Goal: Task Accomplishment & Management: Use online tool/utility

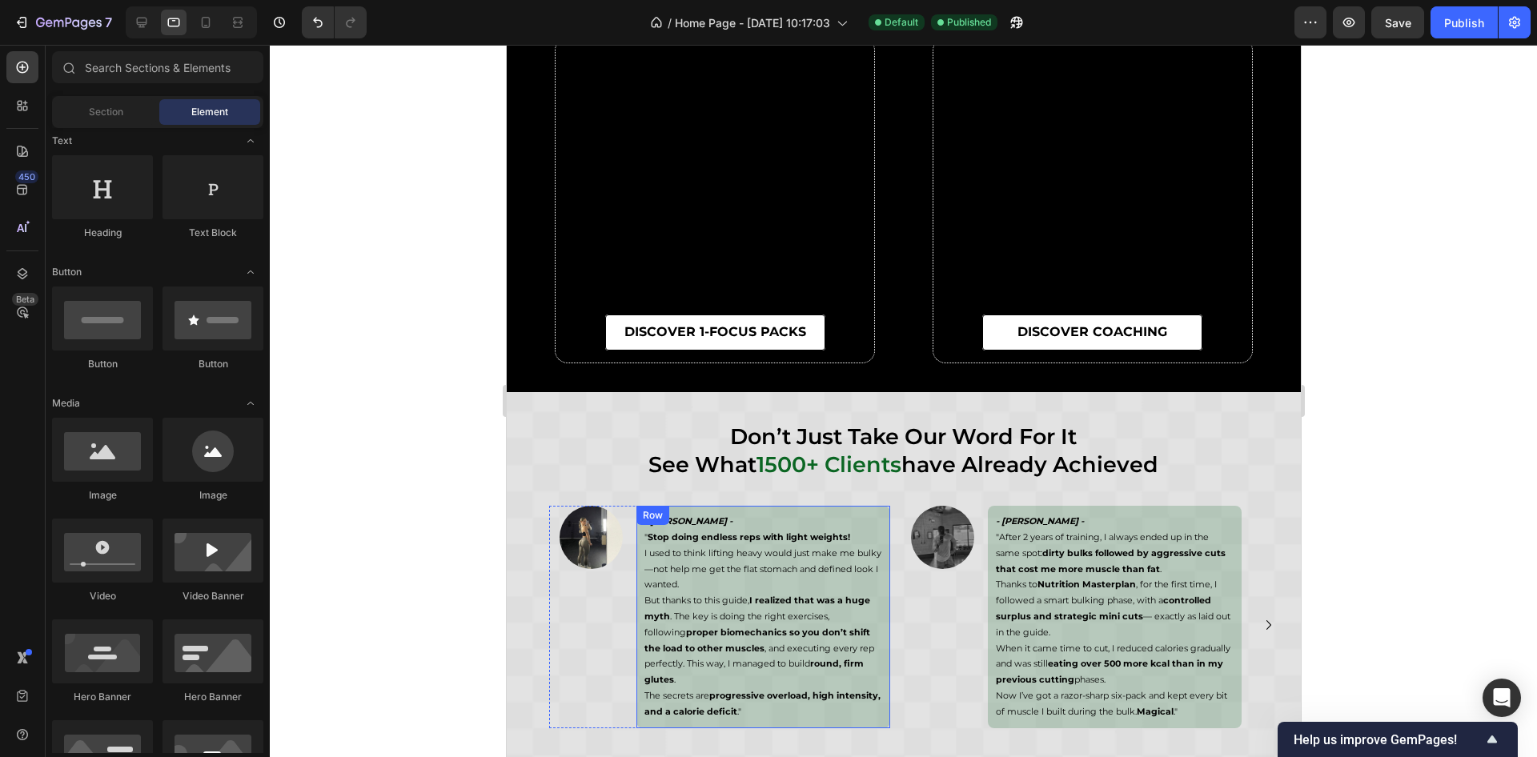
scroll to position [5645, 0]
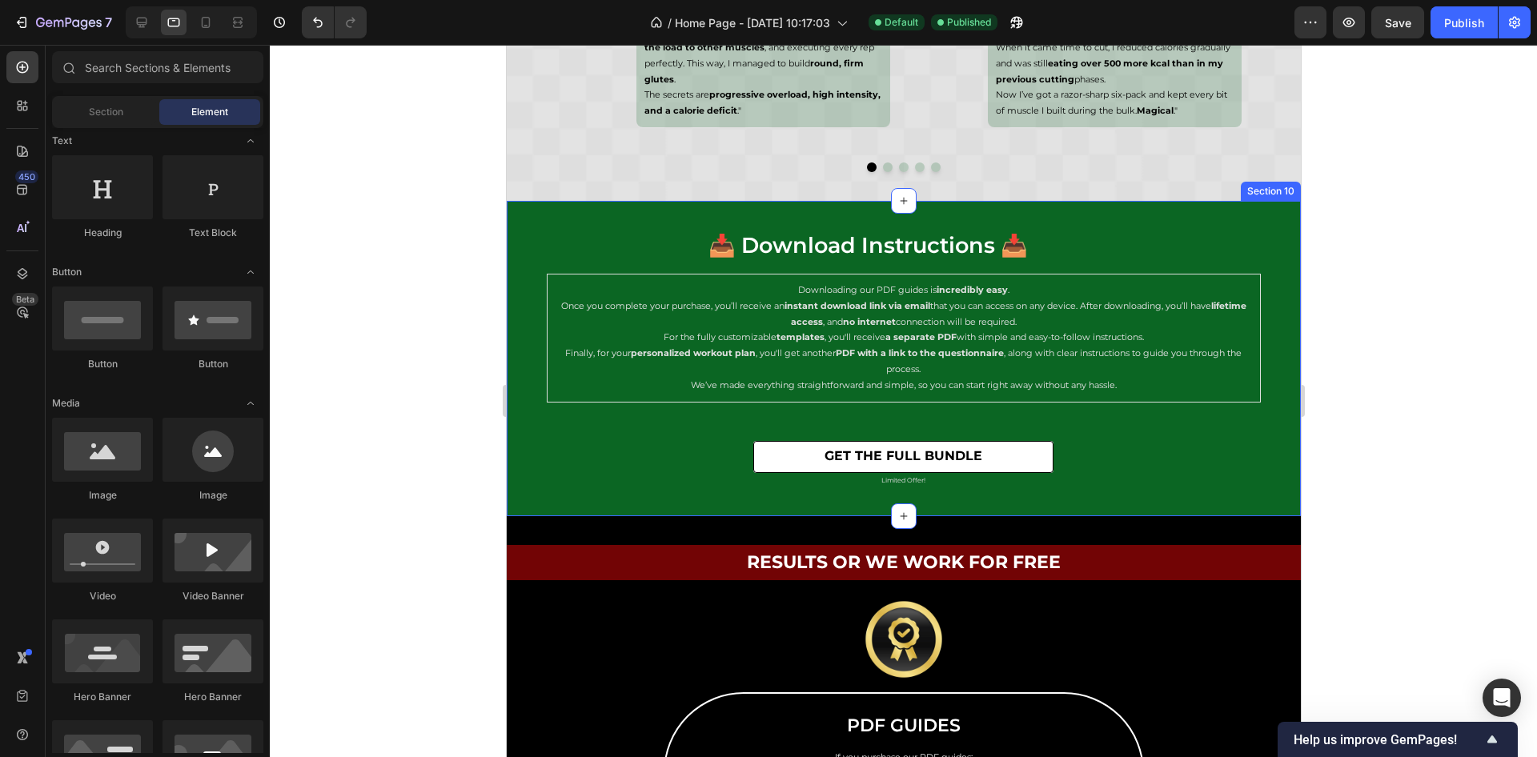
click at [527, 280] on div "📥 download instructions 📥 Heading Row download instructions 📥 Heading Row Downl…" at bounding box center [903, 359] width 794 height 258
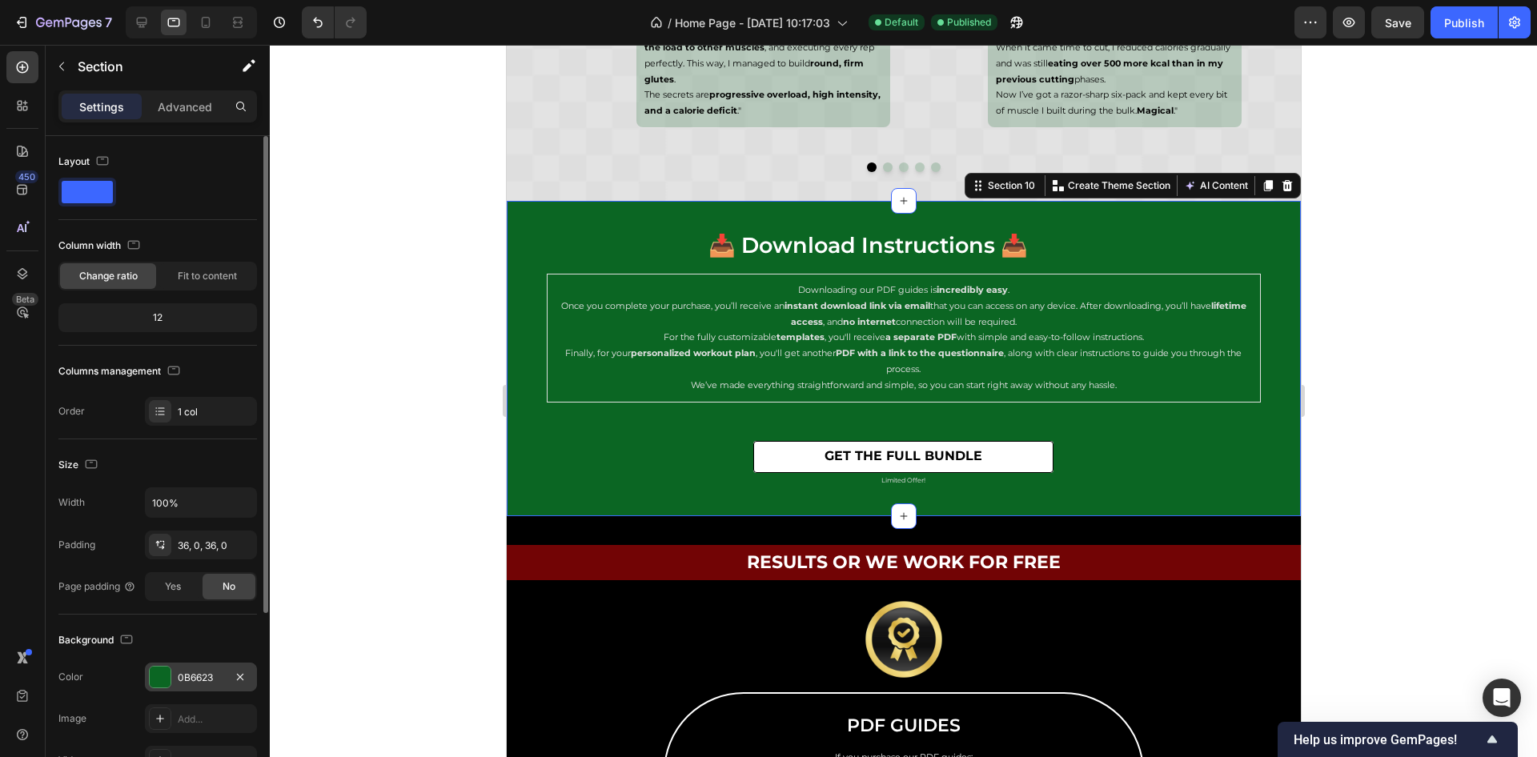
click at [195, 674] on div "0B6623" at bounding box center [201, 678] width 46 height 14
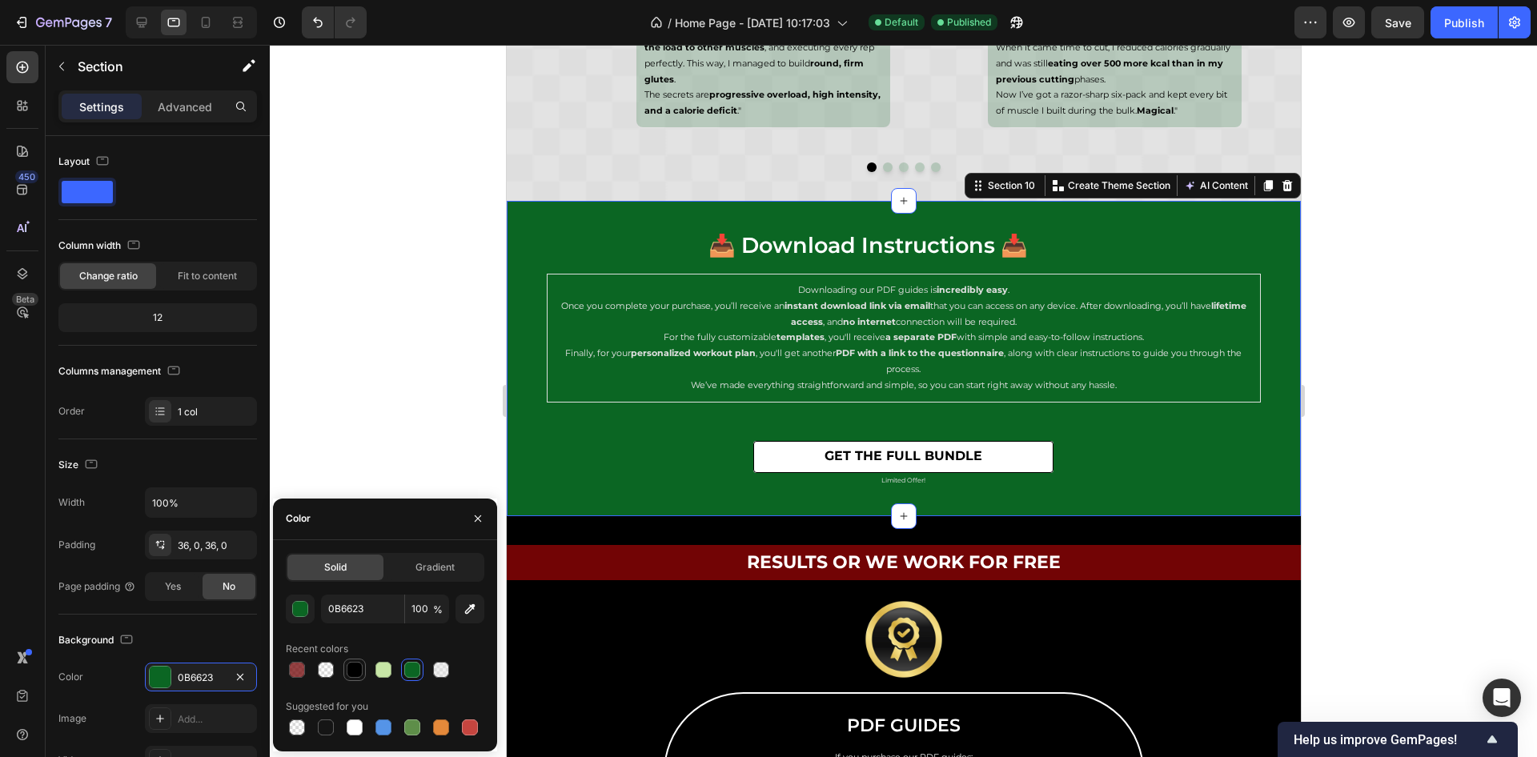
click at [356, 671] on div at bounding box center [355, 670] width 16 height 16
type input "000000"
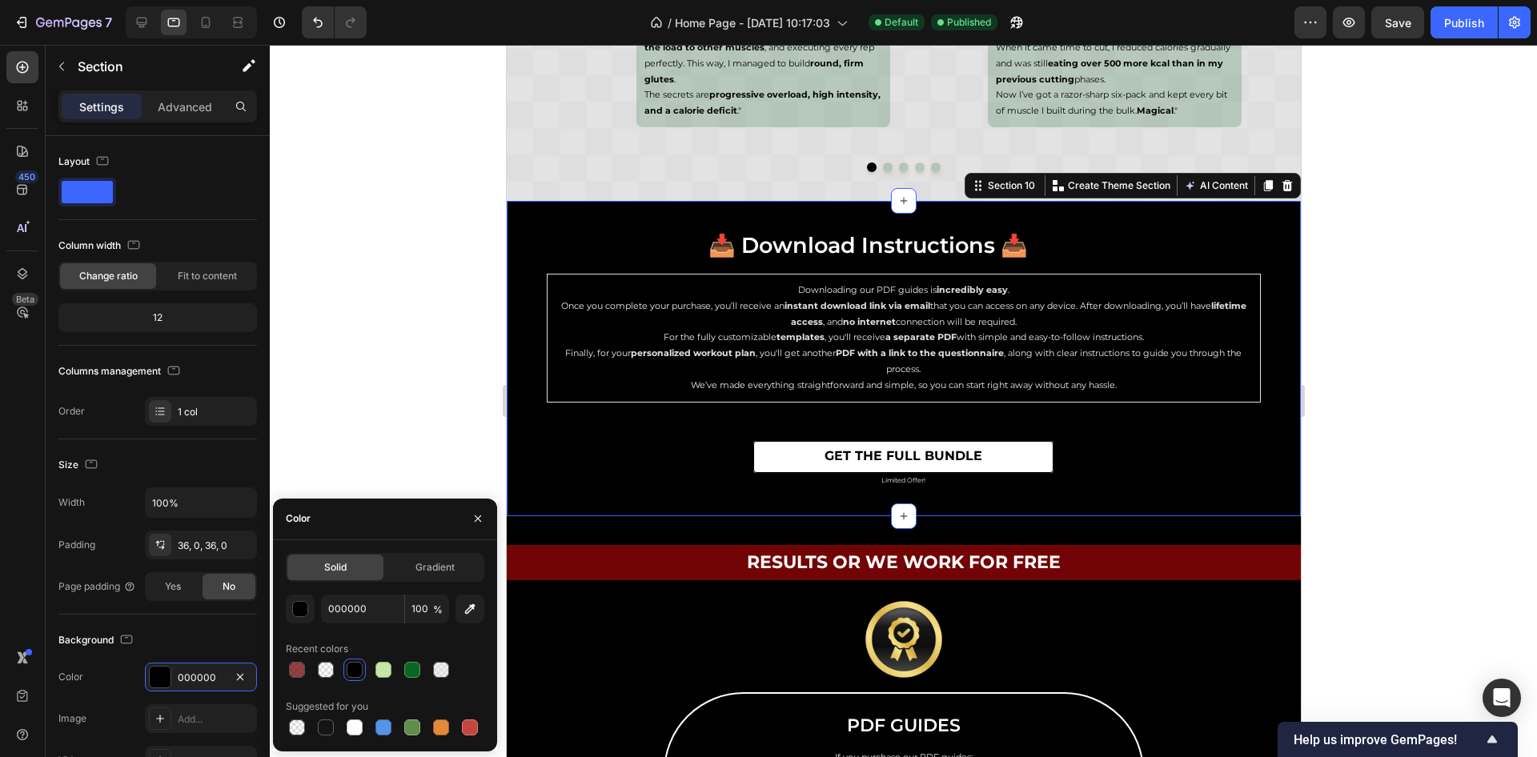
click at [1405, 413] on div at bounding box center [904, 401] width 1268 height 713
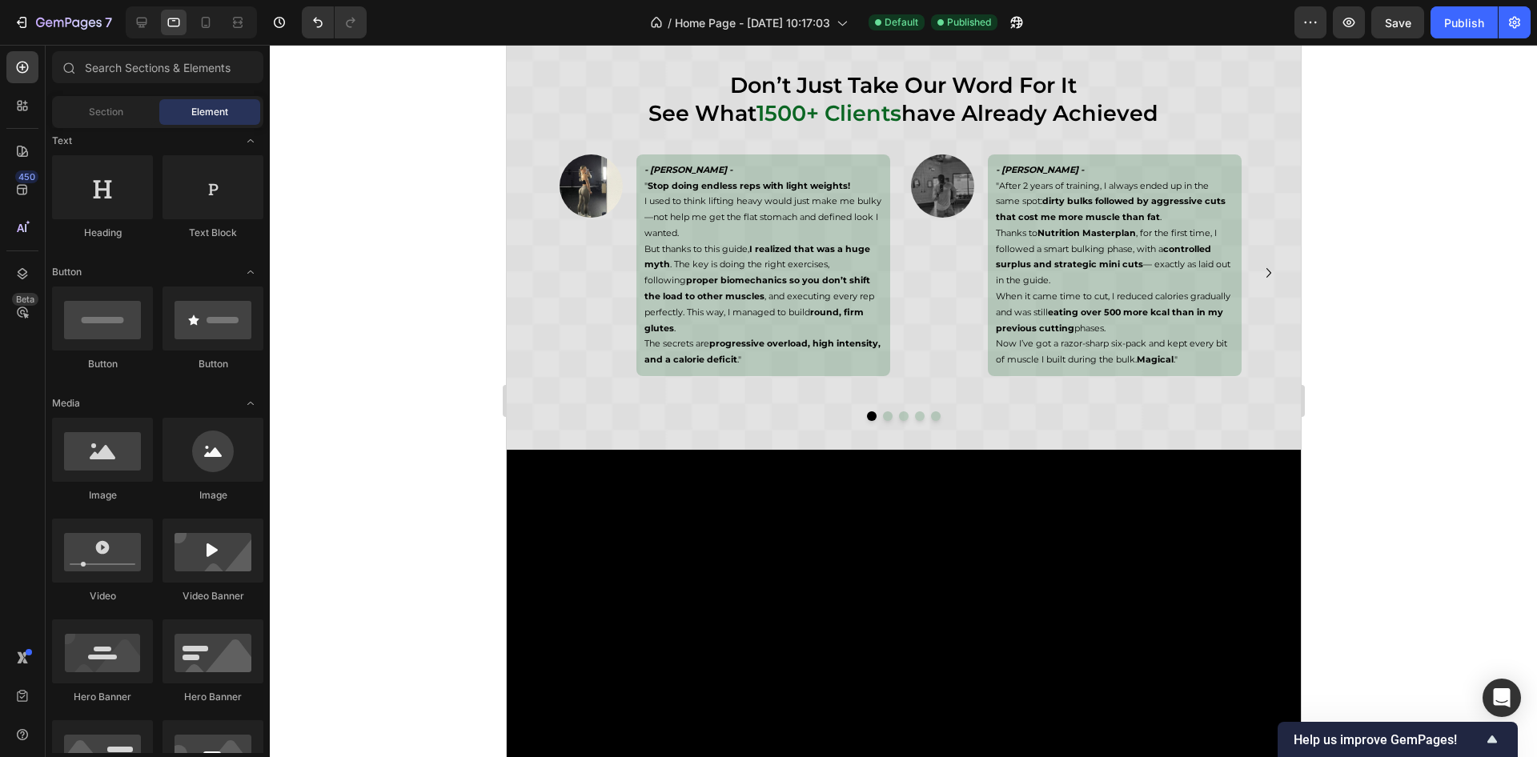
scroll to position [3839, 0]
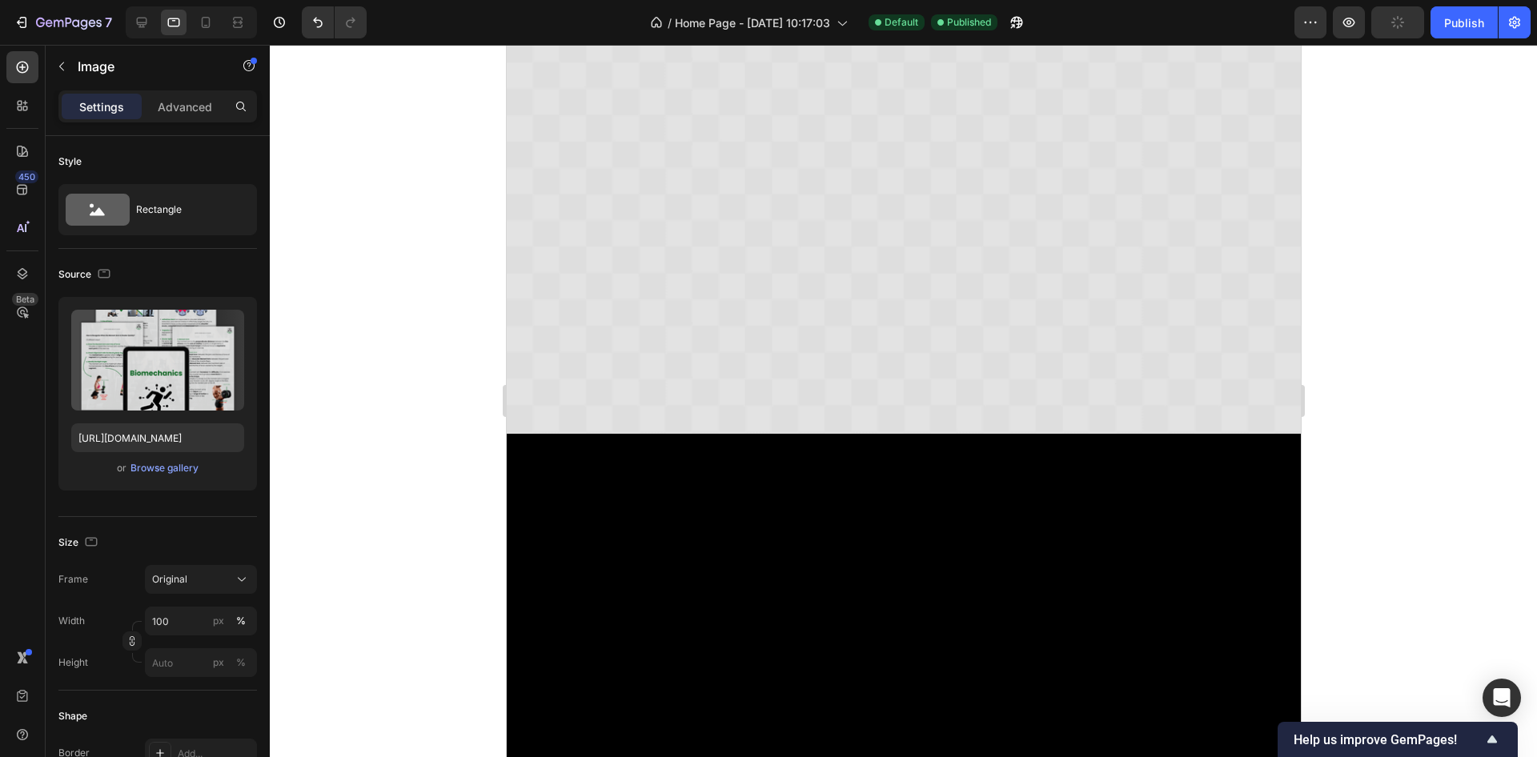
click at [144, 36] on div at bounding box center [191, 22] width 131 height 32
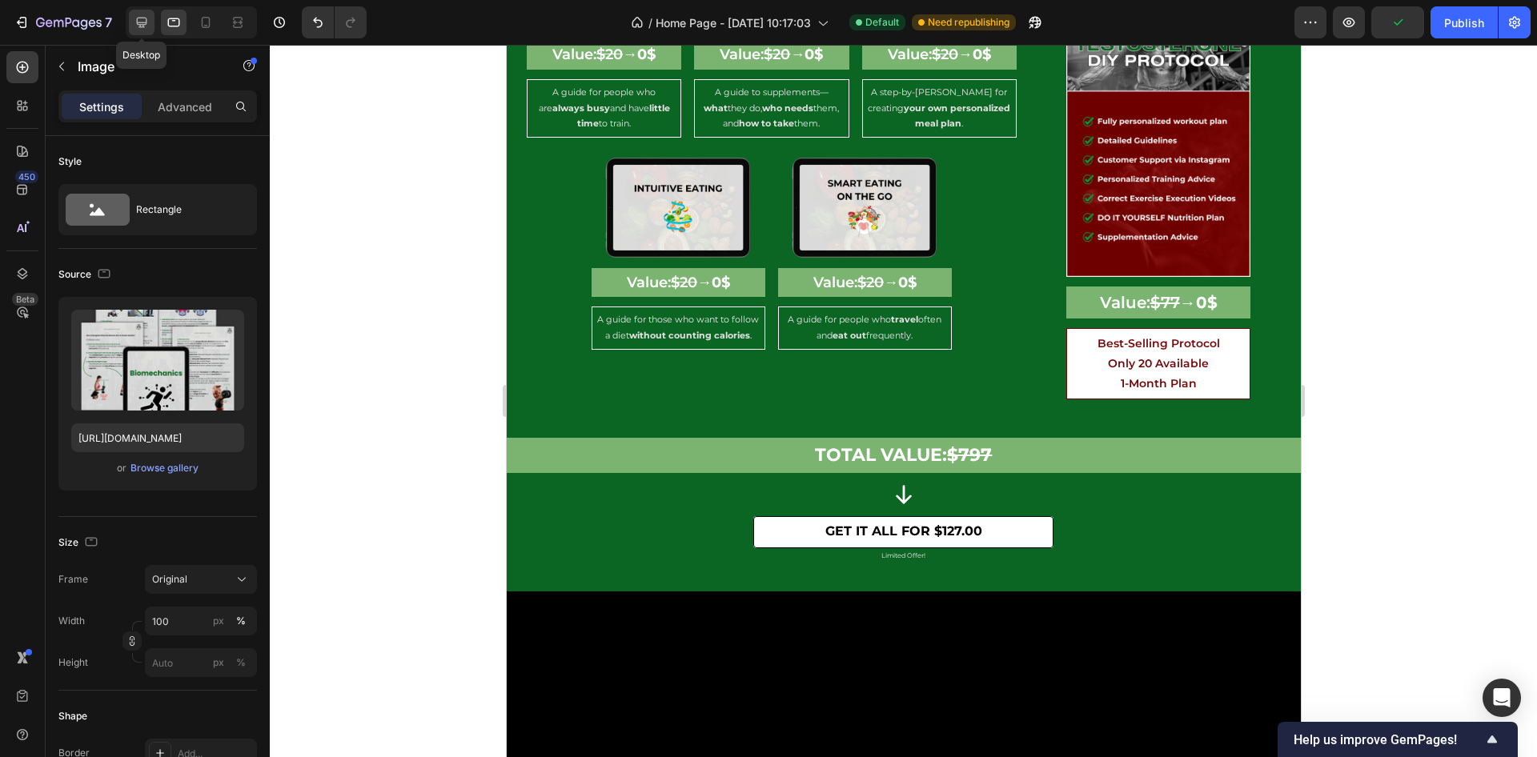
click at [144, 27] on icon at bounding box center [142, 23] width 10 height 10
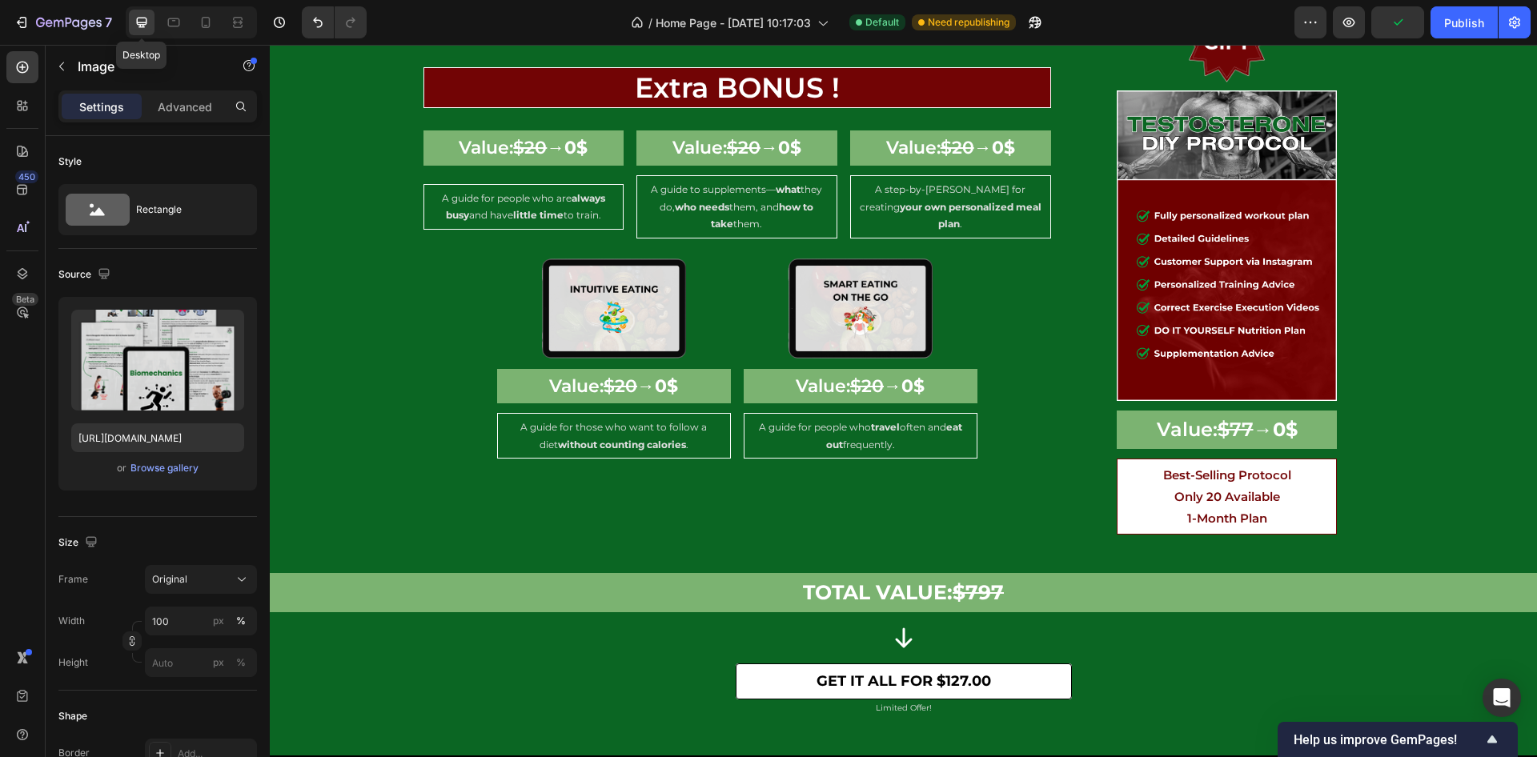
scroll to position [2939, 0]
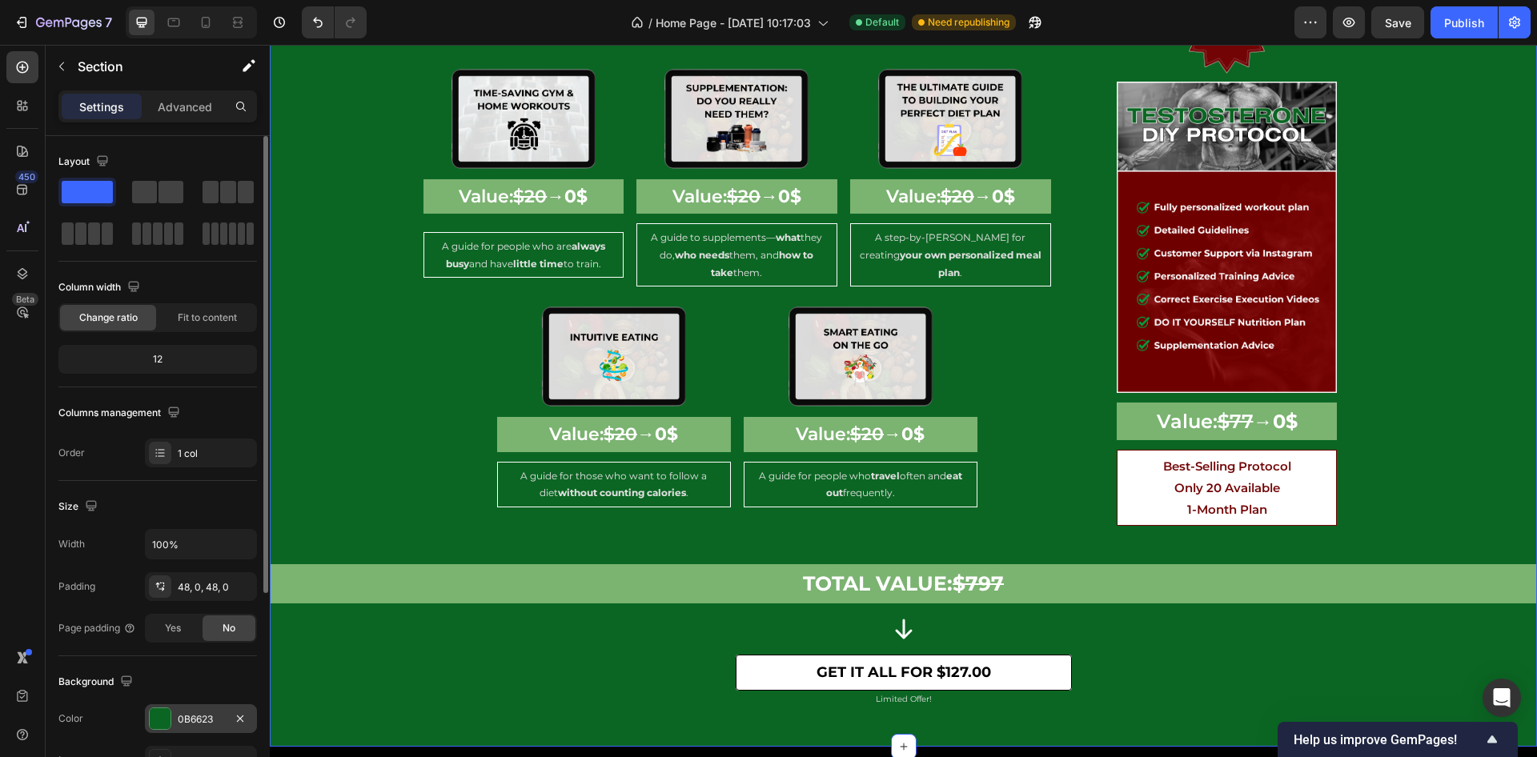
click at [199, 709] on div "0B6623" at bounding box center [201, 719] width 112 height 29
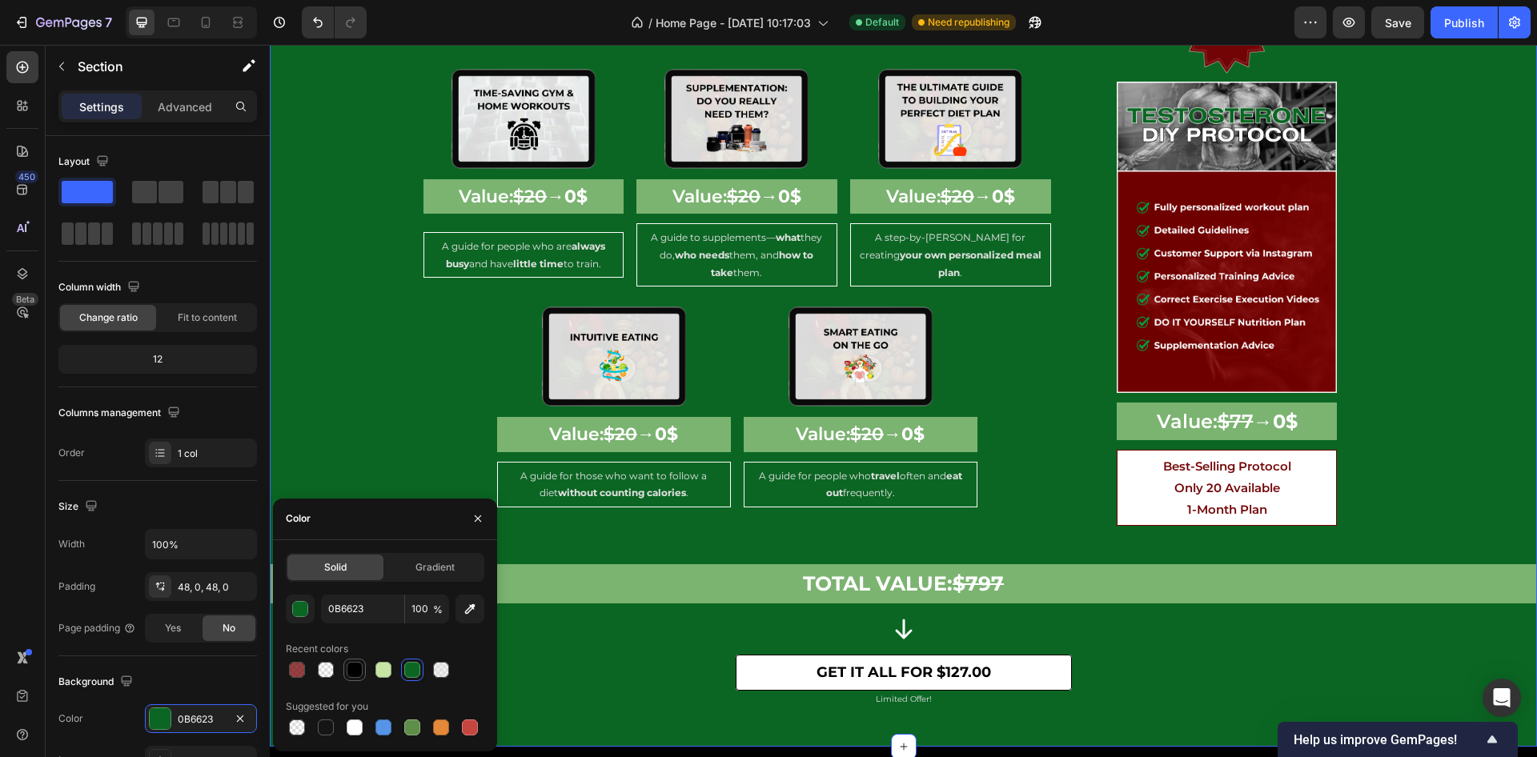
click at [352, 669] on div at bounding box center [355, 670] width 16 height 16
type input "000000"
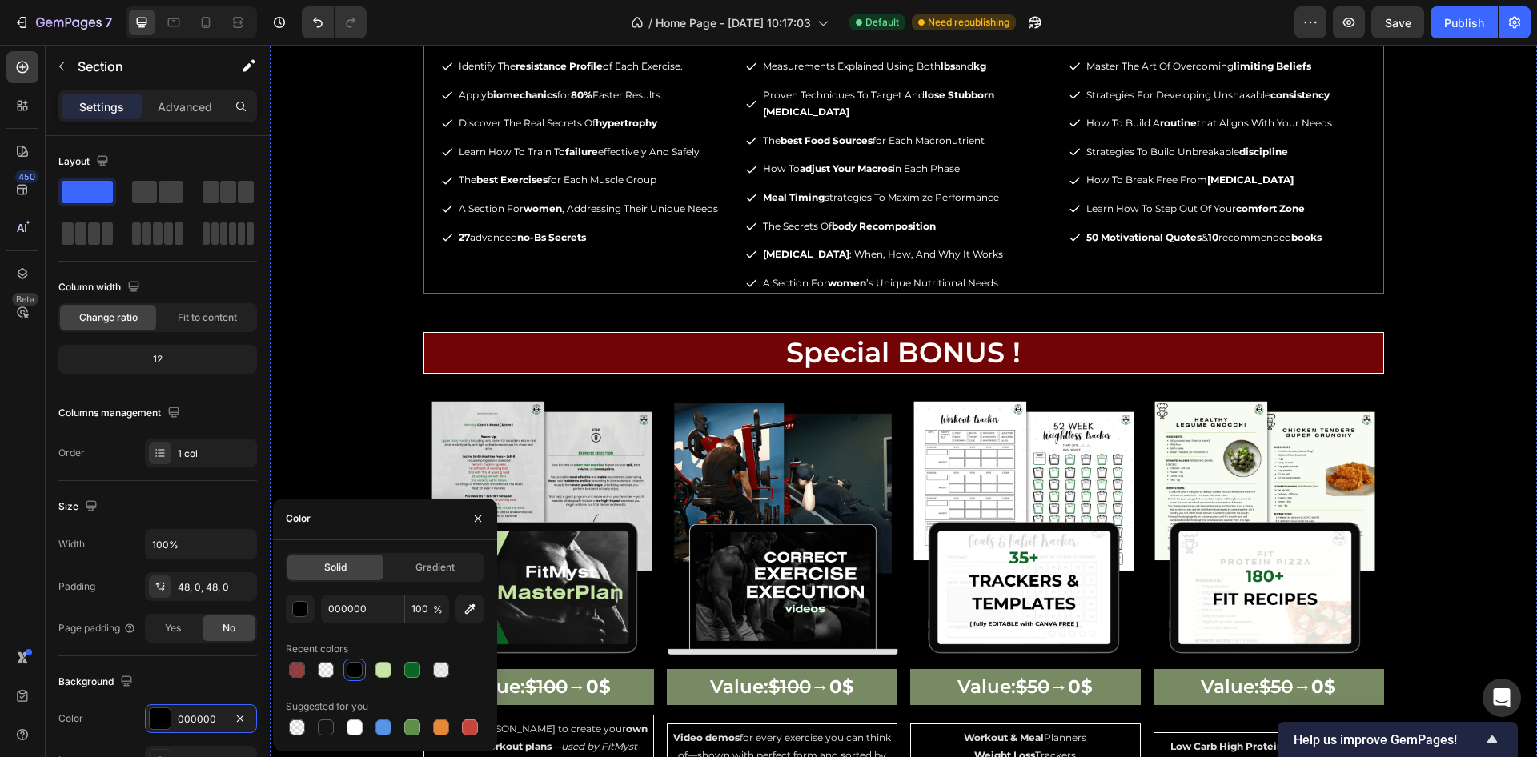
scroll to position [1979, 0]
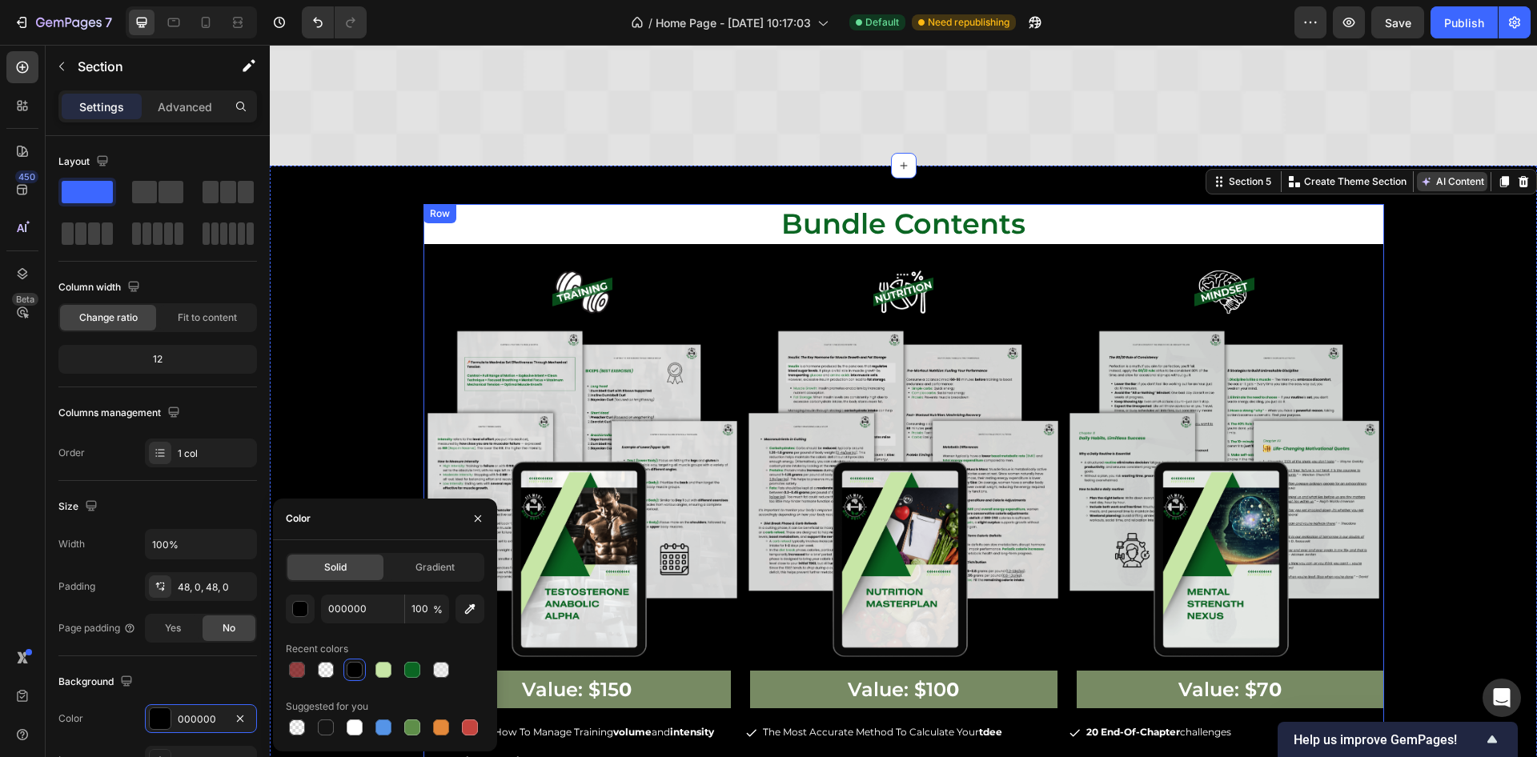
click at [1424, 127] on div "results that speak louder than words Heading Row results that speak louder than…" at bounding box center [904, 7] width 1268 height 240
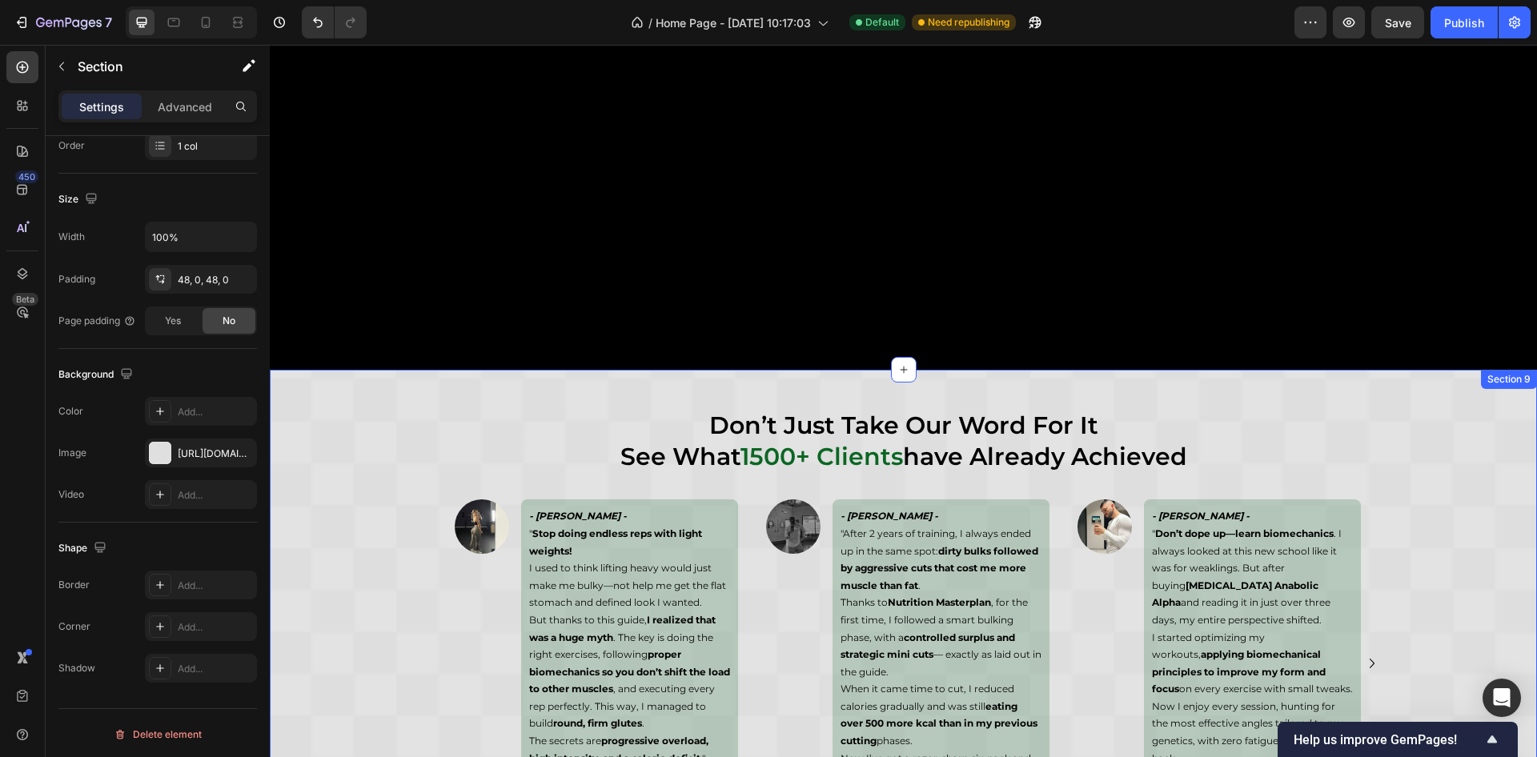
scroll to position [6062, 0]
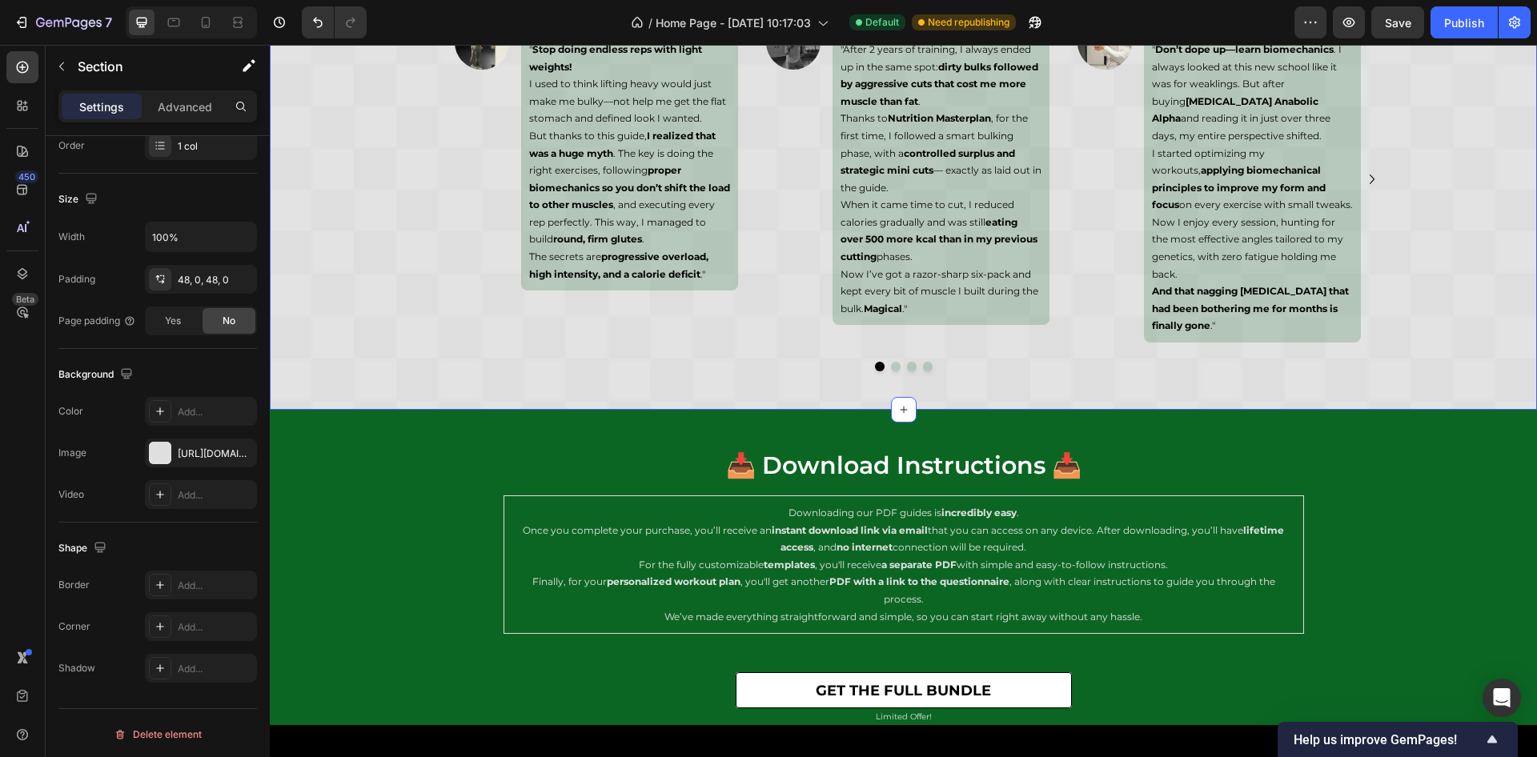
click at [311, 400] on div "don’t just take our word for it see what 1500+ clients have already achieved He…" at bounding box center [904, 147] width 1268 height 524
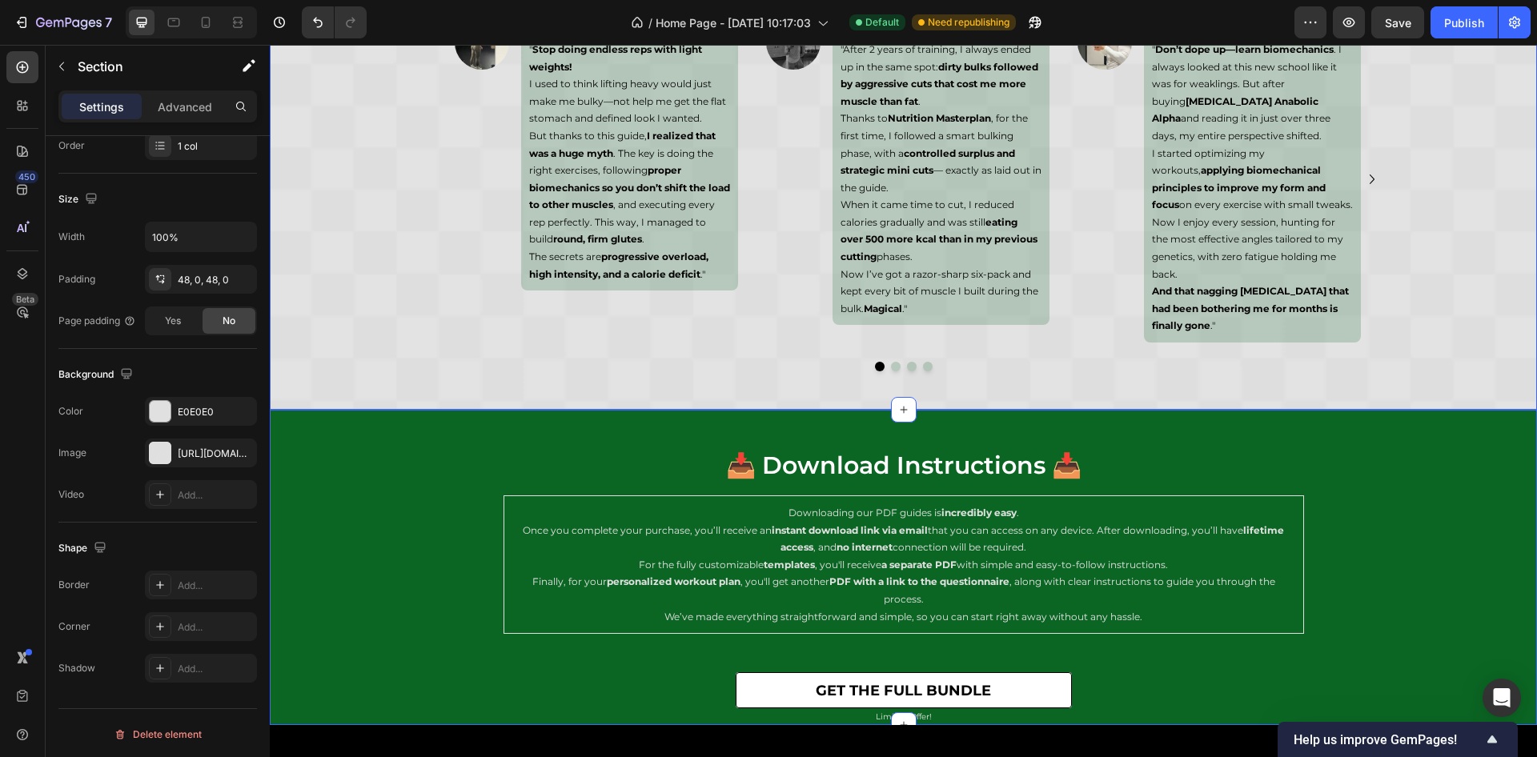
click at [313, 449] on div "📥 download instructions 📥 Heading Row download instructions 📥 Heading Row Downl…" at bounding box center [904, 587] width 1268 height 278
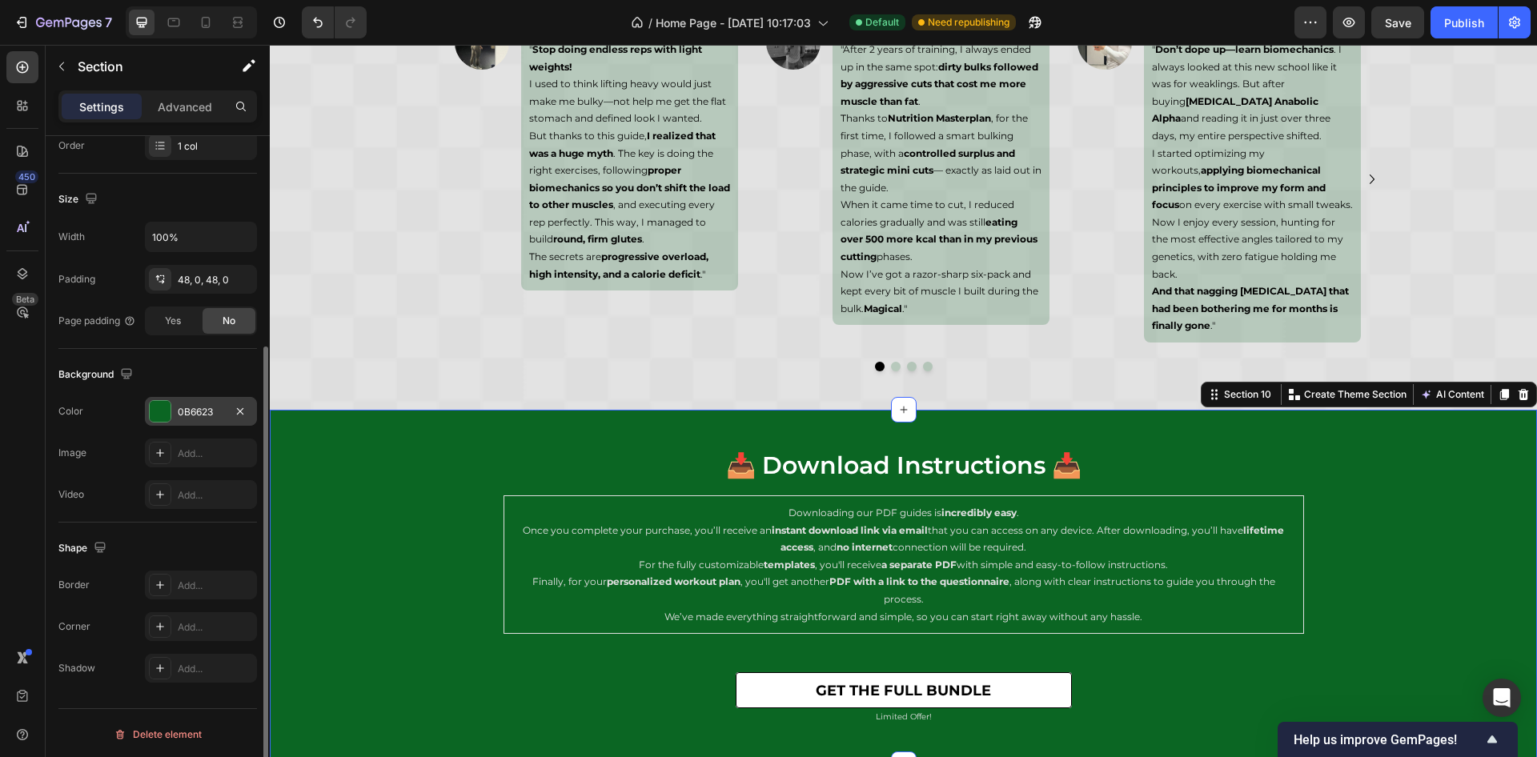
click at [187, 413] on div "0B6623" at bounding box center [201, 412] width 46 height 14
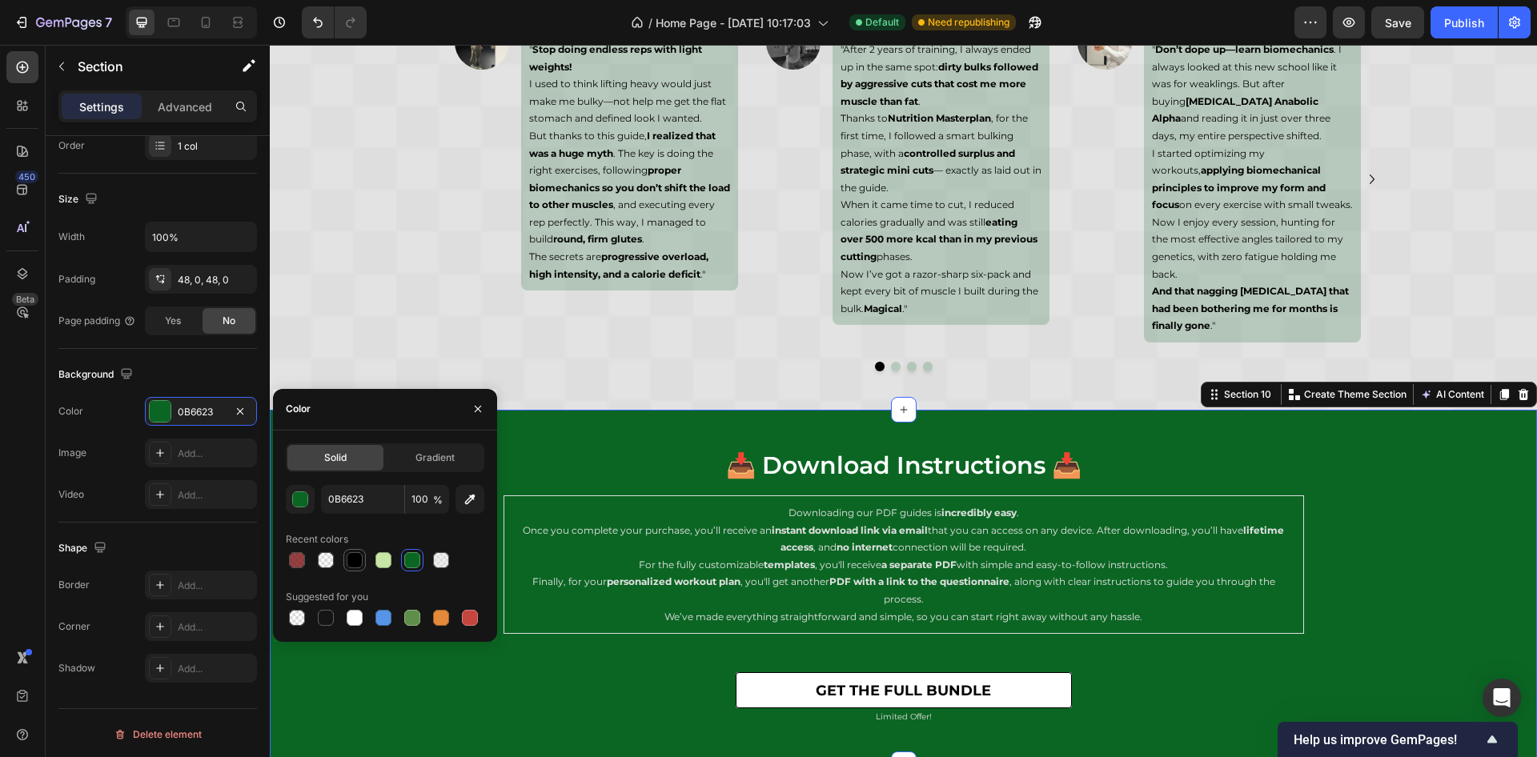
click at [353, 561] on div at bounding box center [355, 560] width 16 height 16
type input "000000"
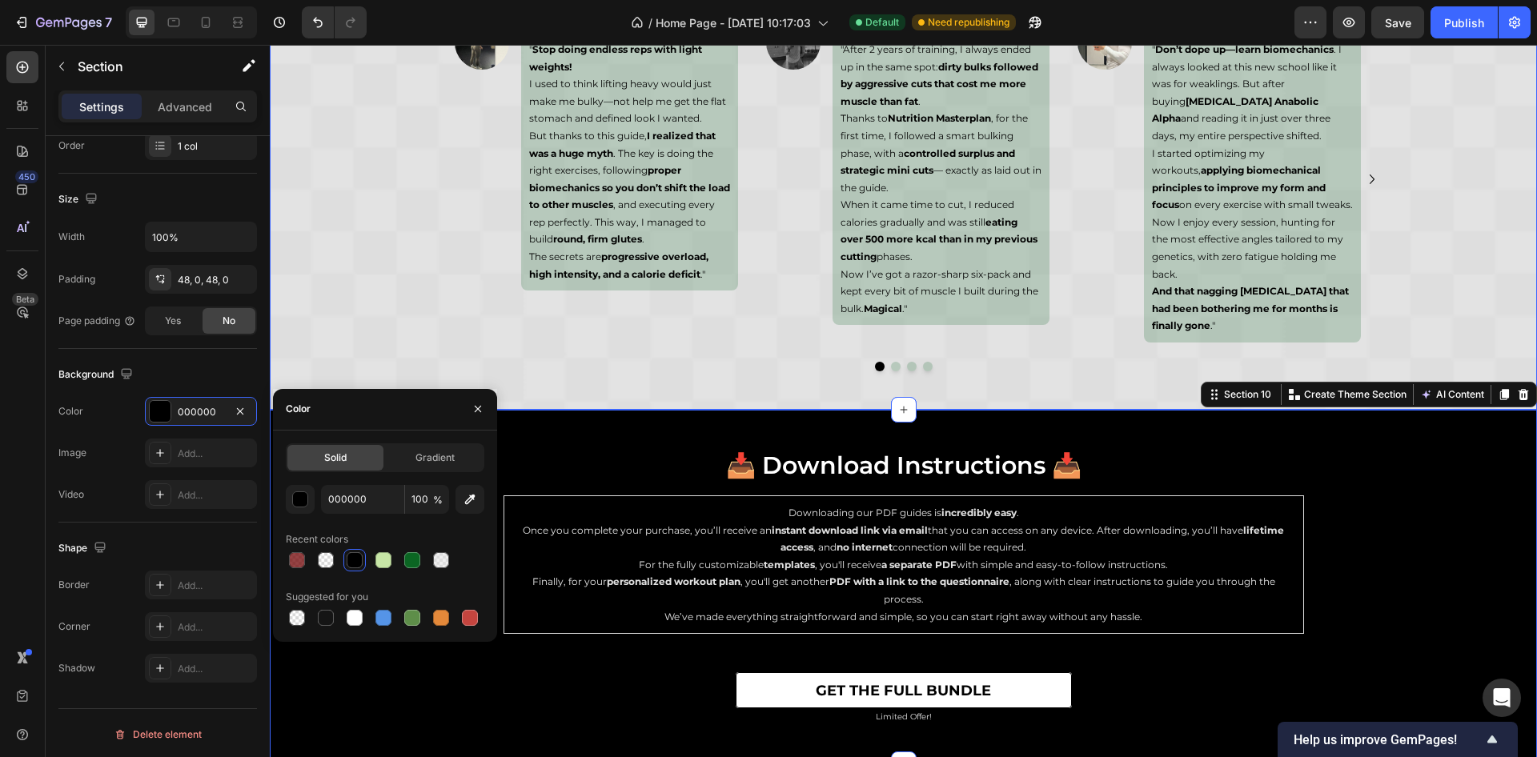
scroll to position [6423, 0]
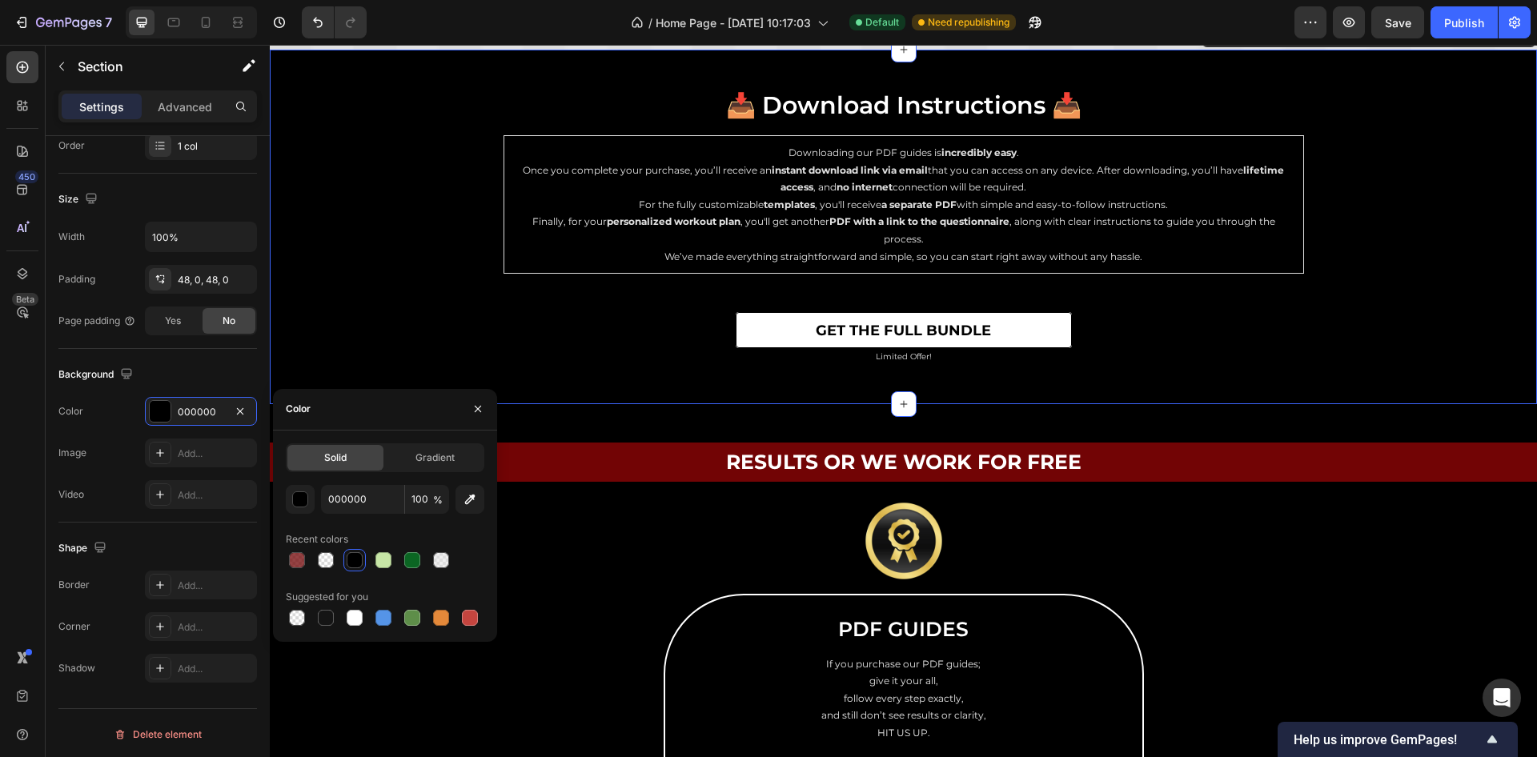
click at [187, 19] on div at bounding box center [191, 22] width 131 height 32
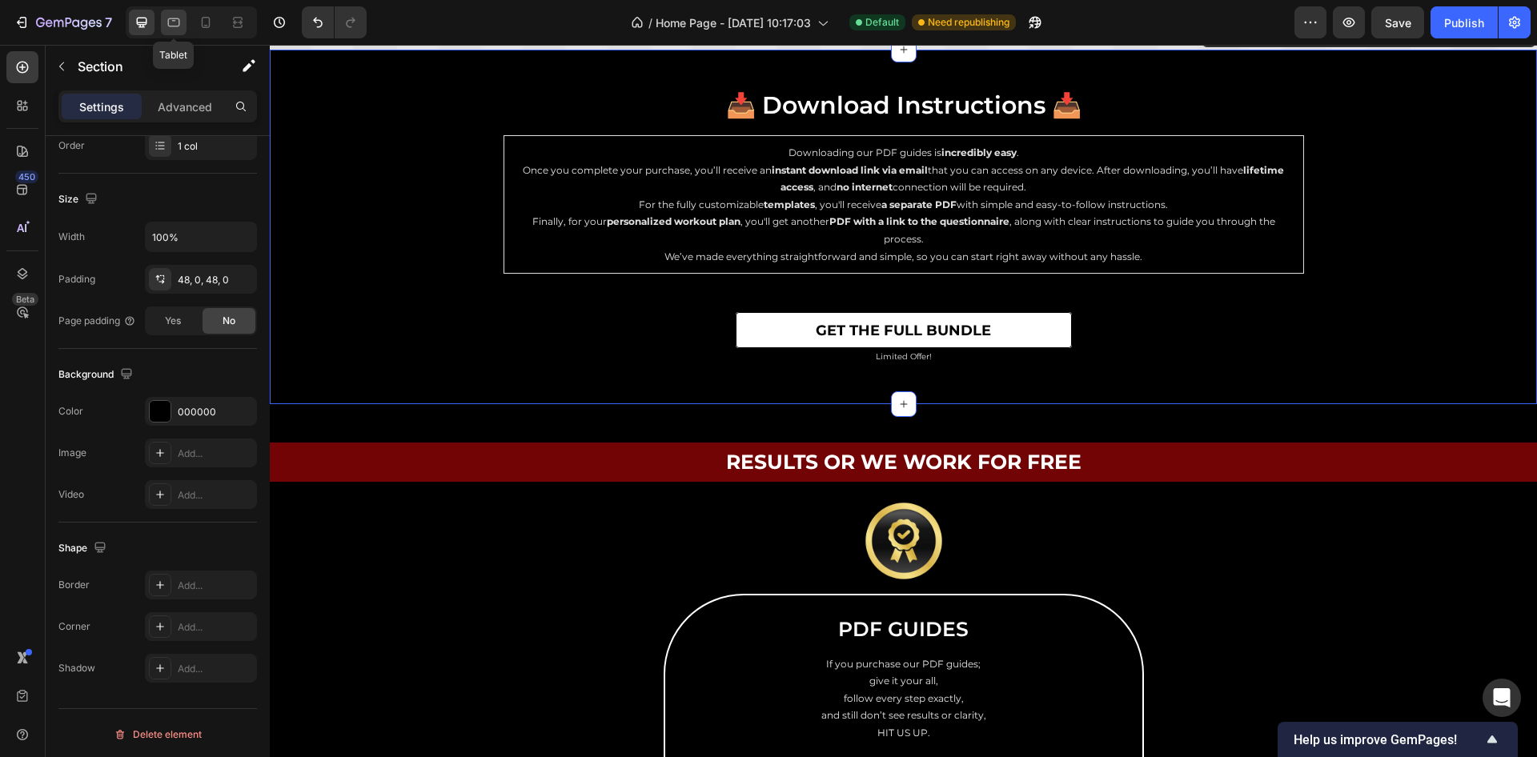
click at [183, 17] on div at bounding box center [174, 23] width 26 height 26
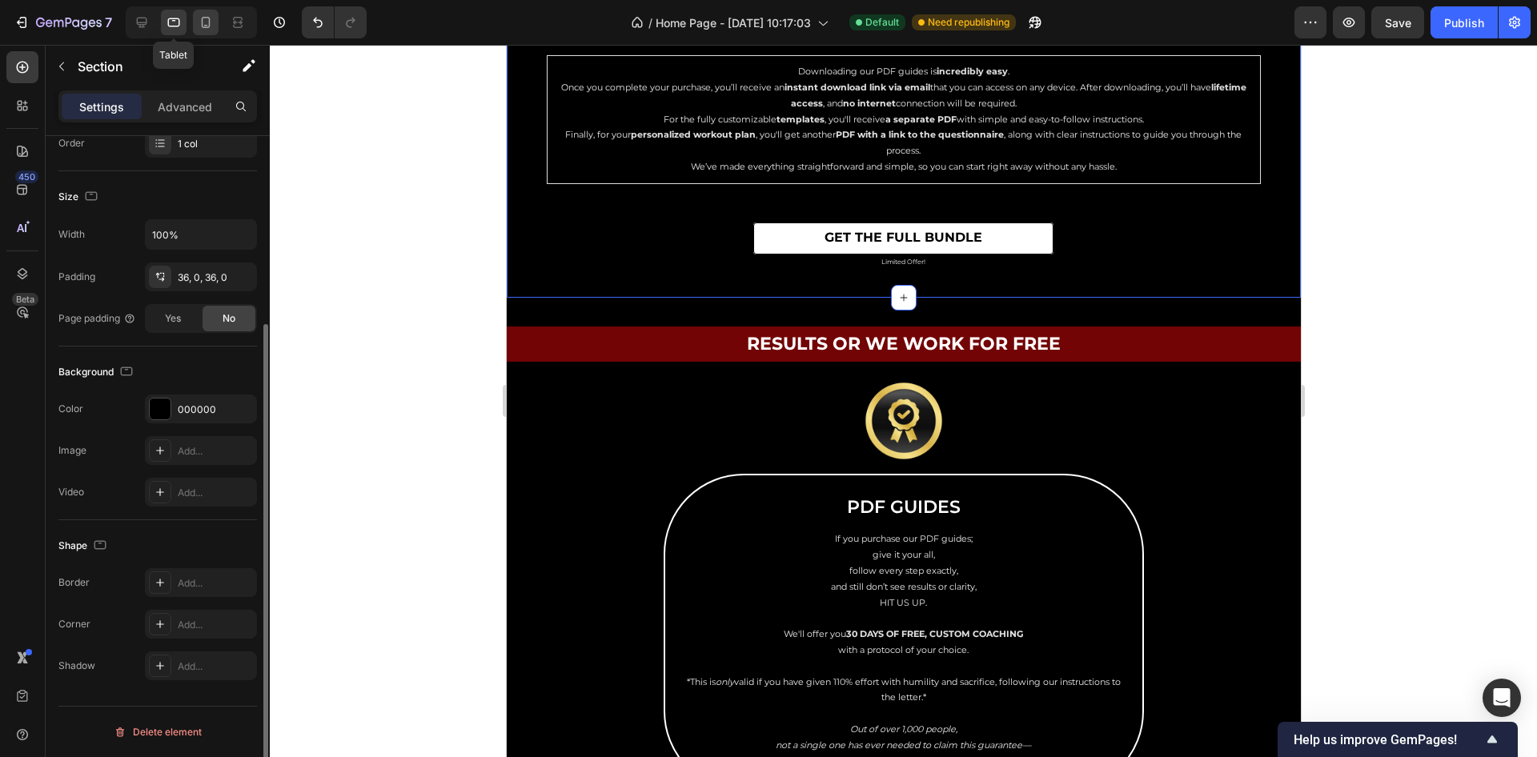
scroll to position [266, 0]
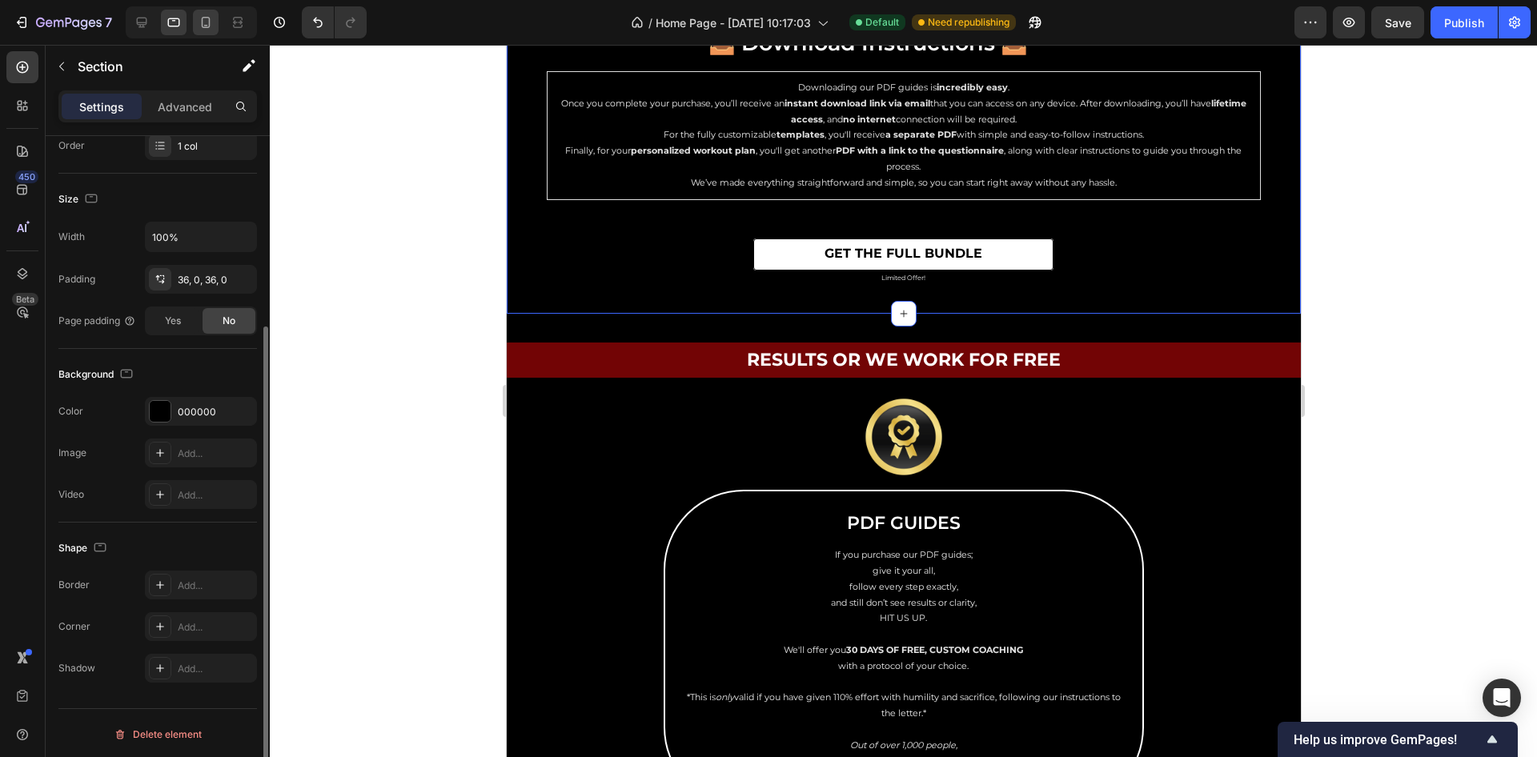
click at [210, 23] on icon at bounding box center [206, 22] width 16 height 16
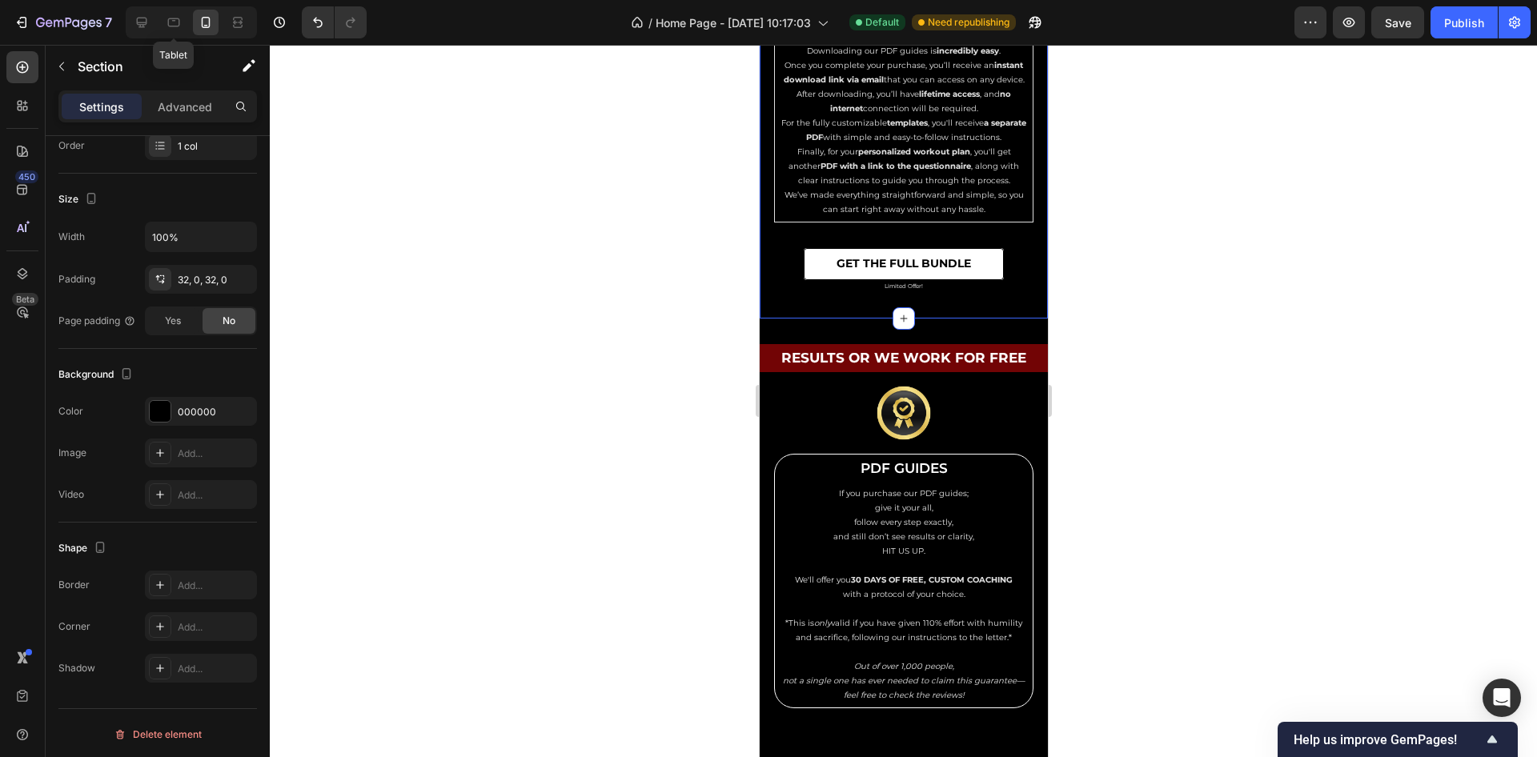
click at [142, 30] on icon at bounding box center [142, 22] width 16 height 16
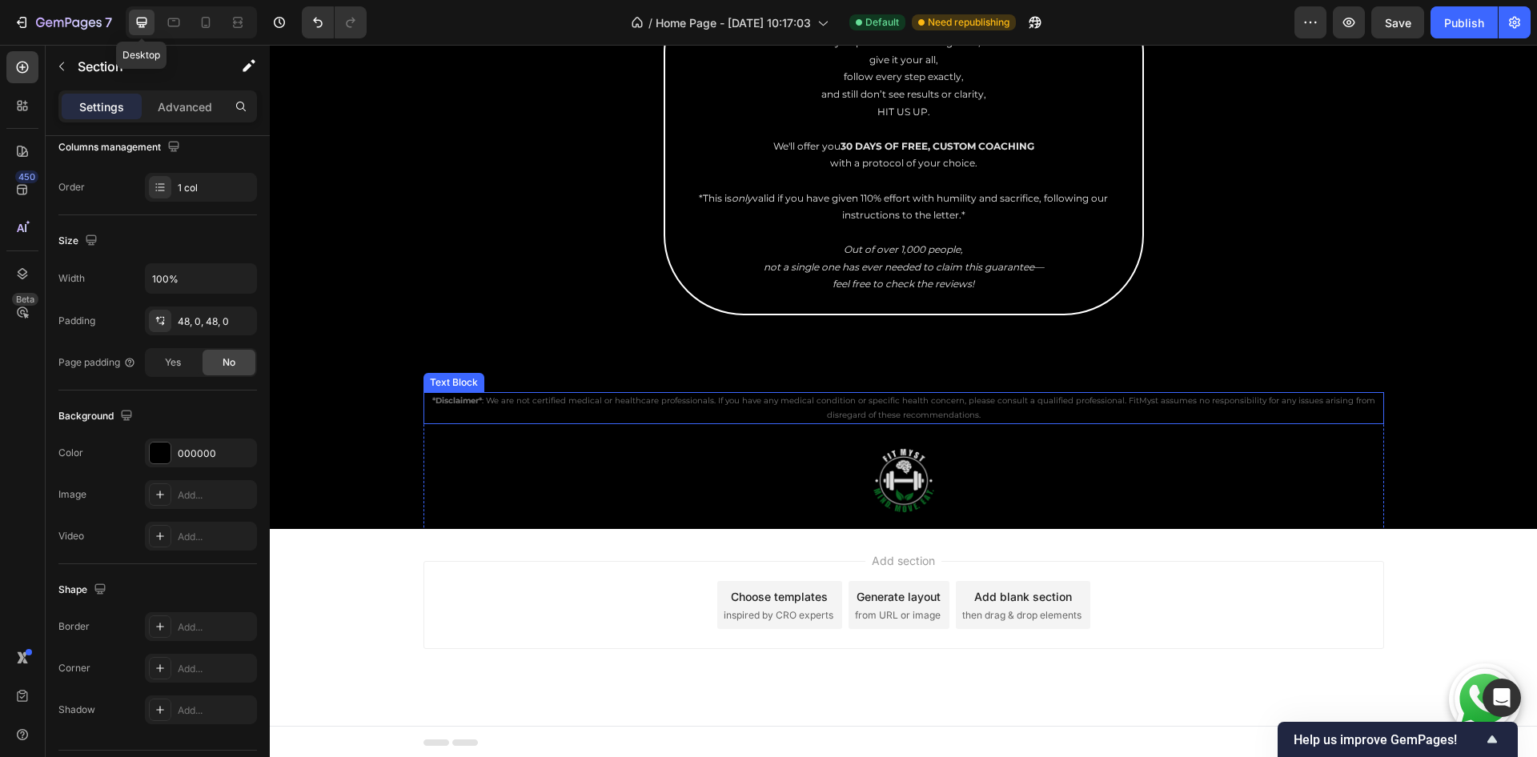
scroll to position [6766, 0]
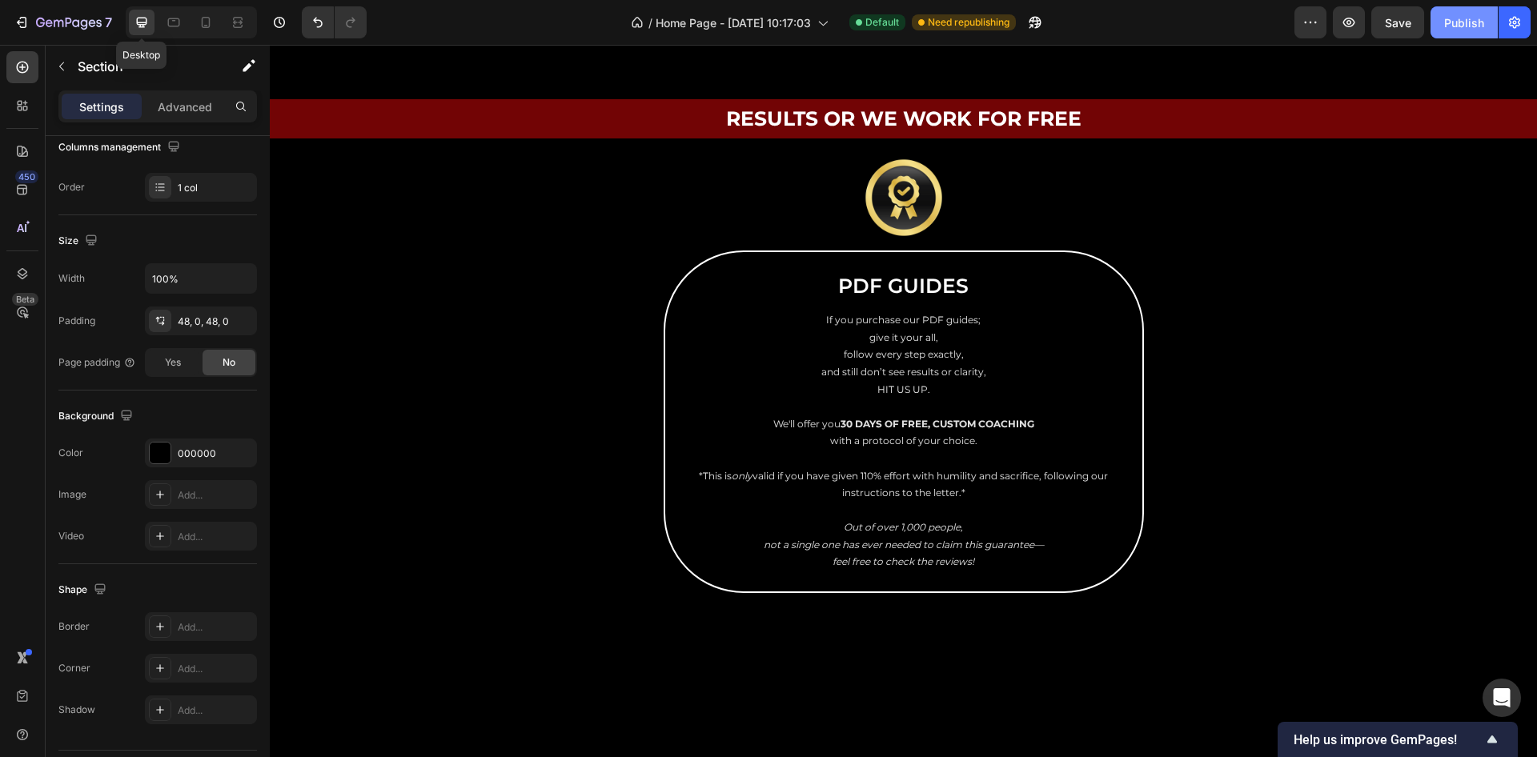
click at [1455, 26] on div "Publish" at bounding box center [1465, 22] width 40 height 17
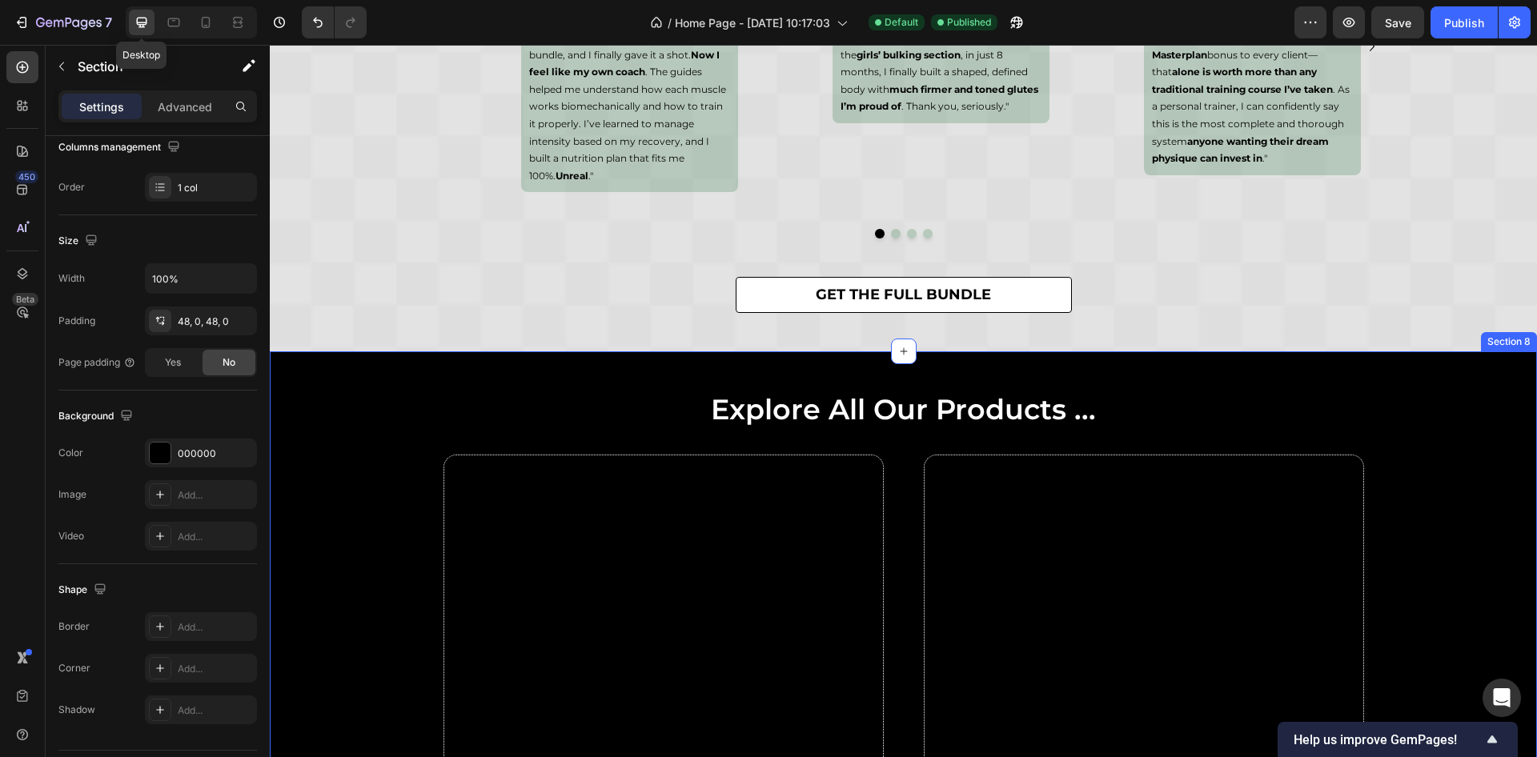
scroll to position [4882, 0]
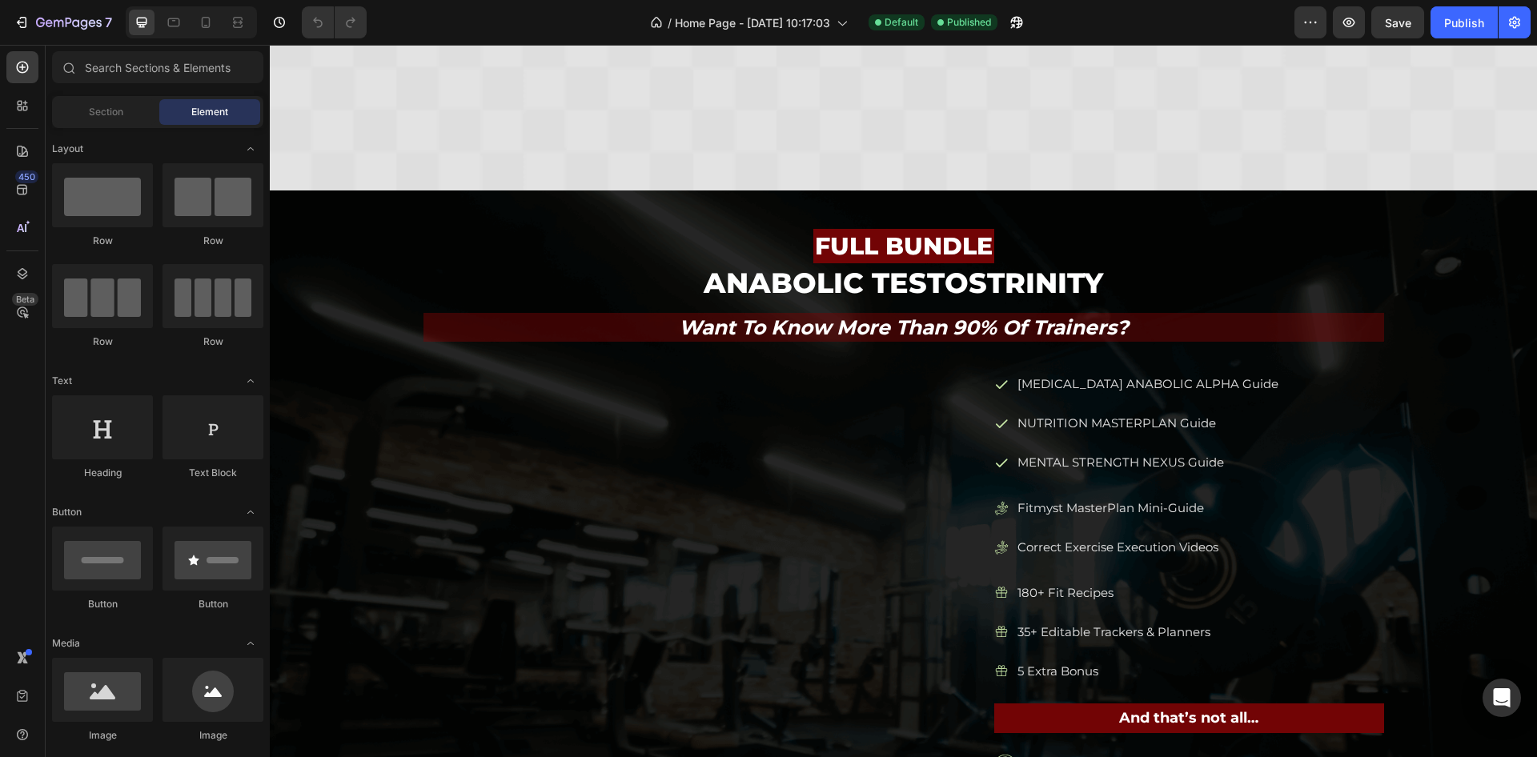
scroll to position [1441, 0]
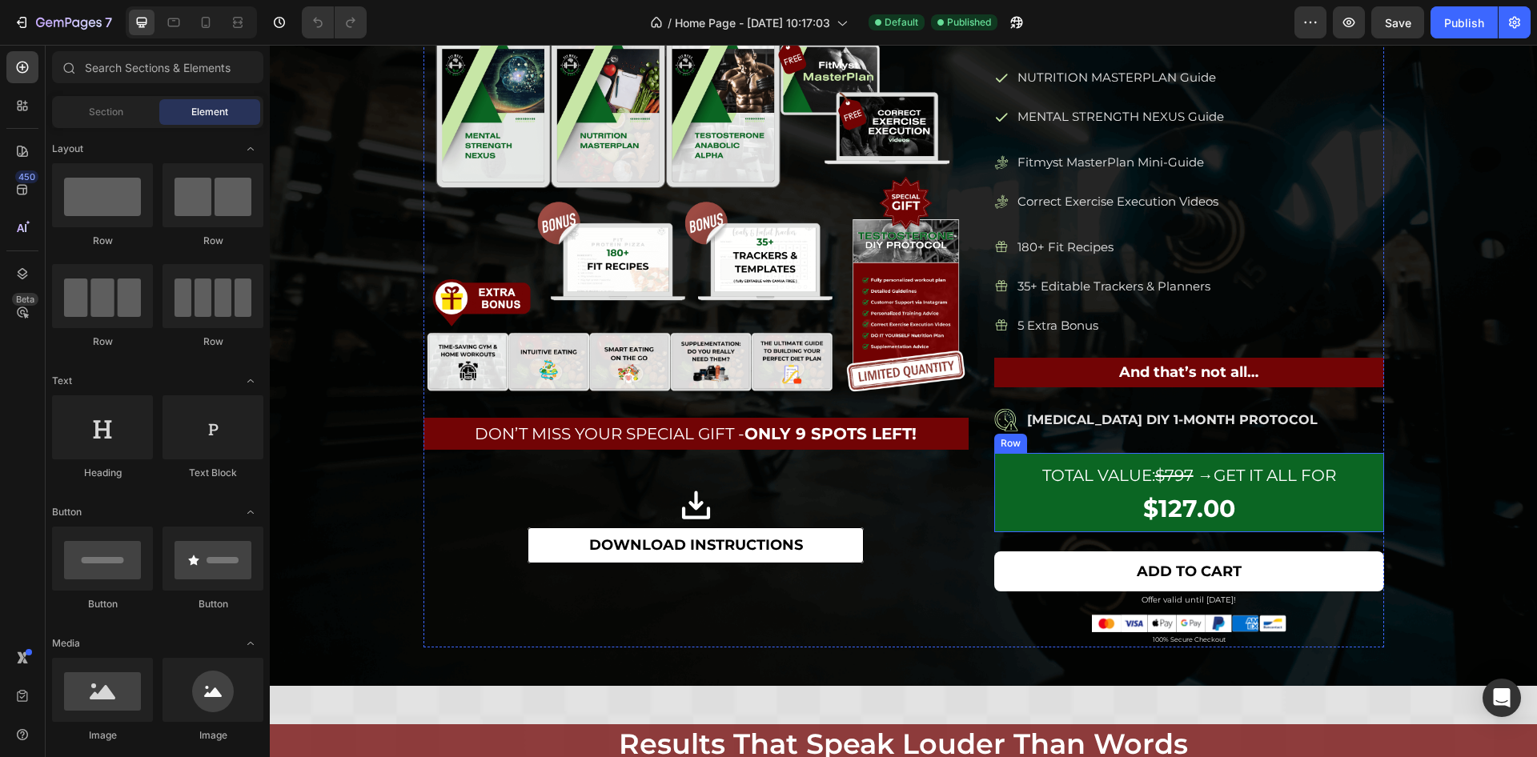
click at [994, 524] on div "Total Value: $797 → Get it all for Text Block $127.00 Product Price Product Pri…" at bounding box center [1189, 492] width 390 height 79
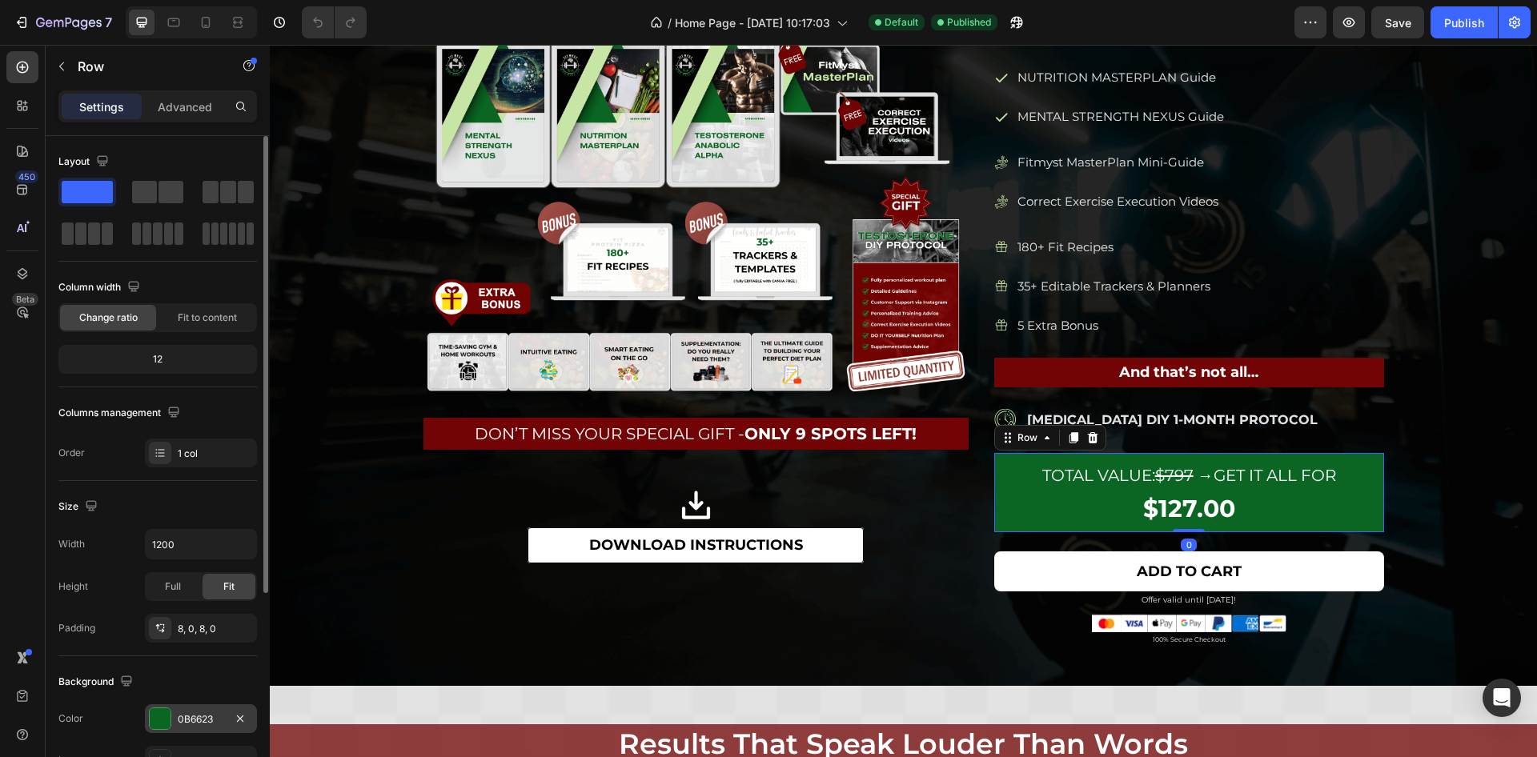
click at [173, 726] on div "0B6623" at bounding box center [201, 719] width 112 height 29
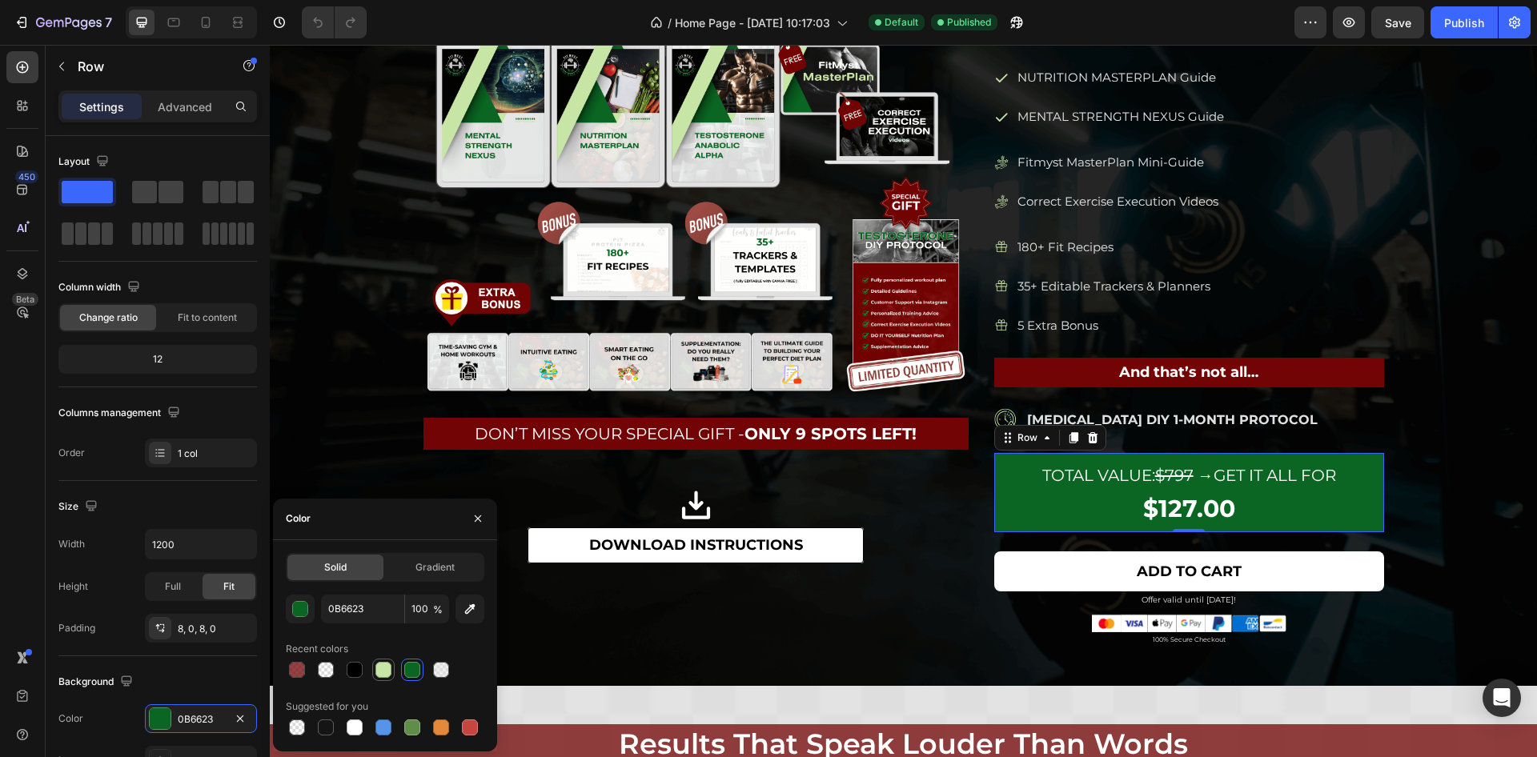
click at [385, 668] on div at bounding box center [384, 670] width 16 height 16
type input "C7E6A6"
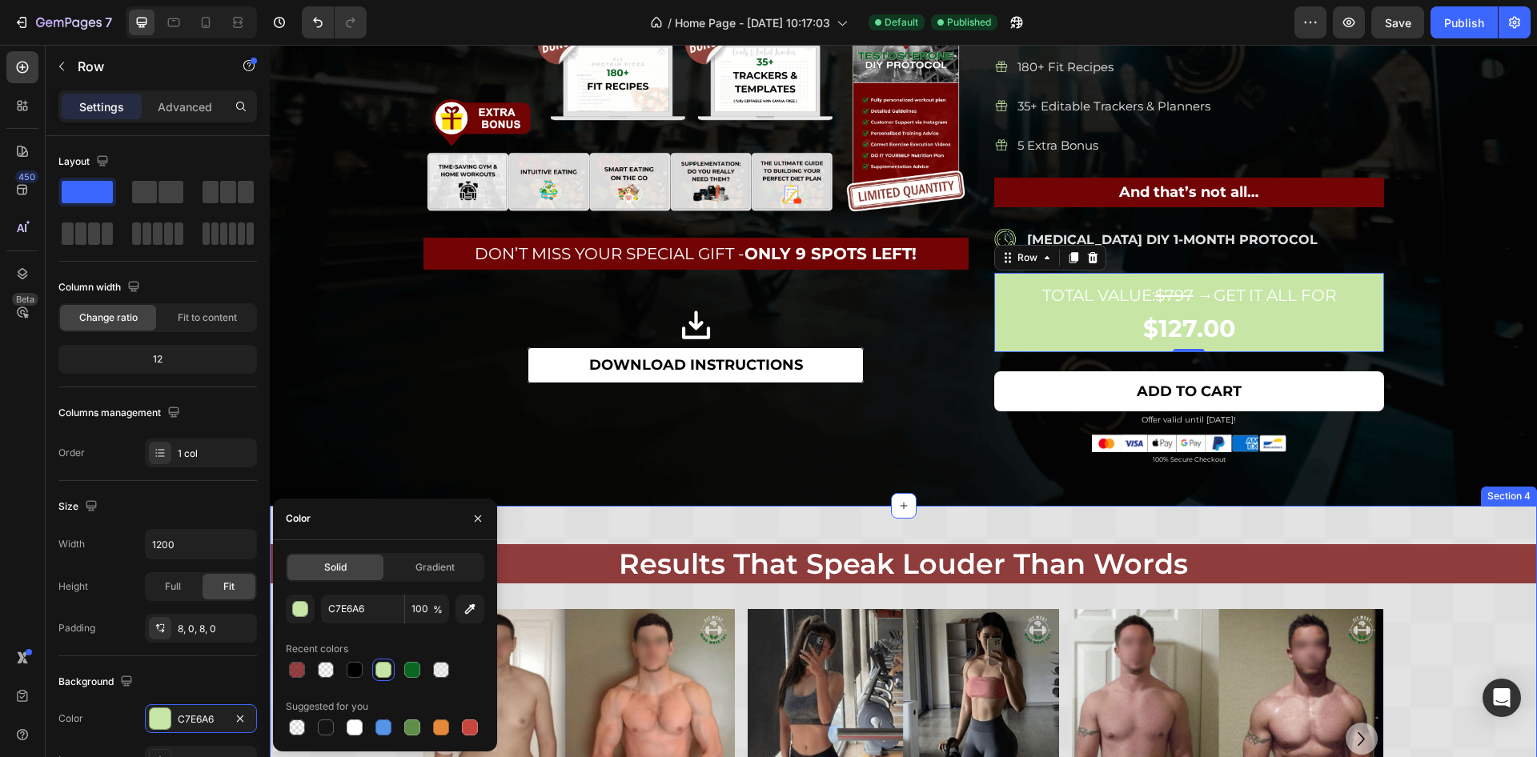
scroll to position [1682, 0]
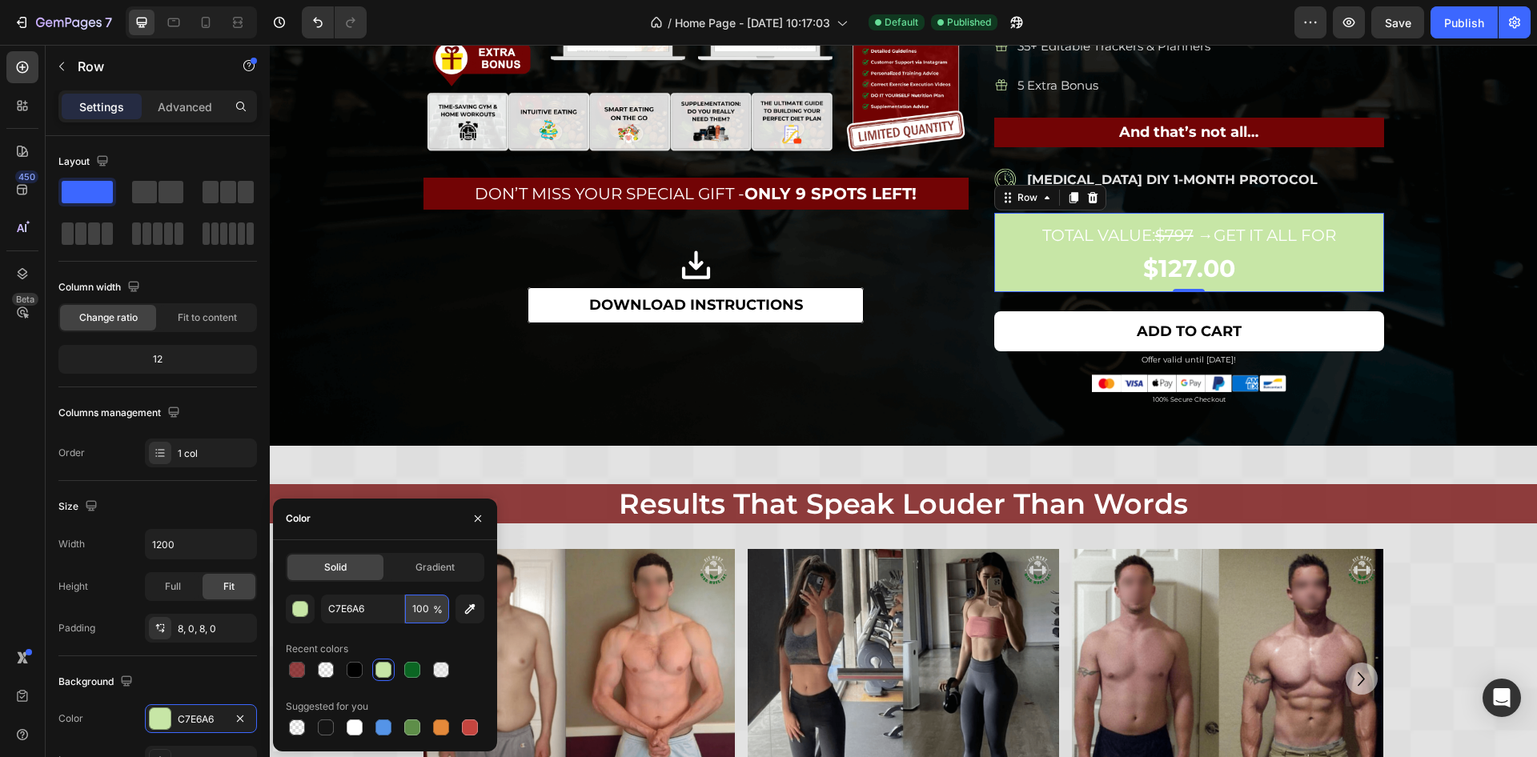
click at [419, 617] on input "100" at bounding box center [427, 609] width 44 height 29
type input "60"
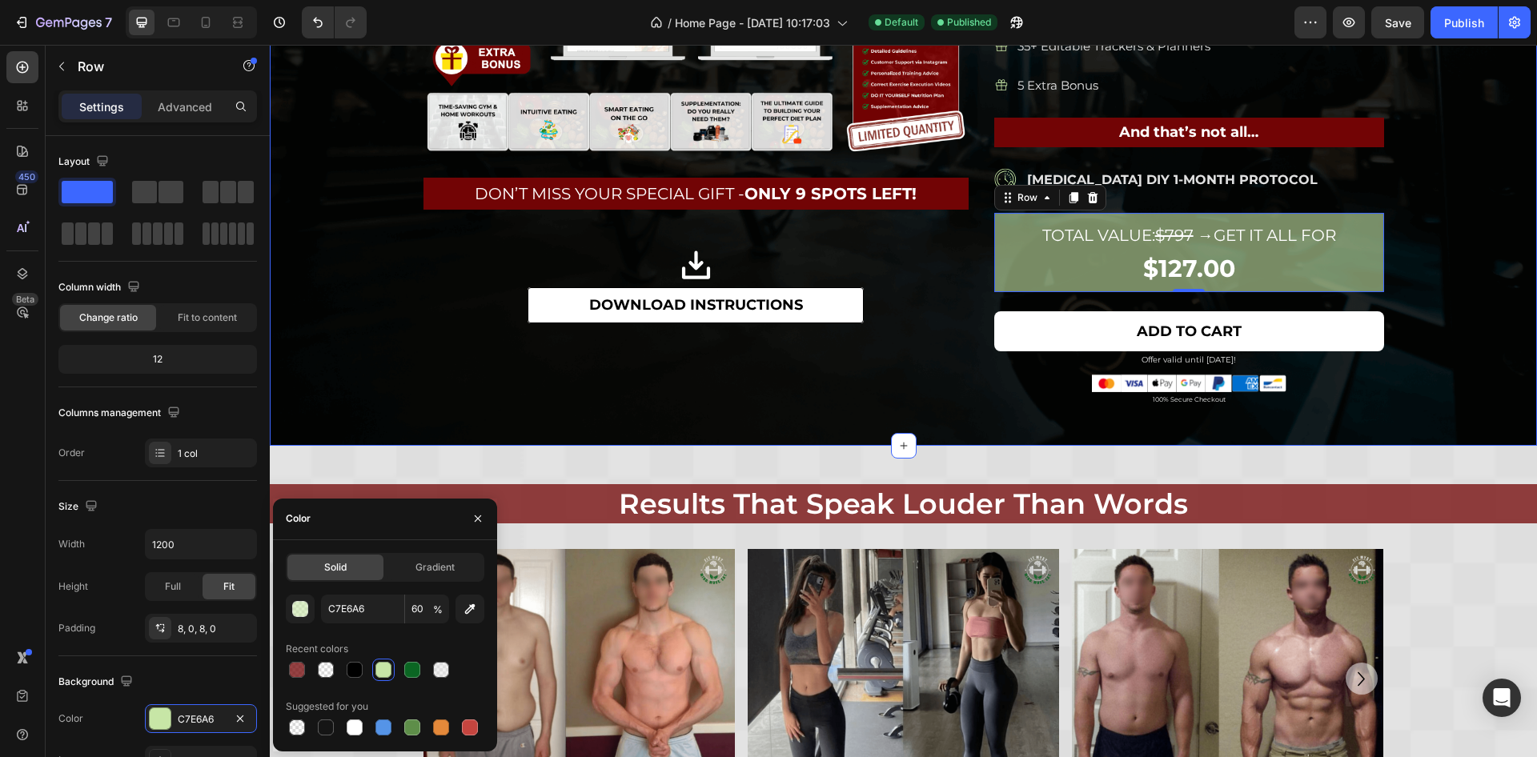
click at [1409, 288] on div "FULL BUNDLE Heading ANABOLIC TESTOSTRINITY Heading want to know more than 90% o…" at bounding box center [904, 25] width 1268 height 764
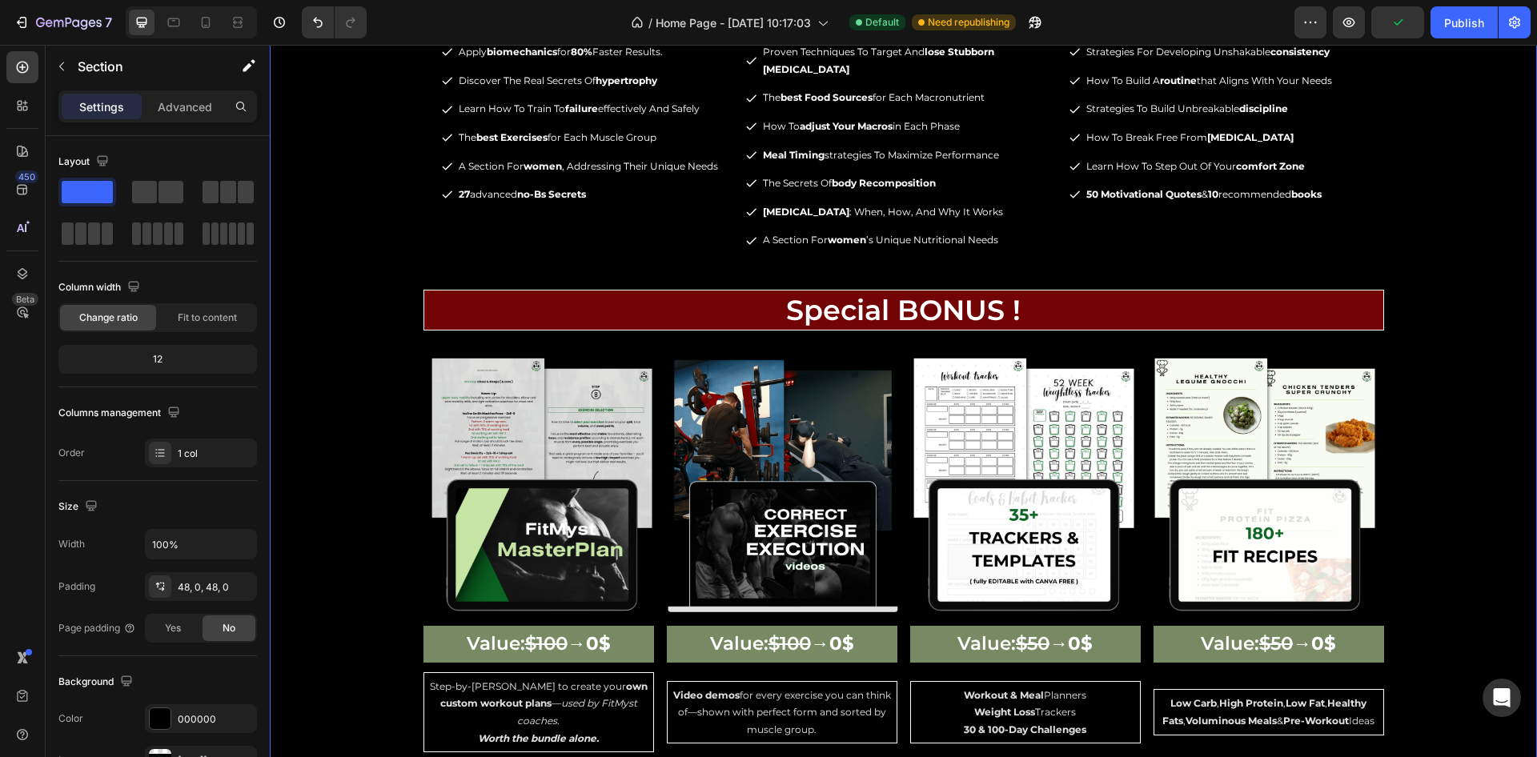
scroll to position [2282, 0]
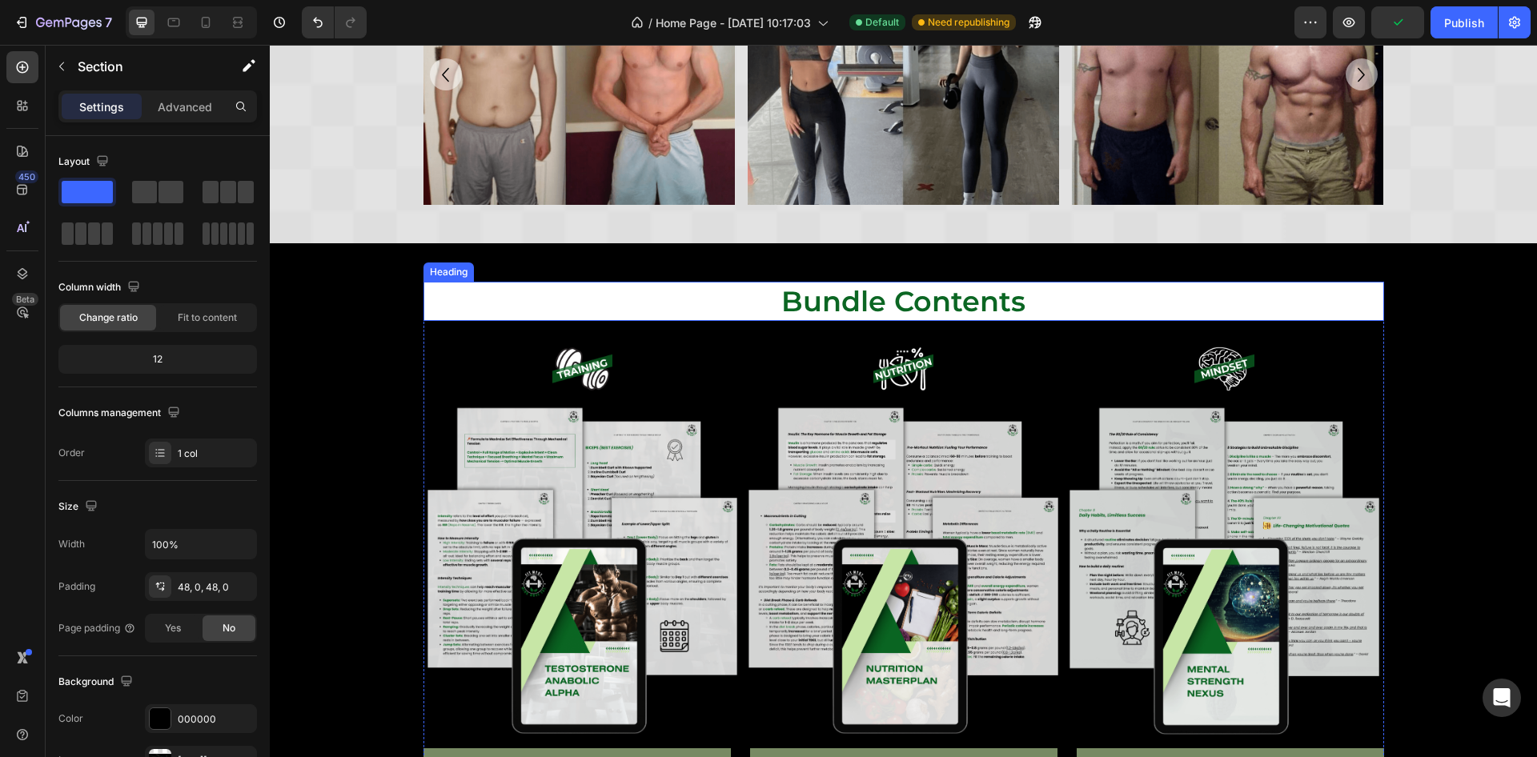
click at [920, 291] on h2 "bundle contents" at bounding box center [904, 302] width 961 height 40
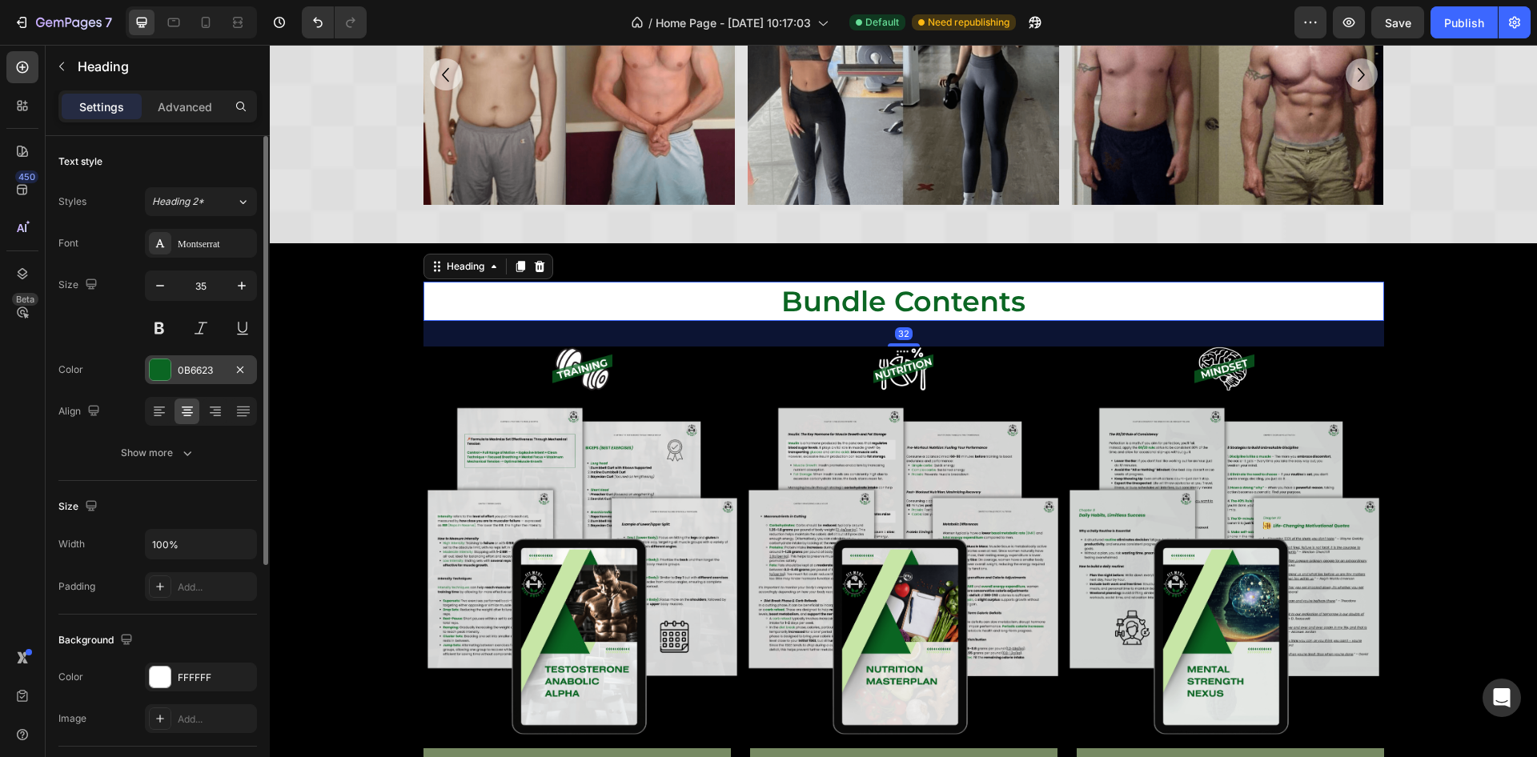
click at [163, 364] on div at bounding box center [160, 370] width 21 height 21
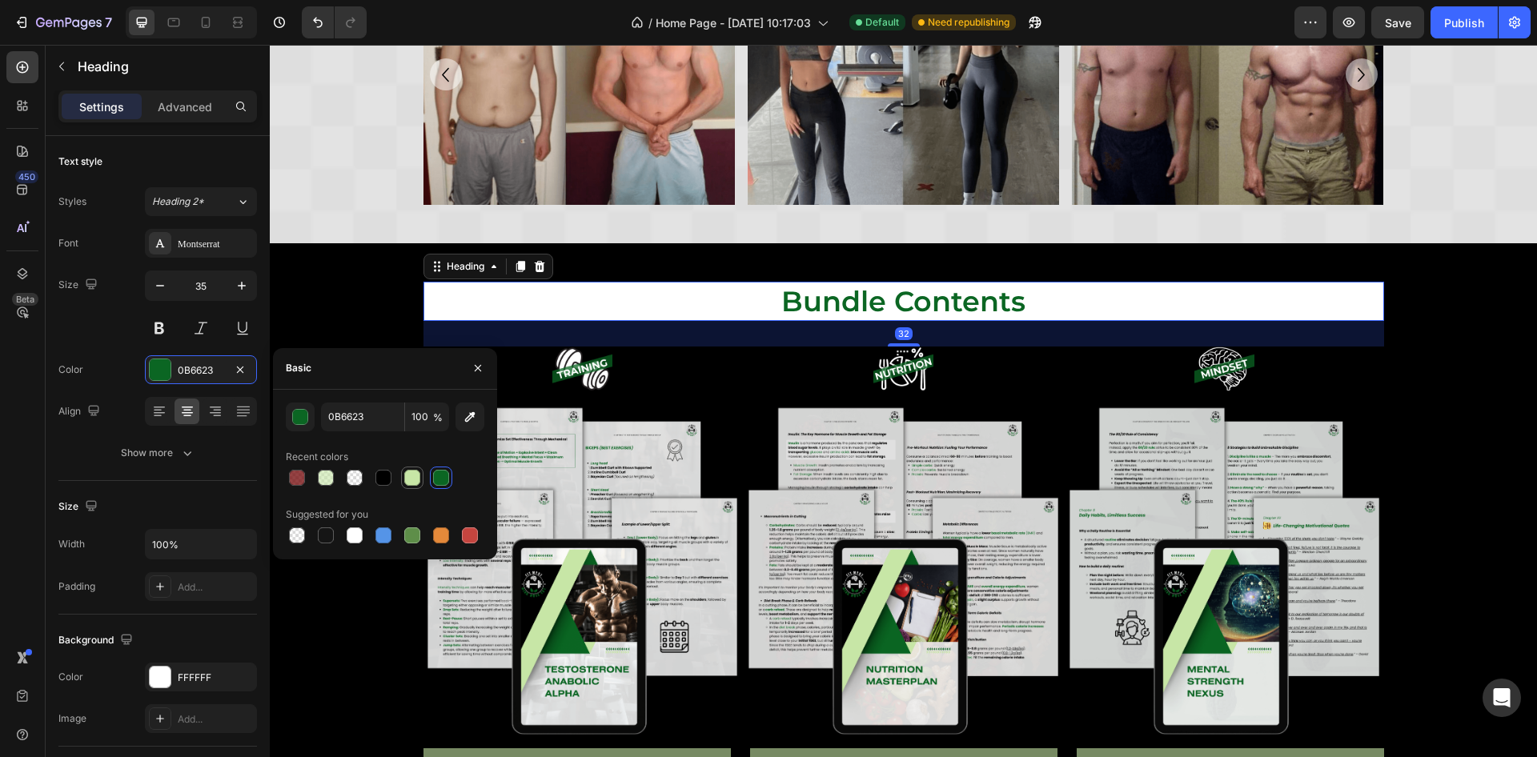
click at [411, 474] on div at bounding box center [412, 478] width 16 height 16
type input "C7E6A6"
click at [413, 424] on input "100" at bounding box center [427, 417] width 44 height 29
type input "60"
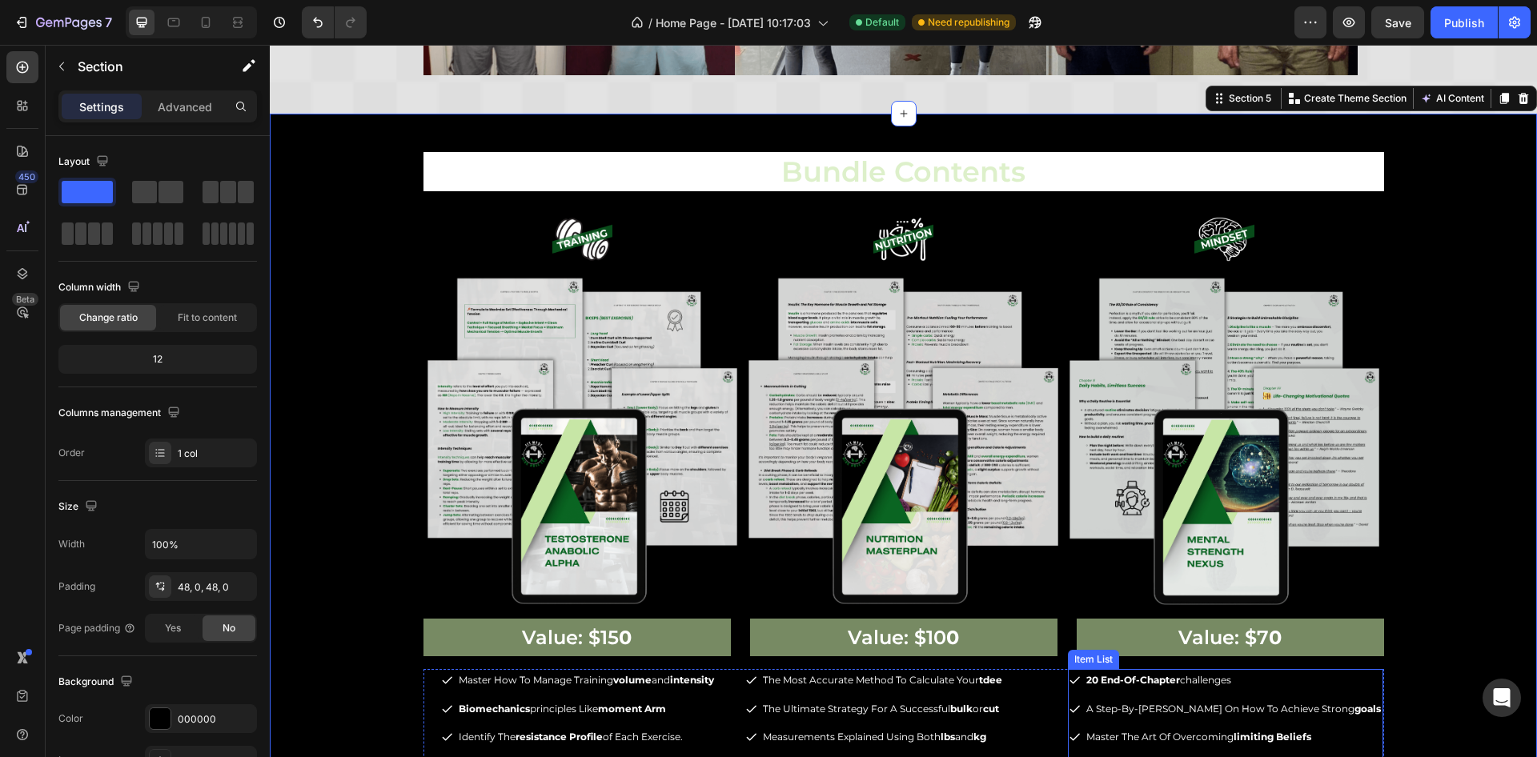
scroll to position [2402, 0]
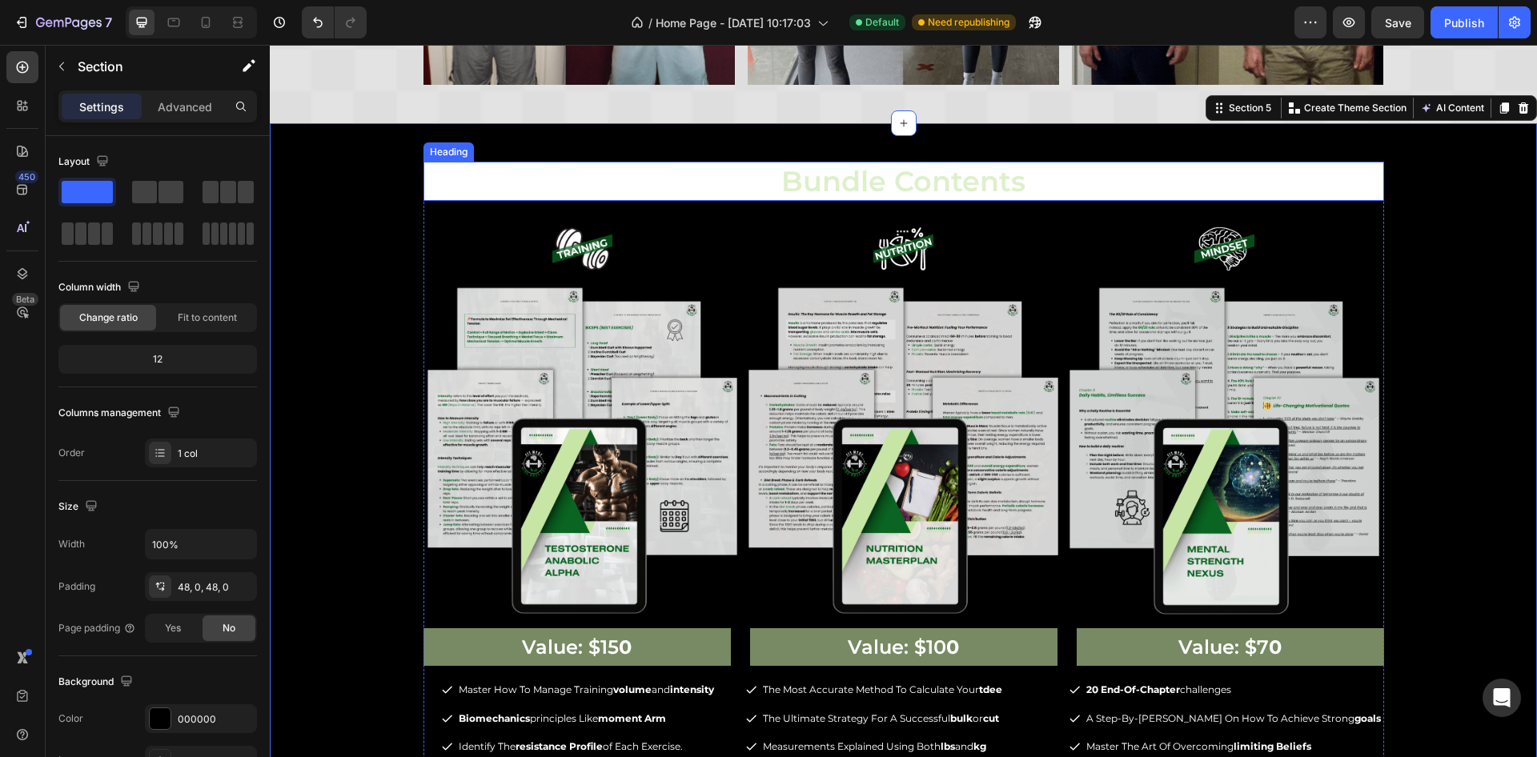
click at [910, 183] on h2 "bundle contents" at bounding box center [904, 182] width 961 height 40
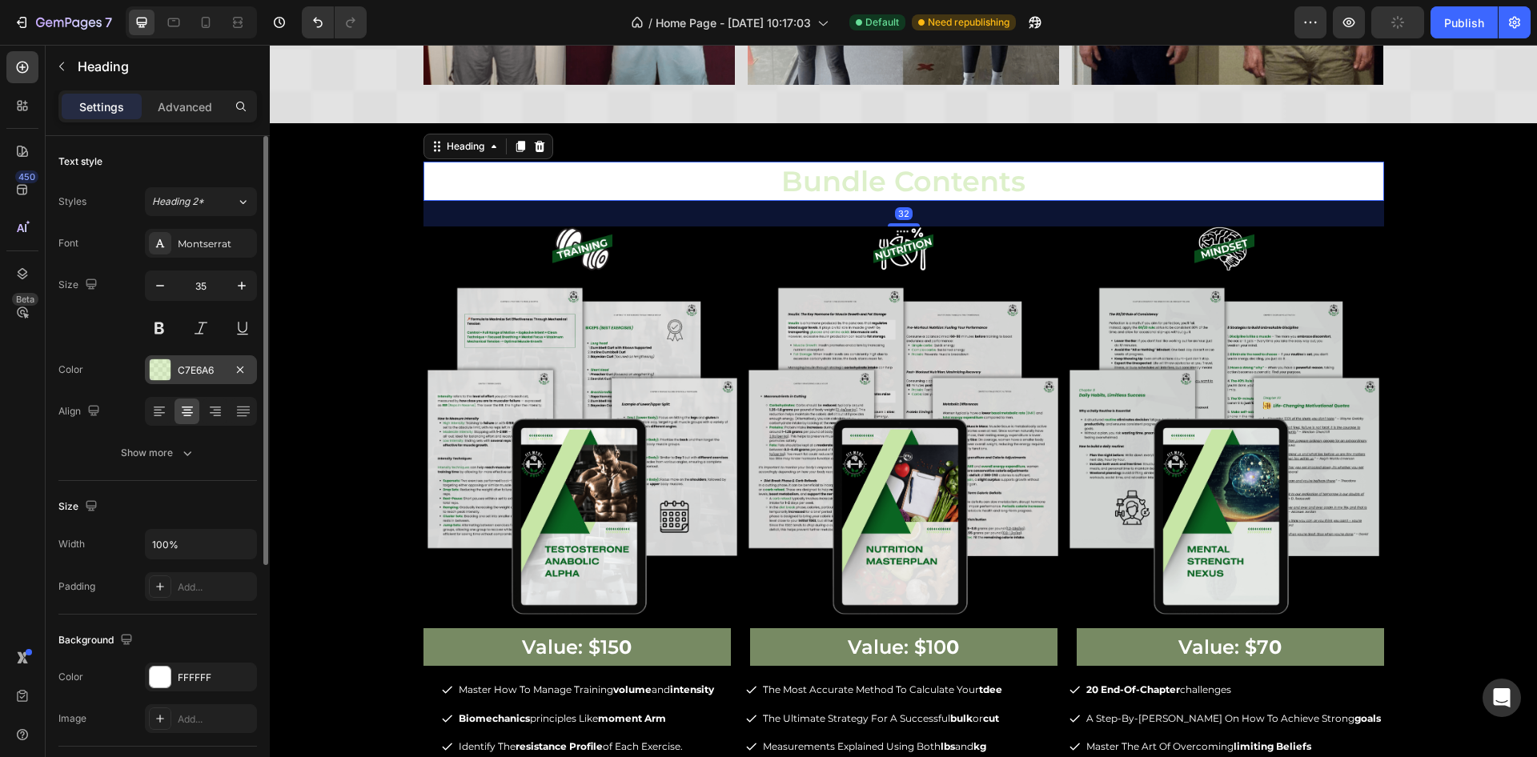
click at [207, 364] on div "C7E6A6" at bounding box center [201, 371] width 46 height 14
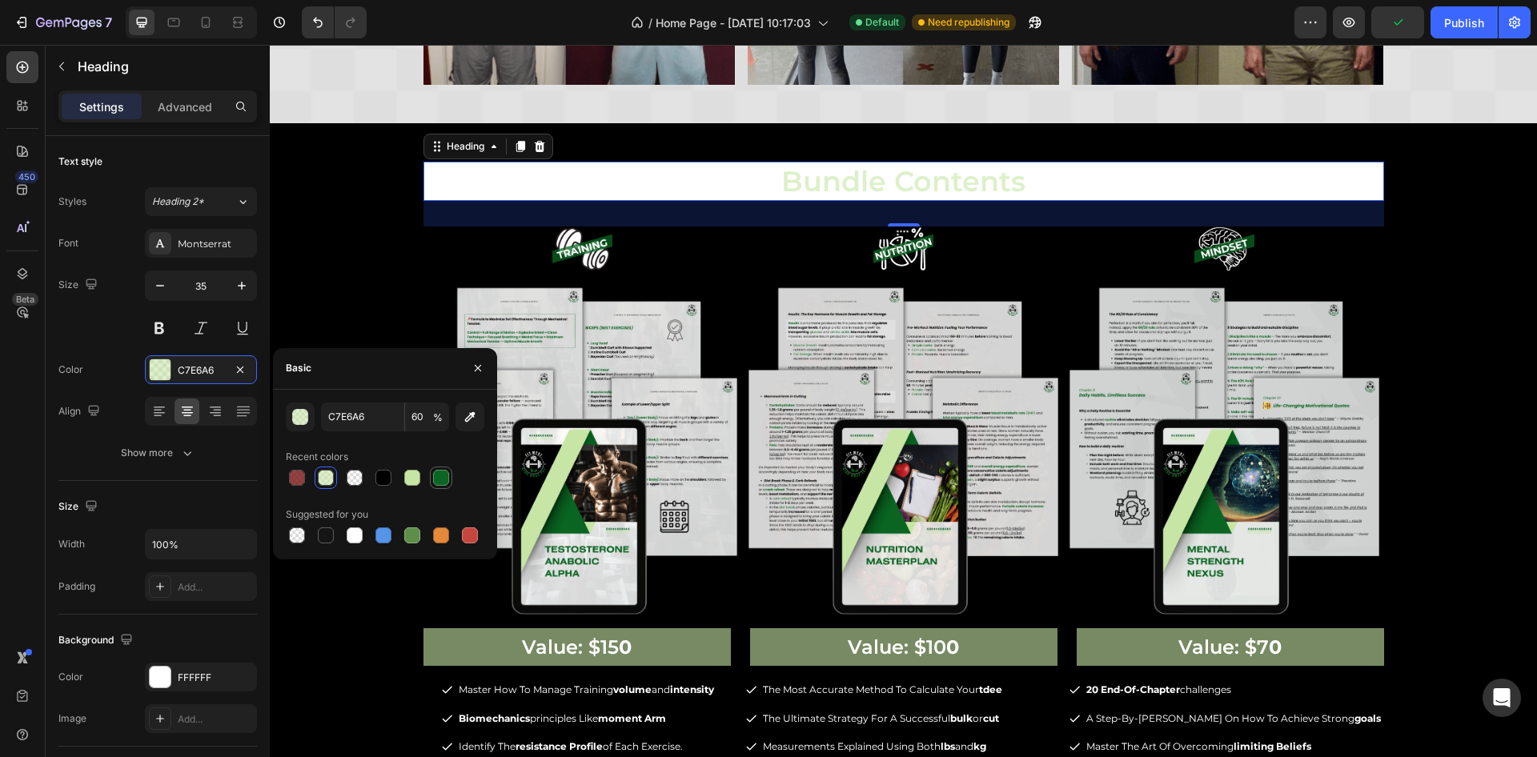
click at [443, 485] on div at bounding box center [441, 478] width 16 height 16
type input "0B6623"
type input "100"
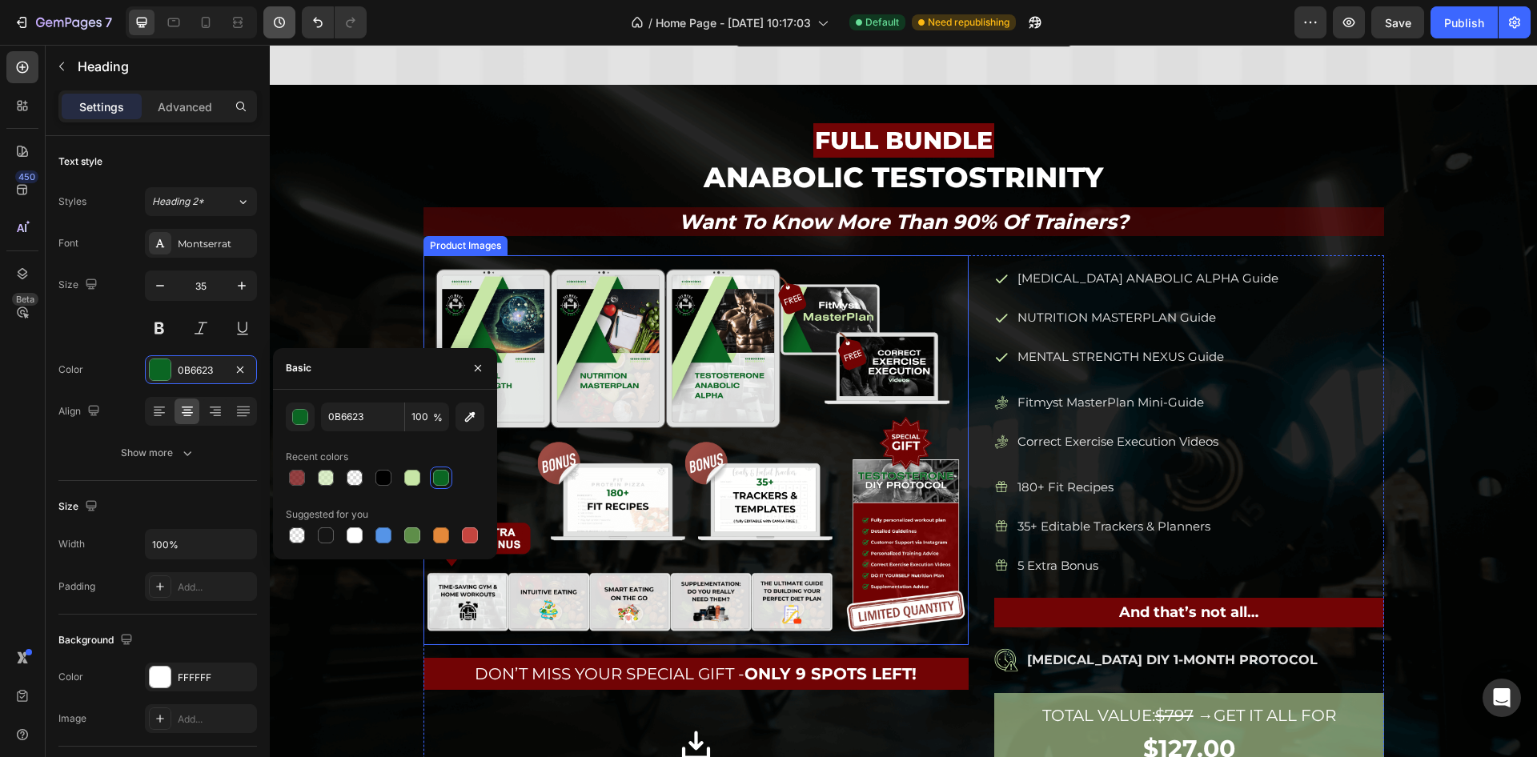
scroll to position [1561, 0]
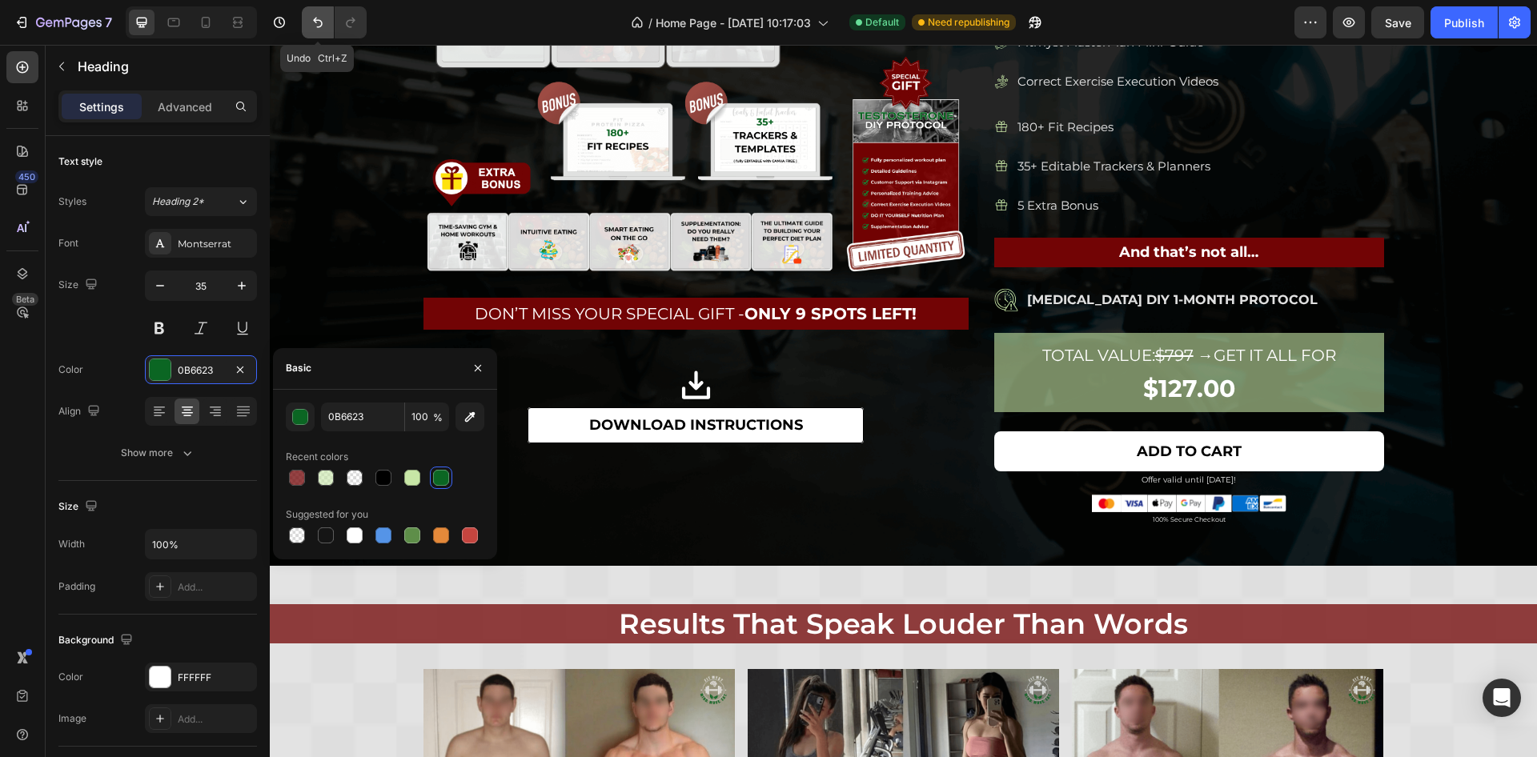
click at [319, 14] on icon "Undo/Redo" at bounding box center [318, 22] width 16 height 16
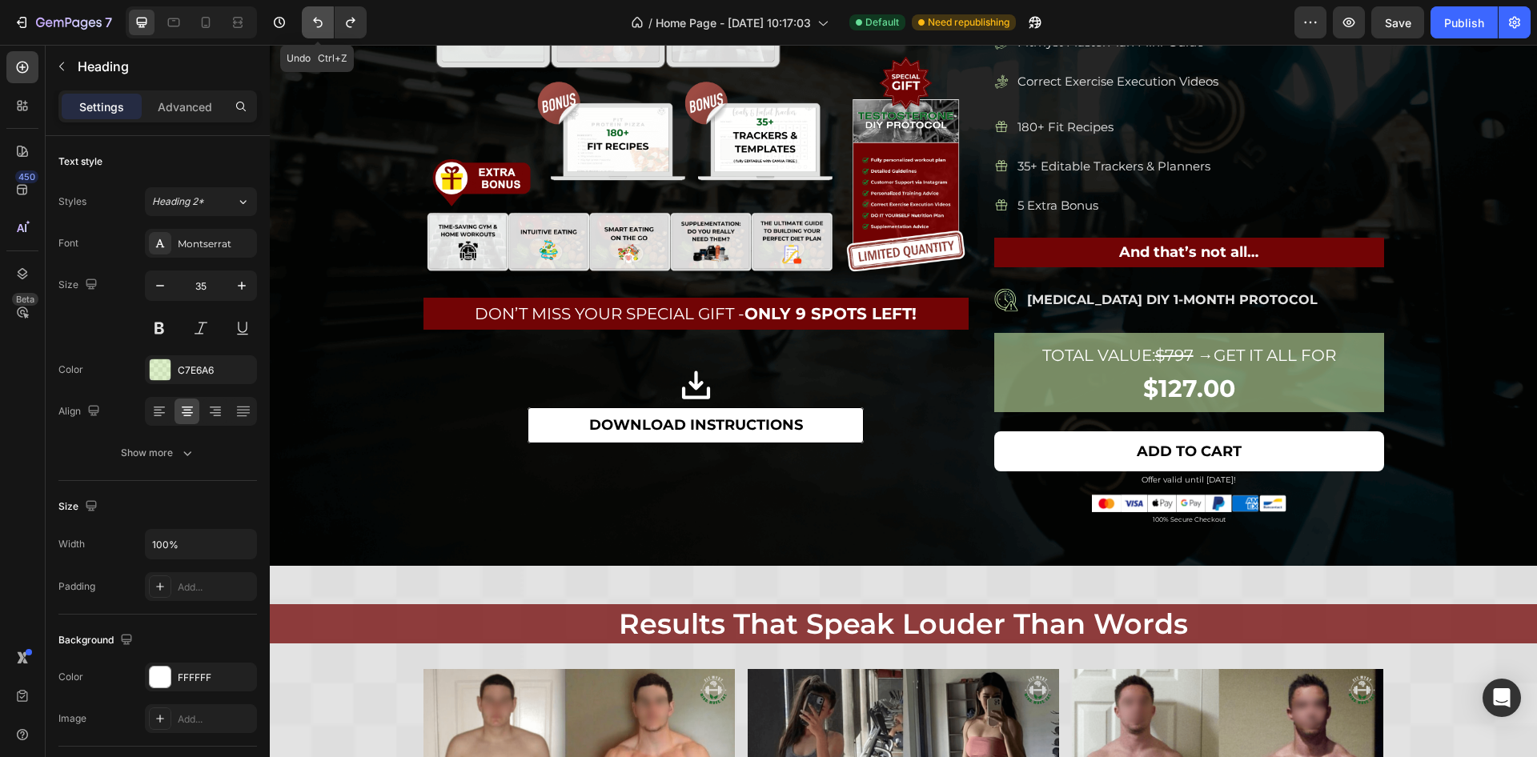
click at [316, 14] on button "Undo/Redo" at bounding box center [318, 22] width 32 height 32
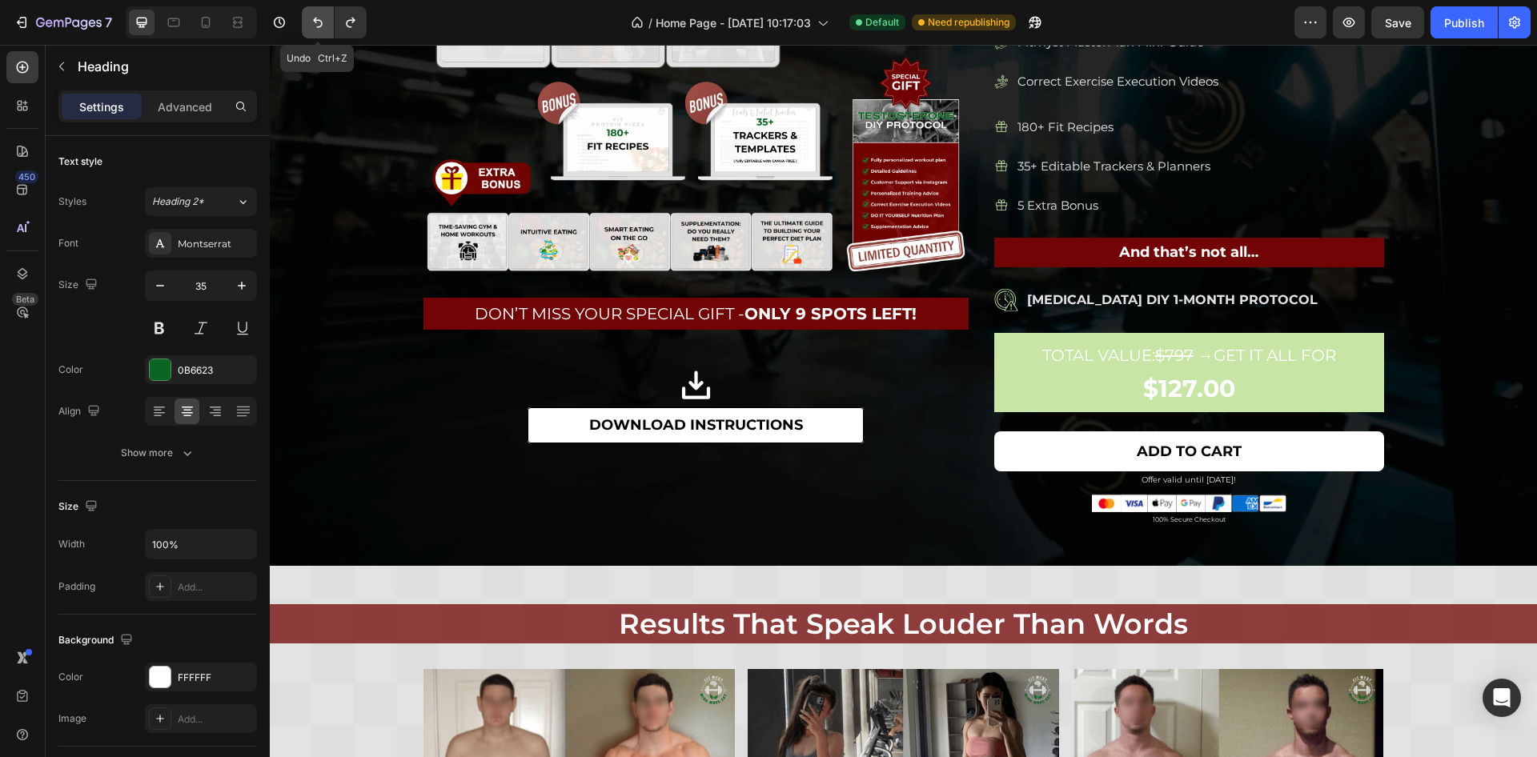
click at [316, 14] on button "Undo/Redo" at bounding box center [318, 22] width 32 height 32
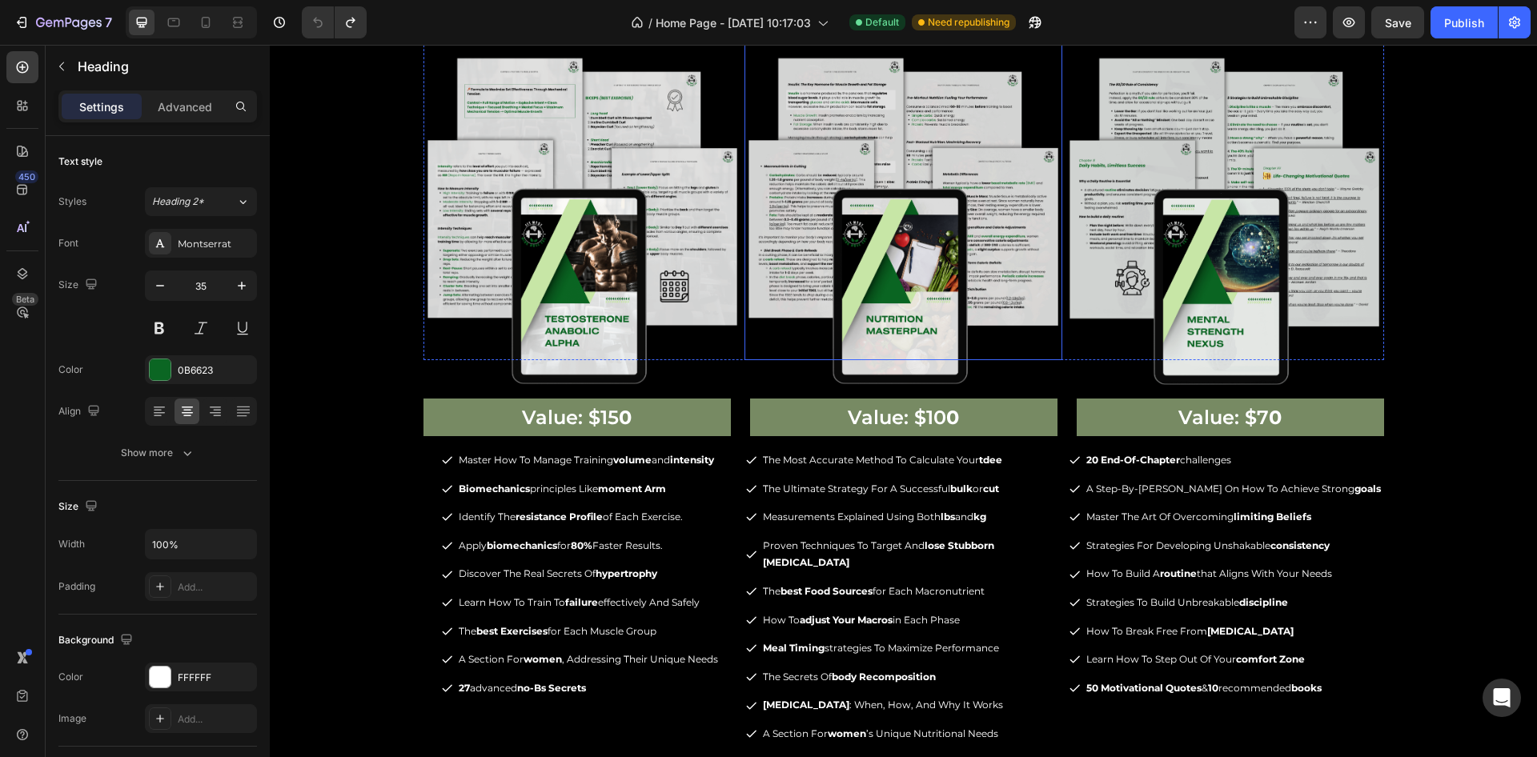
scroll to position [2642, 0]
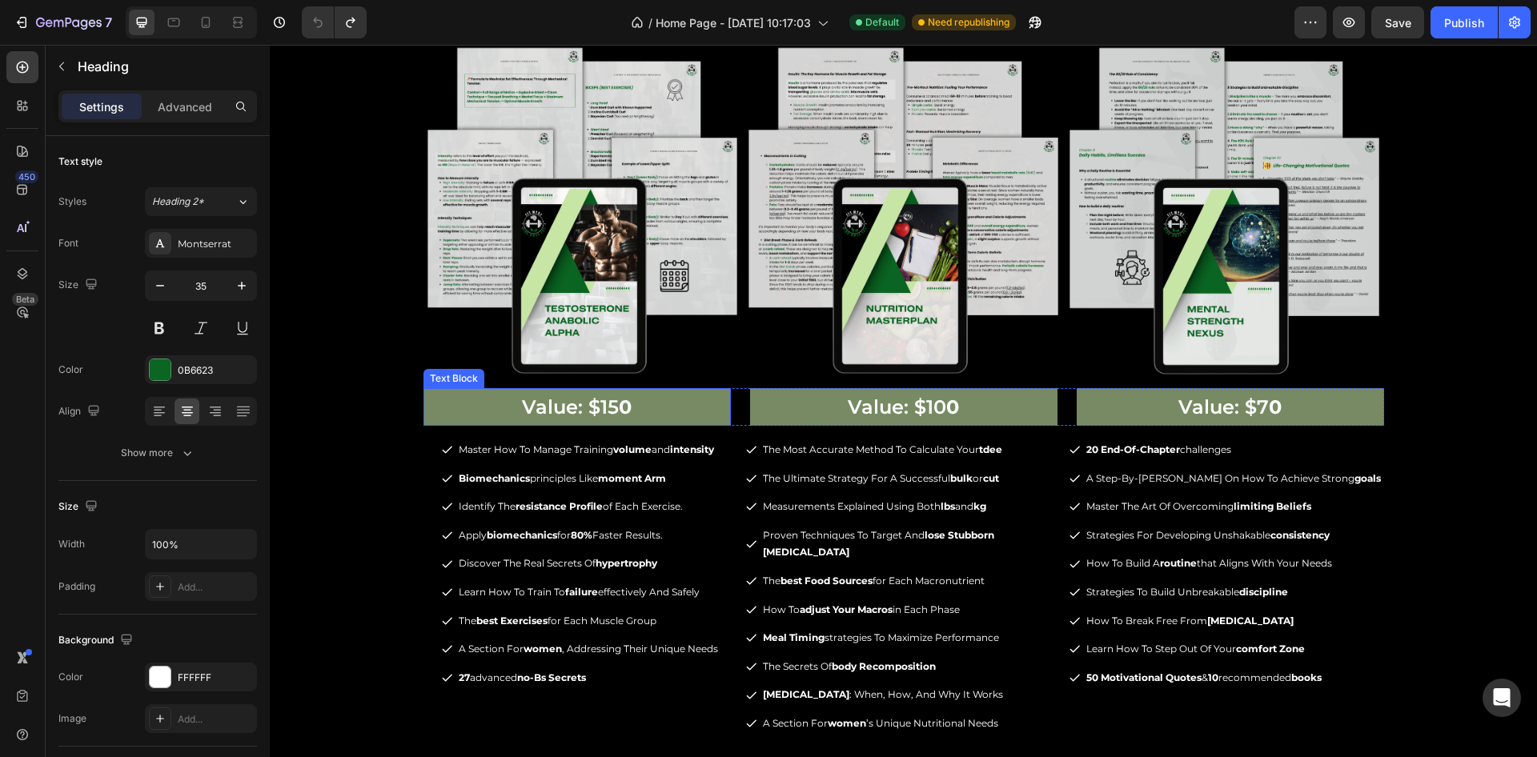
click at [691, 420] on p "Value: $15 0" at bounding box center [577, 407] width 304 height 34
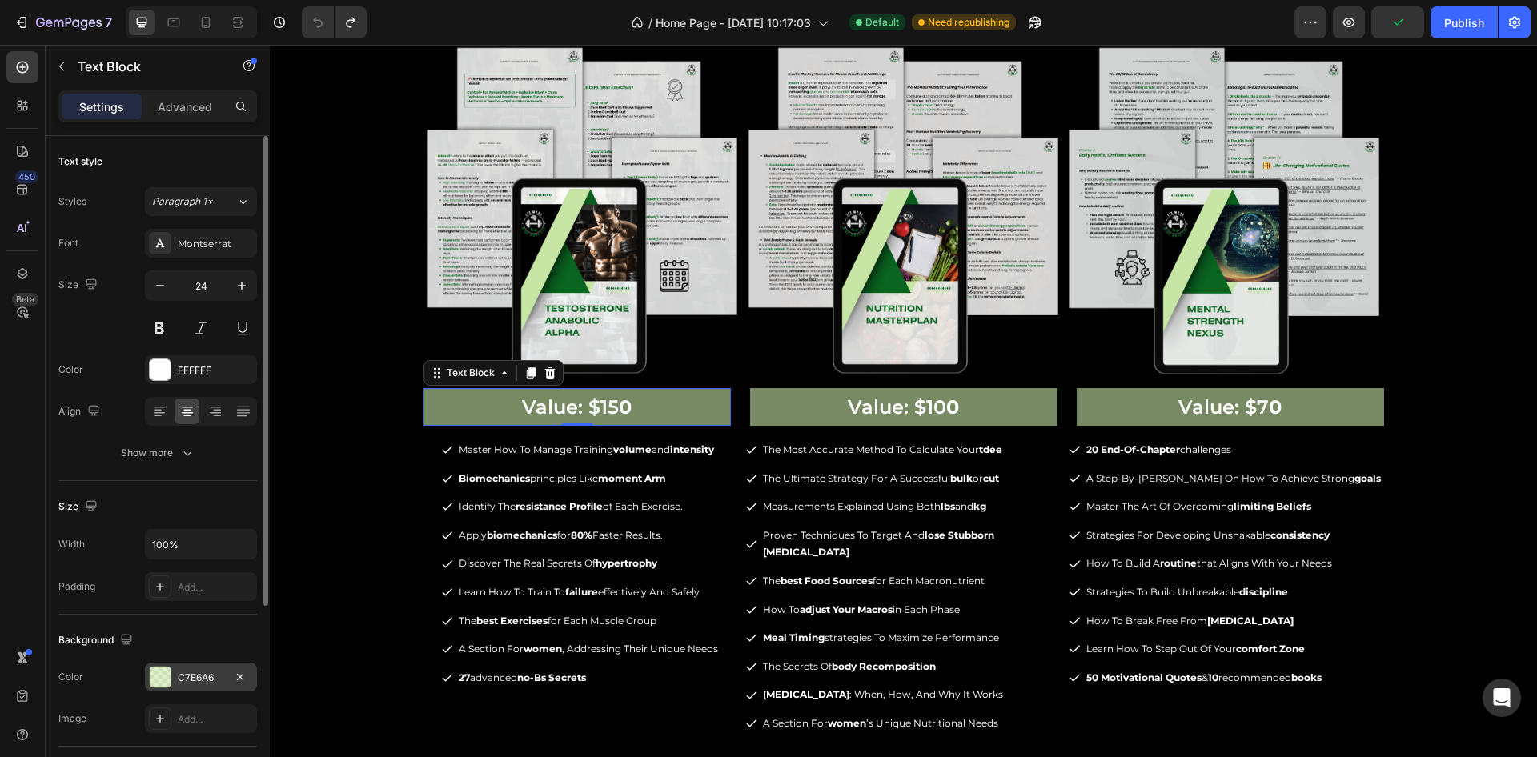
click at [207, 685] on div "C7E6A6" at bounding box center [201, 677] width 112 height 29
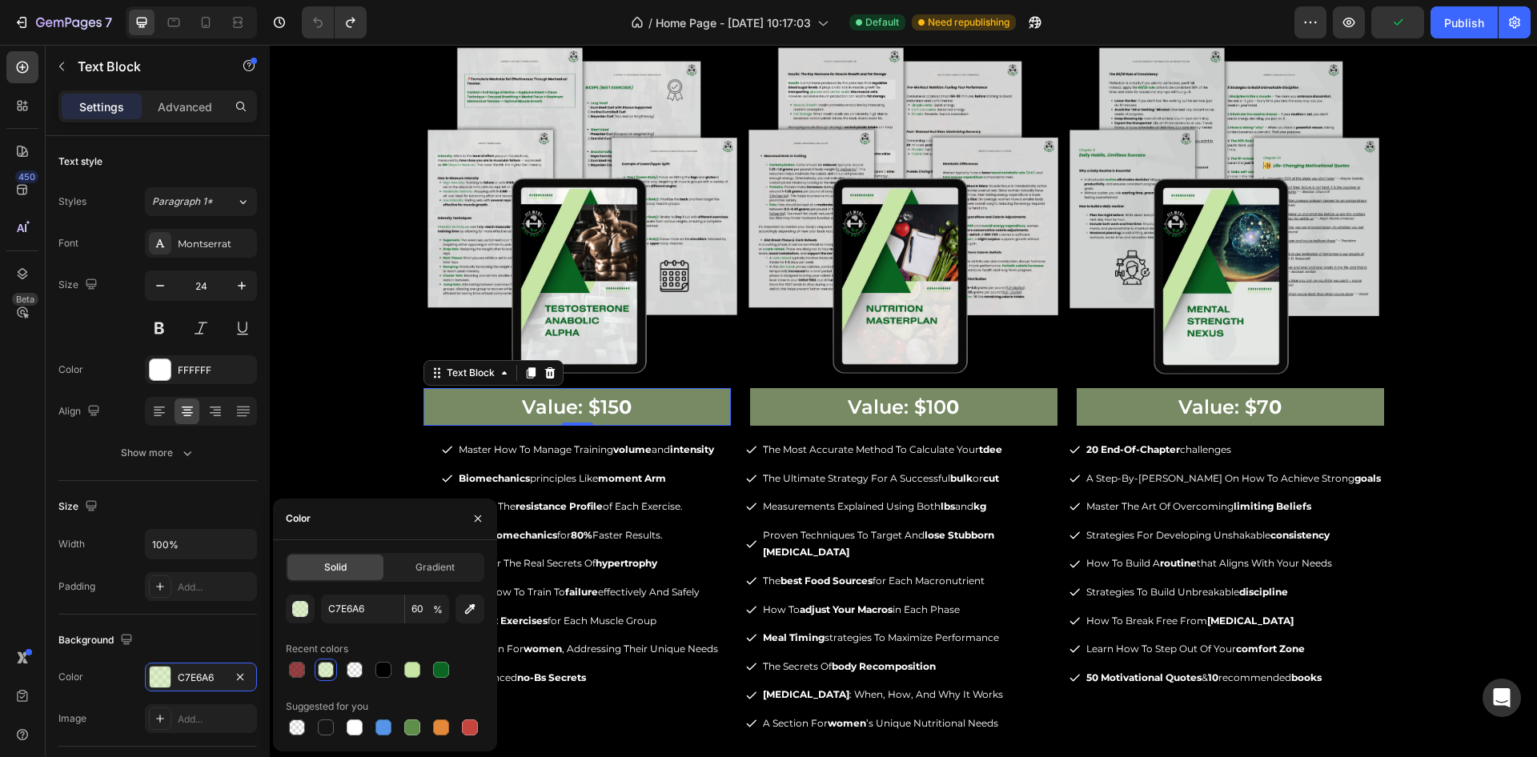
click at [452, 668] on div at bounding box center [385, 670] width 199 height 22
click at [439, 668] on div at bounding box center [441, 670] width 16 height 16
type input "0B6623"
type input "100"
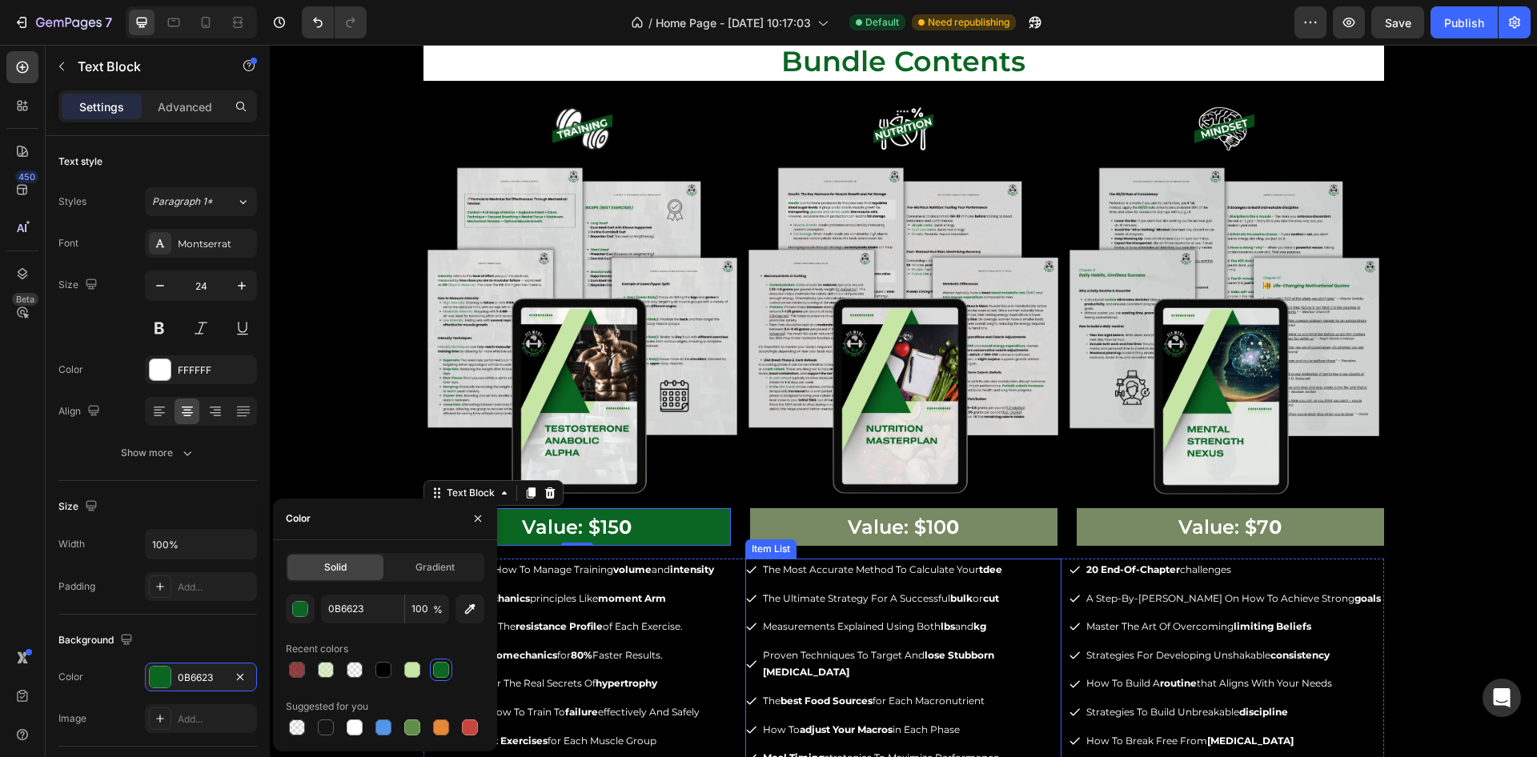
scroll to position [2522, 0]
click at [764, 528] on p "Value: $10 0" at bounding box center [904, 527] width 304 height 34
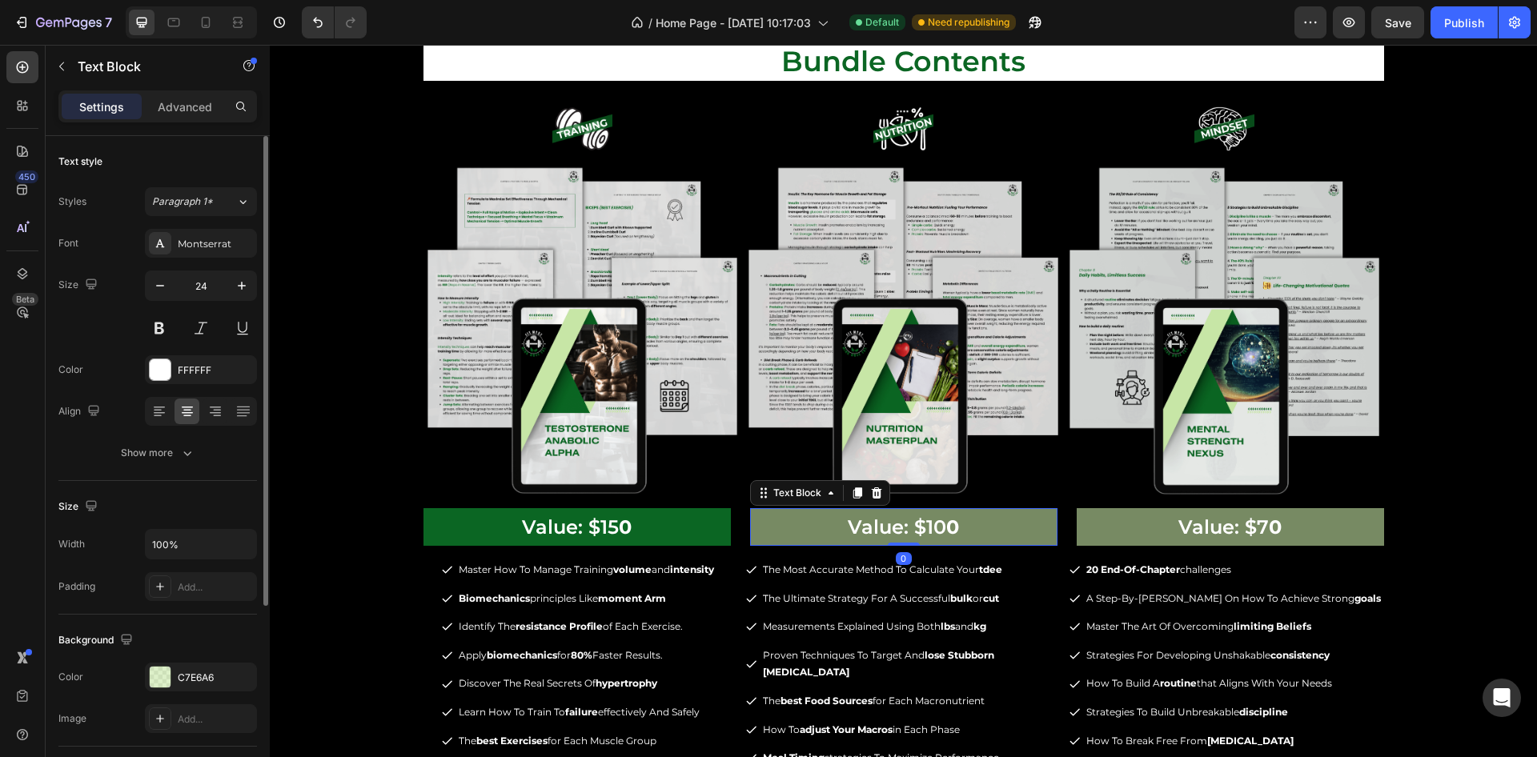
click at [199, 697] on div "The changes might be hidden by the video. Color C7E6A6 Image Add..." at bounding box center [157, 698] width 199 height 70
click at [200, 686] on div "C7E6A6" at bounding box center [201, 677] width 112 height 29
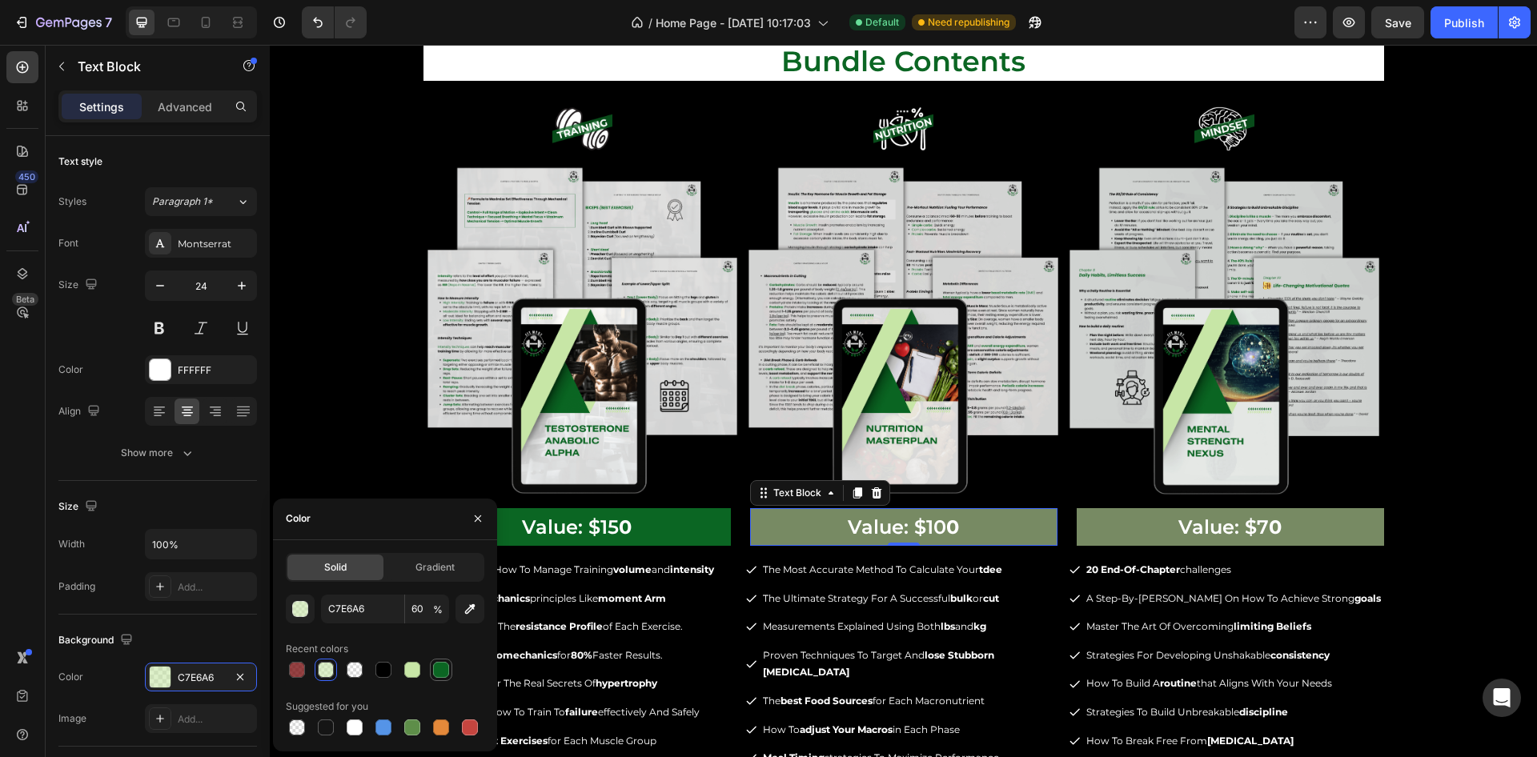
click at [439, 672] on div at bounding box center [441, 670] width 16 height 16
type input "0B6623"
type input "100"
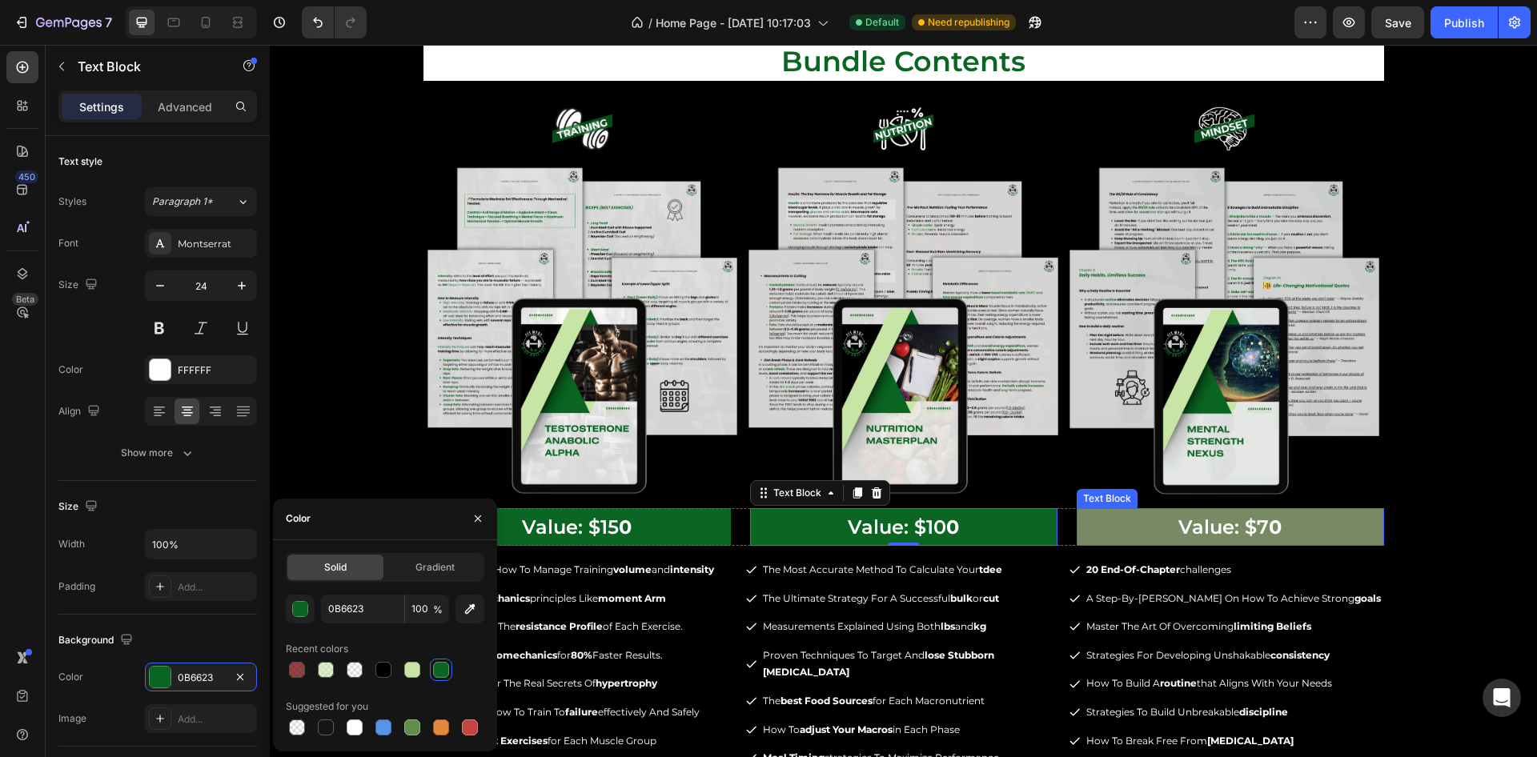
click at [1095, 530] on p "Value: $7 0" at bounding box center [1231, 527] width 304 height 34
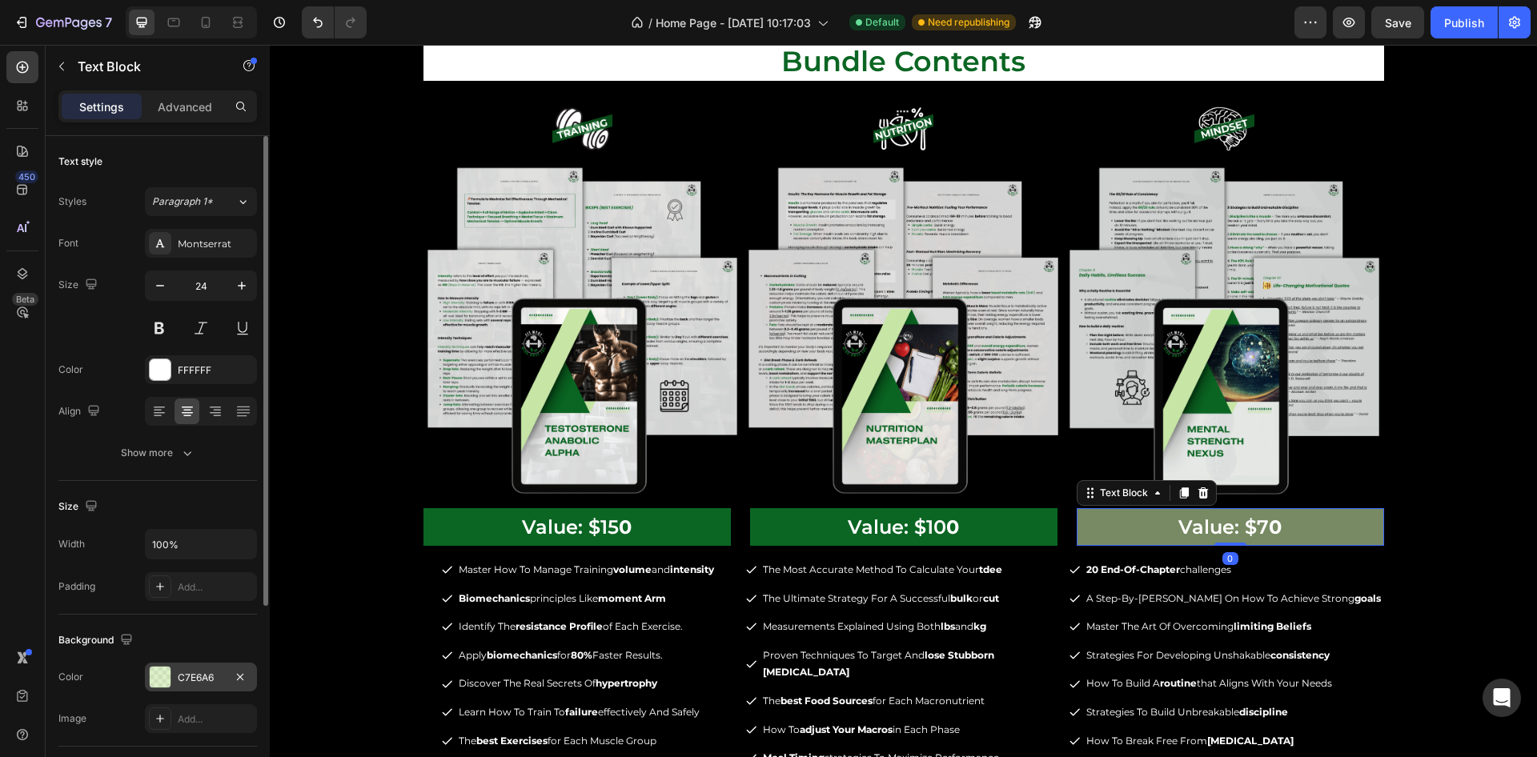
click at [216, 671] on div "C7E6A6" at bounding box center [201, 678] width 46 height 14
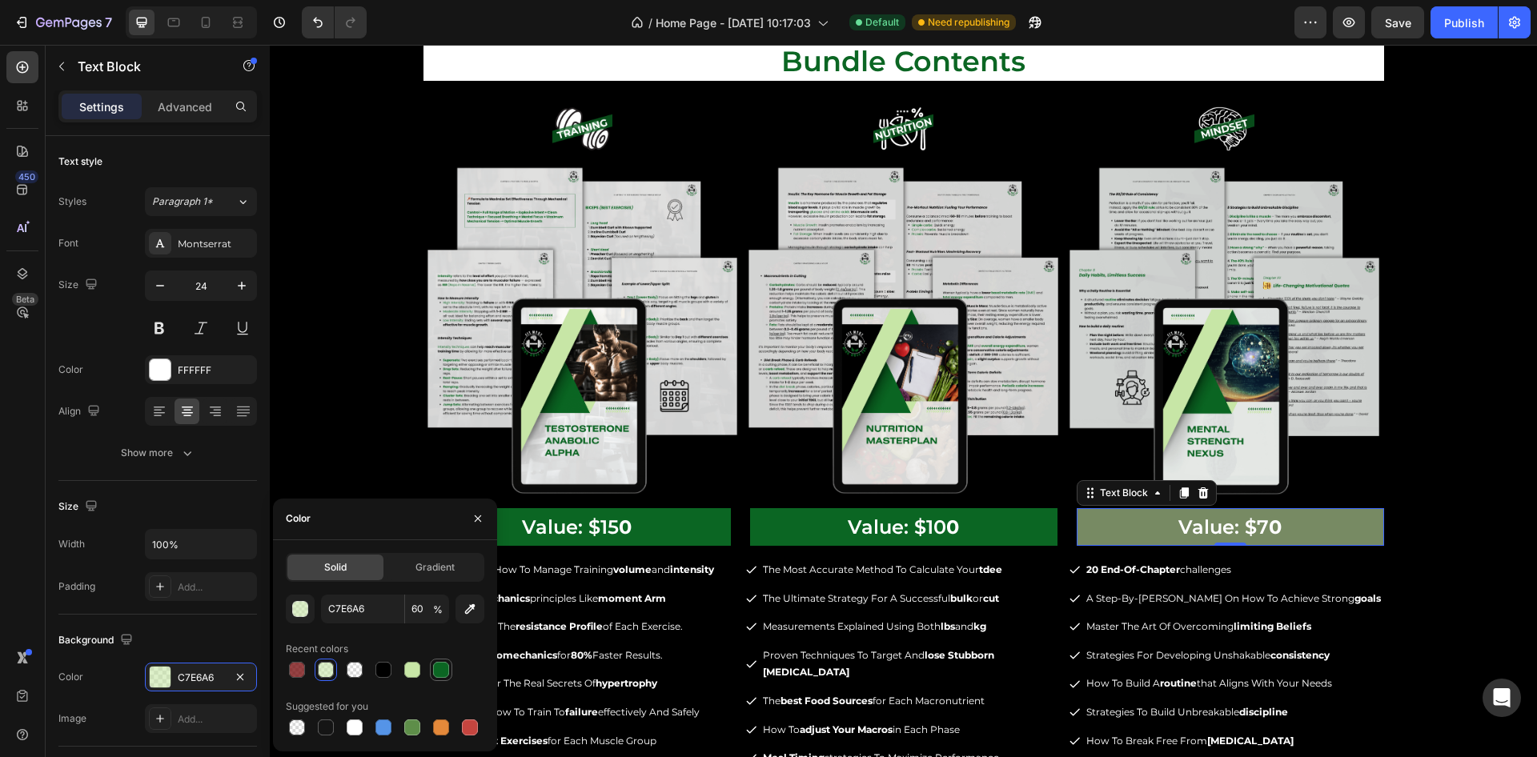
click at [440, 666] on div at bounding box center [441, 670] width 16 height 16
type input "0B6623"
type input "100"
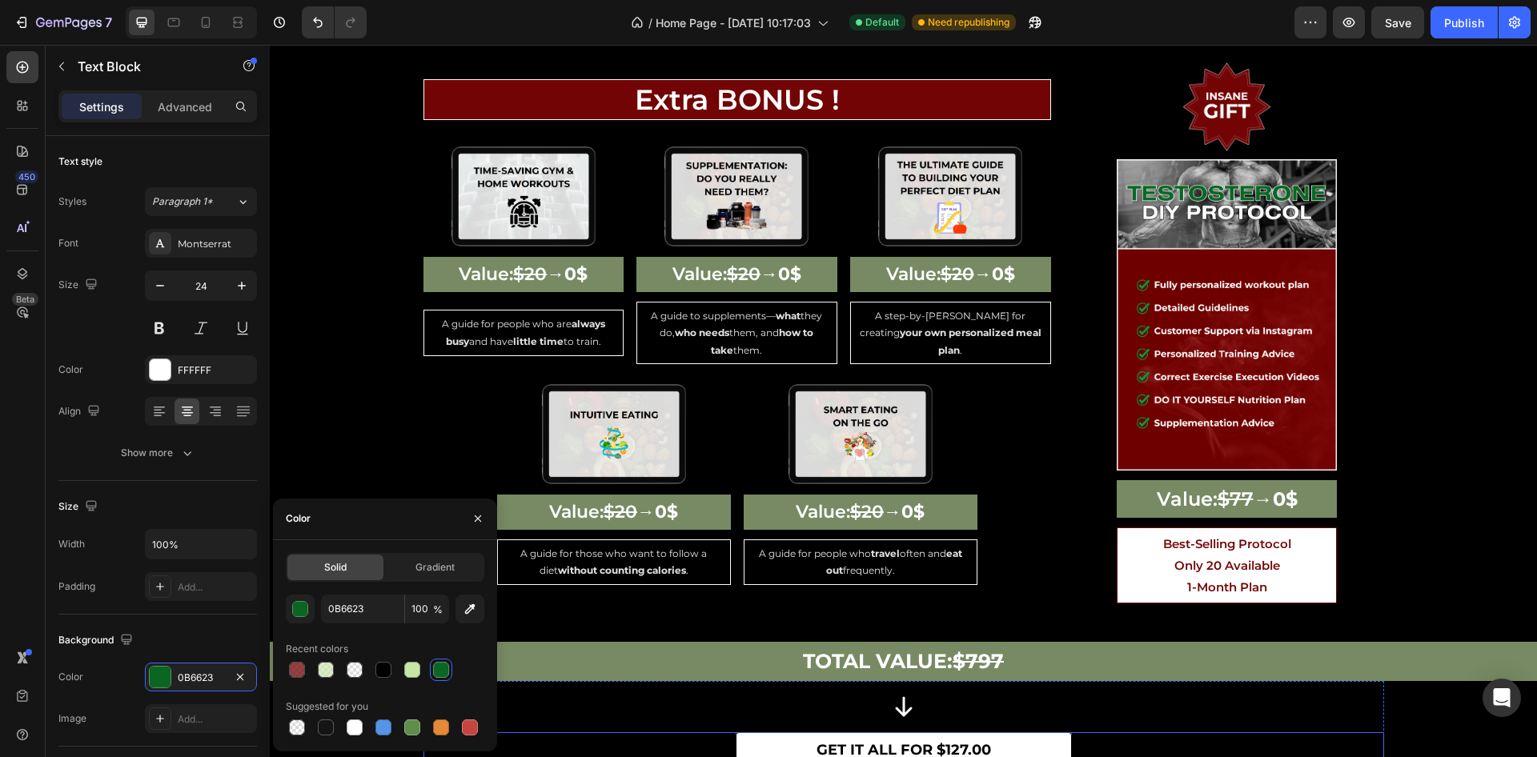
scroll to position [4084, 0]
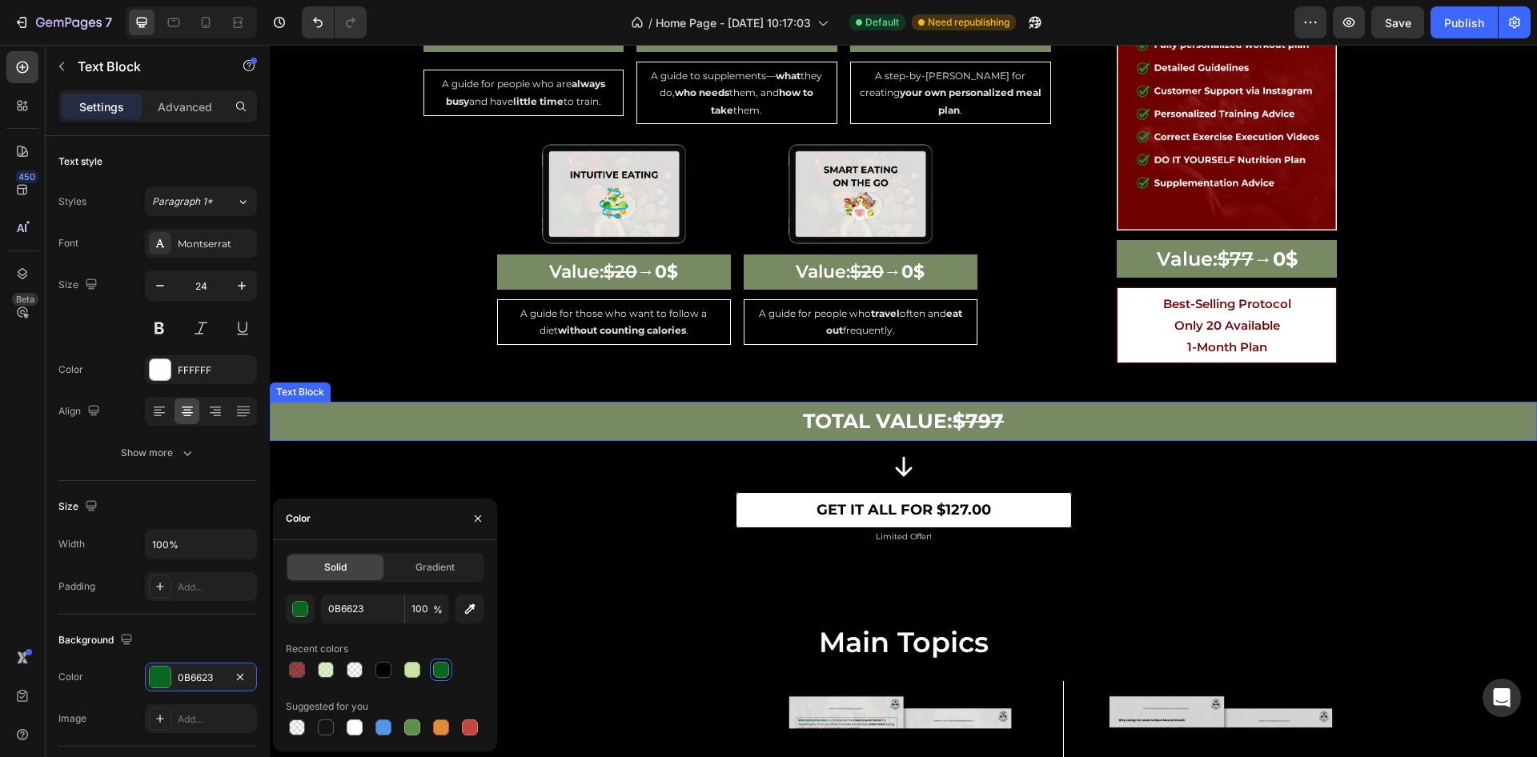
click at [337, 412] on p "Total Value: $797" at bounding box center [903, 422] width 1264 height 36
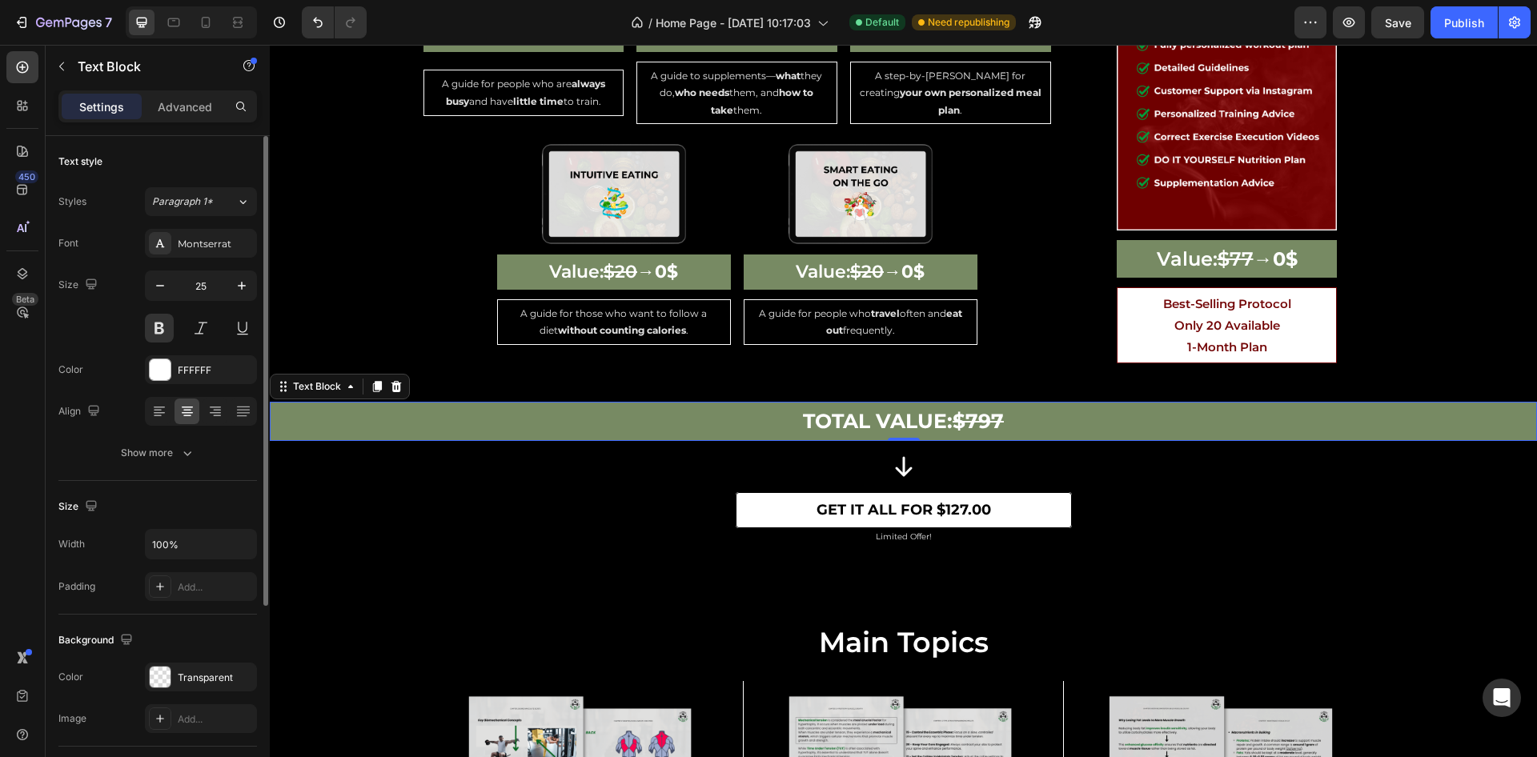
scroll to position [279, 0]
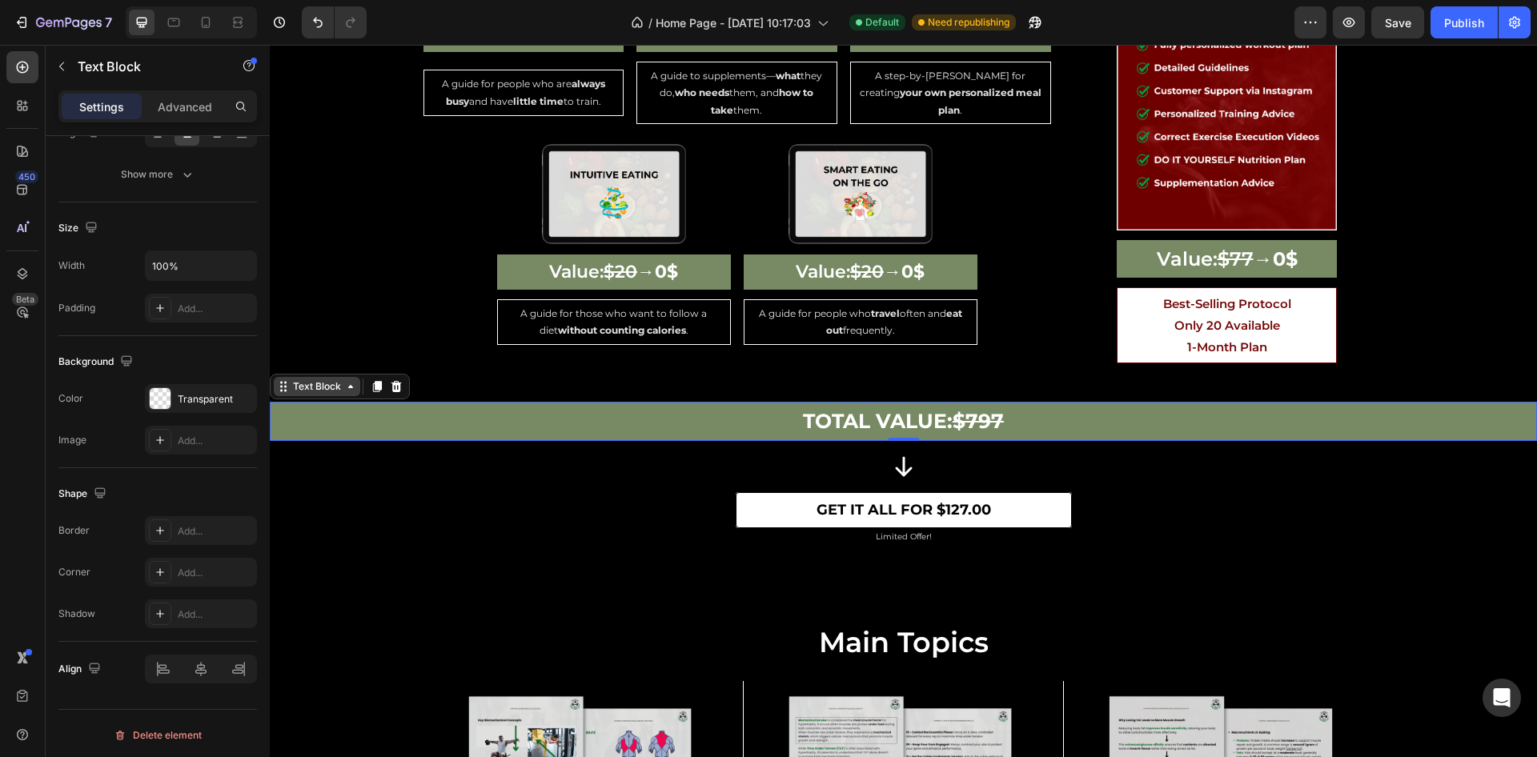
click at [319, 380] on div "Text Block" at bounding box center [317, 387] width 54 height 14
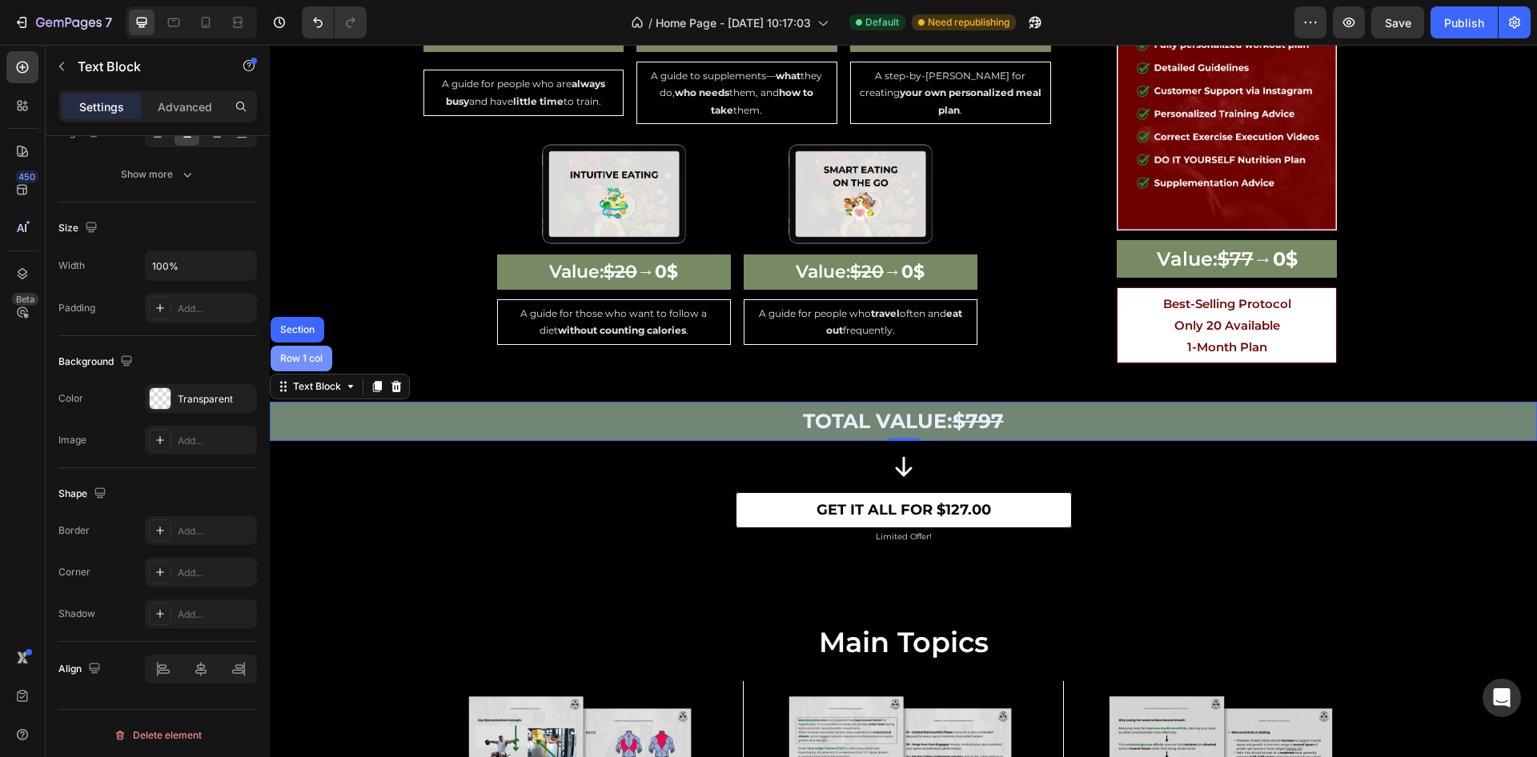
click at [312, 354] on div "Row 1 col" at bounding box center [301, 359] width 49 height 10
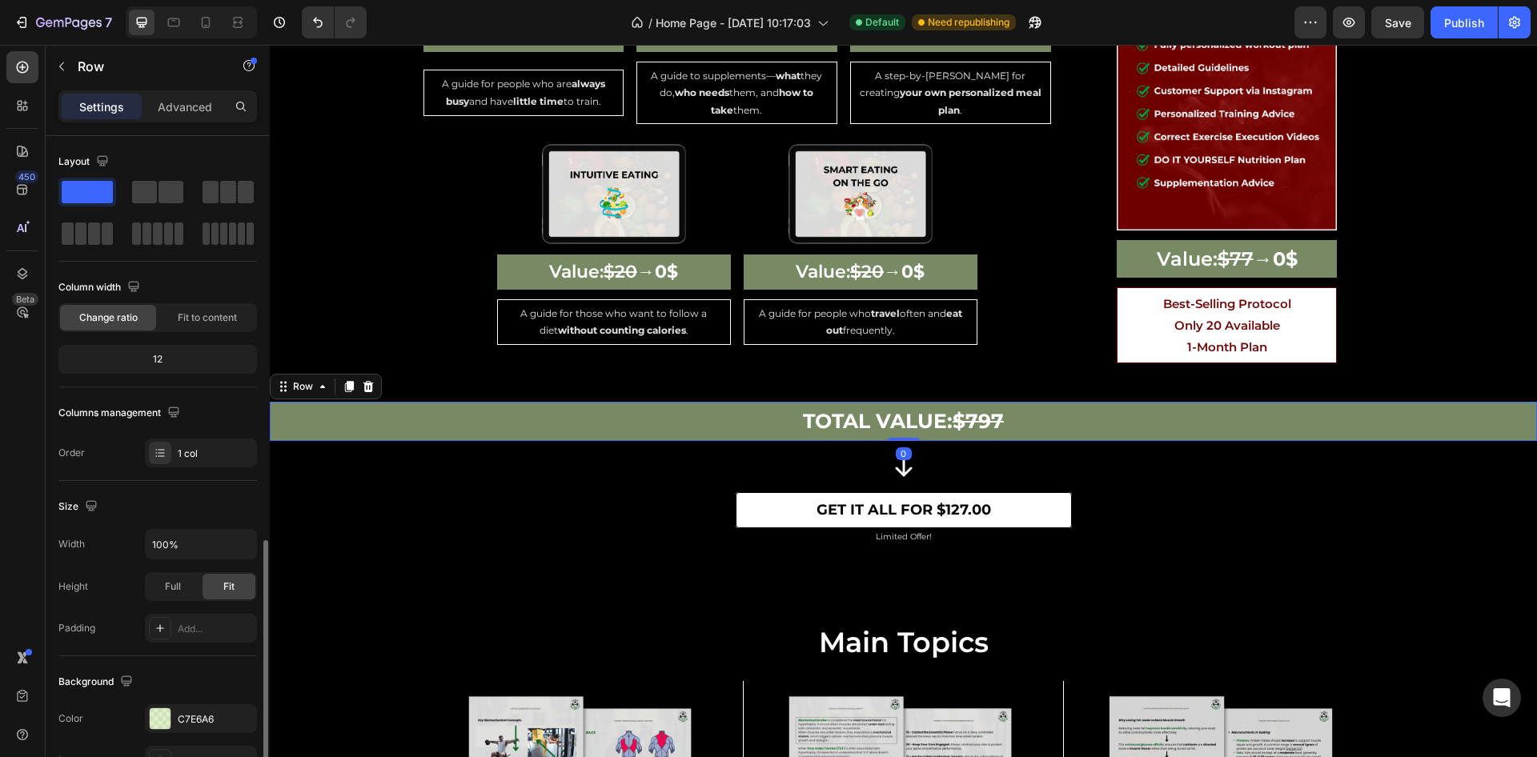
scroll to position [240, 0]
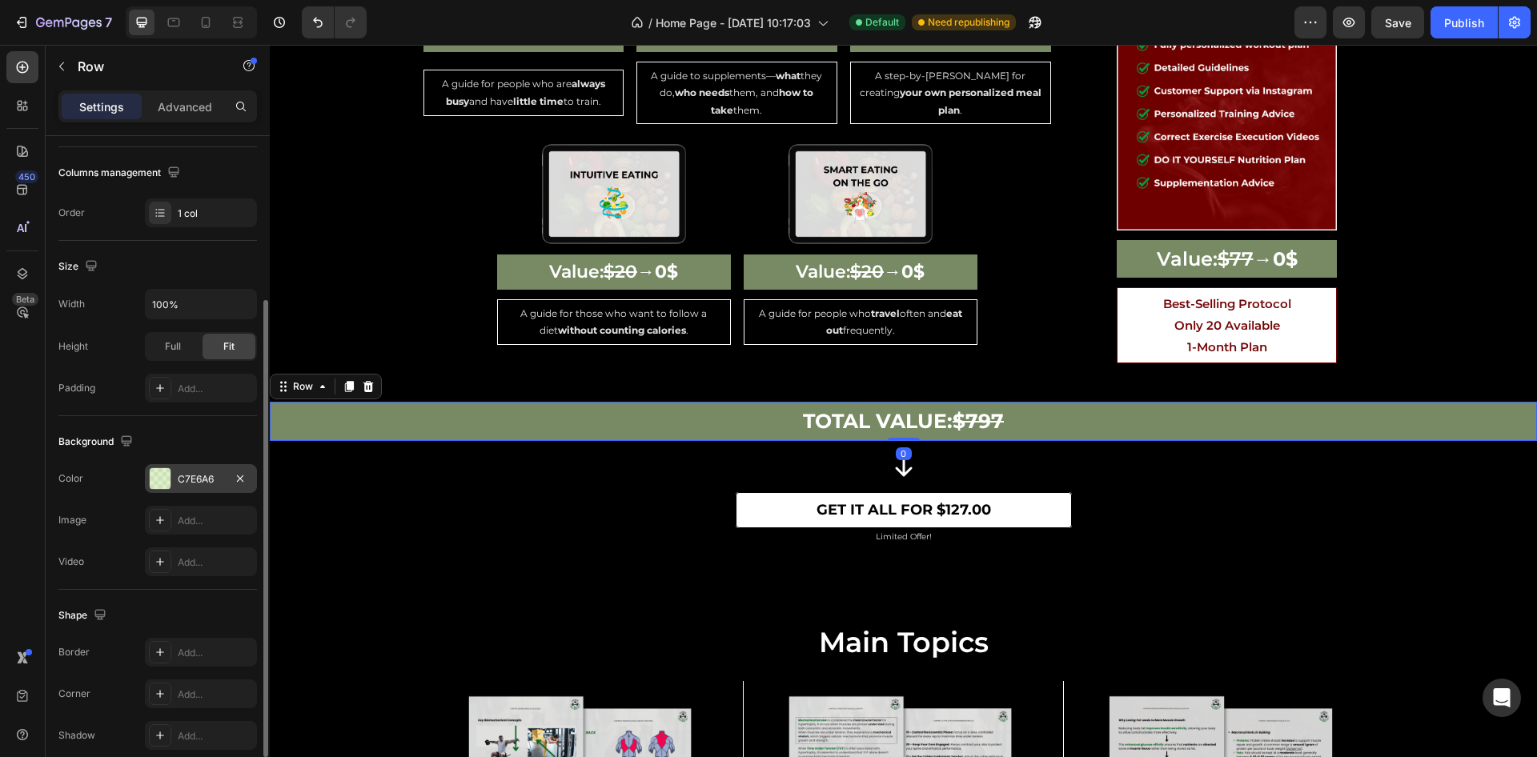
click at [207, 472] on div "C7E6A6" at bounding box center [201, 479] width 46 height 14
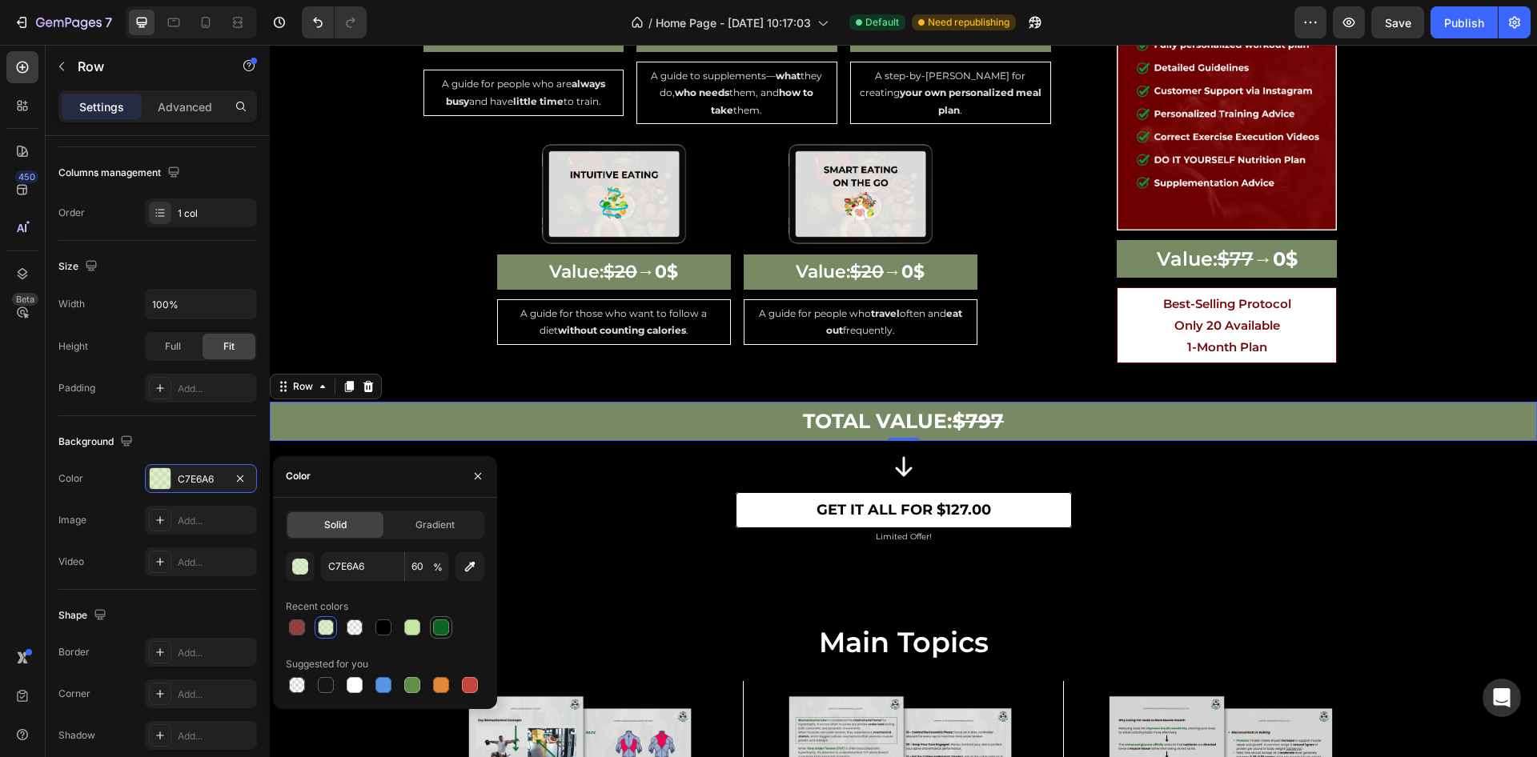
click at [436, 626] on div at bounding box center [441, 628] width 16 height 16
type input "0B6623"
type input "100"
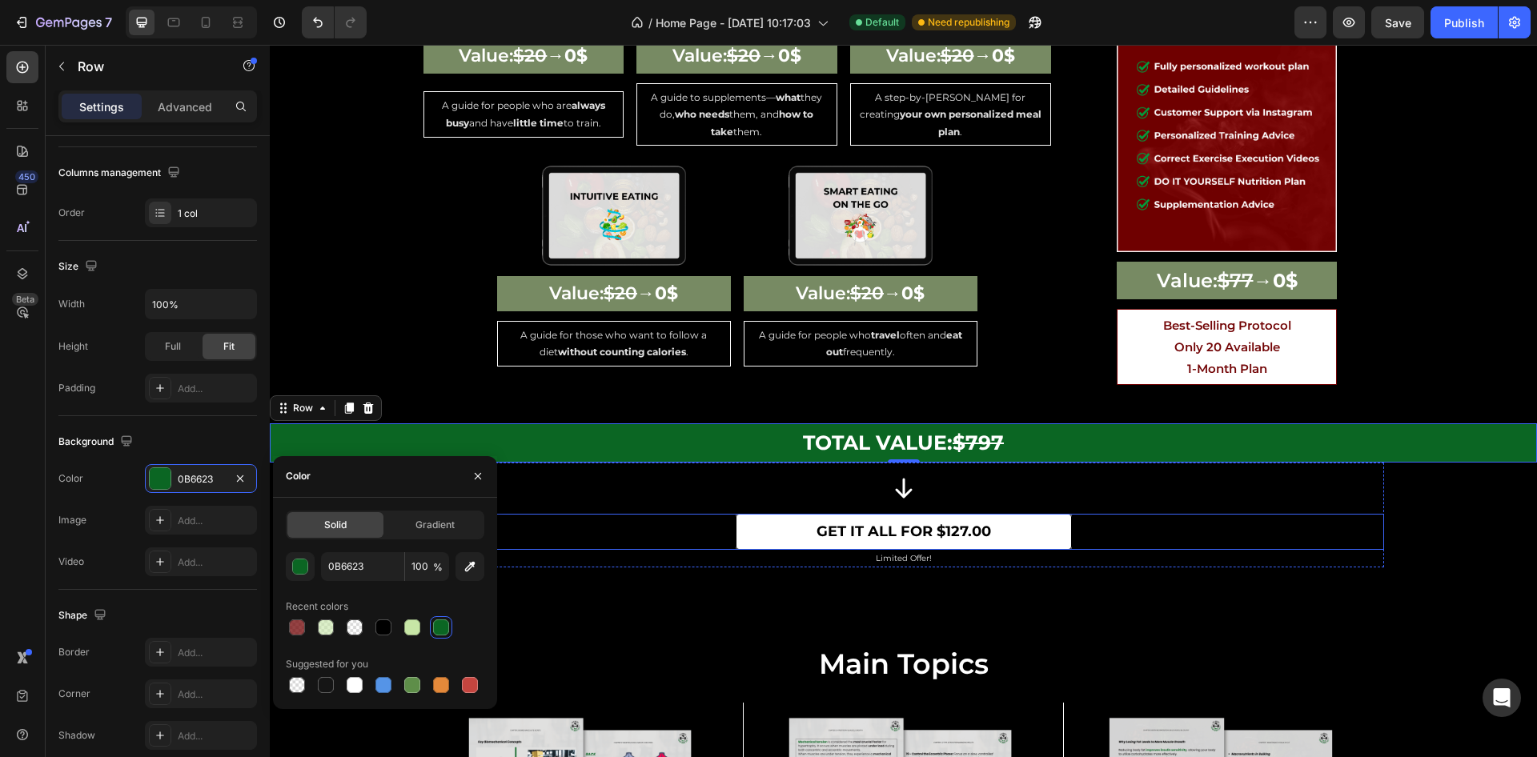
scroll to position [3964, 0]
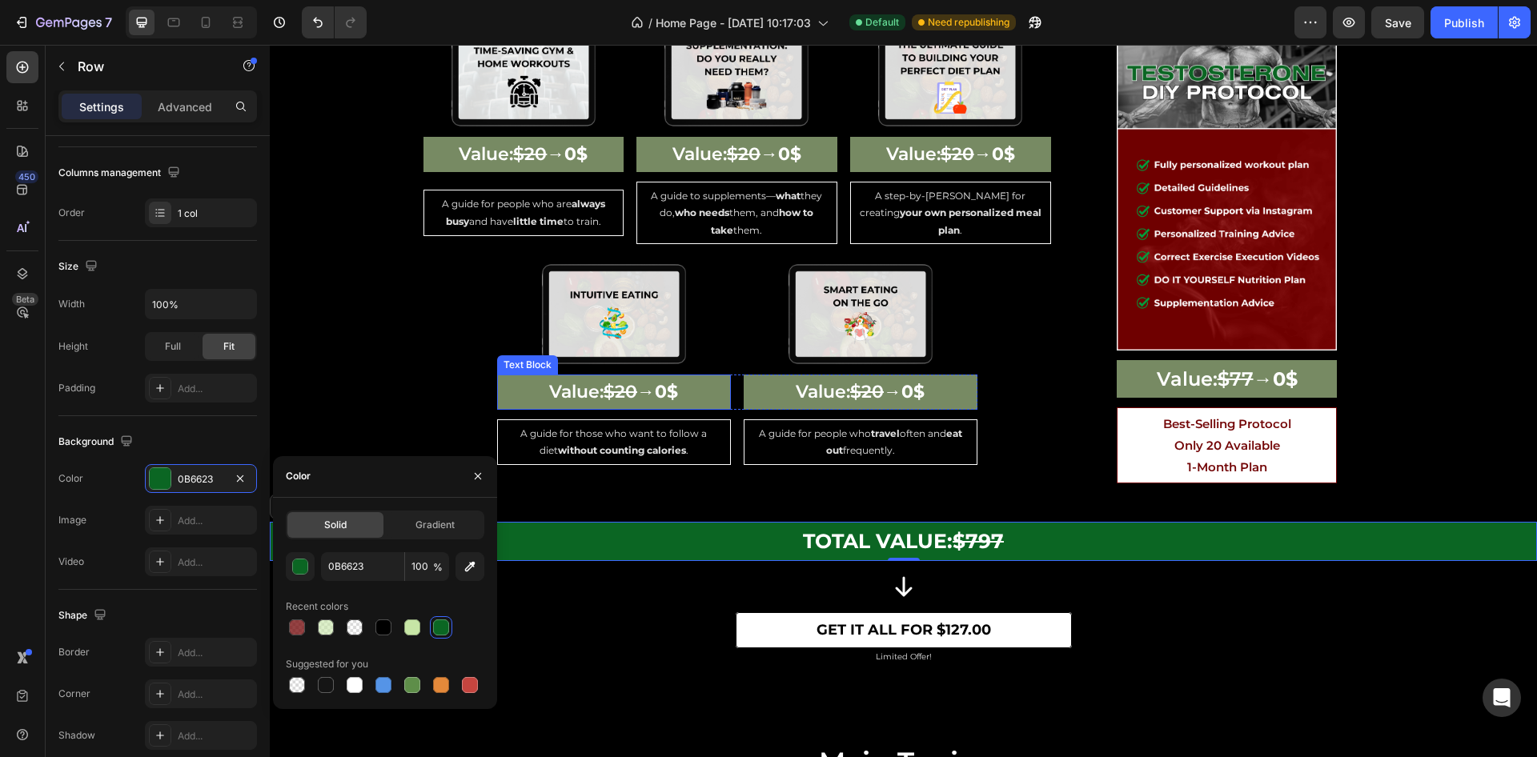
click at [504, 376] on p "Value: $20 → 0$" at bounding box center [614, 392] width 231 height 32
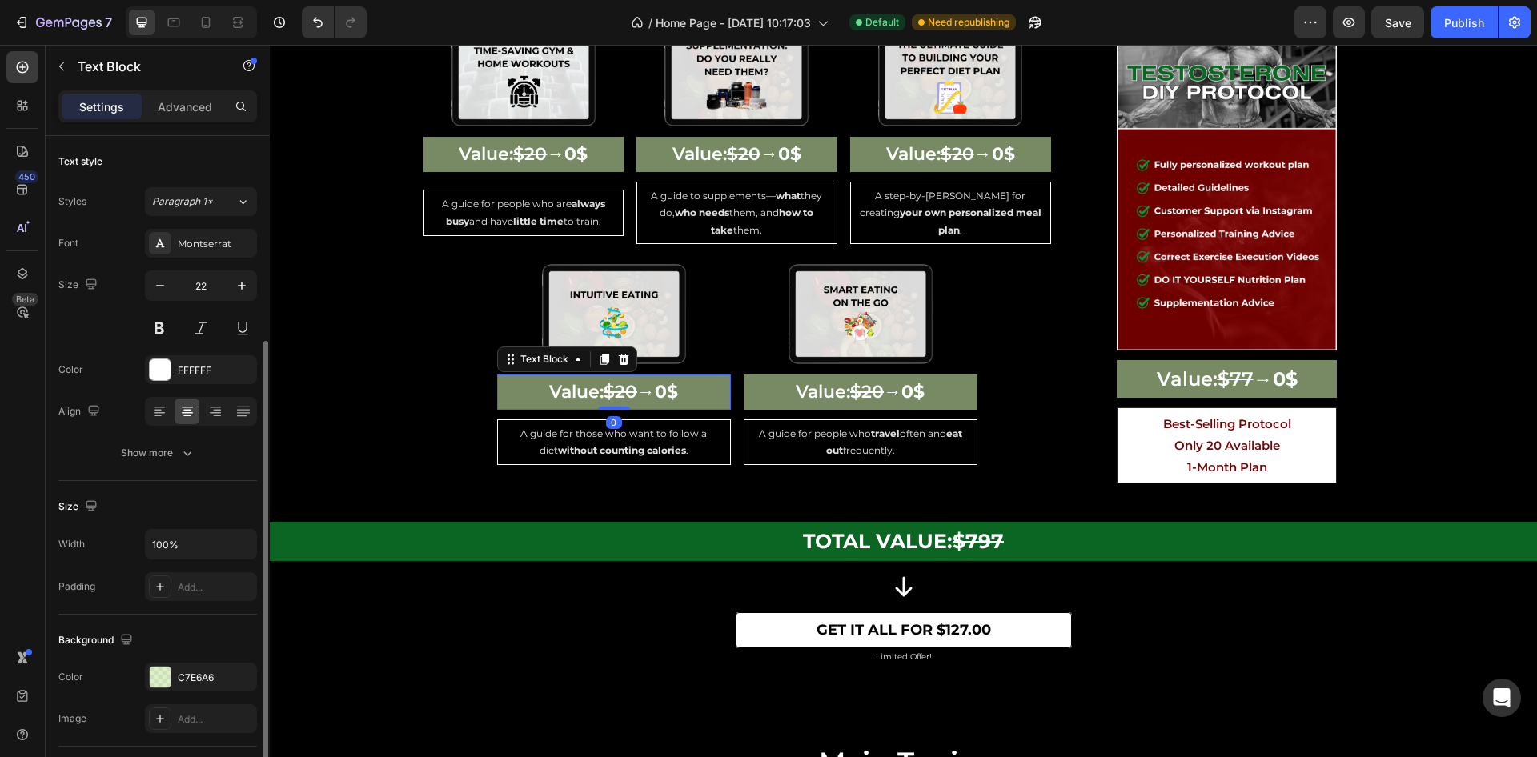
scroll to position [120, 0]
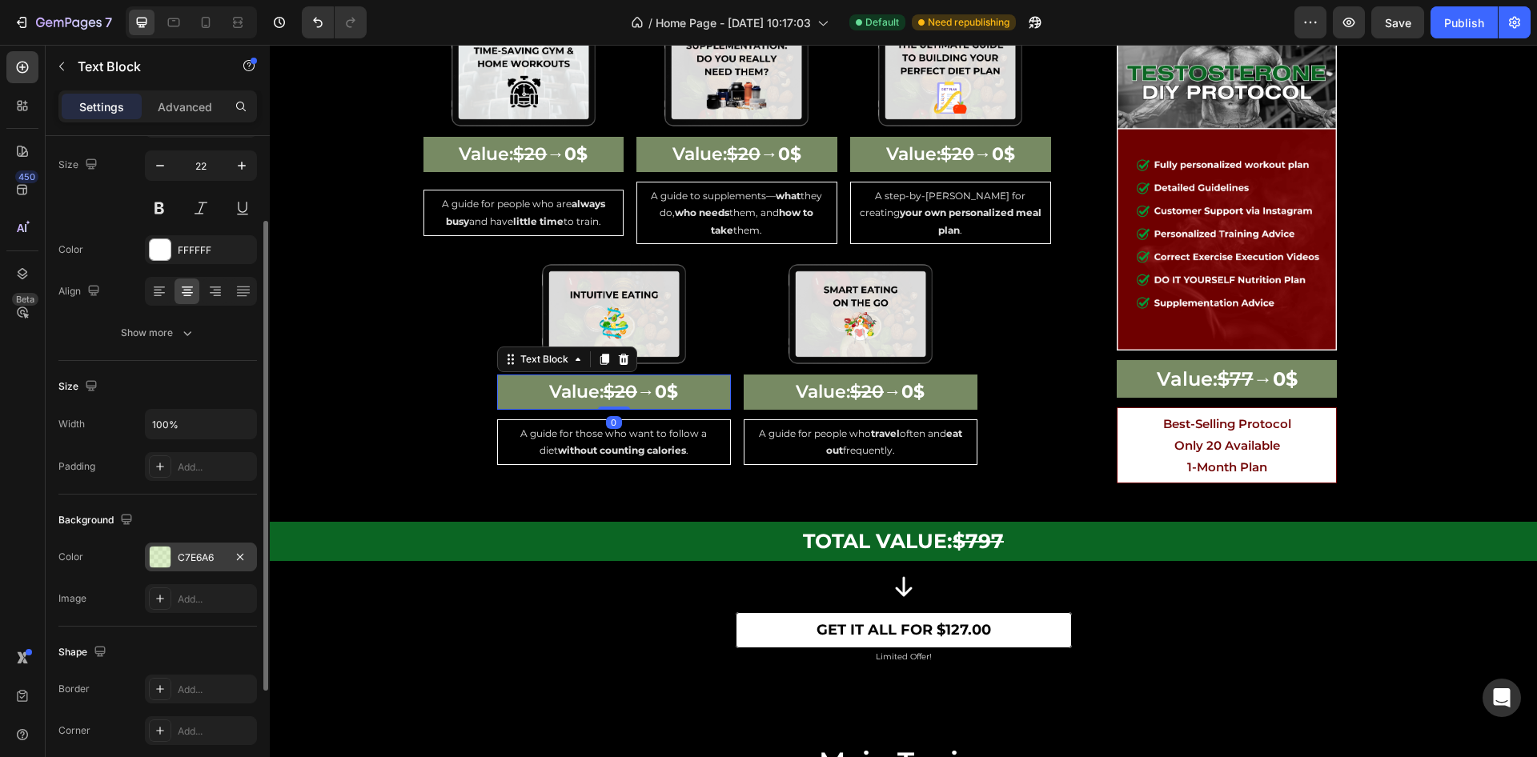
click at [190, 546] on div "C7E6A6" at bounding box center [201, 557] width 112 height 29
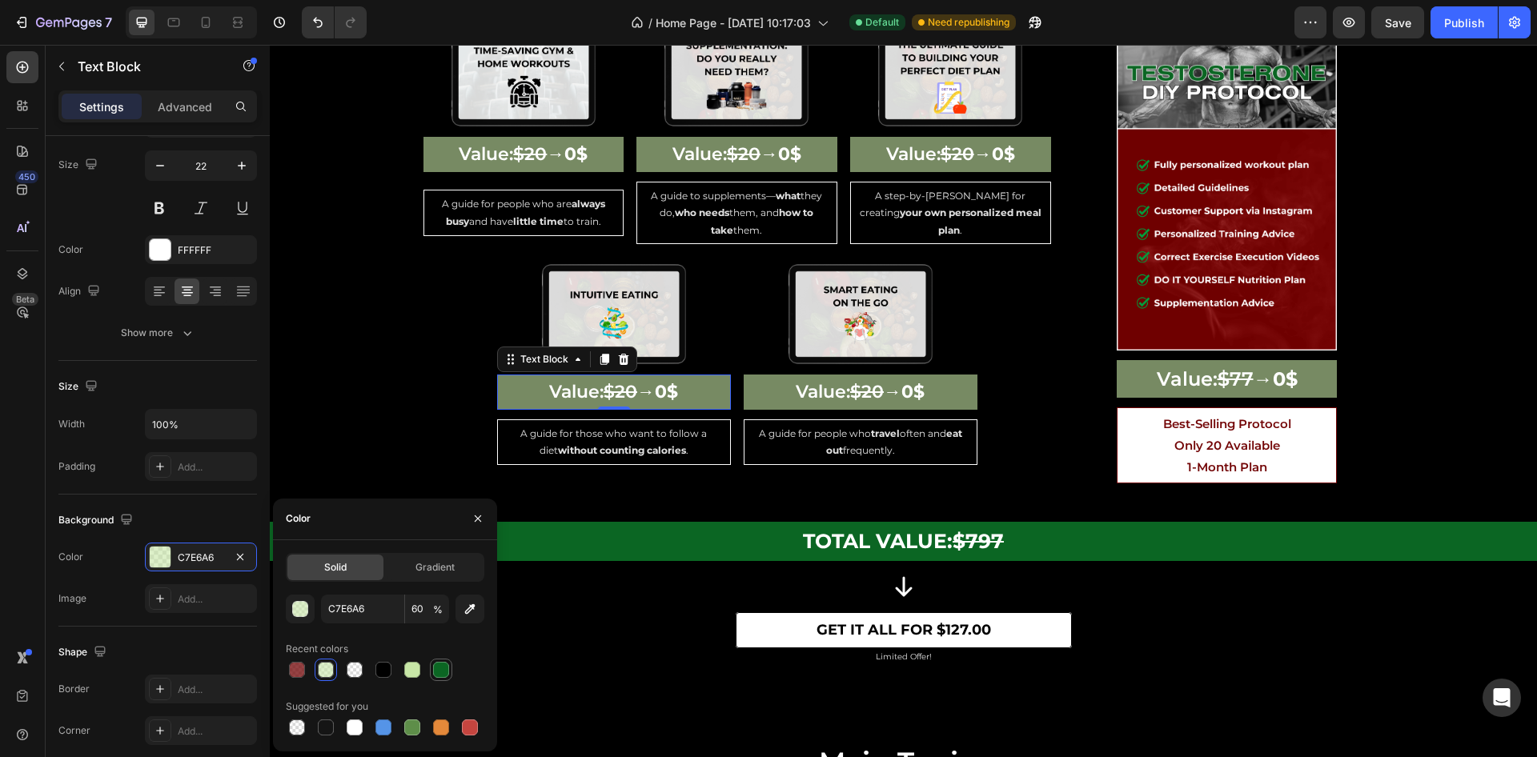
click at [442, 671] on div at bounding box center [441, 670] width 16 height 16
type input "0B6623"
type input "100"
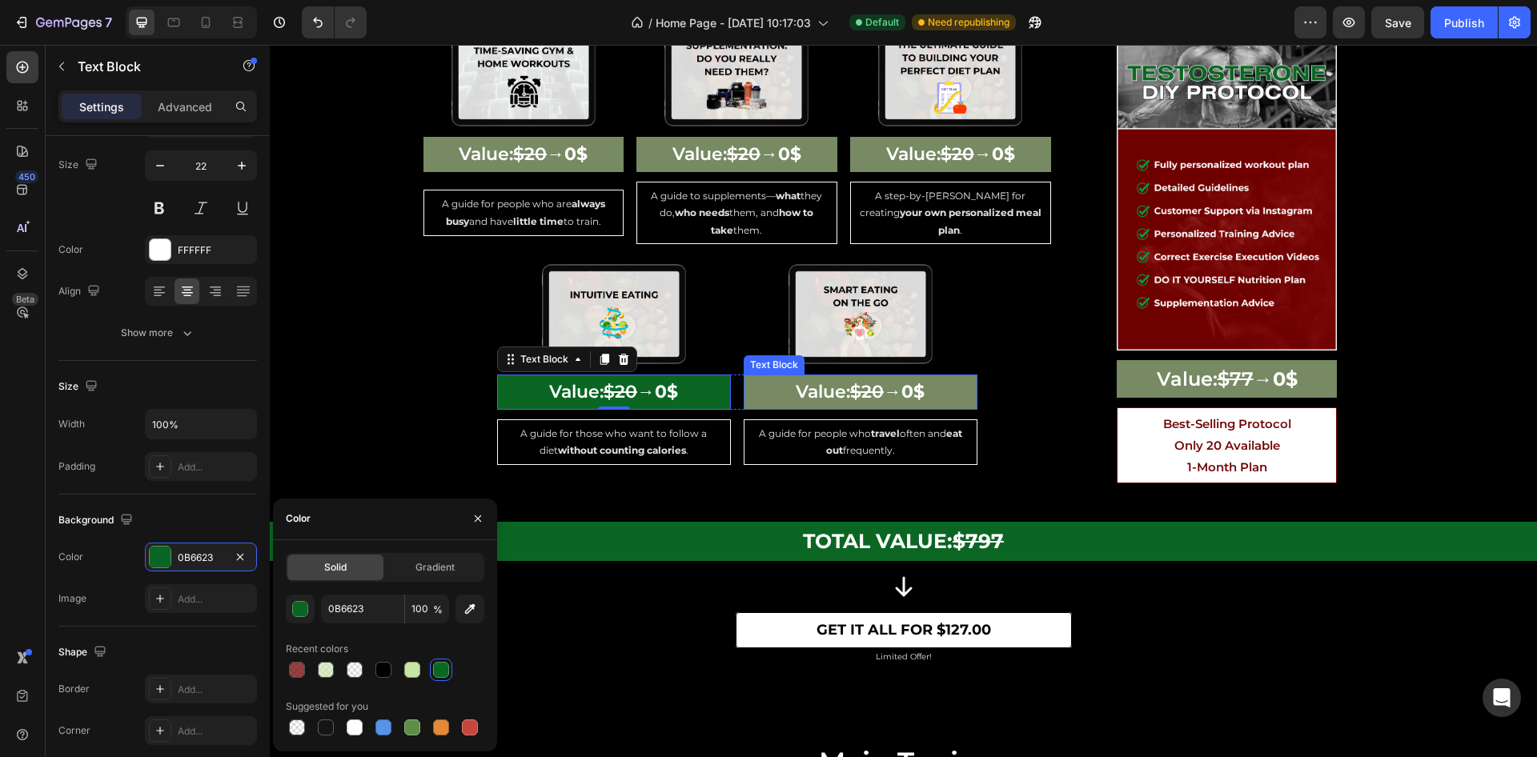
click at [751, 376] on p "Value: $20 → 0$" at bounding box center [860, 392] width 231 height 32
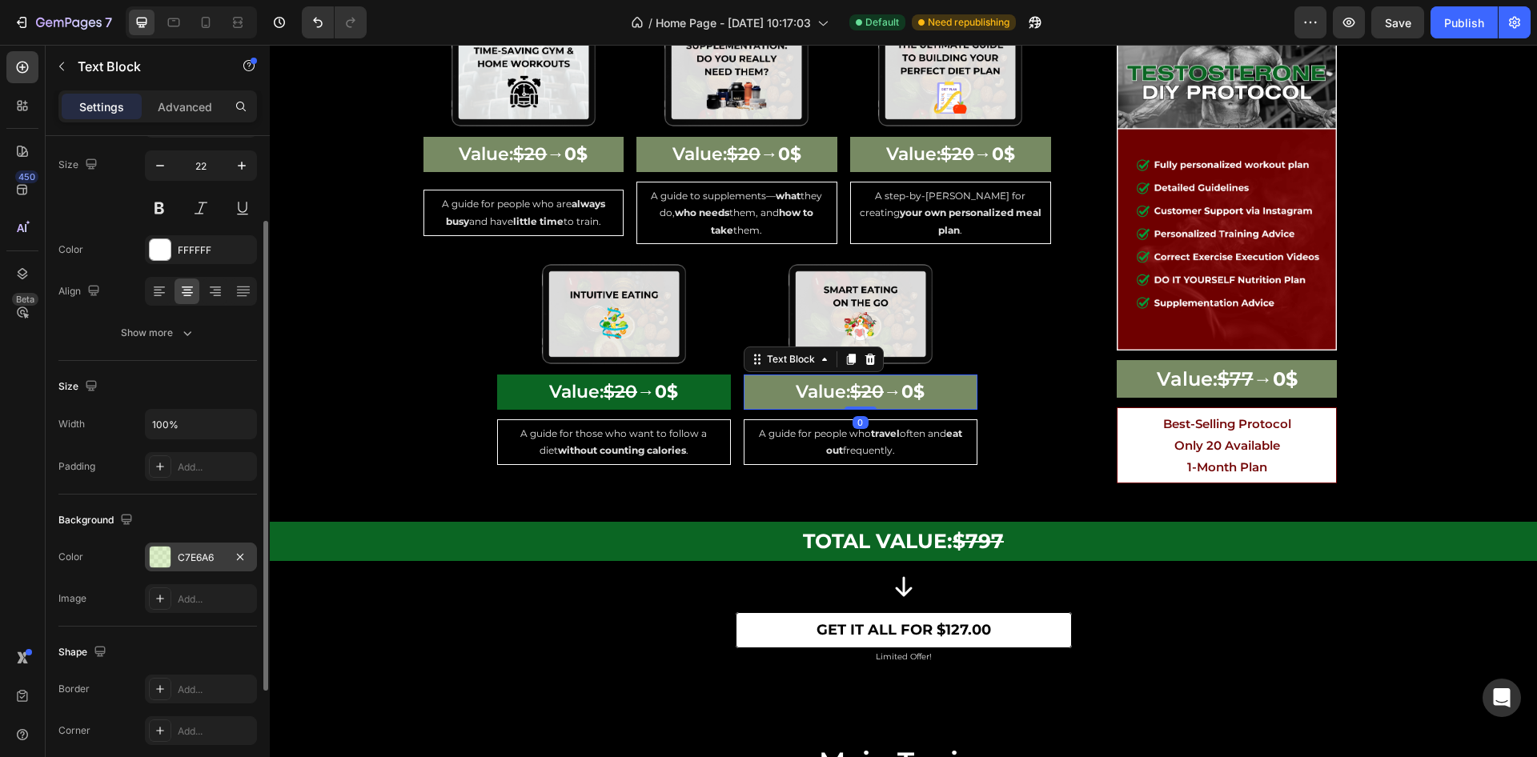
click at [218, 551] on div "C7E6A6" at bounding box center [201, 558] width 46 height 14
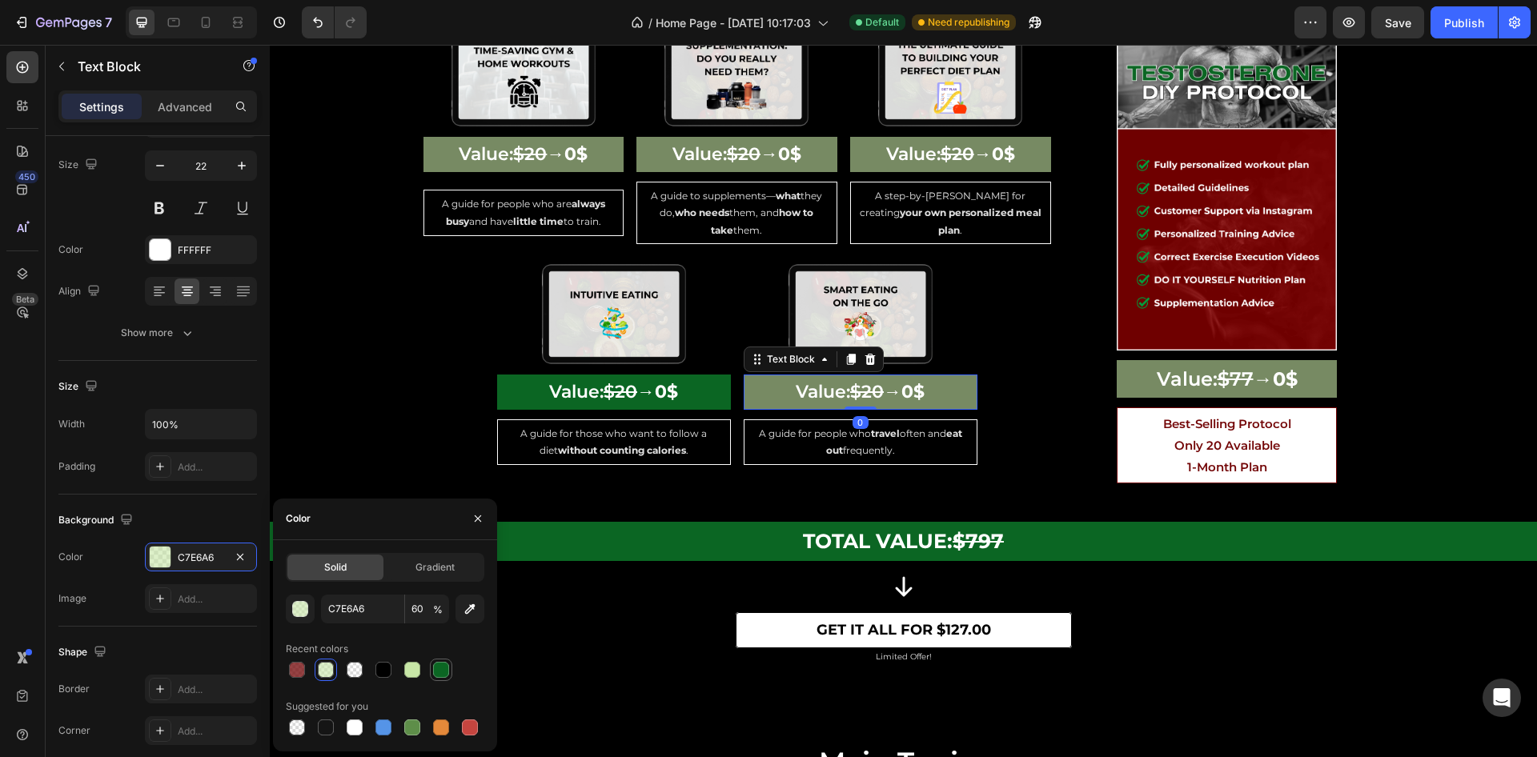
drag, startPoint x: 444, startPoint y: 669, endPoint x: 315, endPoint y: 568, distance: 163.7
click at [444, 669] on div at bounding box center [441, 670] width 16 height 16
type input "0B6623"
type input "100"
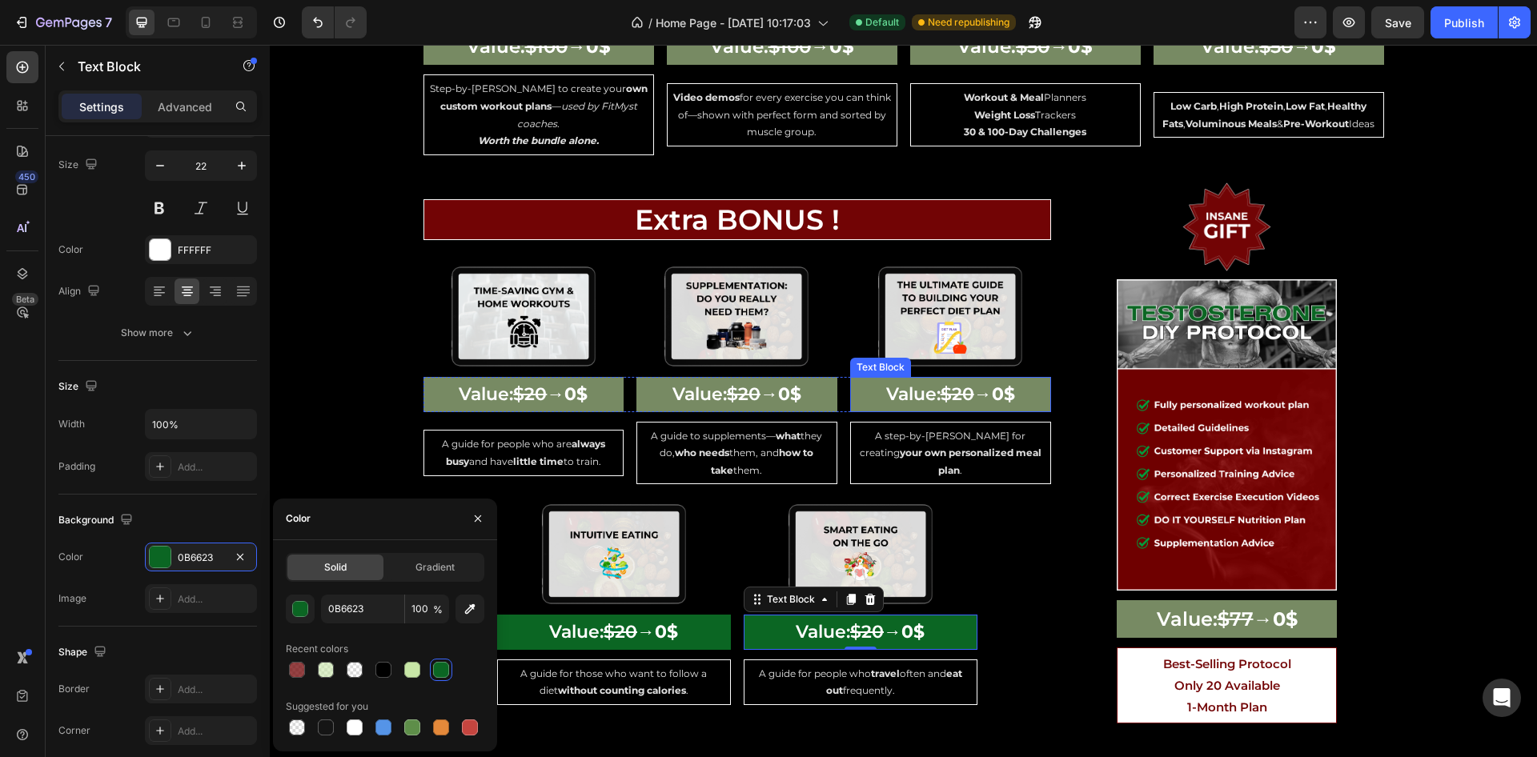
scroll to position [3483, 0]
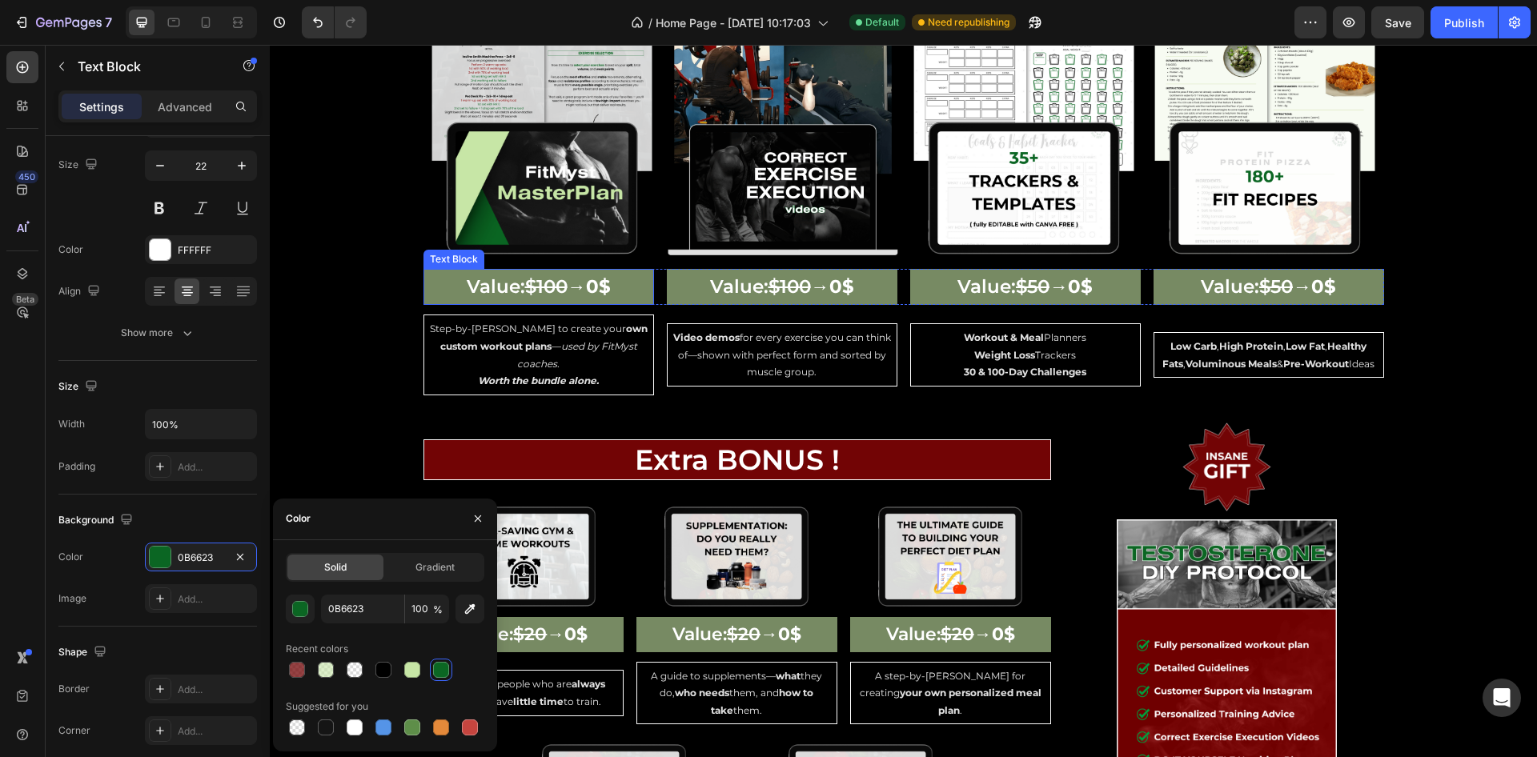
click at [425, 271] on p "Value: $100 → 0$" at bounding box center [538, 287] width 227 height 33
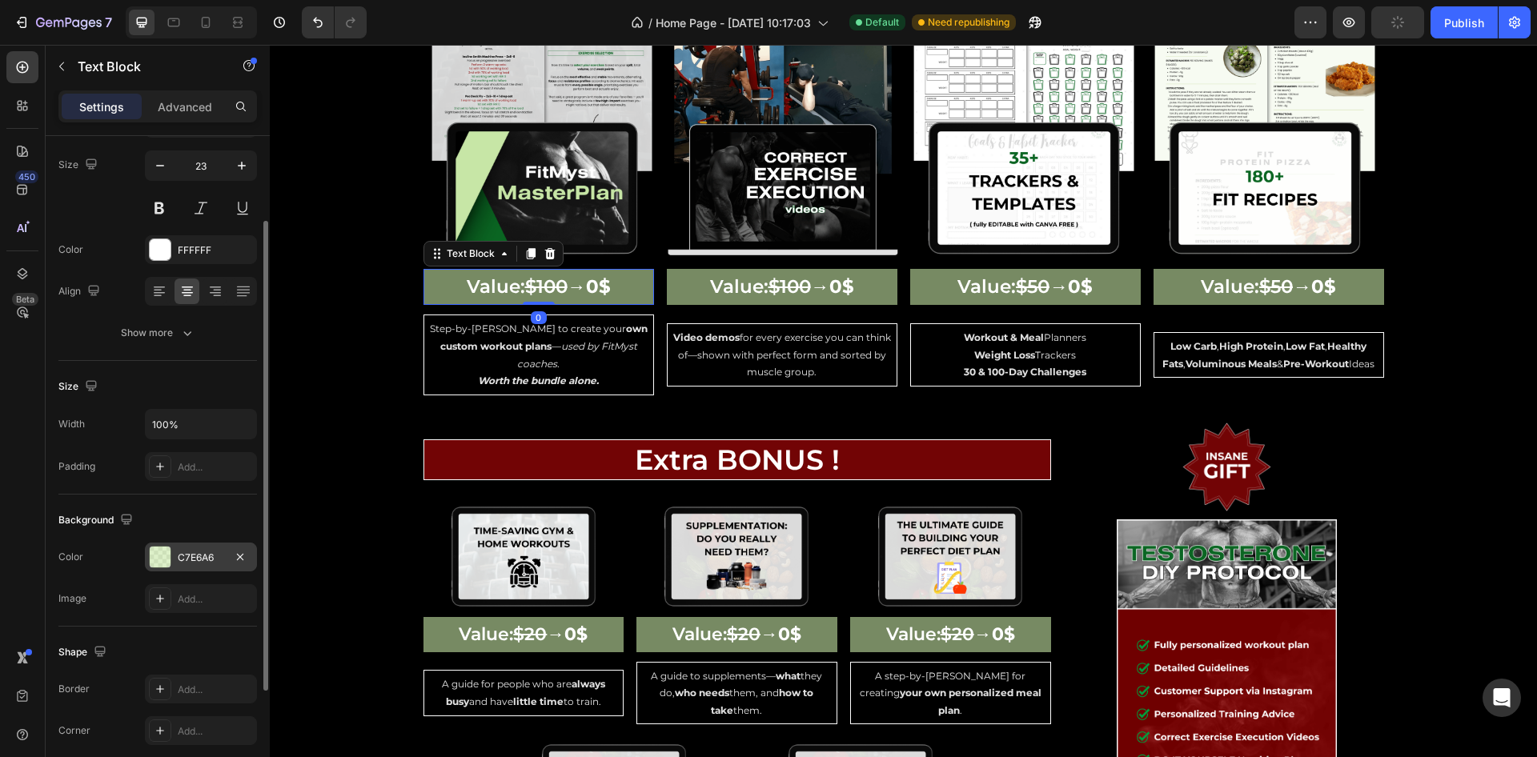
click at [204, 567] on div "C7E6A6" at bounding box center [201, 557] width 112 height 29
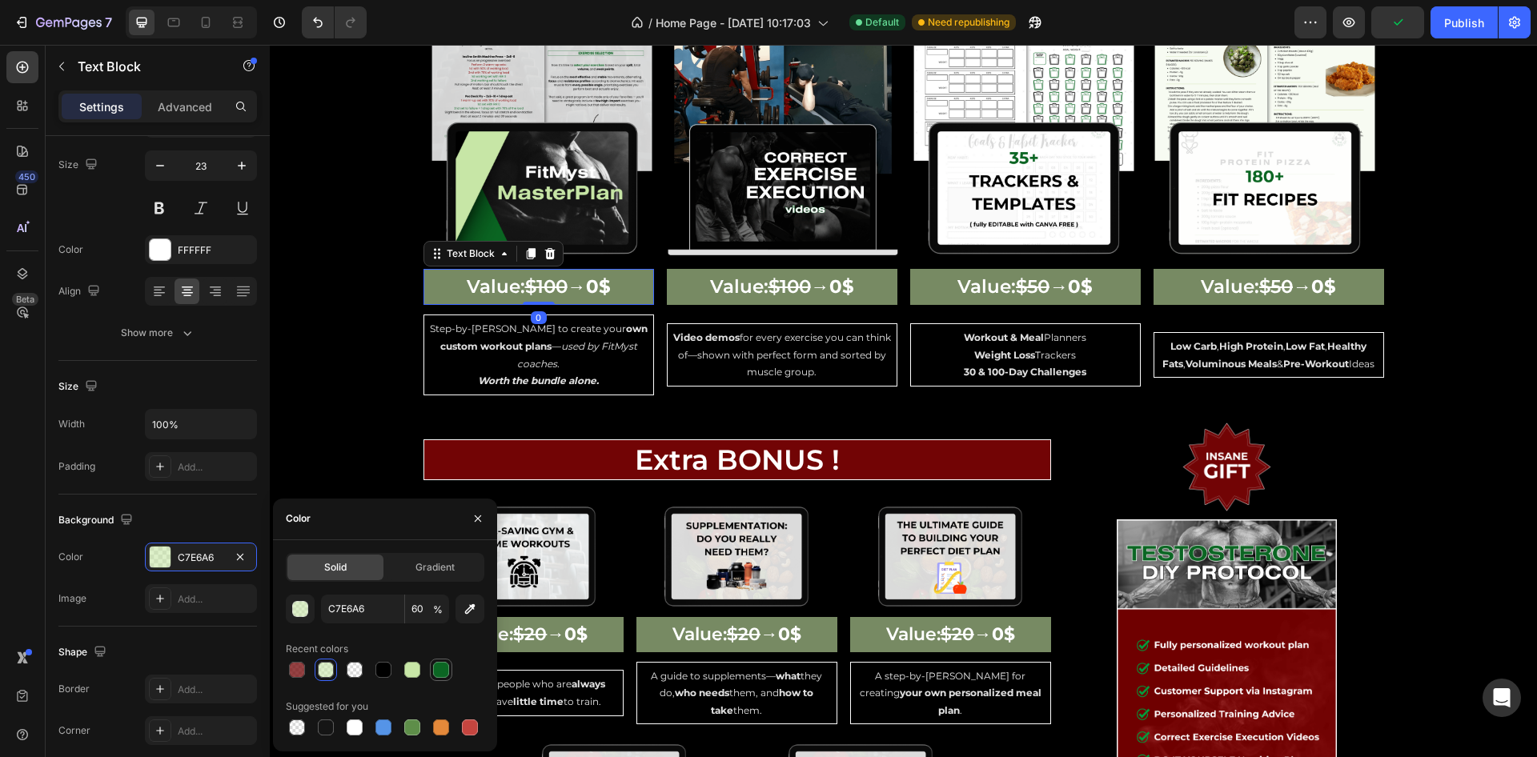
click at [452, 677] on div at bounding box center [441, 670] width 22 height 22
type input "0B6623"
type input "100"
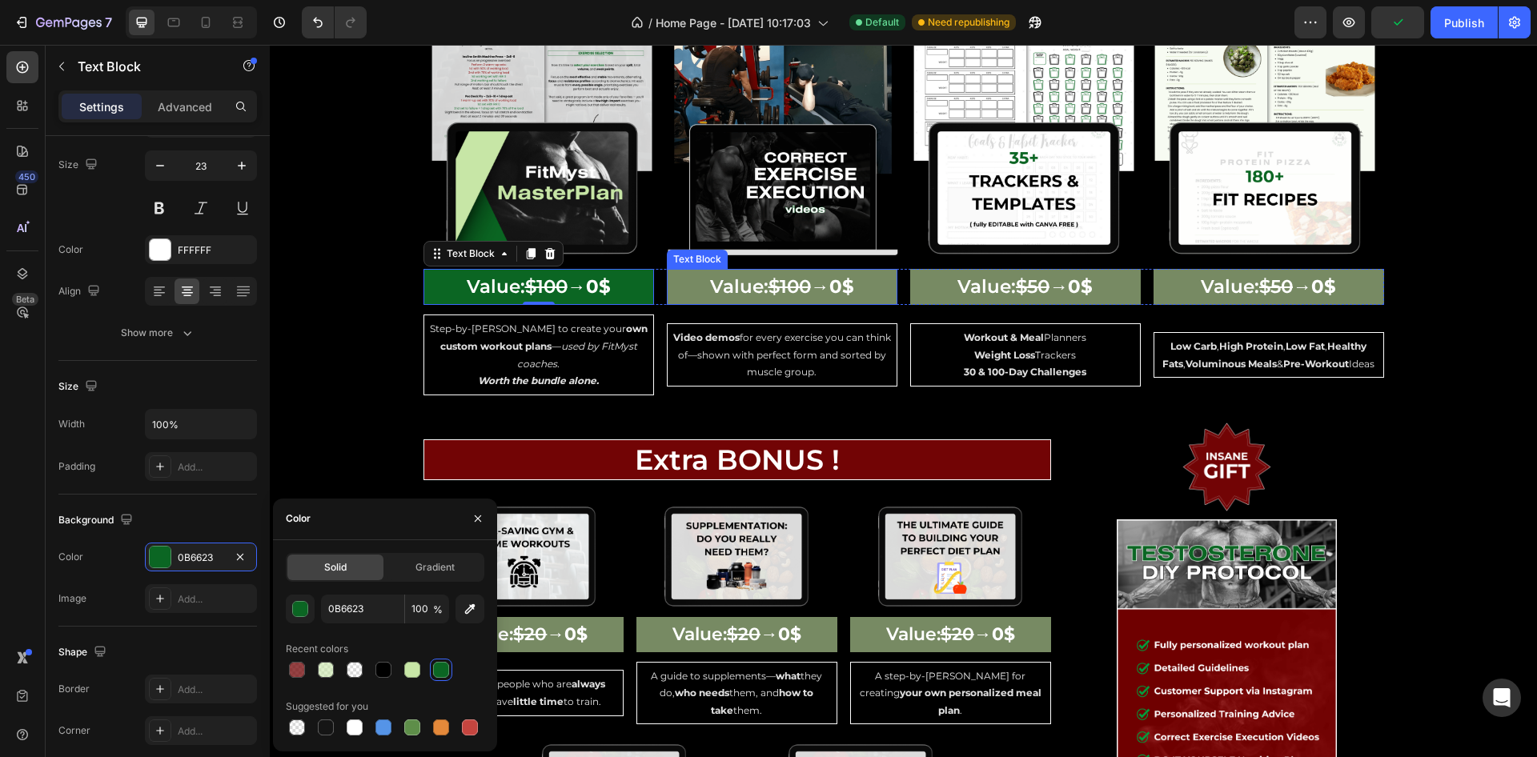
click at [671, 271] on p "Value: $100 → 0$" at bounding box center [782, 287] width 227 height 33
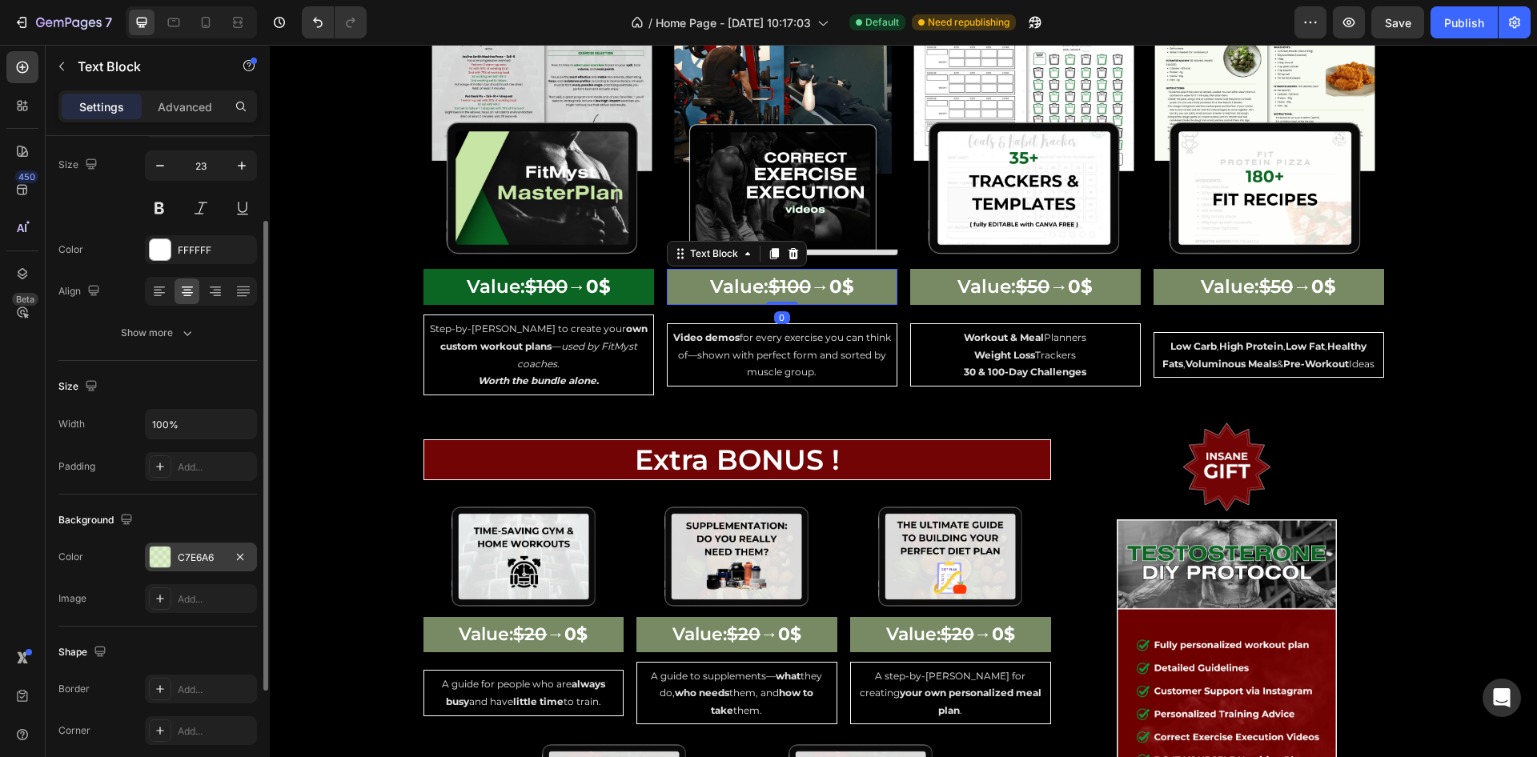
click at [181, 554] on div "C7E6A6" at bounding box center [201, 558] width 46 height 14
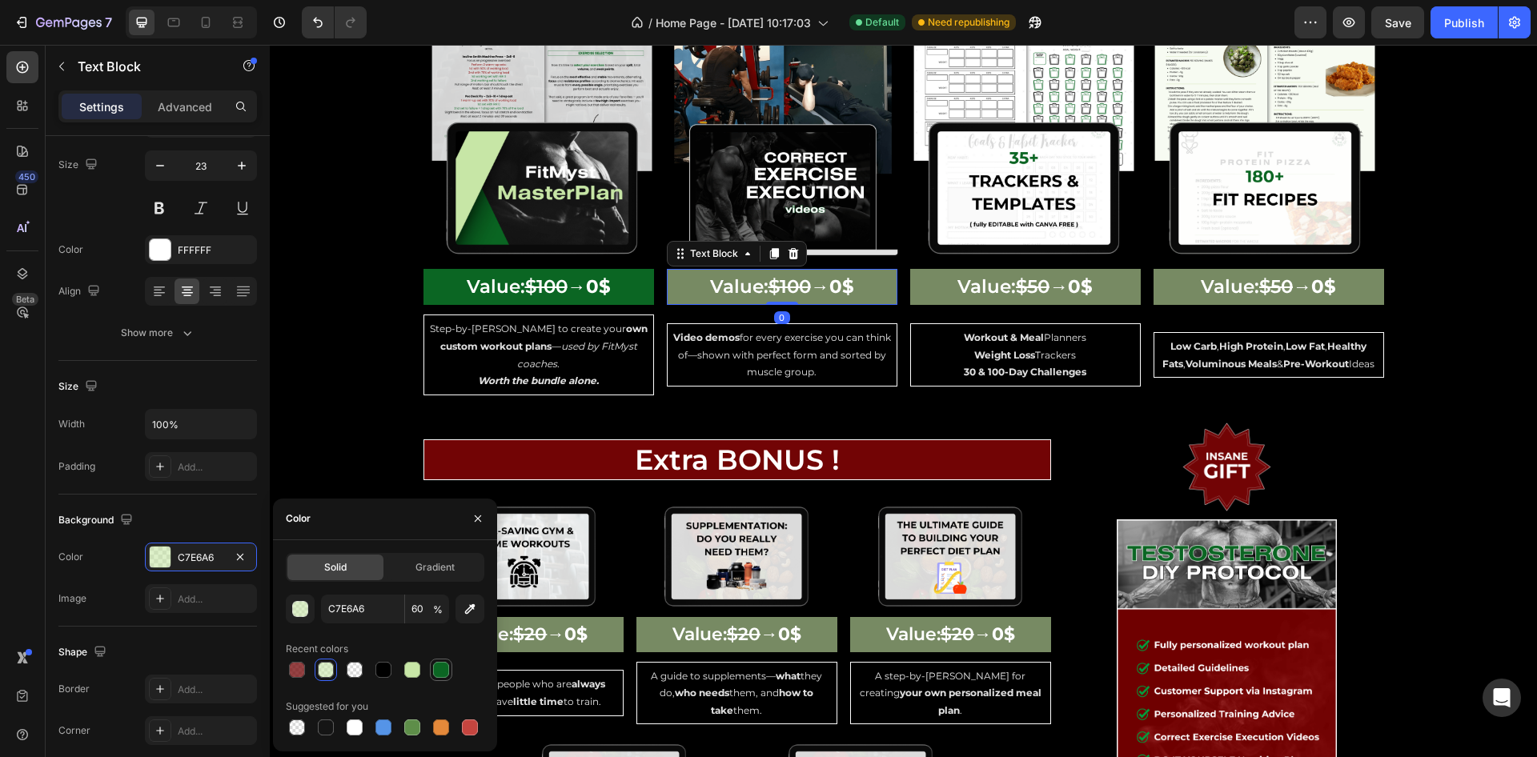
click at [432, 665] on div at bounding box center [441, 670] width 19 height 19
type input "0B6623"
type input "100"
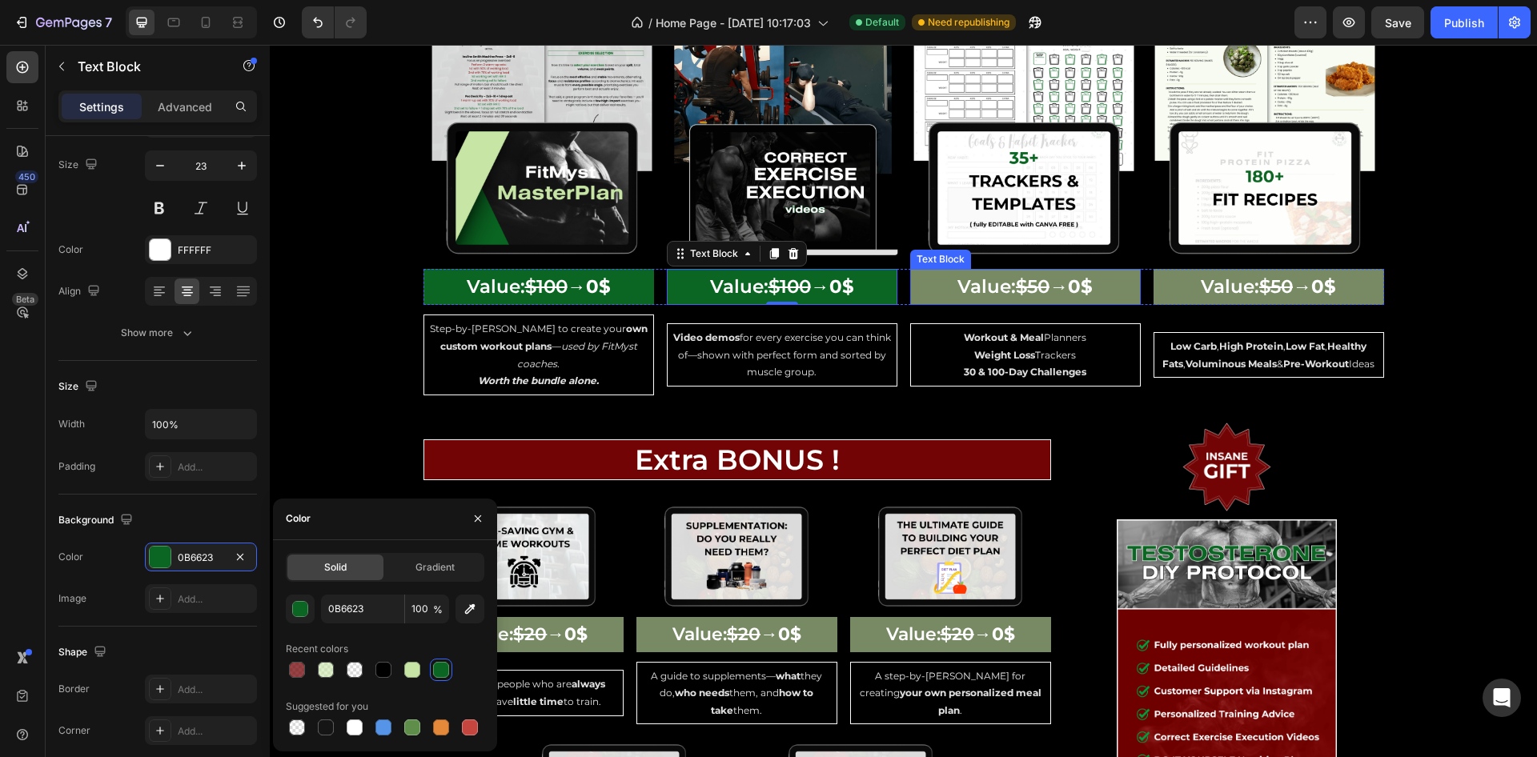
click at [910, 270] on div "Value: $50 → 0$" at bounding box center [1025, 287] width 231 height 36
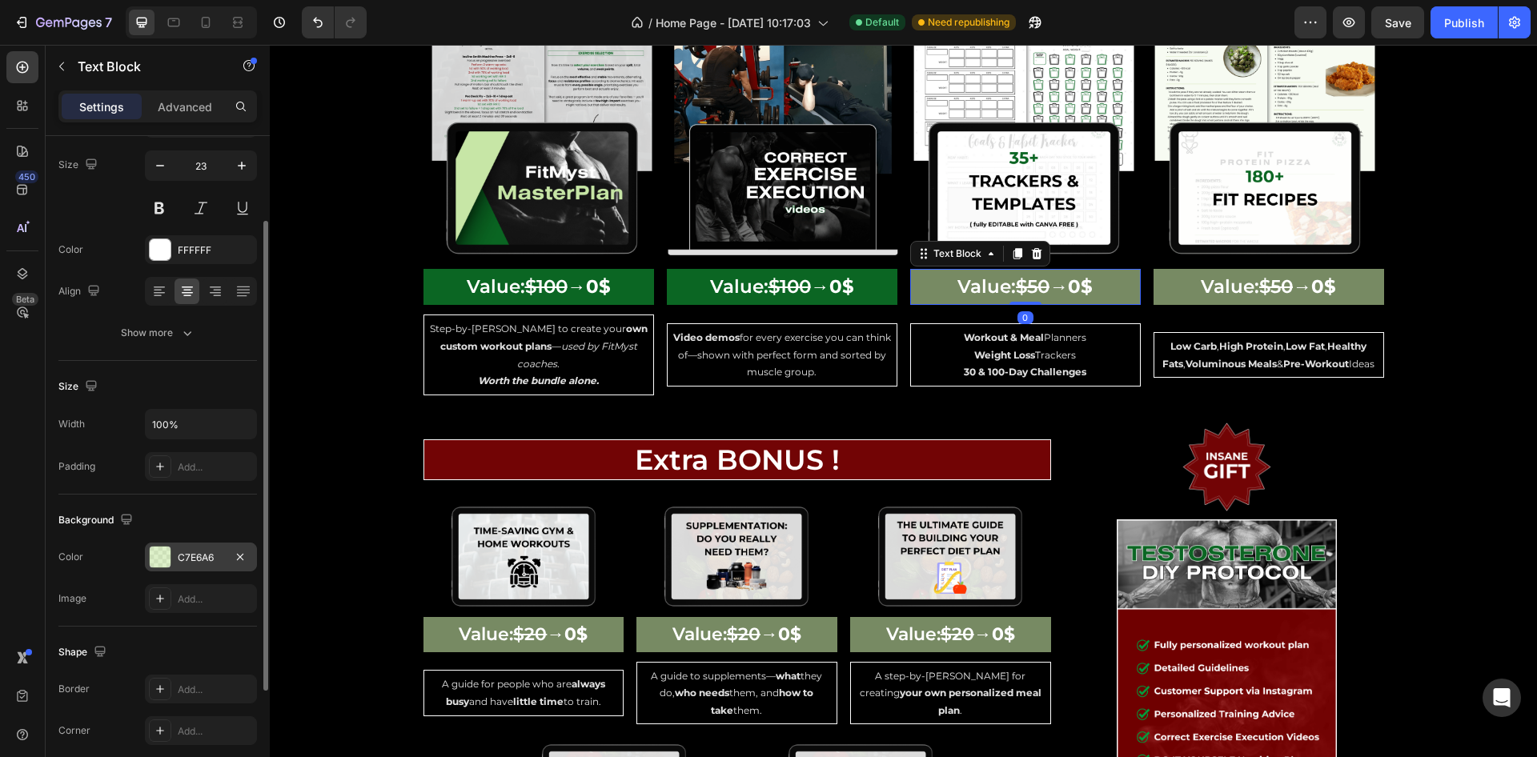
click at [175, 561] on div "C7E6A6" at bounding box center [201, 557] width 112 height 29
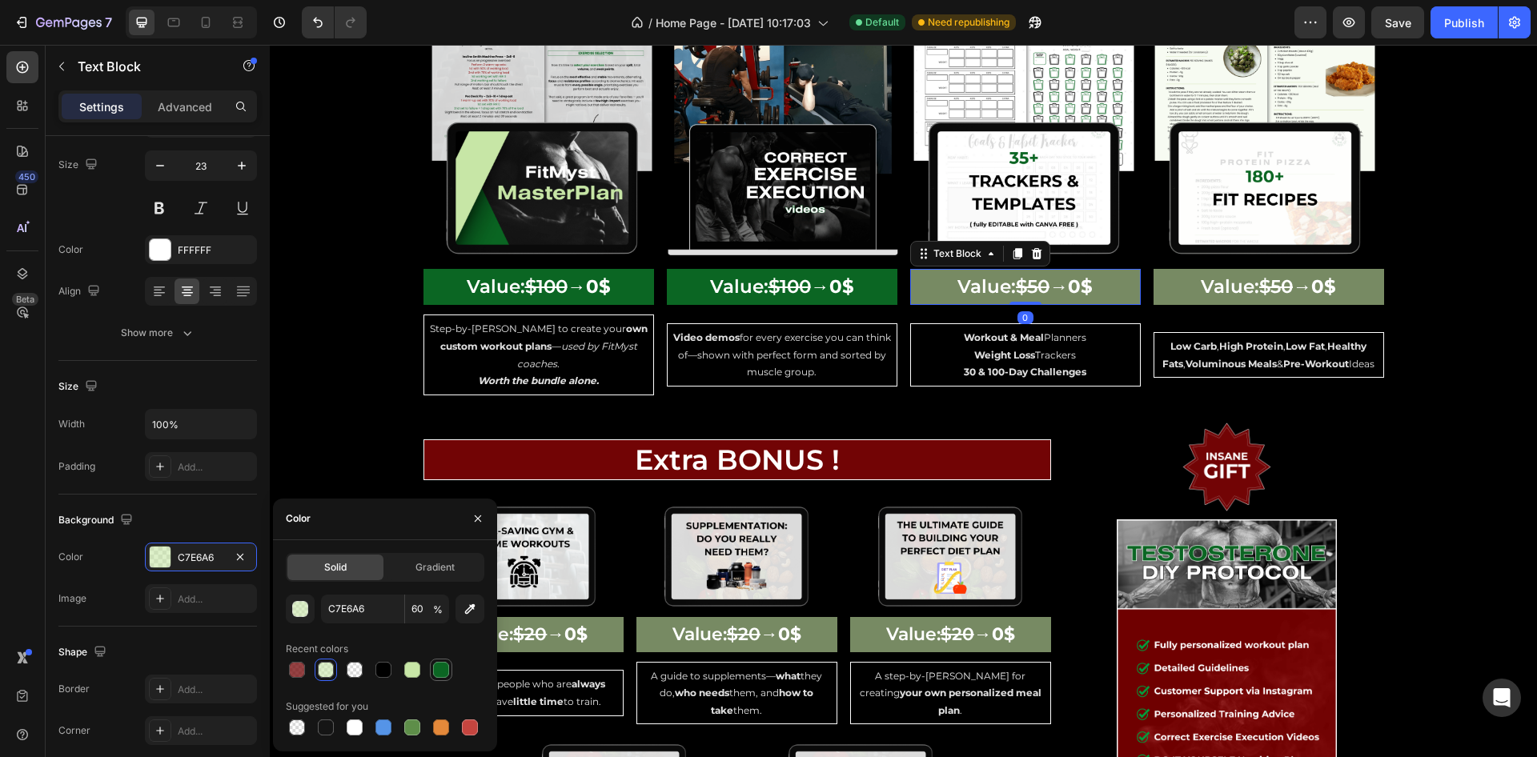
click at [441, 659] on div at bounding box center [441, 670] width 22 height 22
type input "0B6623"
type input "100"
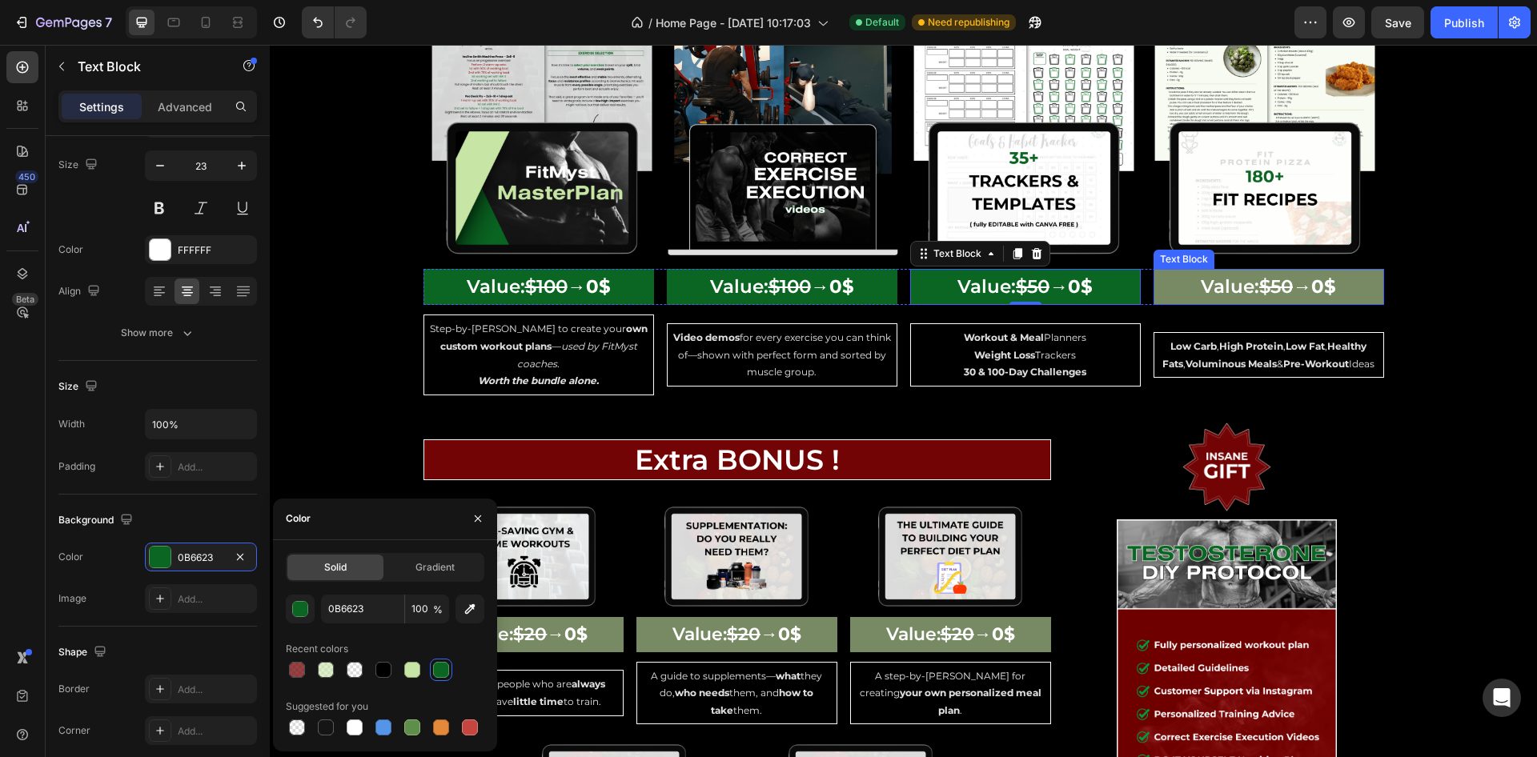
click at [1167, 274] on p "Value: $50 → 0$" at bounding box center [1268, 287] width 227 height 33
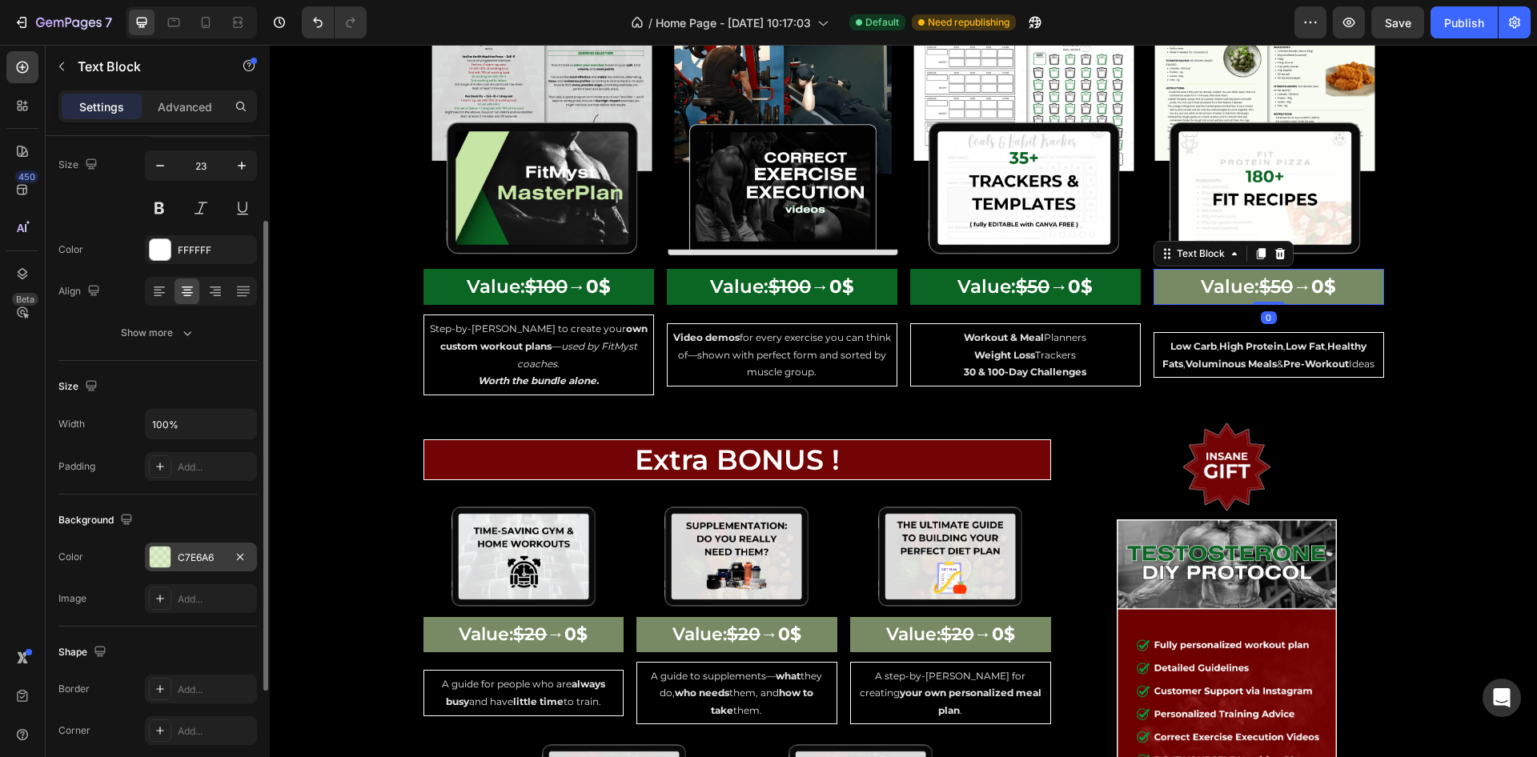
click at [195, 543] on div "C7E6A6" at bounding box center [201, 557] width 112 height 29
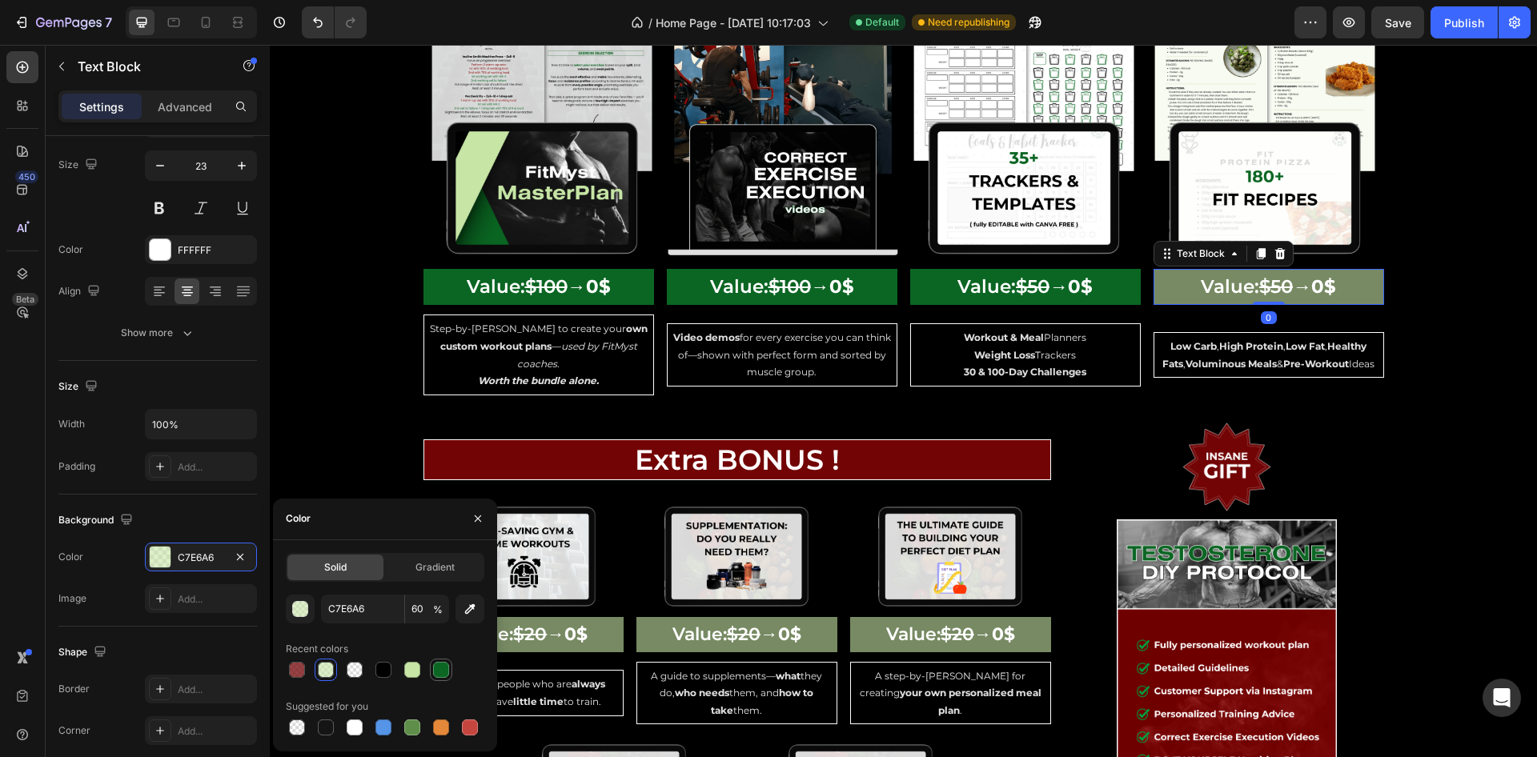
click at [432, 673] on div at bounding box center [441, 670] width 19 height 19
type input "0B6623"
type input "100"
click at [601, 624] on p "Value: $20 → 0$" at bounding box center [524, 635] width 198 height 32
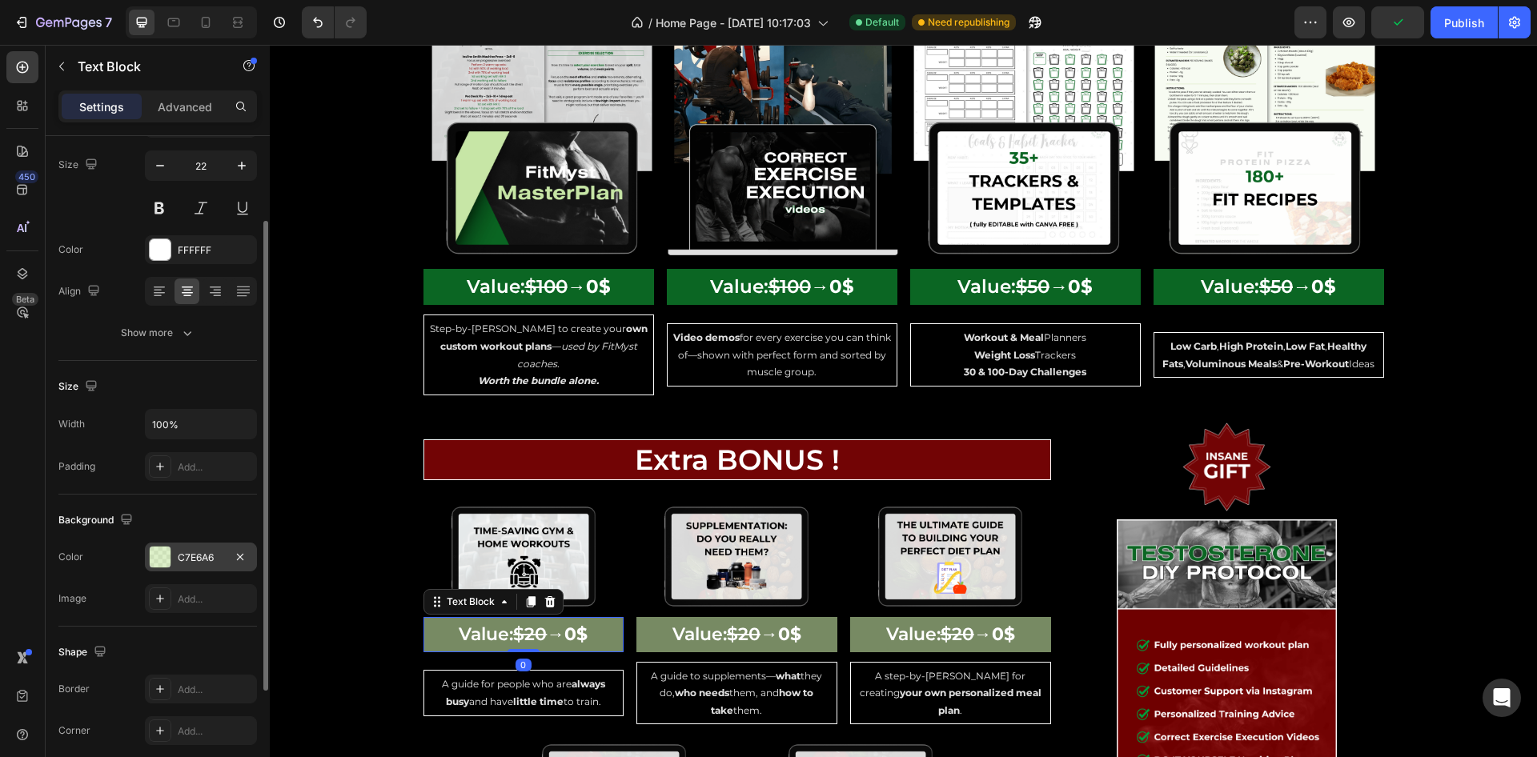
click at [211, 555] on div "C7E6A6" at bounding box center [201, 558] width 46 height 14
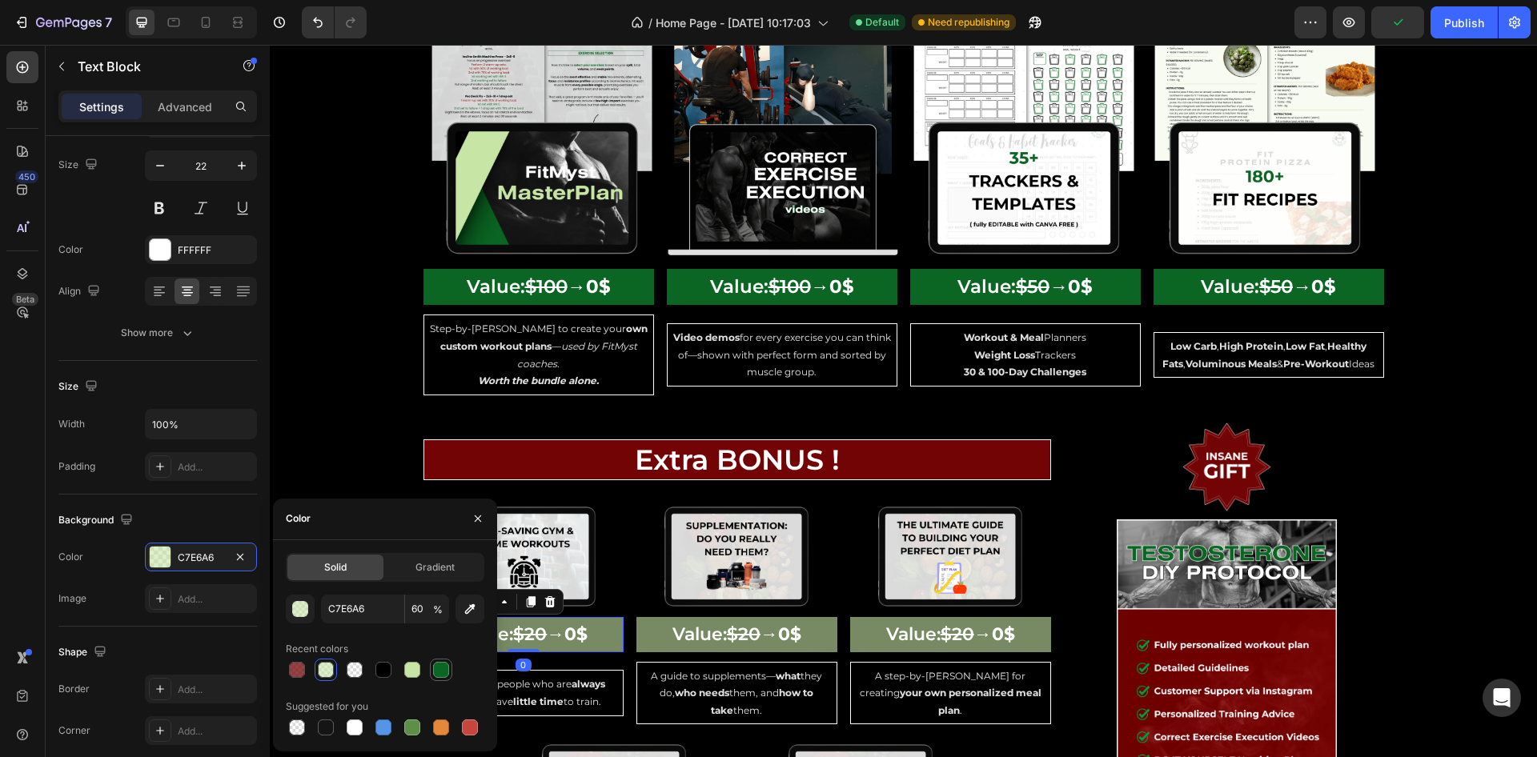
click at [444, 664] on div at bounding box center [441, 670] width 16 height 16
type input "0B6623"
type input "100"
click at [638, 619] on p "Value: $20 → 0$" at bounding box center [737, 635] width 198 height 32
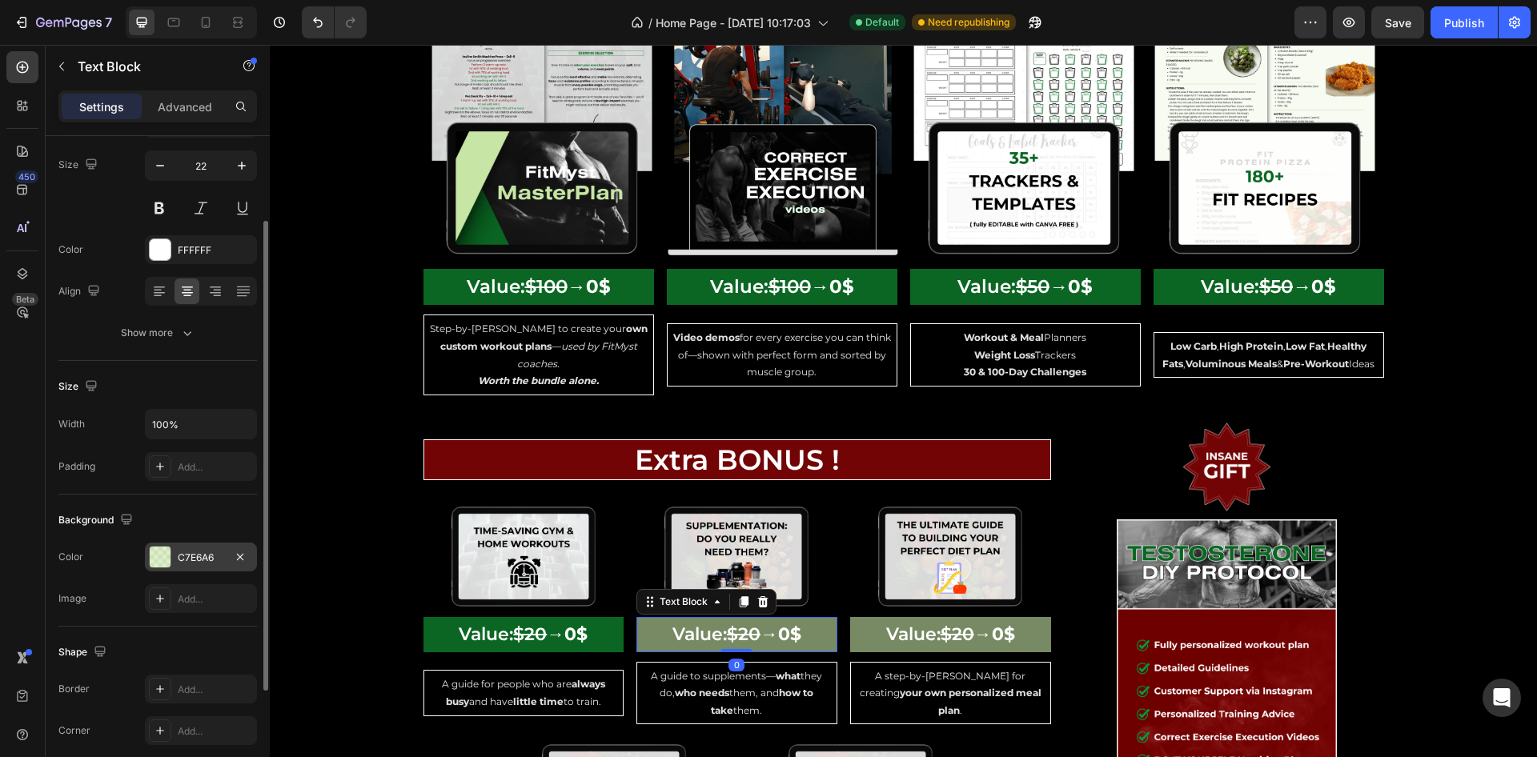
click at [195, 562] on div "C7E6A6" at bounding box center [201, 558] width 46 height 14
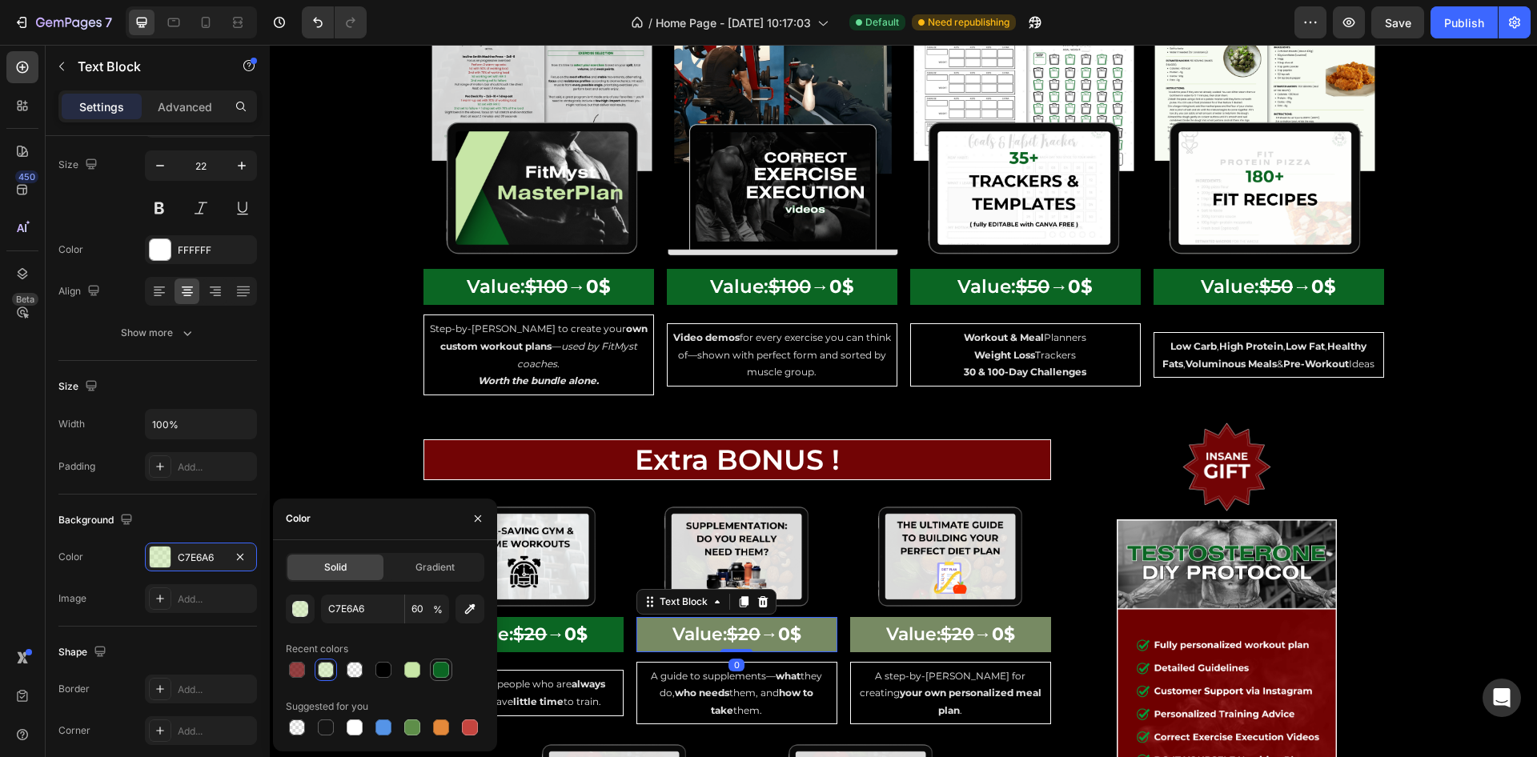
click at [435, 673] on div at bounding box center [441, 670] width 16 height 16
type input "0B6623"
type input "100"
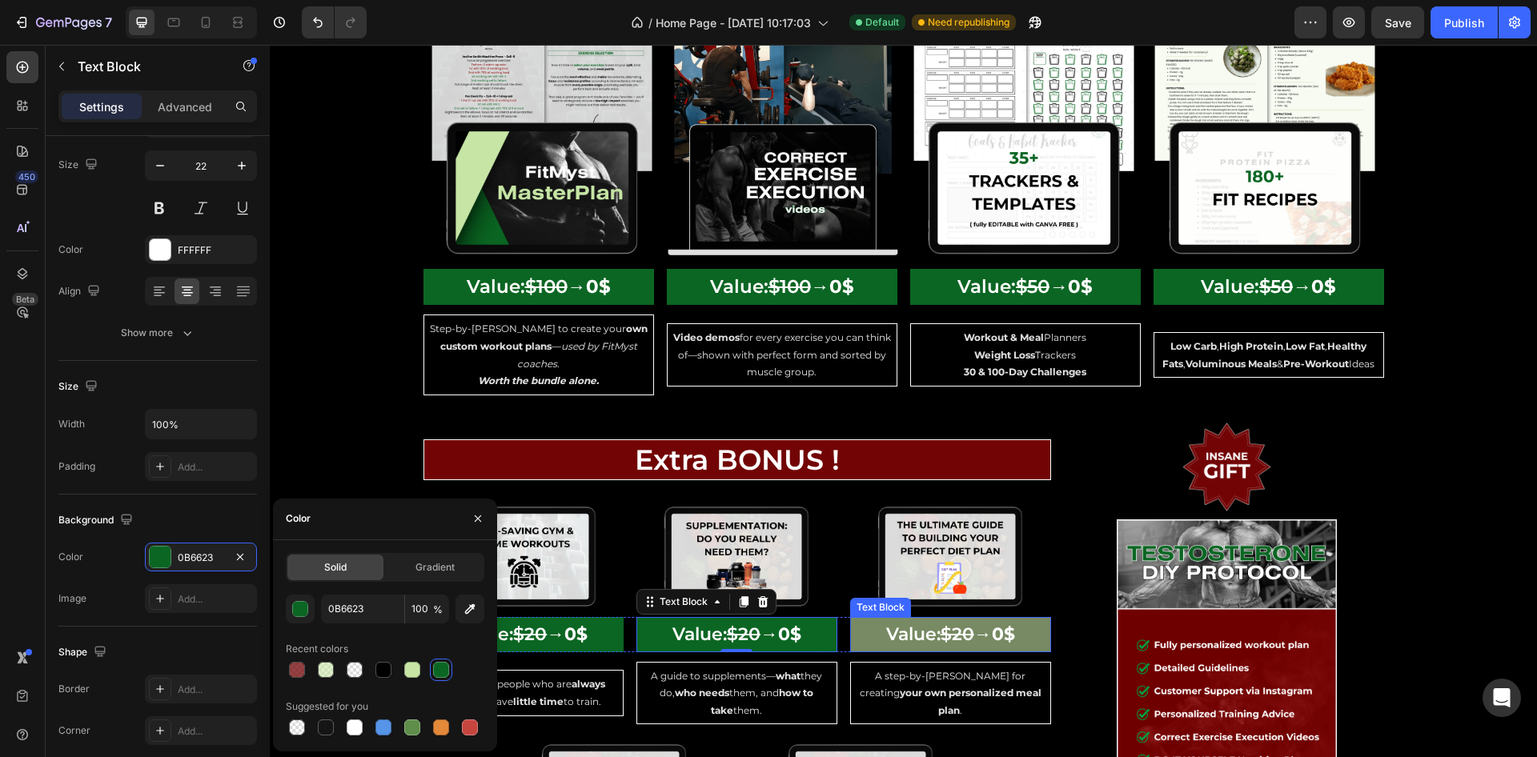
click at [852, 623] on p "Value: $20 → 0$" at bounding box center [951, 635] width 198 height 32
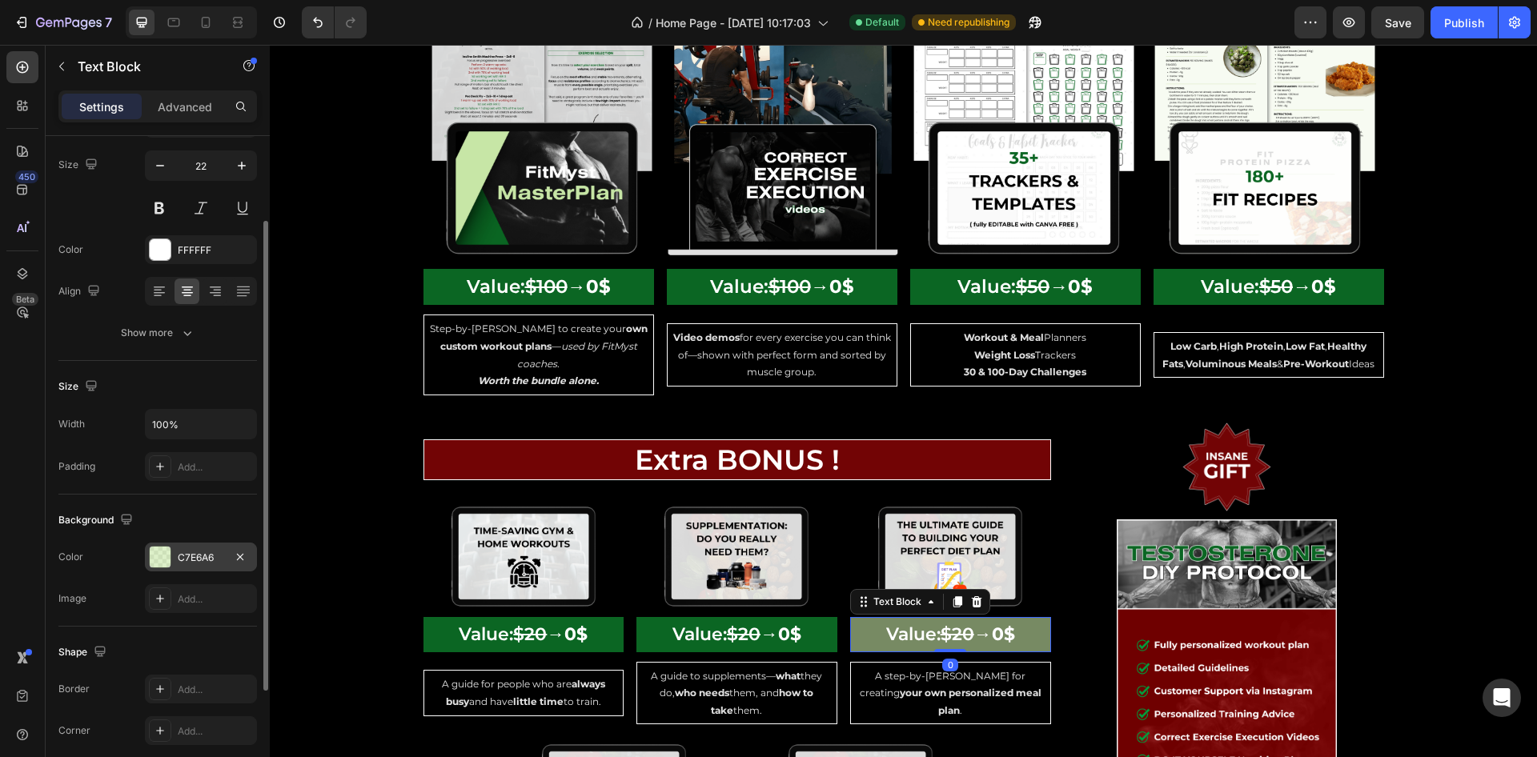
click at [215, 555] on div "C7E6A6" at bounding box center [201, 558] width 46 height 14
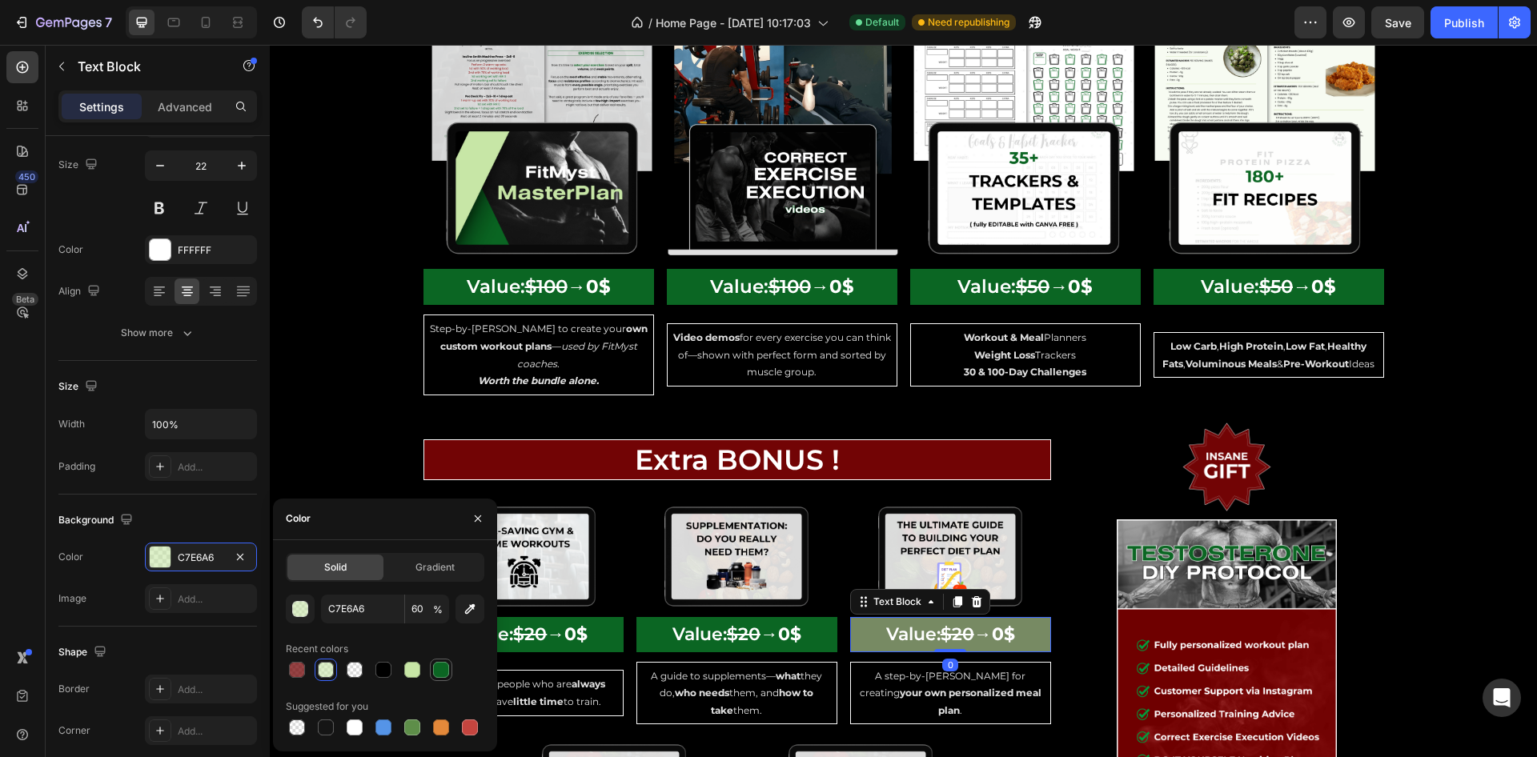
click at [447, 677] on div at bounding box center [441, 670] width 19 height 19
type input "0B6623"
type input "100"
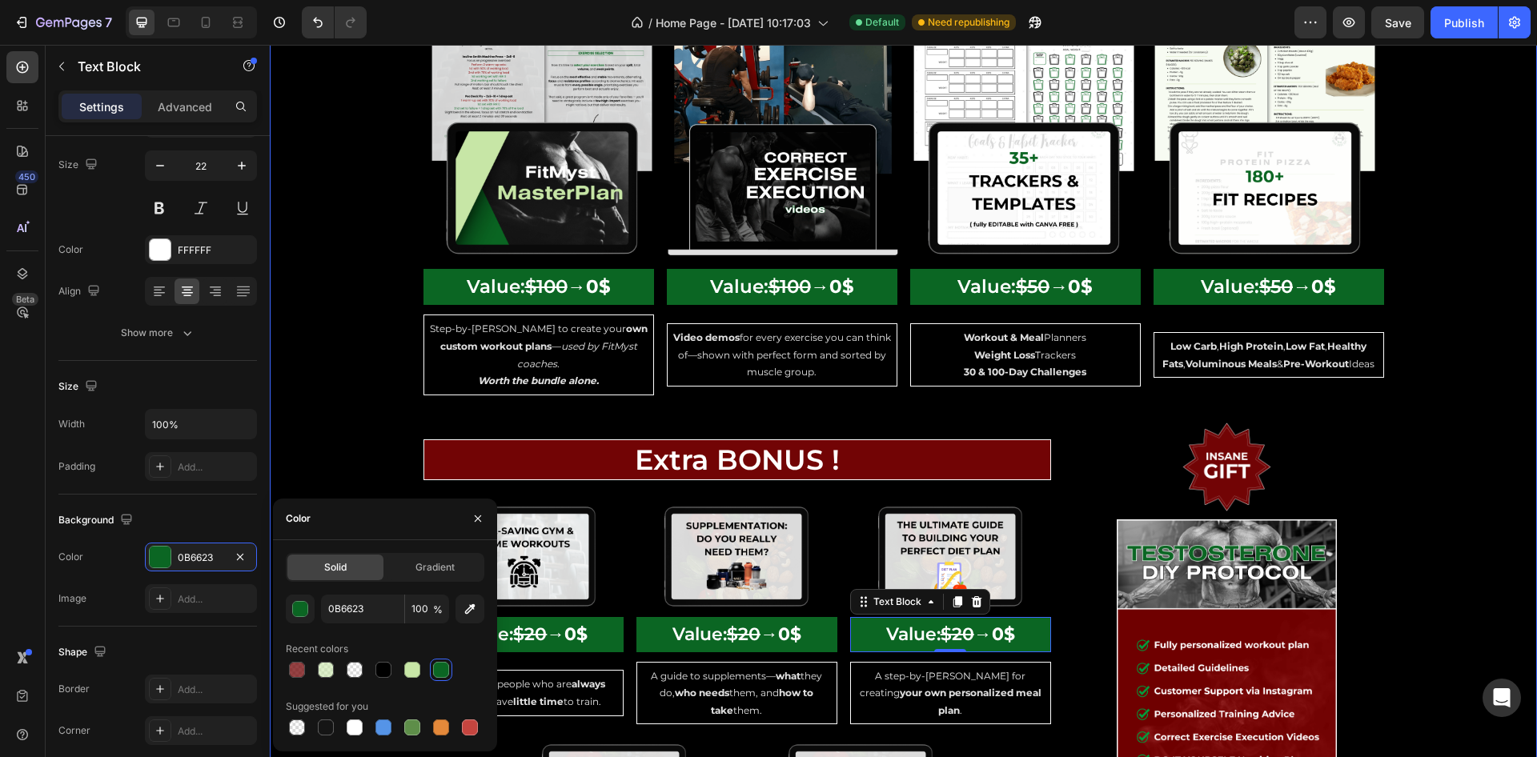
click at [1424, 394] on div "bundle contents Heading Image Image Image Image Image Image Row Value: $7 0 Tex…" at bounding box center [904, 114] width 1268 height 2066
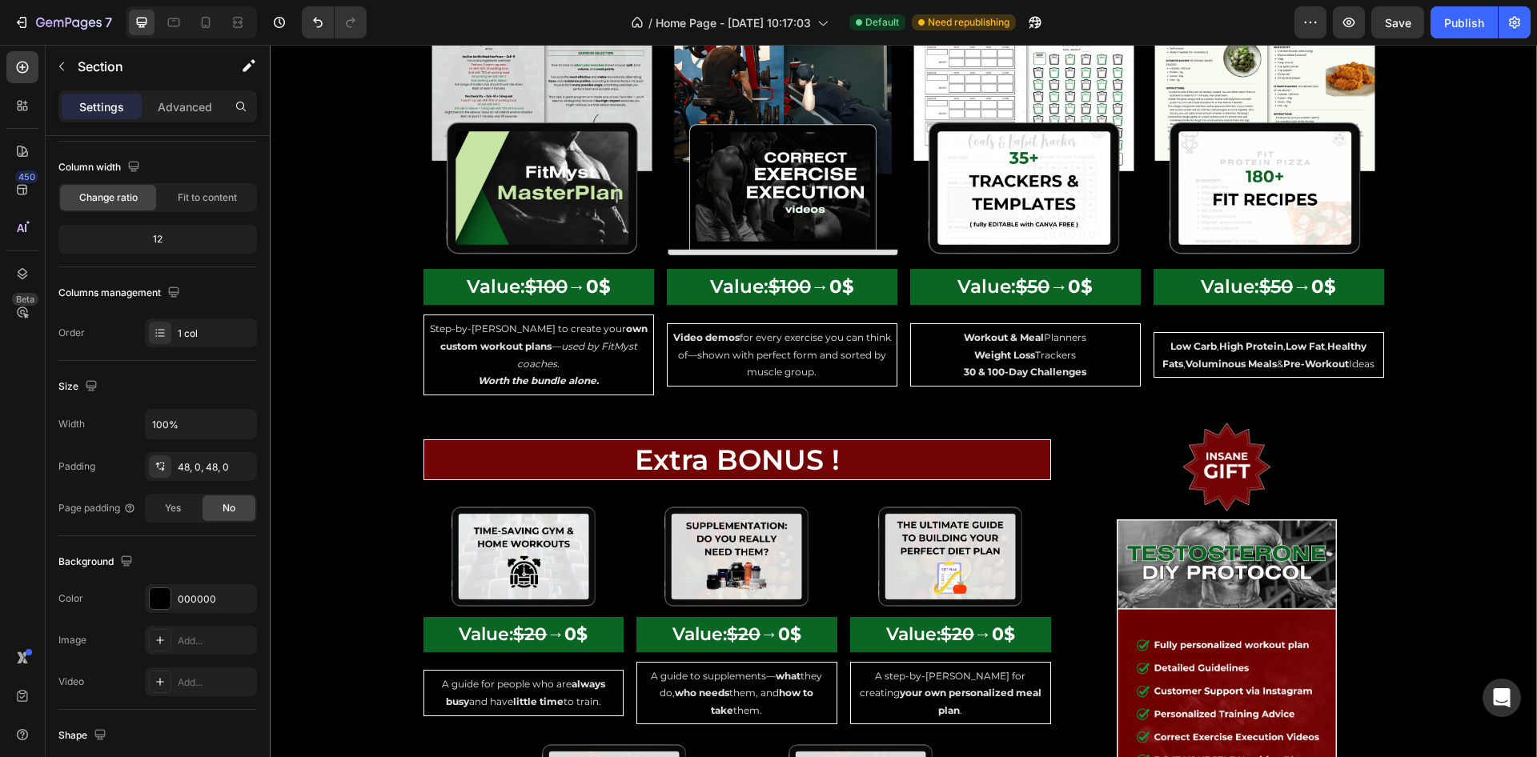
scroll to position [0, 0]
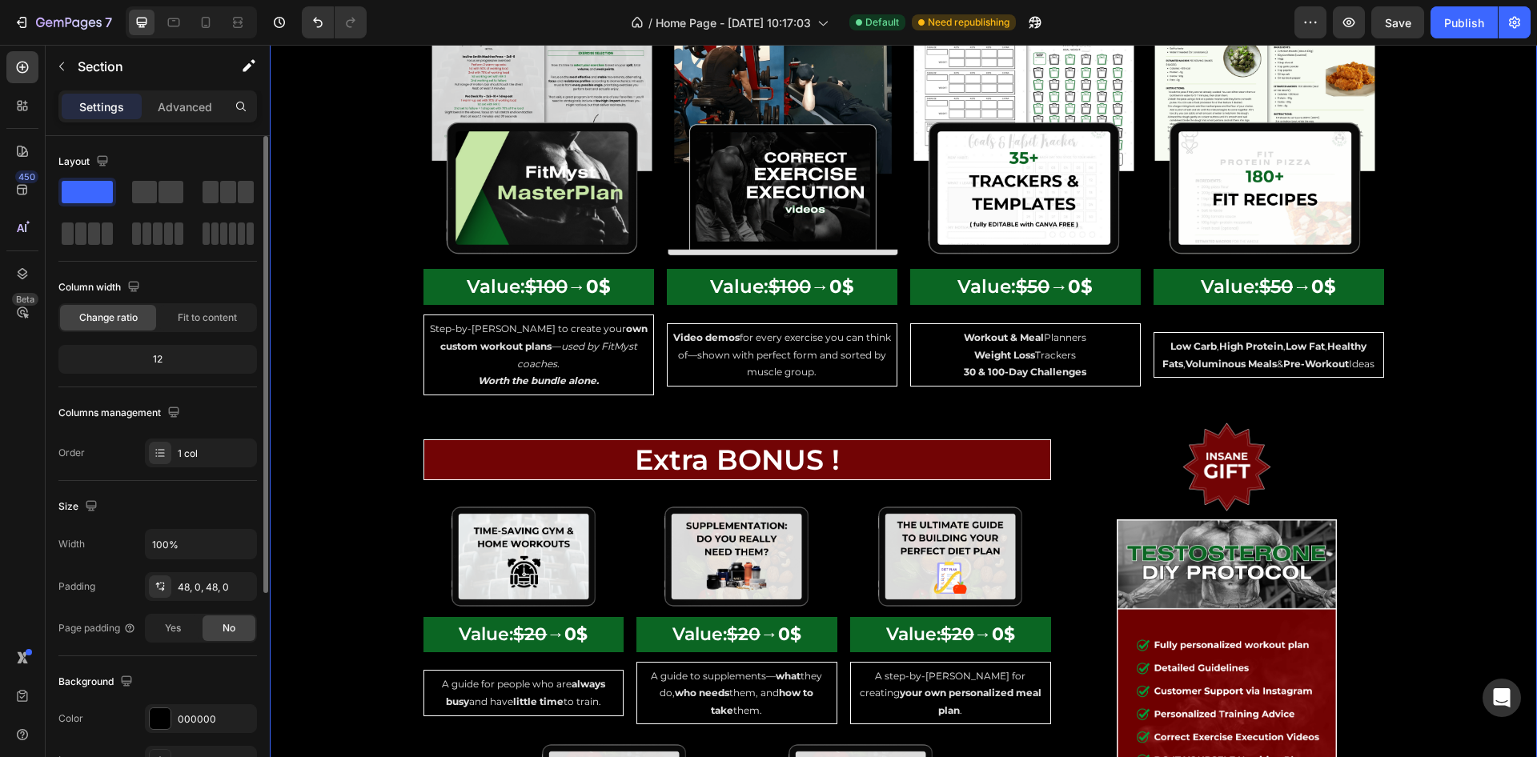
click at [1424, 394] on div "bundle contents Heading Image Image Image Image Image Image Row Value: $7 0 Tex…" at bounding box center [904, 114] width 1268 height 2066
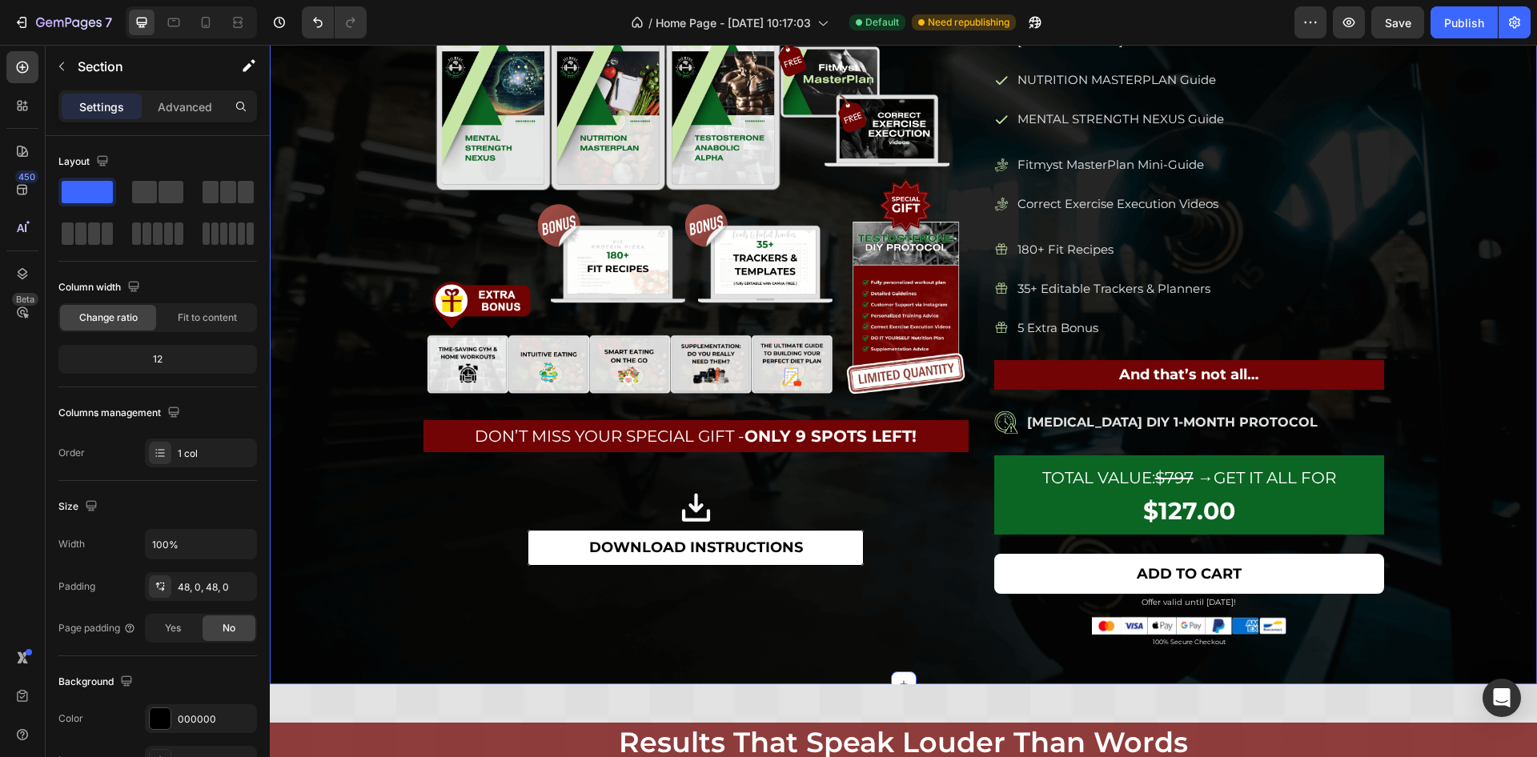
scroll to position [1321, 0]
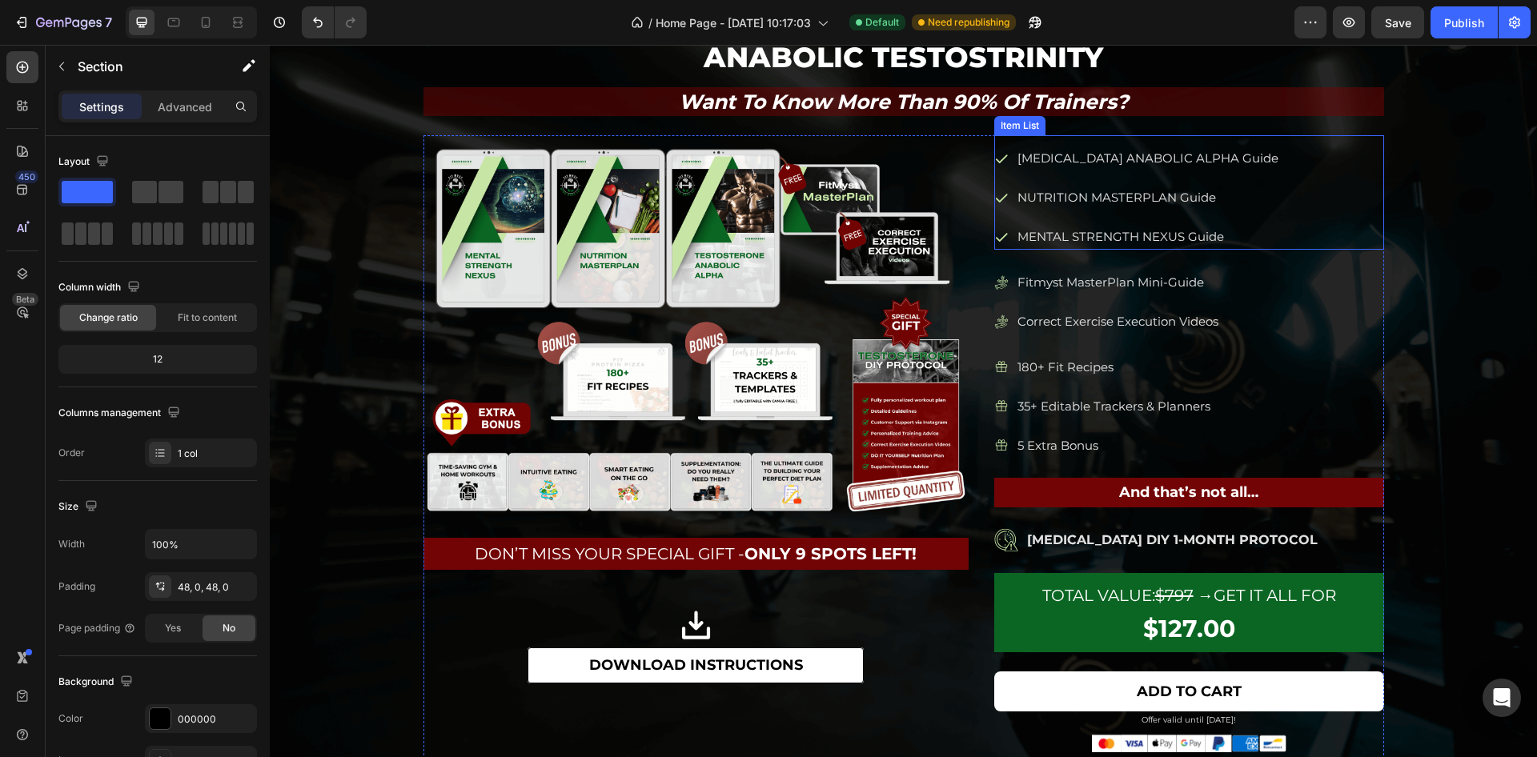
click at [998, 164] on icon at bounding box center [1001, 158] width 14 height 14
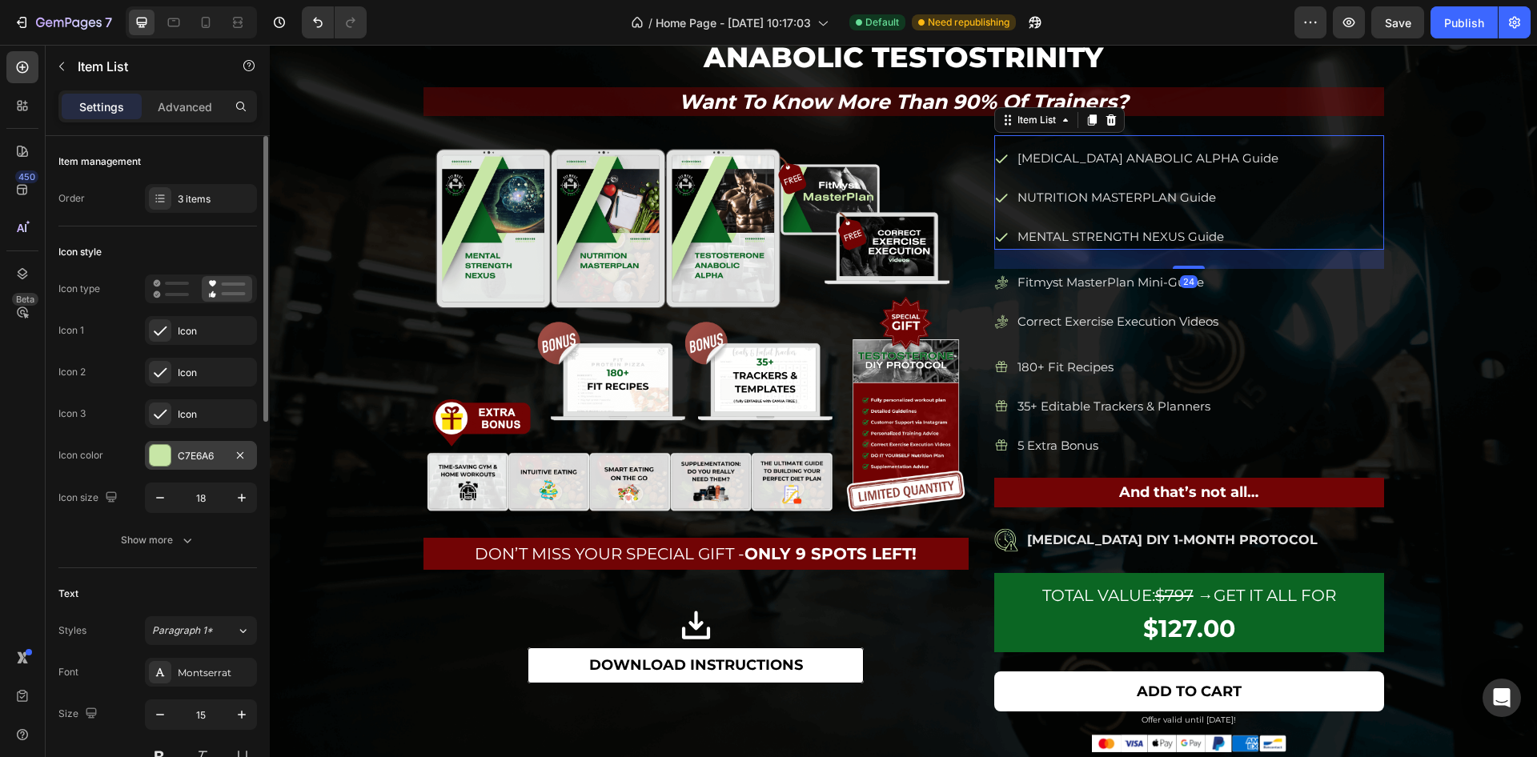
click at [173, 456] on div "C7E6A6" at bounding box center [201, 455] width 112 height 29
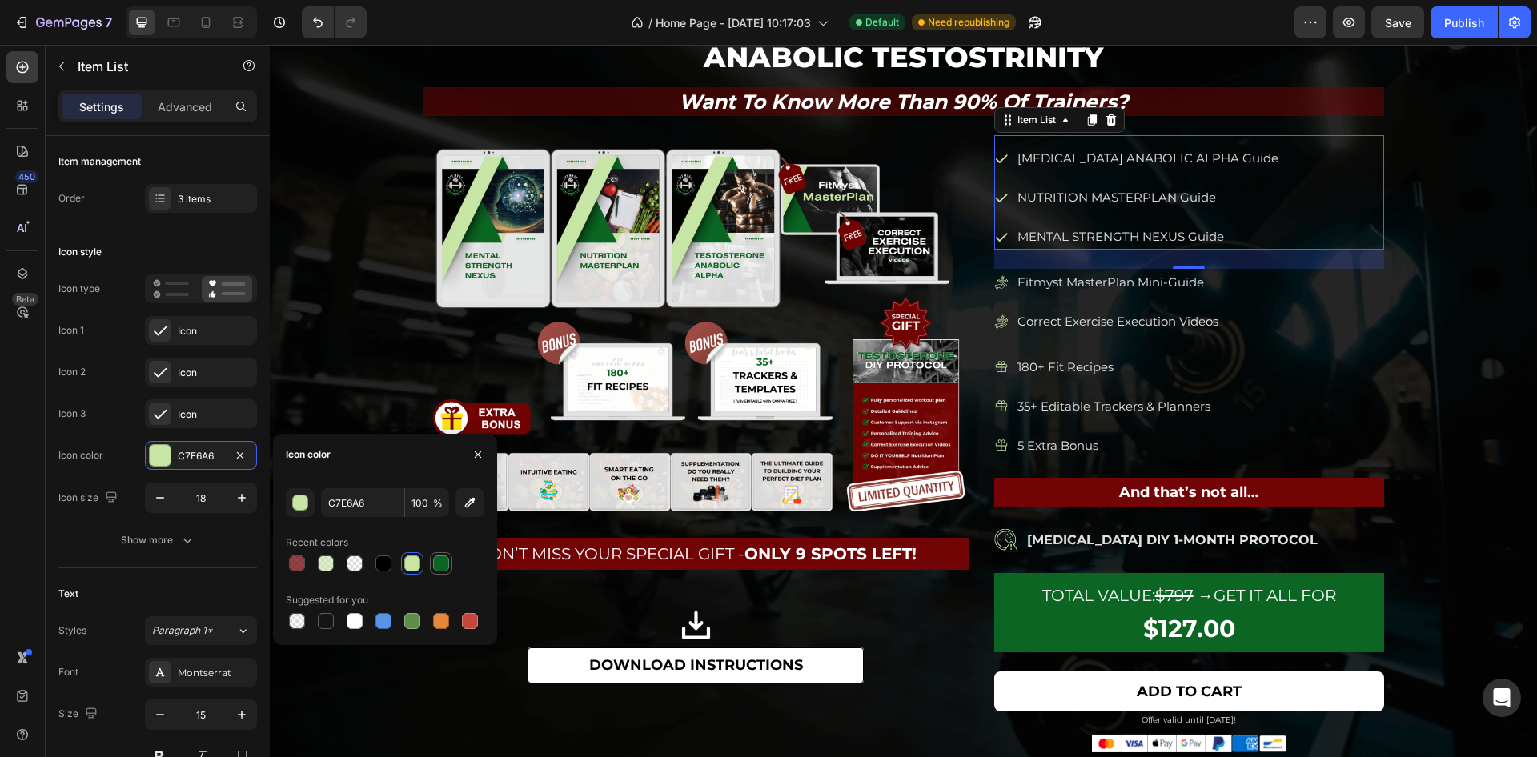
click at [436, 566] on div at bounding box center [441, 564] width 16 height 16
type input "0B6623"
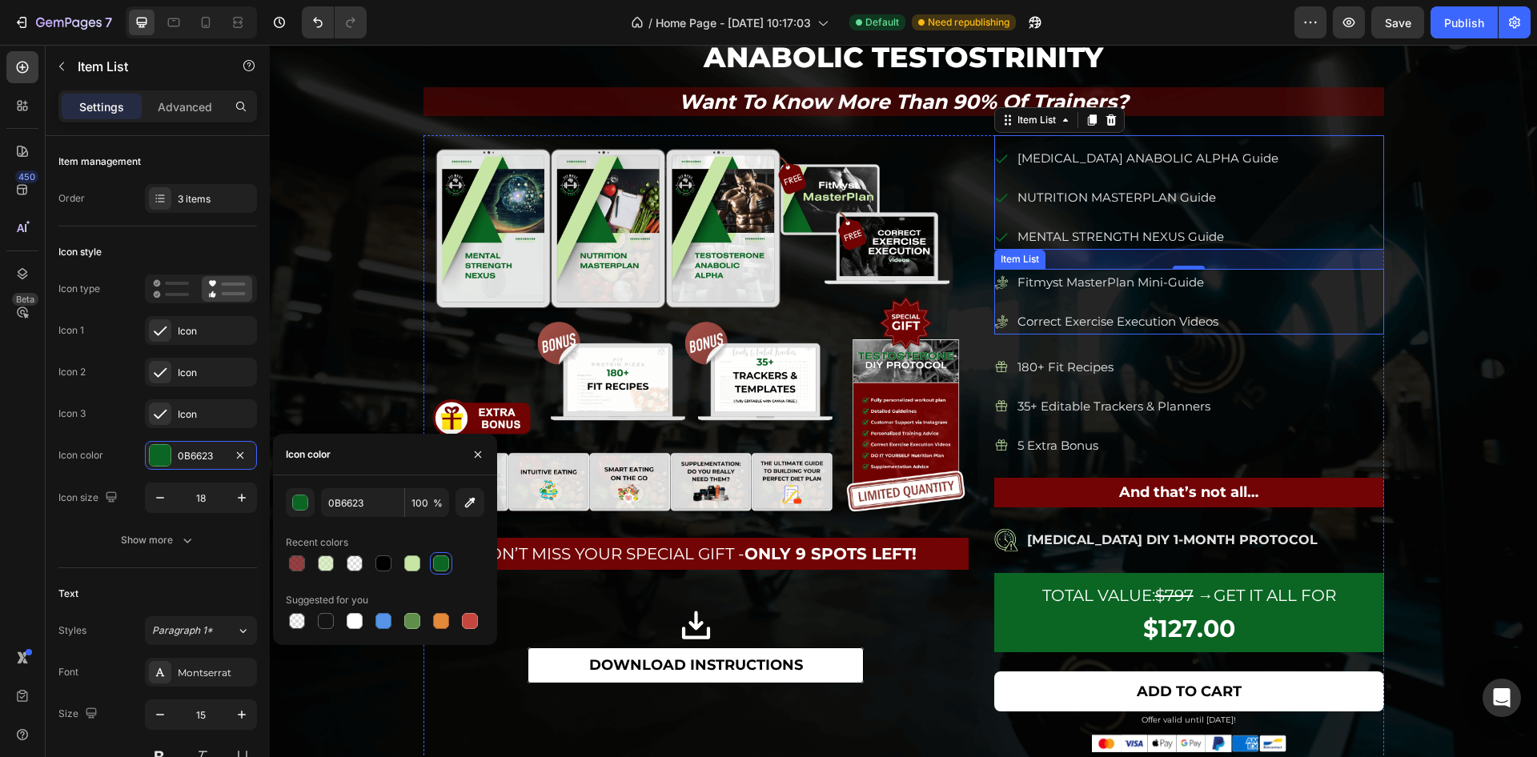
click at [999, 292] on div "Fitmyst MasterPlan Mini-Guide" at bounding box center [1107, 282] width 227 height 26
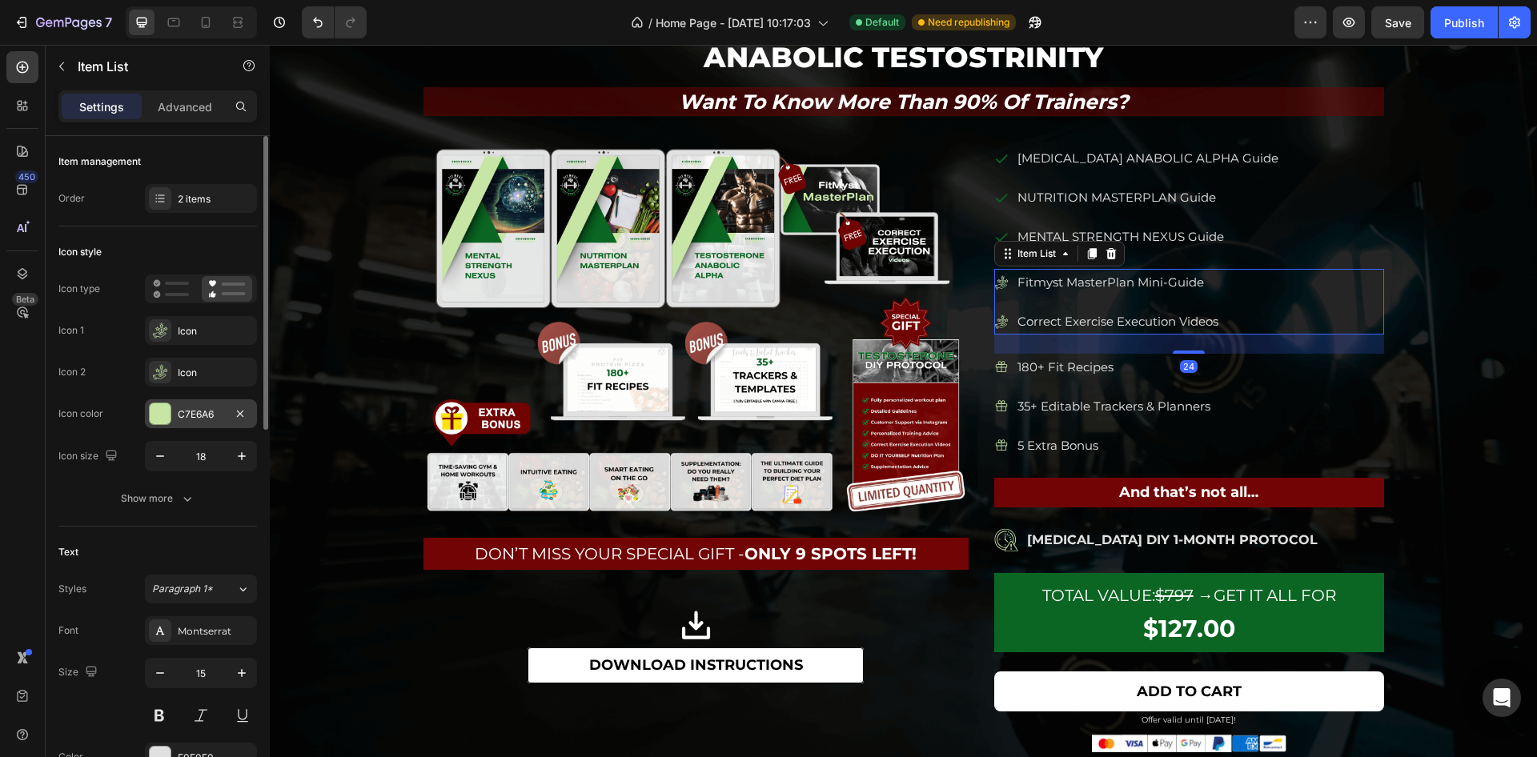
click at [188, 411] on div "C7E6A6" at bounding box center [201, 415] width 46 height 14
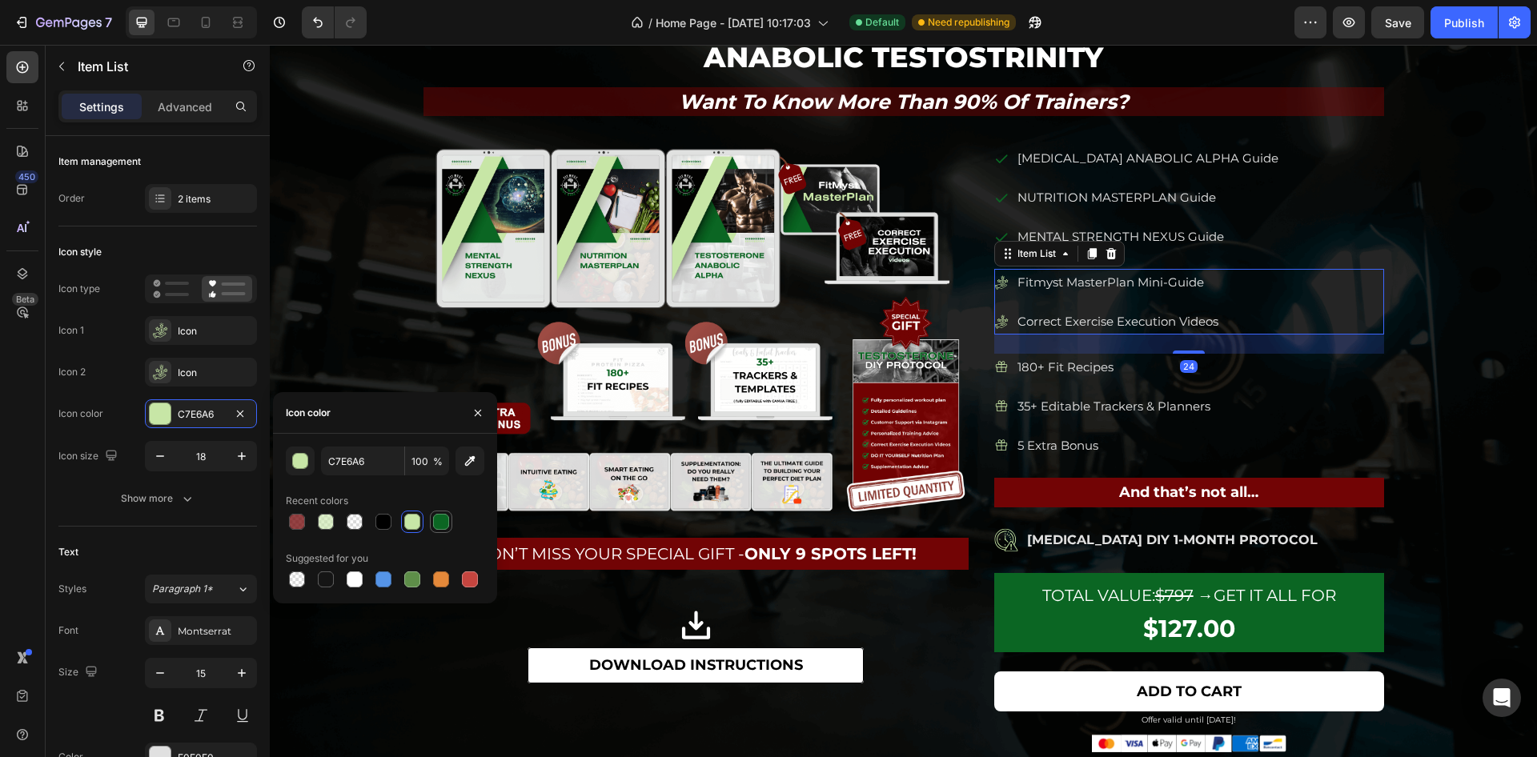
click at [435, 528] on div at bounding box center [441, 522] width 16 height 16
type input "0B6623"
click at [321, 22] on icon "Undo/Redo" at bounding box center [318, 23] width 10 height 10
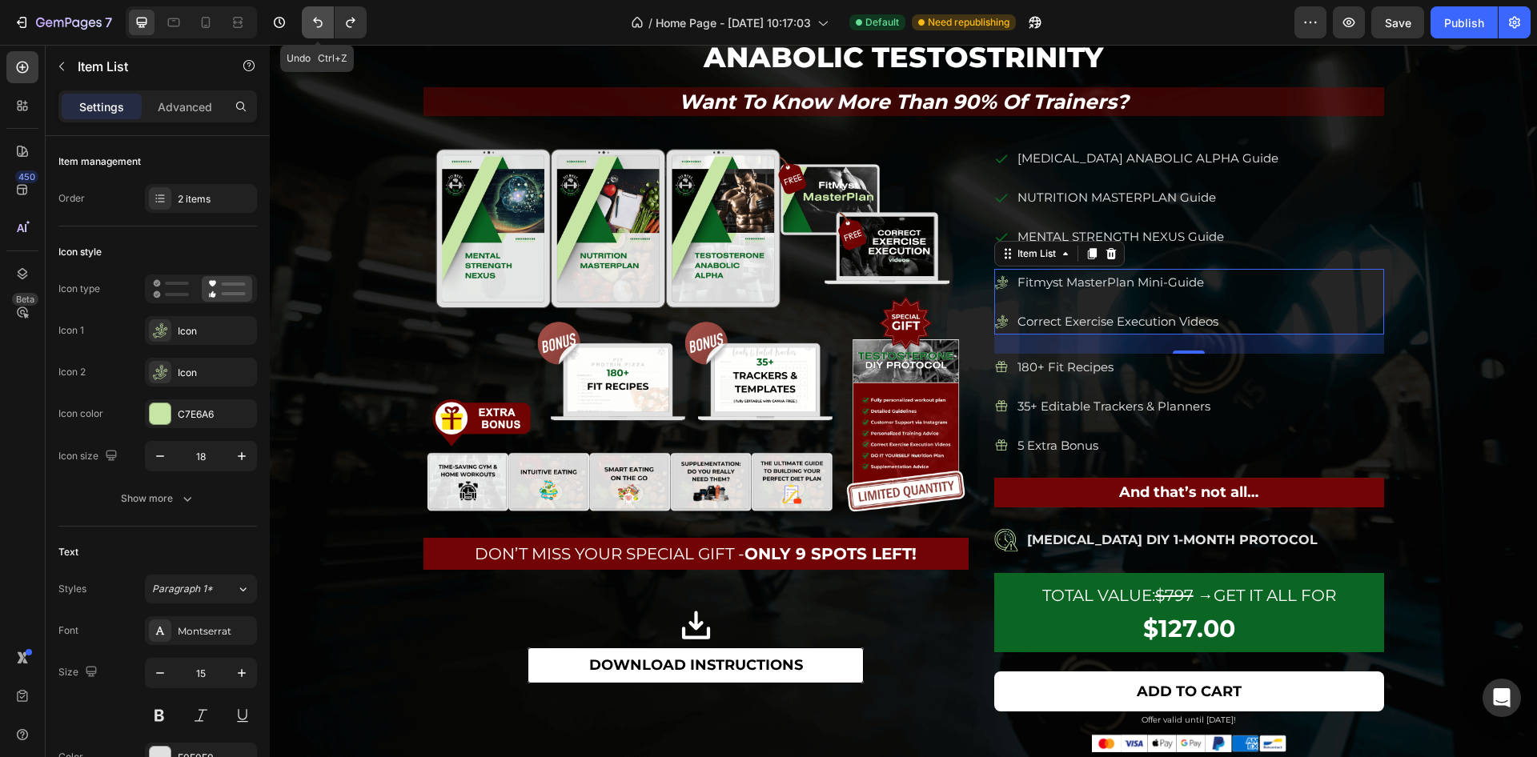
click at [321, 22] on icon "Undo/Redo" at bounding box center [318, 23] width 10 height 10
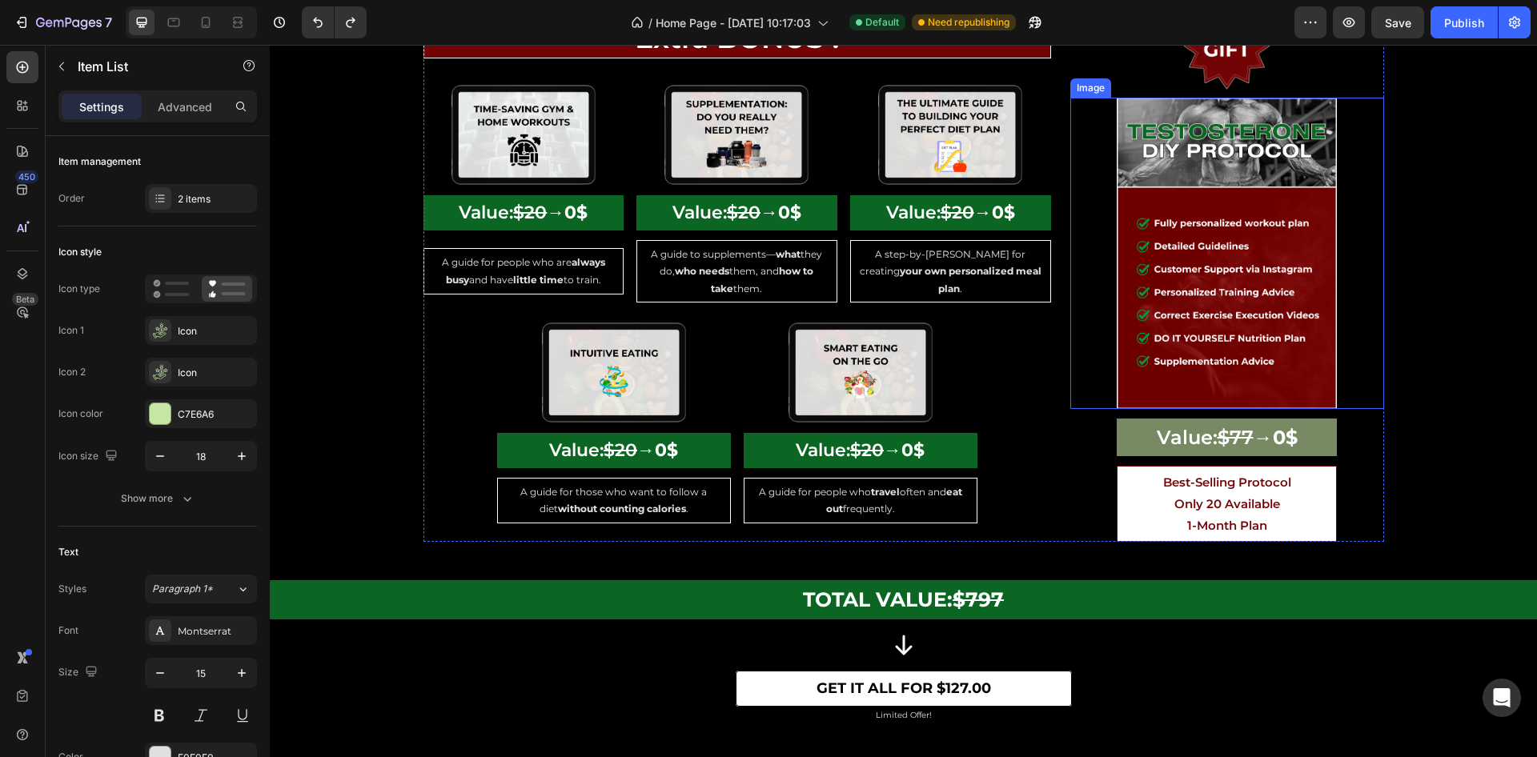
scroll to position [3843, 0]
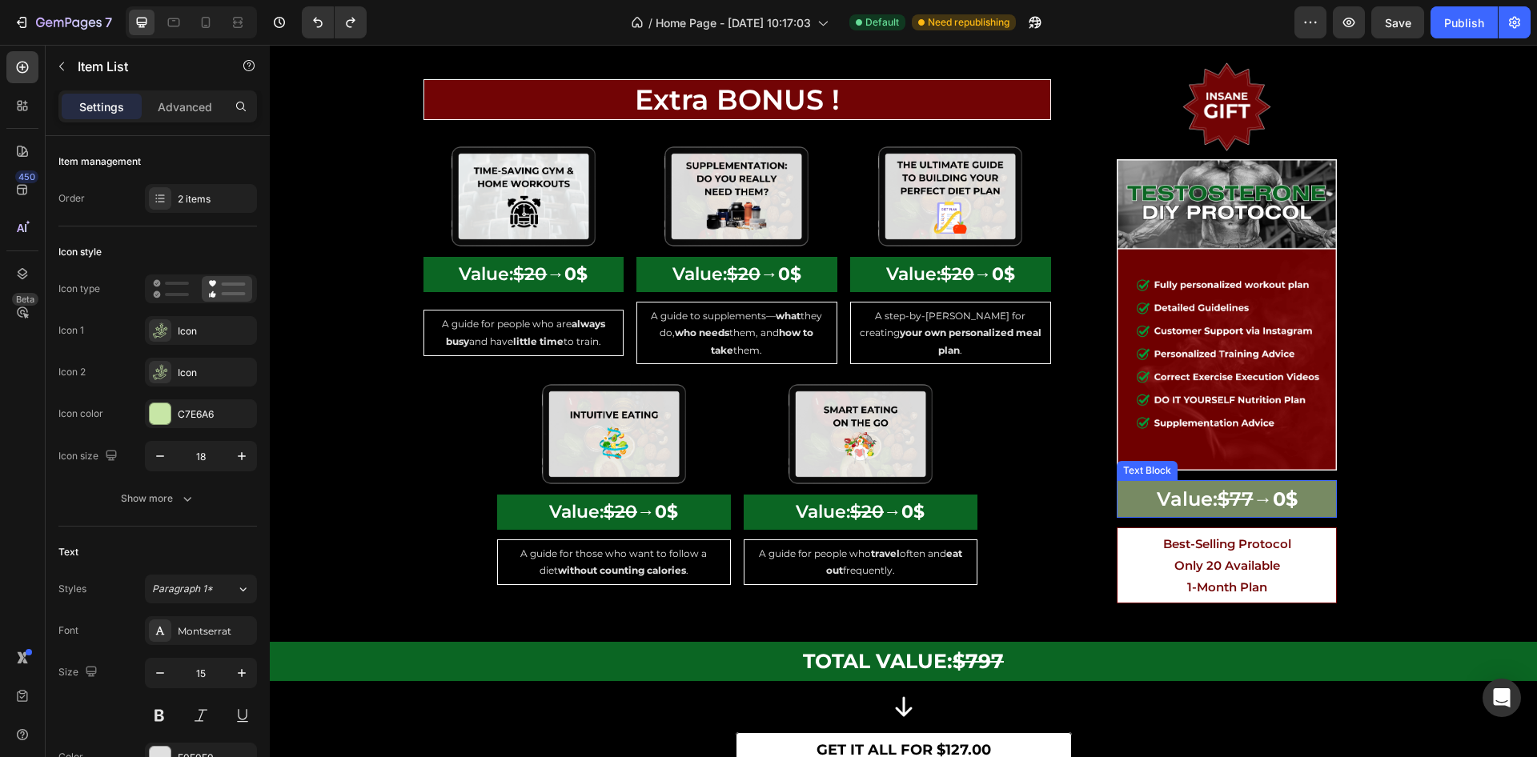
click at [1120, 482] on p "Value: $77 → 0$" at bounding box center [1227, 499] width 217 height 34
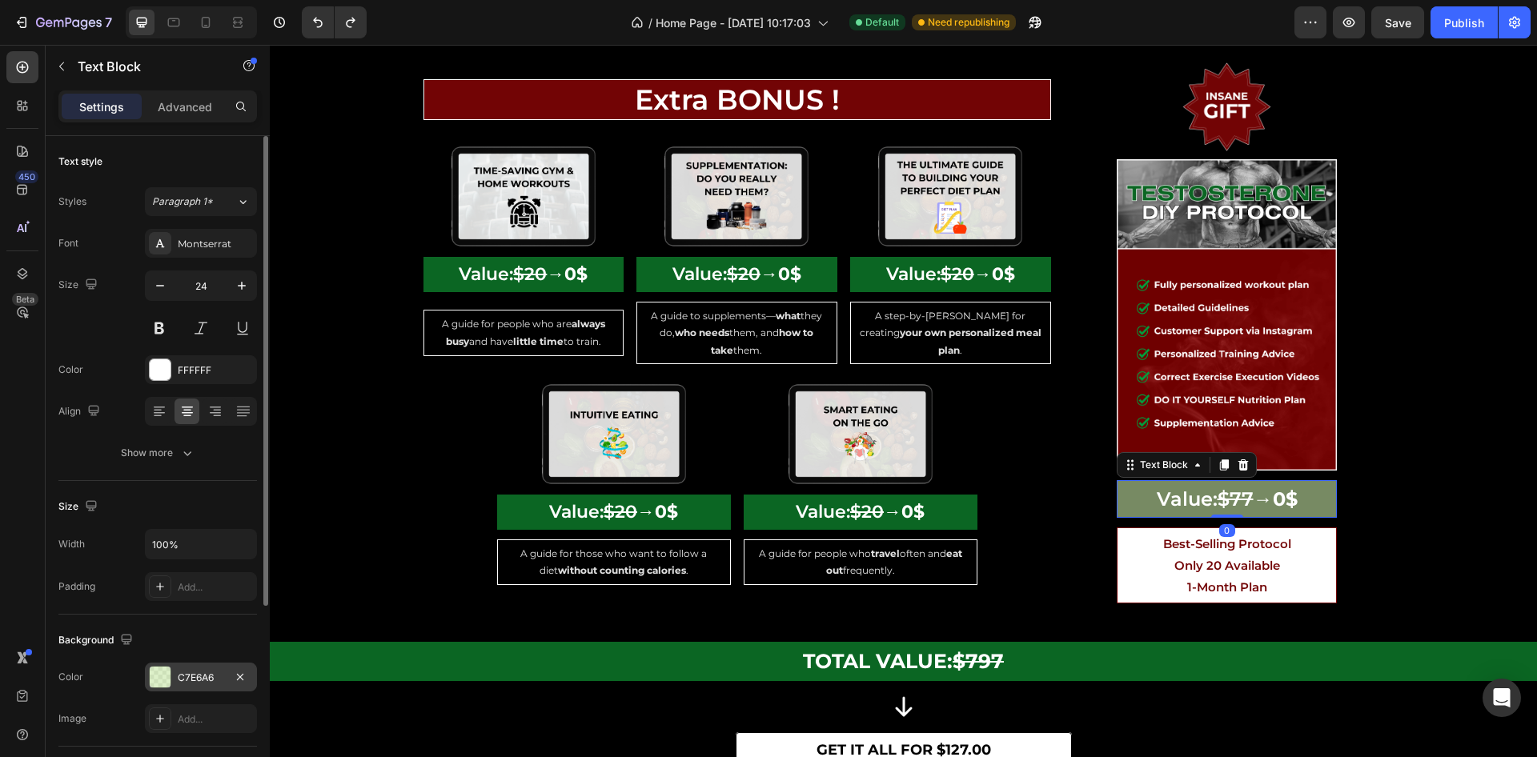
click at [178, 676] on div "C7E6A6" at bounding box center [201, 678] width 46 height 14
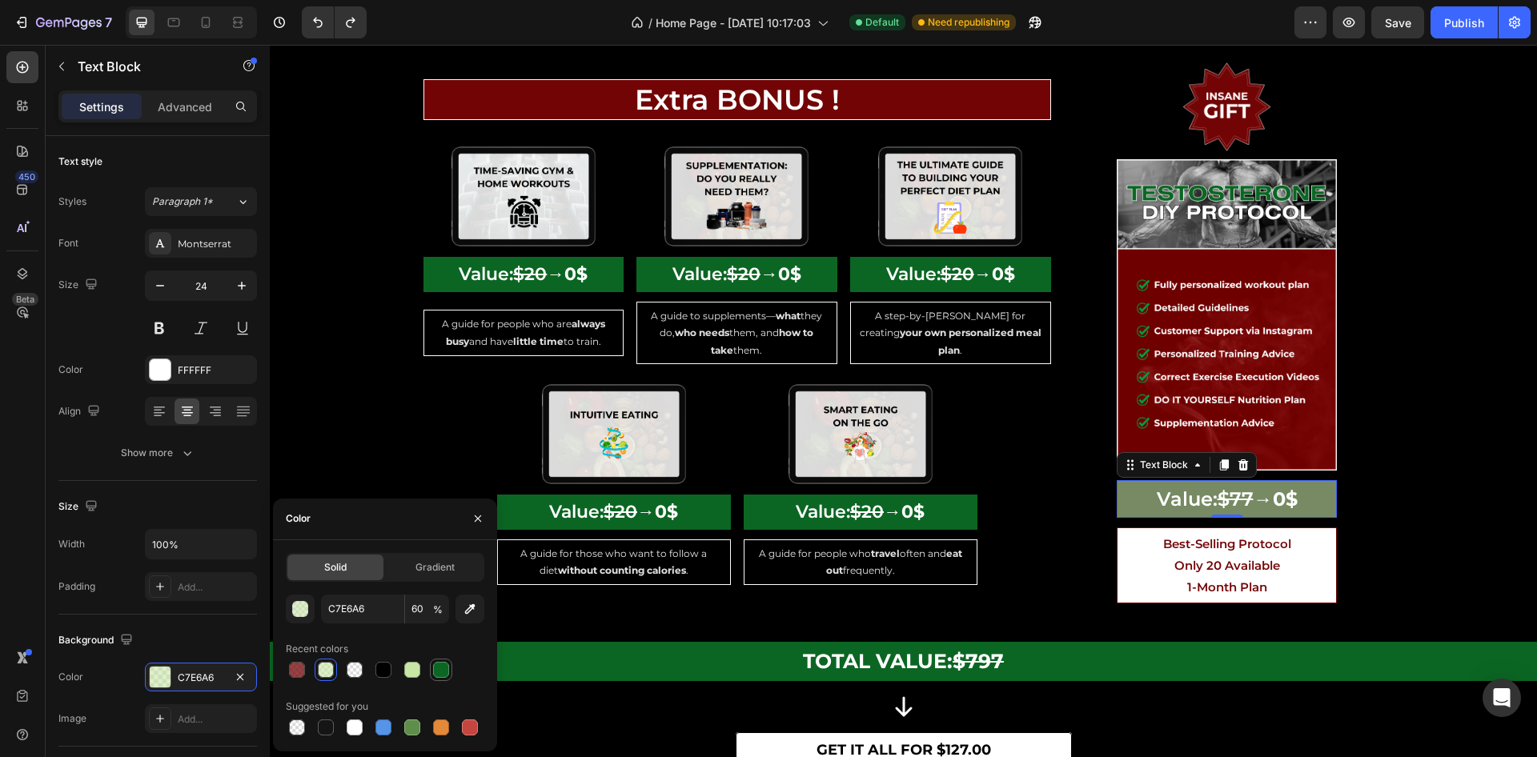
click at [437, 665] on div at bounding box center [441, 670] width 16 height 16
type input "0B6623"
type input "100"
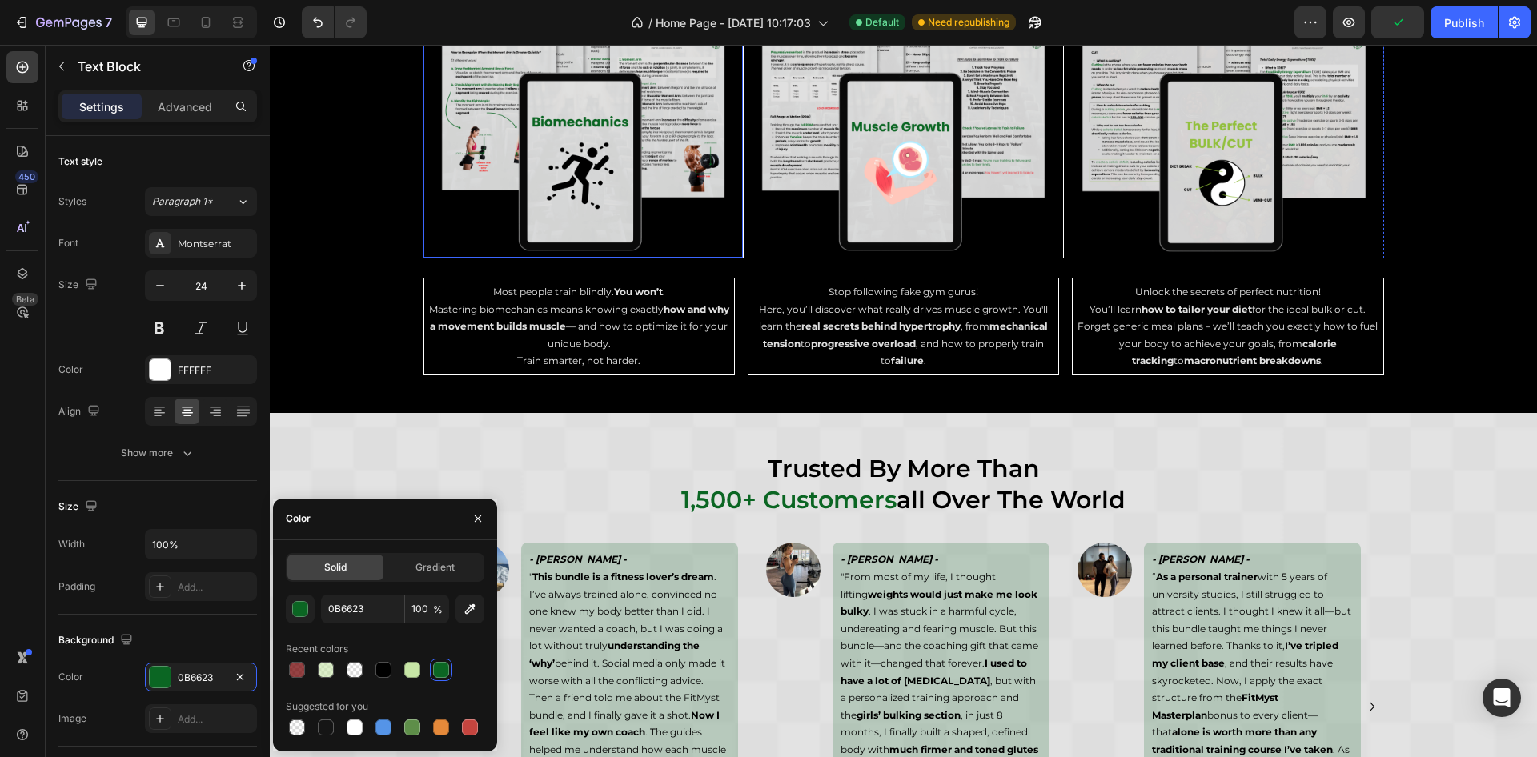
scroll to position [4444, 0]
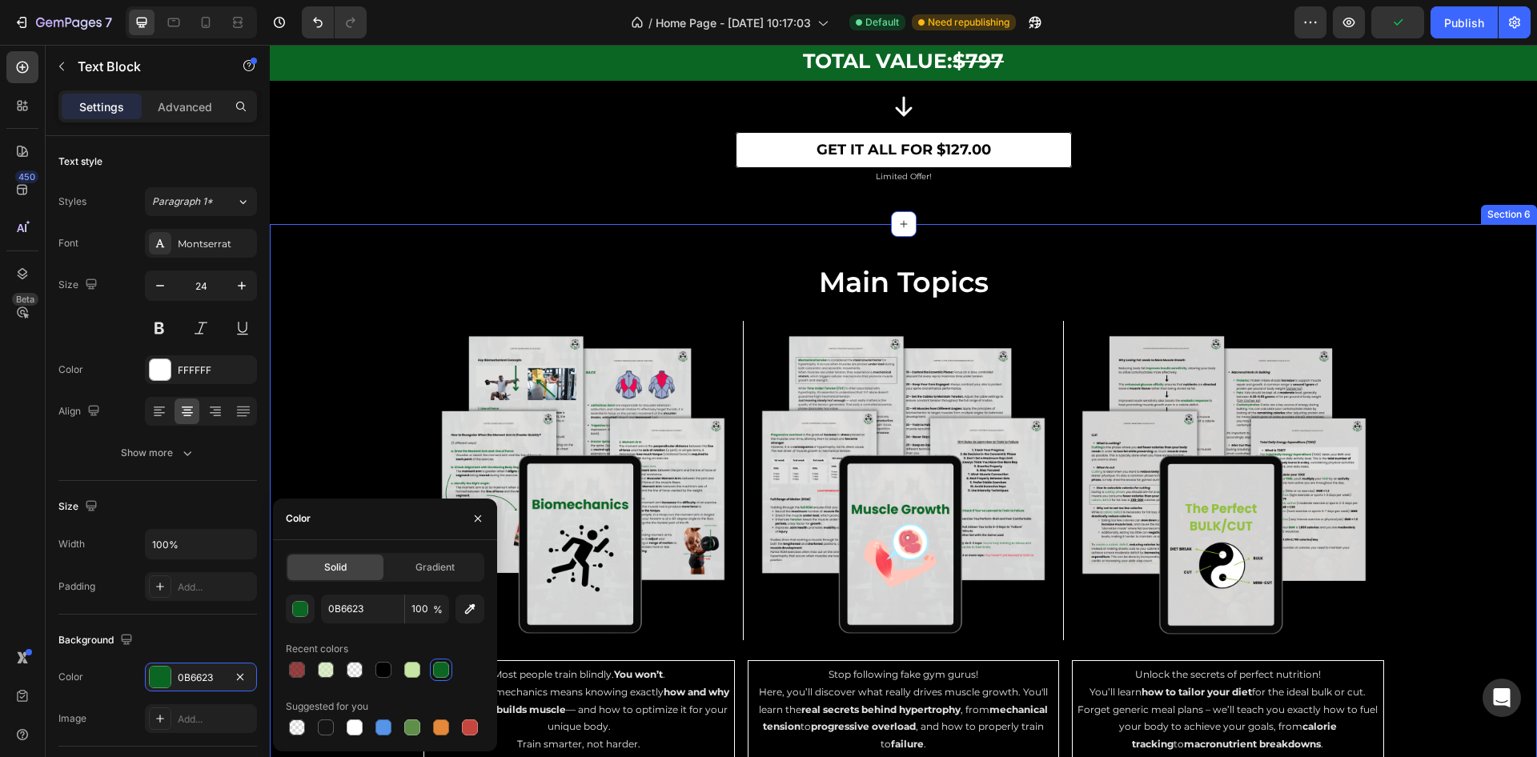
click at [1448, 312] on div "main topics Heading Image Image Image Row Row Image Most people train blindly. …" at bounding box center [904, 511] width 1268 height 496
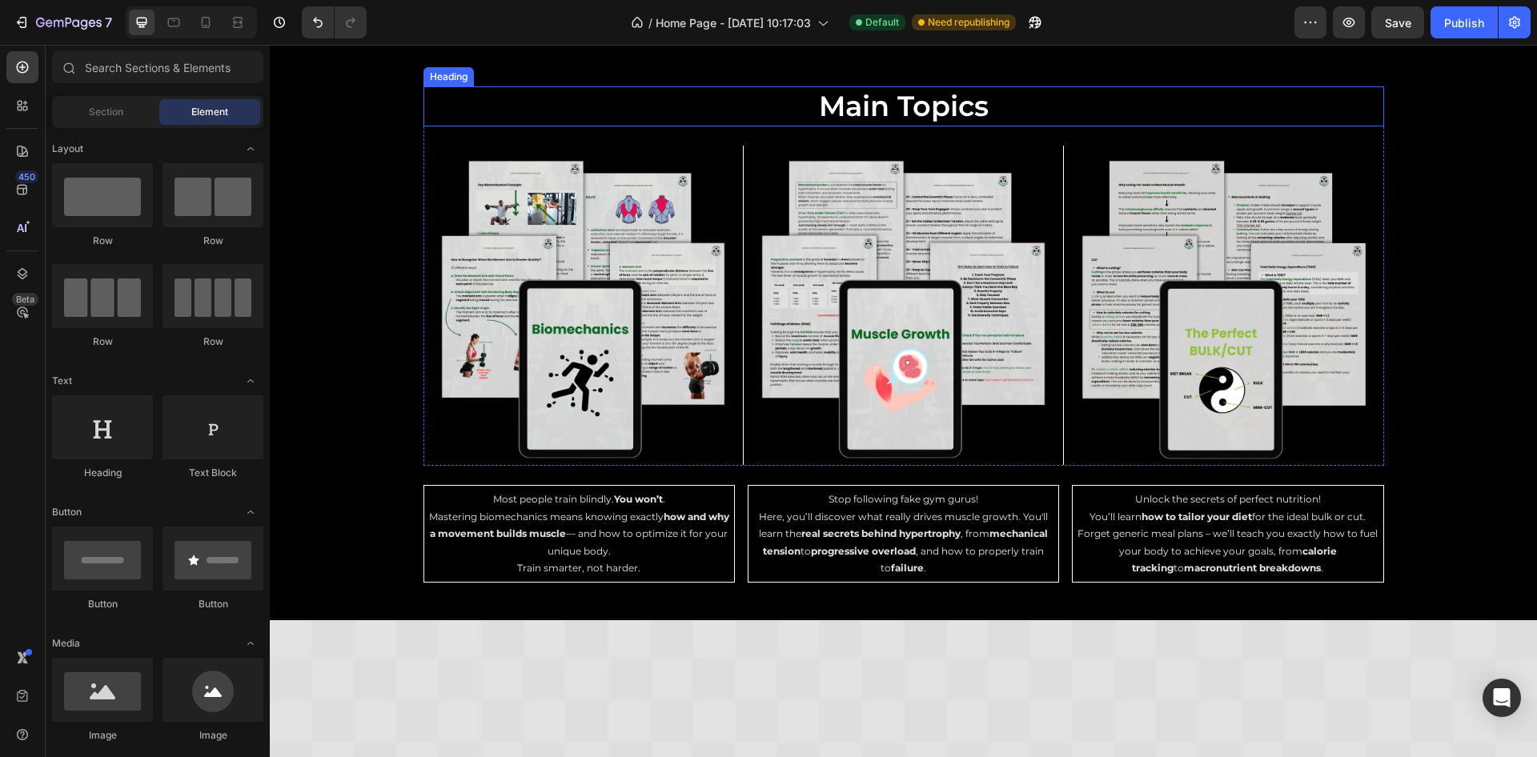
scroll to position [4366, 0]
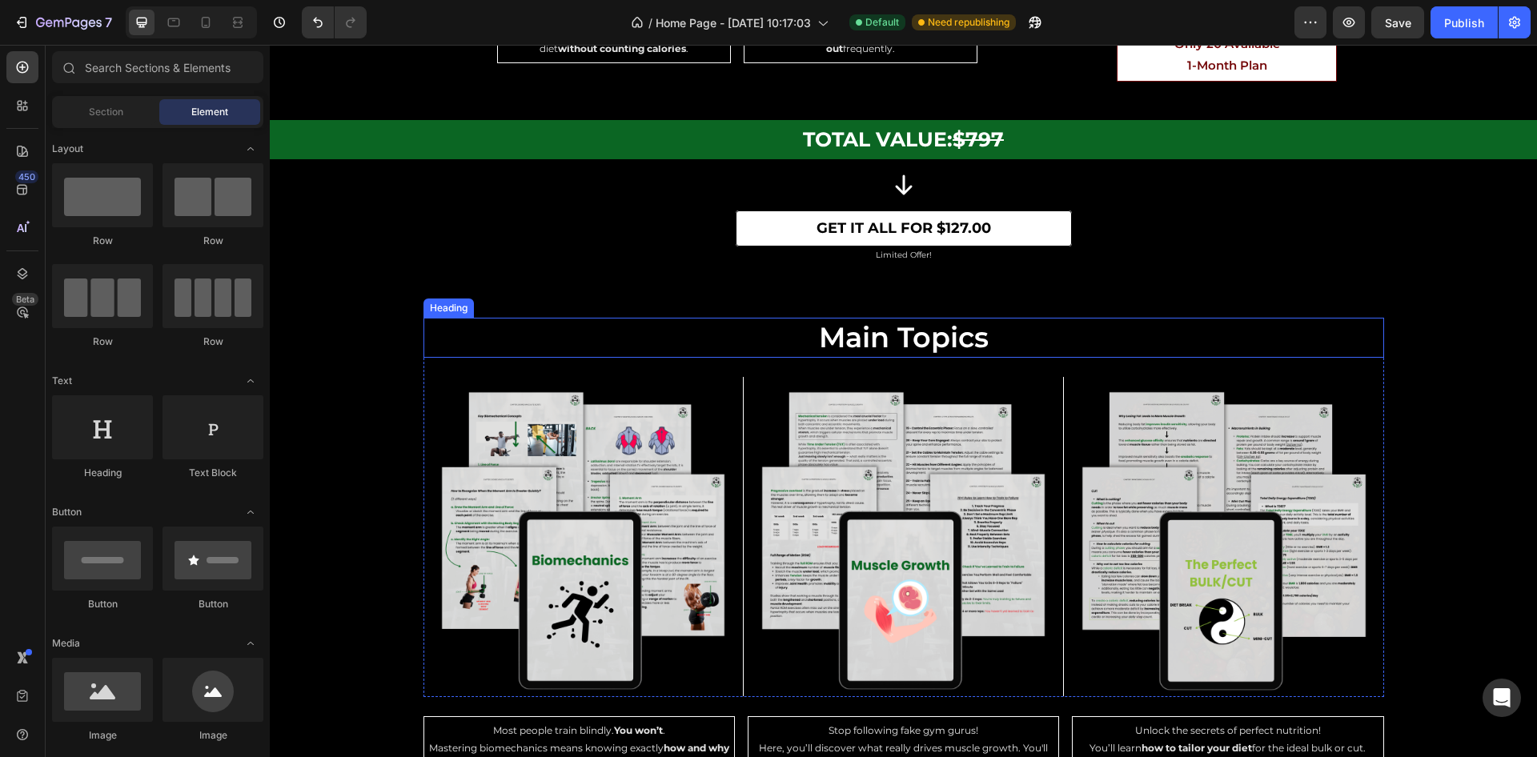
click at [850, 341] on h2 "main topics" at bounding box center [904, 338] width 961 height 40
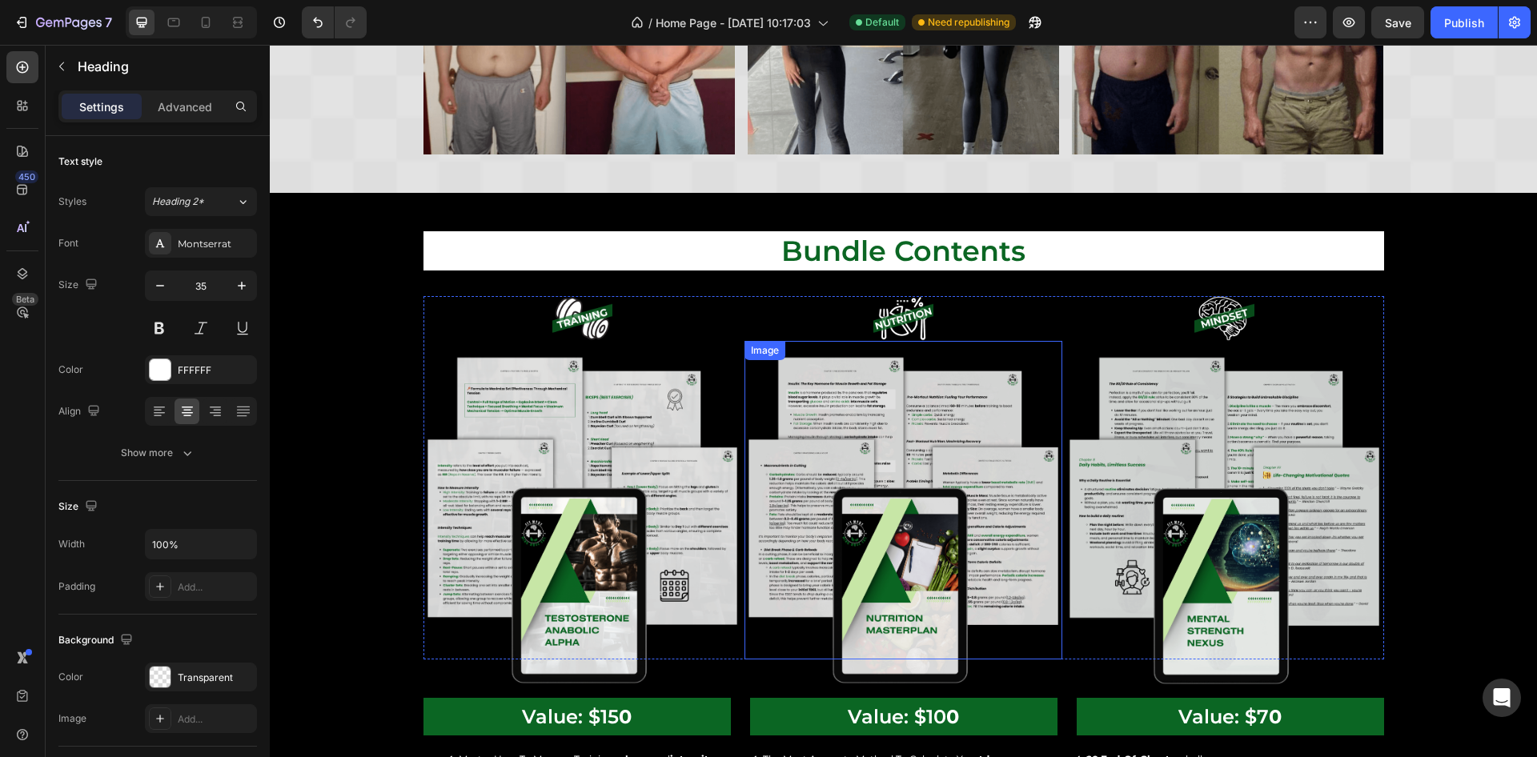
scroll to position [2204, 0]
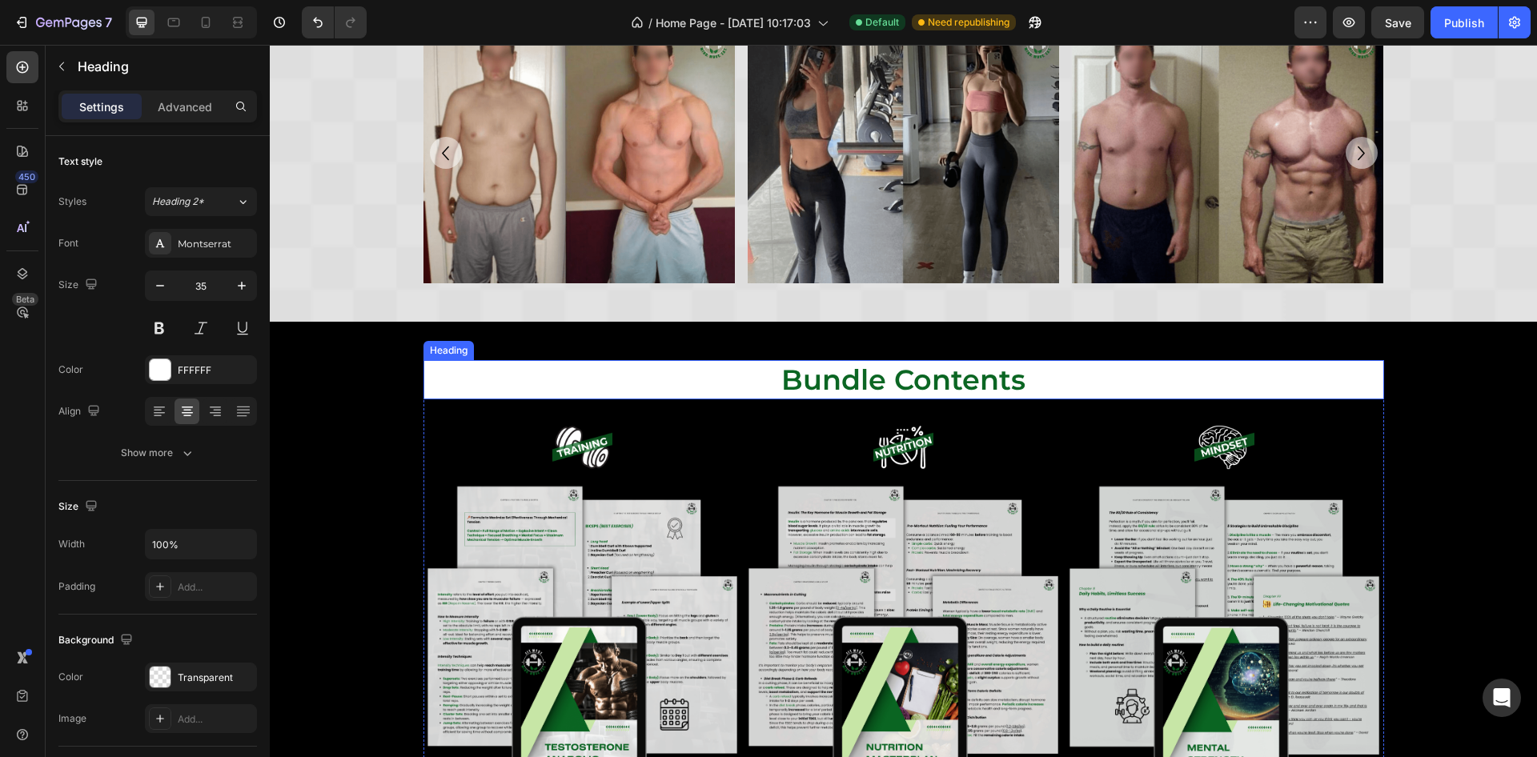
click at [729, 388] on h2 "bundle contents" at bounding box center [904, 380] width 961 height 40
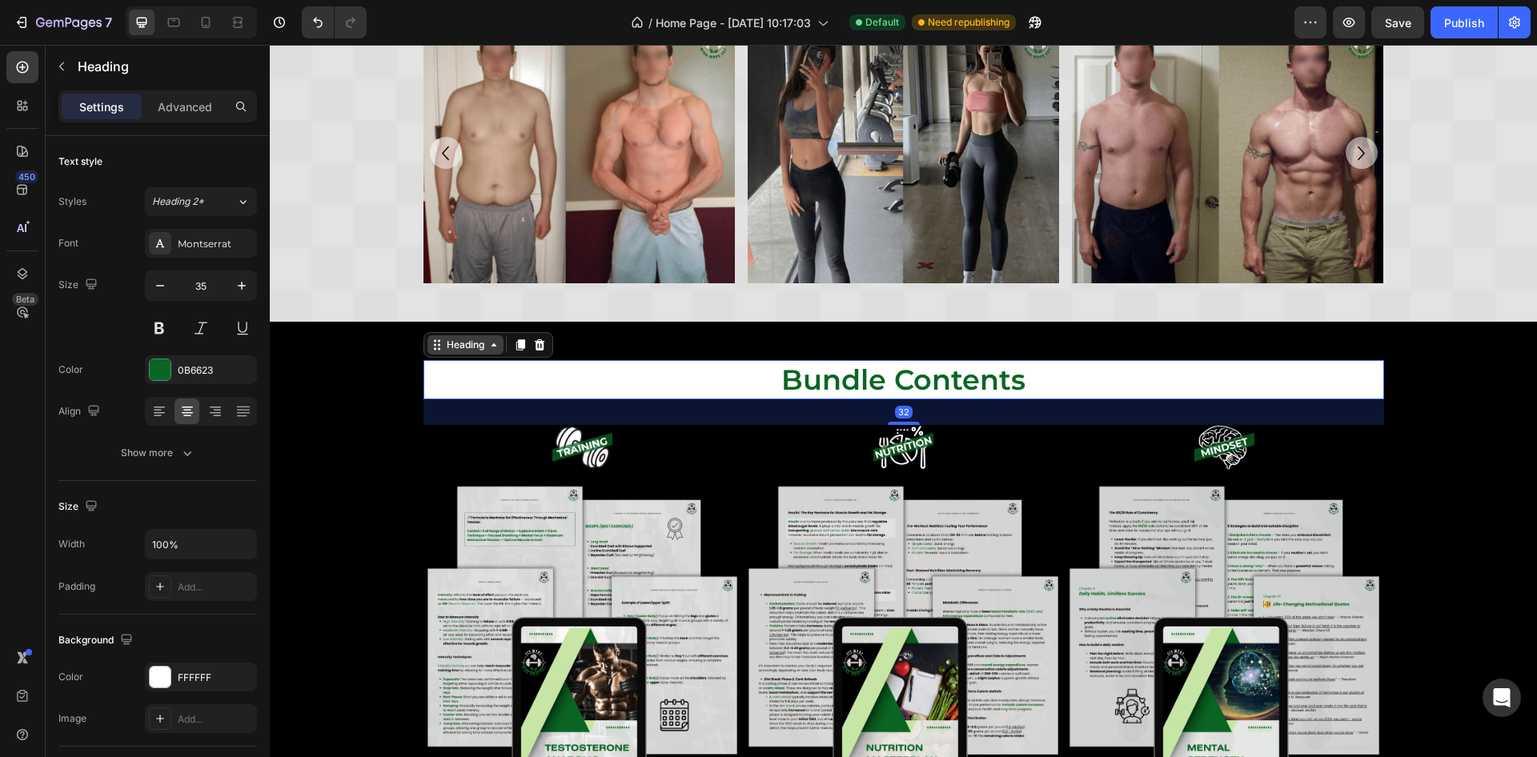
click at [478, 349] on div "Heading" at bounding box center [466, 345] width 44 height 14
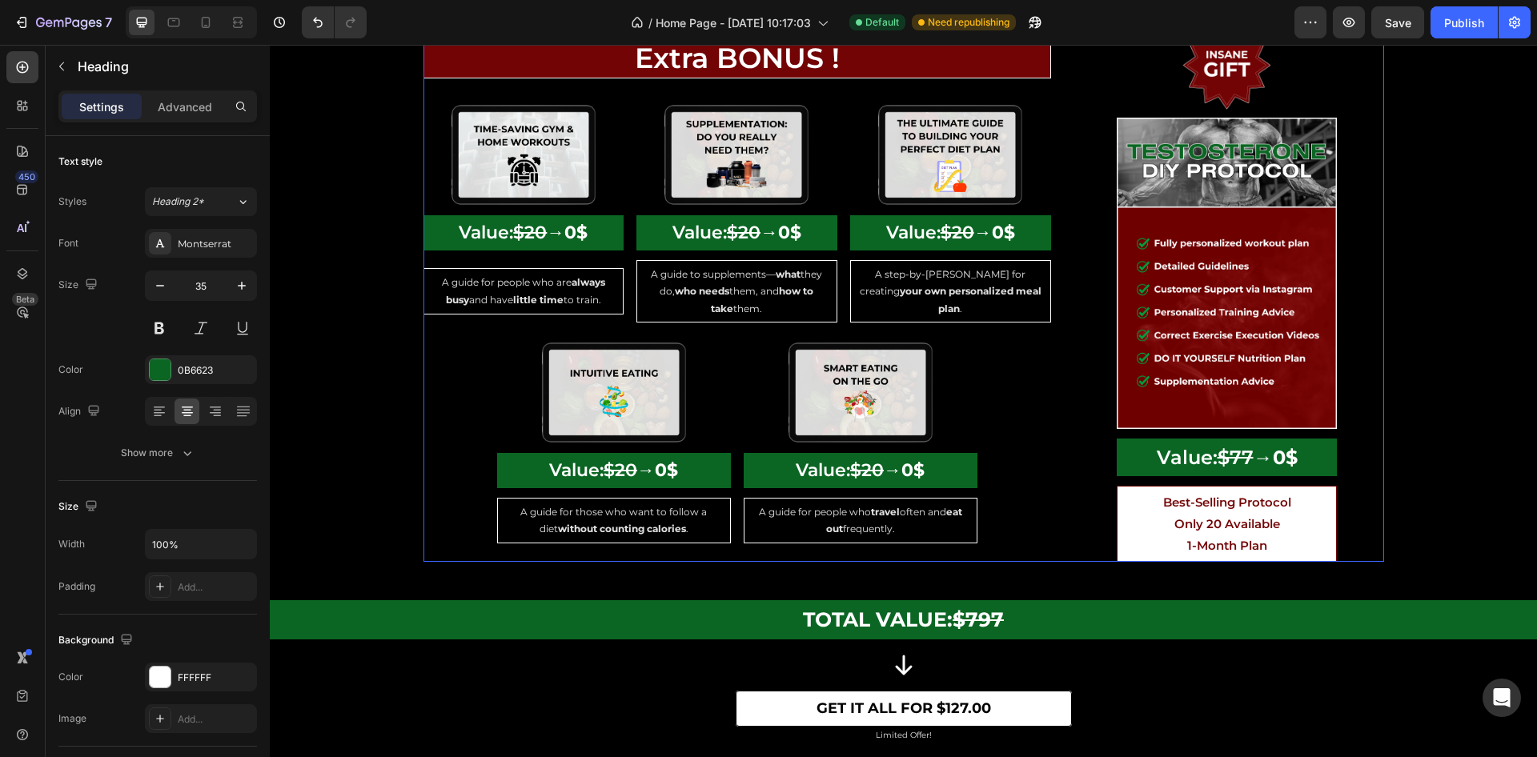
scroll to position [4245, 0]
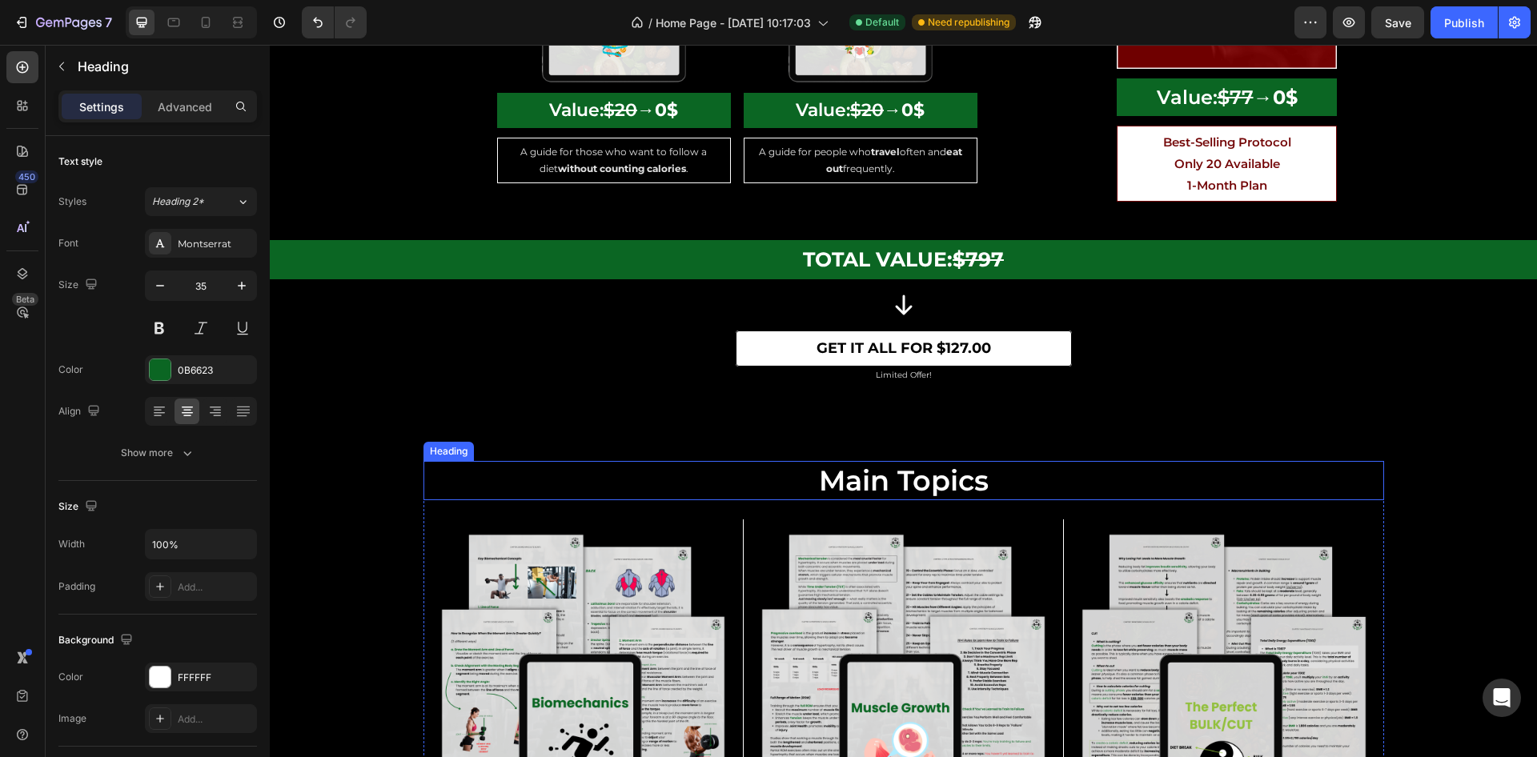
click at [778, 468] on h2 "main topics" at bounding box center [904, 481] width 961 height 40
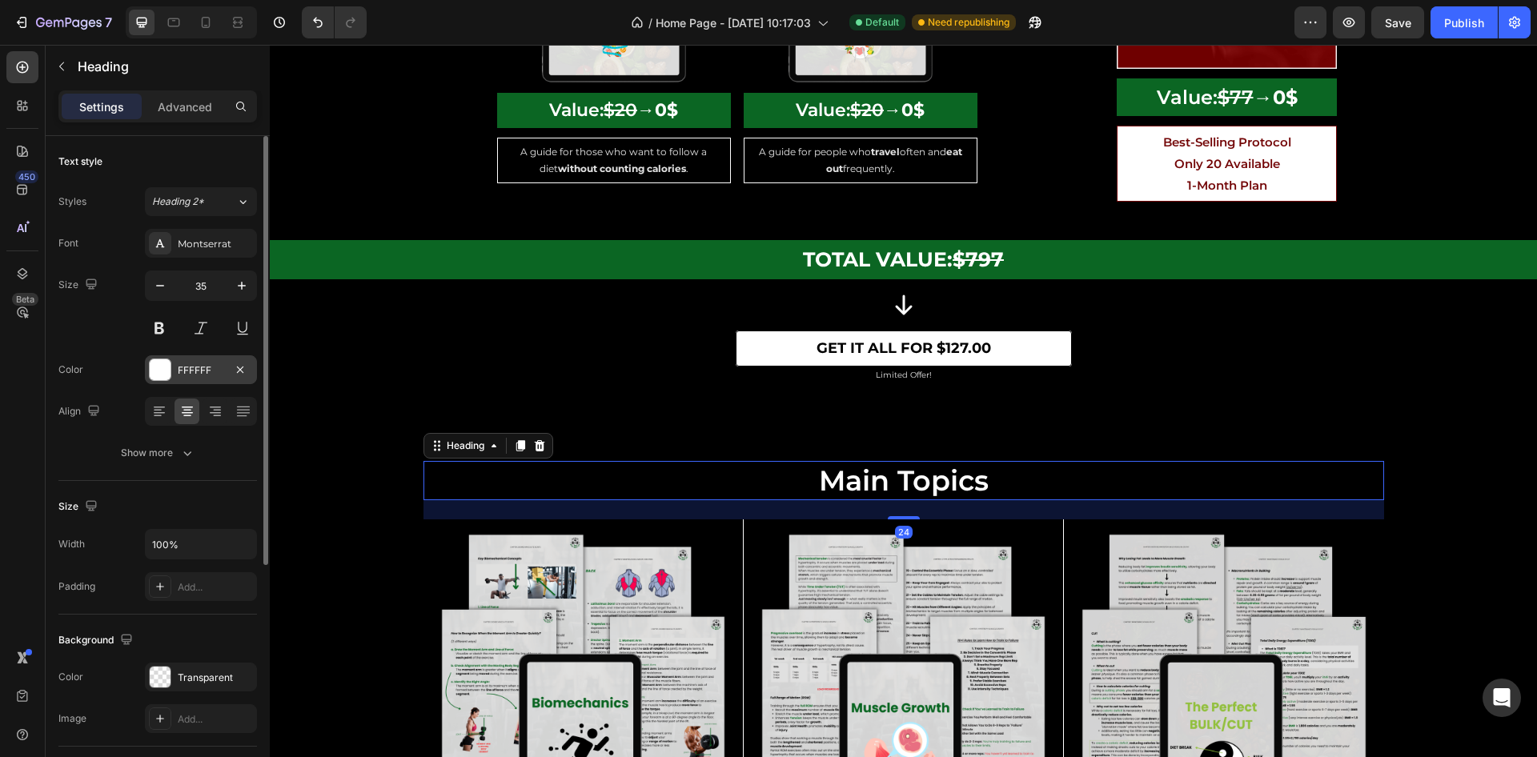
click at [187, 377] on div "FFFFFF" at bounding box center [201, 370] width 112 height 29
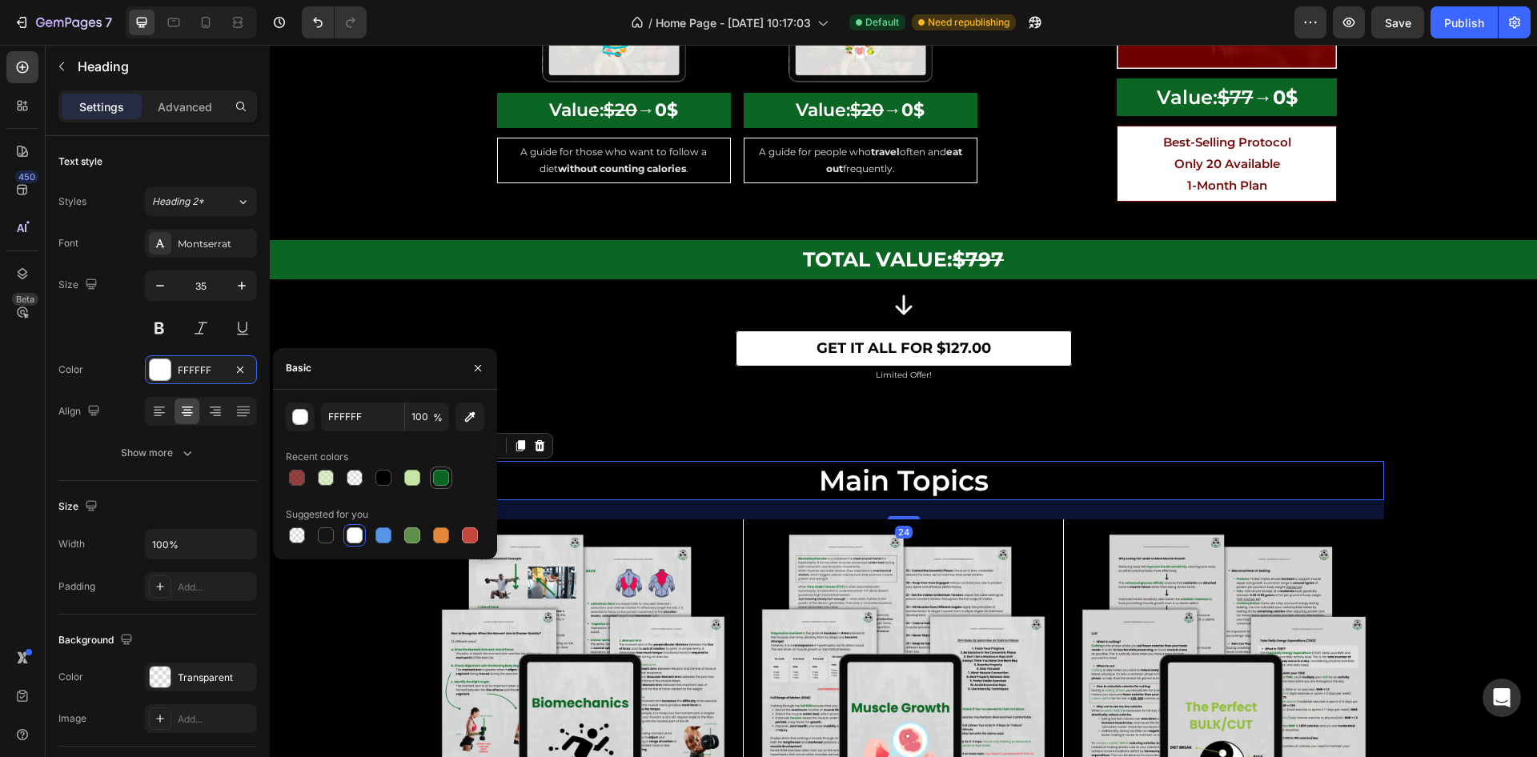
click at [442, 476] on div at bounding box center [441, 478] width 16 height 16
type input "0B6623"
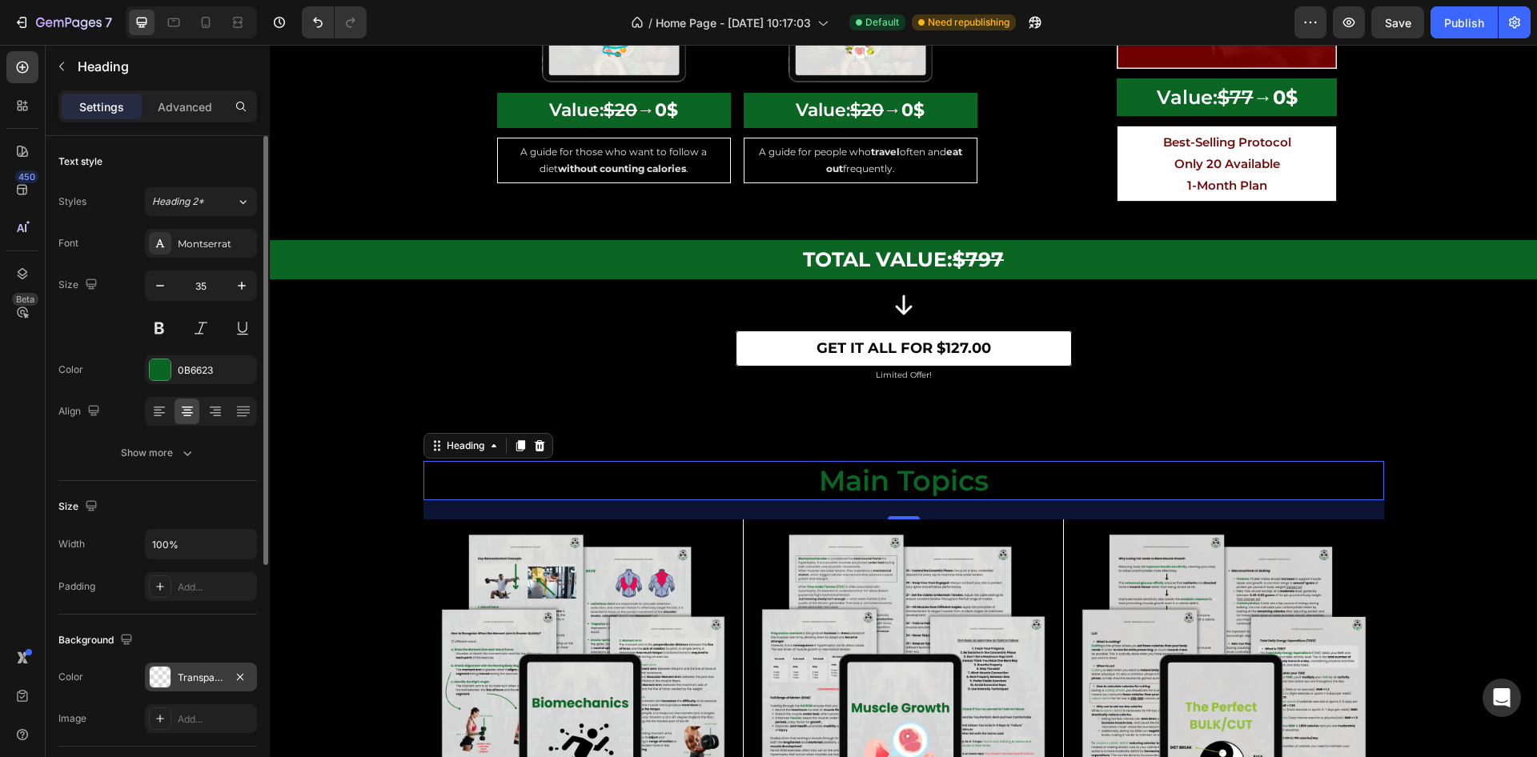
click at [181, 685] on div "Transparent" at bounding box center [201, 677] width 112 height 29
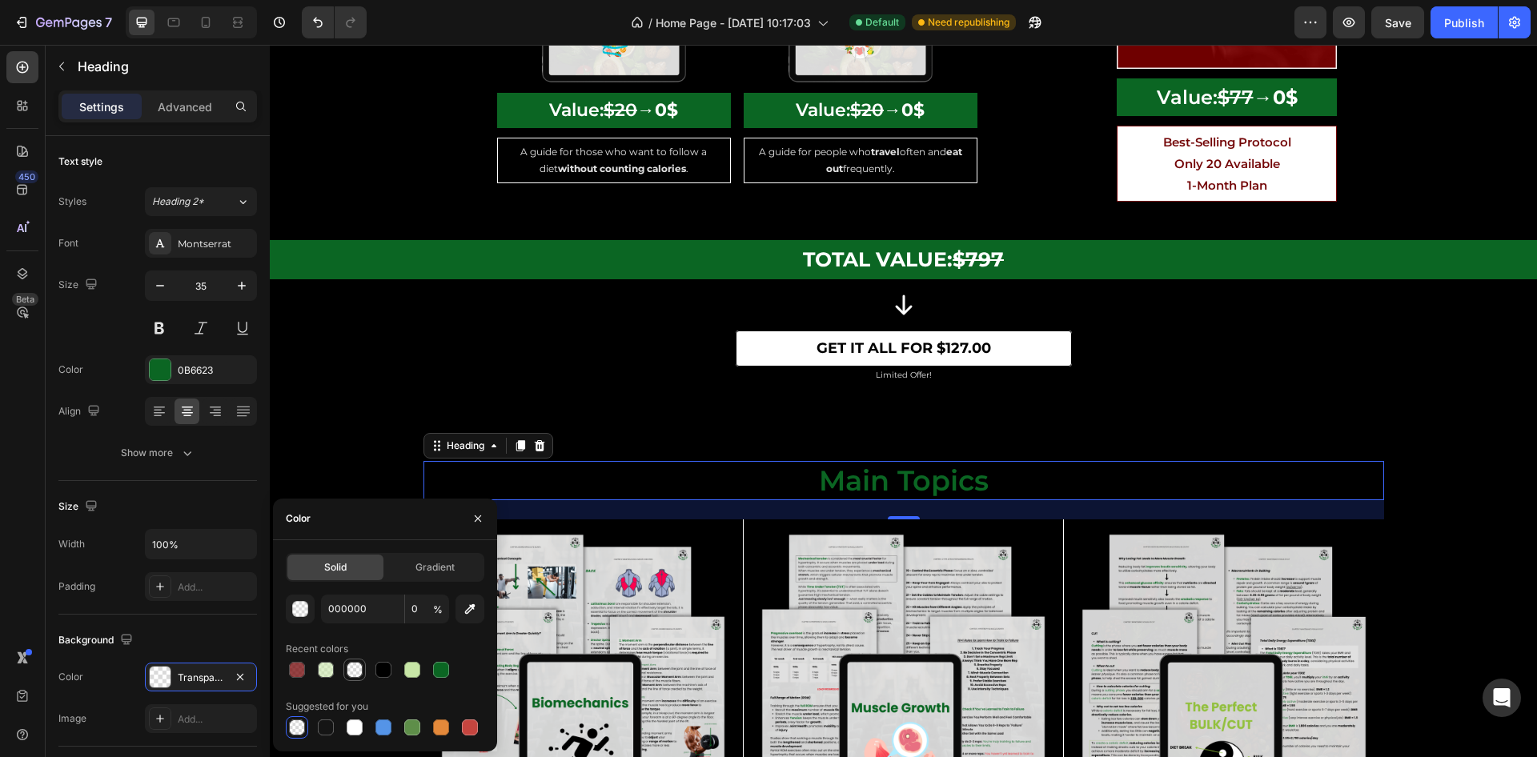
click at [351, 673] on div at bounding box center [355, 670] width 16 height 16
click at [340, 611] on input "720405" at bounding box center [362, 609] width 83 height 29
type input "FFF"
type input "100"
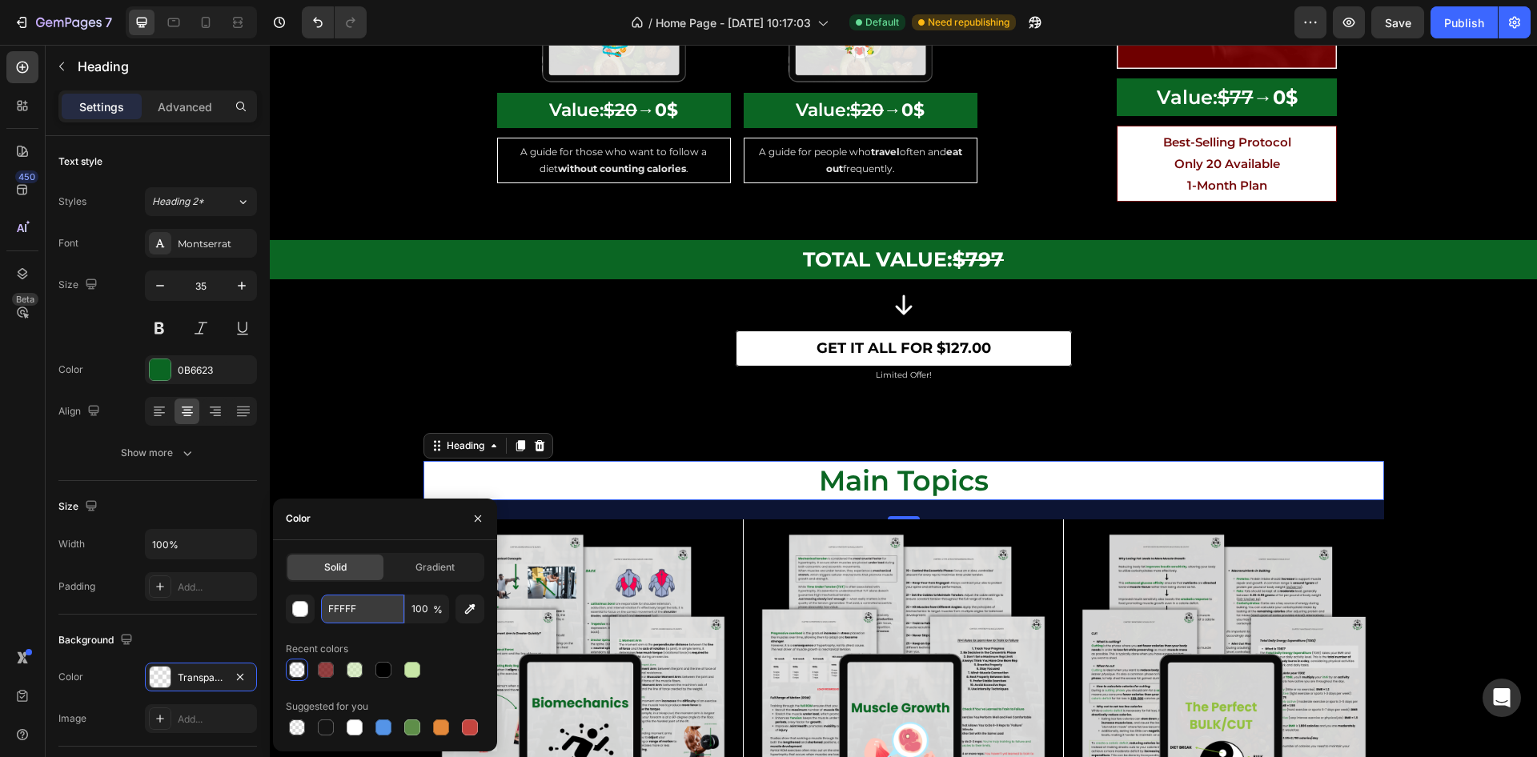
type input "FFFFFF"
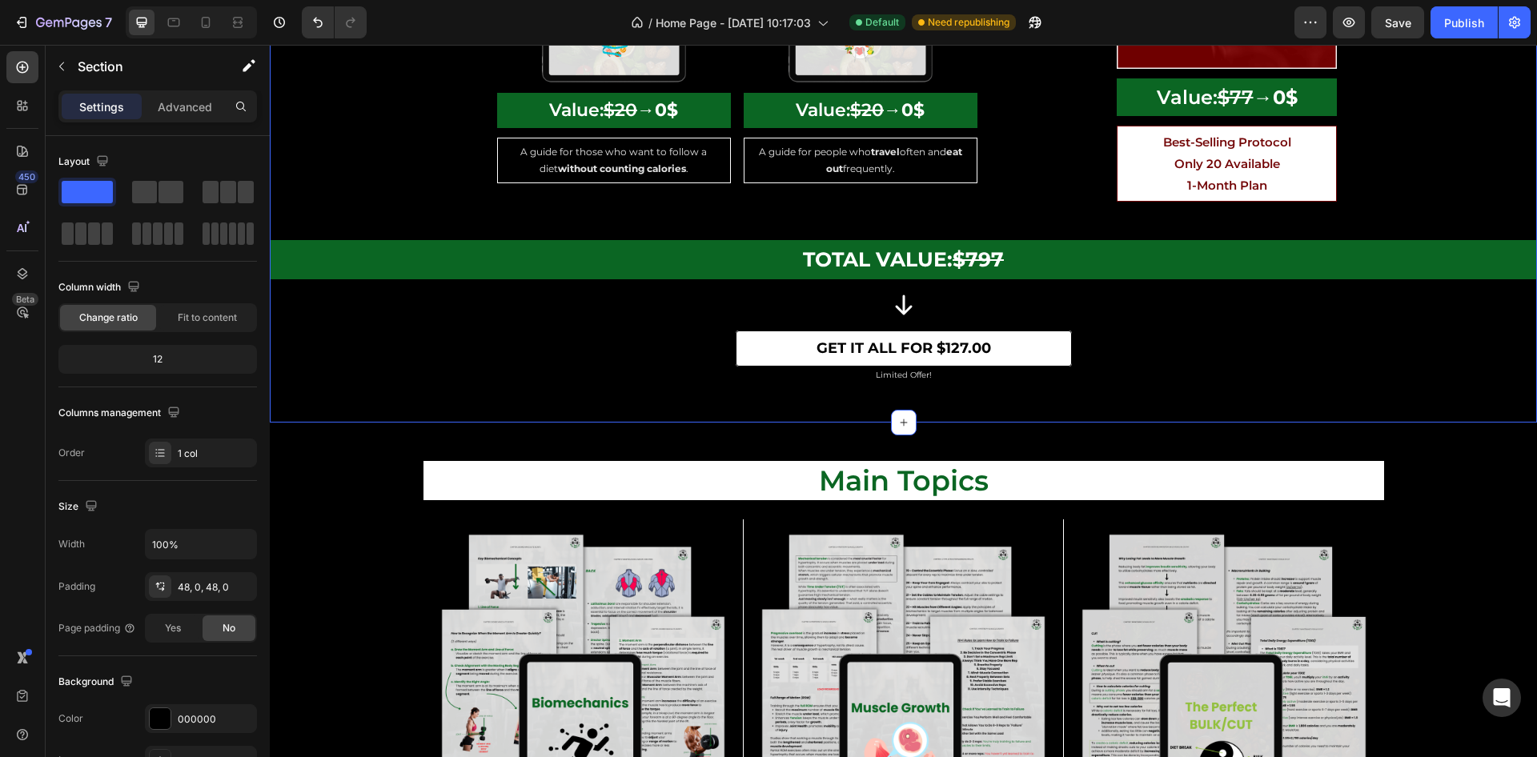
click at [1220, 90] on p "Value: $77 → 0$" at bounding box center [1227, 97] width 217 height 34
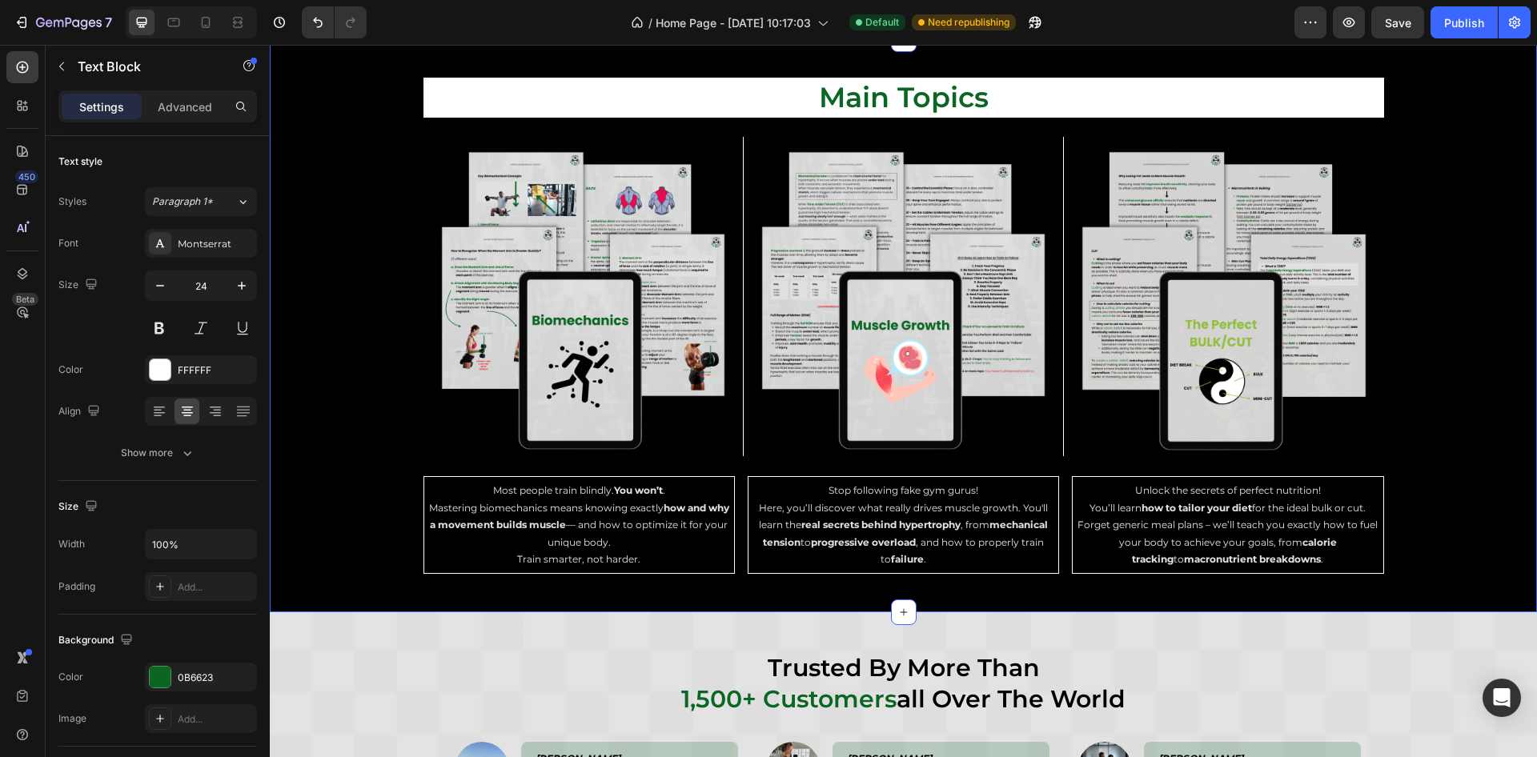
scroll to position [4486, 0]
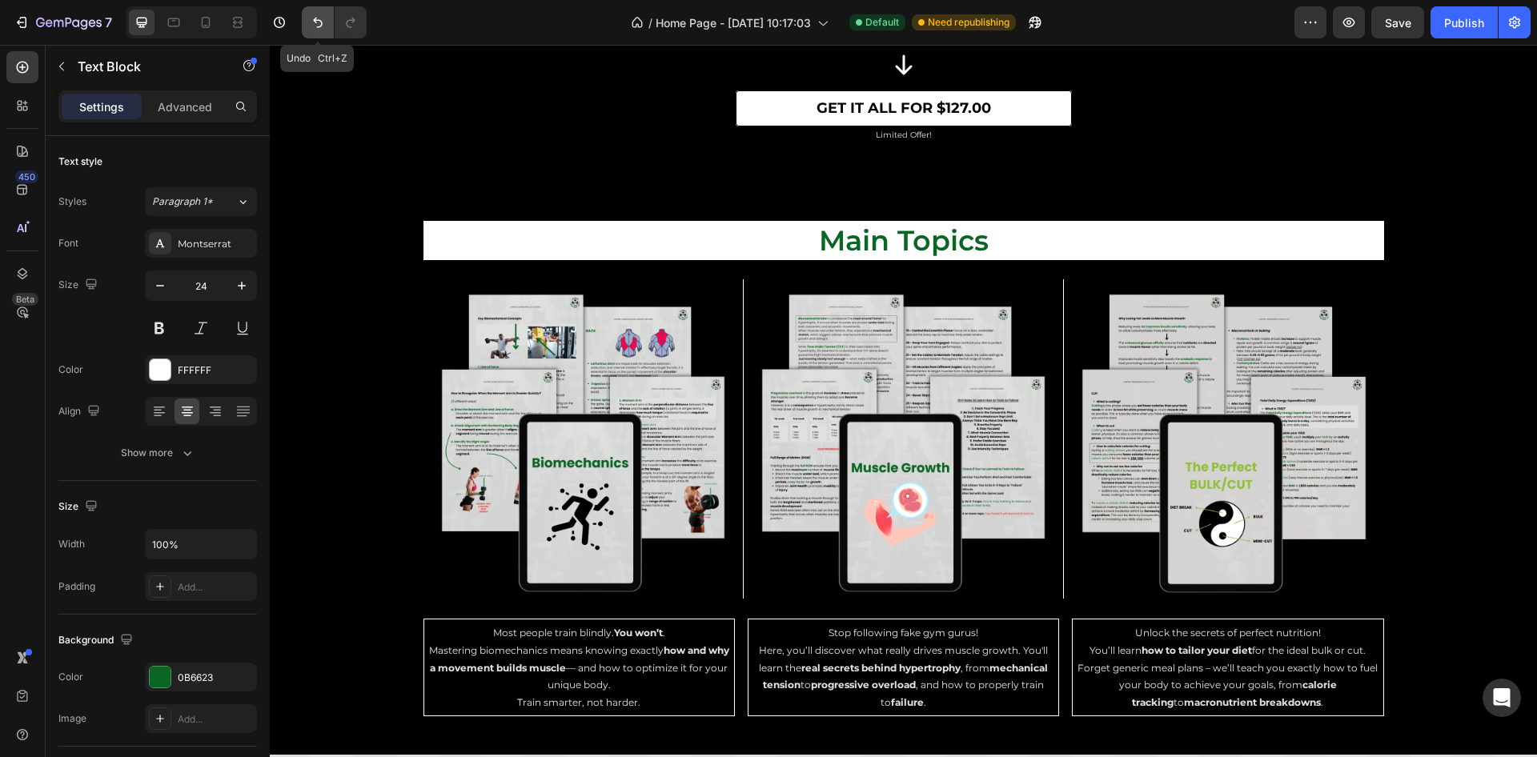
click at [322, 10] on button "Undo/Redo" at bounding box center [318, 22] width 32 height 32
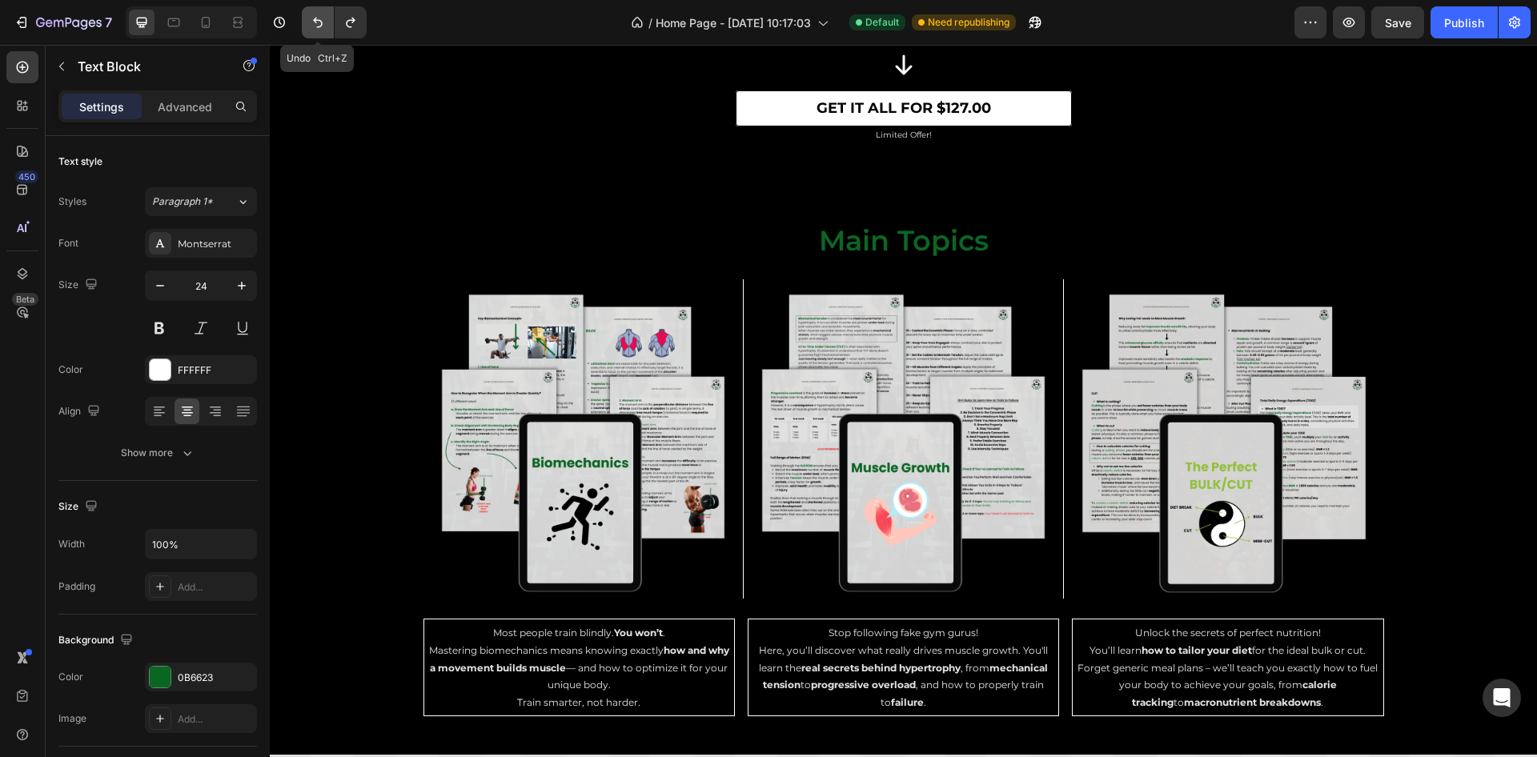
click at [322, 10] on button "Undo/Redo" at bounding box center [318, 22] width 32 height 32
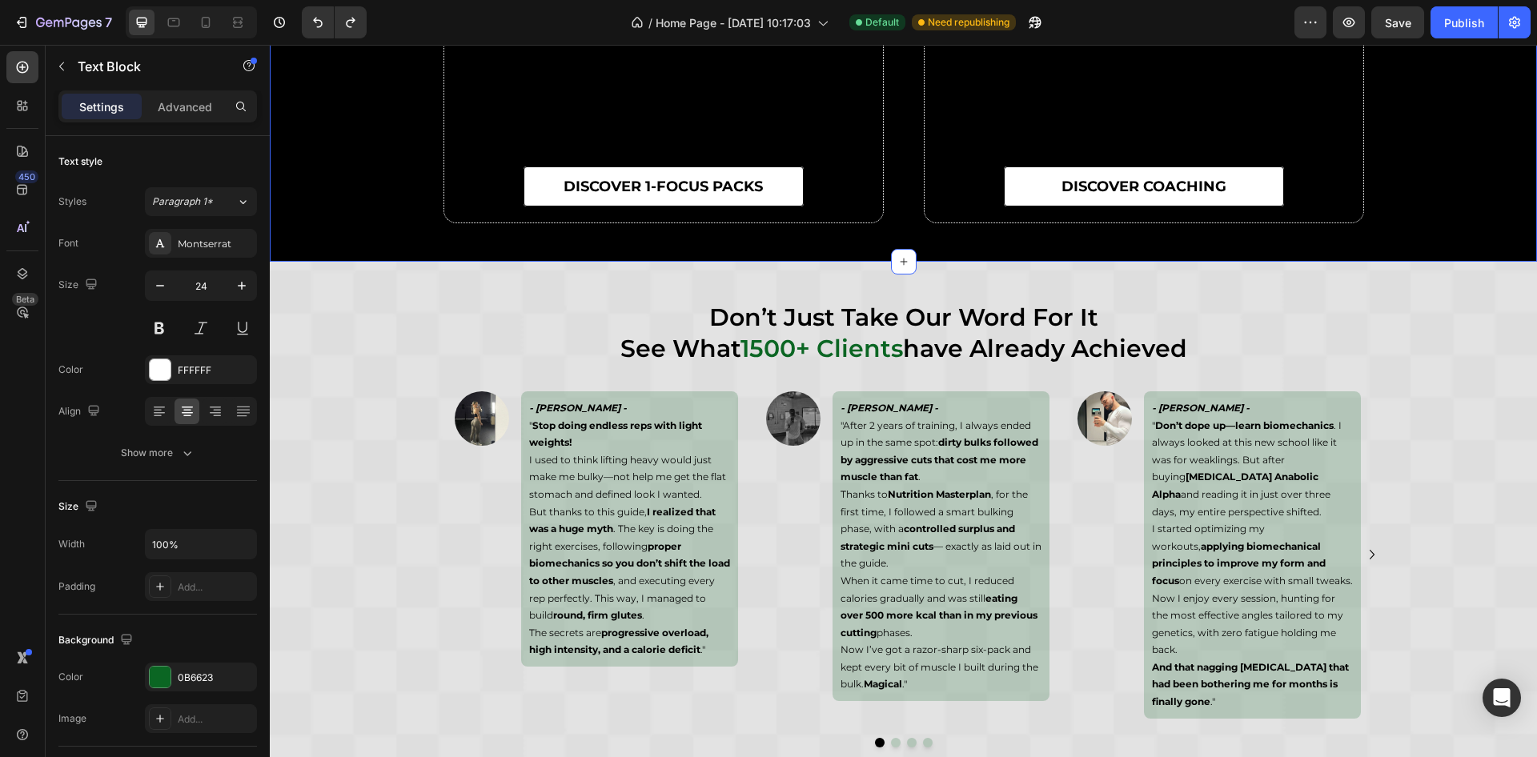
scroll to position [6167, 0]
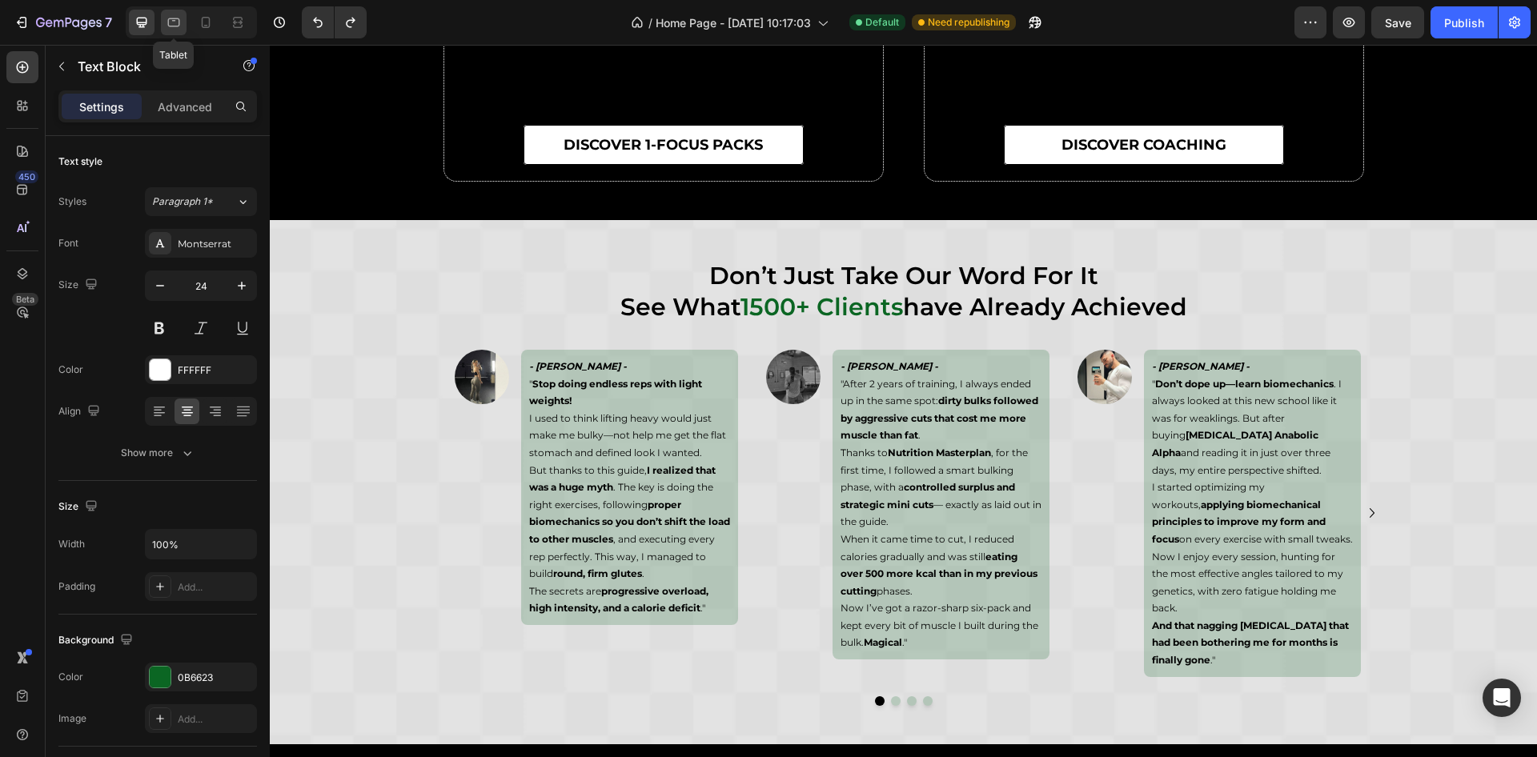
click at [184, 24] on div at bounding box center [174, 23] width 26 height 26
type input "20"
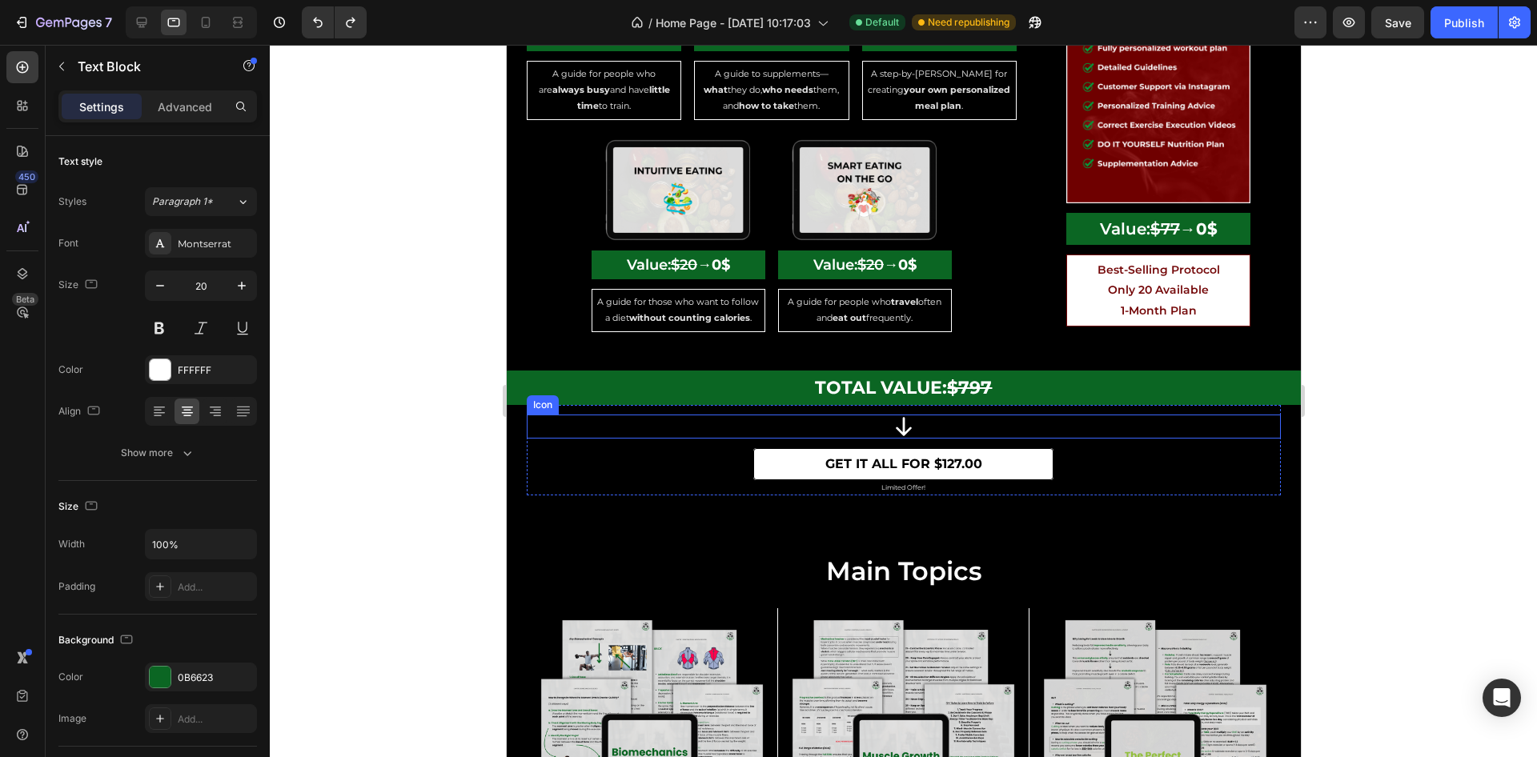
scroll to position [3876, 0]
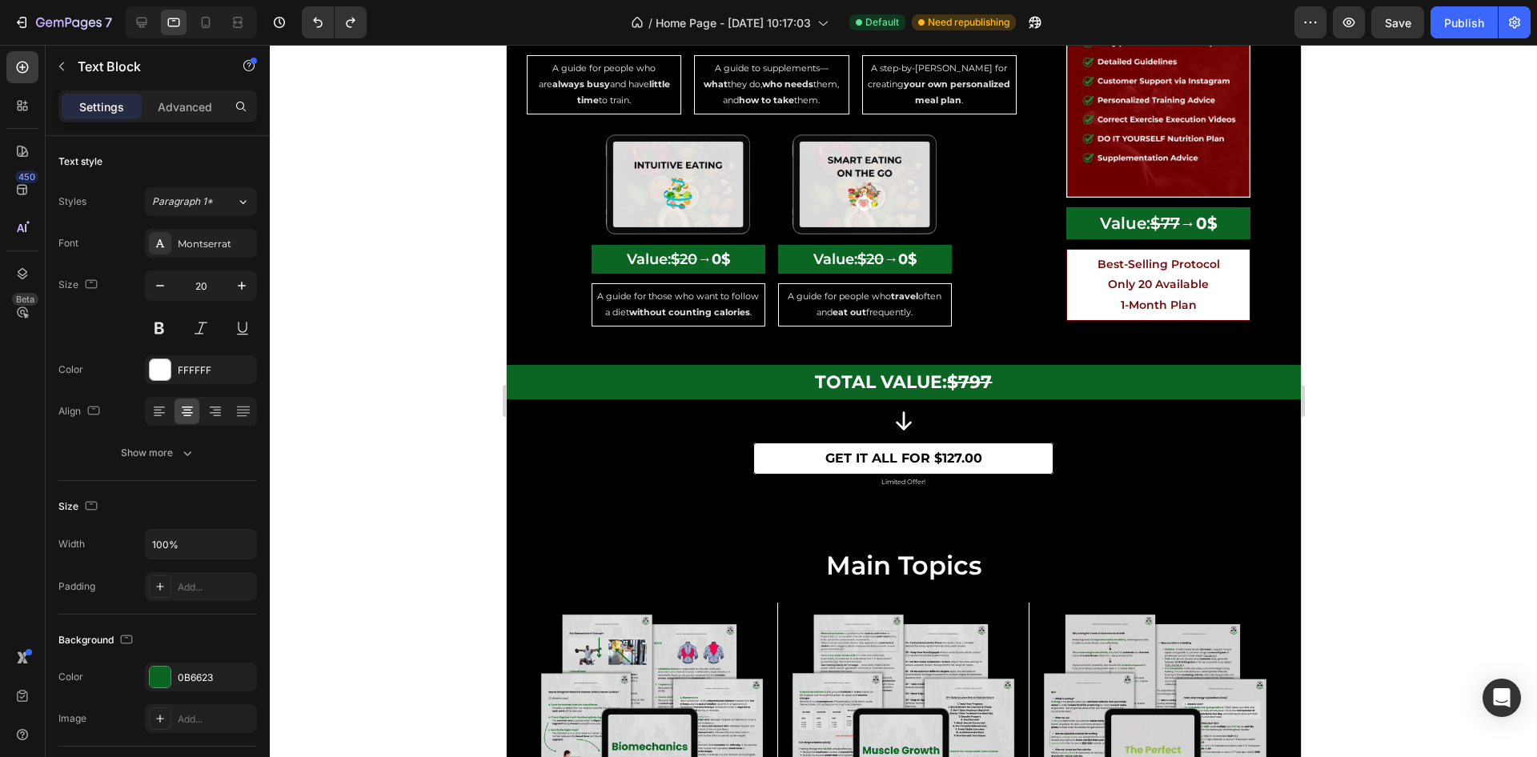
click at [4, 66] on div "450 Beta" at bounding box center [23, 401] width 46 height 713
click at [14, 66] on icon at bounding box center [22, 67] width 16 height 16
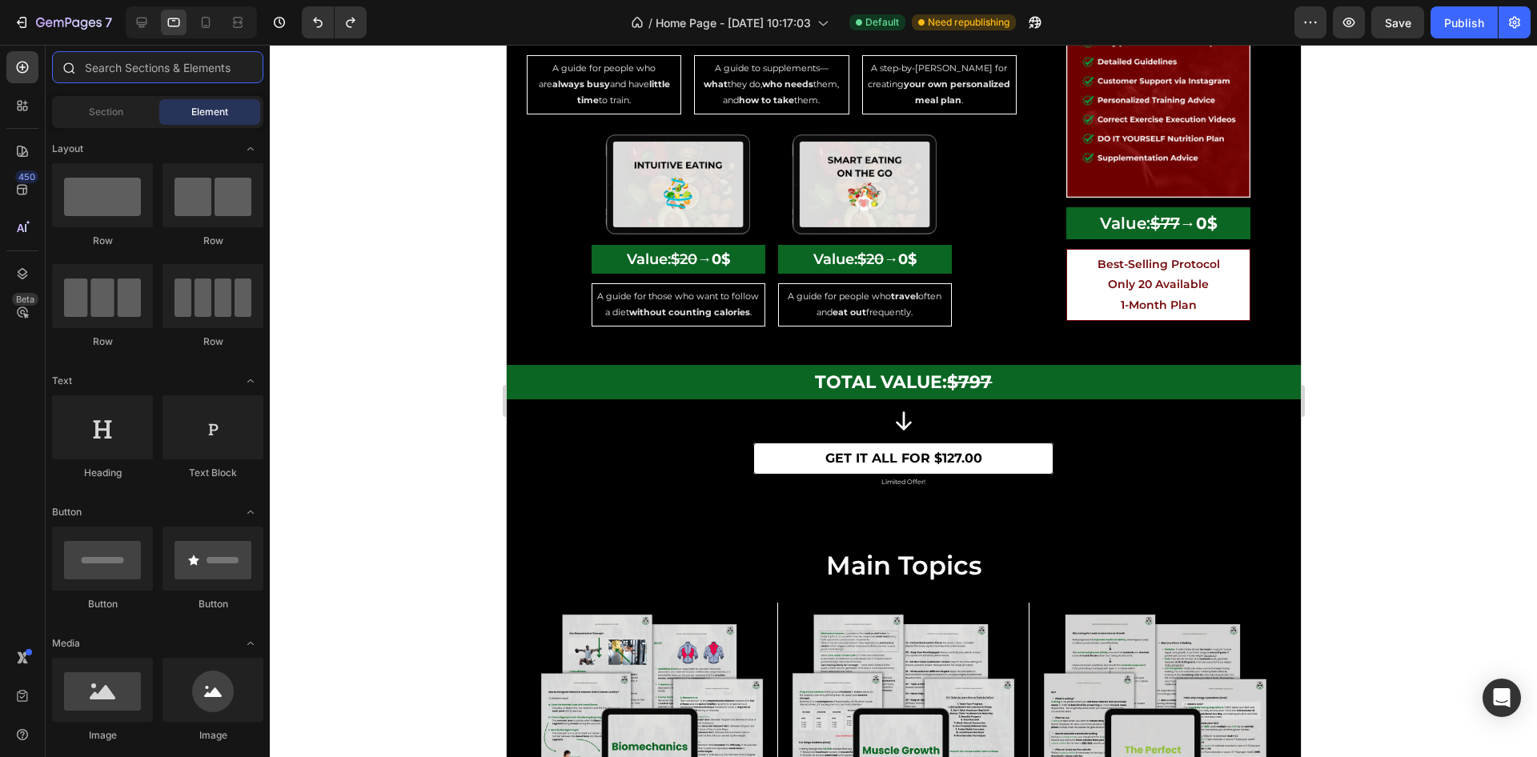
click at [147, 58] on input "text" at bounding box center [157, 67] width 211 height 32
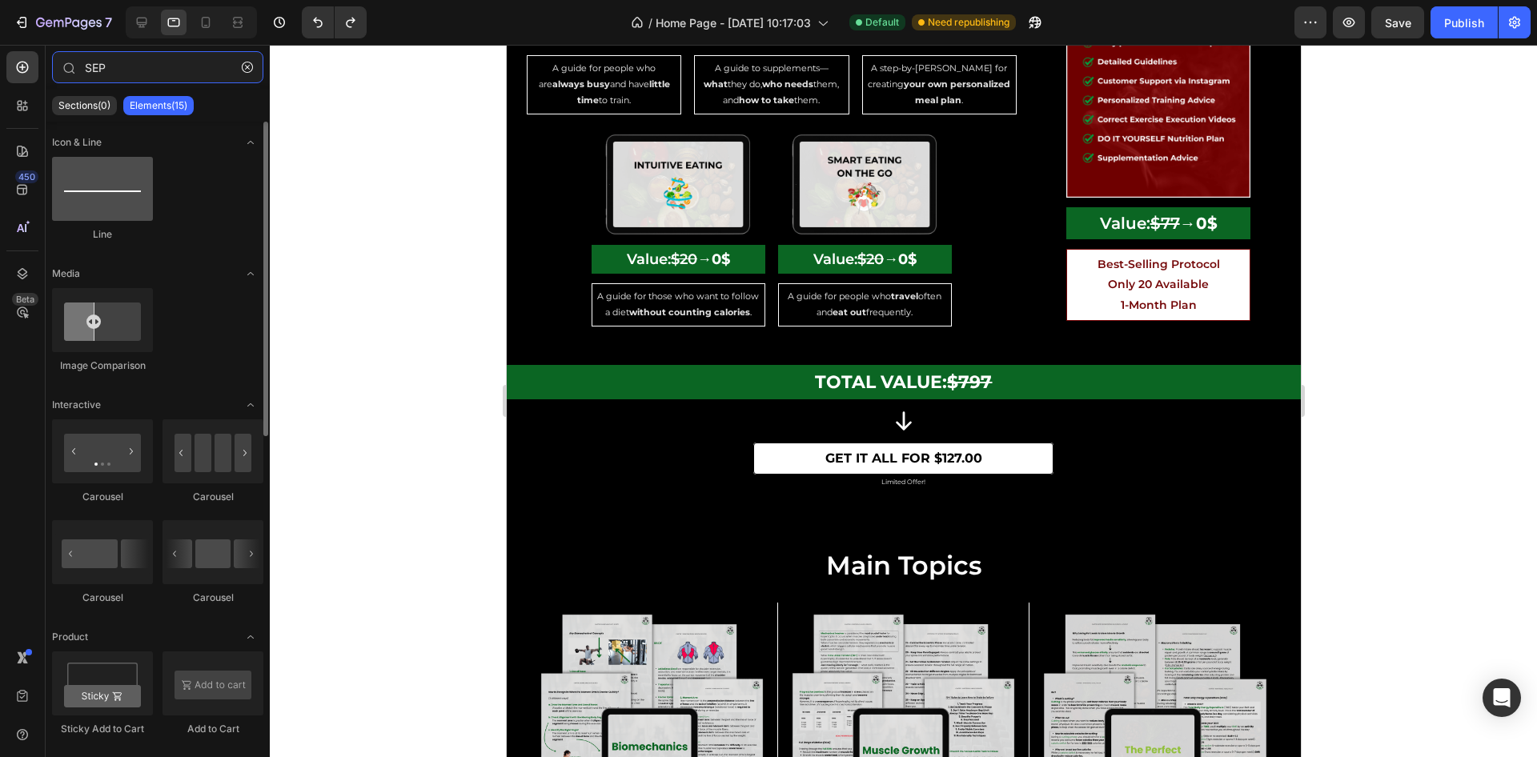
type input "SEP"
click at [99, 191] on div at bounding box center [102, 189] width 101 height 64
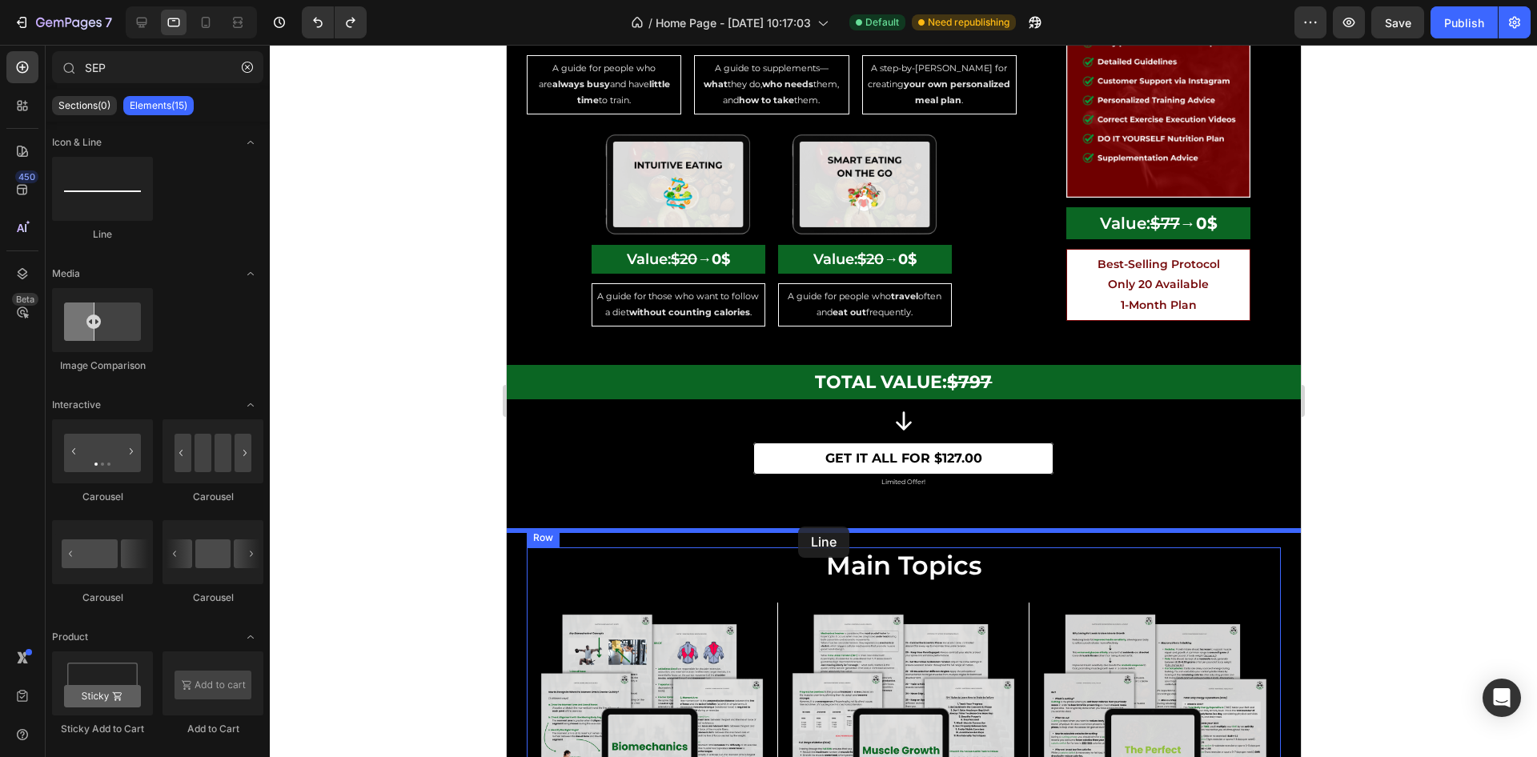
drag, startPoint x: 605, startPoint y: 235, endPoint x: 798, endPoint y: 527, distance: 349.6
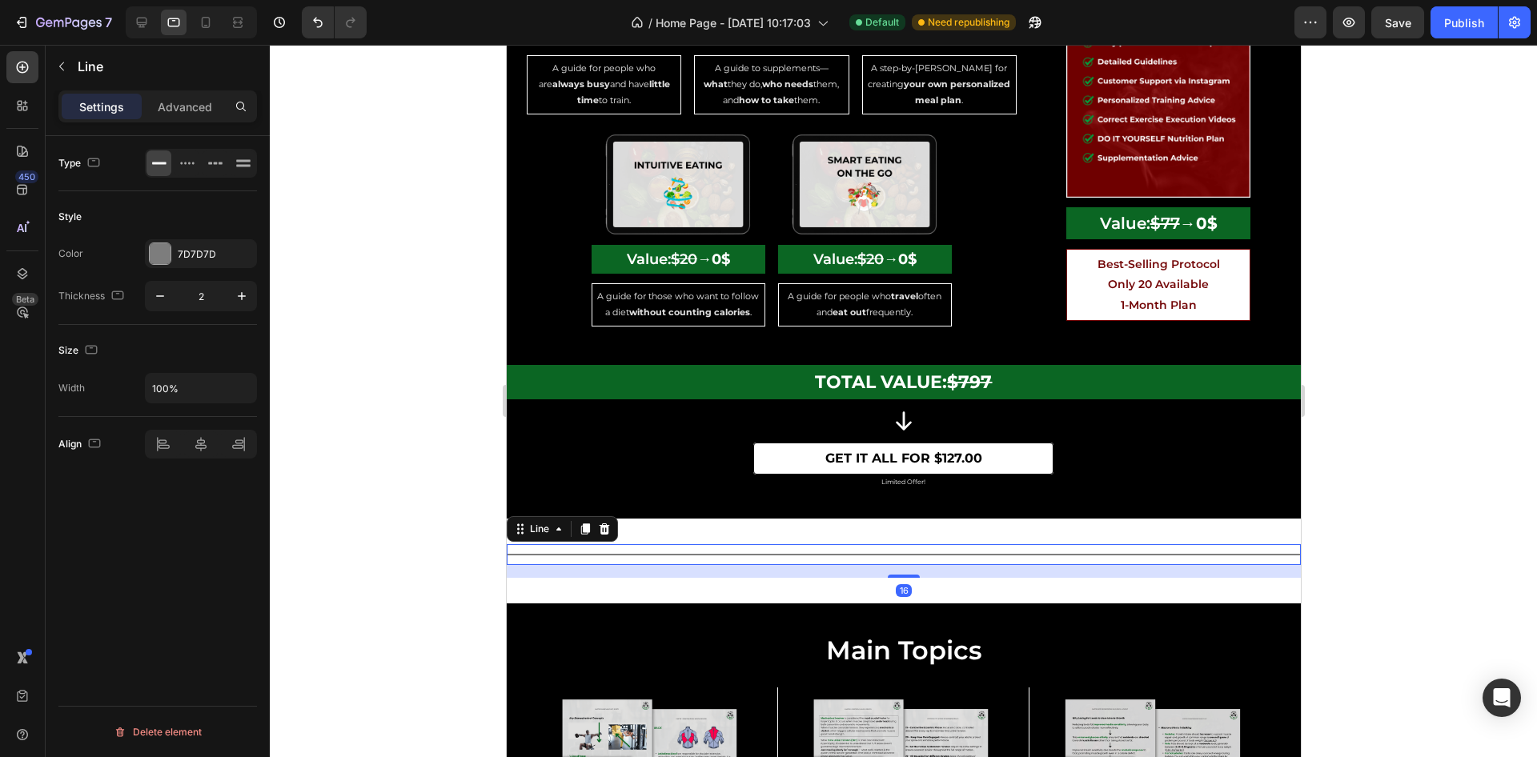
click at [1398, 476] on div at bounding box center [904, 401] width 1268 height 713
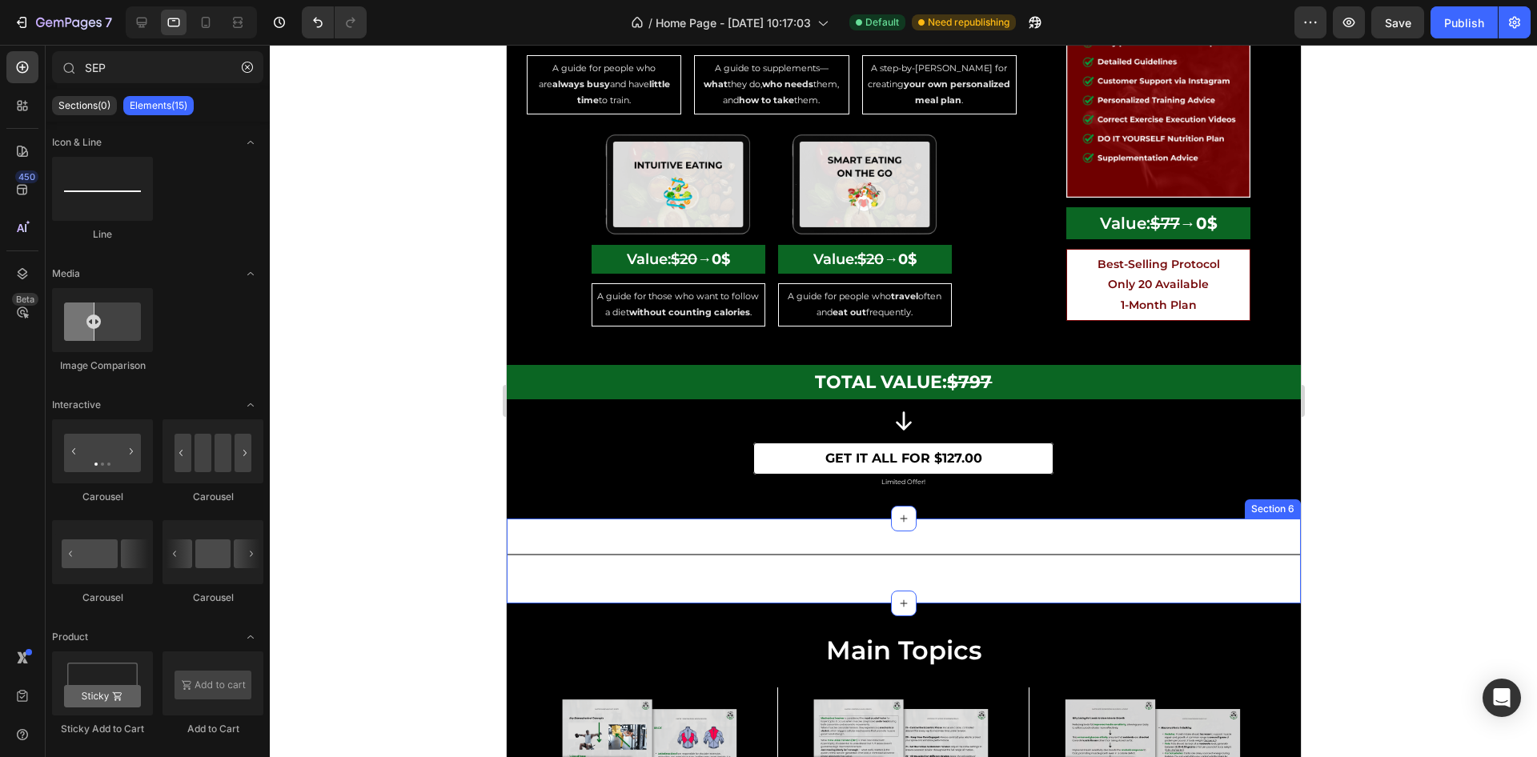
click at [1070, 548] on div "Title Line Section 6" at bounding box center [903, 561] width 794 height 85
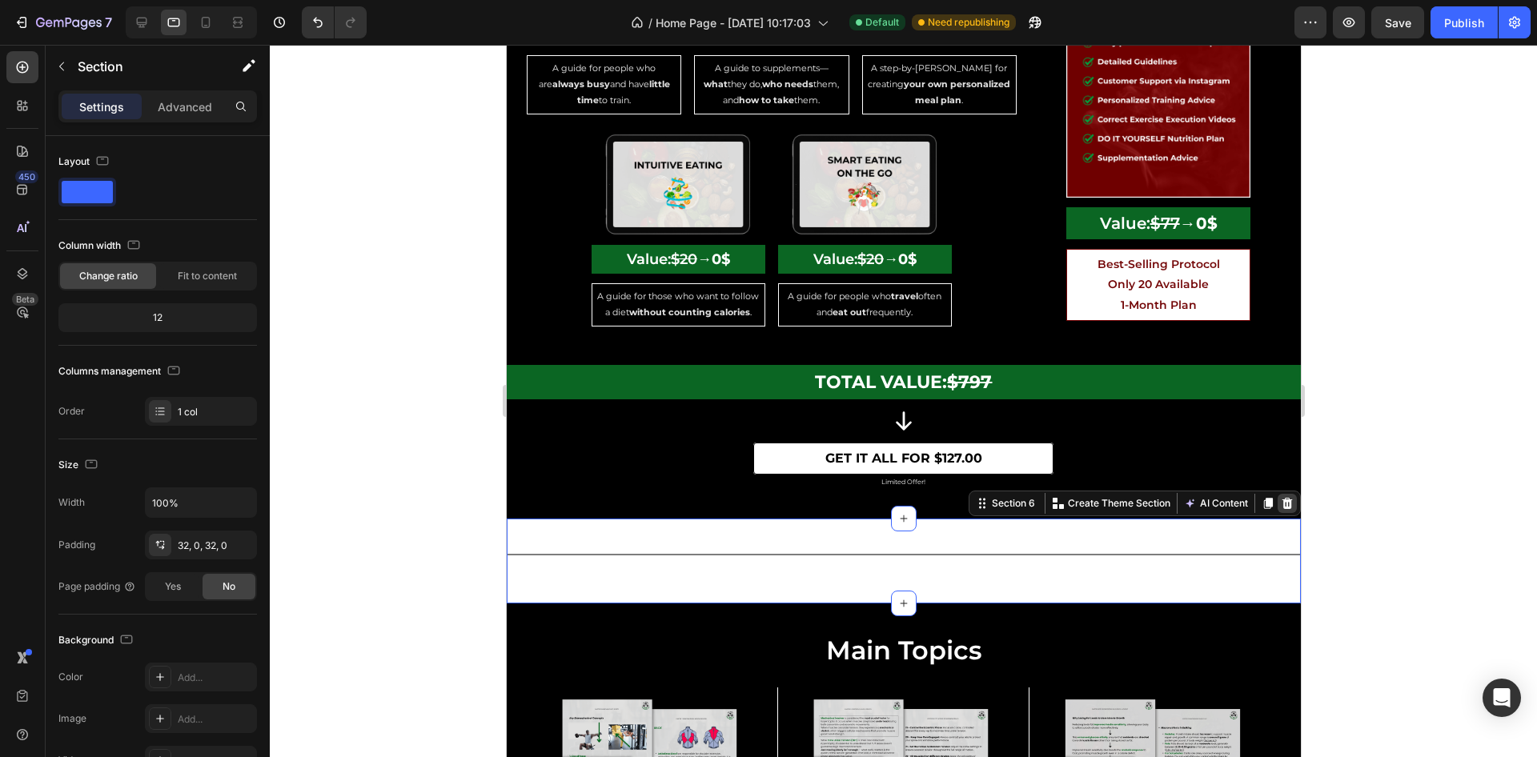
click at [1280, 510] on icon at bounding box center [1286, 503] width 13 height 13
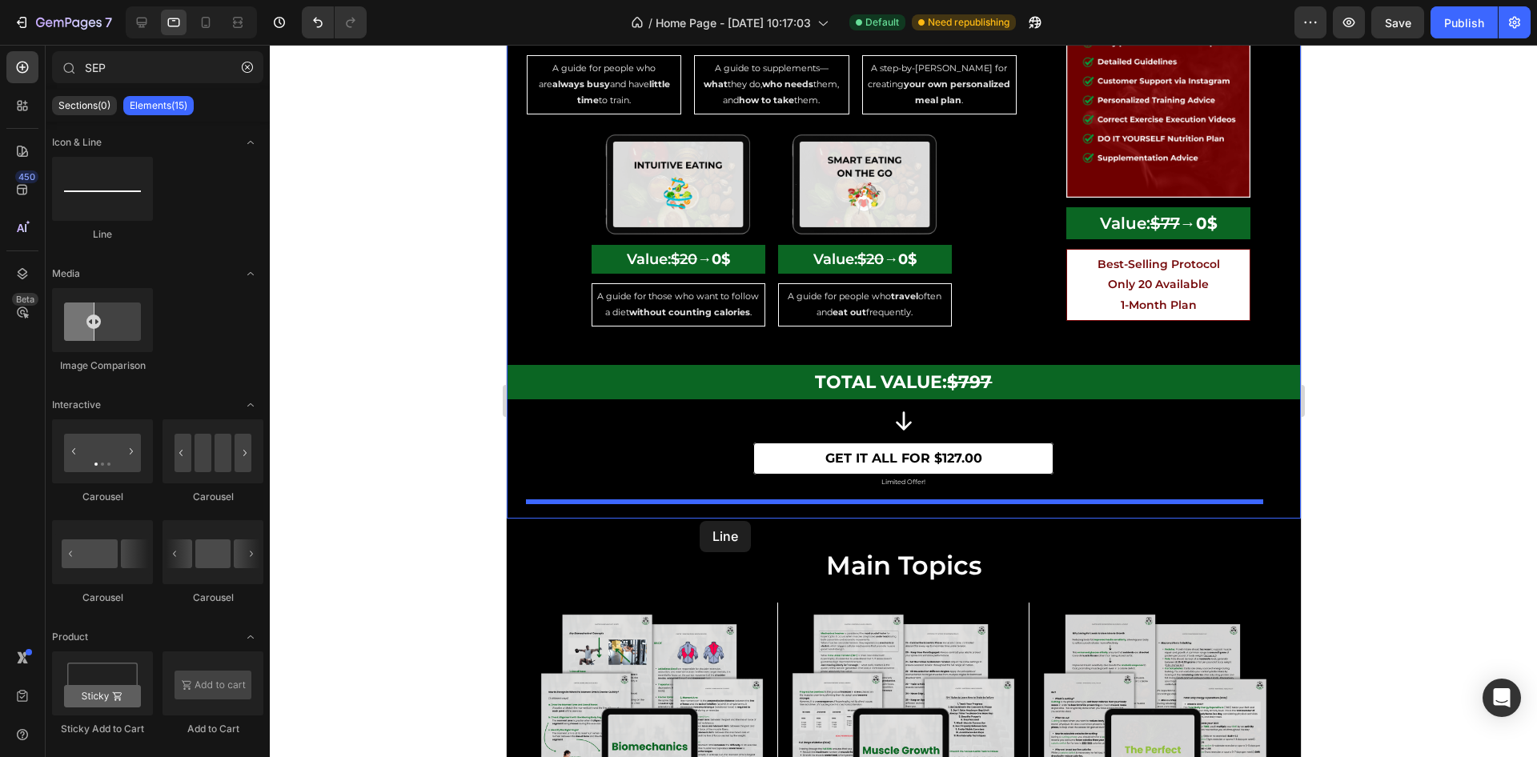
drag, startPoint x: 591, startPoint y: 224, endPoint x: 700, endPoint y: 521, distance: 316.4
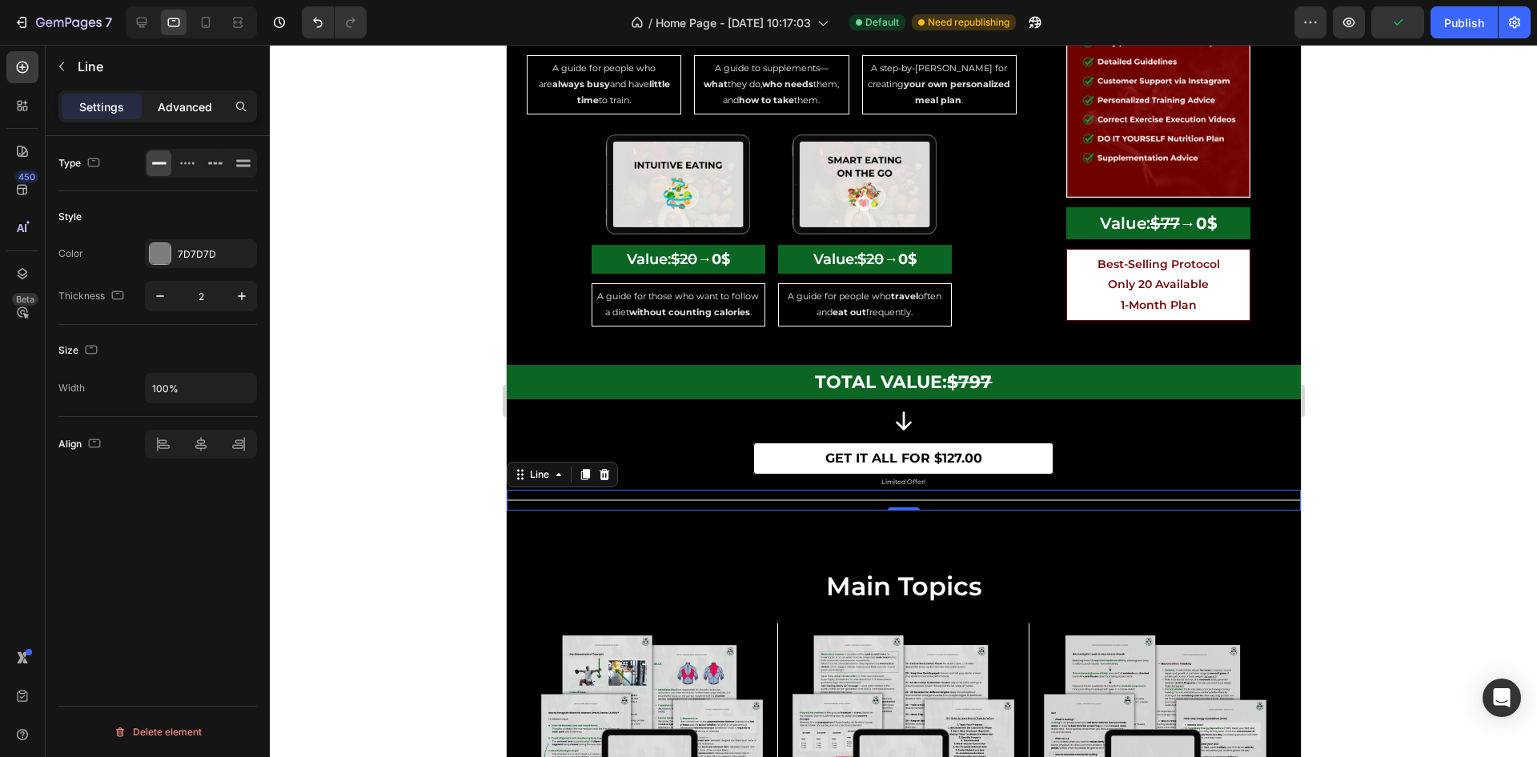
click at [192, 113] on p "Advanced" at bounding box center [185, 106] width 54 height 17
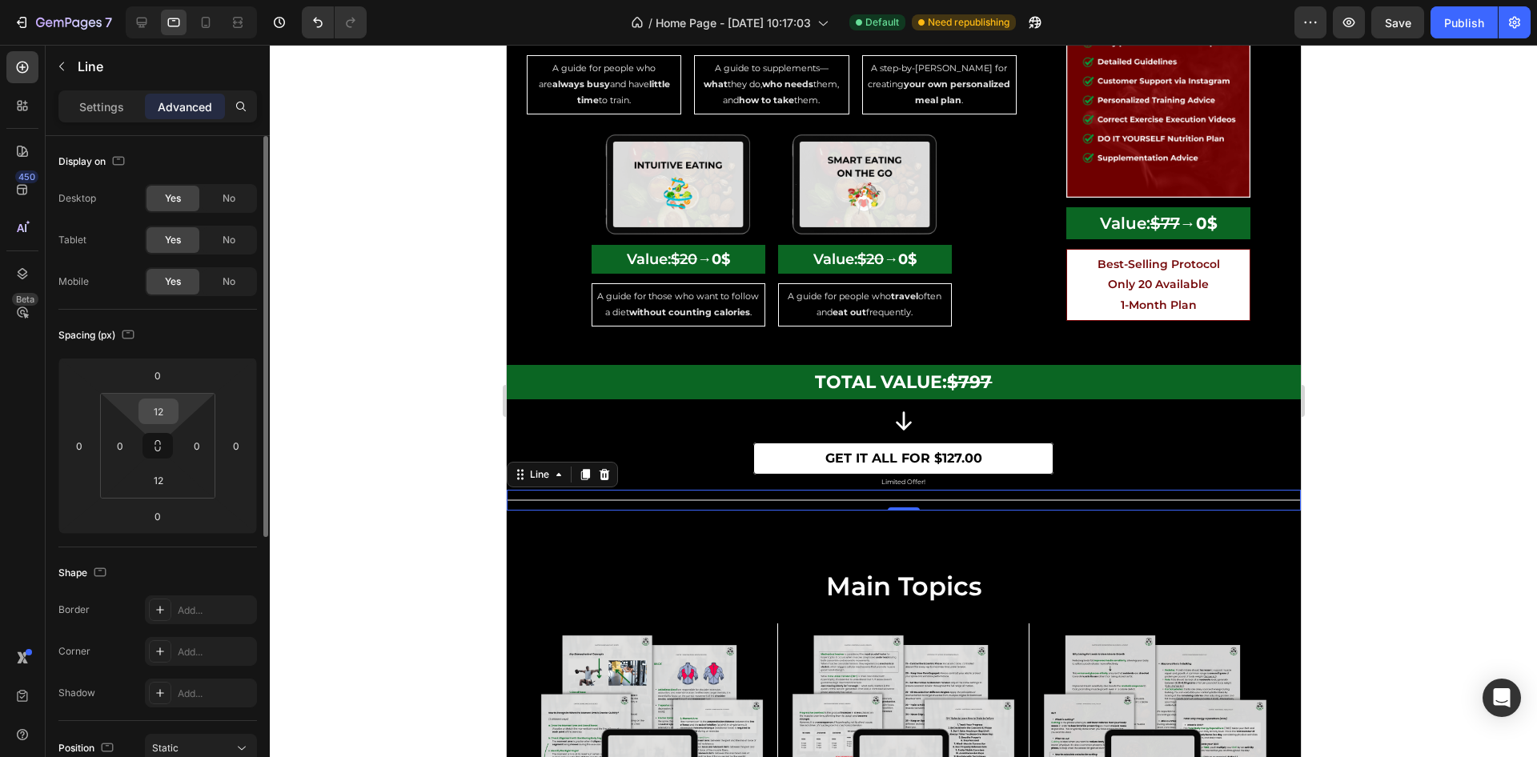
click at [169, 418] on input "12" at bounding box center [159, 412] width 32 height 24
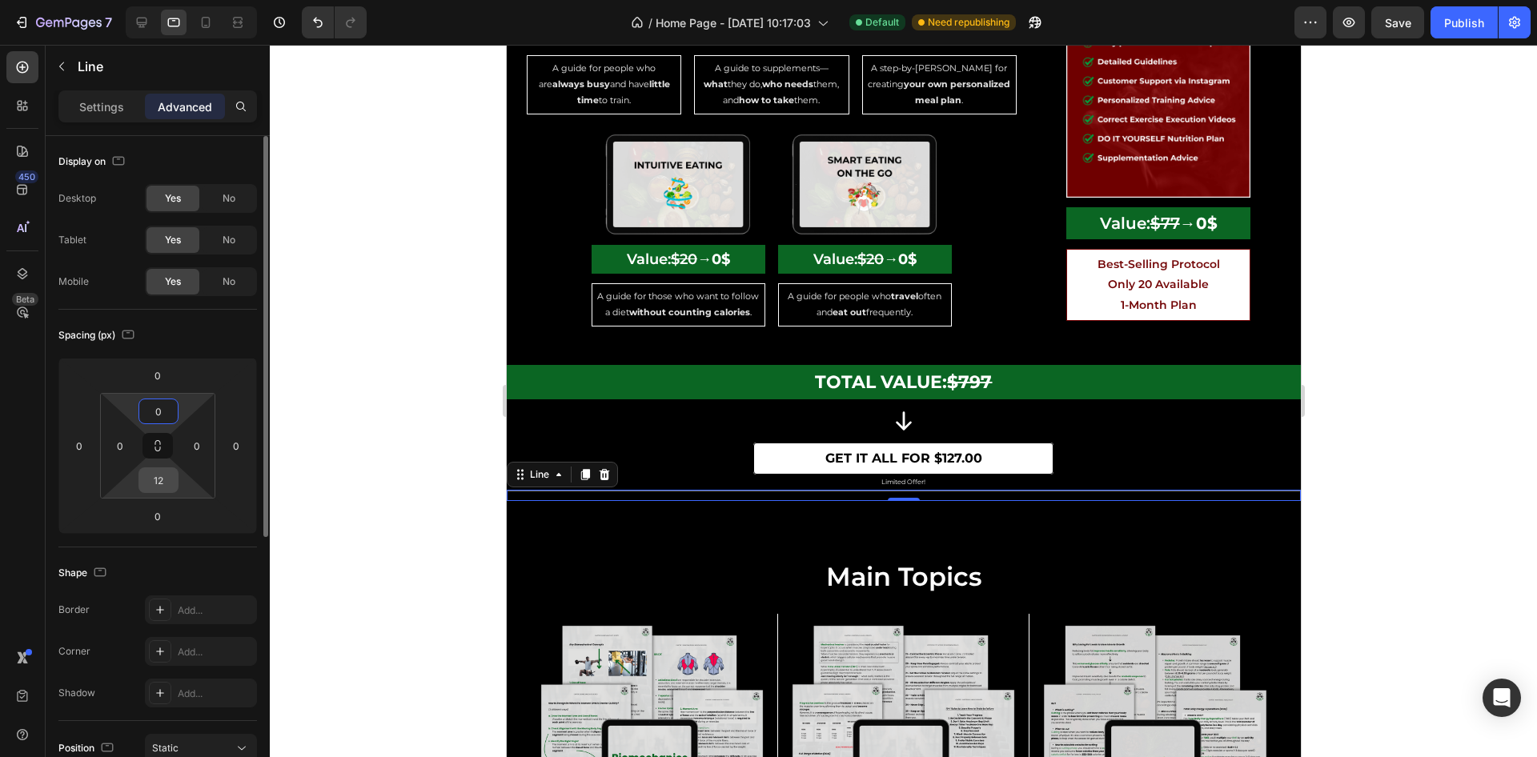
type input "0"
click at [163, 480] on input "12" at bounding box center [159, 480] width 32 height 24
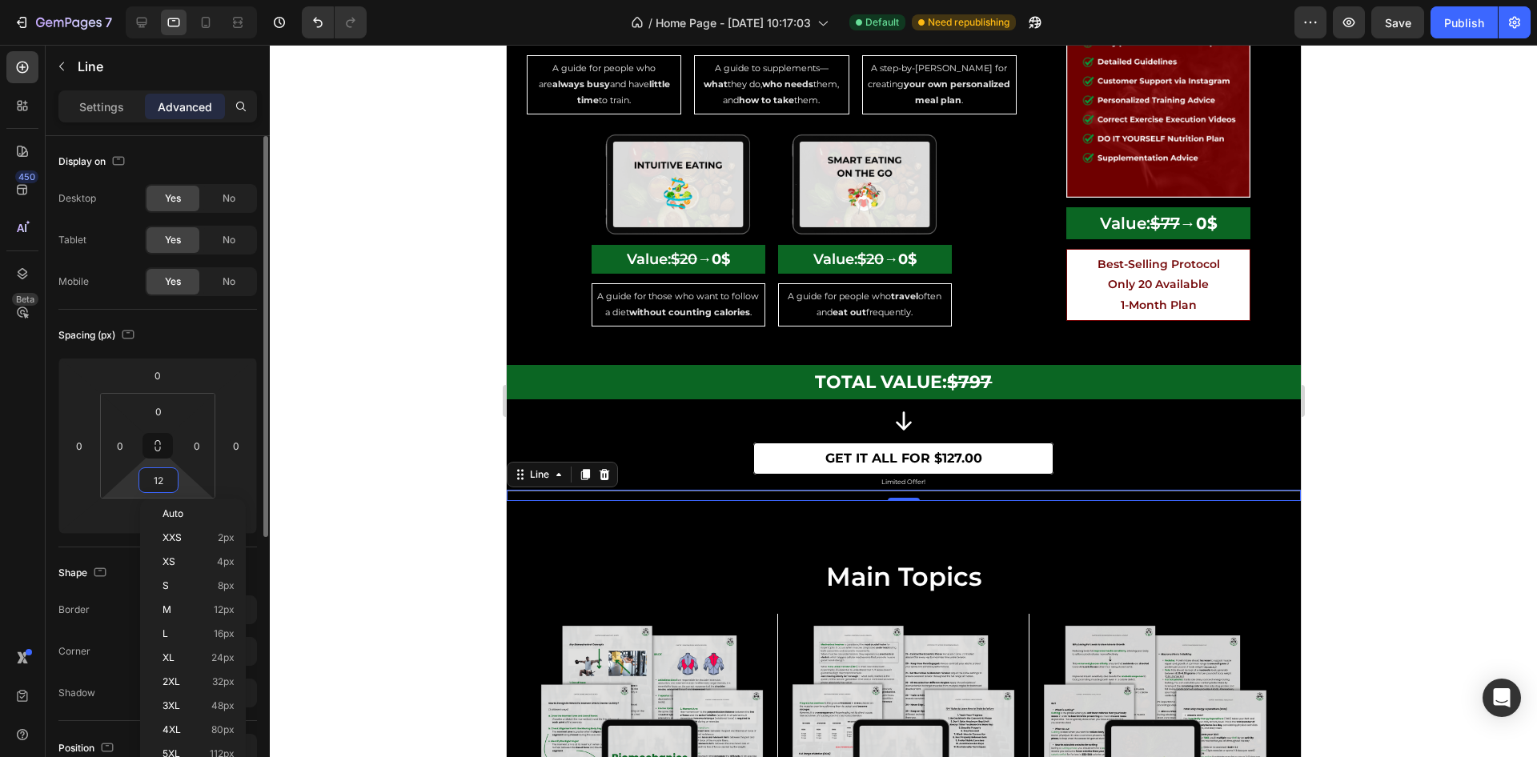
type input "0"
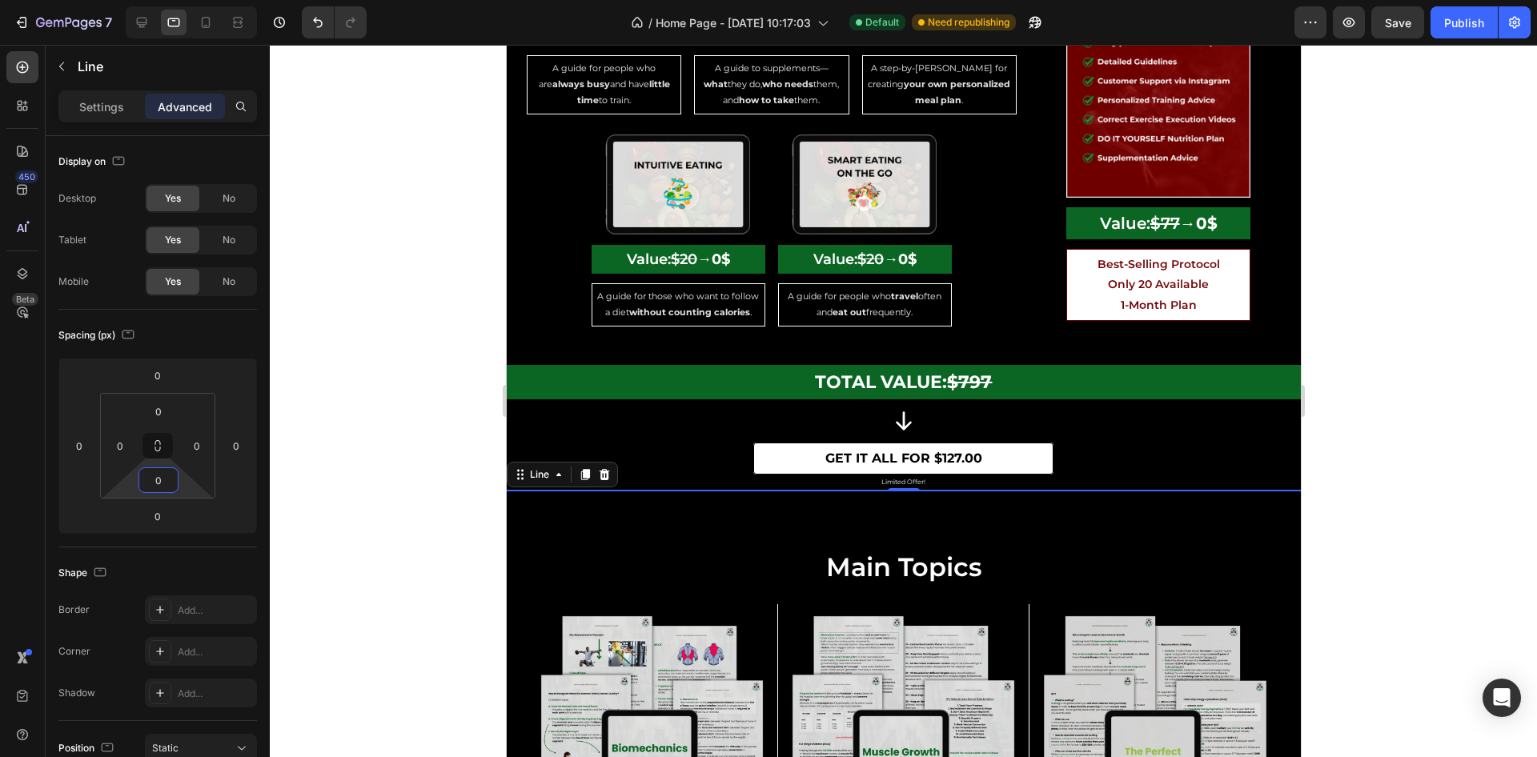
click at [1432, 399] on div at bounding box center [904, 401] width 1268 height 713
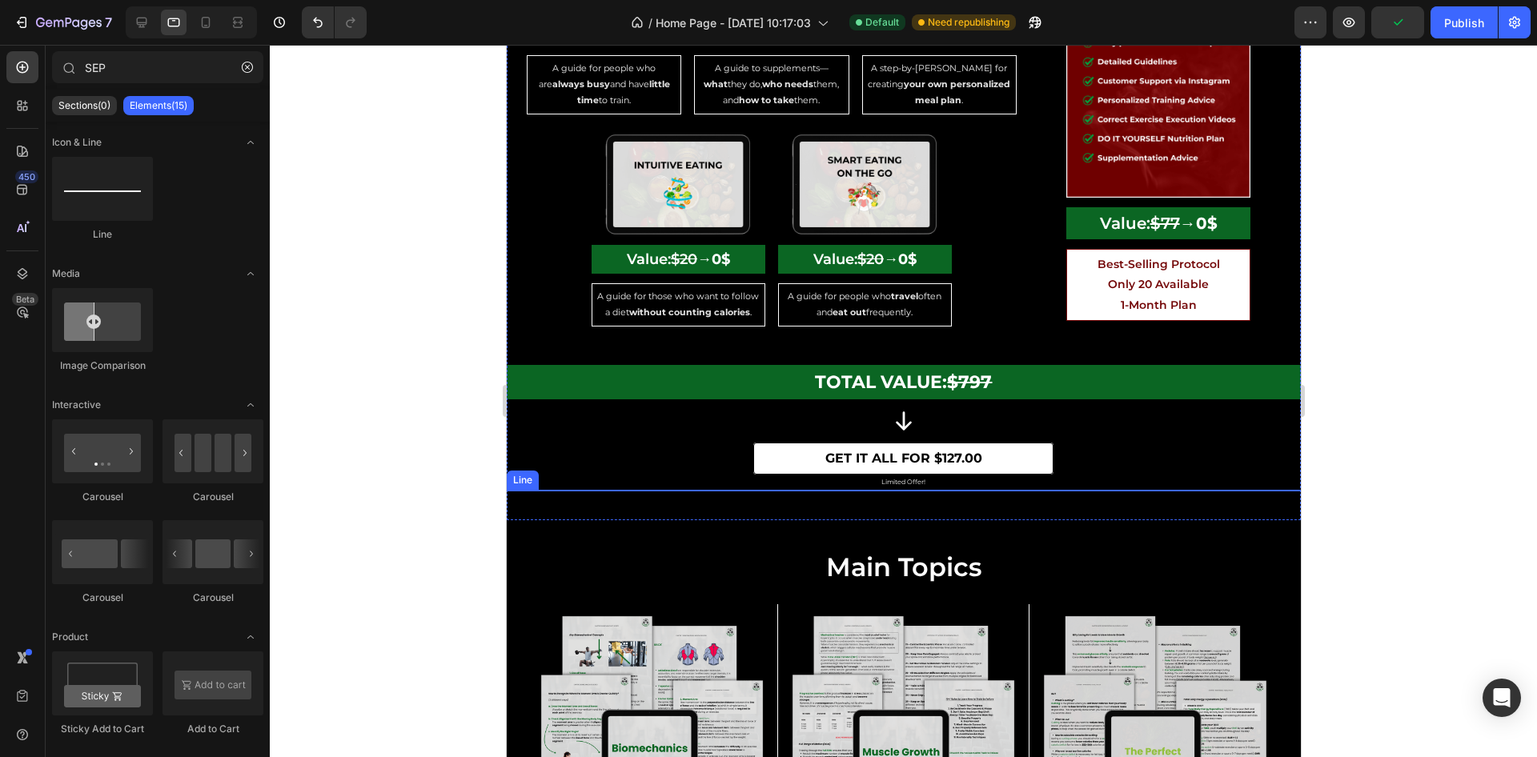
click at [515, 492] on div at bounding box center [903, 491] width 794 height 2
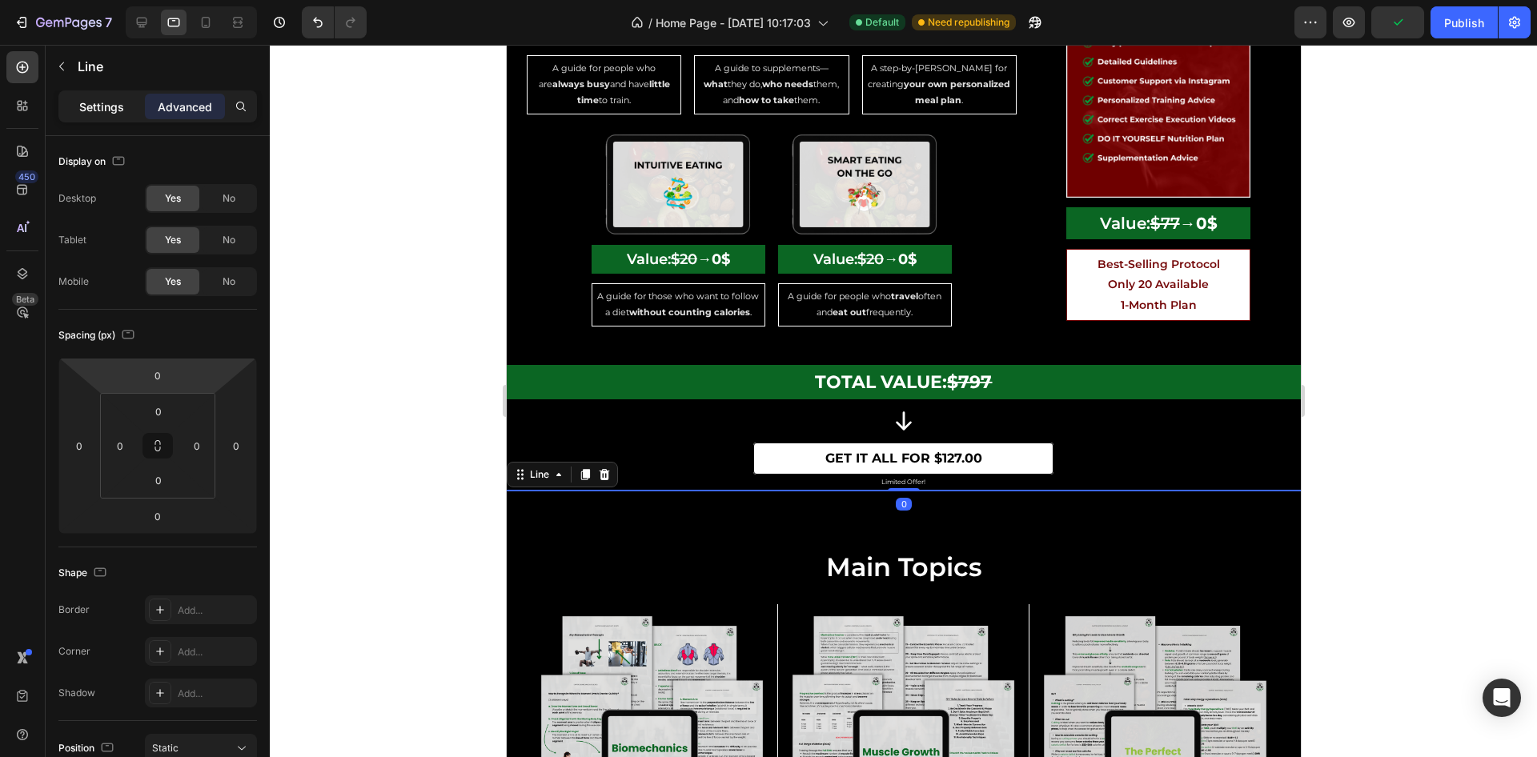
click at [110, 106] on p "Settings" at bounding box center [101, 106] width 45 height 17
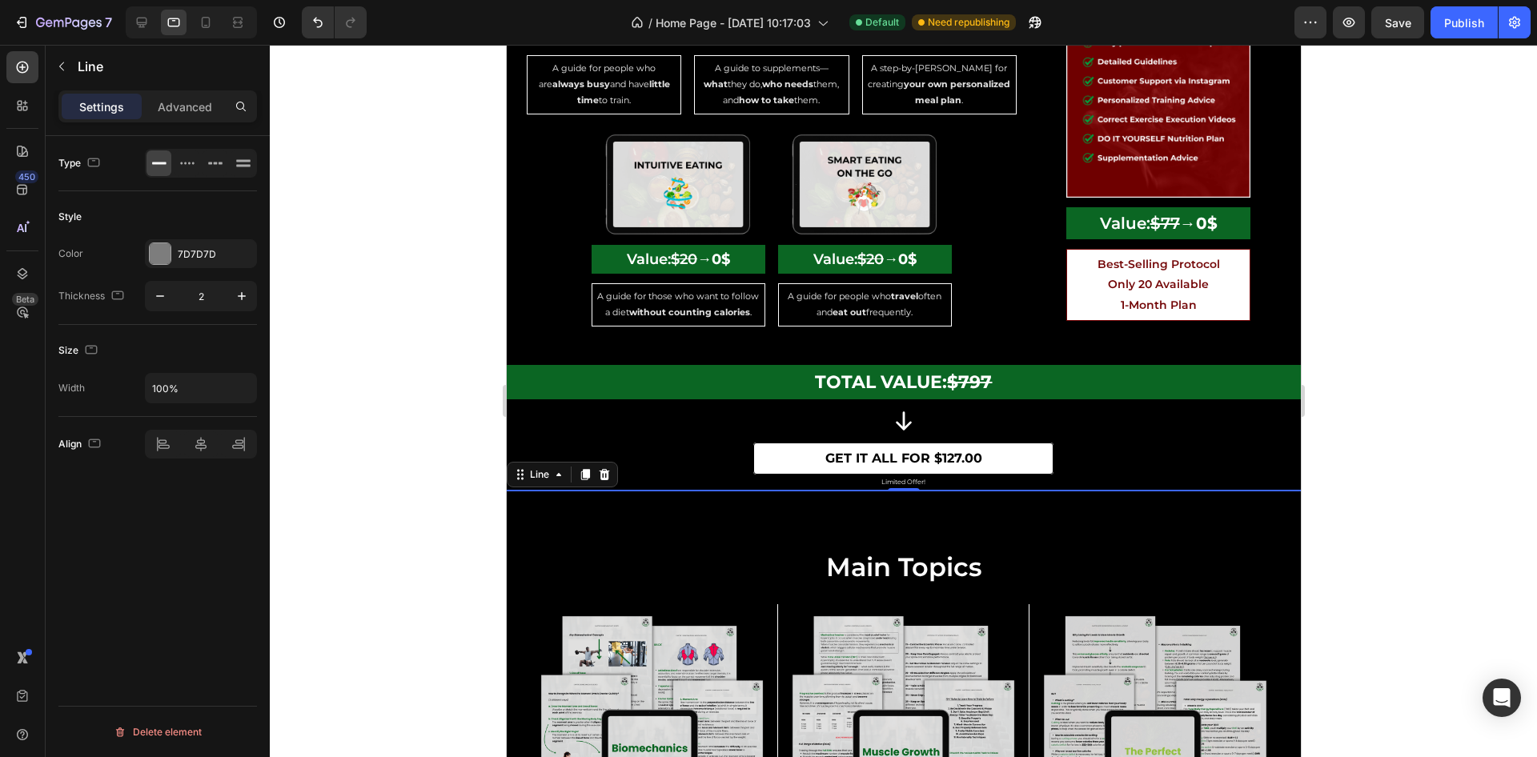
click at [186, 229] on div "Style Color 7D7D7D Thickness 2" at bounding box center [157, 258] width 199 height 134
click at [191, 251] on div "7D7D7D" at bounding box center [201, 254] width 46 height 14
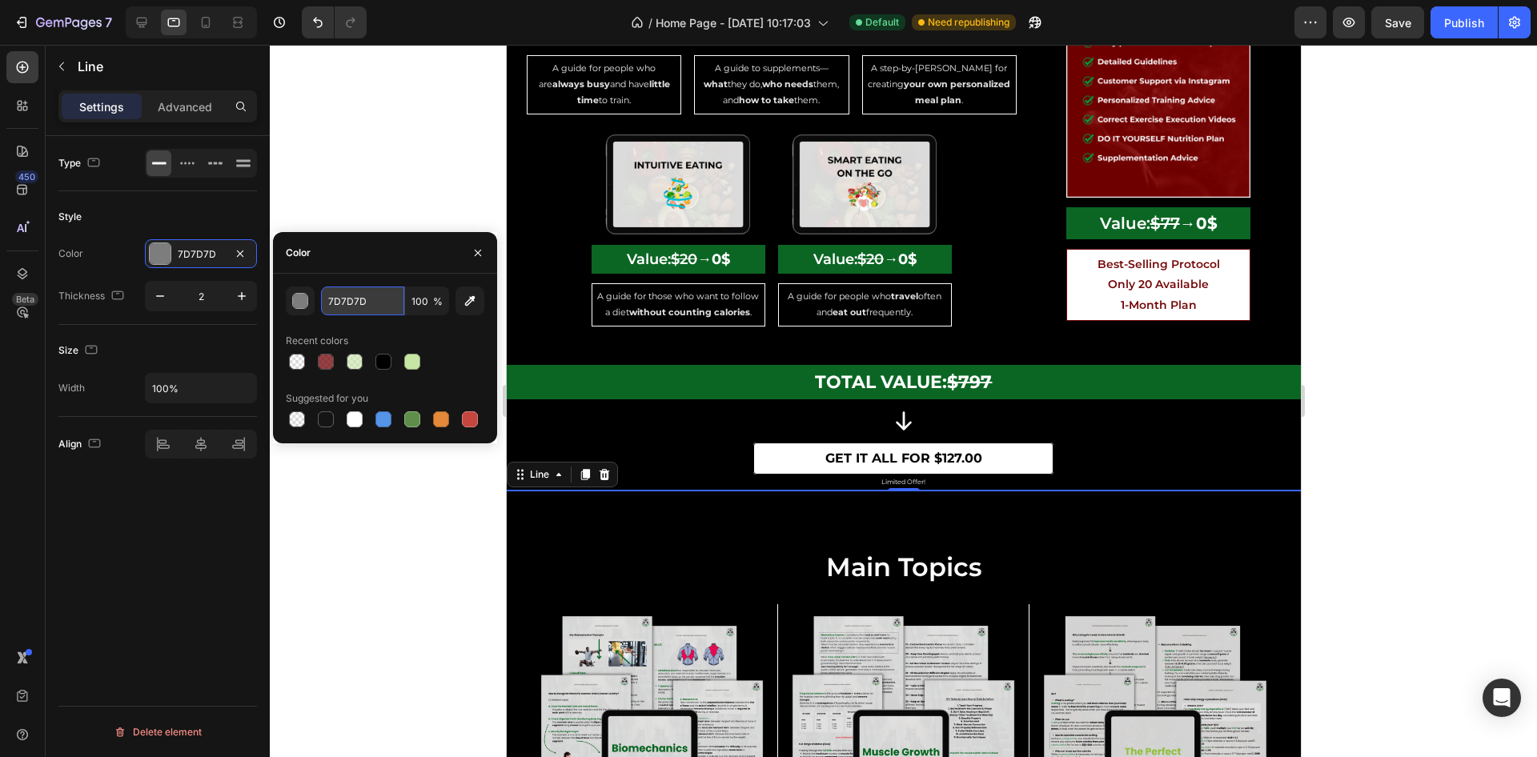
click at [344, 299] on input "7D7D7D" at bounding box center [362, 301] width 83 height 29
type input "FFFFFF"
click at [206, 211] on div "Style" at bounding box center [157, 217] width 199 height 26
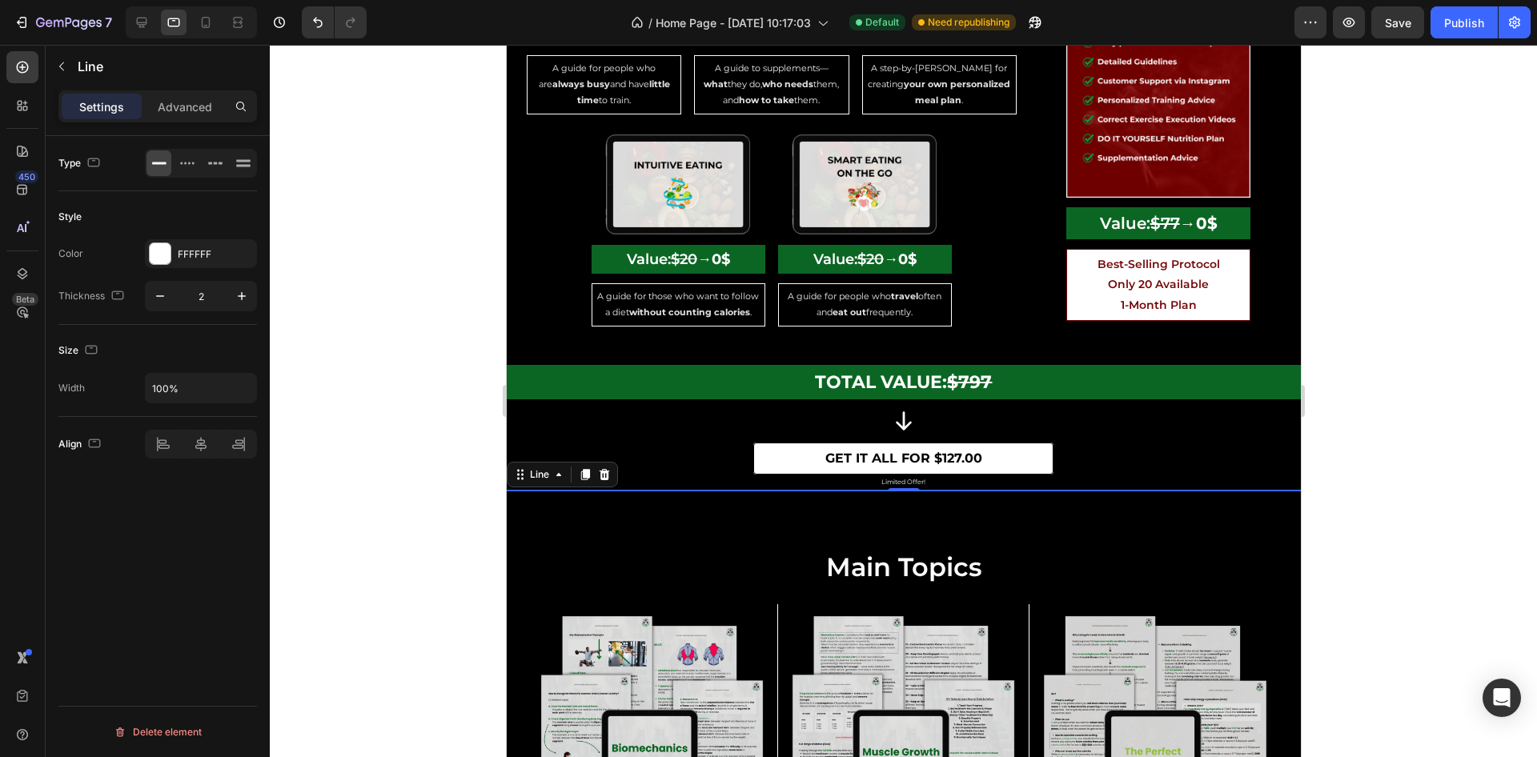
click at [1449, 332] on div at bounding box center [904, 401] width 1268 height 713
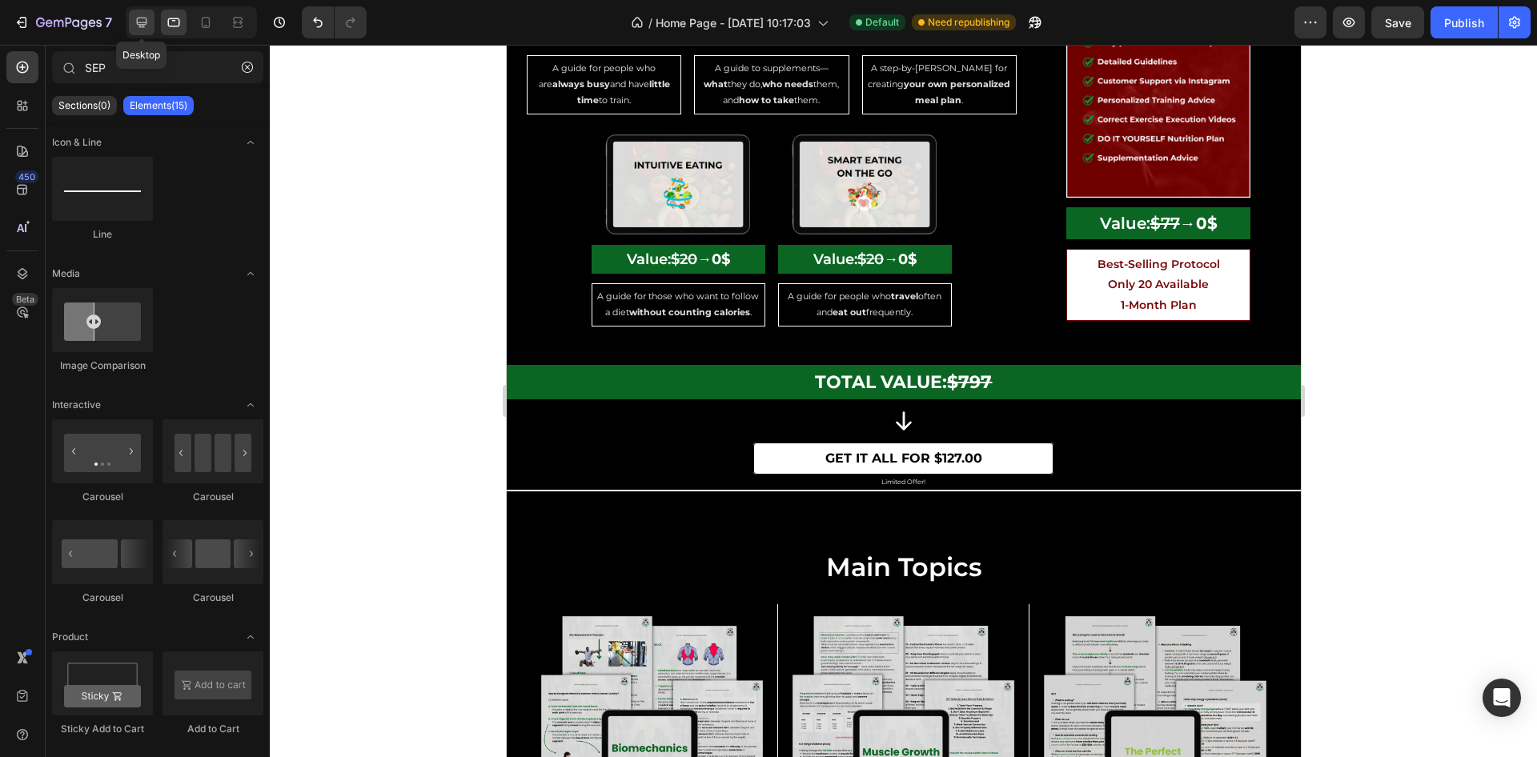
click at [134, 22] on icon at bounding box center [142, 22] width 16 height 16
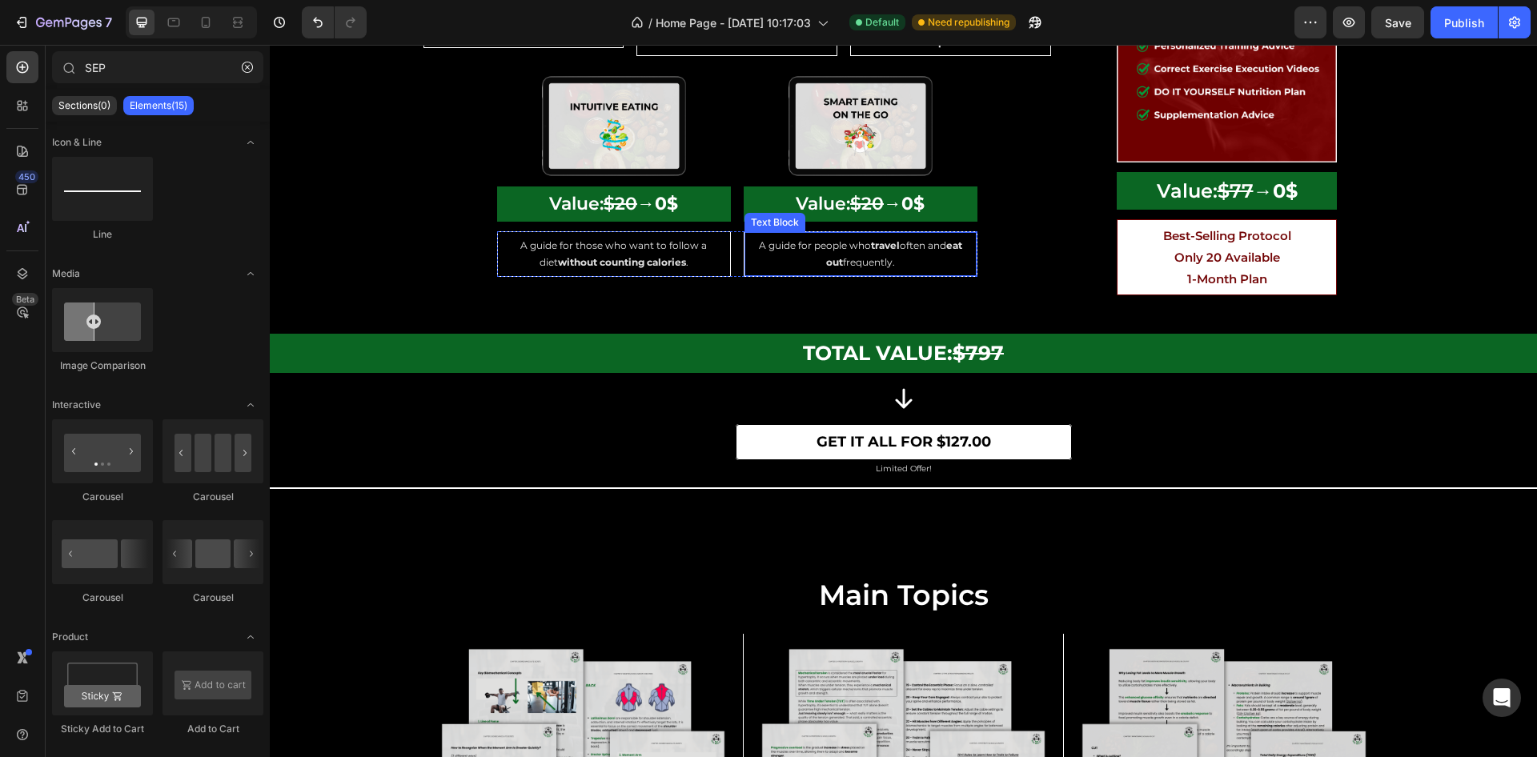
scroll to position [4153, 0]
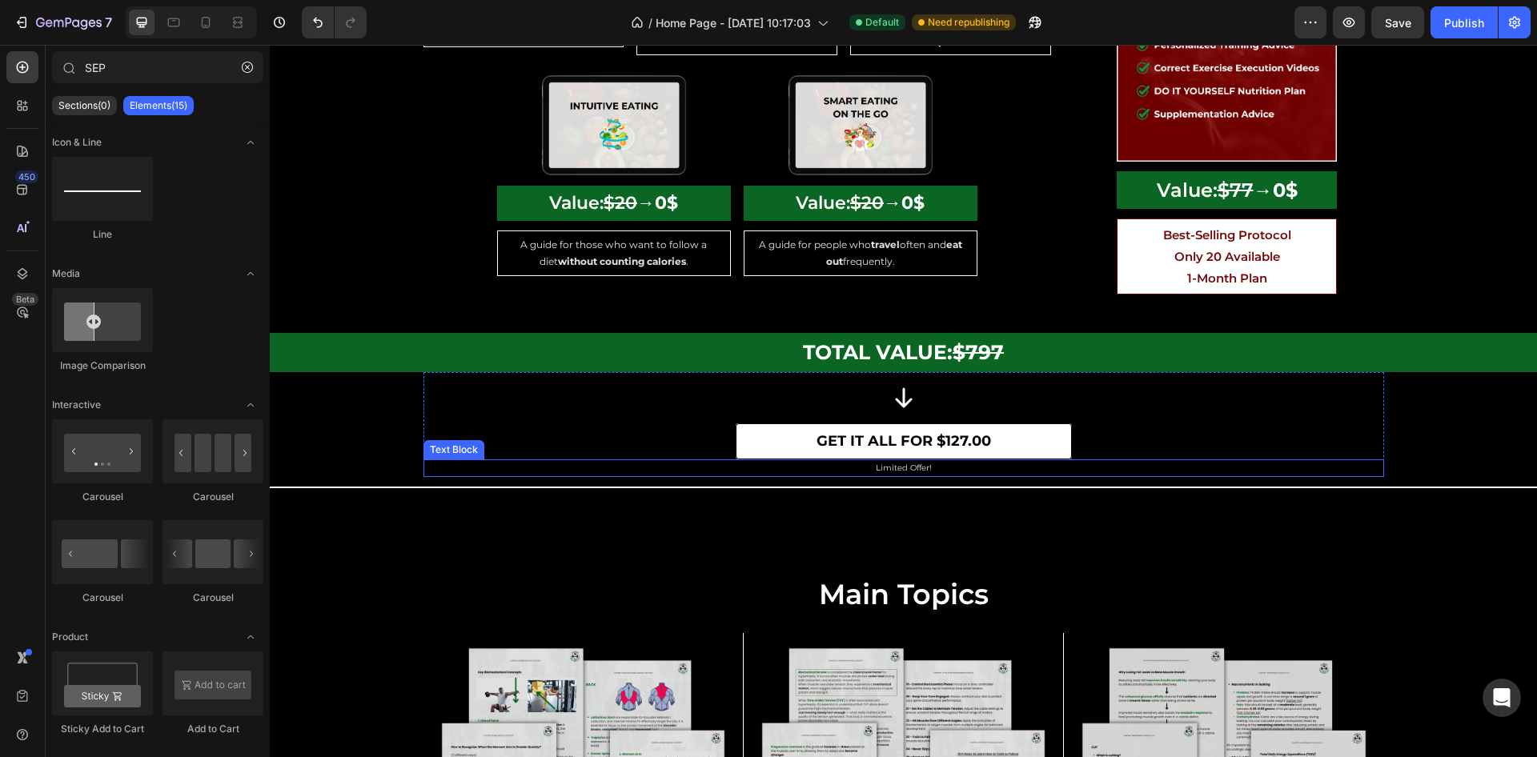
click at [954, 461] on p "Limited Offer!" at bounding box center [904, 468] width 958 height 14
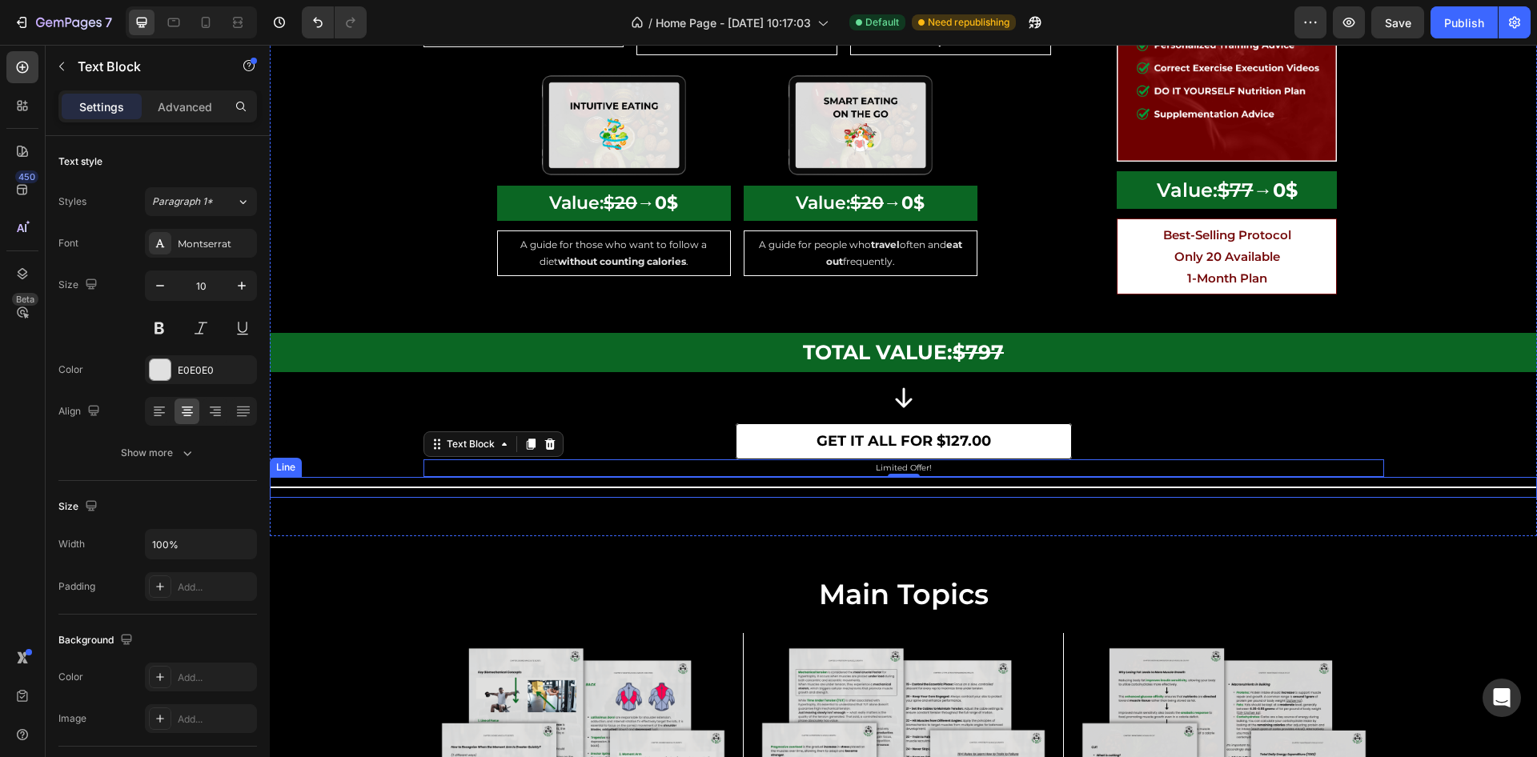
click at [380, 477] on div "Title Line" at bounding box center [904, 487] width 1268 height 21
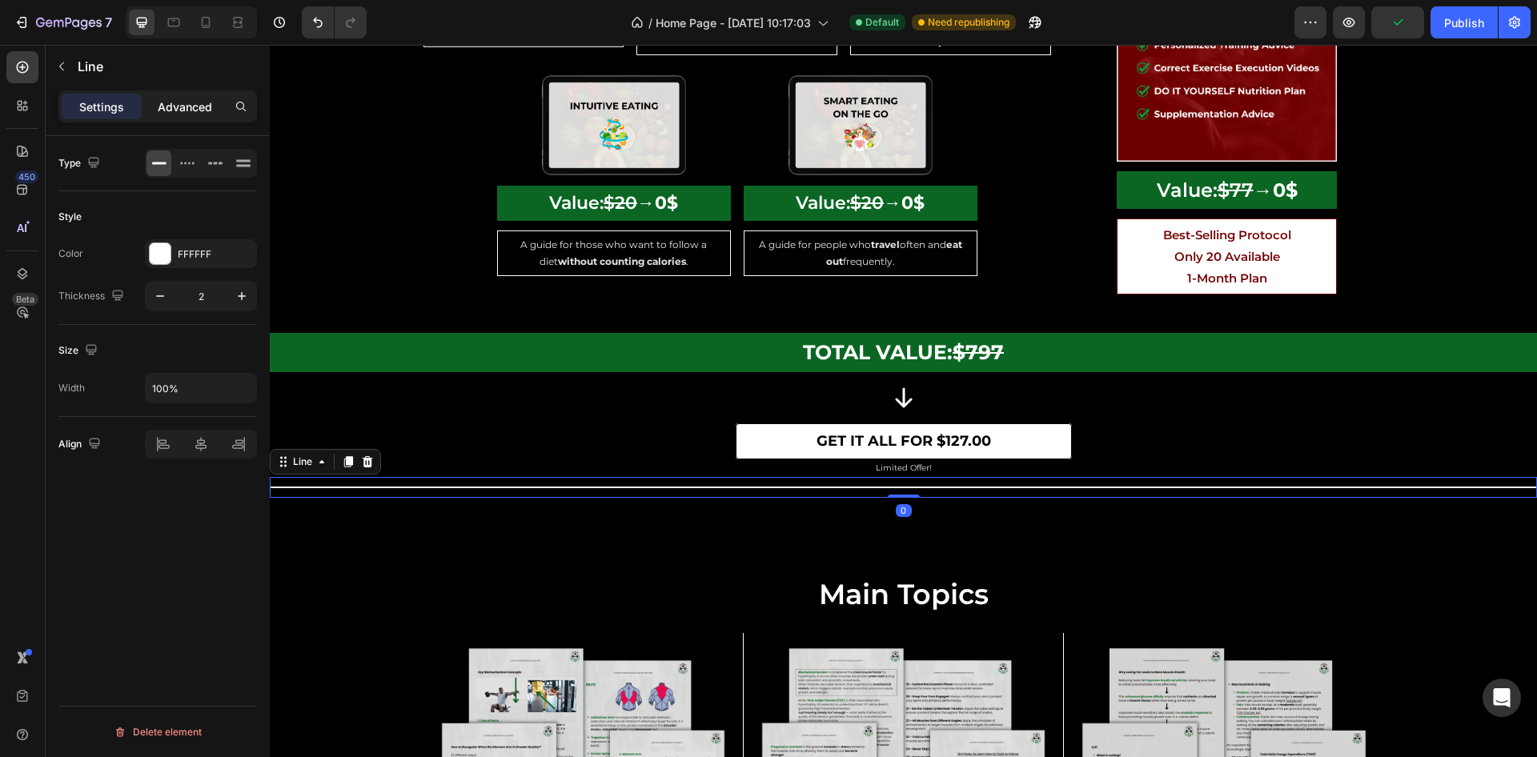
click at [197, 103] on p "Advanced" at bounding box center [185, 106] width 54 height 17
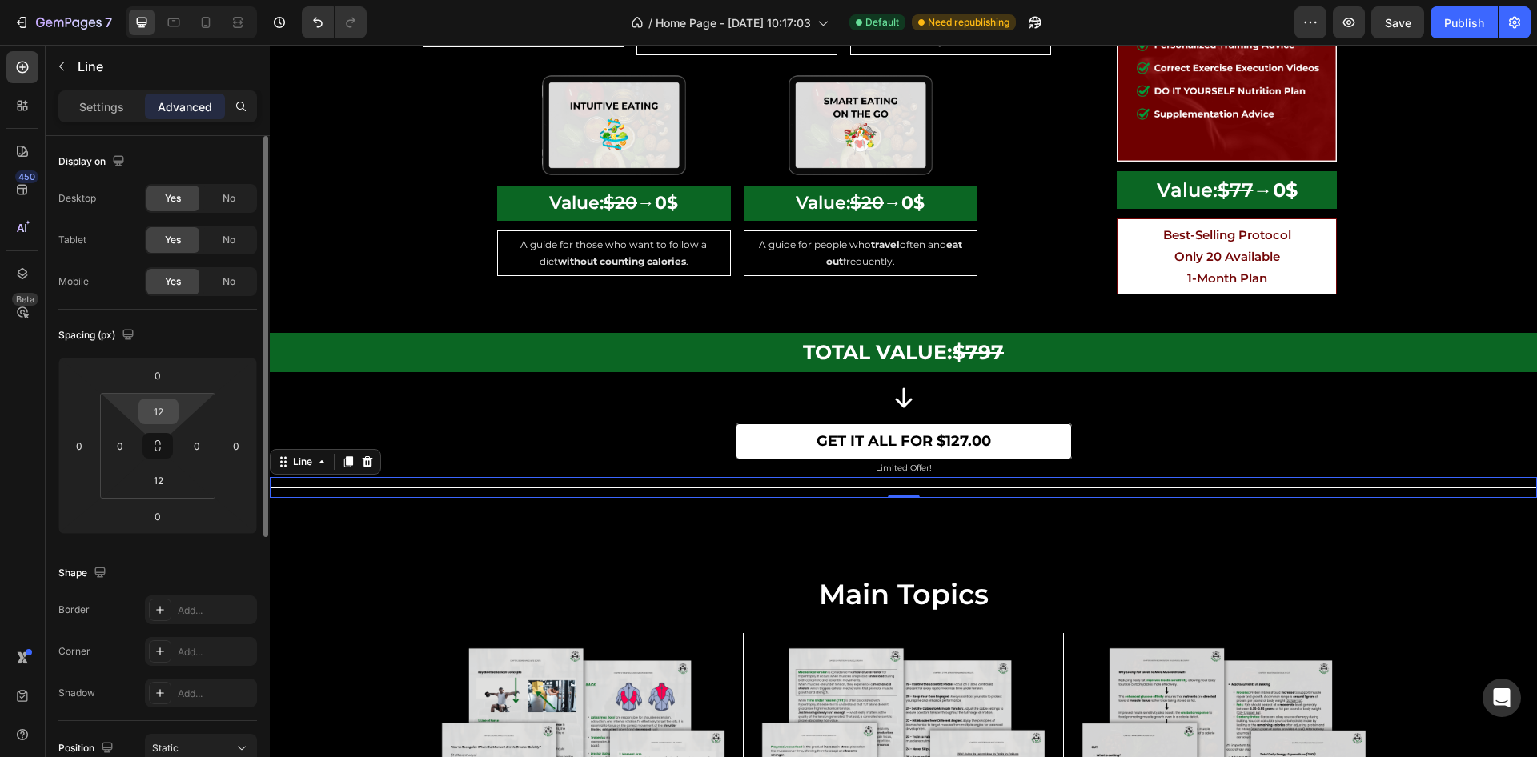
click at [159, 413] on input "12" at bounding box center [159, 412] width 32 height 24
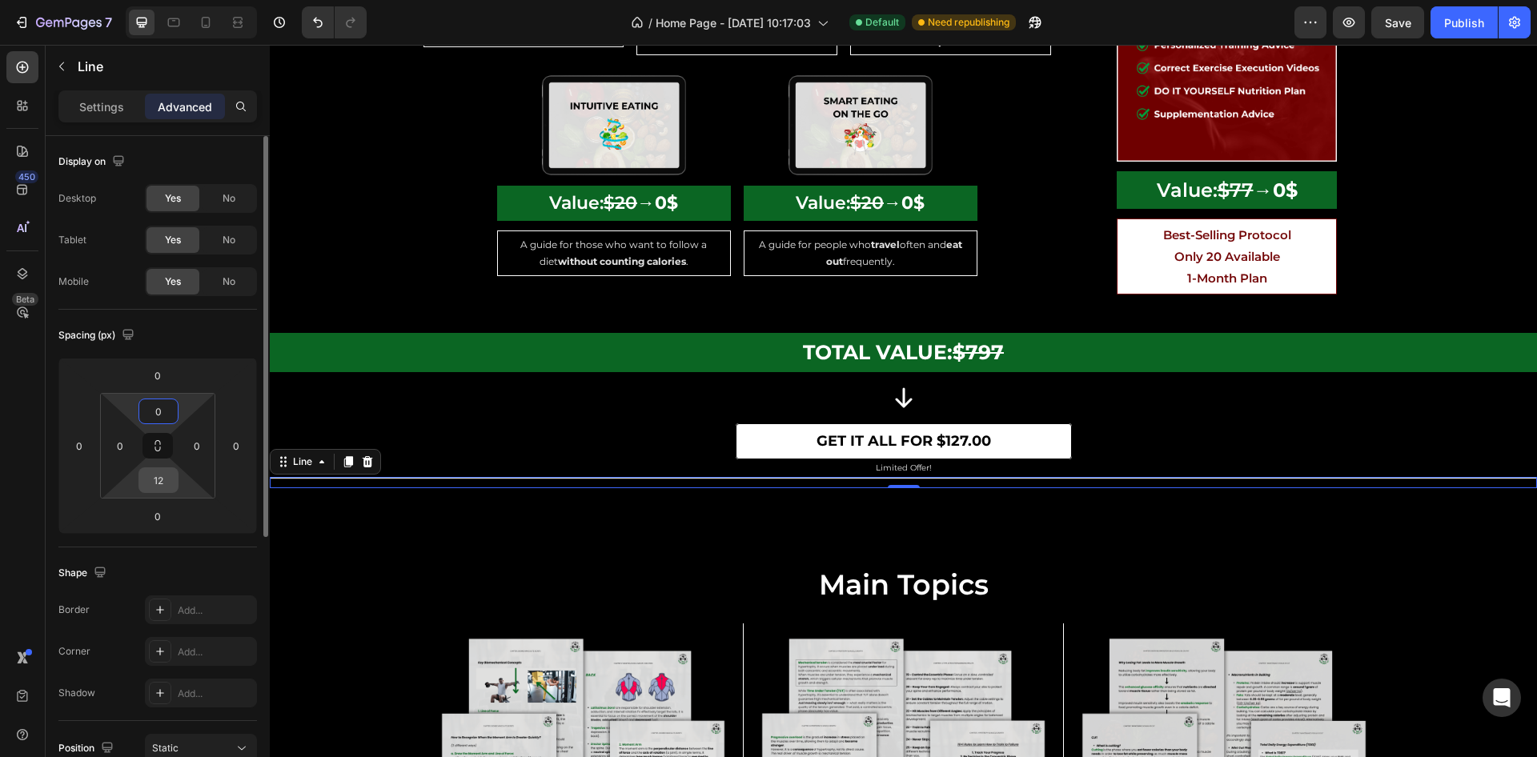
type input "0"
click at [161, 477] on input "12" at bounding box center [159, 480] width 32 height 24
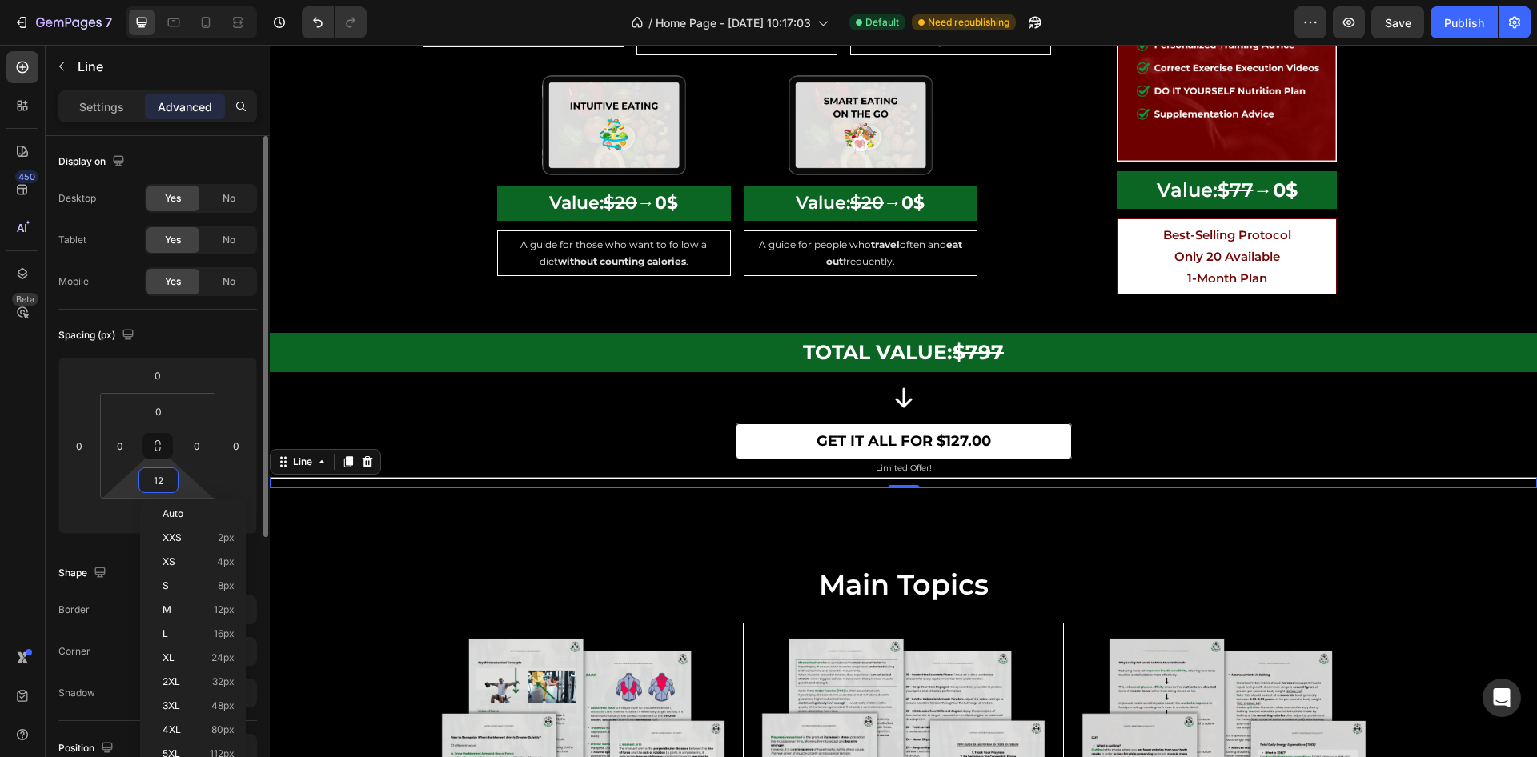
type input "0"
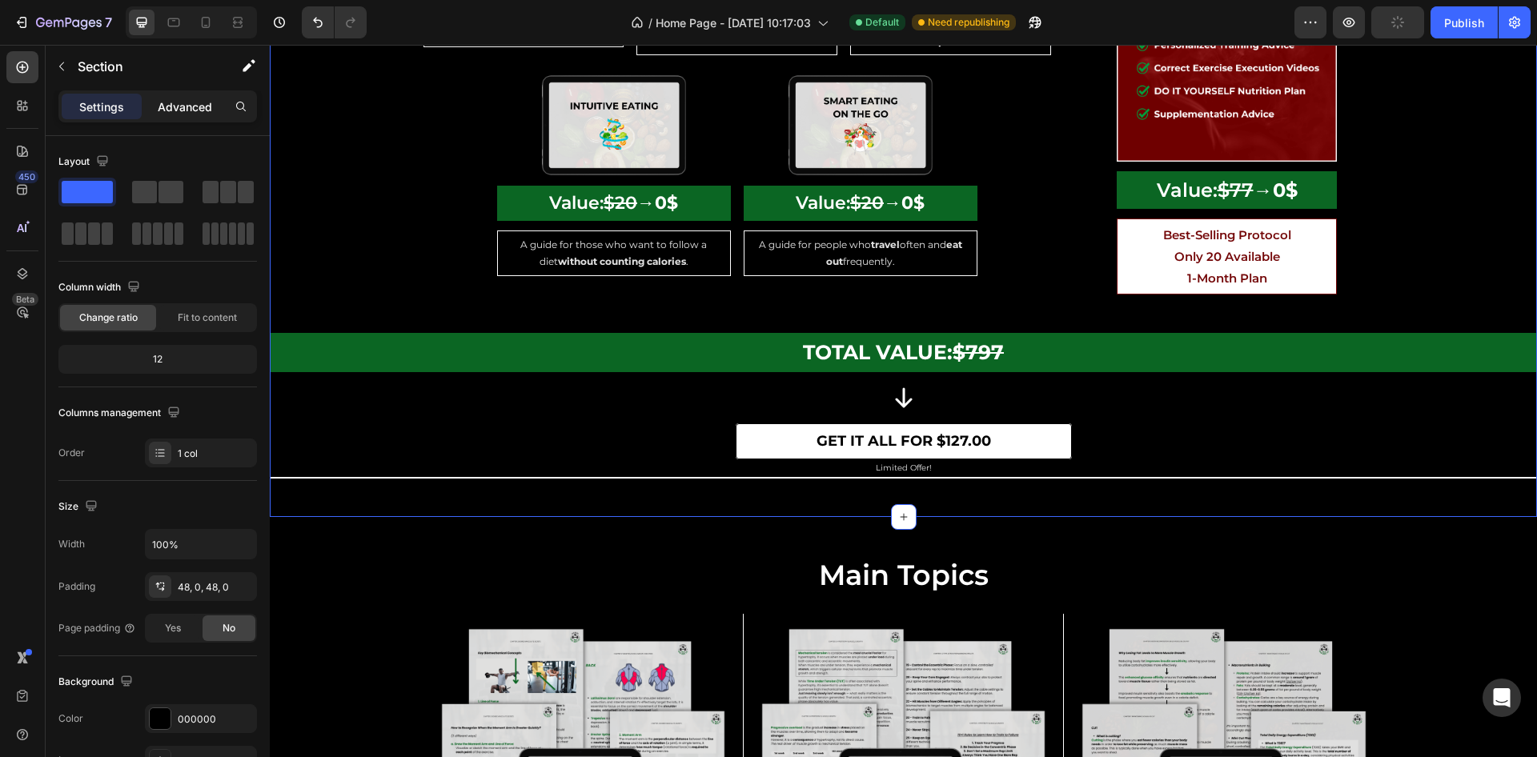
click at [173, 100] on p "Advanced" at bounding box center [185, 106] width 54 height 17
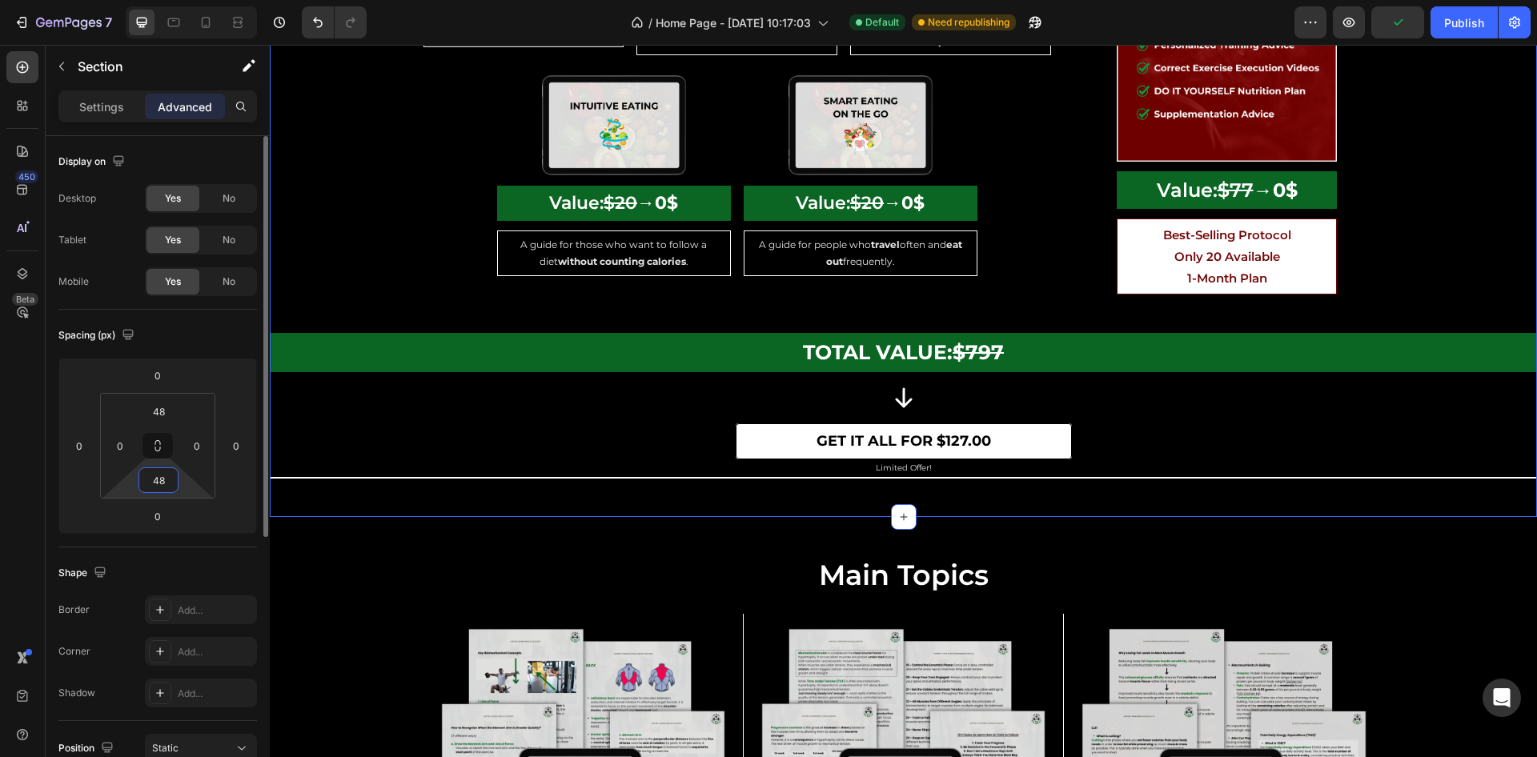
click at [159, 484] on input "48" at bounding box center [159, 480] width 32 height 24
type input "ì"
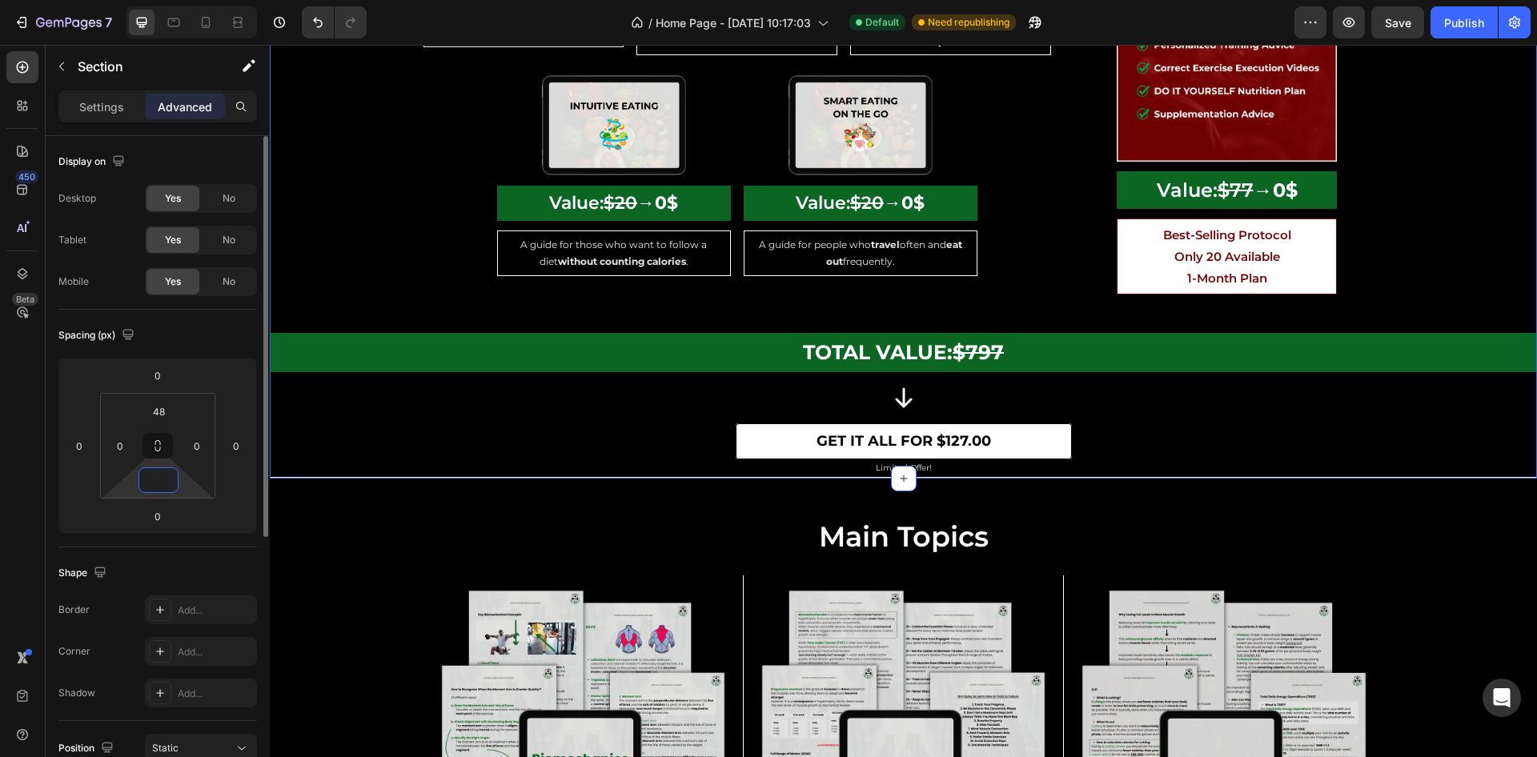
type input "0"
click at [191, 327] on div "Spacing (px)" at bounding box center [157, 336] width 199 height 26
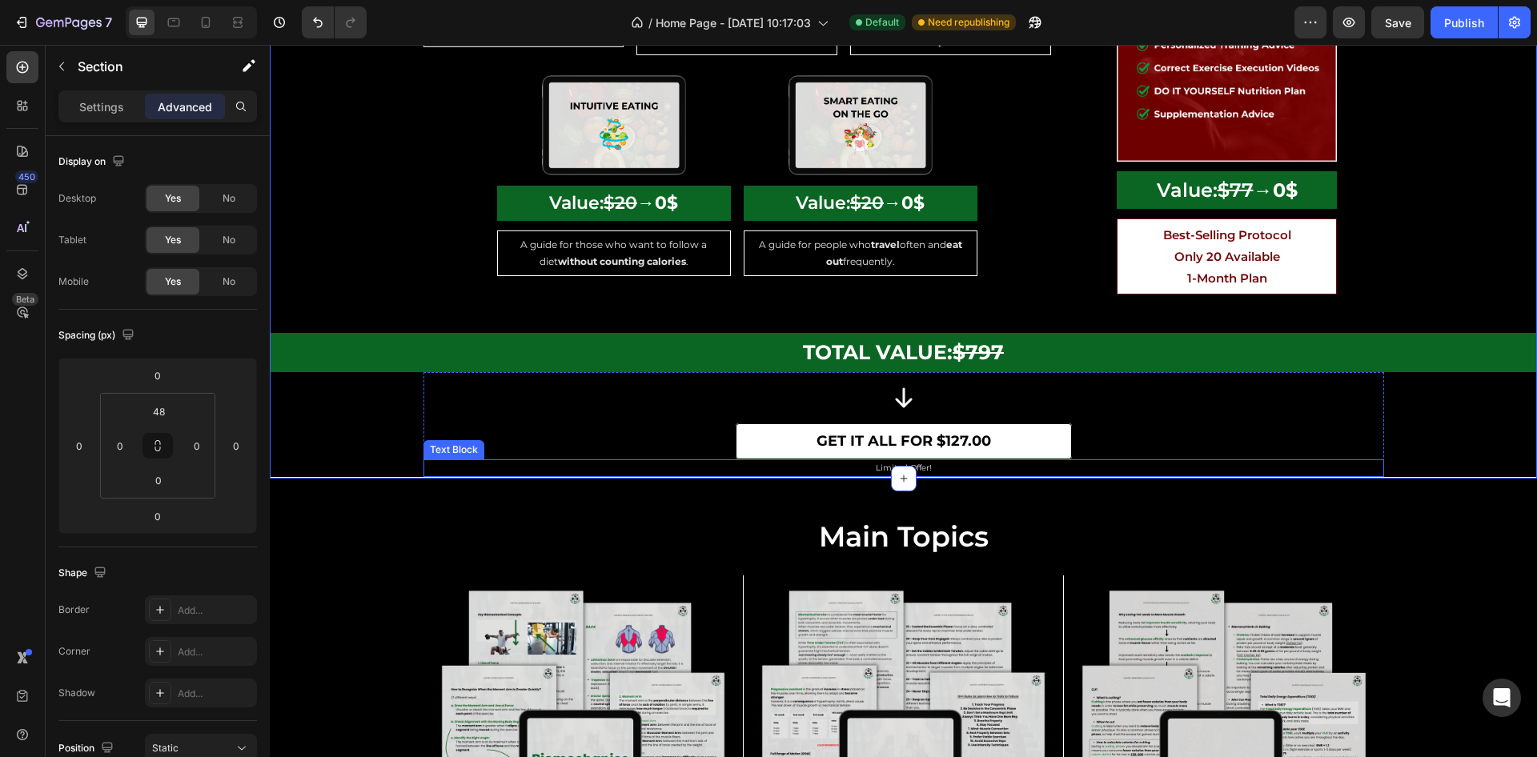
click at [794, 461] on p "Limited Offer!" at bounding box center [904, 468] width 958 height 14
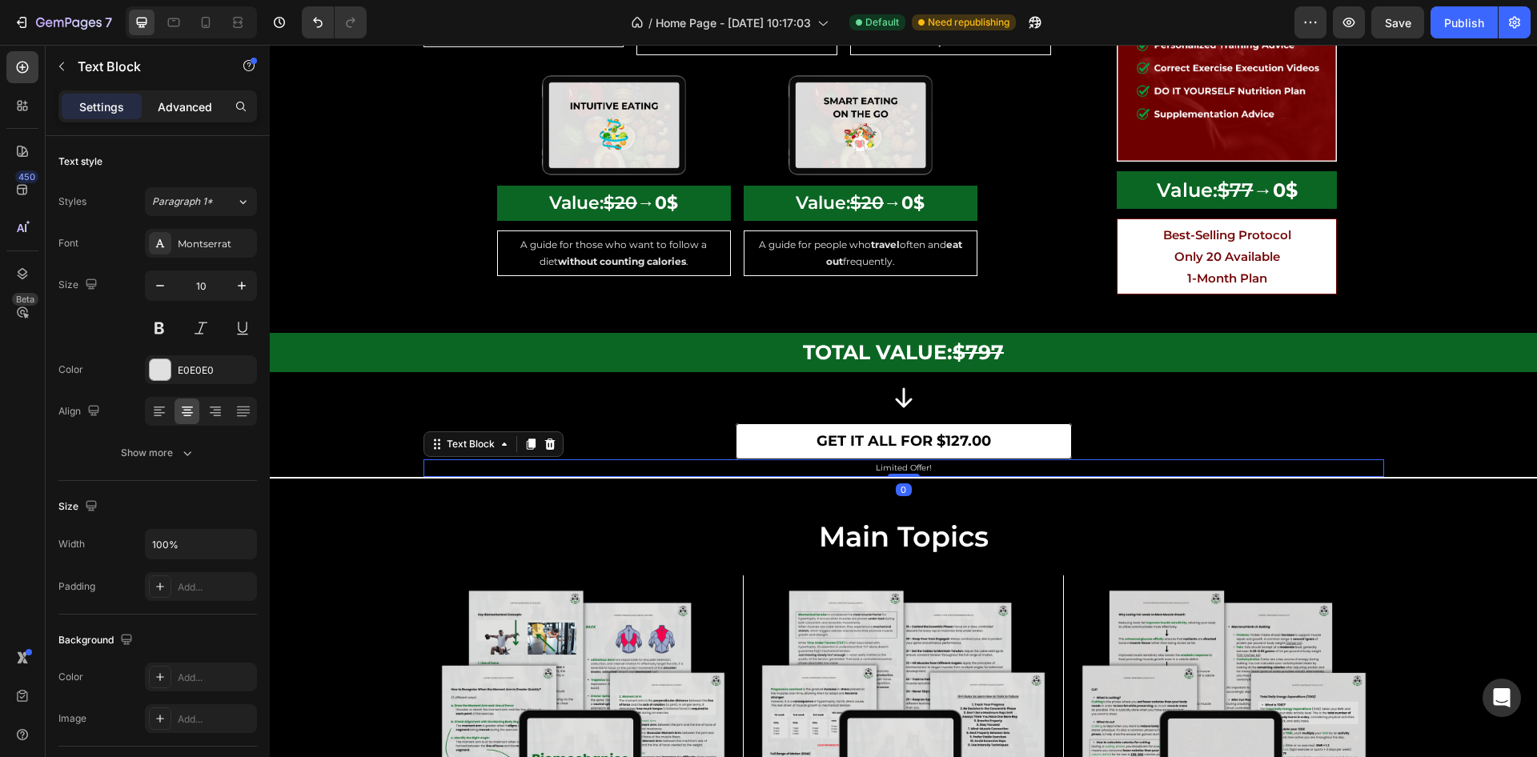
click at [196, 103] on p "Advanced" at bounding box center [185, 106] width 54 height 17
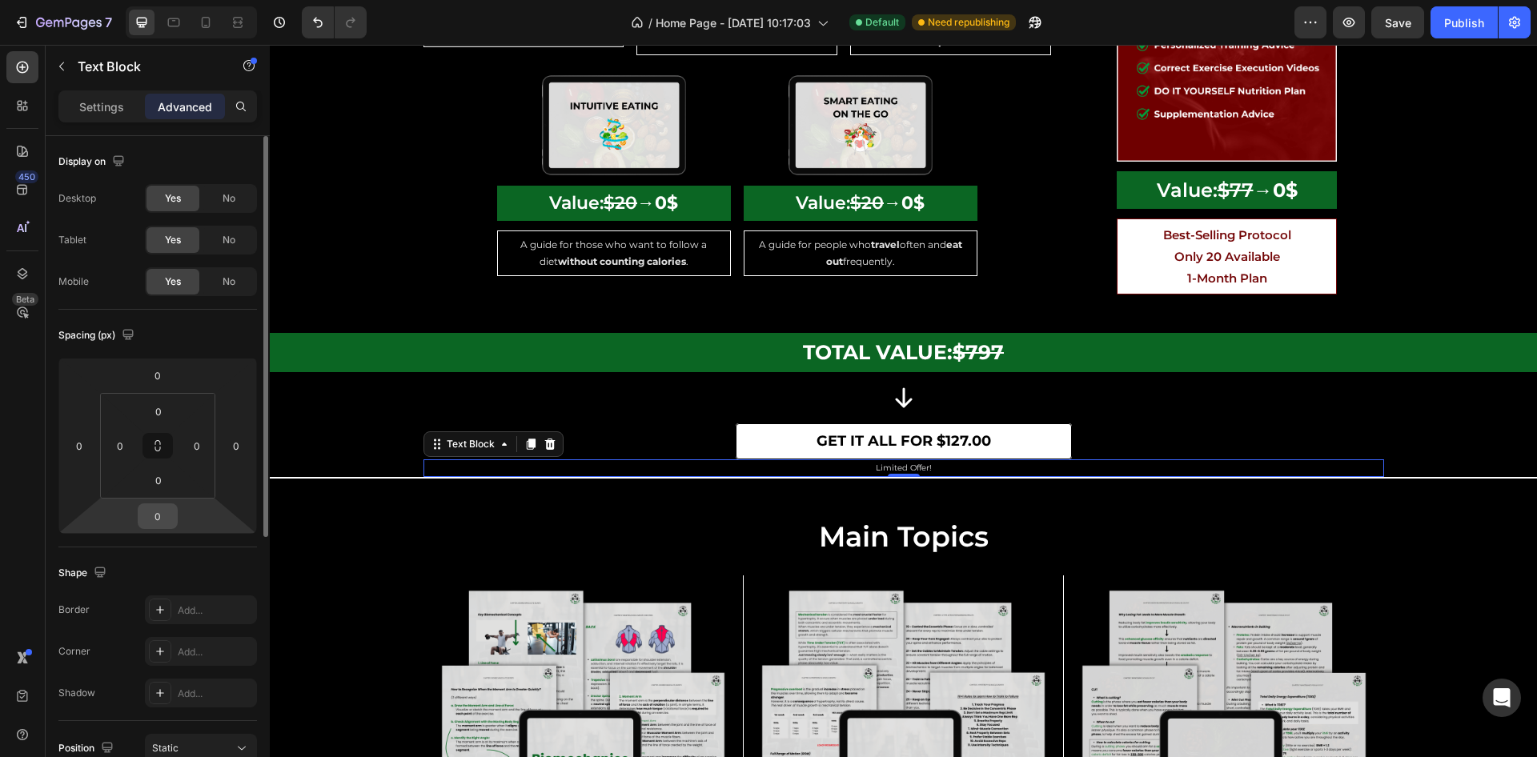
click at [165, 518] on input "0" at bounding box center [158, 516] width 32 height 24
type input "48"
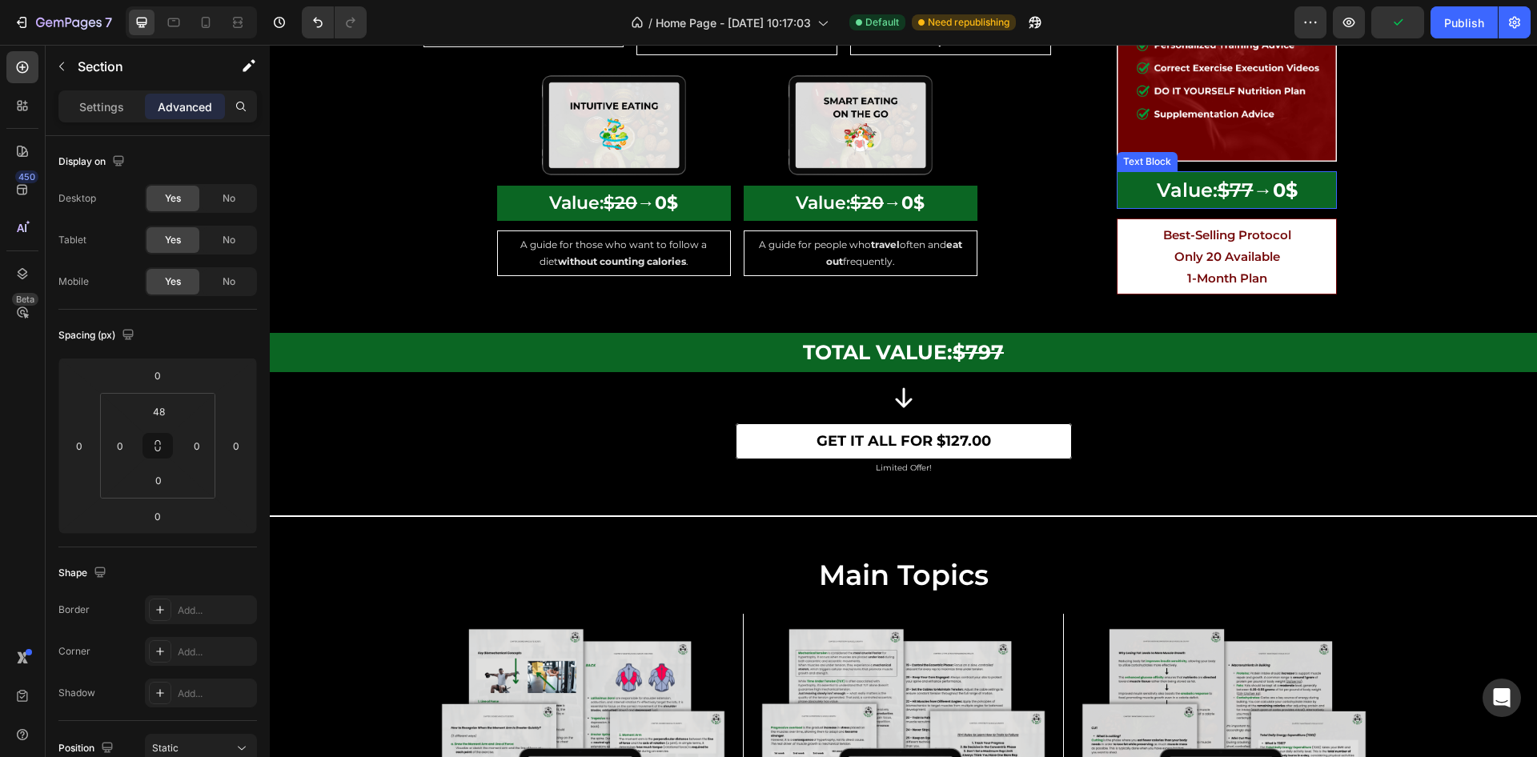
scroll to position [4032, 0]
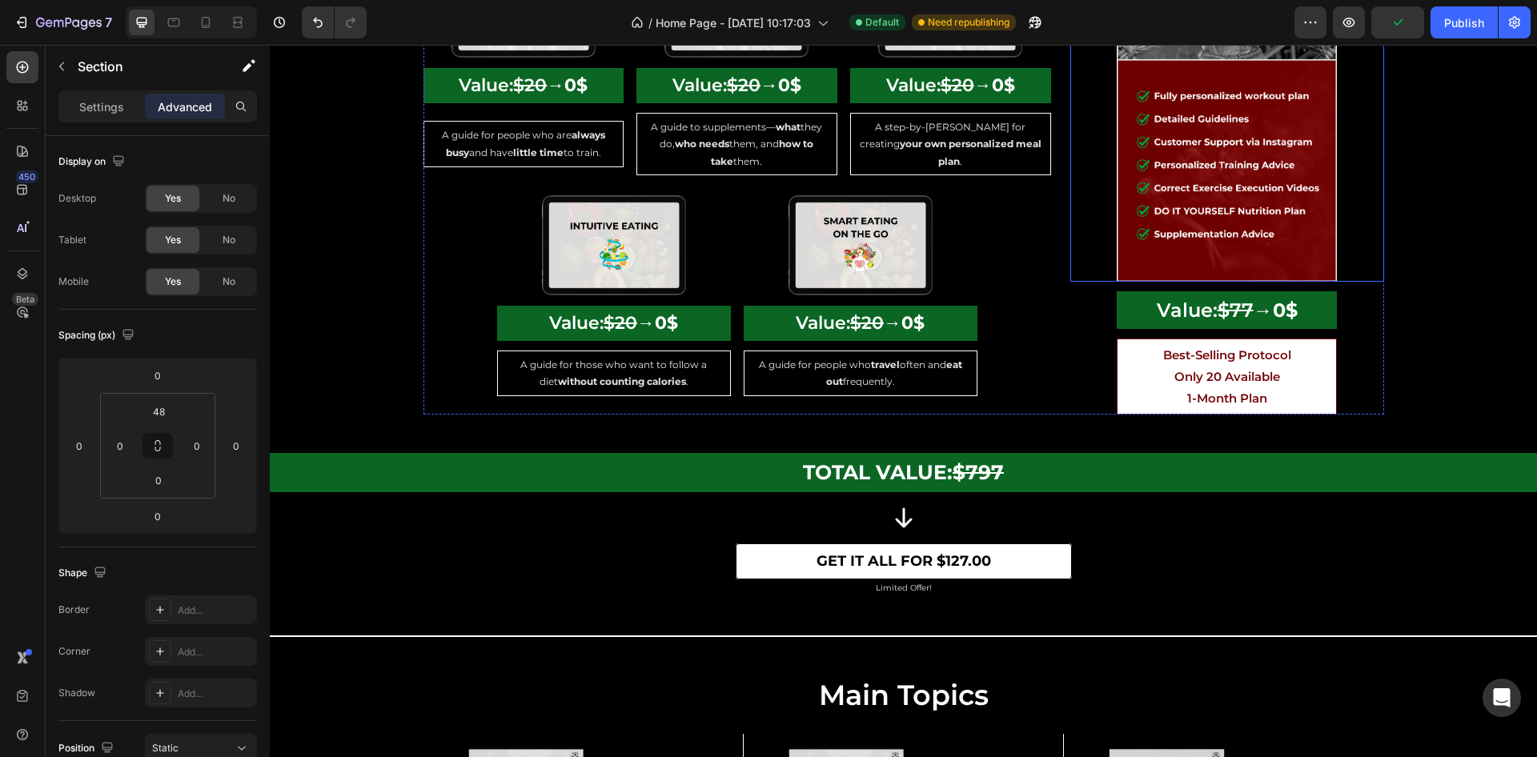
click at [1228, 206] on img at bounding box center [1227, 125] width 220 height 311
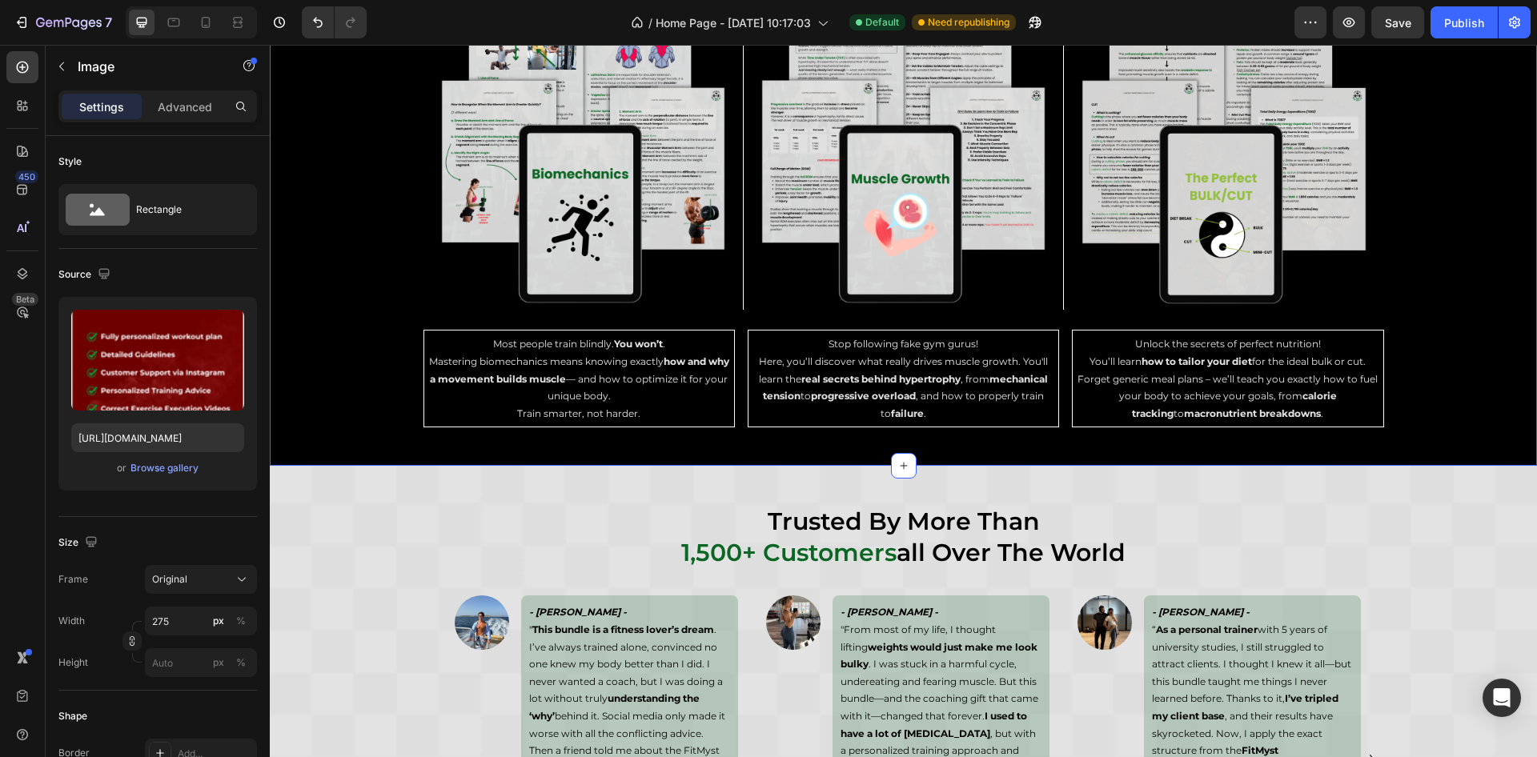
scroll to position [4273, 0]
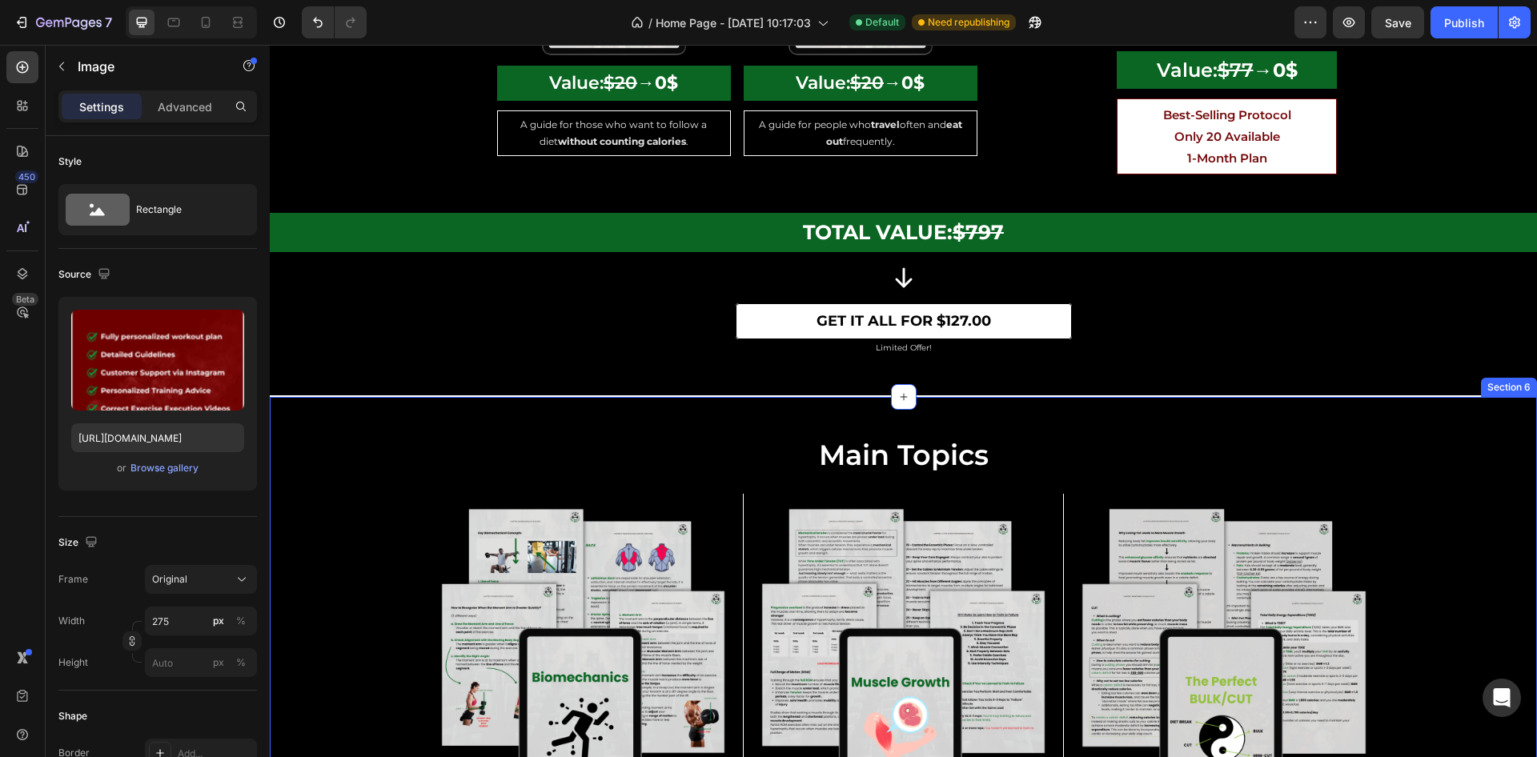
click at [561, 397] on div "main topics Heading Image Image Image Row Row Image Most people train blindly. …" at bounding box center [904, 683] width 1268 height 573
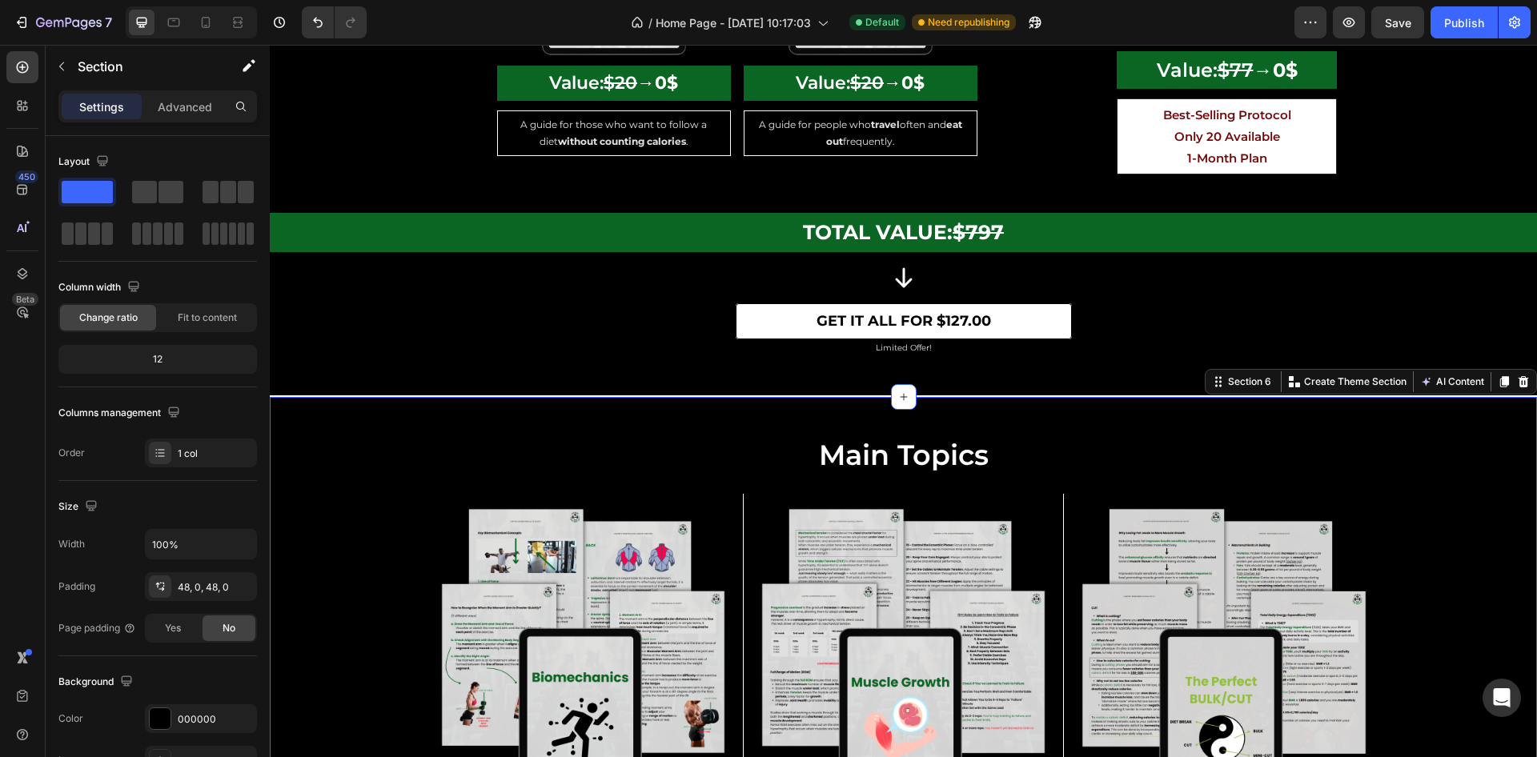
click at [557, 397] on div "main topics Heading Image Image Image Row Row Image Most people train blindly. …" at bounding box center [904, 683] width 1268 height 573
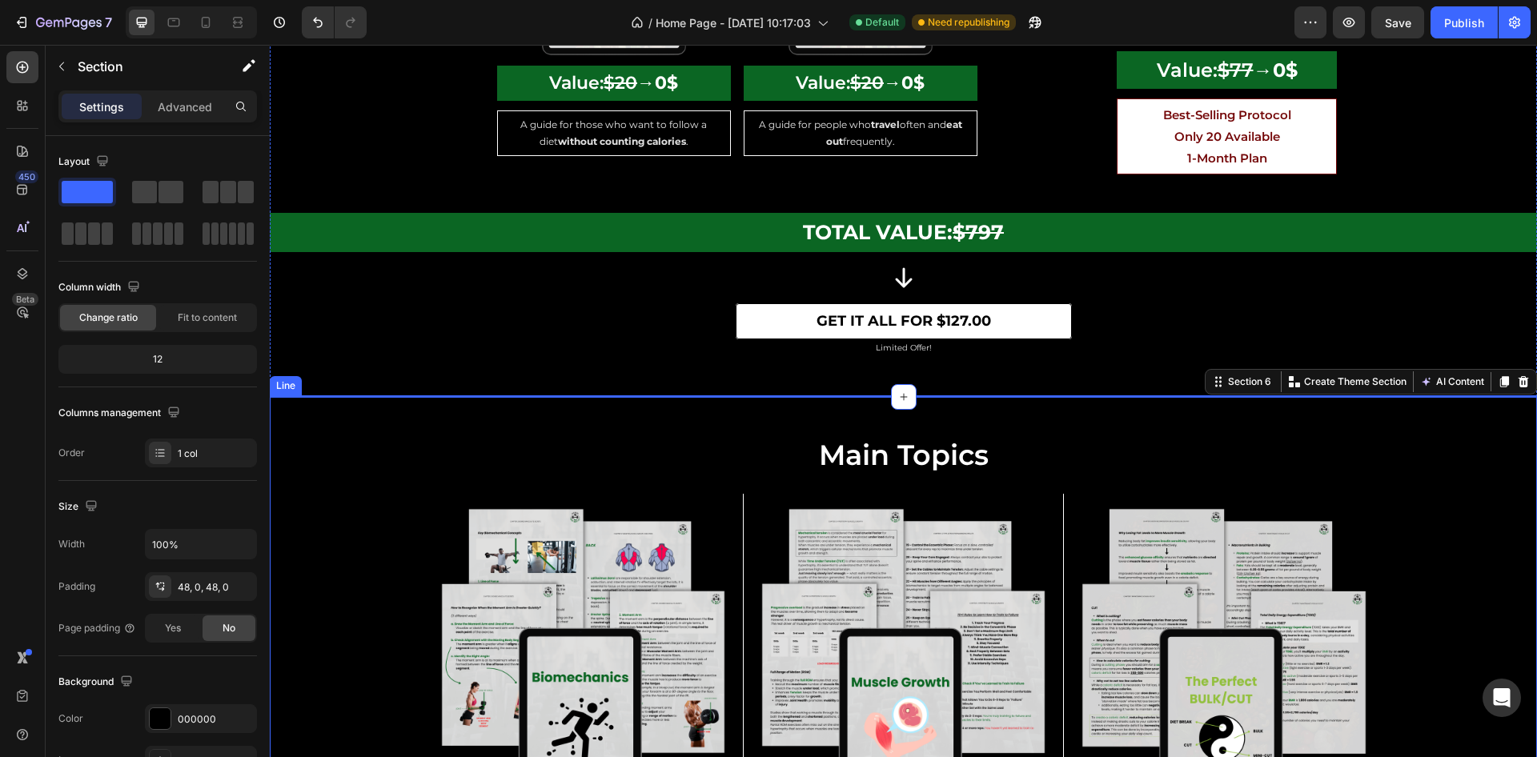
click at [293, 376] on div "Line" at bounding box center [286, 385] width 32 height 19
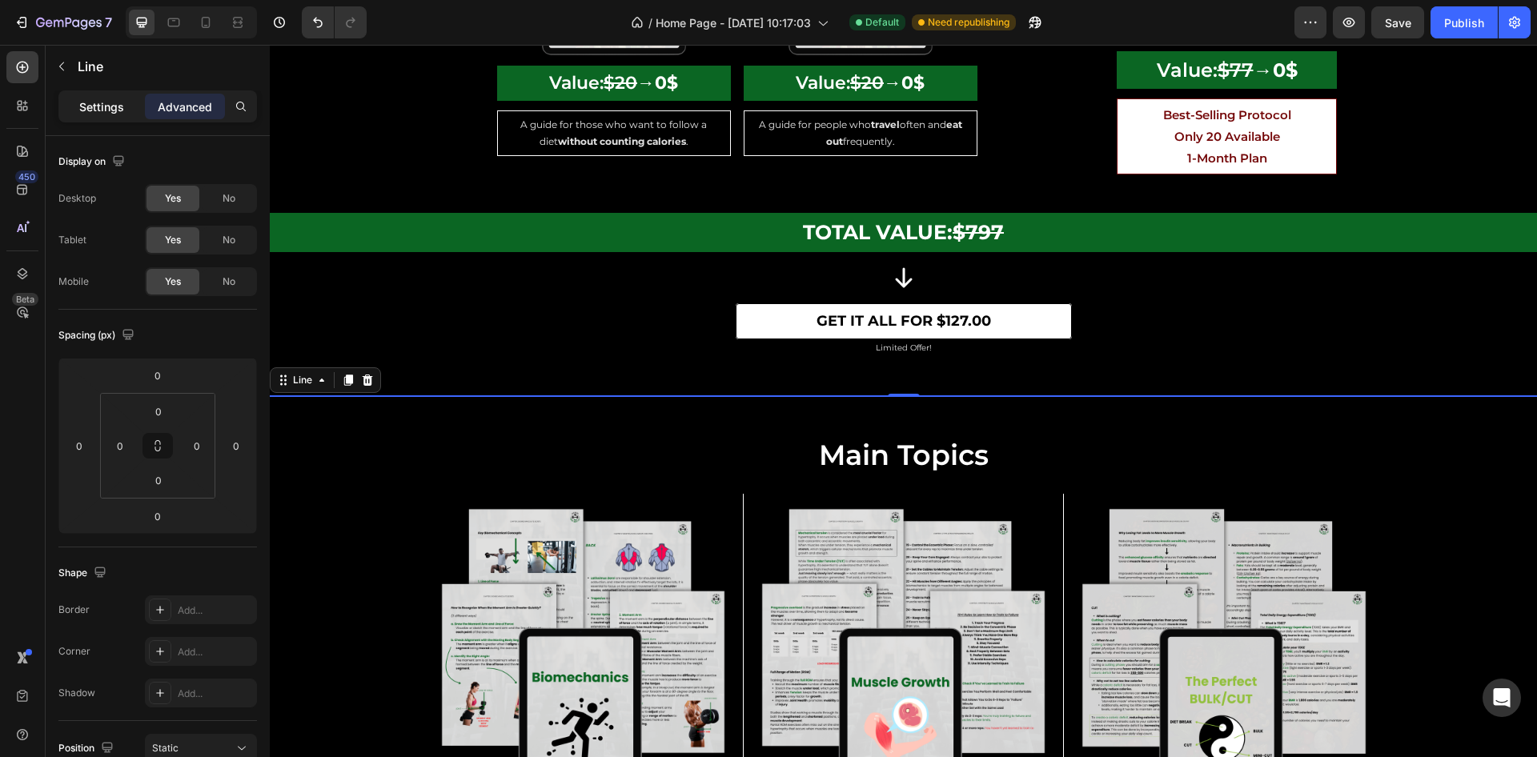
click at [115, 108] on p "Settings" at bounding box center [101, 106] width 45 height 17
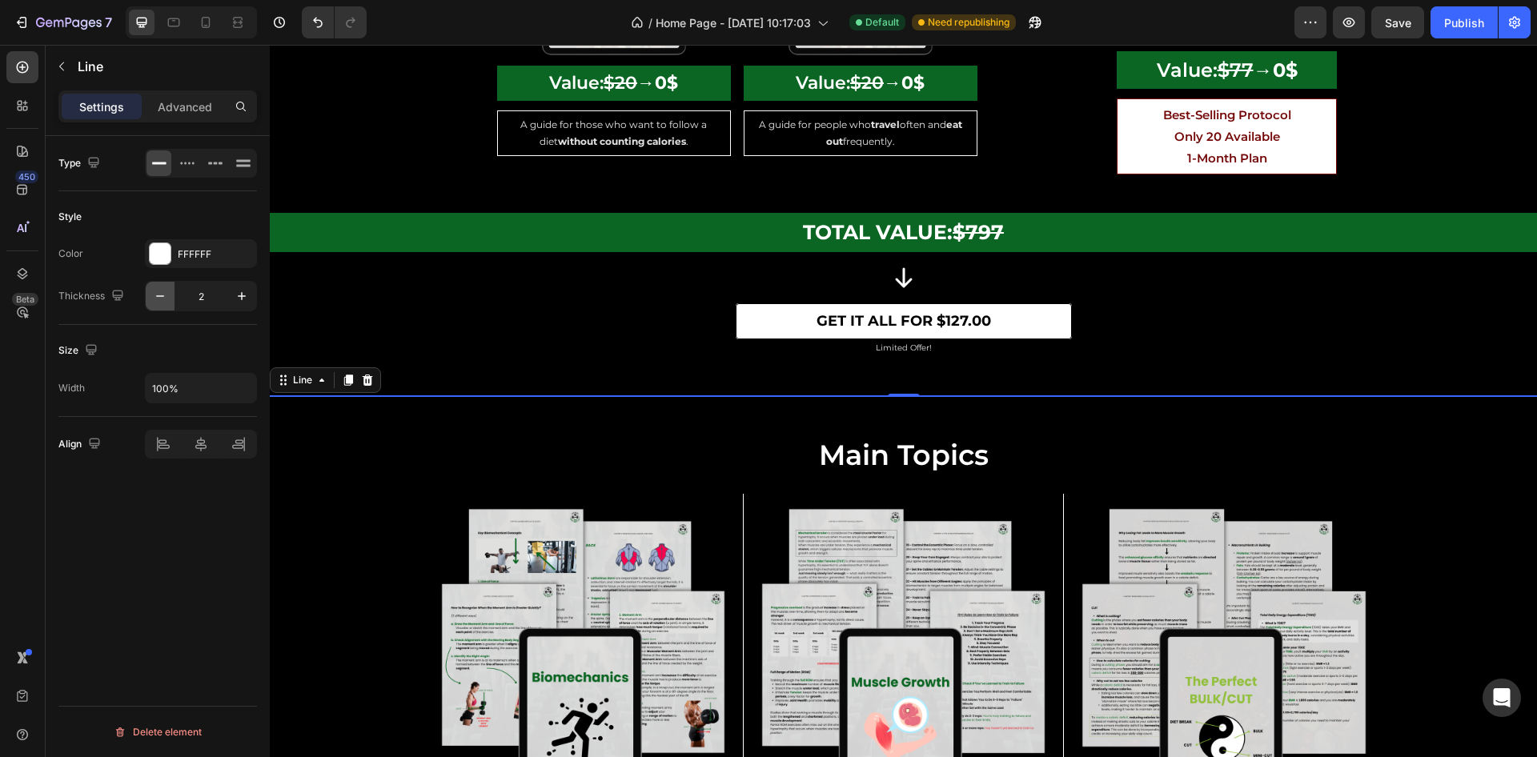
click at [163, 301] on icon "button" at bounding box center [160, 296] width 16 height 16
type input "1"
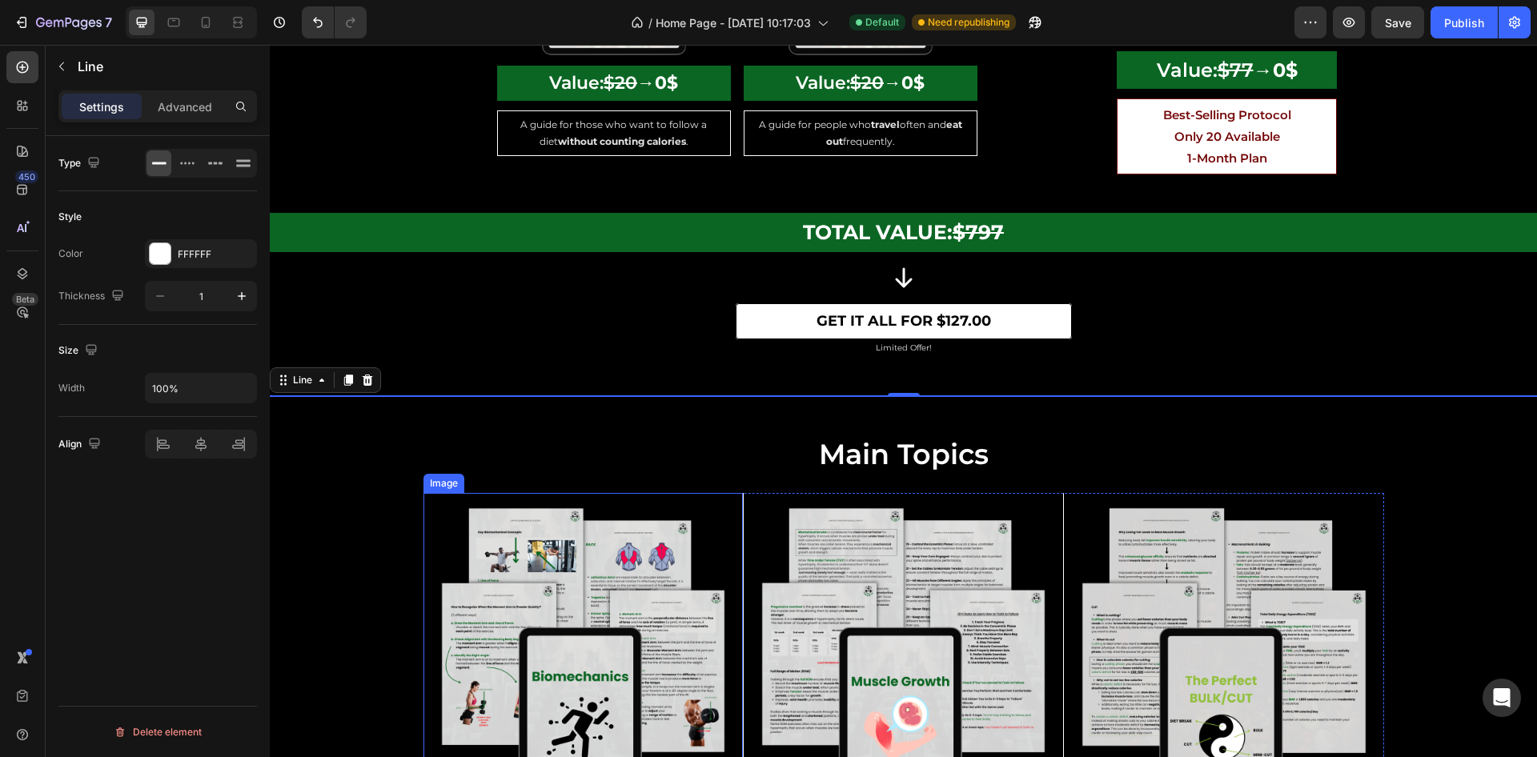
click at [516, 608] on img at bounding box center [583, 652] width 319 height 319
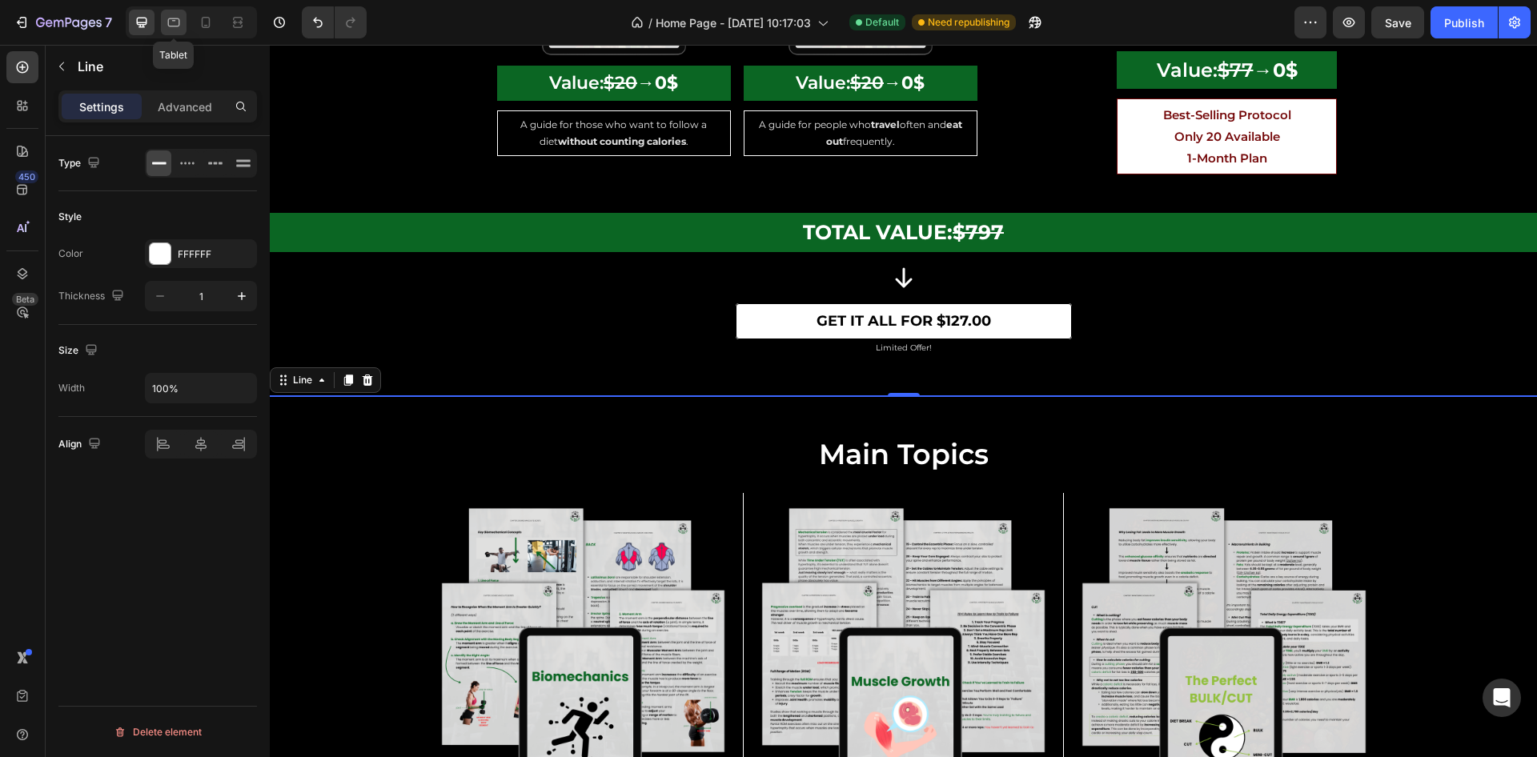
click at [181, 26] on icon at bounding box center [174, 22] width 16 height 16
type input "2"
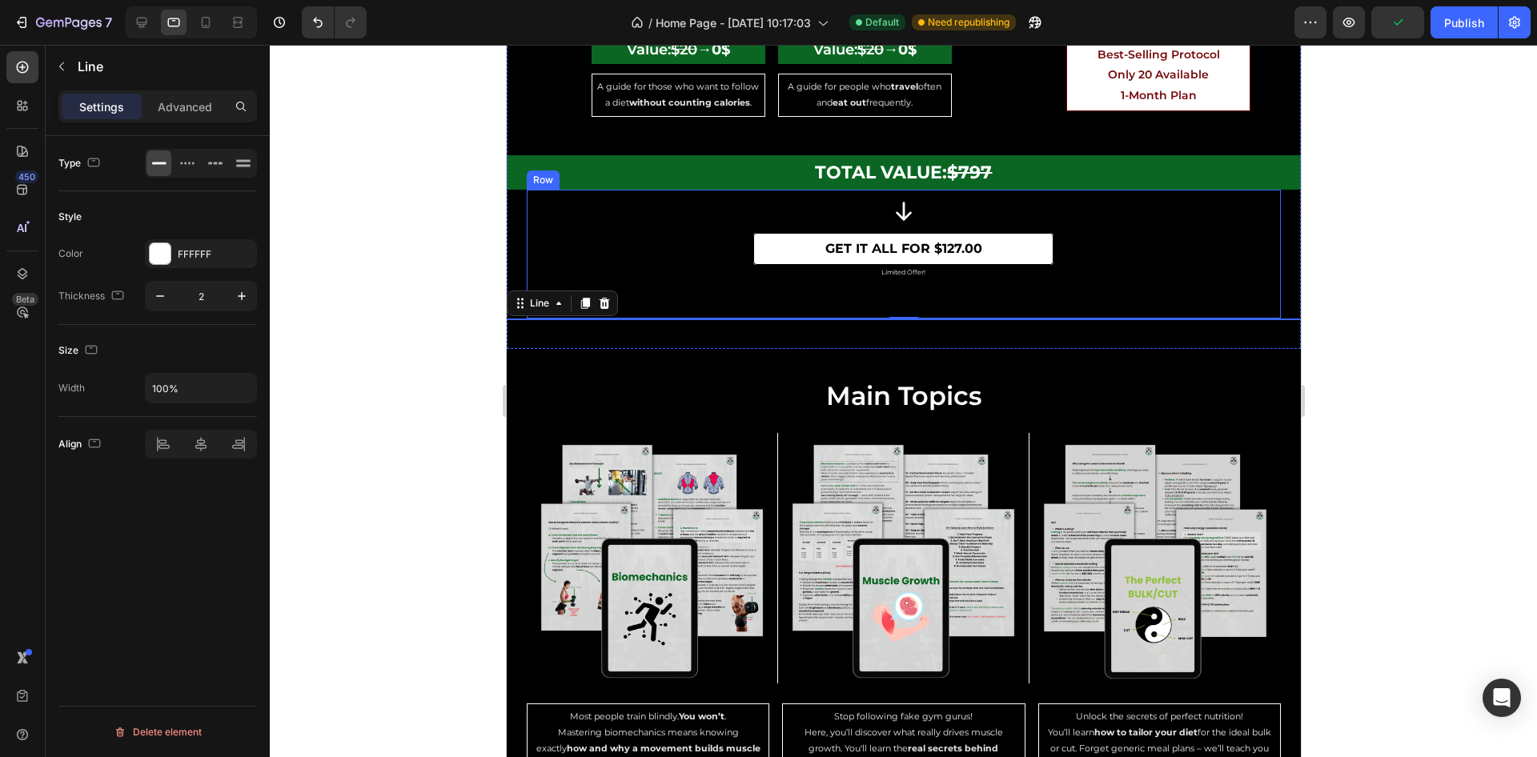
scroll to position [4076, 0]
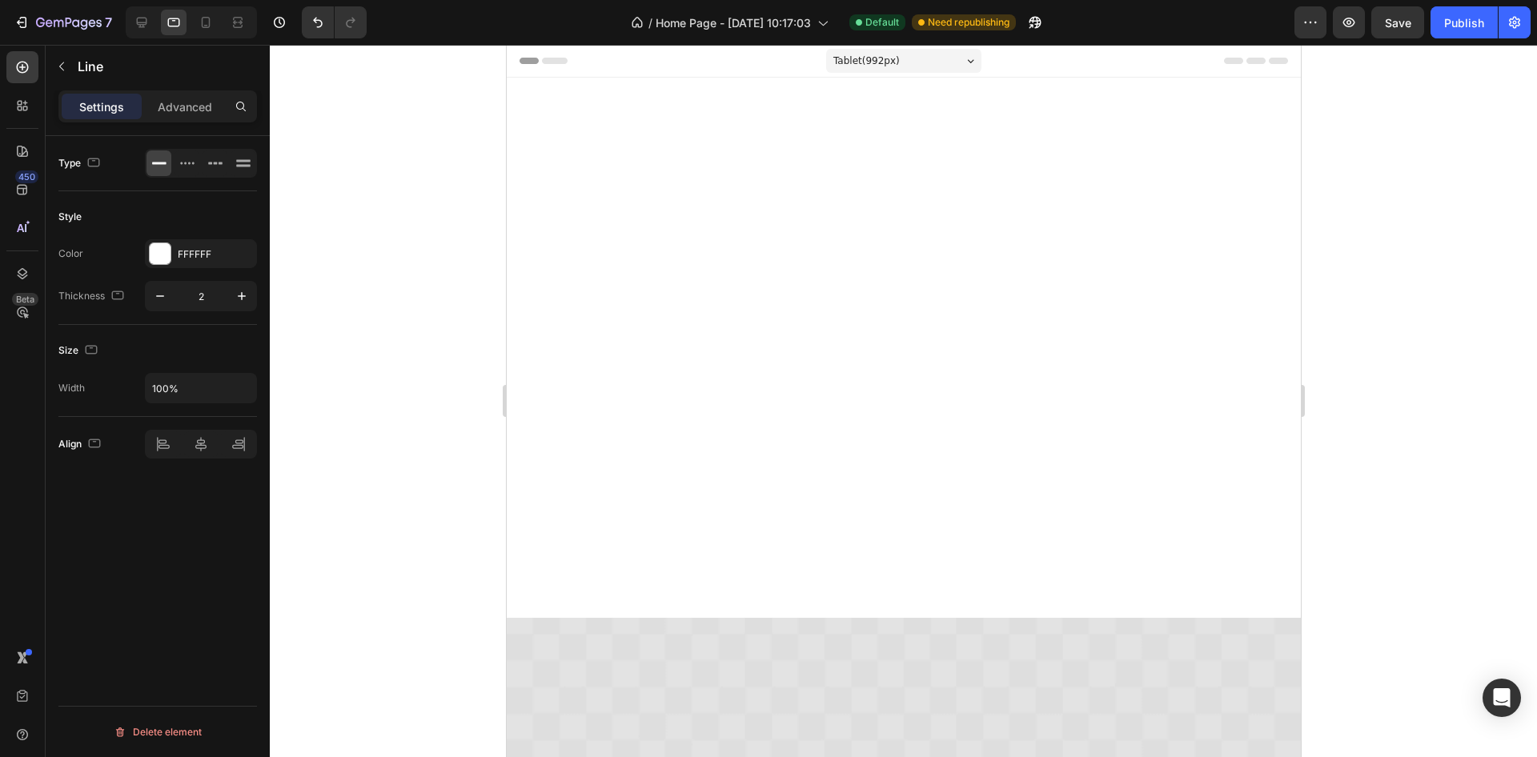
scroll to position [4076, 0]
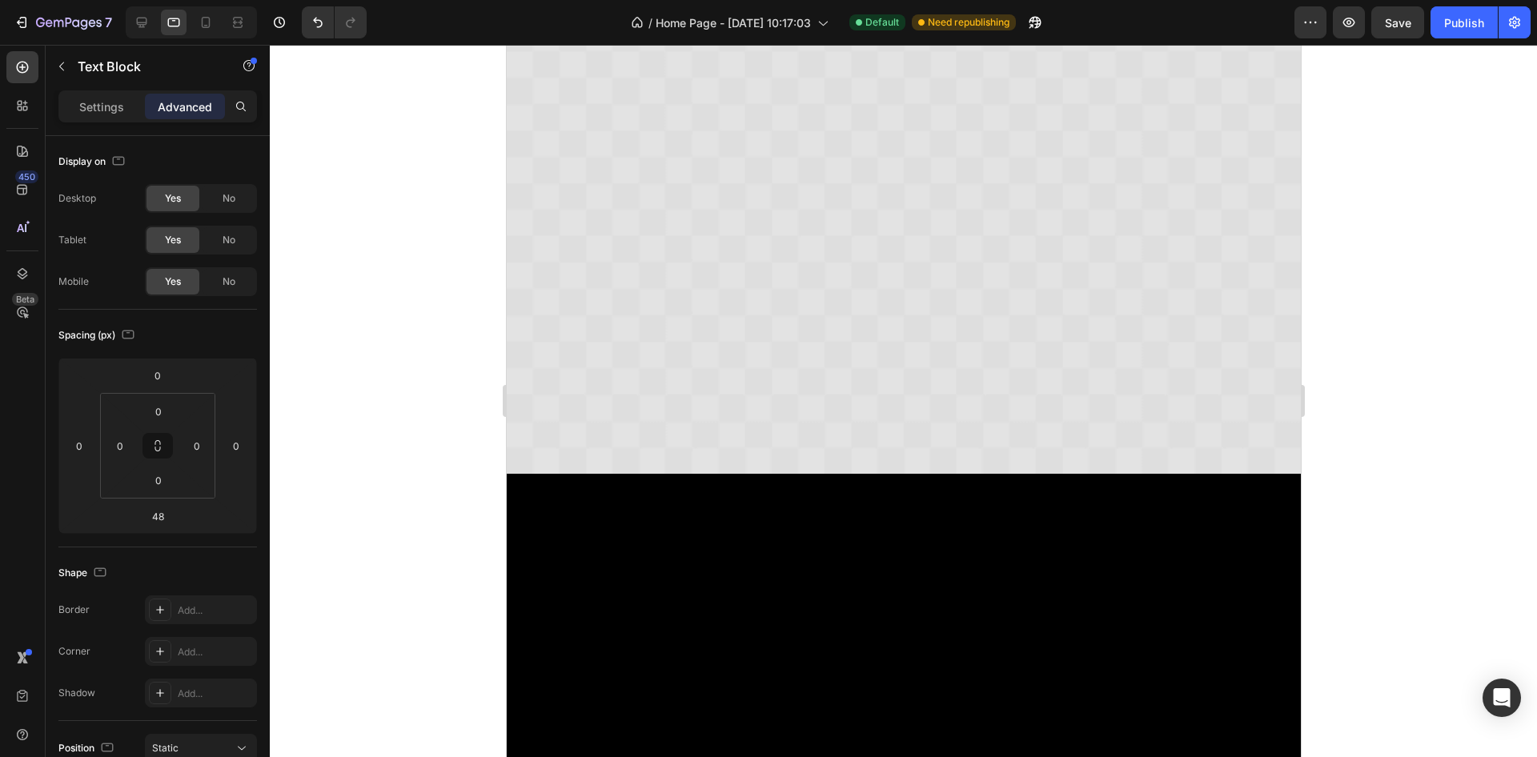
click at [173, 469] on div "36" at bounding box center [159, 481] width 40 height 26
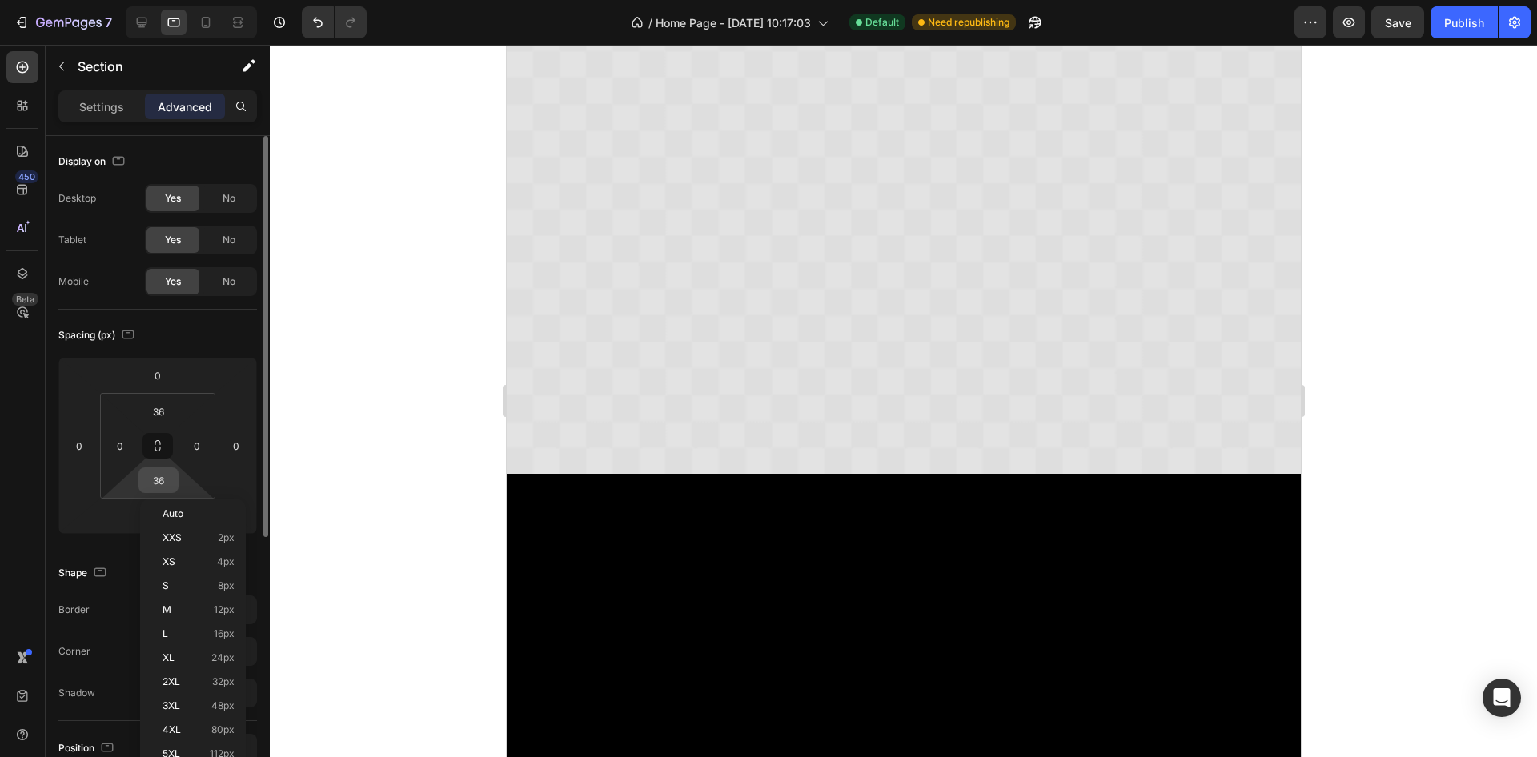
click at [166, 479] on input "36" at bounding box center [159, 480] width 32 height 24
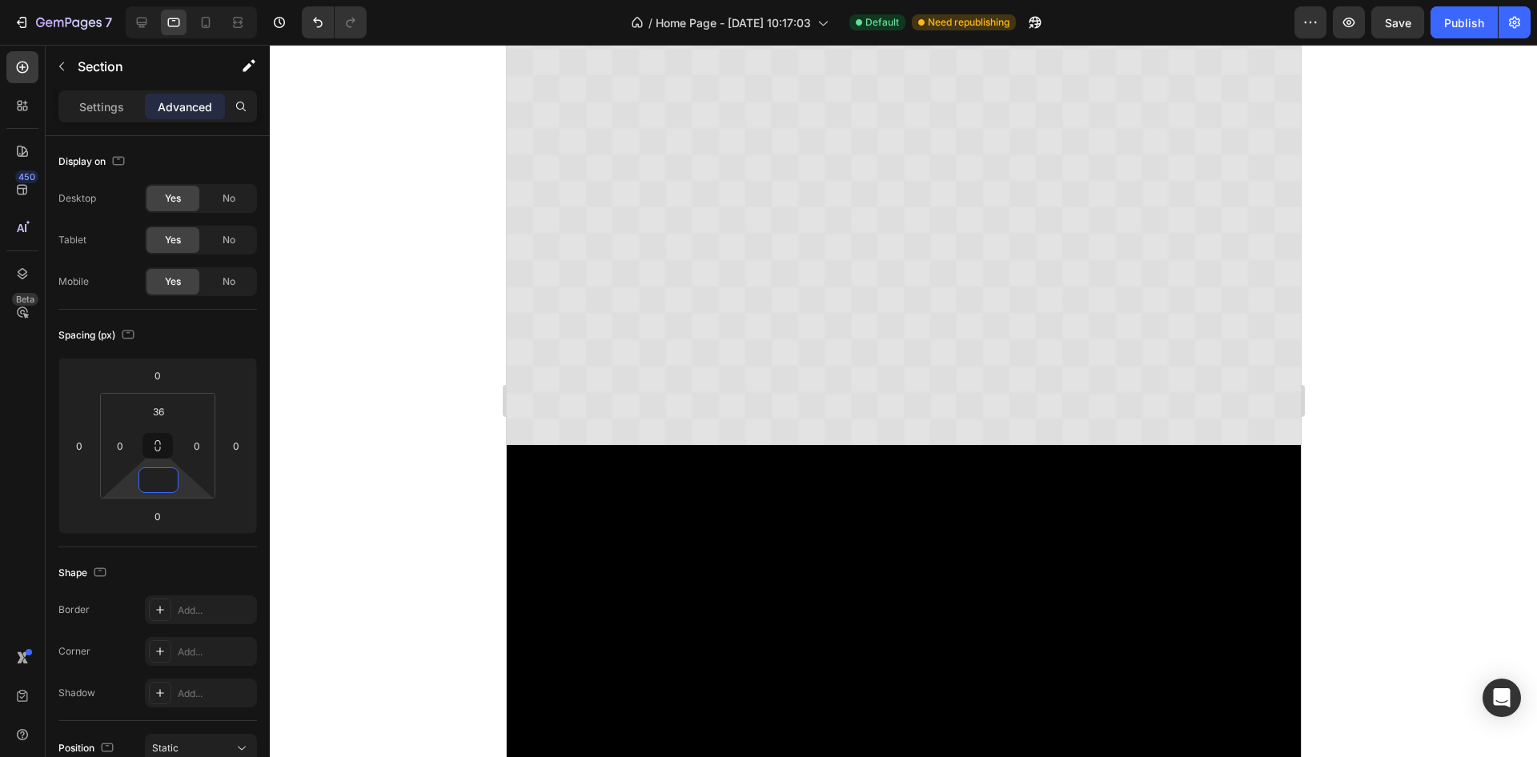
click at [167, 521] on input "48" at bounding box center [158, 516] width 32 height 24
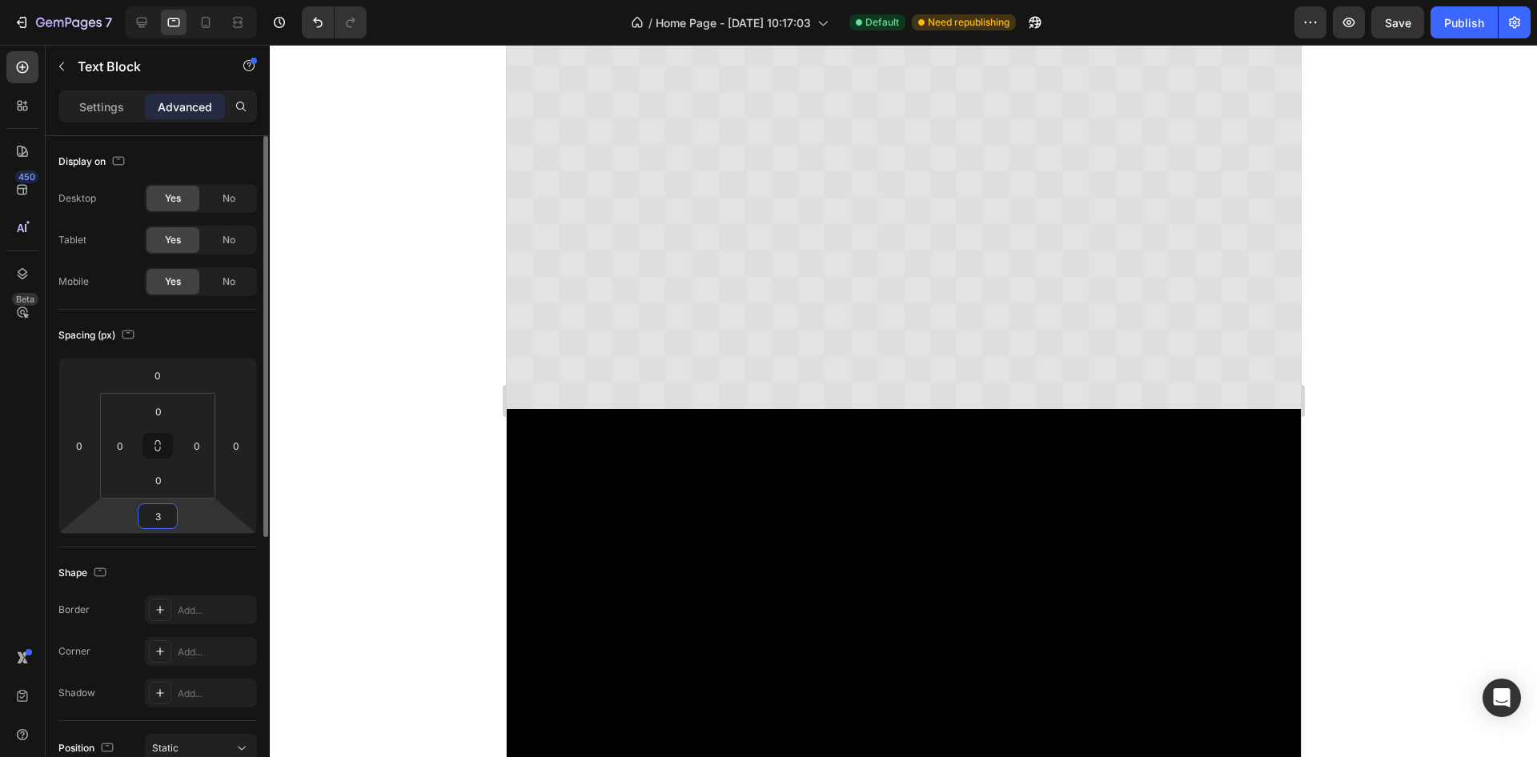
type input "36"
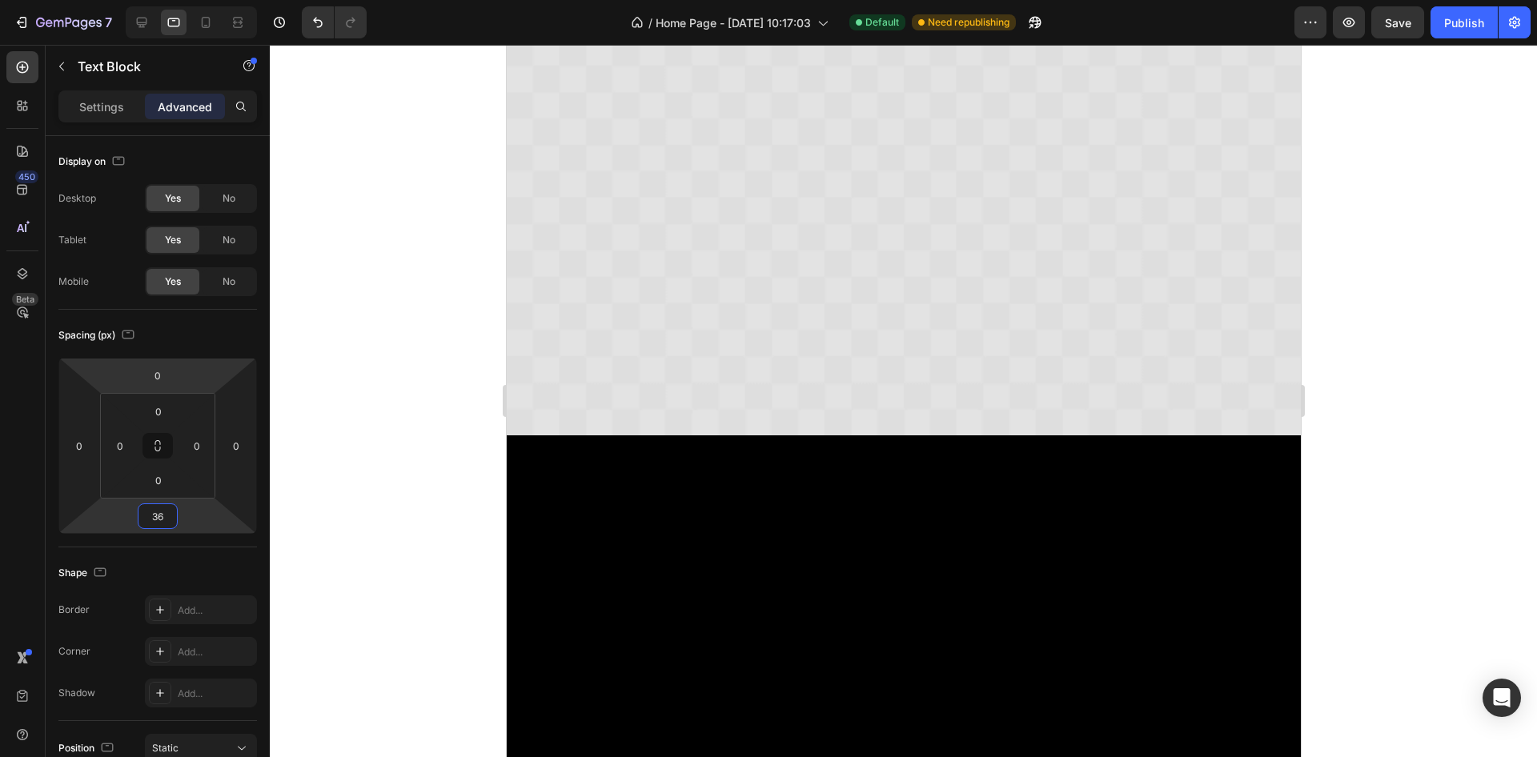
click at [462, 323] on div at bounding box center [904, 401] width 1268 height 713
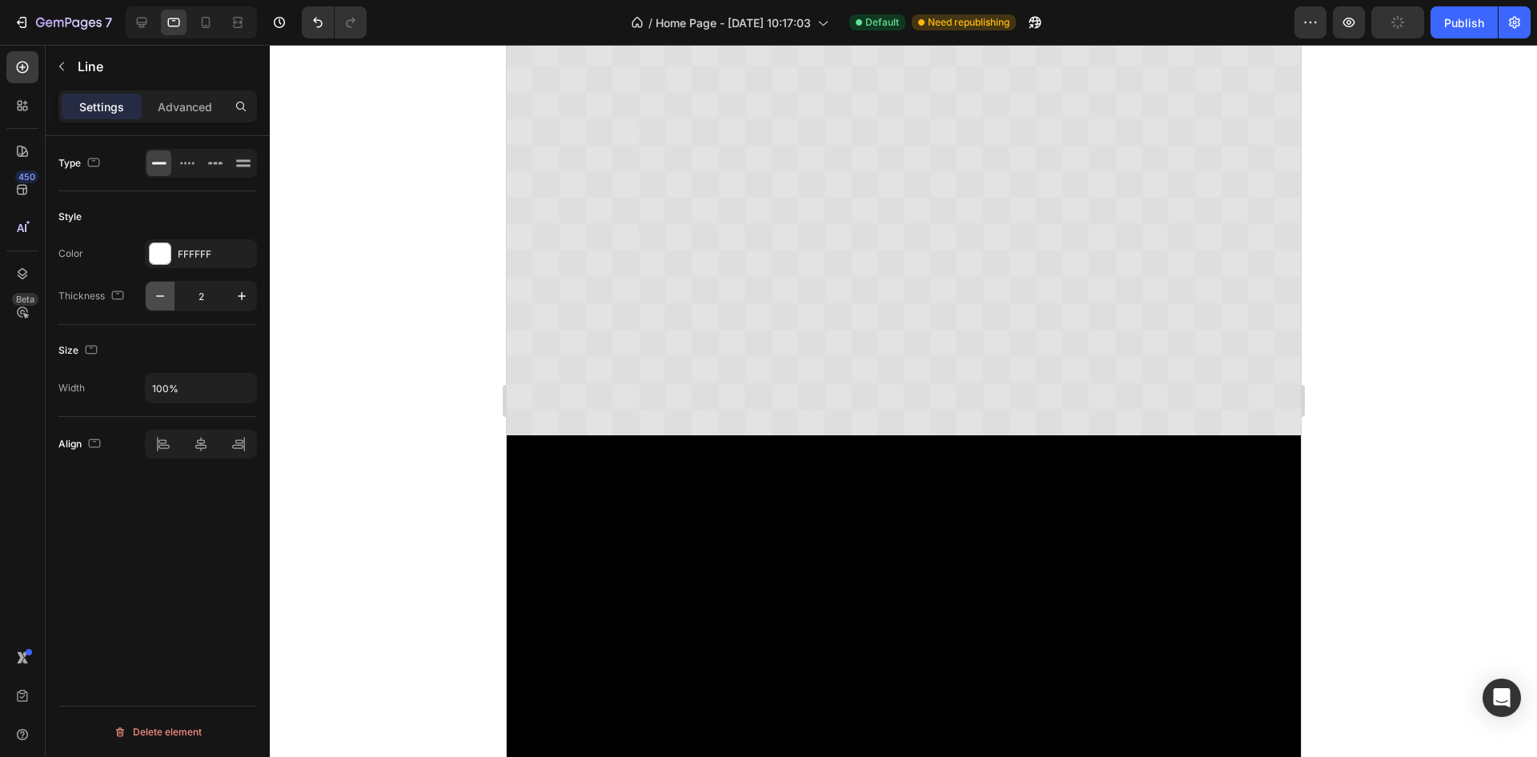
click at [159, 297] on icon "button" at bounding box center [160, 296] width 16 height 16
type input "1"
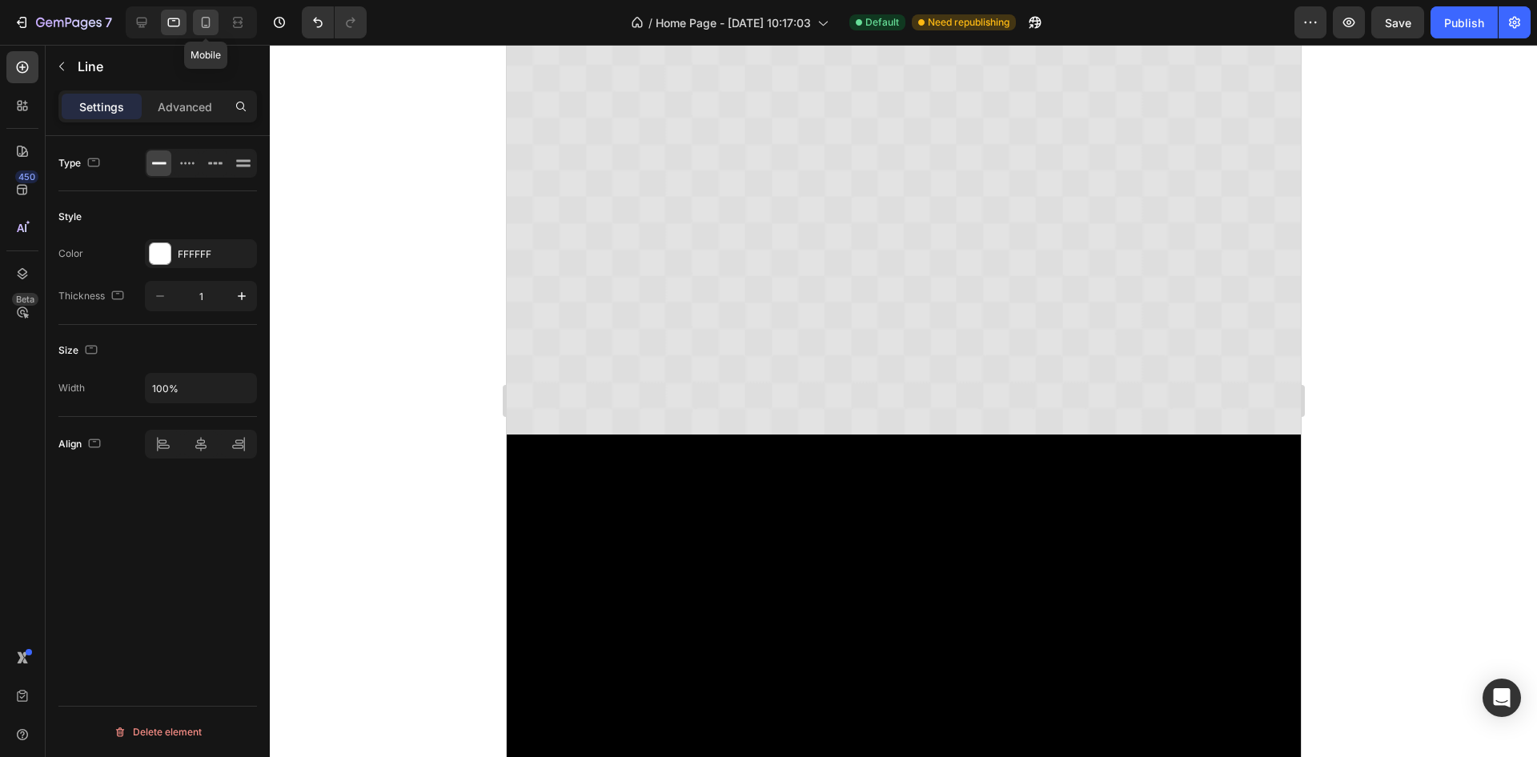
click at [202, 32] on div at bounding box center [206, 23] width 26 height 26
type input "2"
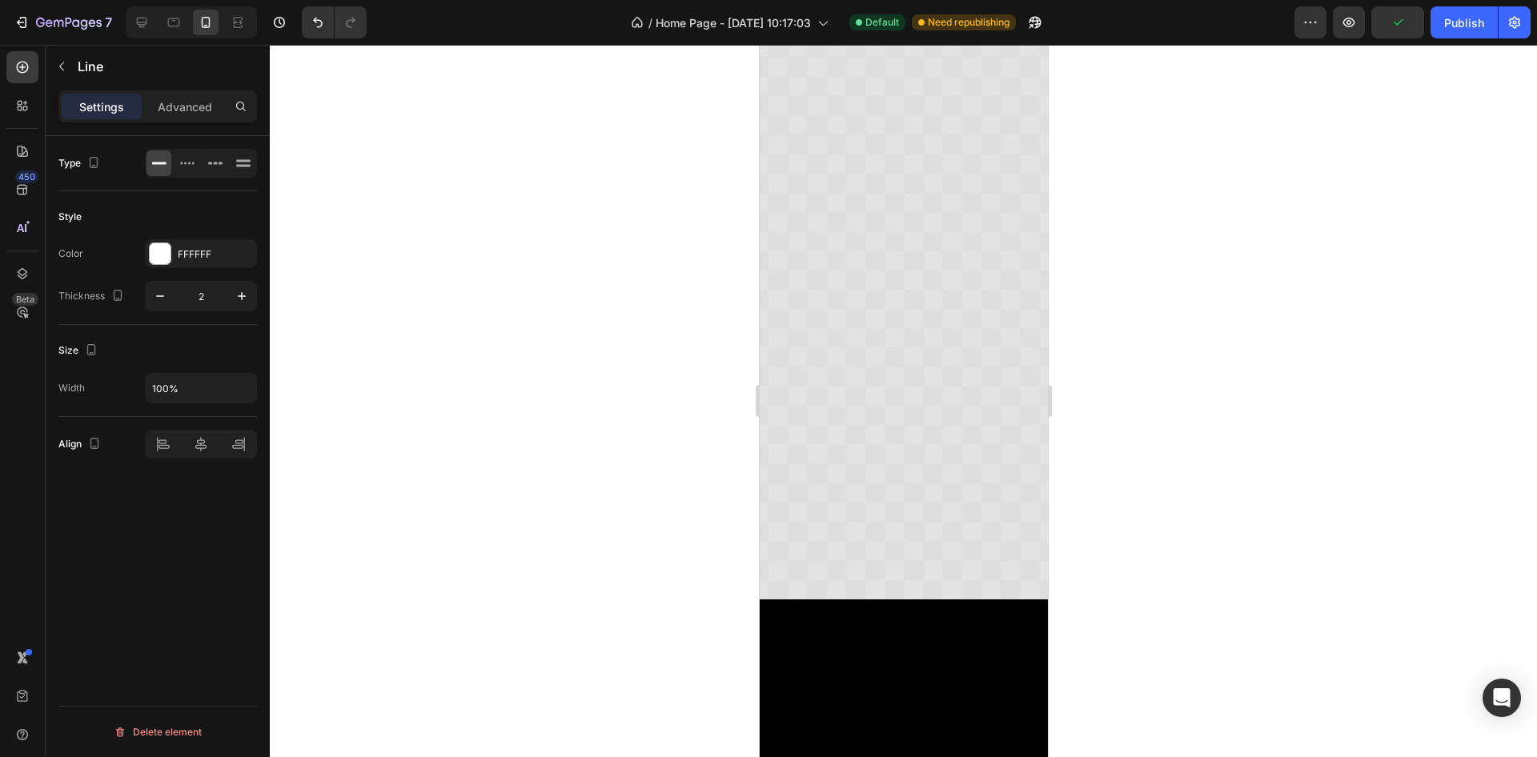
scroll to position [5645, 0]
click at [1138, 301] on div at bounding box center [904, 401] width 1268 height 713
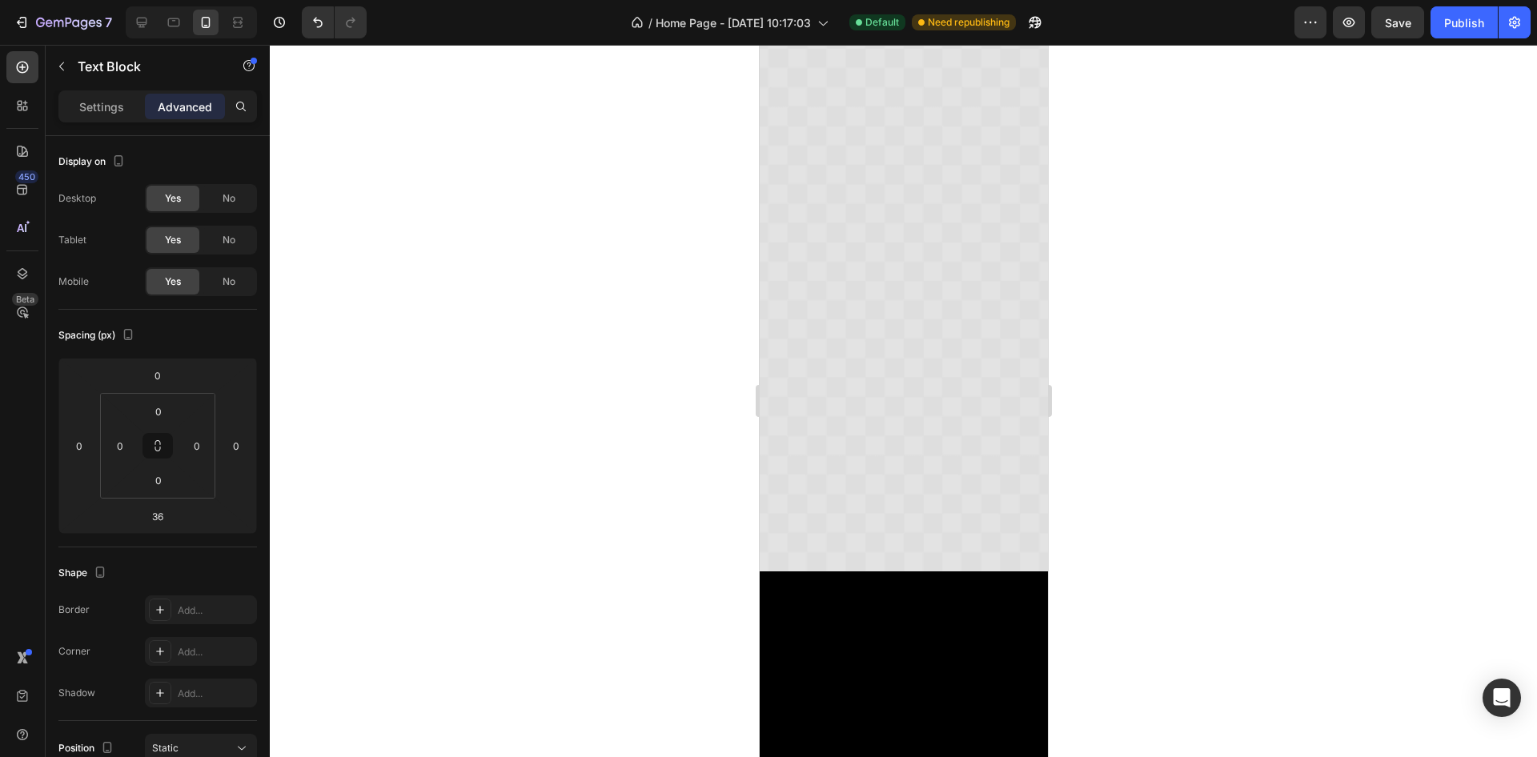
drag, startPoint x: 902, startPoint y: 340, endPoint x: 936, endPoint y: 305, distance: 48.7
type input "0"
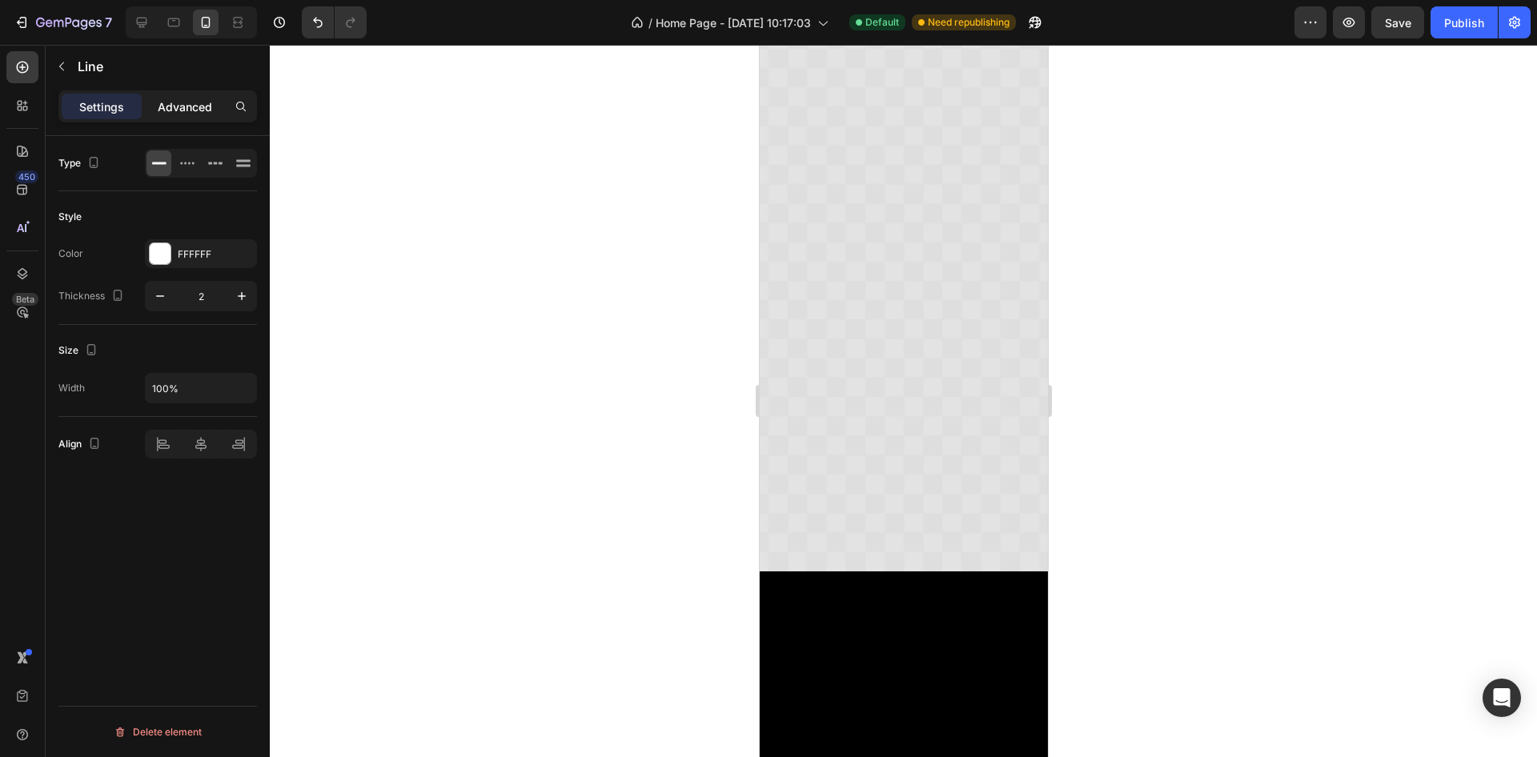
click at [175, 101] on p "Advanced" at bounding box center [185, 106] width 54 height 17
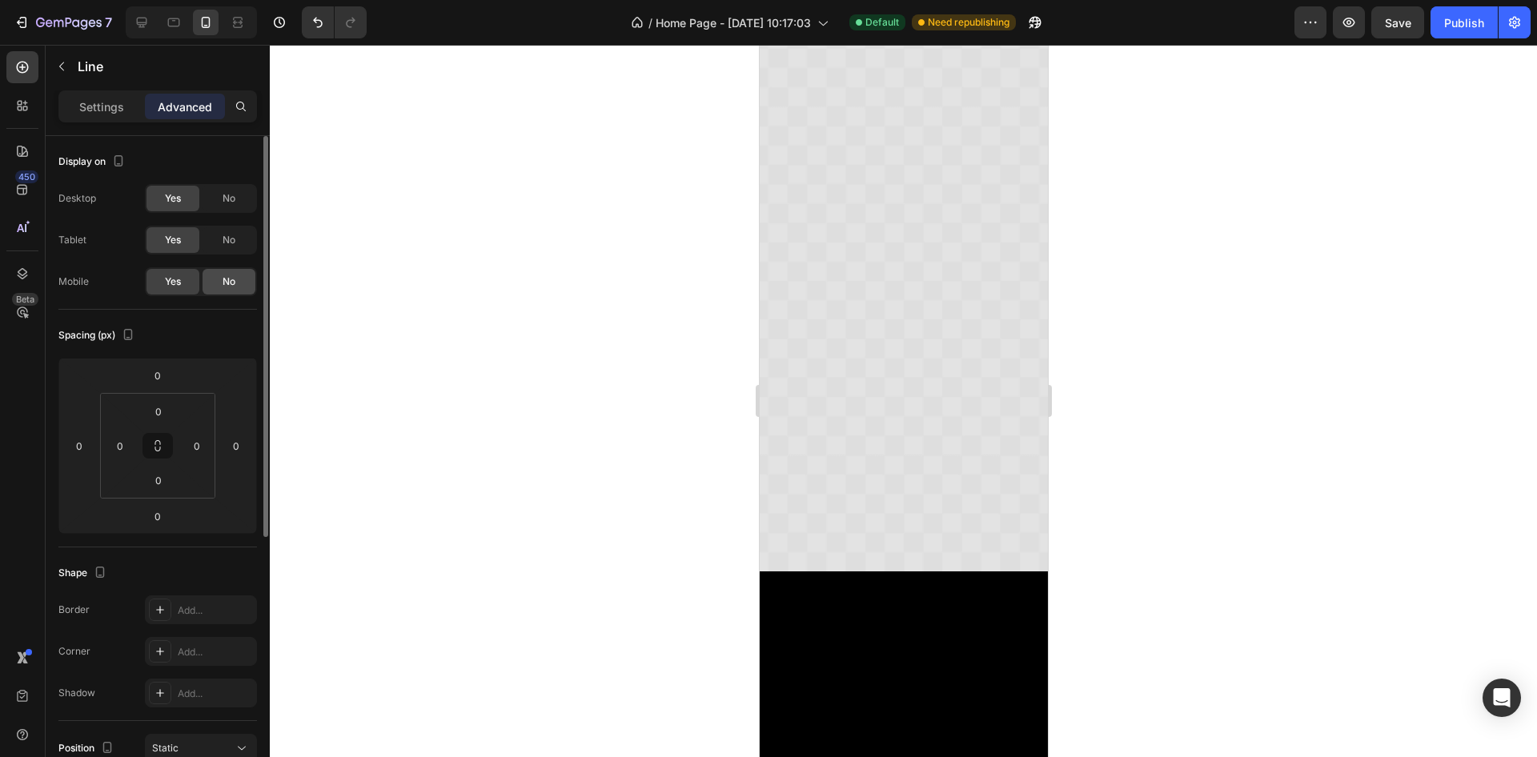
click at [243, 281] on div "No" at bounding box center [229, 282] width 53 height 26
click at [1242, 421] on div at bounding box center [904, 401] width 1268 height 713
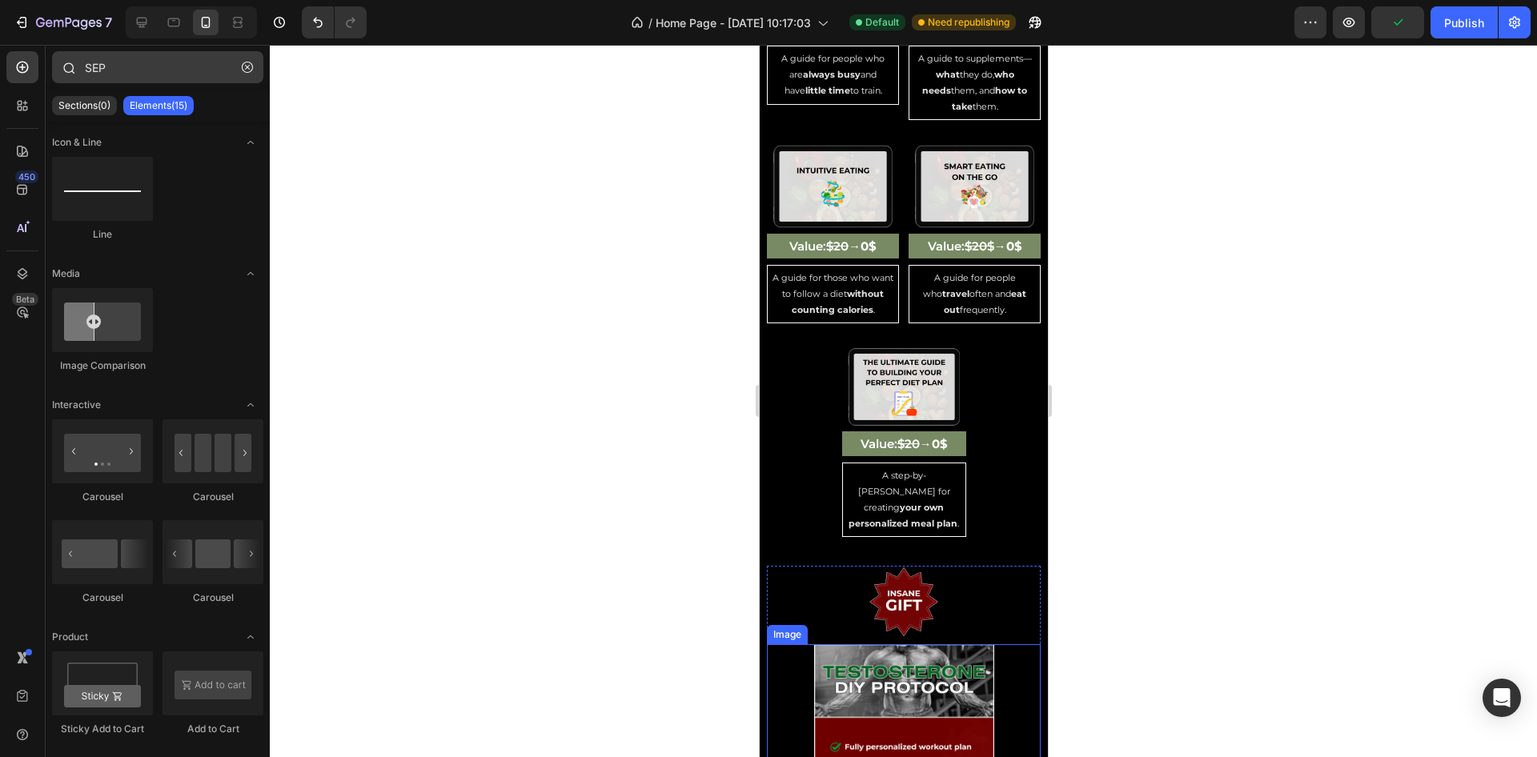
scroll to position [4924, 0]
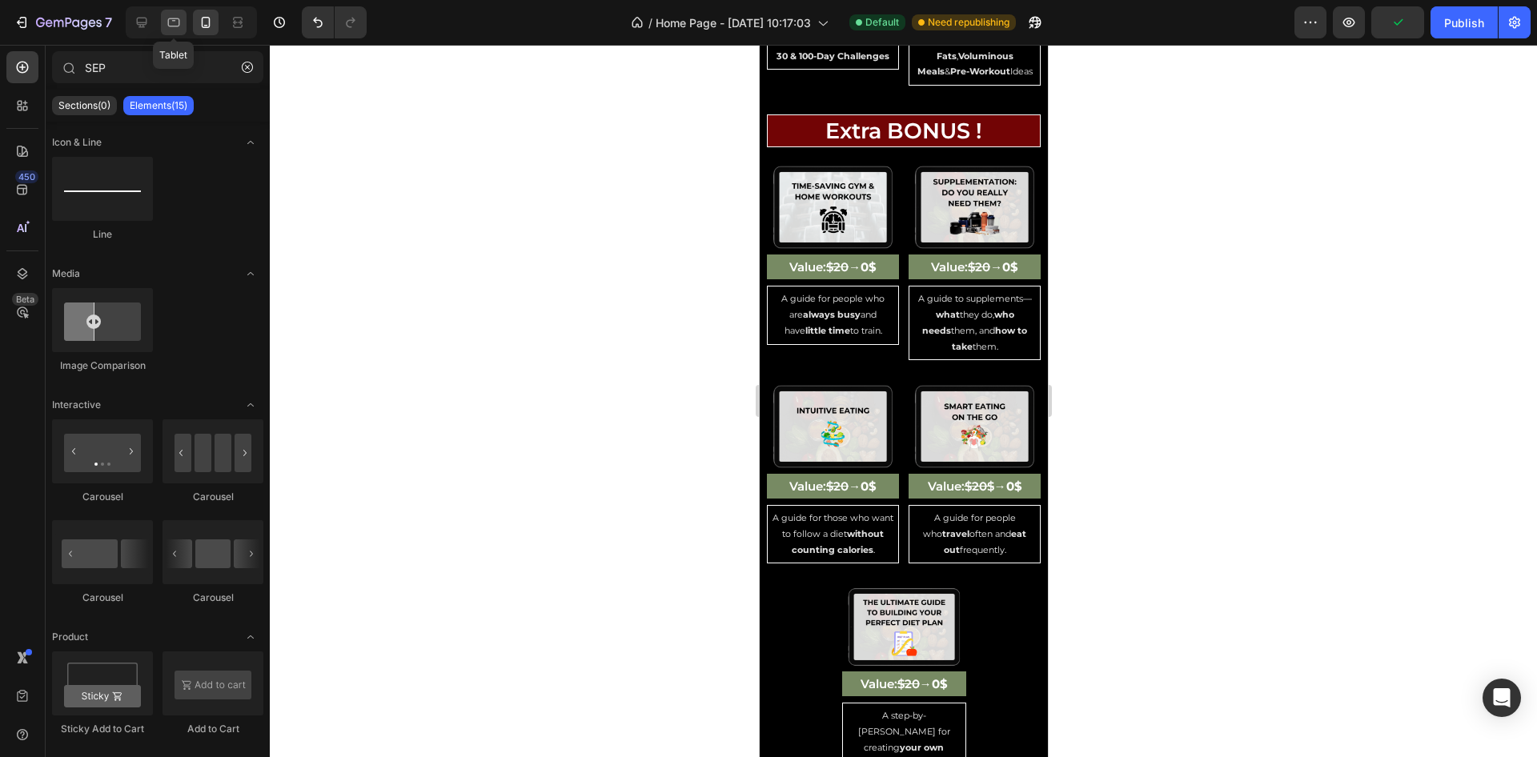
click at [175, 16] on icon at bounding box center [174, 22] width 16 height 16
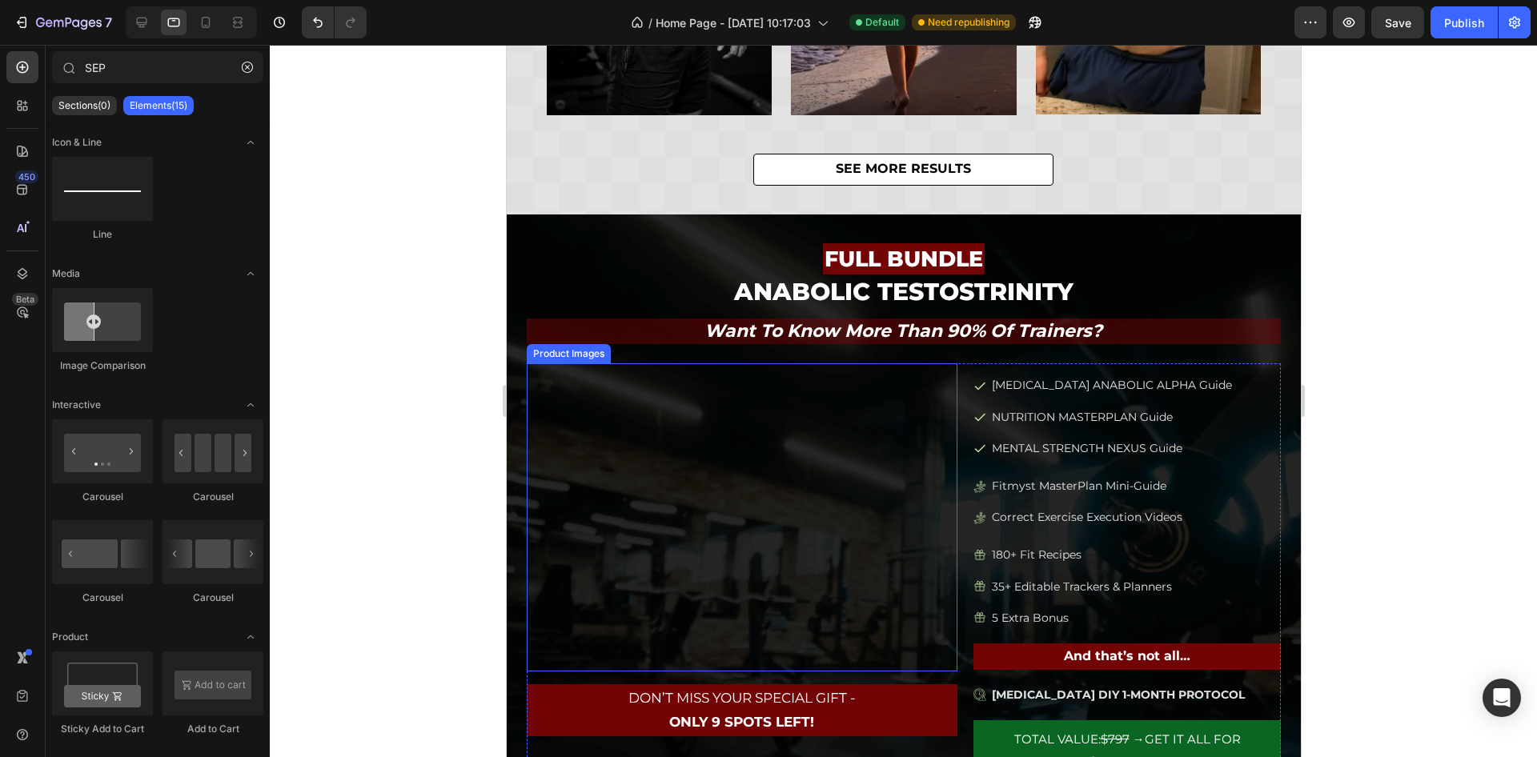
scroll to position [1002, 0]
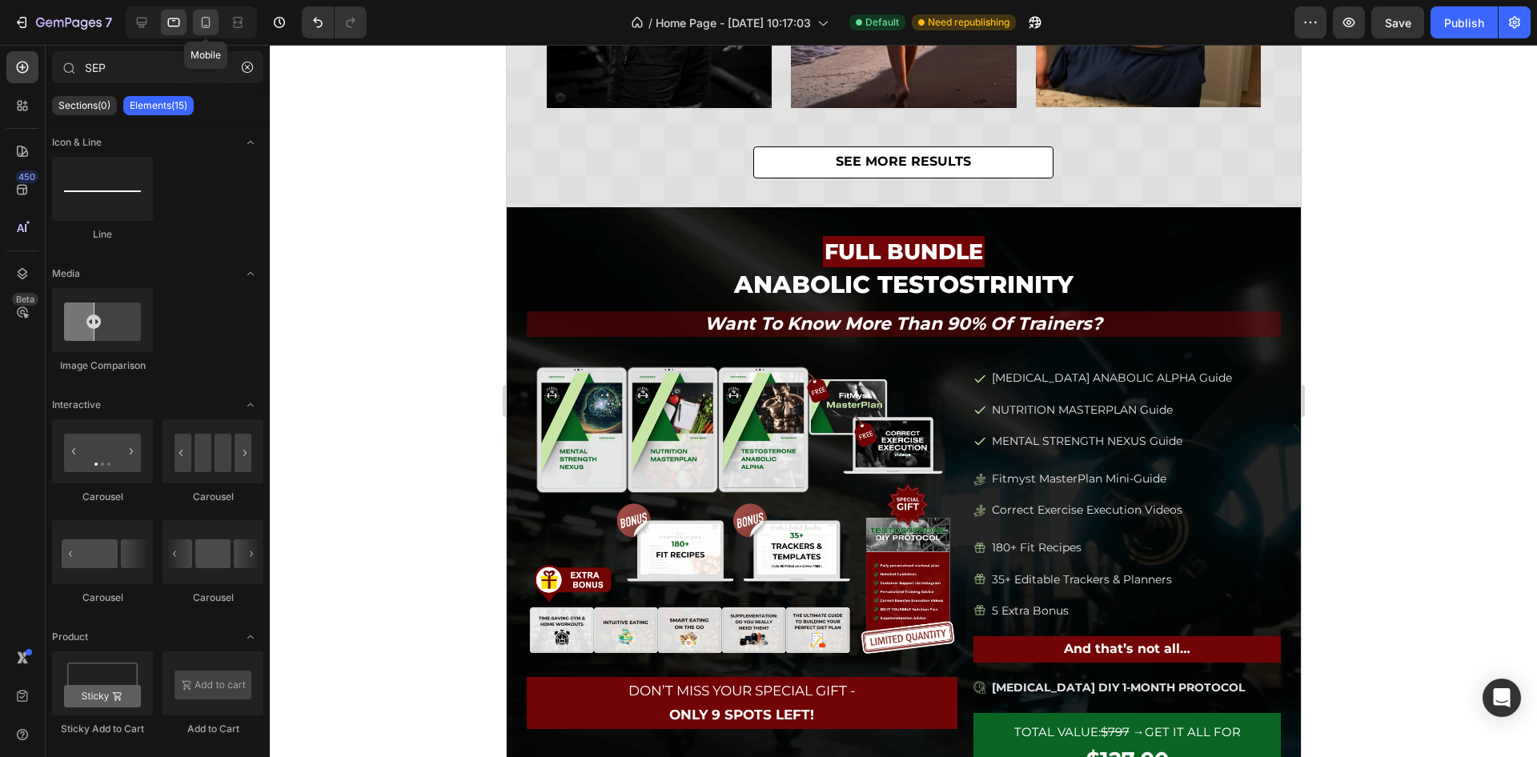
click at [208, 19] on icon at bounding box center [206, 22] width 16 height 16
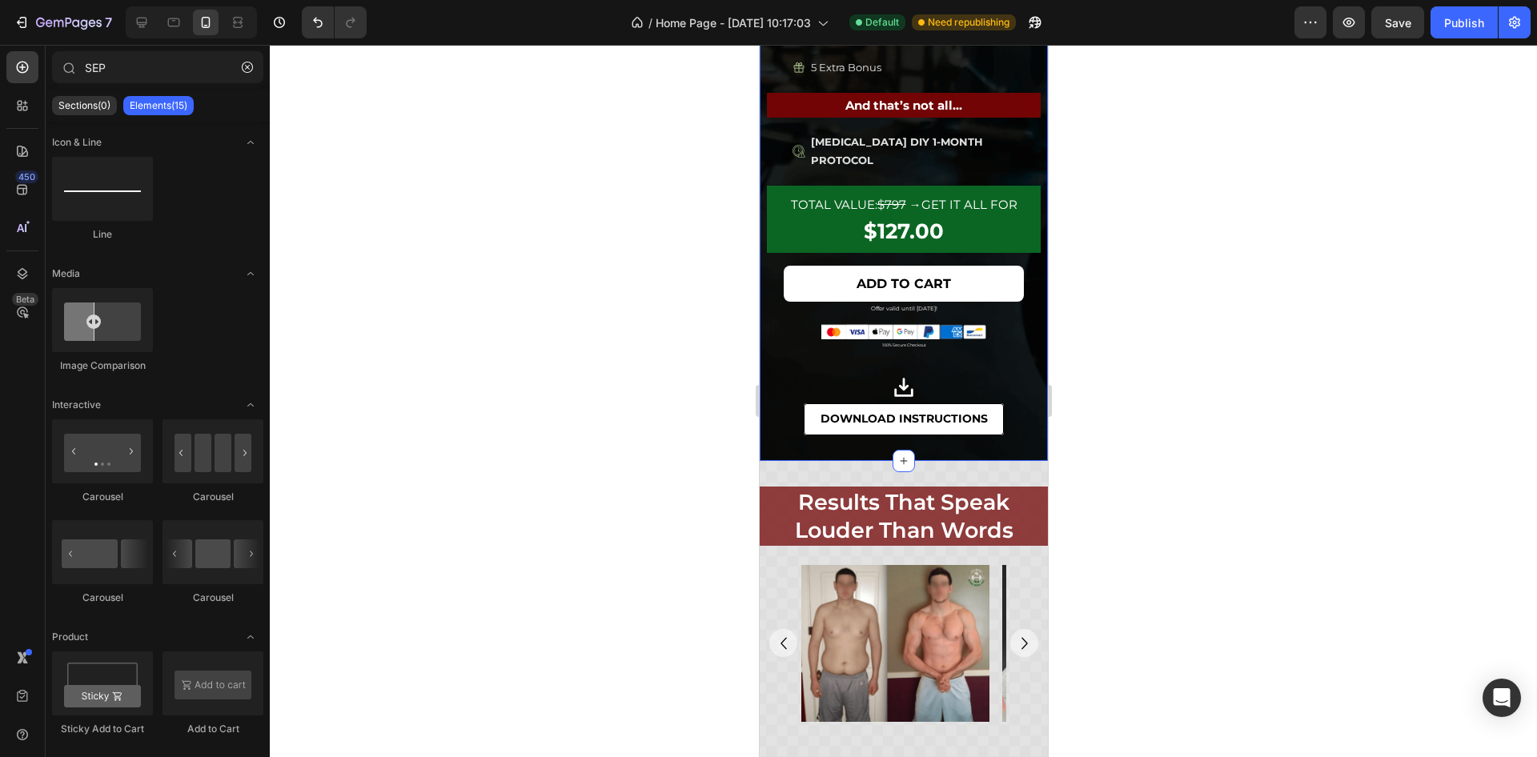
scroll to position [2276, 0]
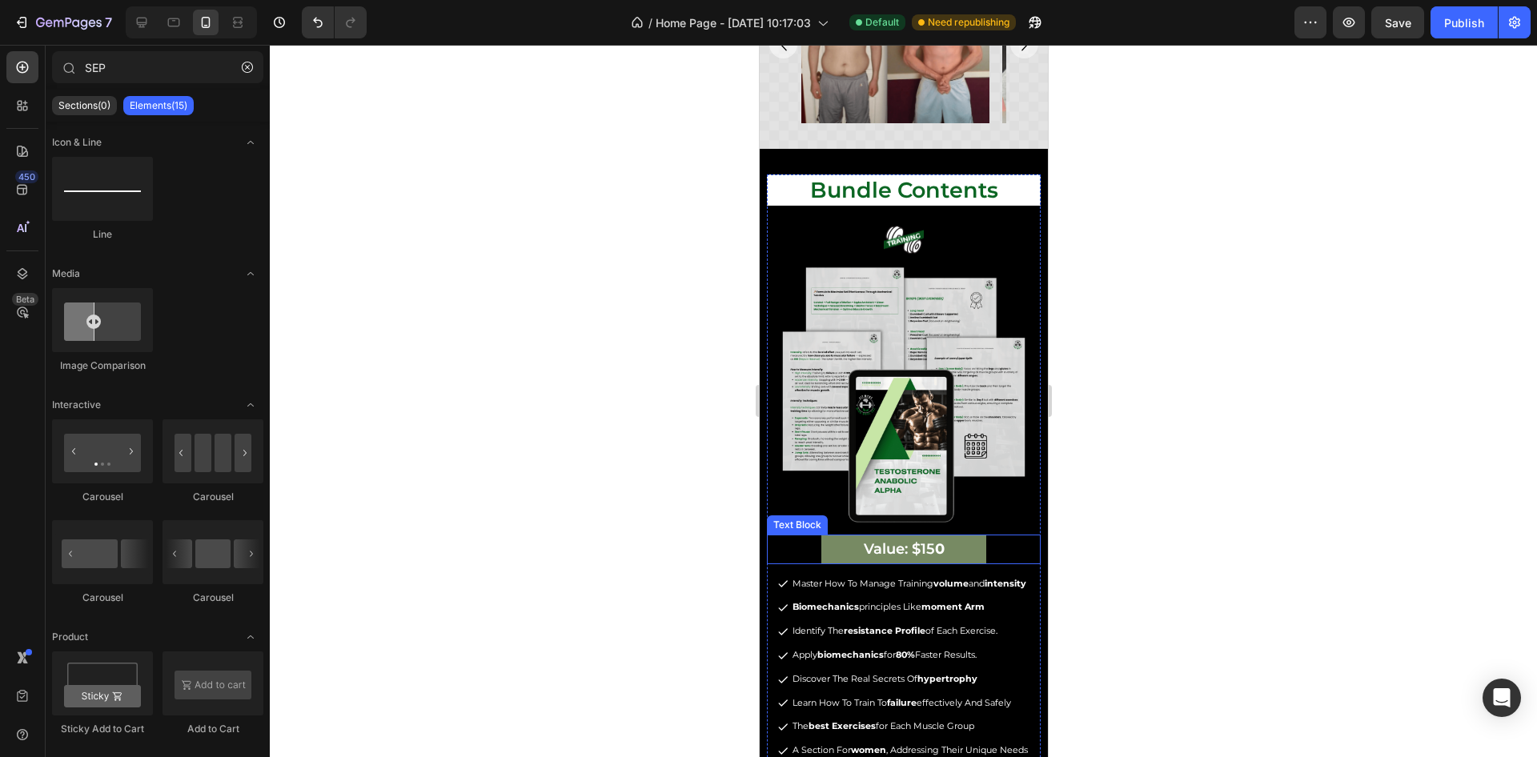
click at [839, 538] on p "Value: $15 0" at bounding box center [902, 549] width 161 height 26
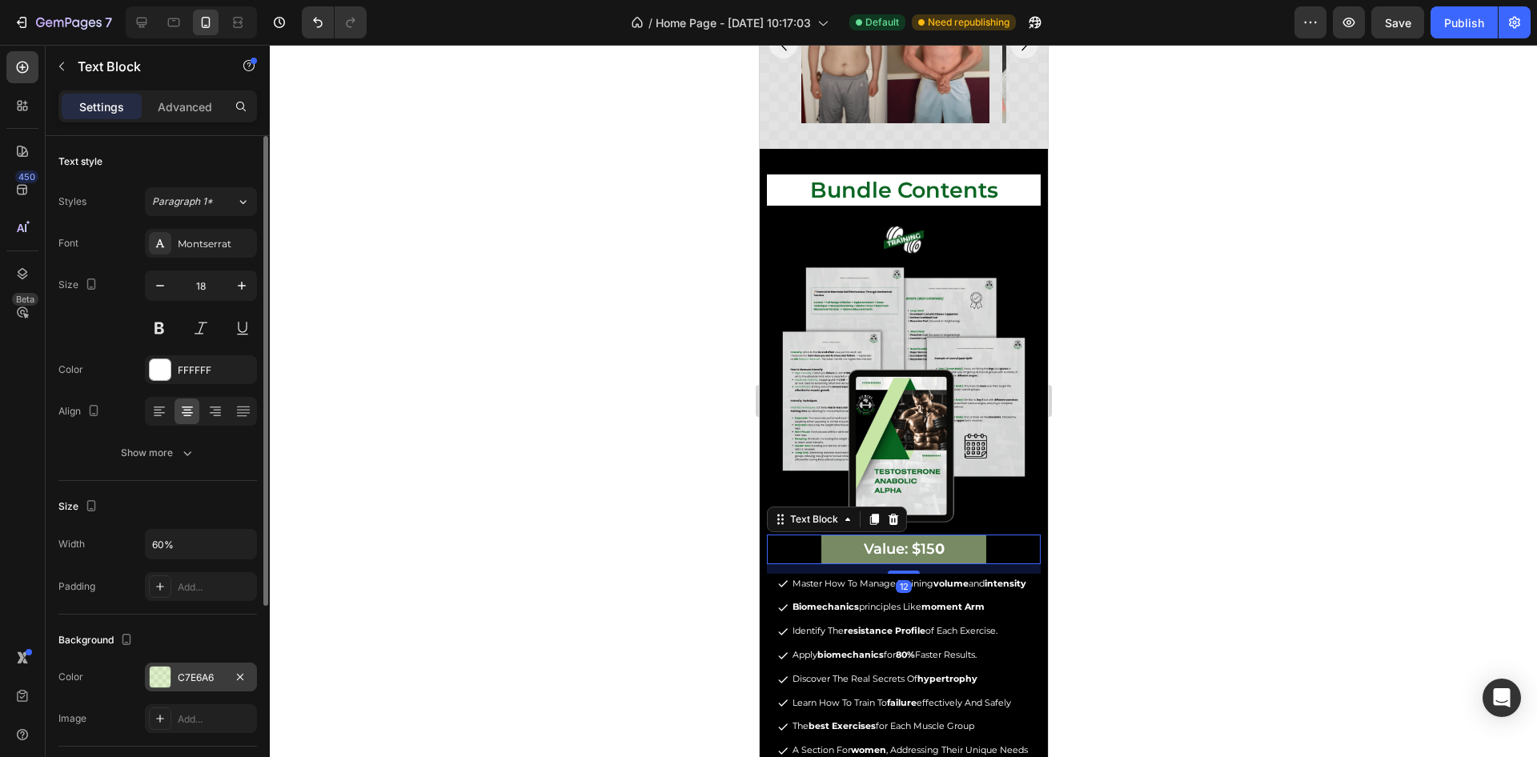
click at [179, 671] on div "C7E6A6" at bounding box center [201, 678] width 46 height 14
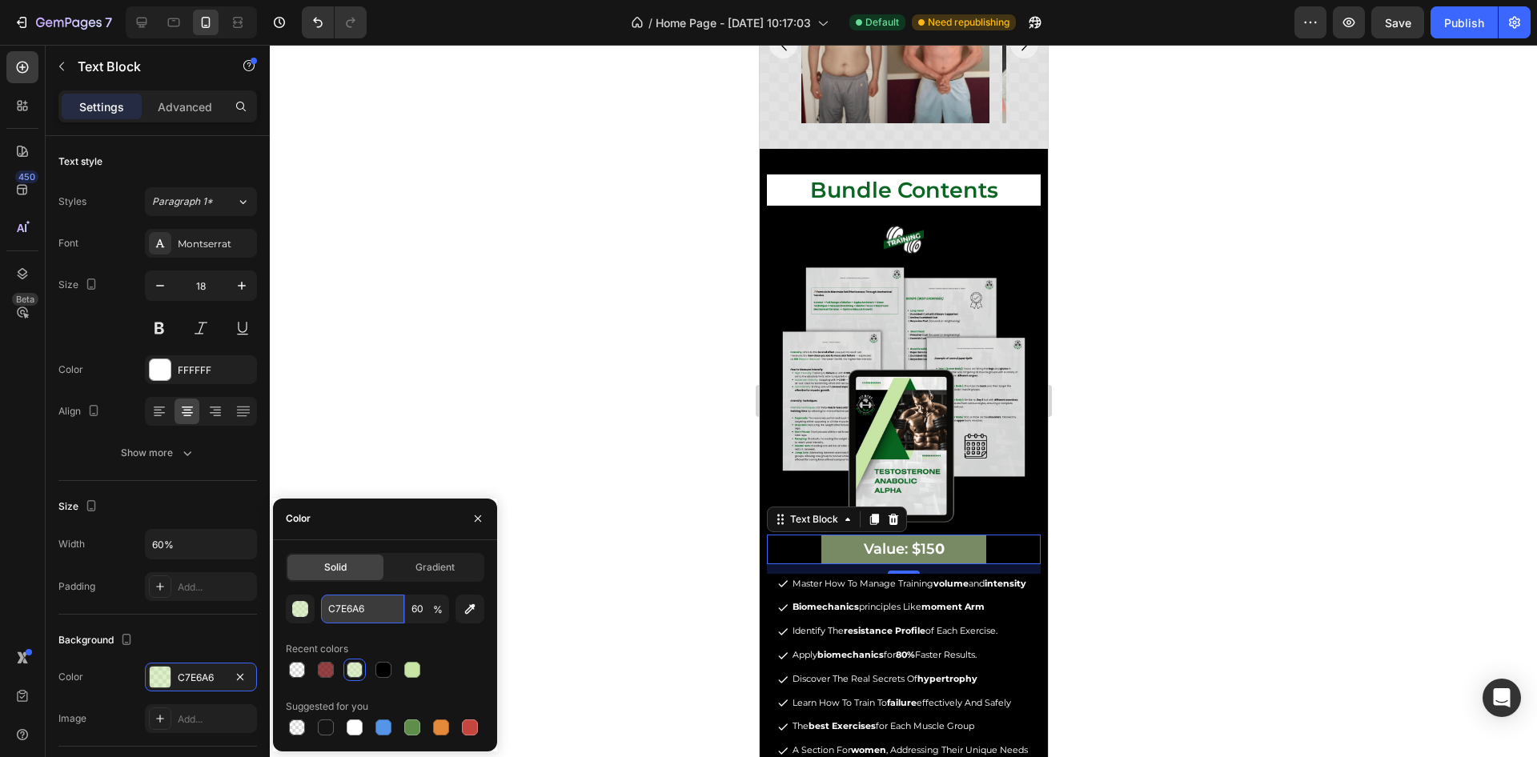
click at [348, 611] on input "C7E6A6" at bounding box center [362, 609] width 83 height 29
paste input "720405"
type input "720405"
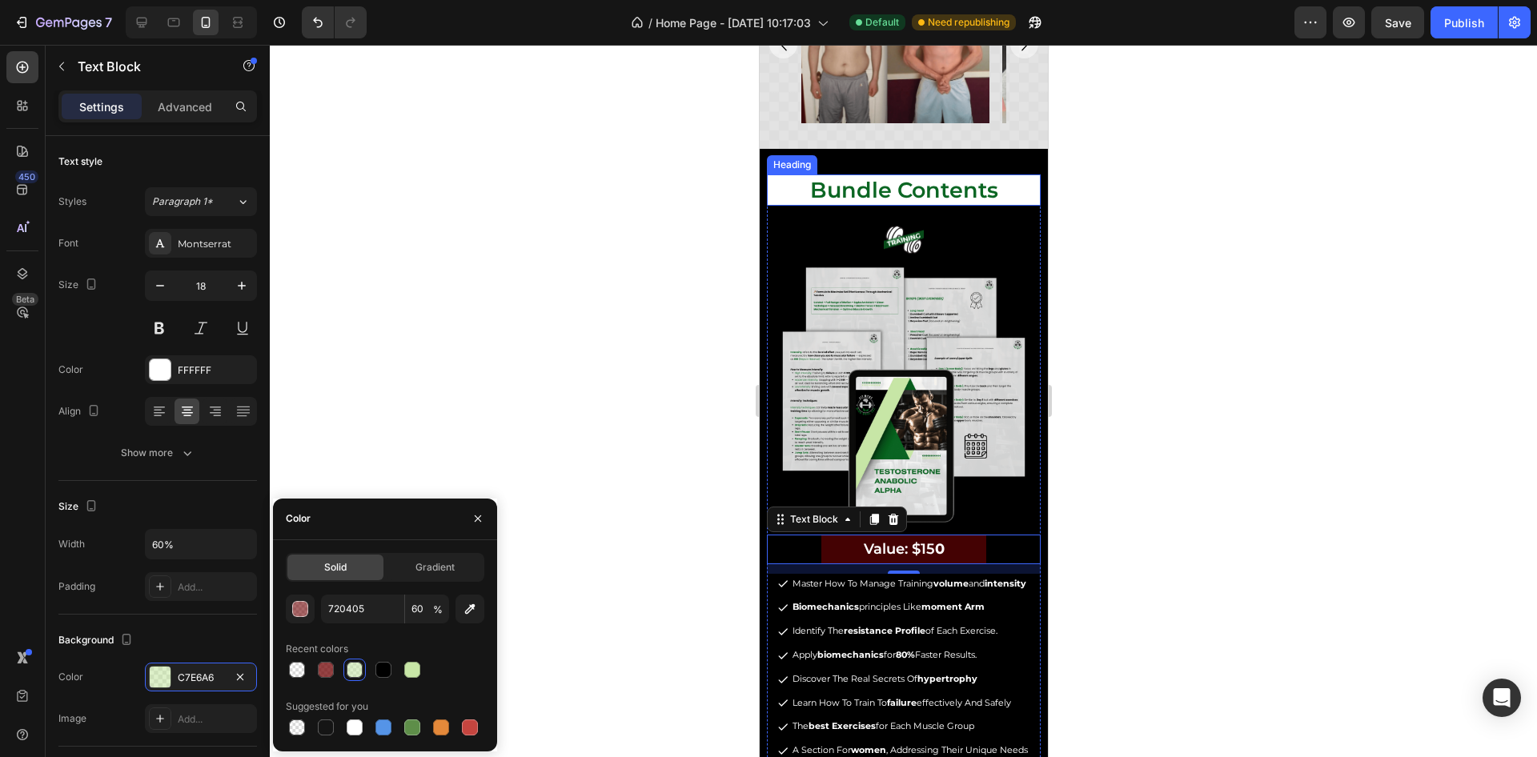
click at [854, 192] on h2 "bundle contents" at bounding box center [903, 190] width 274 height 31
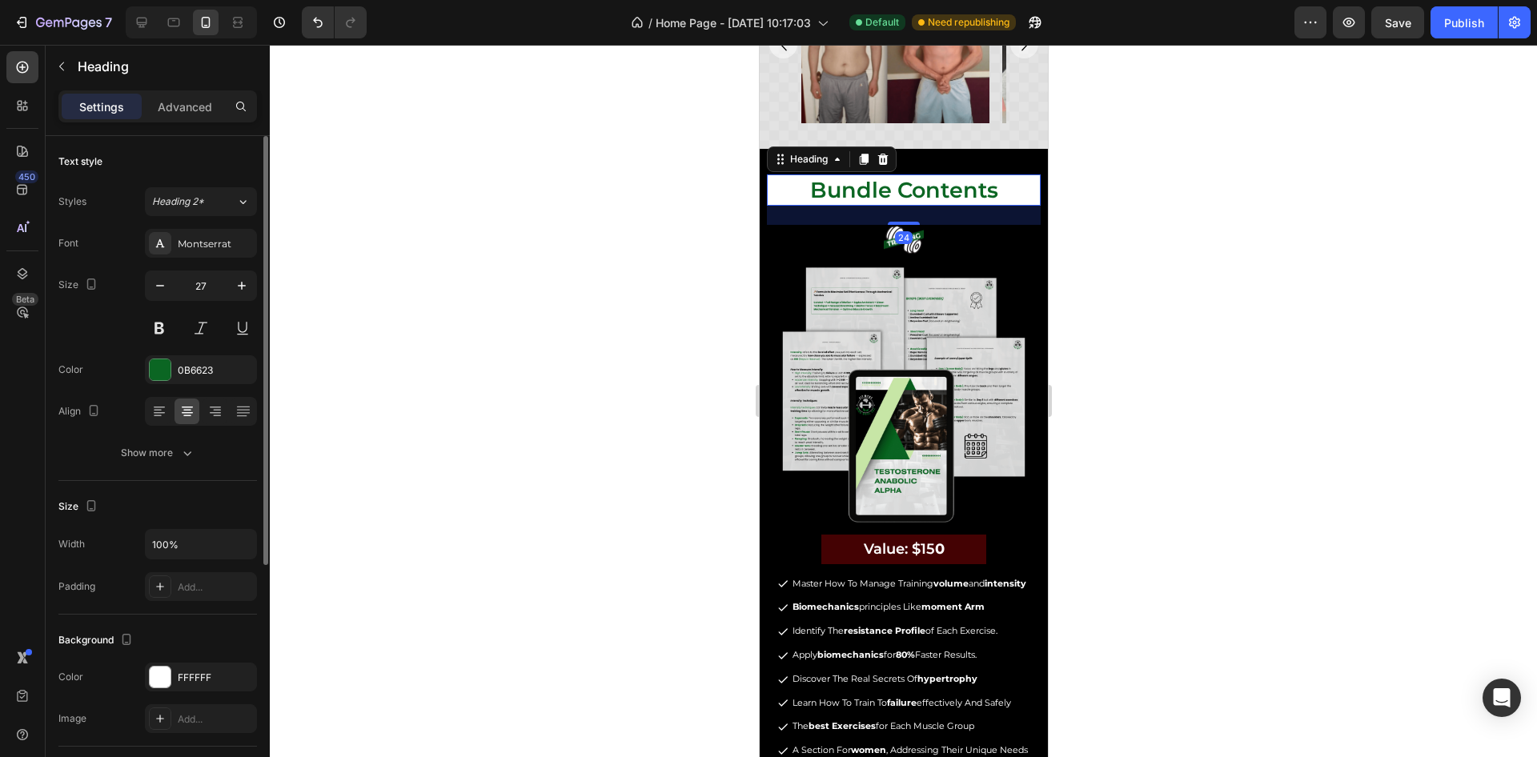
click at [201, 352] on div "Font Montserrat Size 27 Color 0B6623 Align Show more" at bounding box center [157, 348] width 199 height 239
click at [199, 366] on div "0B6623" at bounding box center [201, 371] width 46 height 14
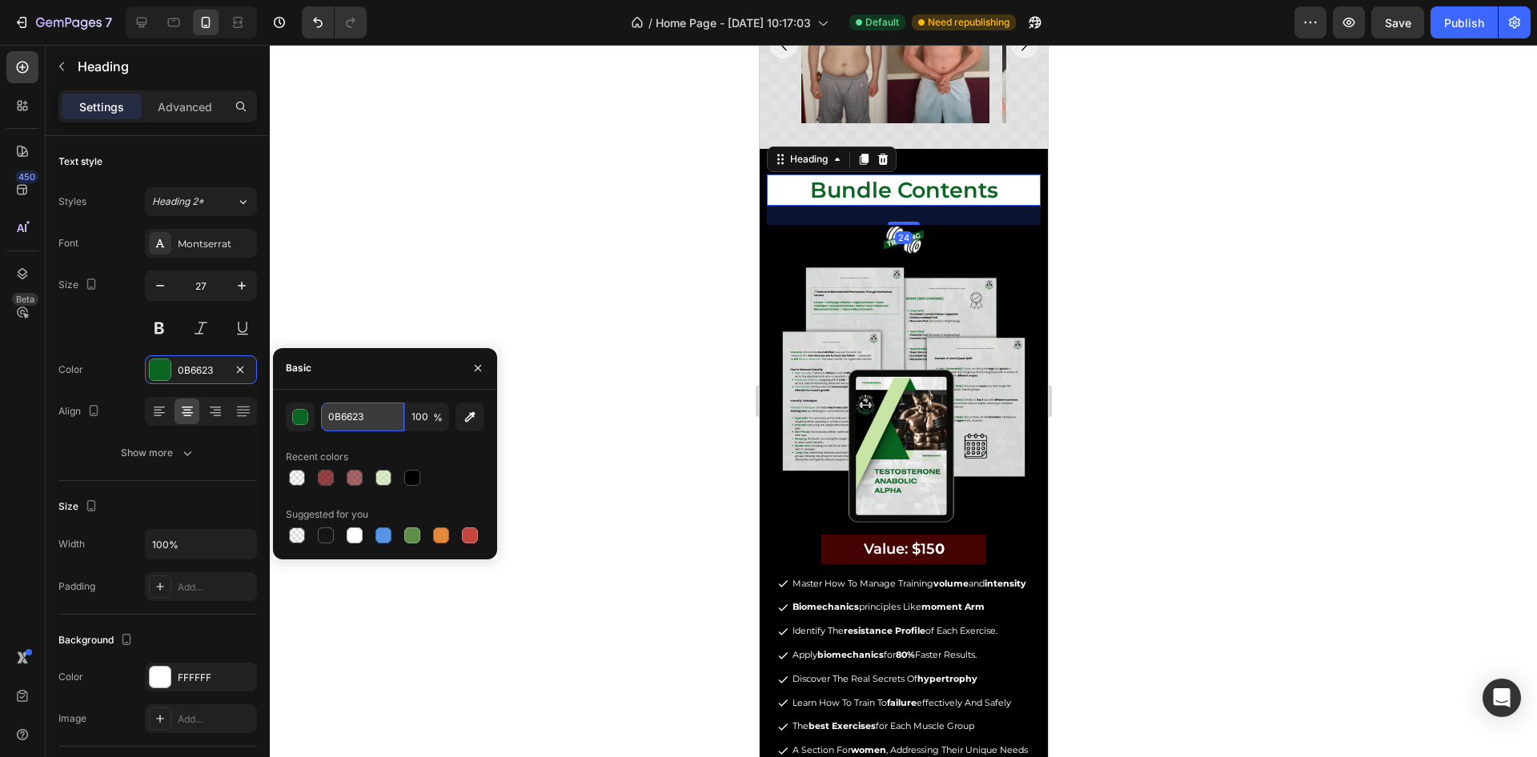
click at [338, 407] on input "0B6623" at bounding box center [362, 417] width 83 height 29
click at [836, 536] on p "Value: $15 0" at bounding box center [902, 549] width 161 height 26
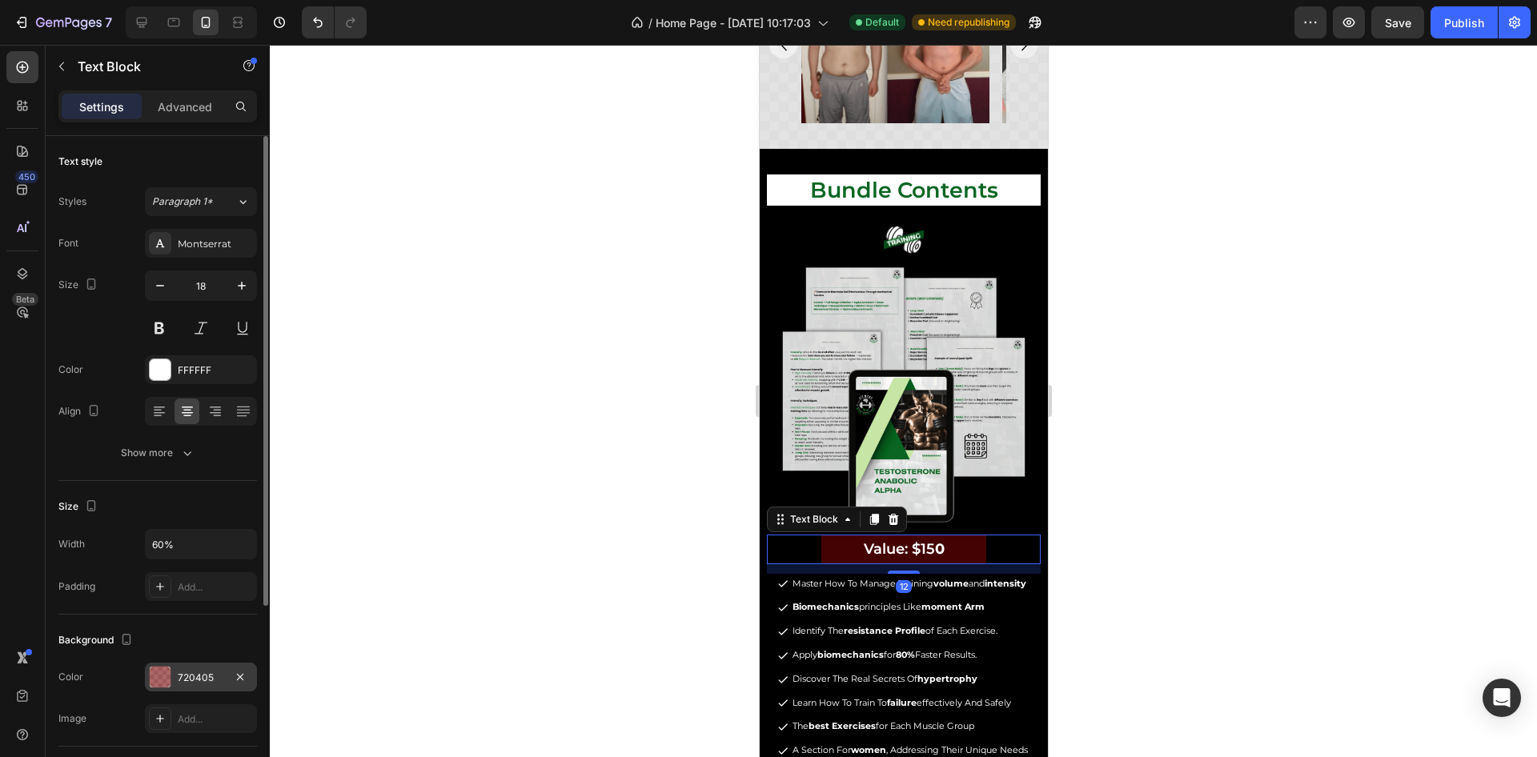
click at [190, 667] on div "720405" at bounding box center [201, 677] width 112 height 29
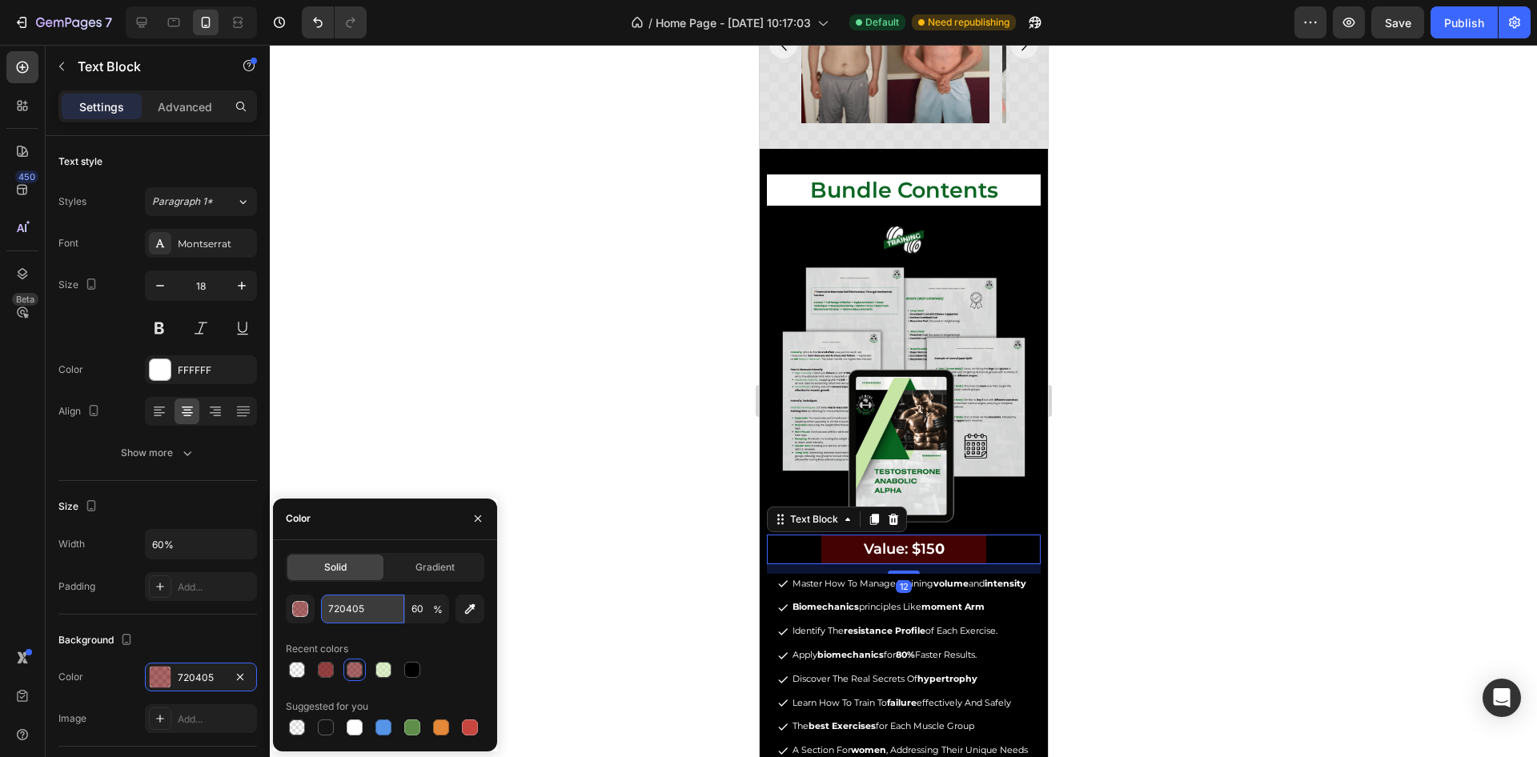
click at [342, 608] on input "720405" at bounding box center [362, 609] width 83 height 29
paste input "0B6623"
type input "0B6623"
click at [428, 613] on input "60" at bounding box center [427, 609] width 44 height 29
type input "100"
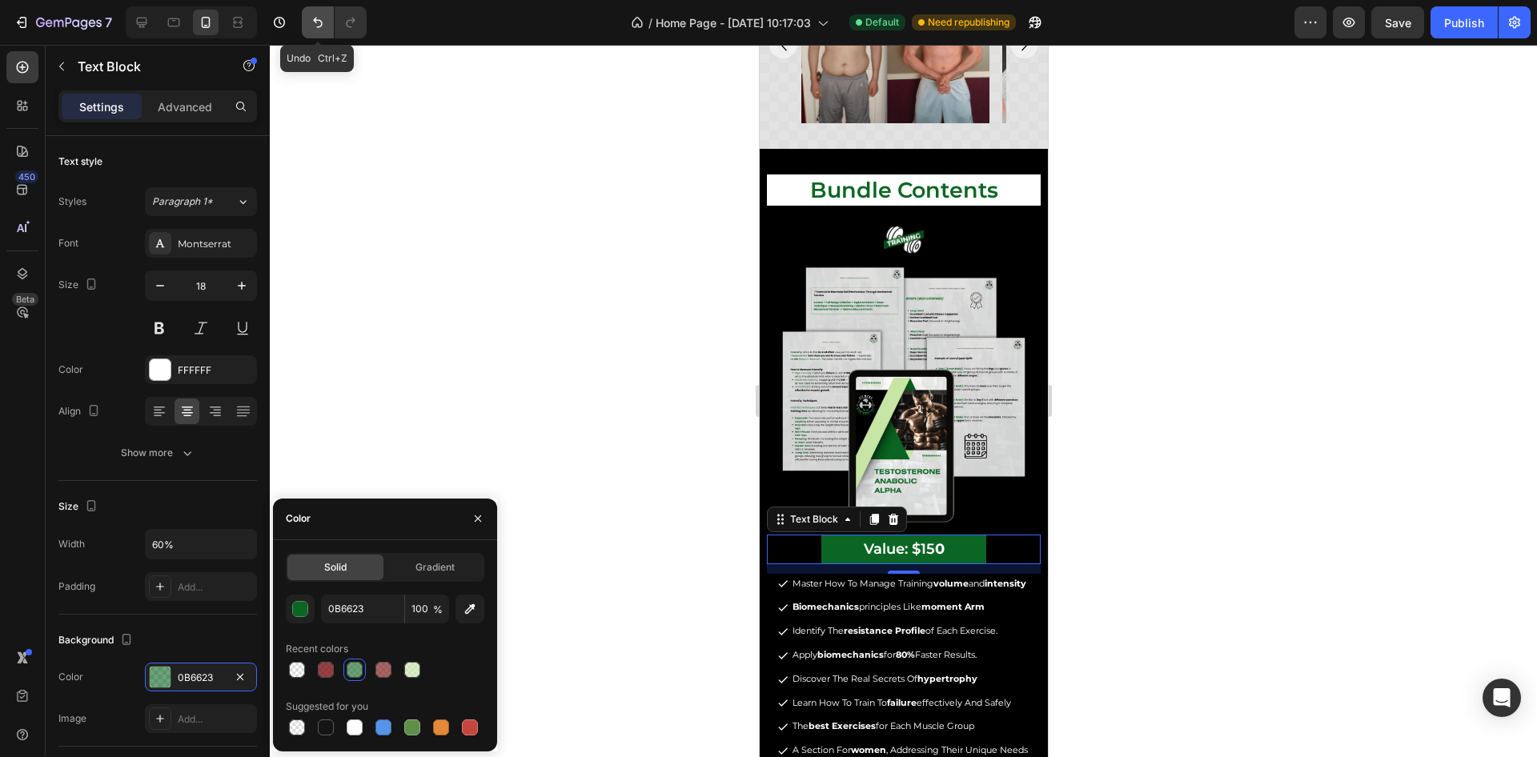
click at [319, 19] on icon "Undo/Redo" at bounding box center [318, 22] width 16 height 16
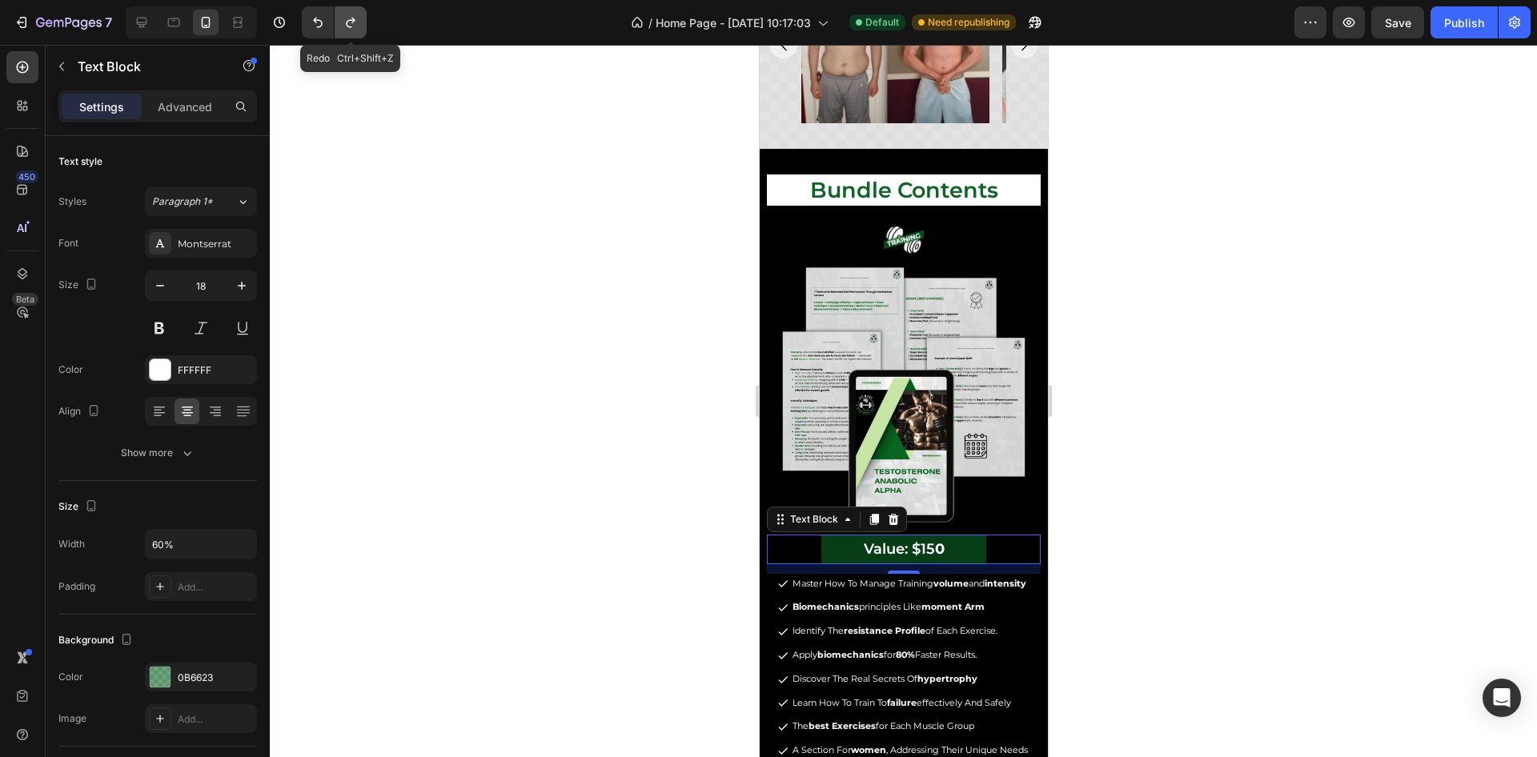
click at [353, 29] on icon "Undo/Redo" at bounding box center [351, 22] width 16 height 16
click at [1248, 521] on div at bounding box center [904, 401] width 1268 height 713
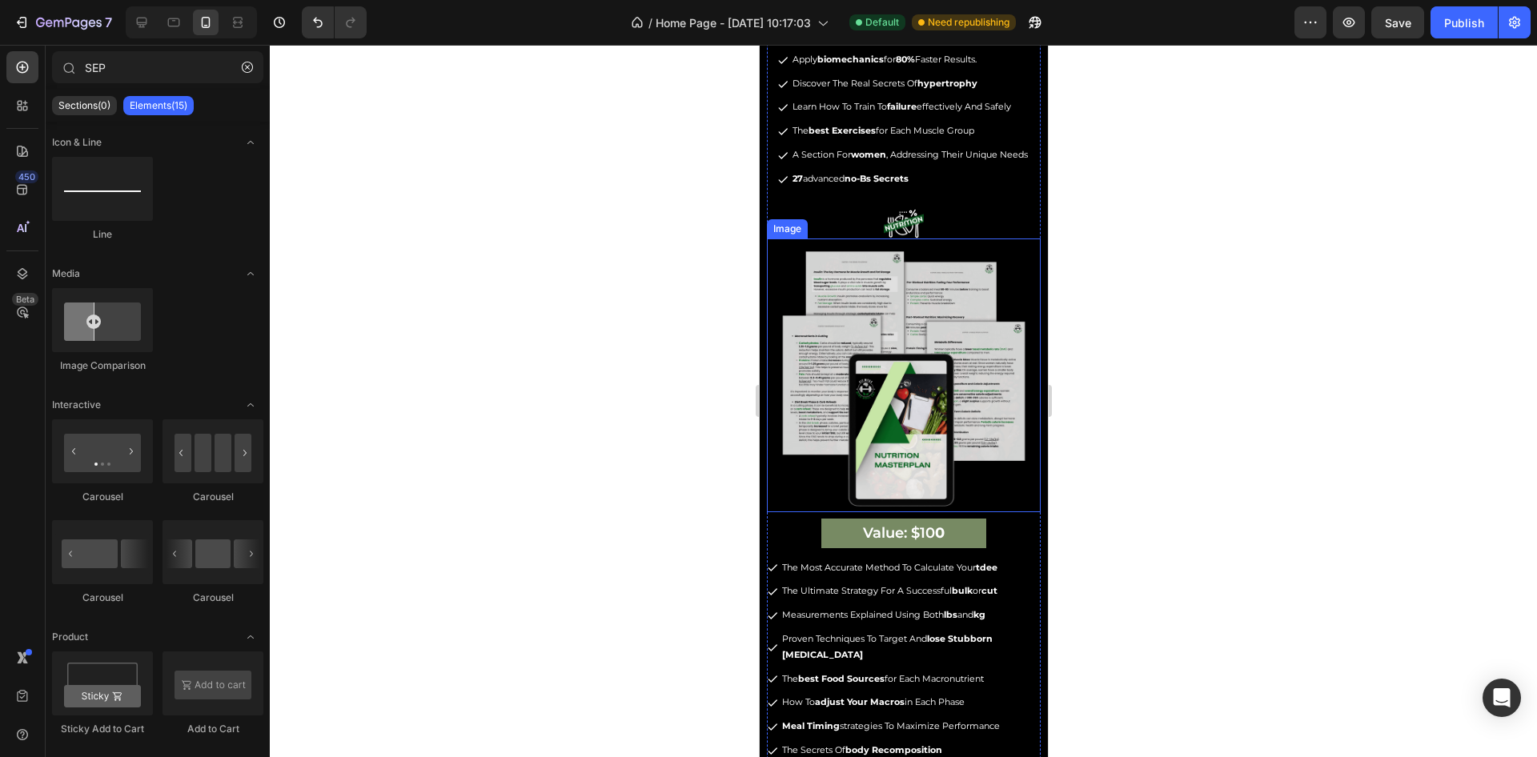
scroll to position [2876, 0]
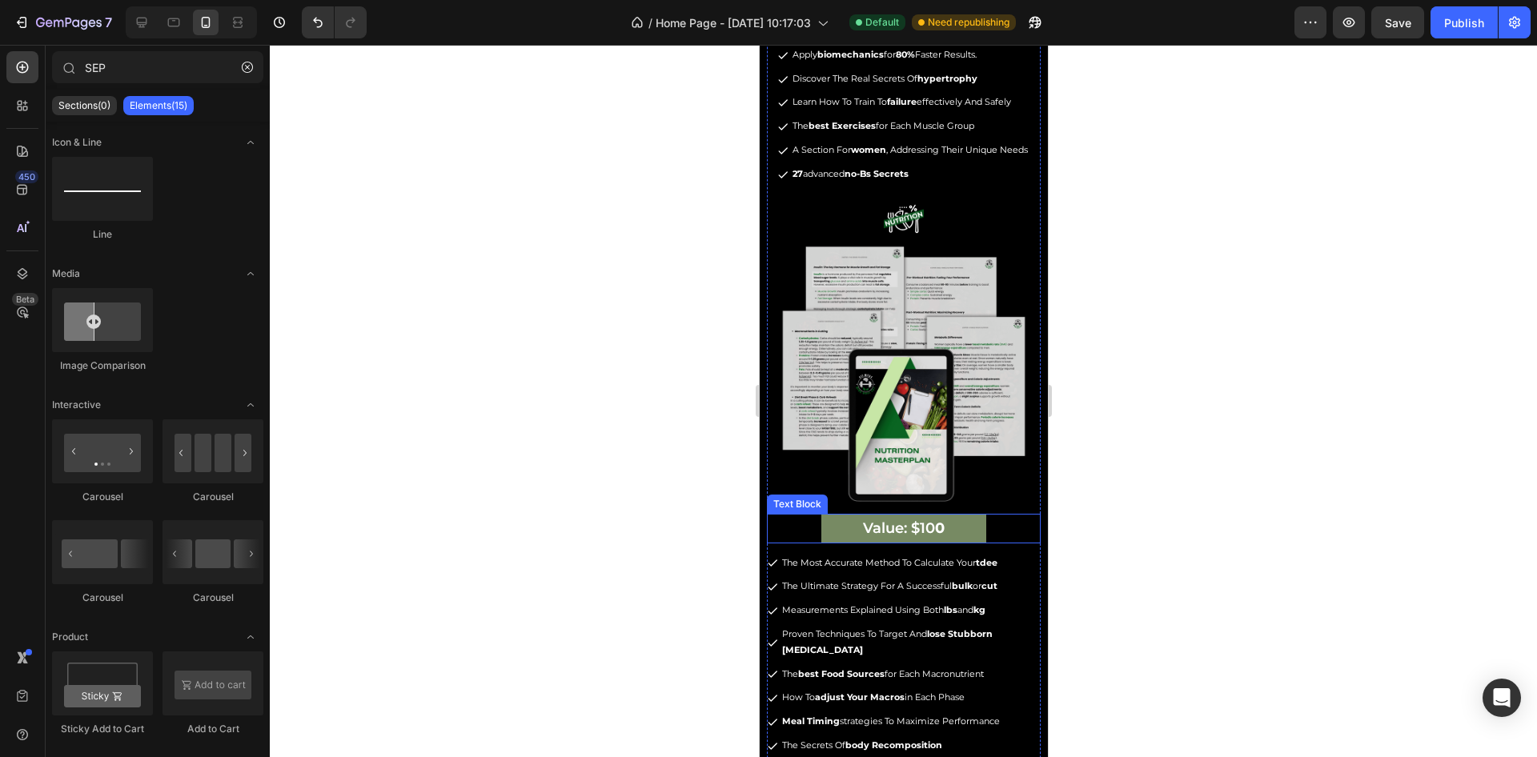
click at [833, 533] on p "Value: $10 0" at bounding box center [902, 529] width 161 height 26
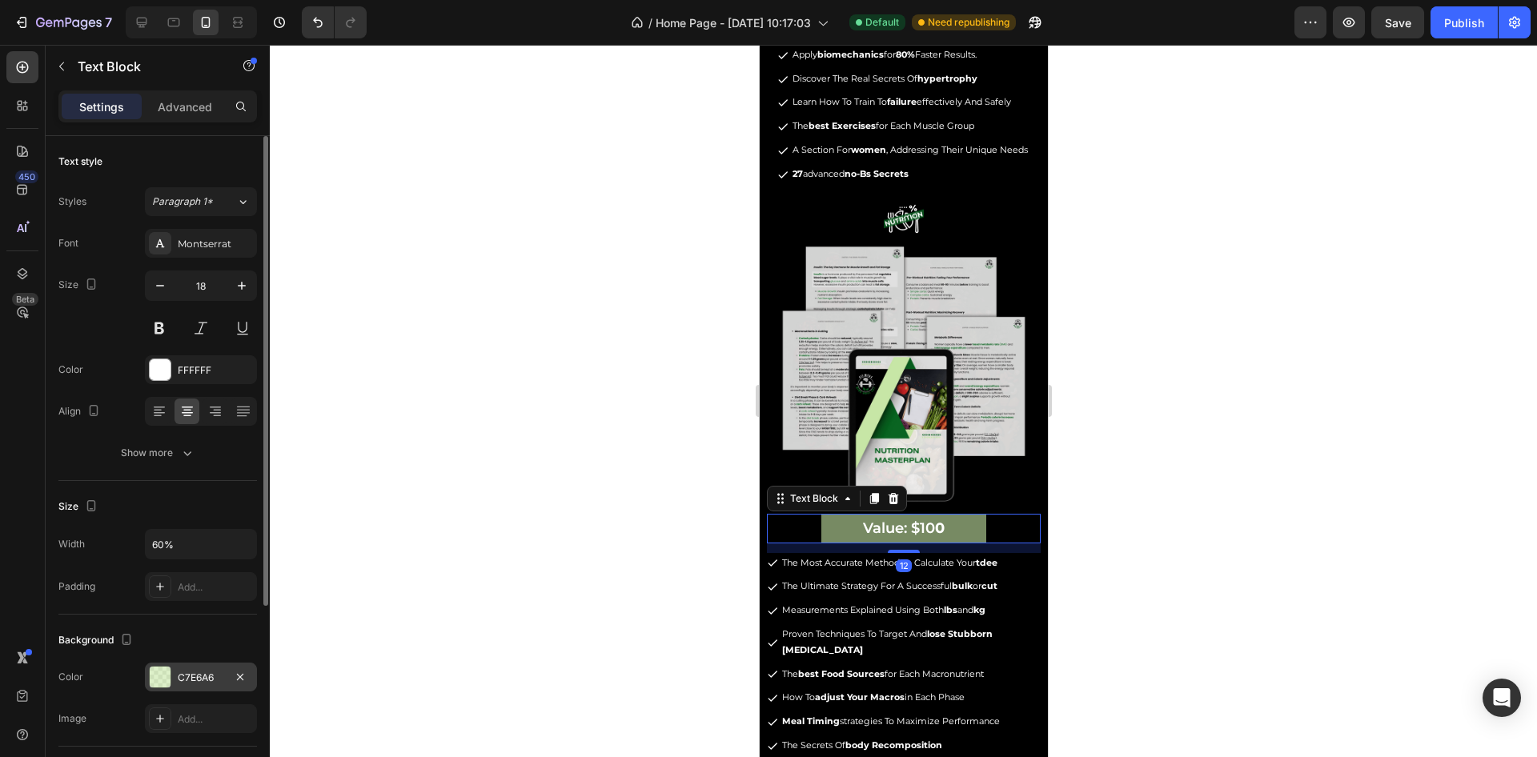
click at [202, 676] on div "C7E6A6" at bounding box center [201, 678] width 46 height 14
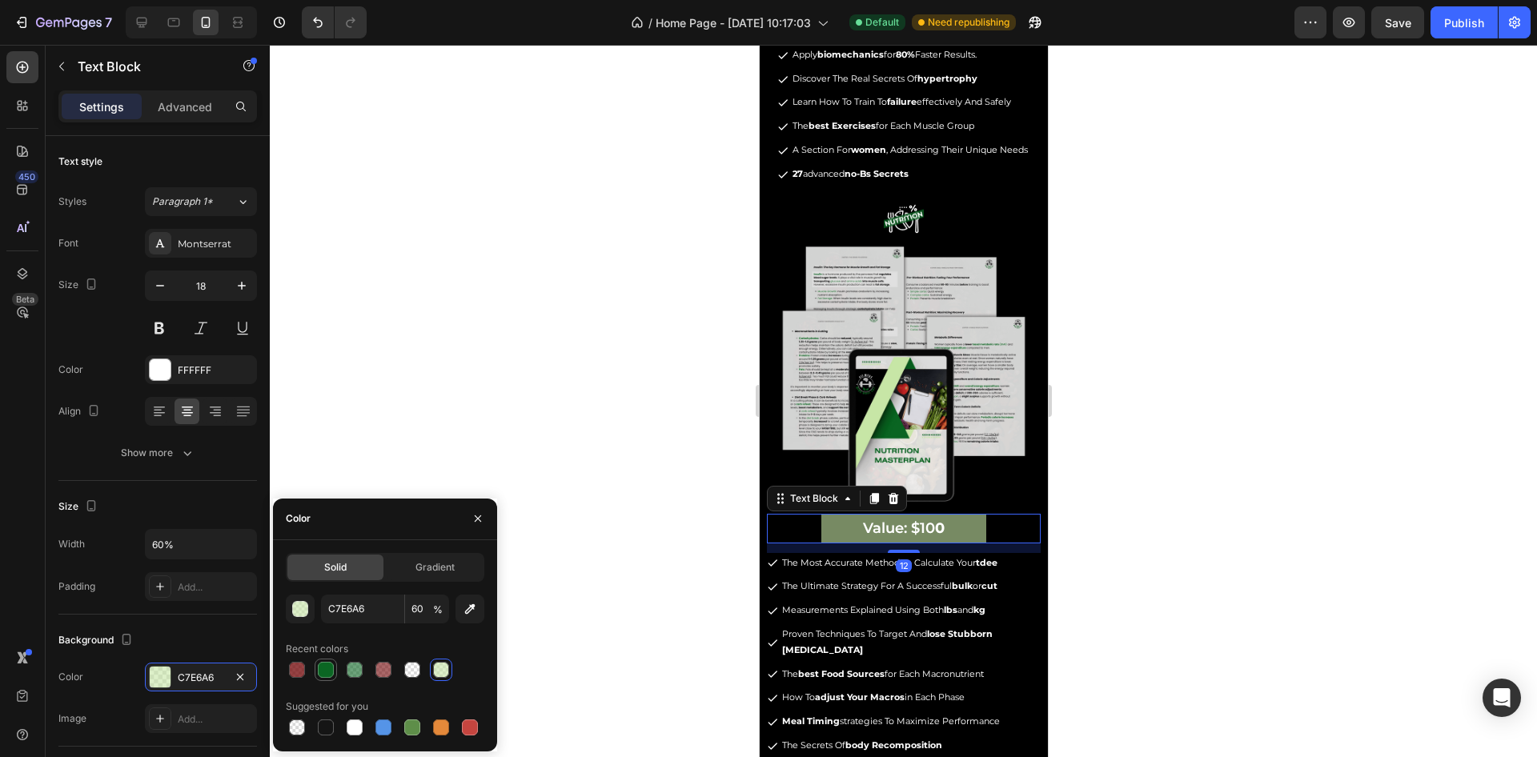
click at [324, 678] on div at bounding box center [325, 670] width 19 height 19
type input "0B6623"
type input "100"
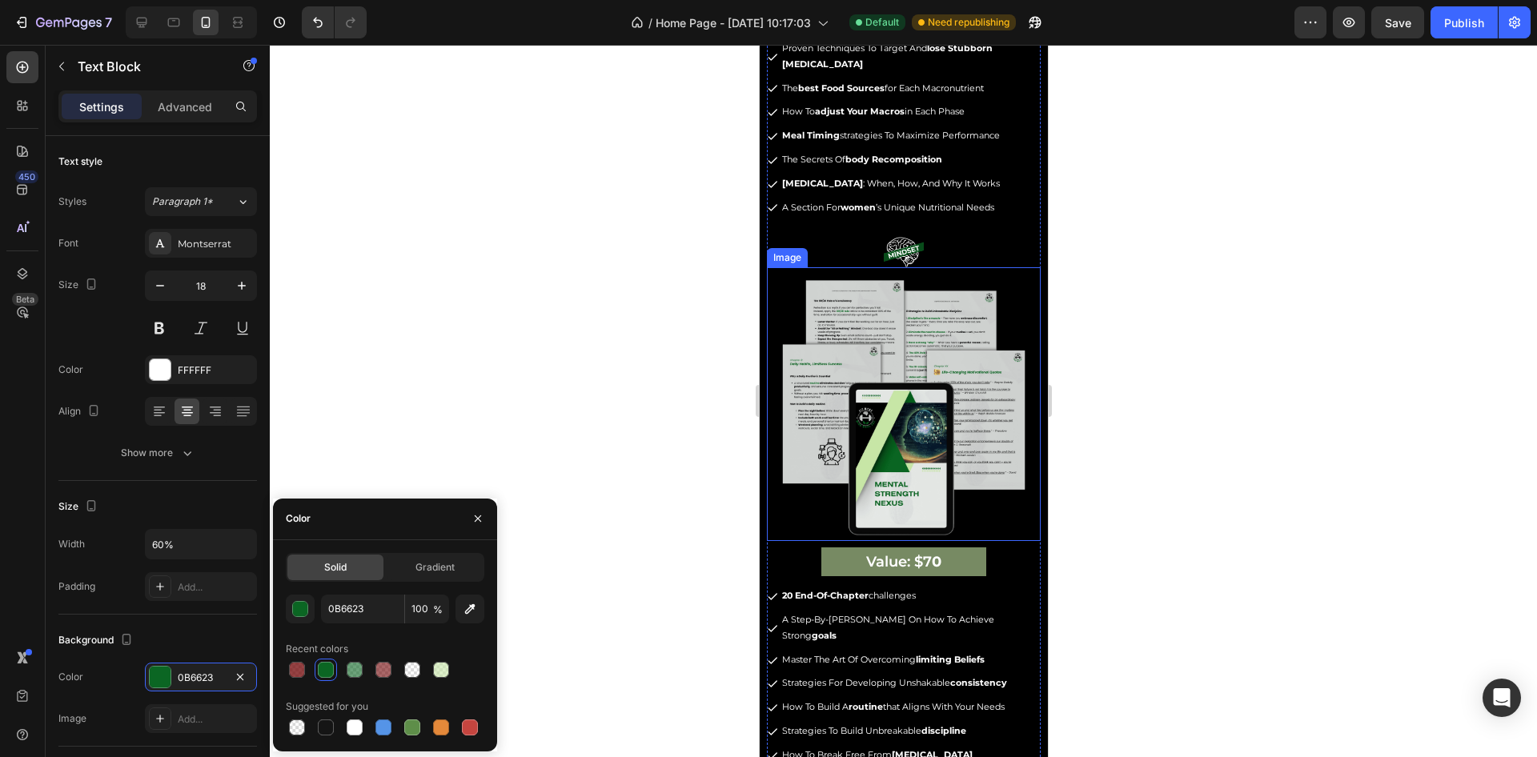
scroll to position [3477, 0]
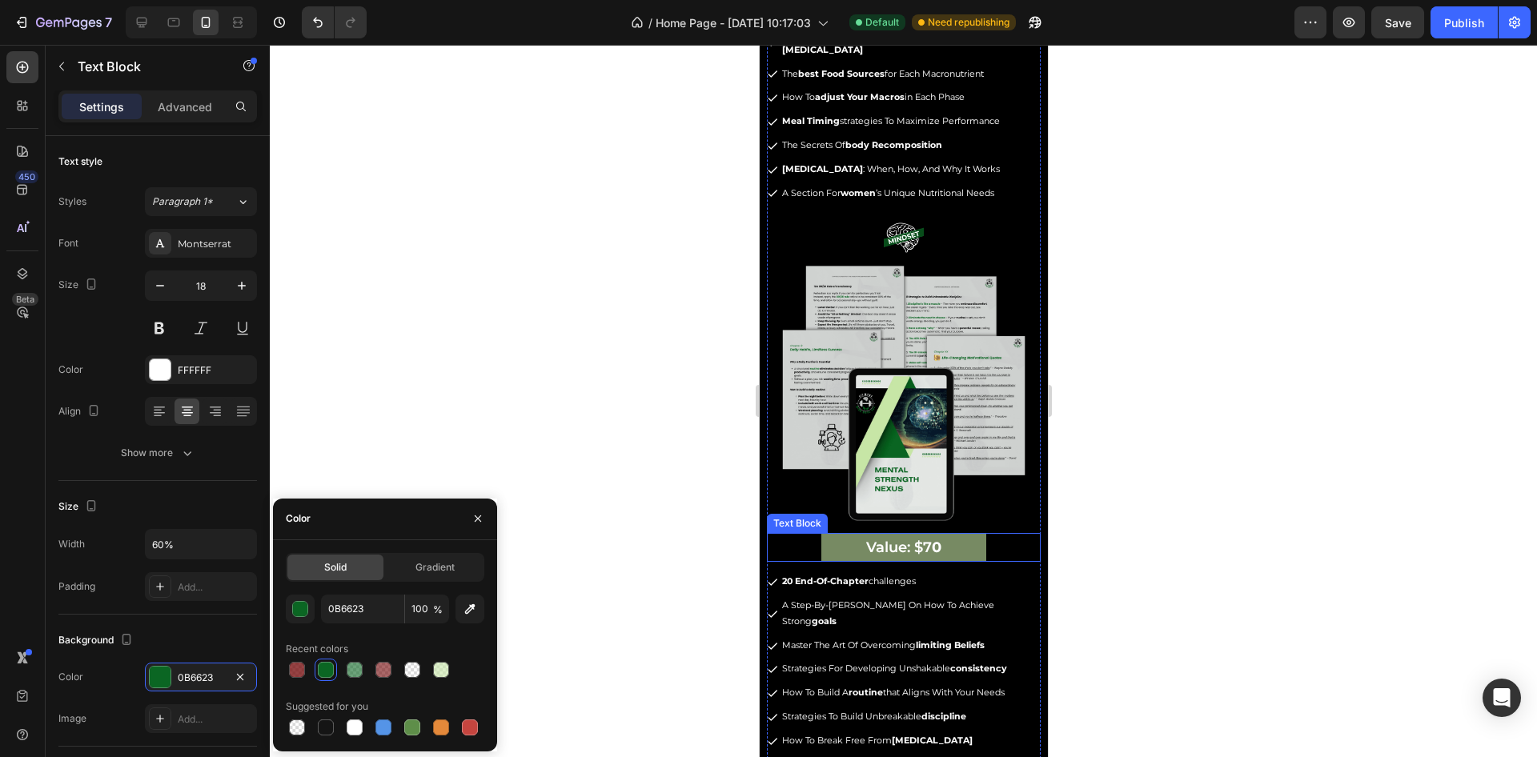
click at [842, 535] on p "Value: $7 0" at bounding box center [902, 548] width 161 height 26
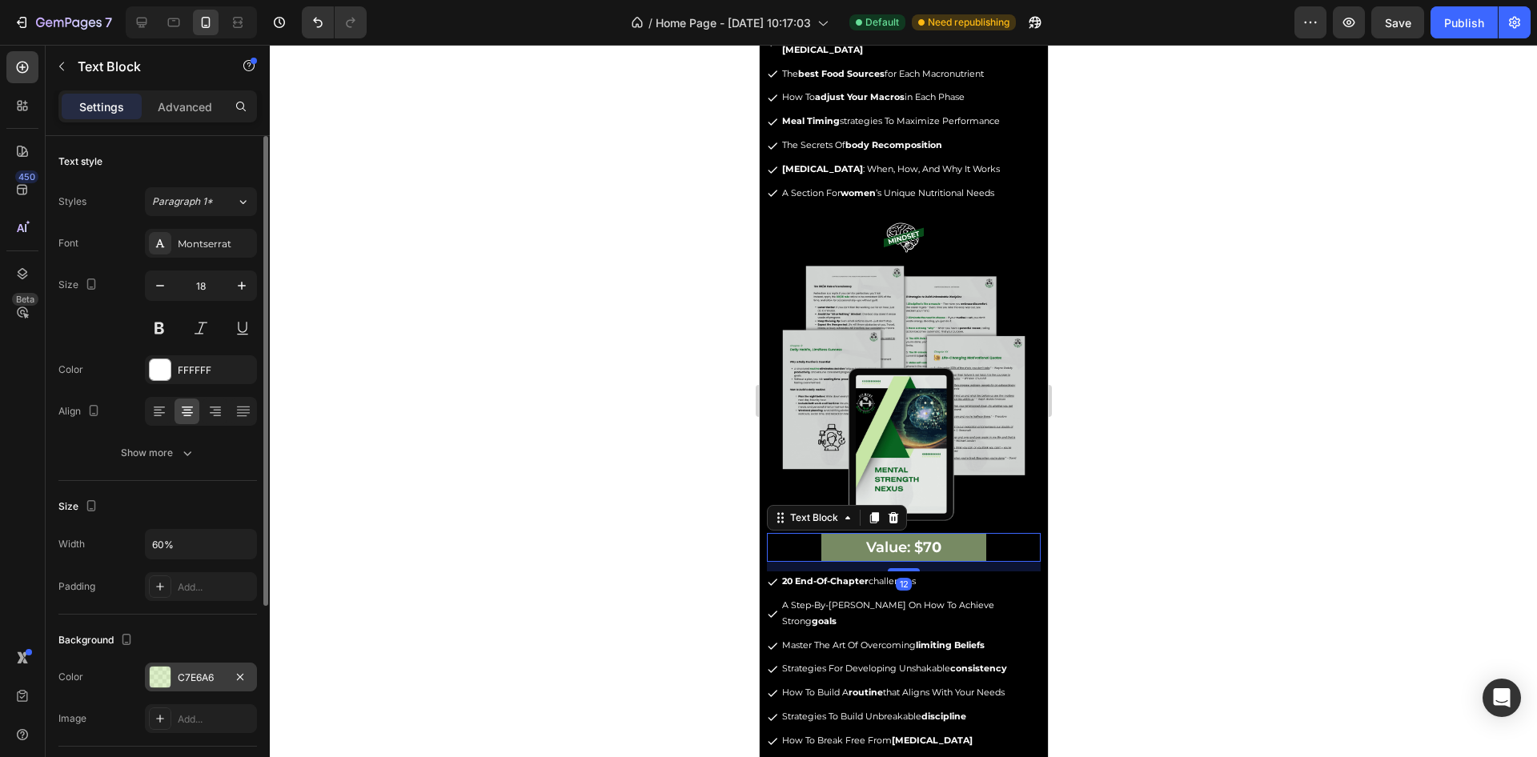
click at [180, 677] on div "C7E6A6" at bounding box center [201, 678] width 46 height 14
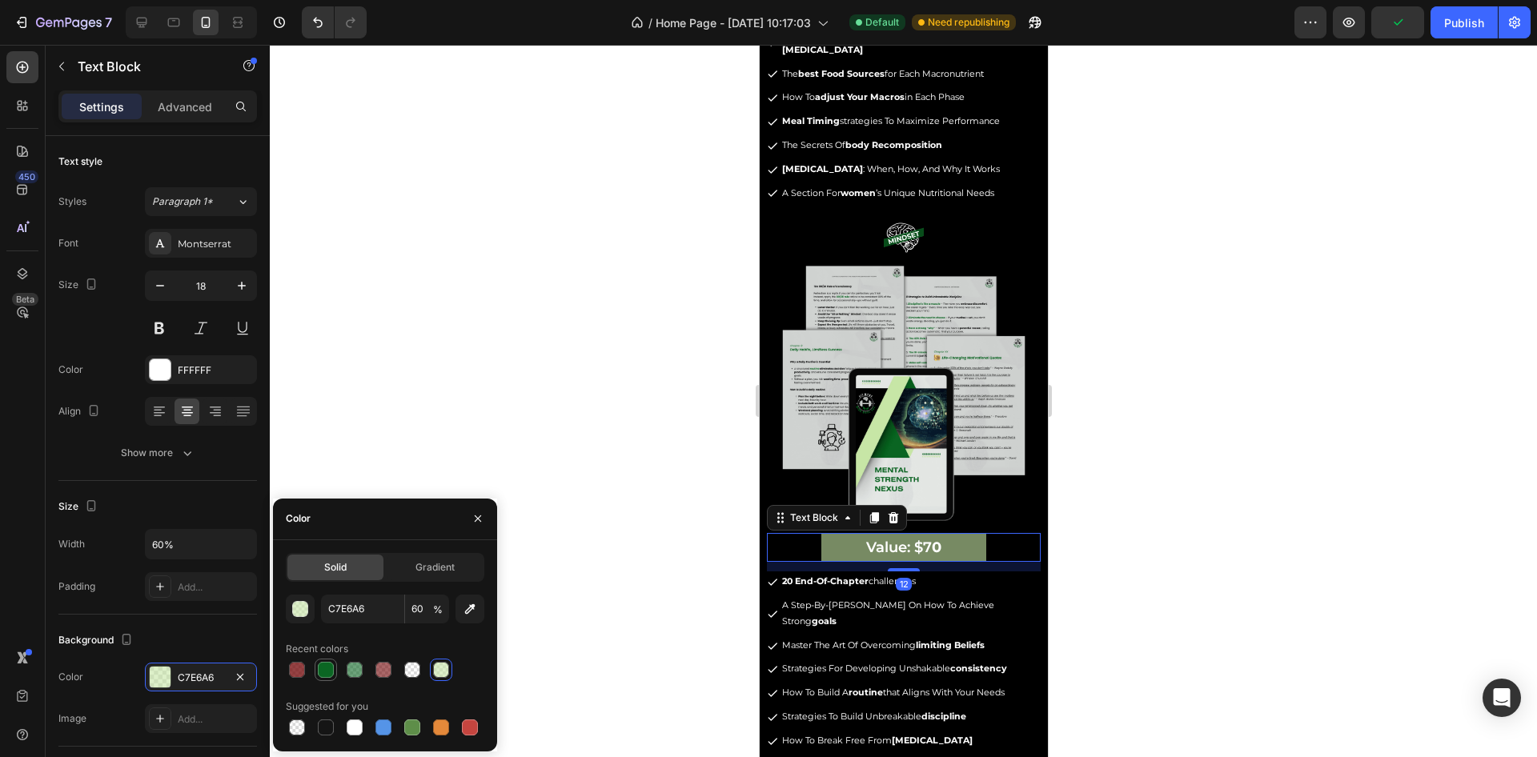
drag, startPoint x: 326, startPoint y: 666, endPoint x: 147, endPoint y: 488, distance: 252.0
click at [326, 666] on div at bounding box center [326, 670] width 16 height 16
type input "0B6623"
type input "100"
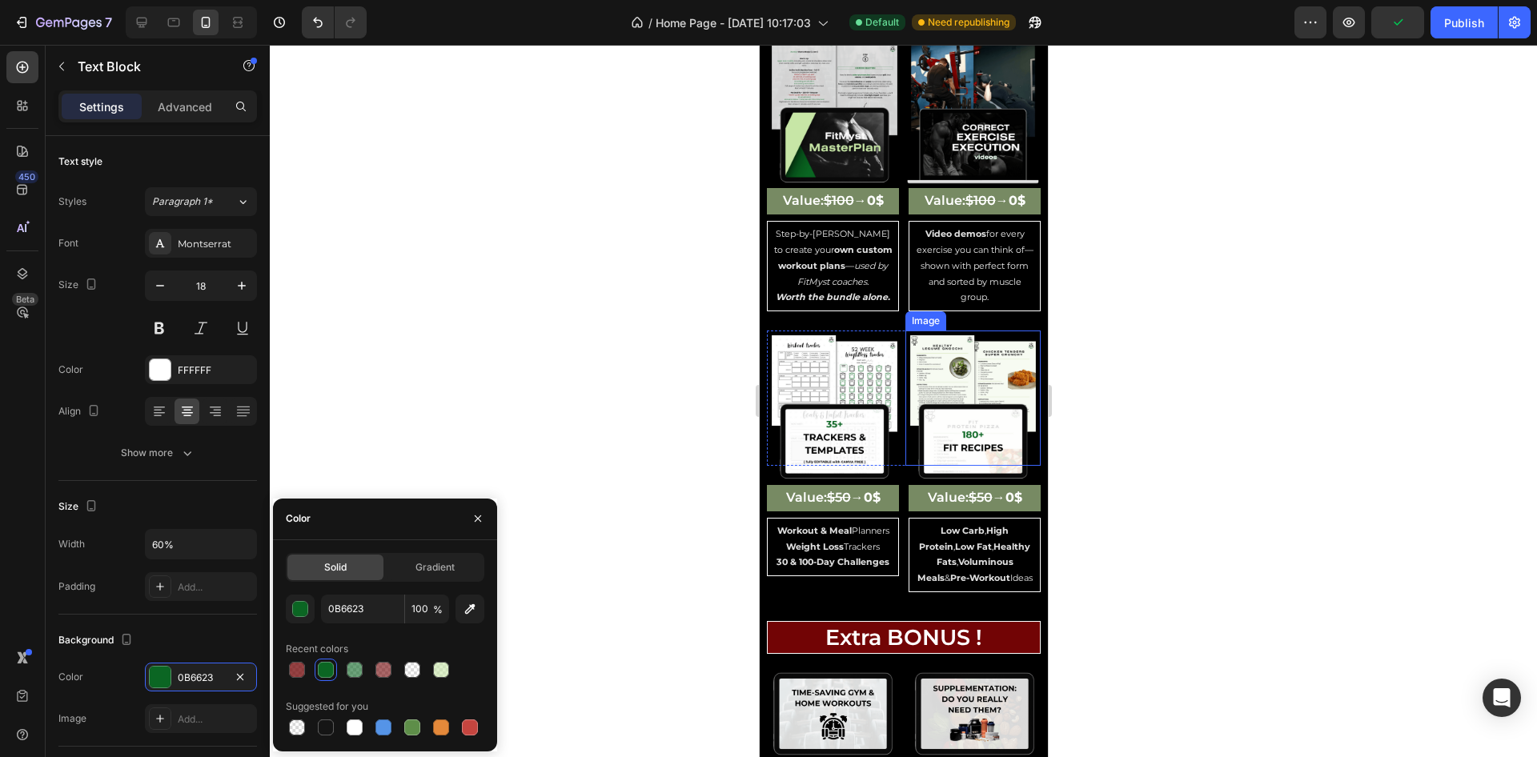
scroll to position [4317, 0]
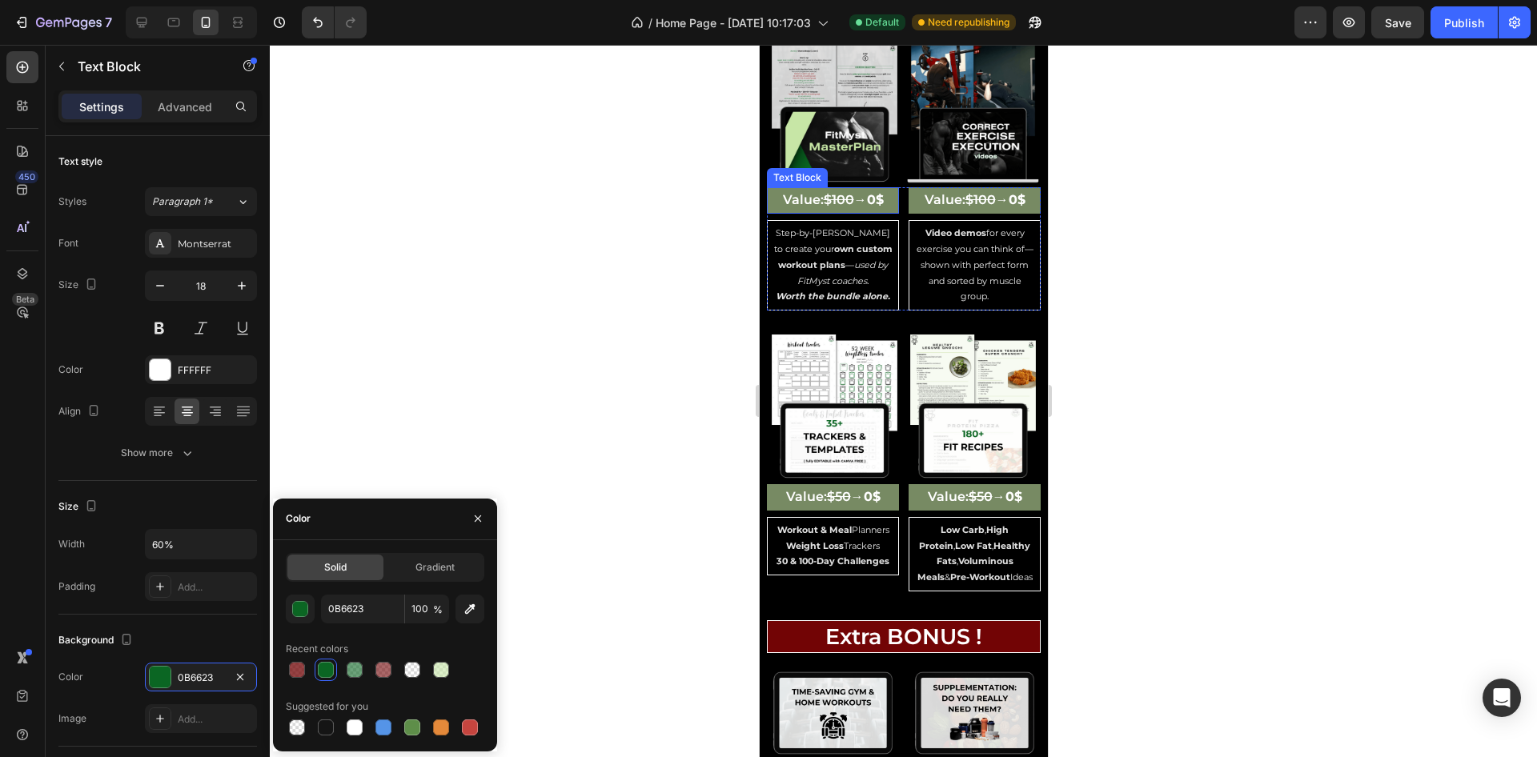
click at [878, 189] on p "Value: $100 → 0$" at bounding box center [832, 200] width 129 height 23
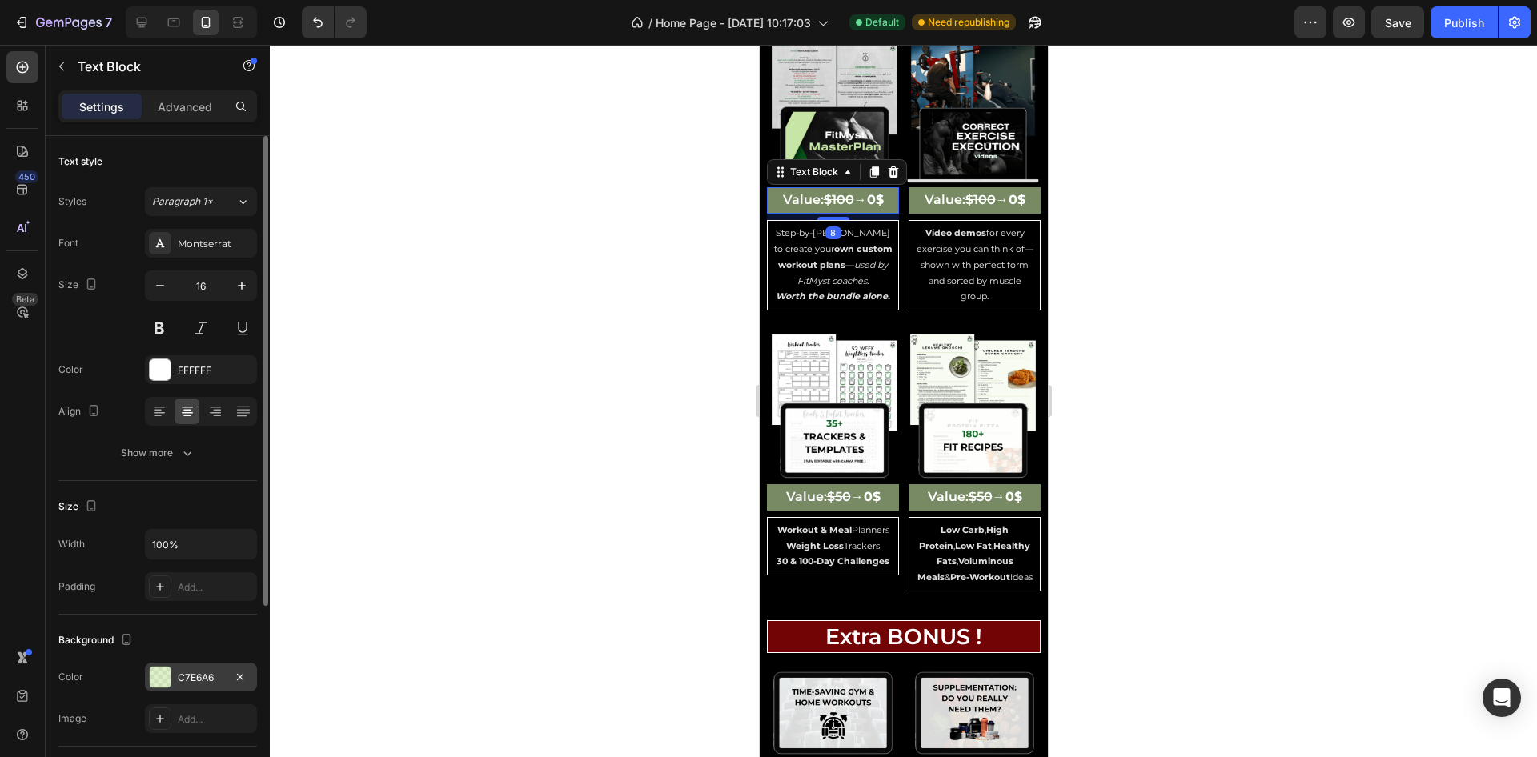
click at [171, 684] on div "C7E6A6" at bounding box center [201, 677] width 112 height 29
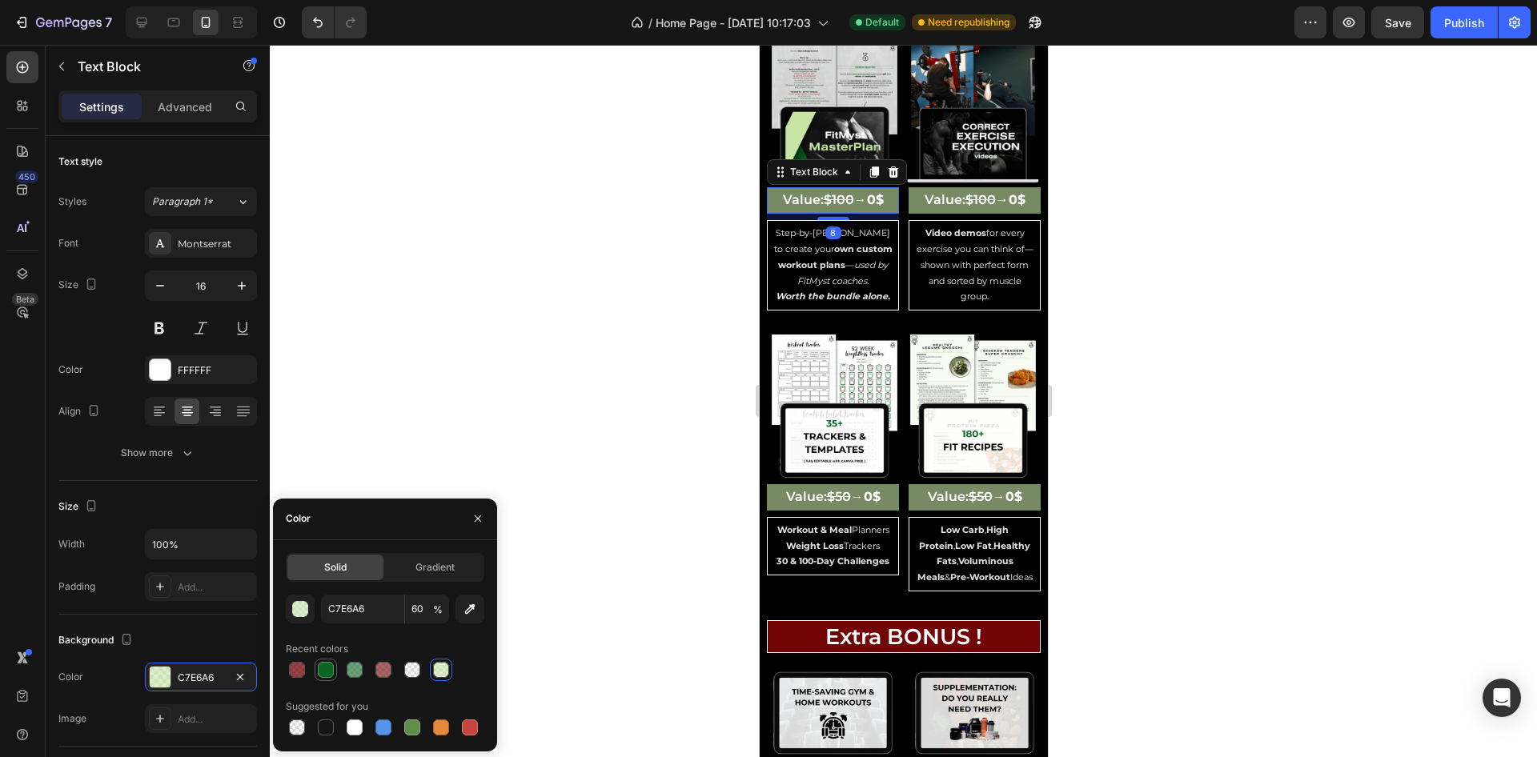
click at [322, 668] on div at bounding box center [326, 670] width 16 height 16
type input "0B6623"
type input "100"
click at [910, 189] on p "Value: $100 → 0$" at bounding box center [974, 200] width 129 height 23
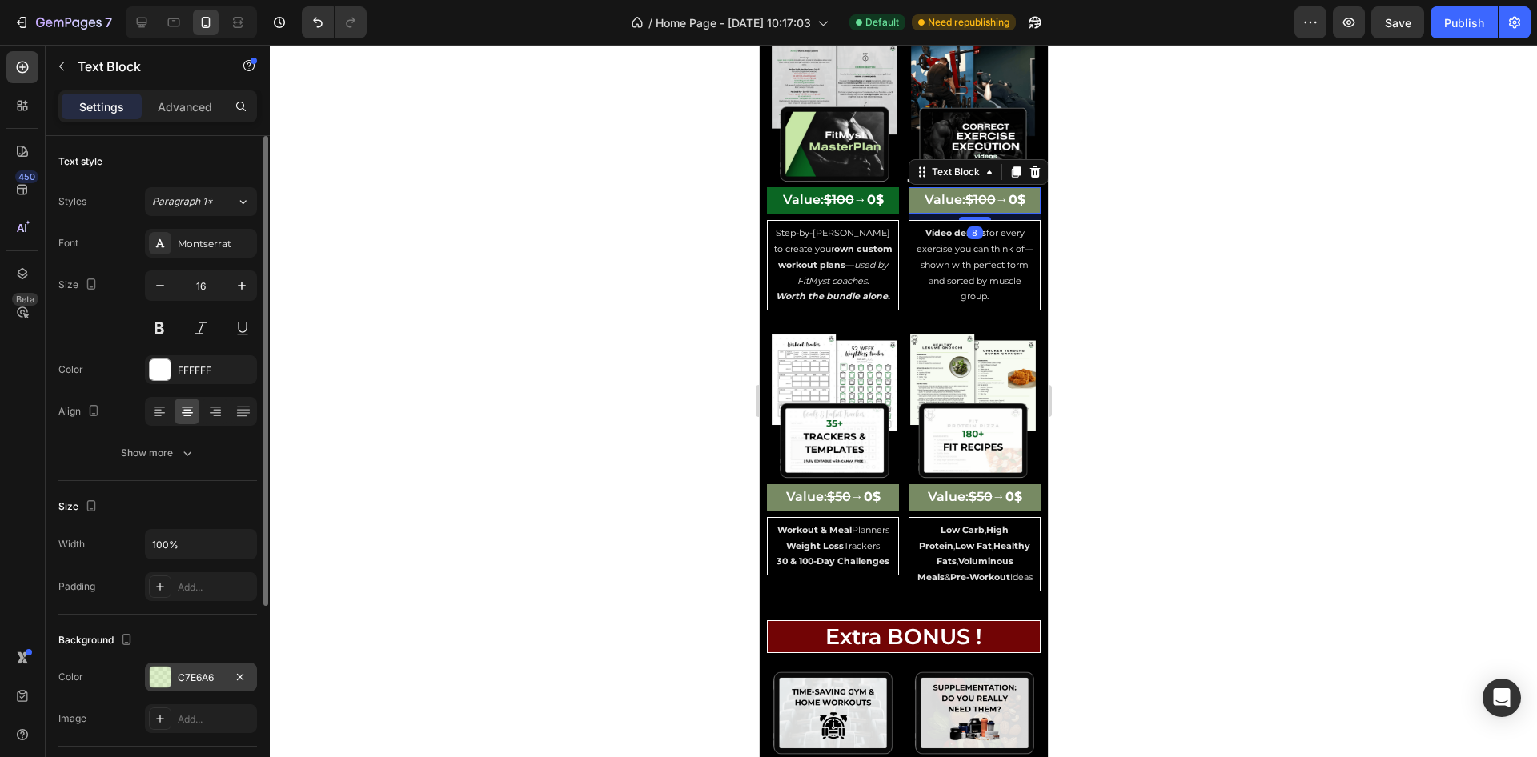
click at [188, 682] on div "C7E6A6" at bounding box center [201, 678] width 46 height 14
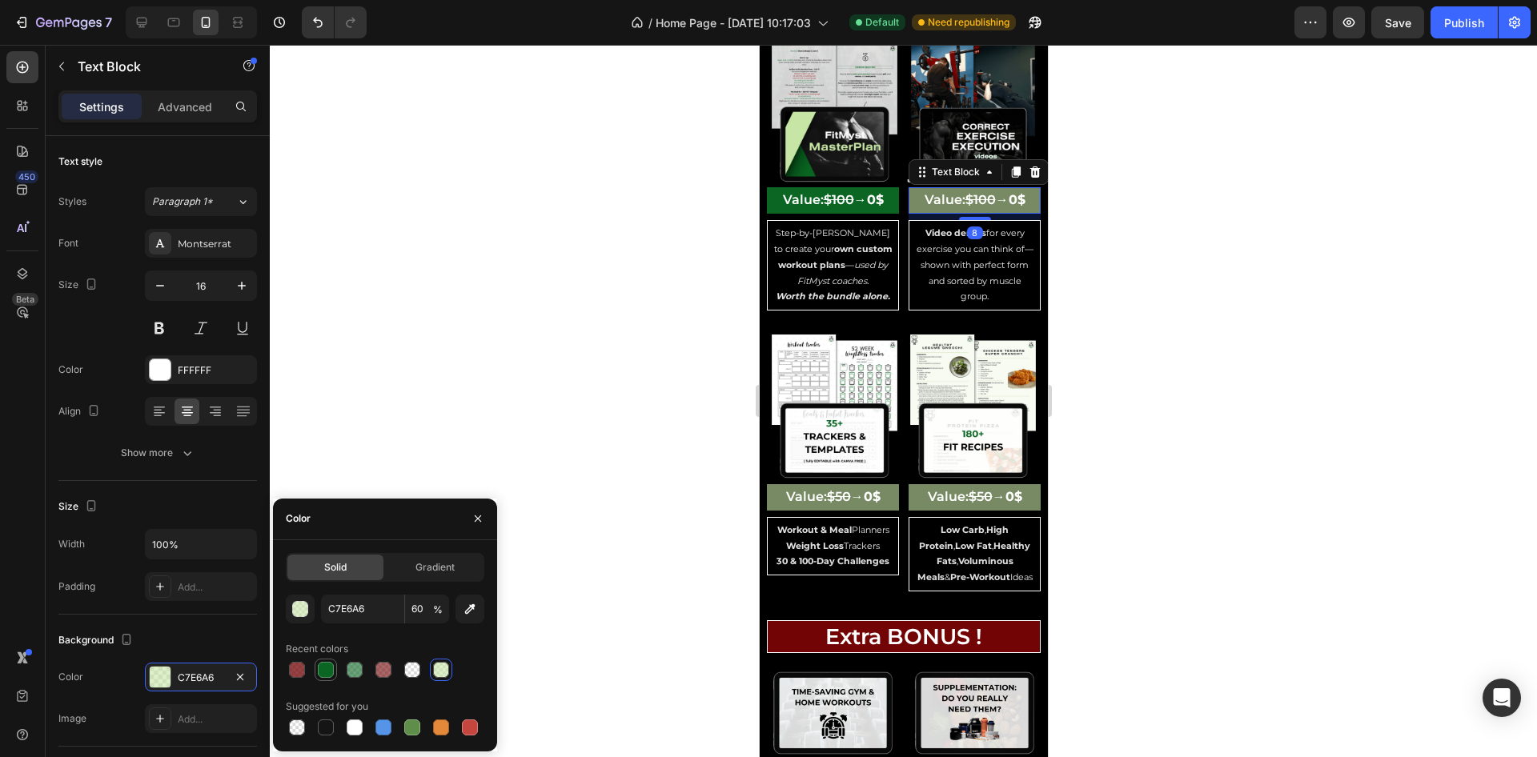
click at [327, 671] on div at bounding box center [326, 670] width 16 height 16
type input "0B6623"
type input "100"
click at [887, 486] on p "Value: $50 → 0$" at bounding box center [832, 497] width 129 height 23
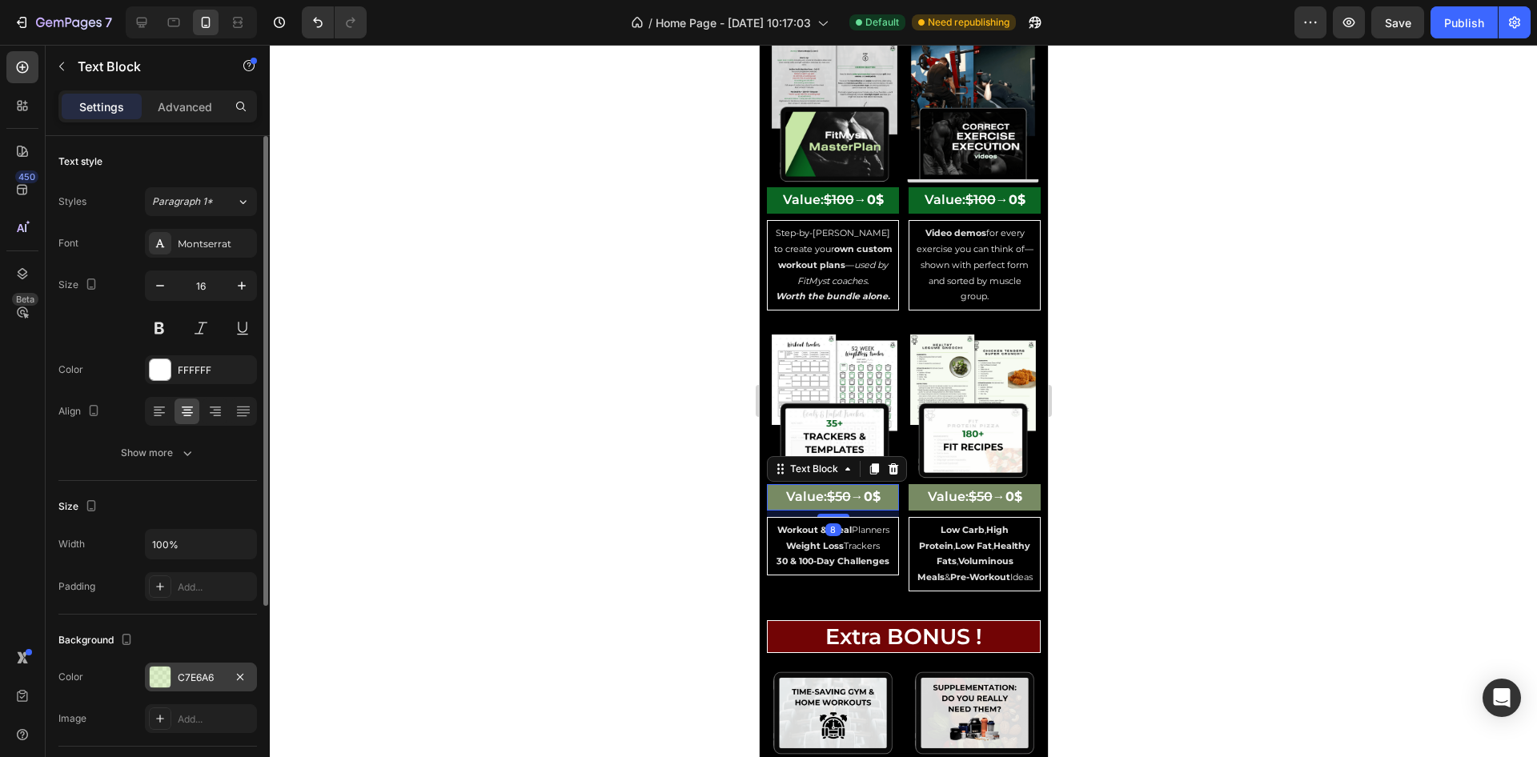
click at [198, 677] on div "C7E6A6" at bounding box center [201, 678] width 46 height 14
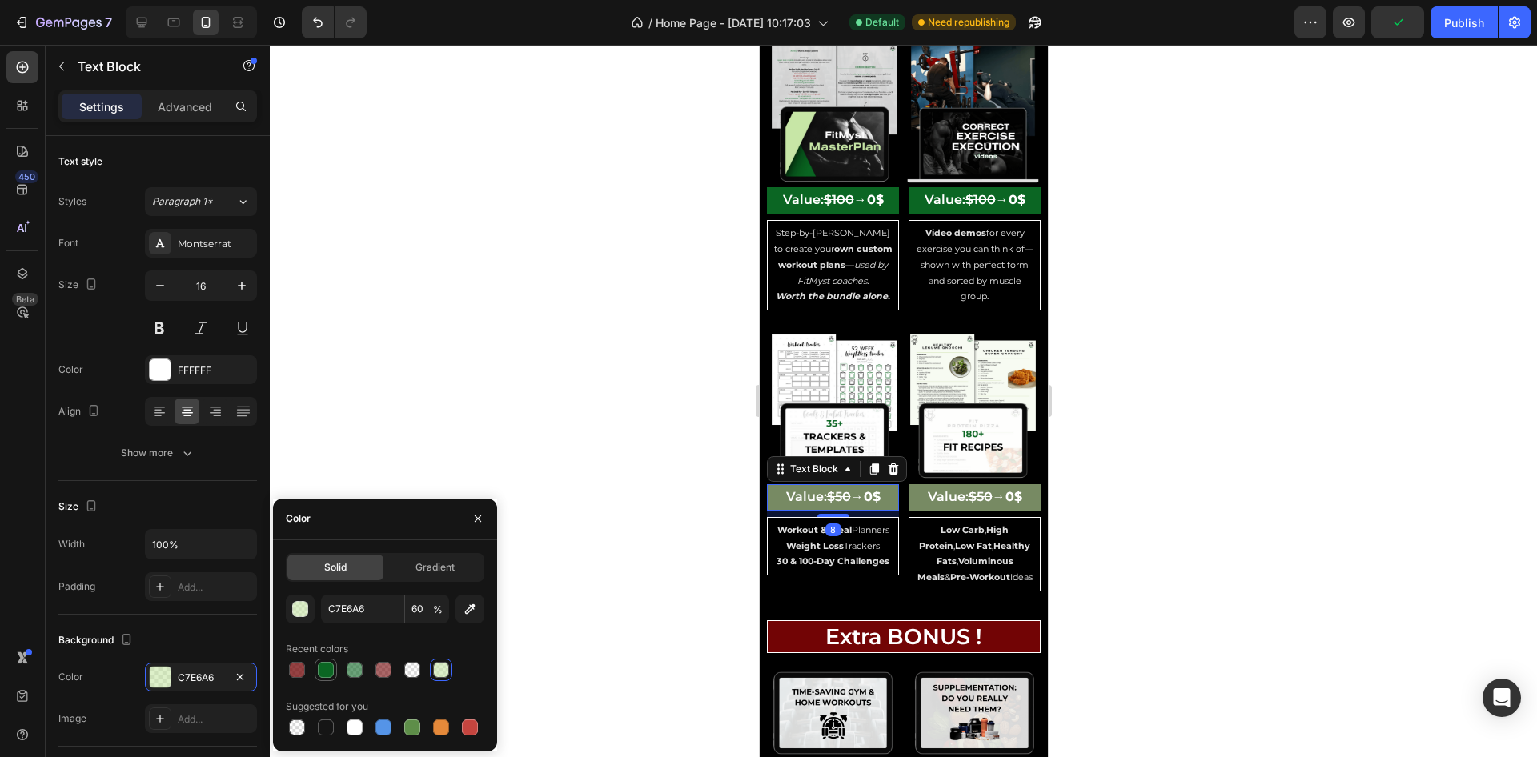
click at [328, 673] on div at bounding box center [326, 670] width 16 height 16
type input "0B6623"
type input "100"
click at [910, 486] on p "Value: $50 → 0$" at bounding box center [974, 497] width 129 height 23
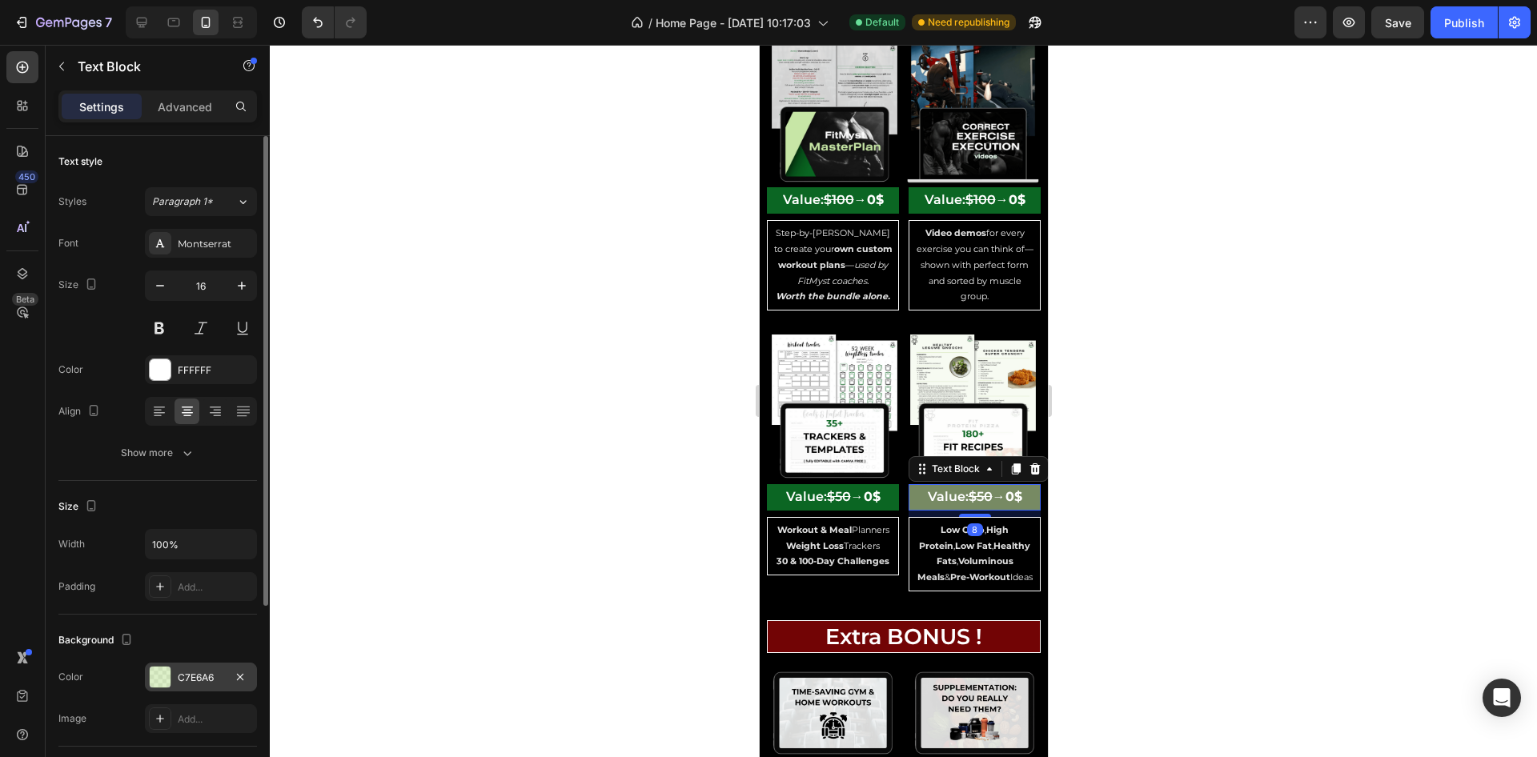
click at [185, 671] on div "C7E6A6" at bounding box center [201, 678] width 46 height 14
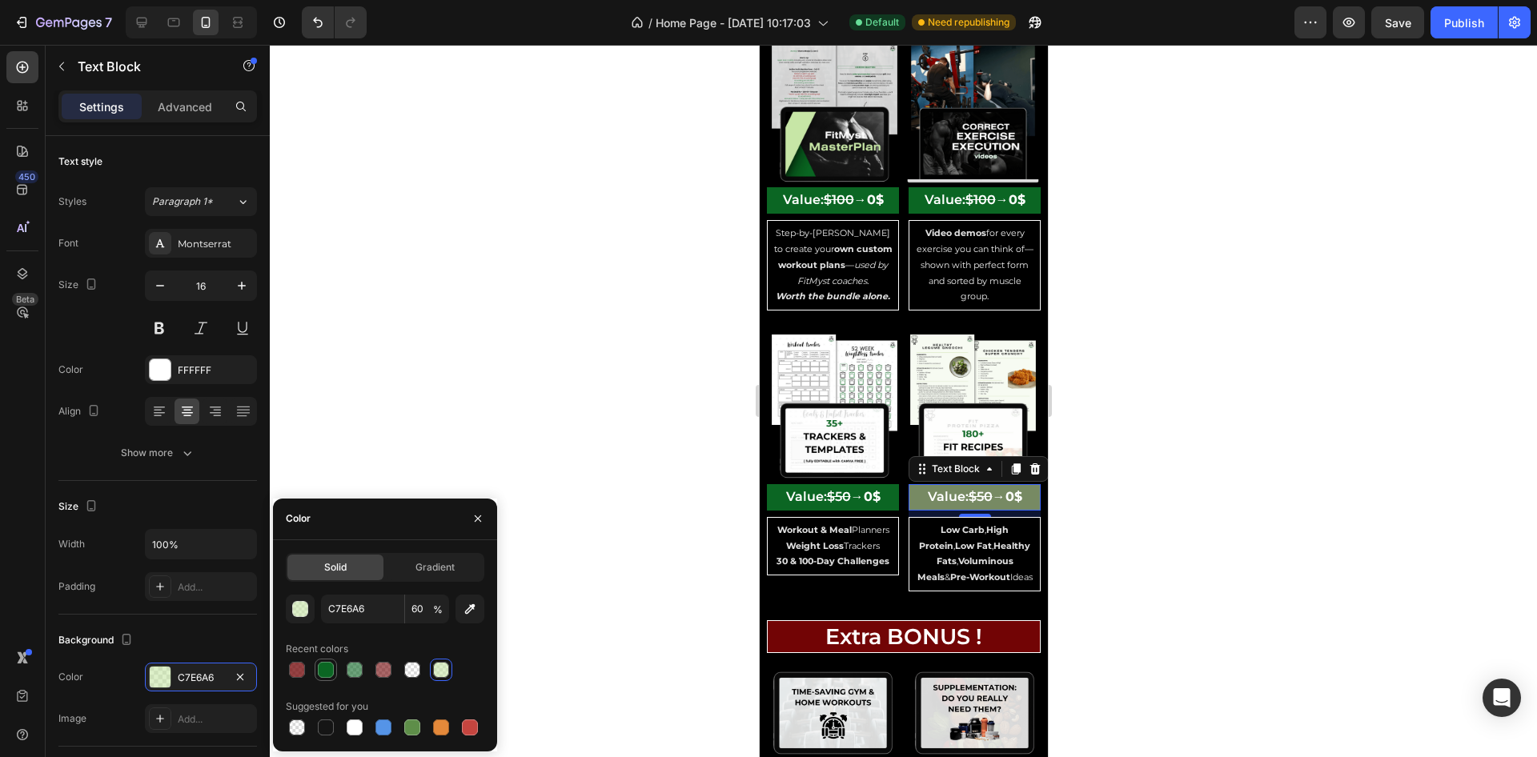
click at [336, 668] on div at bounding box center [326, 670] width 22 height 22
type input "0B6623"
type input "100"
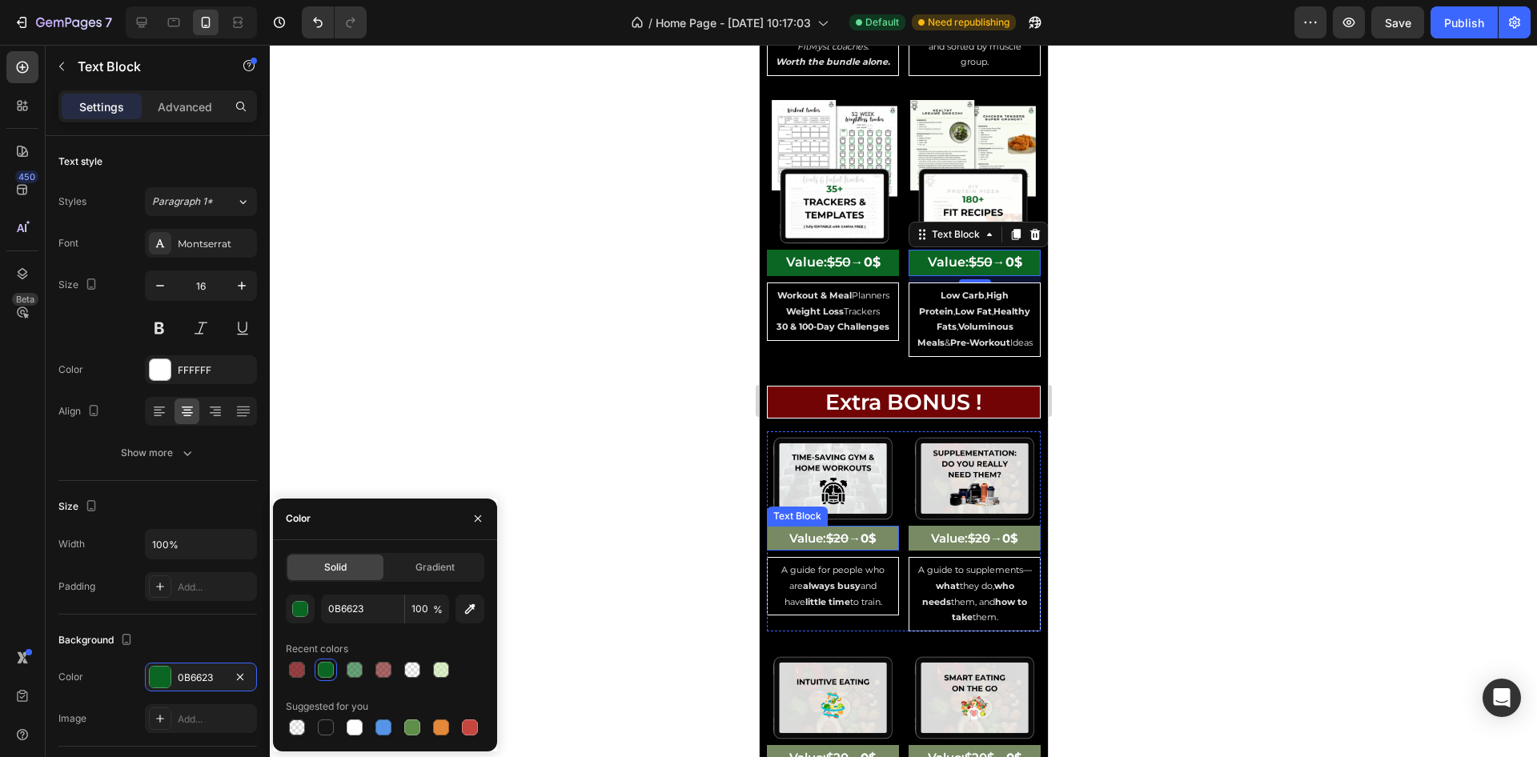
scroll to position [4558, 0]
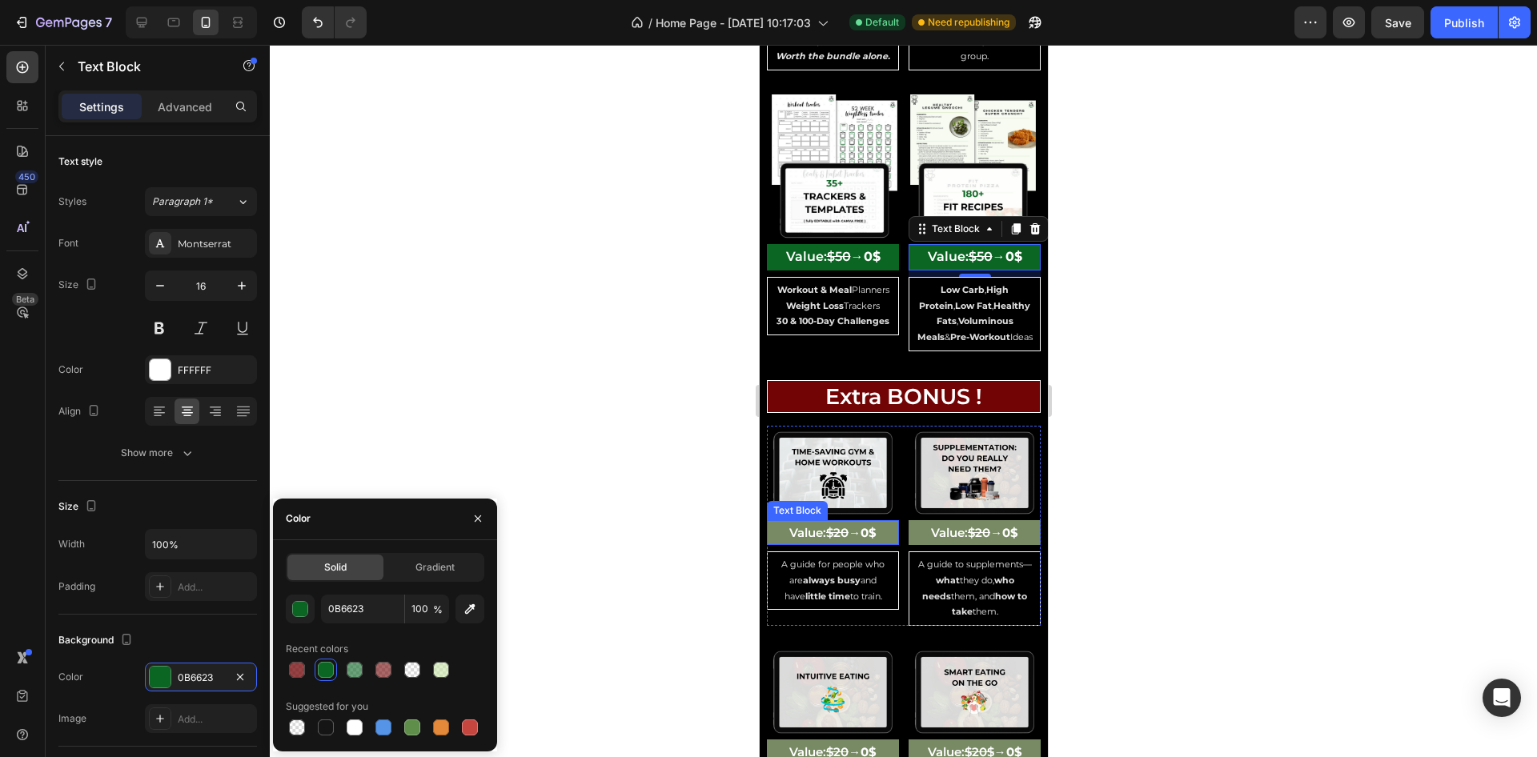
click at [881, 522] on p "Value: $20 → 0$" at bounding box center [832, 533] width 129 height 22
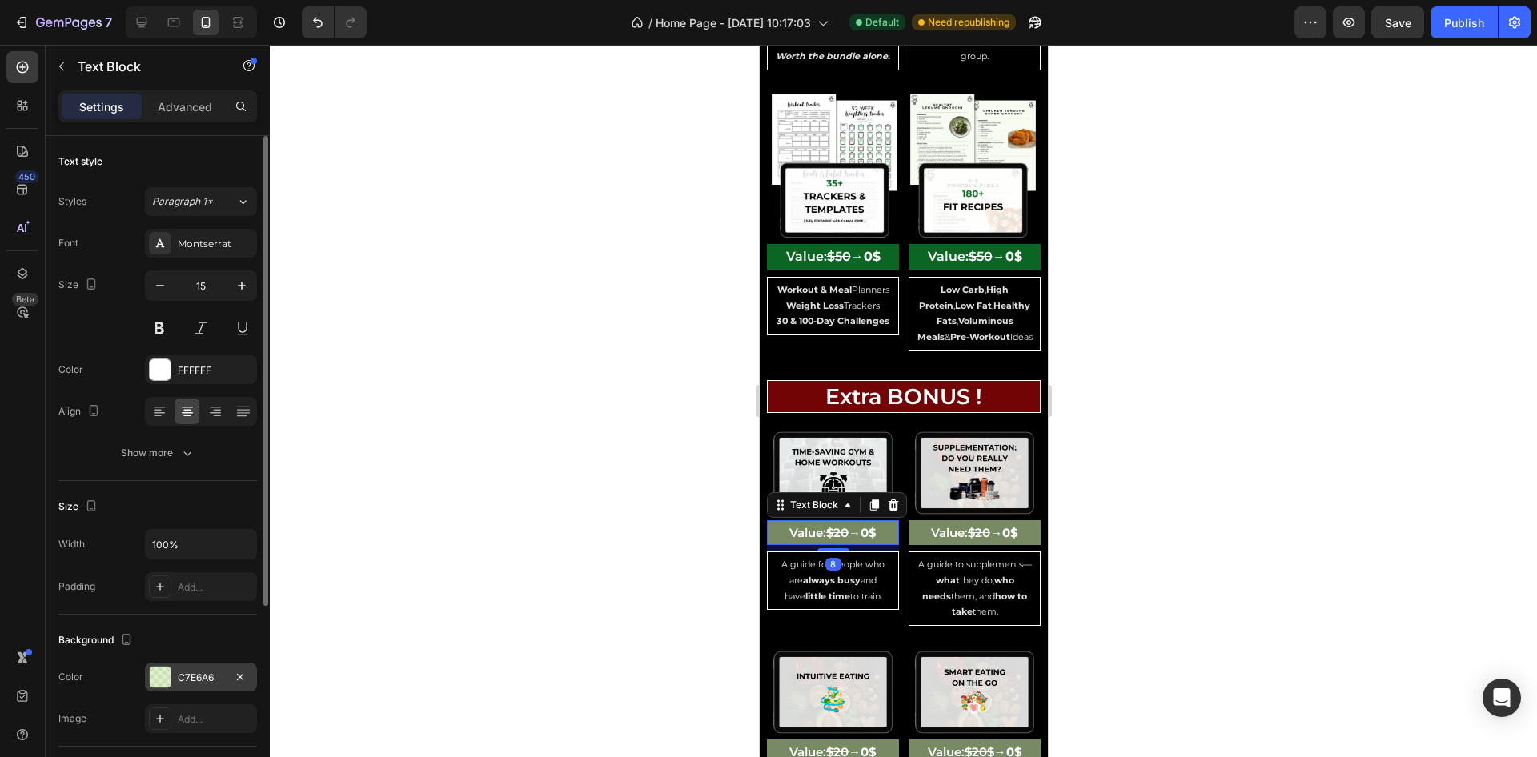
click at [192, 677] on div "C7E6A6" at bounding box center [201, 678] width 46 height 14
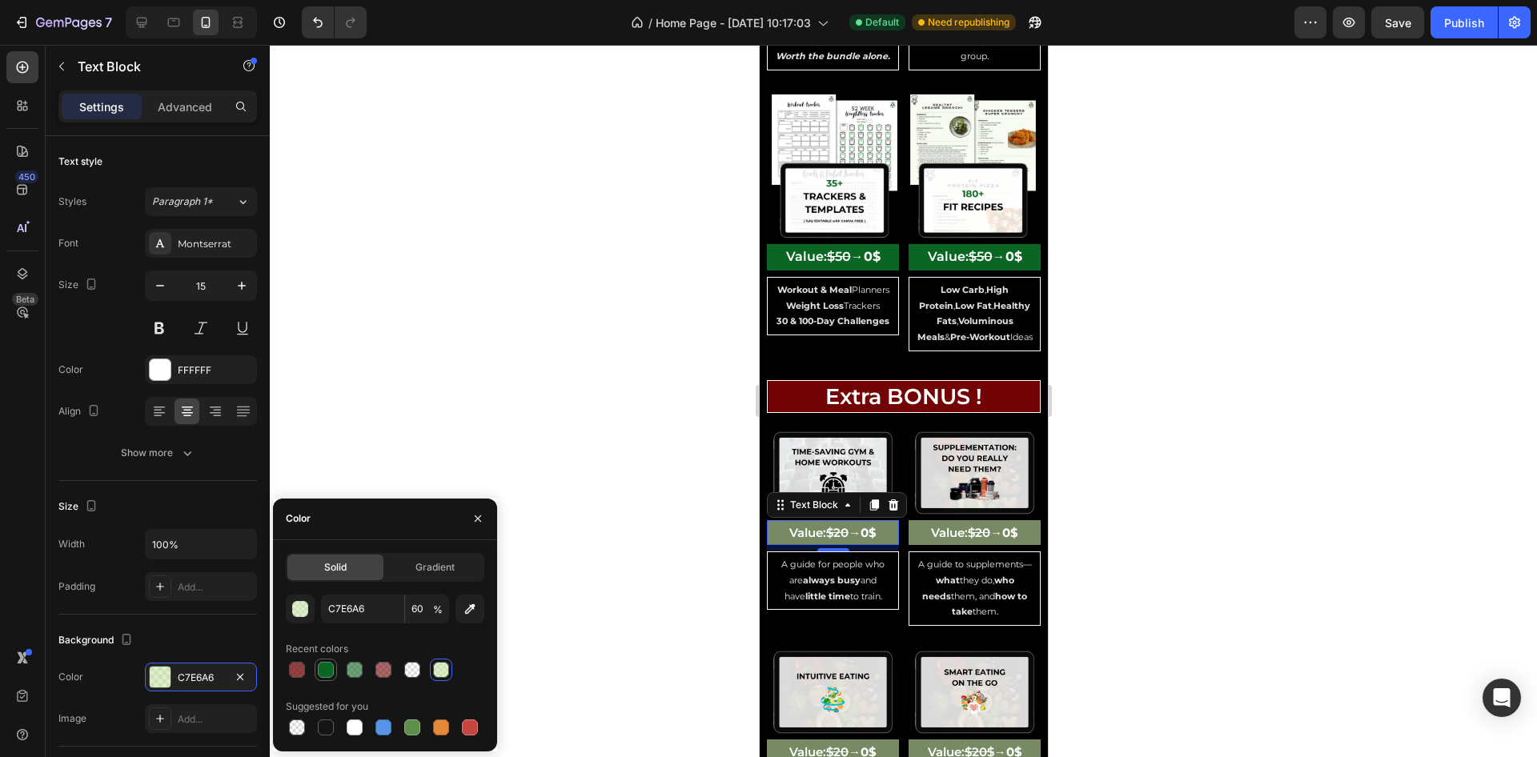
click at [324, 663] on div at bounding box center [326, 670] width 16 height 16
type input "0B6623"
type input "100"
click at [910, 522] on p "Value: $20 → 0$" at bounding box center [974, 533] width 129 height 22
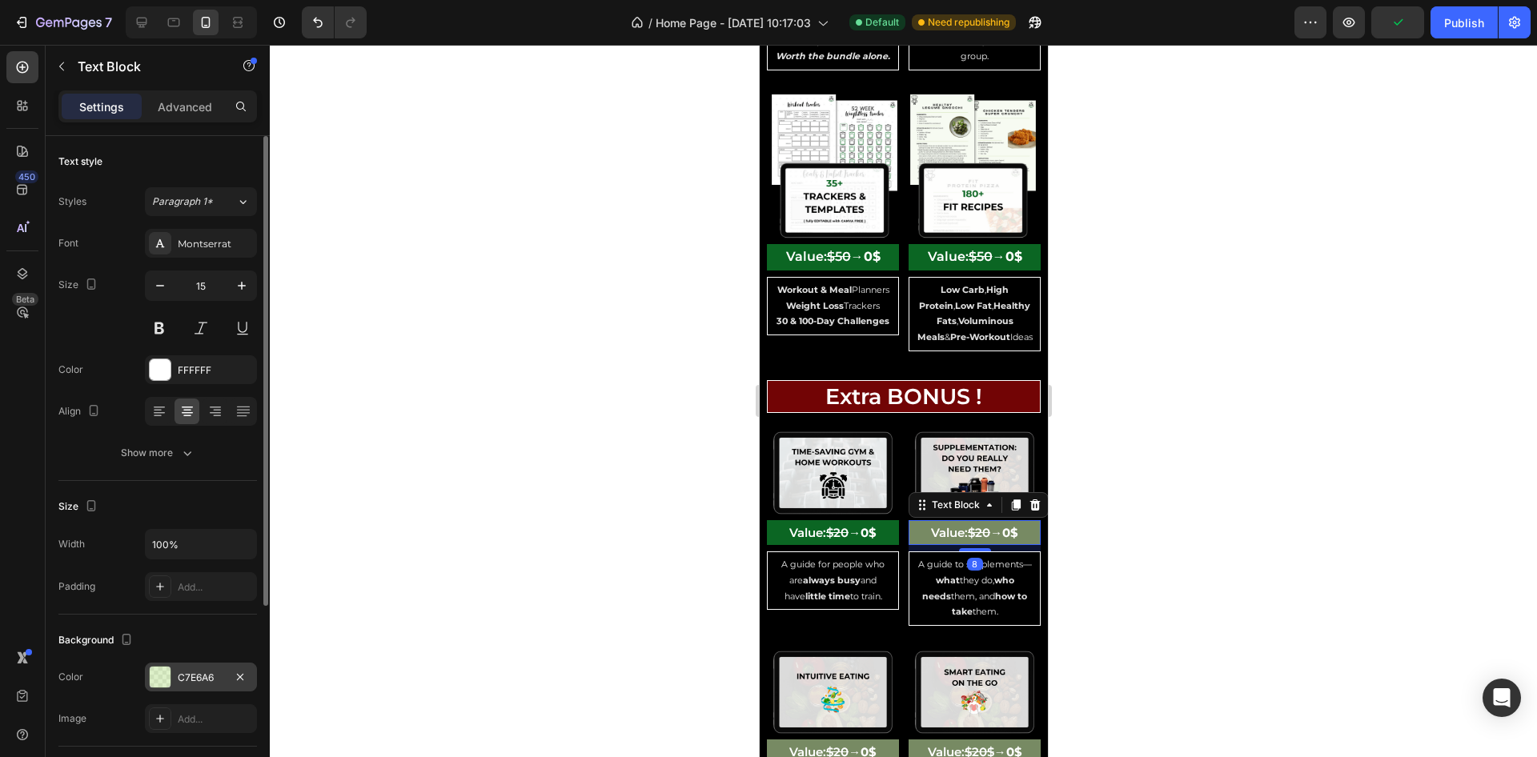
click at [181, 677] on div "C7E6A6" at bounding box center [201, 678] width 46 height 14
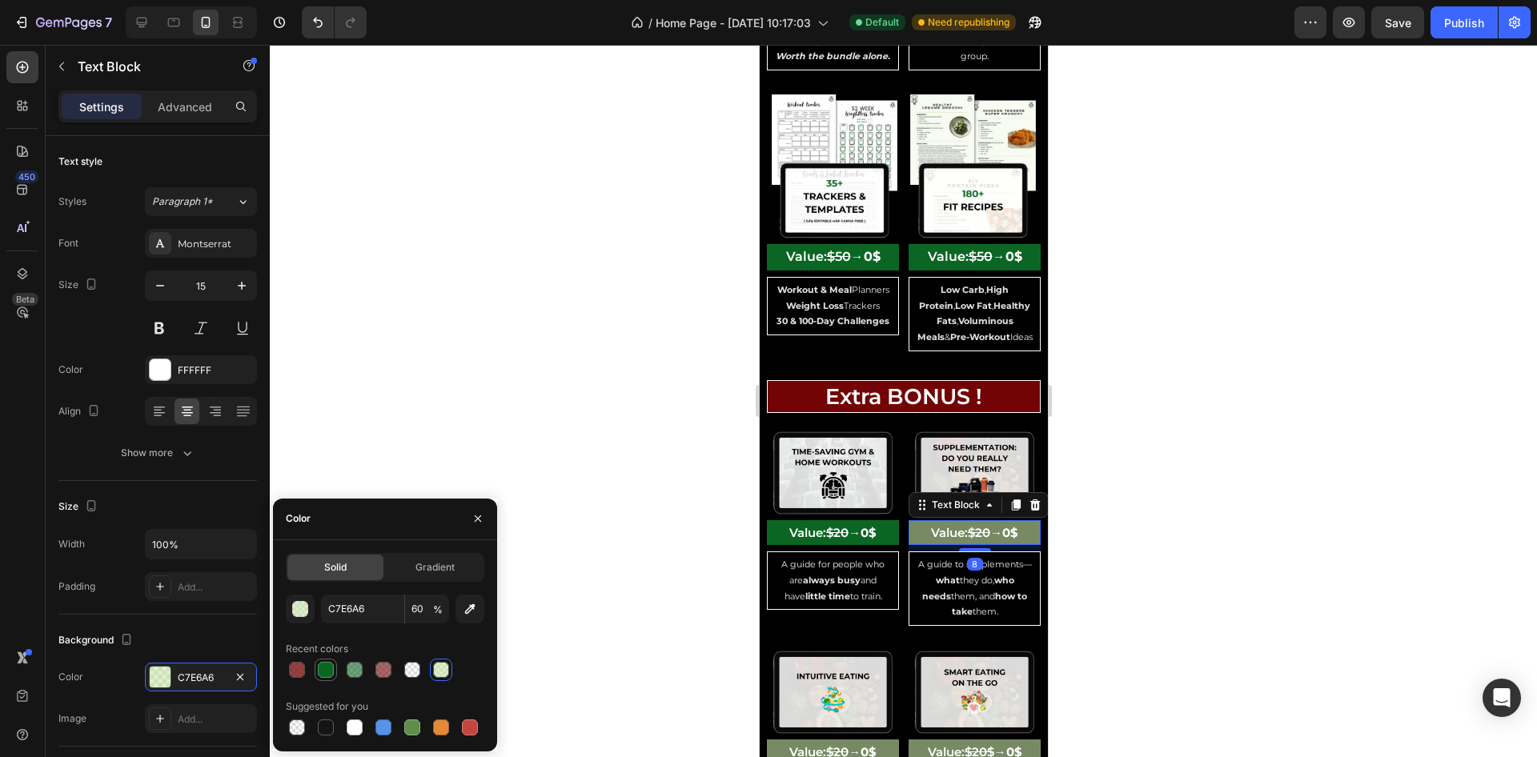
click at [323, 673] on div at bounding box center [326, 670] width 16 height 16
type input "0B6623"
type input "100"
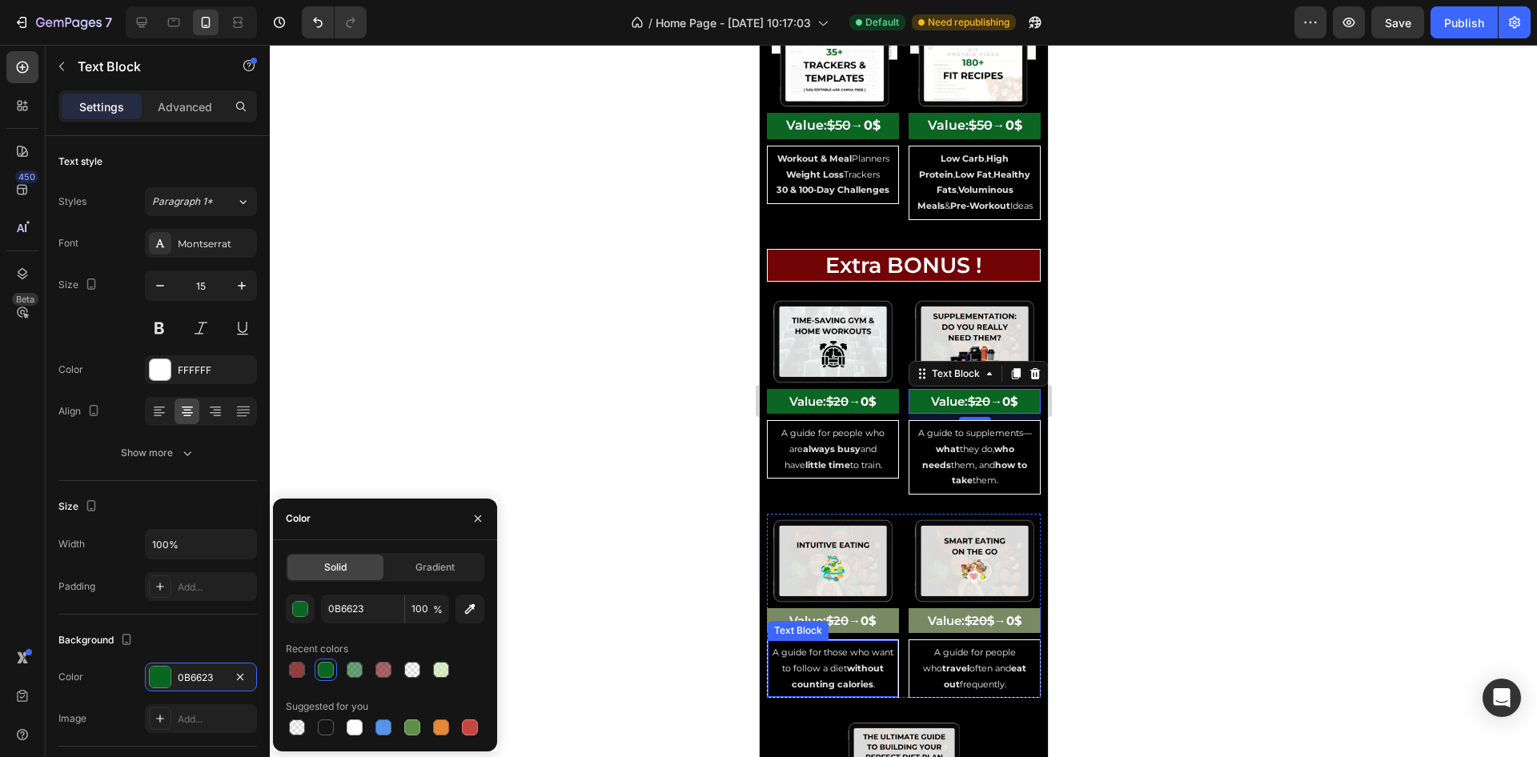
scroll to position [4798, 0]
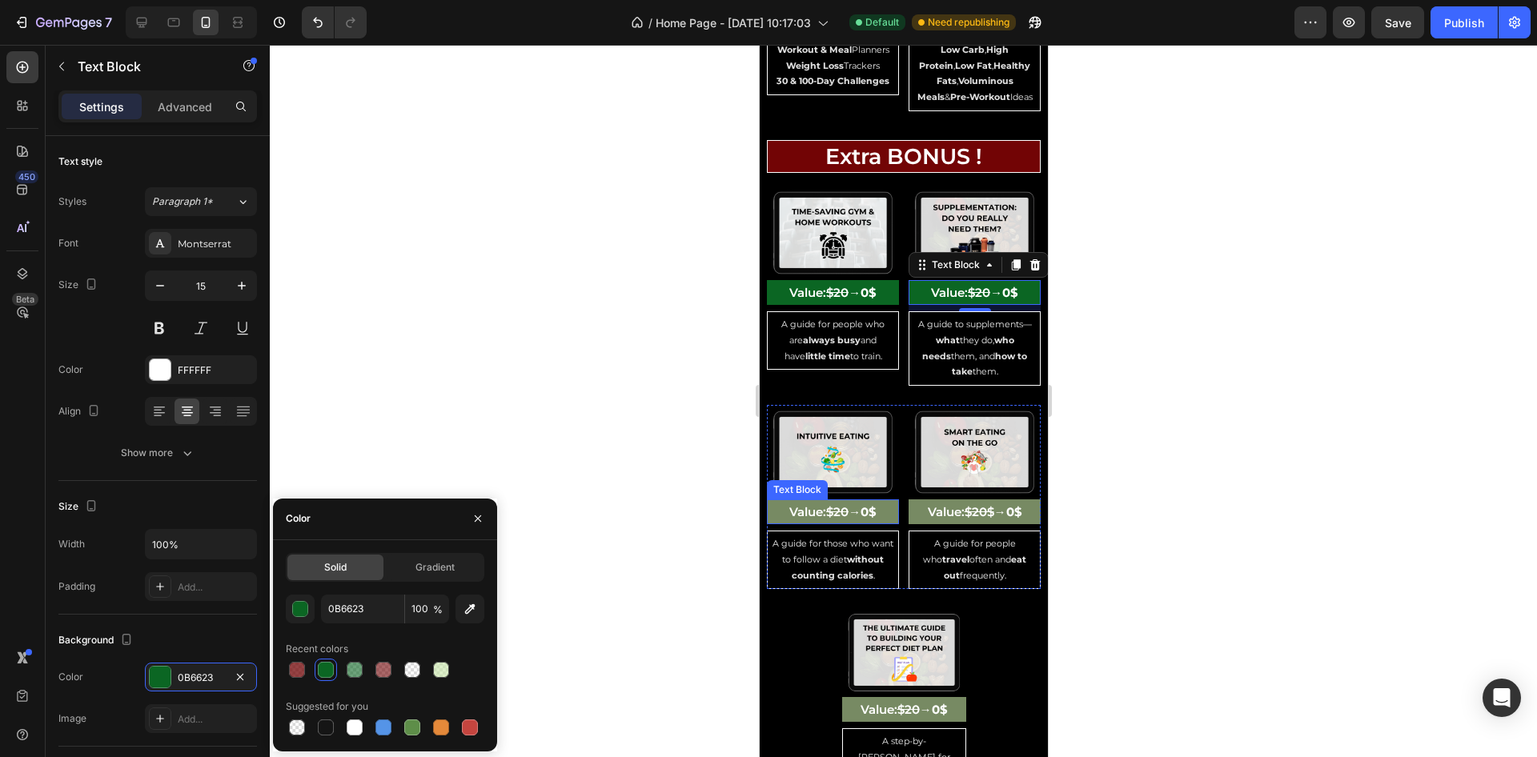
click at [777, 501] on p "Value: $20 → 0$" at bounding box center [832, 512] width 129 height 22
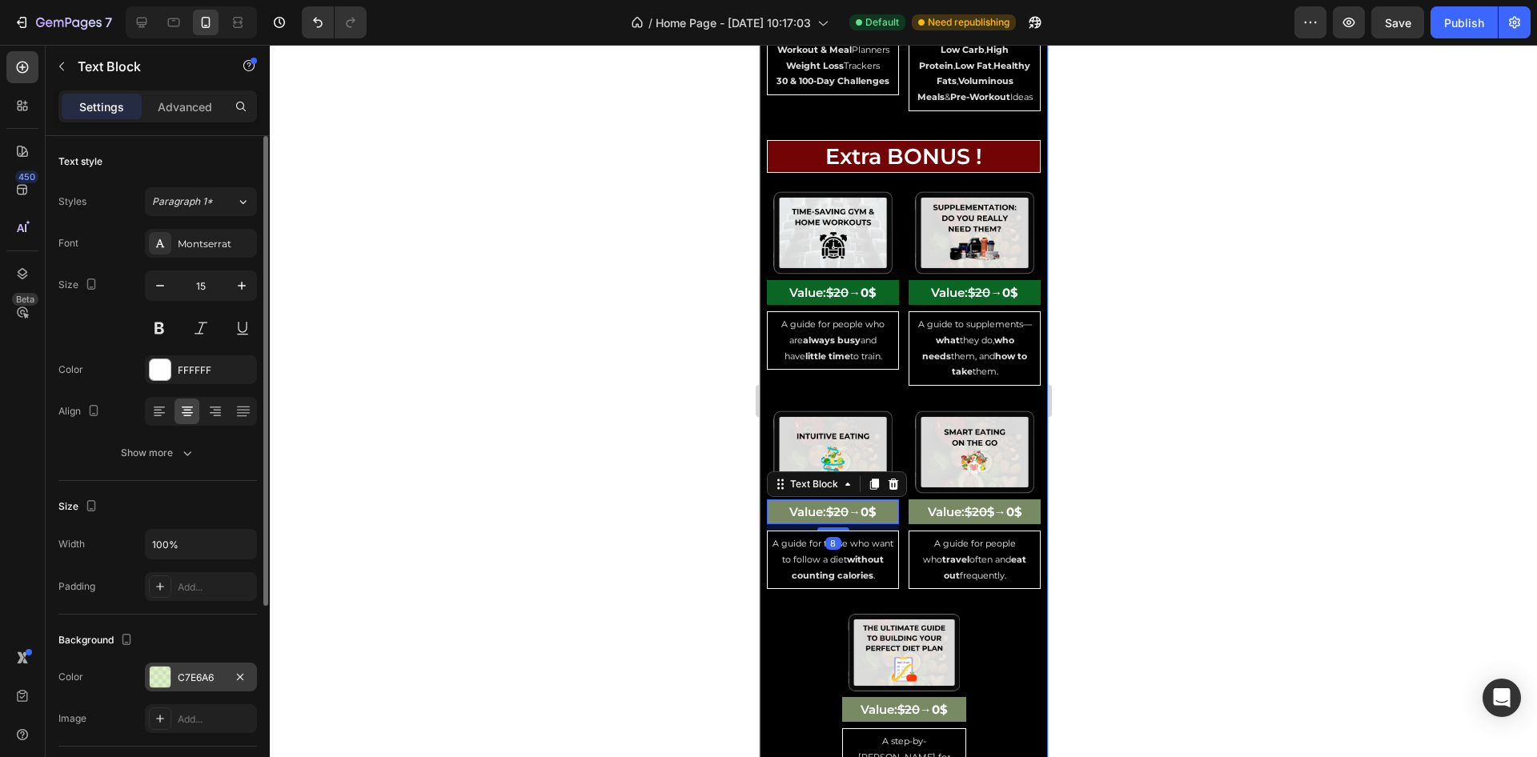
click at [192, 677] on div "C7E6A6" at bounding box center [201, 678] width 46 height 14
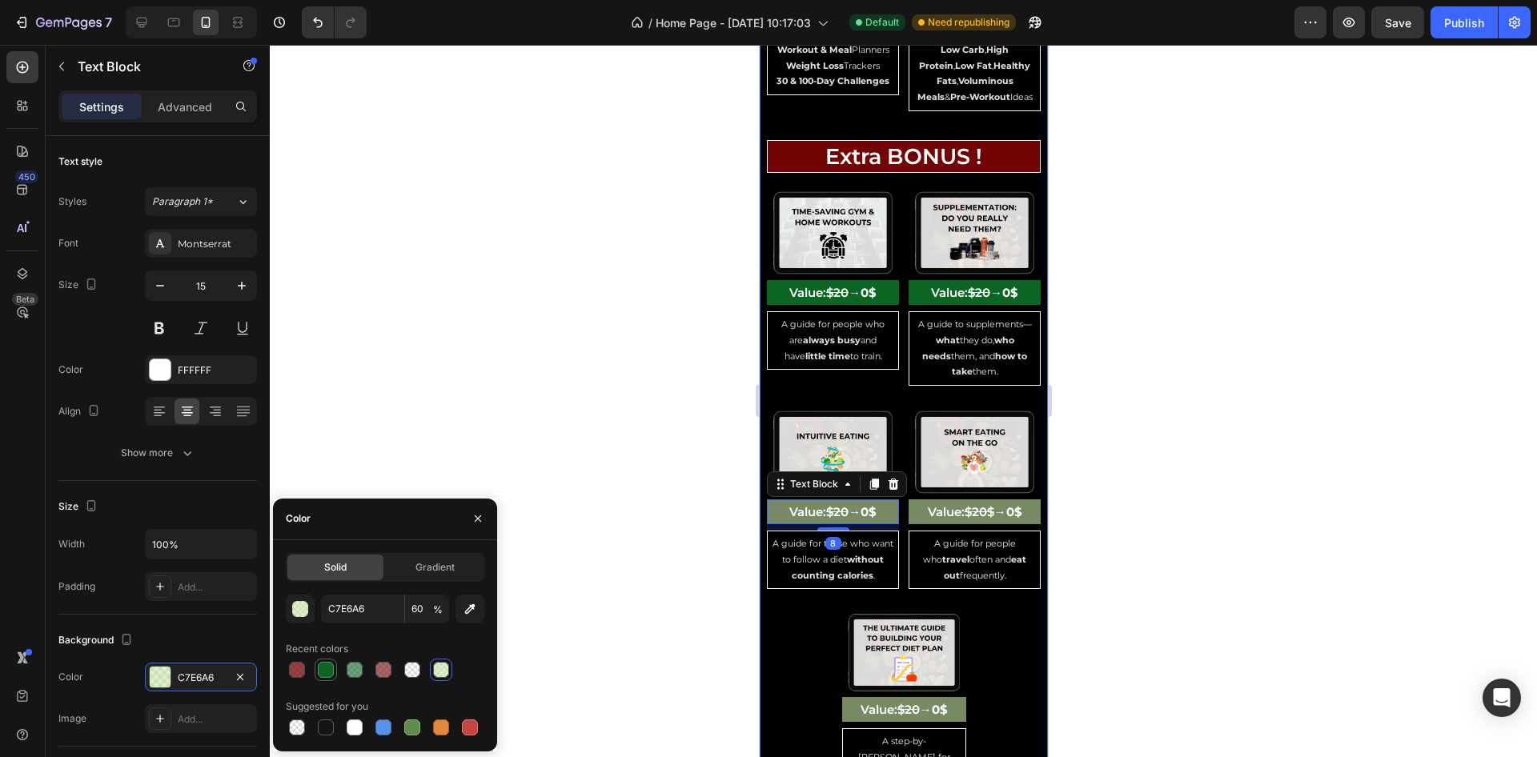
click at [322, 669] on div at bounding box center [326, 670] width 16 height 16
type input "0B6623"
type input "100"
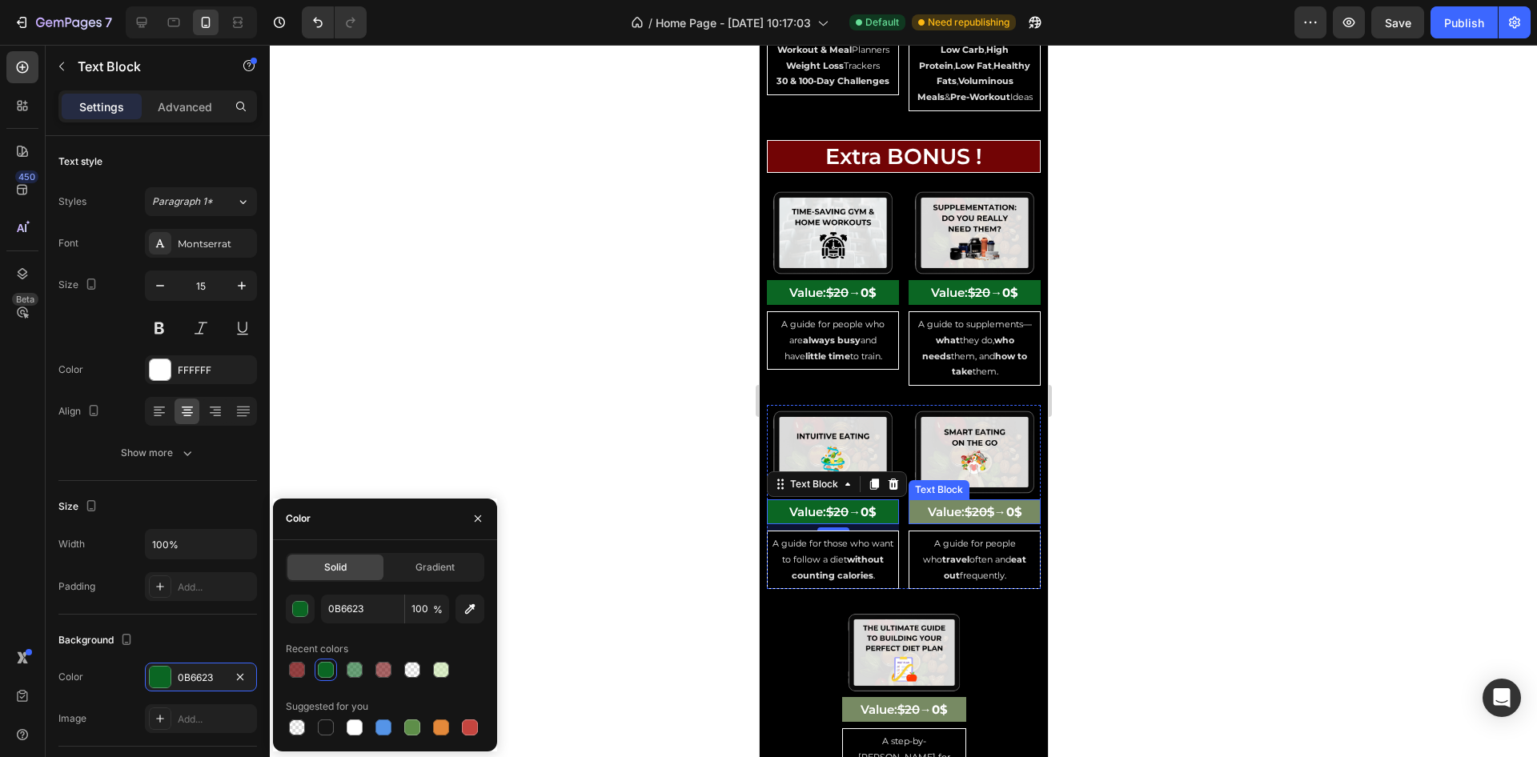
click at [910, 501] on p "Value: $20$ → 0$" at bounding box center [974, 512] width 129 height 22
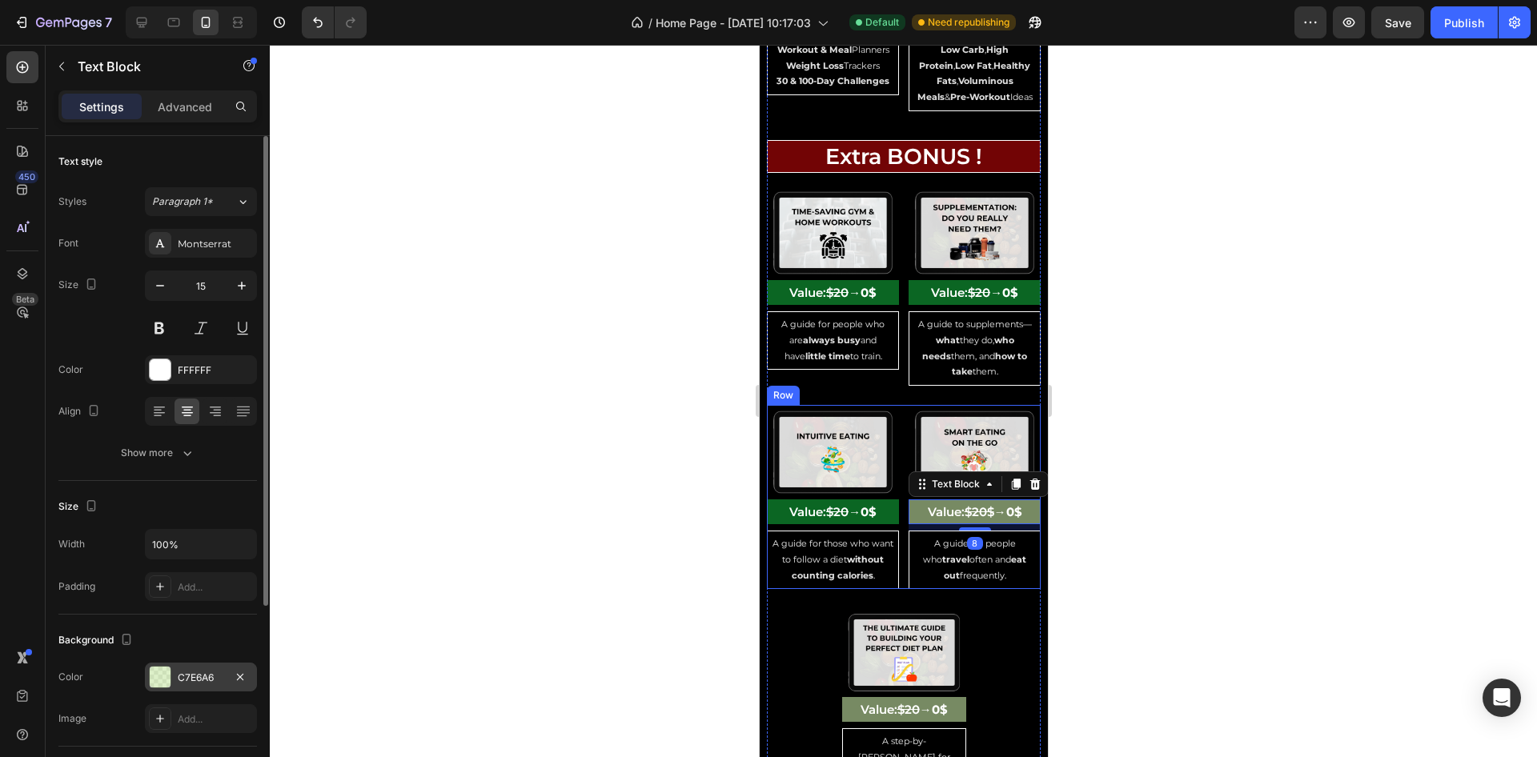
click at [191, 671] on div "C7E6A6" at bounding box center [201, 678] width 46 height 14
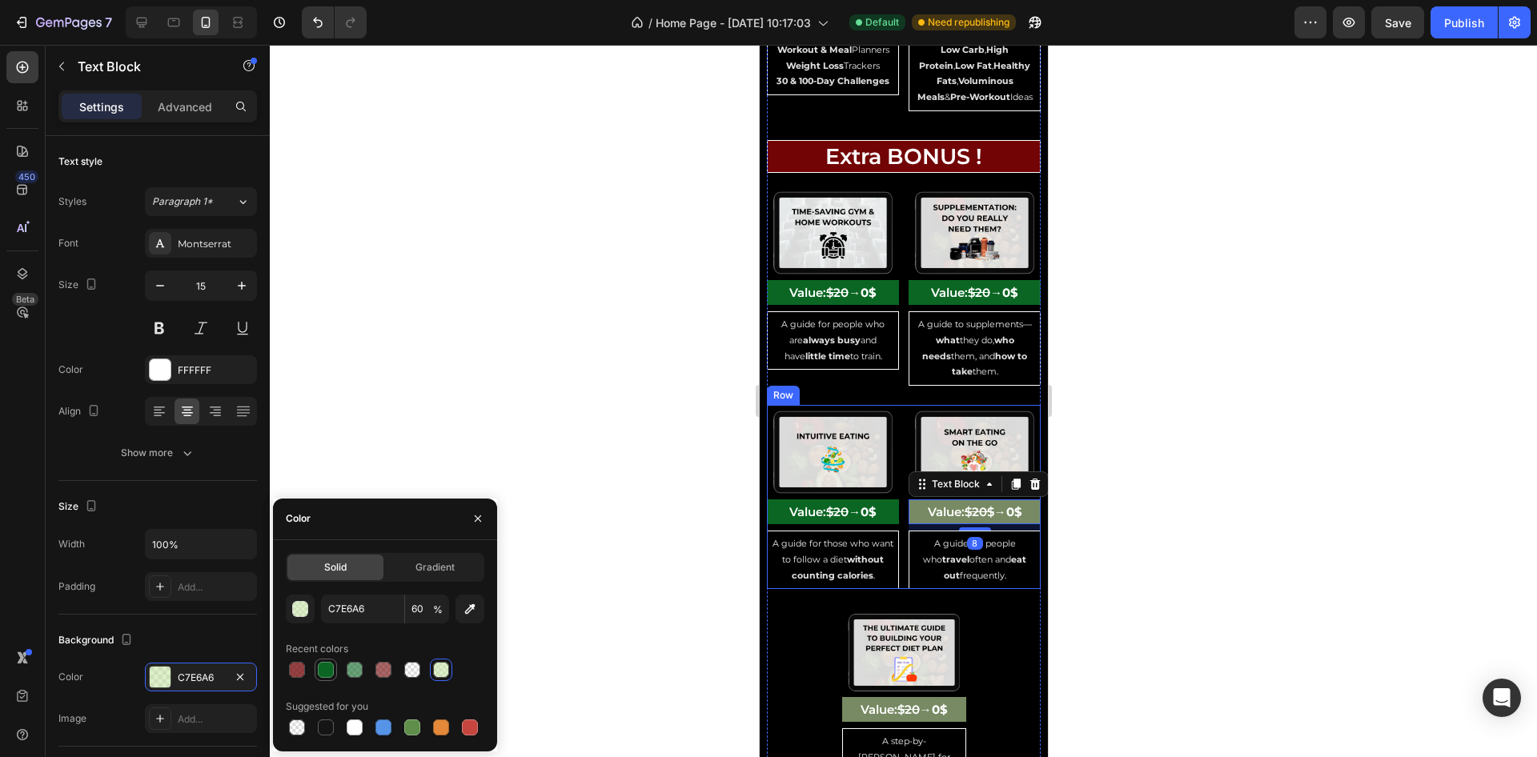
click at [329, 659] on div at bounding box center [326, 670] width 22 height 22
type input "0B6623"
type input "100"
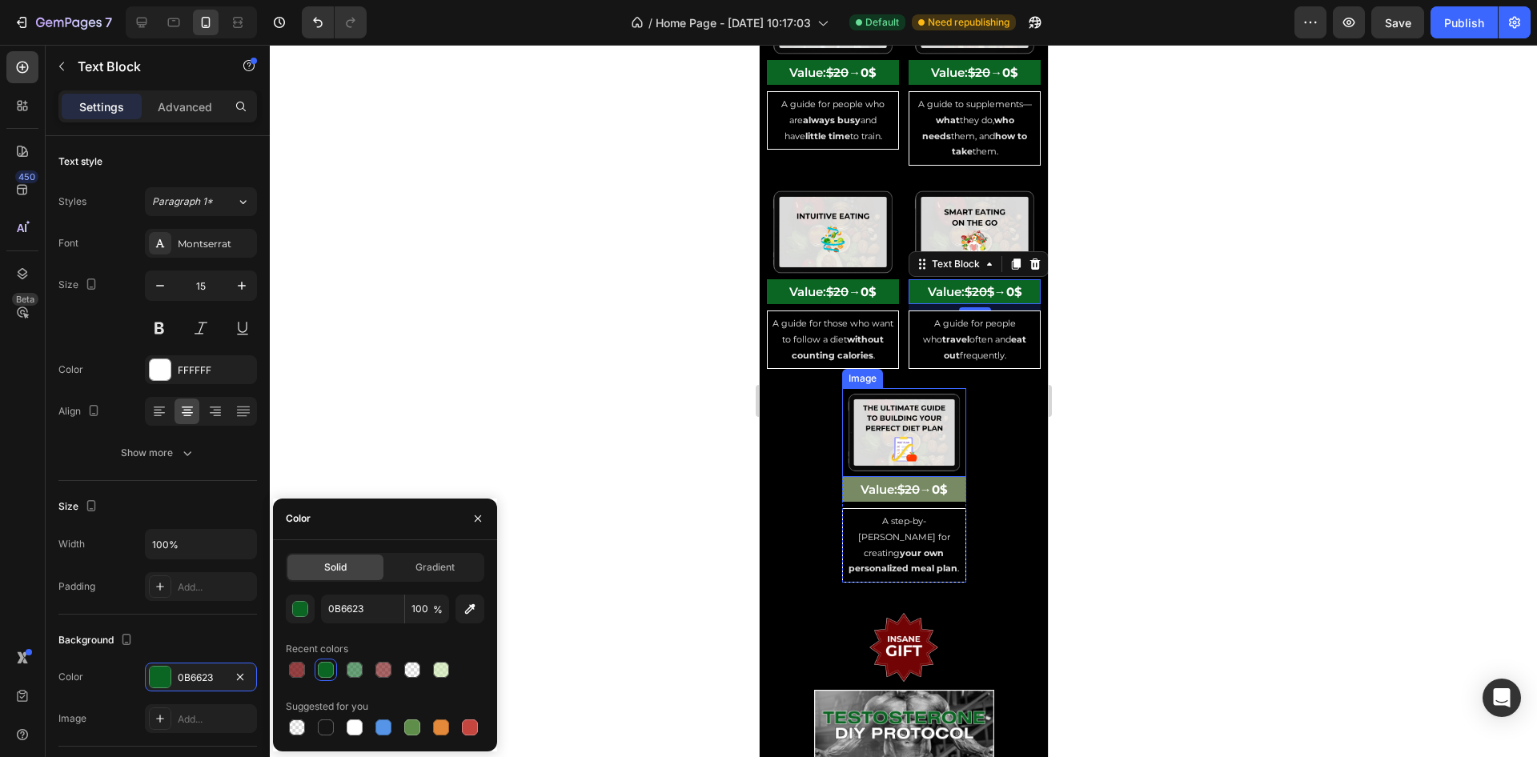
scroll to position [5038, 0]
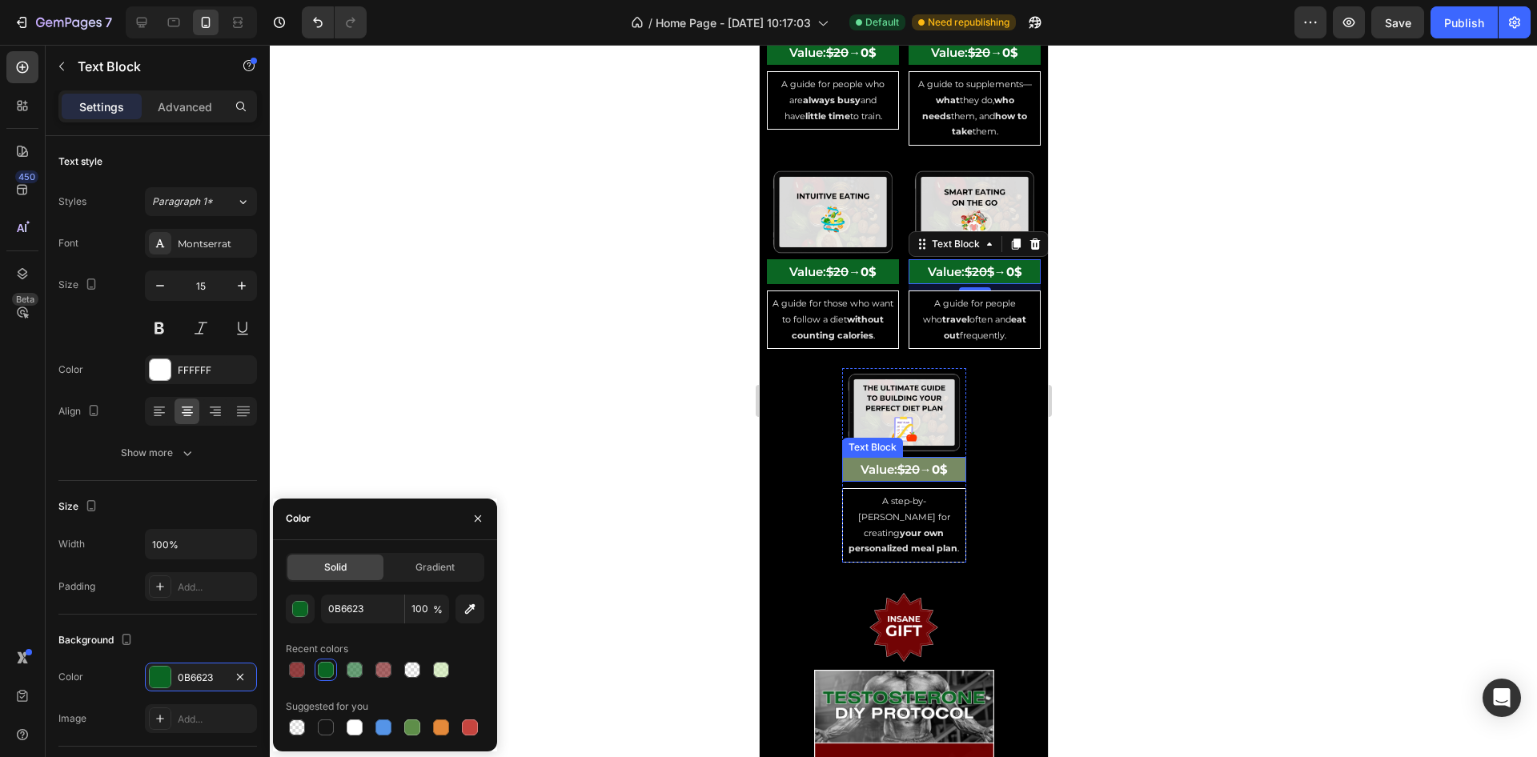
click at [843, 459] on p "Value: $20 → 0$" at bounding box center [903, 470] width 121 height 22
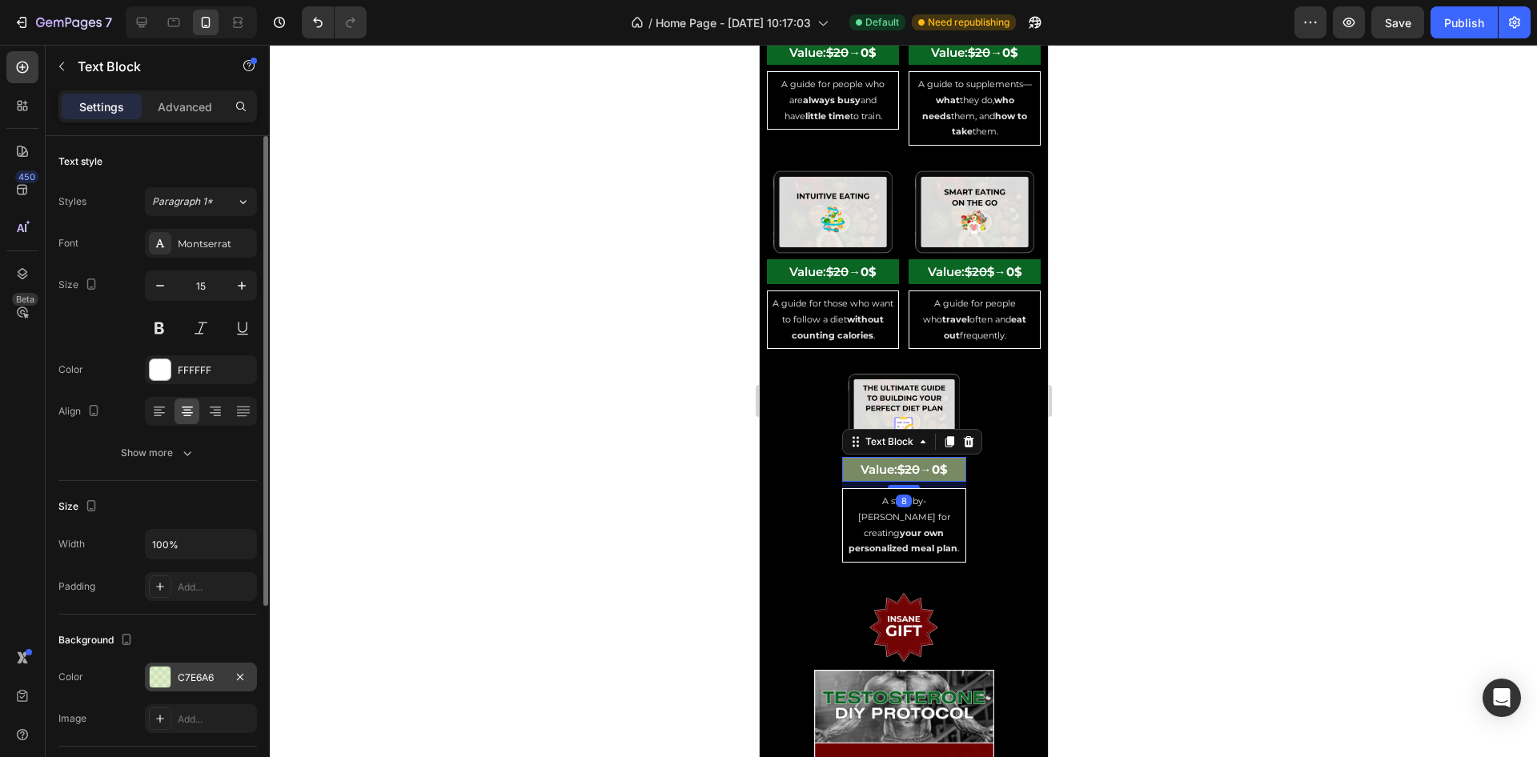
click at [201, 683] on div "C7E6A6" at bounding box center [201, 677] width 112 height 29
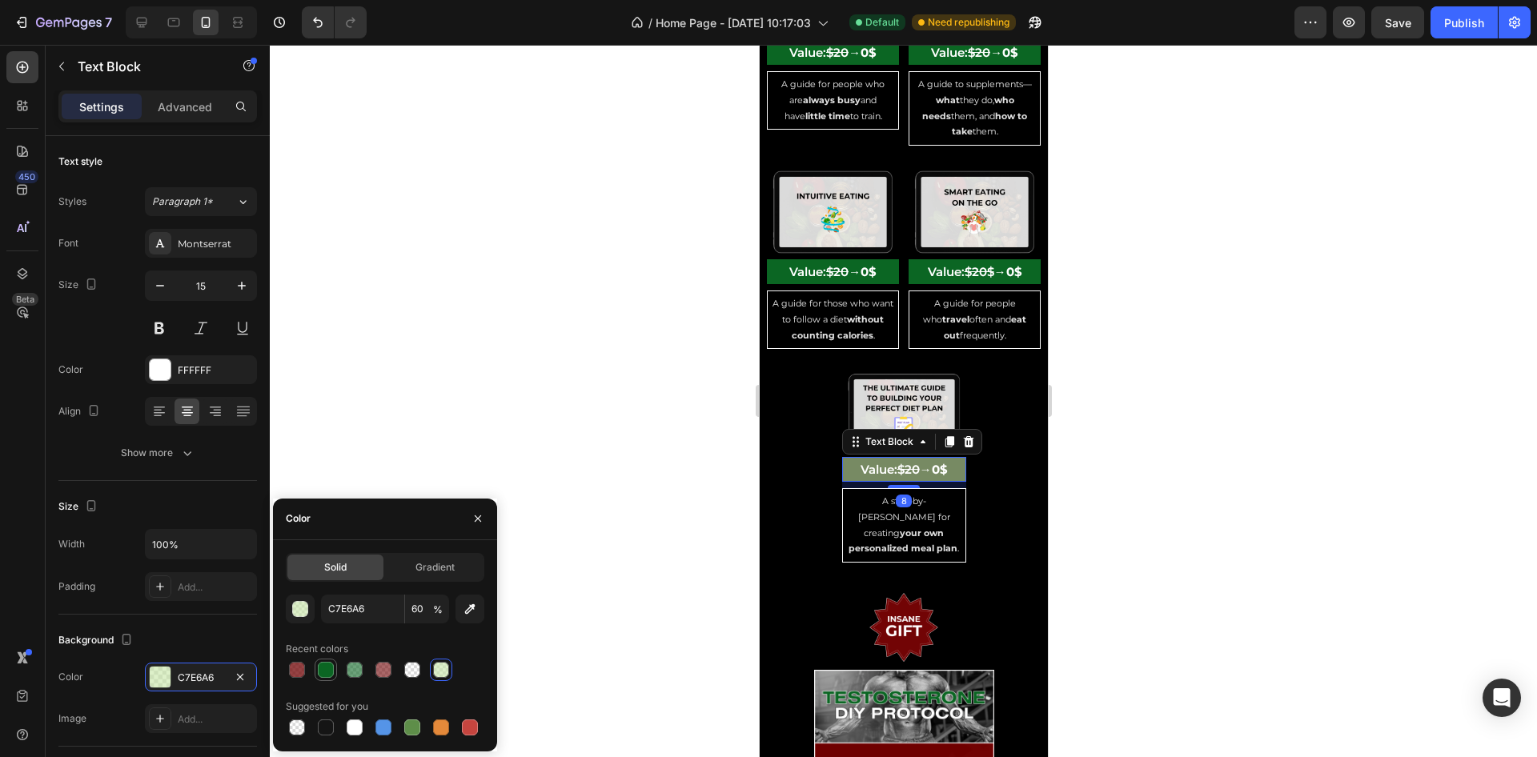
click at [316, 672] on div at bounding box center [325, 670] width 19 height 19
type input "0B6623"
type input "100"
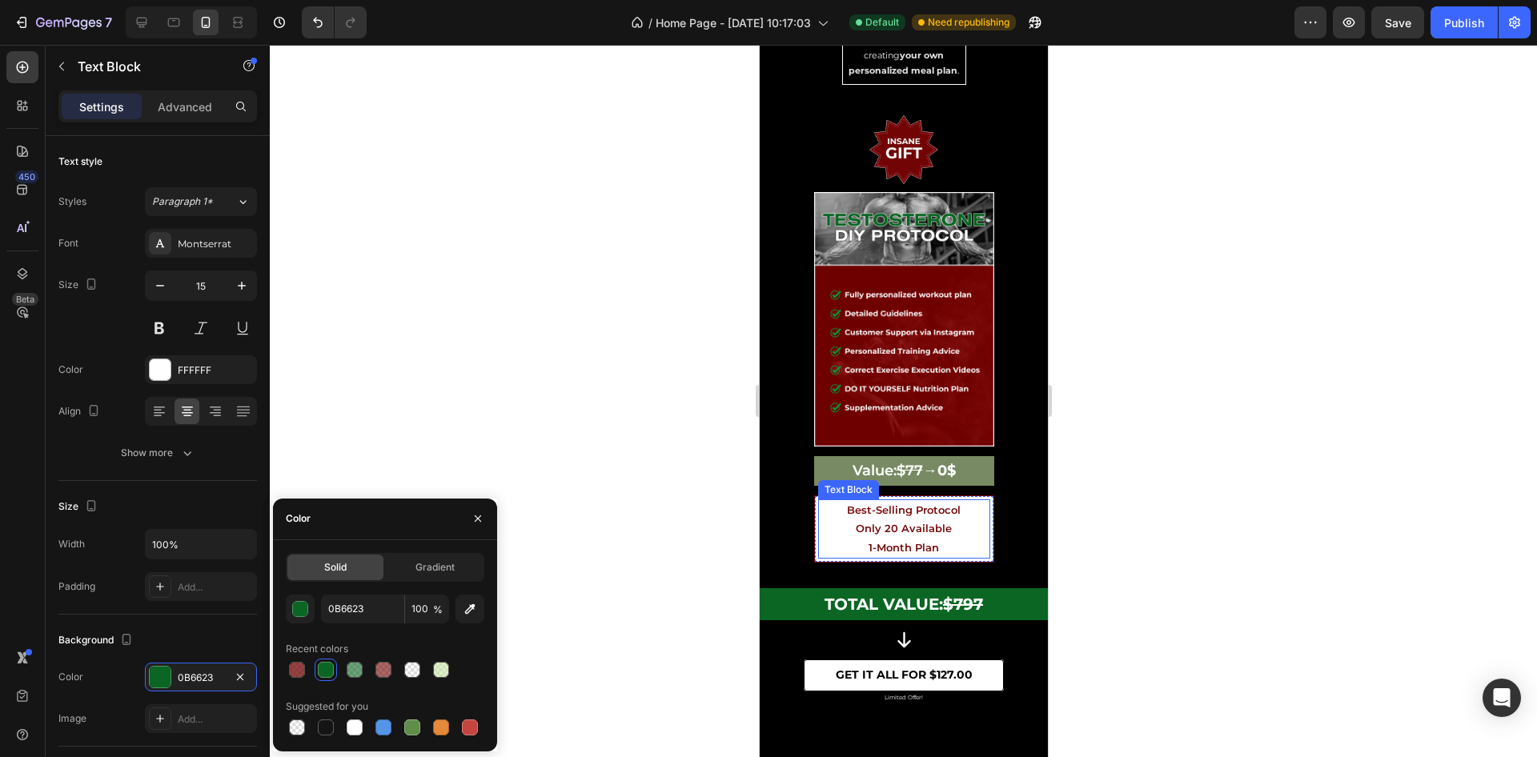
scroll to position [5519, 0]
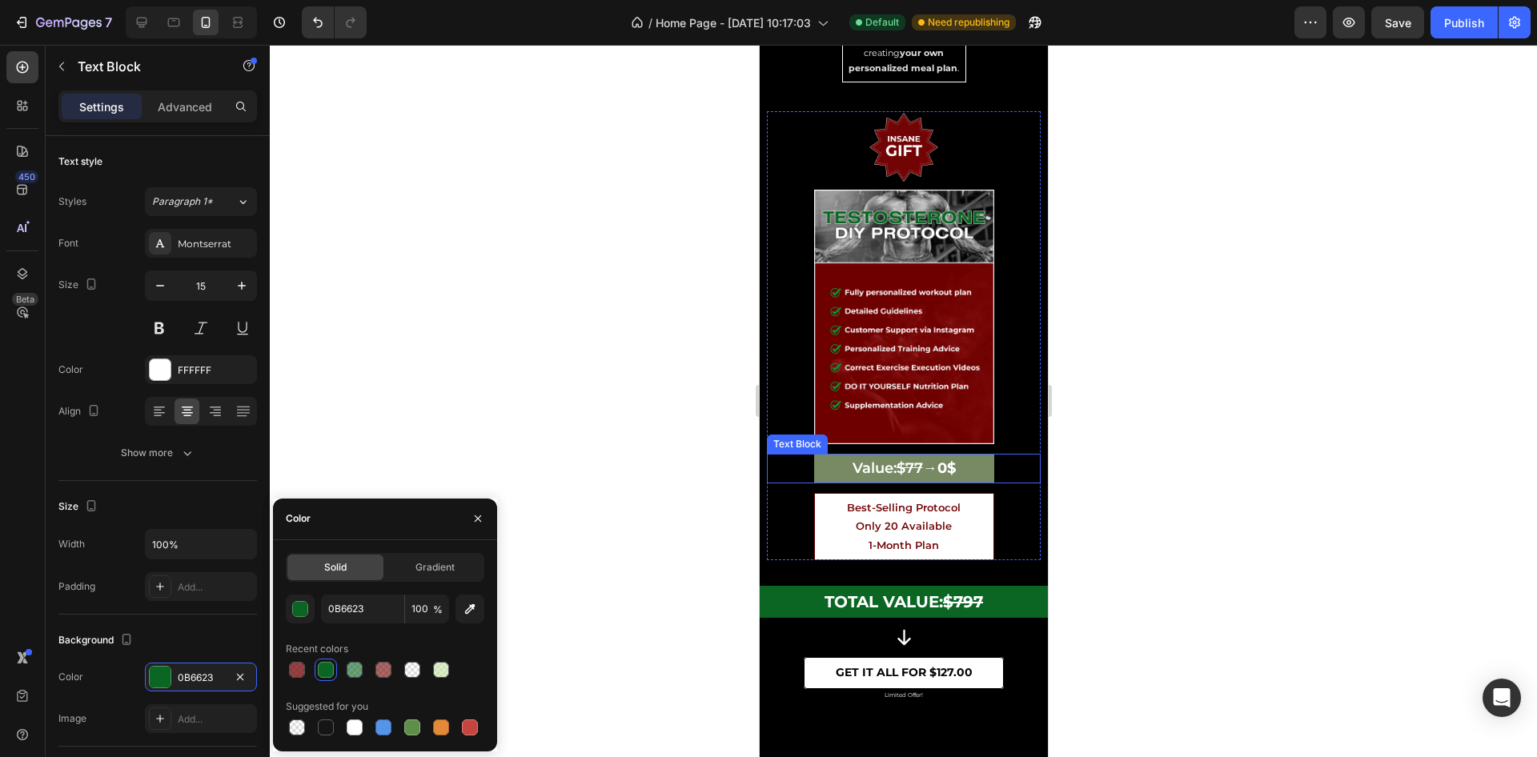
click at [815, 456] on p "Value: $77 → 0$" at bounding box center [903, 469] width 177 height 26
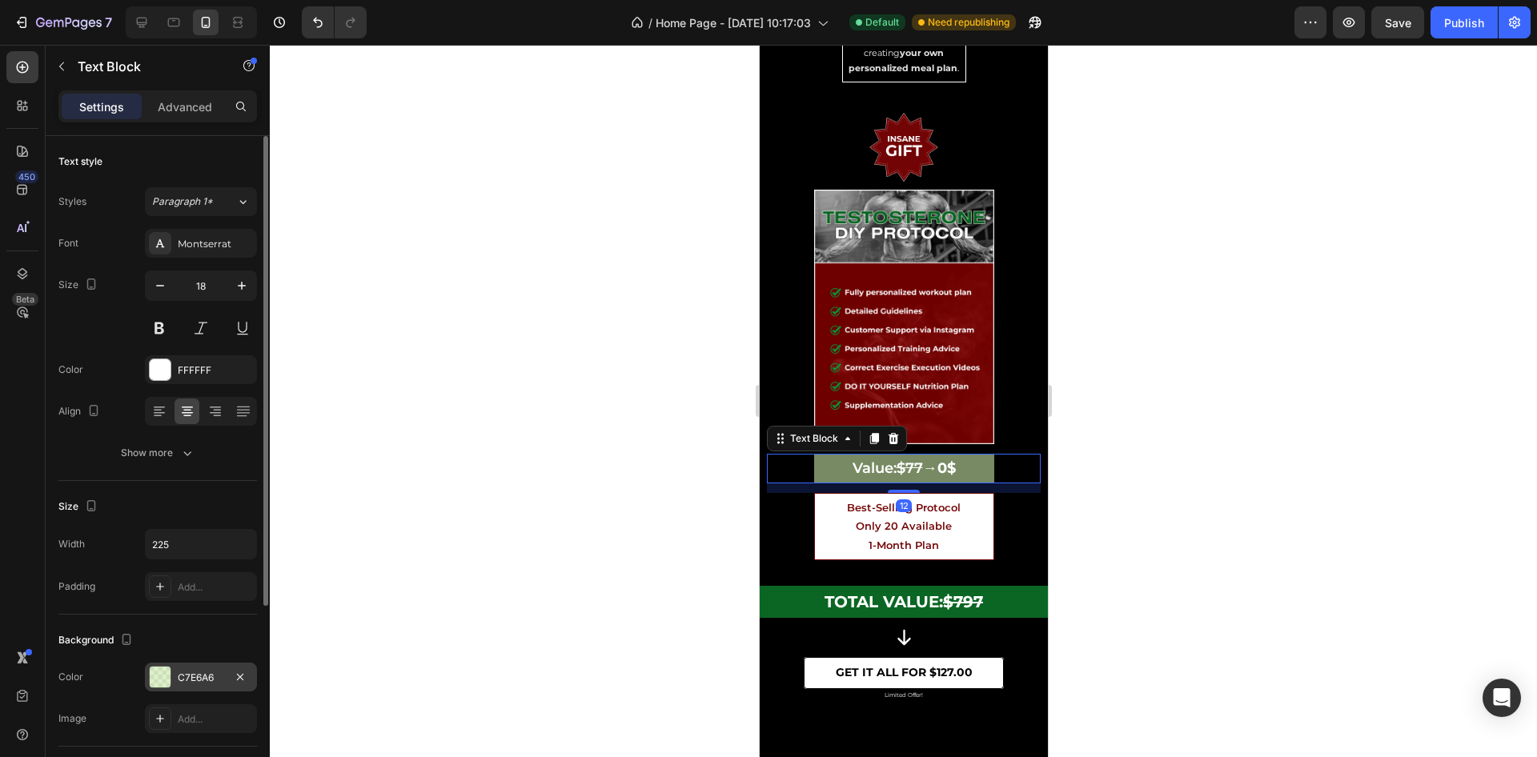
click at [190, 673] on div "C7E6A6" at bounding box center [201, 678] width 46 height 14
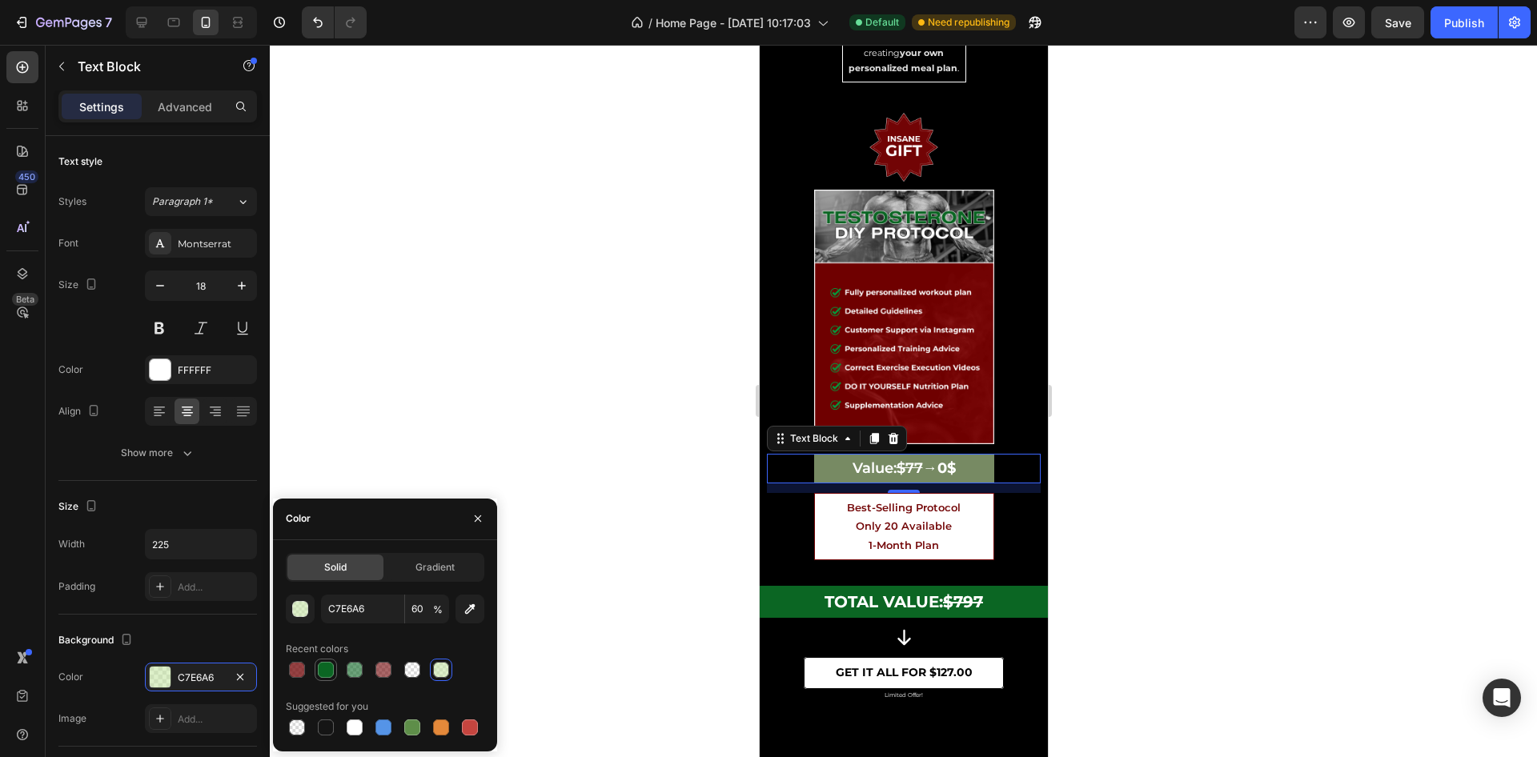
click at [318, 666] on div at bounding box center [326, 670] width 16 height 16
type input "0B6623"
type input "100"
click at [1155, 409] on div at bounding box center [904, 401] width 1268 height 713
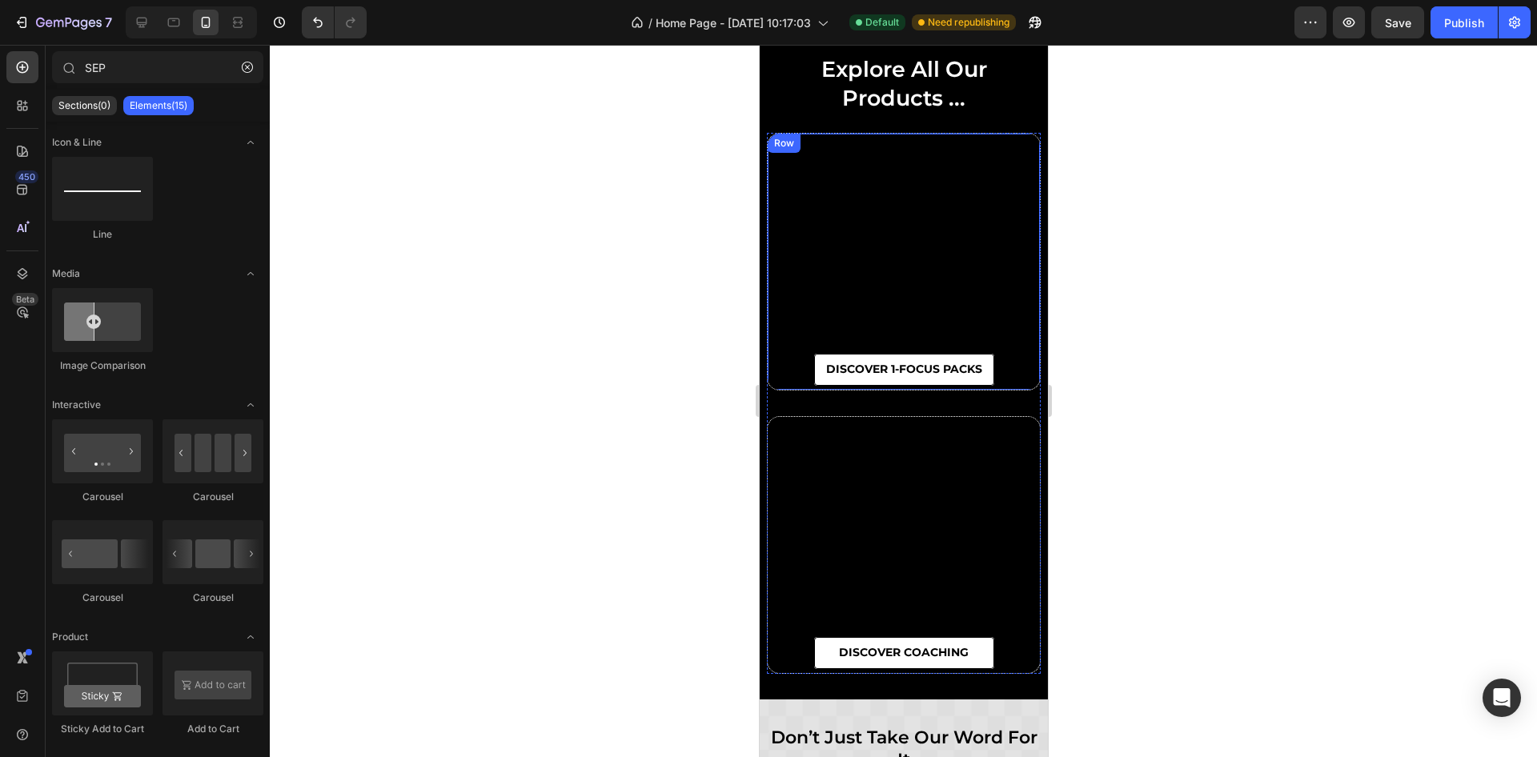
scroll to position [7681, 0]
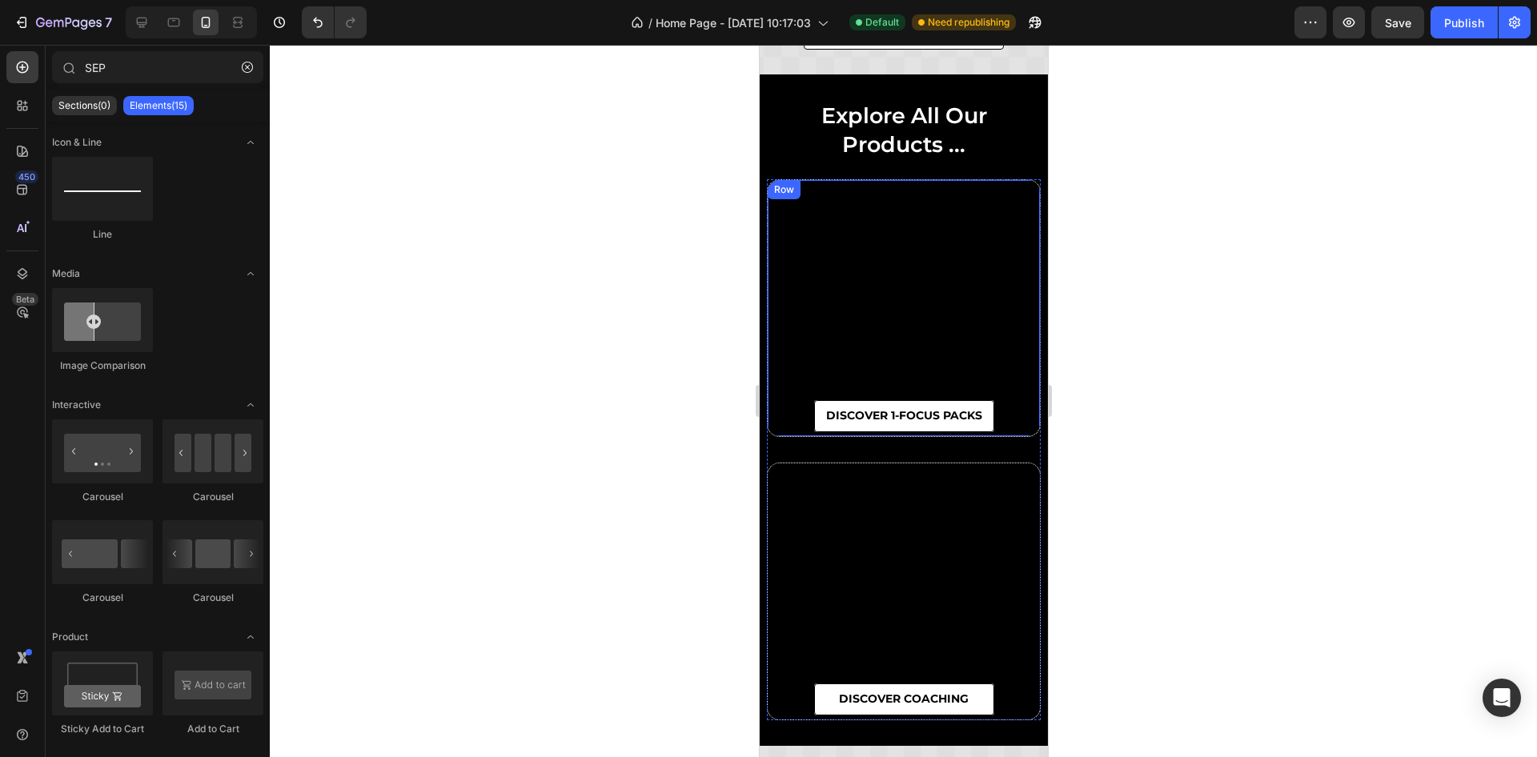
click at [886, 305] on div "DISCOVER 1-FOCUS PACKS Button" at bounding box center [903, 308] width 272 height 256
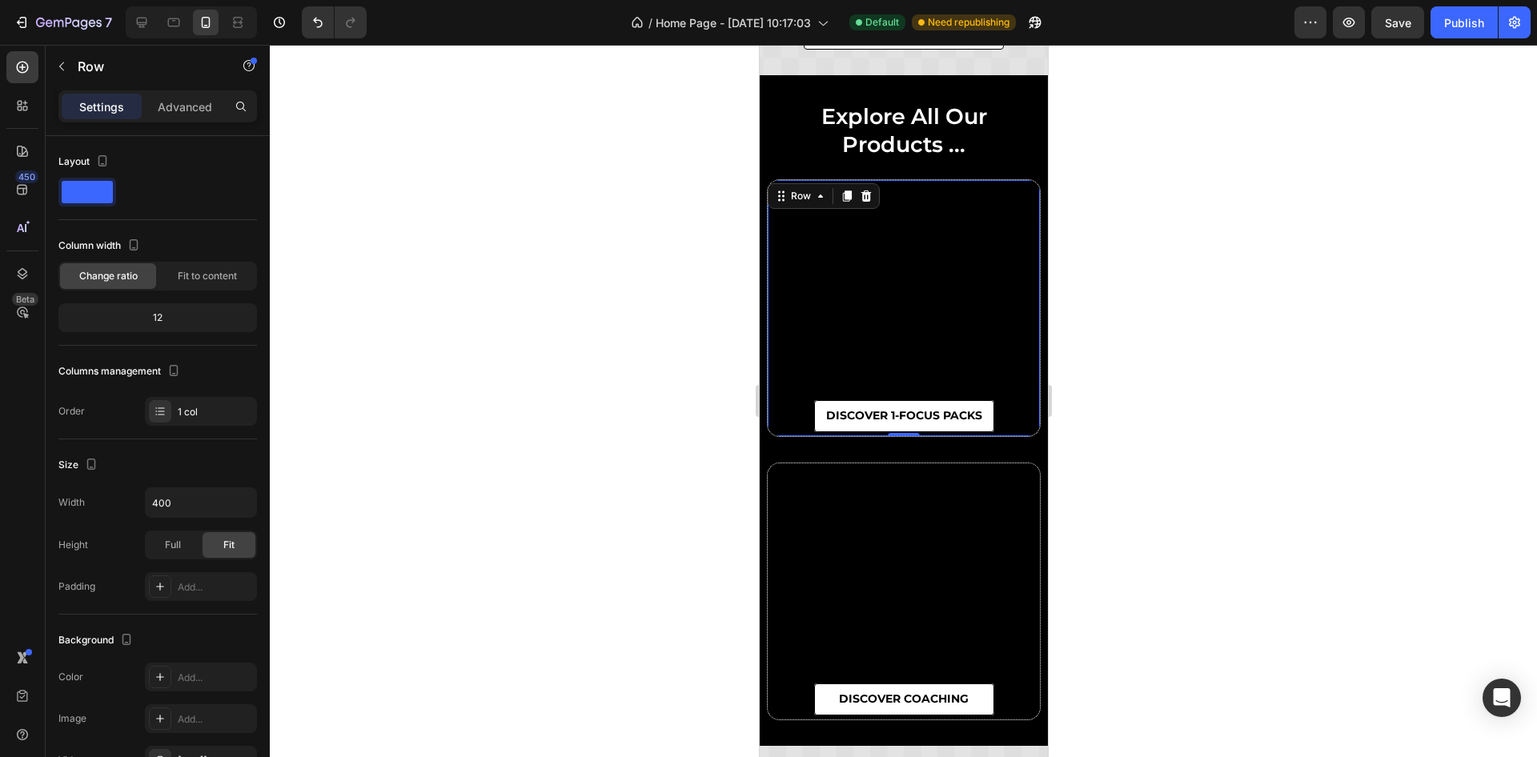
click at [904, 392] on div "DISCOVER 1-FOCUS PACKS Button" at bounding box center [903, 308] width 272 height 256
click at [907, 404] on link "DISCOVER 1-FOCUS PACKS" at bounding box center [904, 416] width 180 height 32
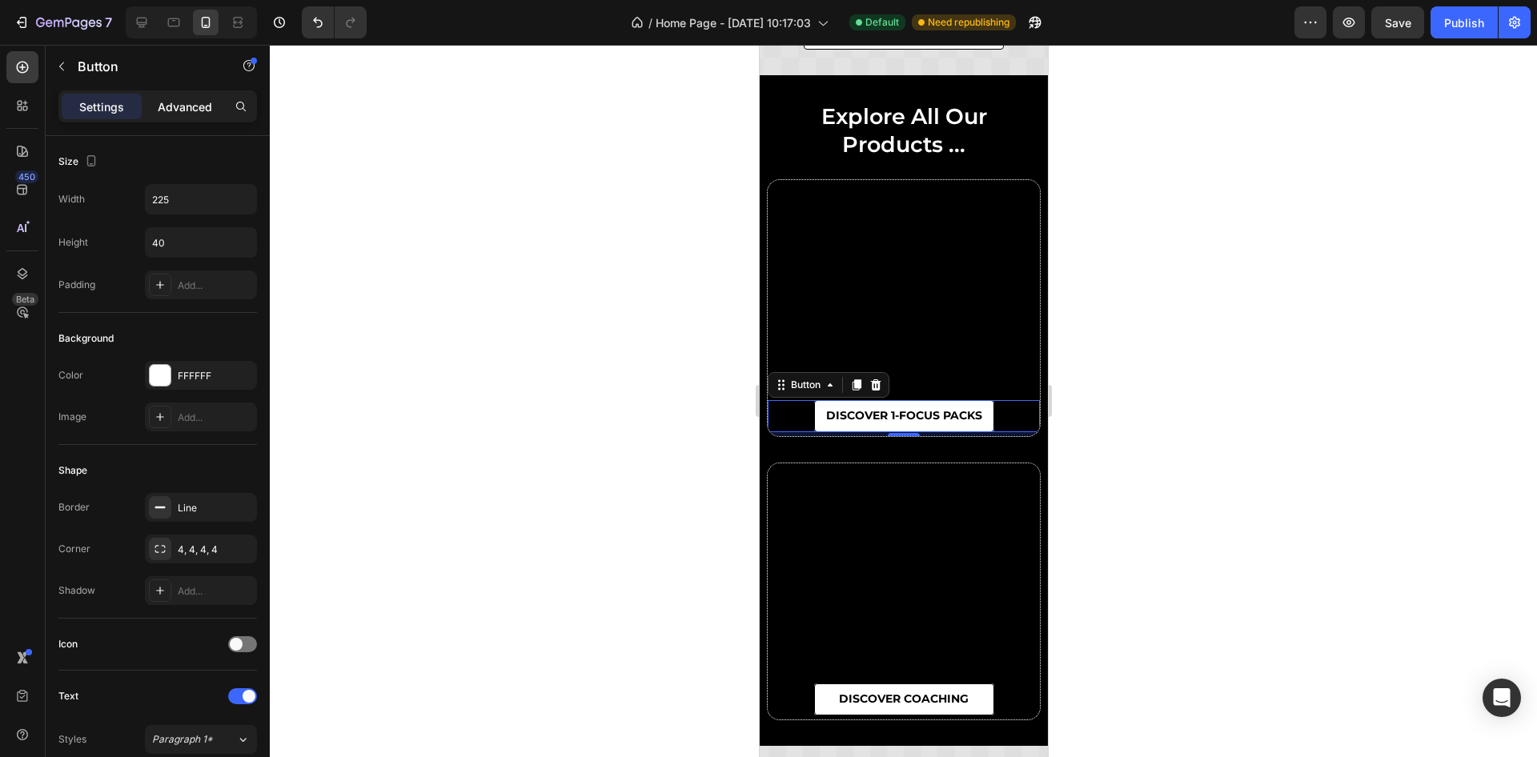
click at [195, 103] on p "Advanced" at bounding box center [185, 106] width 54 height 17
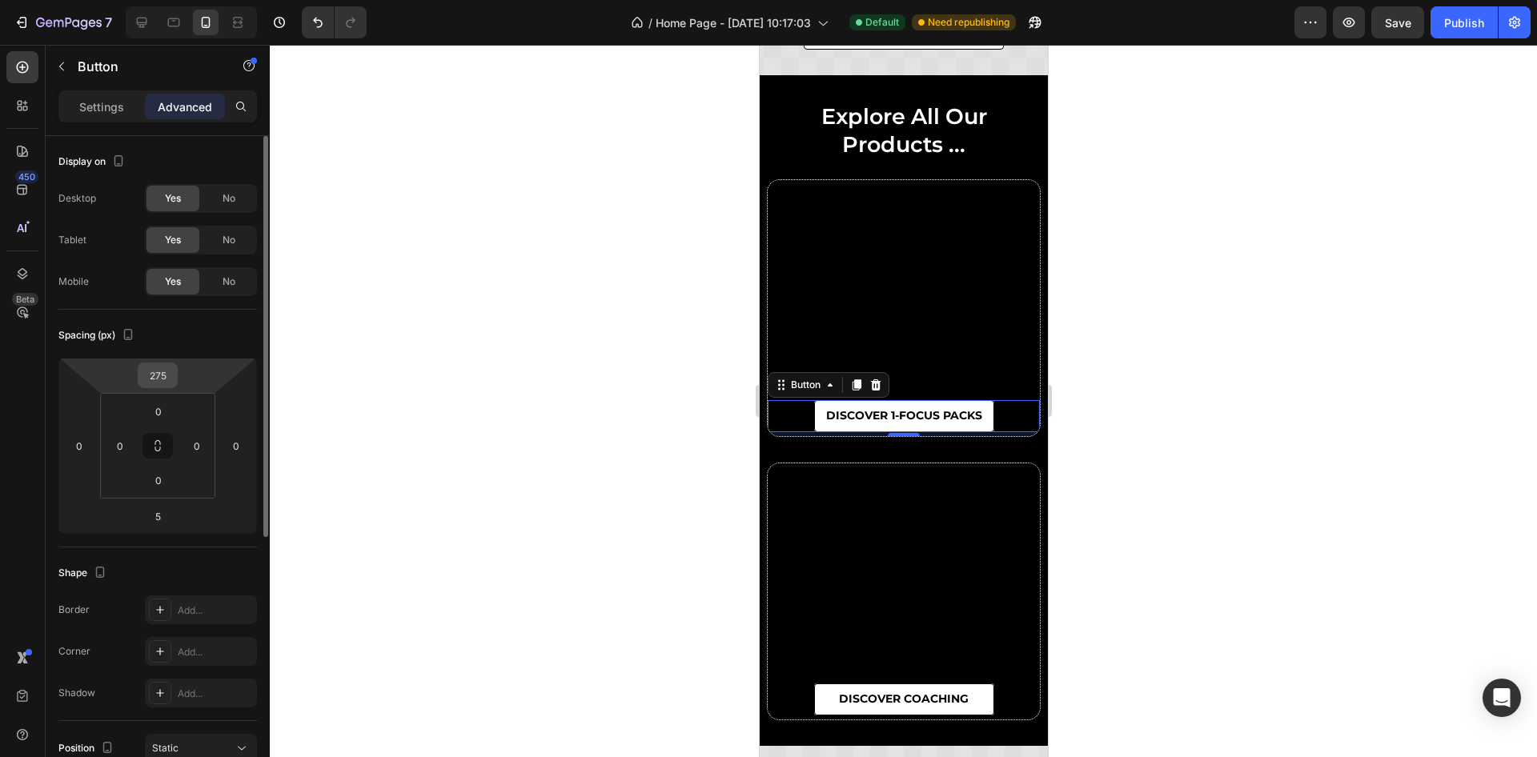
click at [156, 381] on input "275" at bounding box center [158, 376] width 32 height 24
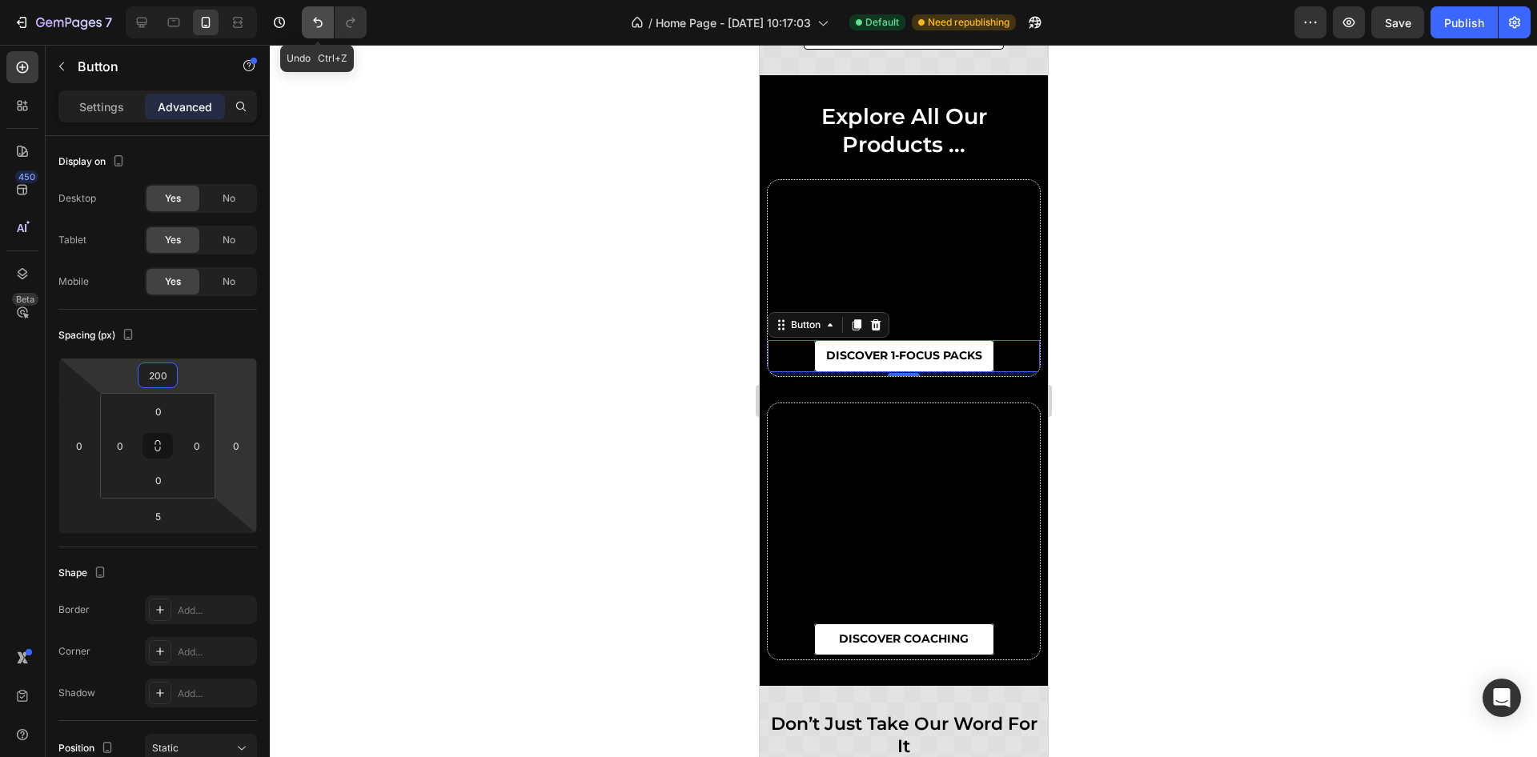
click at [313, 24] on icon "Undo/Redo" at bounding box center [318, 22] width 16 height 16
type input "275"
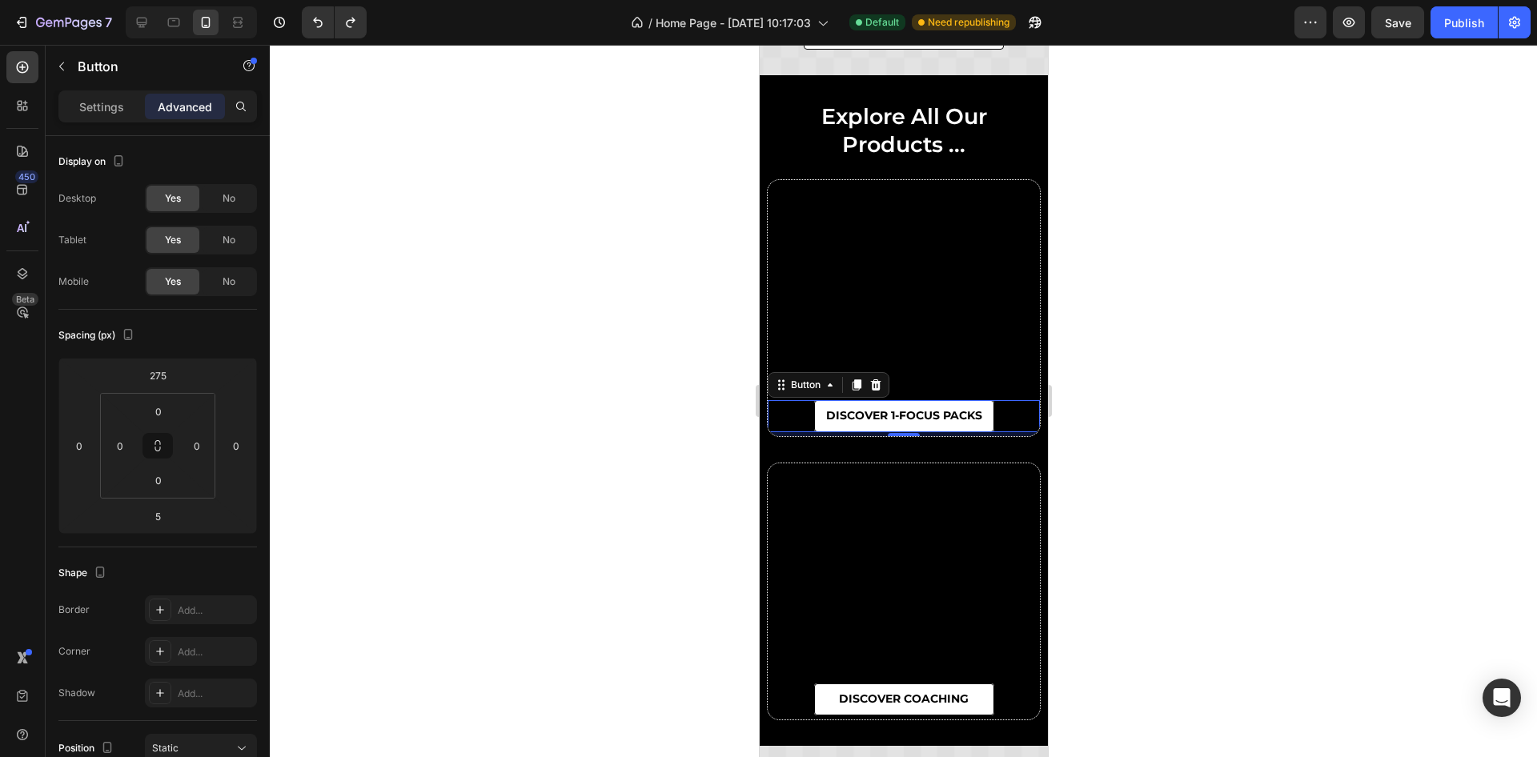
click at [1224, 352] on div at bounding box center [904, 401] width 1268 height 713
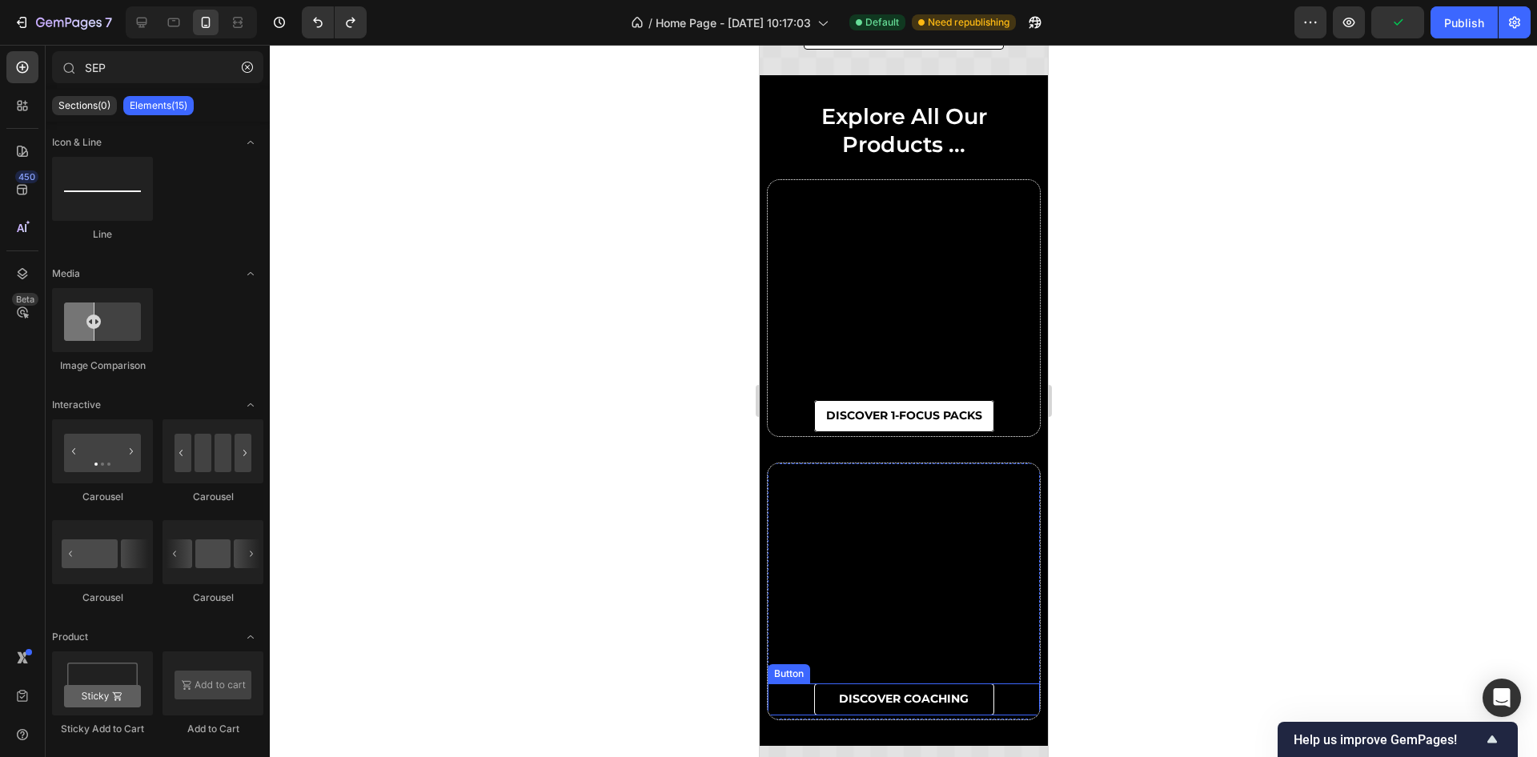
click at [967, 693] on link "DISCOVER COACHING" at bounding box center [904, 700] width 180 height 32
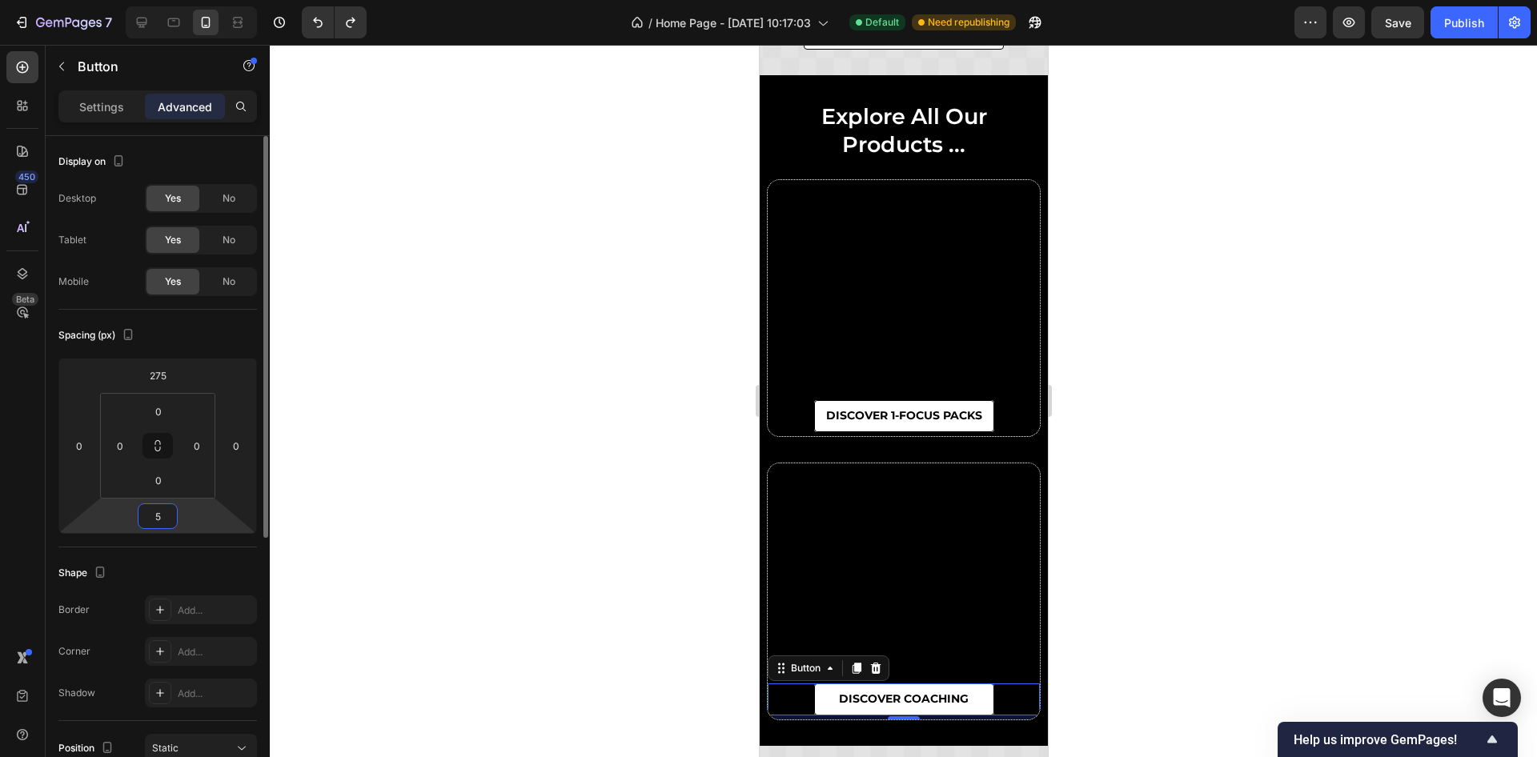
click at [161, 524] on input "5" at bounding box center [158, 516] width 32 height 24
type input "10"
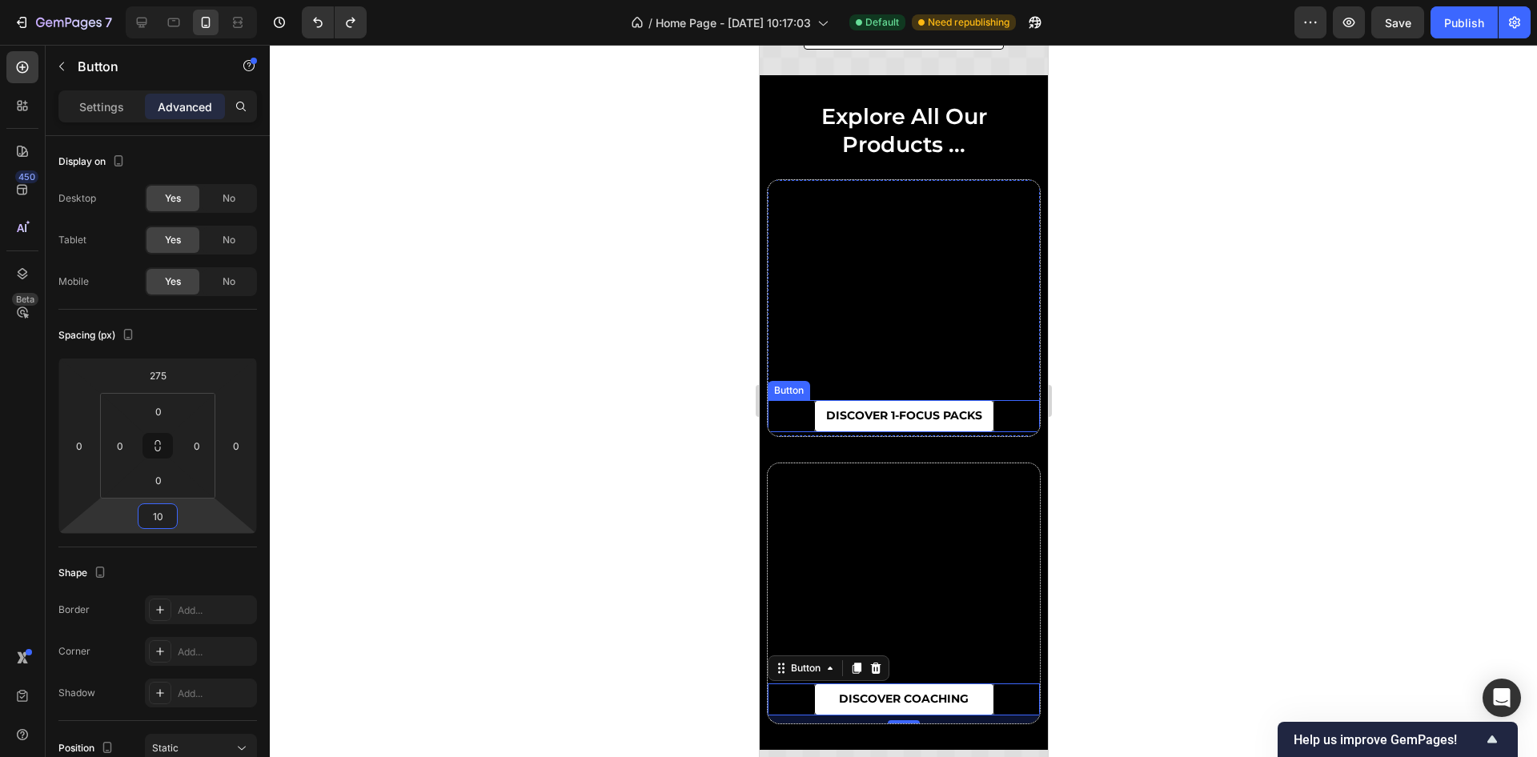
drag, startPoint x: 1131, startPoint y: 554, endPoint x: 786, endPoint y: 429, distance: 367.8
click at [830, 428] on link "DISCOVER 1-FOCUS PACKS" at bounding box center [904, 416] width 180 height 32
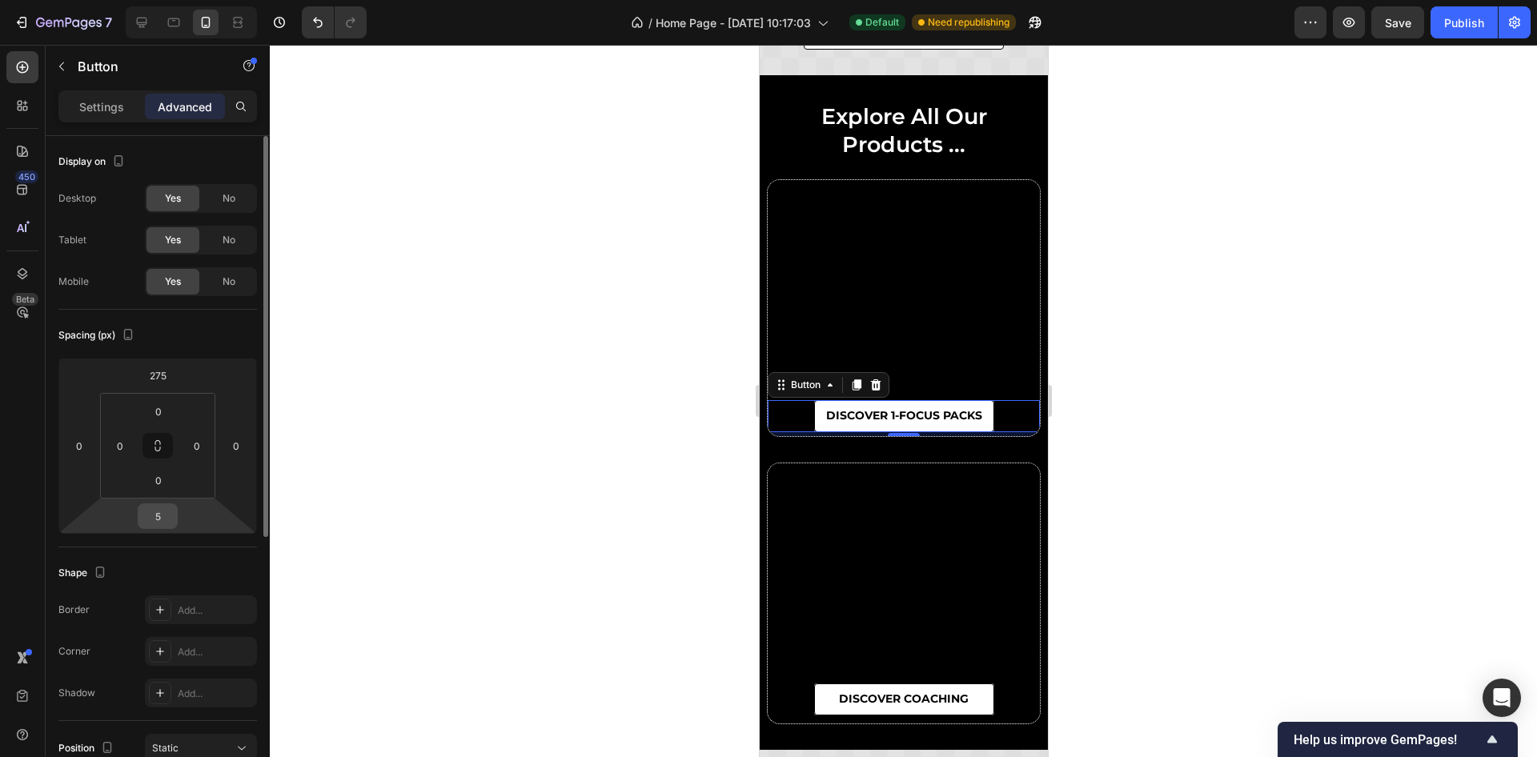
click at [162, 516] on input "5" at bounding box center [158, 516] width 32 height 24
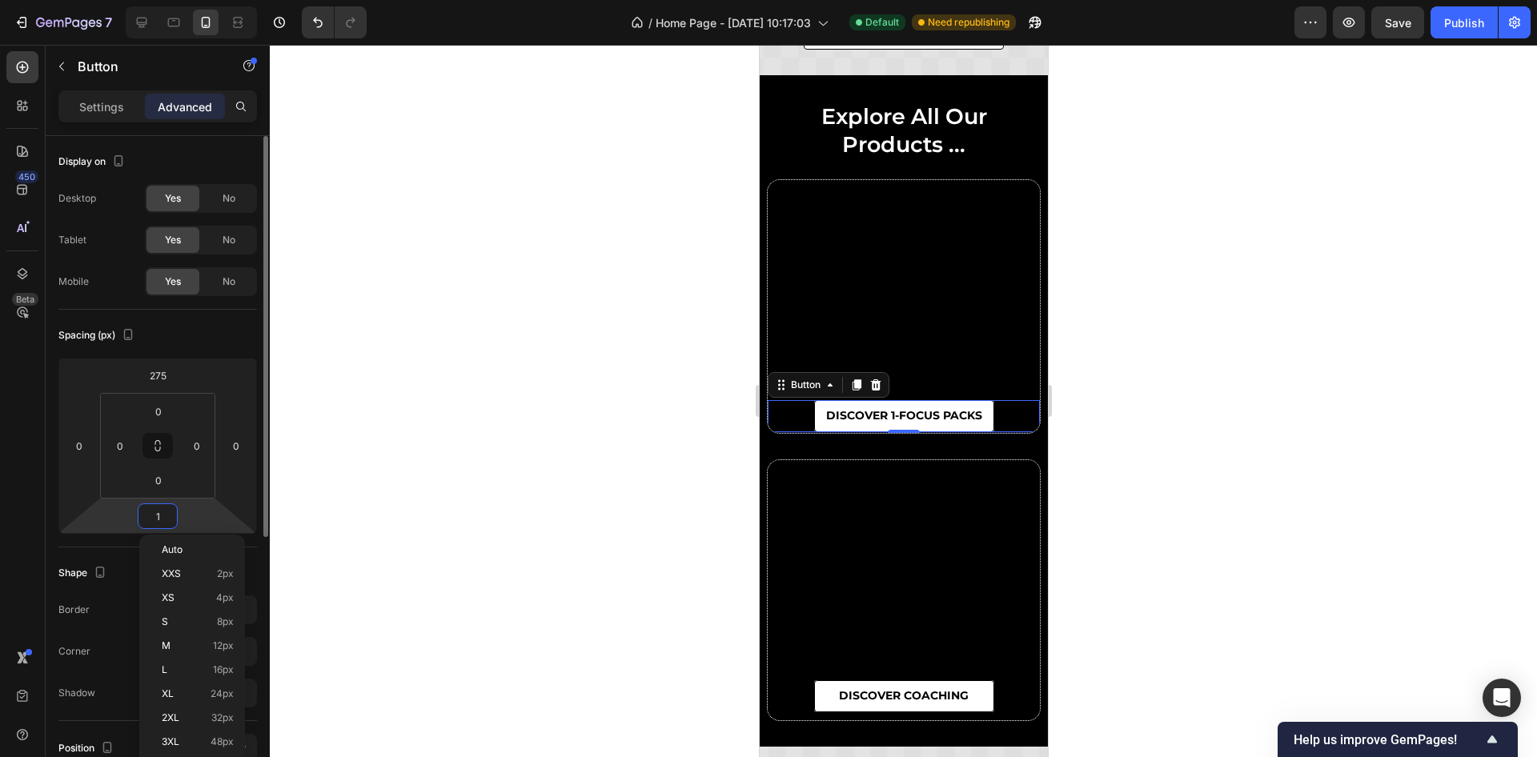
type input "10"
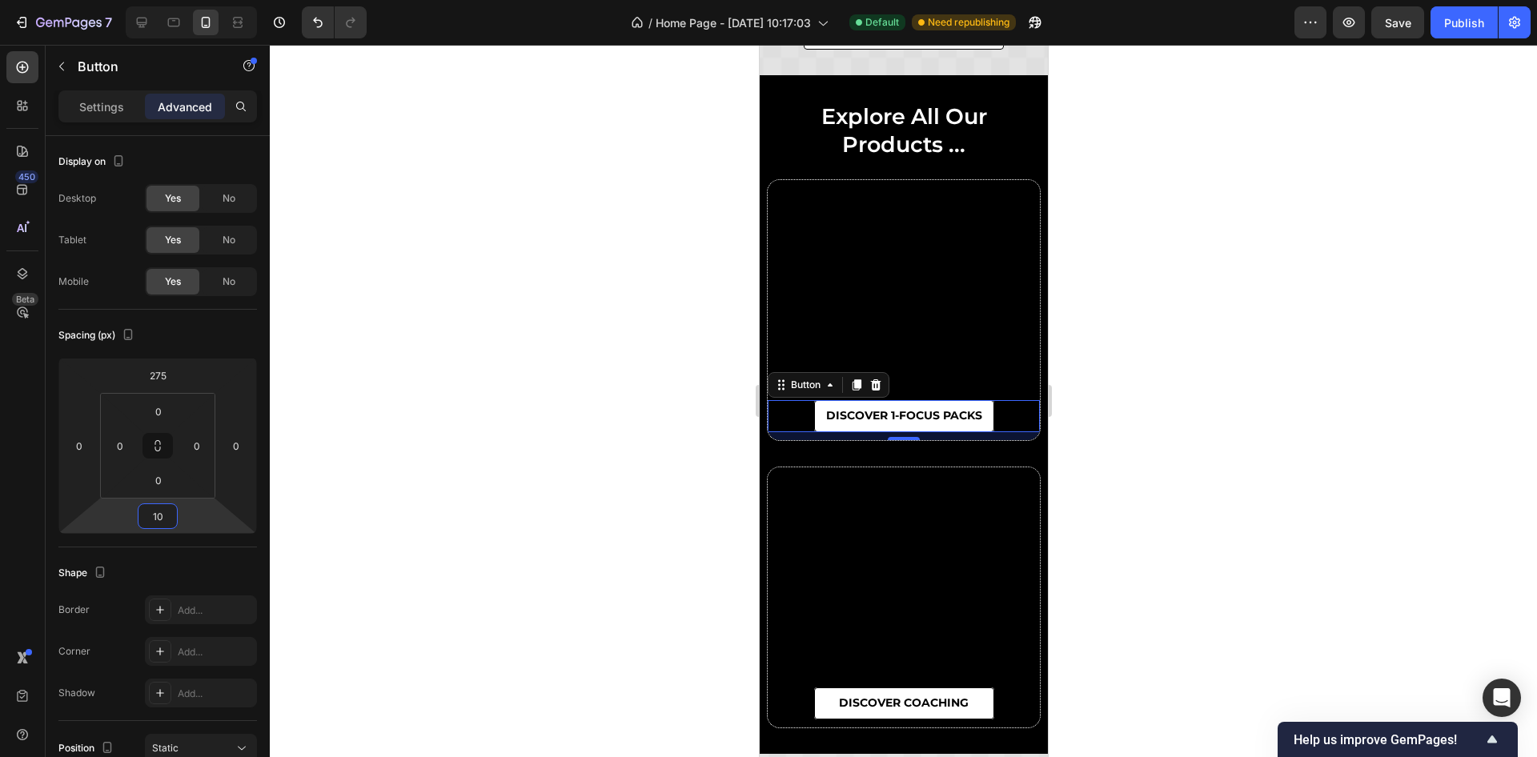
click at [1314, 423] on div at bounding box center [904, 401] width 1268 height 713
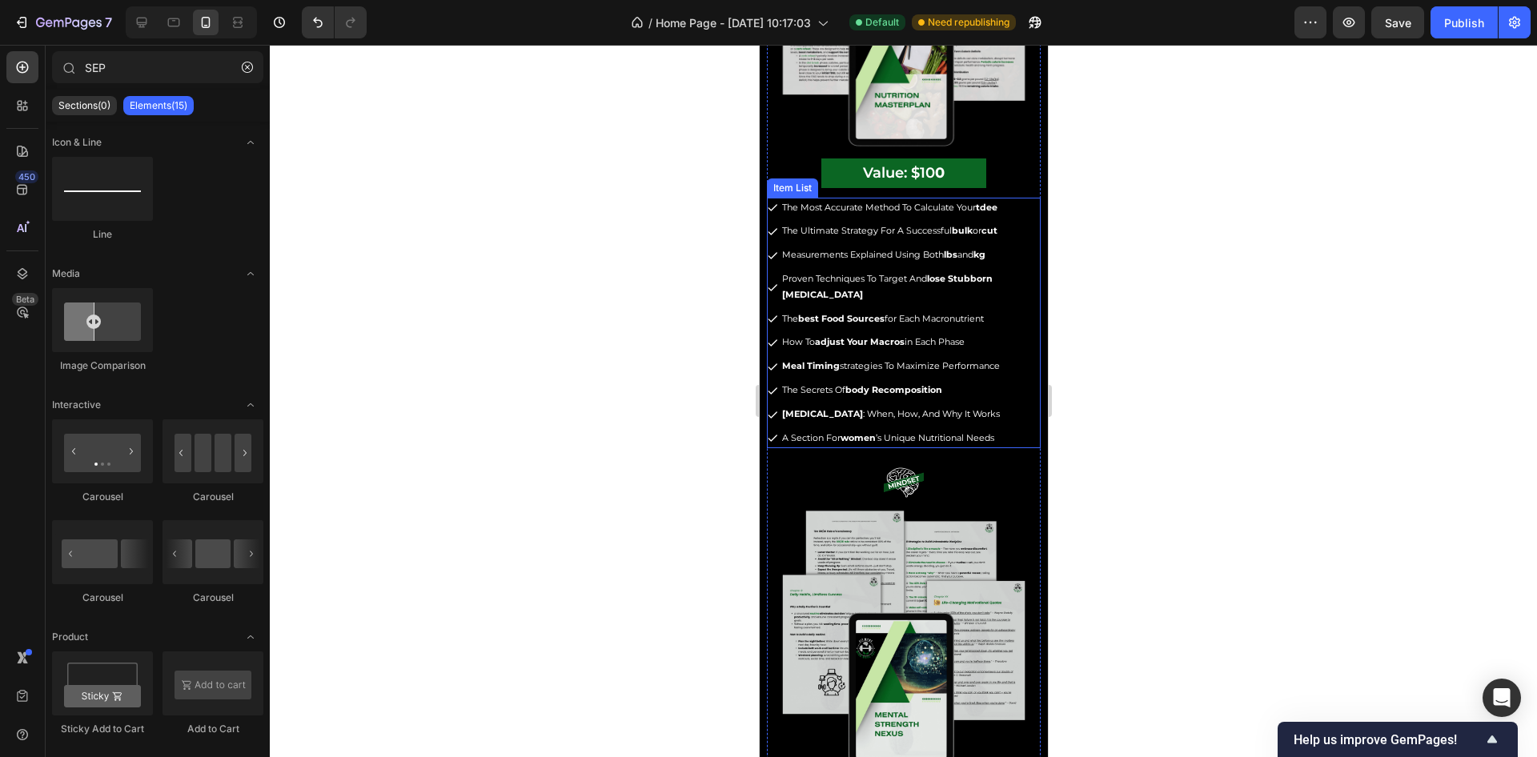
scroll to position [3224, 0]
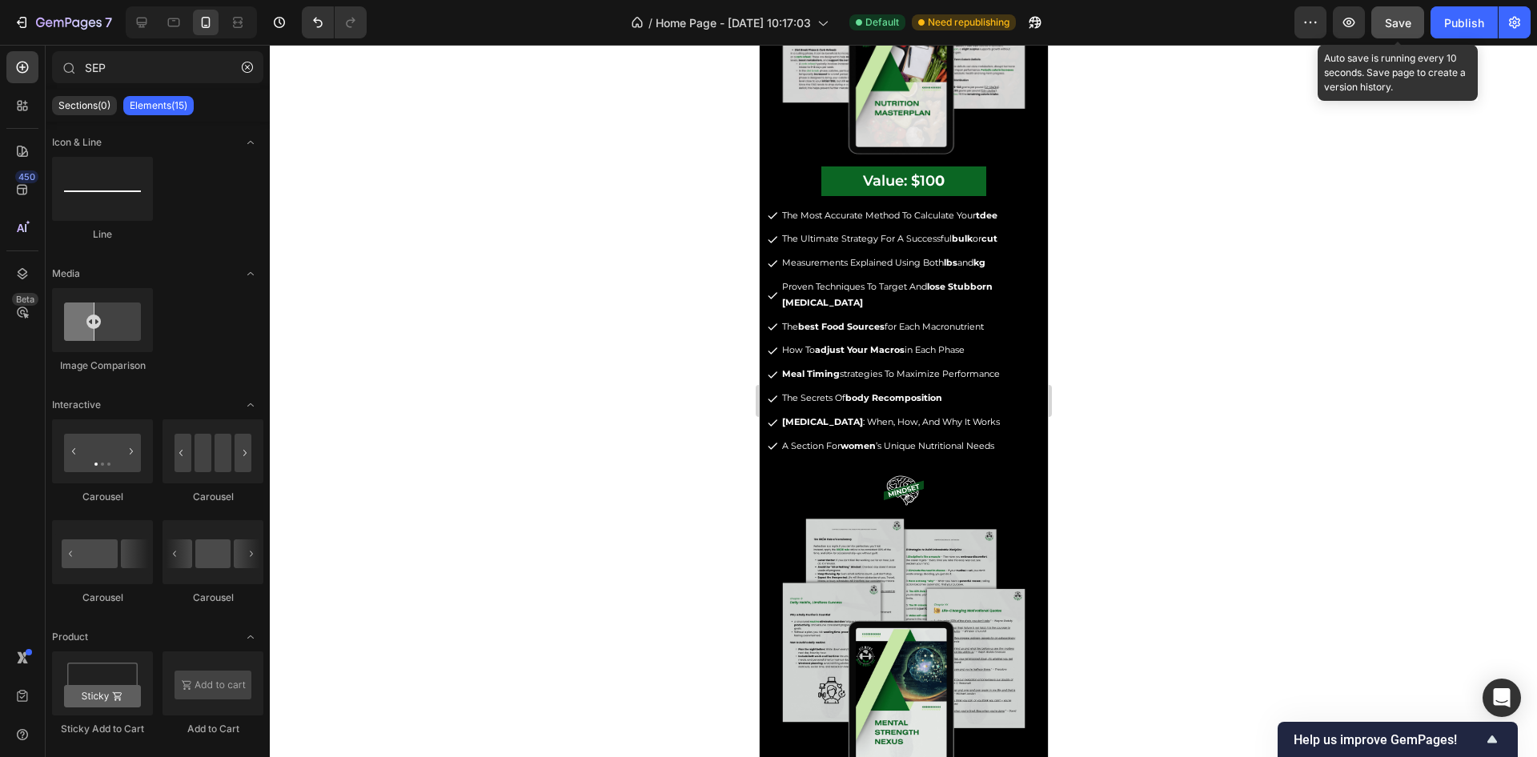
click at [1397, 28] on span "Save" at bounding box center [1398, 23] width 26 height 14
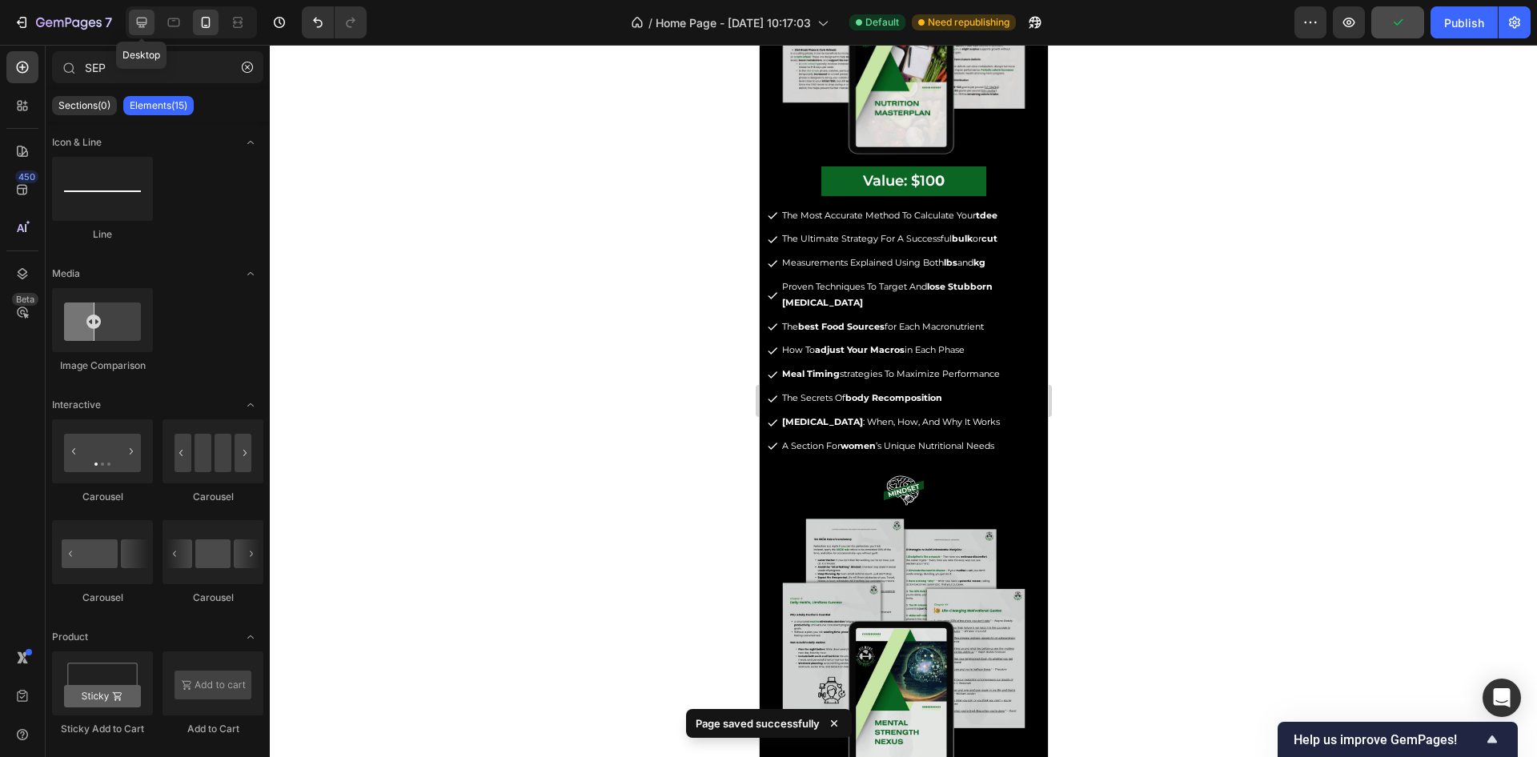
click at [151, 16] on div at bounding box center [142, 23] width 26 height 26
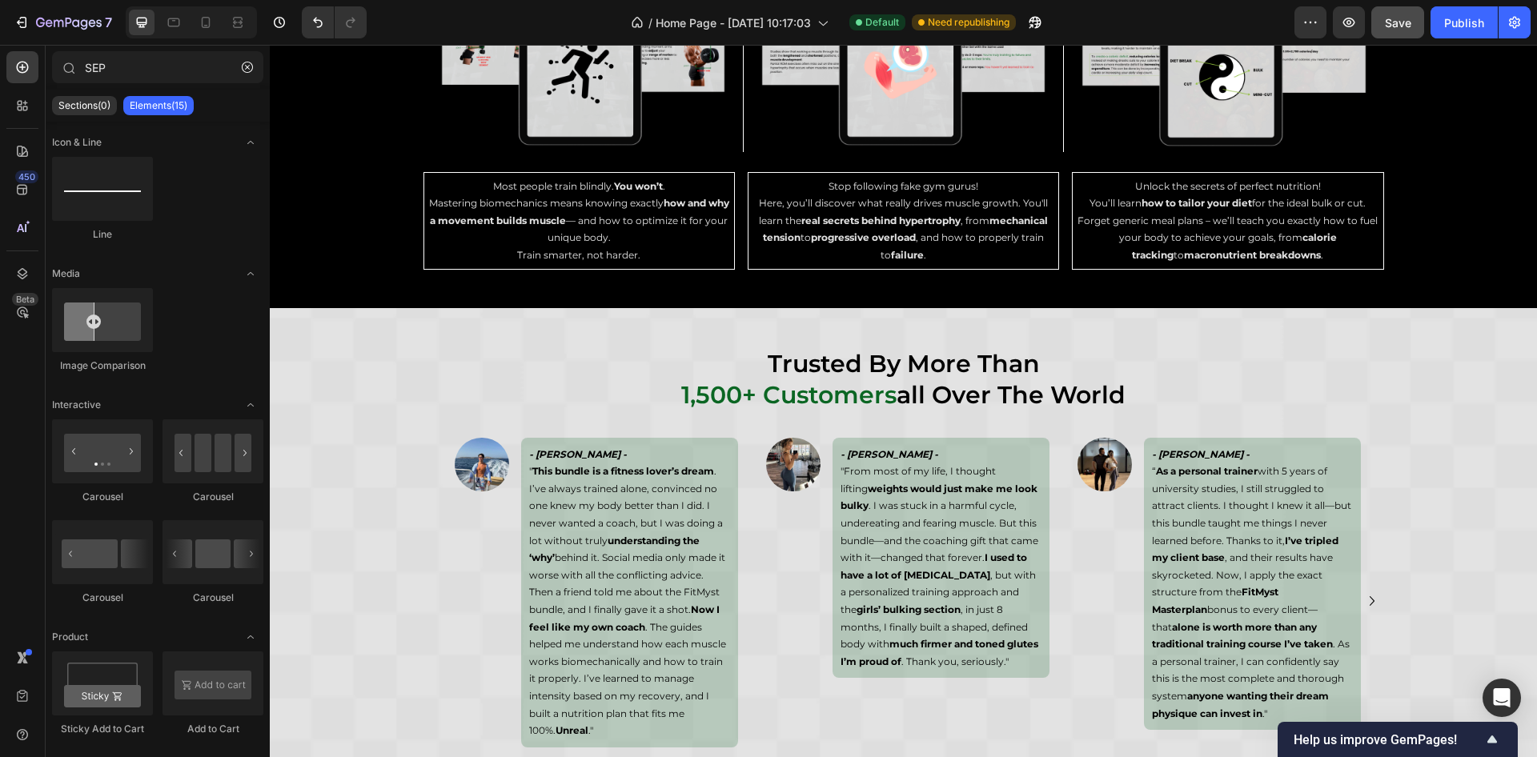
scroll to position [5151, 0]
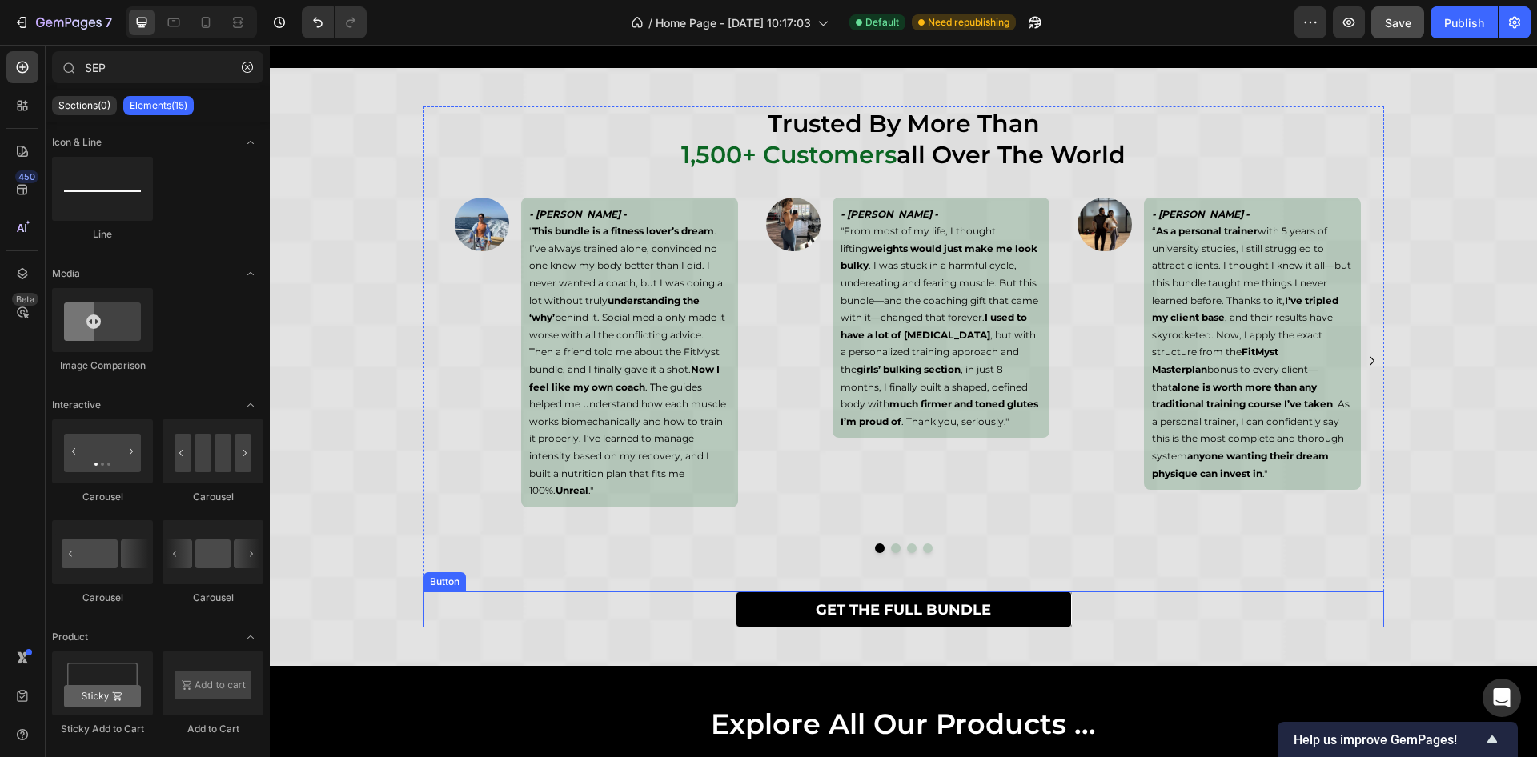
click at [1004, 592] on link "GET THE FULL BUNDLE" at bounding box center [904, 610] width 336 height 36
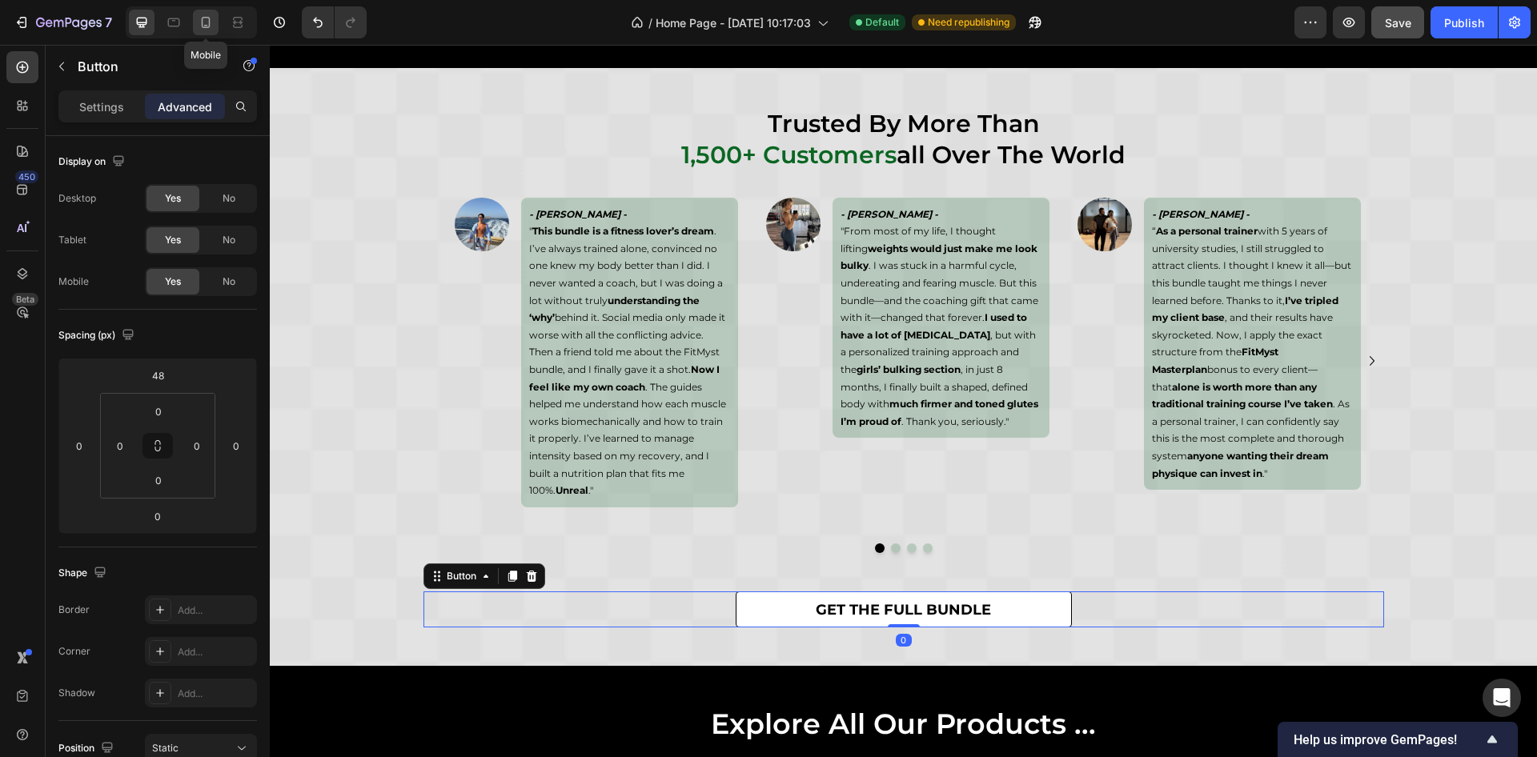
click at [211, 19] on icon at bounding box center [206, 22] width 16 height 16
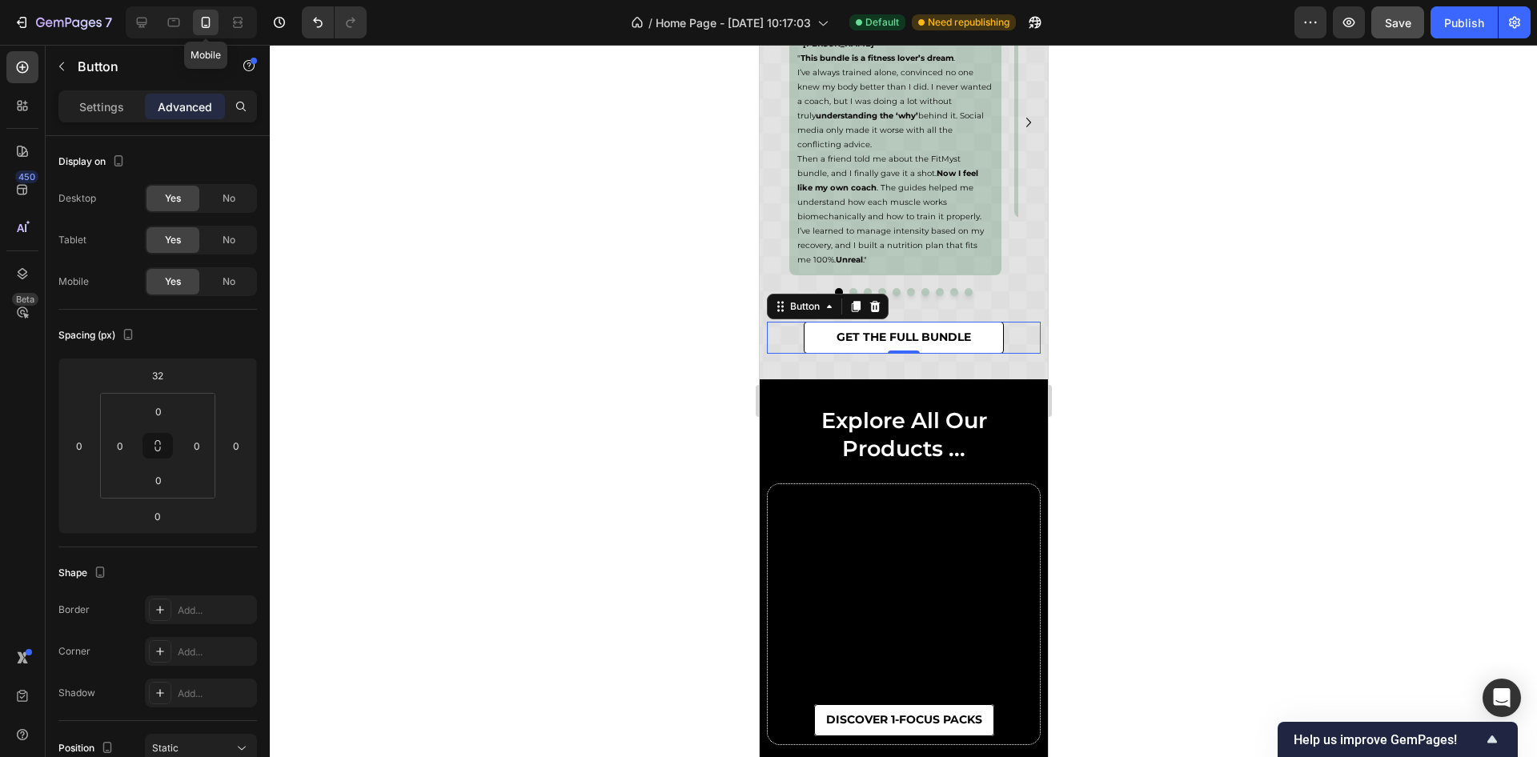
scroll to position [5427, 0]
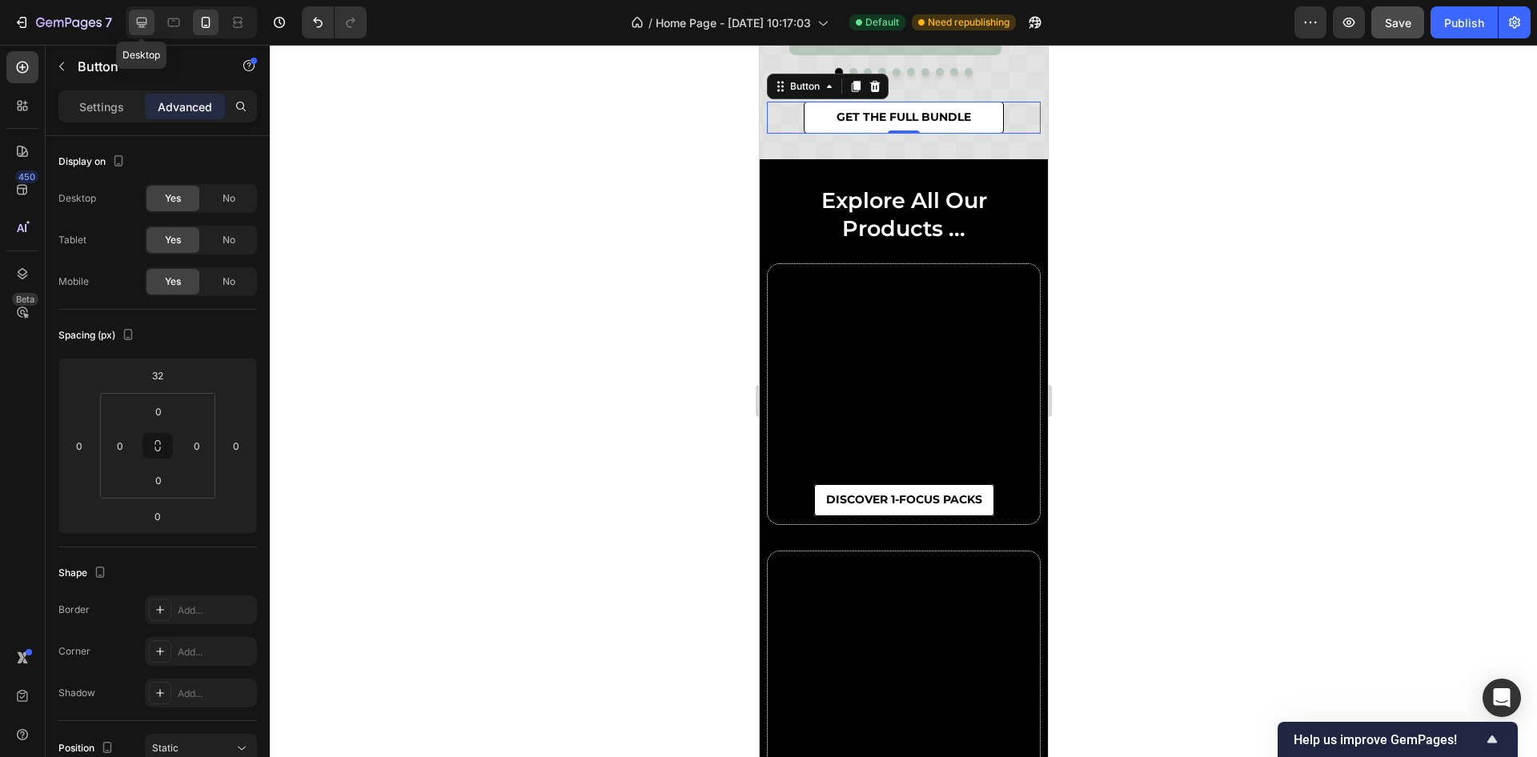
click at [147, 25] on icon at bounding box center [142, 22] width 16 height 16
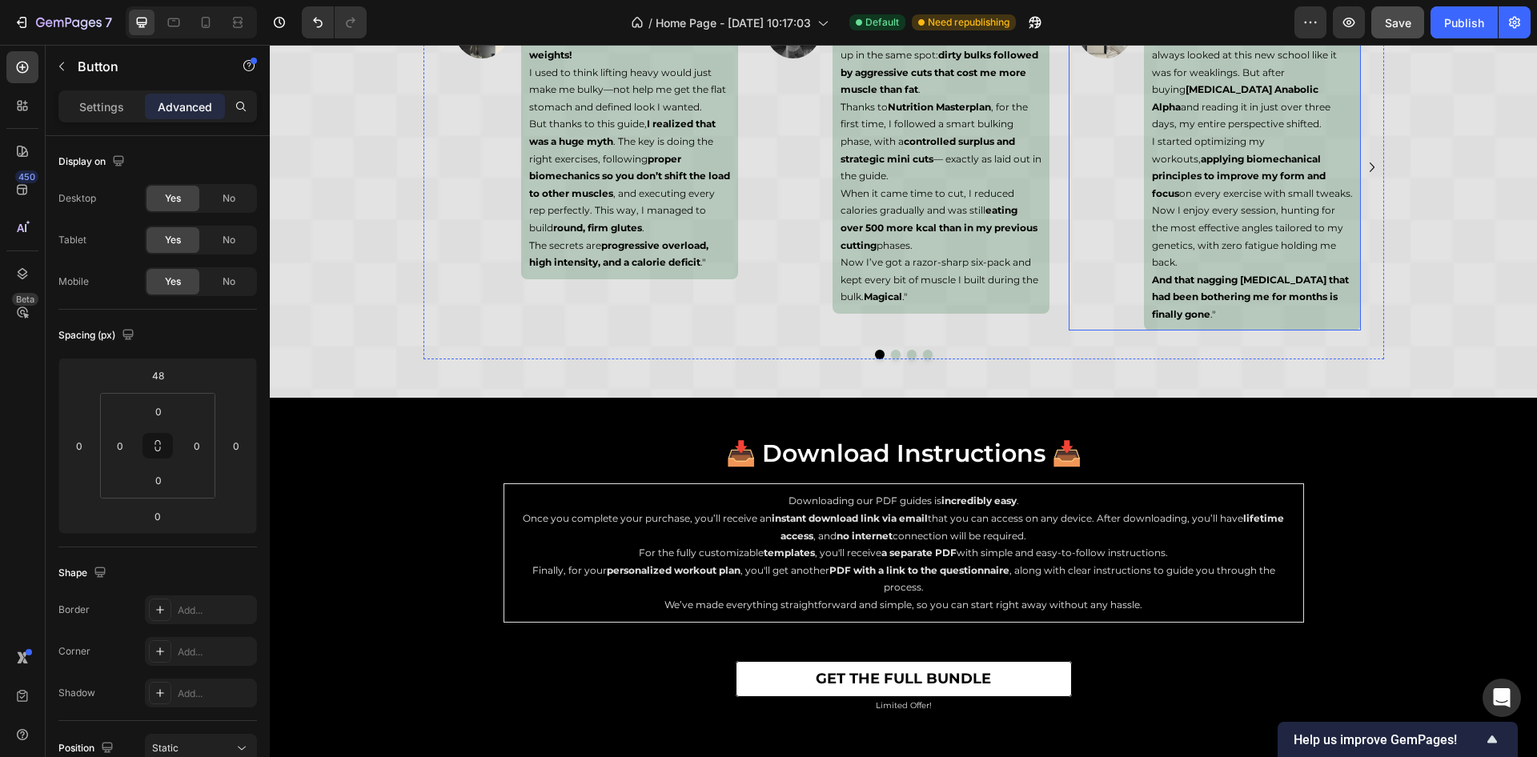
scroll to position [6455, 0]
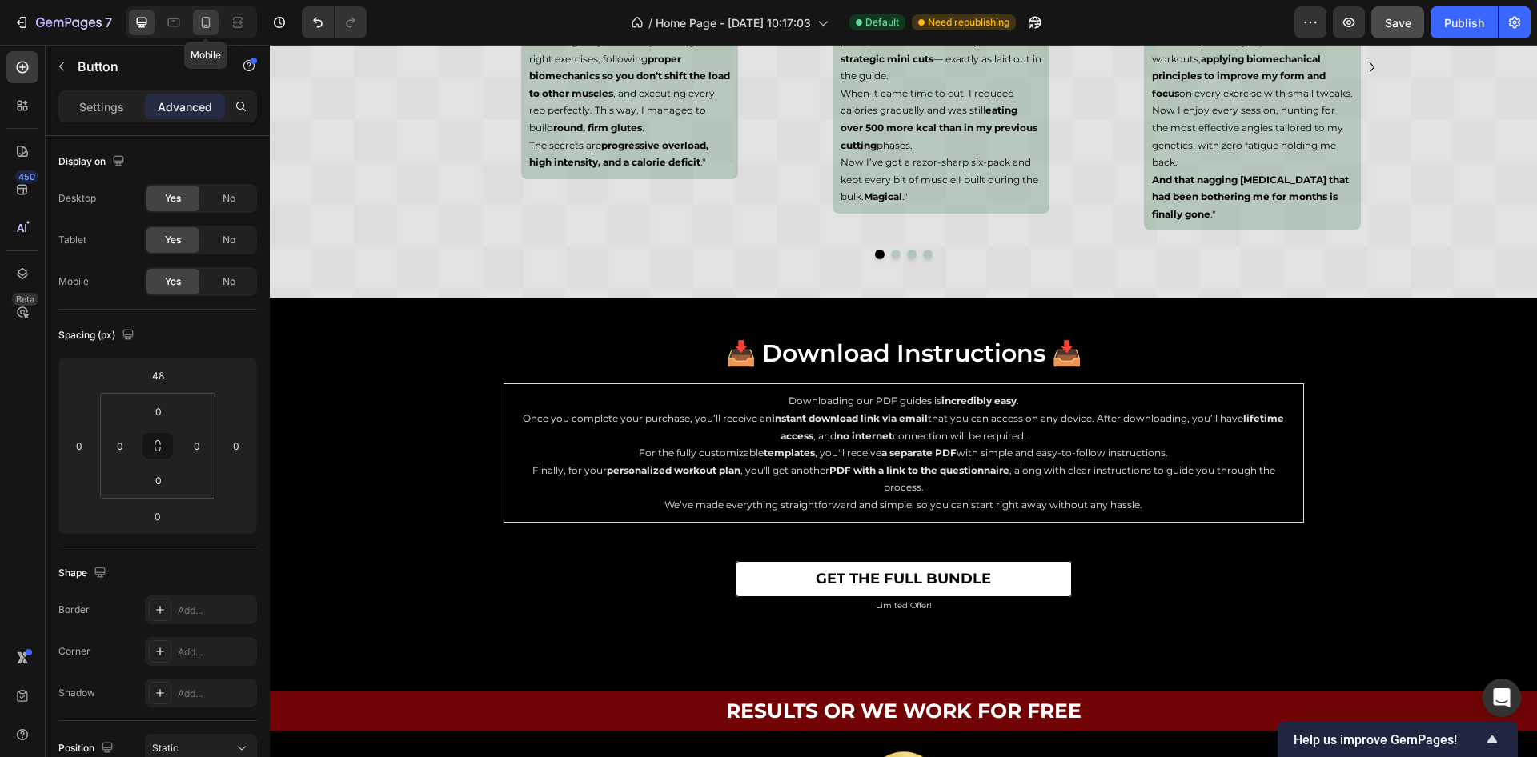
click at [198, 21] on icon at bounding box center [206, 22] width 16 height 16
type input "32"
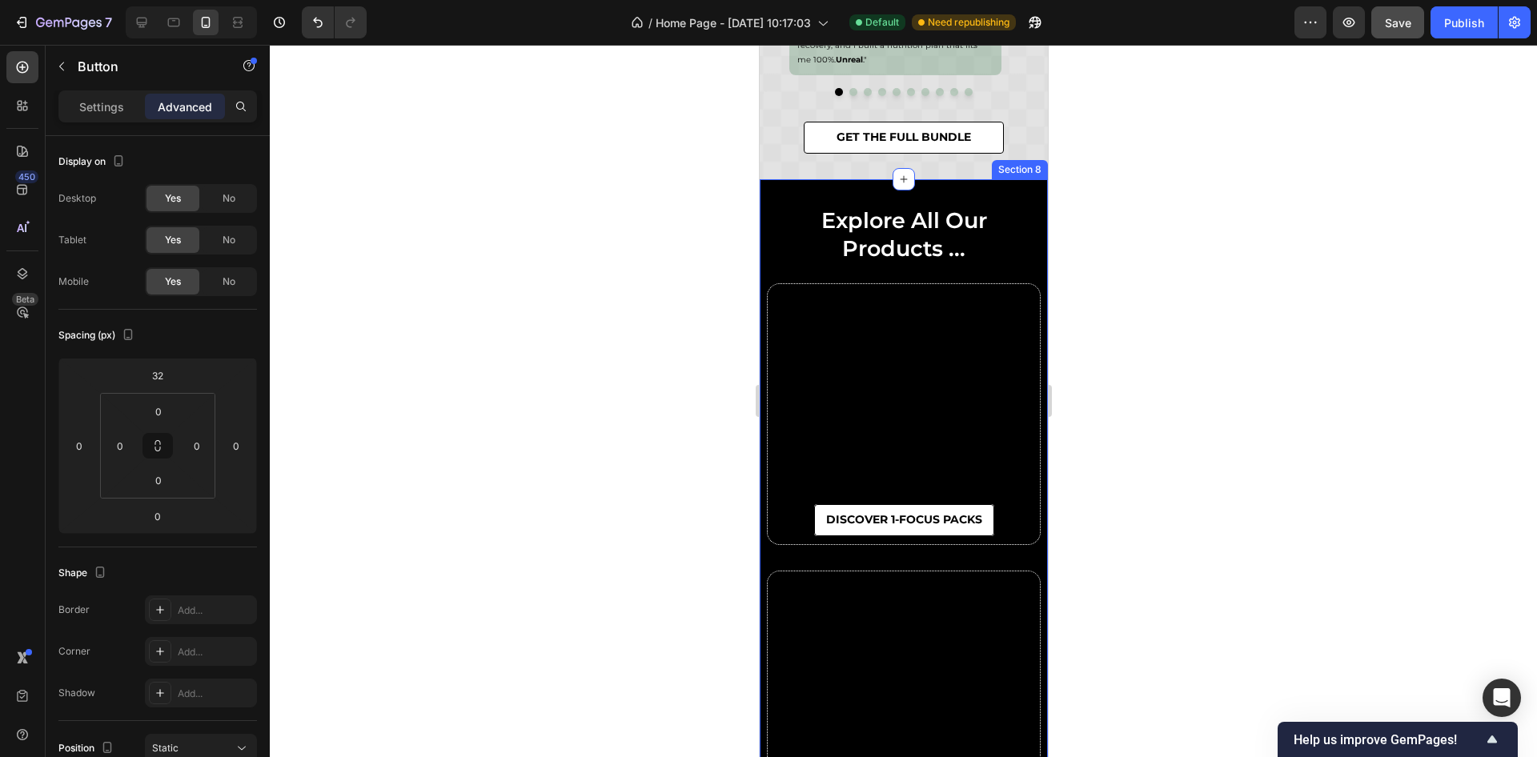
scroll to position [5484, 0]
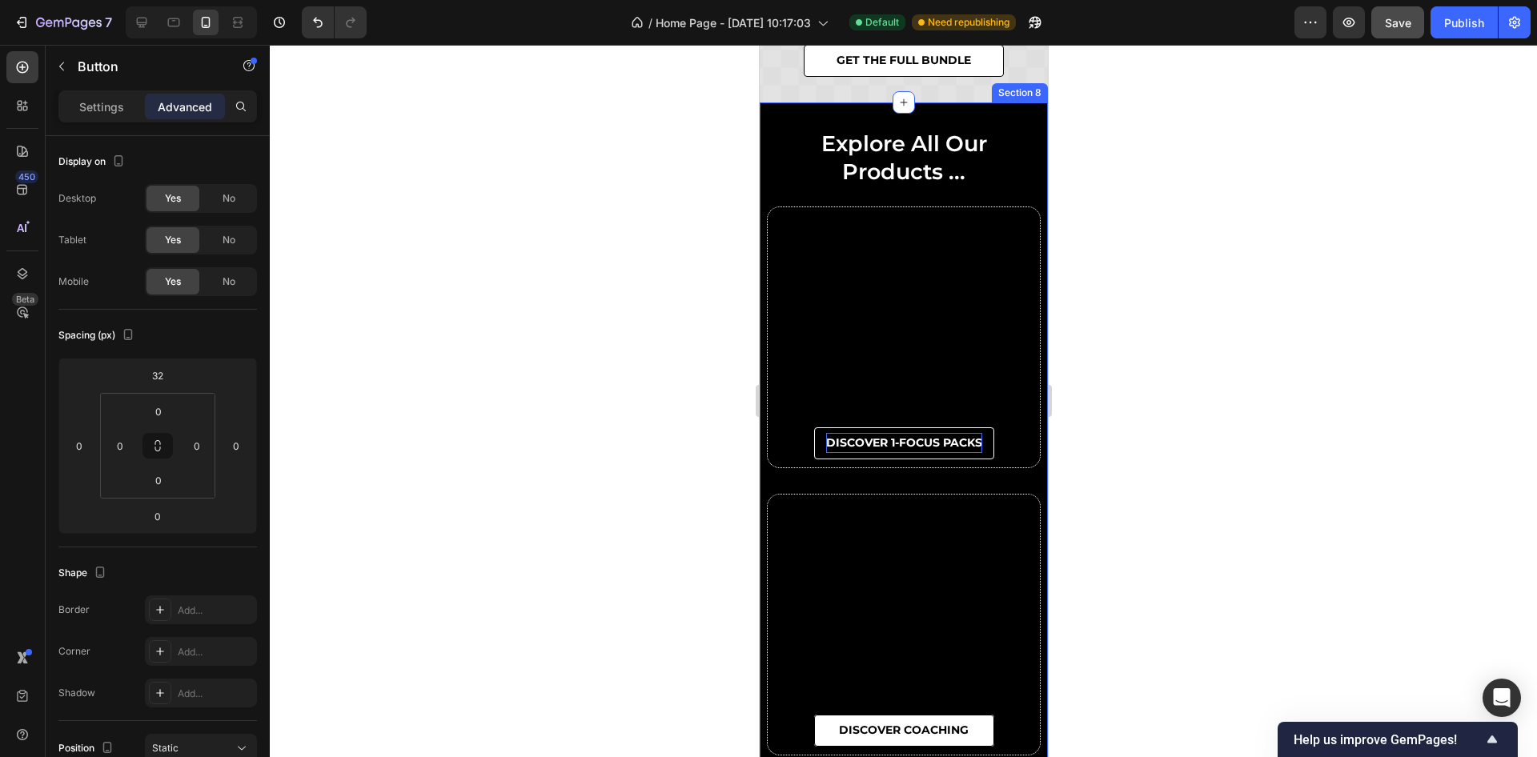
click at [878, 285] on div "DISCOVER 1-FOCUS PACKS Button" at bounding box center [903, 337] width 272 height 260
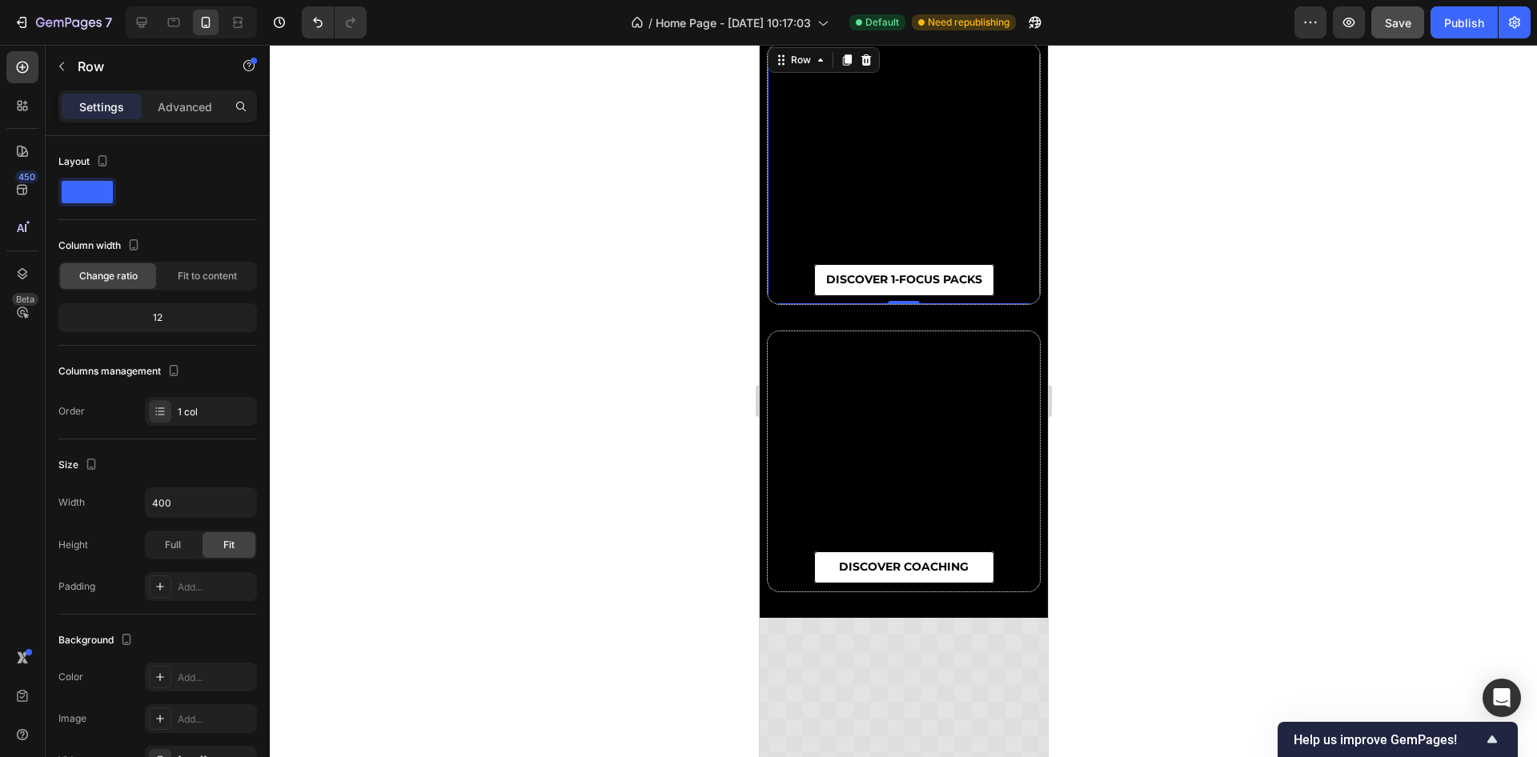
scroll to position [5171, 0]
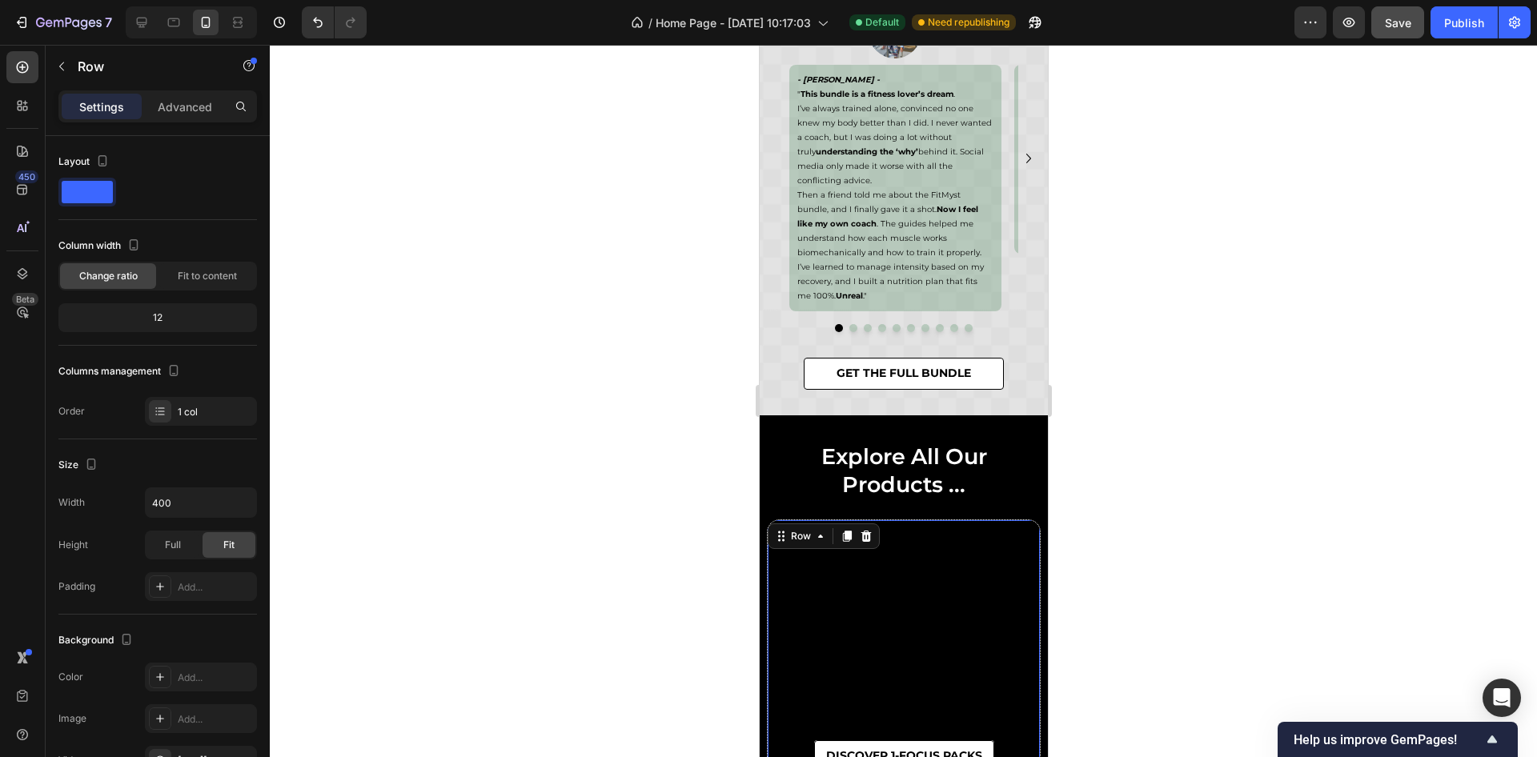
click at [1185, 309] on div at bounding box center [904, 401] width 1268 height 713
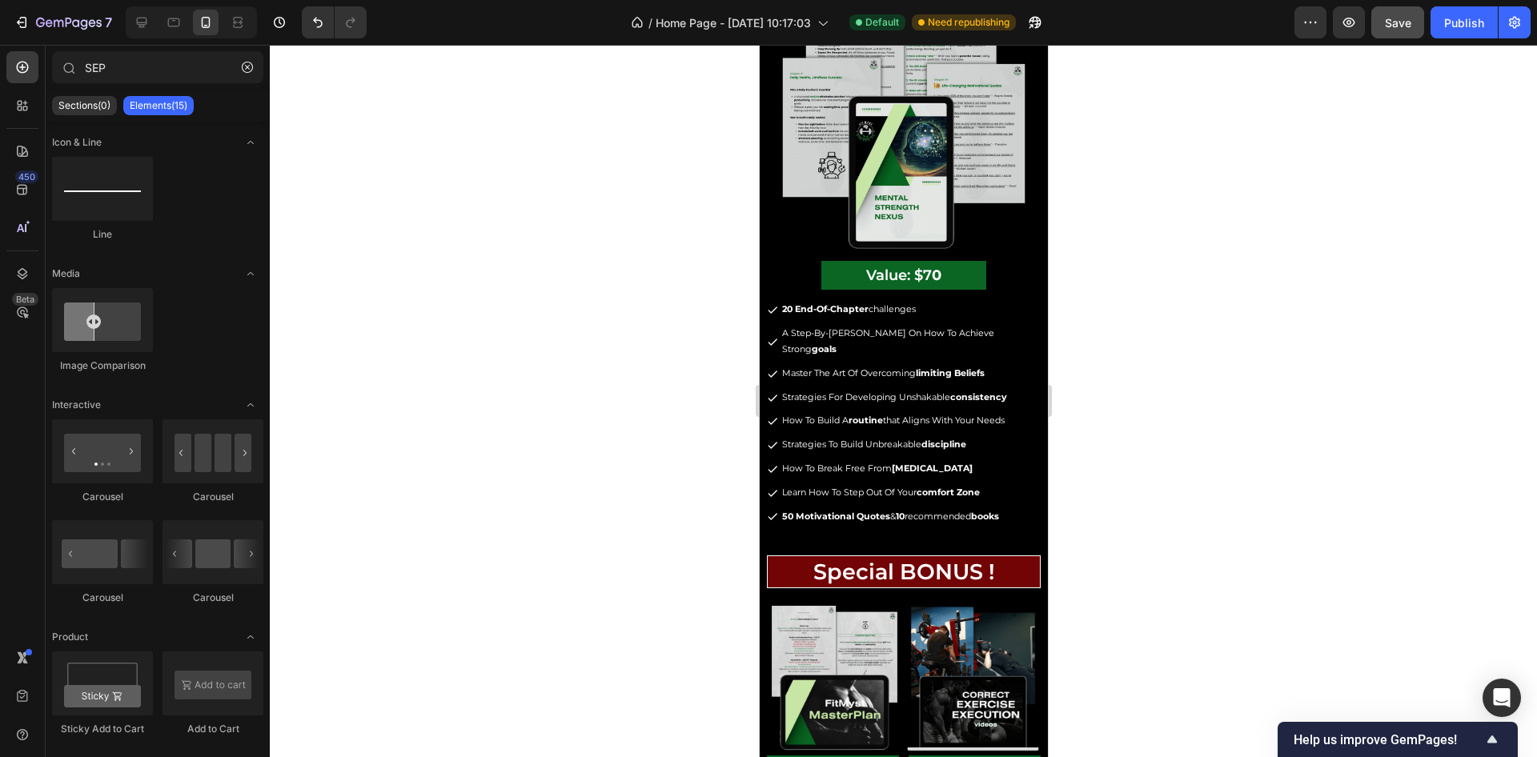
scroll to position [2322, 0]
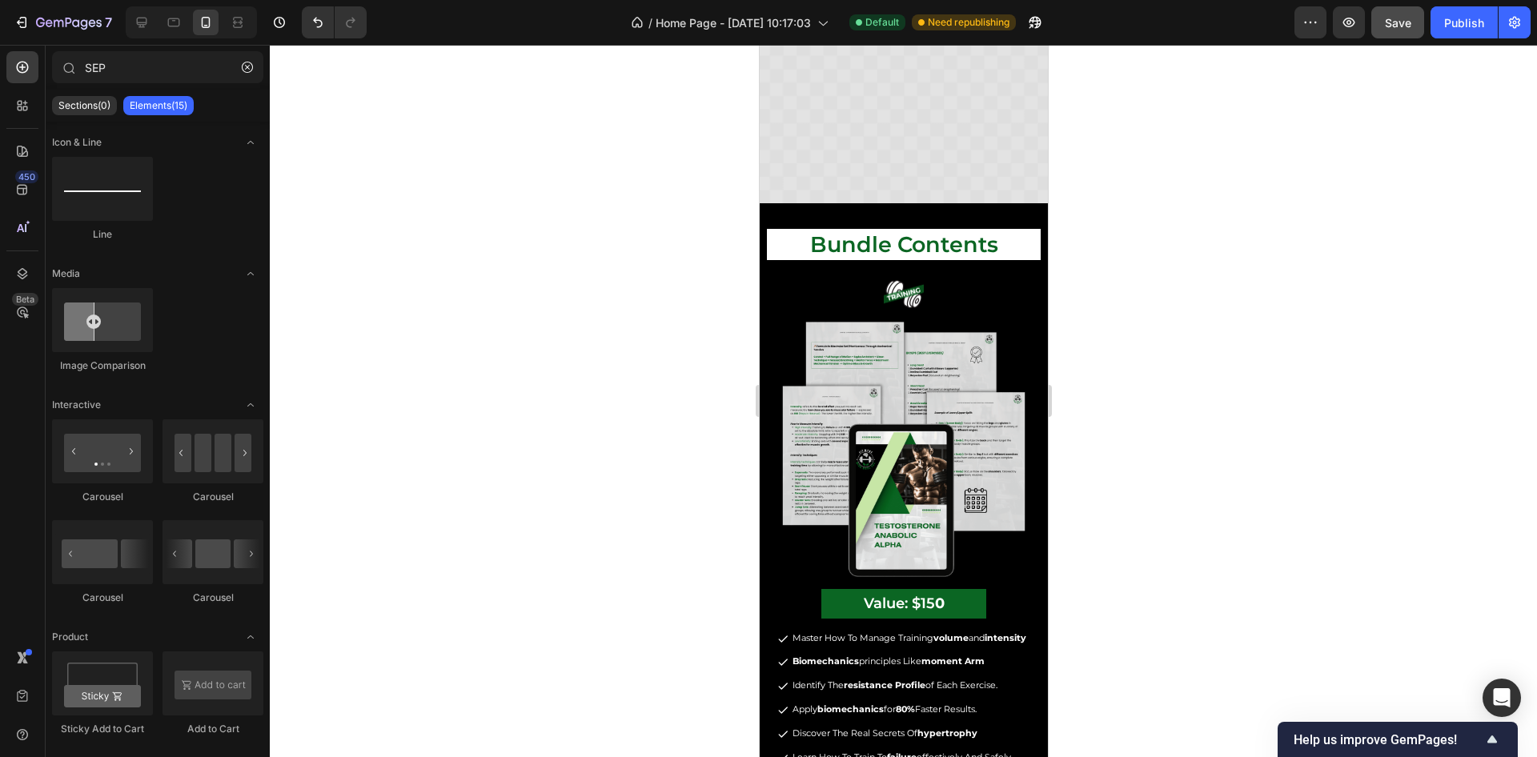
drag, startPoint x: 1042, startPoint y: 389, endPoint x: 798, endPoint y: 77, distance: 396.4
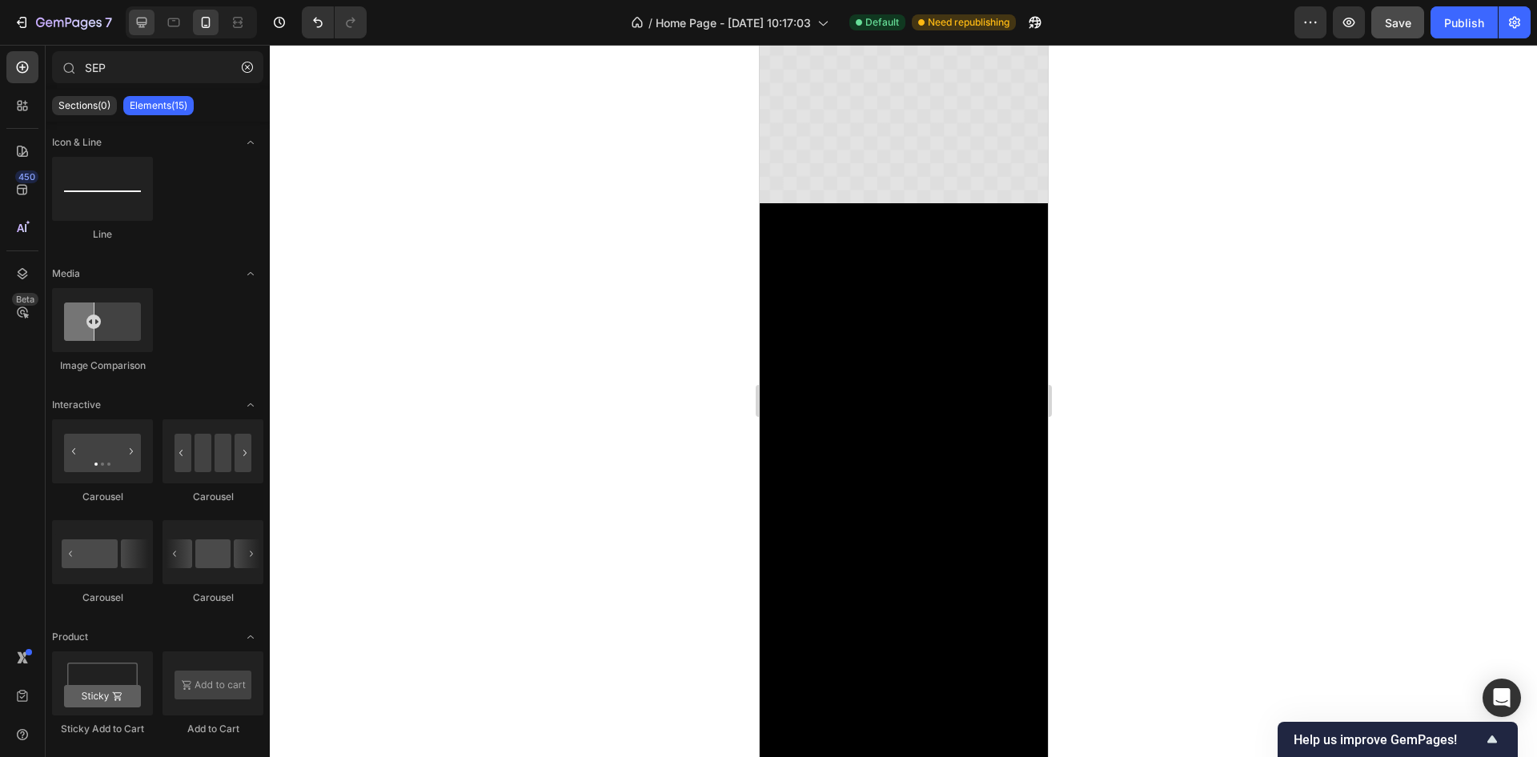
scroll to position [0, 0]
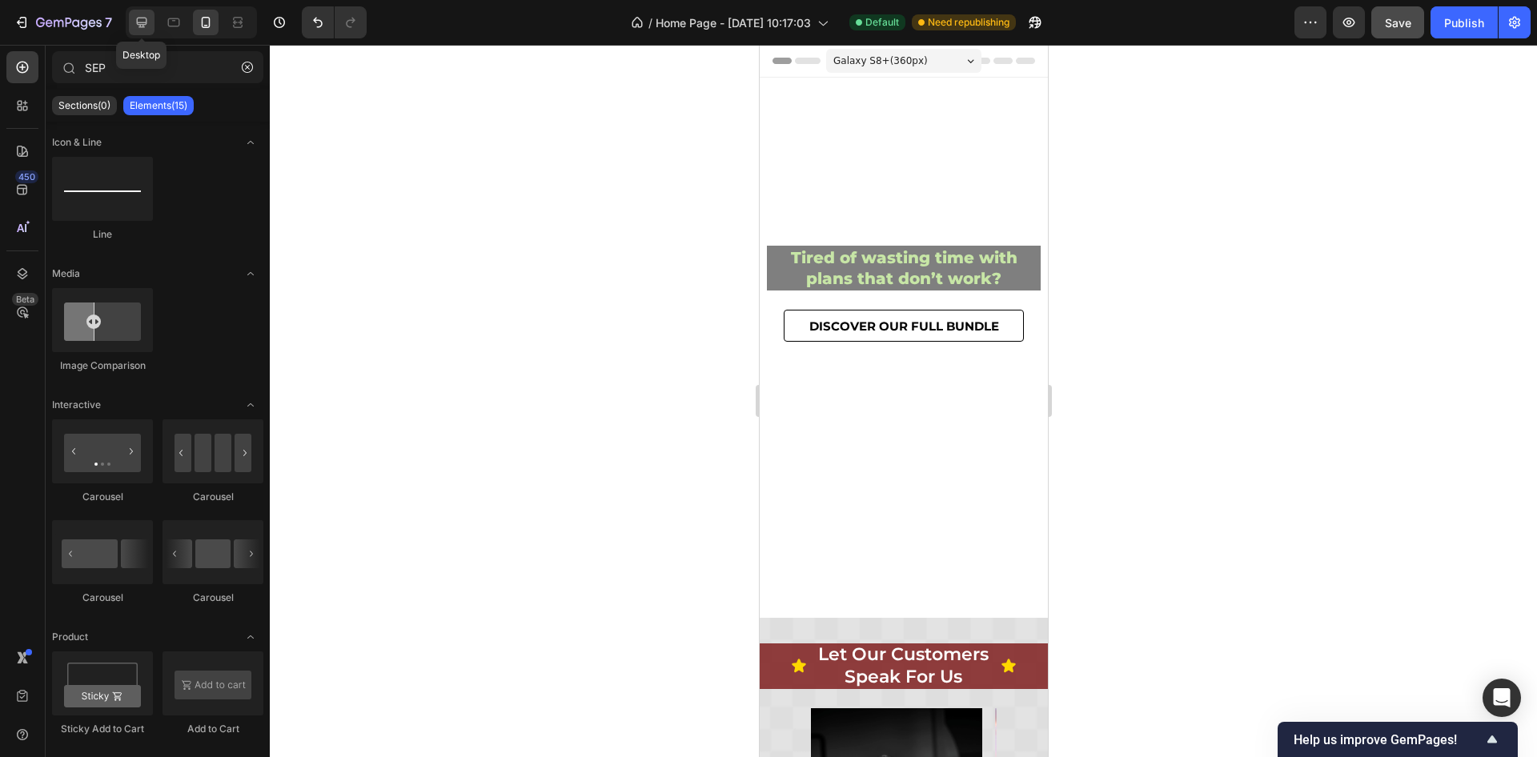
click at [151, 27] on div at bounding box center [142, 23] width 26 height 26
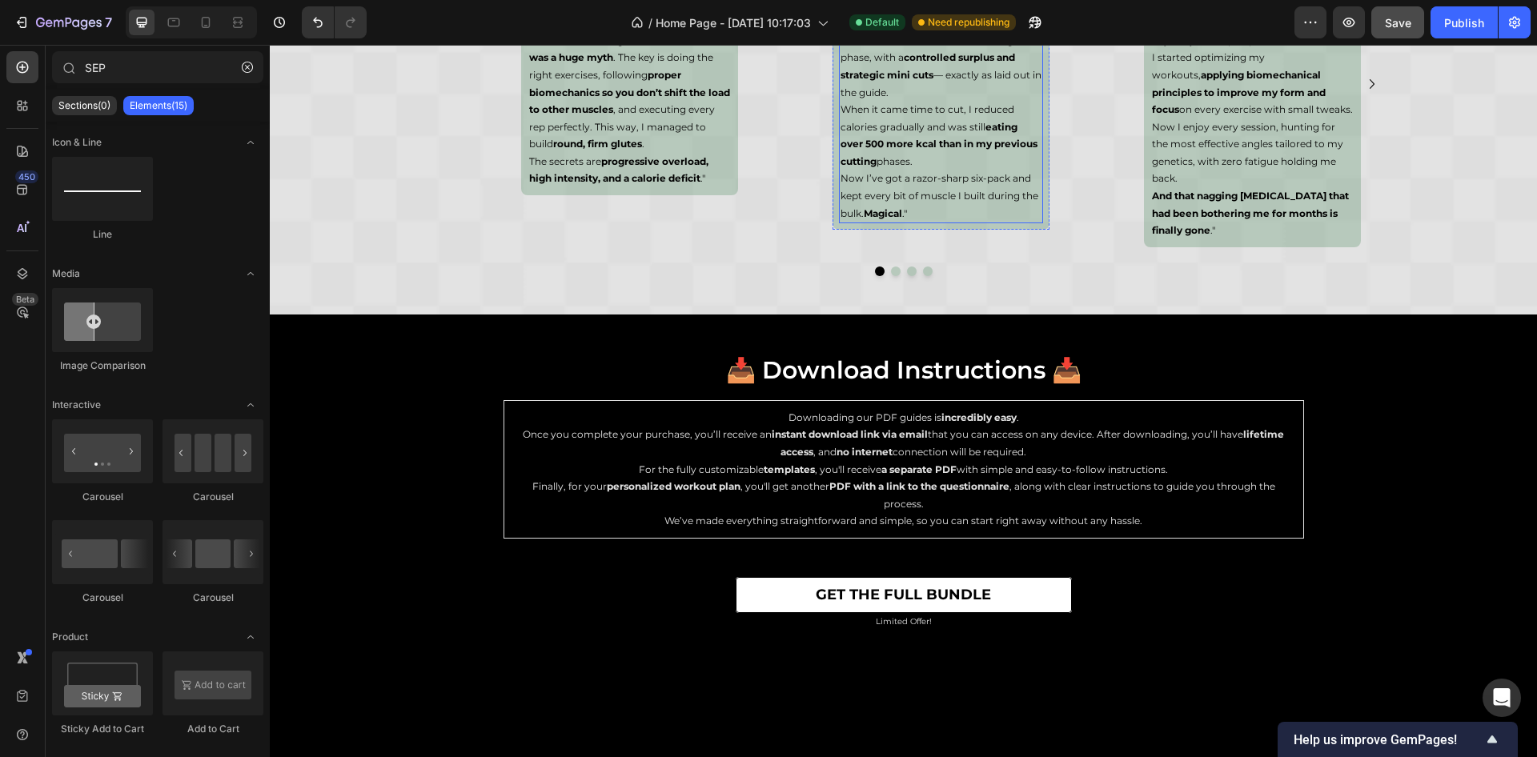
scroll to position [6246, 0]
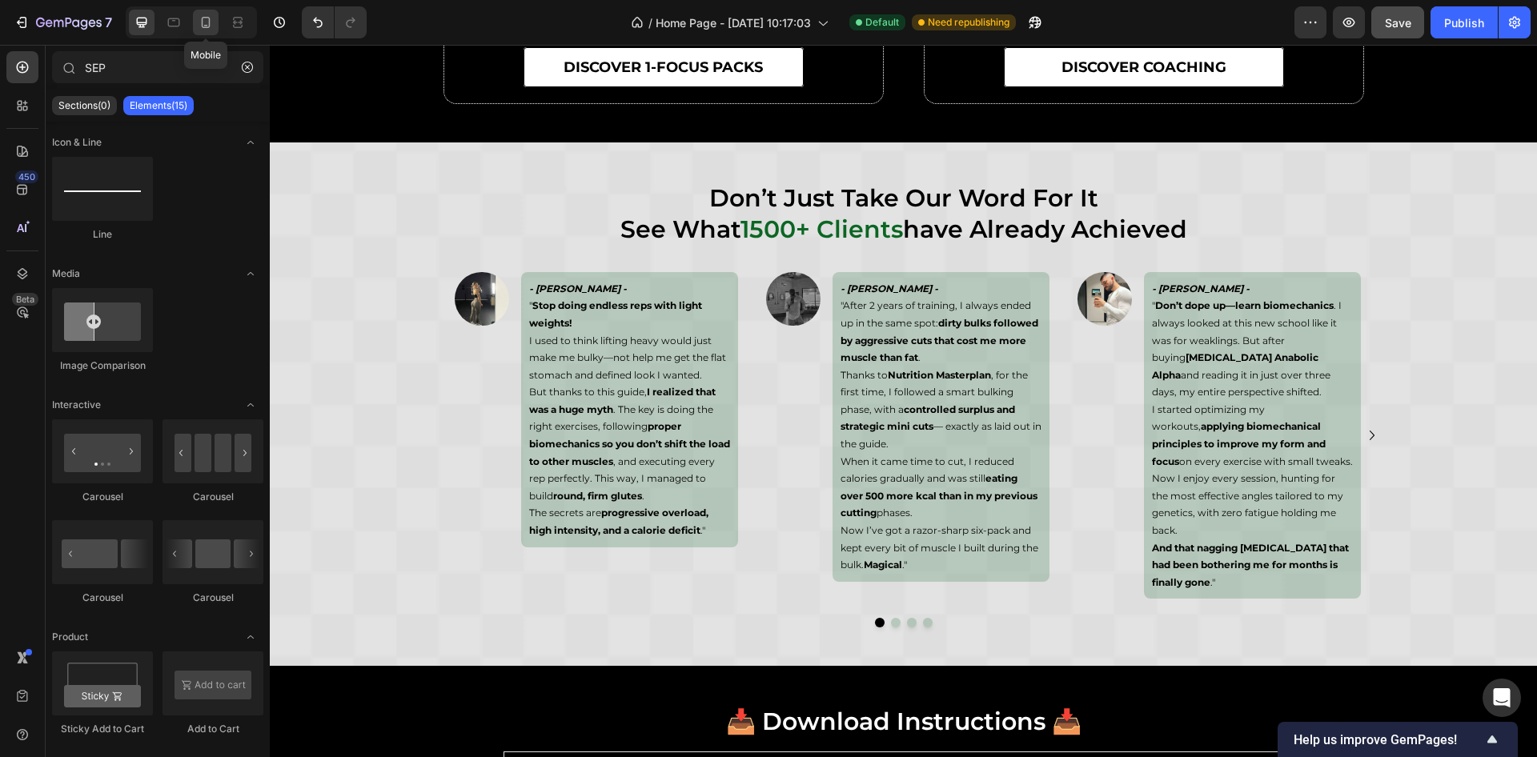
click at [207, 19] on icon at bounding box center [206, 22] width 16 height 16
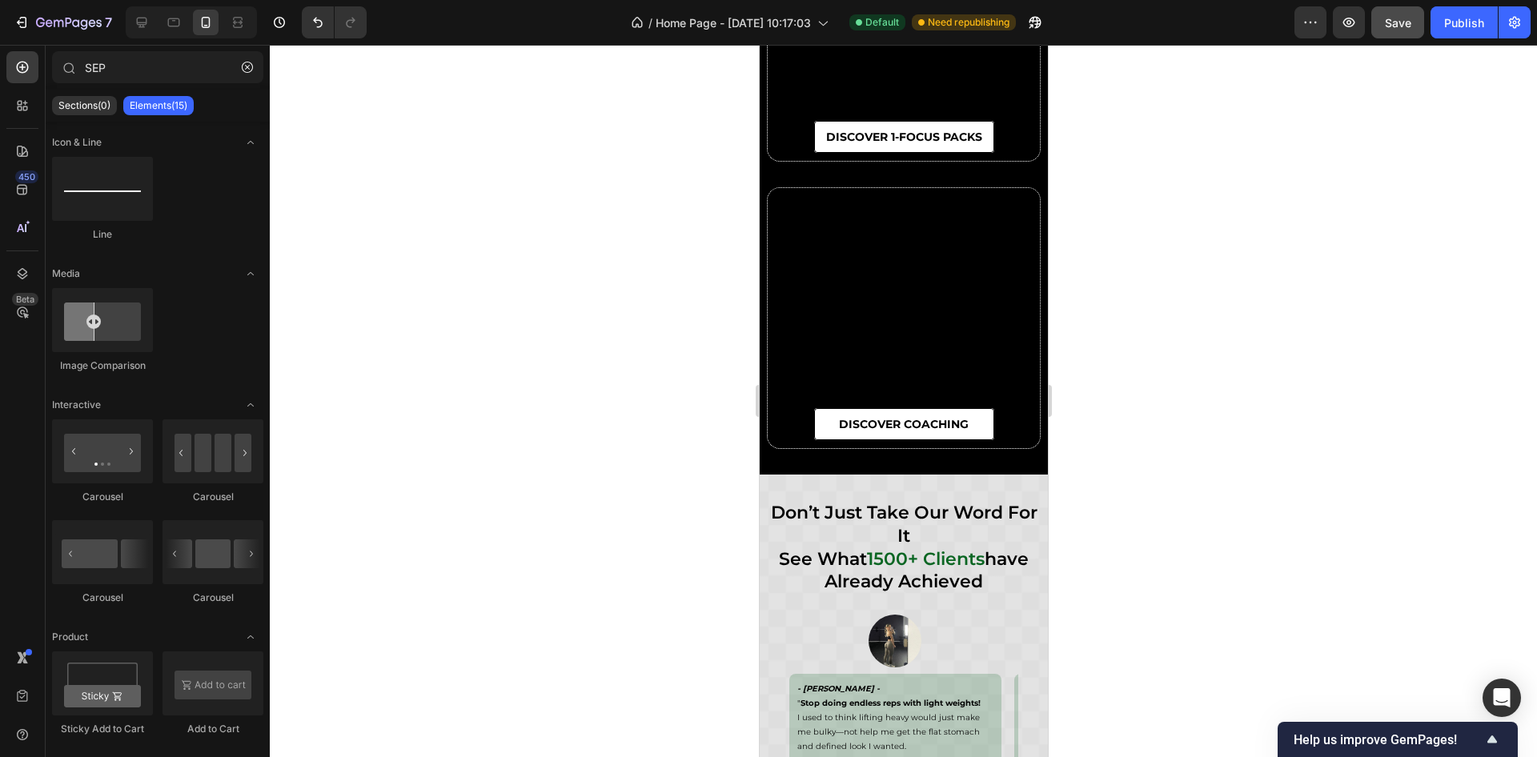
scroll to position [6005, 0]
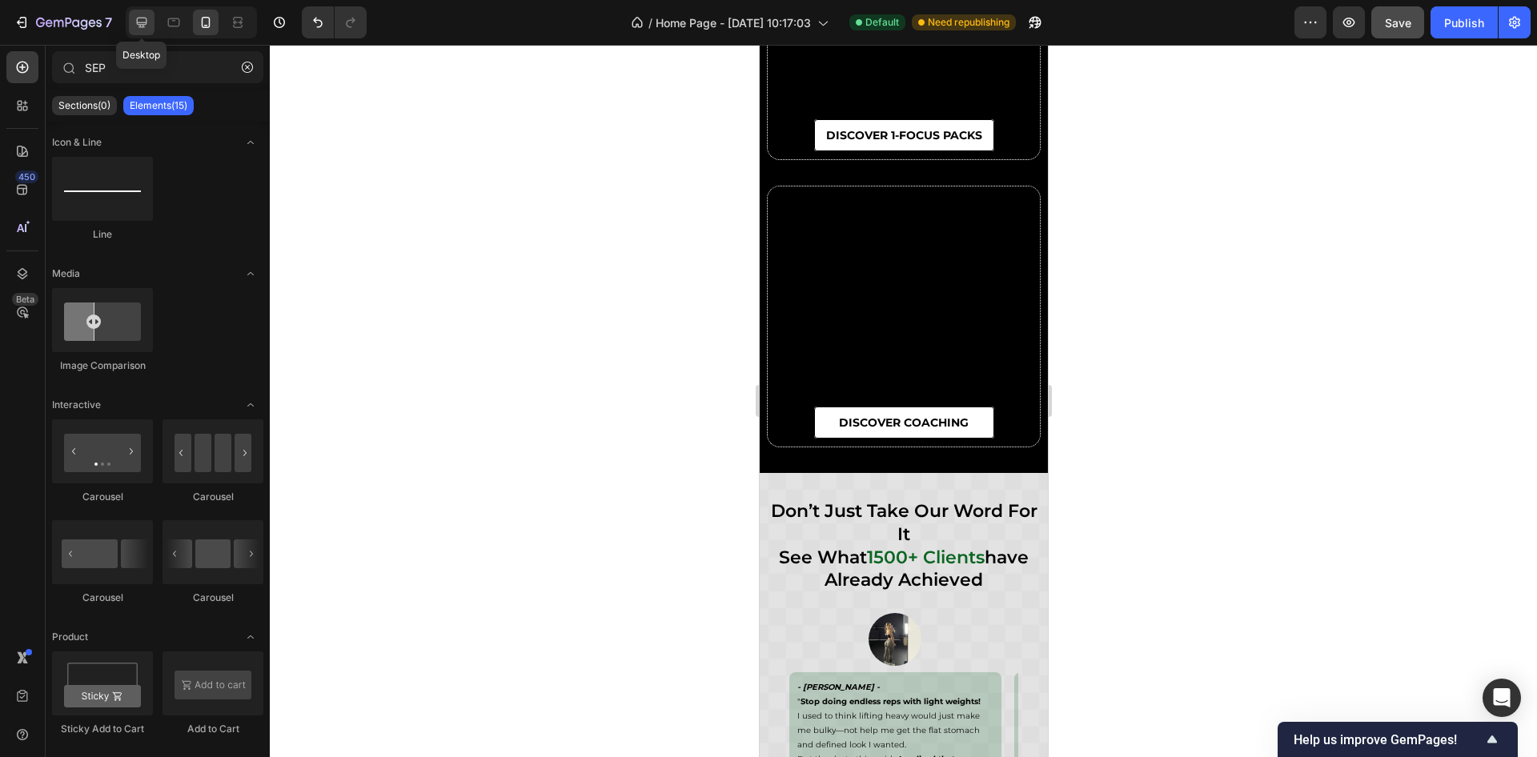
click at [153, 19] on div at bounding box center [142, 23] width 26 height 26
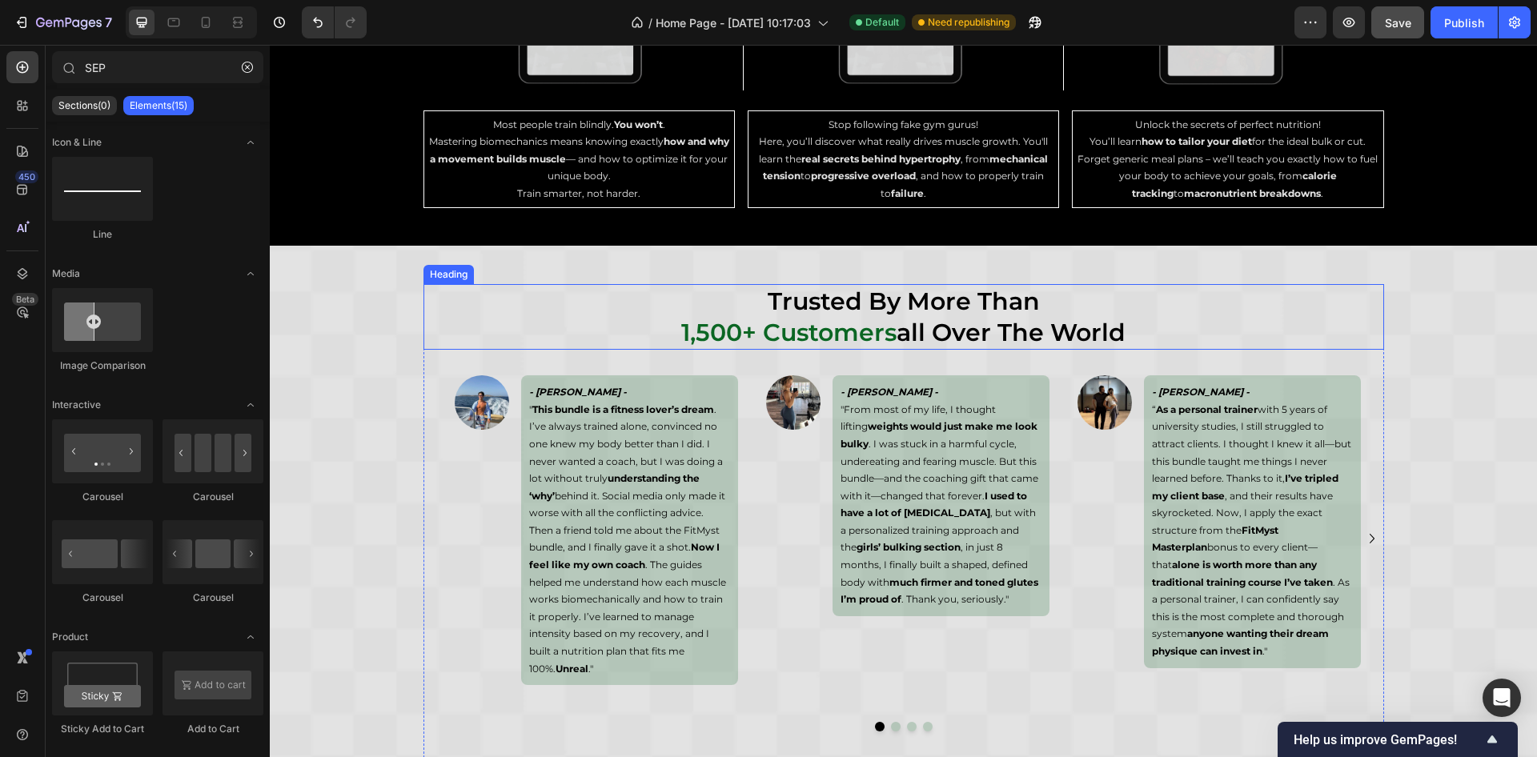
scroll to position [4804, 0]
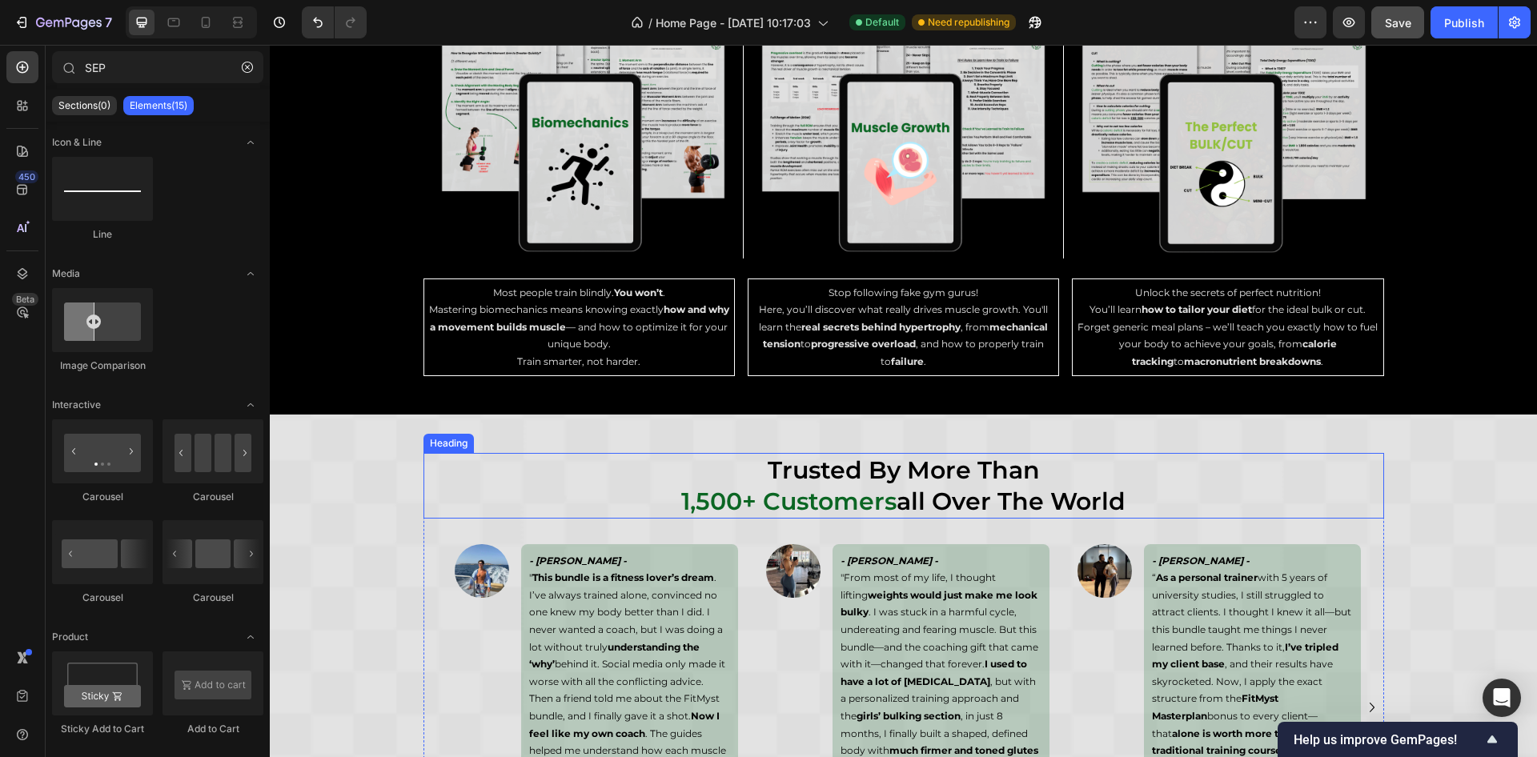
drag, startPoint x: 1018, startPoint y: 483, endPoint x: 1043, endPoint y: 483, distance: 25.6
click at [1018, 483] on h2 "trusted by more than 1,500+ customers all over the world" at bounding box center [904, 486] width 961 height 66
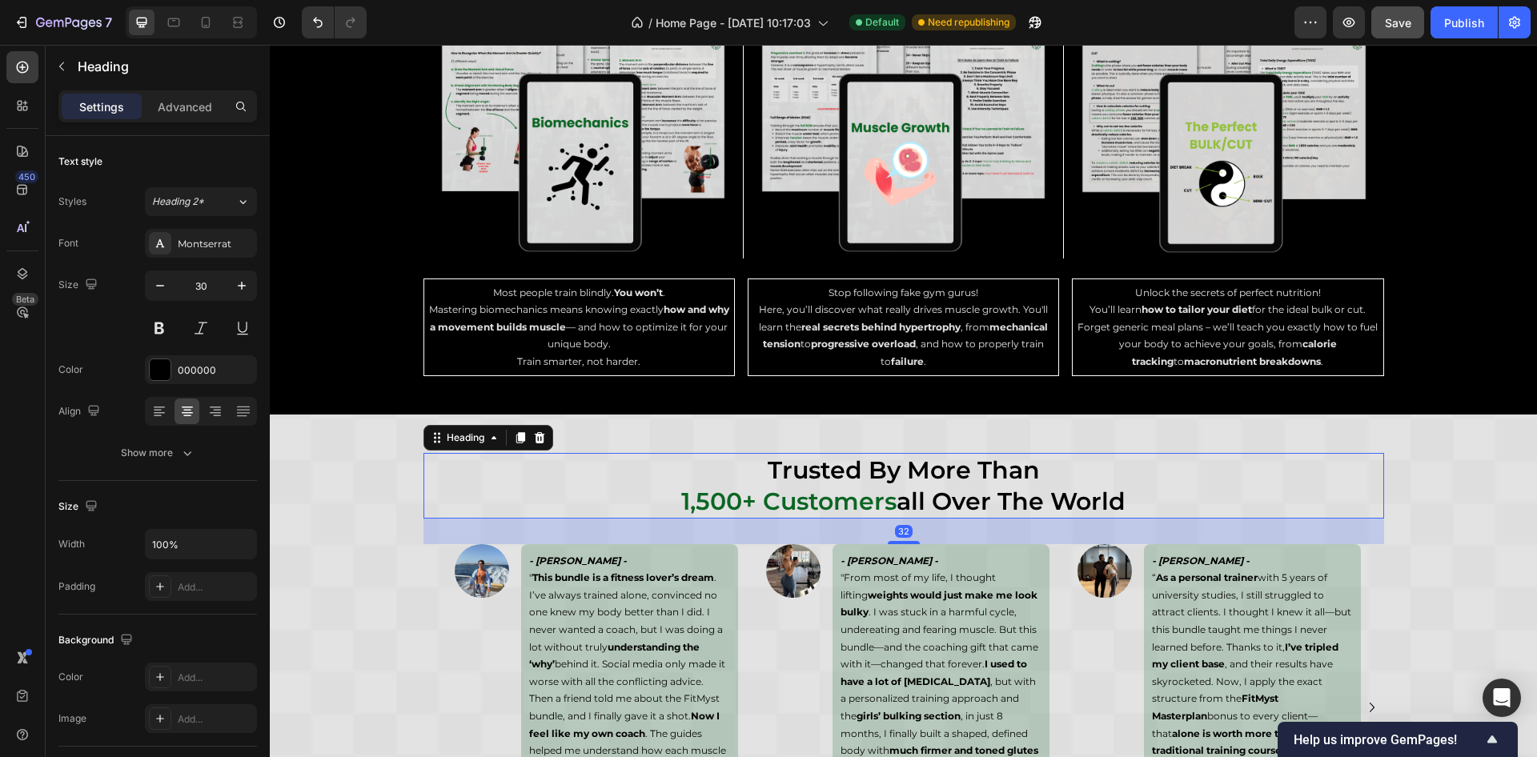
click at [1128, 493] on h2 "trusted by more than 1,500+ customers all over the world" at bounding box center [904, 486] width 961 height 66
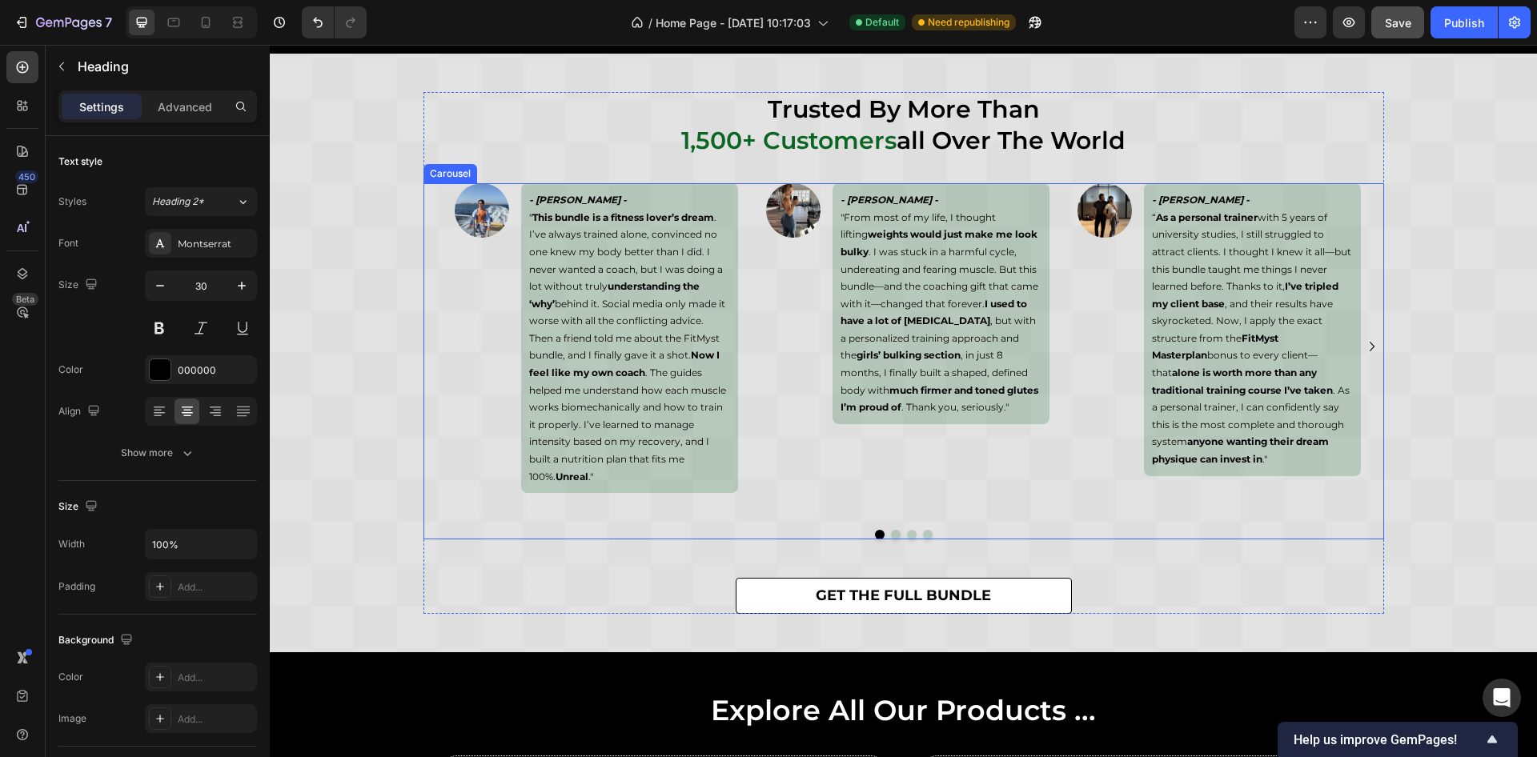
scroll to position [4924, 0]
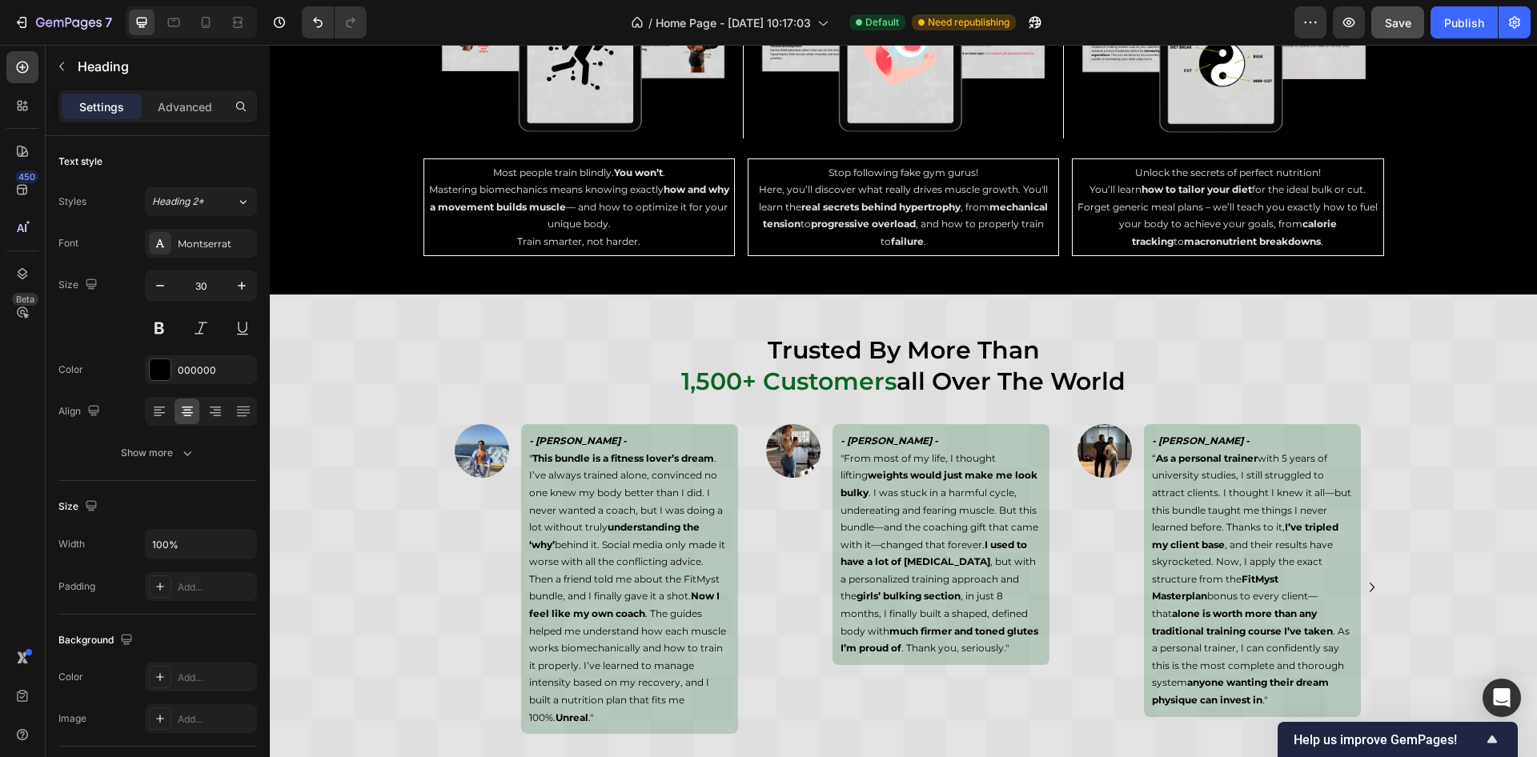
click at [1078, 373] on h2 "trusted by more than 1,500+ customers all over the world" at bounding box center [904, 366] width 961 height 66
click at [1139, 384] on p "trusted by more than 1,500+ customers all over the world" at bounding box center [904, 366] width 958 height 62
drag, startPoint x: 1139, startPoint y: 384, endPoint x: 749, endPoint y: 342, distance: 391.4
click at [749, 342] on p "trusted by more than 1,500+ customers all over the world" at bounding box center [904, 366] width 958 height 62
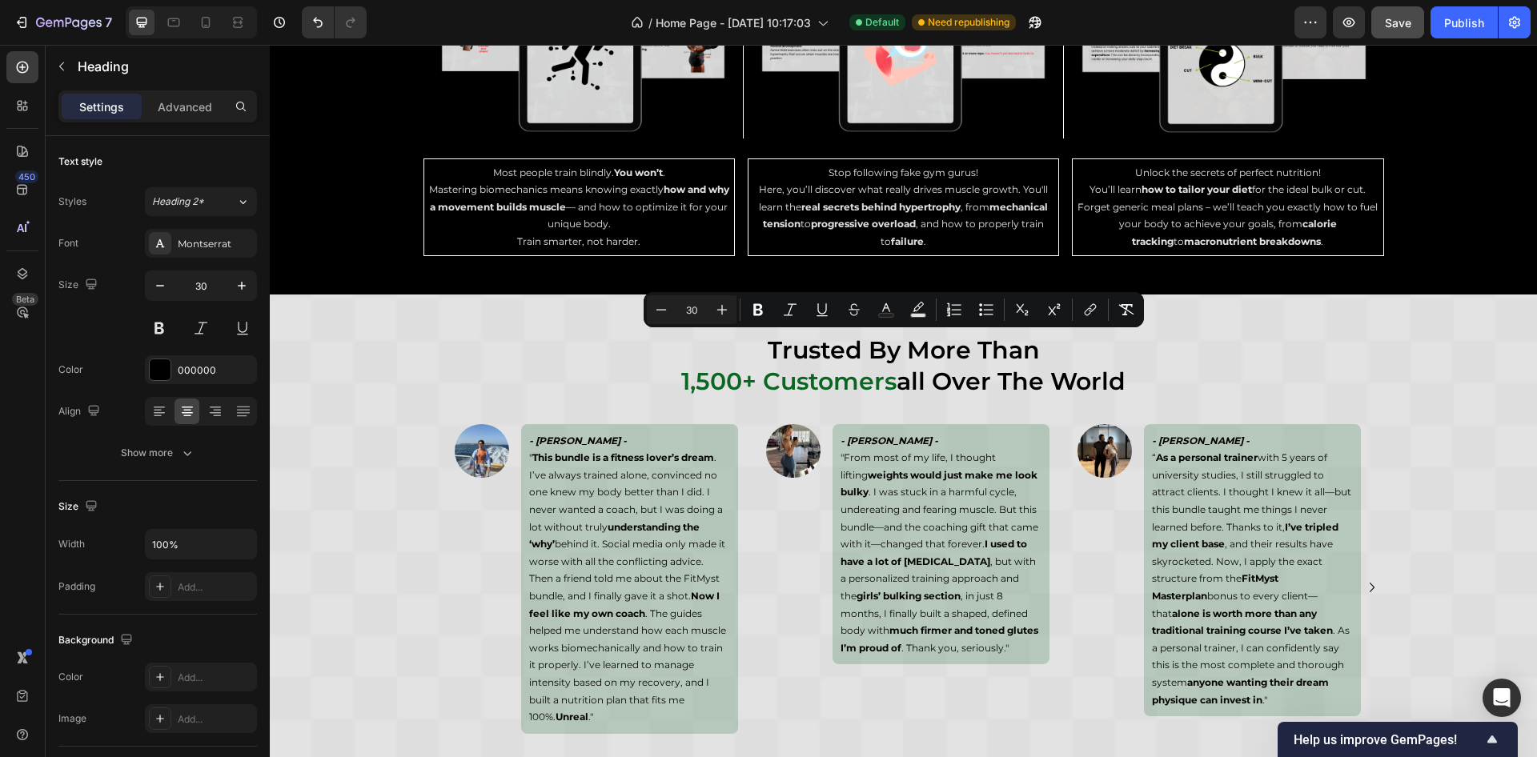
click at [601, 353] on p "trusted by more than 1,500+ customers all over the world" at bounding box center [904, 366] width 958 height 62
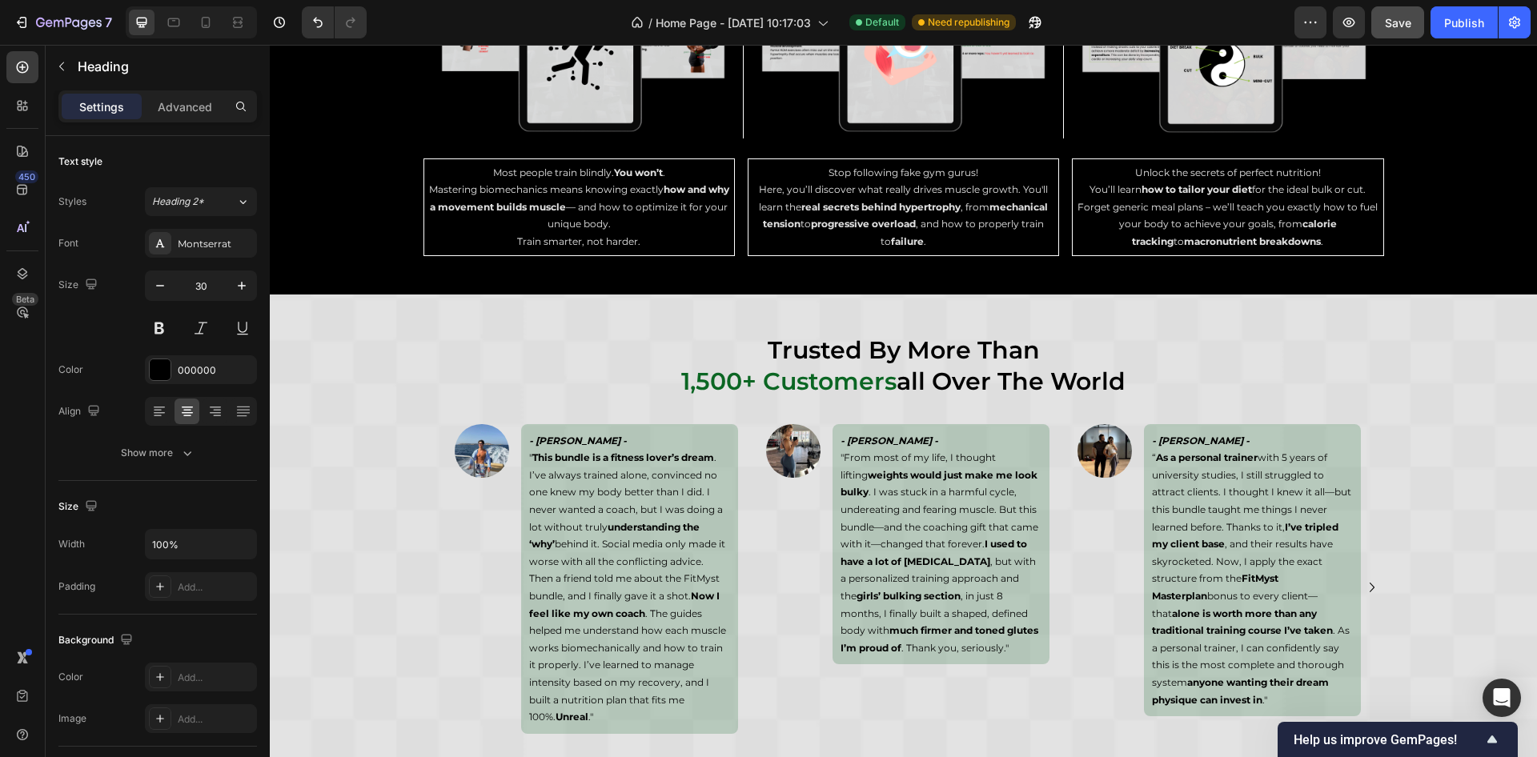
click at [1183, 388] on p "trusted by more than 1,500+ customers all over the world" at bounding box center [904, 366] width 958 height 62
click at [1220, 480] on p "“ As a personal trainer with 5 years of university studies, I still struggled t…" at bounding box center [1252, 578] width 201 height 259
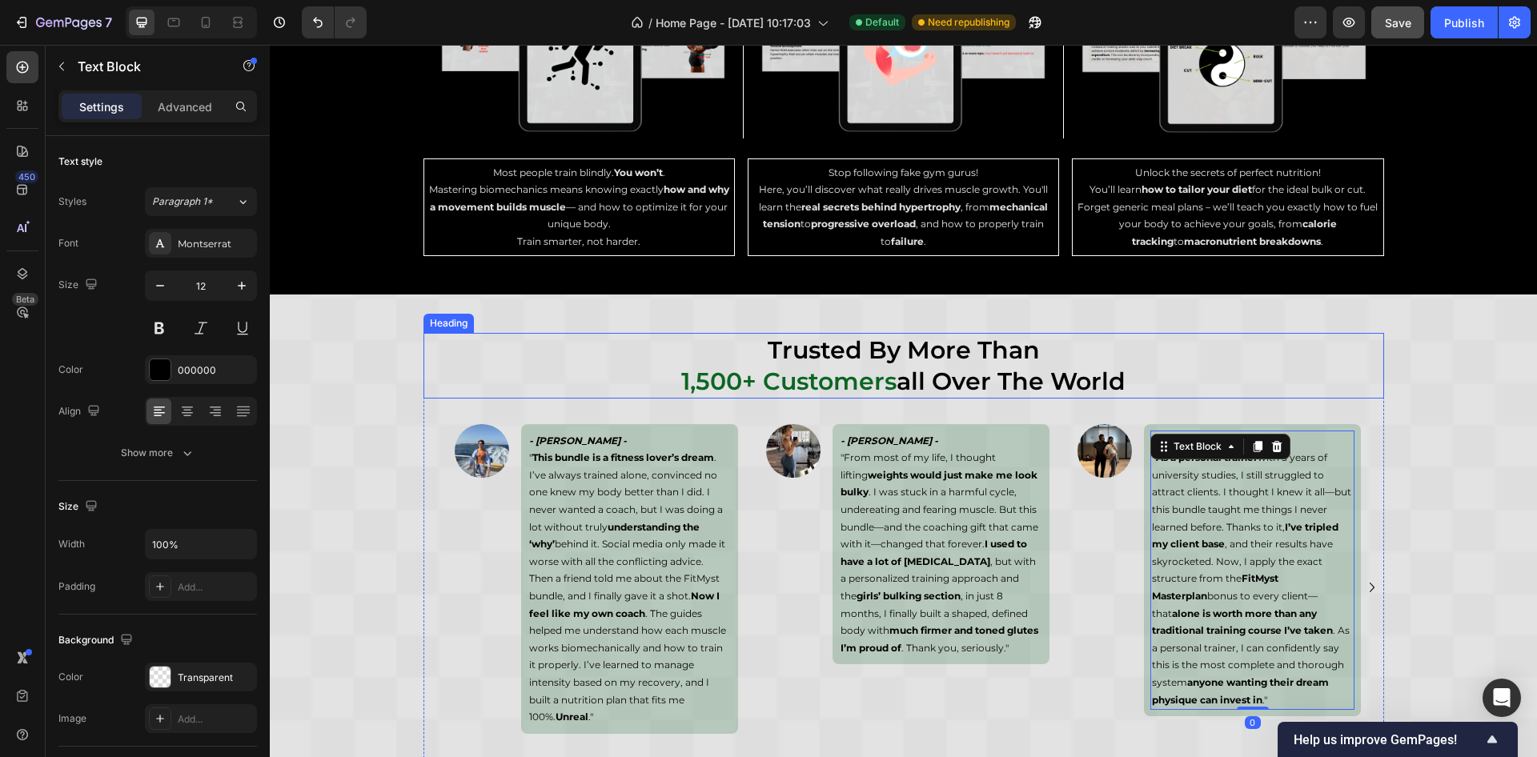
click at [1350, 372] on p "trusted by more than 1,500+ customers all over the world" at bounding box center [904, 366] width 958 height 62
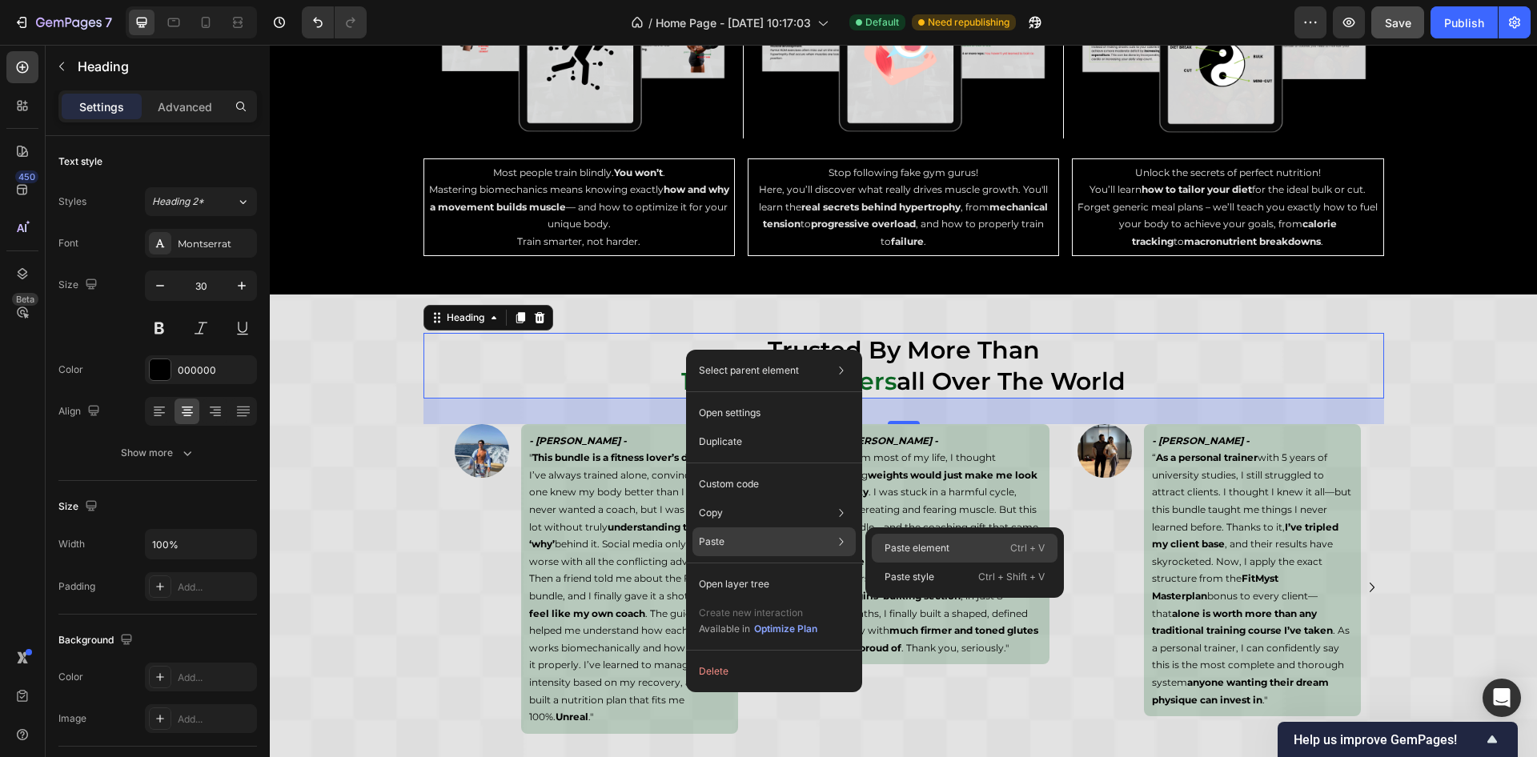
click at [991, 542] on div "Paste element Ctrl + V" at bounding box center [965, 548] width 186 height 29
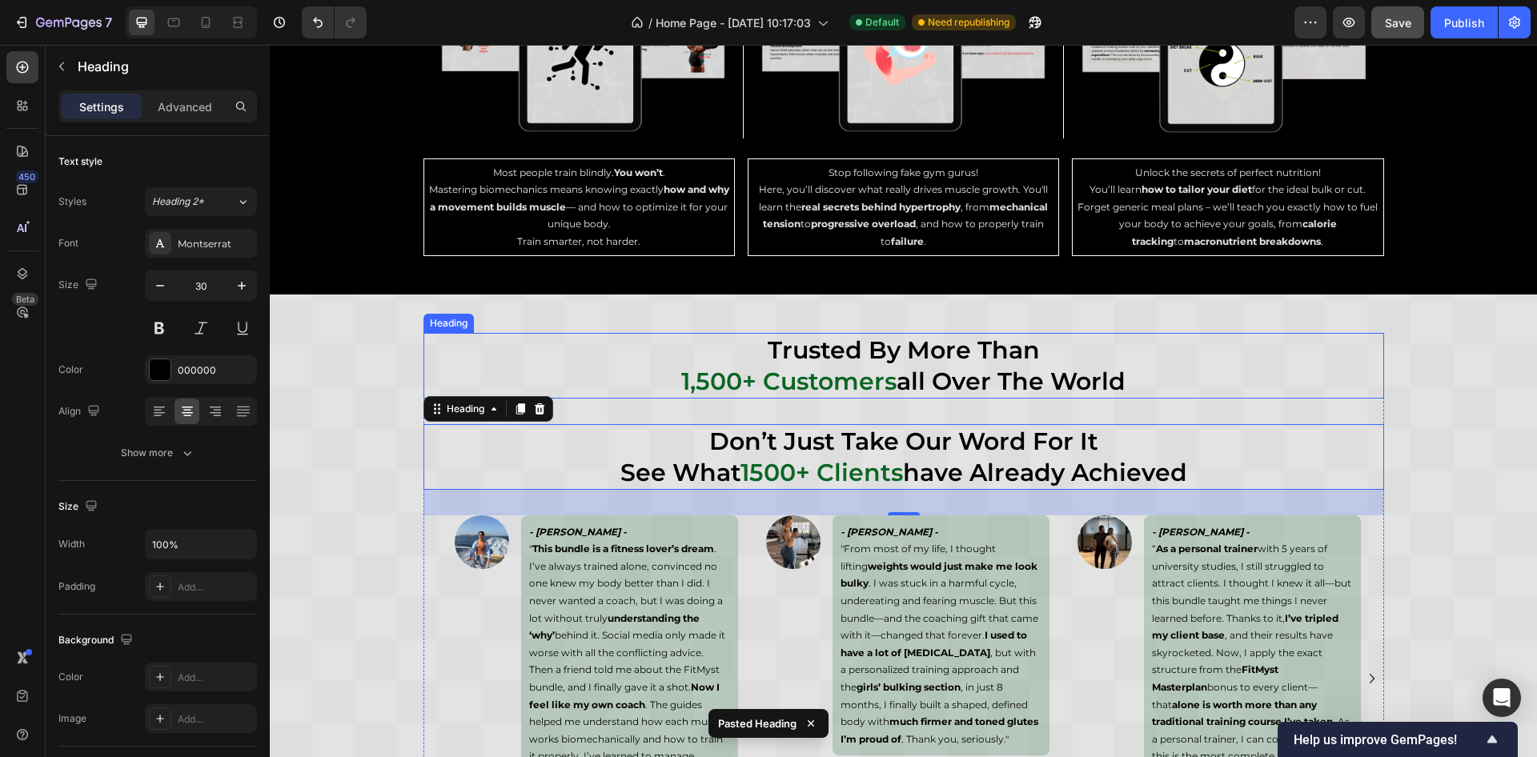
click at [622, 360] on p "trusted by more than 1,500+ customers all over the world" at bounding box center [904, 366] width 958 height 62
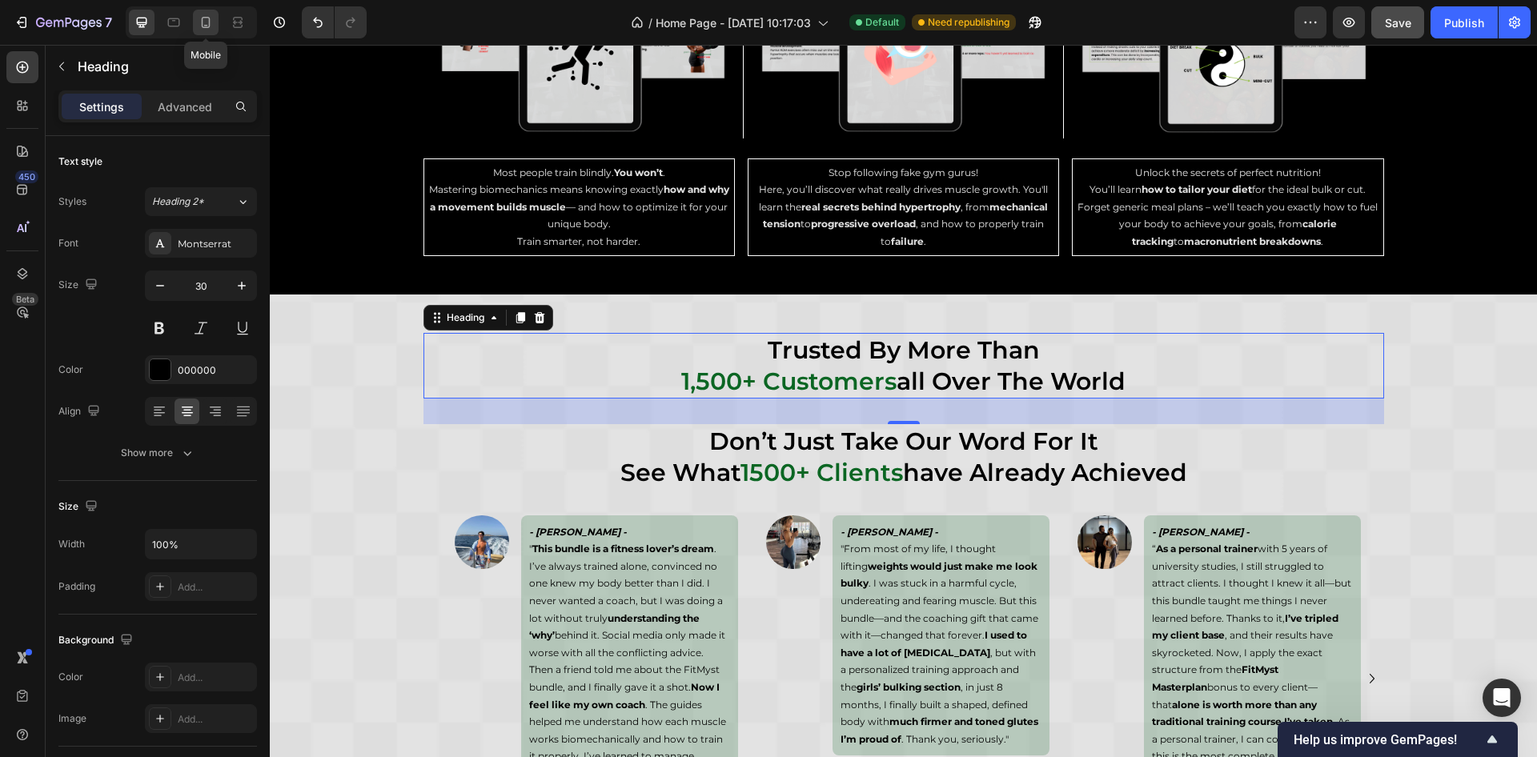
click at [214, 19] on div at bounding box center [206, 23] width 26 height 26
type input "22"
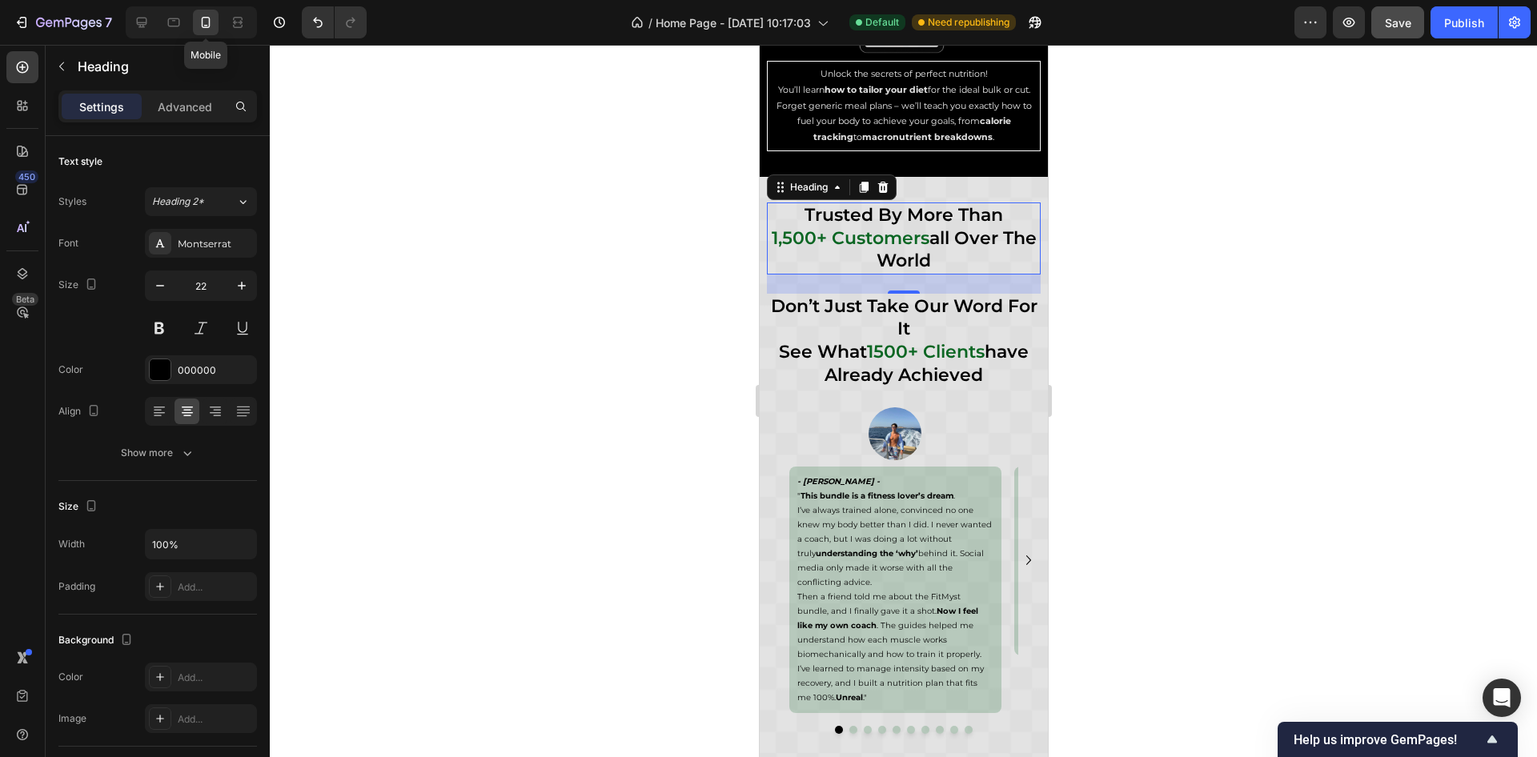
scroll to position [5599, 0]
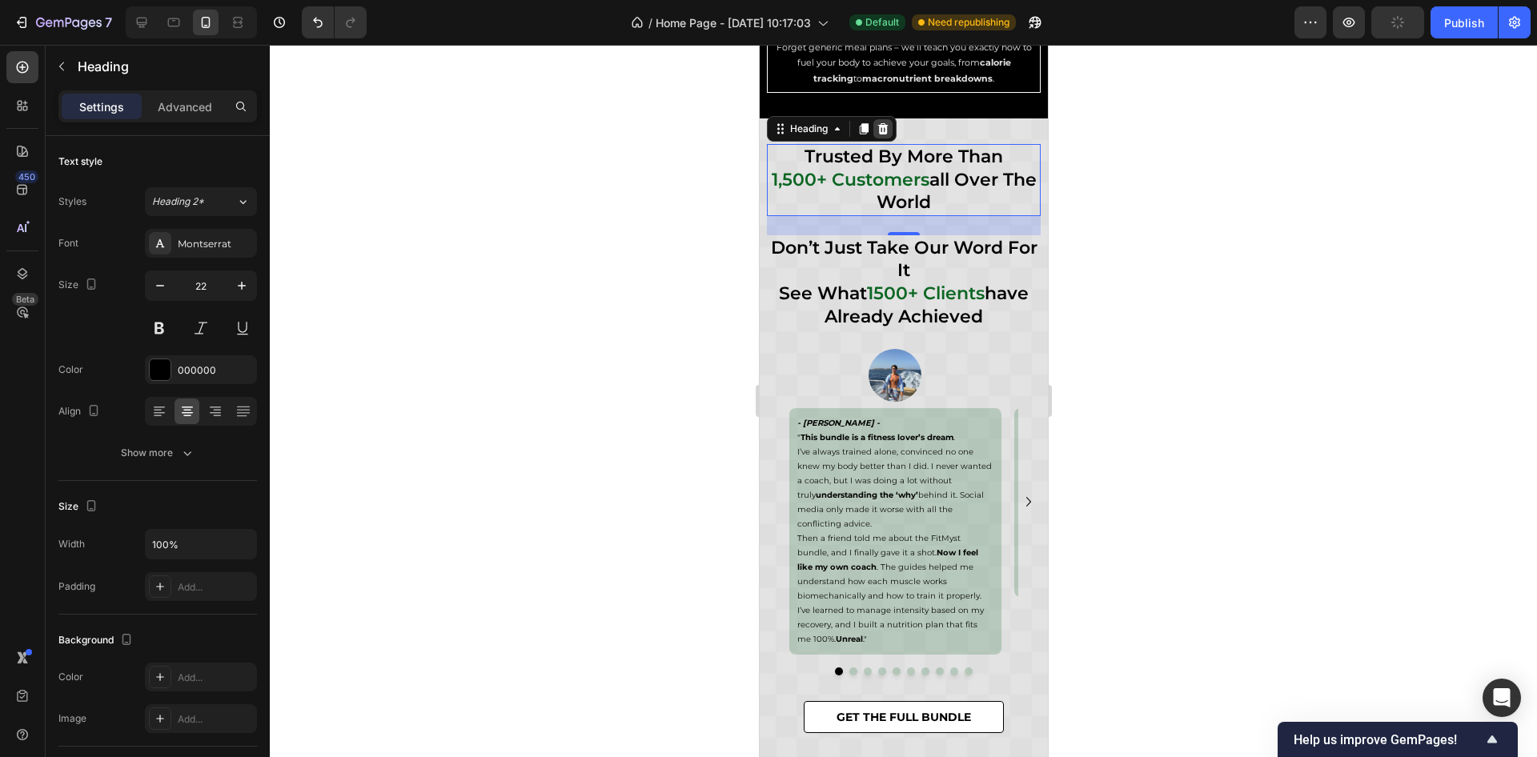
click at [880, 123] on icon at bounding box center [883, 128] width 10 height 11
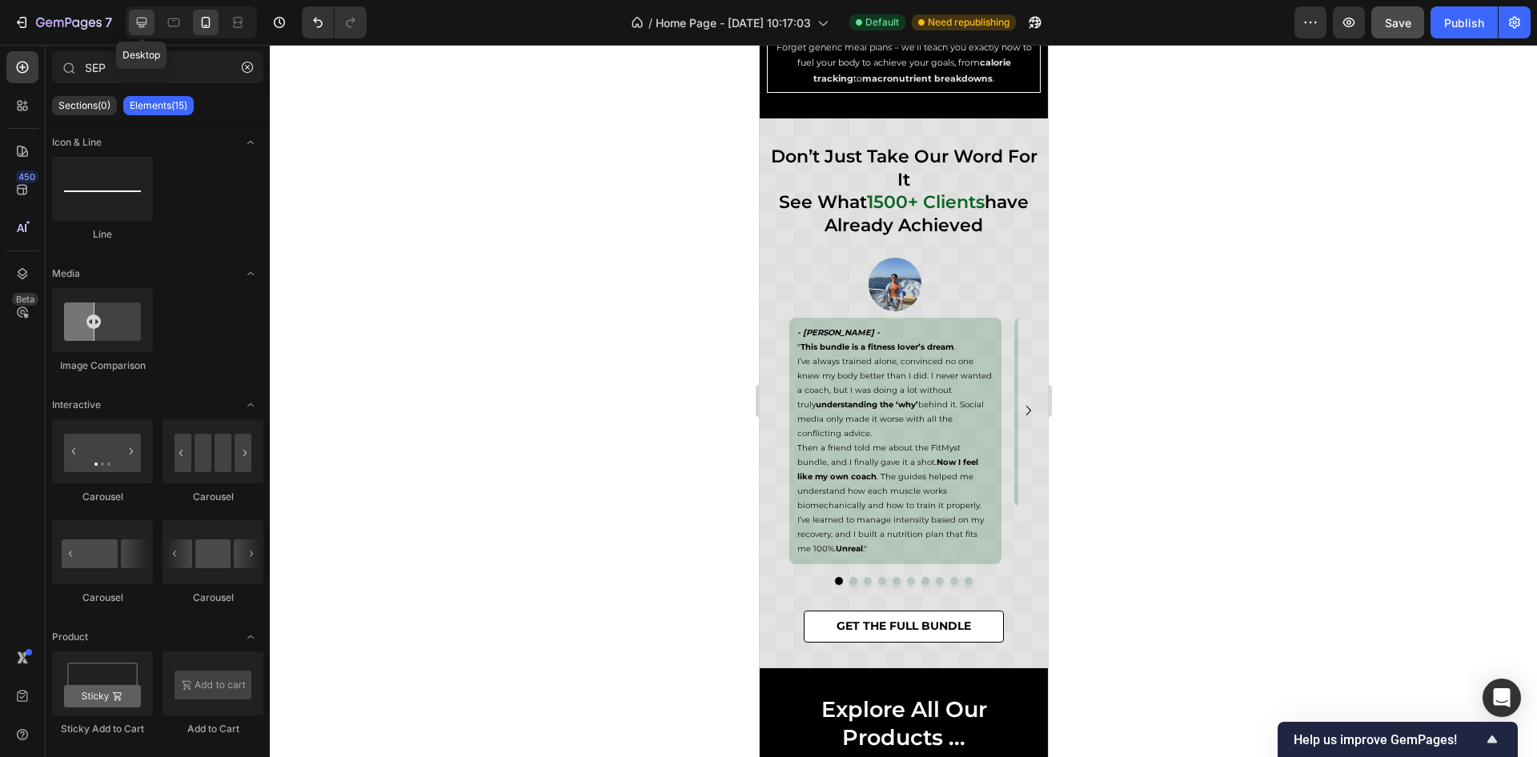
click at [139, 30] on div at bounding box center [142, 23] width 26 height 26
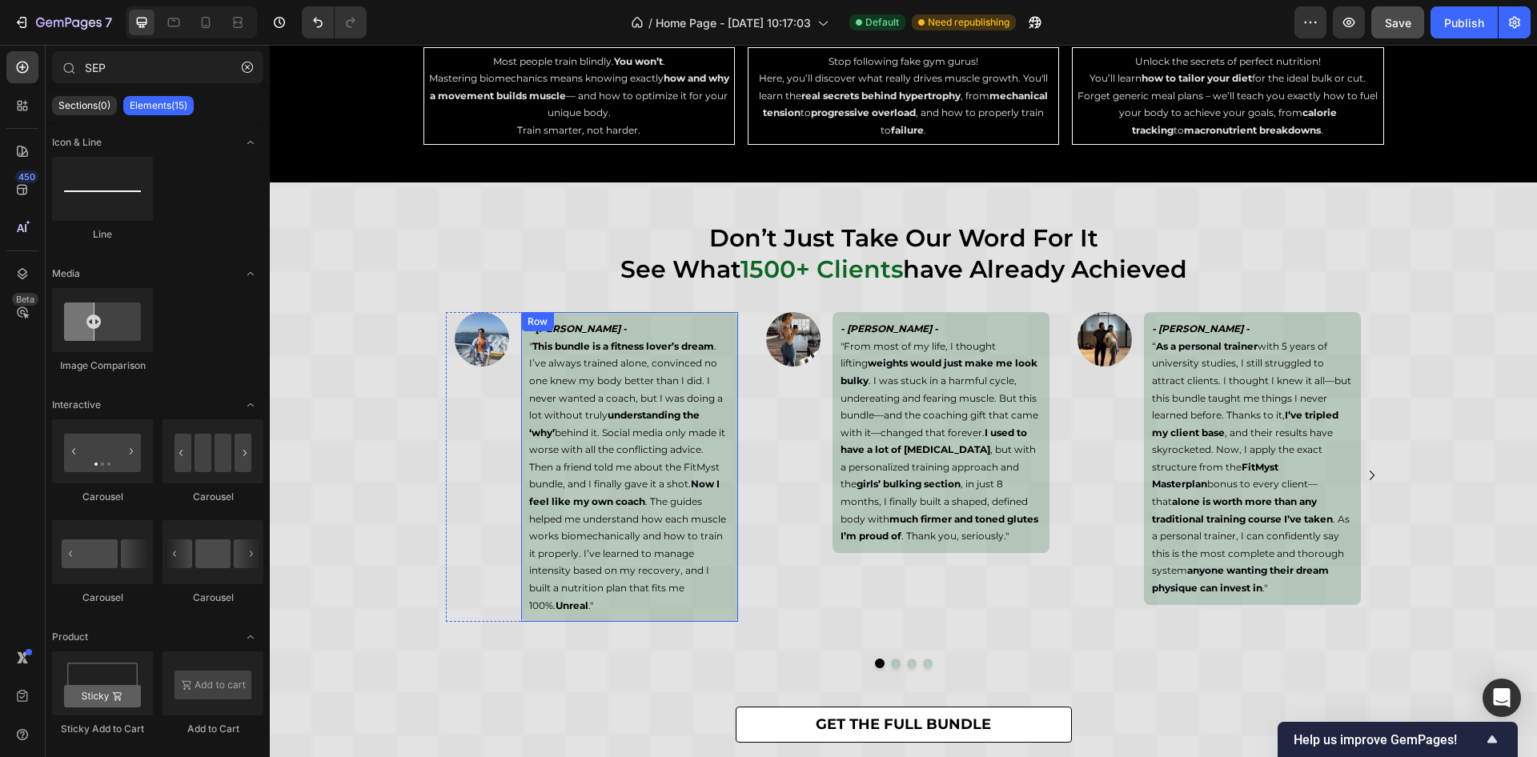
scroll to position [5021, 0]
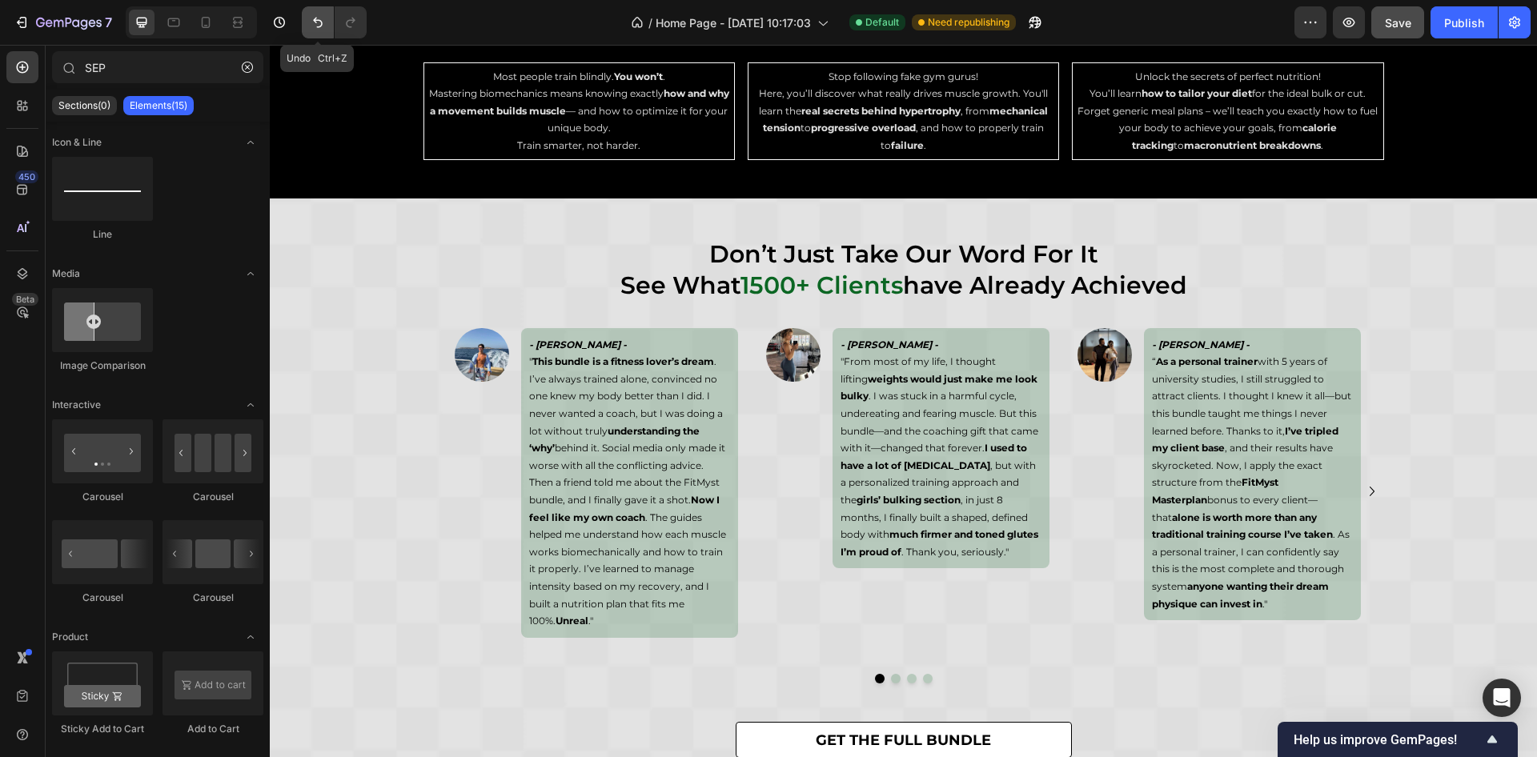
click at [322, 14] on icon "Undo/Redo" at bounding box center [318, 22] width 16 height 16
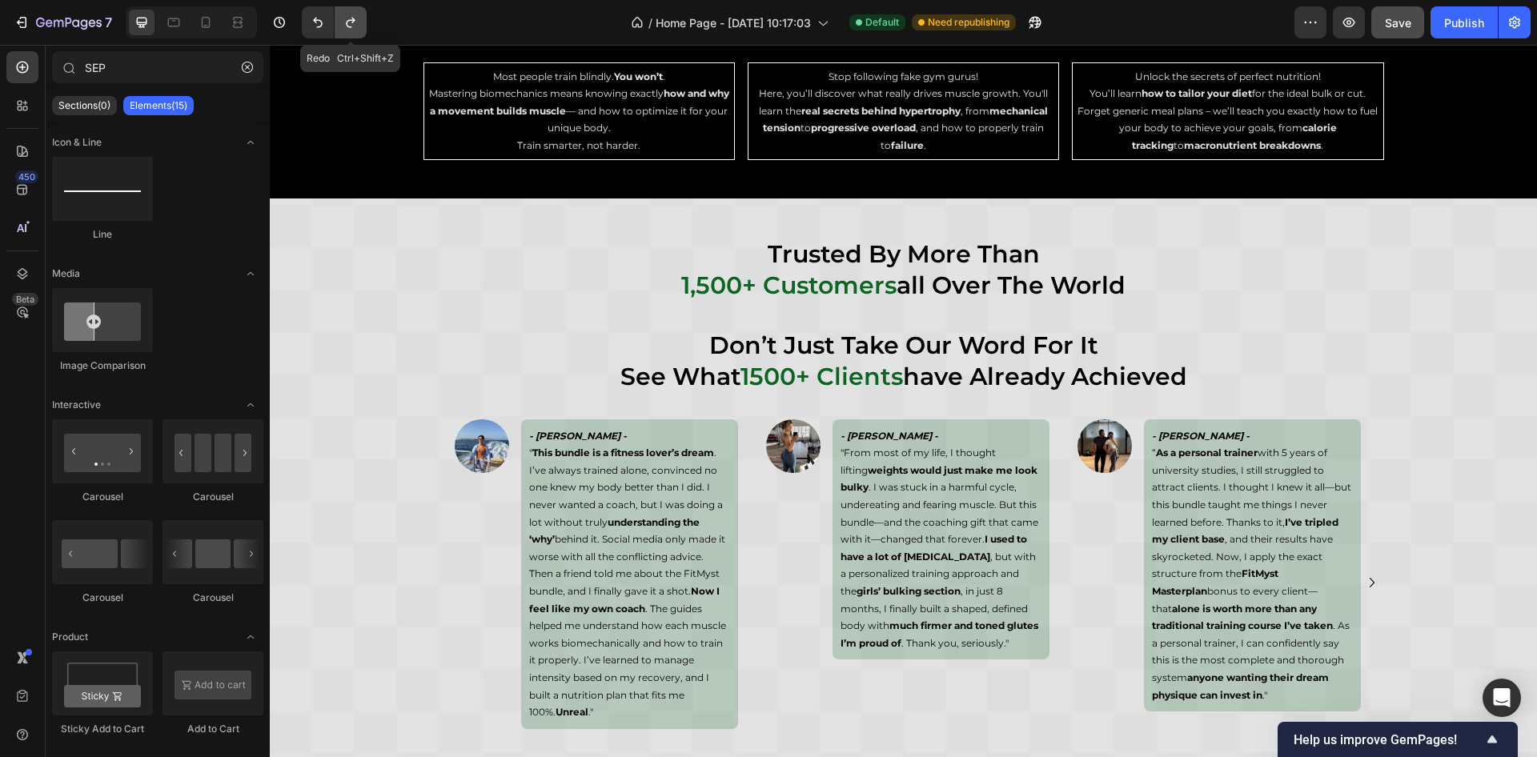
click at [346, 19] on icon "Undo/Redo" at bounding box center [351, 22] width 16 height 16
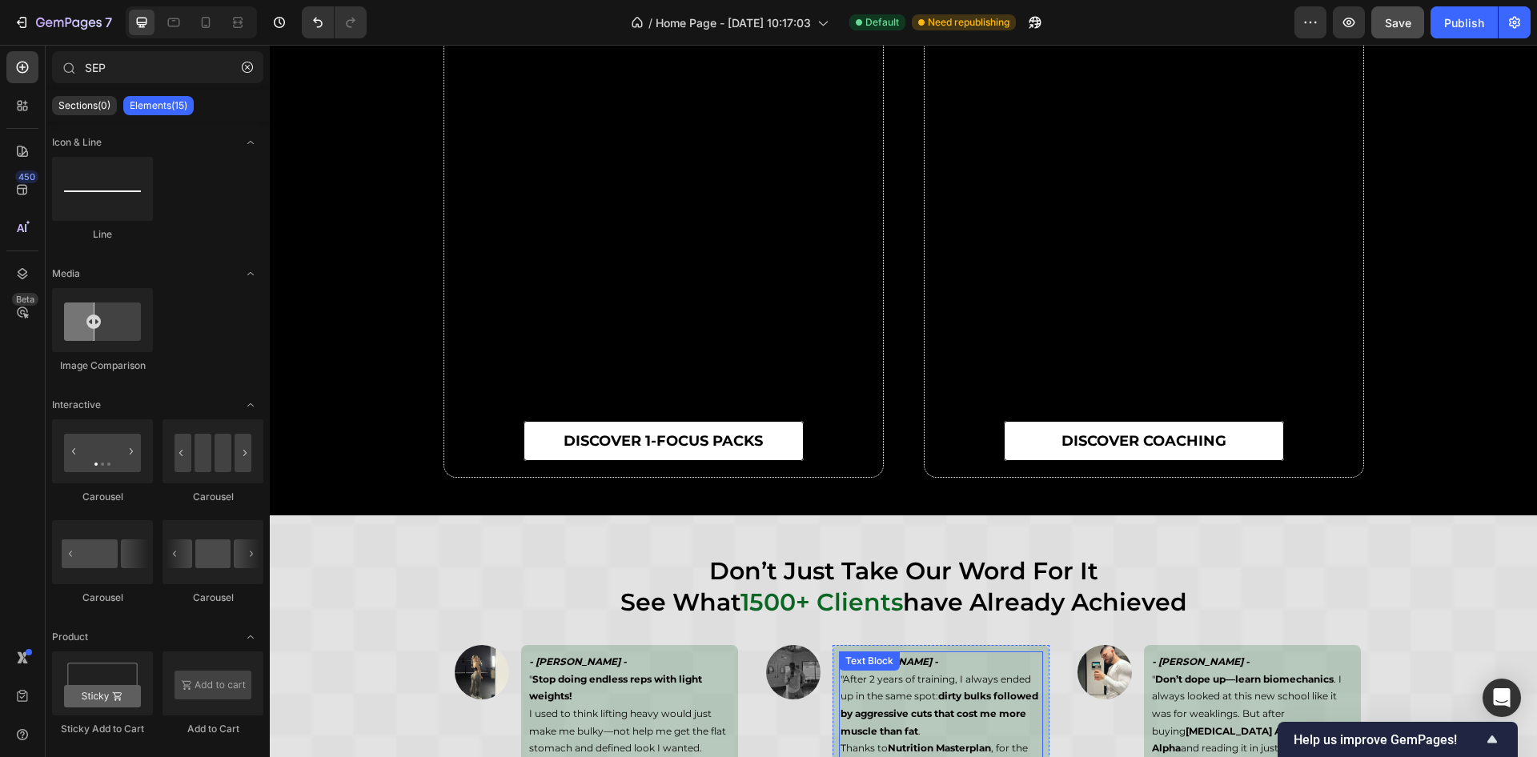
scroll to position [6222, 0]
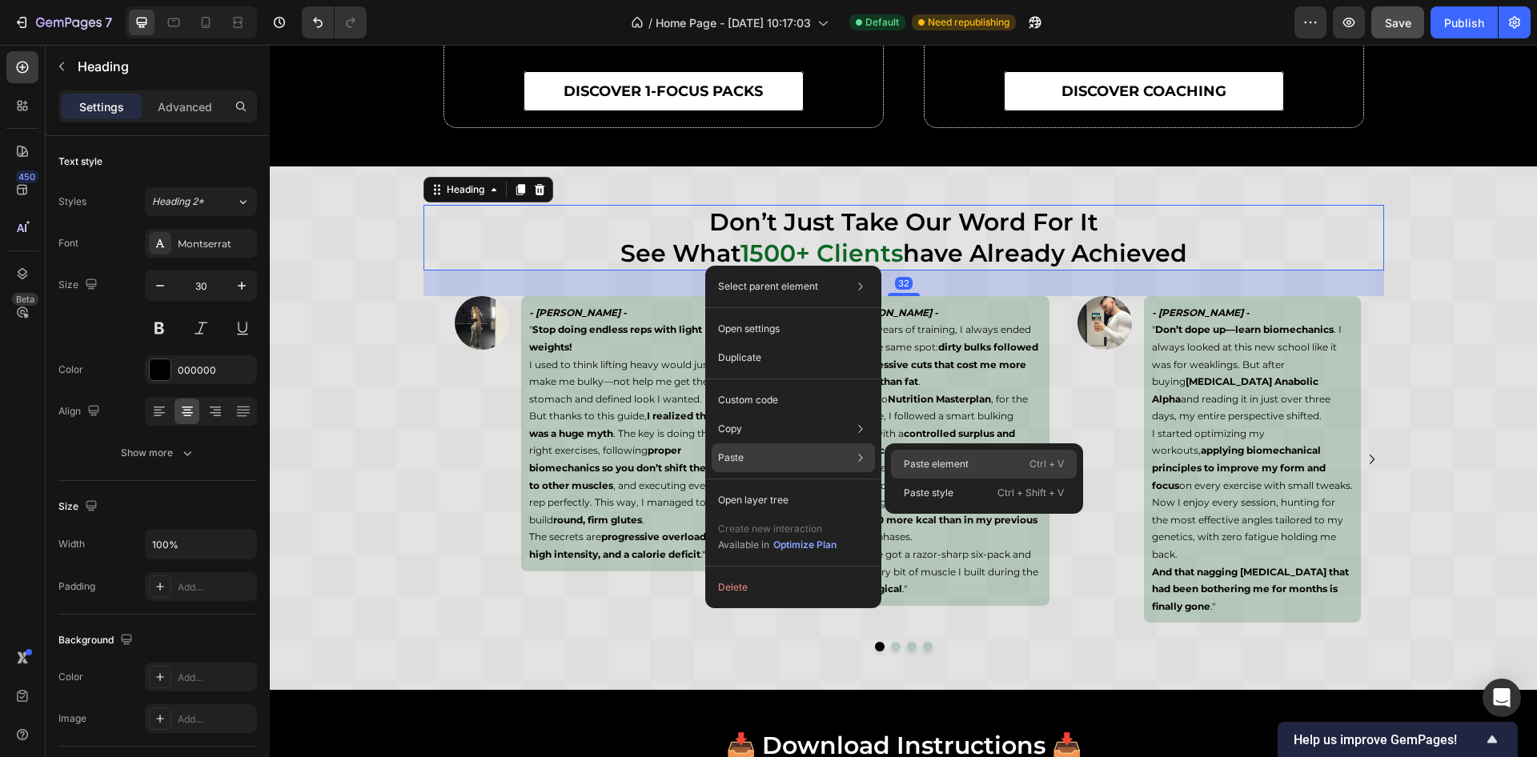
click at [904, 460] on p "Paste element" at bounding box center [936, 464] width 65 height 14
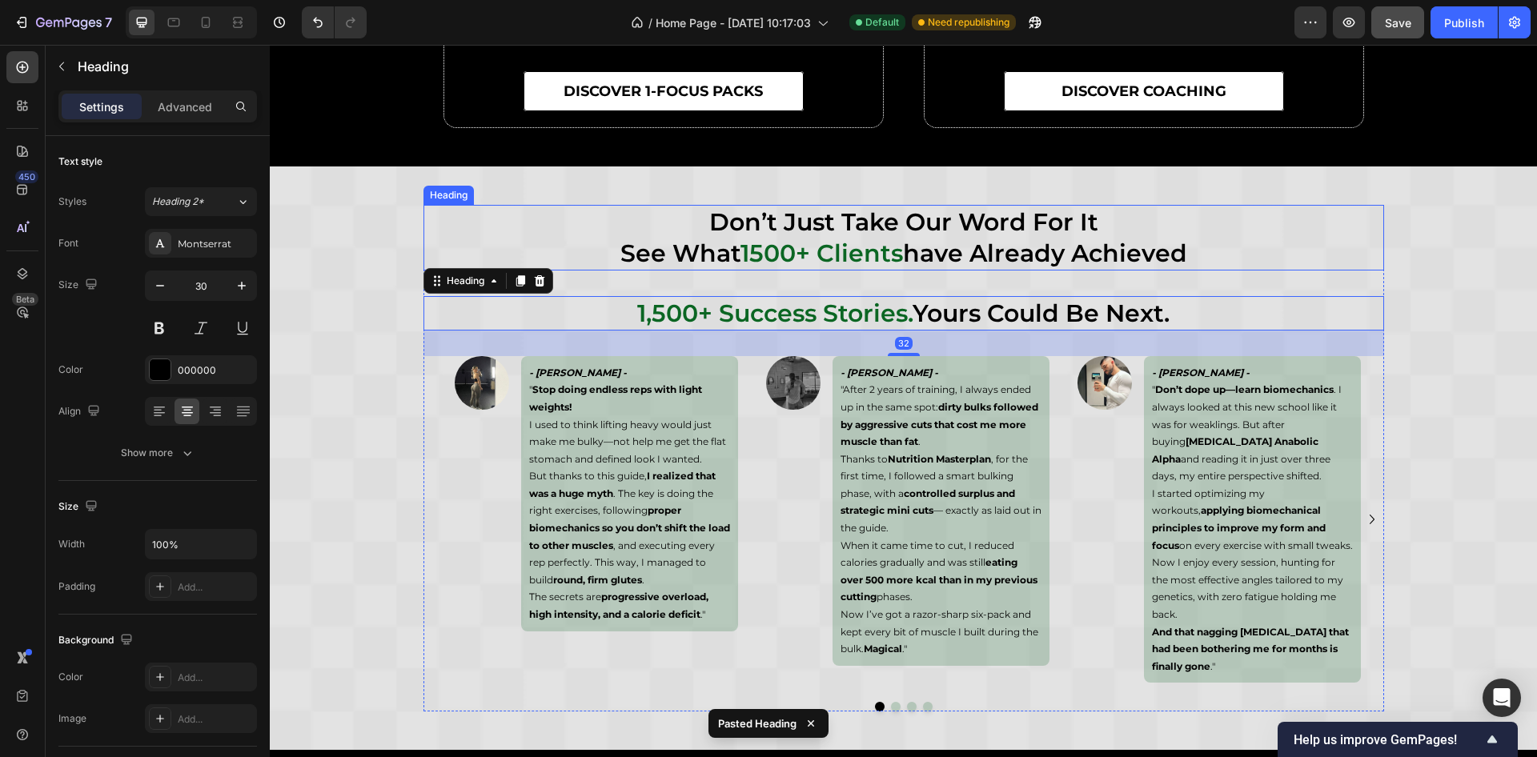
click at [764, 230] on h2 "don’t just take our word for it see what 1500+ clients have already achieved" at bounding box center [904, 238] width 961 height 66
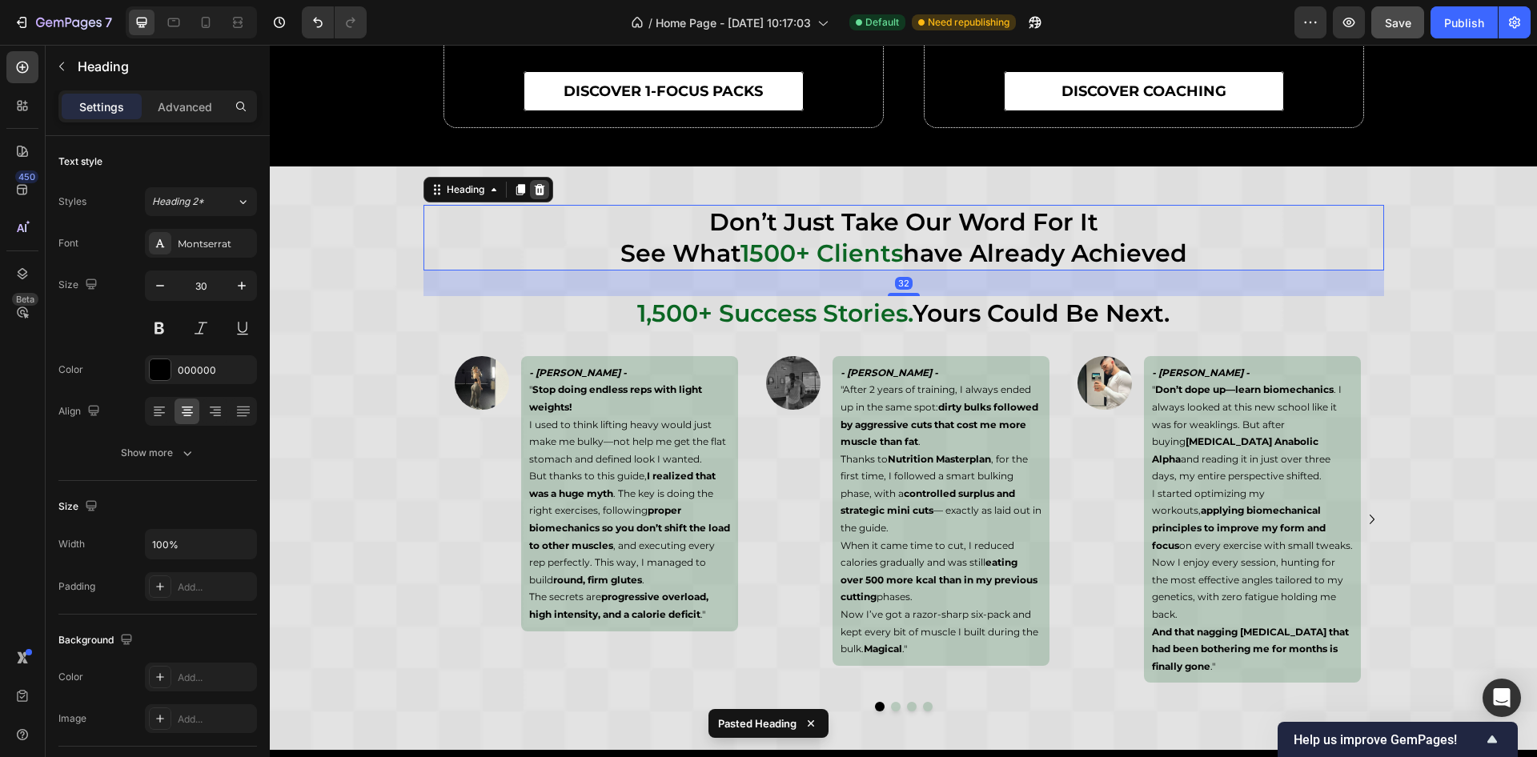
click at [536, 185] on icon at bounding box center [539, 189] width 13 height 13
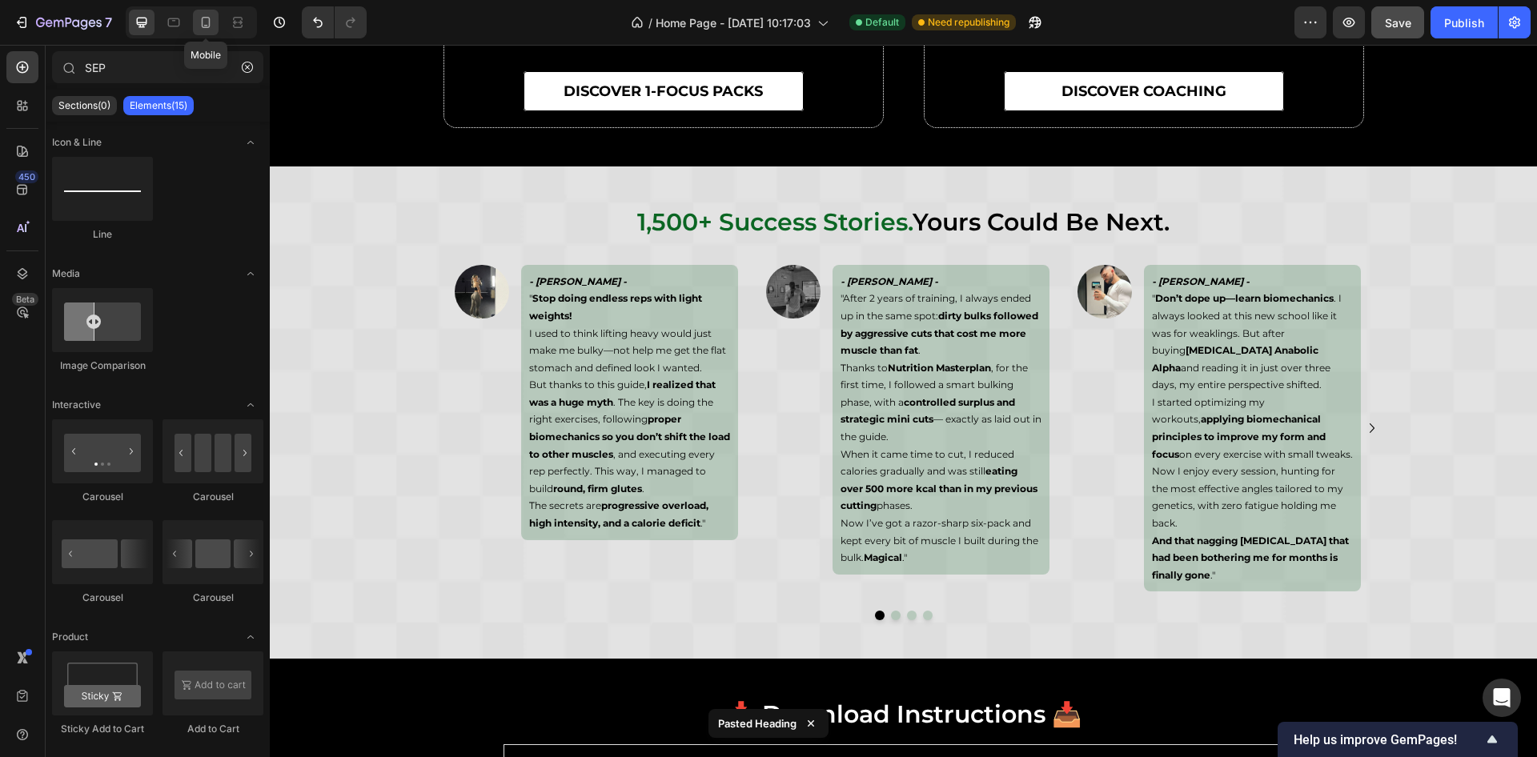
click at [205, 22] on icon at bounding box center [206, 22] width 16 height 16
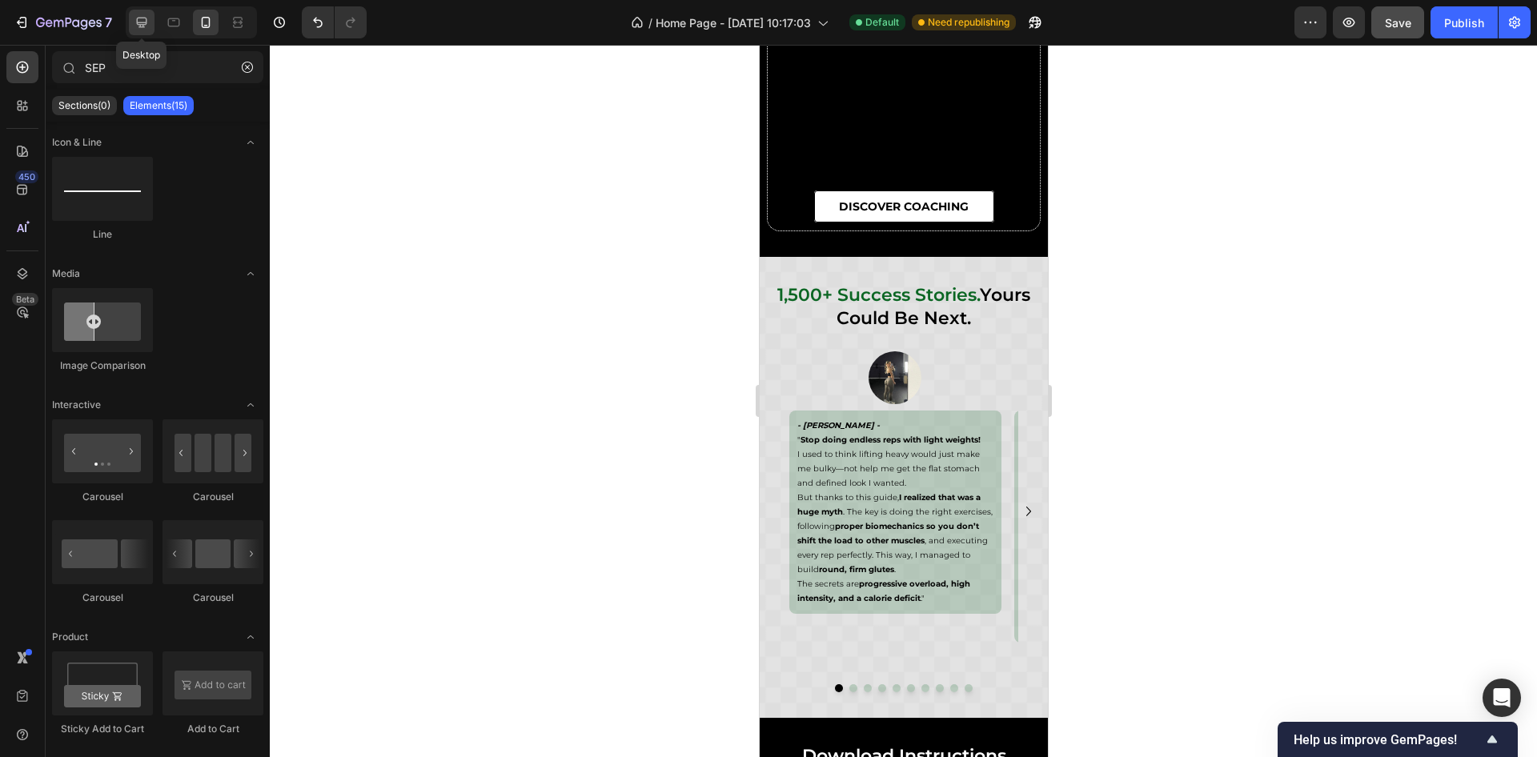
click at [139, 24] on icon at bounding box center [142, 22] width 16 height 16
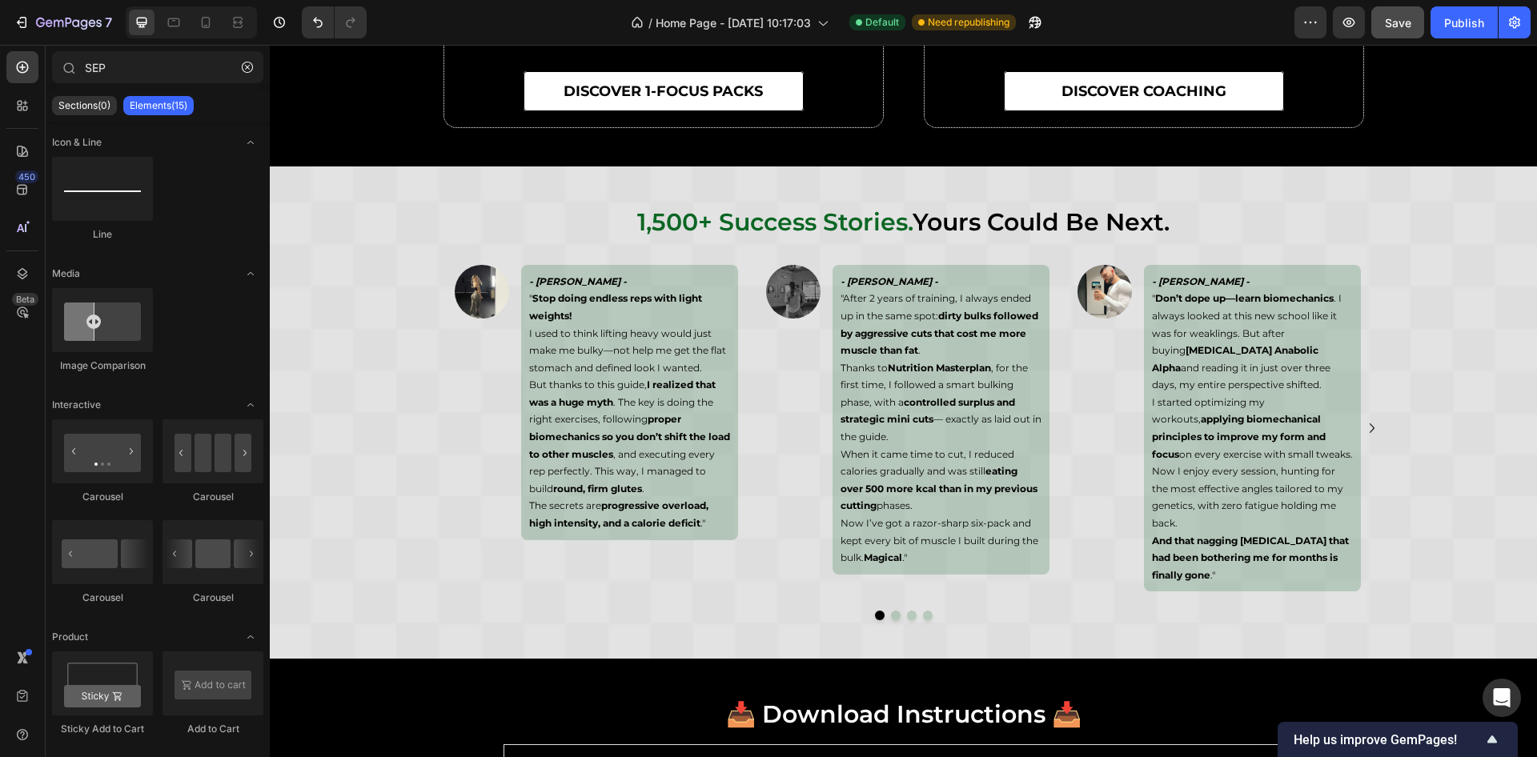
scroll to position [6193, 0]
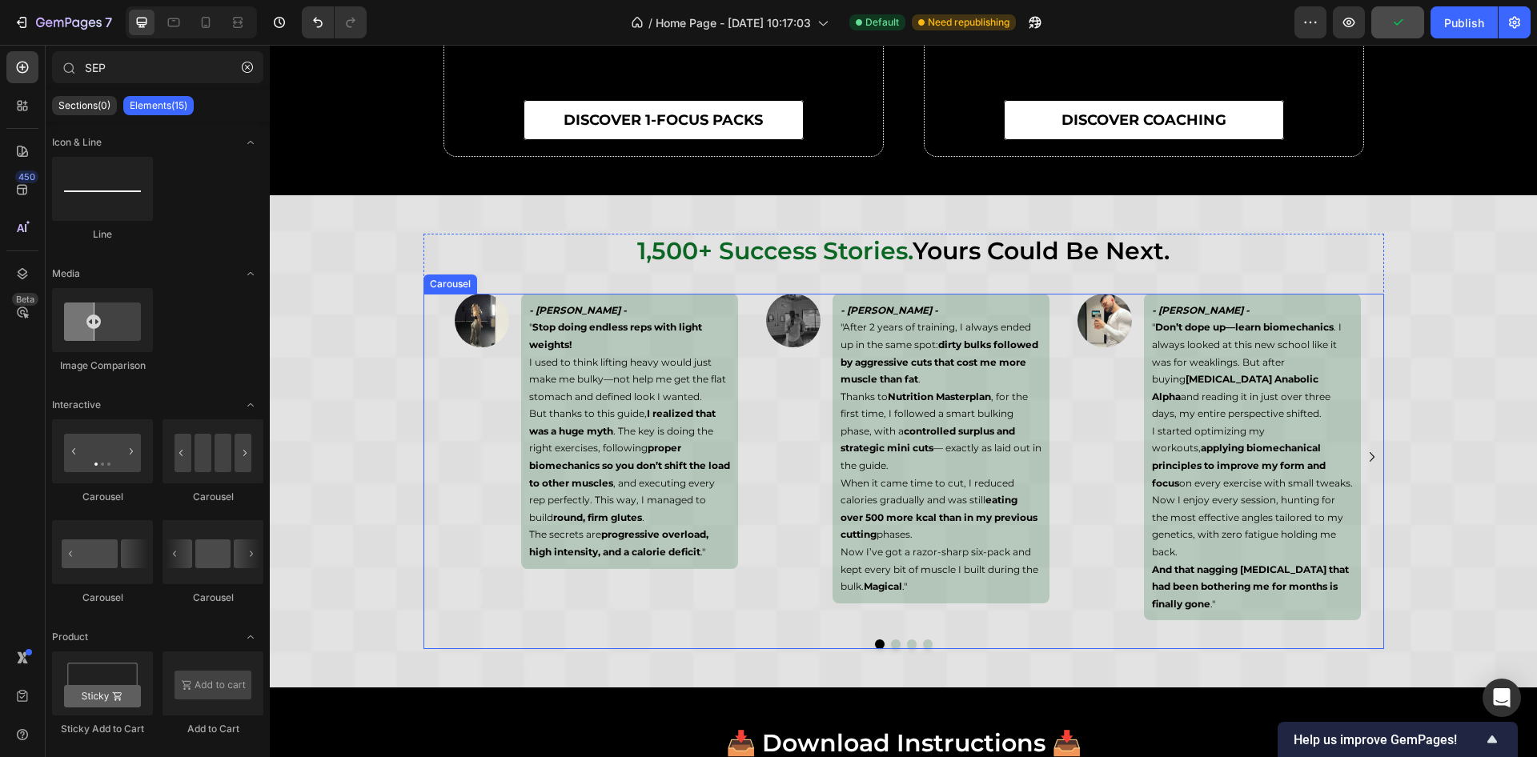
click at [1364, 451] on icon "Carousel Next Arrow" at bounding box center [1372, 457] width 19 height 19
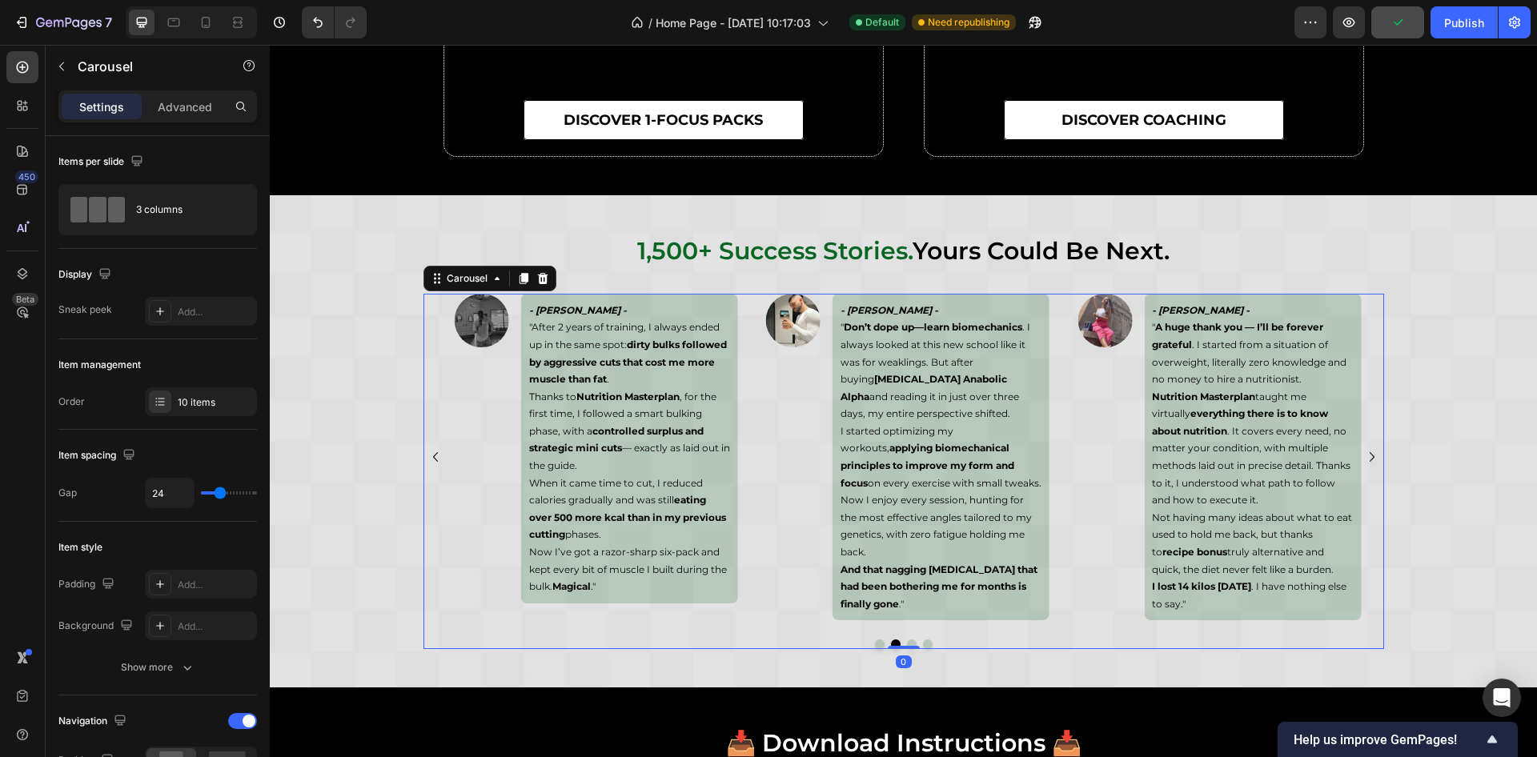
click at [1364, 451] on icon "Carousel Next Arrow" at bounding box center [1372, 457] width 19 height 19
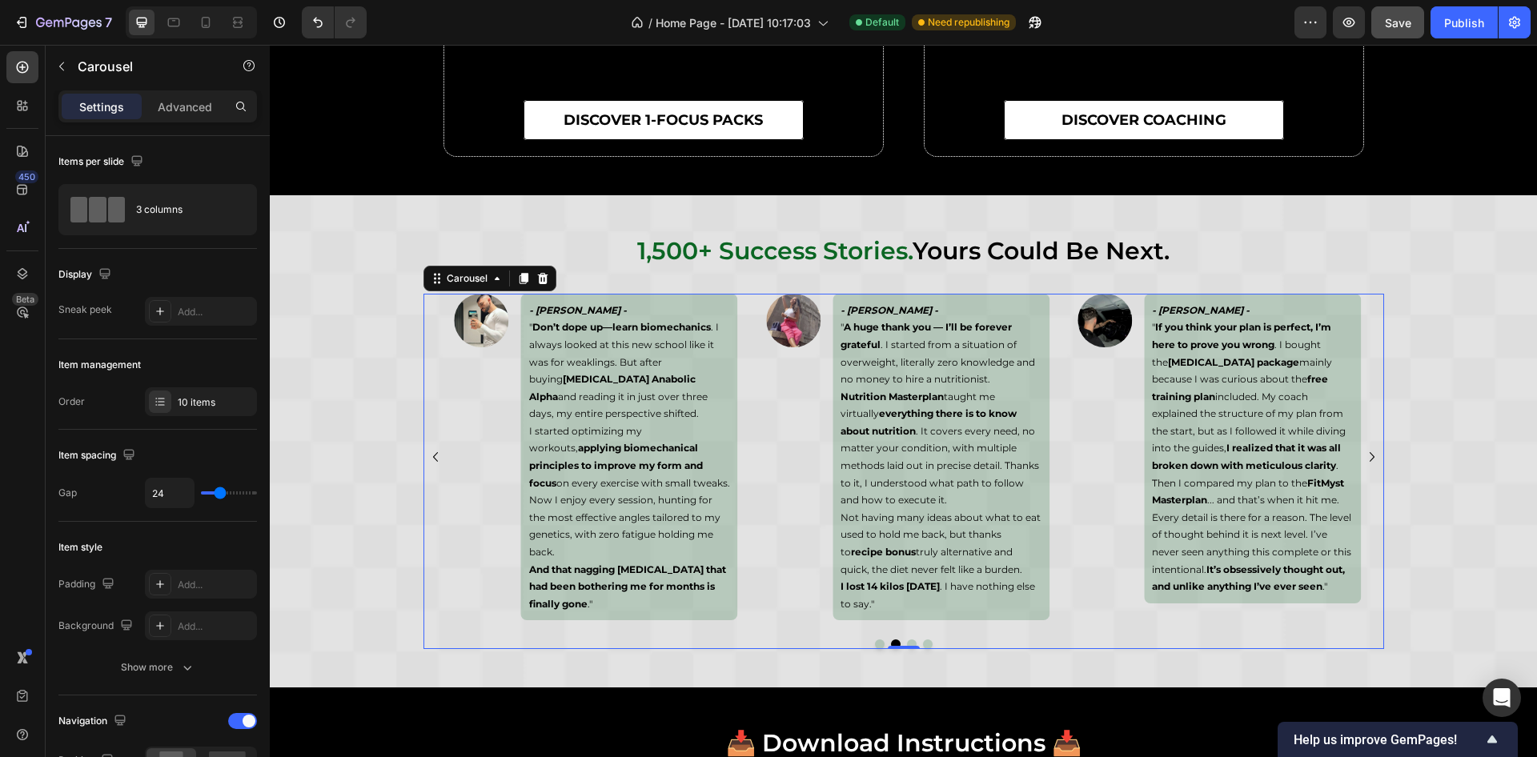
click at [426, 456] on icon "Carousel Back Arrow" at bounding box center [435, 457] width 19 height 19
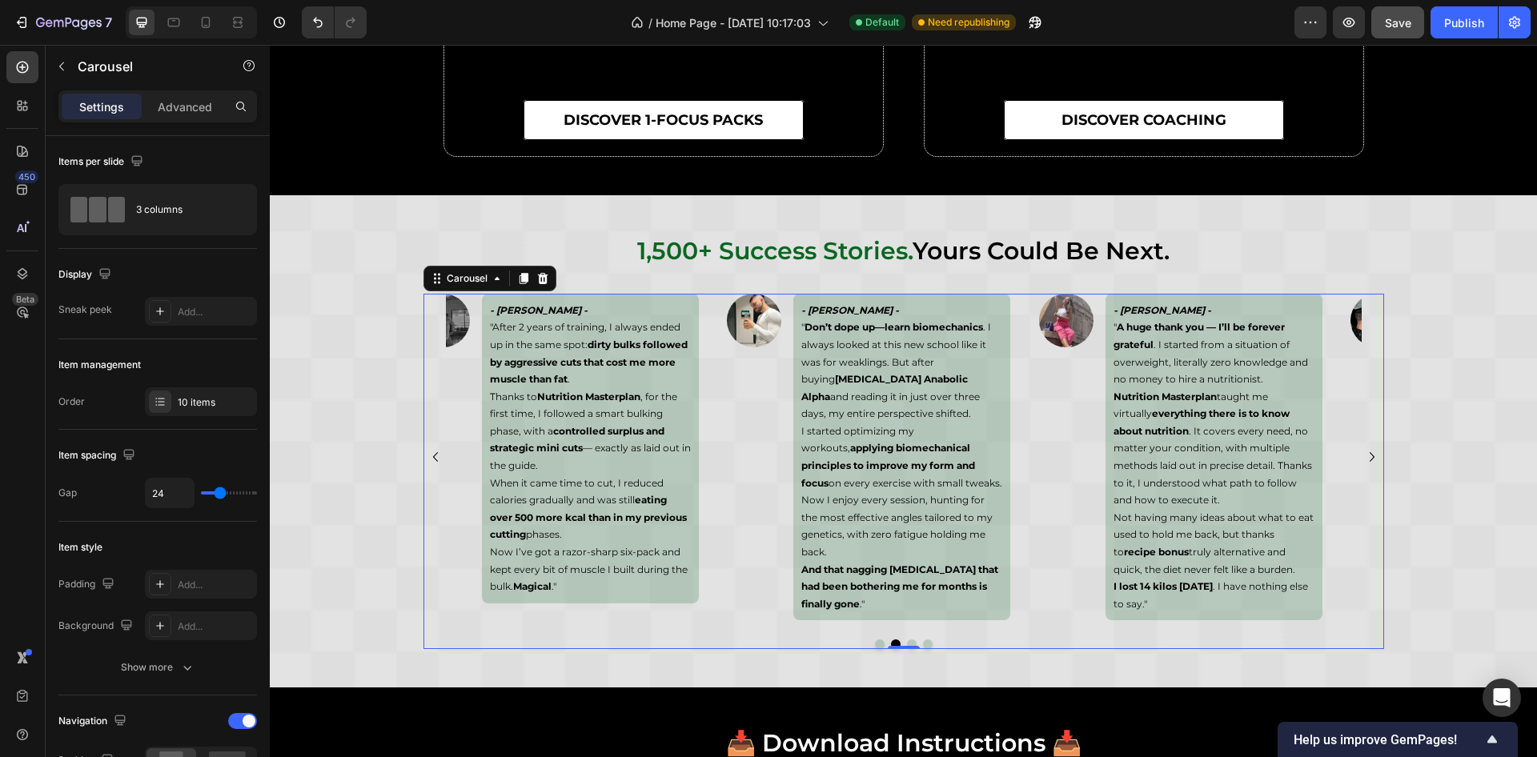
click at [426, 456] on icon "Carousel Back Arrow" at bounding box center [435, 457] width 19 height 19
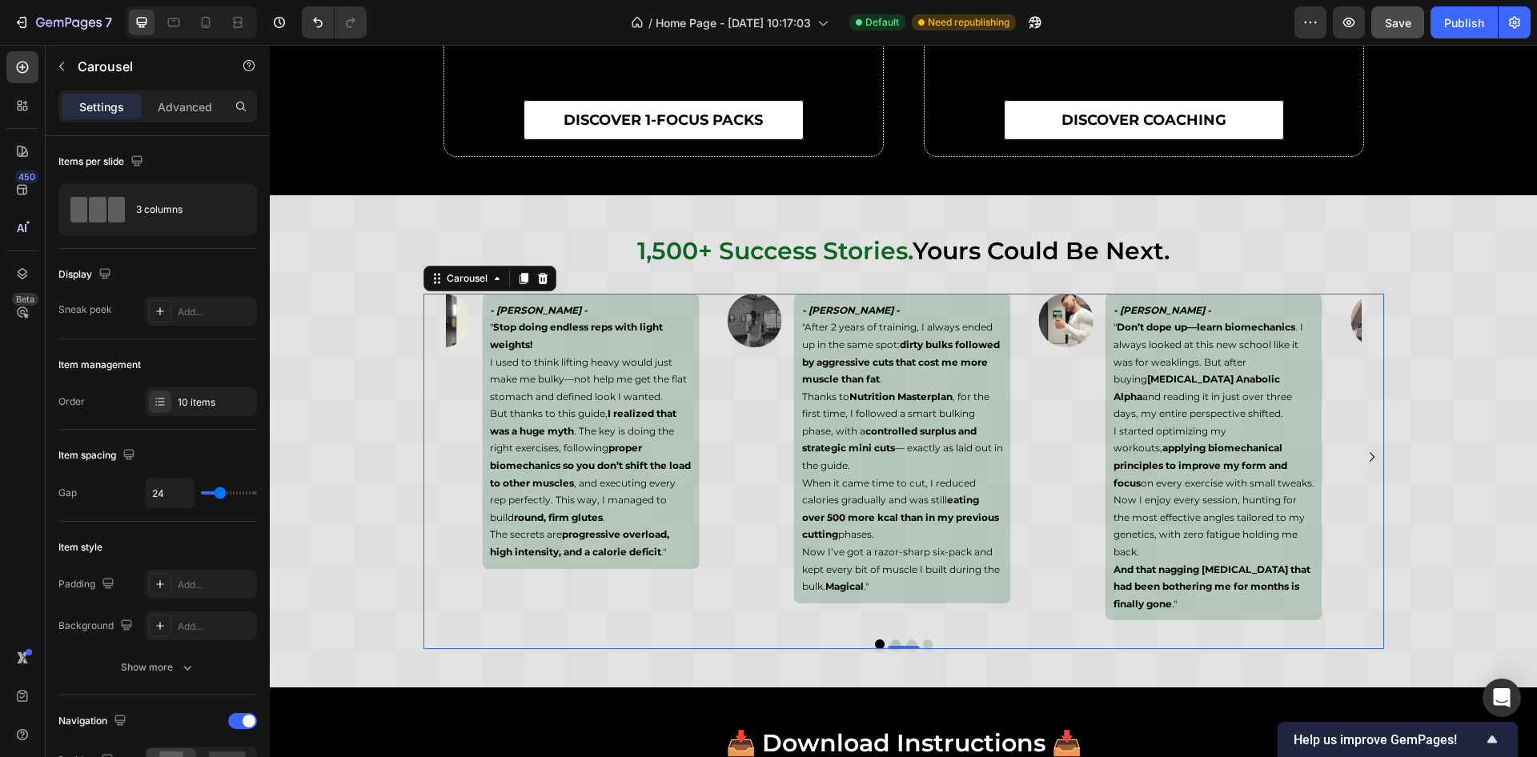
click at [424, 456] on div "Image - Samara Valente - " Stop doing endless reps with light weights! I used t…" at bounding box center [904, 457] width 961 height 327
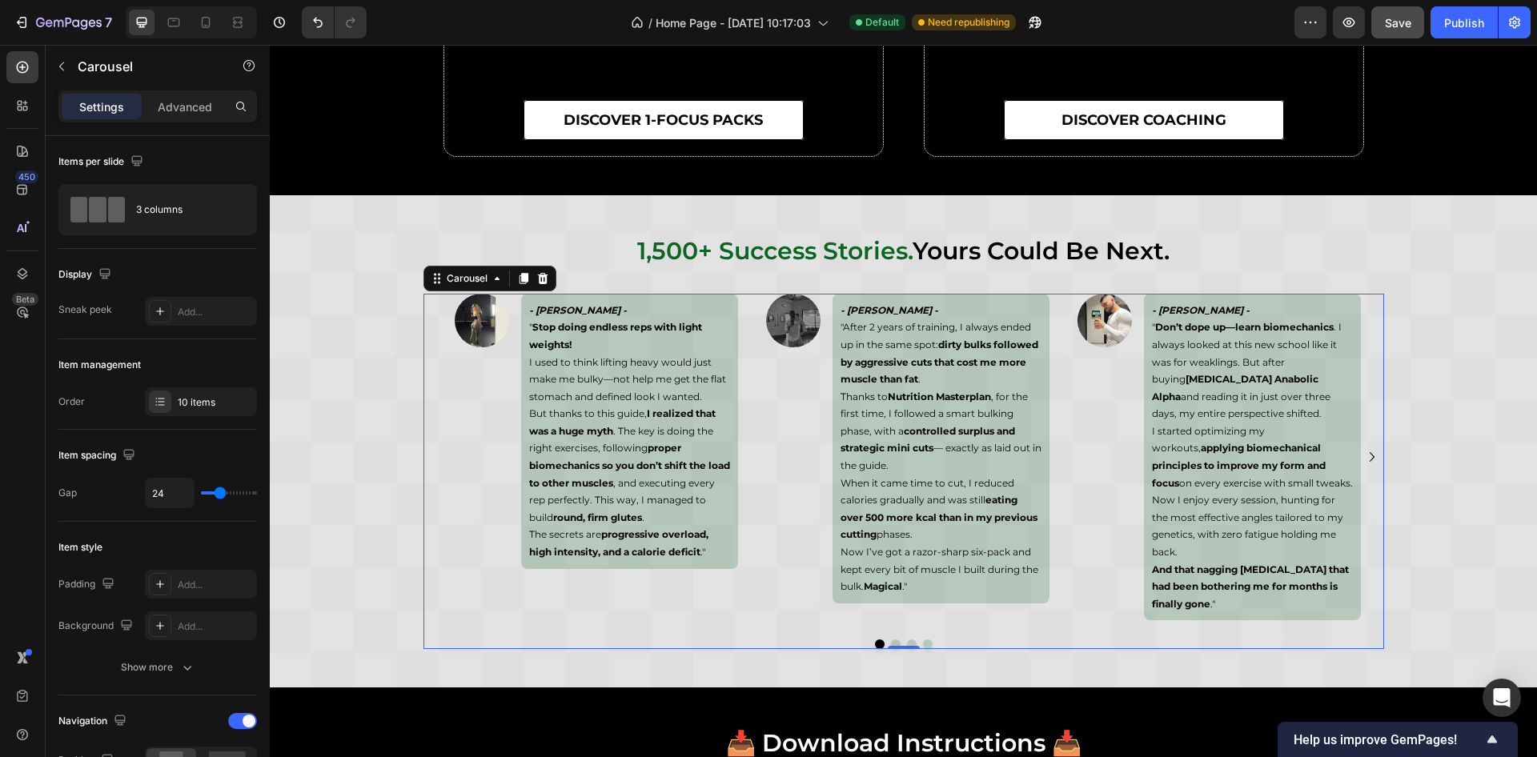
click at [1365, 452] on icon "Carousel Next Arrow" at bounding box center [1372, 457] width 19 height 19
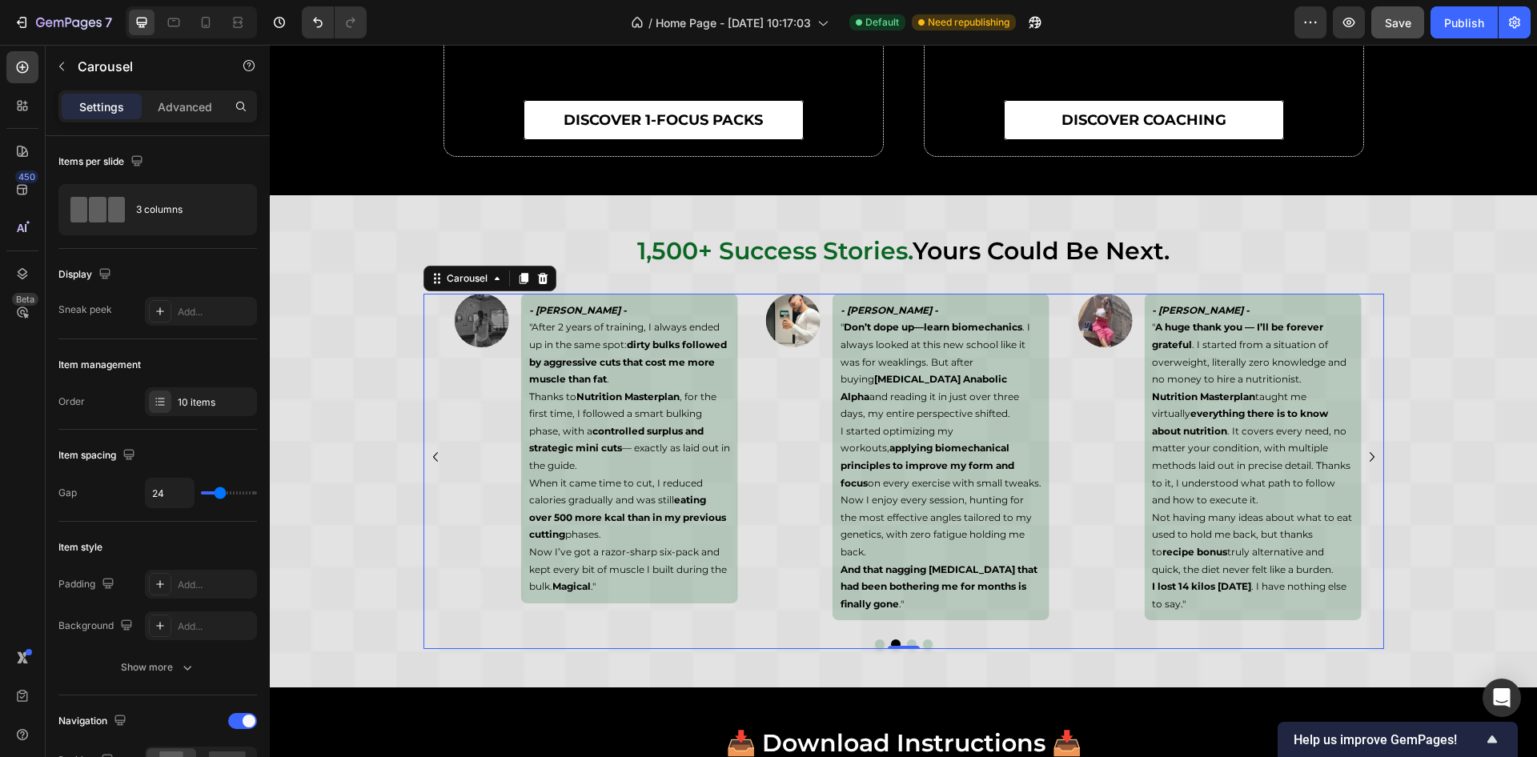
click at [1365, 452] on icon "Carousel Next Arrow" at bounding box center [1372, 457] width 19 height 19
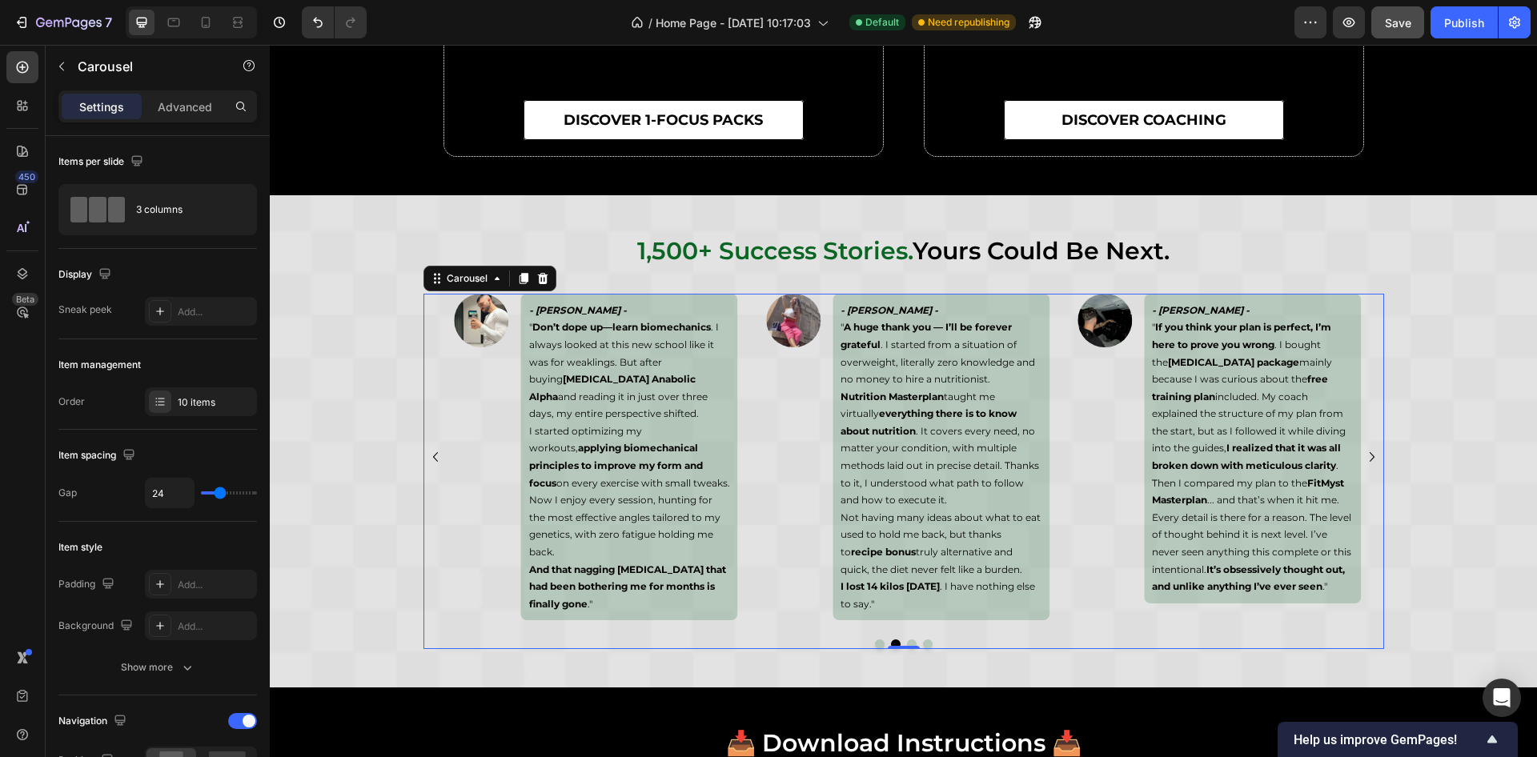
click at [1365, 452] on icon "Carousel Next Arrow" at bounding box center [1372, 457] width 19 height 19
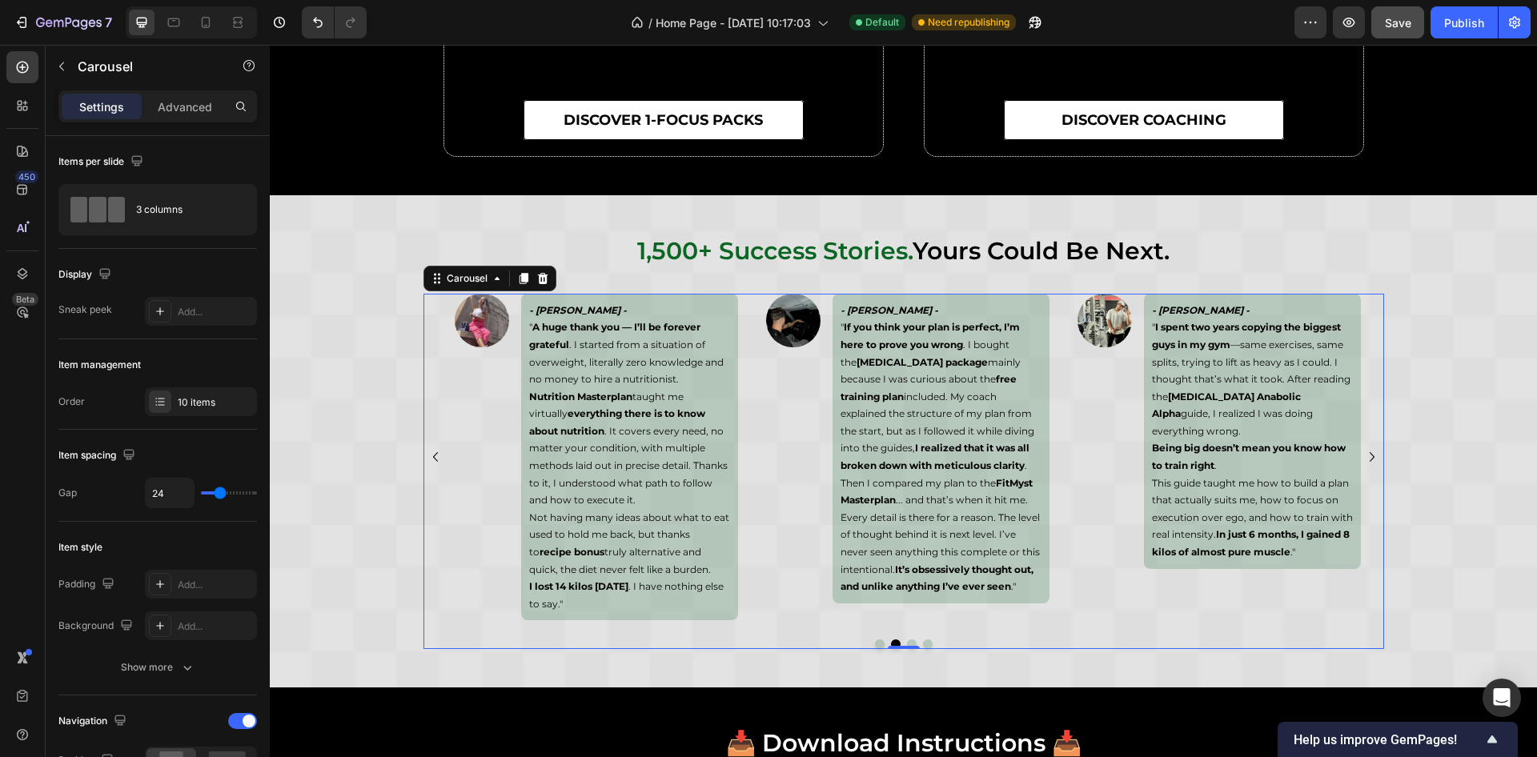
click at [1365, 452] on icon "Carousel Next Arrow" at bounding box center [1372, 457] width 19 height 19
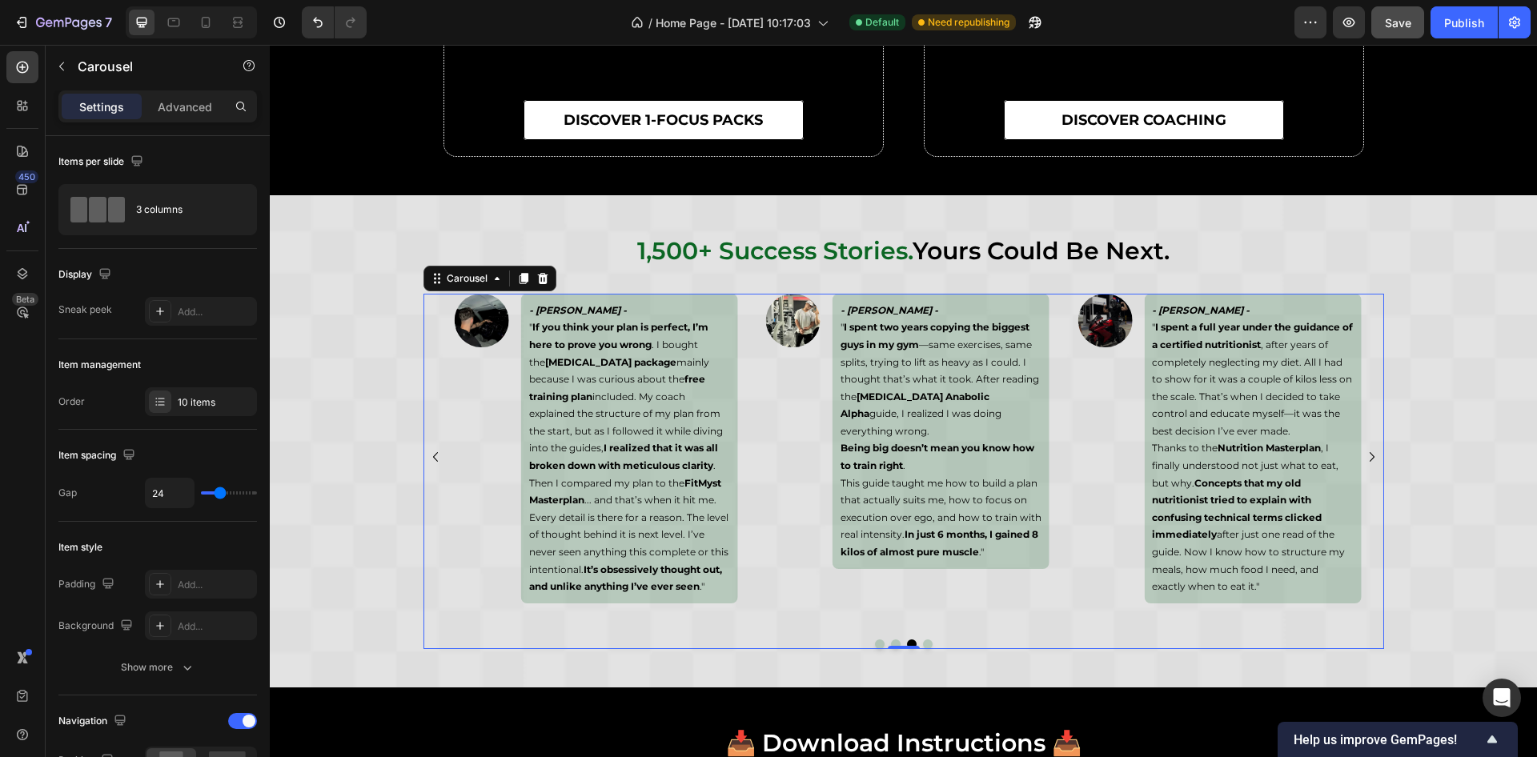
click at [1365, 452] on icon "Carousel Next Arrow" at bounding box center [1372, 457] width 19 height 19
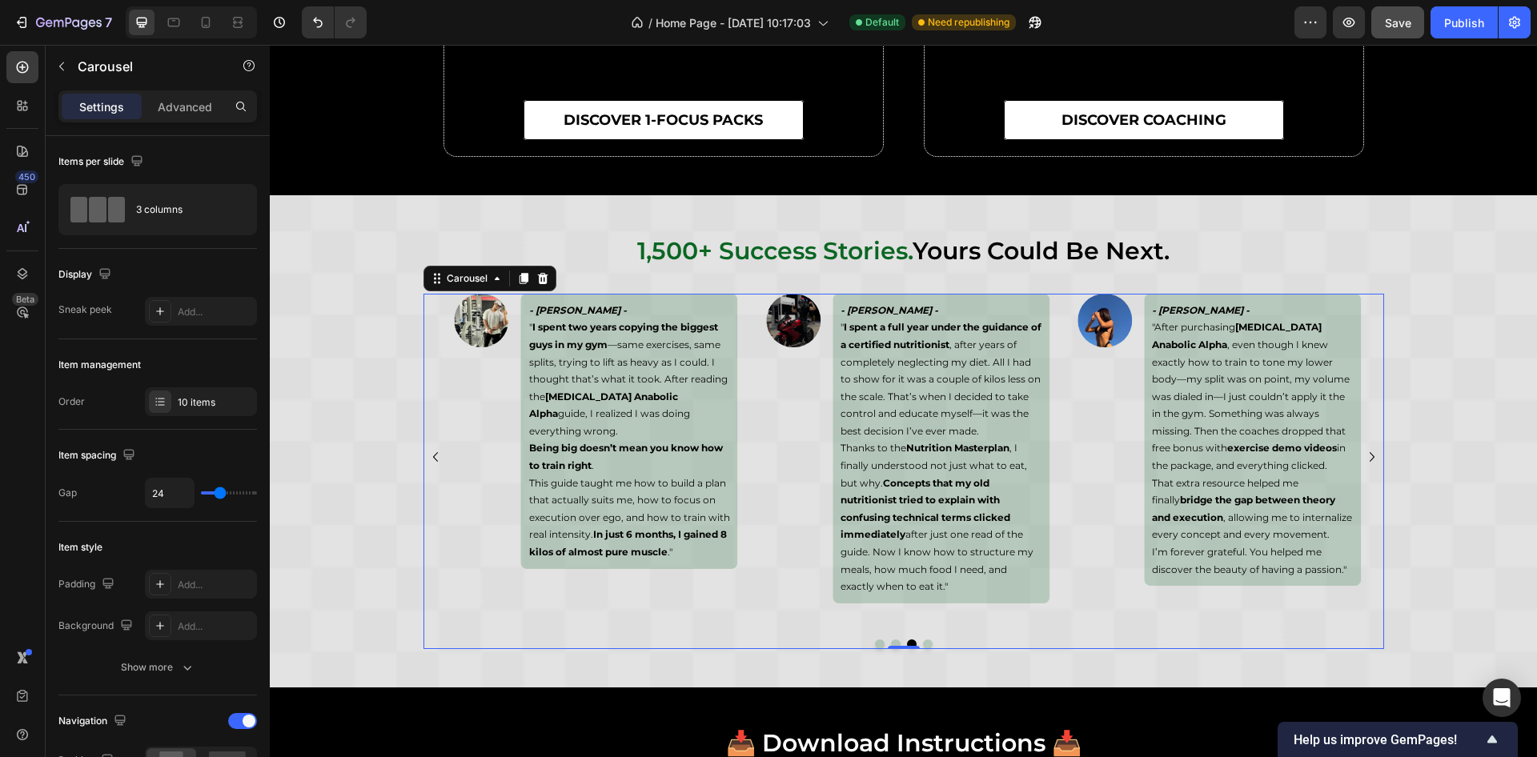
click at [1365, 452] on icon "Carousel Next Arrow" at bounding box center [1372, 457] width 19 height 19
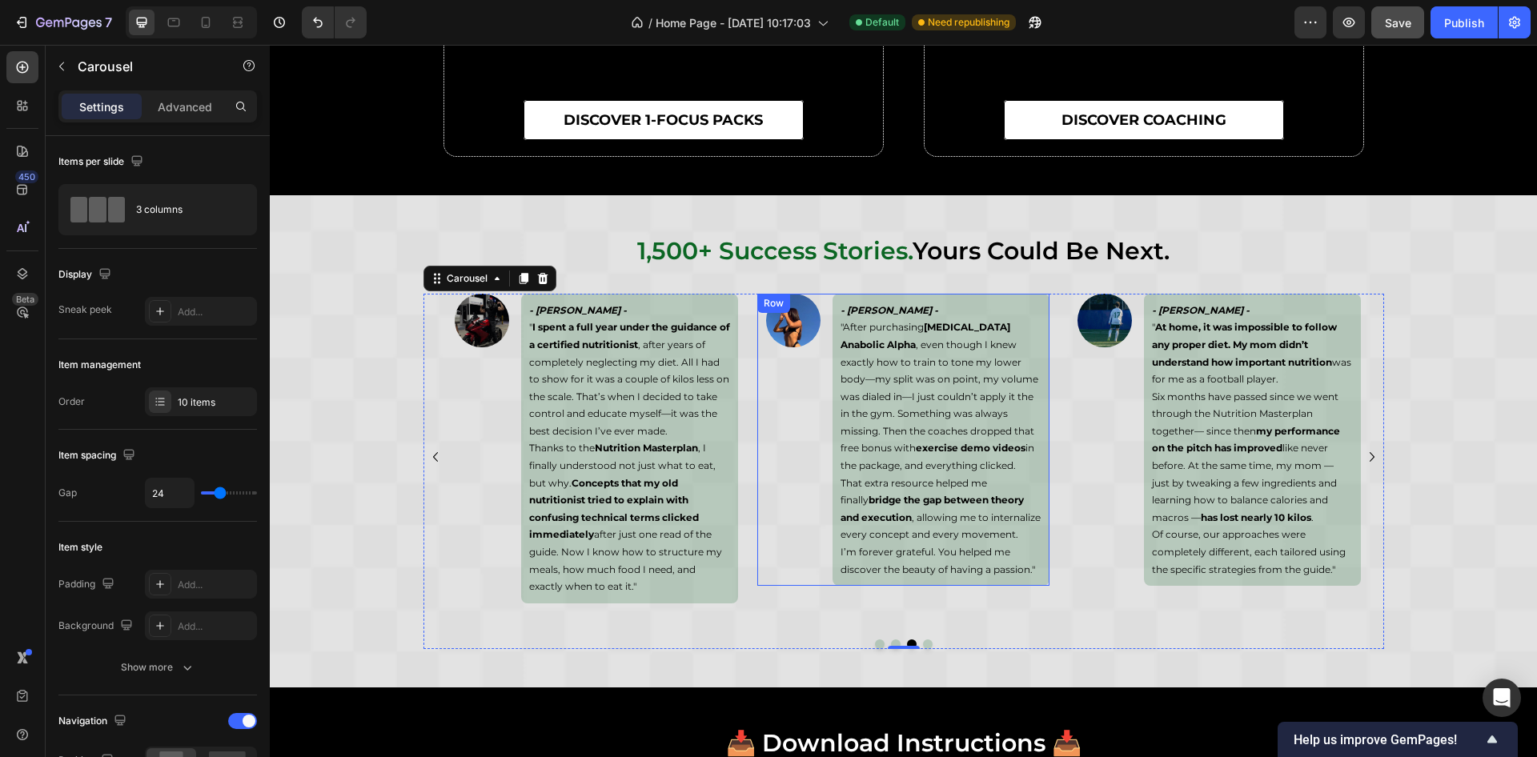
click at [793, 372] on div "Image" at bounding box center [793, 440] width 72 height 293
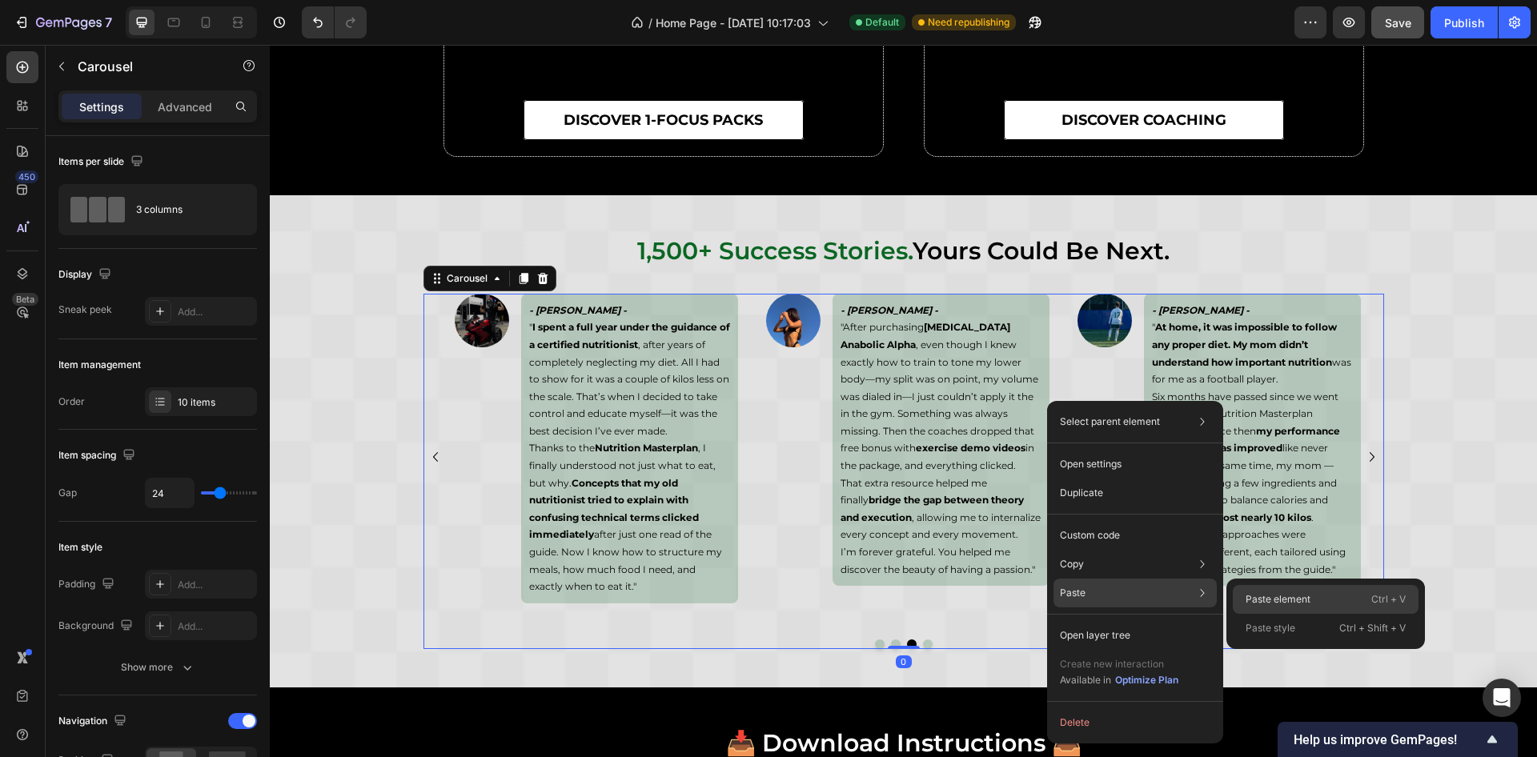
click at [1340, 600] on div "Paste element Ctrl + V" at bounding box center [1326, 599] width 186 height 29
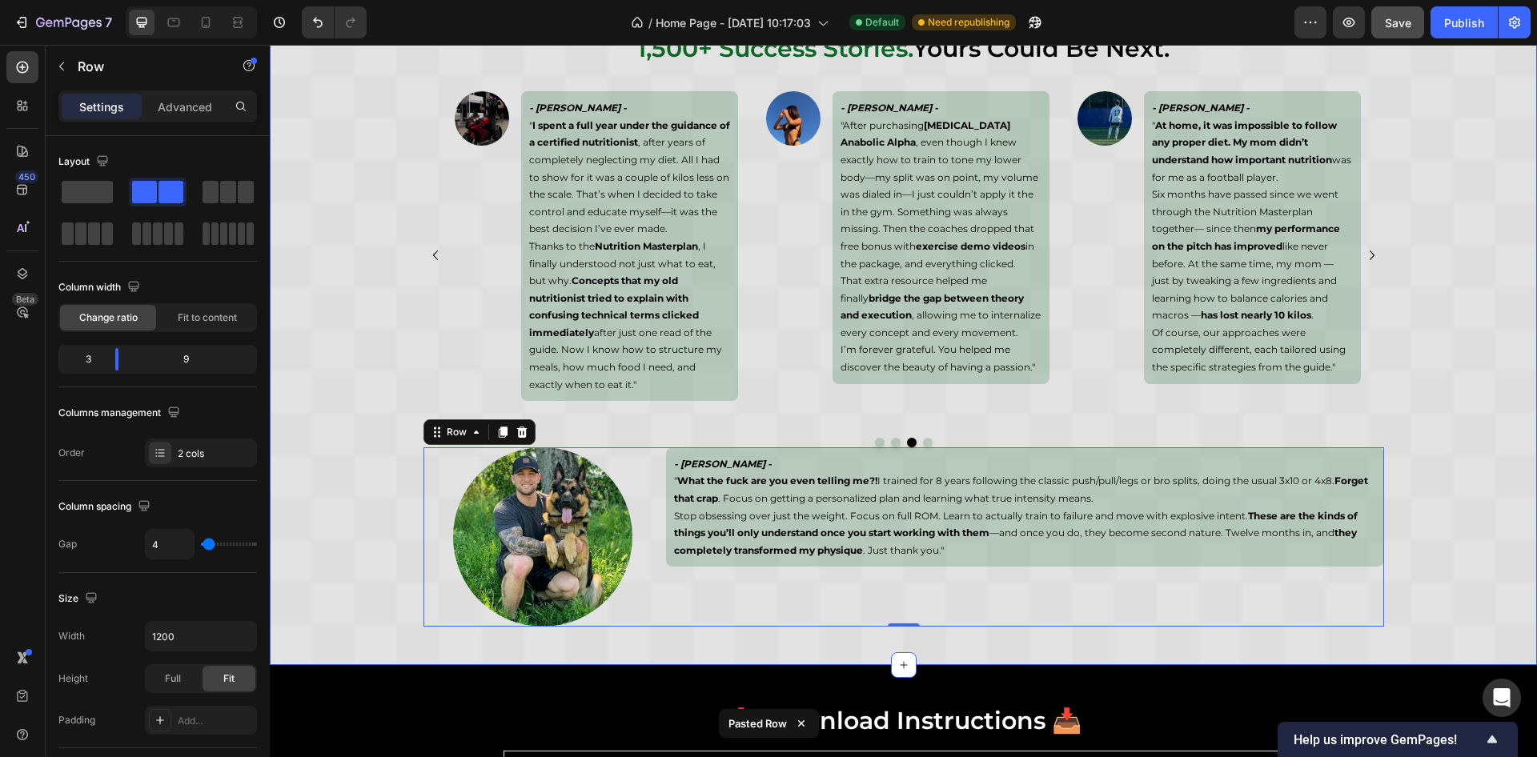
scroll to position [6380, 0]
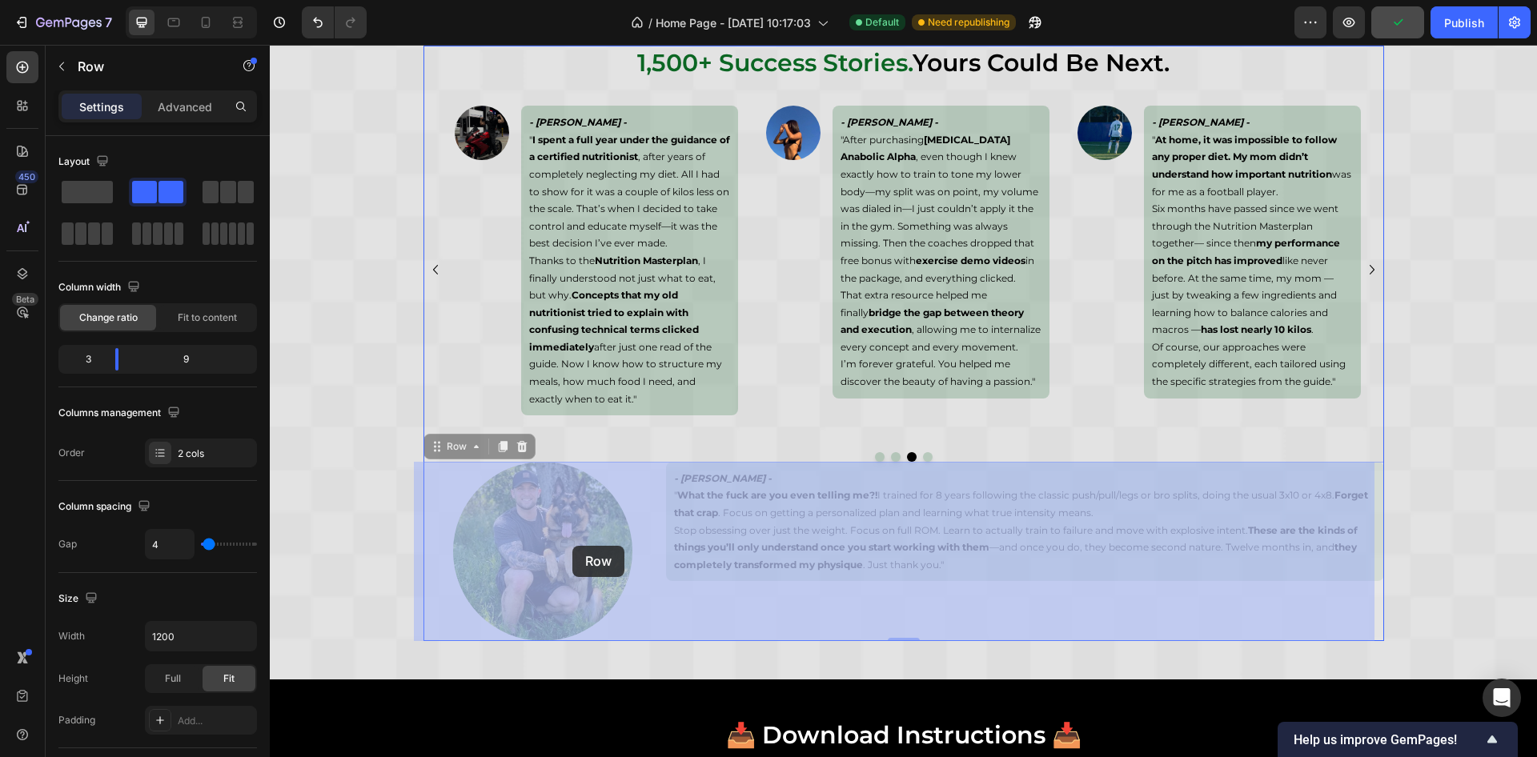
drag, startPoint x: 429, startPoint y: 451, endPoint x: 567, endPoint y: 546, distance: 167.5
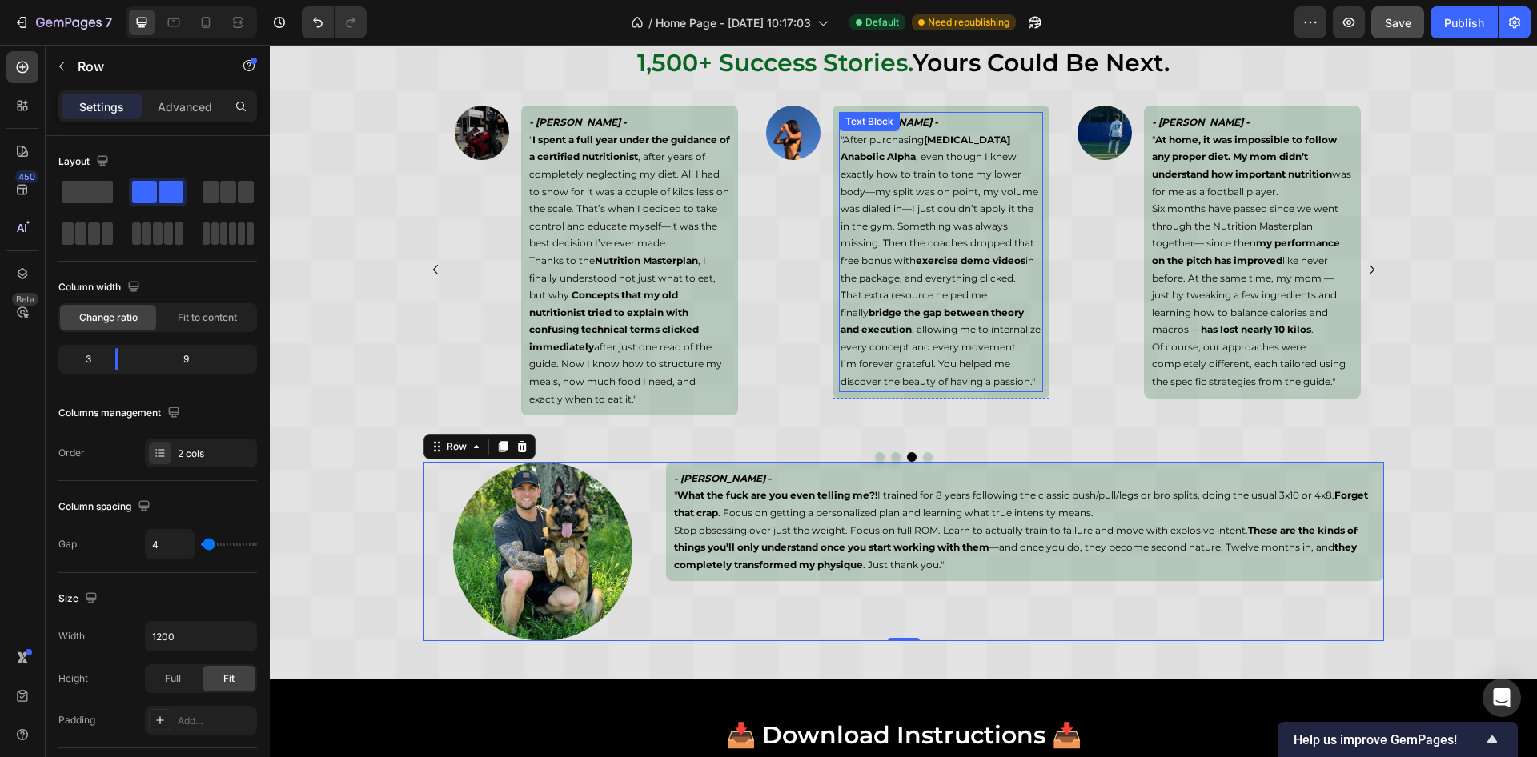
click at [916, 255] on strong "exercise demo videos" at bounding box center [971, 261] width 110 height 12
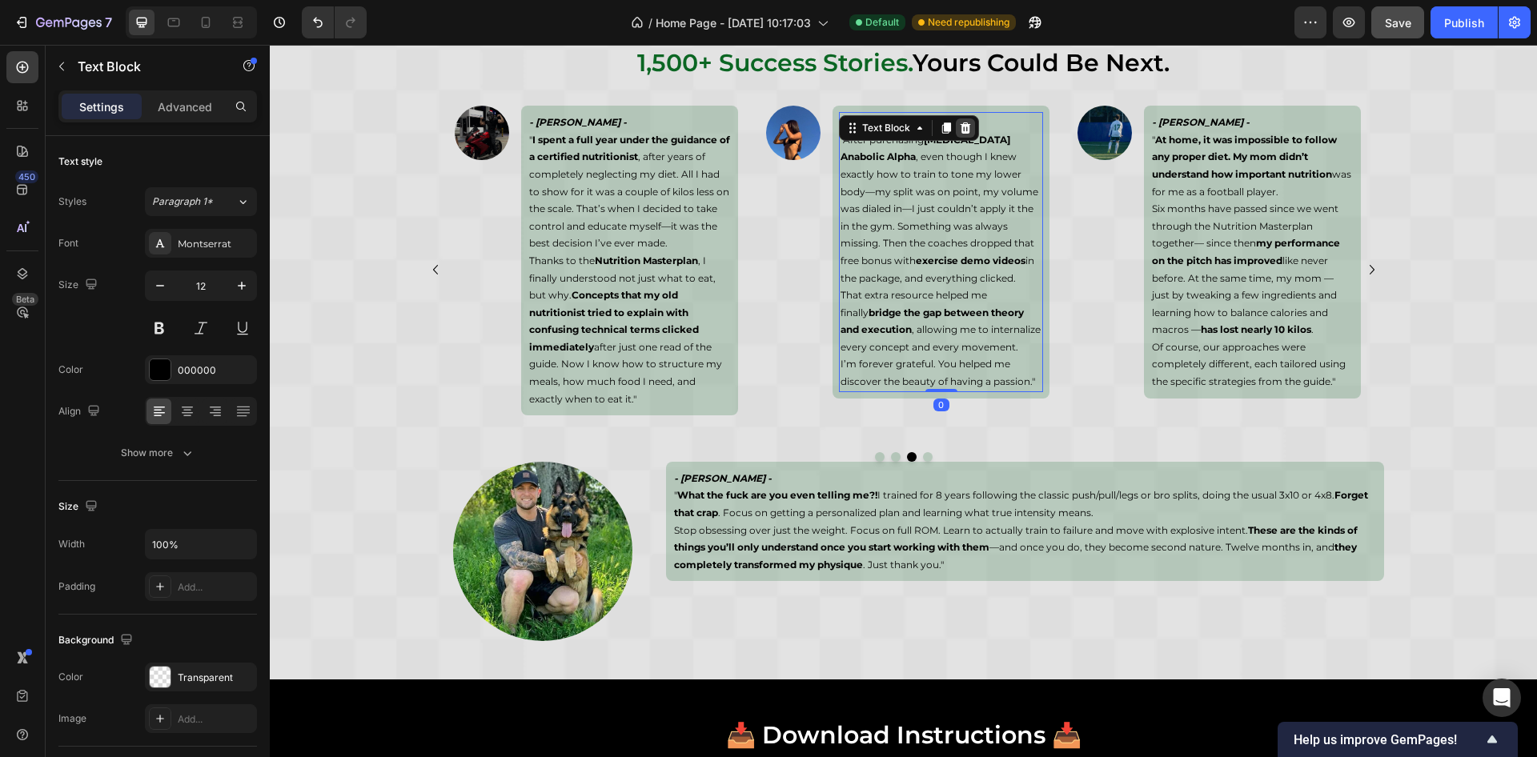
click at [961, 123] on icon at bounding box center [966, 128] width 10 height 11
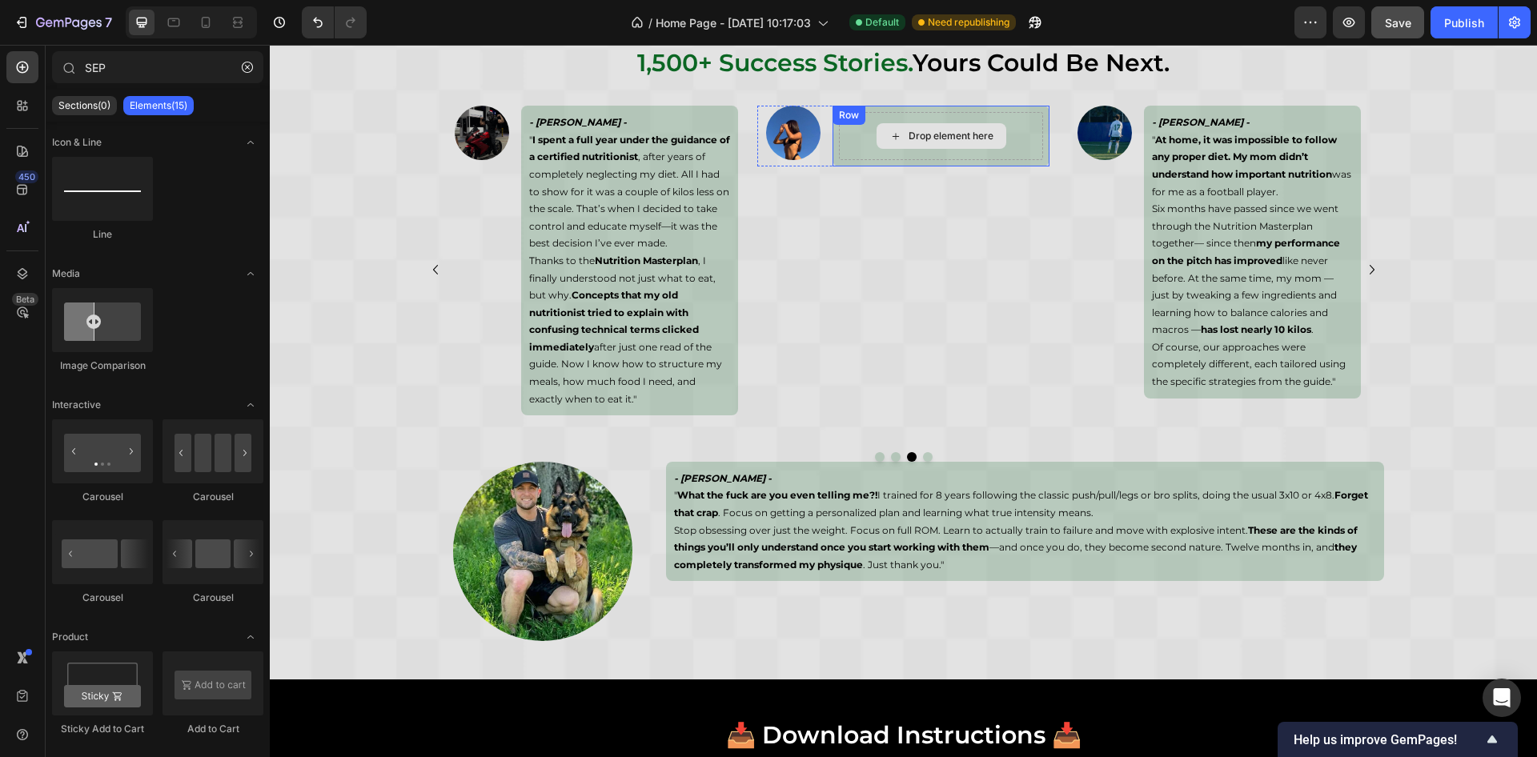
click at [853, 133] on div "Drop element here Row" at bounding box center [941, 136] width 217 height 61
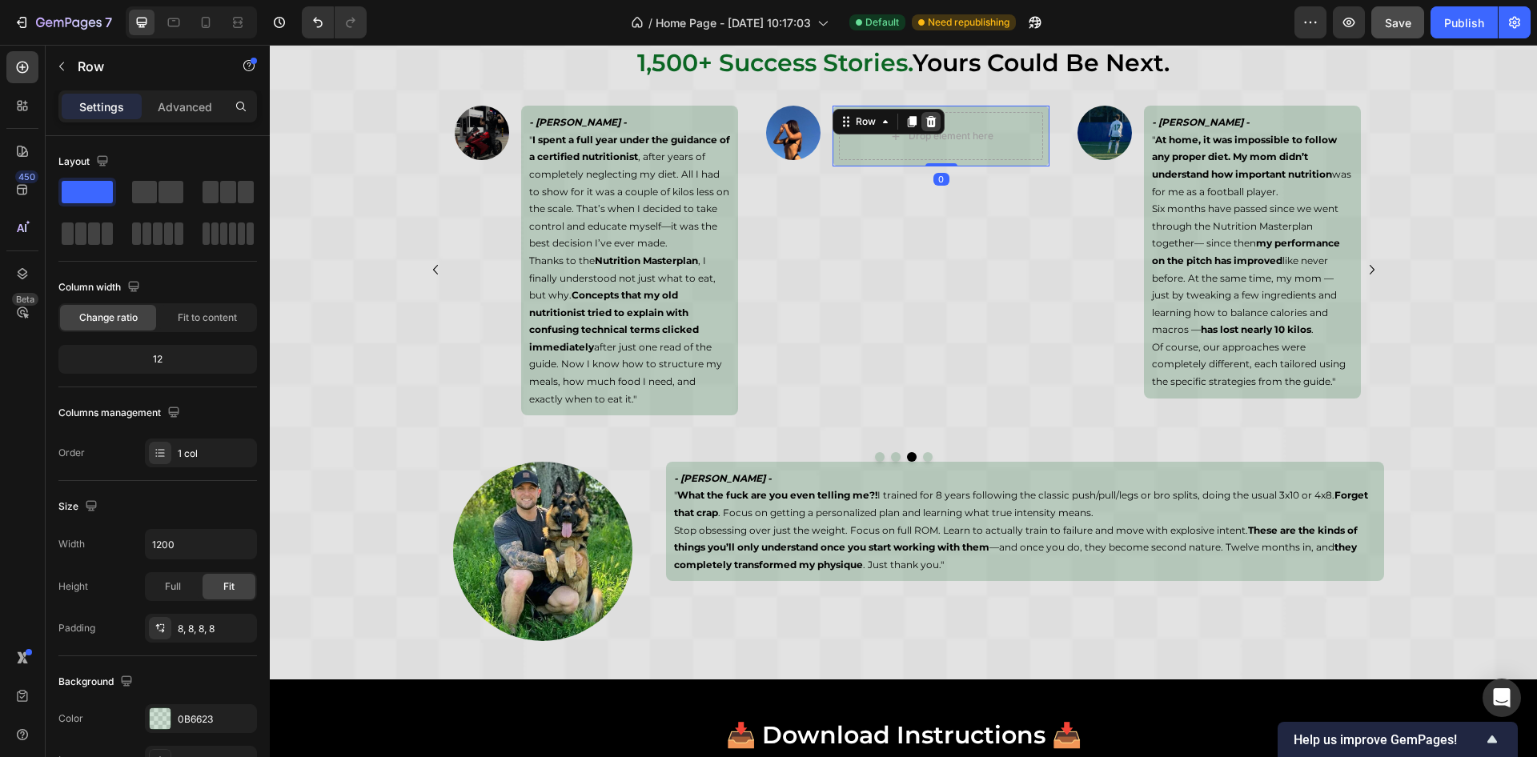
click at [925, 123] on icon at bounding box center [931, 121] width 13 height 13
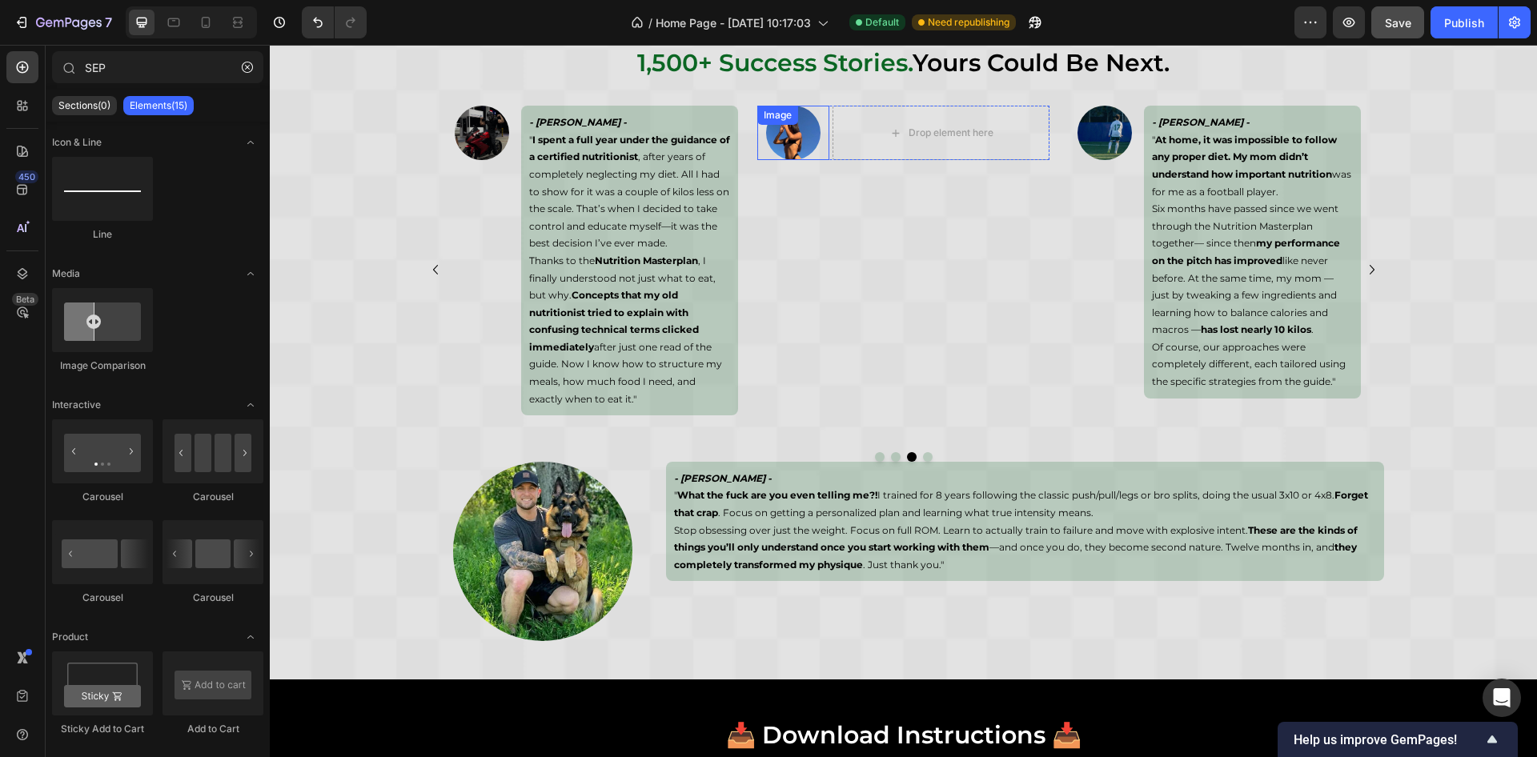
click at [767, 131] on div "Image" at bounding box center [793, 133] width 72 height 54
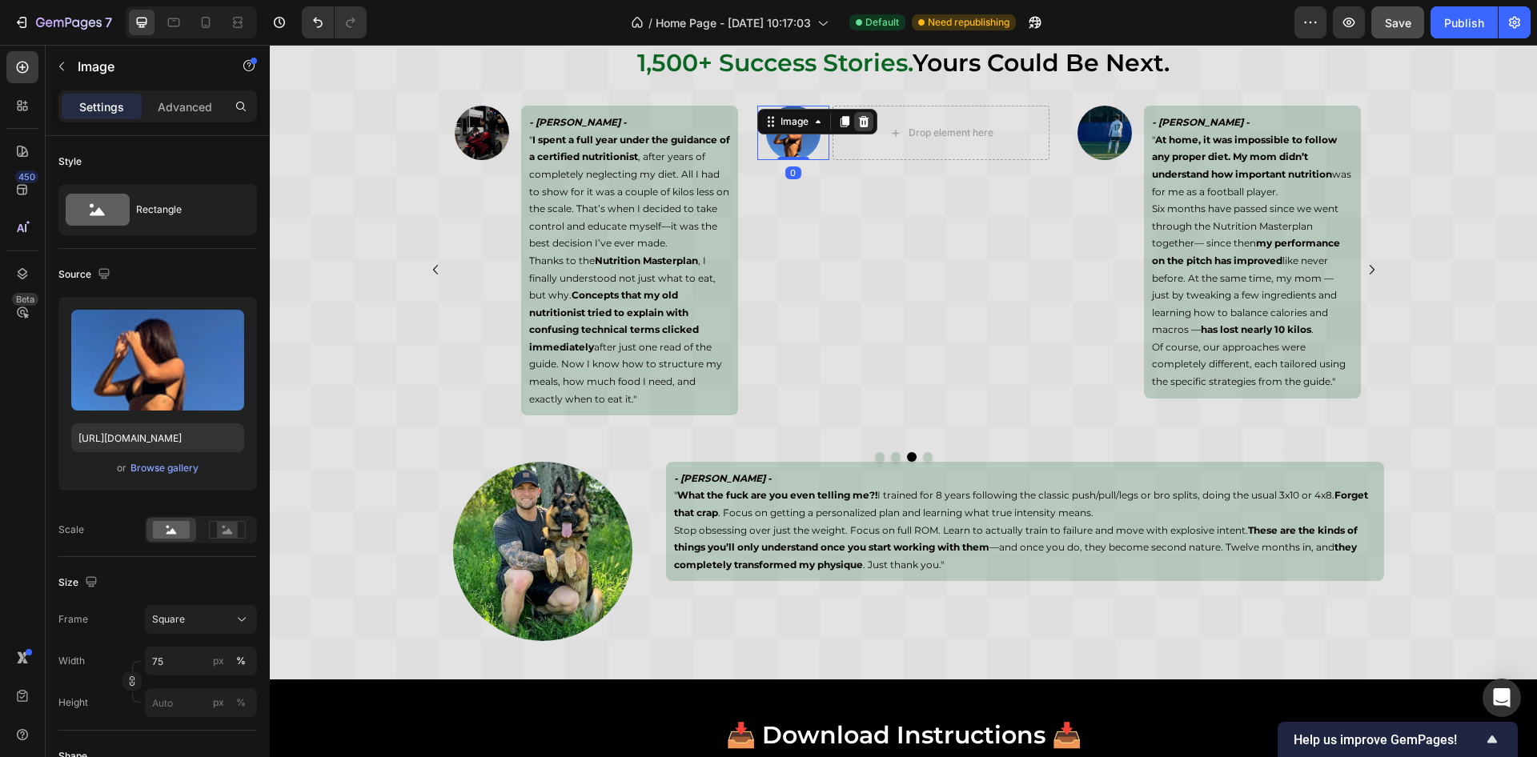
click at [858, 123] on icon at bounding box center [863, 121] width 10 height 11
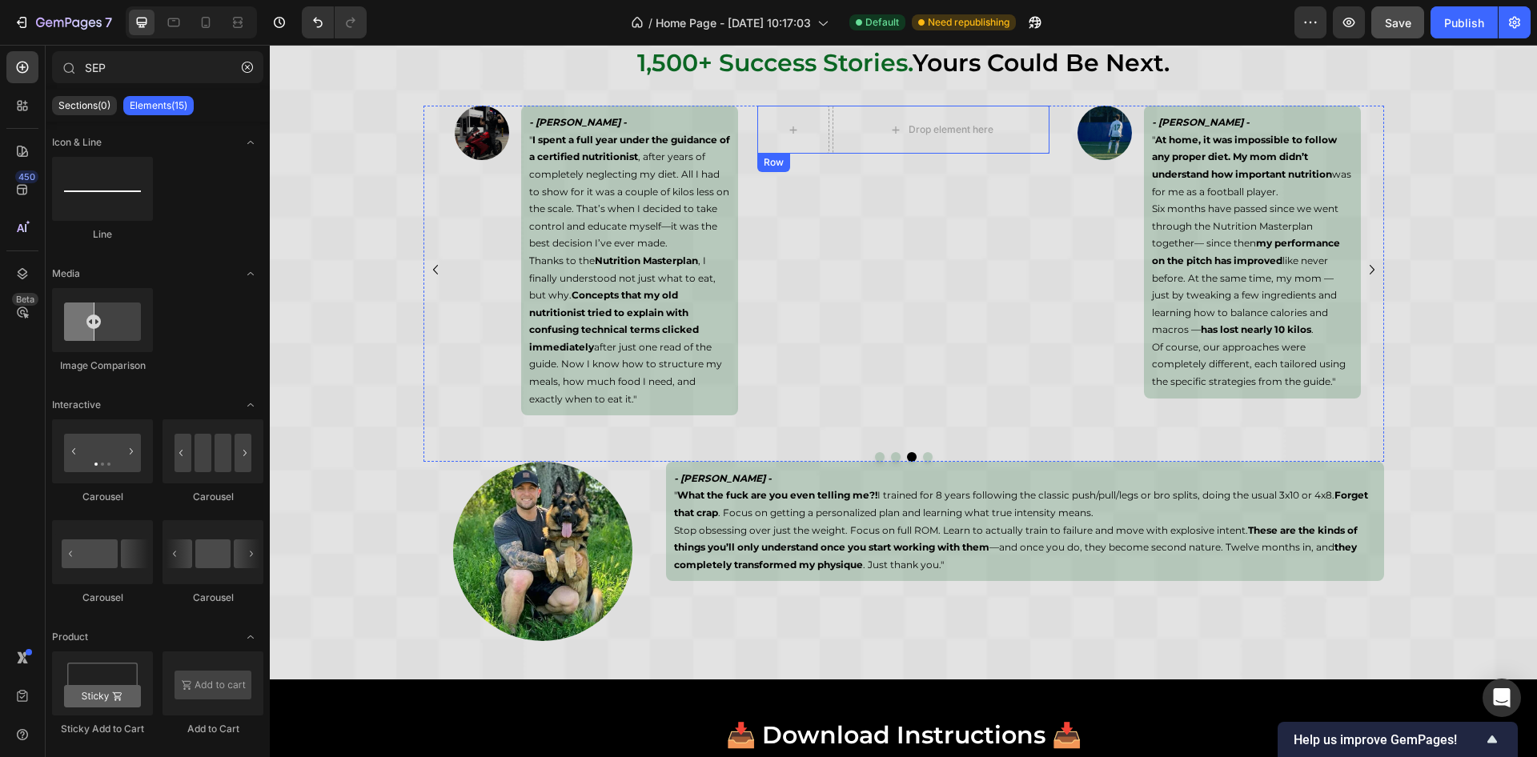
click at [822, 127] on div "Drop element here Row" at bounding box center [903, 130] width 292 height 48
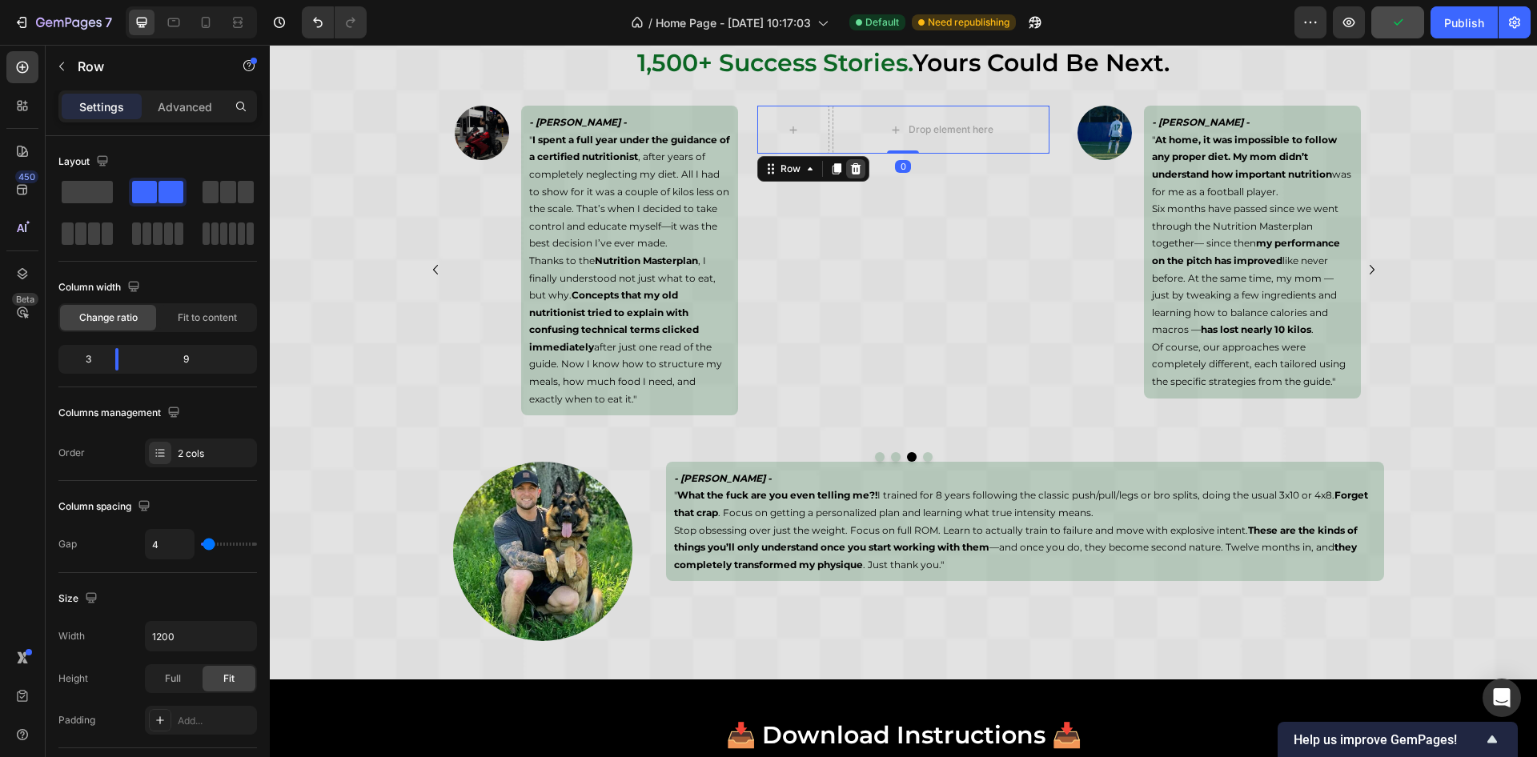
click at [850, 167] on icon at bounding box center [855, 168] width 10 height 11
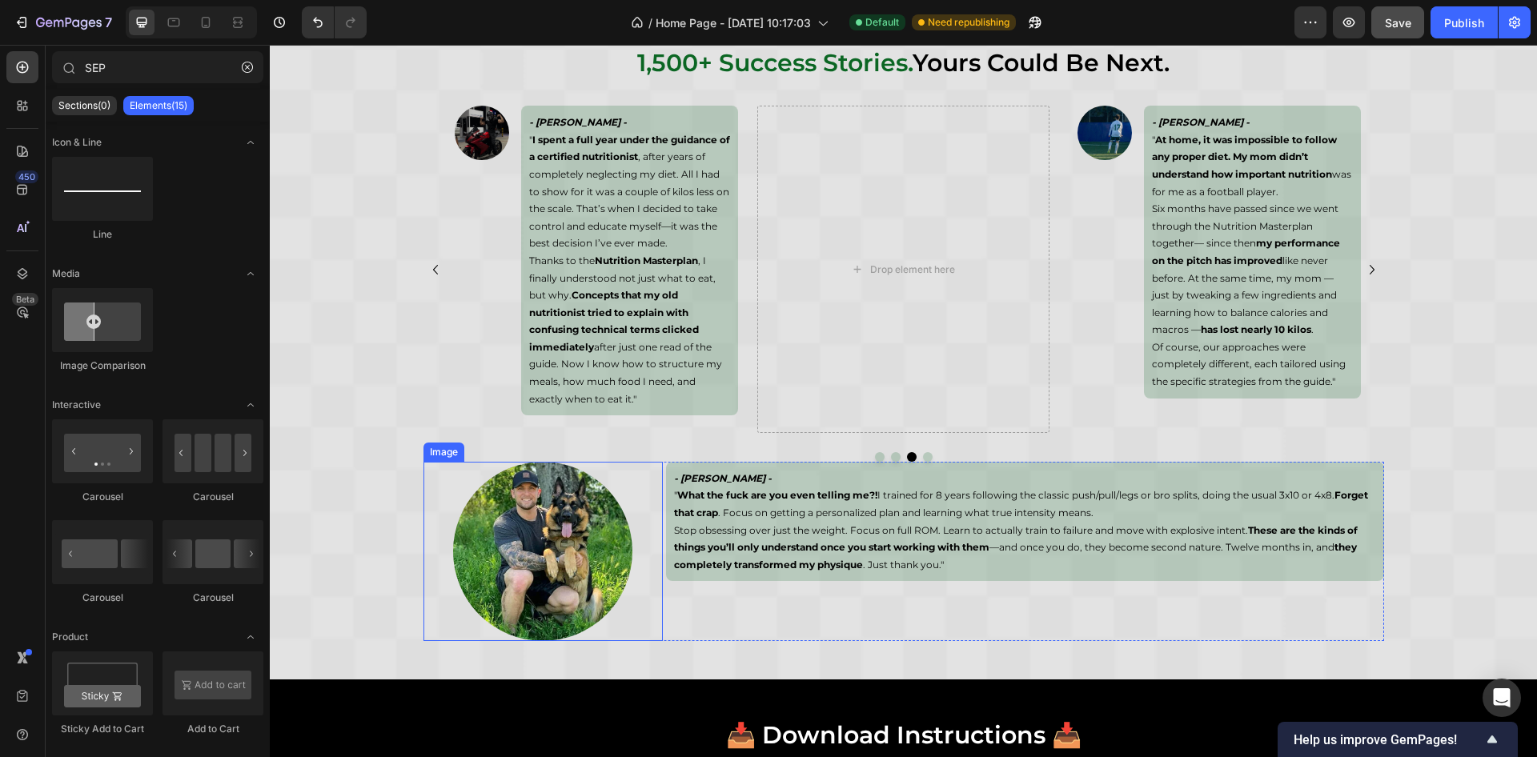
drag, startPoint x: 444, startPoint y: 499, endPoint x: 444, endPoint y: 491, distance: 8.0
click at [444, 499] on div at bounding box center [543, 551] width 239 height 179
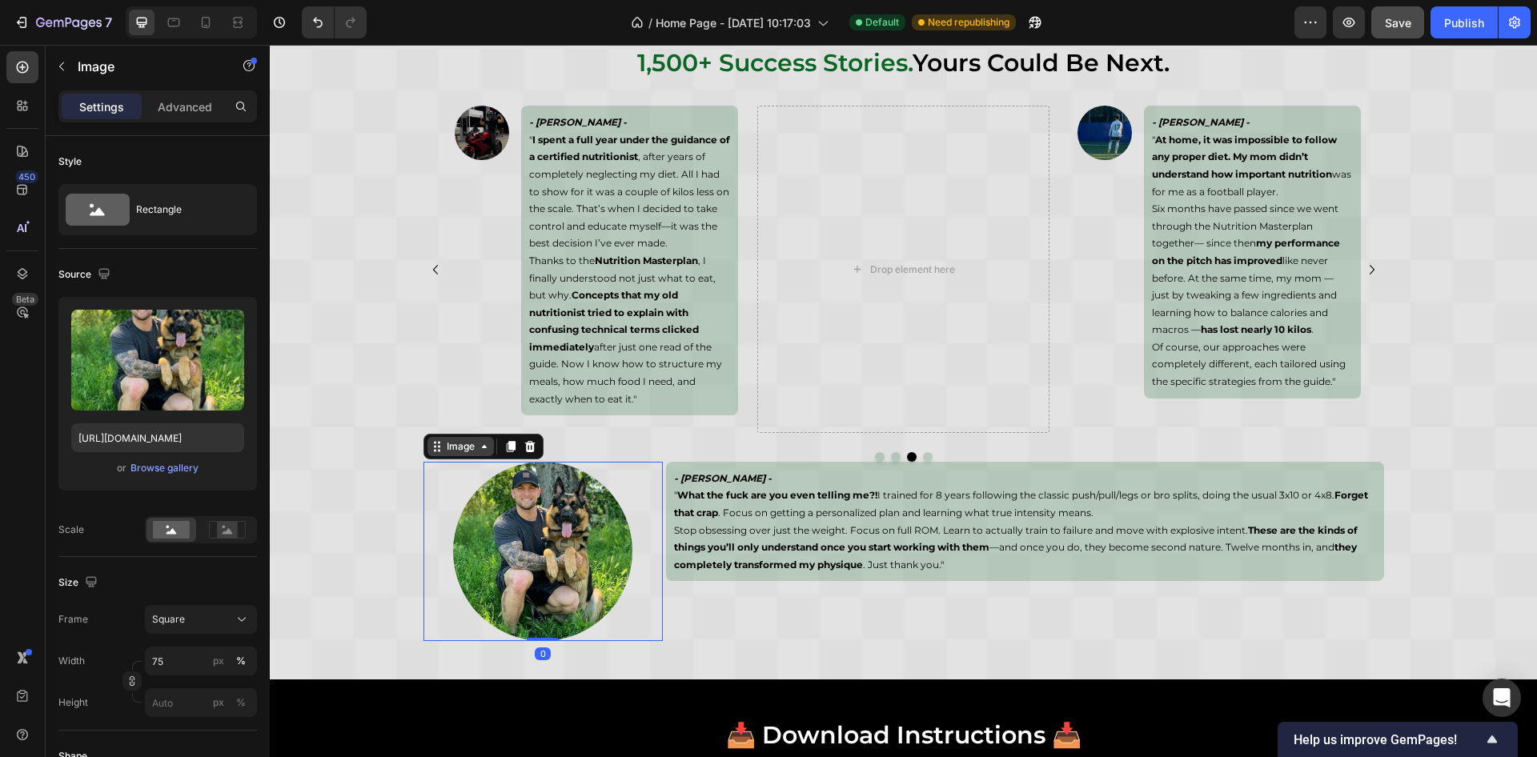
click at [449, 447] on div "Image" at bounding box center [461, 447] width 34 height 14
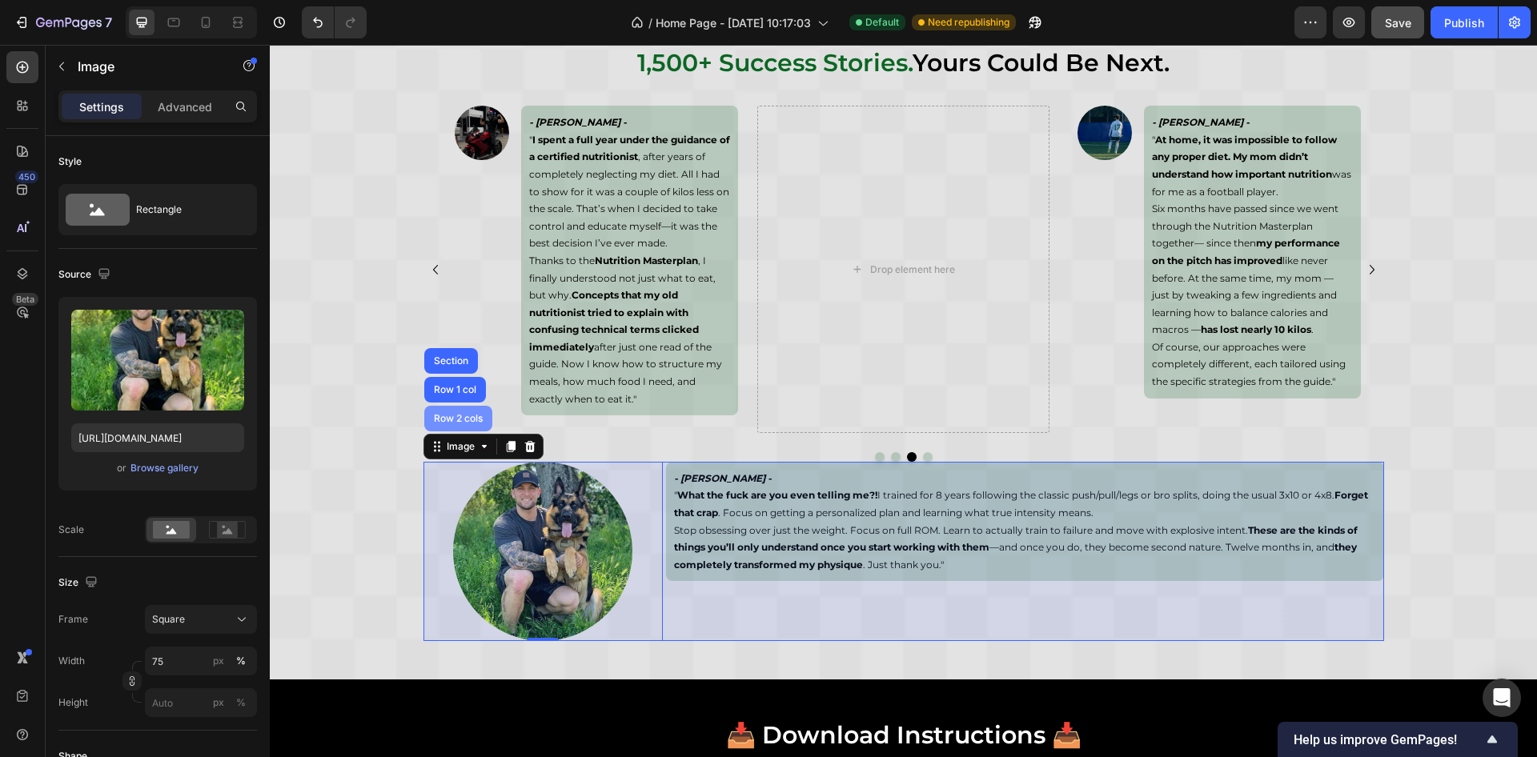
click at [468, 412] on div "Row 2 cols" at bounding box center [458, 419] width 68 height 26
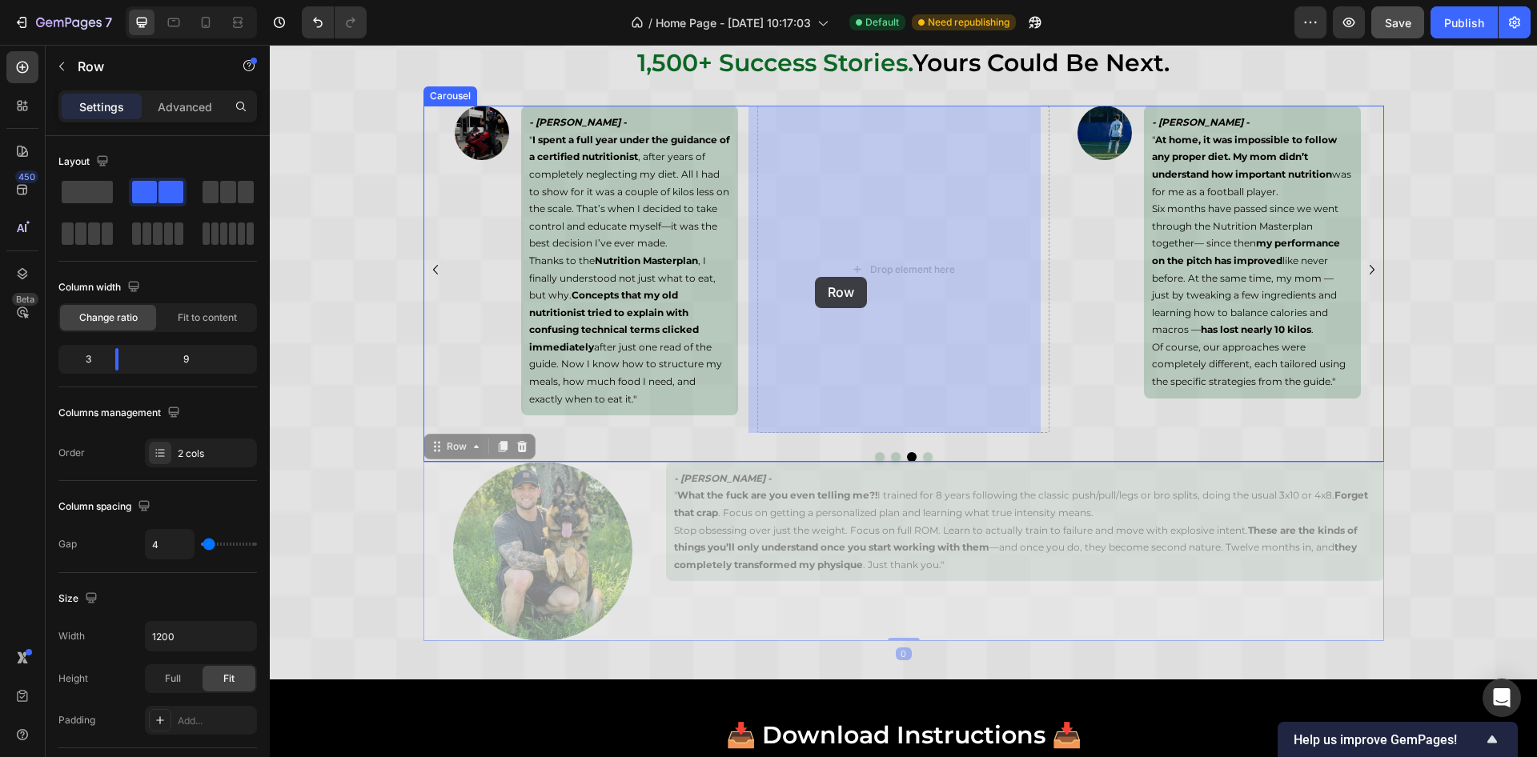
drag, startPoint x: 452, startPoint y: 443, endPoint x: 799, endPoint y: 286, distance: 380.6
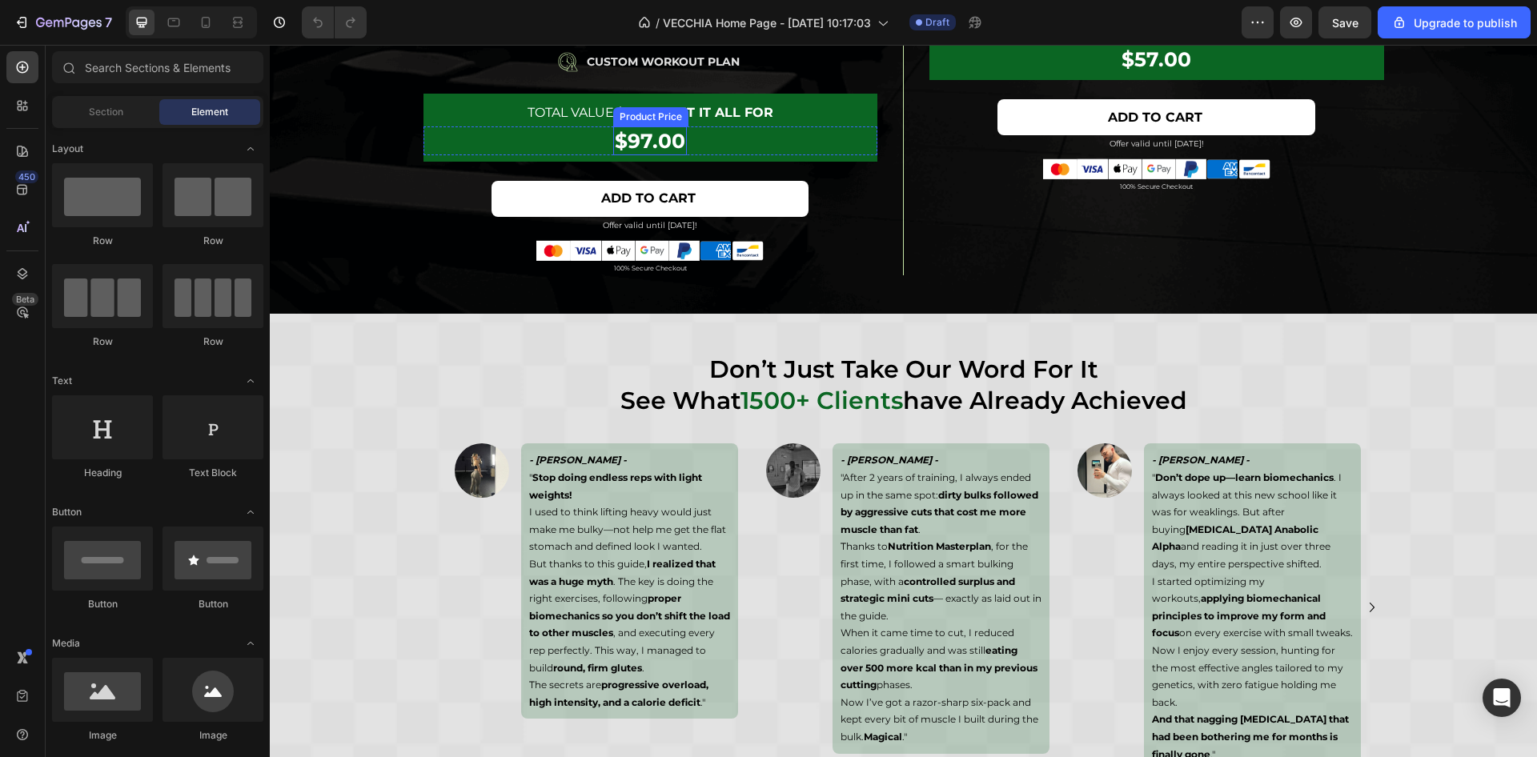
scroll to position [9429, 0]
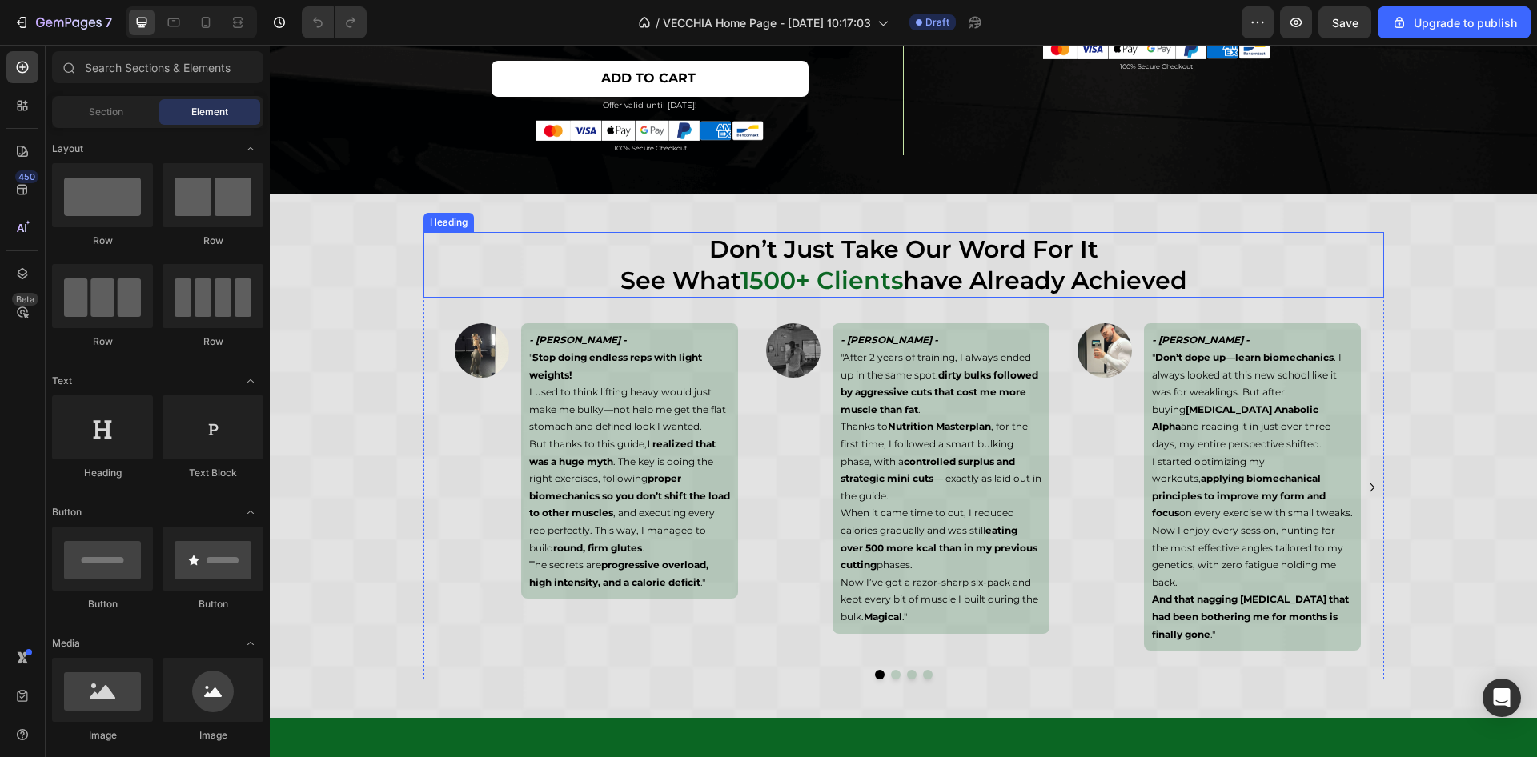
drag, startPoint x: 706, startPoint y: 265, endPoint x: 704, endPoint y: 247, distance: 17.8
click at [706, 265] on h2 "don’t just take our word for it see what 1500+ clients have already achieved" at bounding box center [904, 265] width 961 height 66
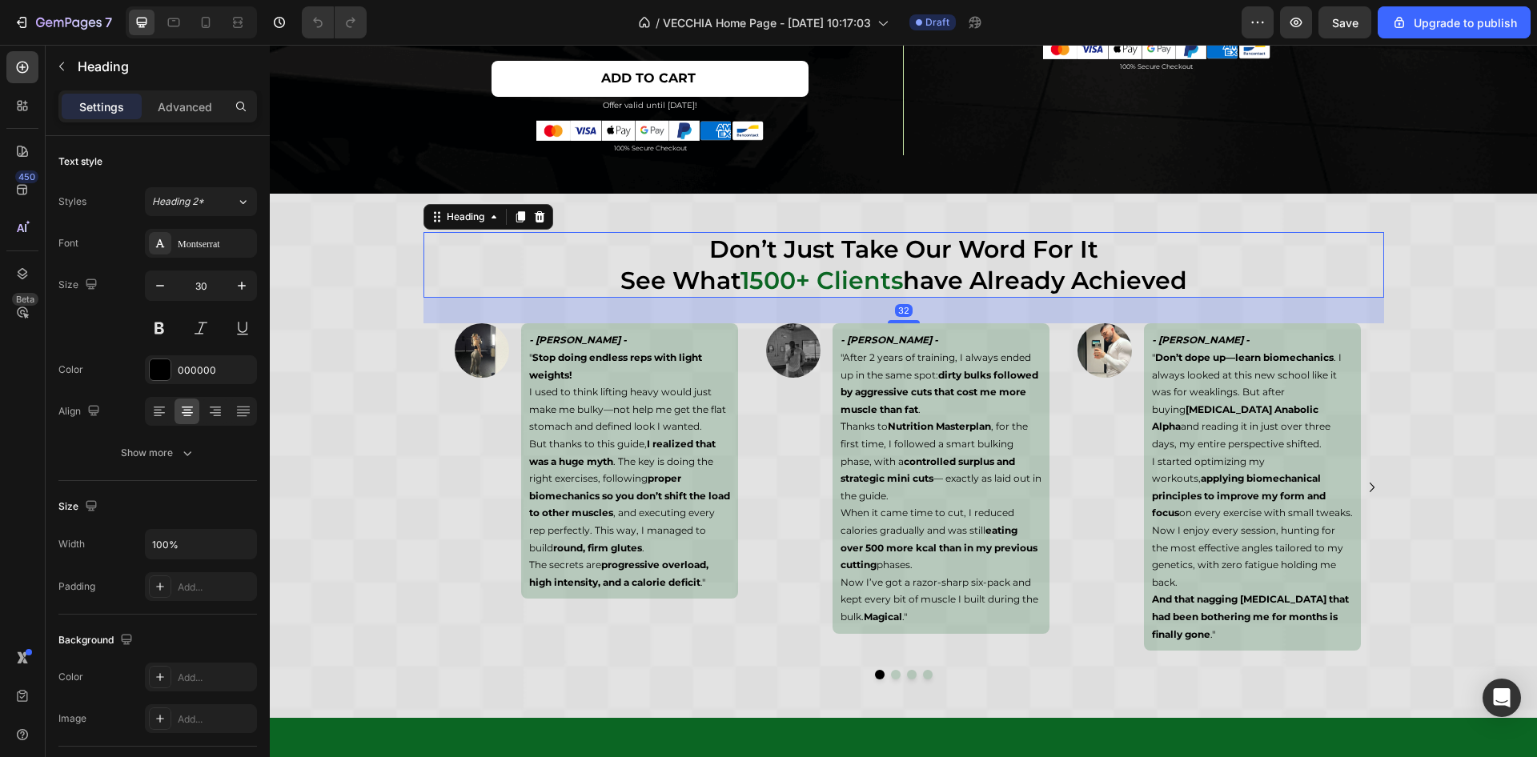
click at [704, 247] on h2 "don’t just take our word for it see what 1500+ clients have already achieved" at bounding box center [904, 265] width 961 height 66
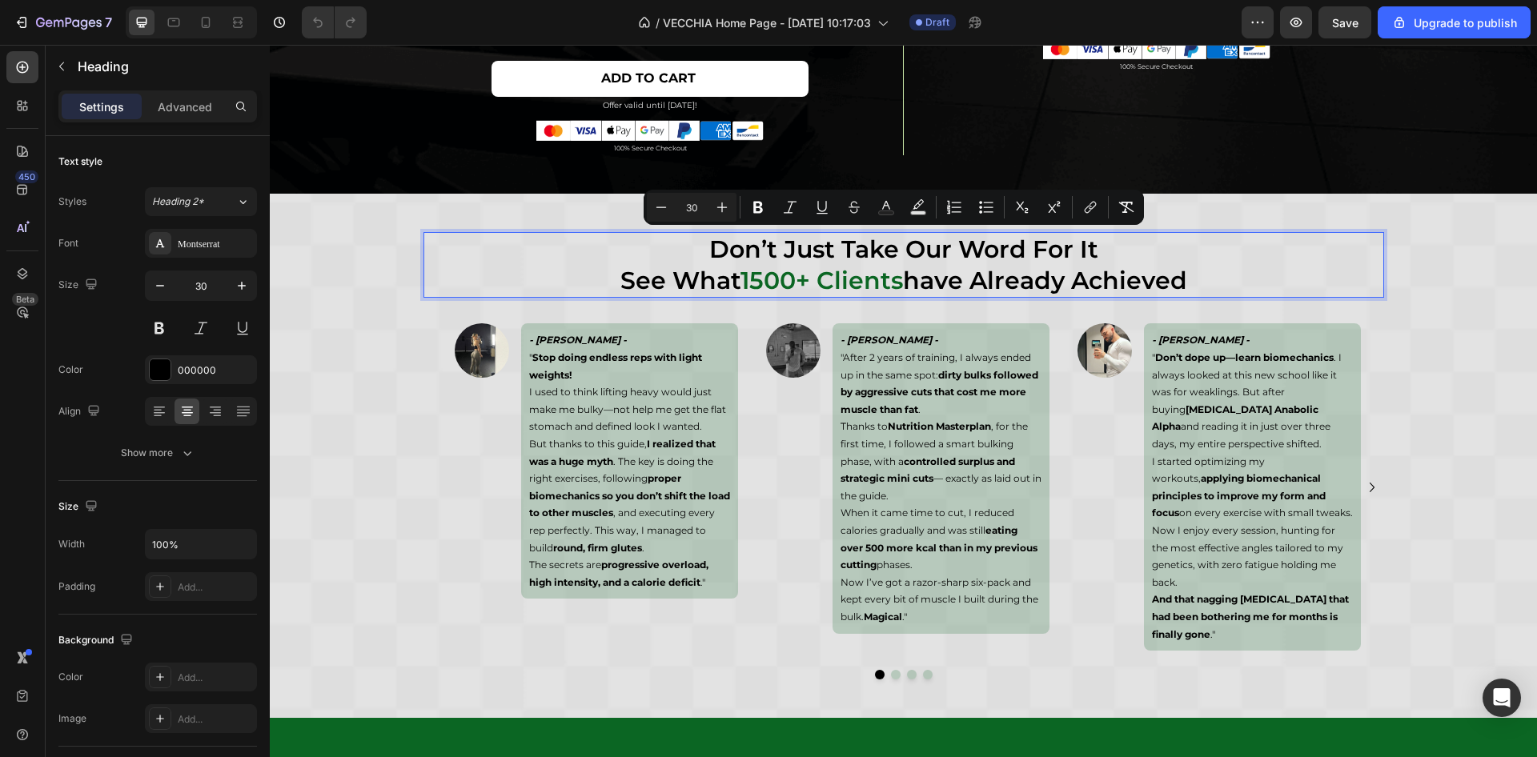
drag, startPoint x: 704, startPoint y: 247, endPoint x: 1207, endPoint y: 280, distance: 503.9
click at [1207, 280] on p "don’t just take our word for it see what 1500+ clients have already achieved" at bounding box center [904, 265] width 958 height 62
drag, startPoint x: 1016, startPoint y: 275, endPoint x: 1394, endPoint y: 252, distance: 378.7
click at [1413, 247] on div "don’t just take our word for it see what 1500+ clients have already achieved He…" at bounding box center [904, 456] width 1268 height 448
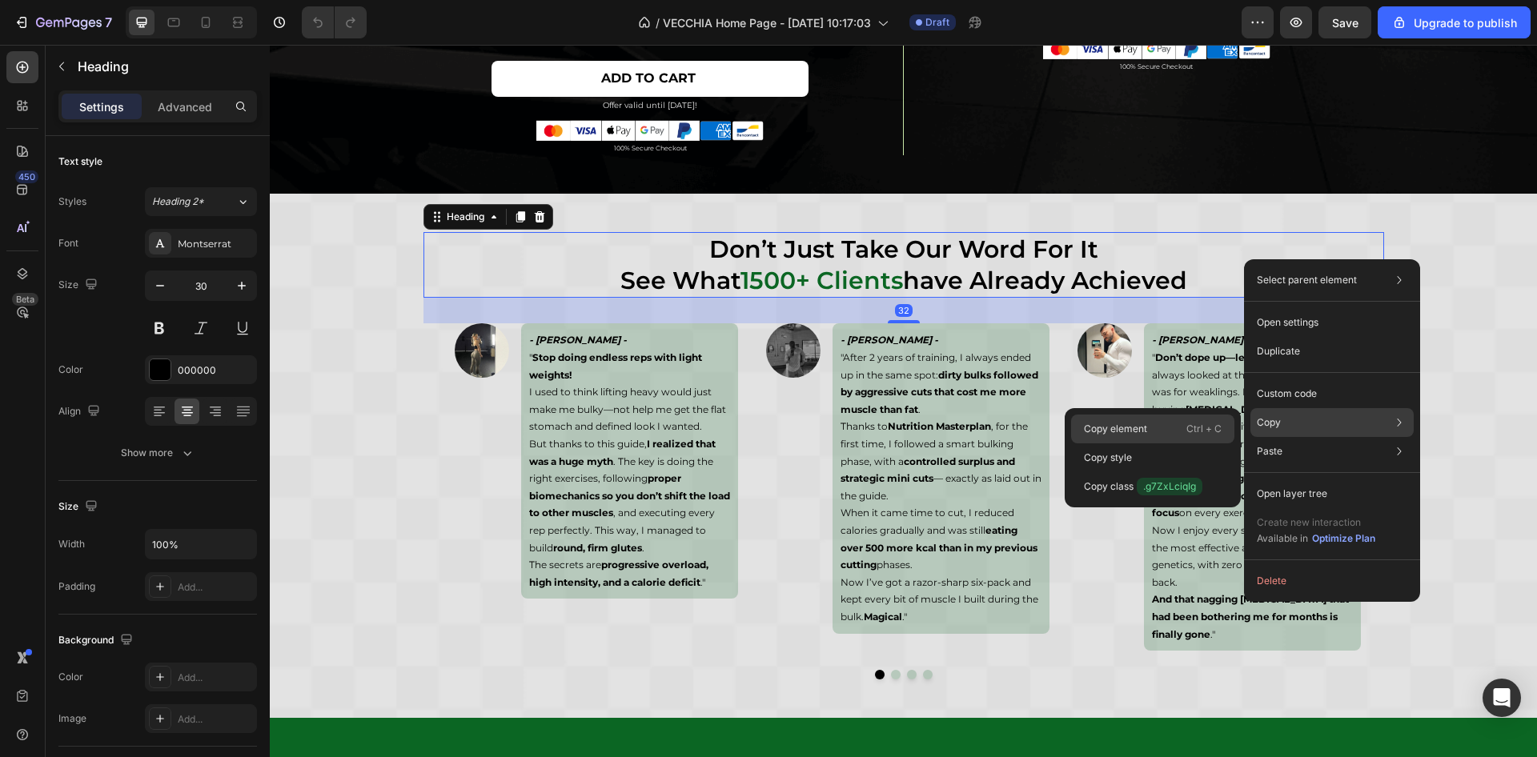
click at [1191, 424] on p "Ctrl + C" at bounding box center [1204, 429] width 35 height 16
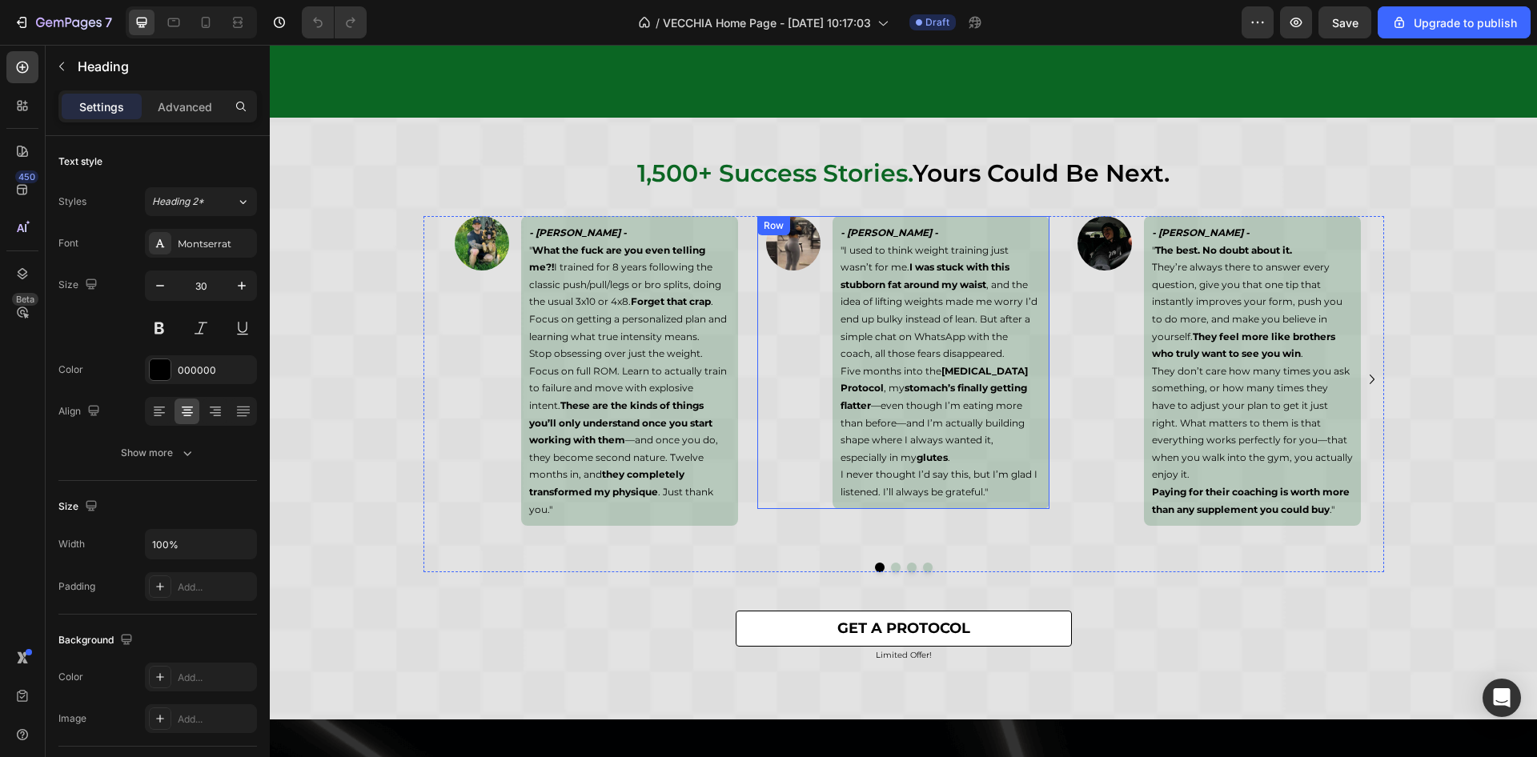
scroll to position [7758, 0]
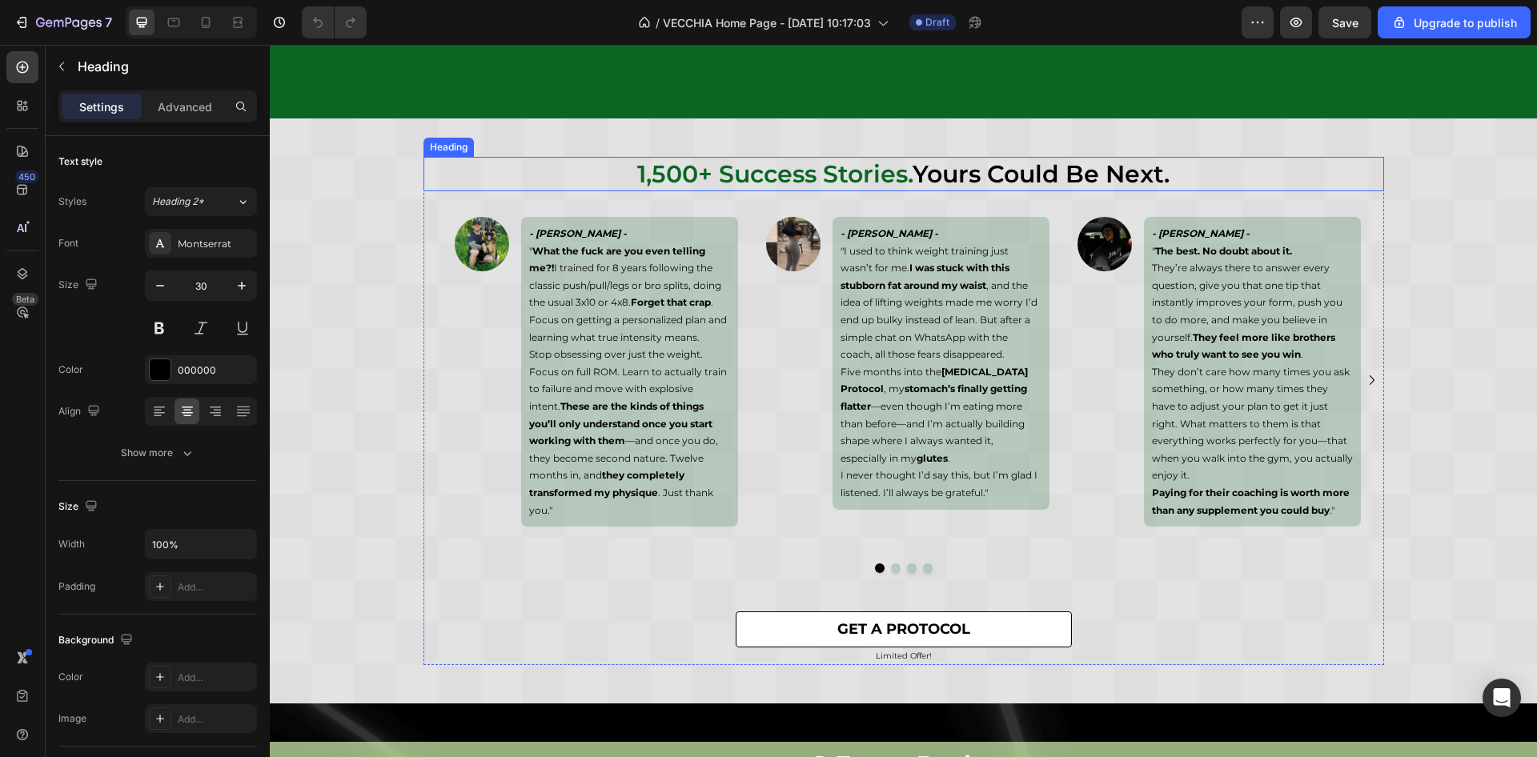
click at [903, 173] on h2 "1,500+ success stories. yours could be next." at bounding box center [904, 174] width 961 height 34
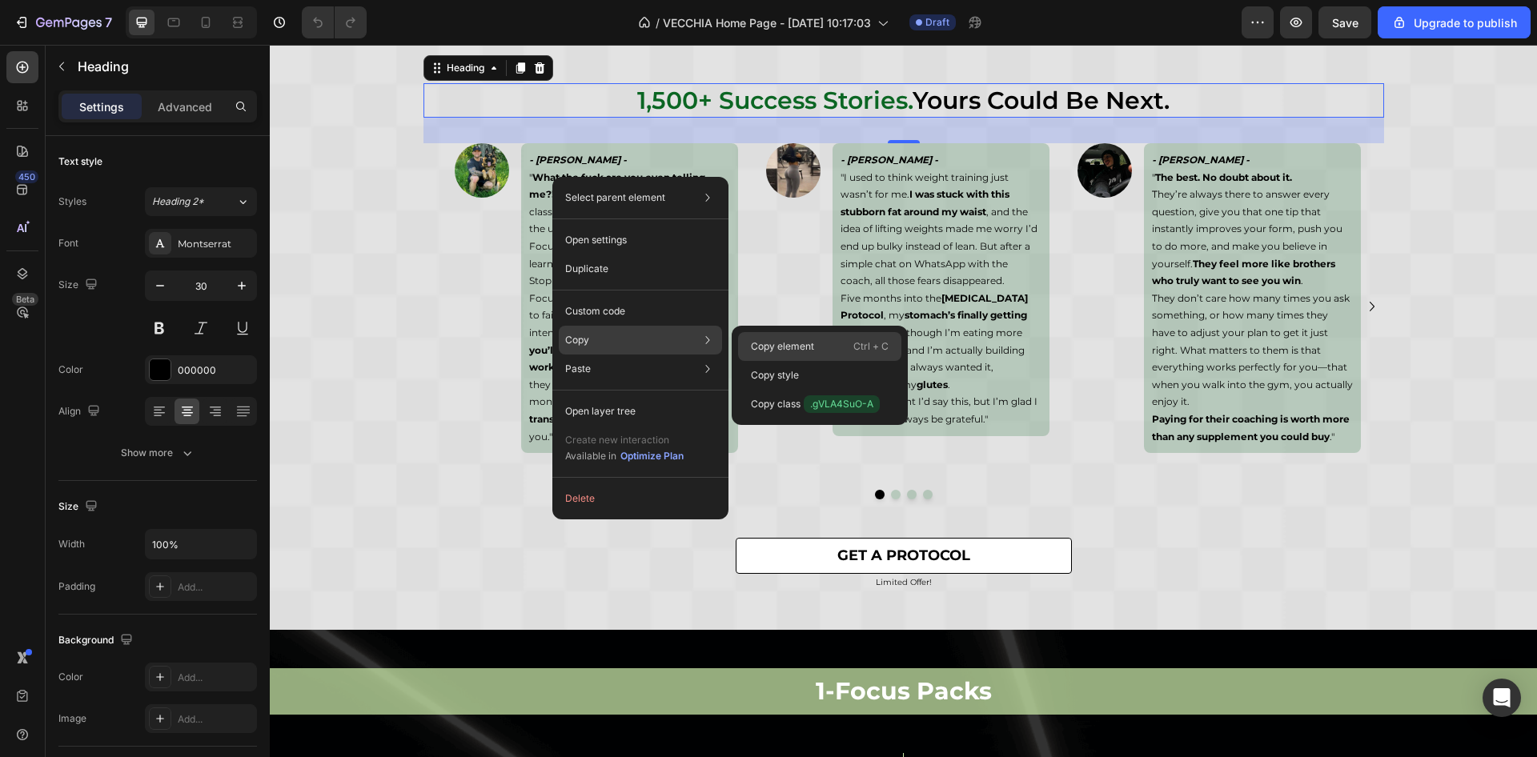
click at [765, 347] on p "Copy element" at bounding box center [782, 347] width 63 height 14
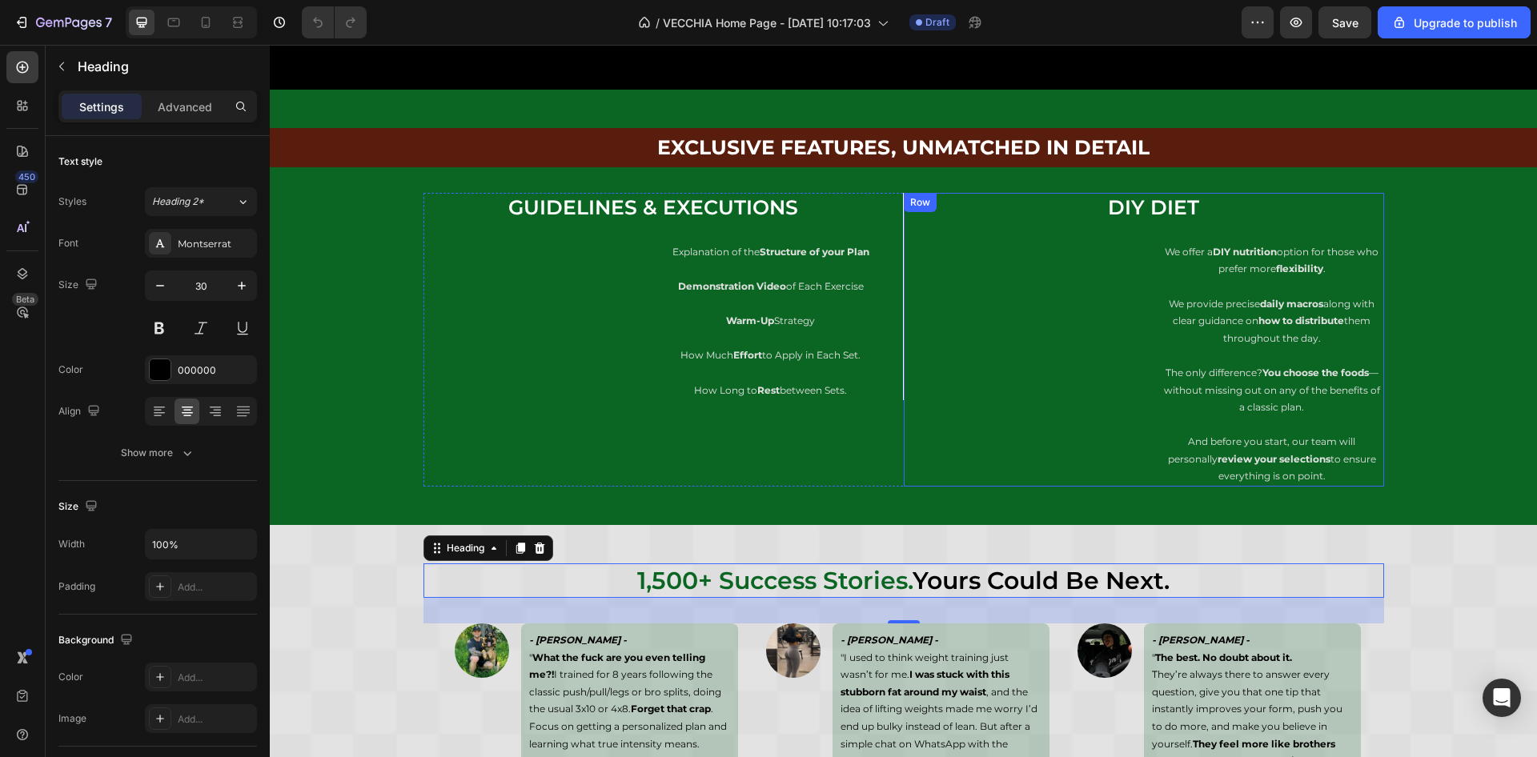
scroll to position [7518, 0]
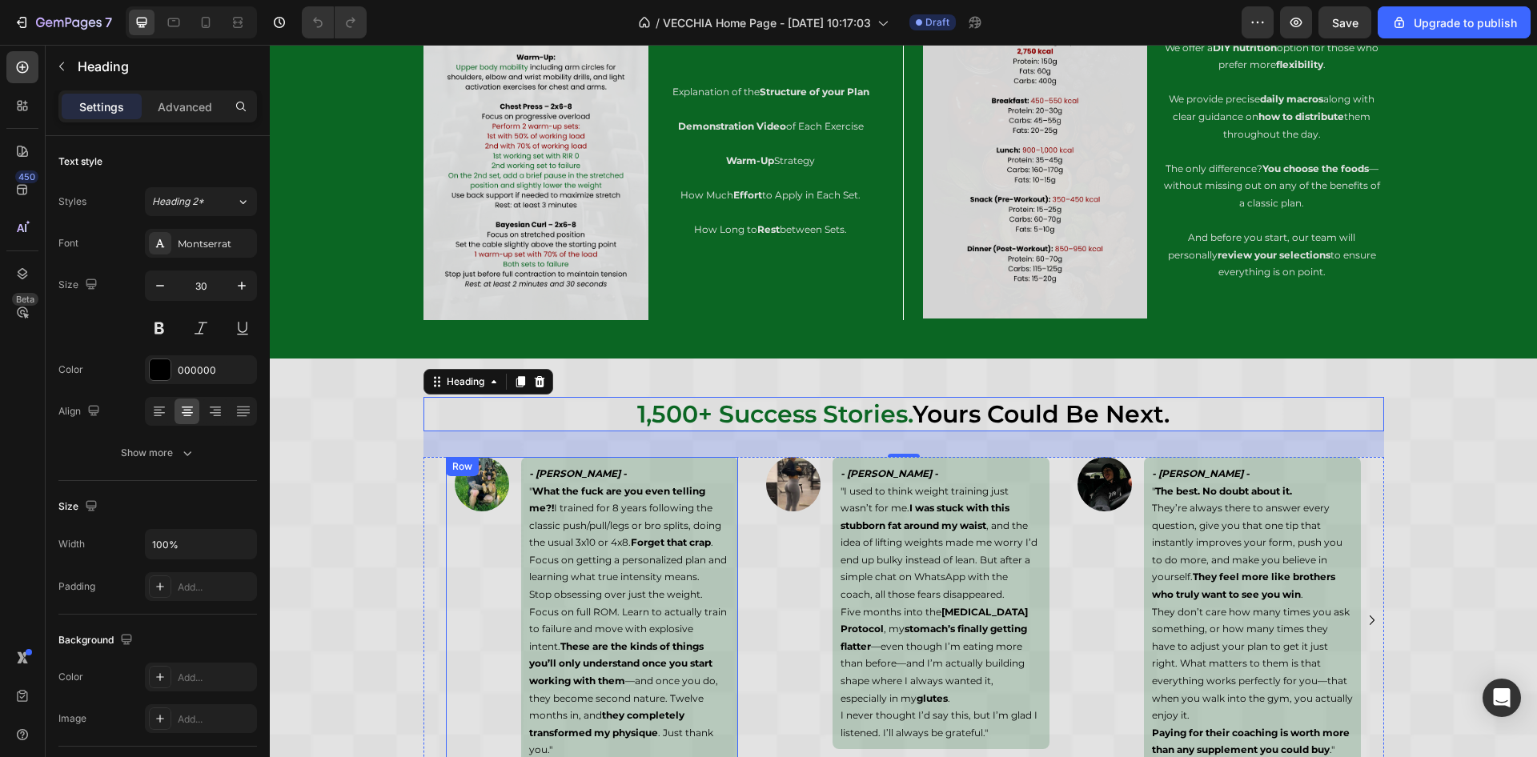
click at [486, 533] on div "Image" at bounding box center [482, 612] width 72 height 310
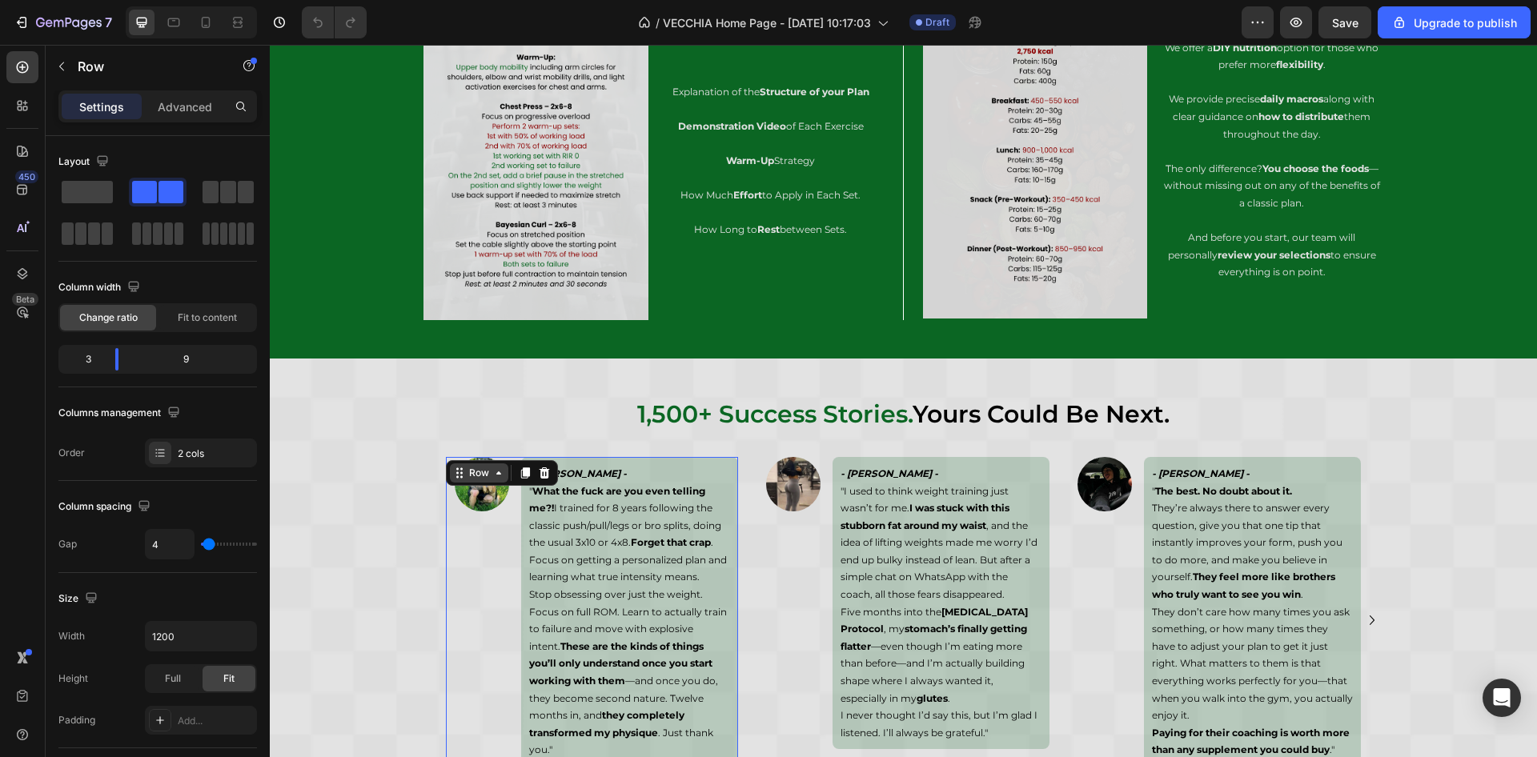
click at [473, 476] on div "Row" at bounding box center [479, 473] width 26 height 14
click at [501, 598] on div "Image" at bounding box center [482, 612] width 72 height 310
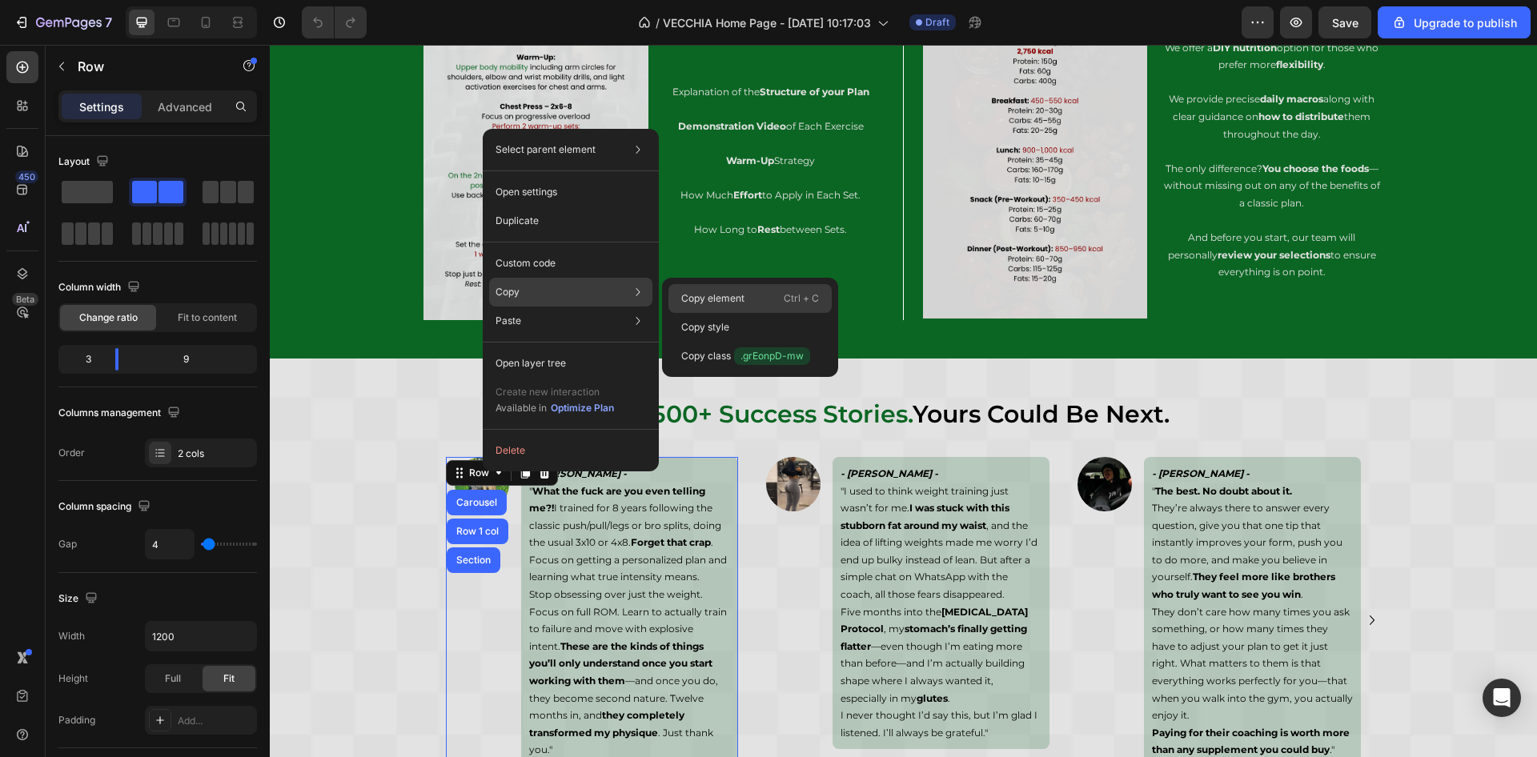
click at [694, 295] on p "Copy element" at bounding box center [712, 298] width 63 height 14
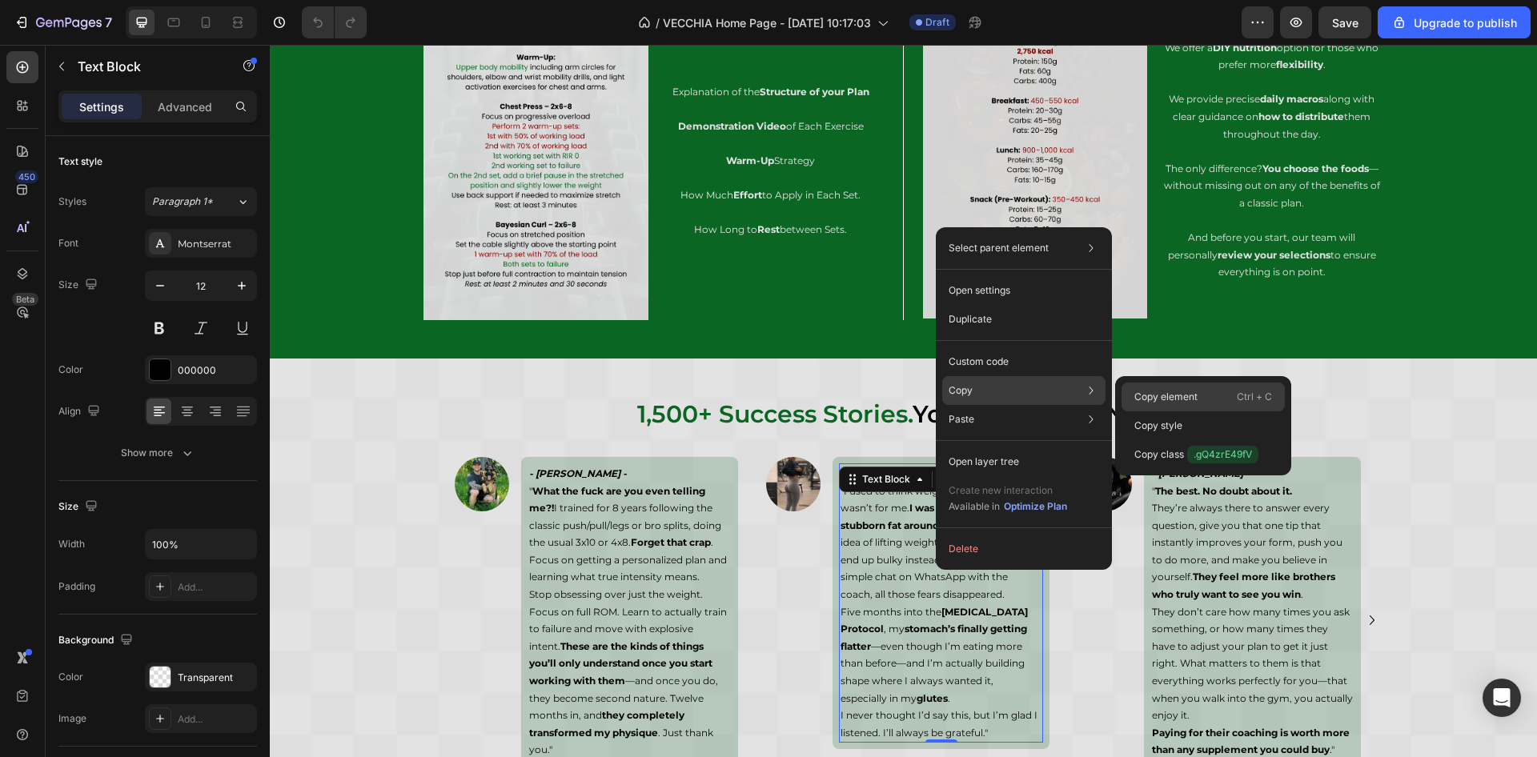
drag, startPoint x: 1187, startPoint y: 389, endPoint x: 876, endPoint y: 340, distance: 315.4
click at [1188, 390] on p "Copy element" at bounding box center [1166, 397] width 63 height 14
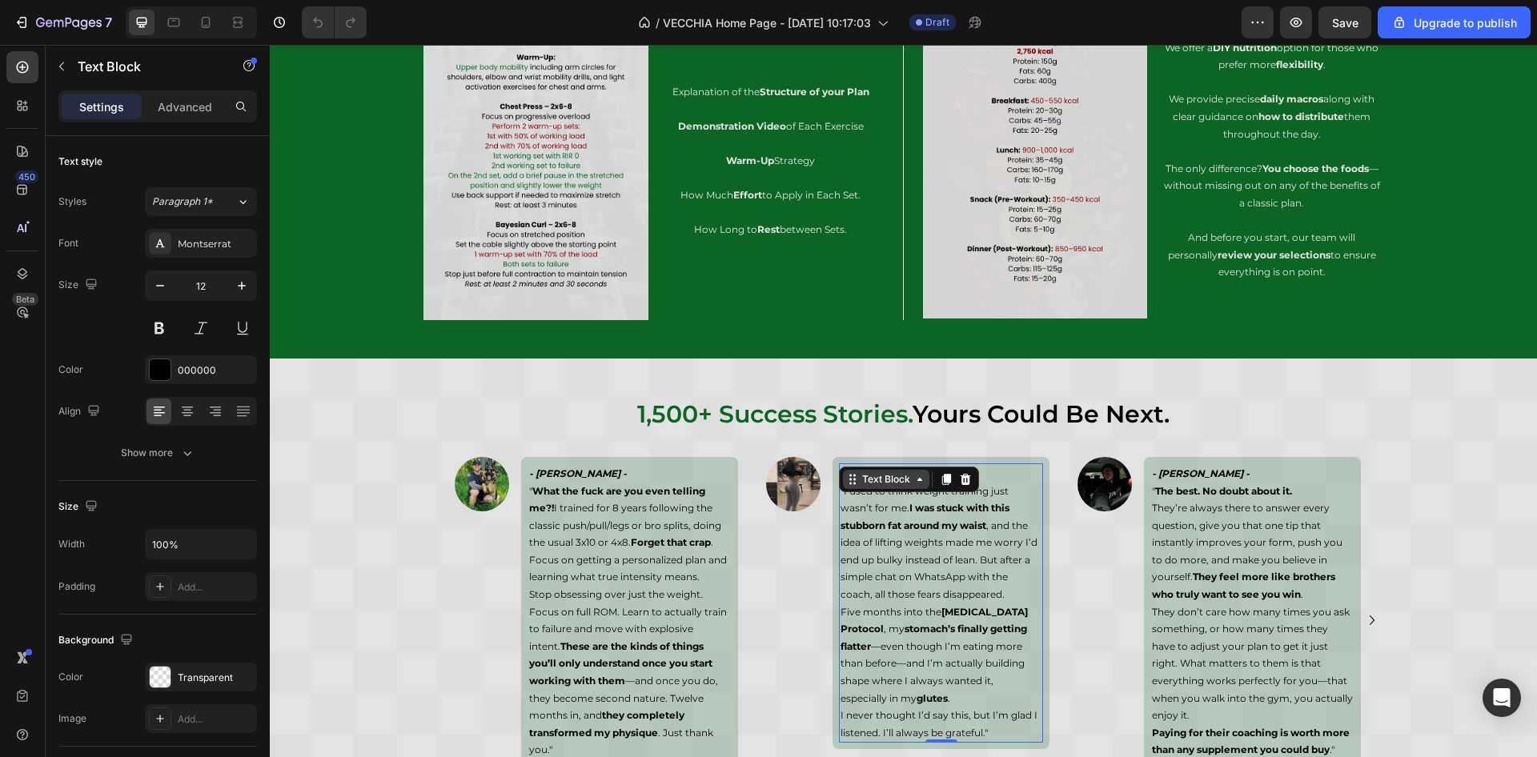
click at [874, 480] on div "Text Block" at bounding box center [886, 479] width 54 height 14
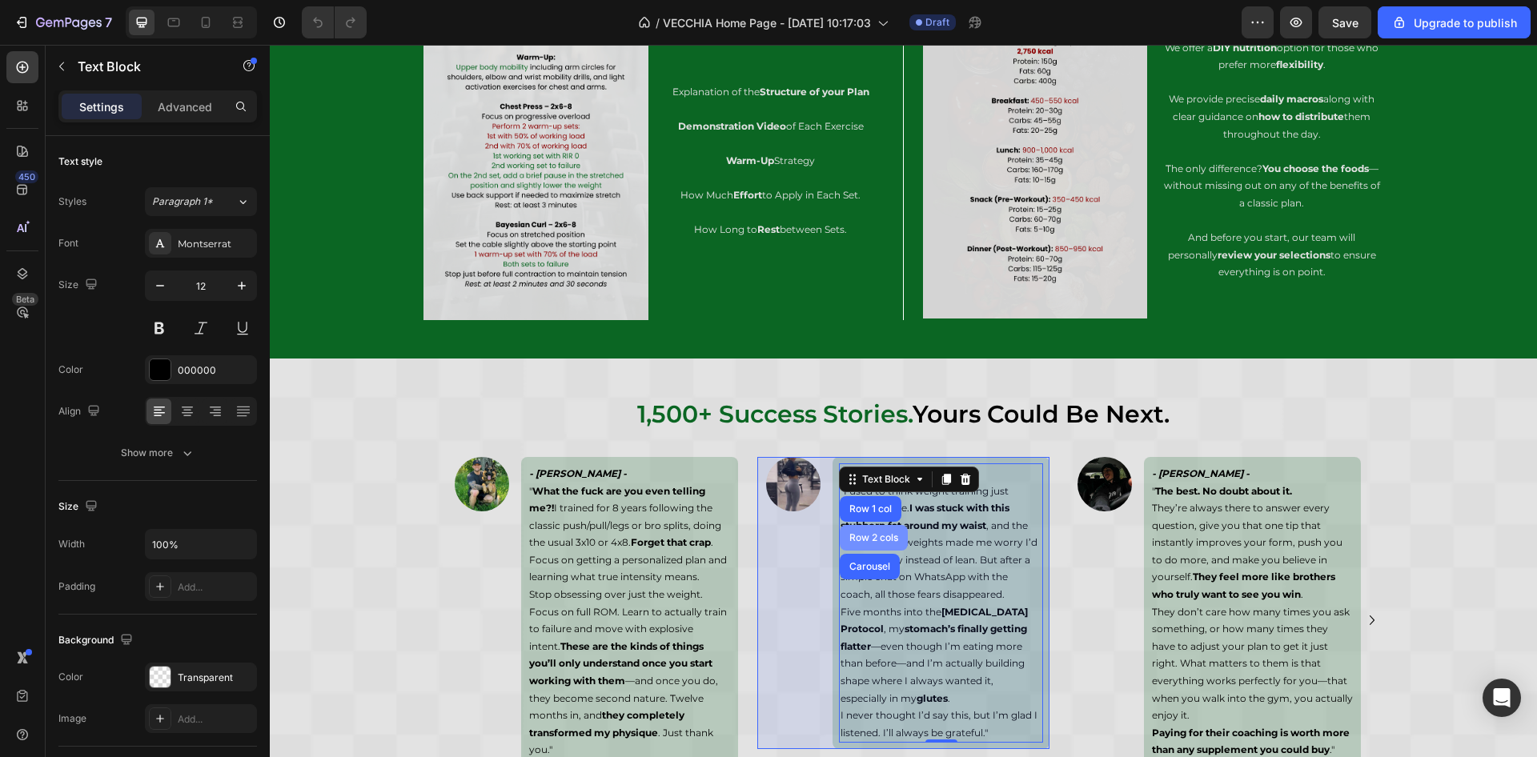
click at [870, 546] on div "Row 2 cols" at bounding box center [874, 538] width 68 height 26
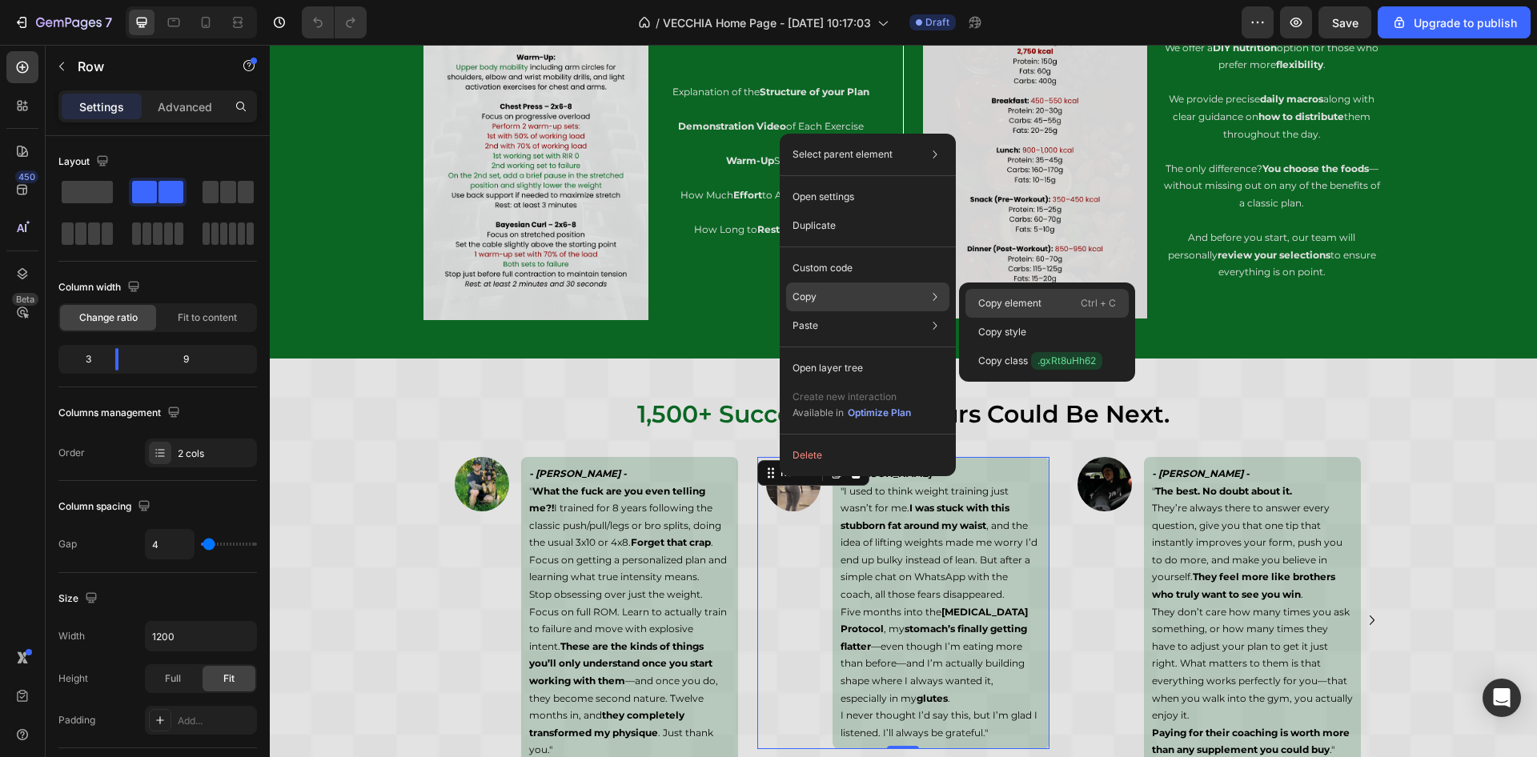
click at [1014, 299] on p "Copy element" at bounding box center [1009, 303] width 63 height 14
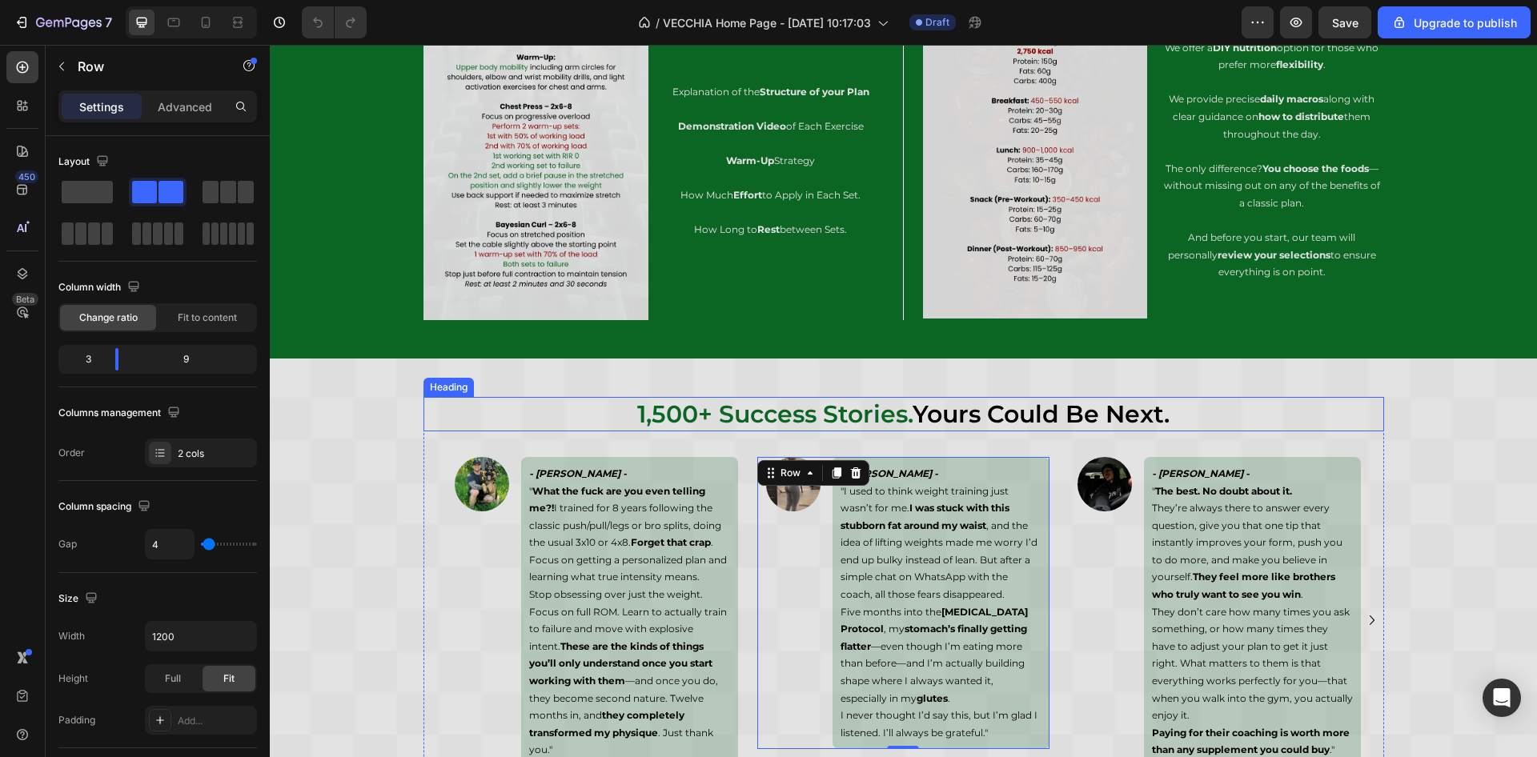
scroll to position [7638, 0]
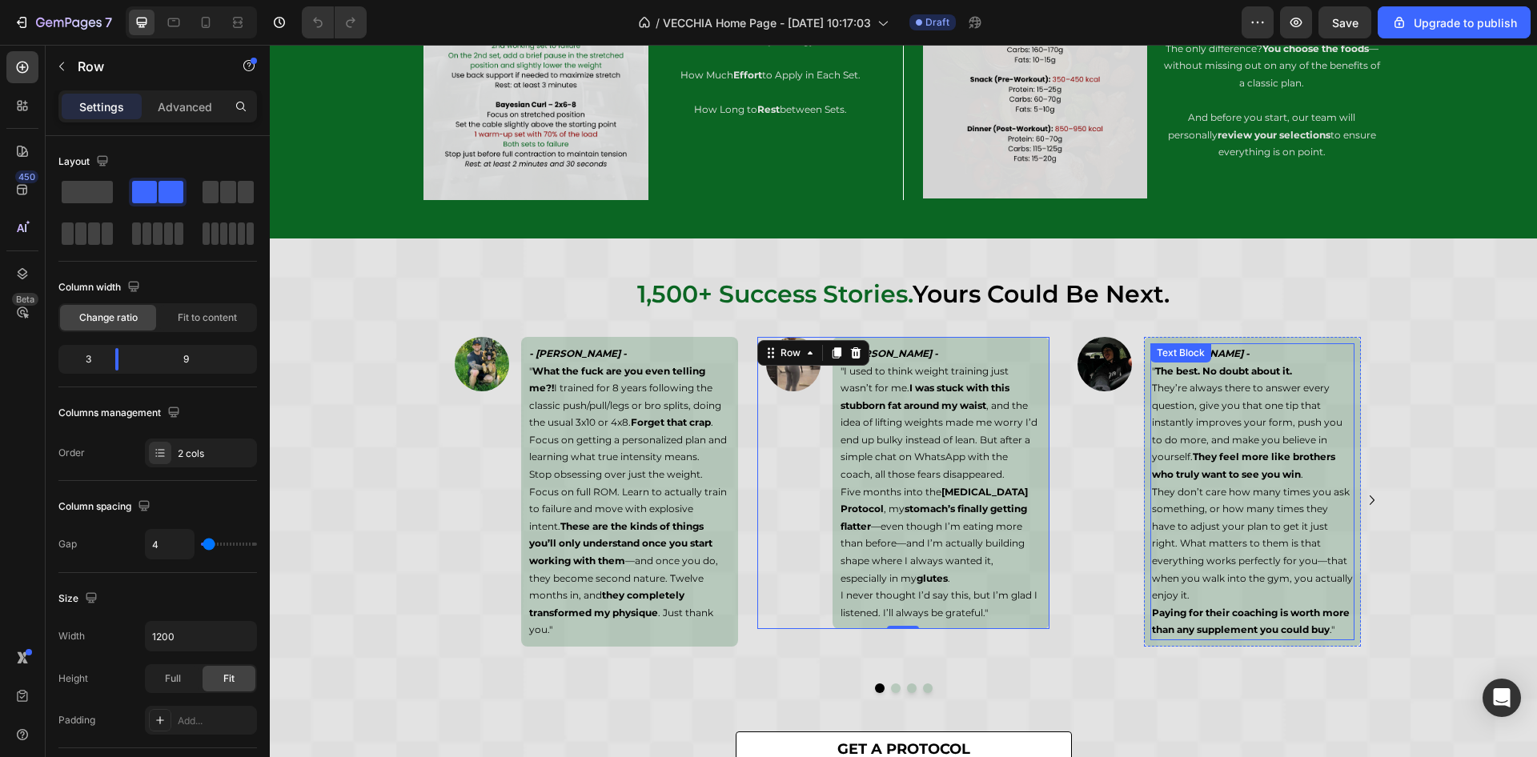
click at [1224, 448] on p "" The best. No doubt about it. They’re always there to answer every question, g…" at bounding box center [1252, 501] width 201 height 277
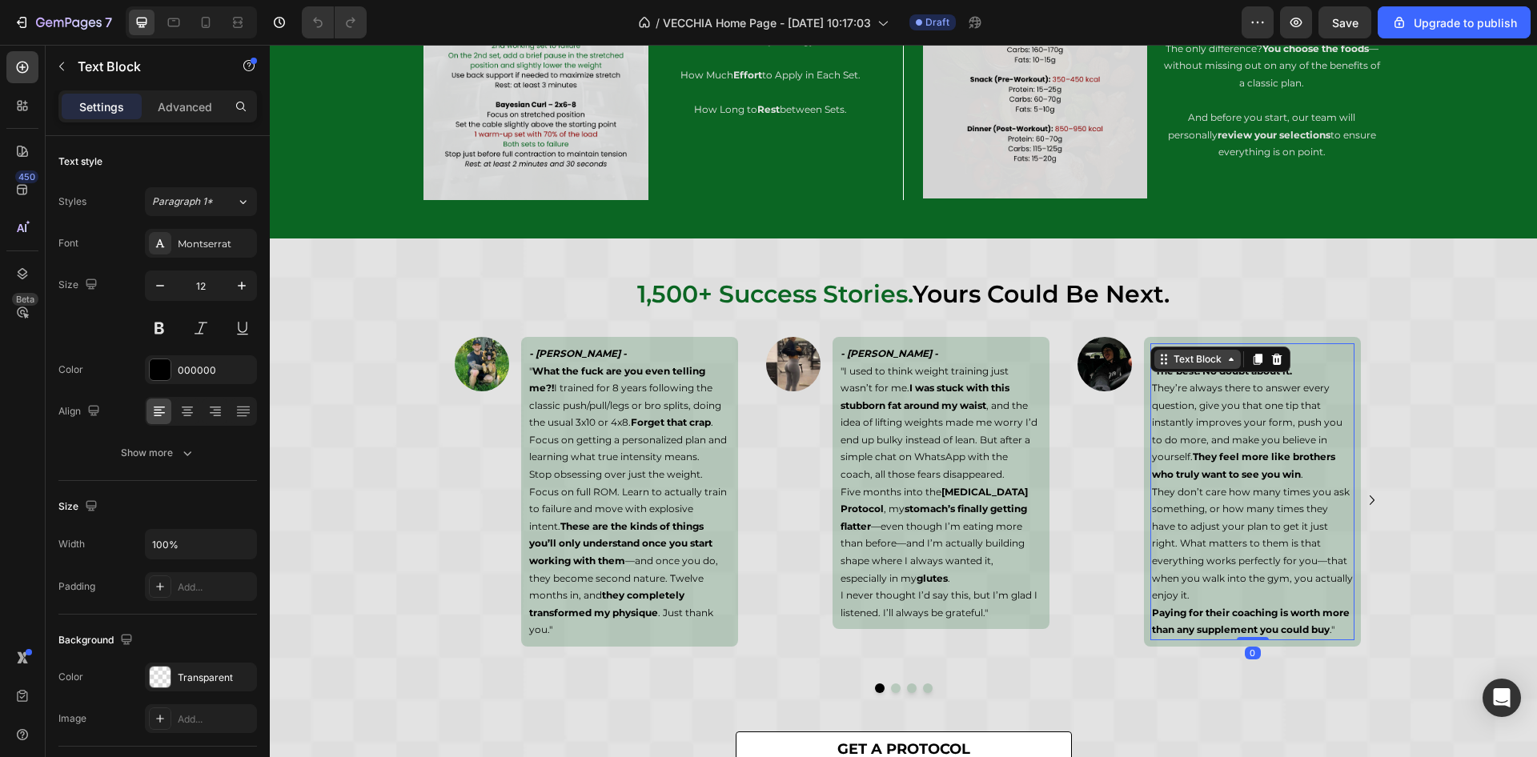
click at [1208, 360] on div "Text Block" at bounding box center [1198, 359] width 54 height 14
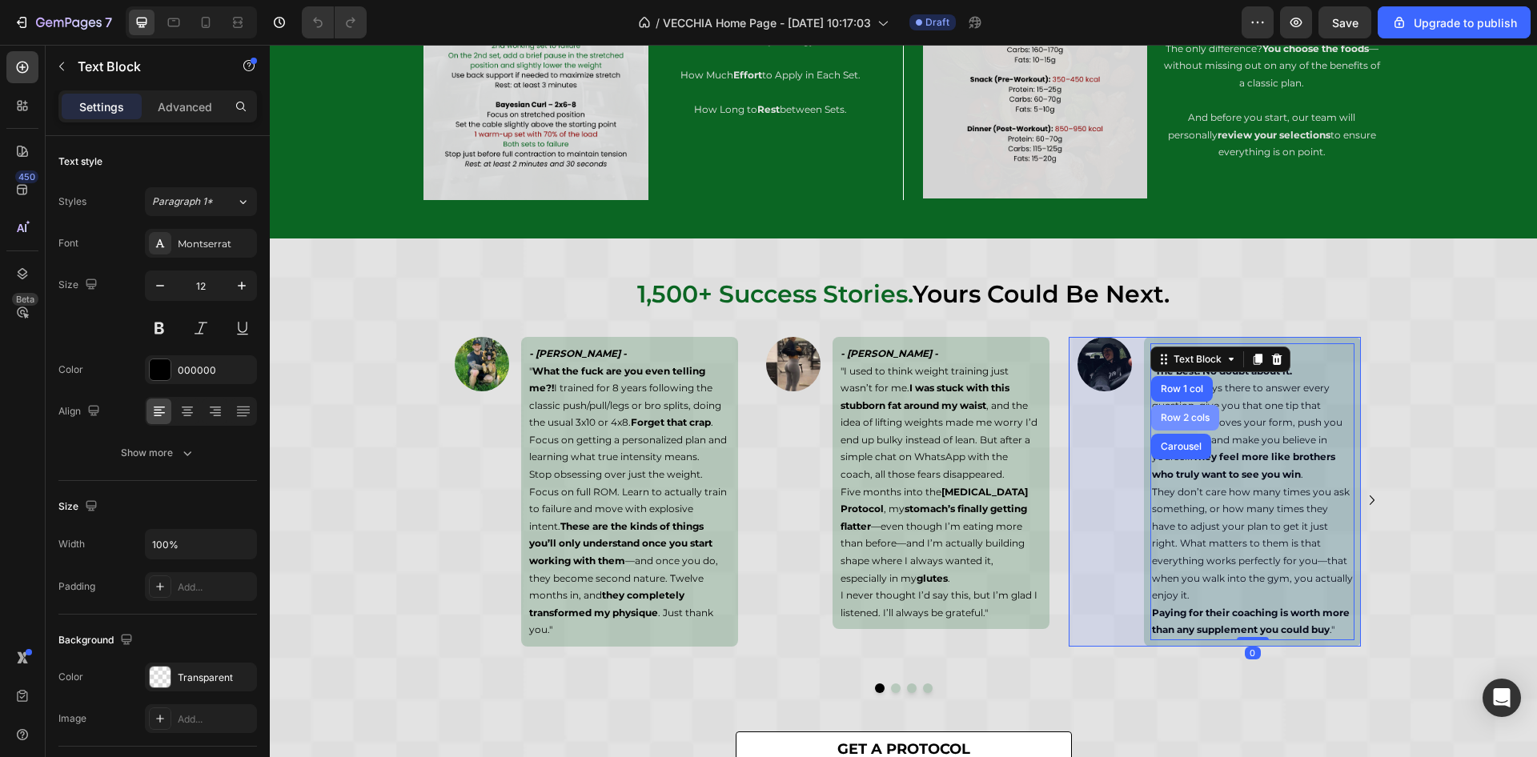
click at [1187, 413] on div "Row 2 cols" at bounding box center [1185, 418] width 55 height 10
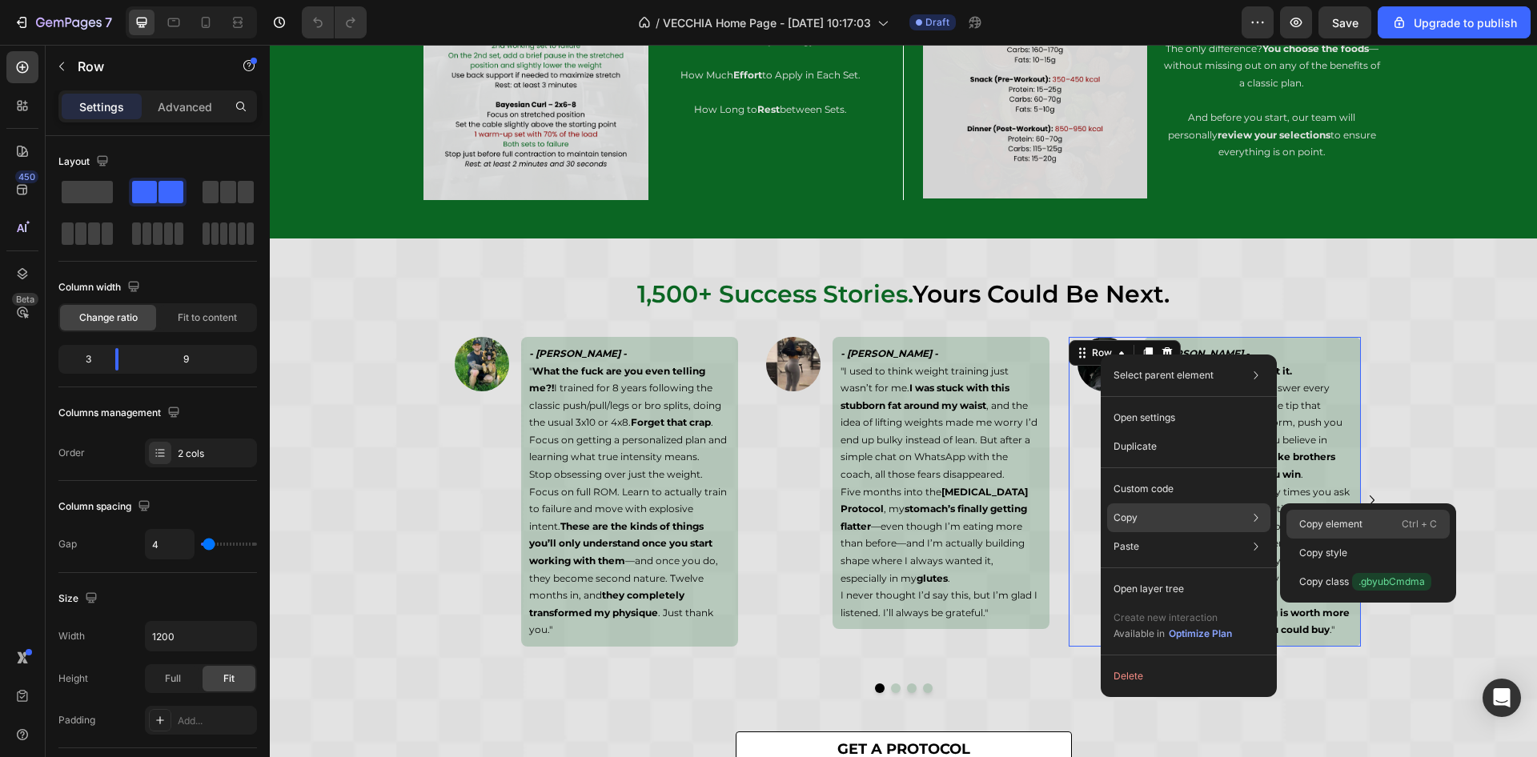
drag, startPoint x: 1302, startPoint y: 514, endPoint x: 1027, endPoint y: 466, distance: 278.8
click at [1302, 514] on div "Copy element Ctrl + C" at bounding box center [1368, 524] width 163 height 29
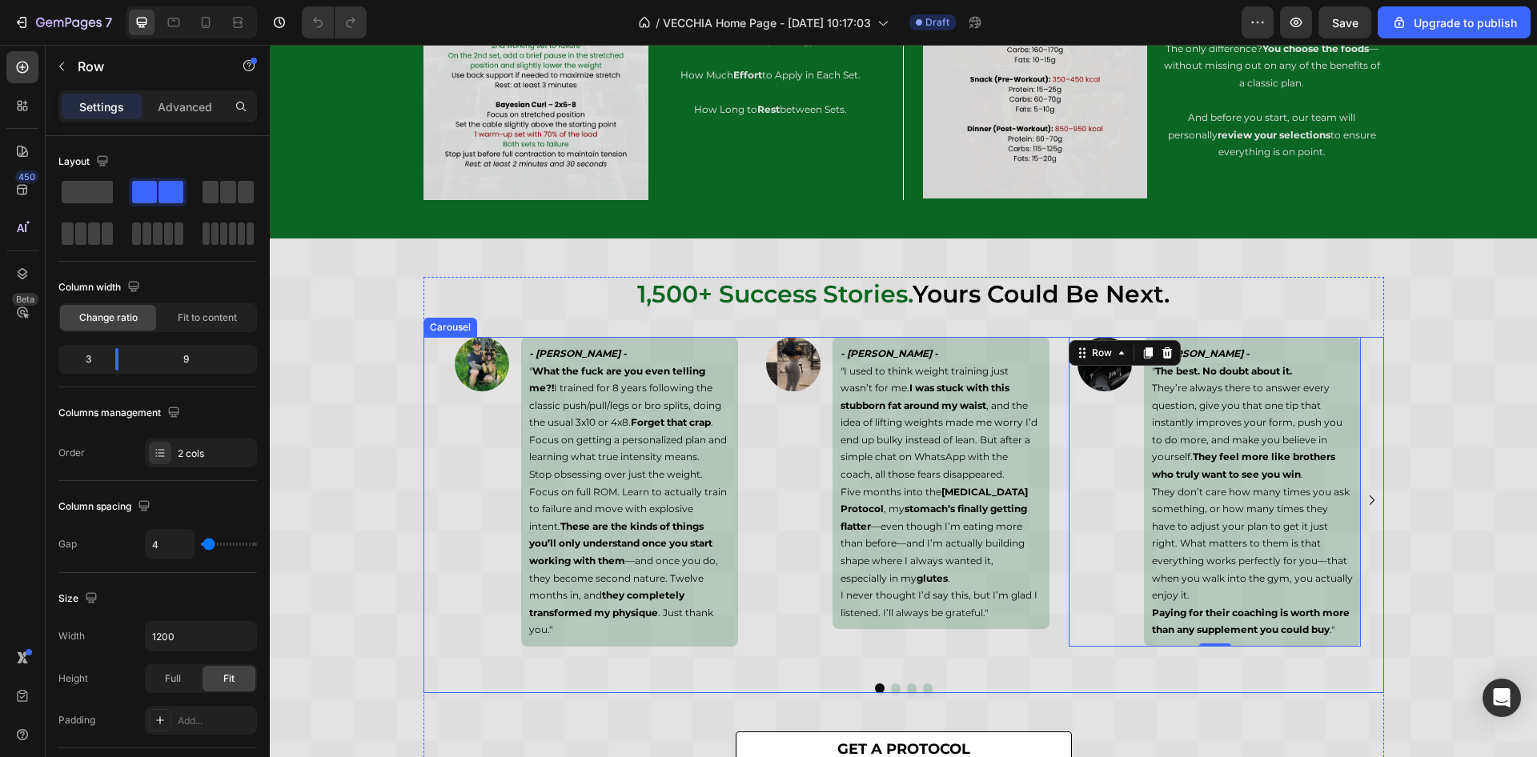
click at [1364, 507] on icon "Carousel Next Arrow" at bounding box center [1372, 500] width 19 height 19
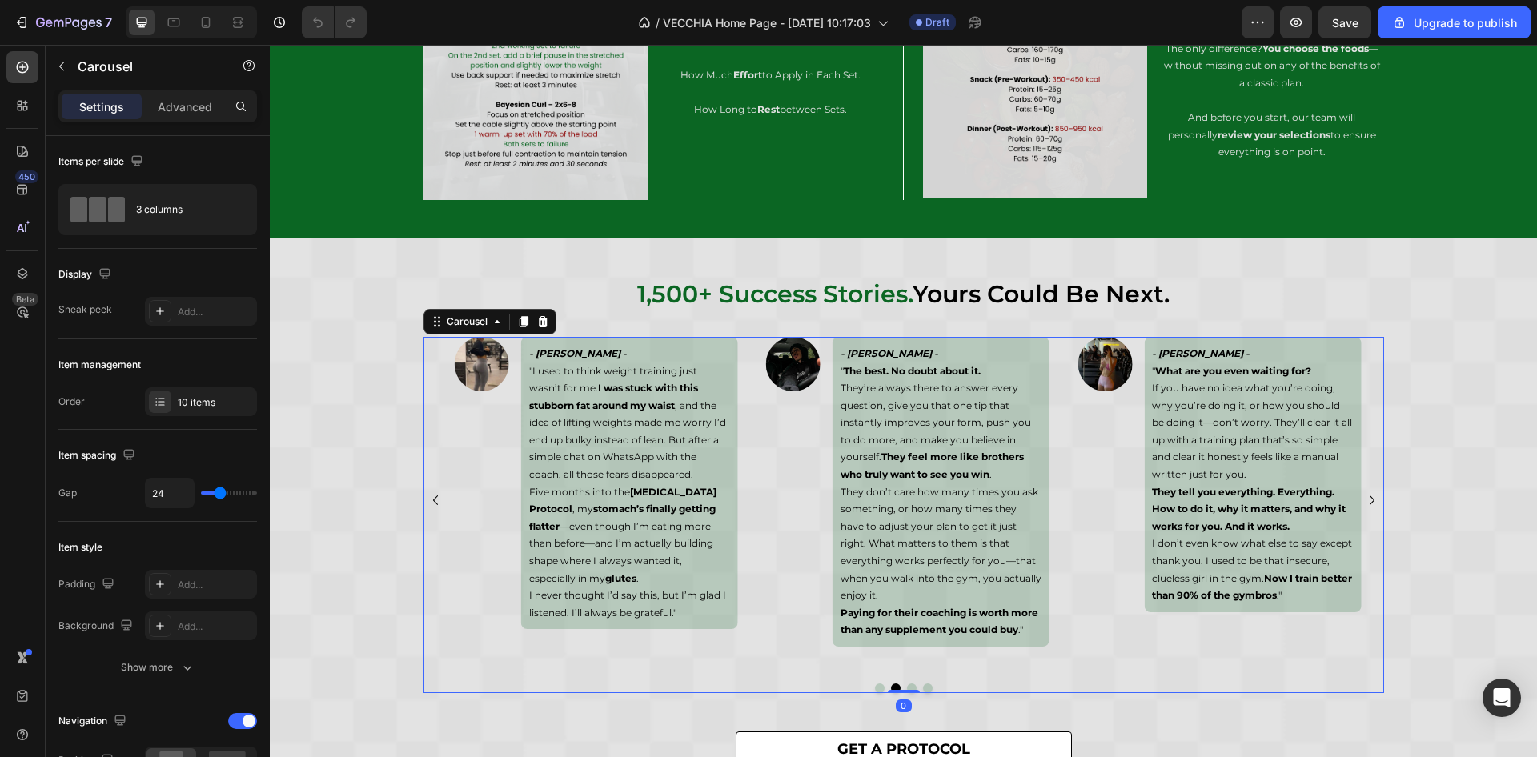
click at [1364, 507] on icon "Carousel Next Arrow" at bounding box center [1372, 500] width 19 height 19
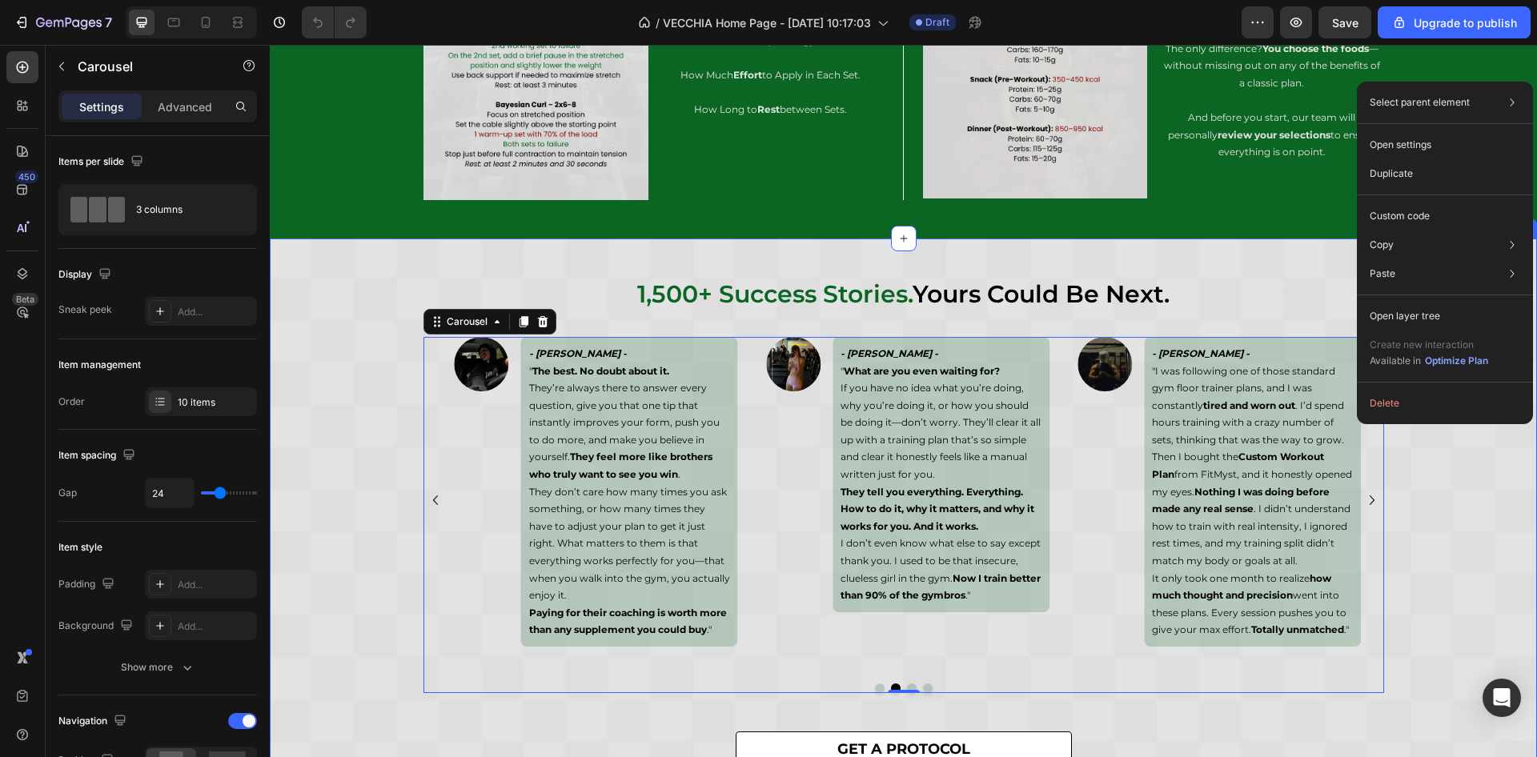
click at [1395, 482] on div "1,500+ success stories. yours could be next. Heading Image - Emil Larsen - " Wh…" at bounding box center [904, 531] width 1268 height 508
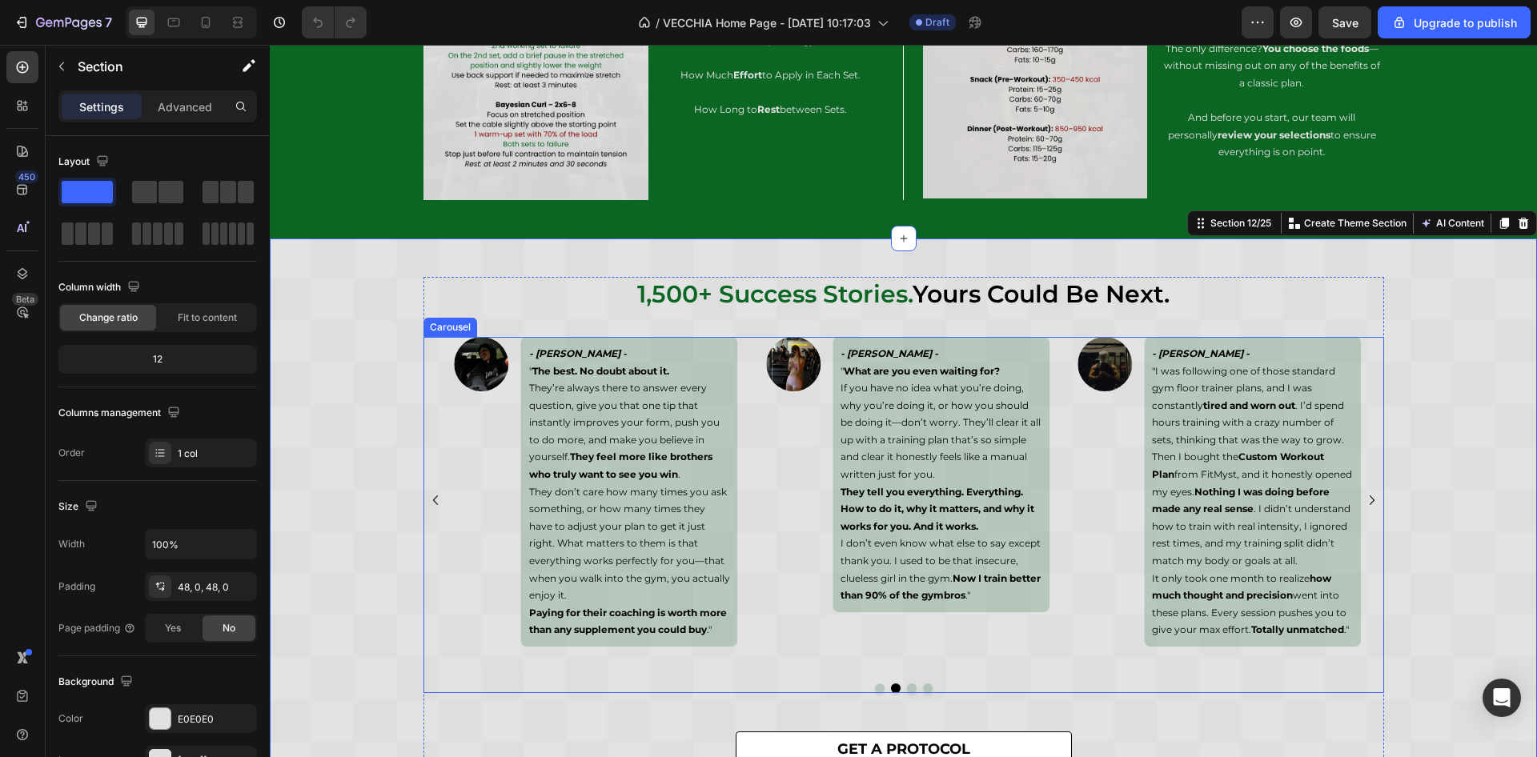
click at [1367, 507] on icon "Carousel Next Arrow" at bounding box center [1372, 500] width 19 height 19
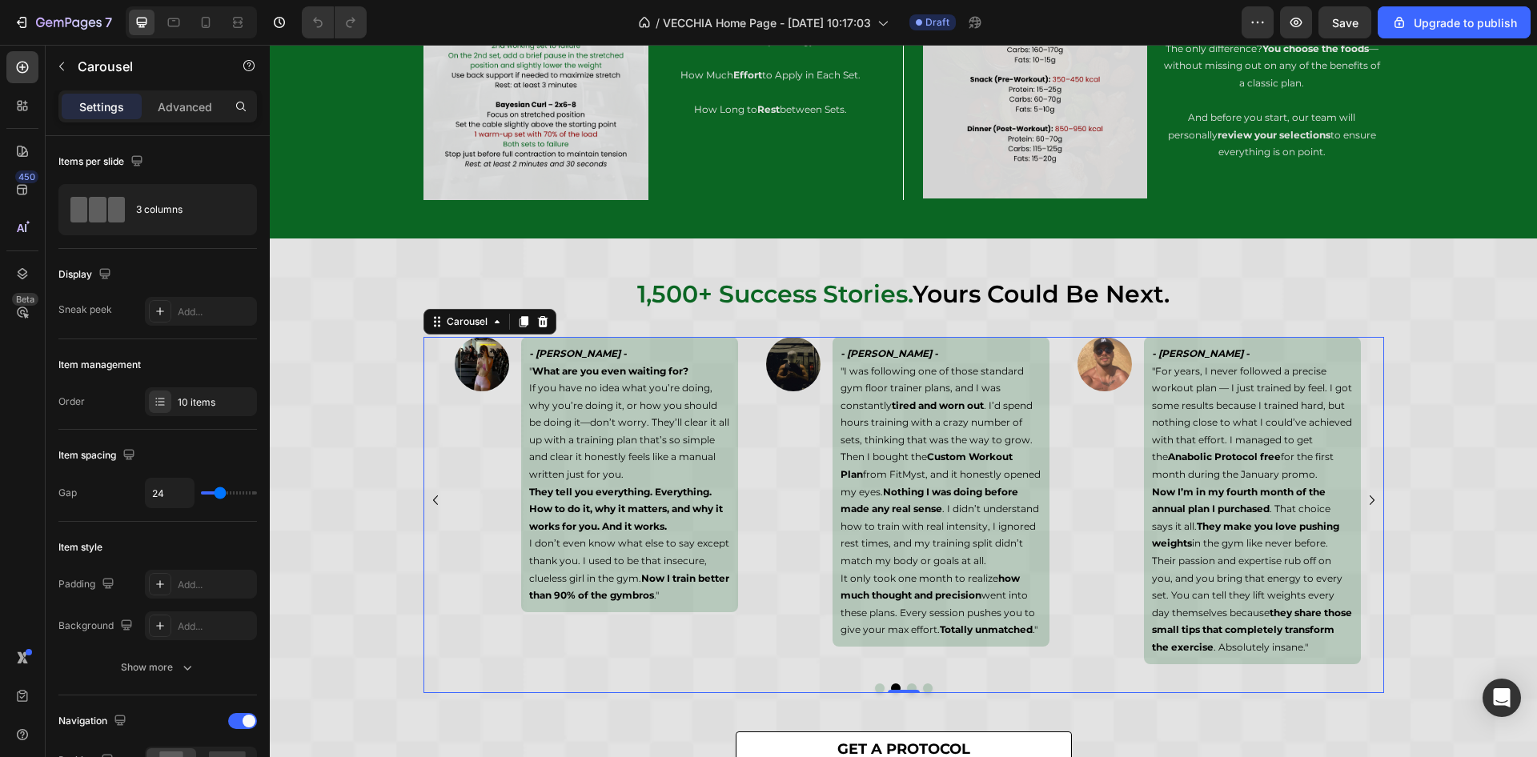
click at [1367, 507] on icon "Carousel Next Arrow" at bounding box center [1372, 500] width 19 height 19
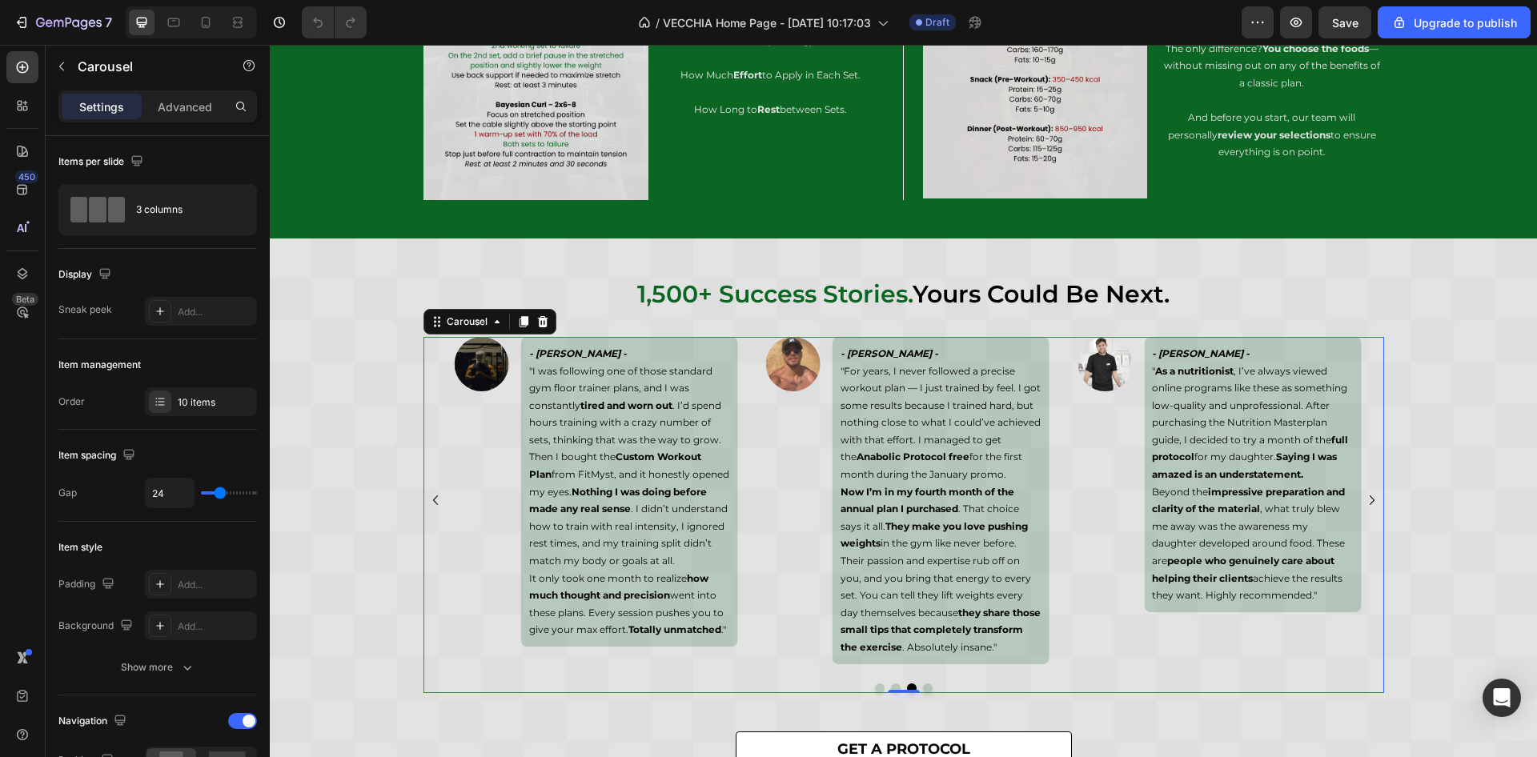
click at [1363, 510] on icon "Carousel Next Arrow" at bounding box center [1372, 500] width 19 height 19
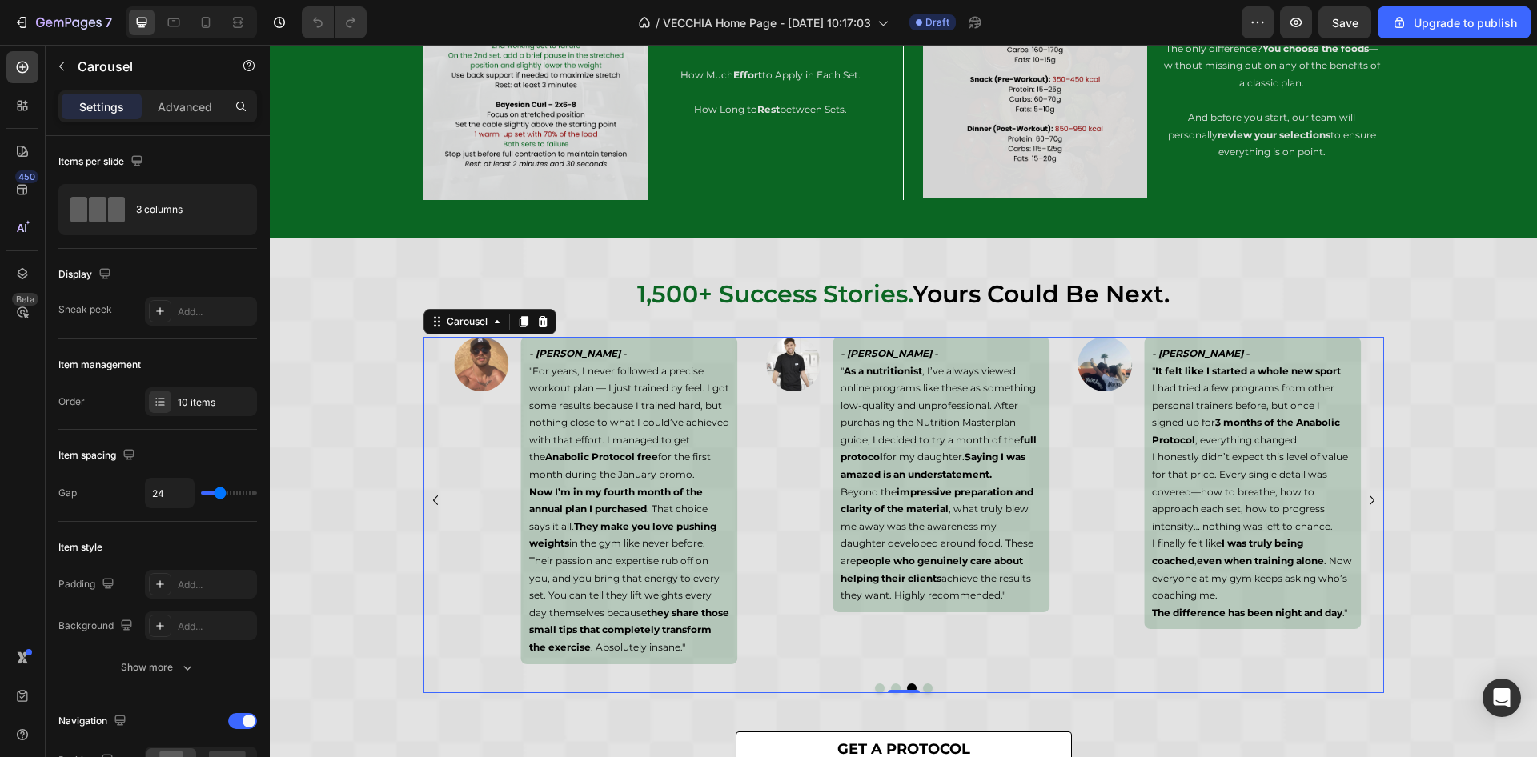
click at [1363, 510] on icon "Carousel Next Arrow" at bounding box center [1372, 500] width 19 height 19
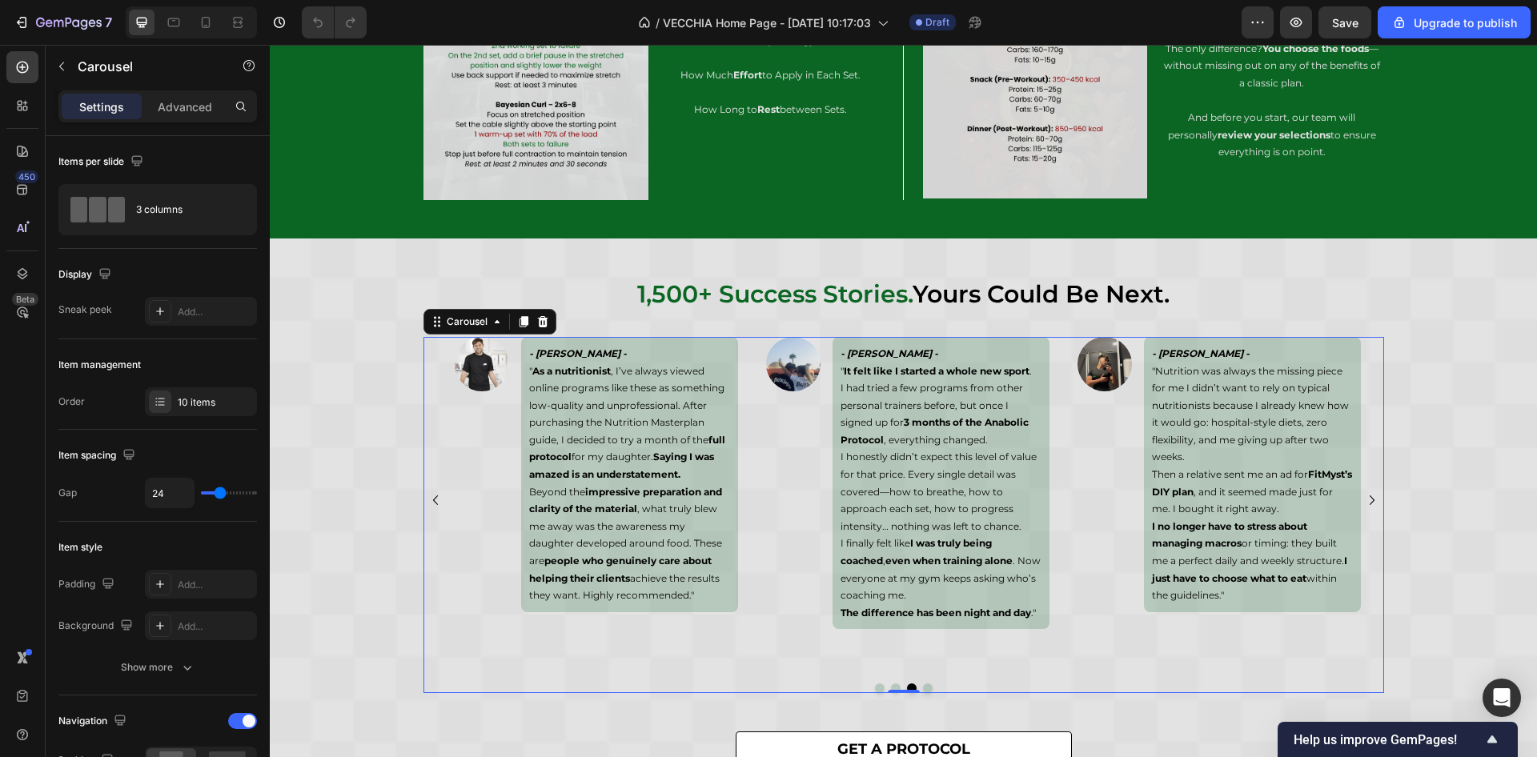
click at [1366, 500] on icon "Carousel Next Arrow" at bounding box center [1372, 500] width 19 height 19
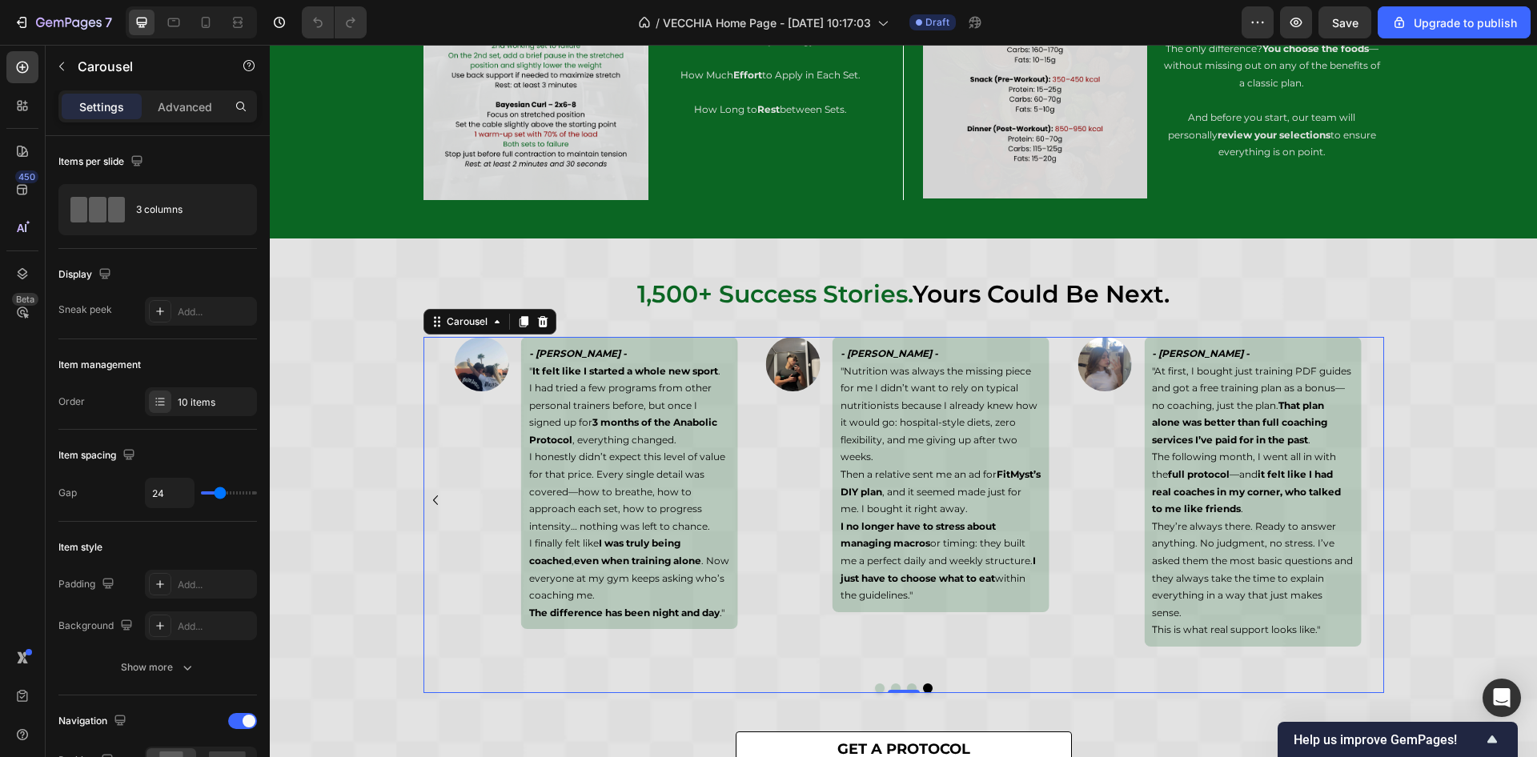
click at [432, 505] on icon "Carousel Back Arrow" at bounding box center [434, 501] width 5 height 10
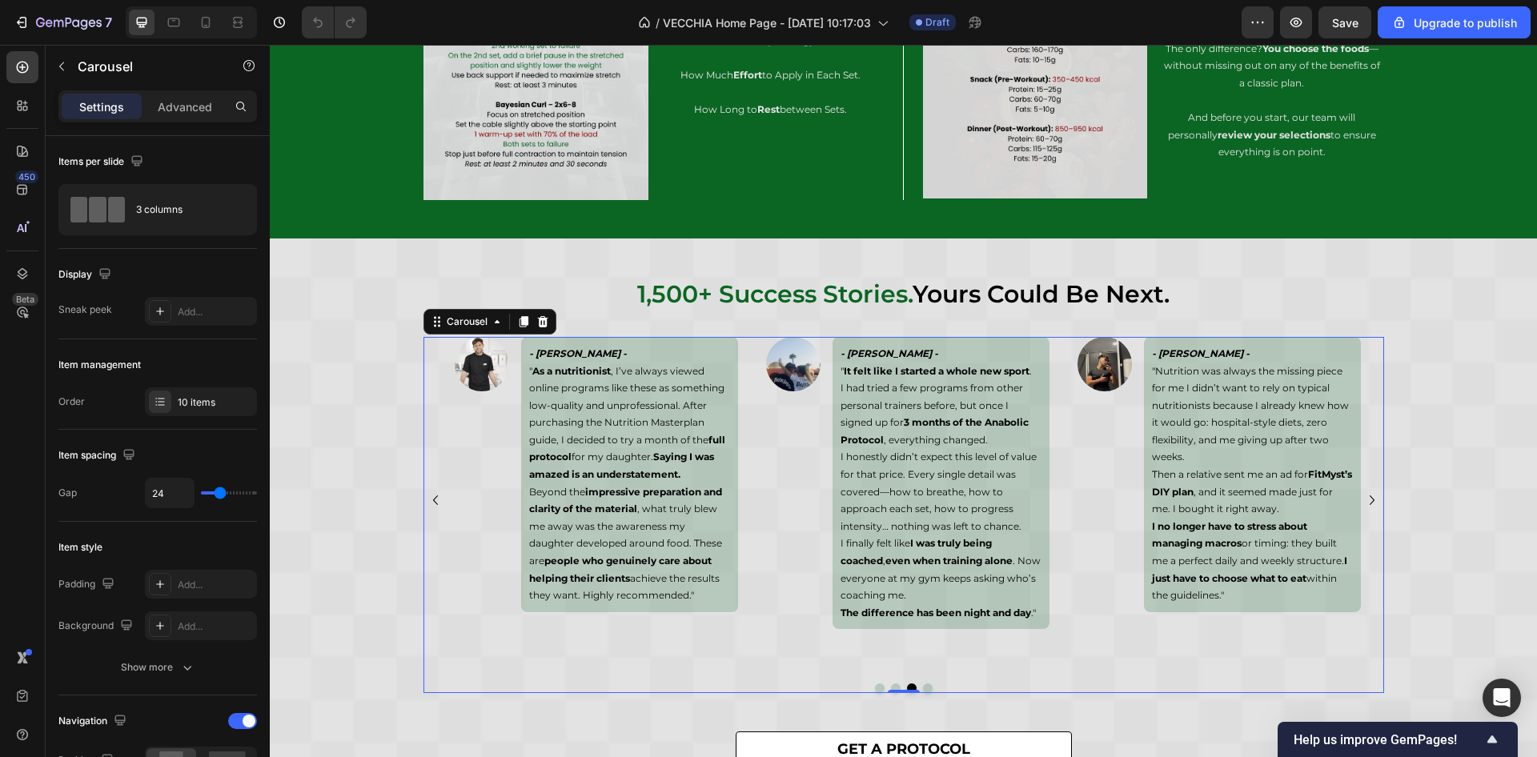
click at [428, 506] on icon "Carousel Back Arrow" at bounding box center [435, 500] width 19 height 19
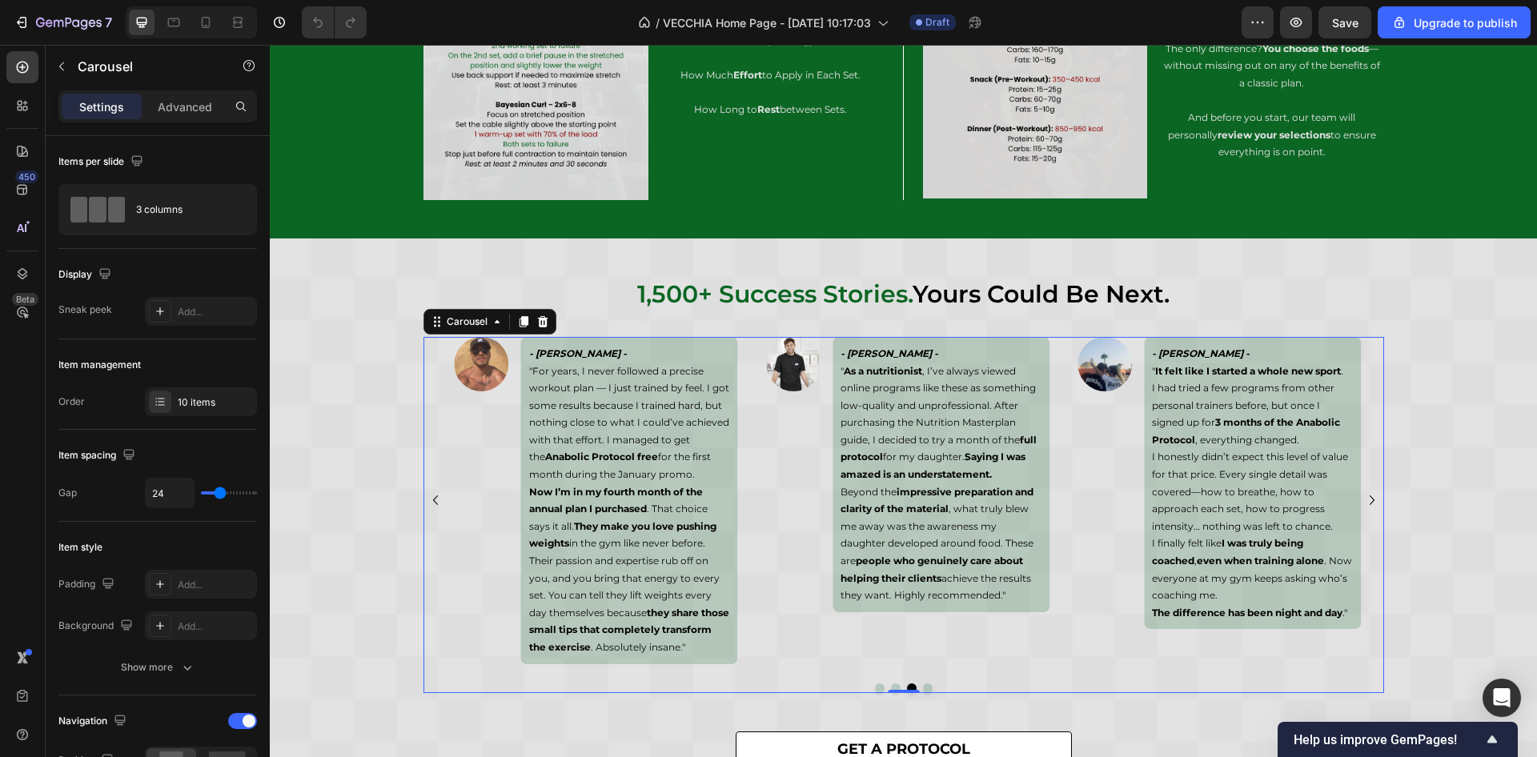
click at [428, 506] on icon "Carousel Back Arrow" at bounding box center [435, 500] width 19 height 19
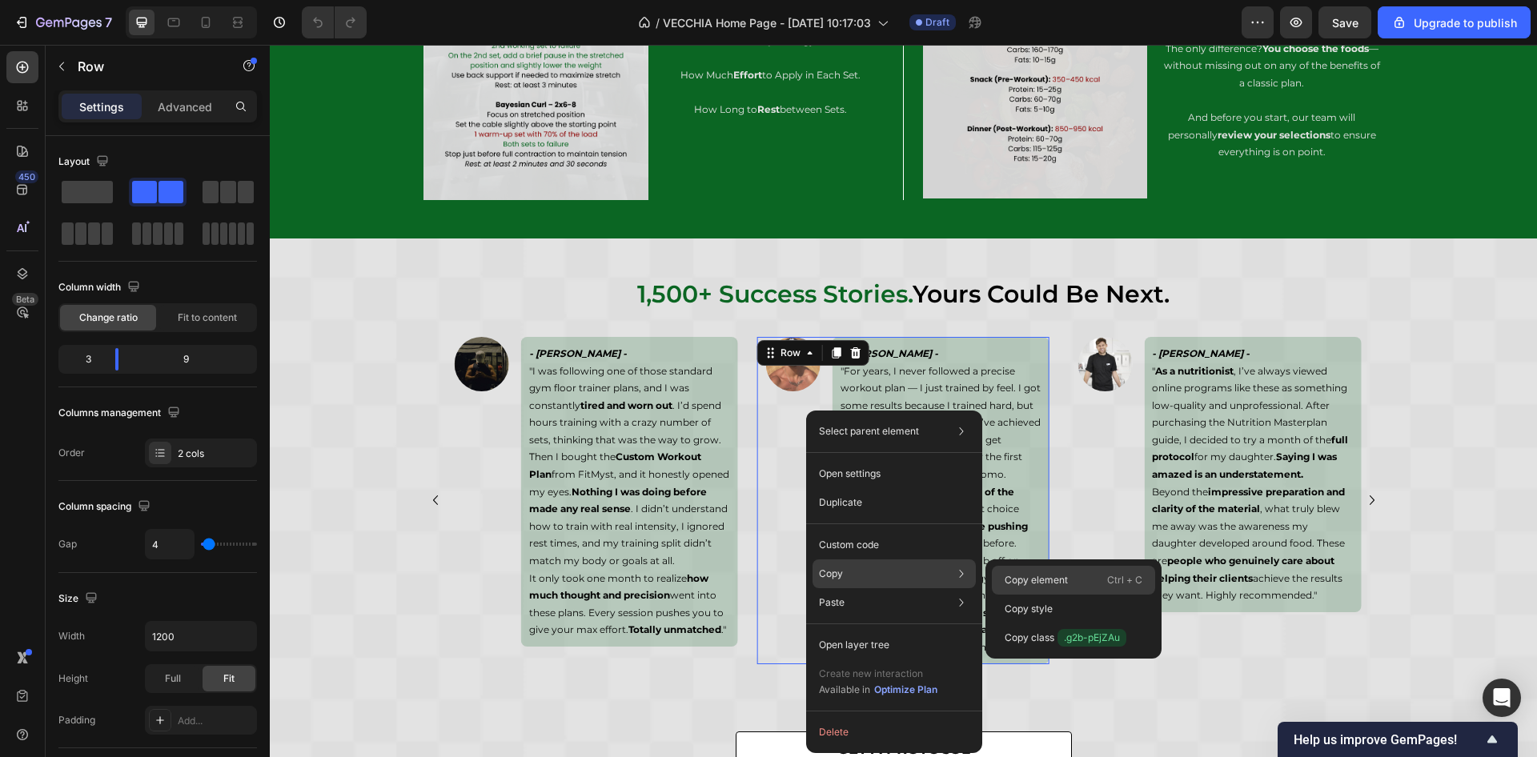
drag, startPoint x: 1051, startPoint y: 577, endPoint x: 642, endPoint y: 456, distance: 425.7
click at [1051, 577] on p "Copy element" at bounding box center [1036, 580] width 63 height 14
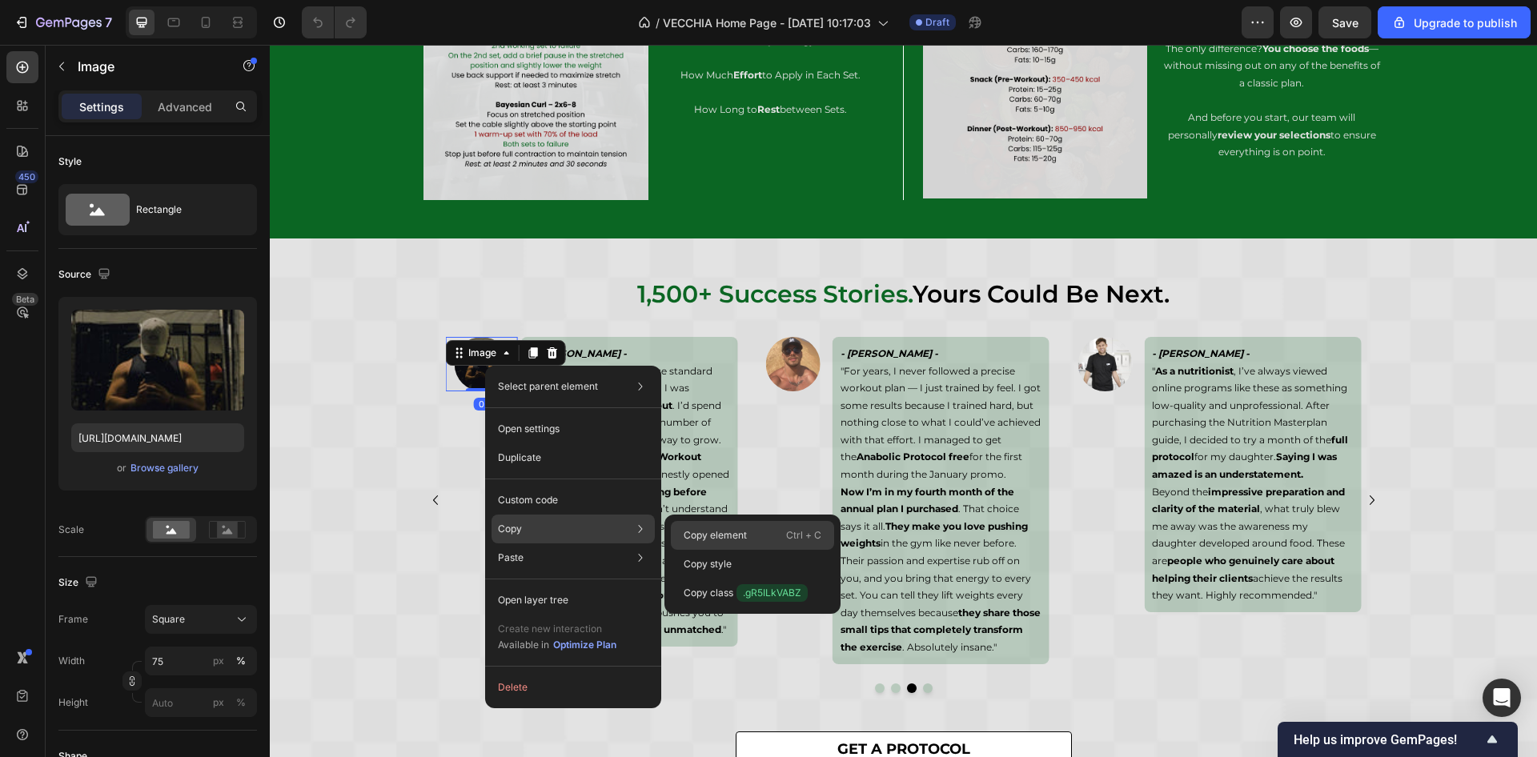
click at [713, 524] on div "Copy element Ctrl + C" at bounding box center [752, 535] width 163 height 29
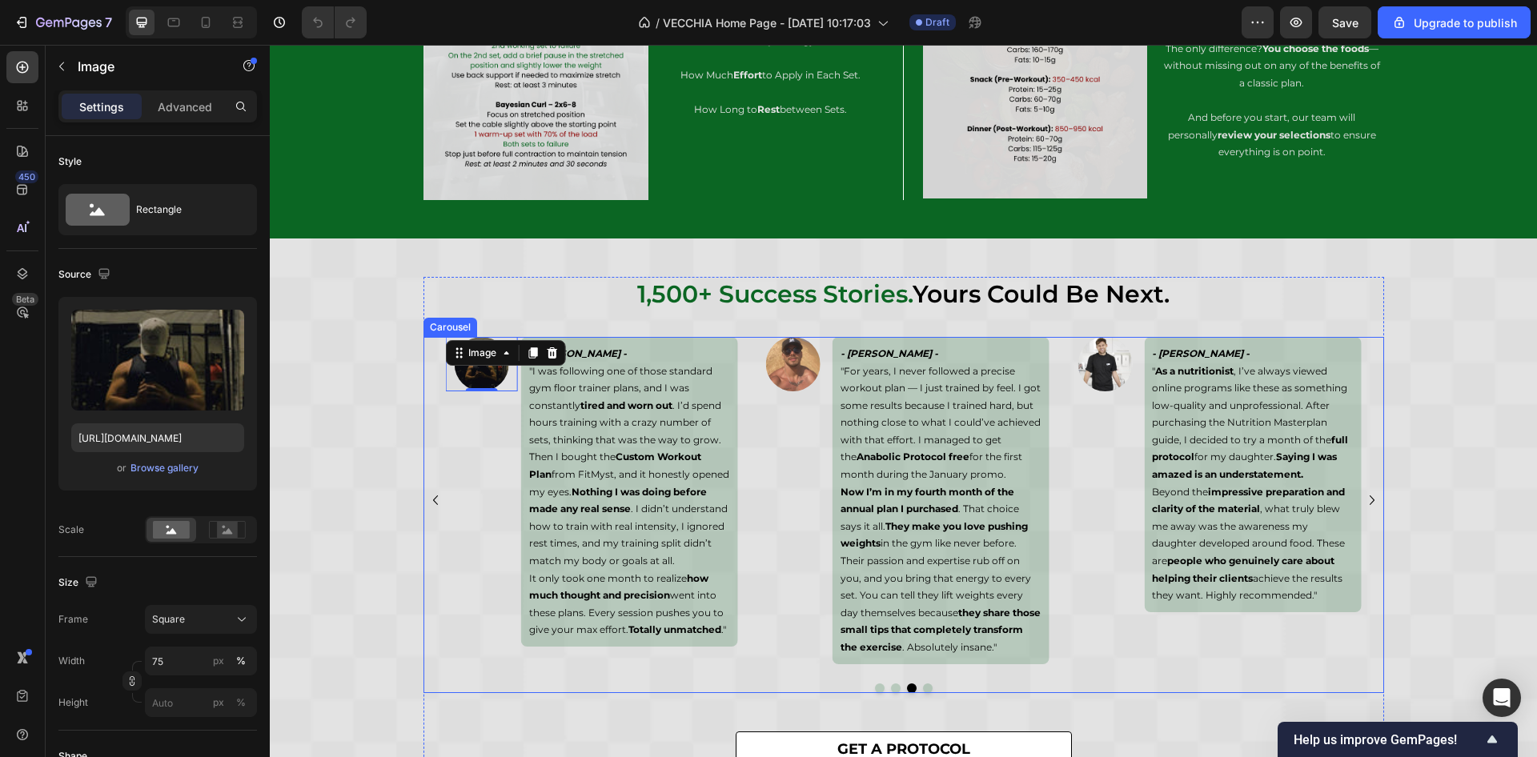
click at [1370, 505] on icon "Carousel Next Arrow" at bounding box center [1372, 501] width 5 height 10
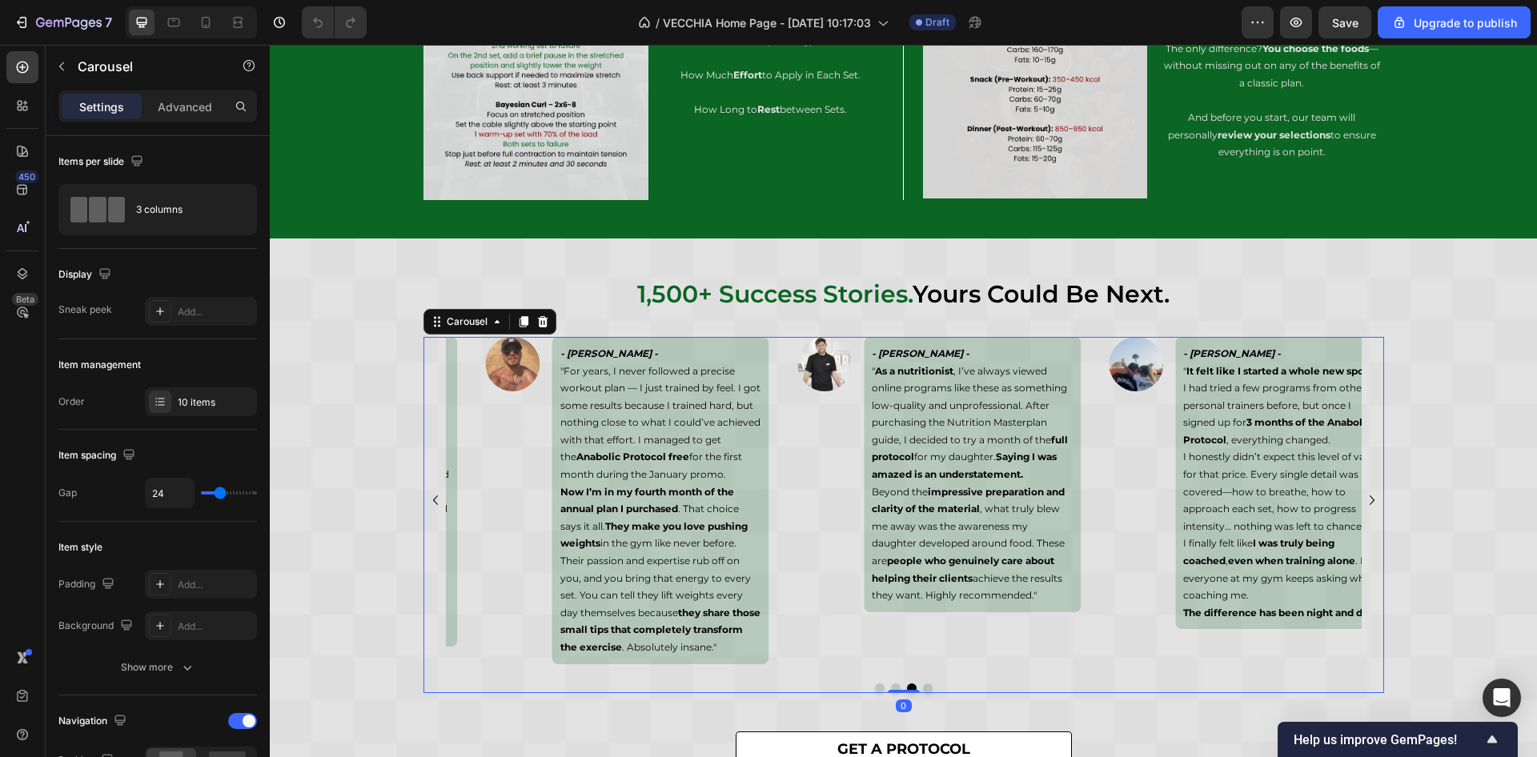
click at [1370, 505] on icon "Carousel Next Arrow" at bounding box center [1372, 501] width 5 height 10
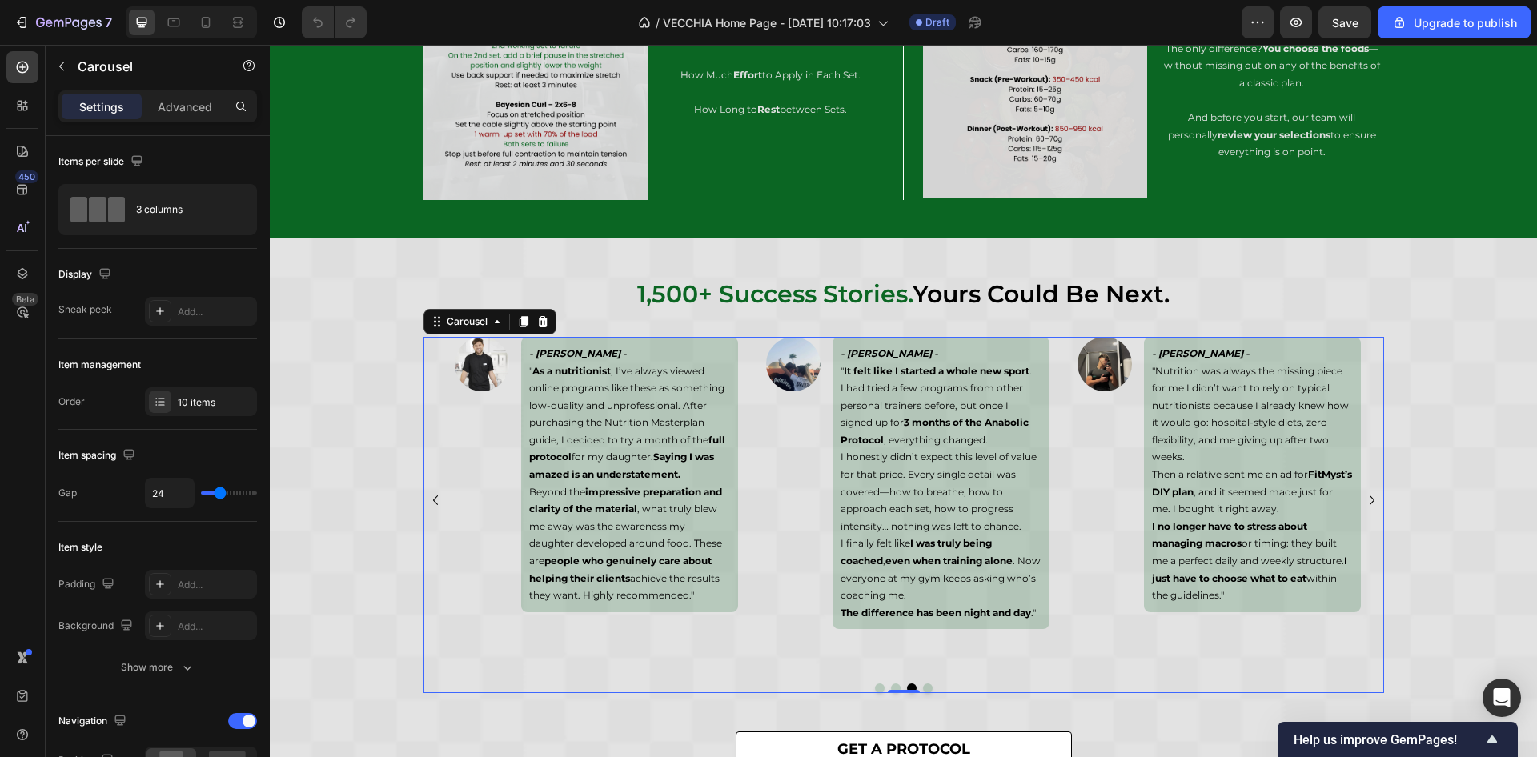
click at [1370, 505] on icon "Carousel Next Arrow" at bounding box center [1372, 501] width 5 height 10
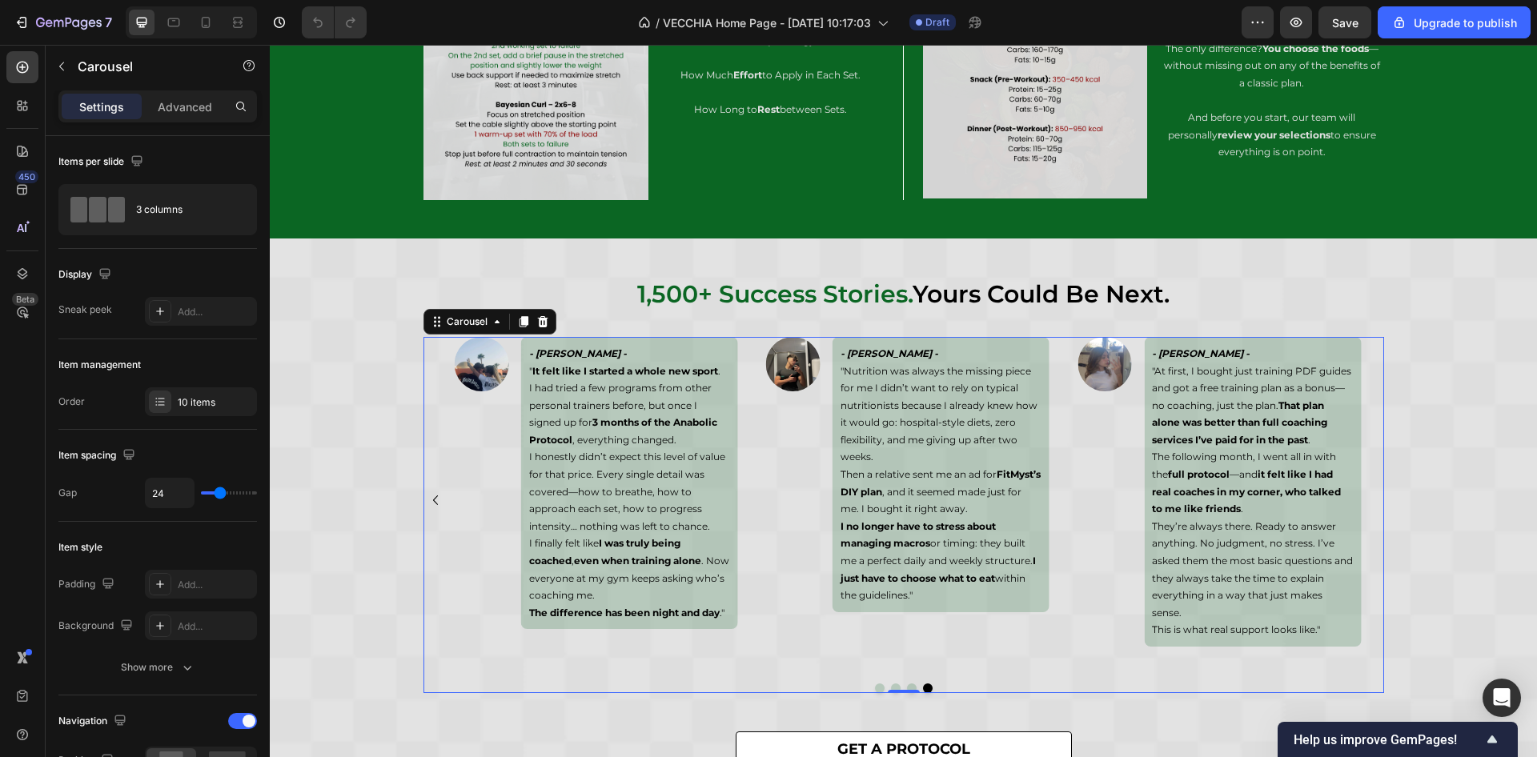
click at [1364, 508] on div "Image - Emil Larsen - " What the fuck are you even telling me?! I trained for 8…" at bounding box center [904, 500] width 961 height 327
click at [428, 505] on icon "Carousel Back Arrow" at bounding box center [435, 500] width 19 height 19
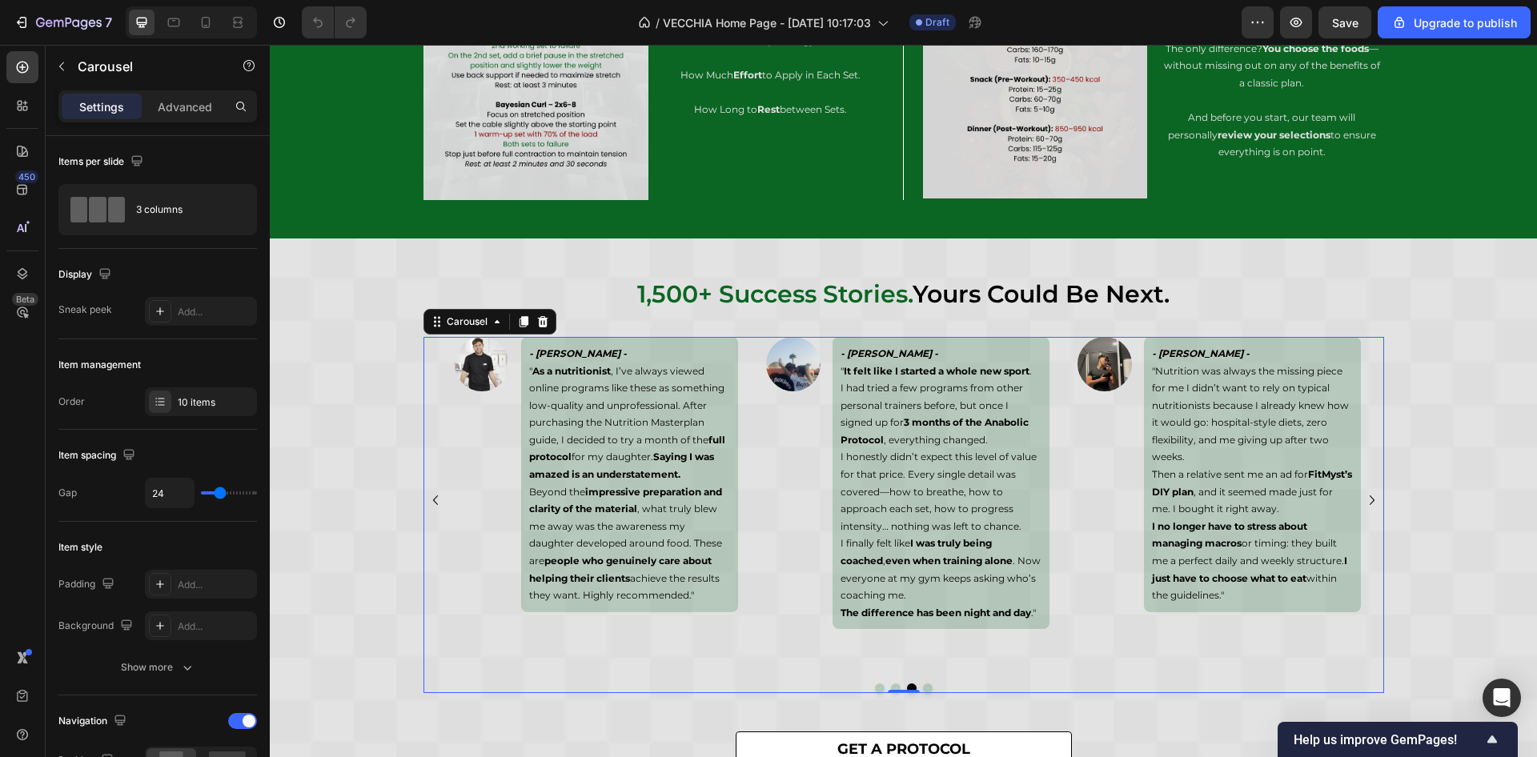
click at [432, 505] on icon "Carousel Back Arrow" at bounding box center [434, 501] width 5 height 10
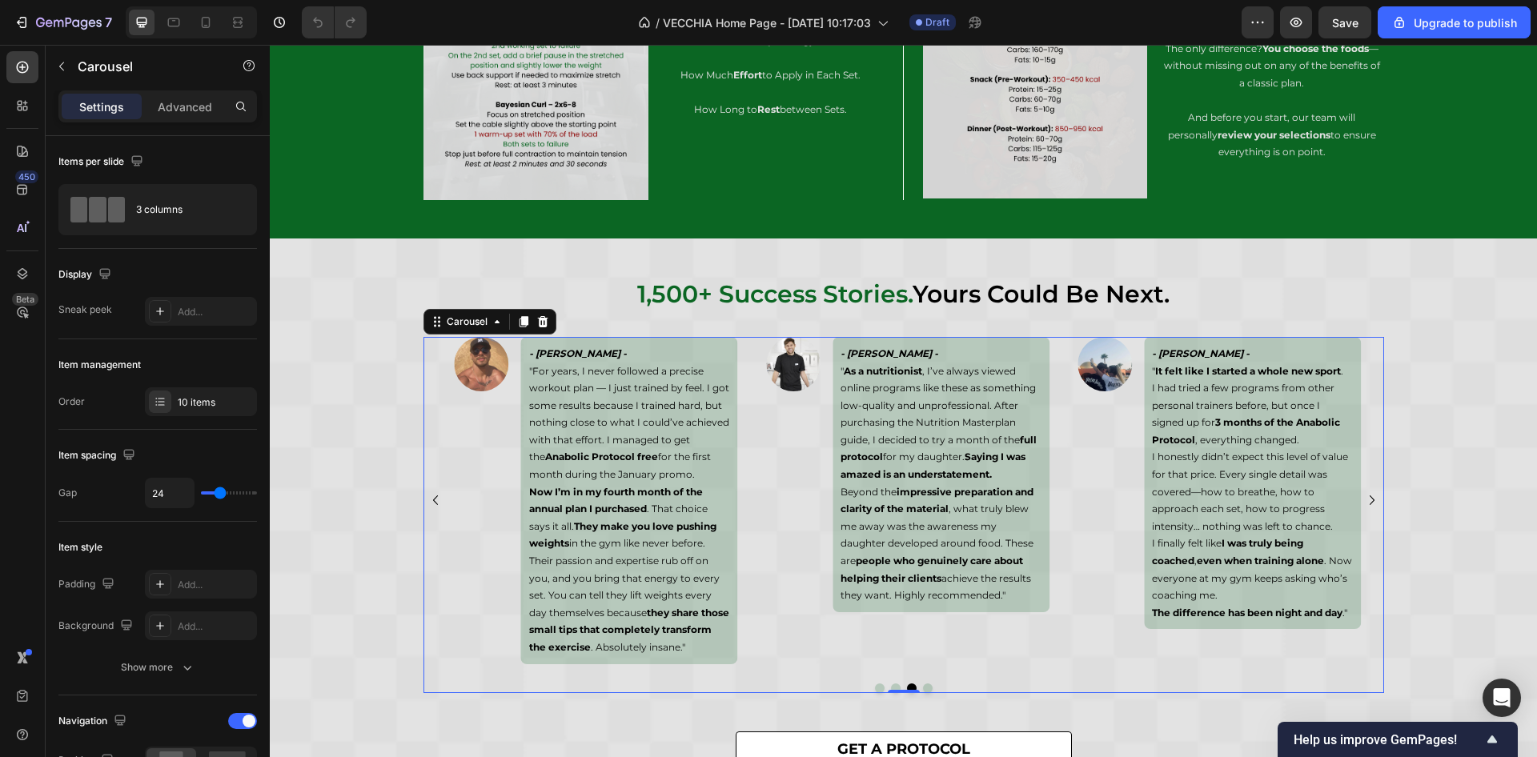
click at [432, 505] on icon "Carousel Back Arrow" at bounding box center [434, 501] width 5 height 10
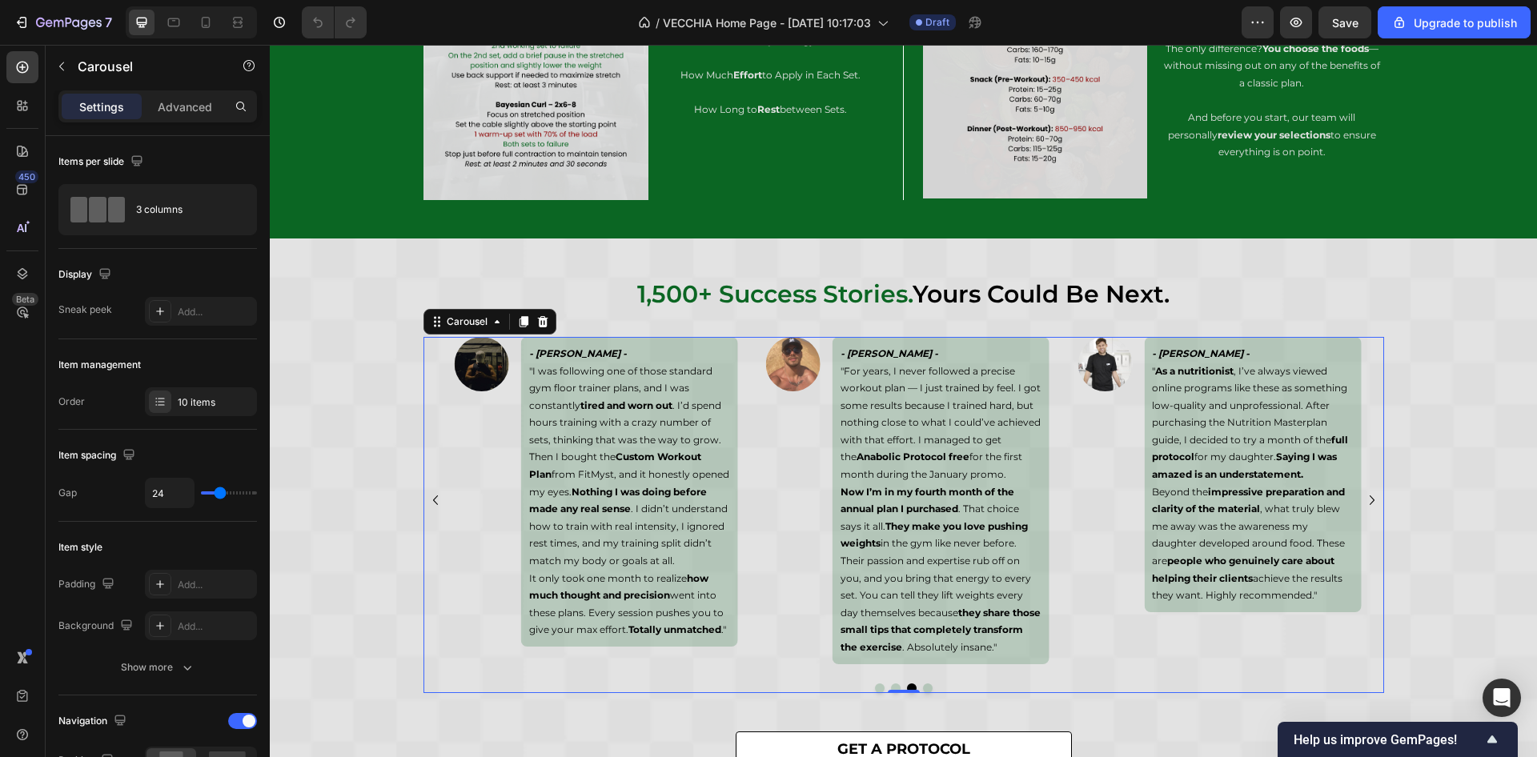
click at [432, 505] on icon "Carousel Back Arrow" at bounding box center [434, 501] width 5 height 10
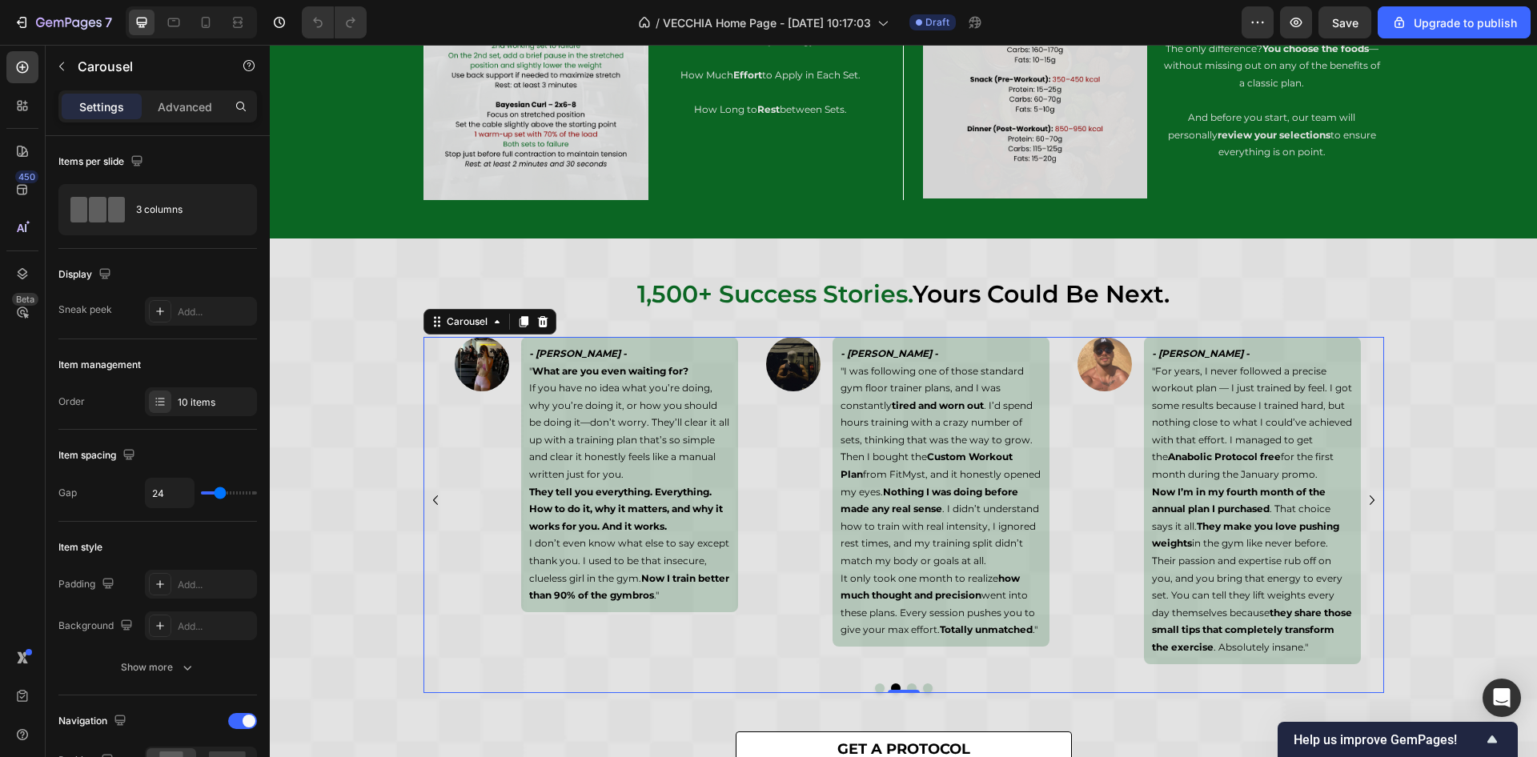
click at [426, 510] on icon "Carousel Back Arrow" at bounding box center [435, 500] width 19 height 19
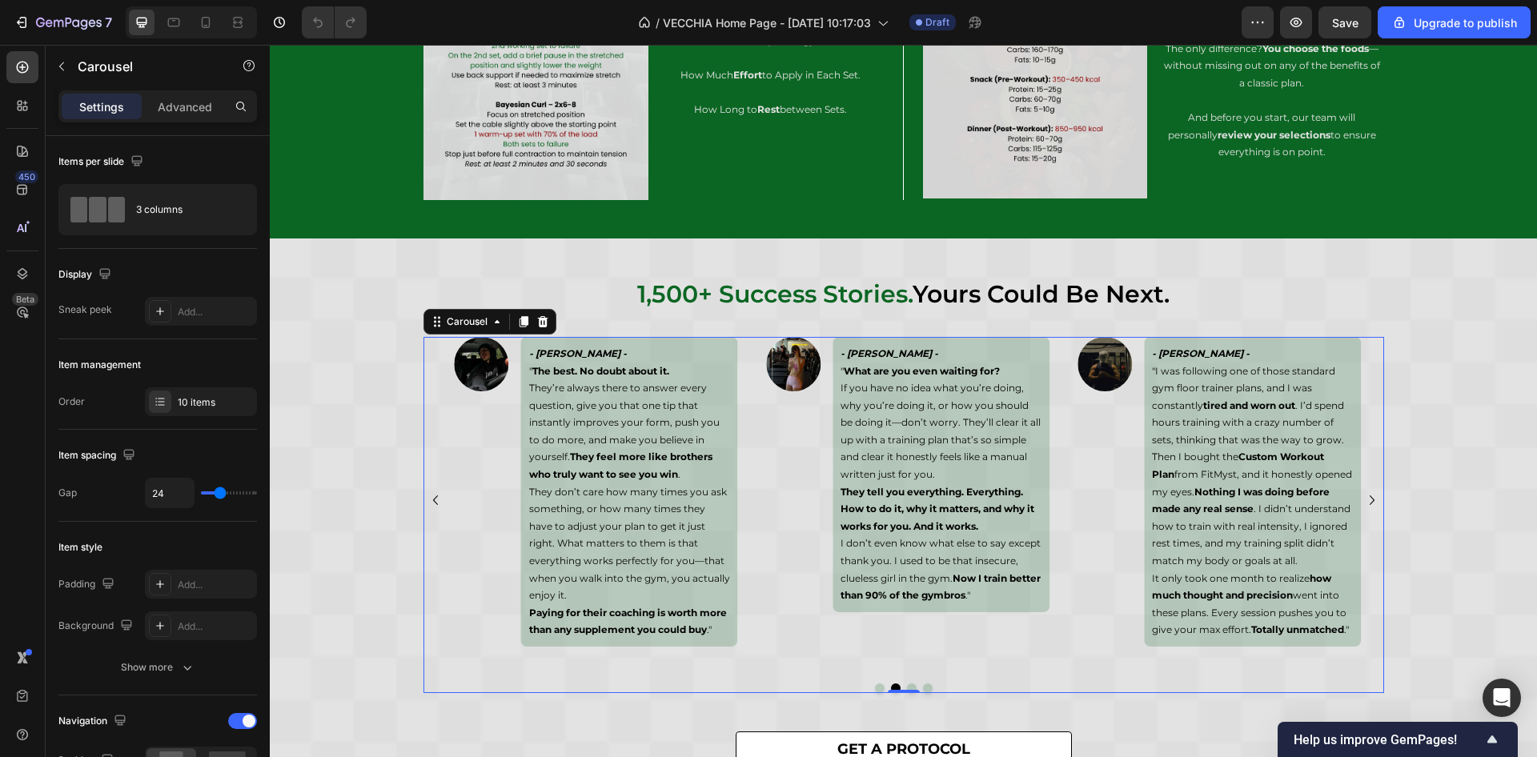
click at [426, 510] on icon "Carousel Back Arrow" at bounding box center [435, 500] width 19 height 19
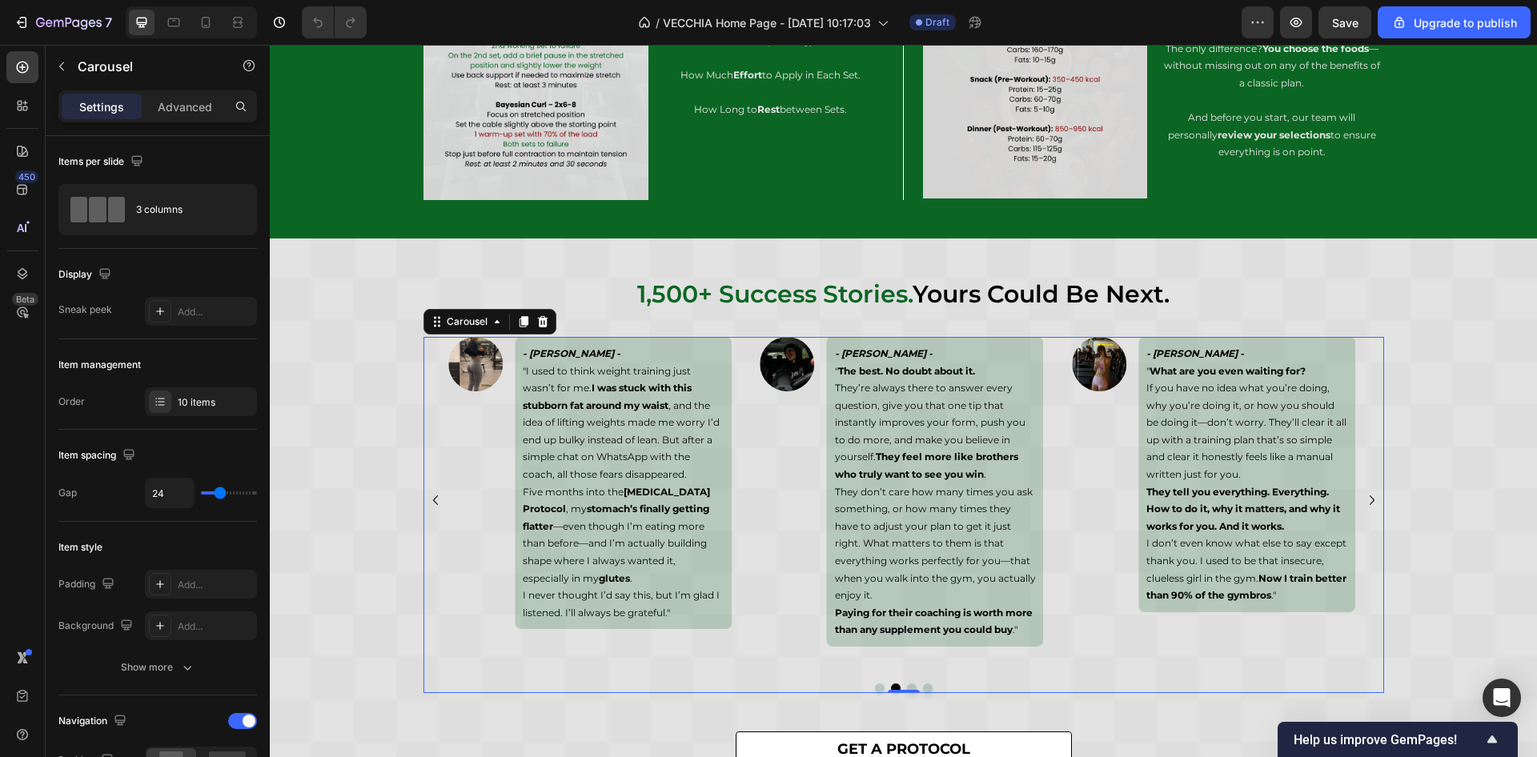
click at [426, 510] on icon "Carousel Back Arrow" at bounding box center [435, 500] width 19 height 19
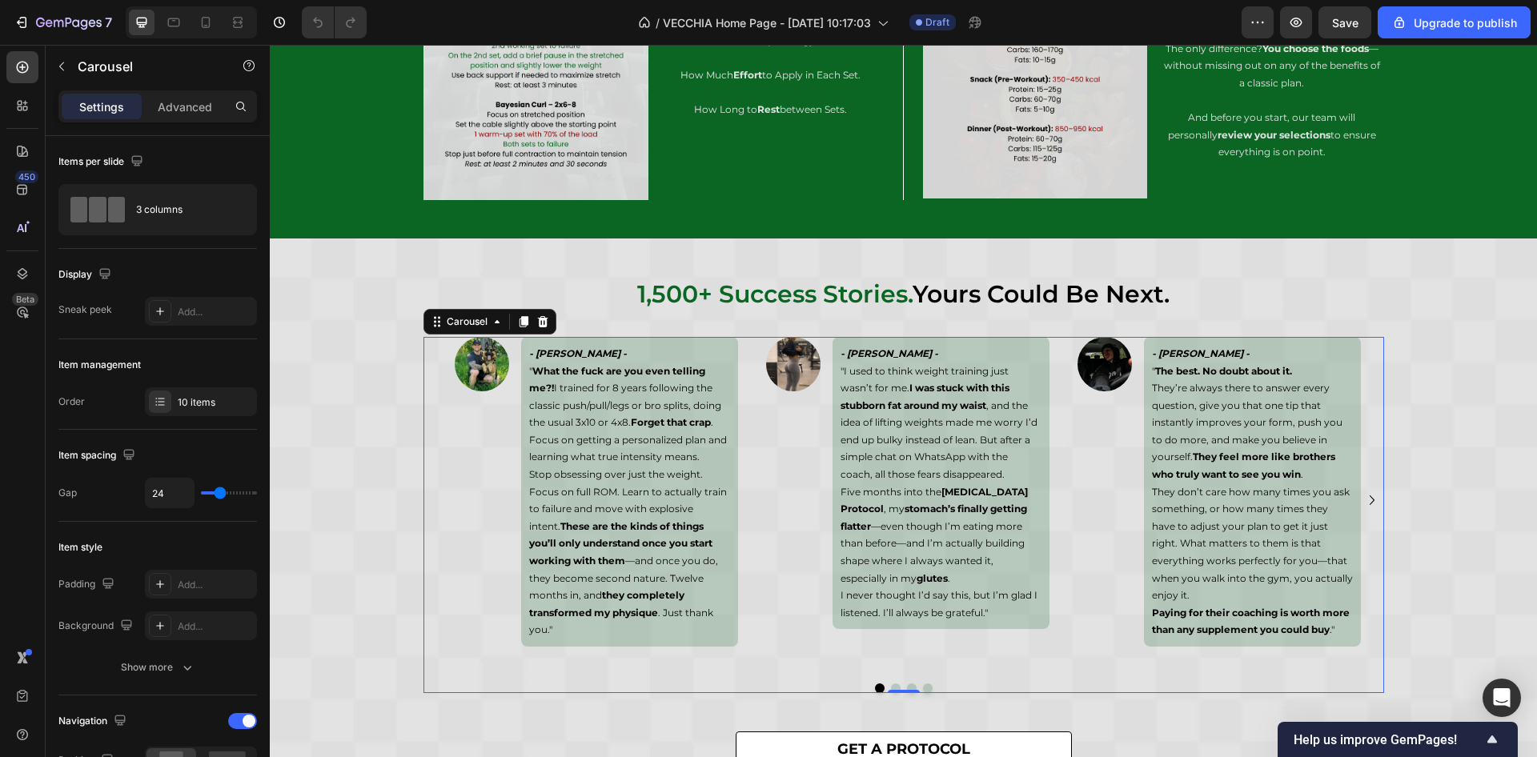
click at [1363, 499] on icon "Carousel Next Arrow" at bounding box center [1372, 500] width 19 height 19
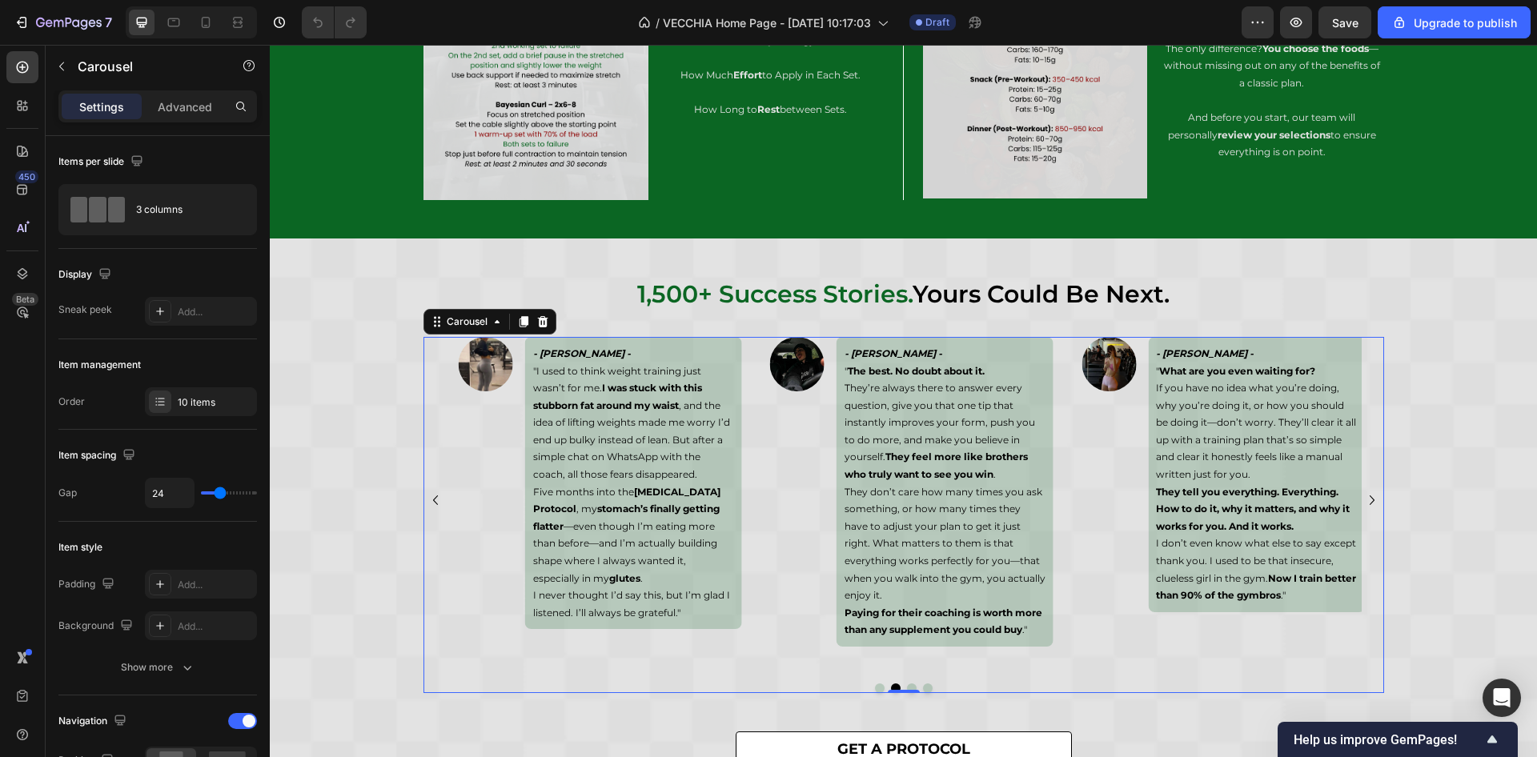
click at [1363, 499] on icon "Carousel Next Arrow" at bounding box center [1372, 500] width 19 height 19
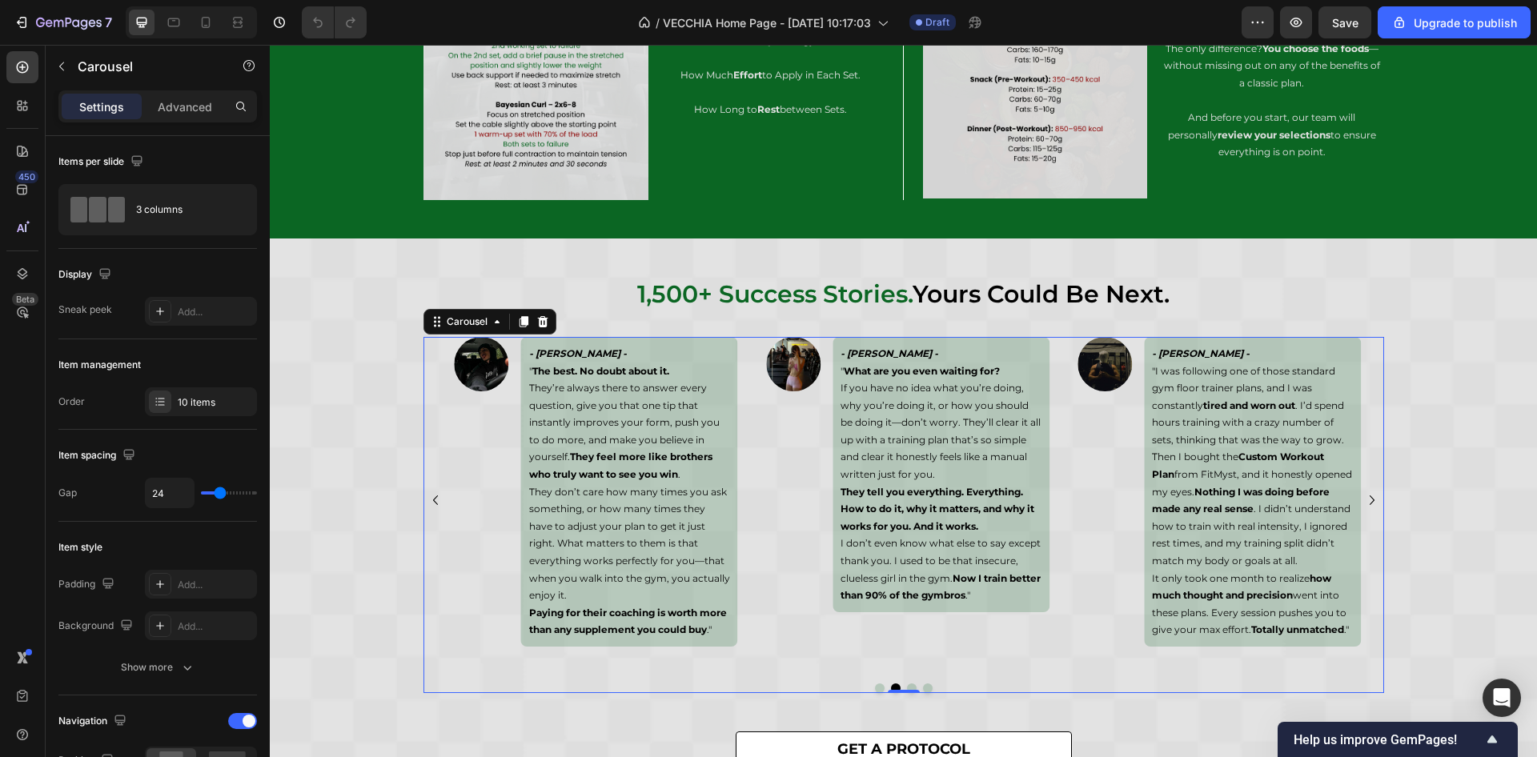
click at [1363, 499] on icon "Carousel Next Arrow" at bounding box center [1372, 500] width 19 height 19
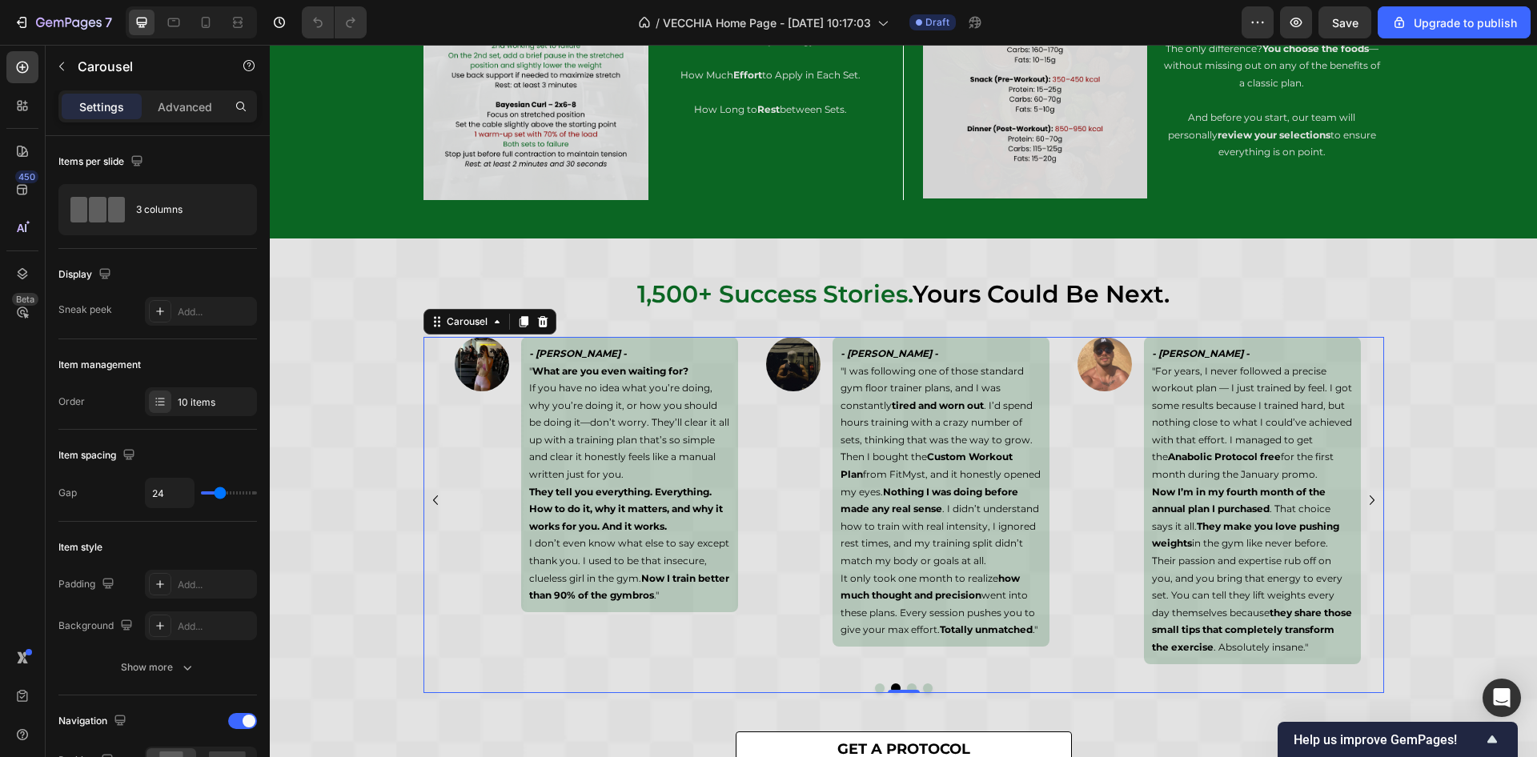
click at [1363, 499] on icon "Carousel Next Arrow" at bounding box center [1372, 500] width 19 height 19
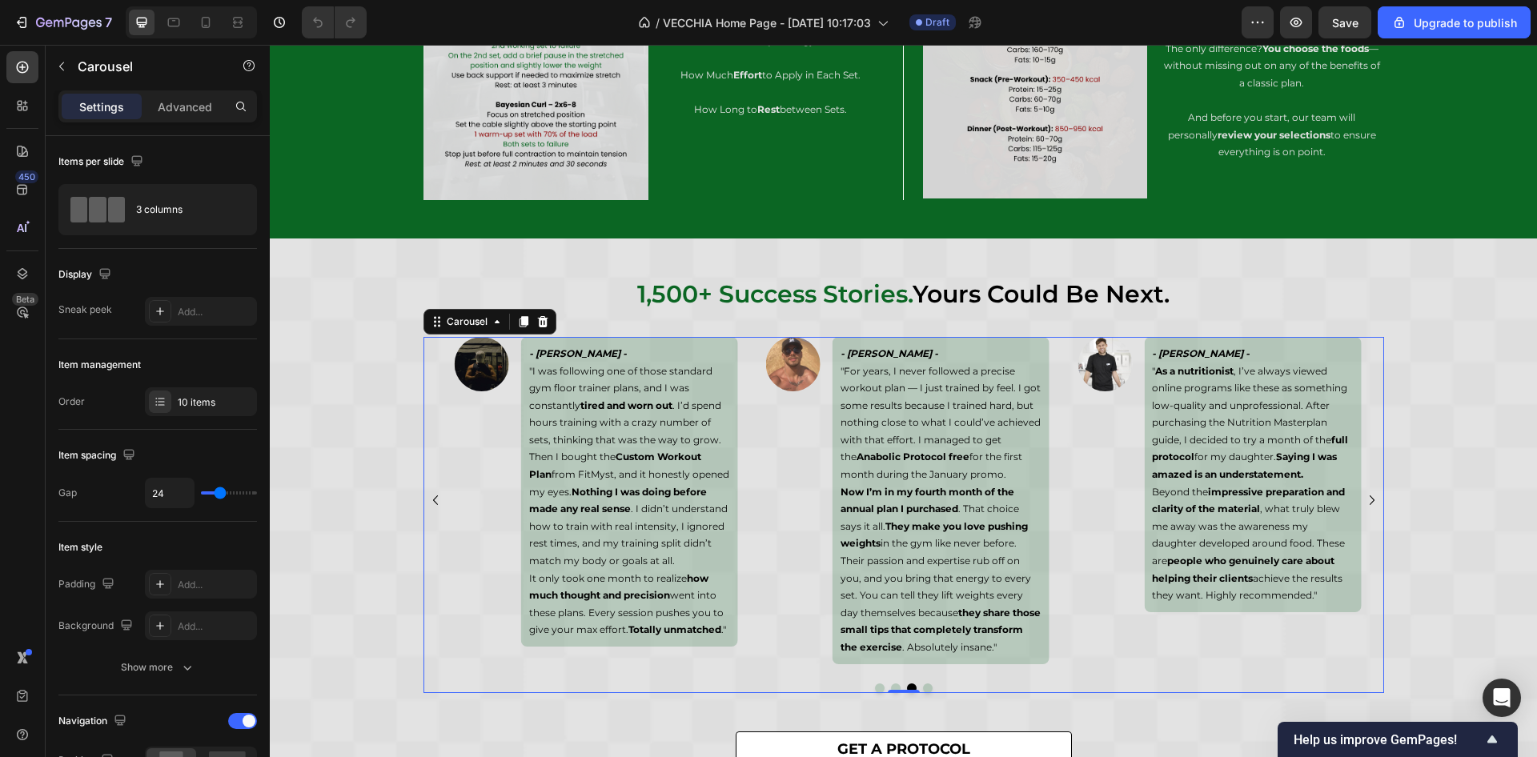
click at [1363, 499] on icon "Carousel Next Arrow" at bounding box center [1372, 500] width 19 height 19
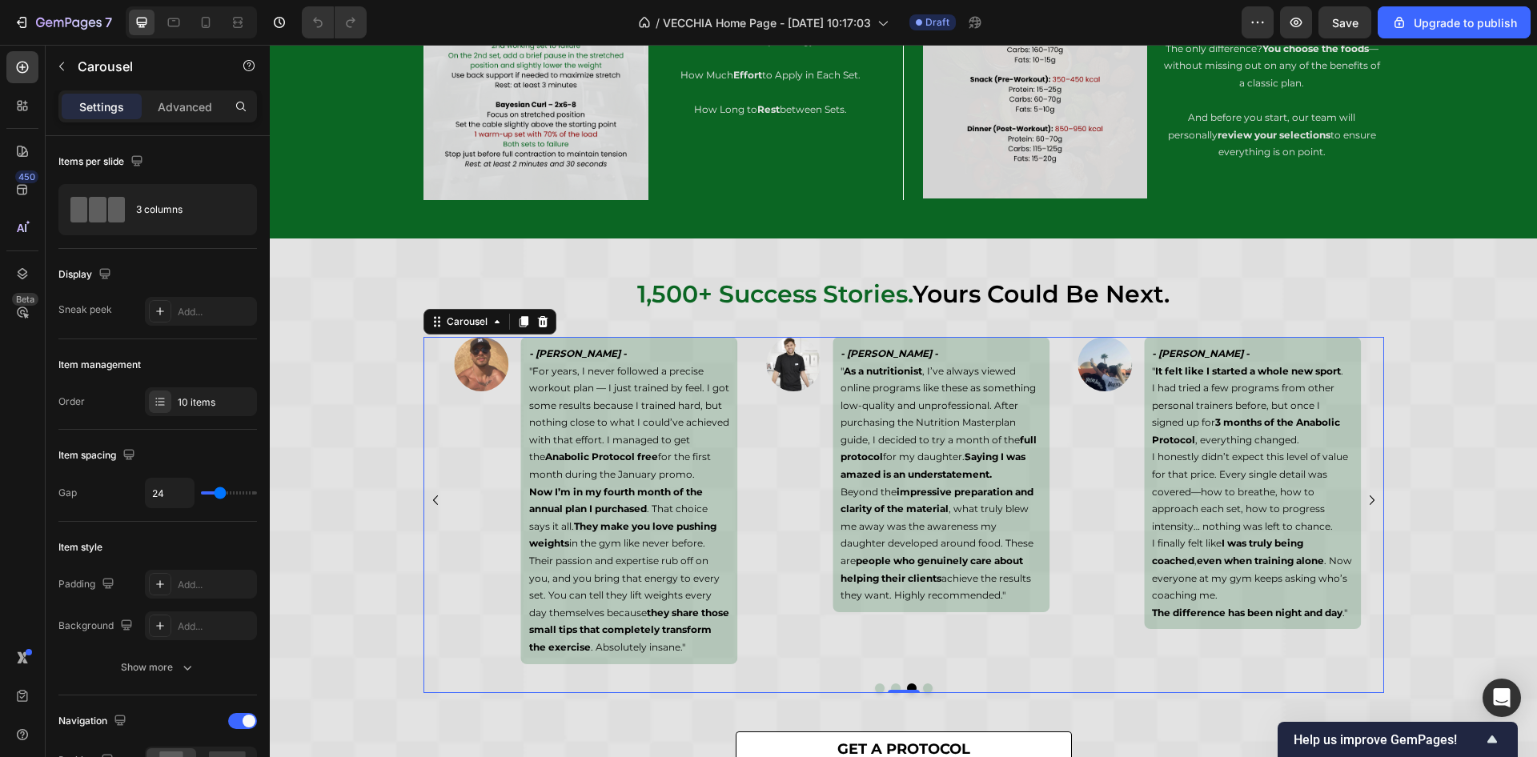
click at [1363, 499] on icon "Carousel Next Arrow" at bounding box center [1372, 500] width 19 height 19
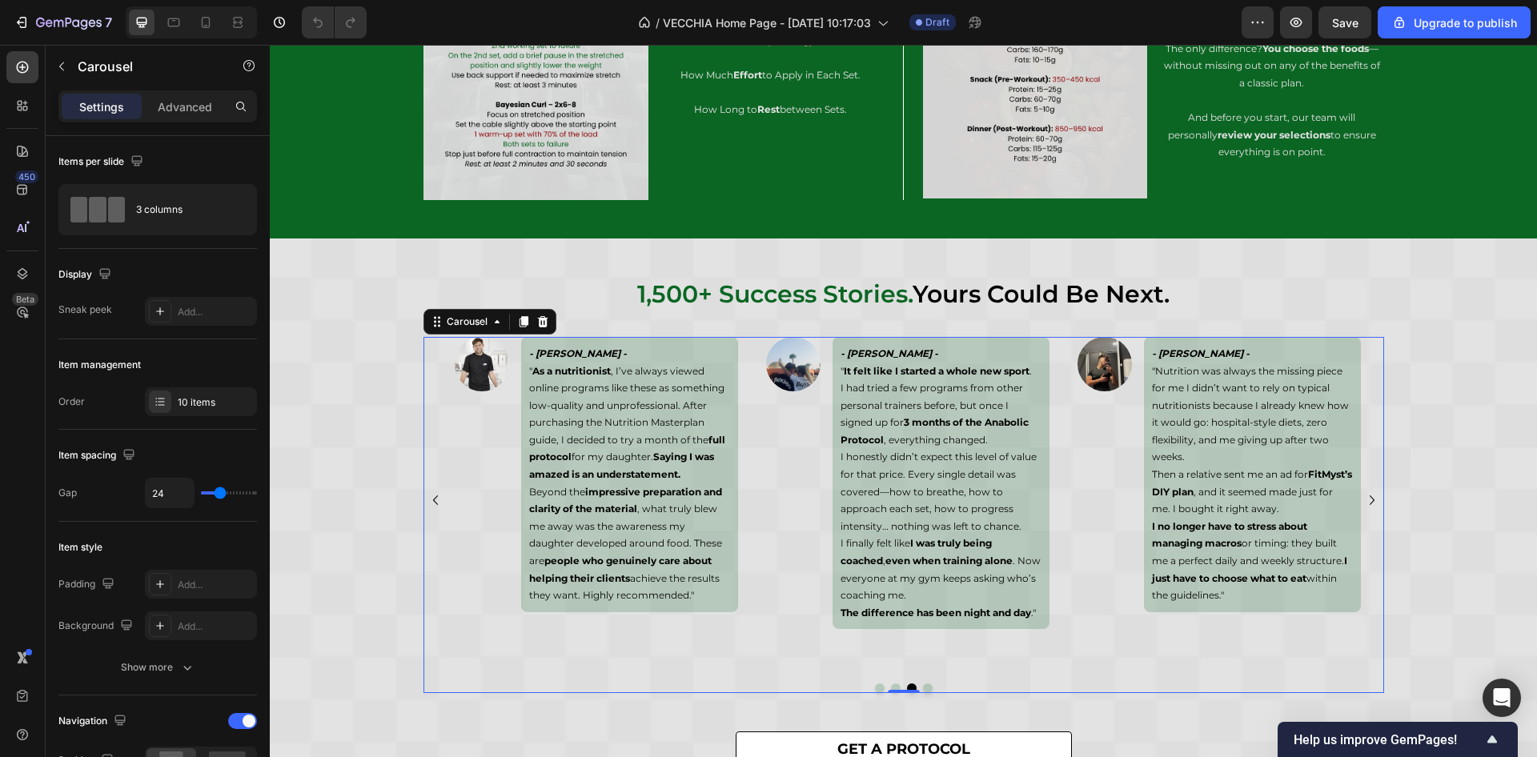
click at [1363, 499] on icon "Carousel Next Arrow" at bounding box center [1372, 500] width 19 height 19
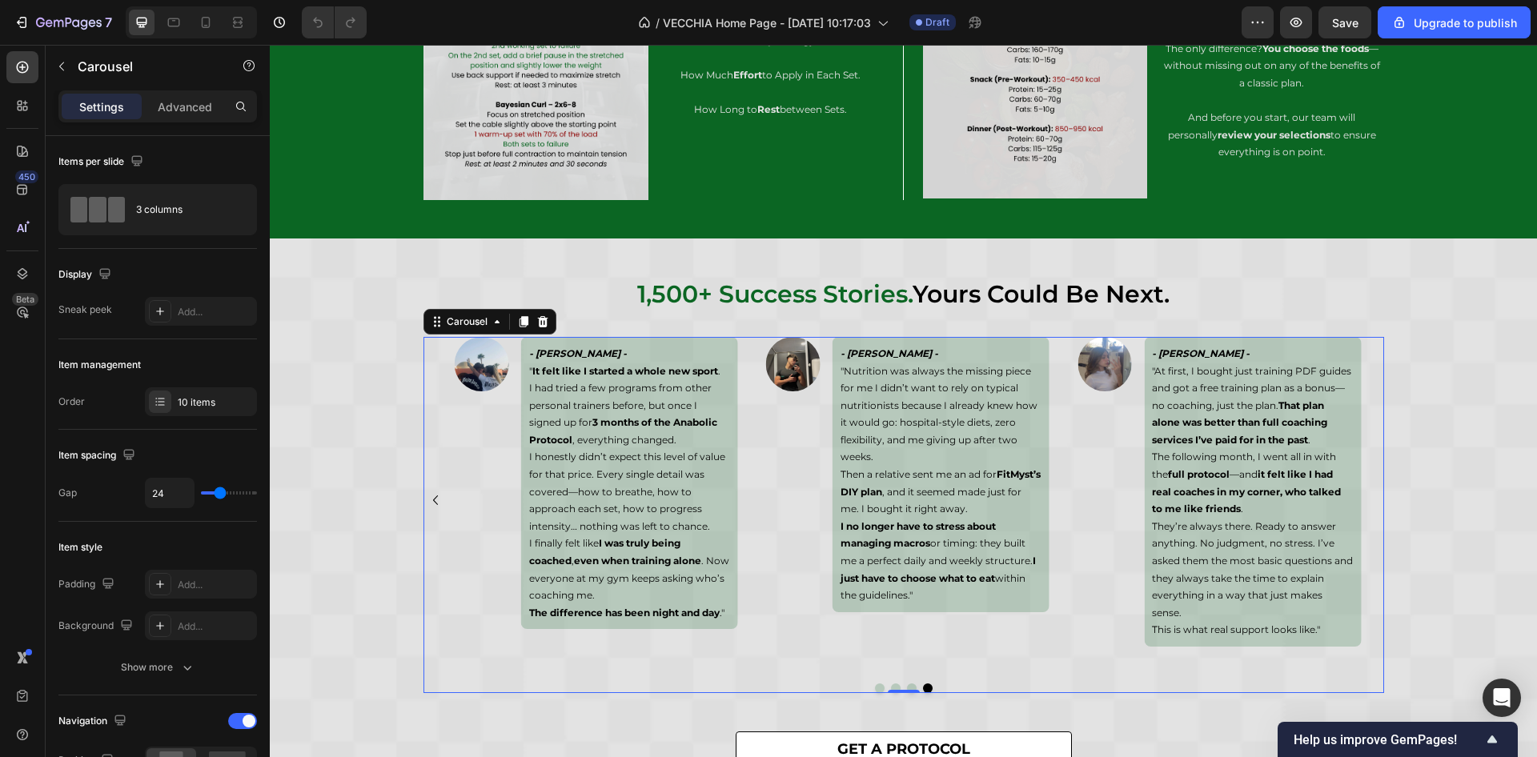
click at [426, 505] on icon "Carousel Back Arrow" at bounding box center [435, 500] width 19 height 19
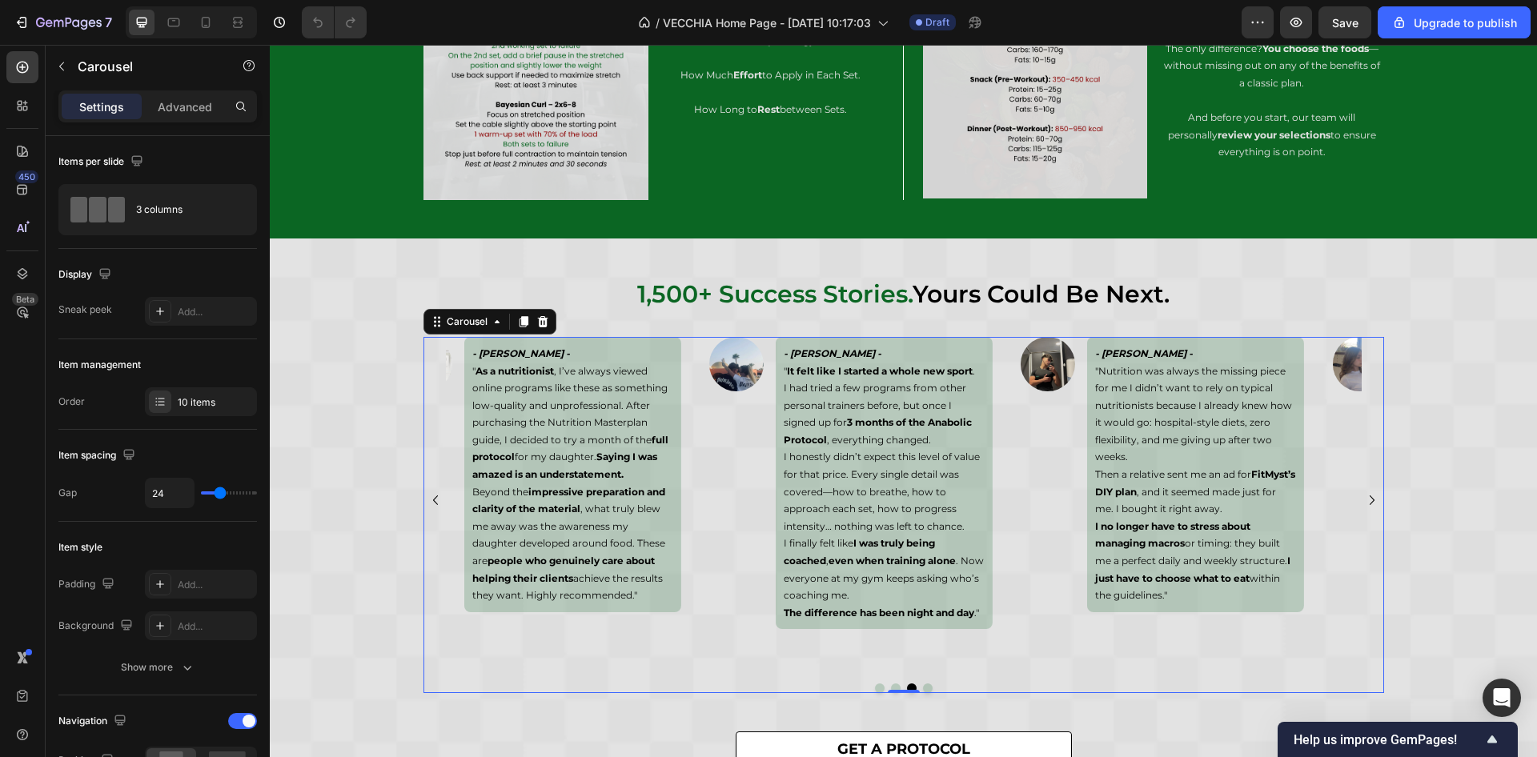
click at [426, 505] on icon "Carousel Back Arrow" at bounding box center [435, 500] width 19 height 19
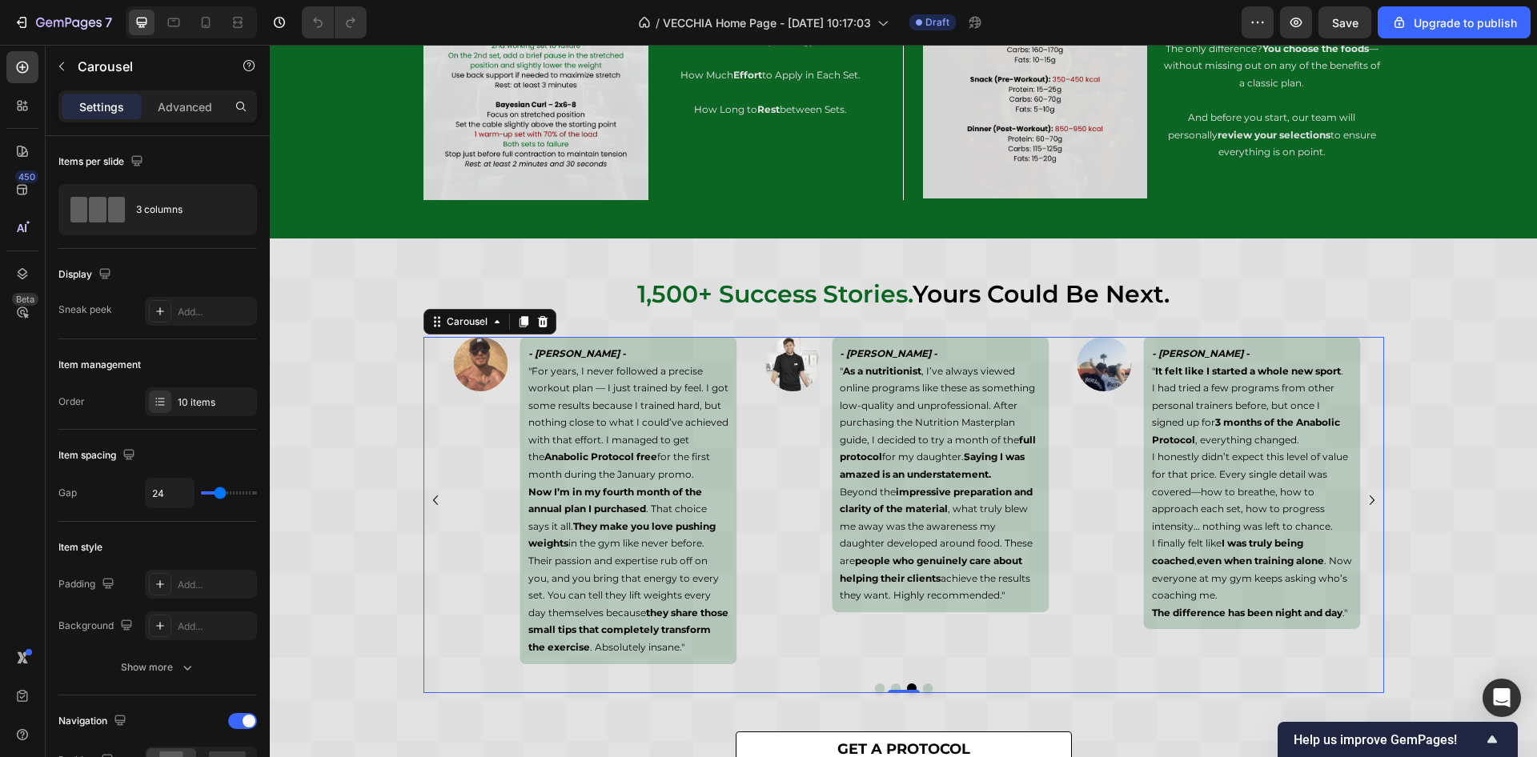
click at [426, 505] on icon "Carousel Back Arrow" at bounding box center [435, 500] width 19 height 19
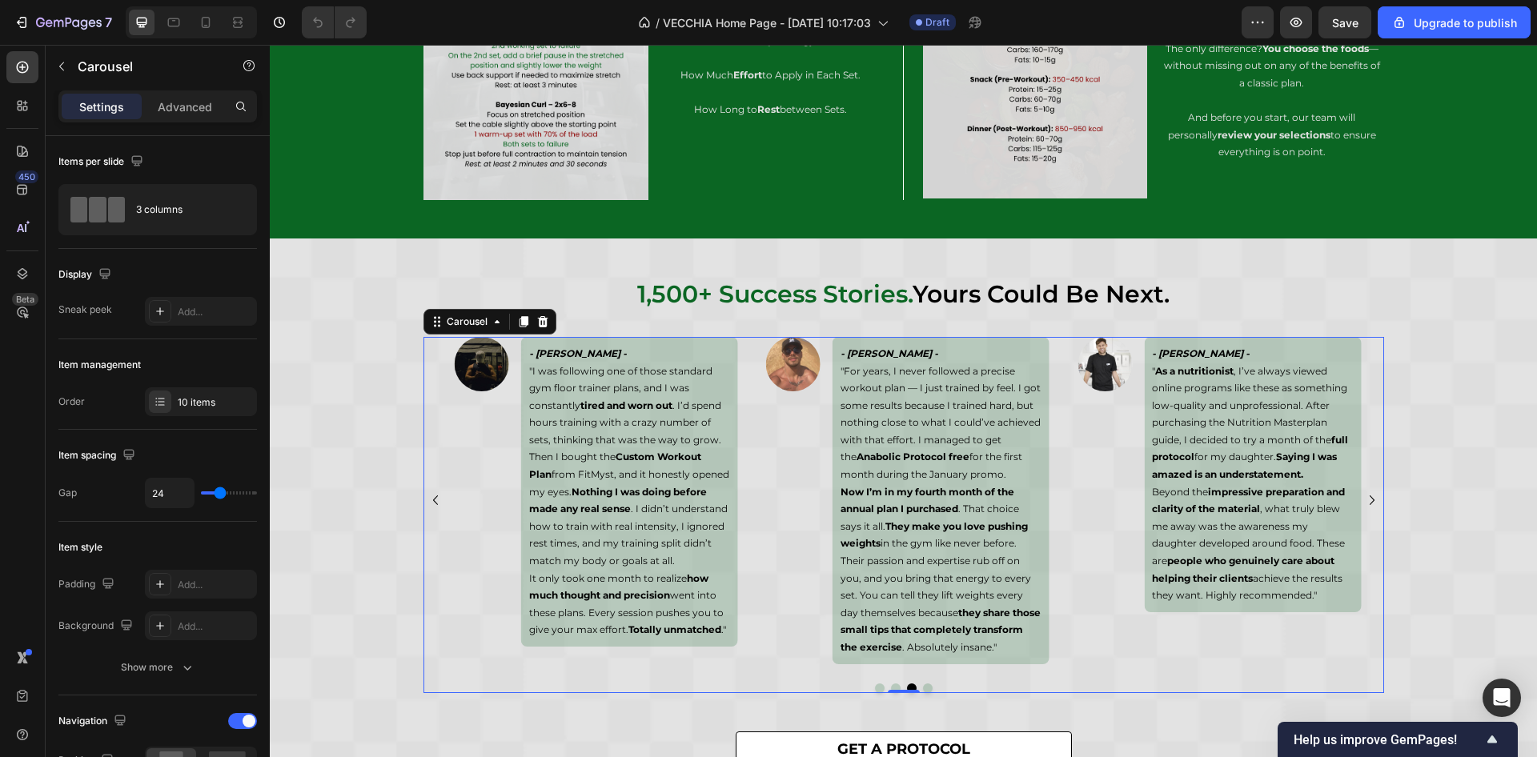
click at [426, 505] on icon "Carousel Back Arrow" at bounding box center [435, 500] width 19 height 19
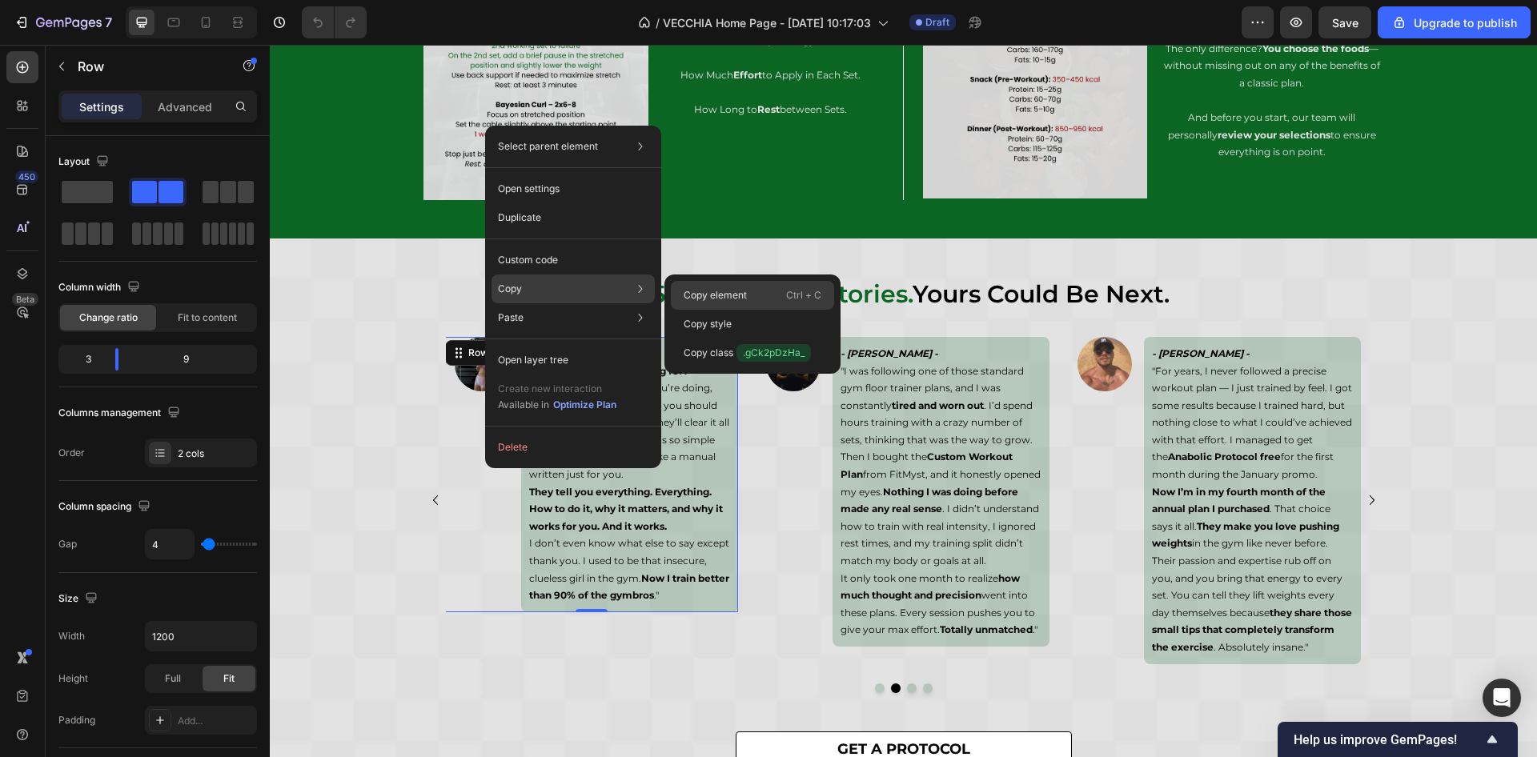
click at [716, 286] on div "Copy element Ctrl + C" at bounding box center [752, 295] width 163 height 29
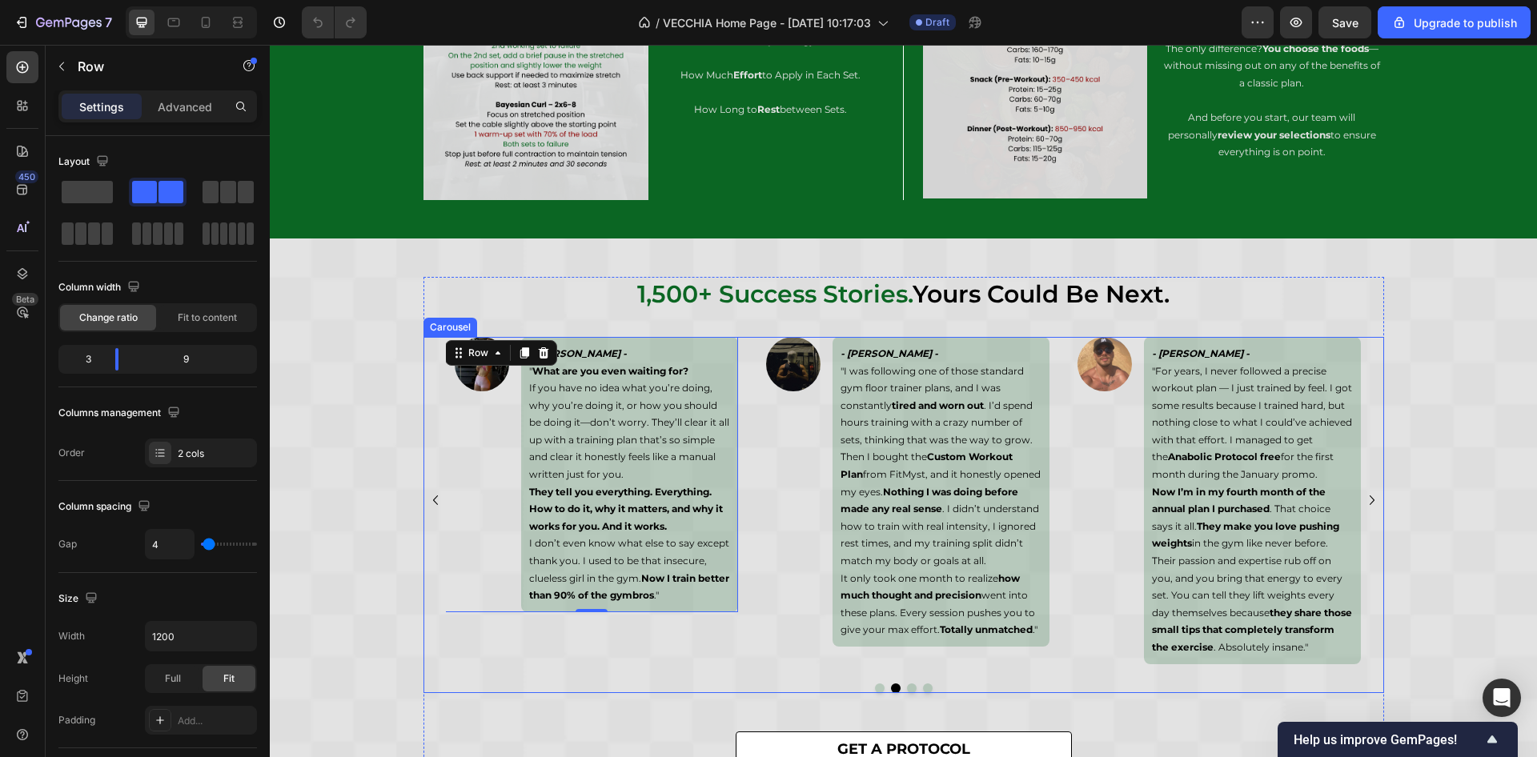
click at [1368, 508] on icon "Carousel Next Arrow" at bounding box center [1372, 500] width 19 height 19
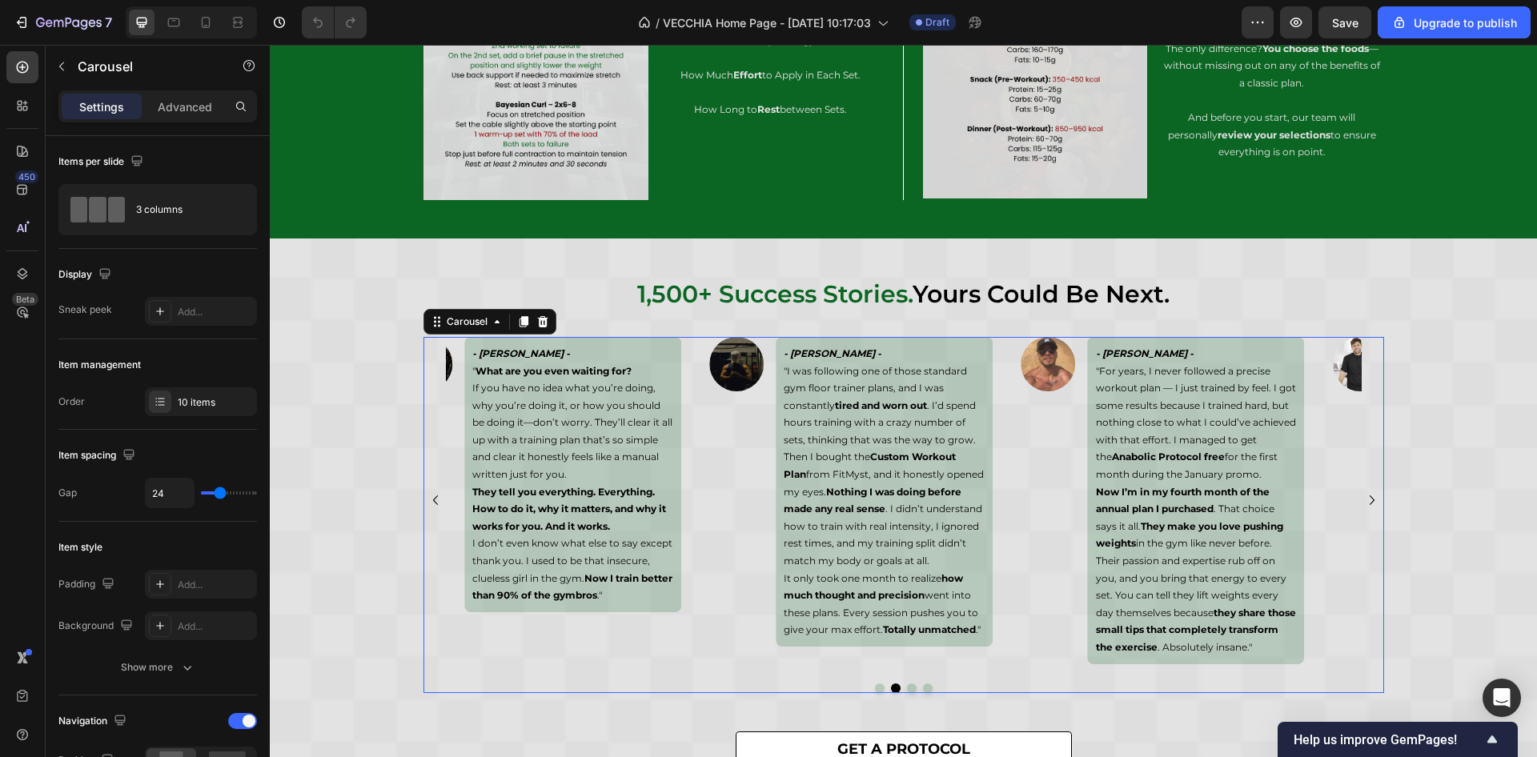
click at [1368, 508] on icon "Carousel Next Arrow" at bounding box center [1372, 500] width 19 height 19
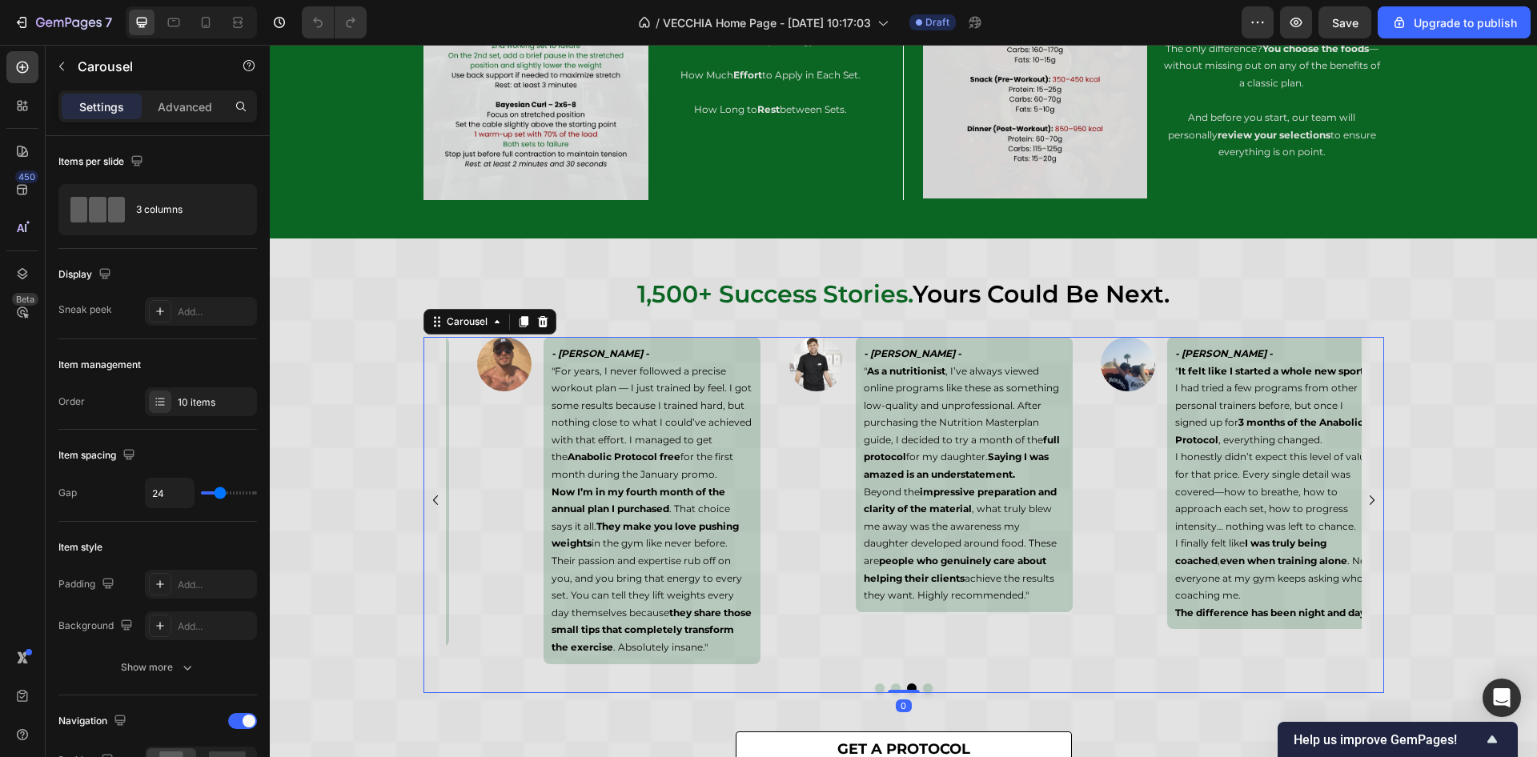
click at [1368, 508] on icon "Carousel Next Arrow" at bounding box center [1372, 500] width 19 height 19
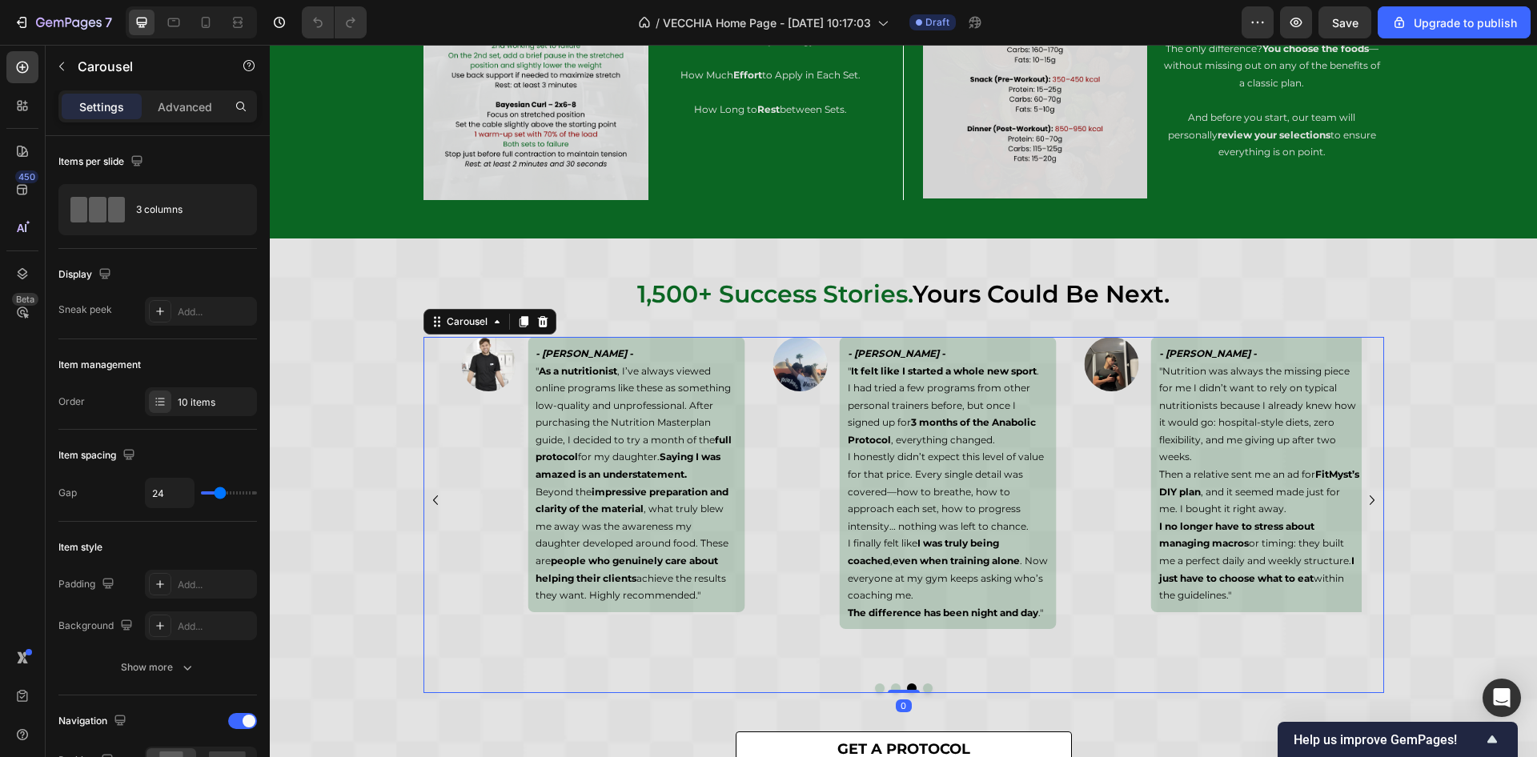
click at [1368, 508] on icon "Carousel Next Arrow" at bounding box center [1372, 500] width 19 height 19
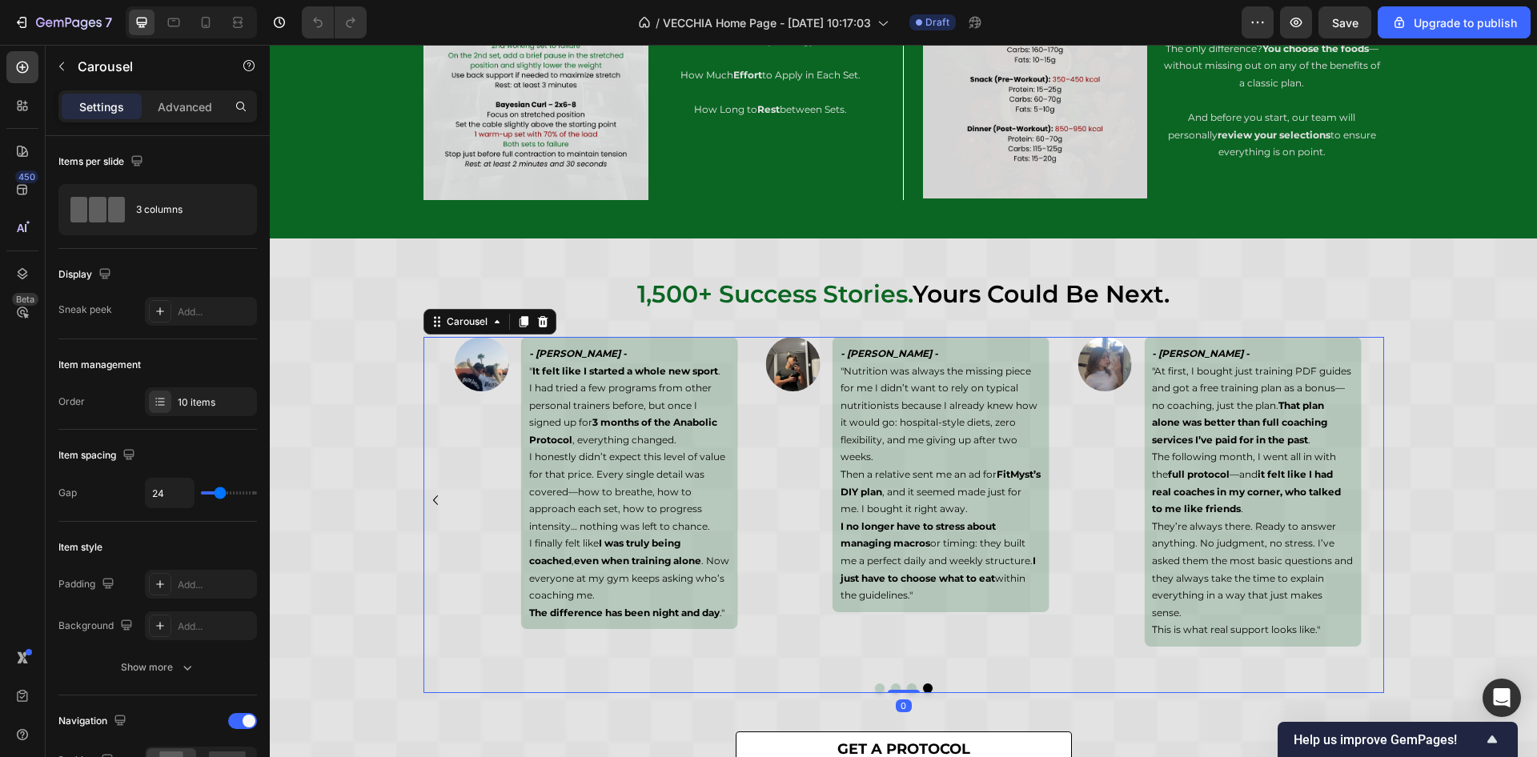
click at [1368, 508] on div "Image - Emil Larsen - " What the fuck are you even telling me?! I trained for 8…" at bounding box center [904, 500] width 961 height 327
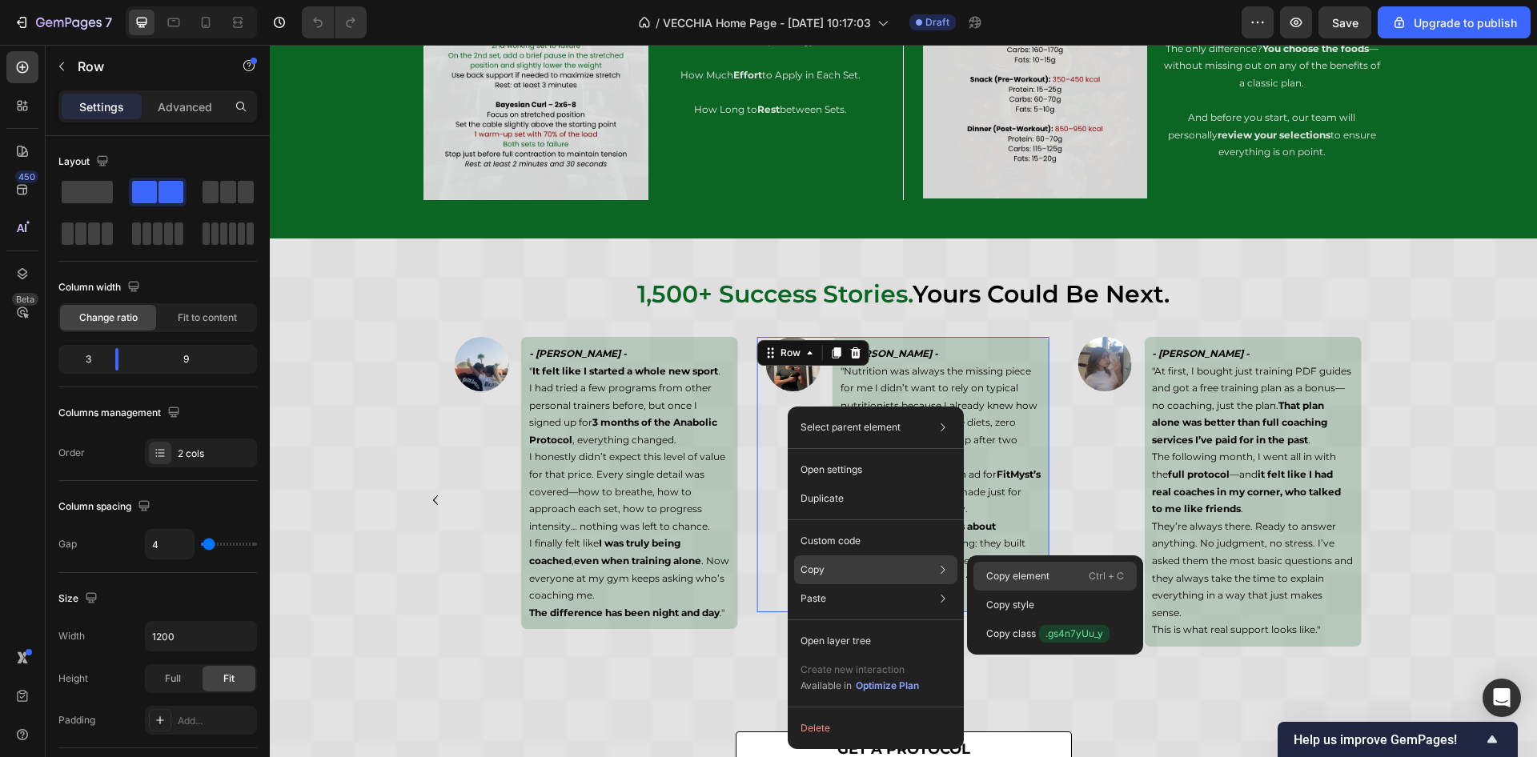
drag, startPoint x: 1026, startPoint y: 569, endPoint x: 577, endPoint y: 408, distance: 476.9
click at [1026, 569] on p "Copy element" at bounding box center [1017, 576] width 63 height 14
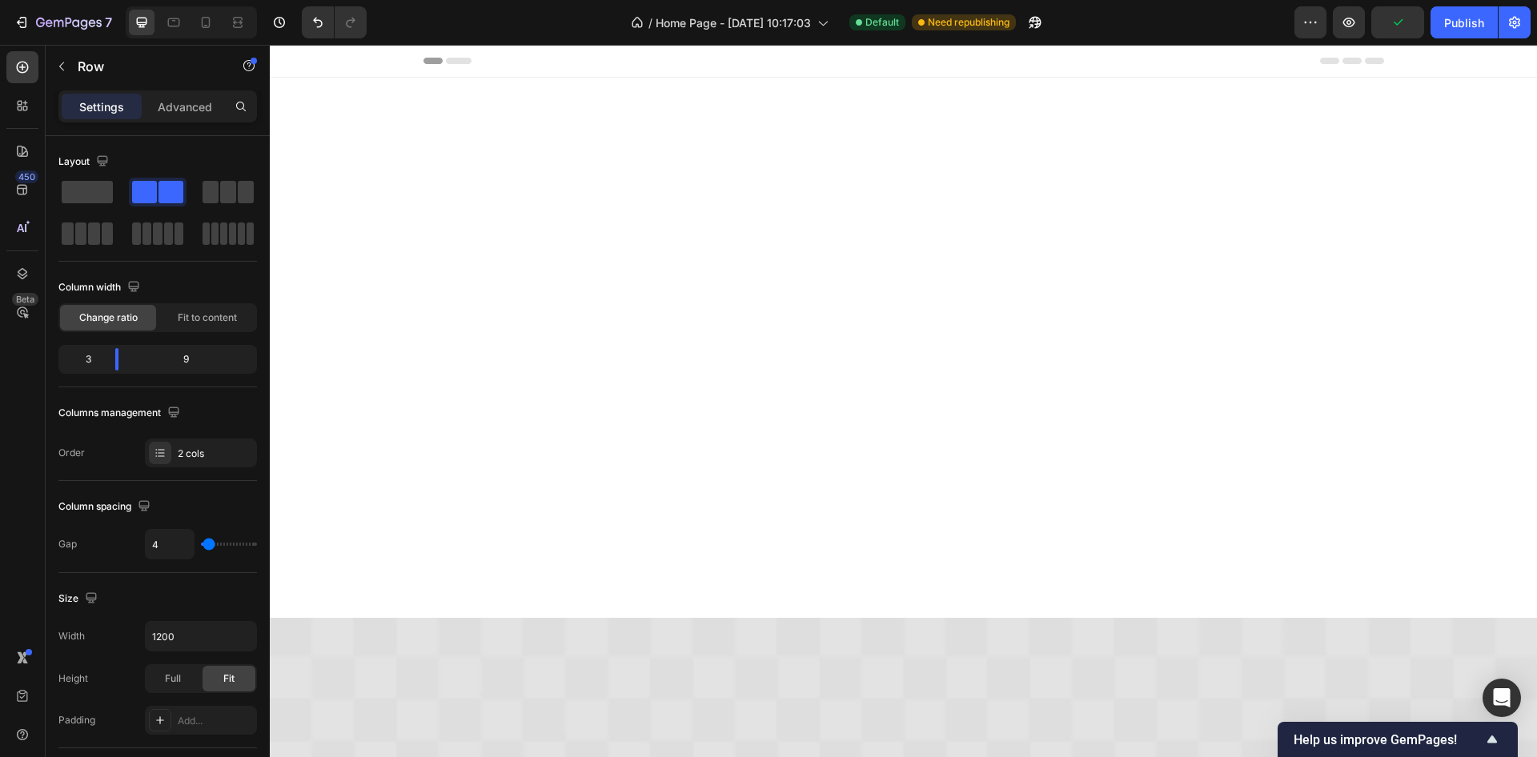
scroll to position [6380, 0]
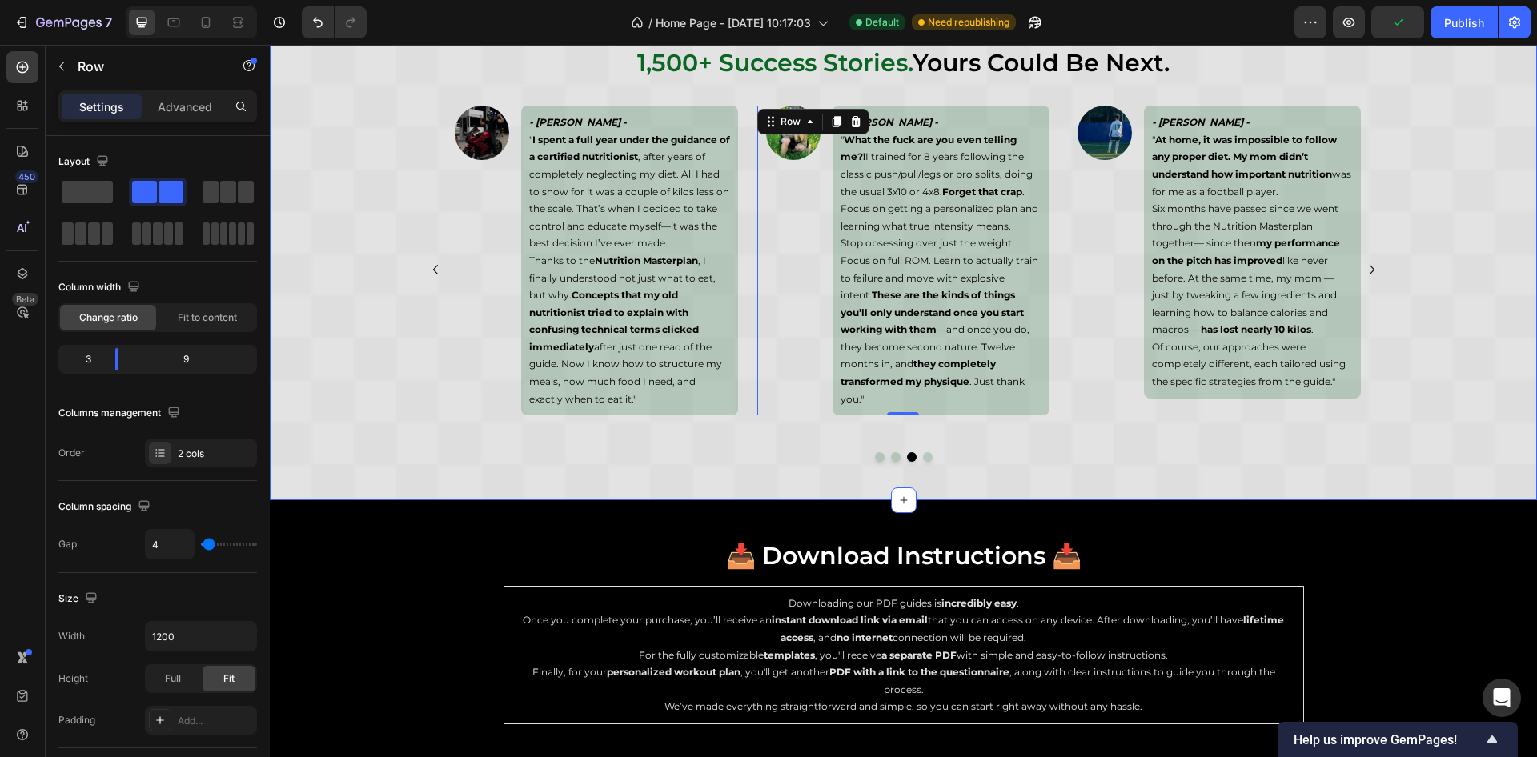
click at [1416, 204] on div "1,500+ success stories. yours could be next. Heading Image - [PERSON_NAME] - " …" at bounding box center [904, 254] width 1268 height 416
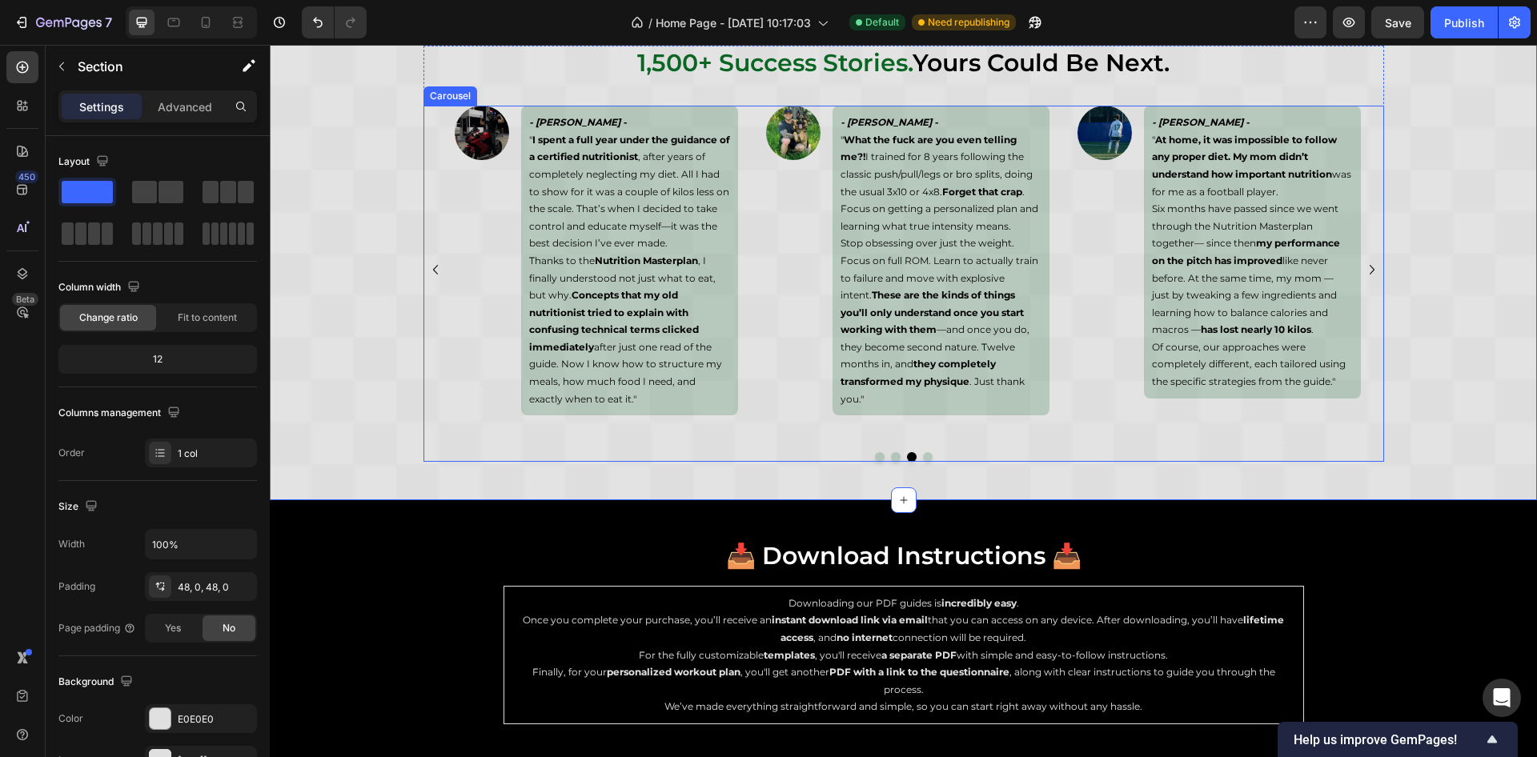
click at [1364, 263] on icon "Carousel Next Arrow" at bounding box center [1372, 269] width 19 height 19
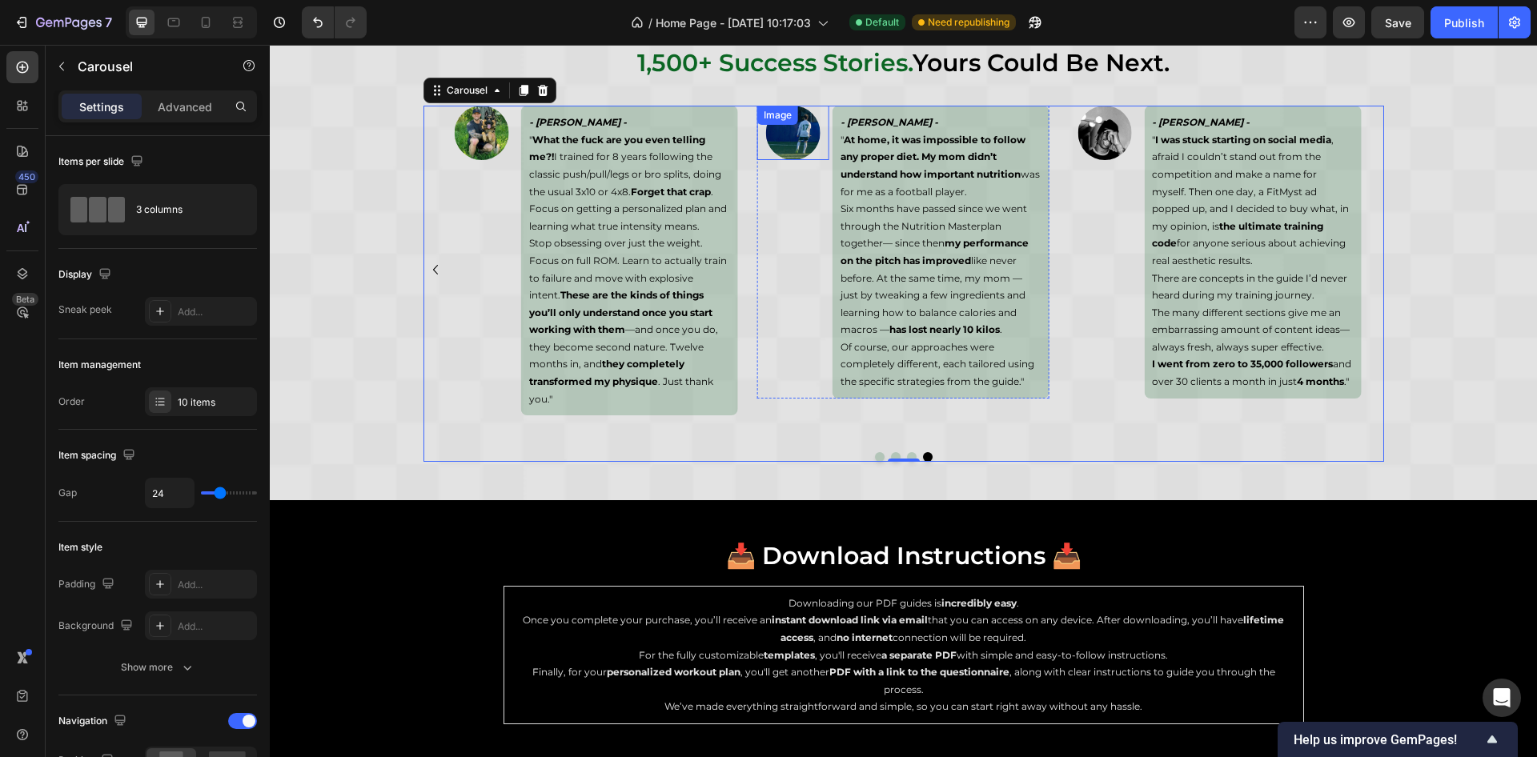
click at [793, 151] on img at bounding box center [793, 133] width 54 height 54
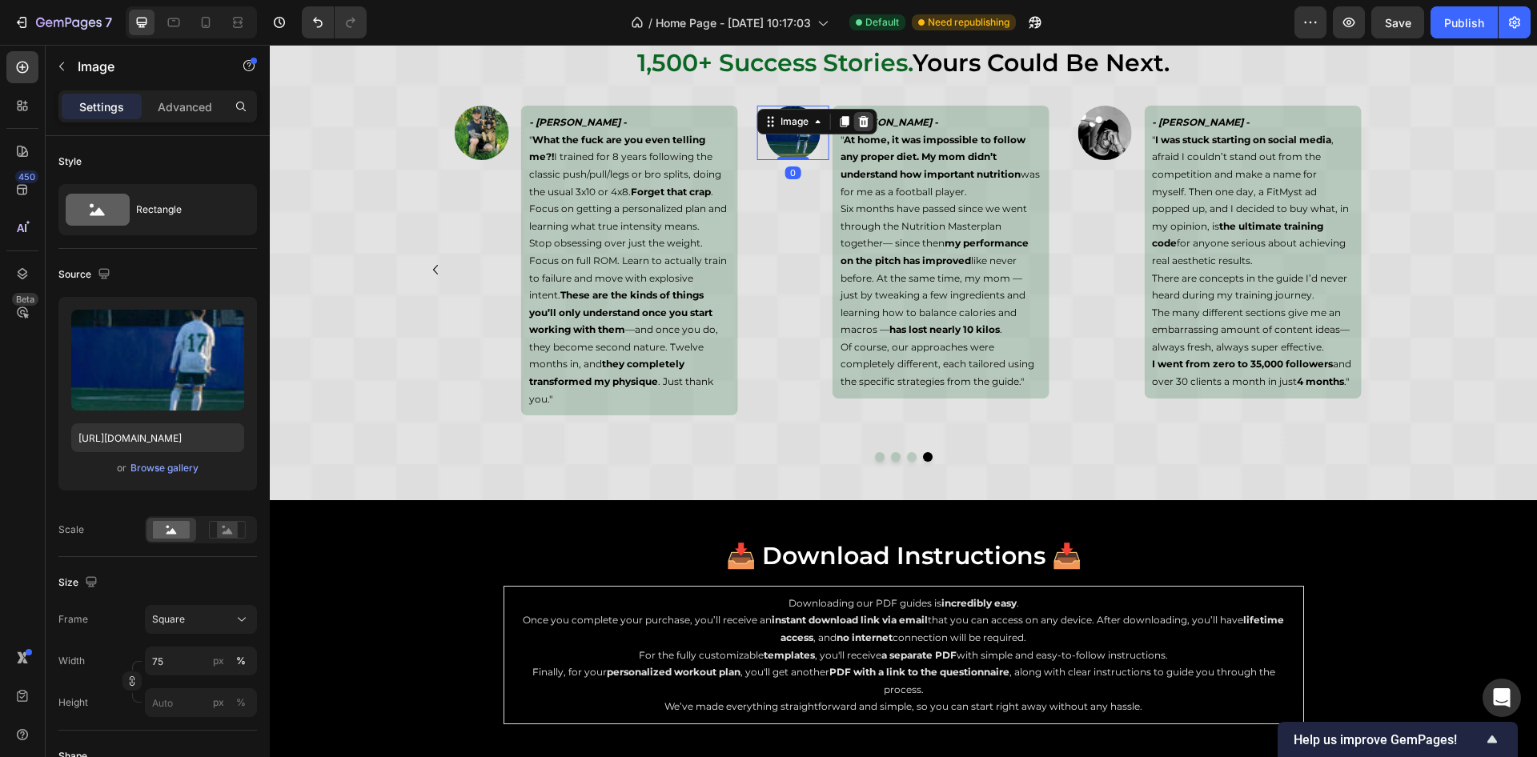
click at [858, 124] on icon at bounding box center [864, 121] width 13 height 13
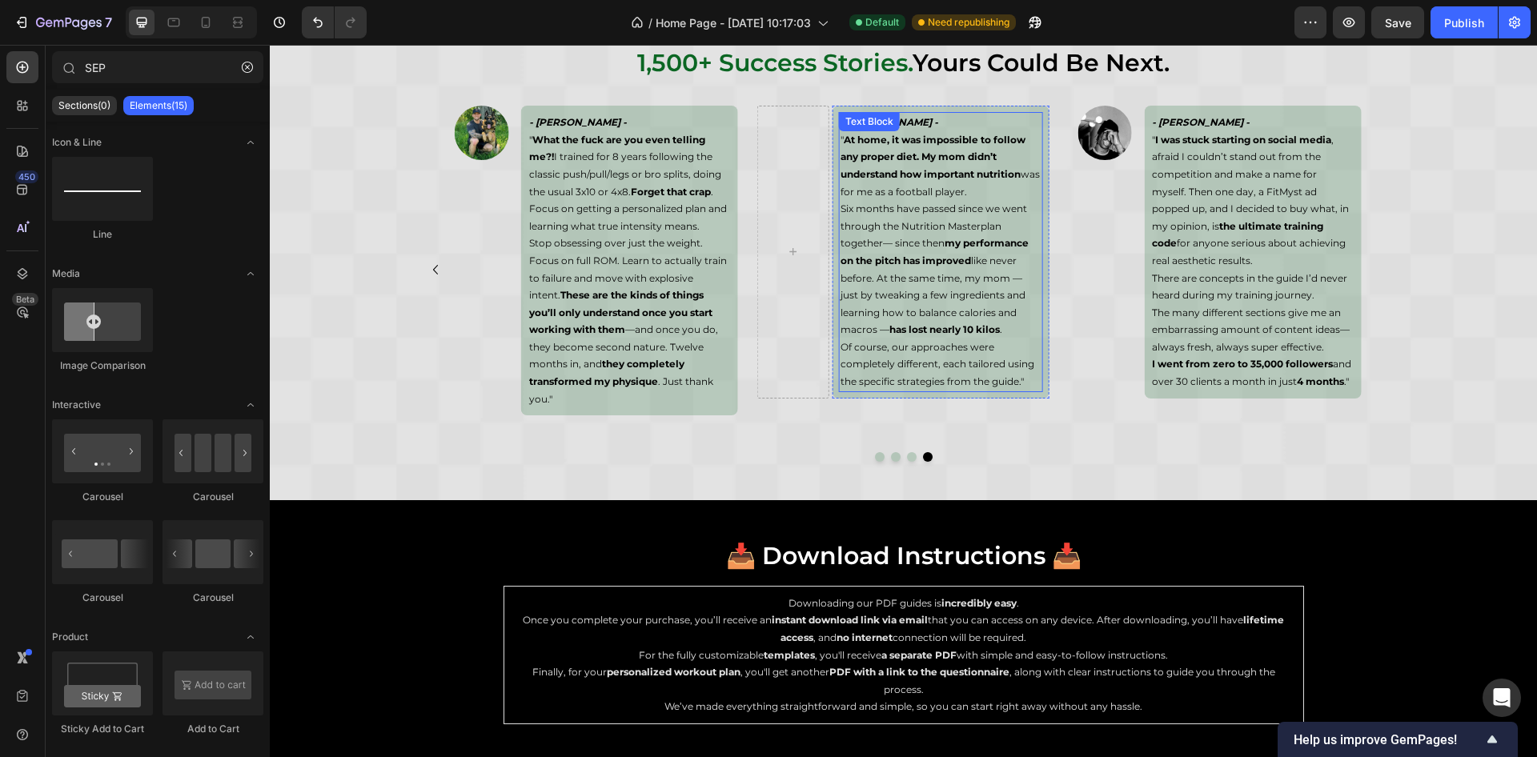
click at [882, 139] on div "- [PERSON_NAME] - " At home, it was impossible to follow any proper diet. My mo…" at bounding box center [941, 252] width 204 height 280
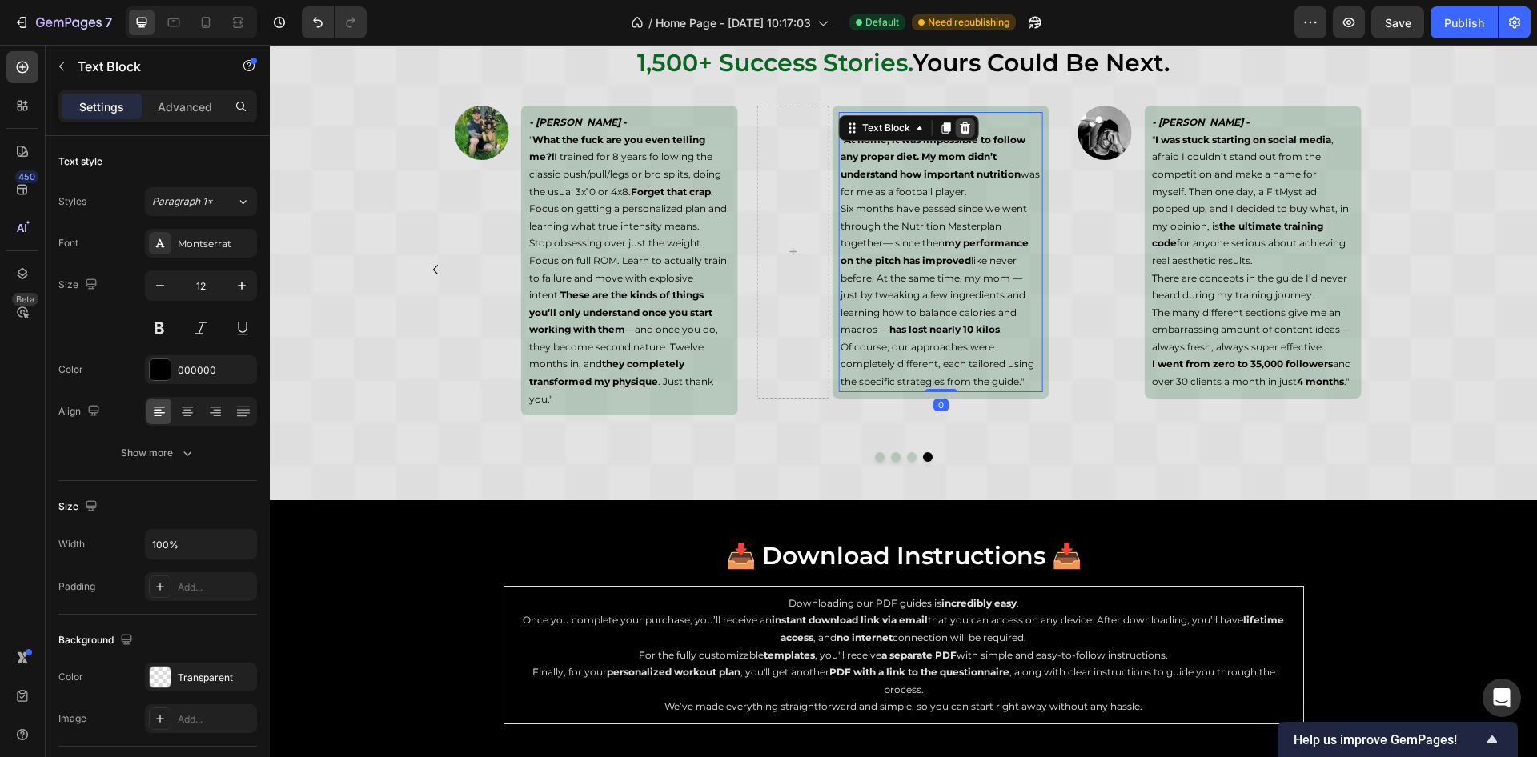
click at [961, 130] on icon at bounding box center [966, 128] width 10 height 11
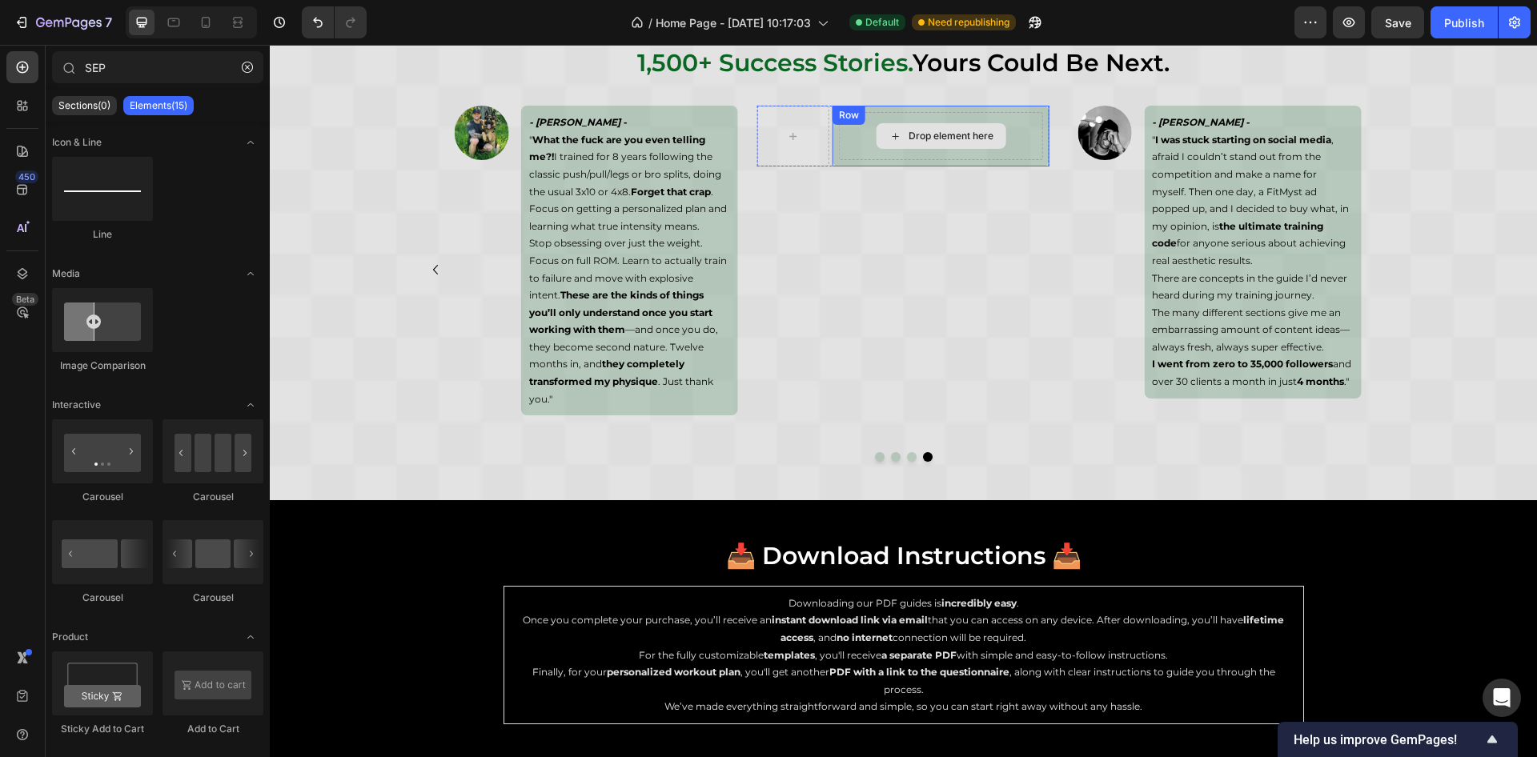
click at [892, 137] on icon at bounding box center [895, 136] width 6 height 6
click at [842, 131] on div "Drop element here Row" at bounding box center [941, 136] width 217 height 61
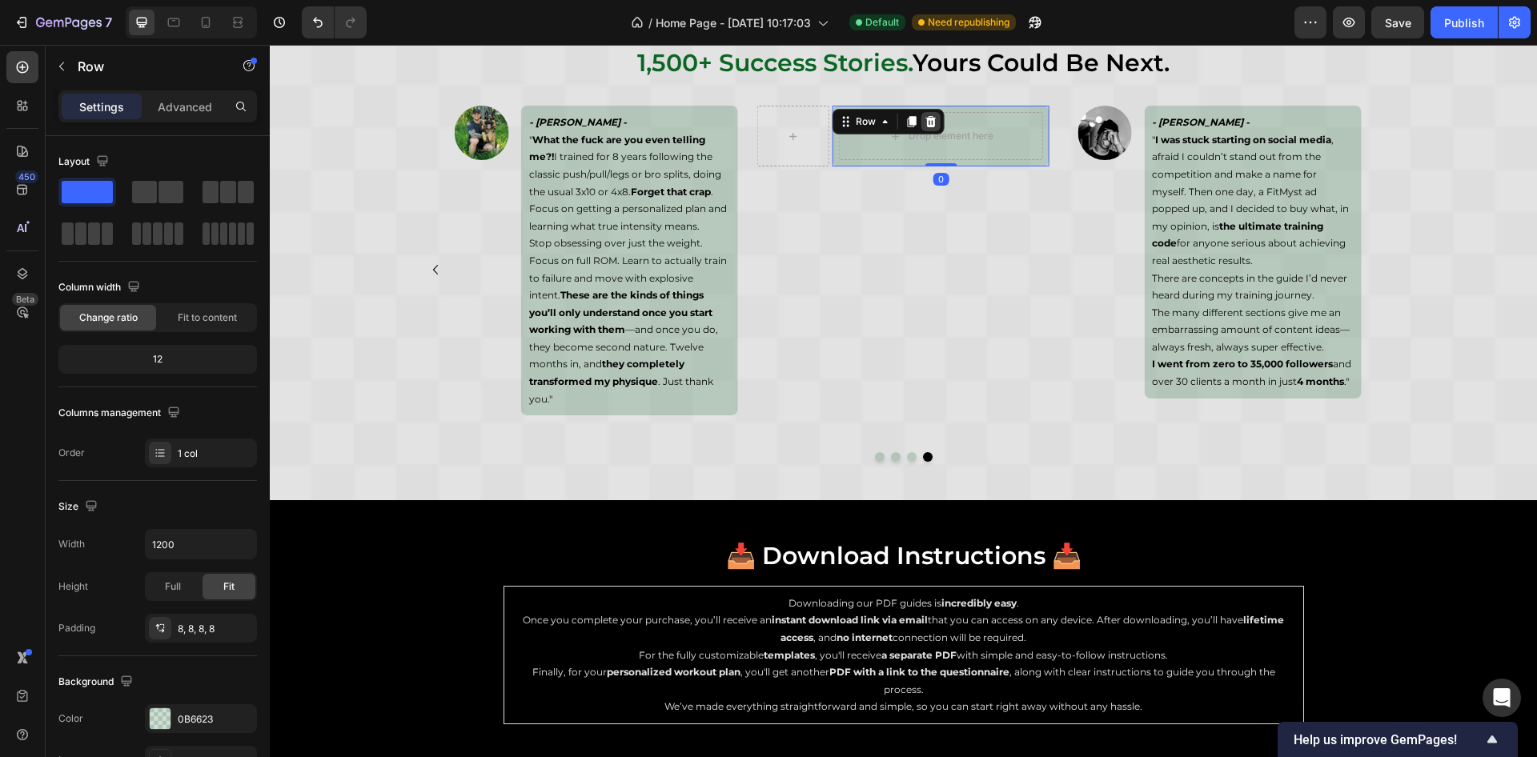
click at [925, 123] on icon at bounding box center [931, 121] width 13 height 13
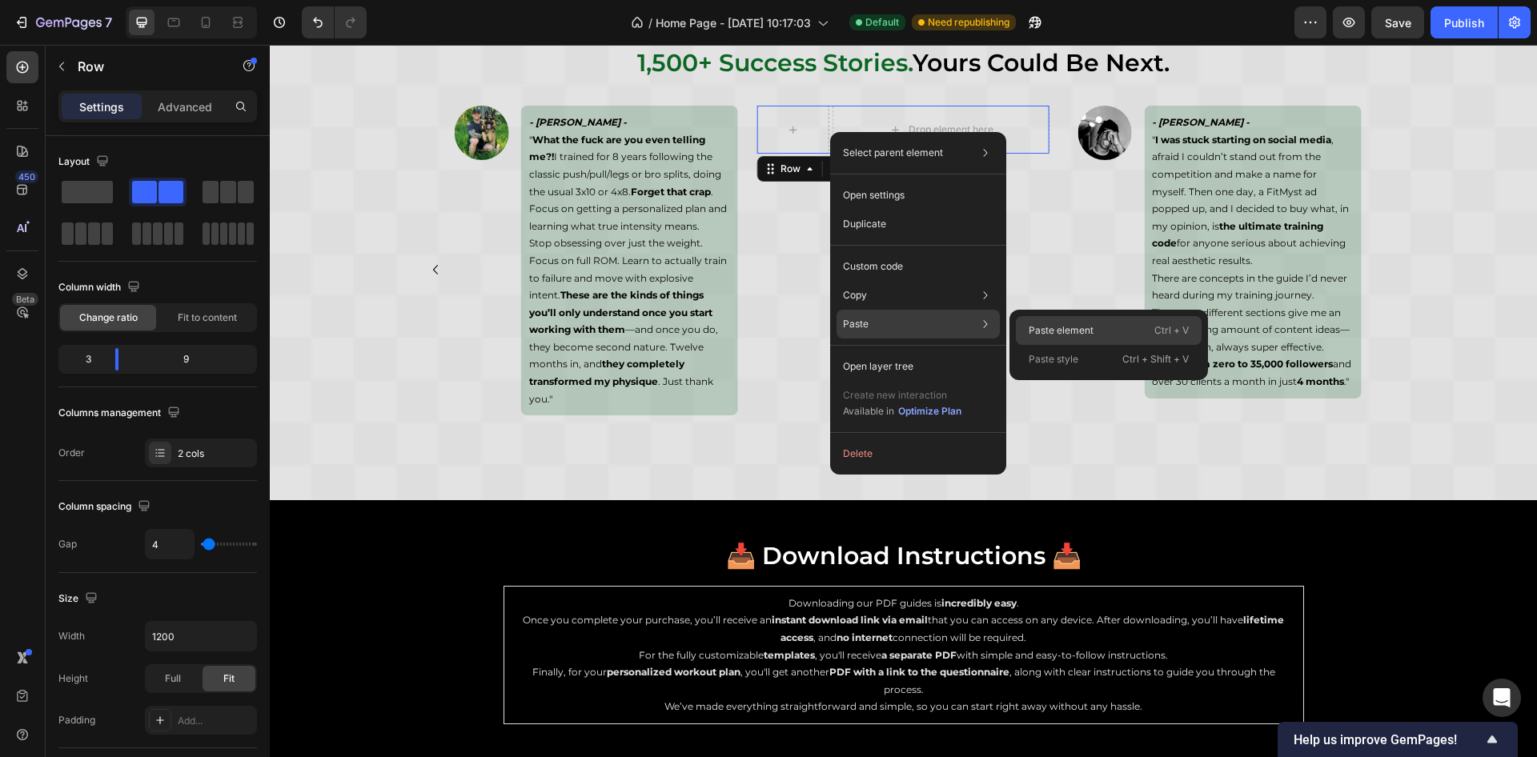
click at [1072, 329] on p "Paste element" at bounding box center [1061, 330] width 65 height 14
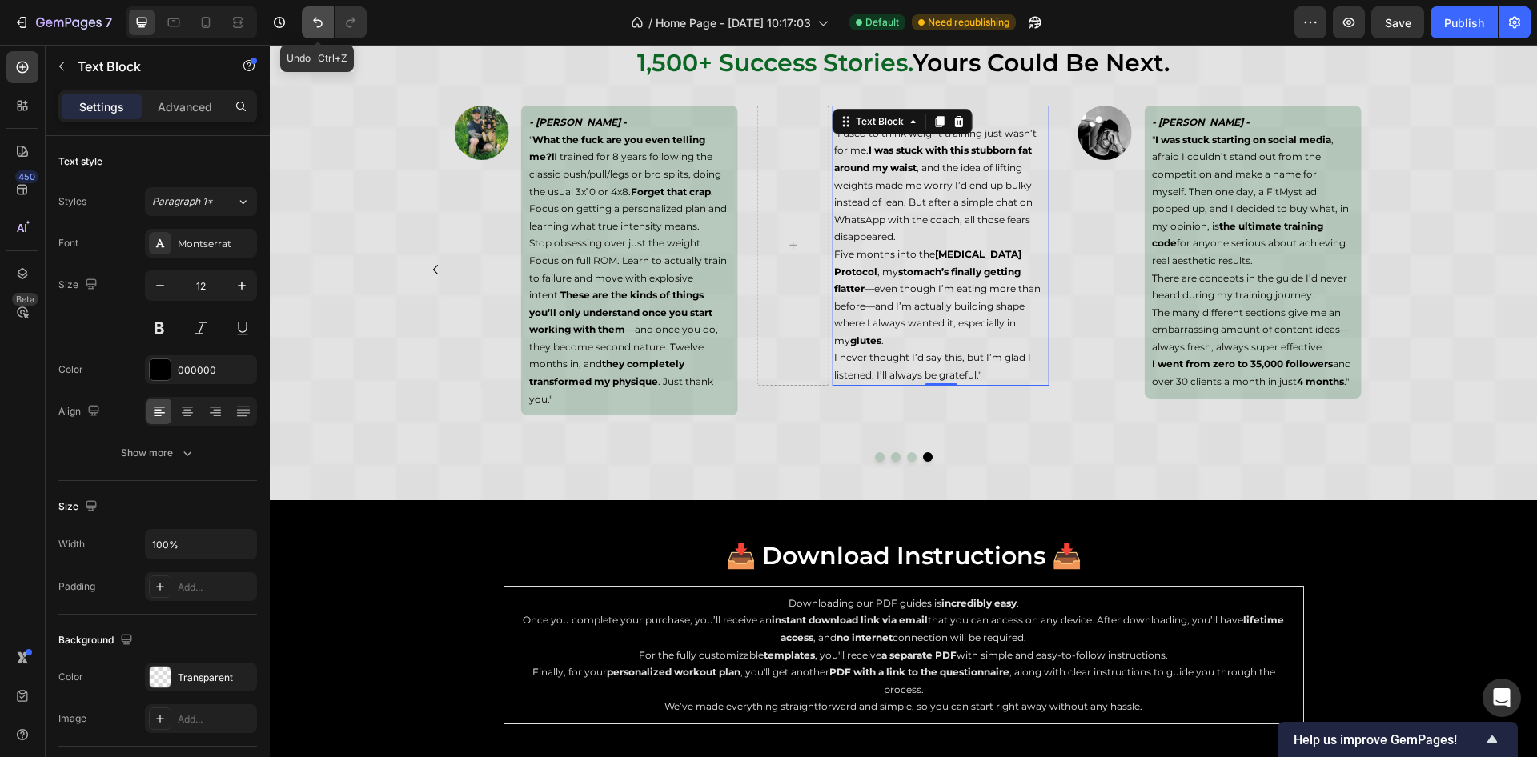
click at [318, 17] on icon "Undo/Redo" at bounding box center [318, 22] width 16 height 16
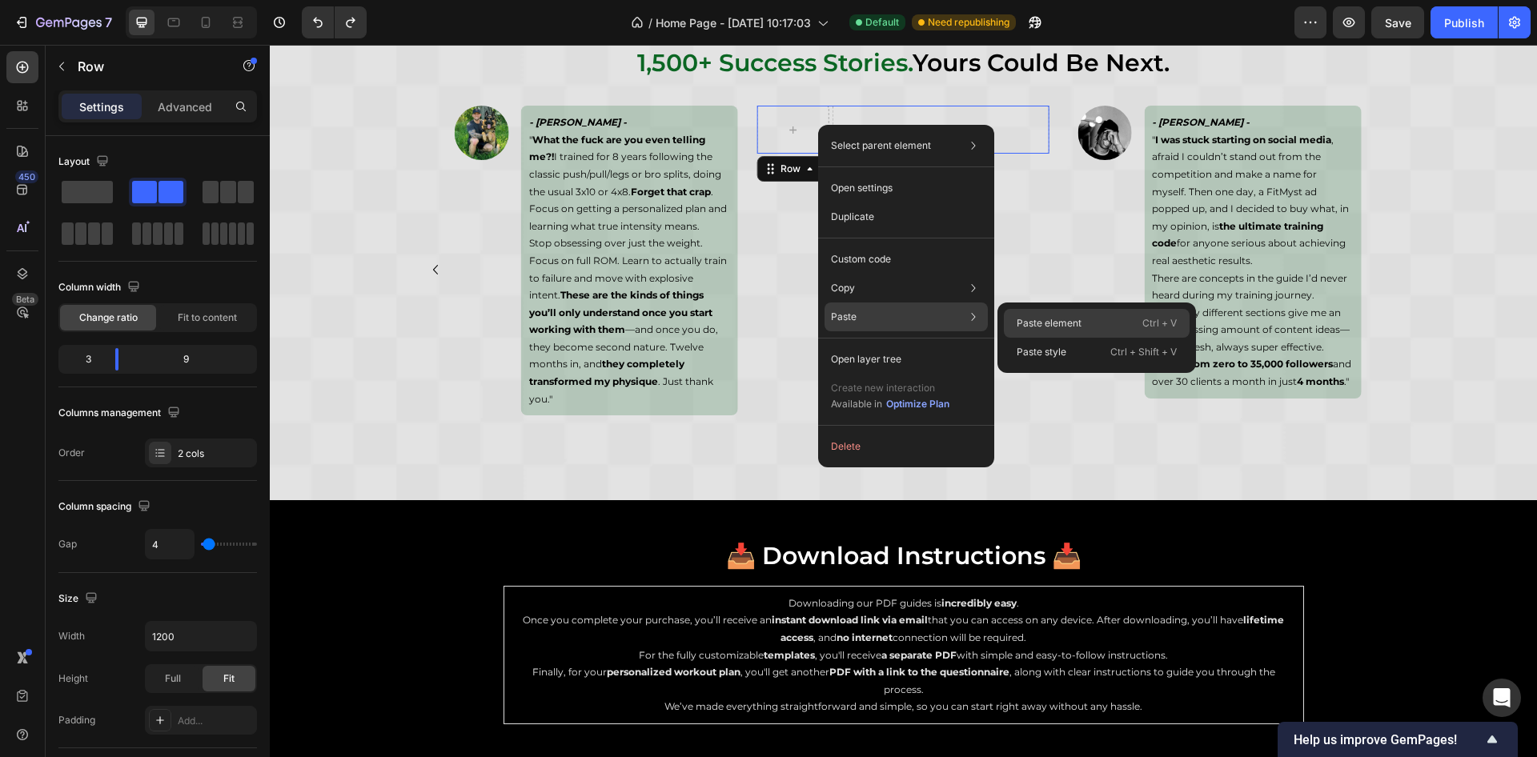
click at [1045, 311] on div "Paste element Ctrl + V" at bounding box center [1097, 323] width 186 height 29
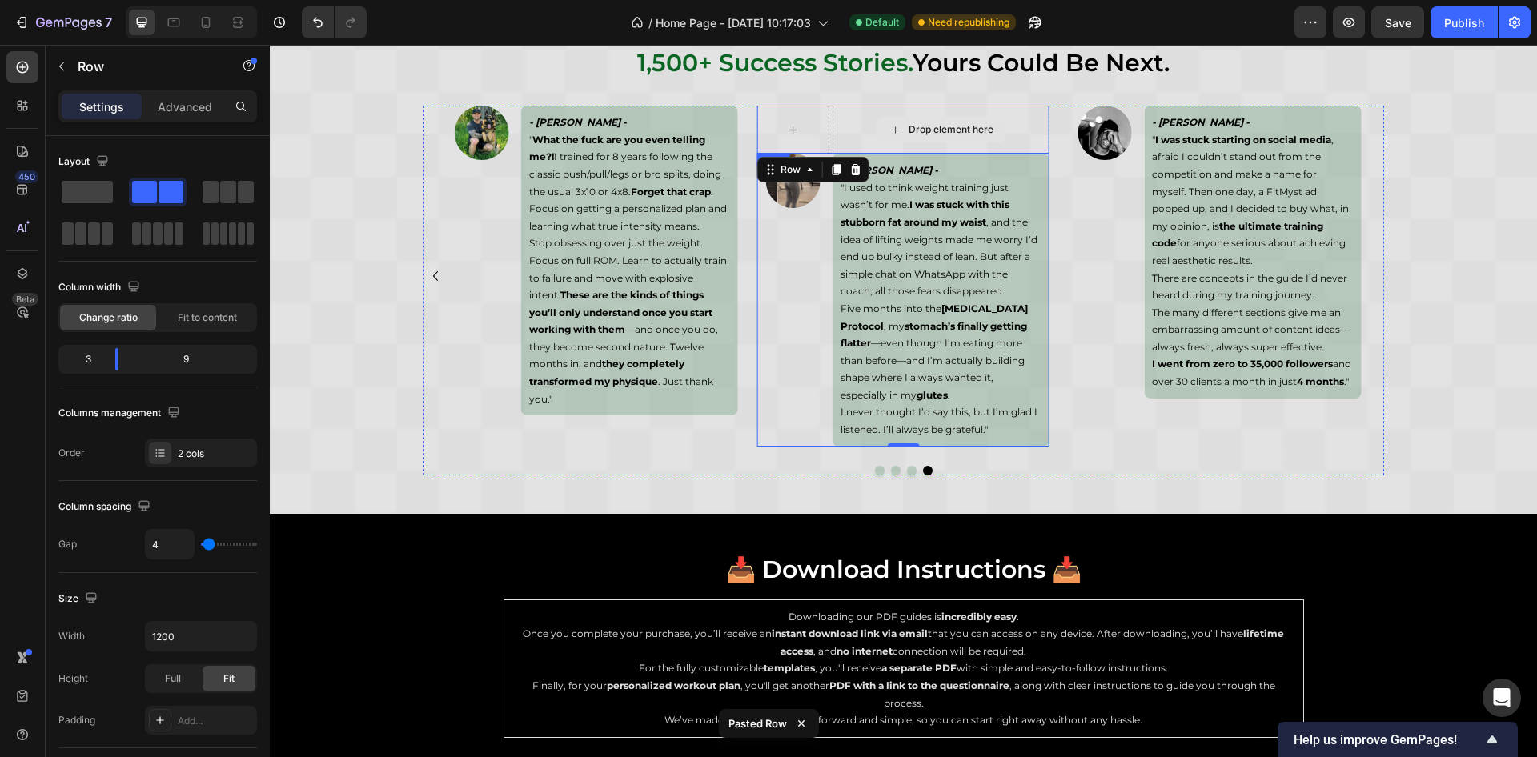
click at [833, 127] on div "Drop element here" at bounding box center [941, 130] width 217 height 48
click at [850, 166] on icon at bounding box center [855, 168] width 10 height 11
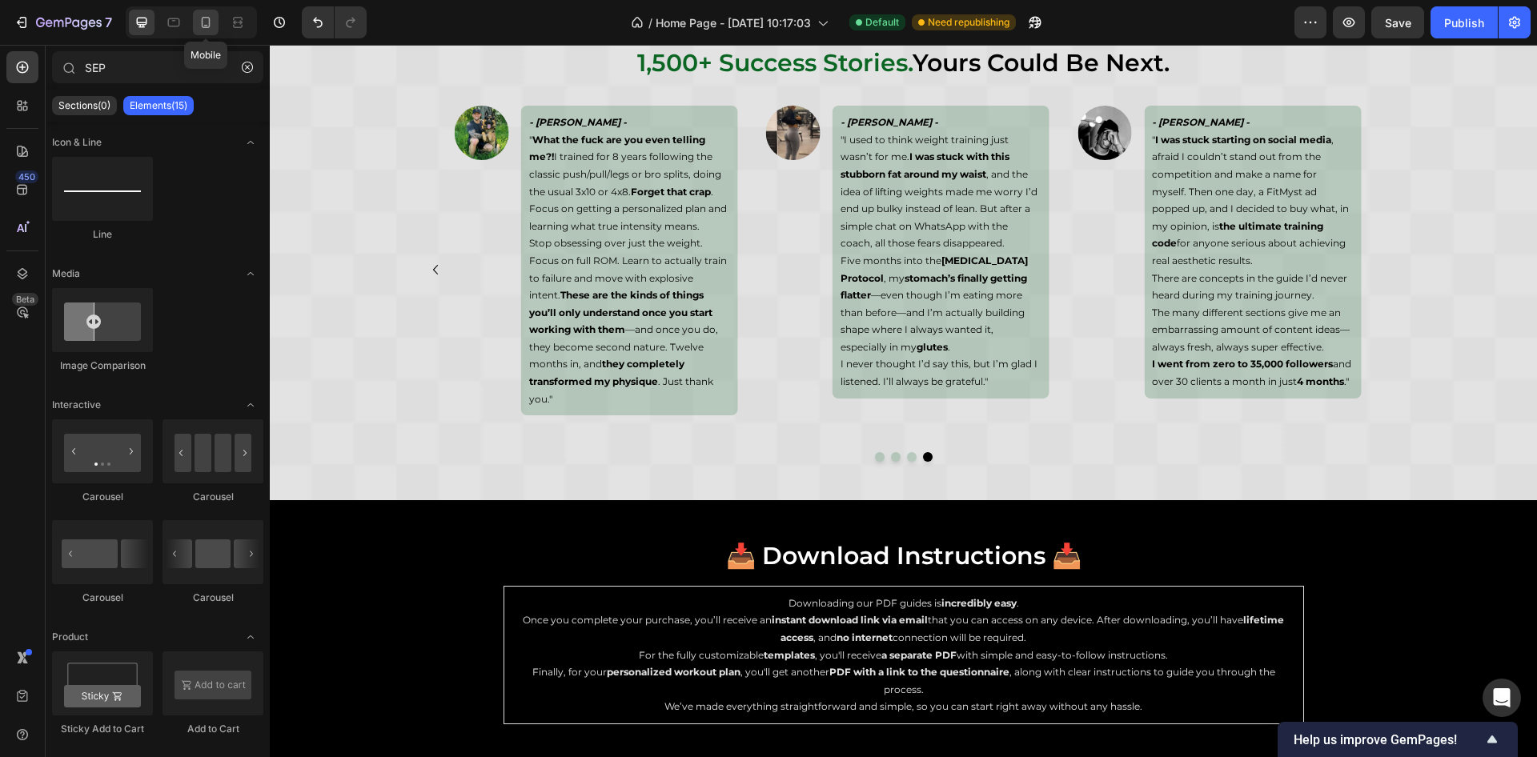
click at [198, 19] on icon at bounding box center [206, 22] width 16 height 16
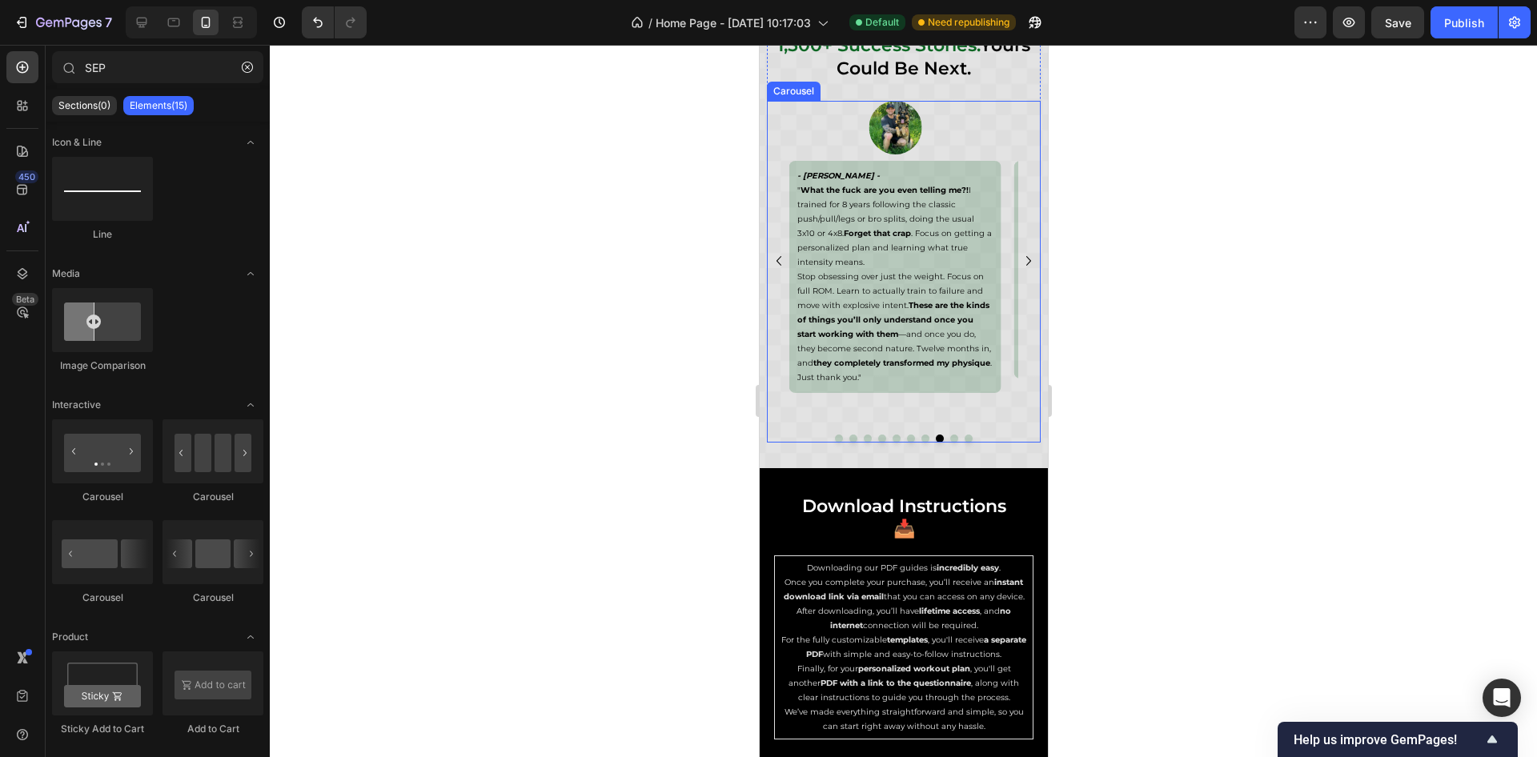
click at [1019, 259] on icon "Carousel Next Arrow" at bounding box center [1028, 260] width 19 height 19
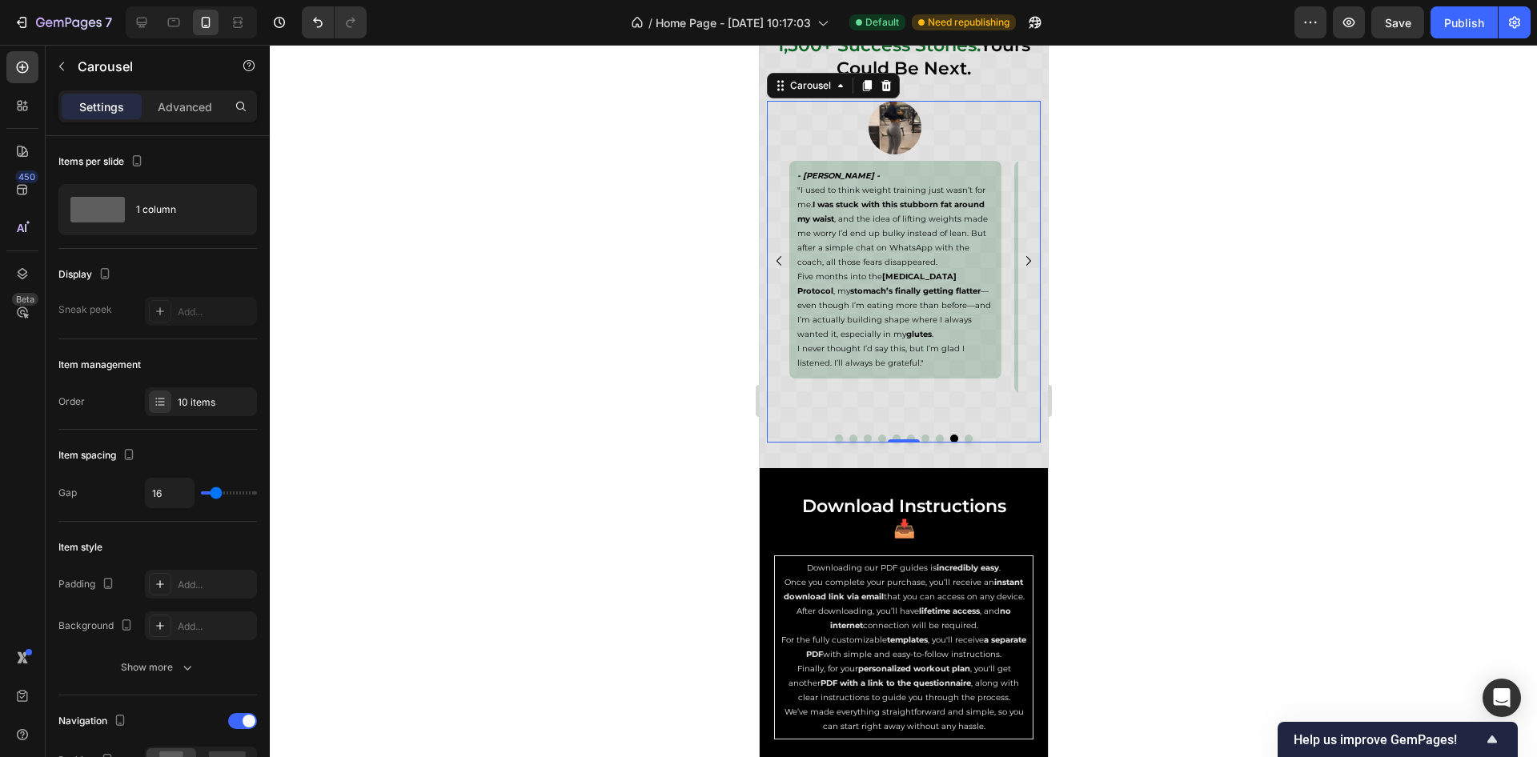
click at [1019, 259] on icon "Carousel Next Arrow" at bounding box center [1028, 260] width 19 height 19
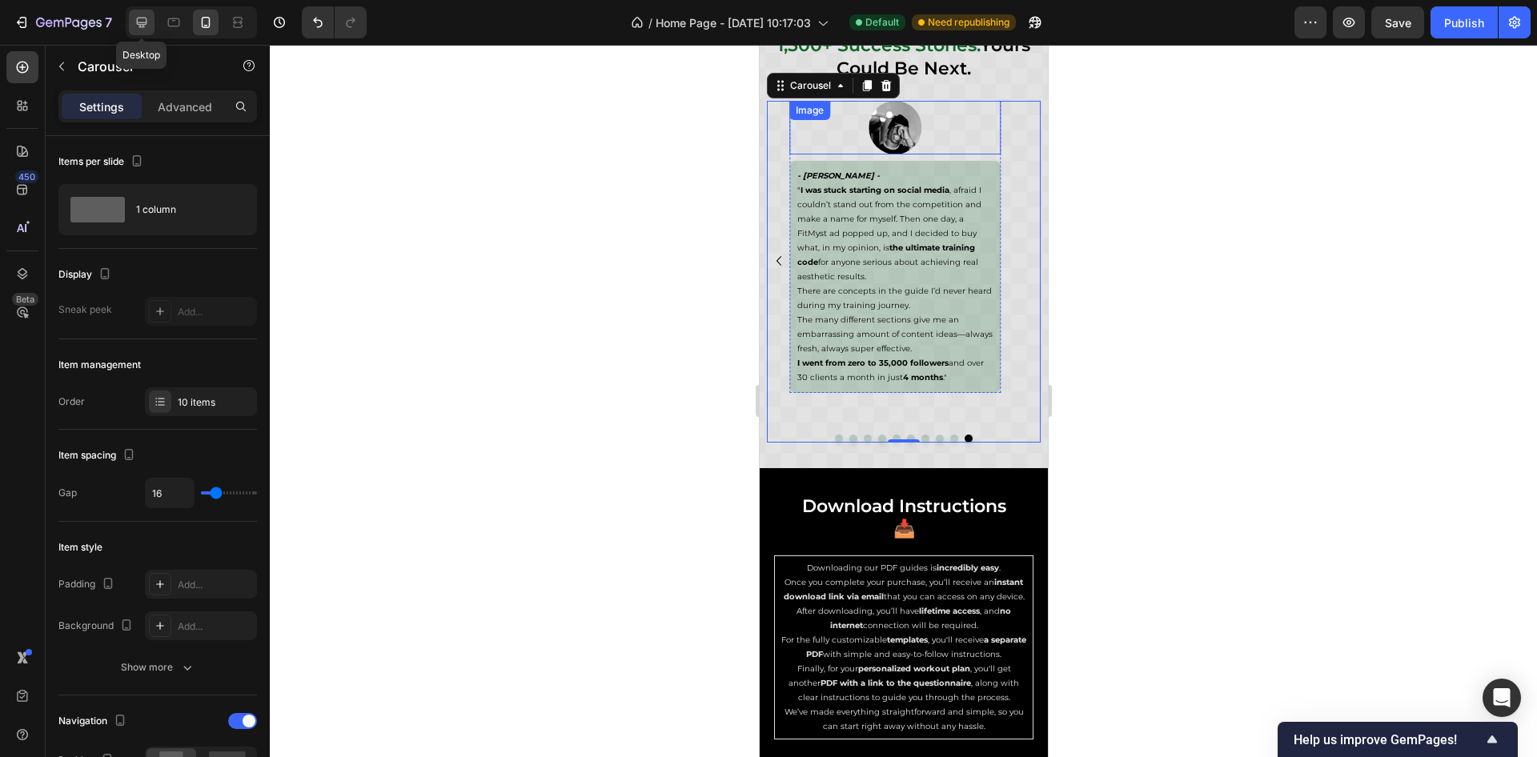
click at [143, 29] on icon at bounding box center [142, 22] width 16 height 16
type input "24"
type input "1200"
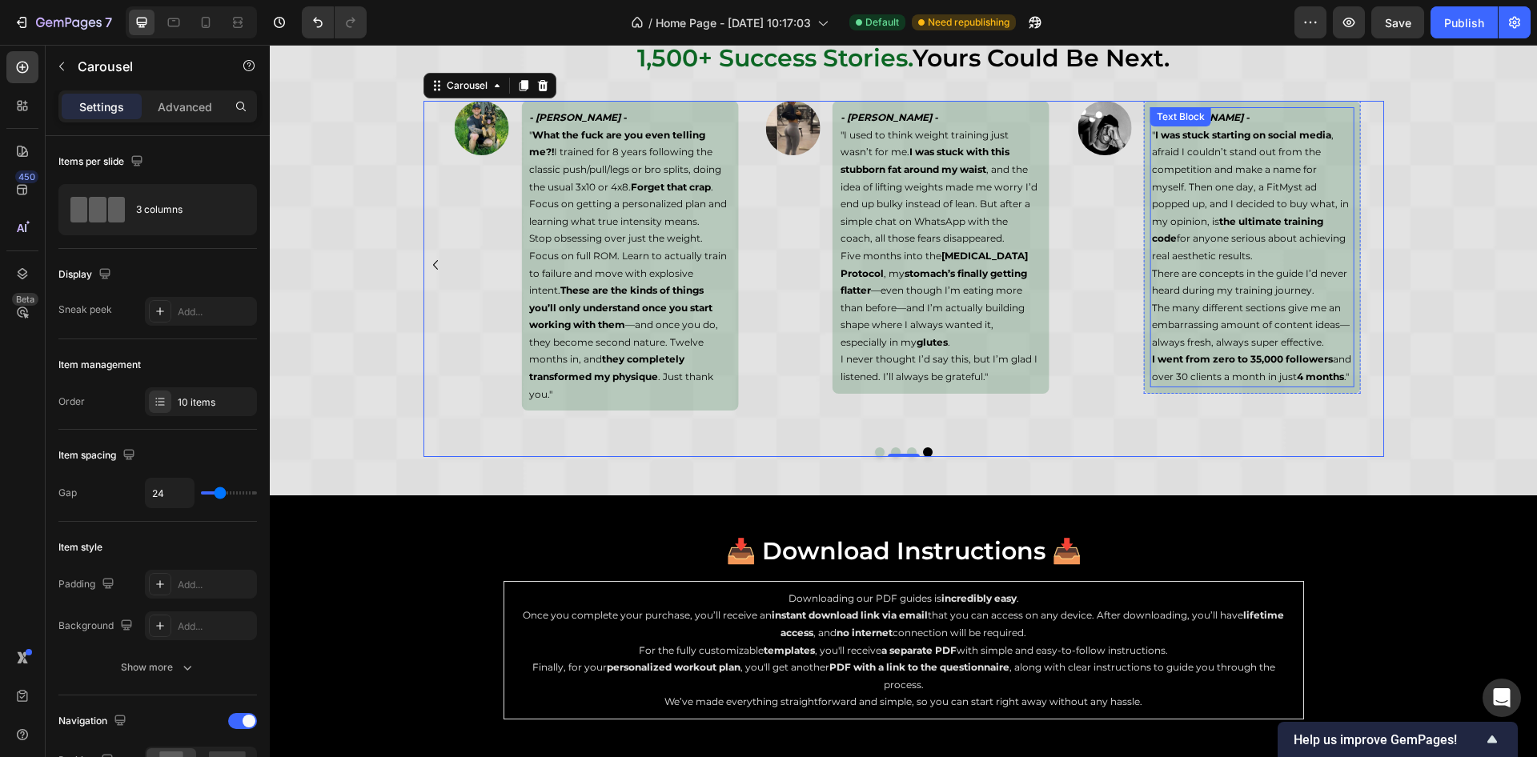
scroll to position [6265, 0]
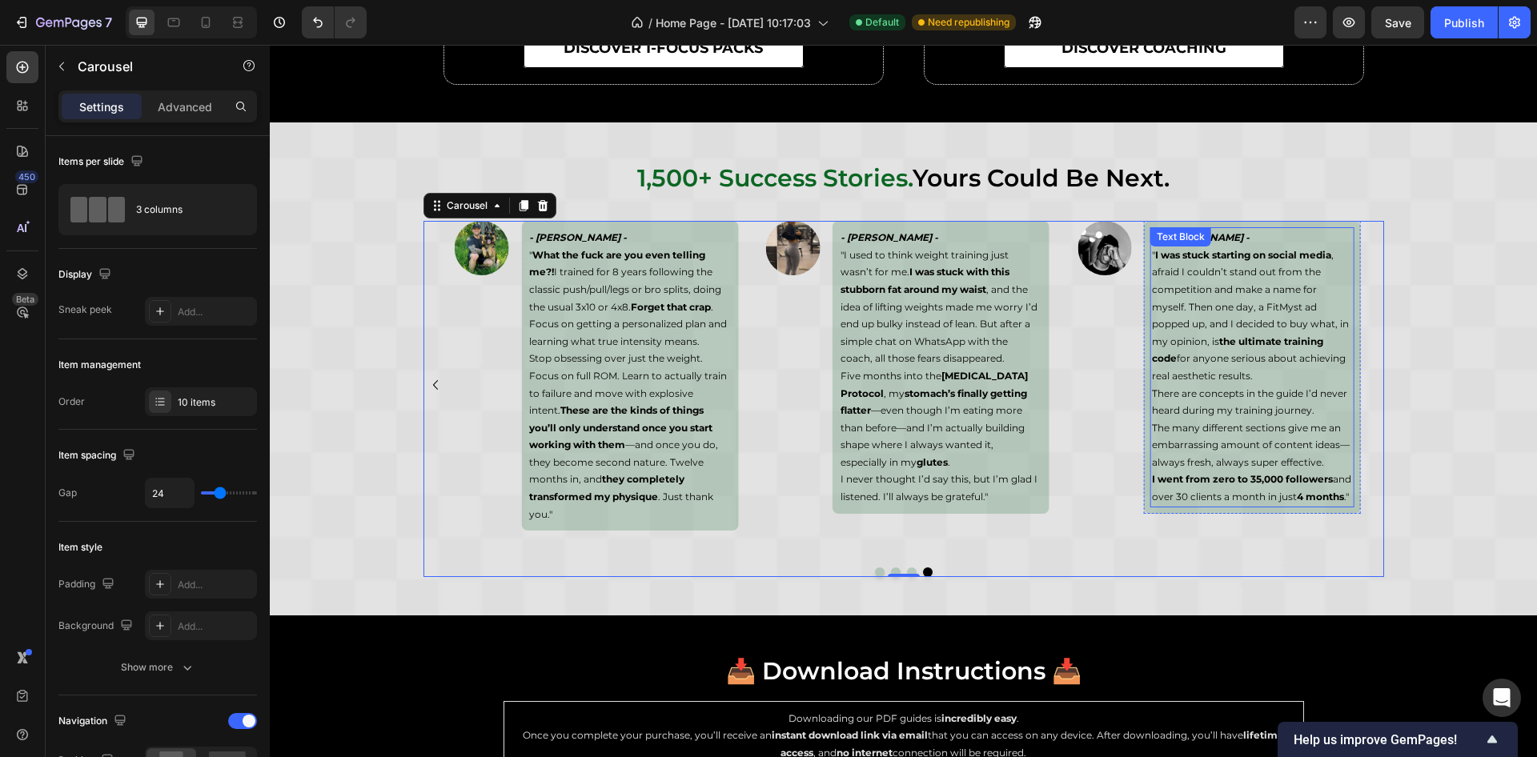
click at [1184, 294] on p "" I was stuck starting on social media , afraid I couldn’t stand out from the c…" at bounding box center [1252, 316] width 201 height 139
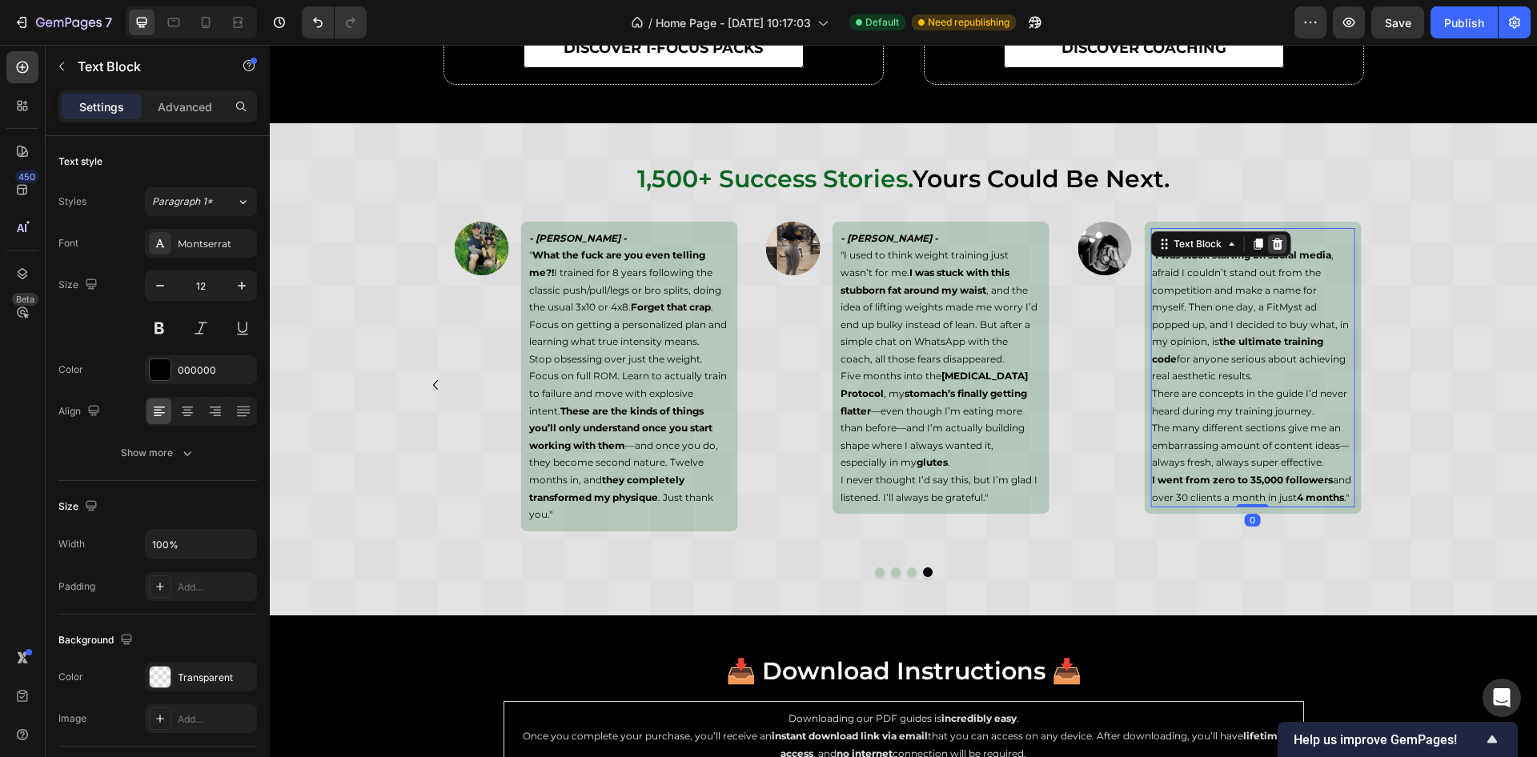
click at [1271, 242] on icon at bounding box center [1277, 244] width 13 height 13
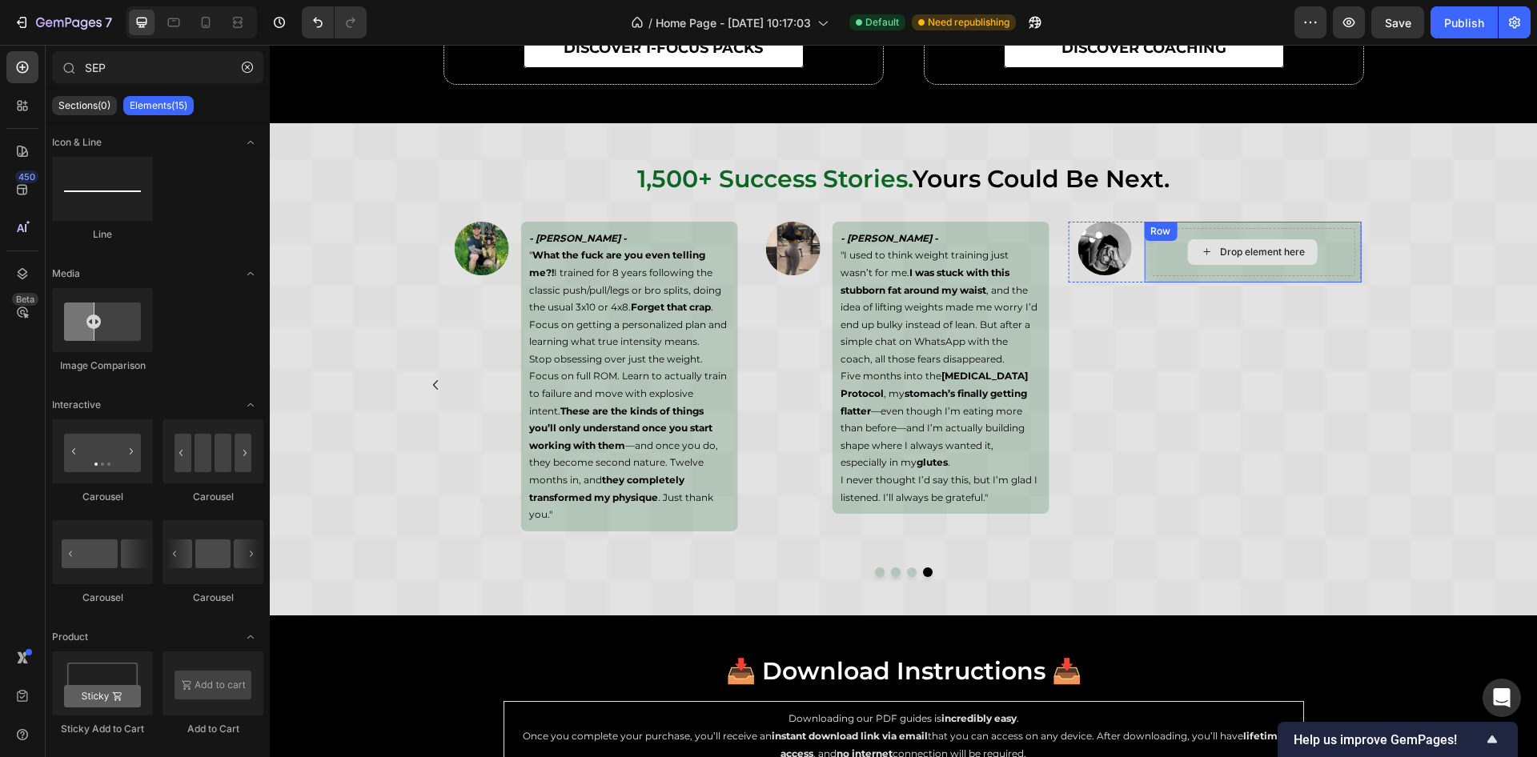
click at [1239, 240] on div "Drop element here" at bounding box center [1253, 252] width 130 height 26
click at [1107, 245] on div "Image" at bounding box center [1105, 249] width 72 height 54
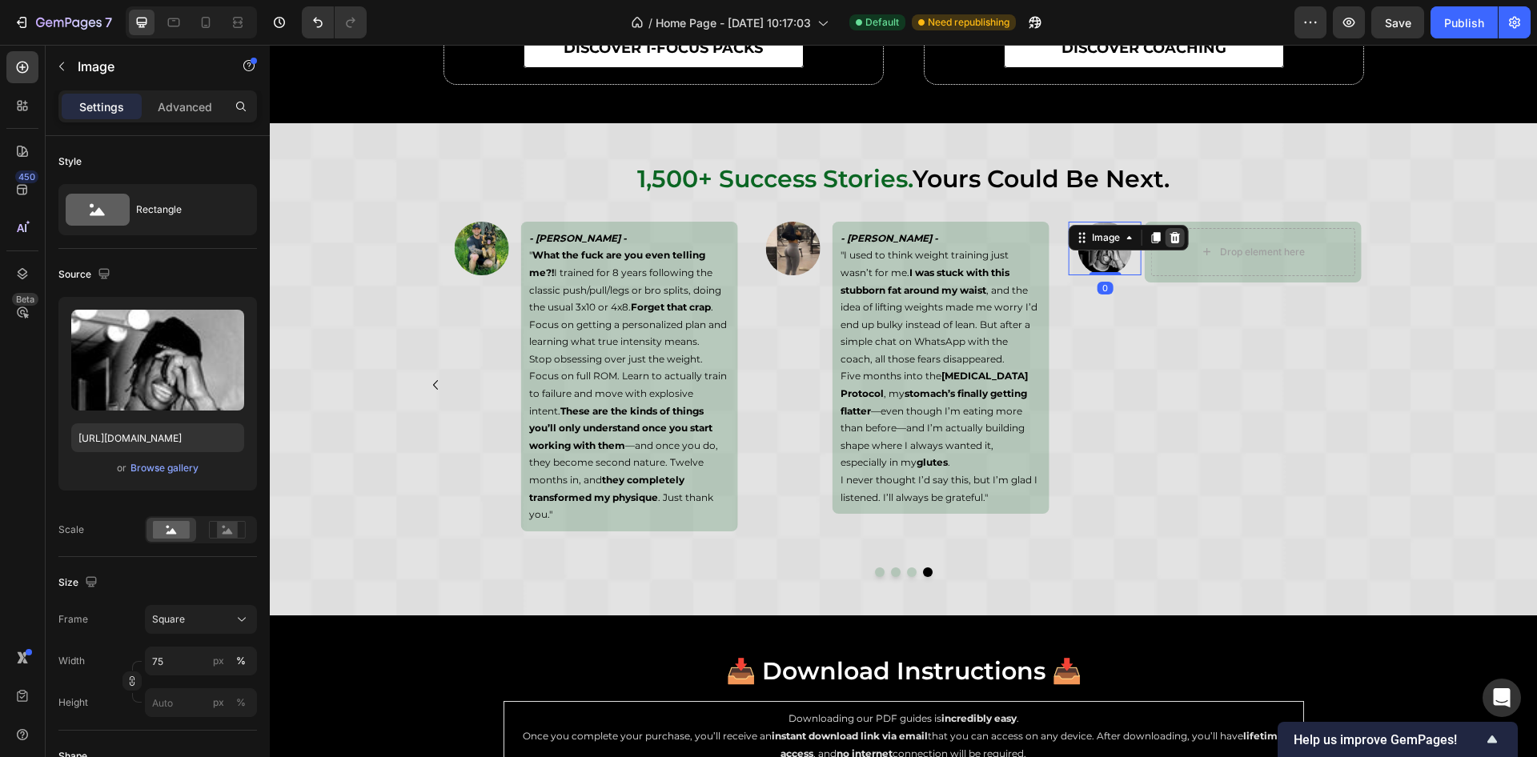
click at [1171, 236] on icon at bounding box center [1176, 237] width 10 height 11
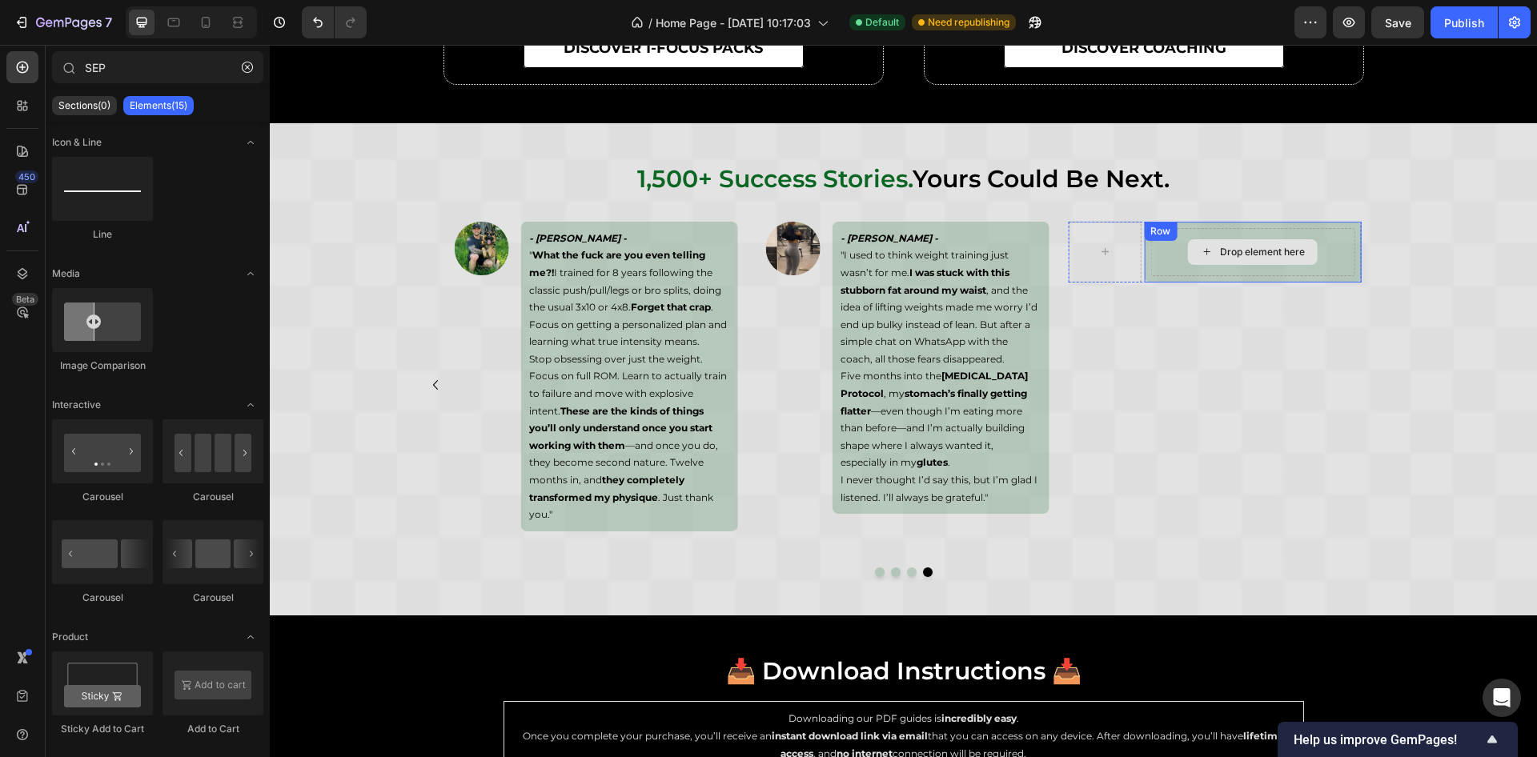
click at [1148, 247] on div "Drop element here Row" at bounding box center [1252, 252] width 217 height 61
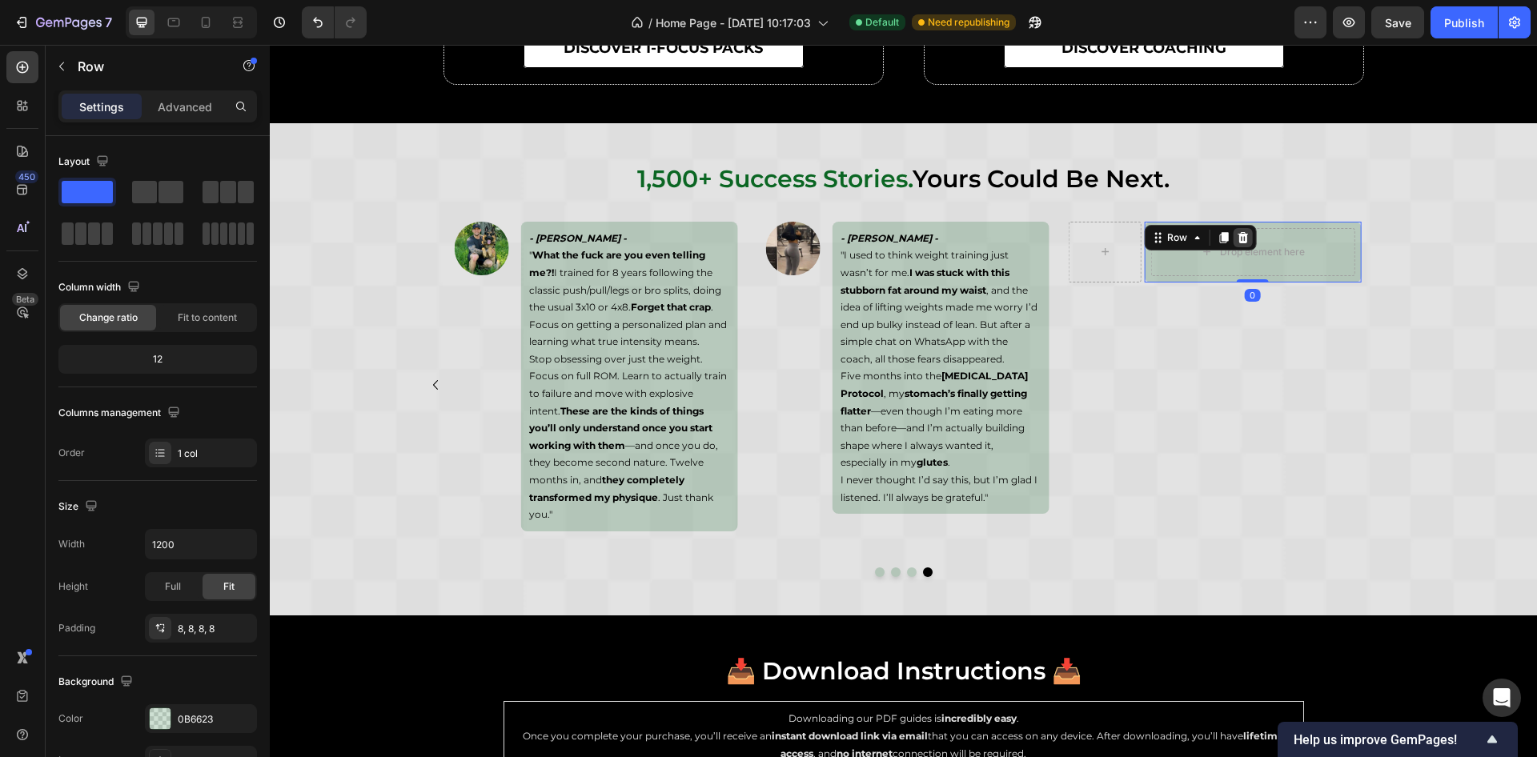
click at [1240, 235] on div at bounding box center [1242, 237] width 19 height 19
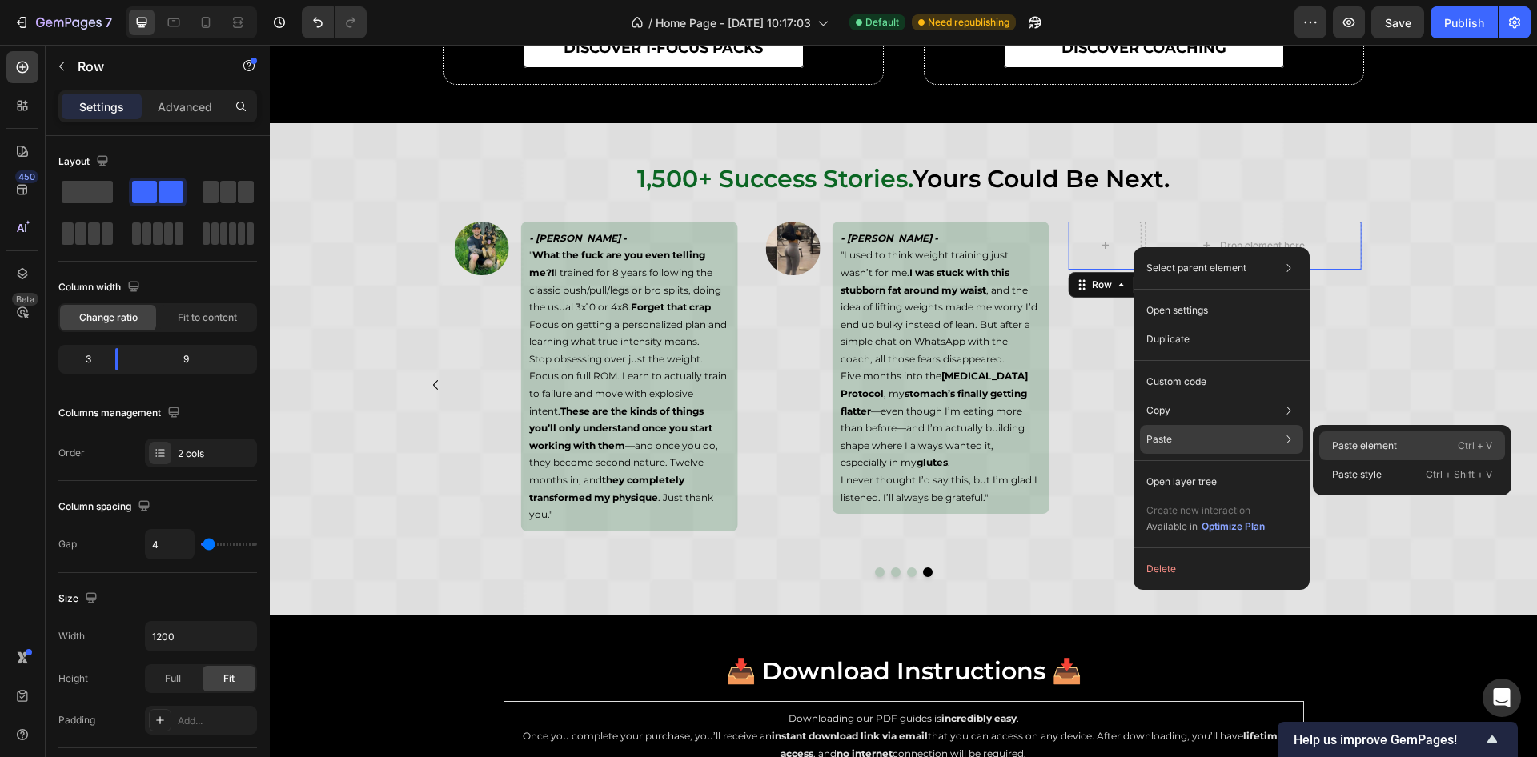
click at [1355, 449] on p "Paste element" at bounding box center [1364, 446] width 65 height 14
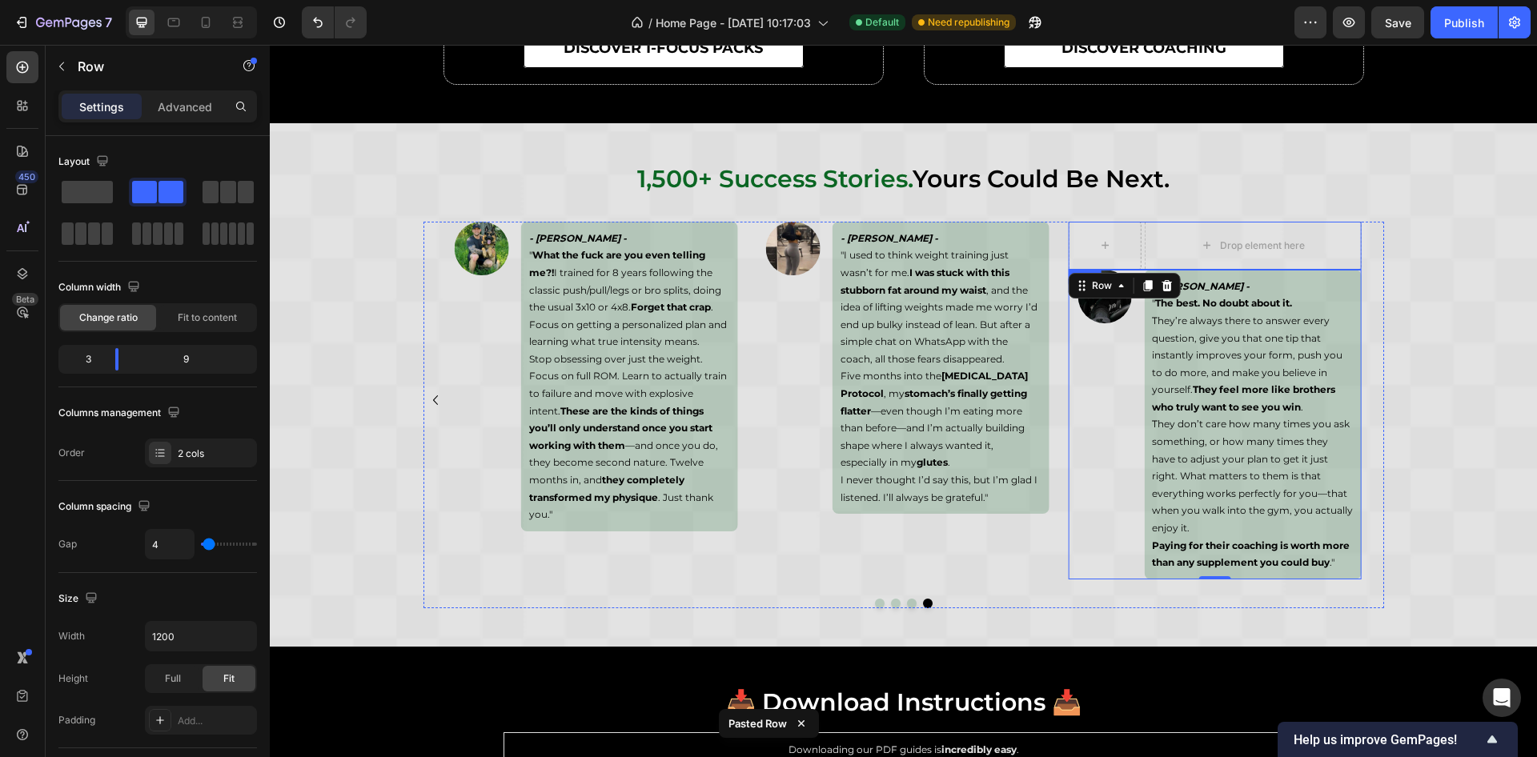
click at [1134, 238] on div "Drop element here Row" at bounding box center [1215, 246] width 292 height 48
click at [1165, 287] on div at bounding box center [1167, 284] width 19 height 19
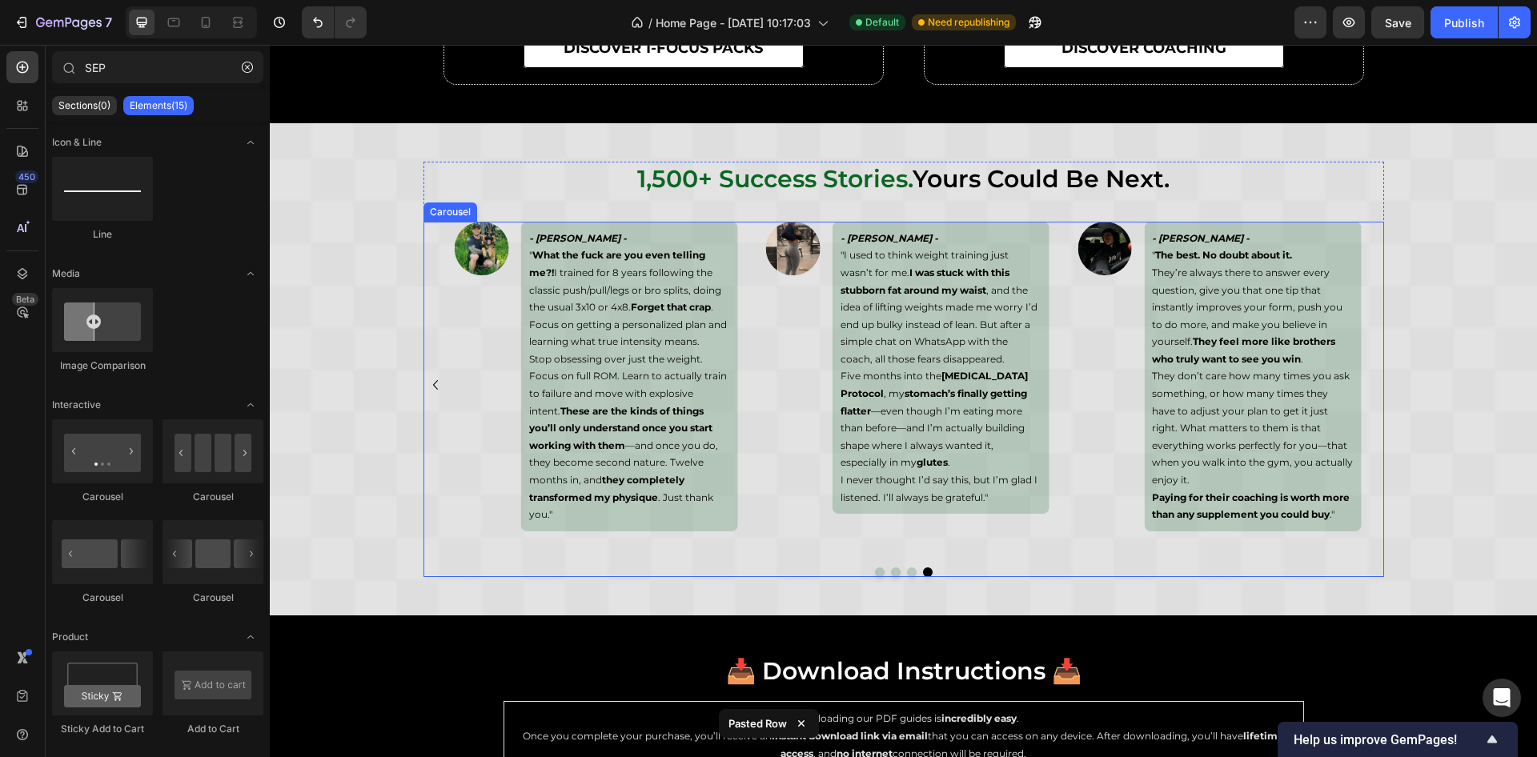
click at [428, 385] on icon "Carousel Back Arrow" at bounding box center [435, 385] width 19 height 19
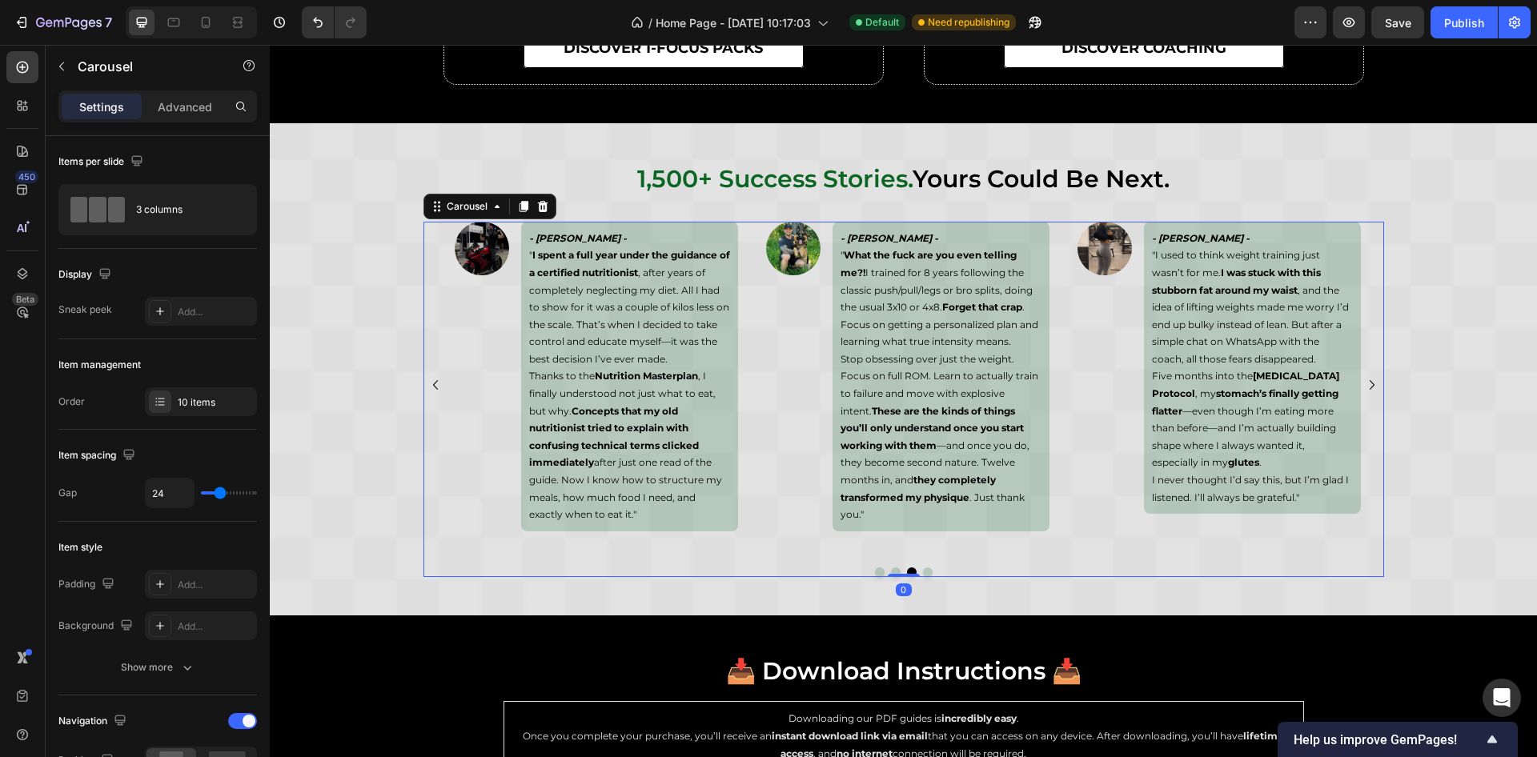
click at [428, 385] on icon "Carousel Back Arrow" at bounding box center [435, 385] width 19 height 19
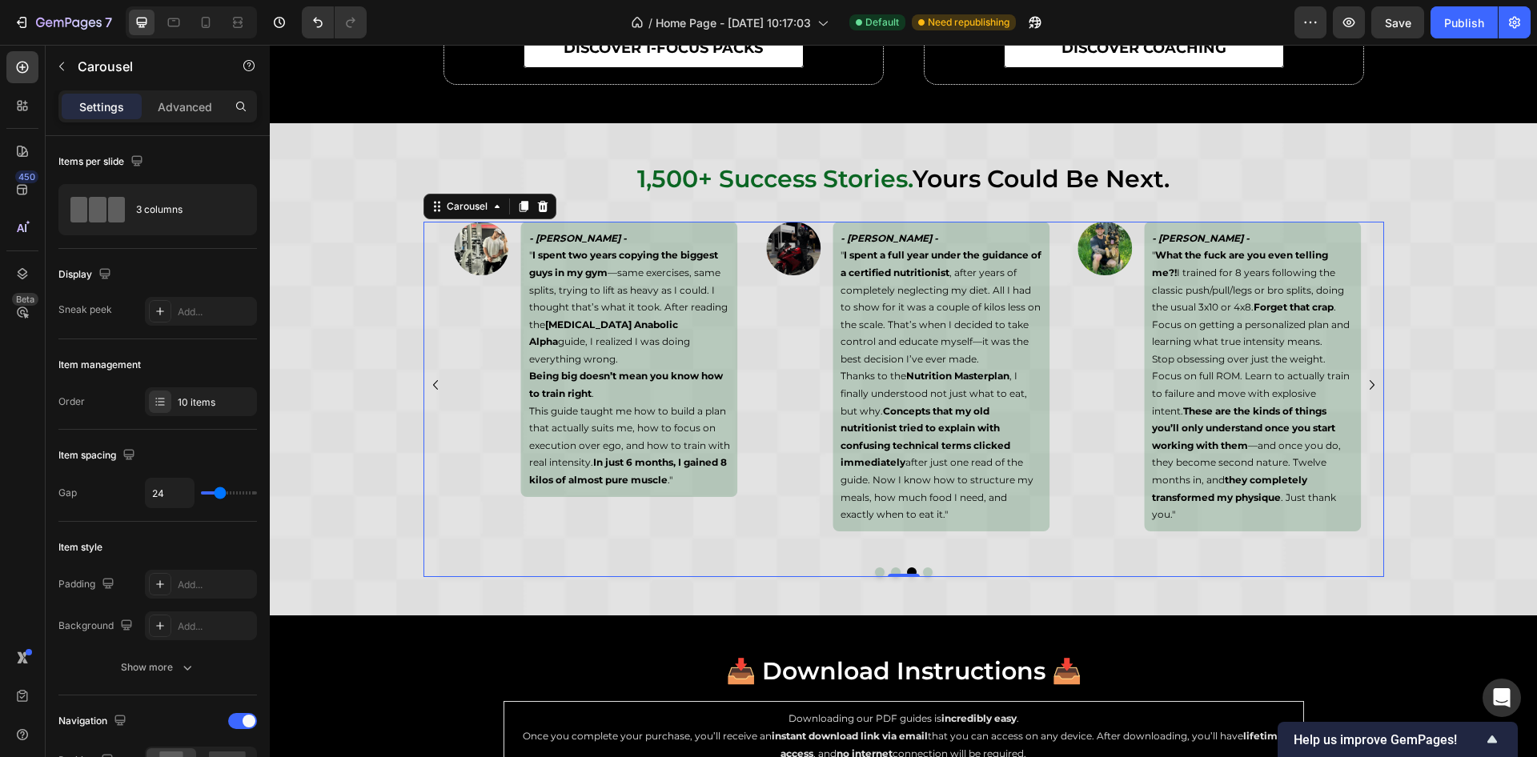
click at [428, 384] on icon "Carousel Back Arrow" at bounding box center [435, 385] width 19 height 19
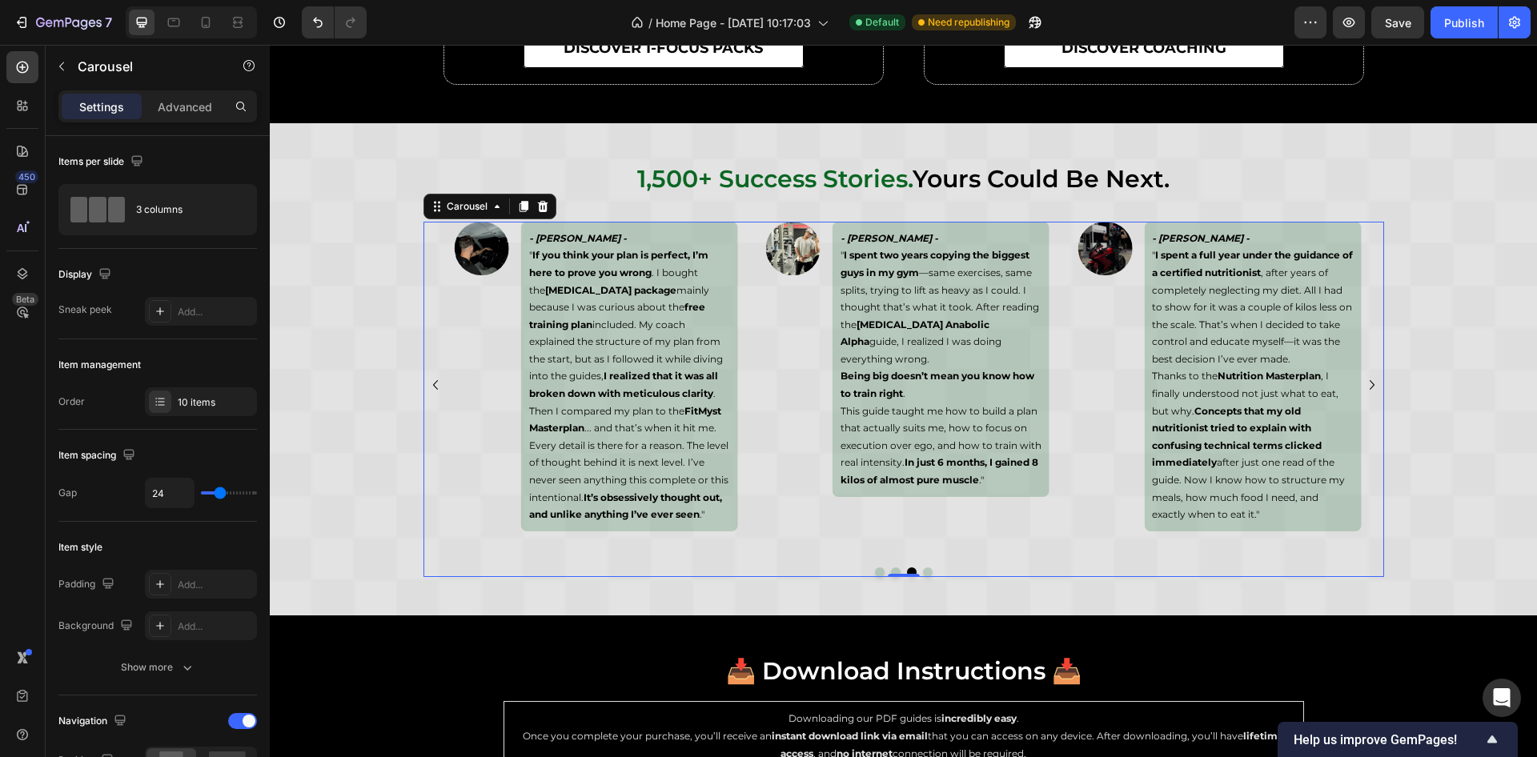
click at [428, 384] on icon "Carousel Back Arrow" at bounding box center [435, 385] width 19 height 19
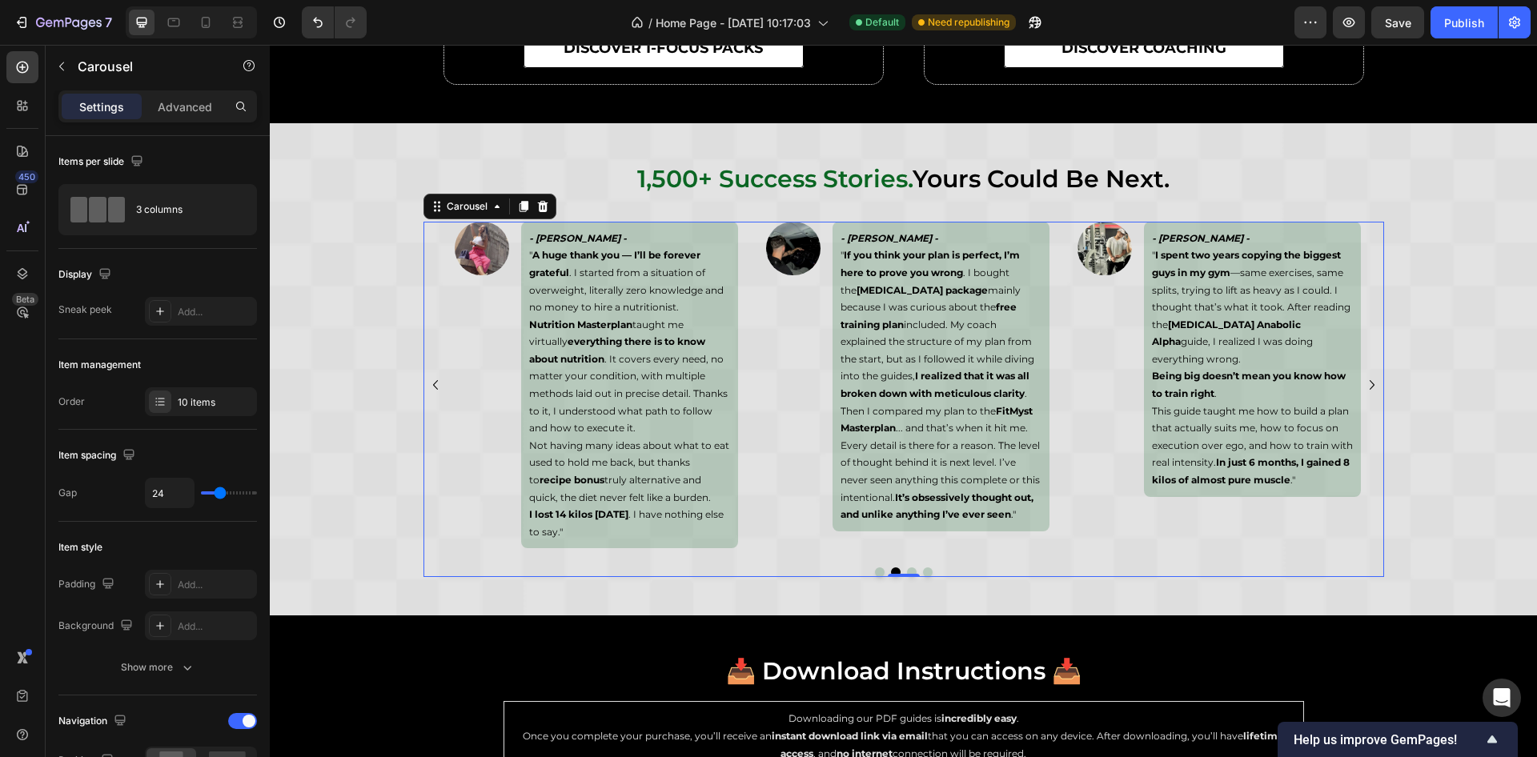
click at [426, 389] on icon "Carousel Back Arrow" at bounding box center [435, 385] width 19 height 19
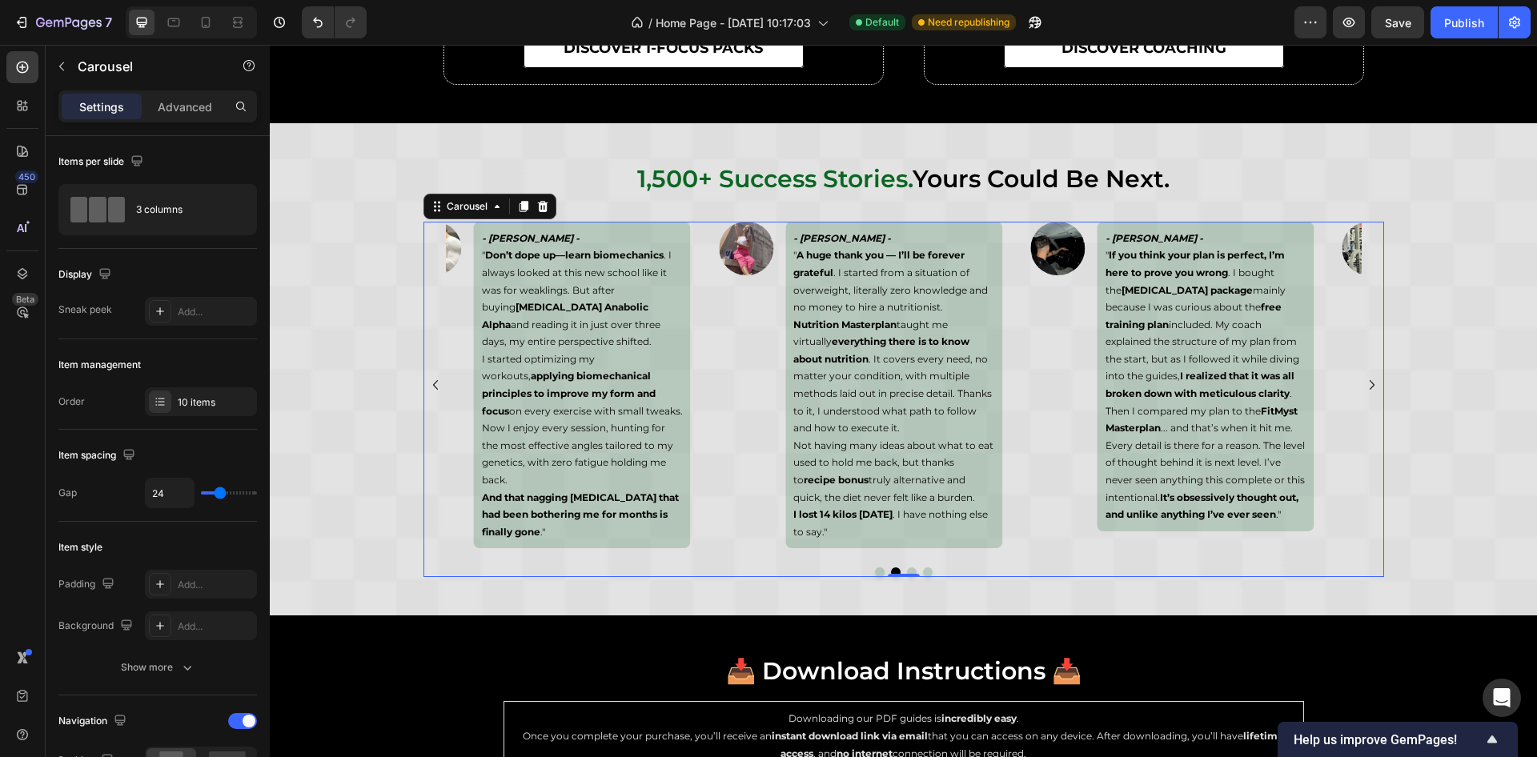
click at [426, 385] on icon "Carousel Back Arrow" at bounding box center [435, 385] width 19 height 19
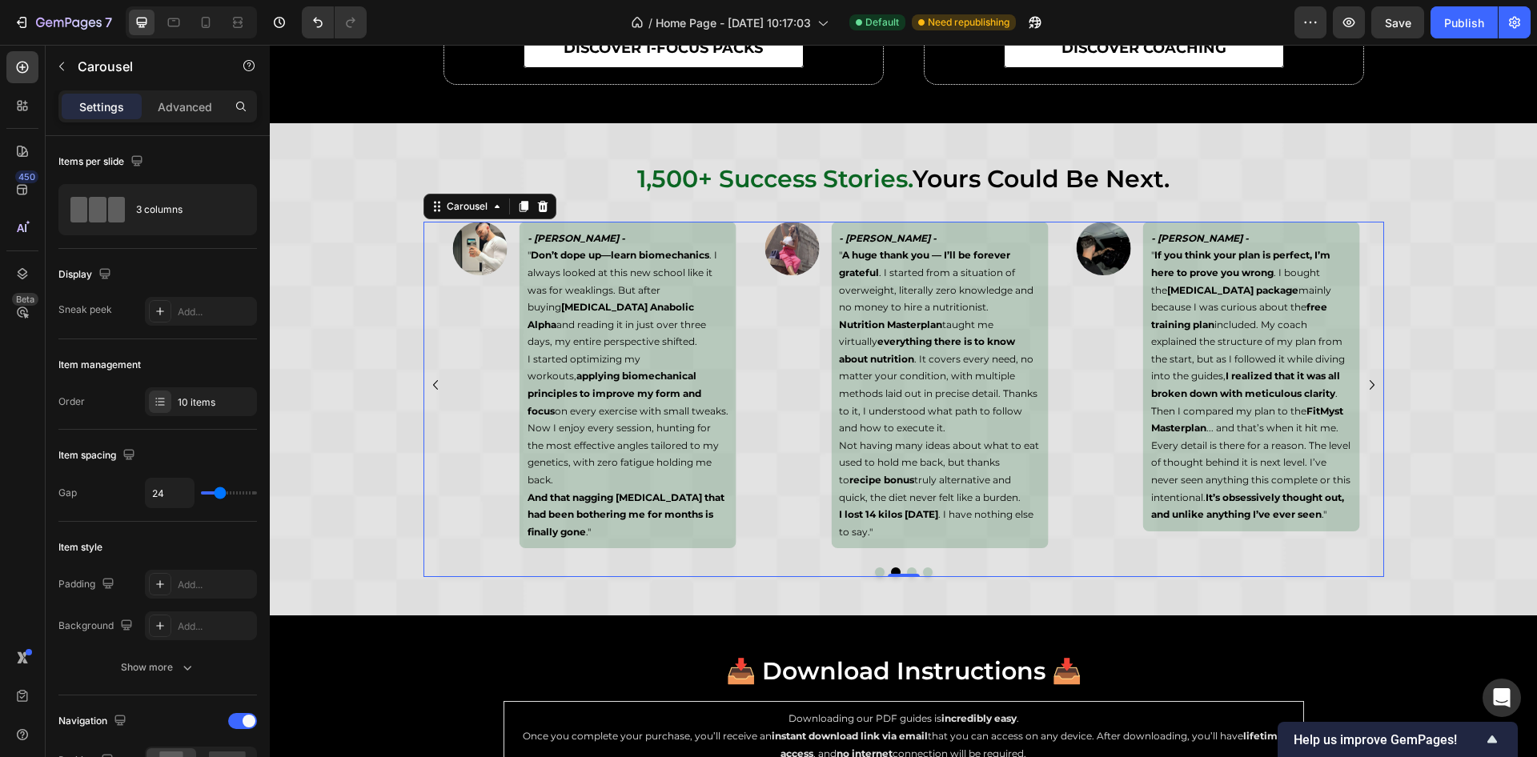
click at [426, 385] on icon "Carousel Back Arrow" at bounding box center [435, 385] width 19 height 19
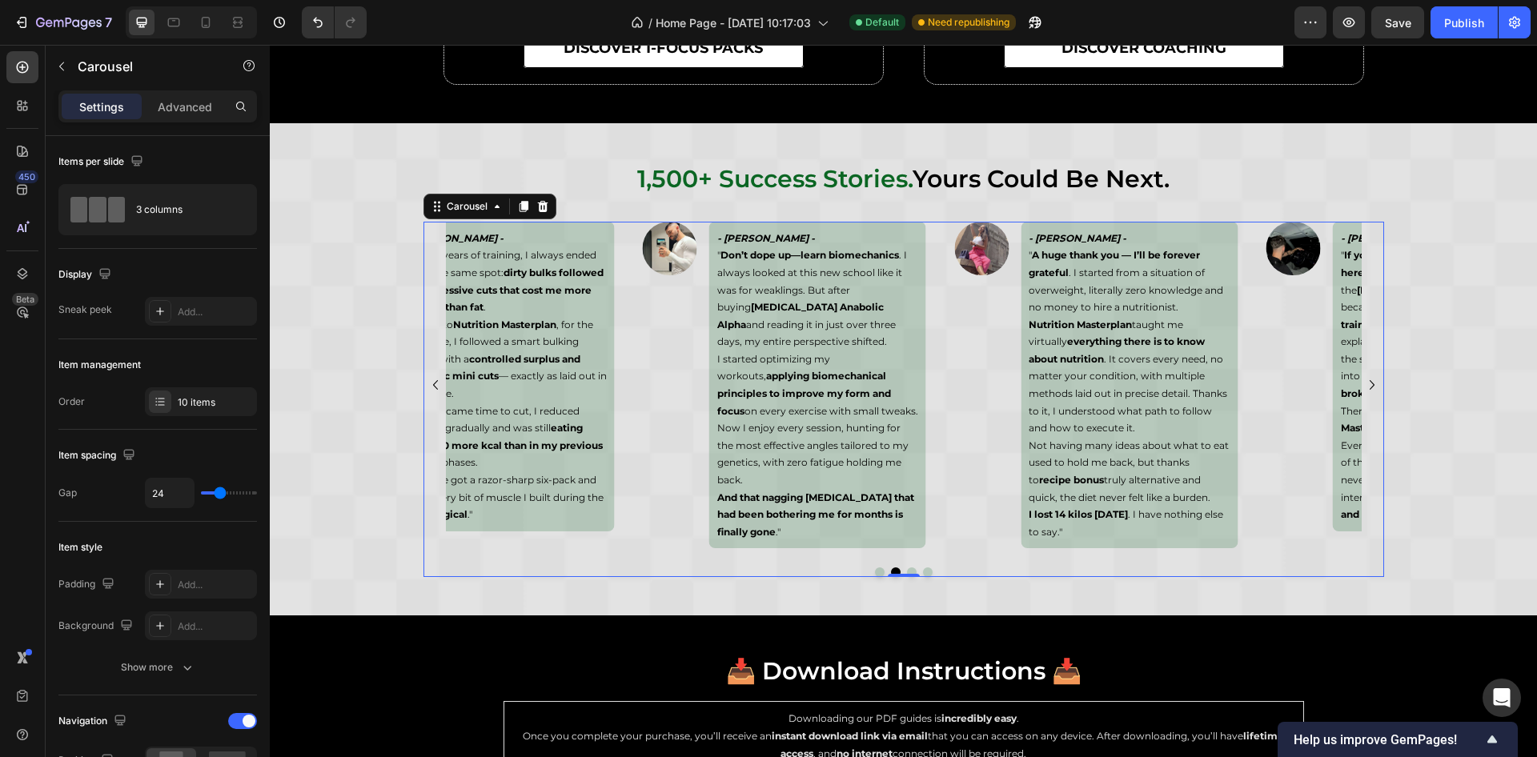
click at [426, 385] on icon "Carousel Back Arrow" at bounding box center [435, 385] width 19 height 19
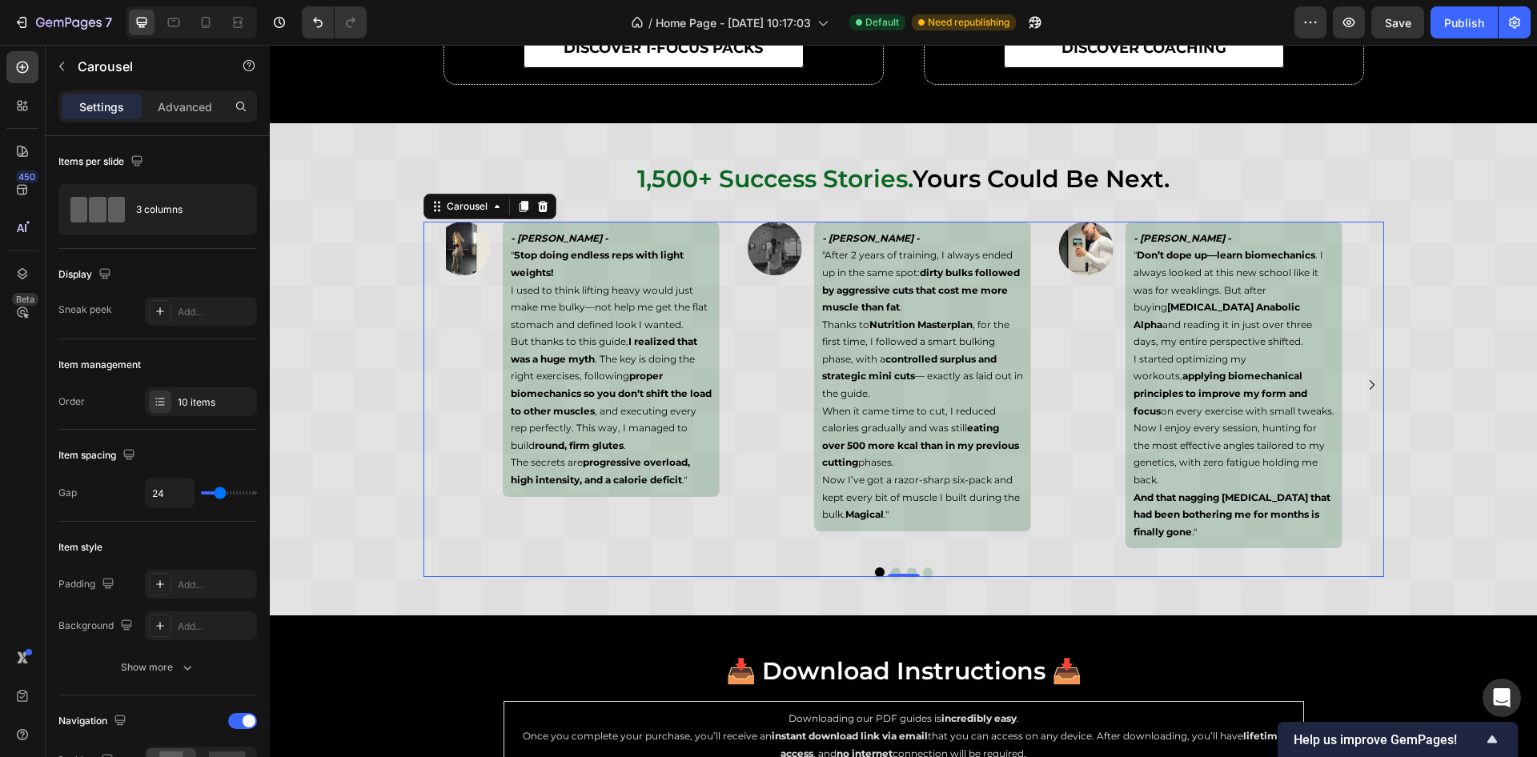
click at [426, 385] on div "Image - Samara Valente - " Stop doing endless reps with light weights! I used t…" at bounding box center [904, 385] width 961 height 327
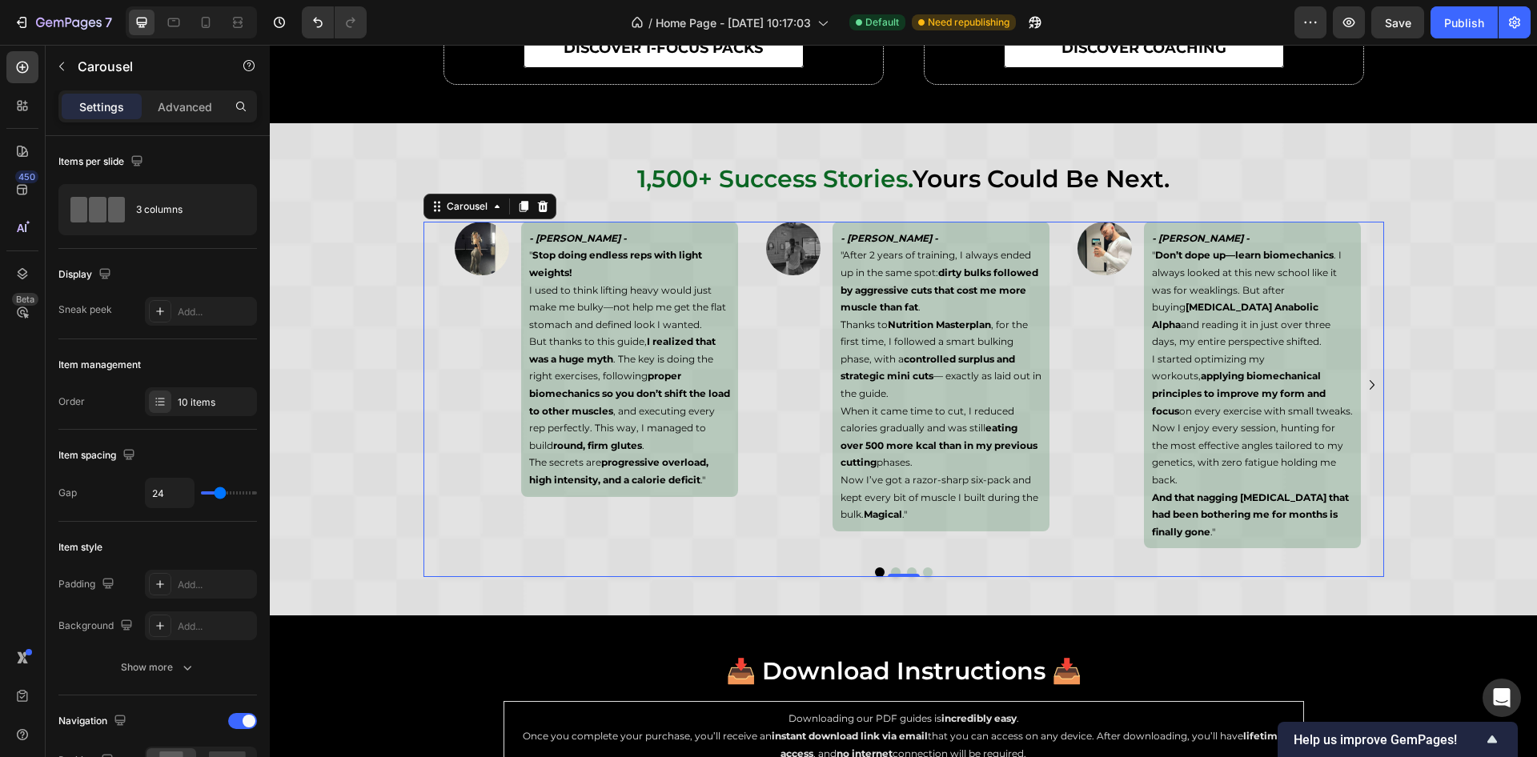
click at [1363, 380] on icon "Carousel Next Arrow" at bounding box center [1372, 385] width 19 height 19
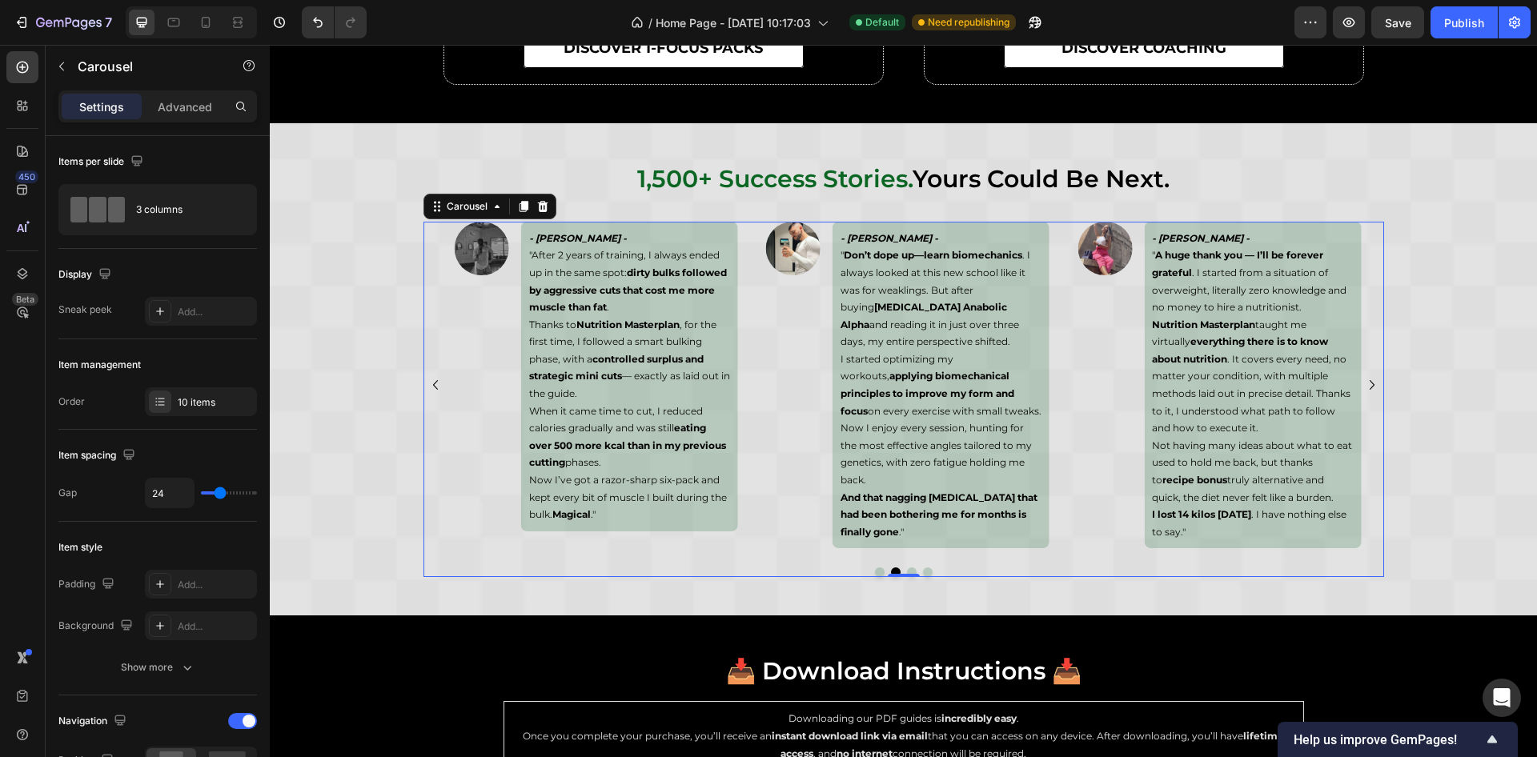
click at [1363, 380] on icon "Carousel Next Arrow" at bounding box center [1372, 385] width 19 height 19
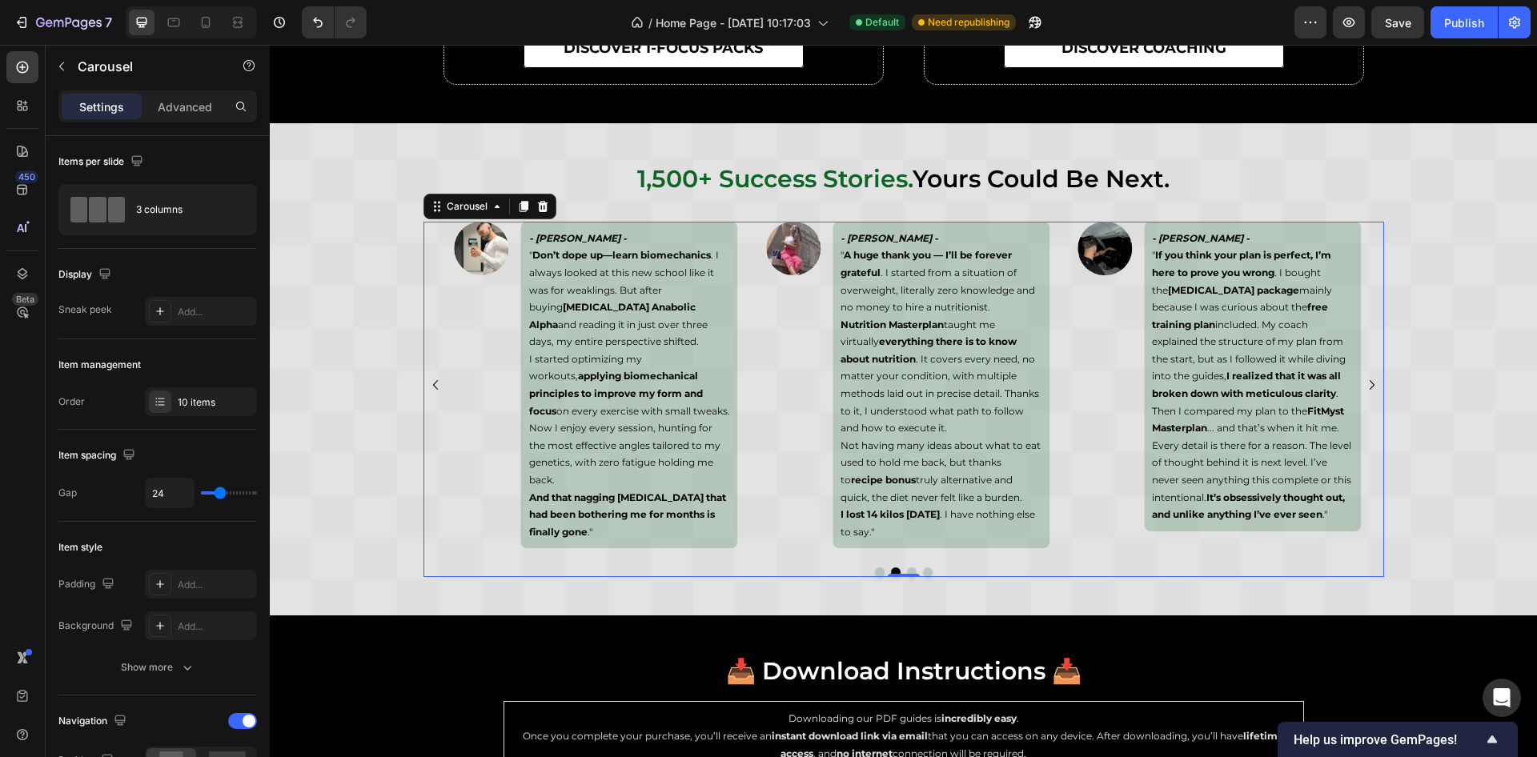
click at [1367, 384] on icon "Carousel Next Arrow" at bounding box center [1372, 385] width 19 height 19
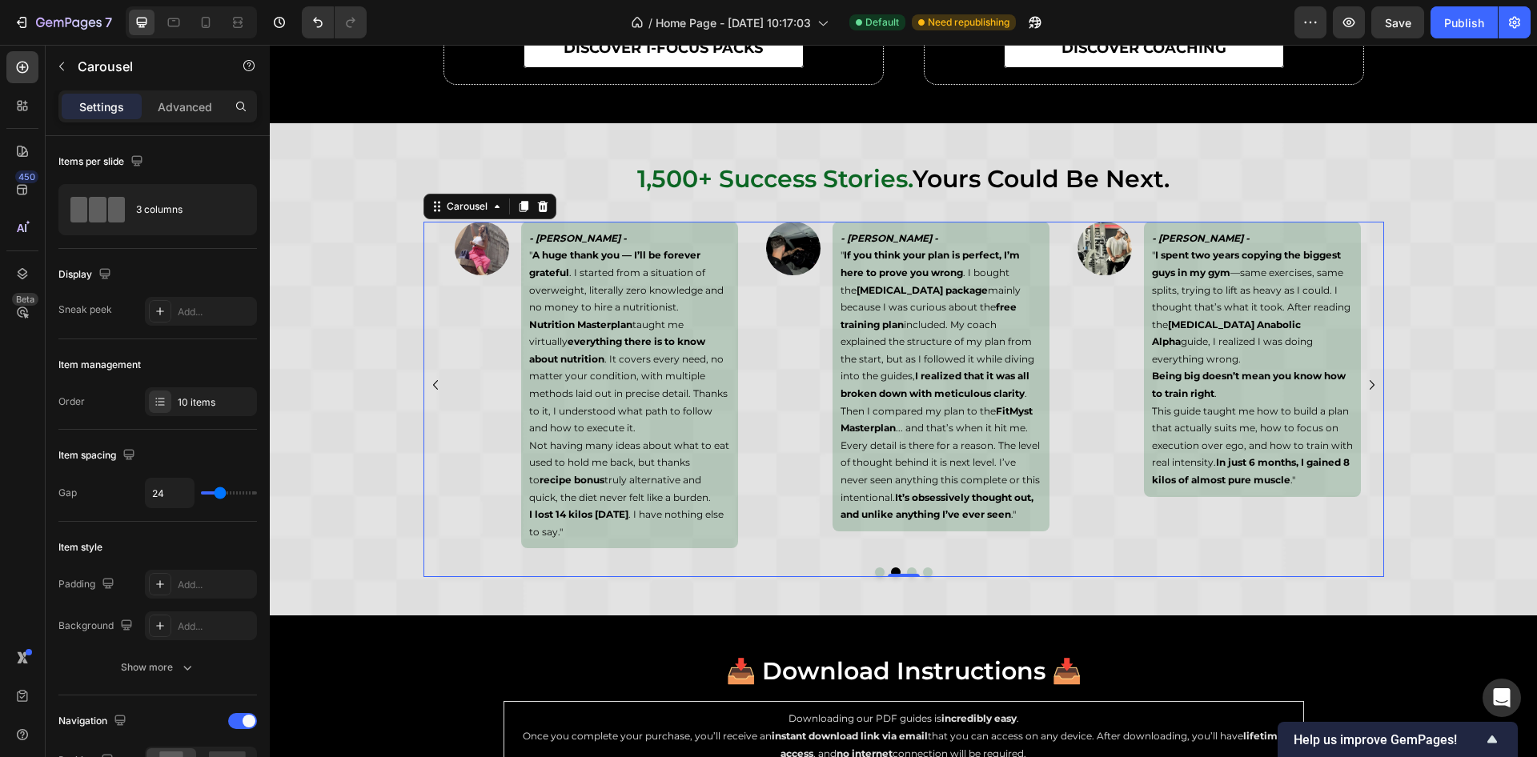
click at [1367, 384] on icon "Carousel Next Arrow" at bounding box center [1372, 385] width 19 height 19
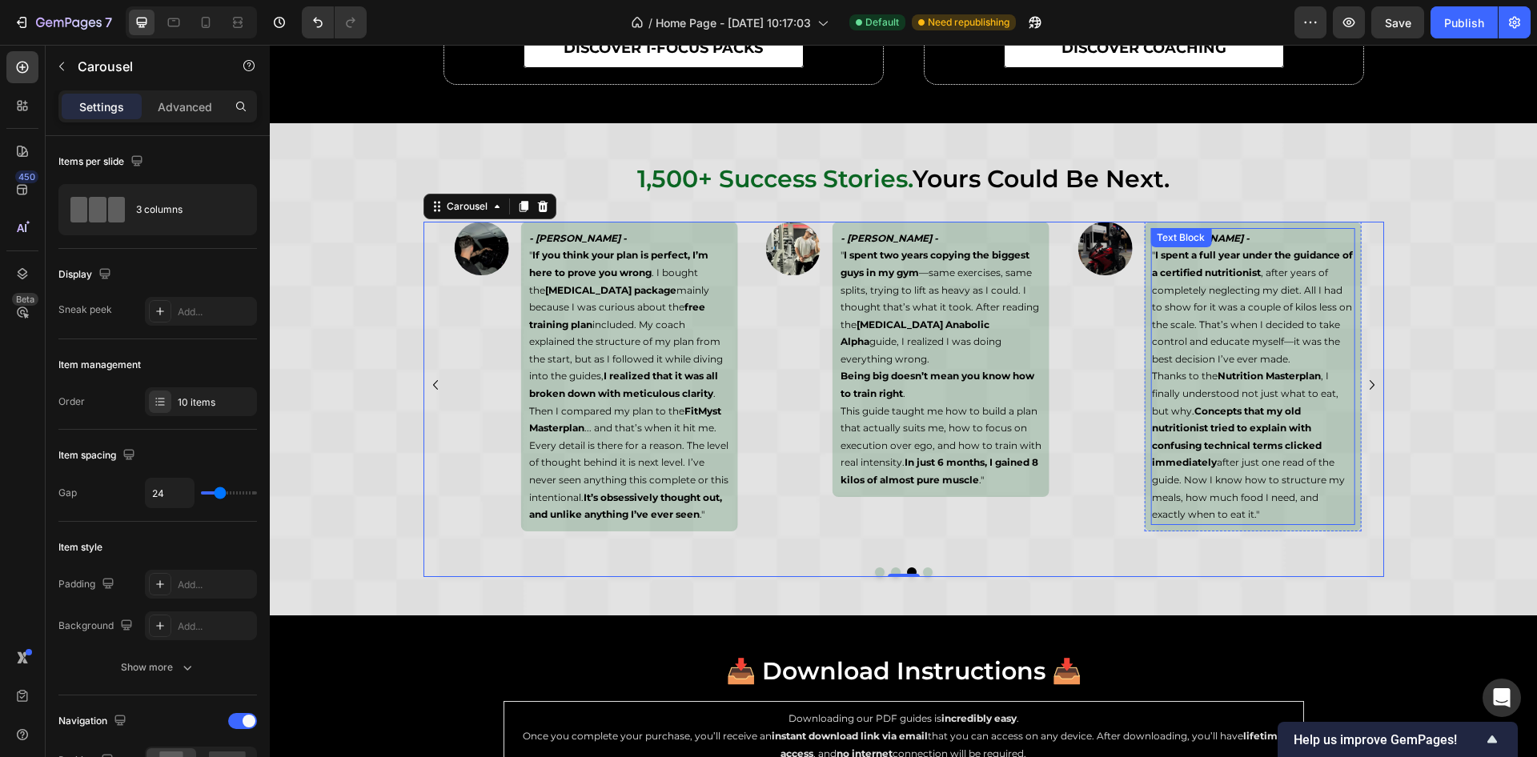
click at [1252, 311] on p "" I spent a full year under the guidance of a certified nutritionist , after ye…" at bounding box center [1252, 307] width 201 height 121
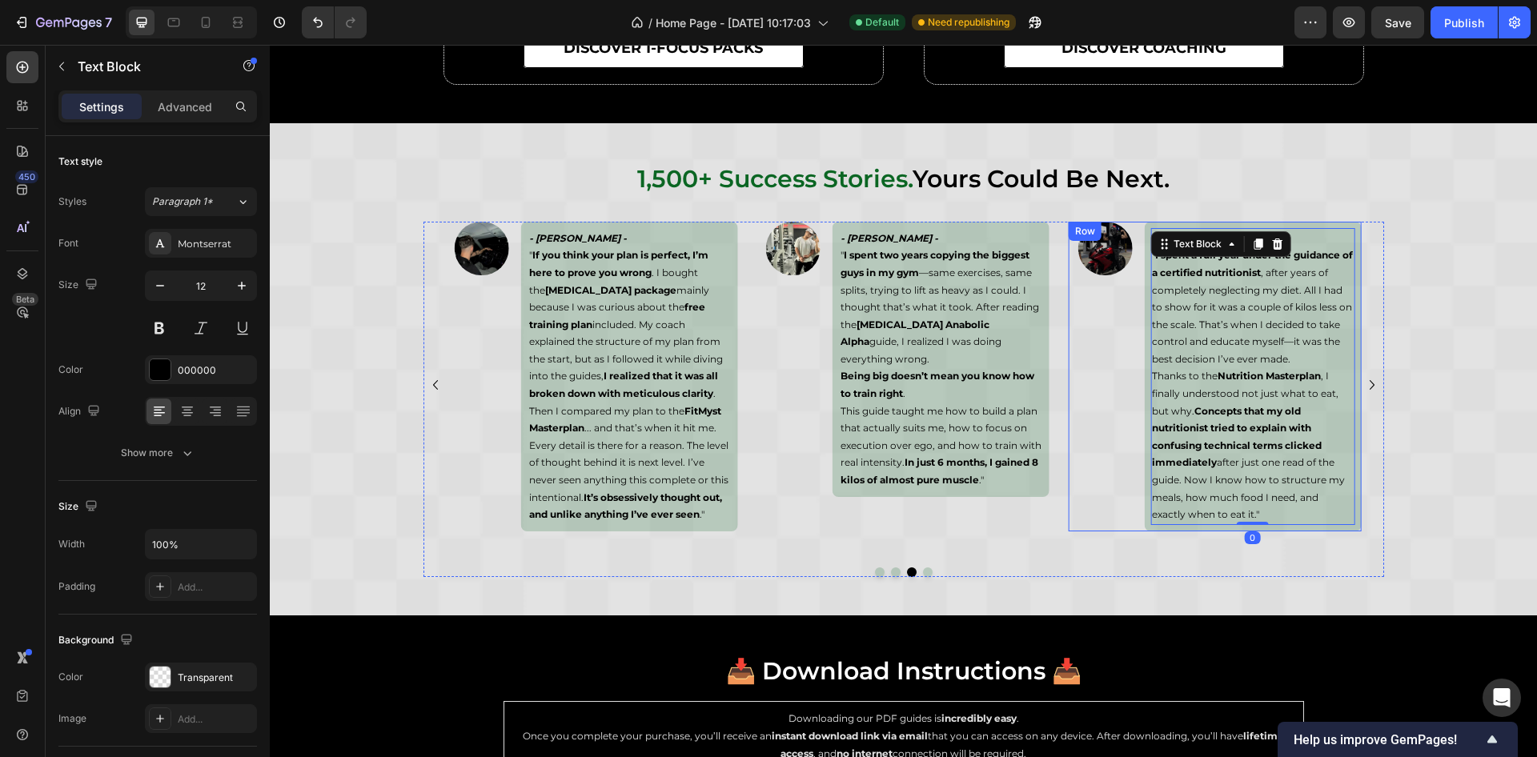
click at [1133, 255] on div "Image - Ryder McCoy - " I spent a full year under the guidance of a certified n…" at bounding box center [1215, 377] width 292 height 310
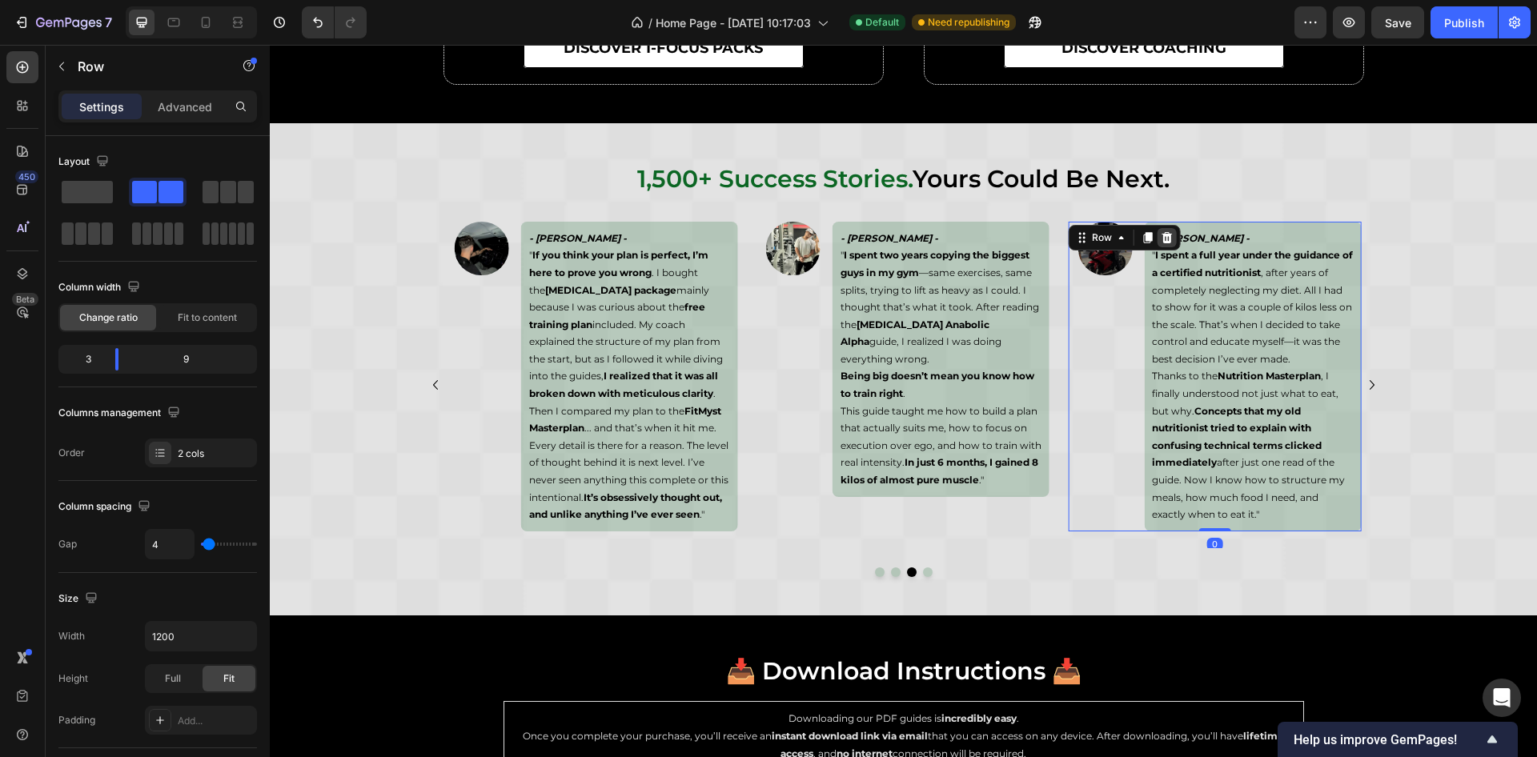
click at [1159, 244] on div at bounding box center [1167, 237] width 19 height 19
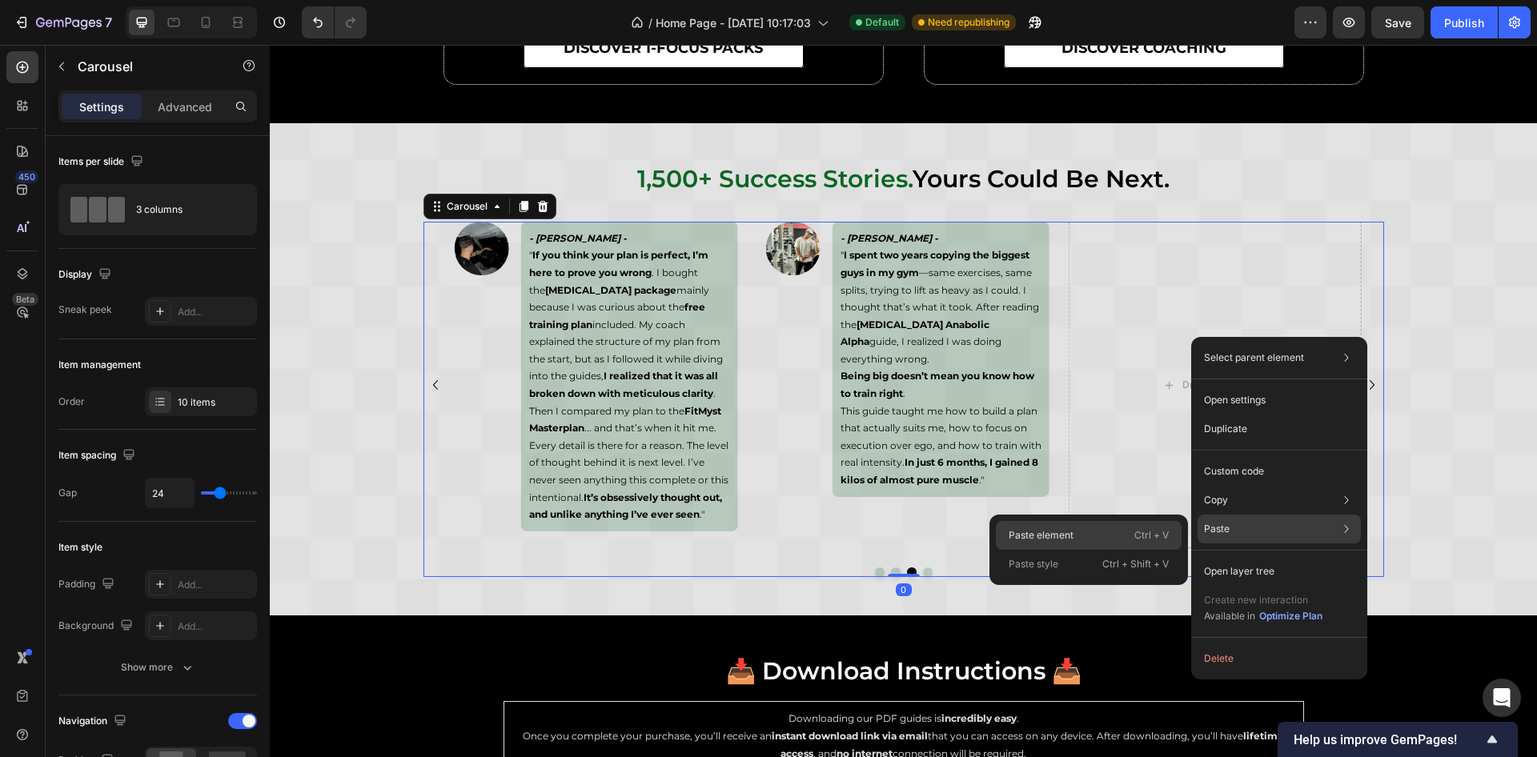
drag, startPoint x: 1129, startPoint y: 526, endPoint x: 869, endPoint y: 464, distance: 267.4
click at [1129, 526] on div "Paste element Ctrl + V" at bounding box center [1089, 535] width 186 height 29
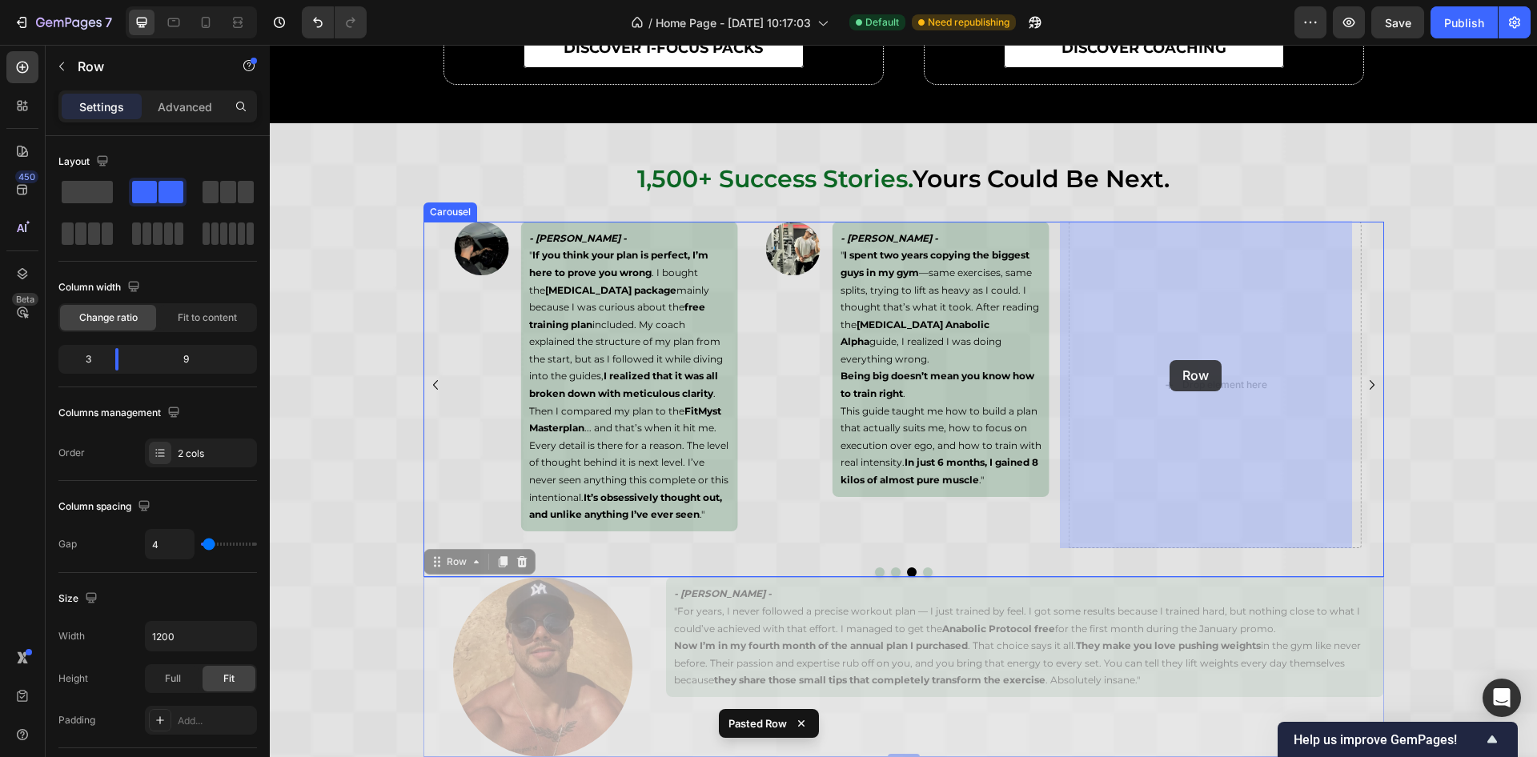
drag, startPoint x: 430, startPoint y: 558, endPoint x: 1147, endPoint y: 422, distance: 729.5
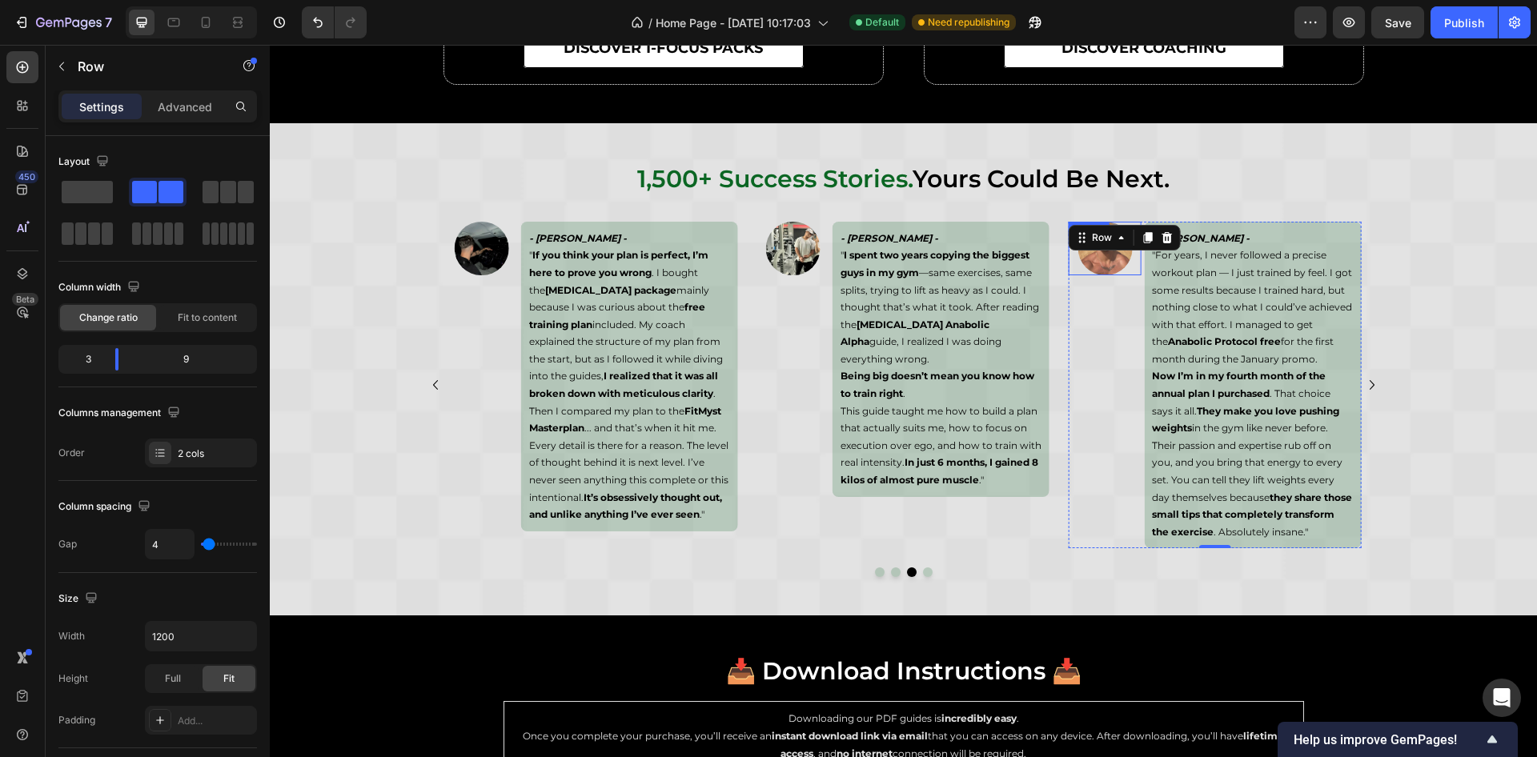
click at [1094, 261] on img at bounding box center [1105, 249] width 54 height 54
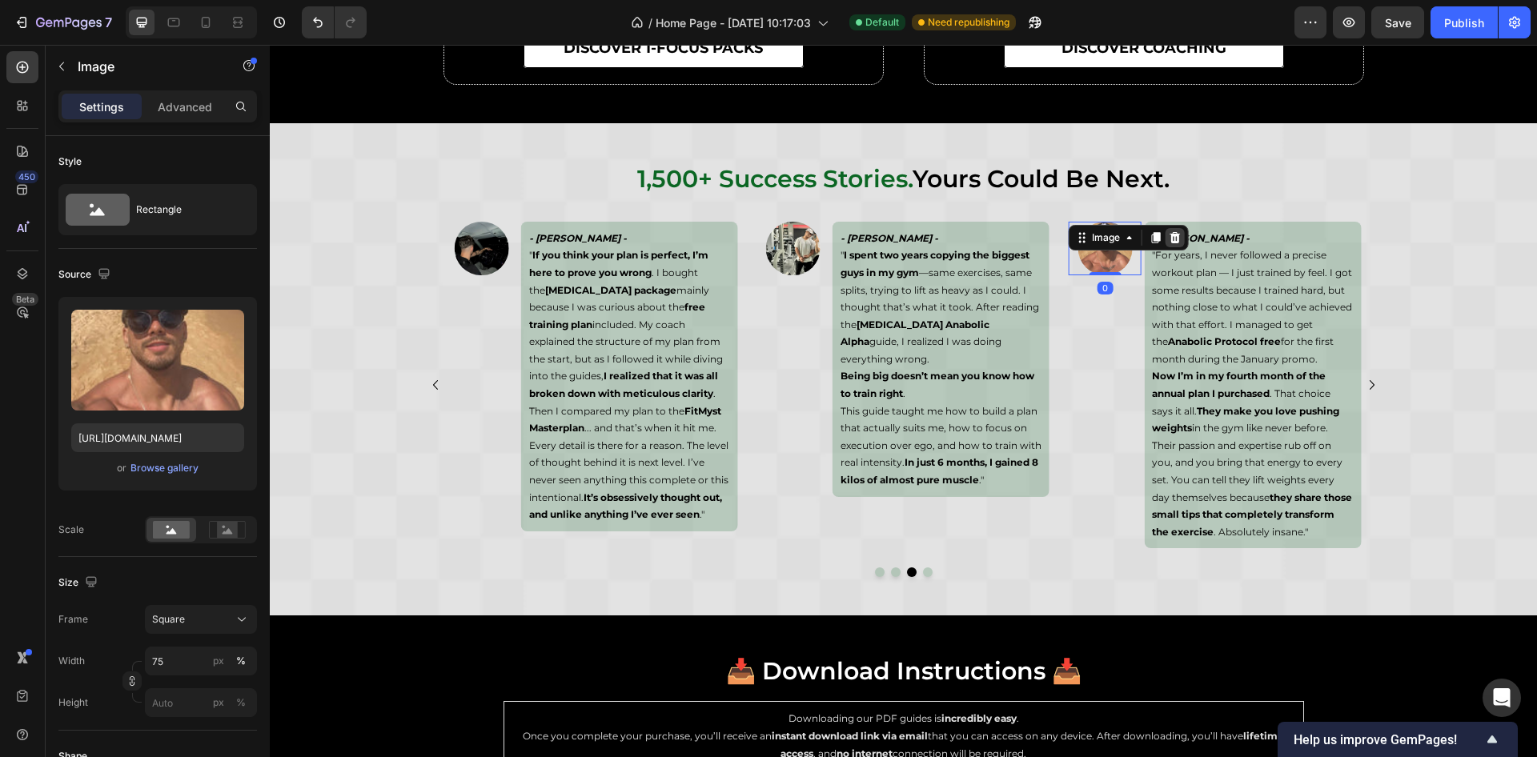
click at [1171, 235] on icon at bounding box center [1176, 237] width 10 height 11
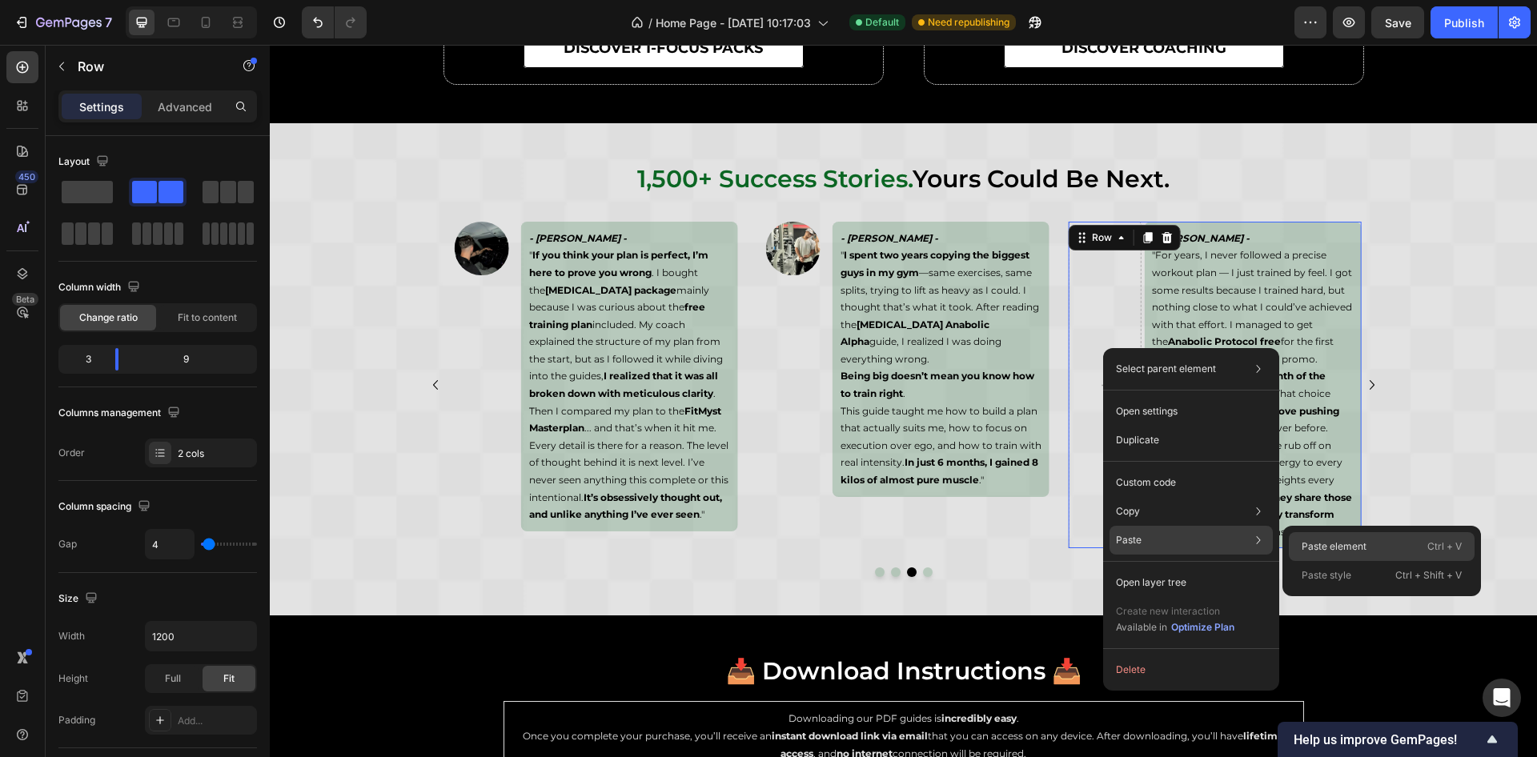
click at [1336, 546] on p "Paste element" at bounding box center [1334, 547] width 65 height 14
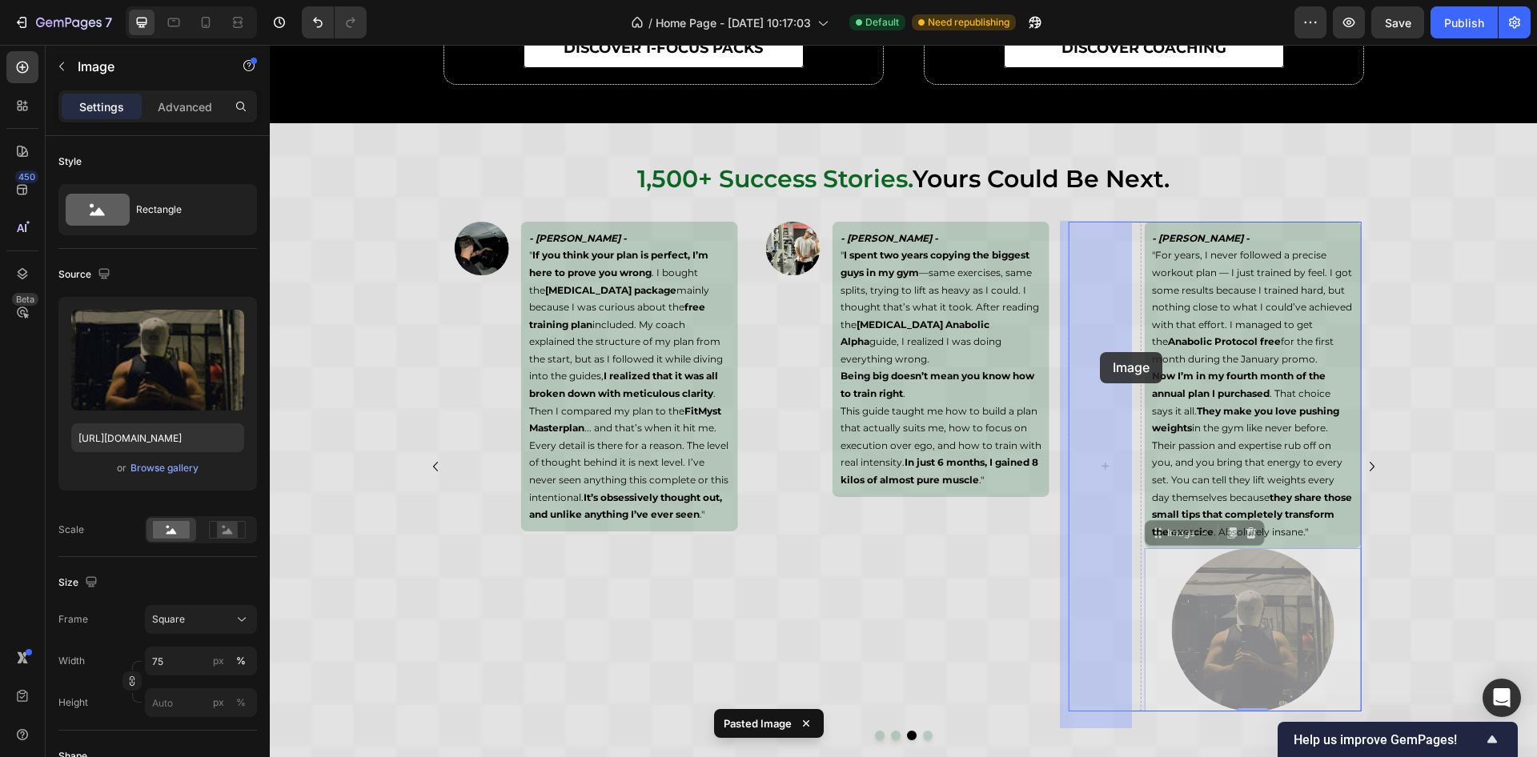
drag, startPoint x: 1234, startPoint y: 609, endPoint x: 1100, endPoint y: 352, distance: 289.7
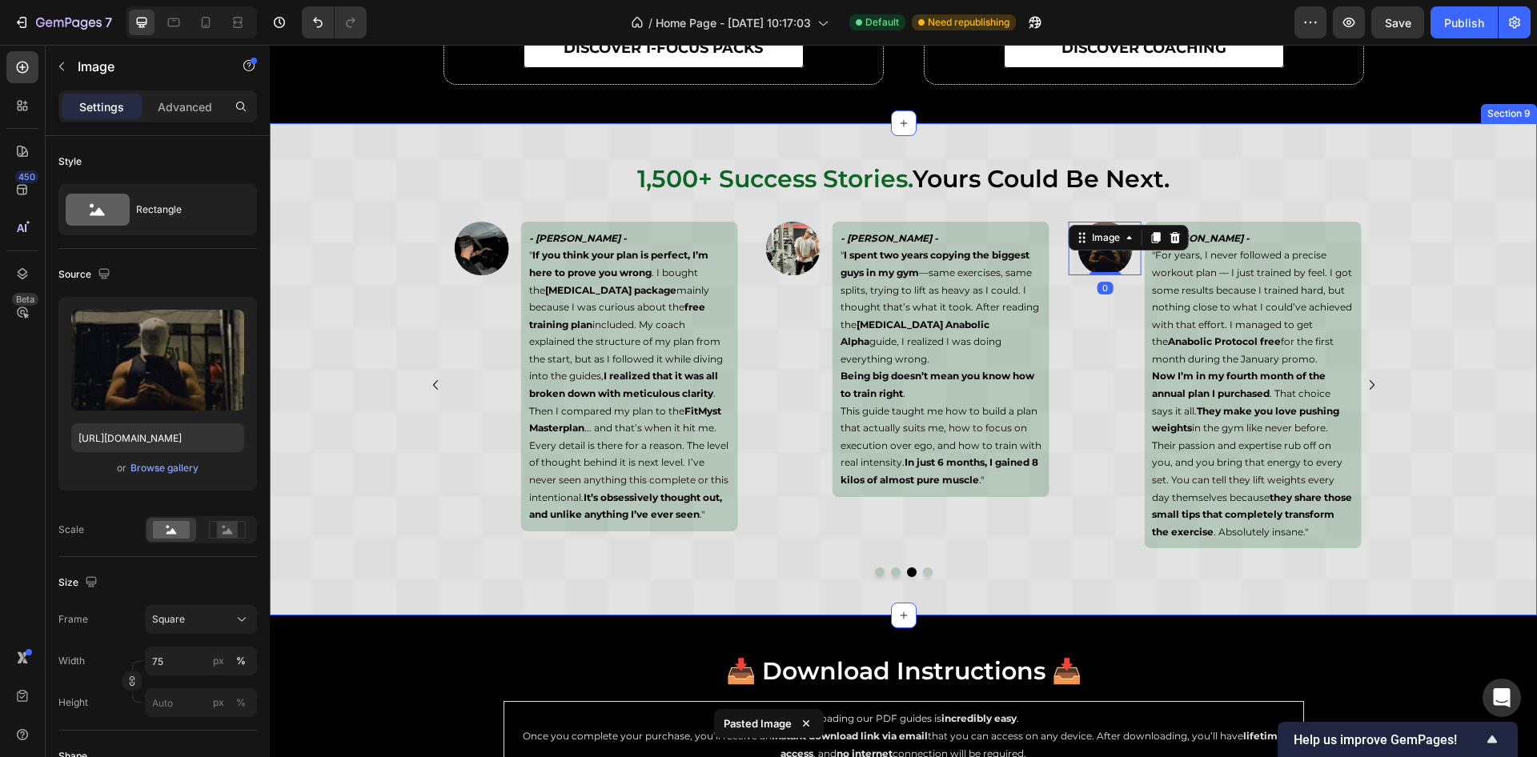
click at [1438, 267] on div "1,500+ success stories. yours could be next. Heading Image - Samara Valente - "…" at bounding box center [904, 370] width 1268 height 416
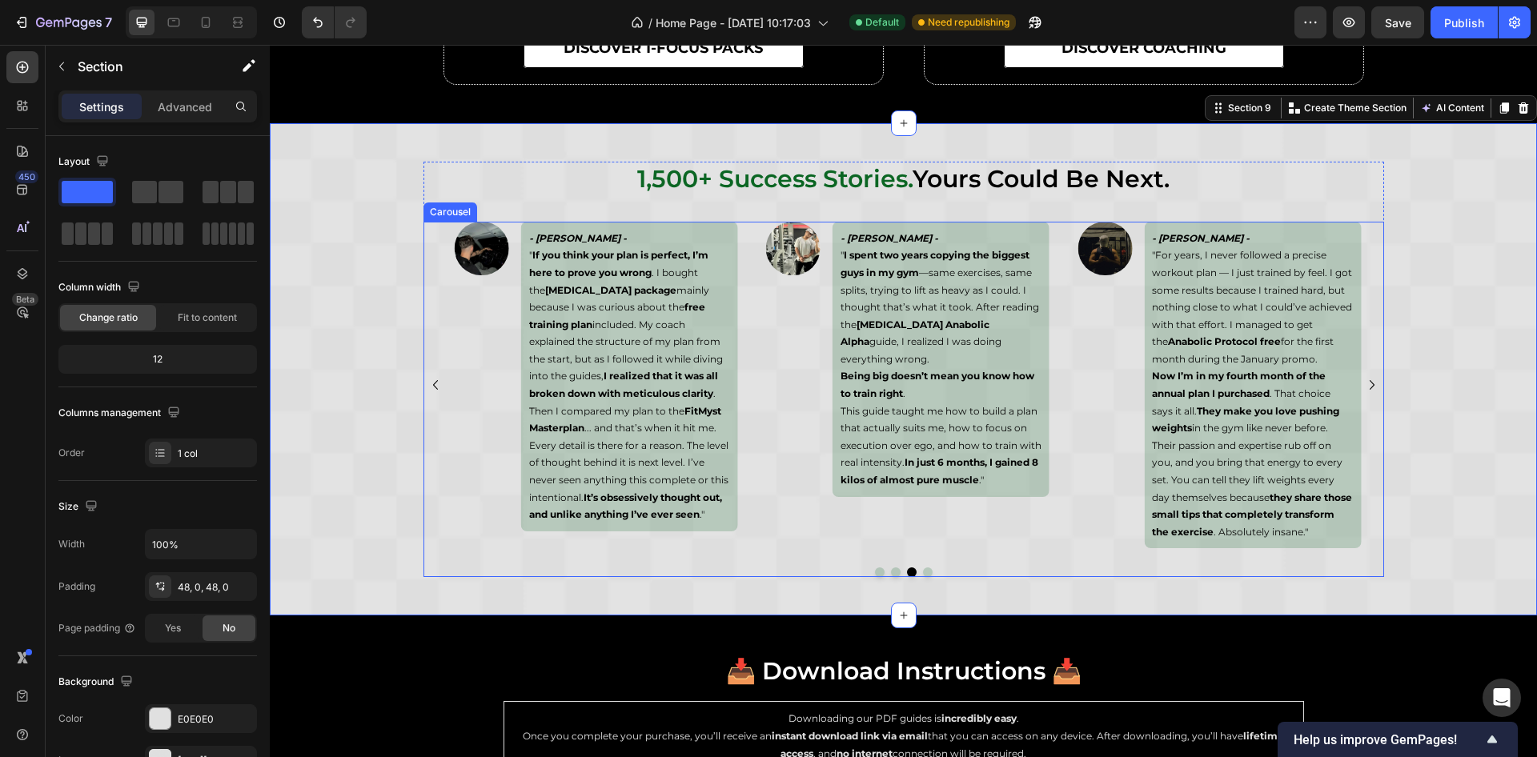
click at [426, 393] on icon "Carousel Back Arrow" at bounding box center [435, 385] width 19 height 19
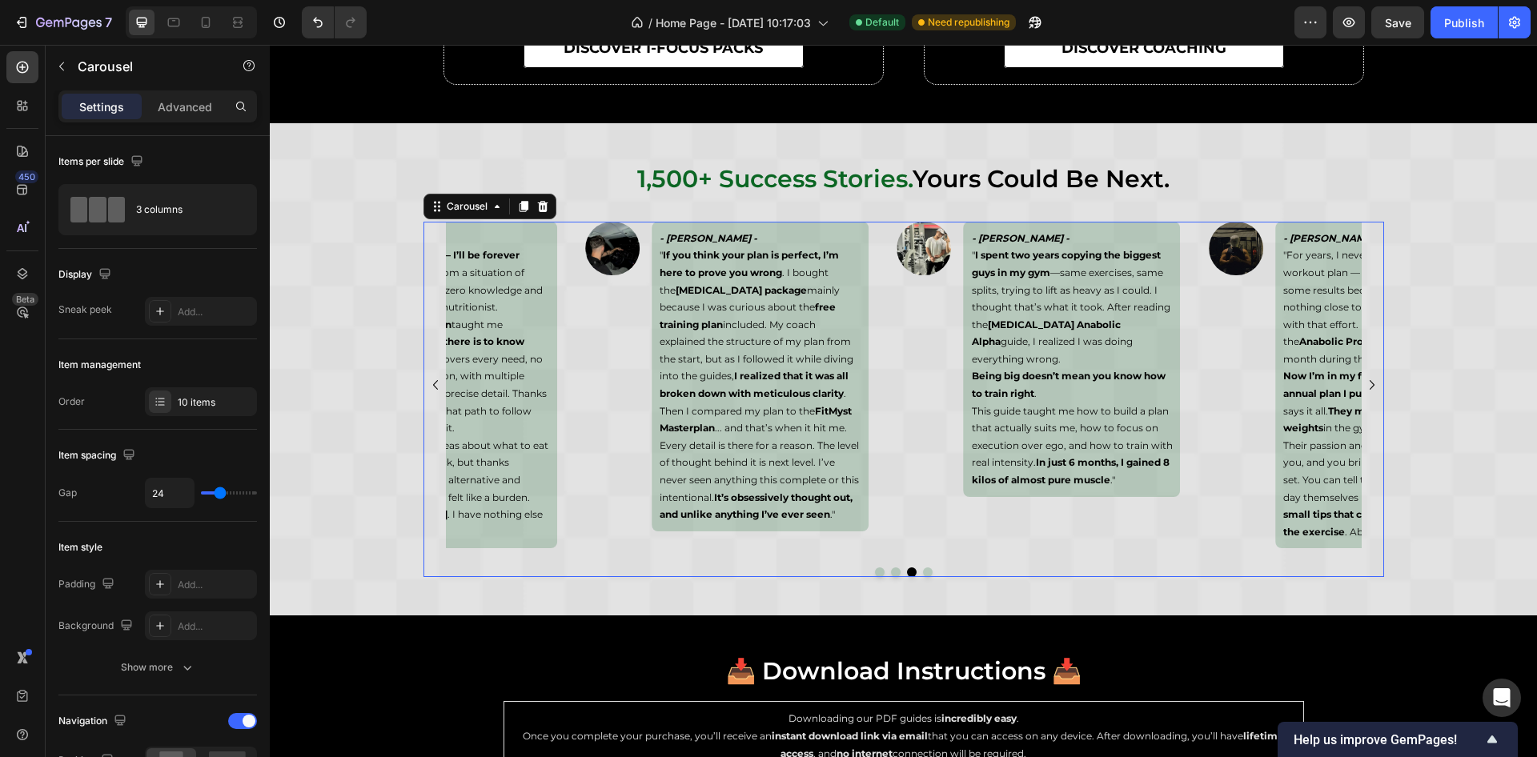
click at [426, 393] on icon "Carousel Back Arrow" at bounding box center [435, 385] width 19 height 19
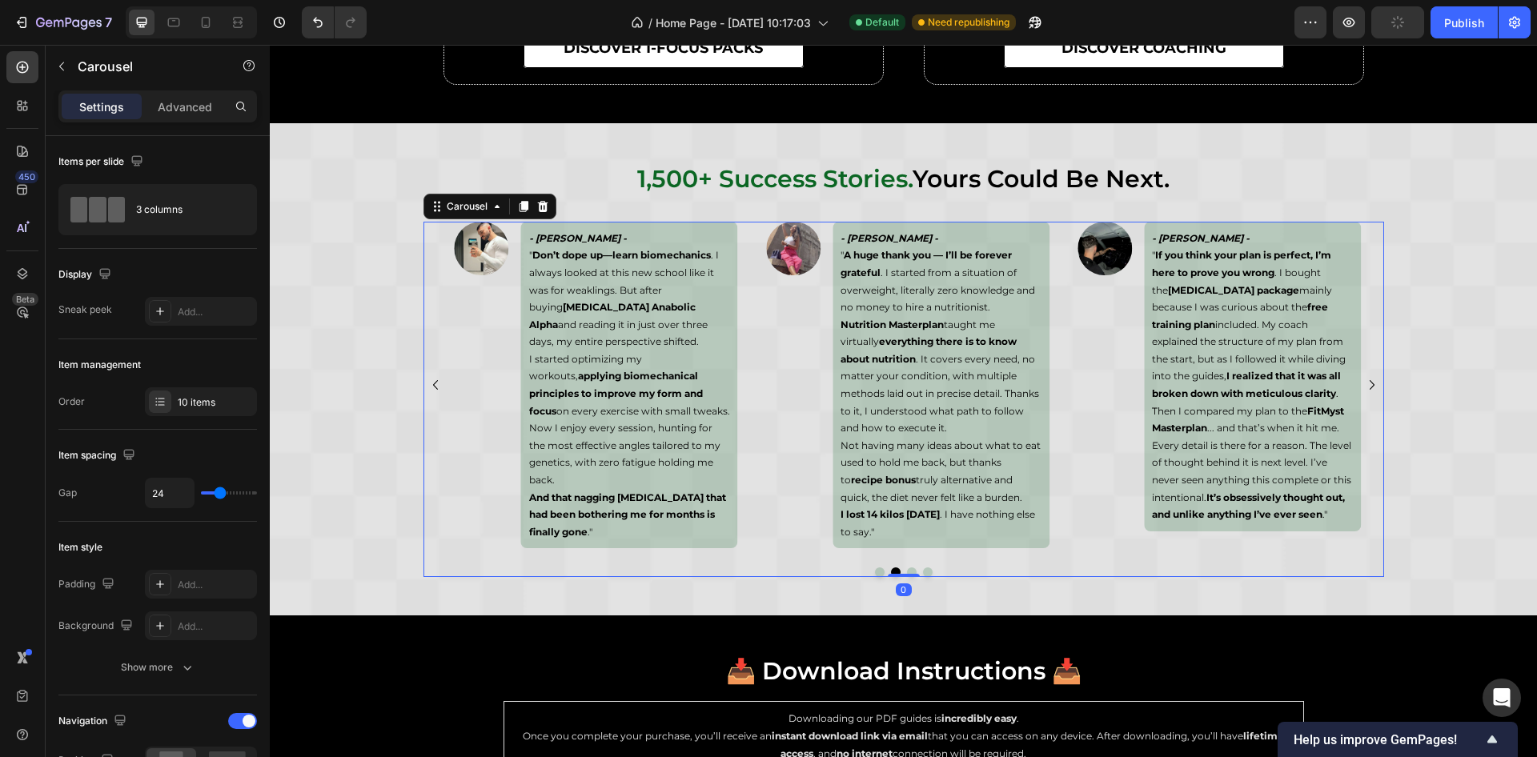
click at [426, 393] on icon "Carousel Back Arrow" at bounding box center [435, 385] width 19 height 19
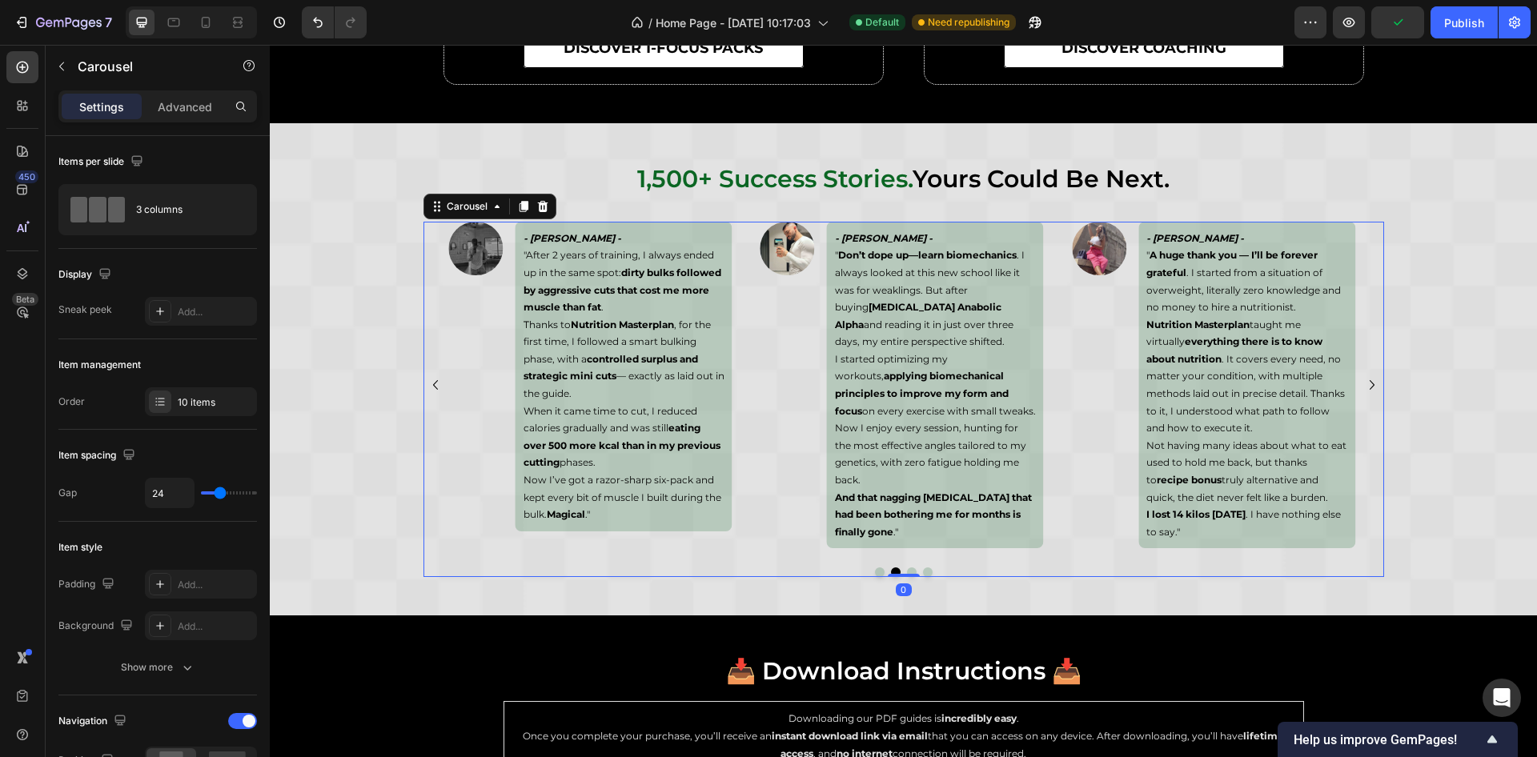
click at [426, 393] on icon "Carousel Back Arrow" at bounding box center [435, 385] width 19 height 19
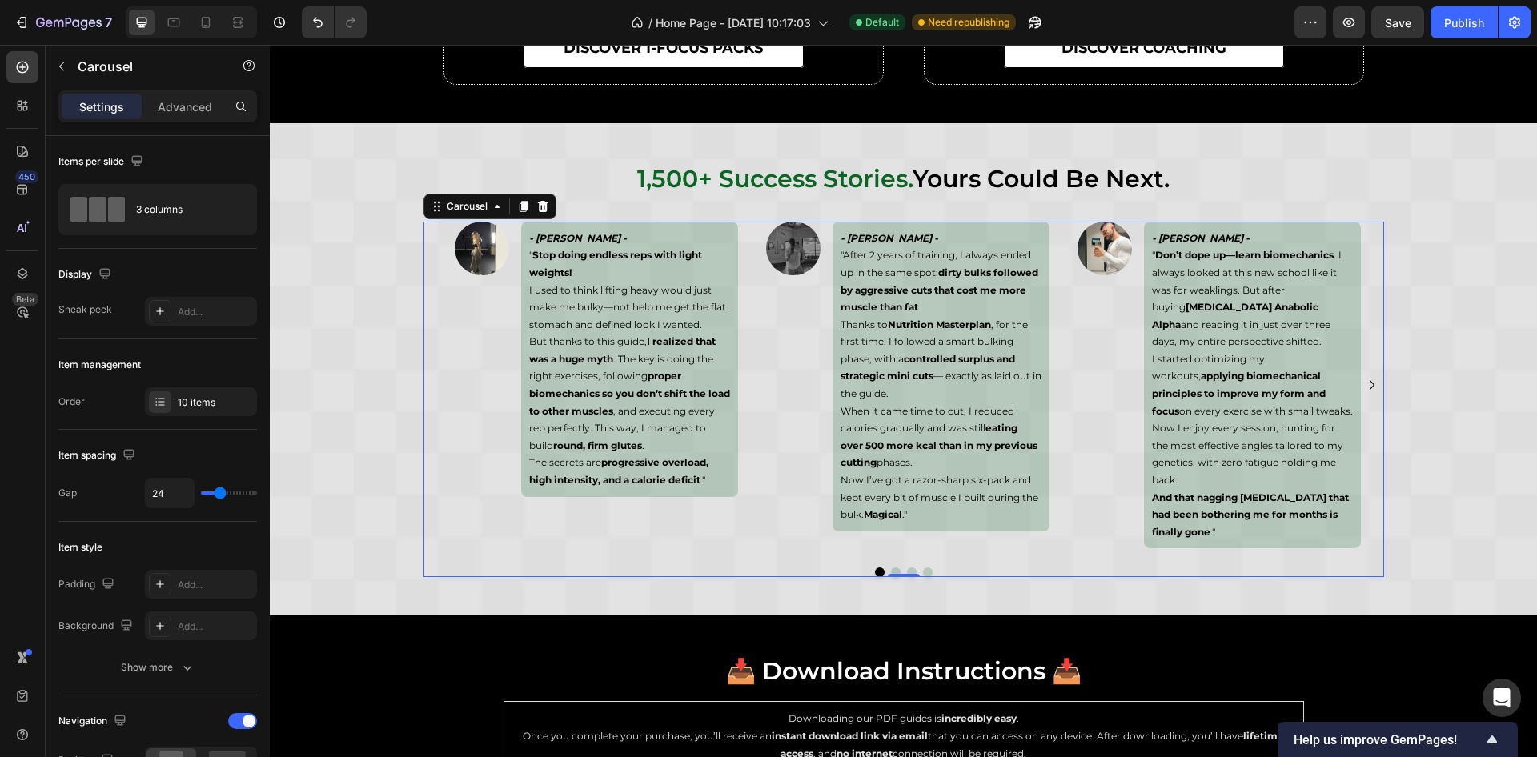
click at [1365, 394] on icon "Carousel Next Arrow" at bounding box center [1372, 385] width 19 height 19
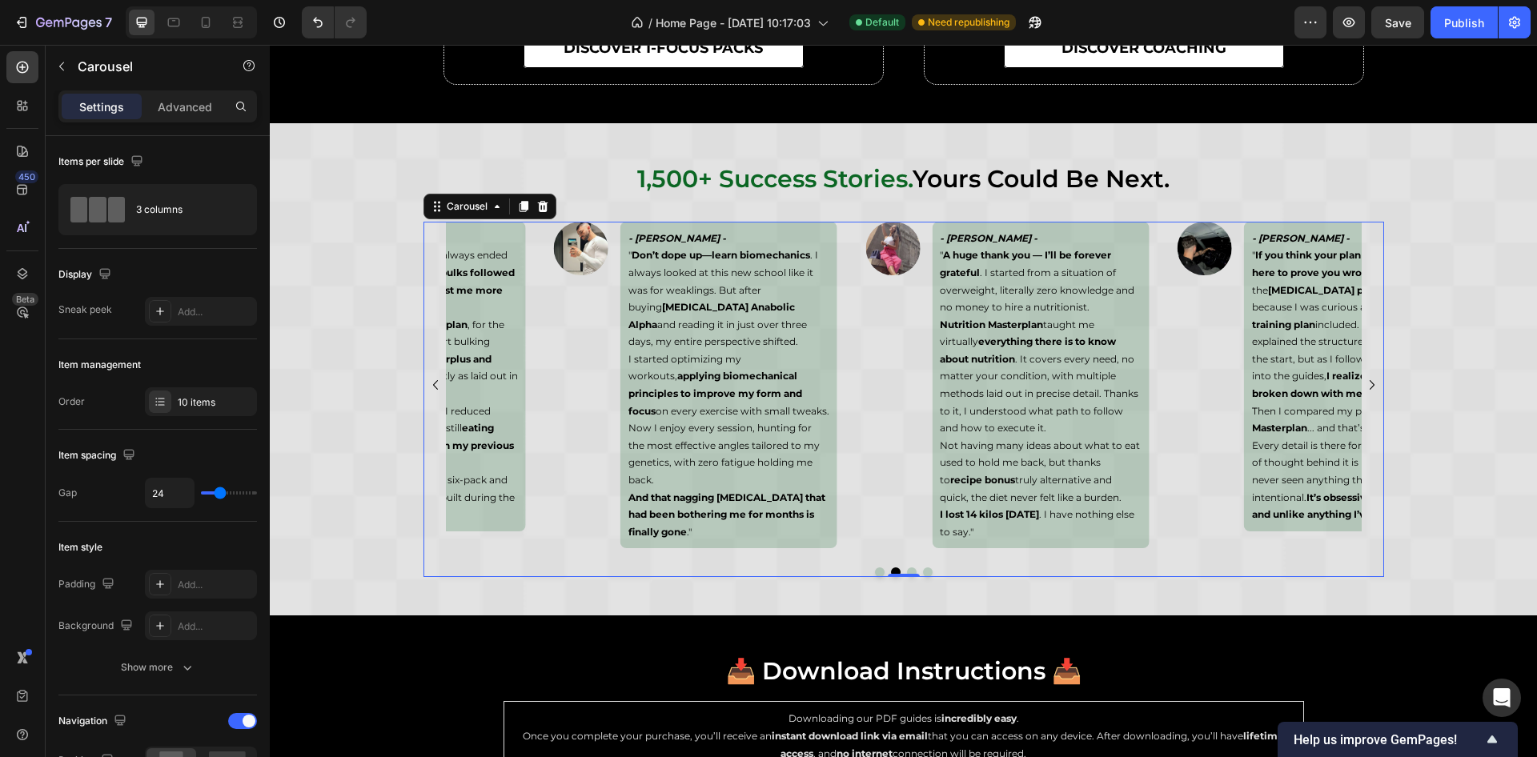
click at [1365, 394] on icon "Carousel Next Arrow" at bounding box center [1372, 385] width 19 height 19
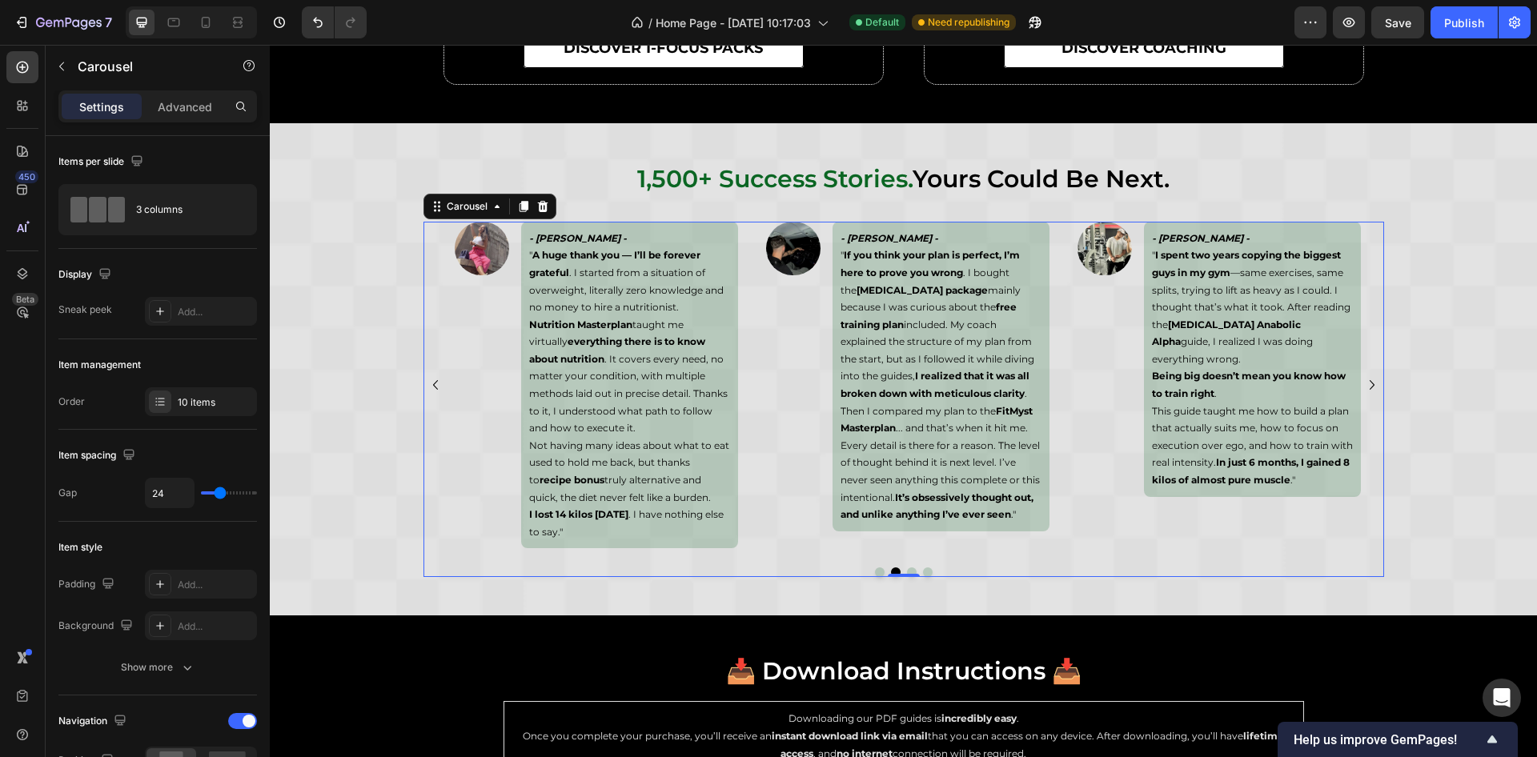
click at [1365, 394] on icon "Carousel Next Arrow" at bounding box center [1372, 385] width 19 height 19
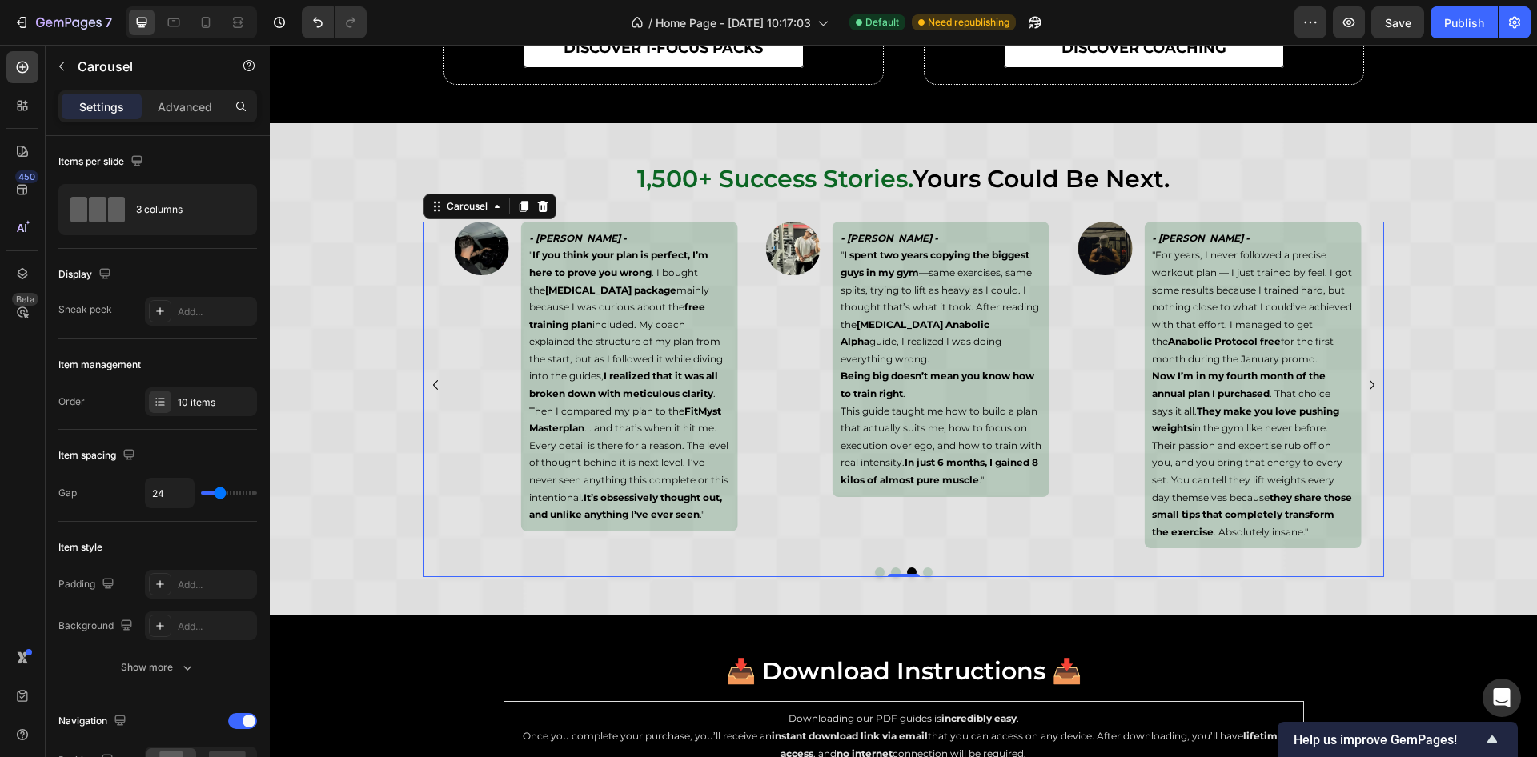
click at [1365, 394] on icon "Carousel Next Arrow" at bounding box center [1372, 385] width 19 height 19
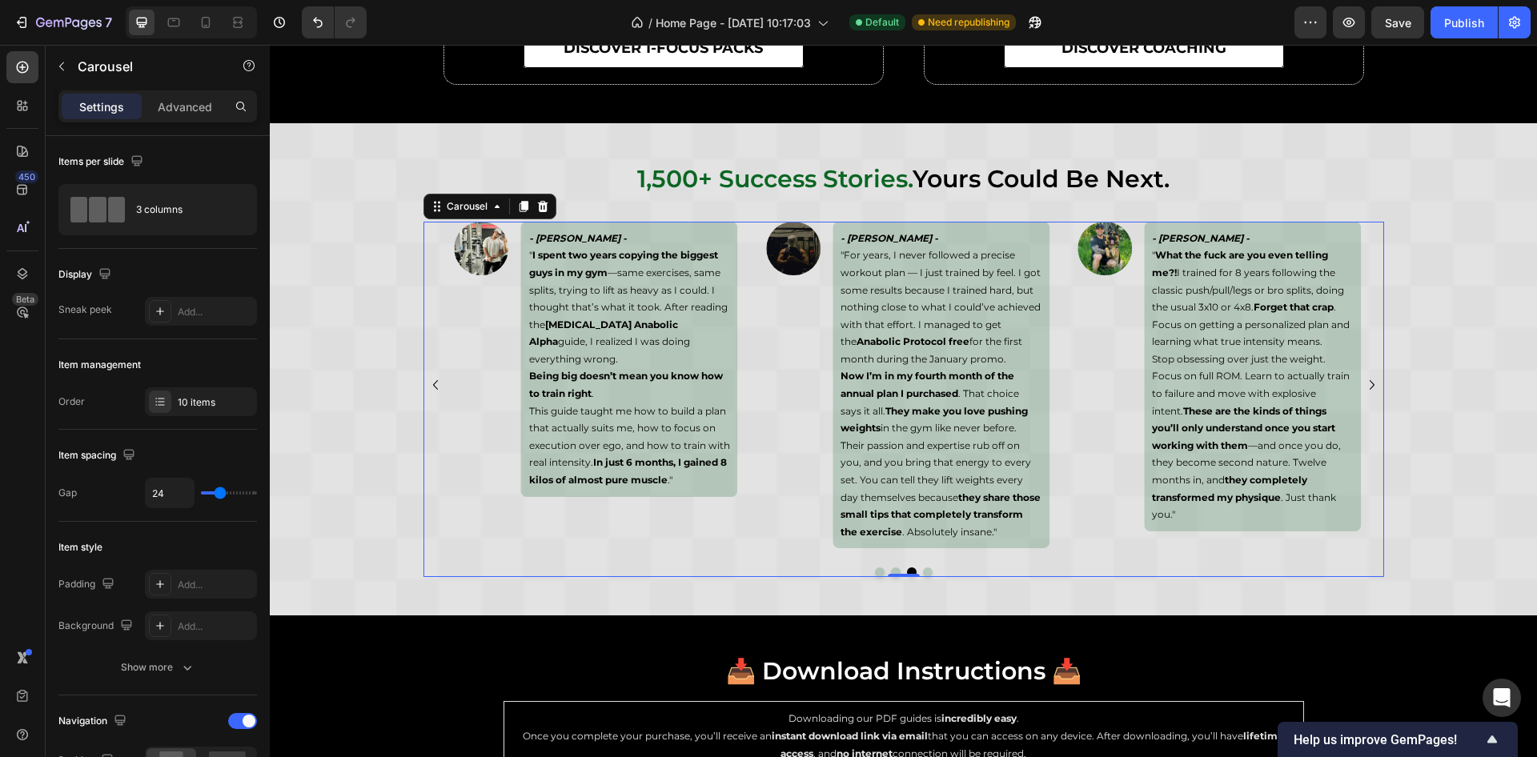
click at [1365, 394] on icon "Carousel Next Arrow" at bounding box center [1372, 385] width 19 height 19
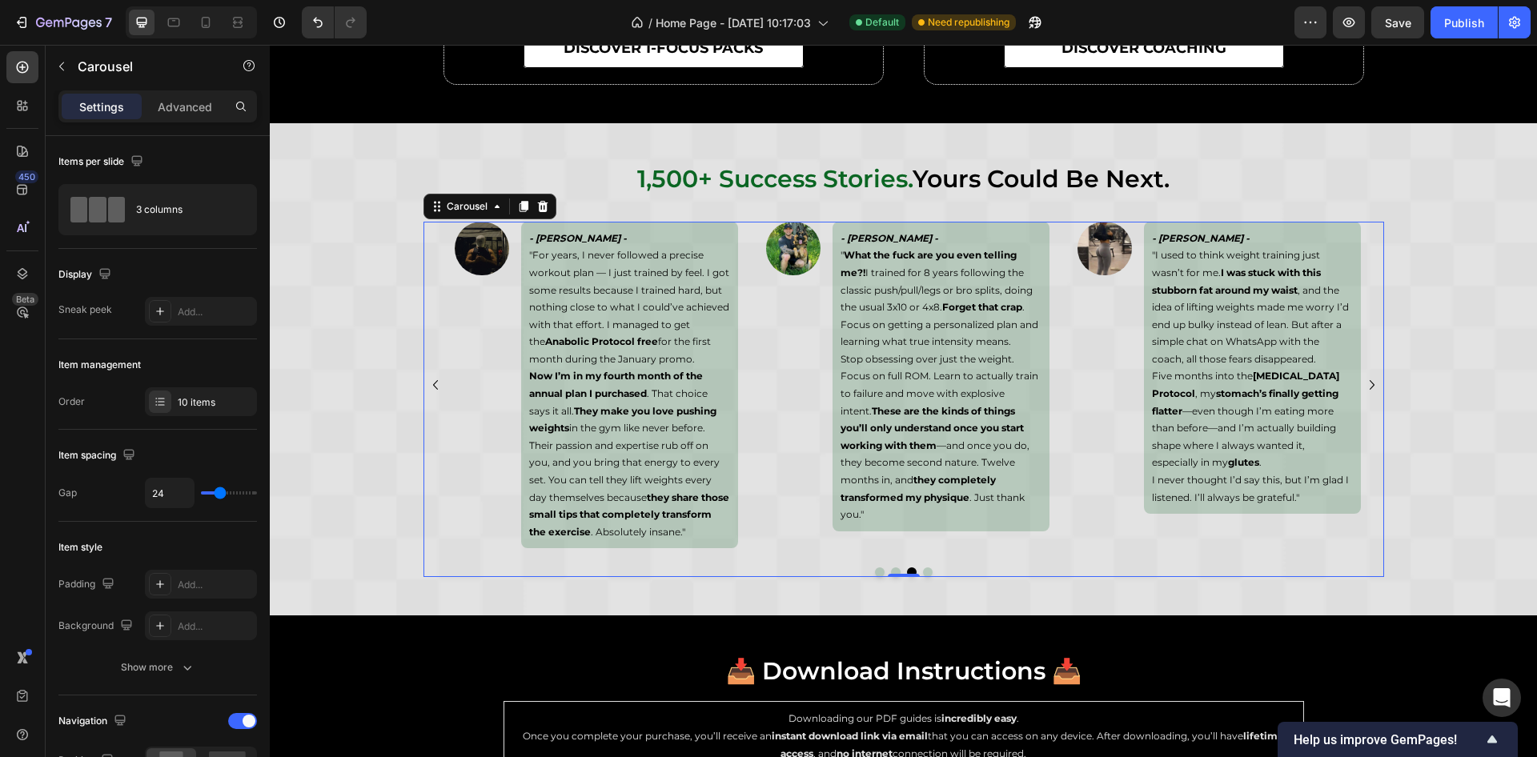
click at [1365, 394] on icon "Carousel Next Arrow" at bounding box center [1372, 385] width 19 height 19
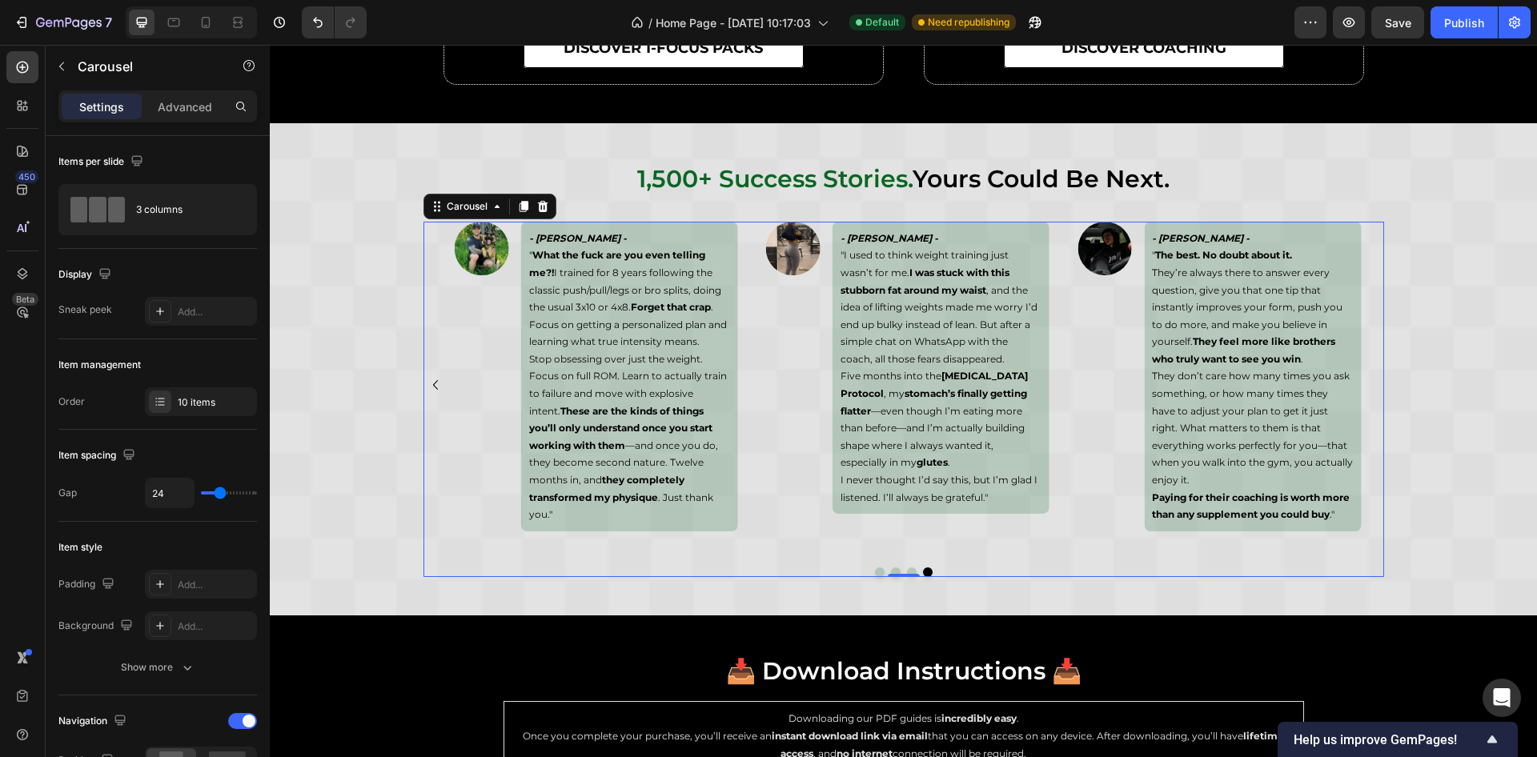
click at [1365, 394] on div "Image - Samara Valente - " Stop doing endless reps with light weights! I used t…" at bounding box center [904, 385] width 961 height 327
click at [1362, 394] on div "Image - Samara Valente - " Stop doing endless reps with light weights! I used t…" at bounding box center [904, 385] width 961 height 327
click at [1123, 471] on div "Image" at bounding box center [1105, 377] width 72 height 310
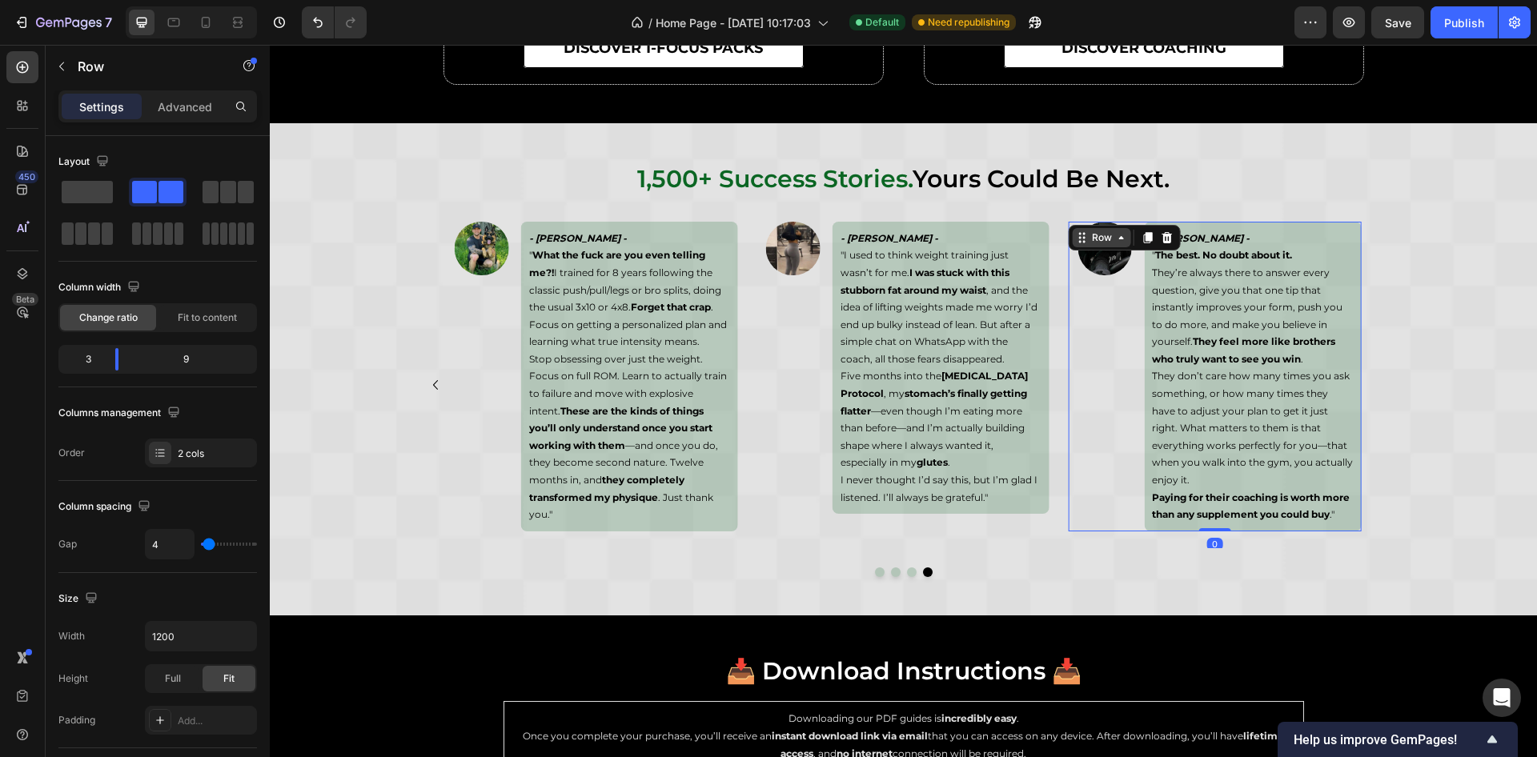
click at [1089, 231] on div "Row" at bounding box center [1102, 238] width 26 height 14
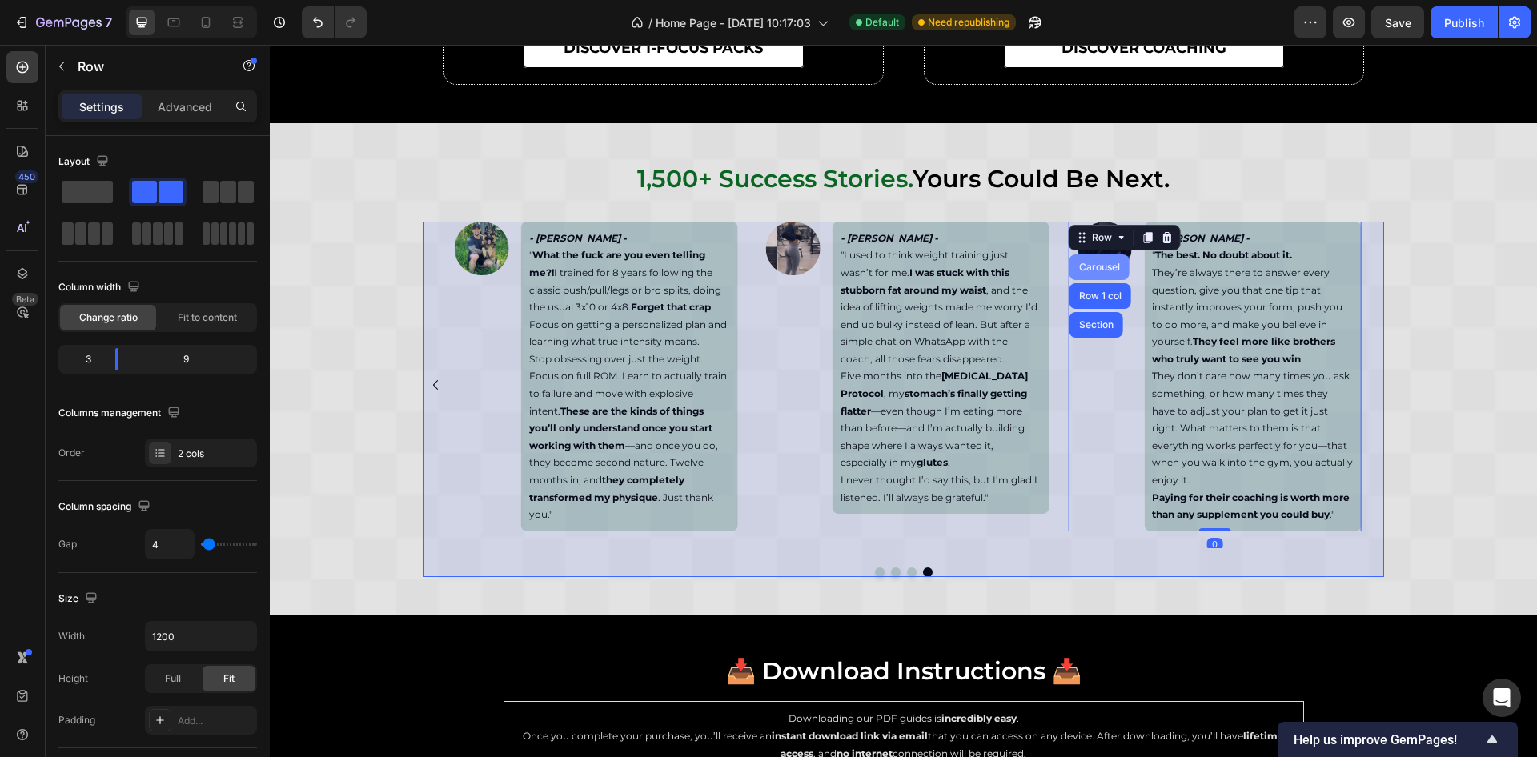
click at [1091, 263] on div "Carousel" at bounding box center [1099, 268] width 47 height 10
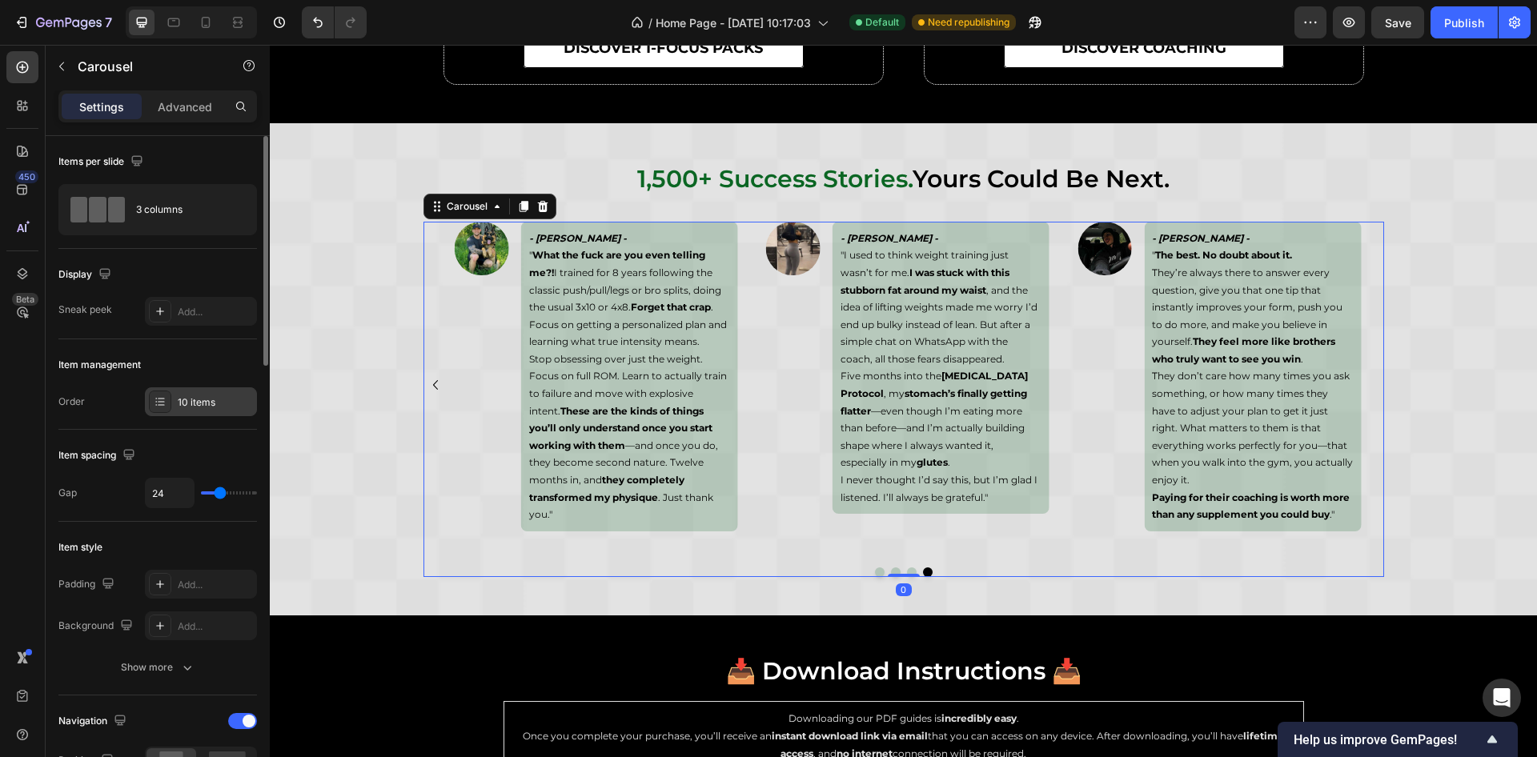
click at [195, 407] on div "10 items" at bounding box center [215, 403] width 75 height 14
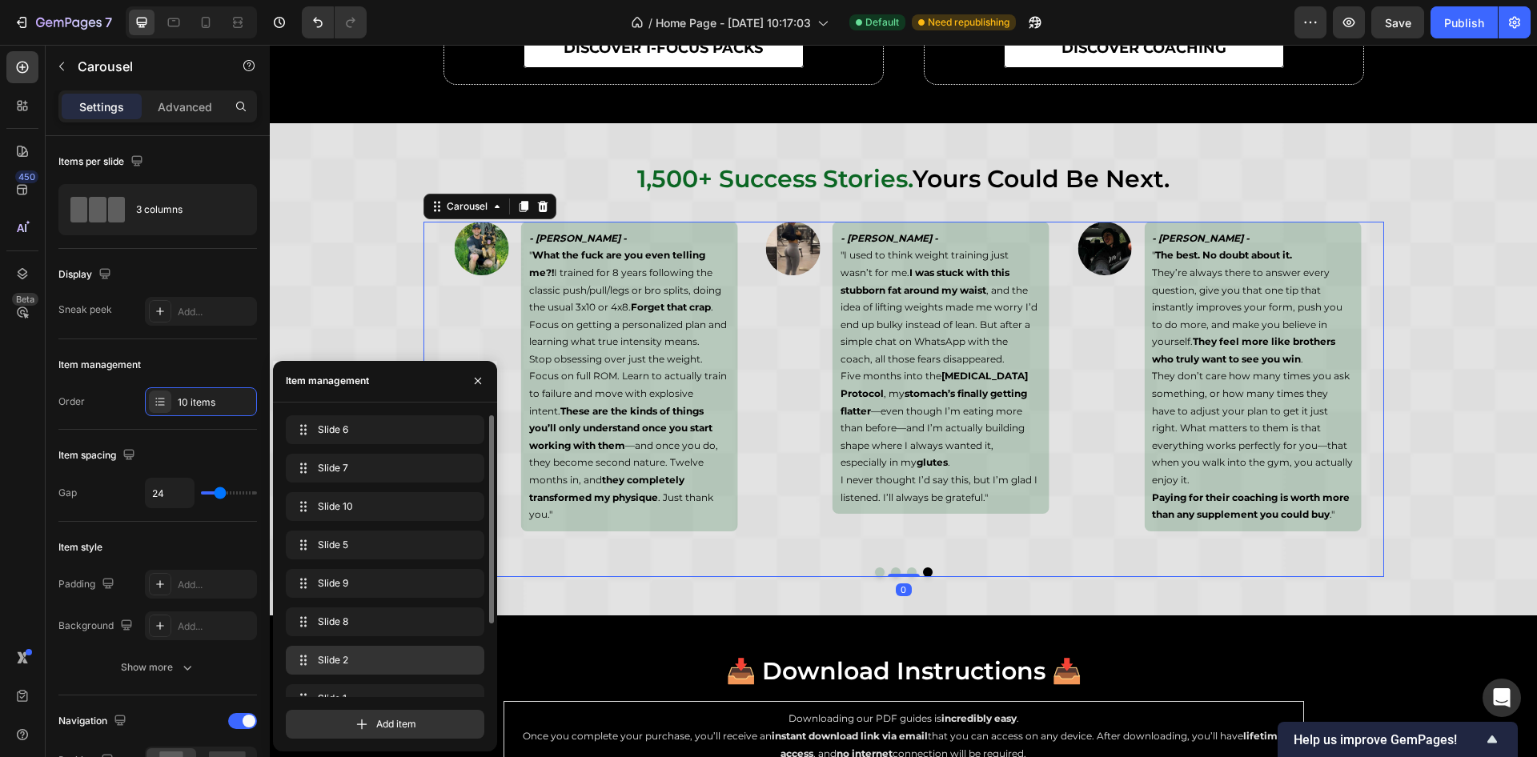
scroll to position [99, 0]
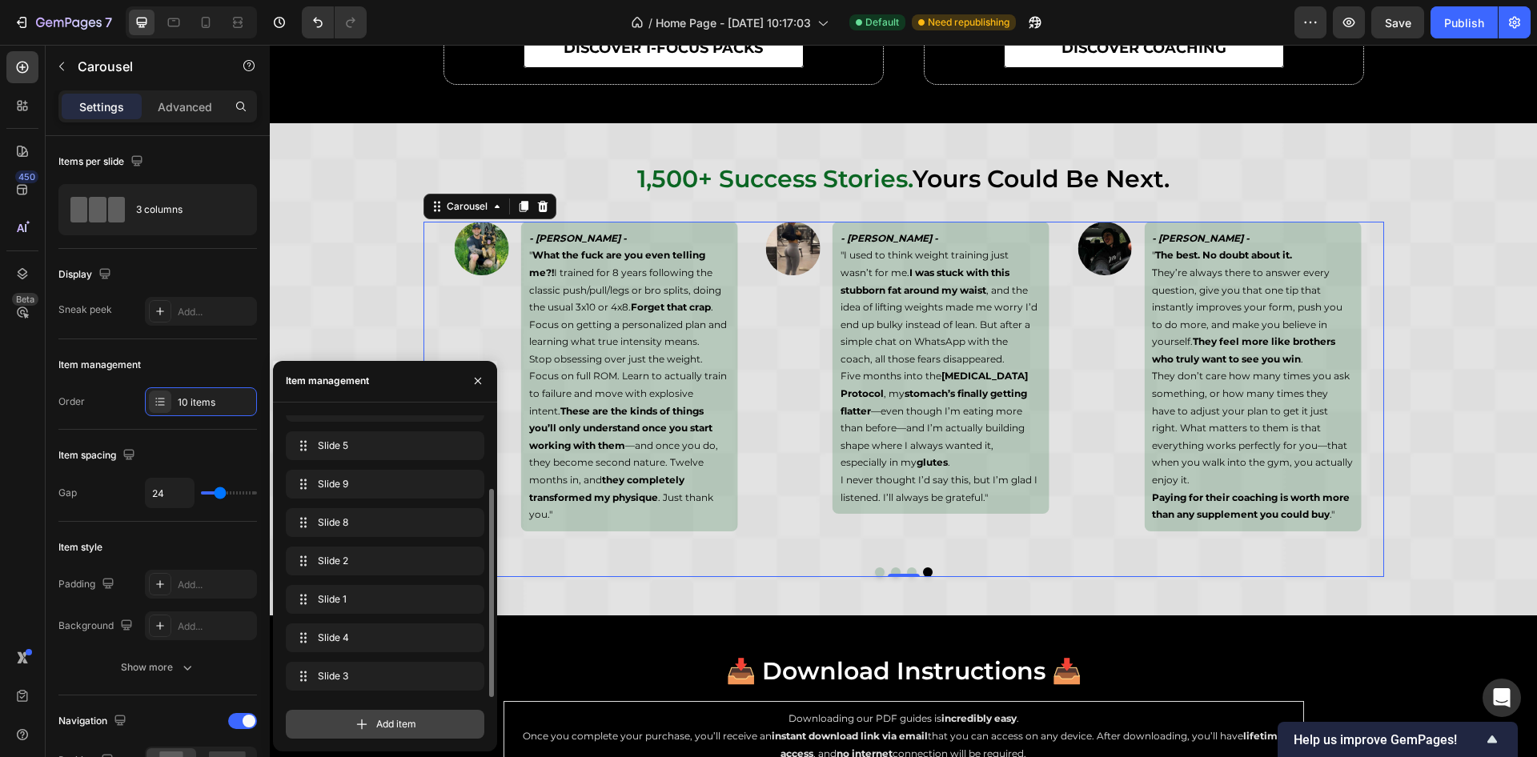
click at [378, 725] on span "Add item" at bounding box center [396, 724] width 40 height 14
click at [386, 725] on span "Add item" at bounding box center [396, 724] width 40 height 14
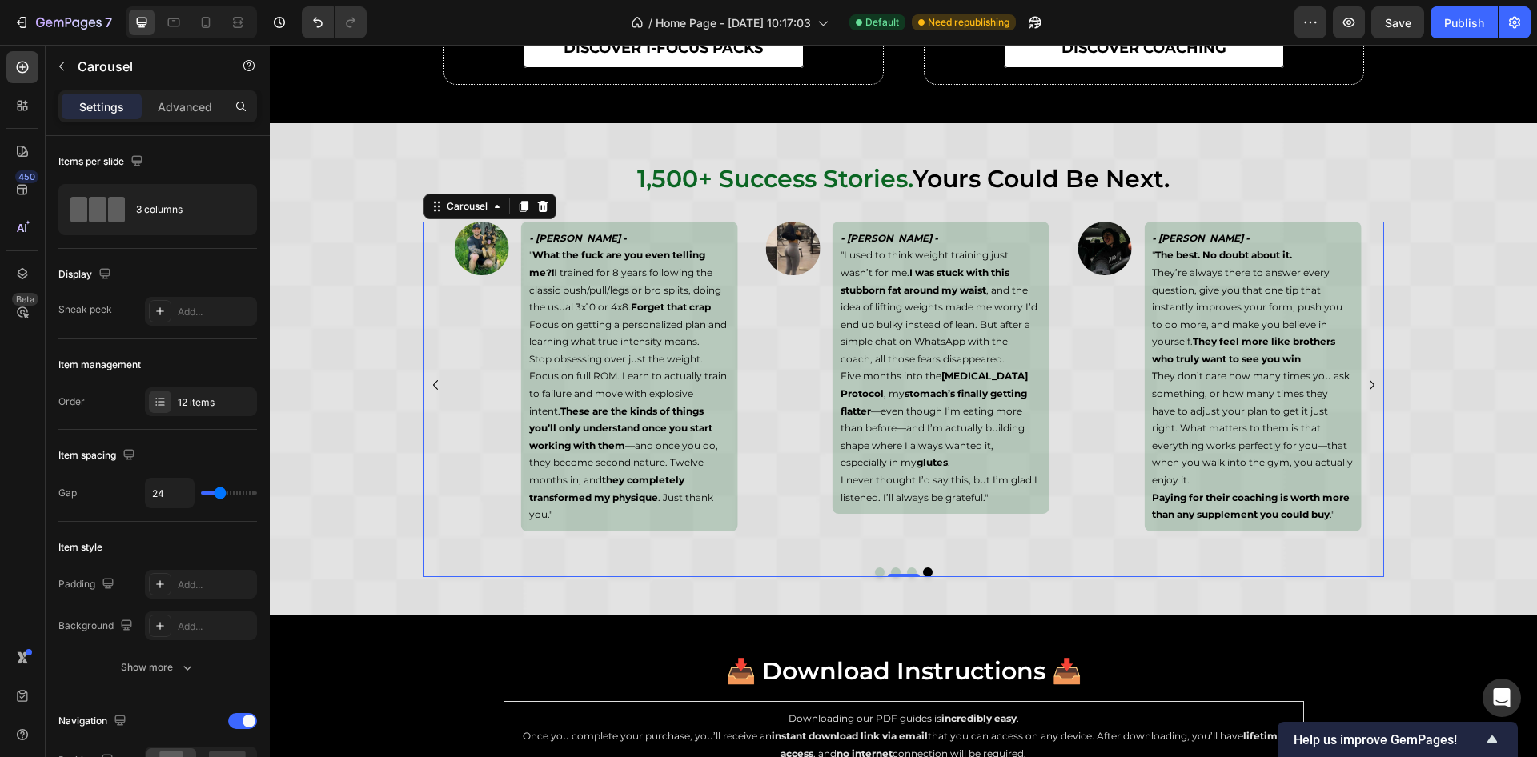
click at [1363, 384] on icon "Carousel Next Arrow" at bounding box center [1372, 385] width 19 height 19
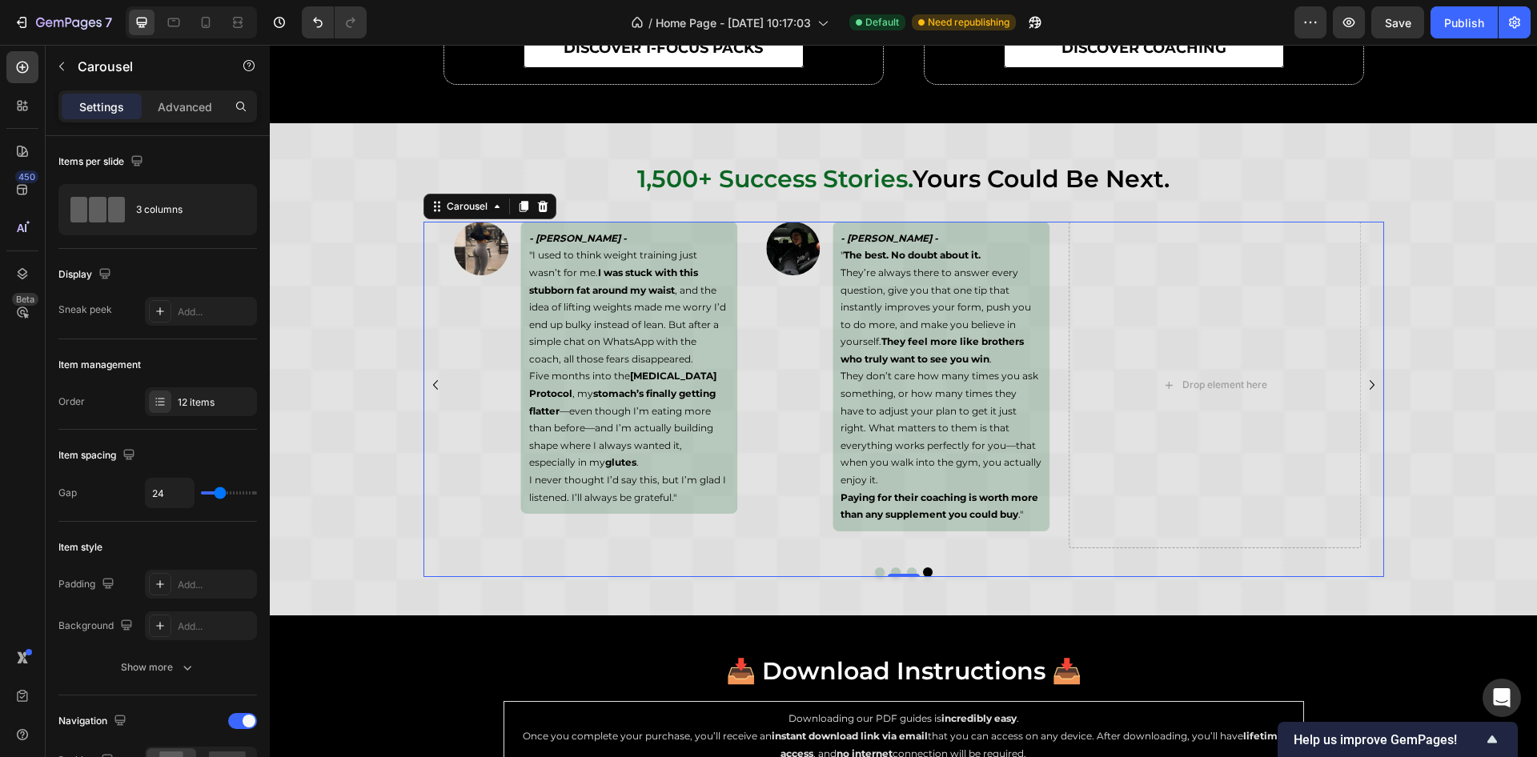
click at [1364, 384] on icon "Carousel Next Arrow" at bounding box center [1372, 385] width 19 height 19
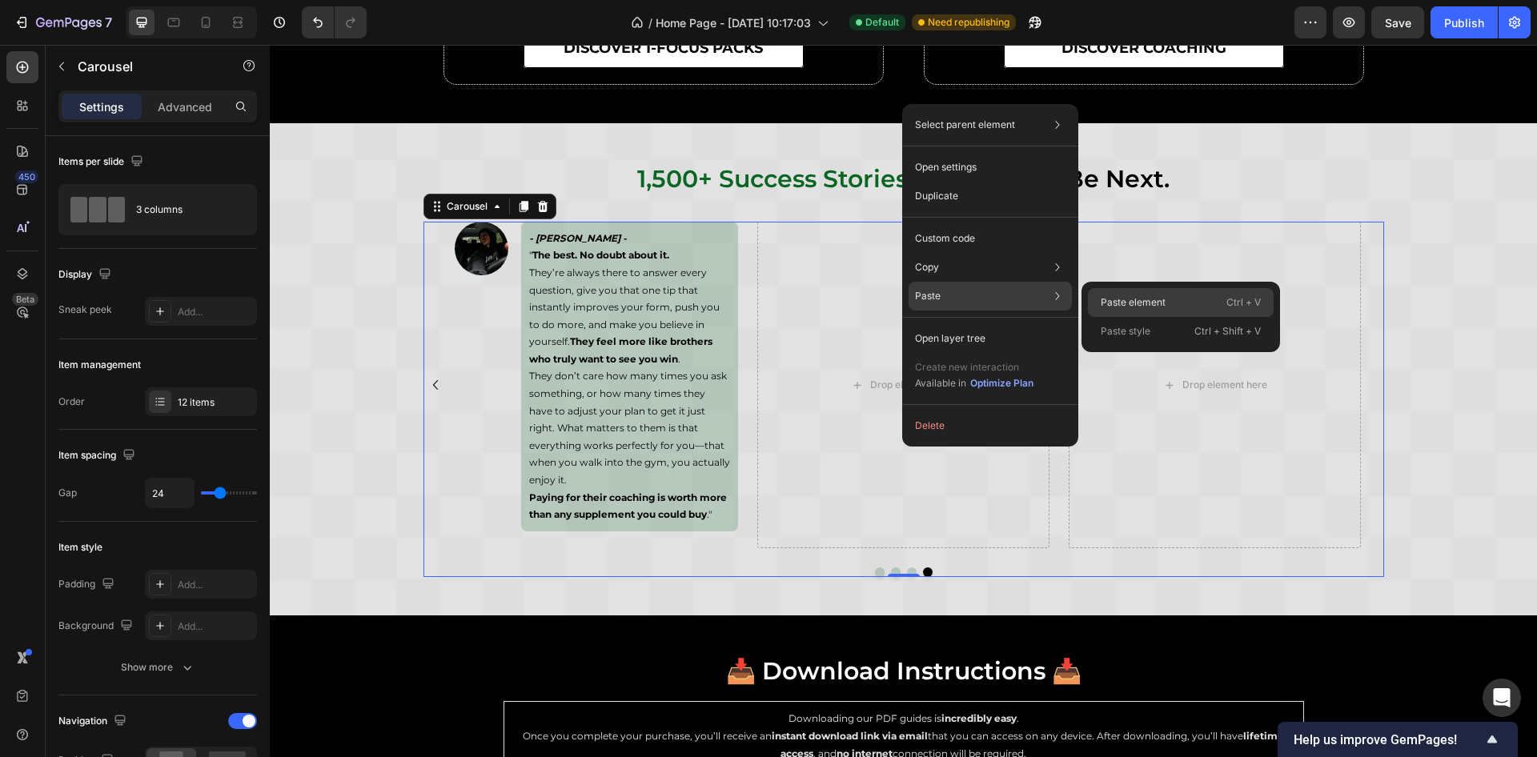
click at [1126, 300] on p "Paste element" at bounding box center [1133, 302] width 65 height 14
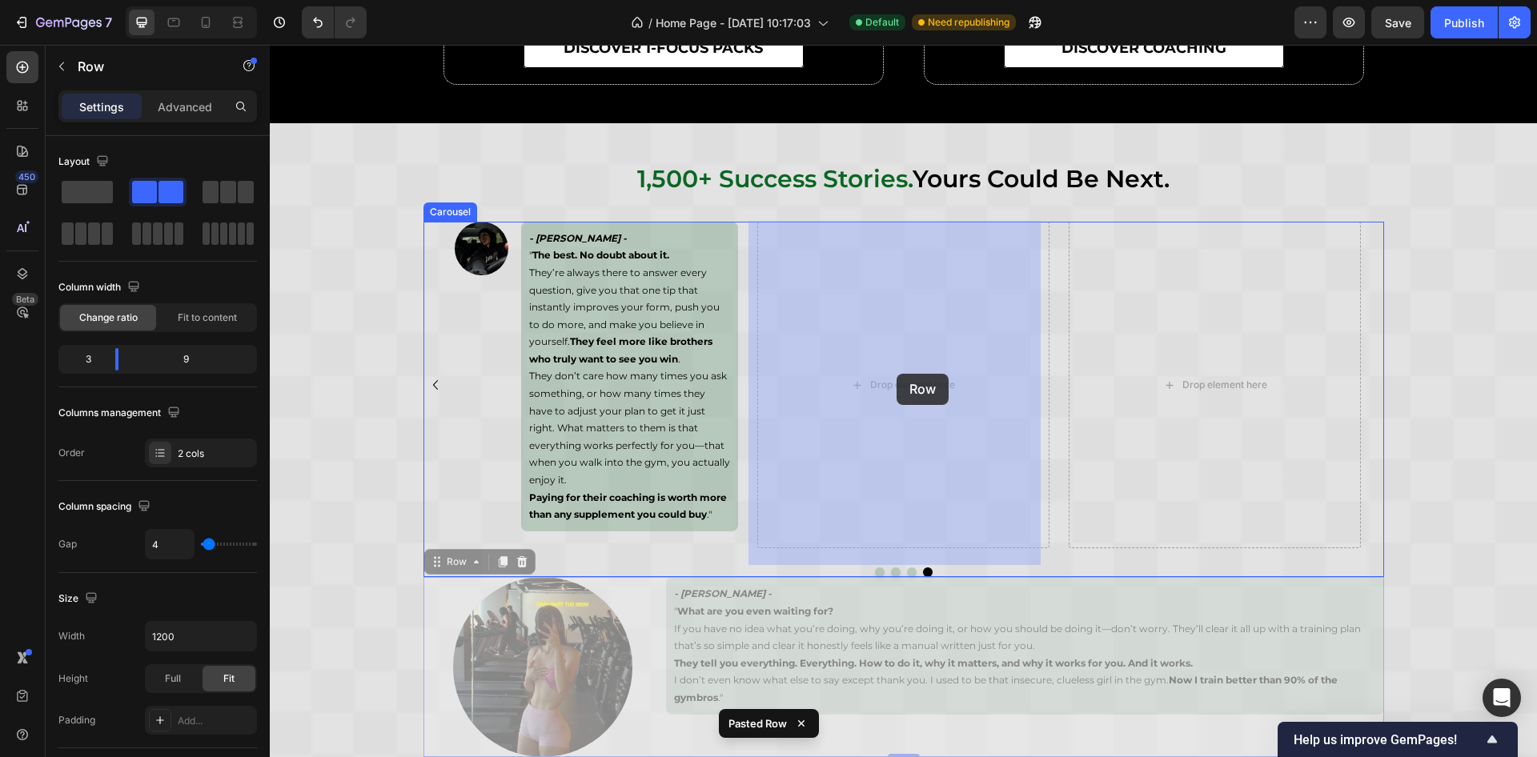
drag, startPoint x: 430, startPoint y: 577, endPoint x: 897, endPoint y: 374, distance: 509.2
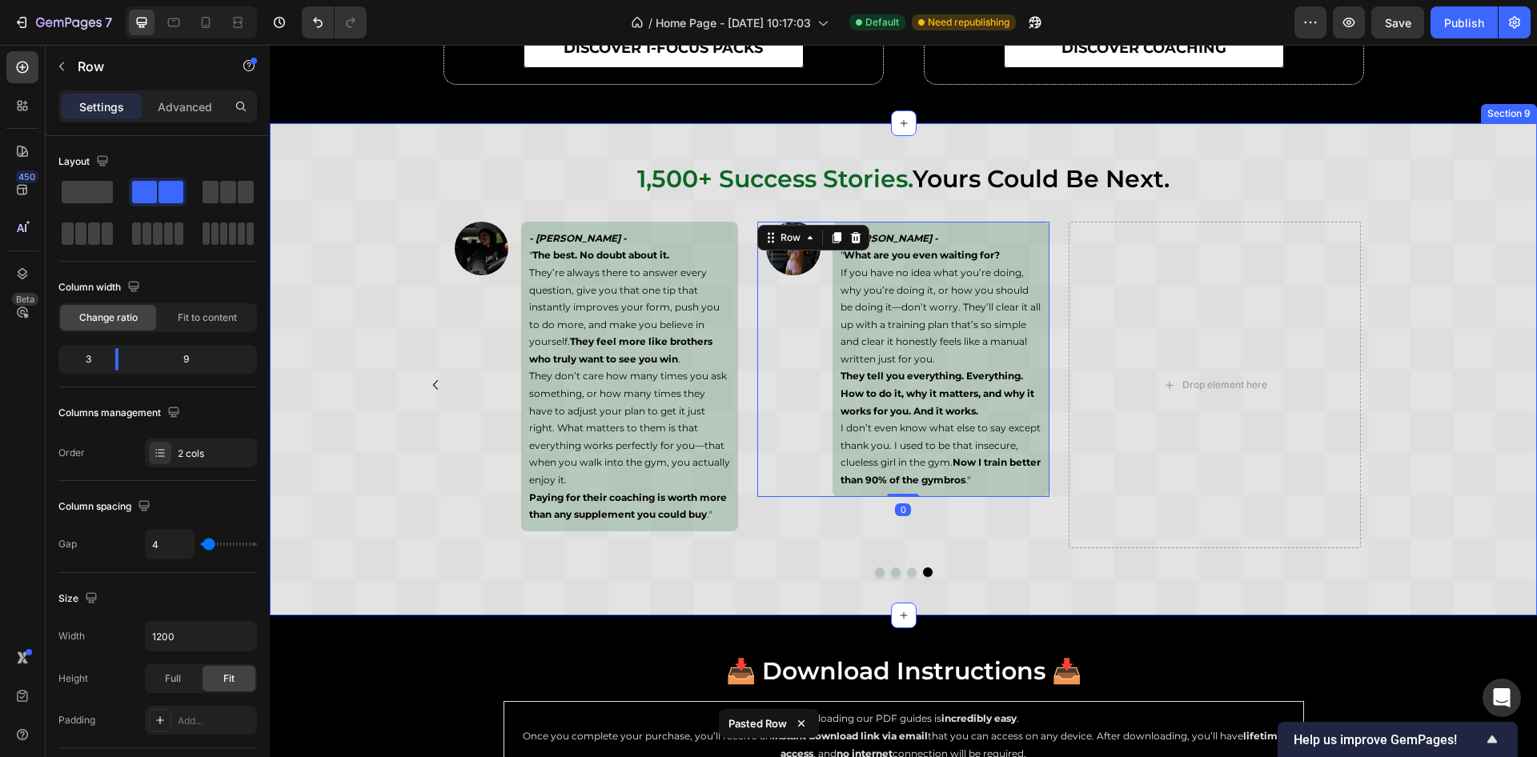
click at [1449, 279] on div "1,500+ success stories. yours could be next. Heading Image - Samara Valente - "…" at bounding box center [904, 370] width 1268 height 416
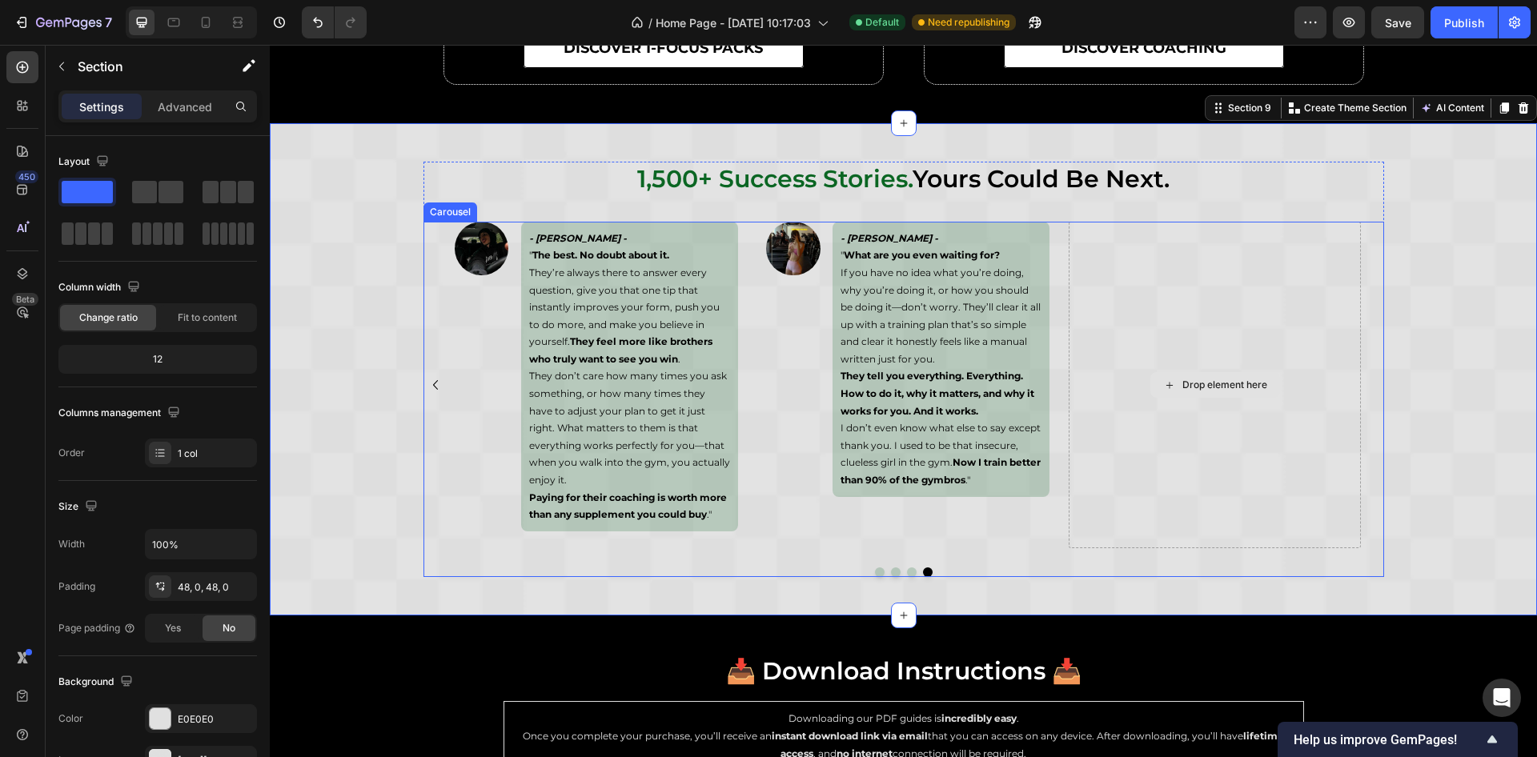
click at [1172, 317] on div "Drop element here" at bounding box center [1215, 385] width 292 height 327
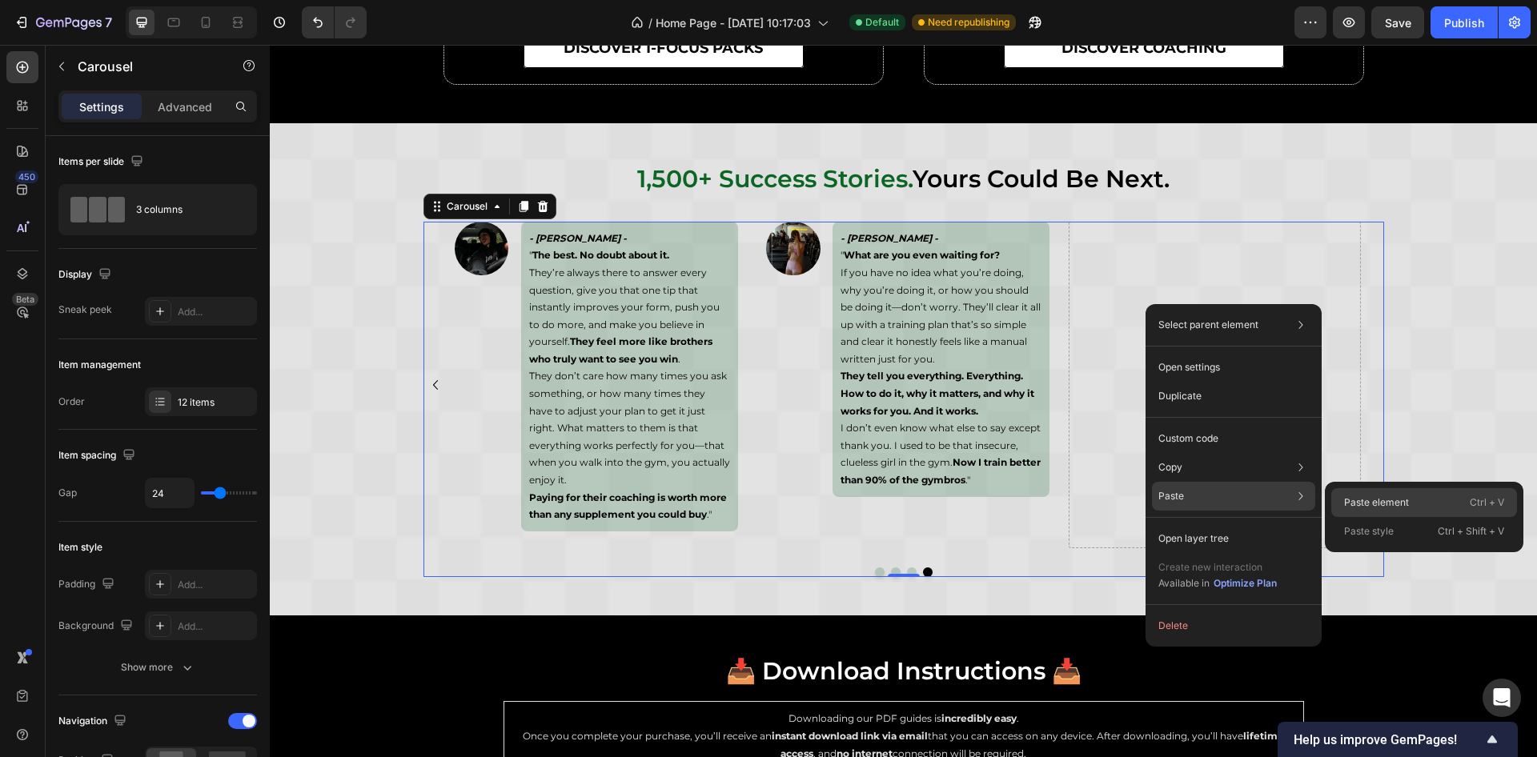
drag, startPoint x: 1340, startPoint y: 500, endPoint x: 1008, endPoint y: 498, distance: 332.3
click at [1340, 500] on div "Paste element Ctrl + V" at bounding box center [1425, 502] width 186 height 29
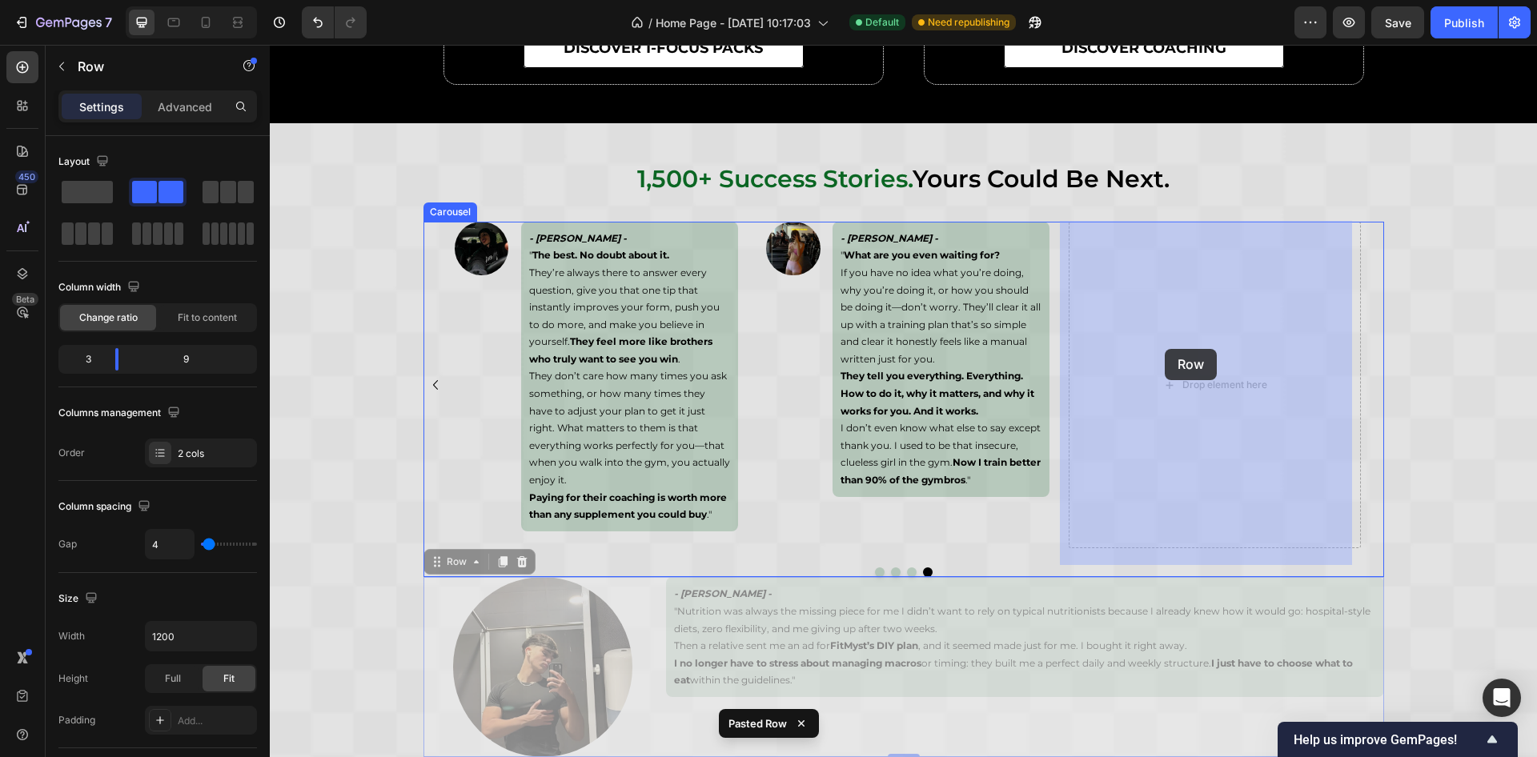
drag, startPoint x: 440, startPoint y: 581, endPoint x: 1153, endPoint y: 408, distance: 734.1
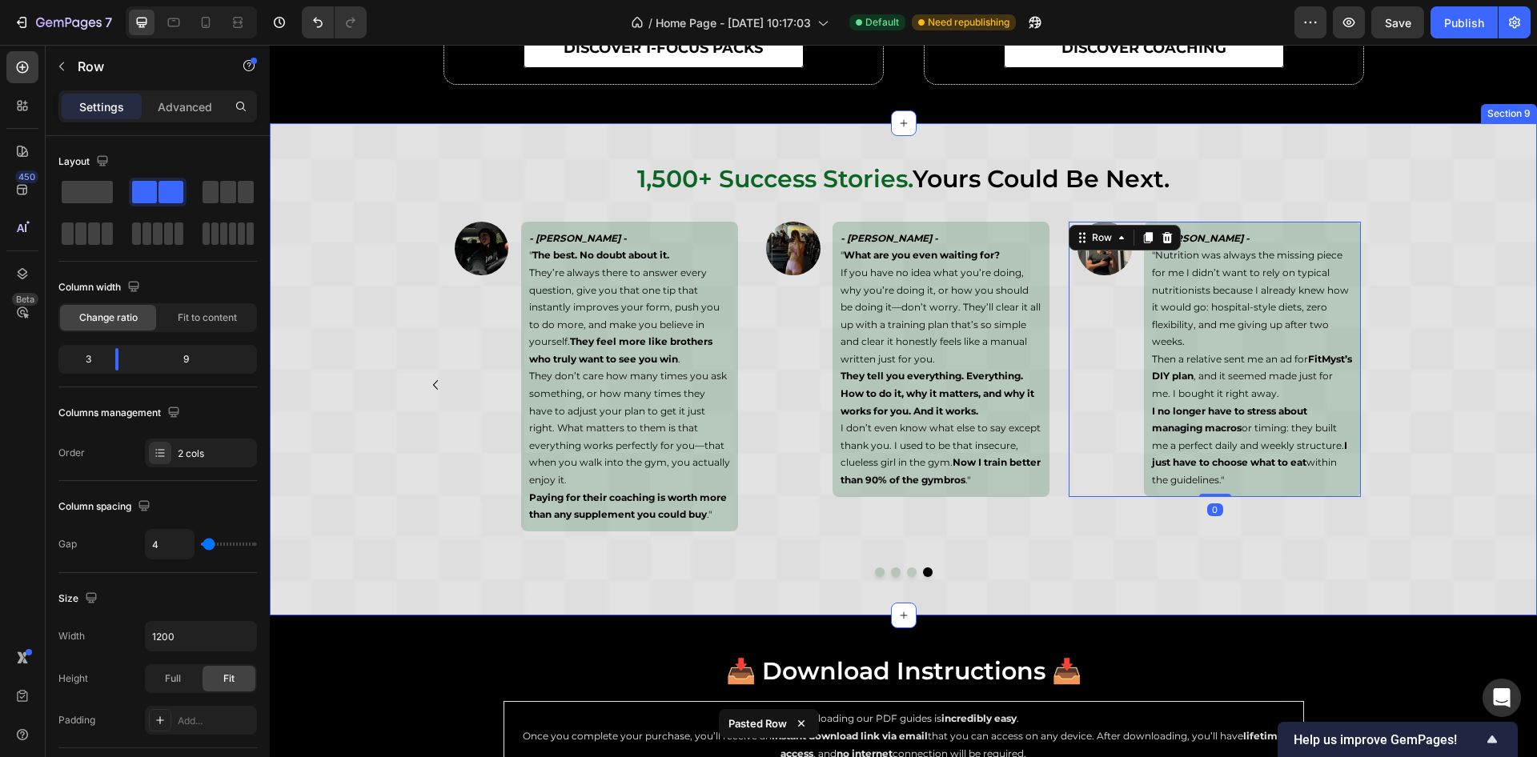
click at [1438, 290] on div "1,500+ success stories. yours could be next. Heading Image - Samara Valente - "…" at bounding box center [904, 370] width 1268 height 416
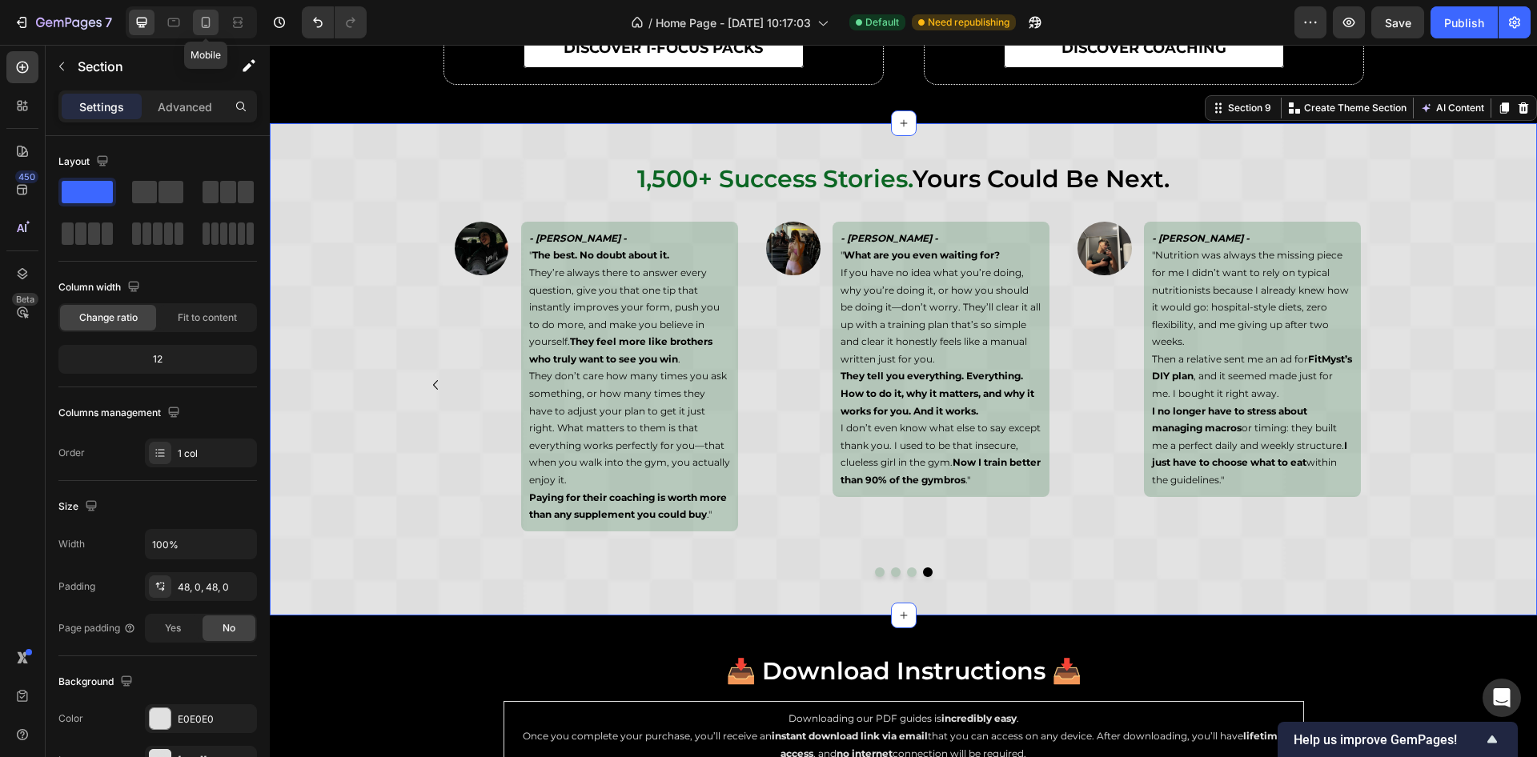
click at [207, 14] on icon at bounding box center [206, 22] width 16 height 16
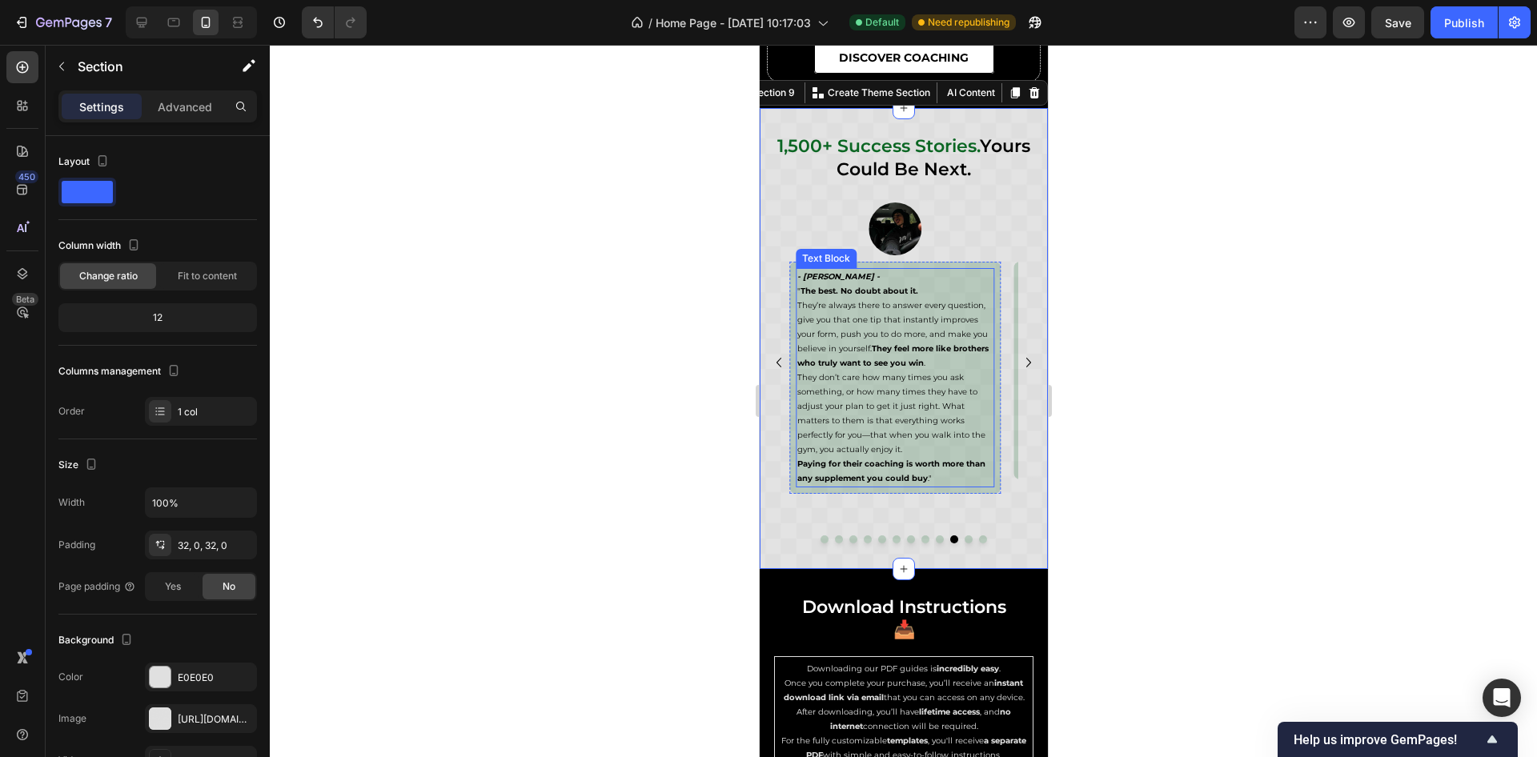
scroll to position [6377, 0]
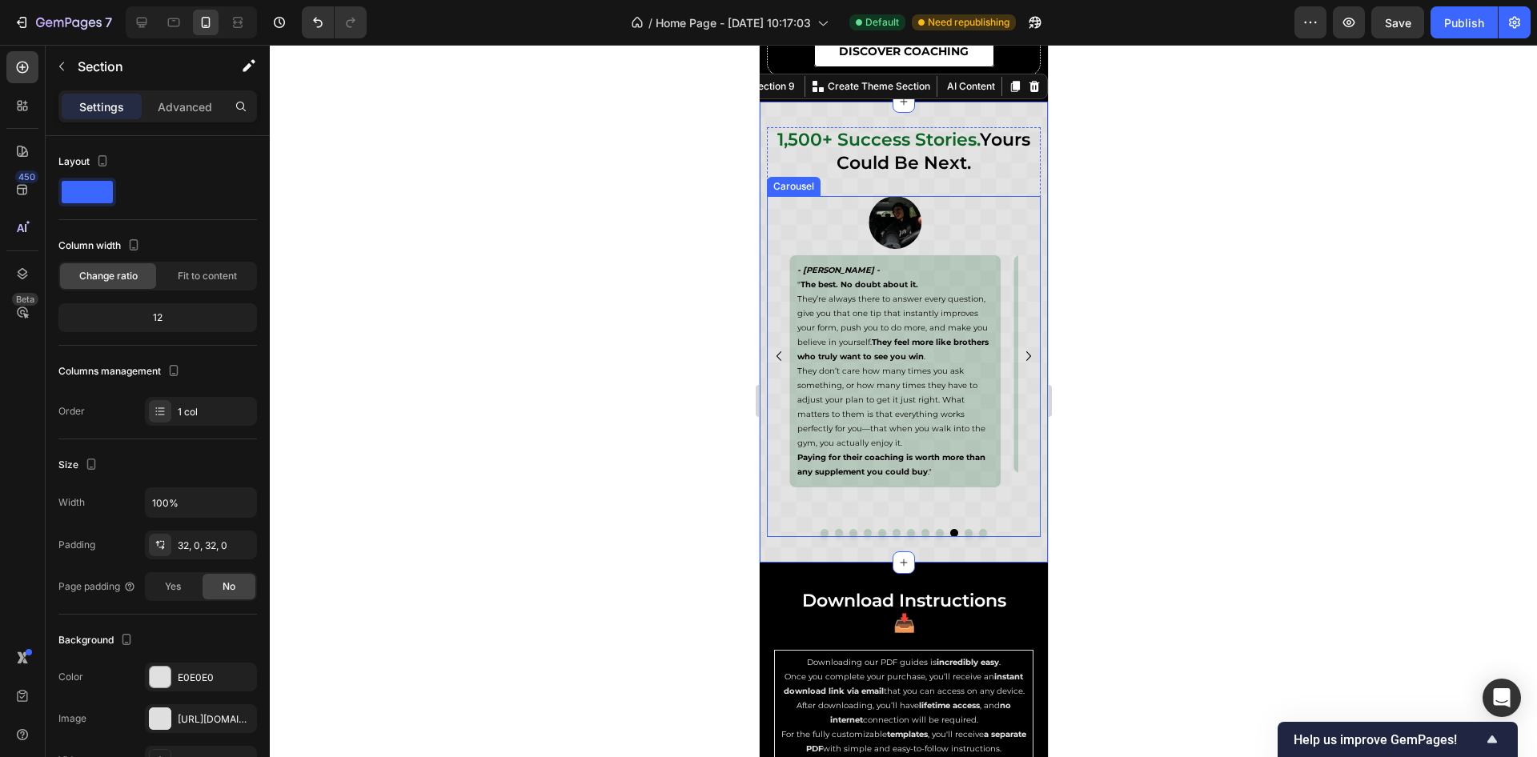
click at [1019, 353] on icon "Carousel Next Arrow" at bounding box center [1028, 356] width 19 height 19
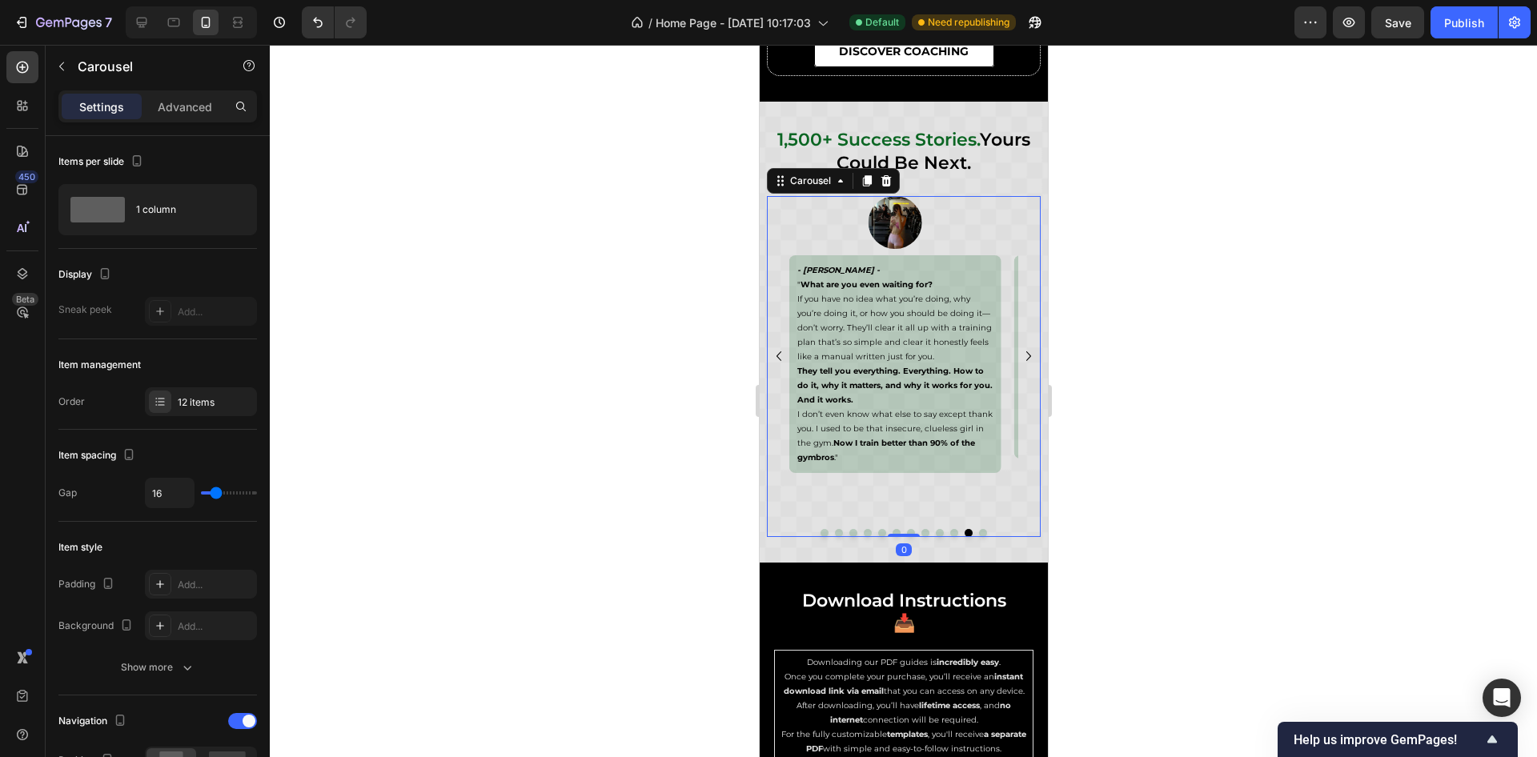
click at [1019, 353] on icon "Carousel Next Arrow" at bounding box center [1028, 356] width 19 height 19
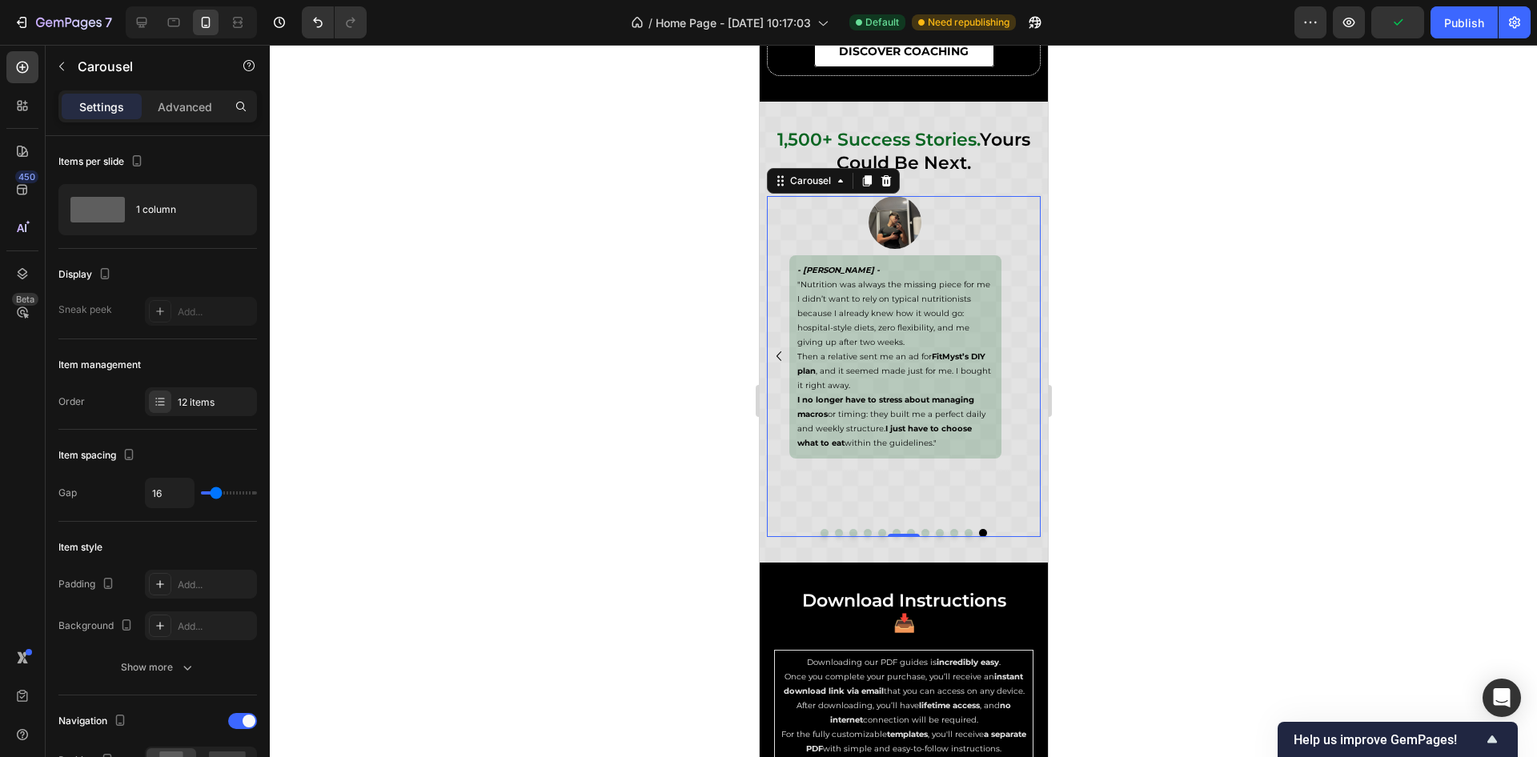
click at [777, 356] on icon "Carousel Back Arrow" at bounding box center [778, 356] width 19 height 19
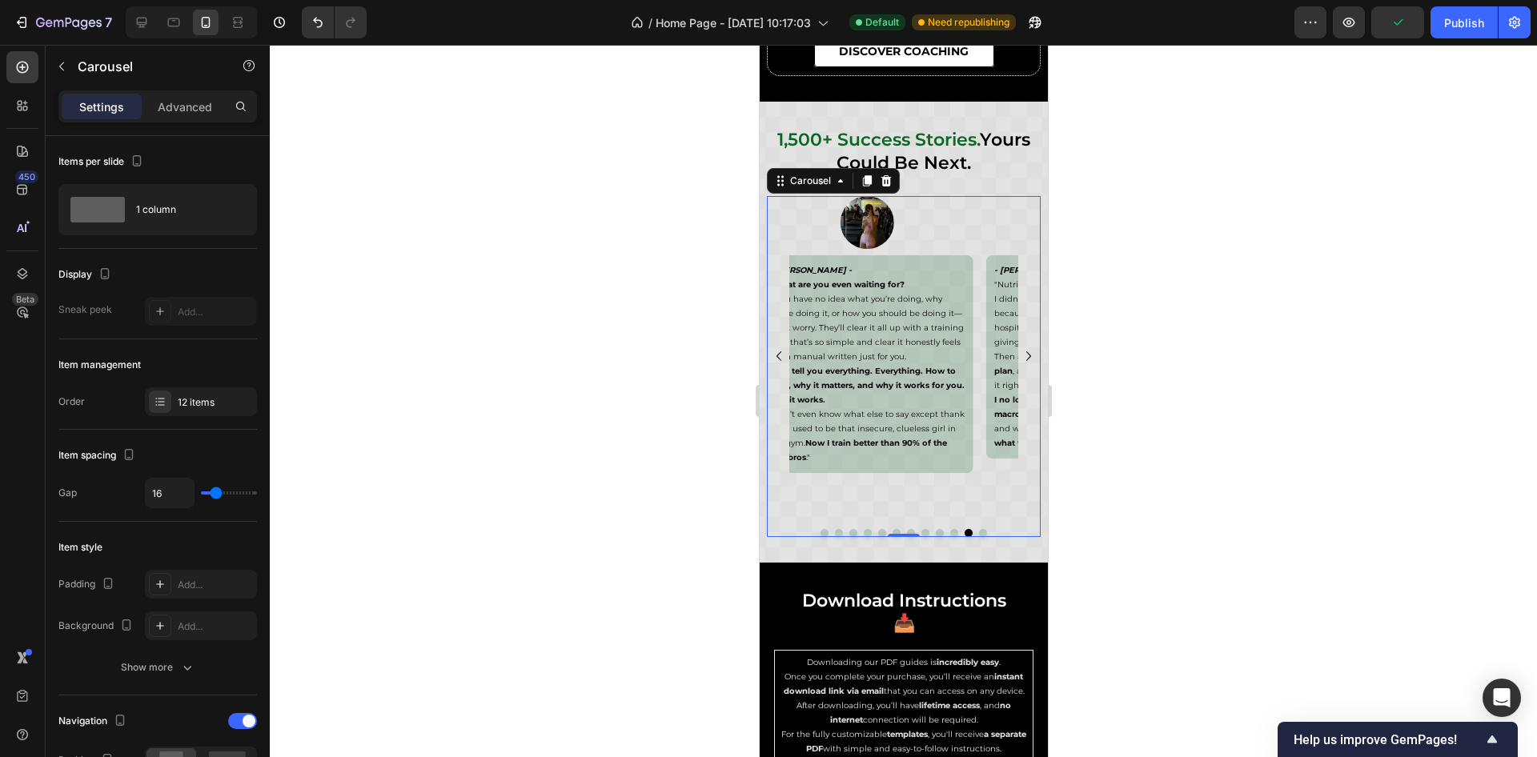
click at [779, 356] on icon "Carousel Back Arrow" at bounding box center [778, 356] width 19 height 19
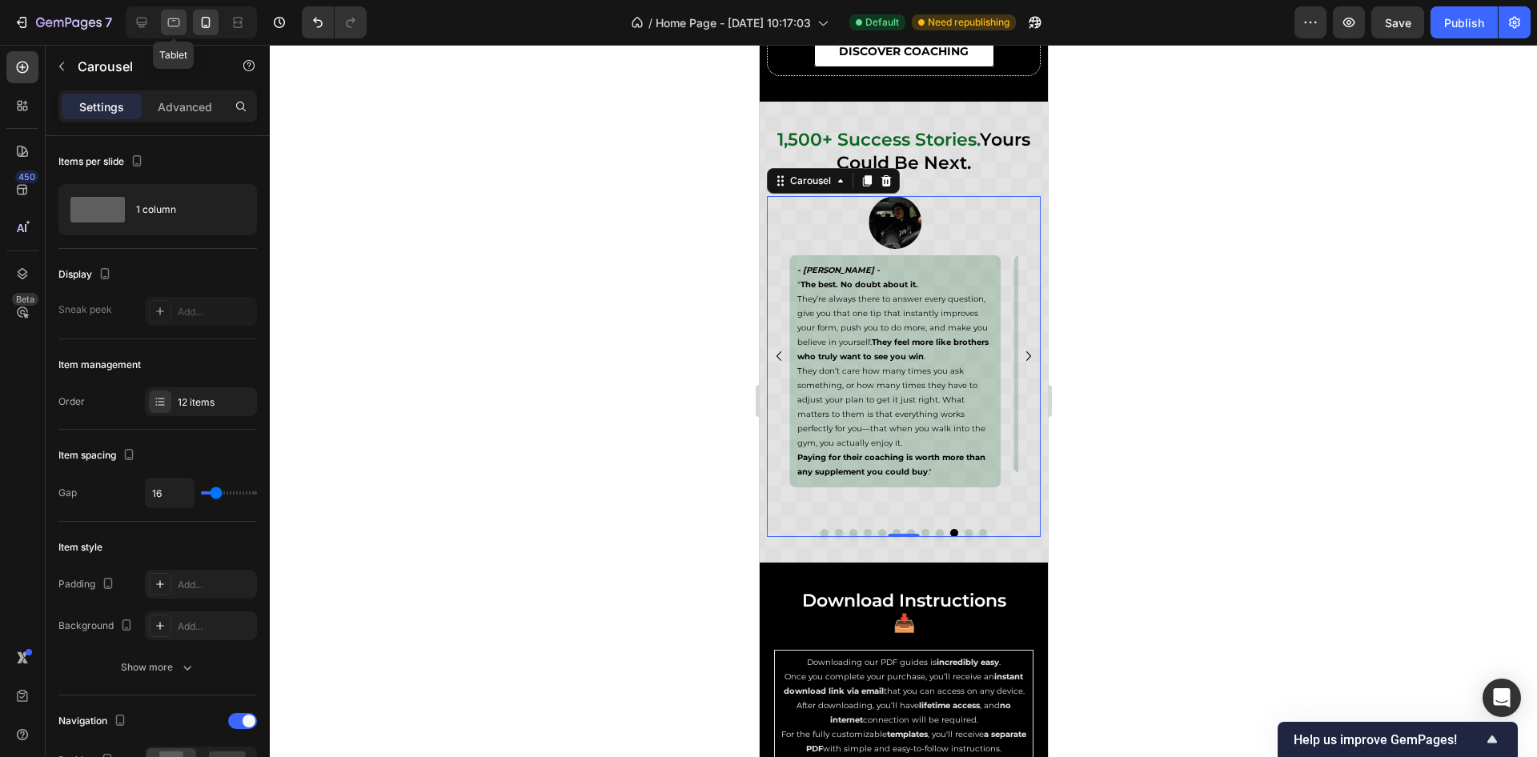
click at [175, 23] on icon at bounding box center [174, 22] width 16 height 16
type input "12"
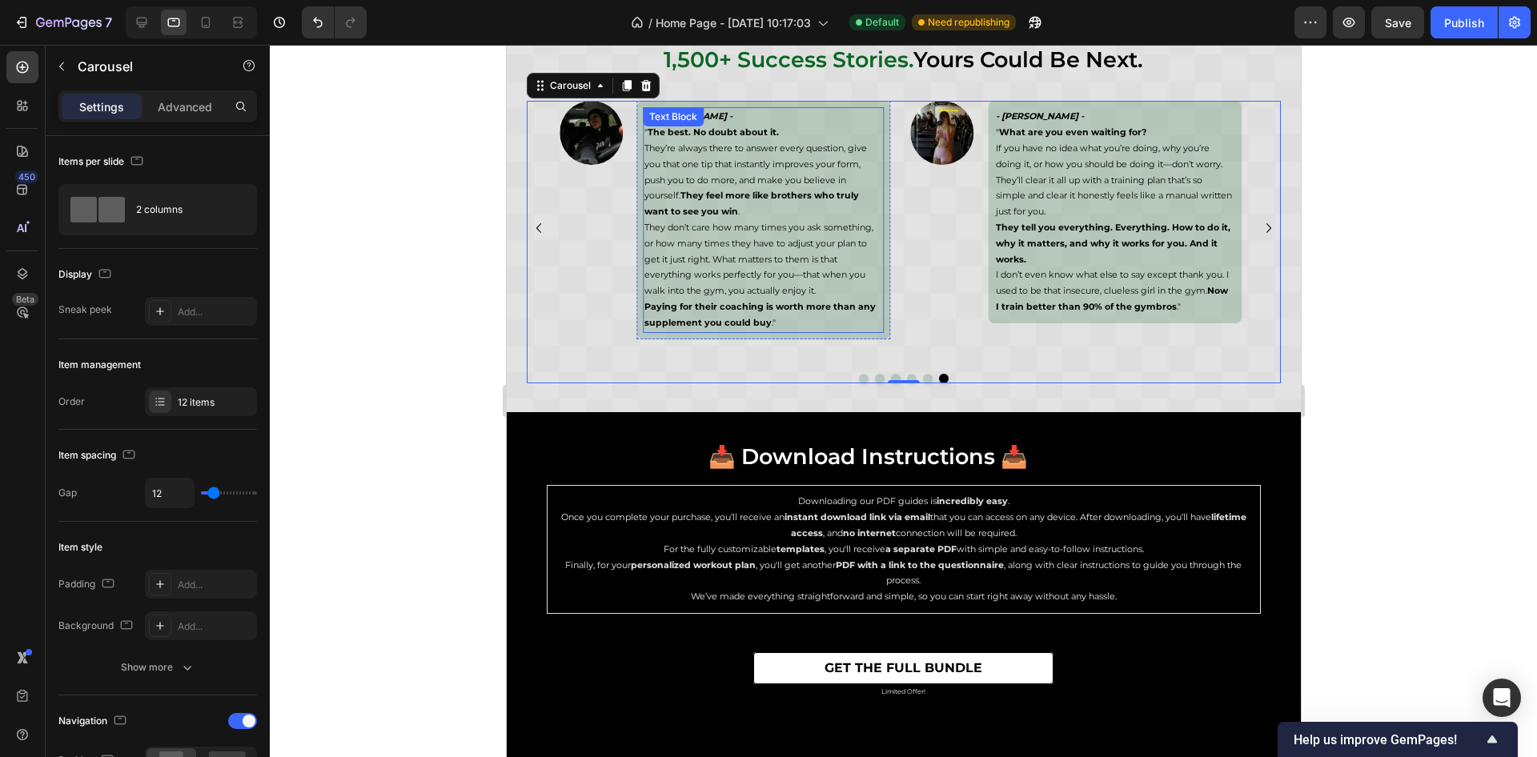
scroll to position [6110, 0]
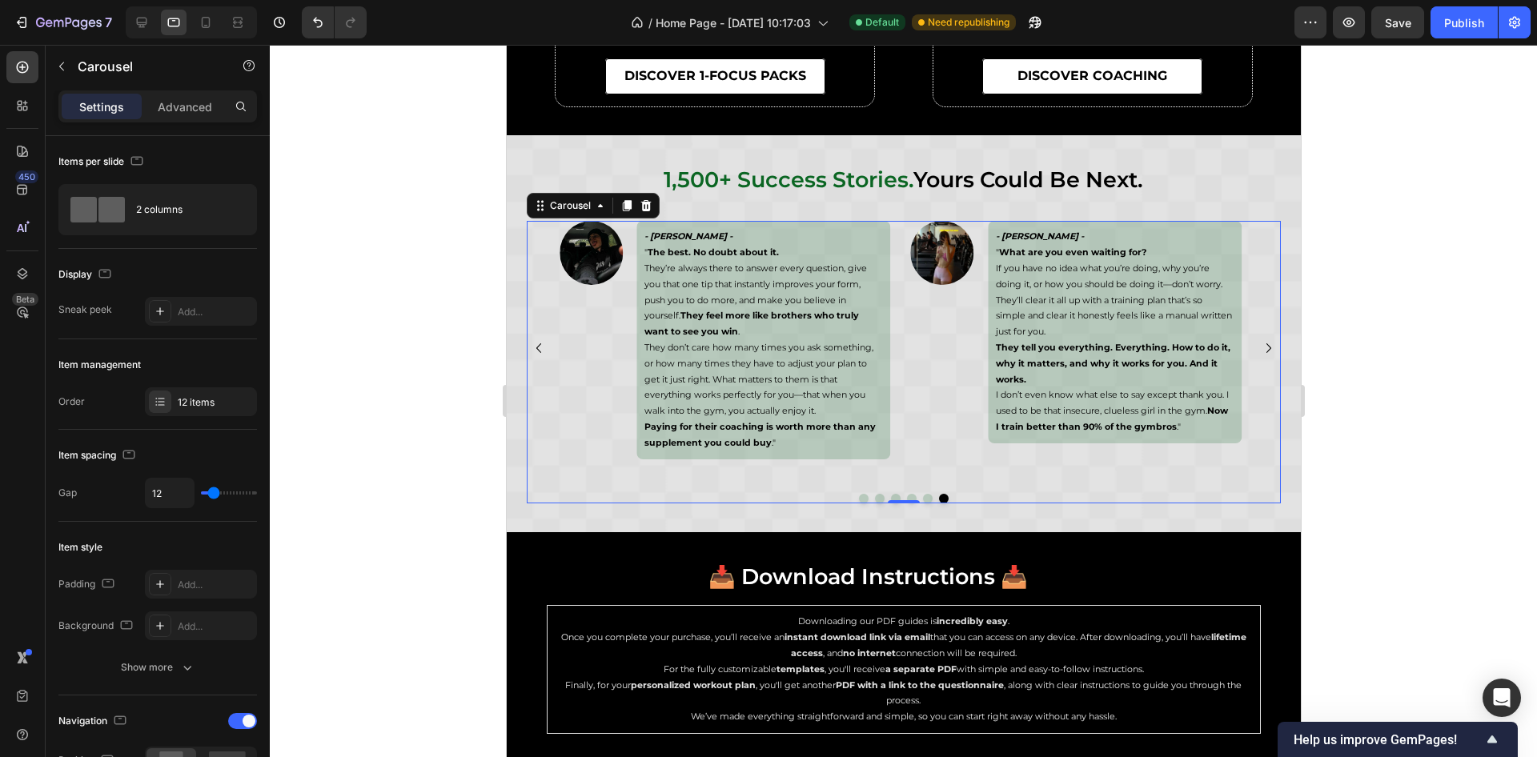
click at [534, 348] on icon "Carousel Back Arrow" at bounding box center [537, 348] width 19 height 19
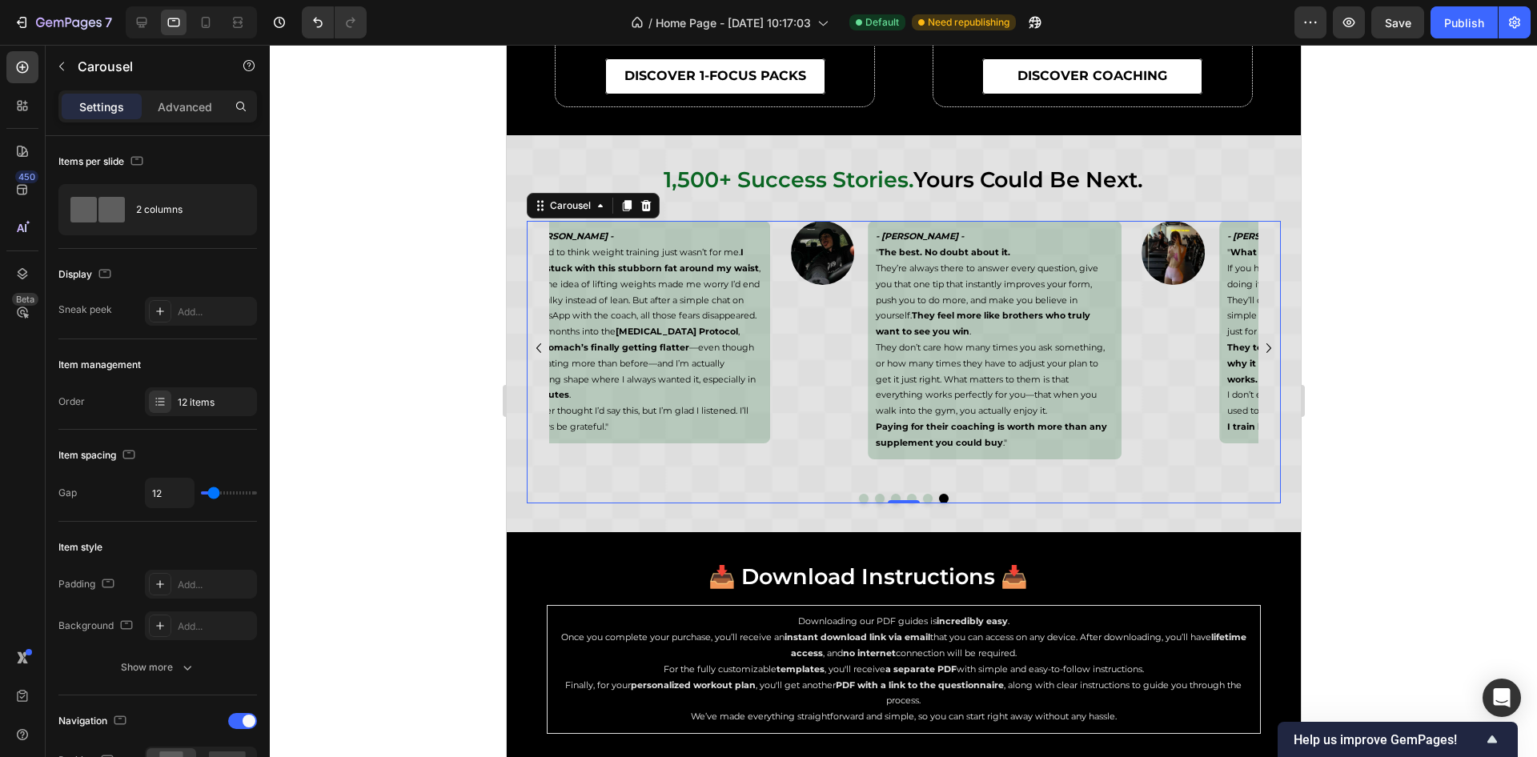
click at [534, 348] on icon "Carousel Back Arrow" at bounding box center [537, 348] width 19 height 19
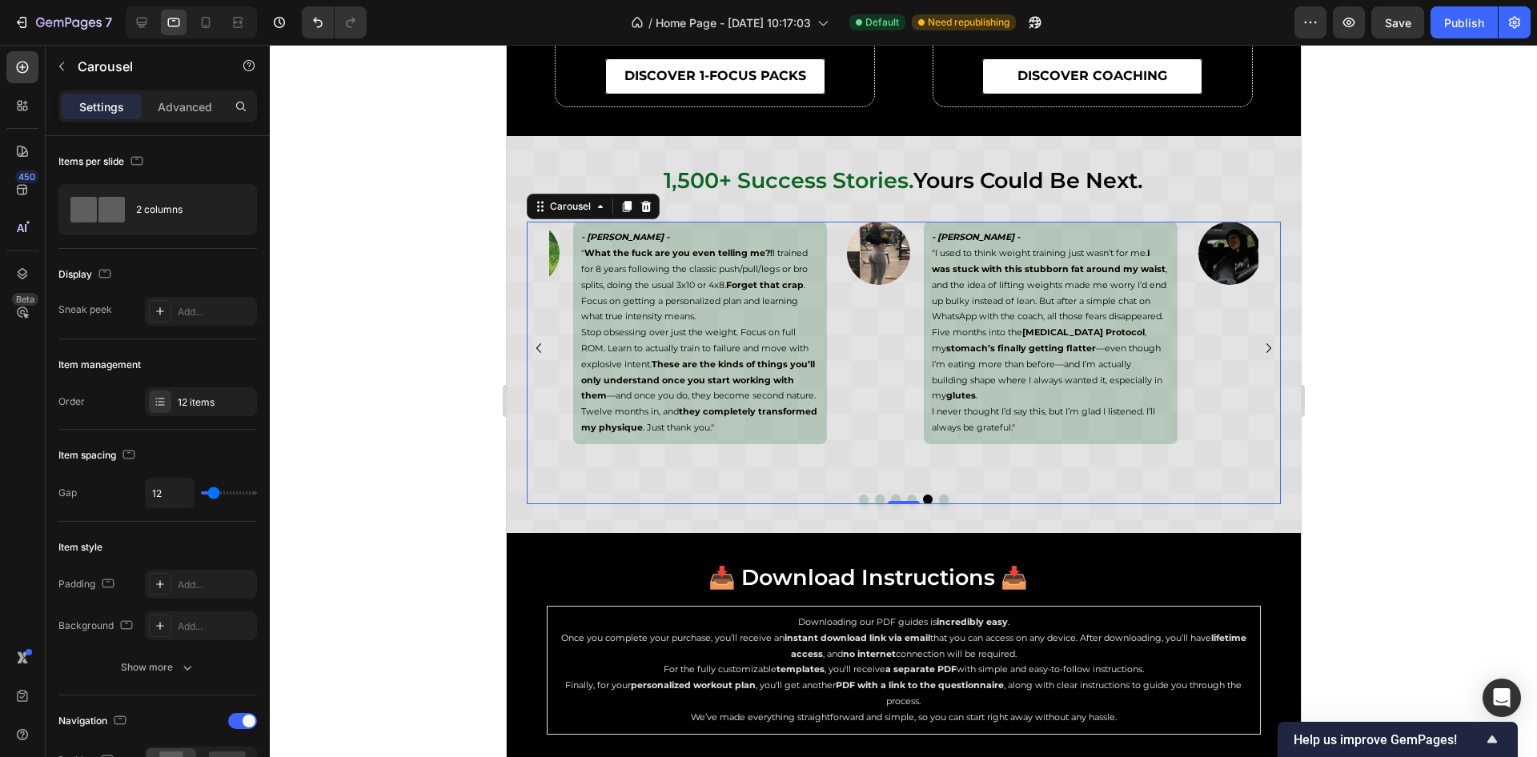
click at [534, 348] on icon "Carousel Back Arrow" at bounding box center [537, 348] width 19 height 19
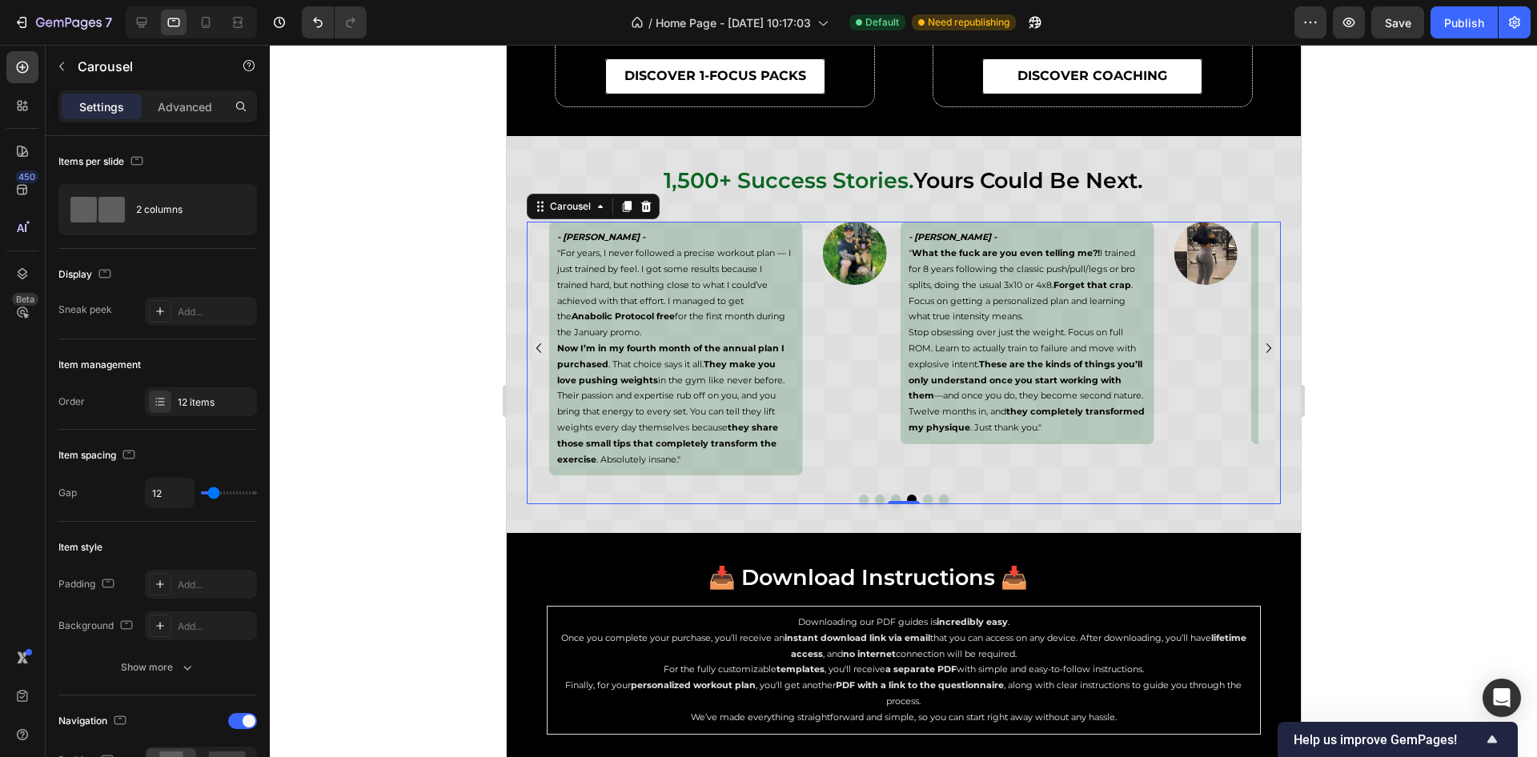
click at [534, 348] on icon "Carousel Back Arrow" at bounding box center [537, 348] width 19 height 19
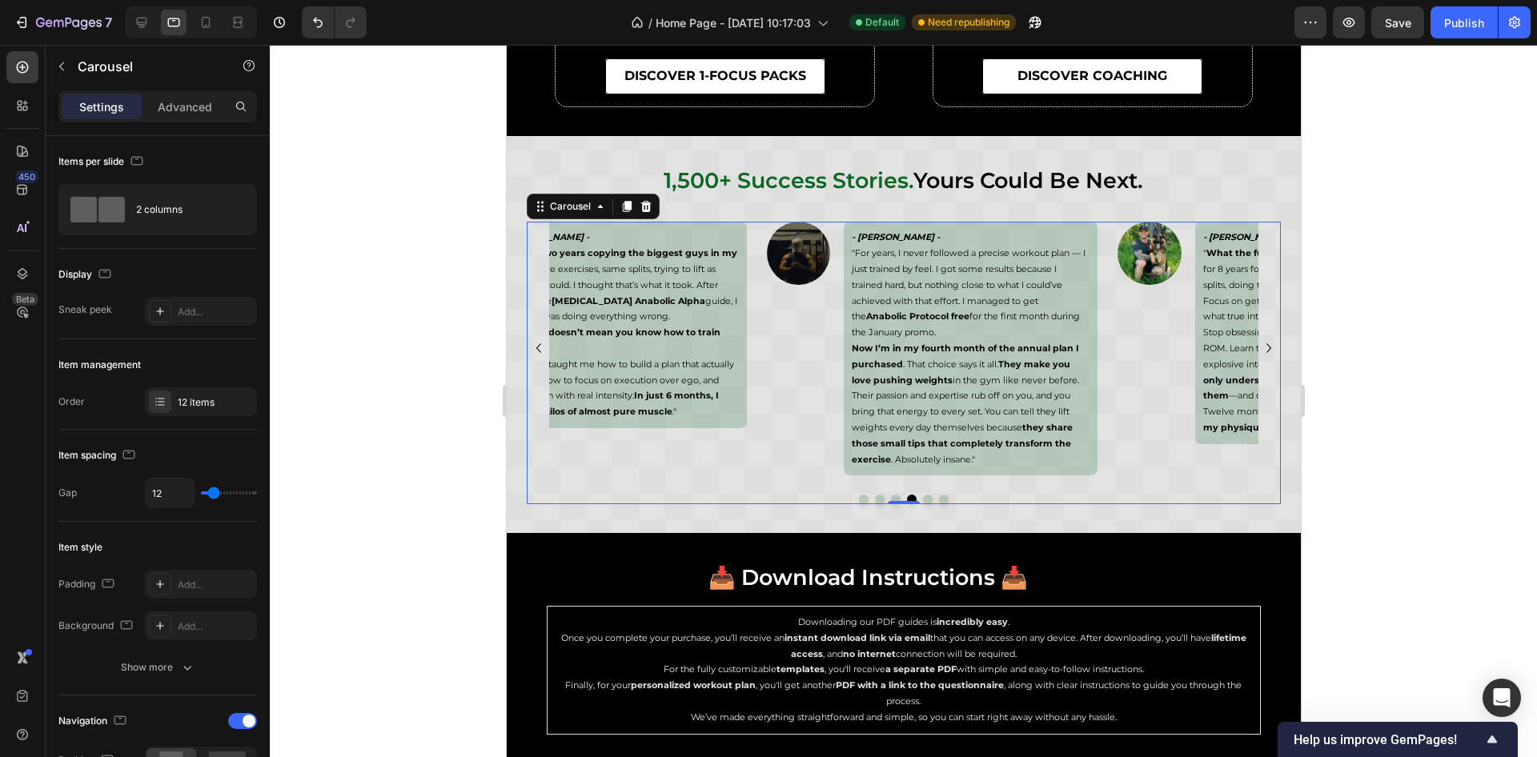
click at [534, 348] on icon "Carousel Back Arrow" at bounding box center [537, 348] width 19 height 19
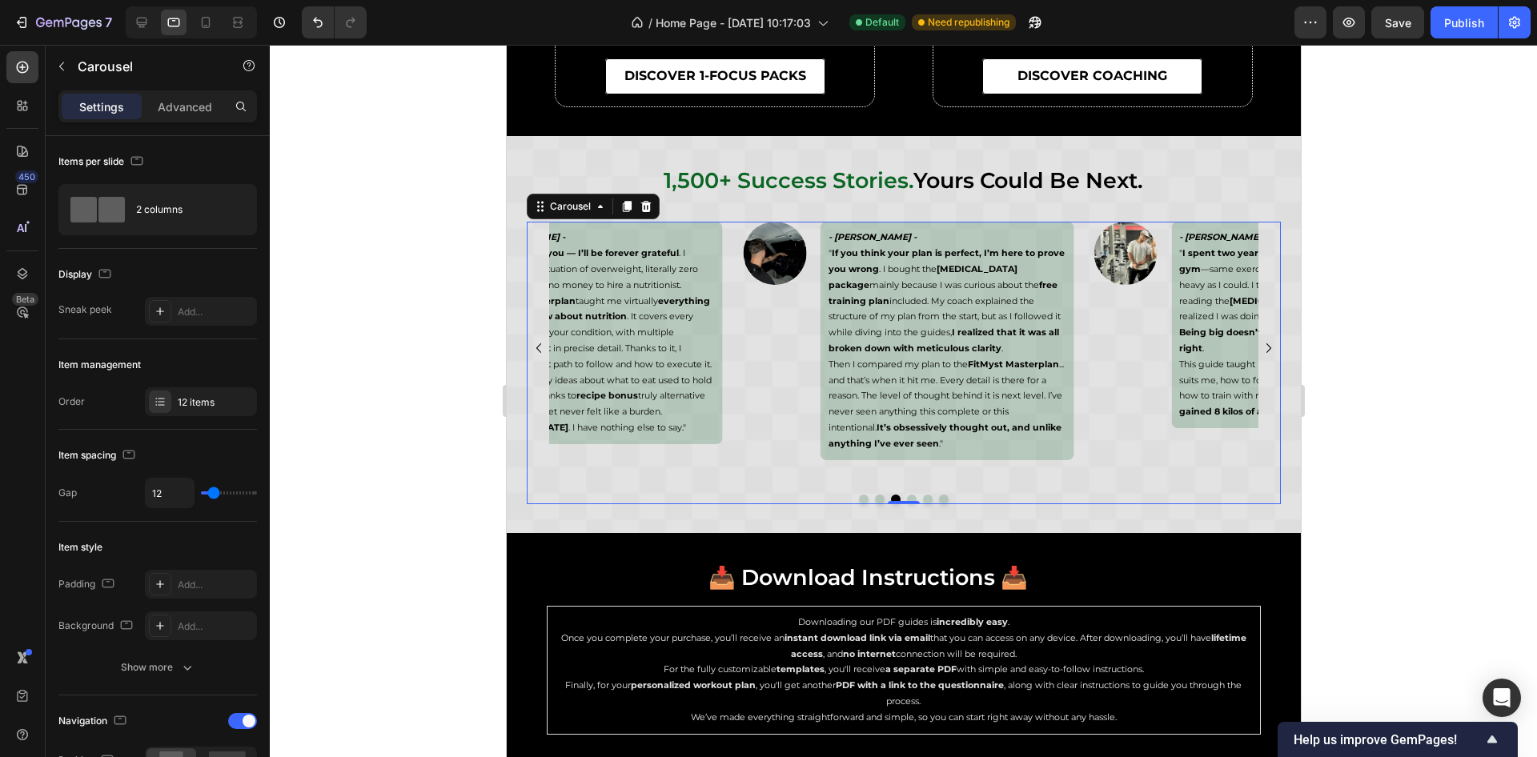
click at [534, 348] on icon "Carousel Back Arrow" at bounding box center [537, 348] width 19 height 19
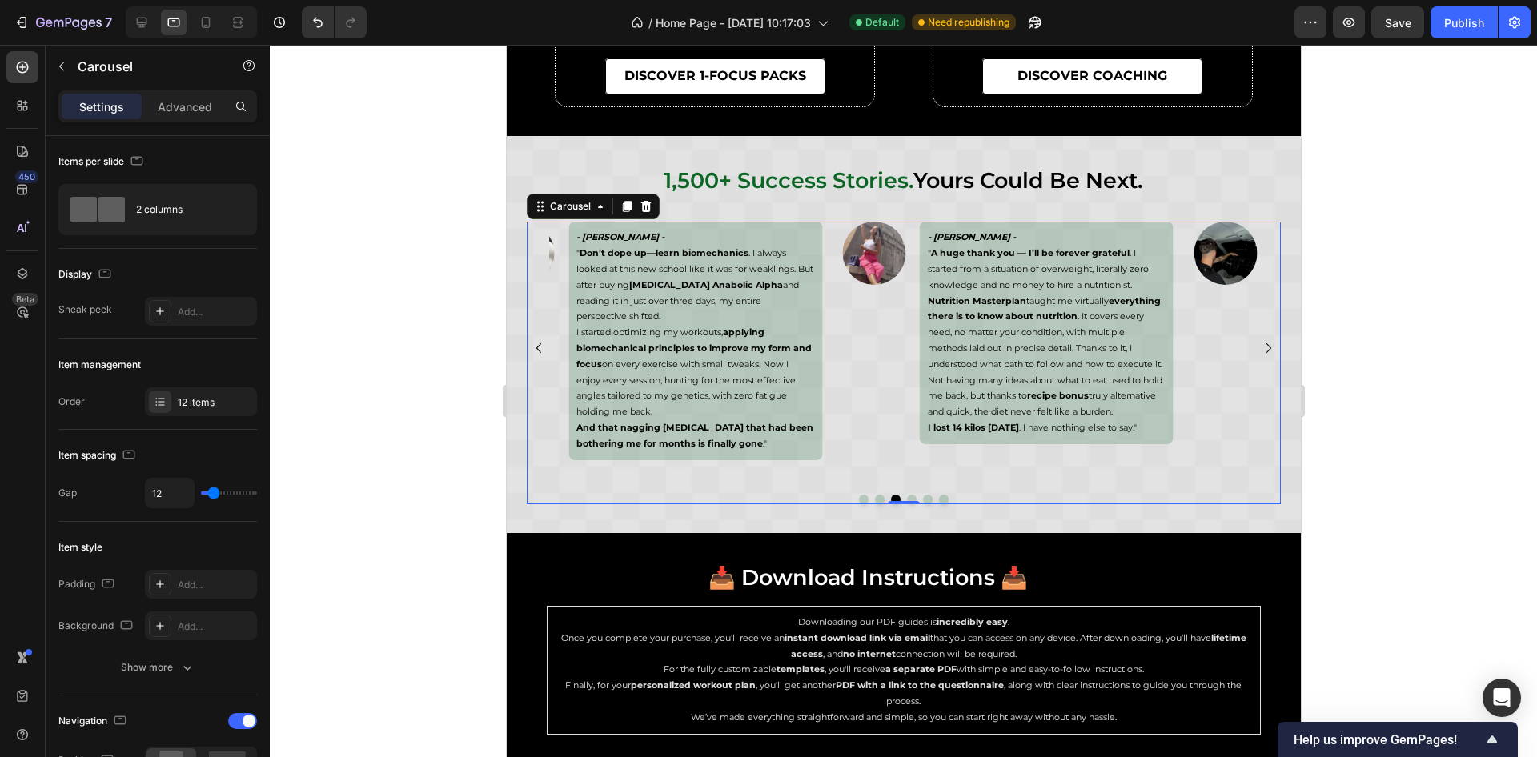
click at [534, 348] on icon "Carousel Back Arrow" at bounding box center [537, 348] width 19 height 19
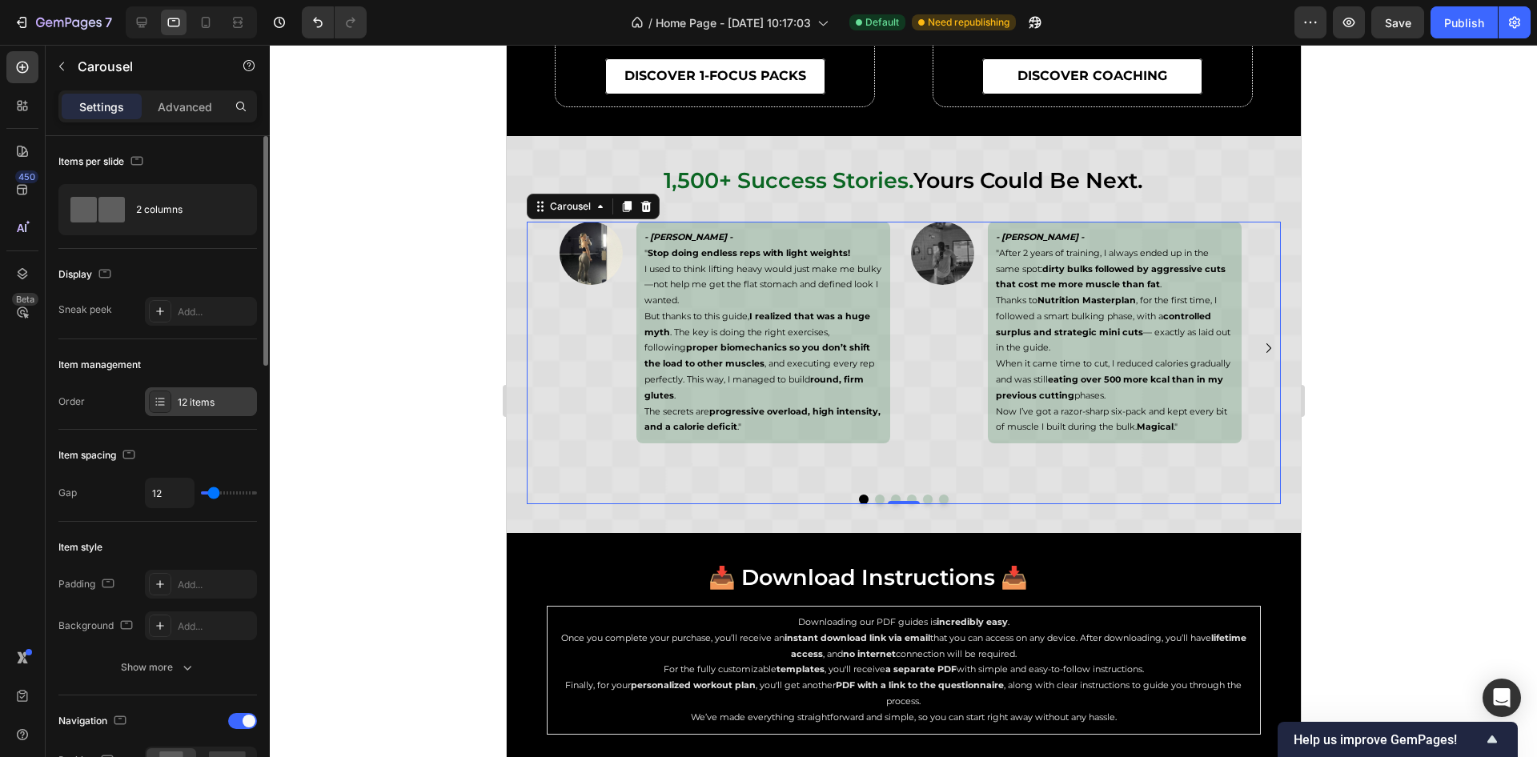
click at [187, 408] on div "12 items" at bounding box center [201, 402] width 112 height 29
click at [1259, 349] on icon "Carousel Next Arrow" at bounding box center [1268, 348] width 19 height 19
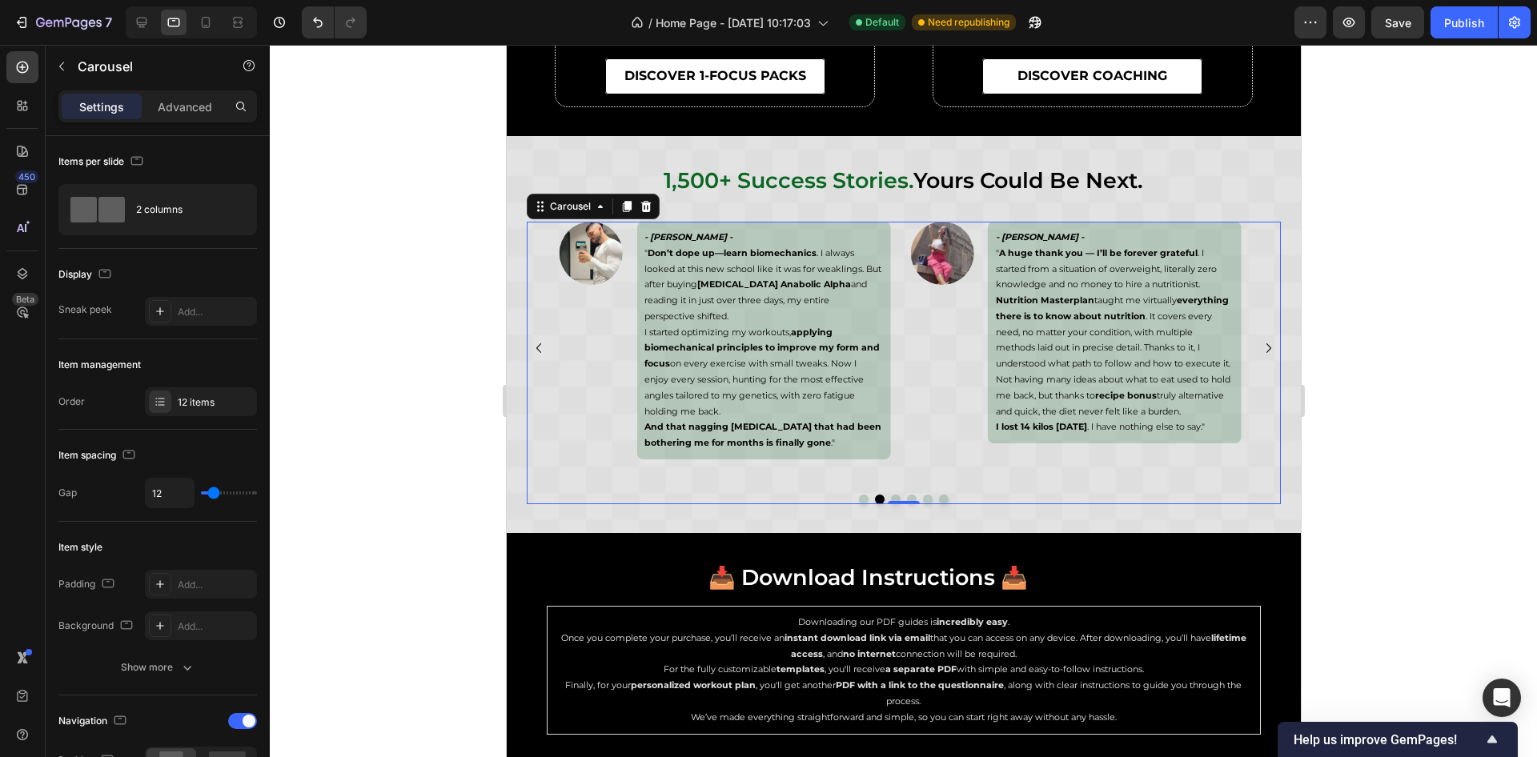
click at [1259, 349] on icon "Carousel Next Arrow" at bounding box center [1268, 348] width 19 height 19
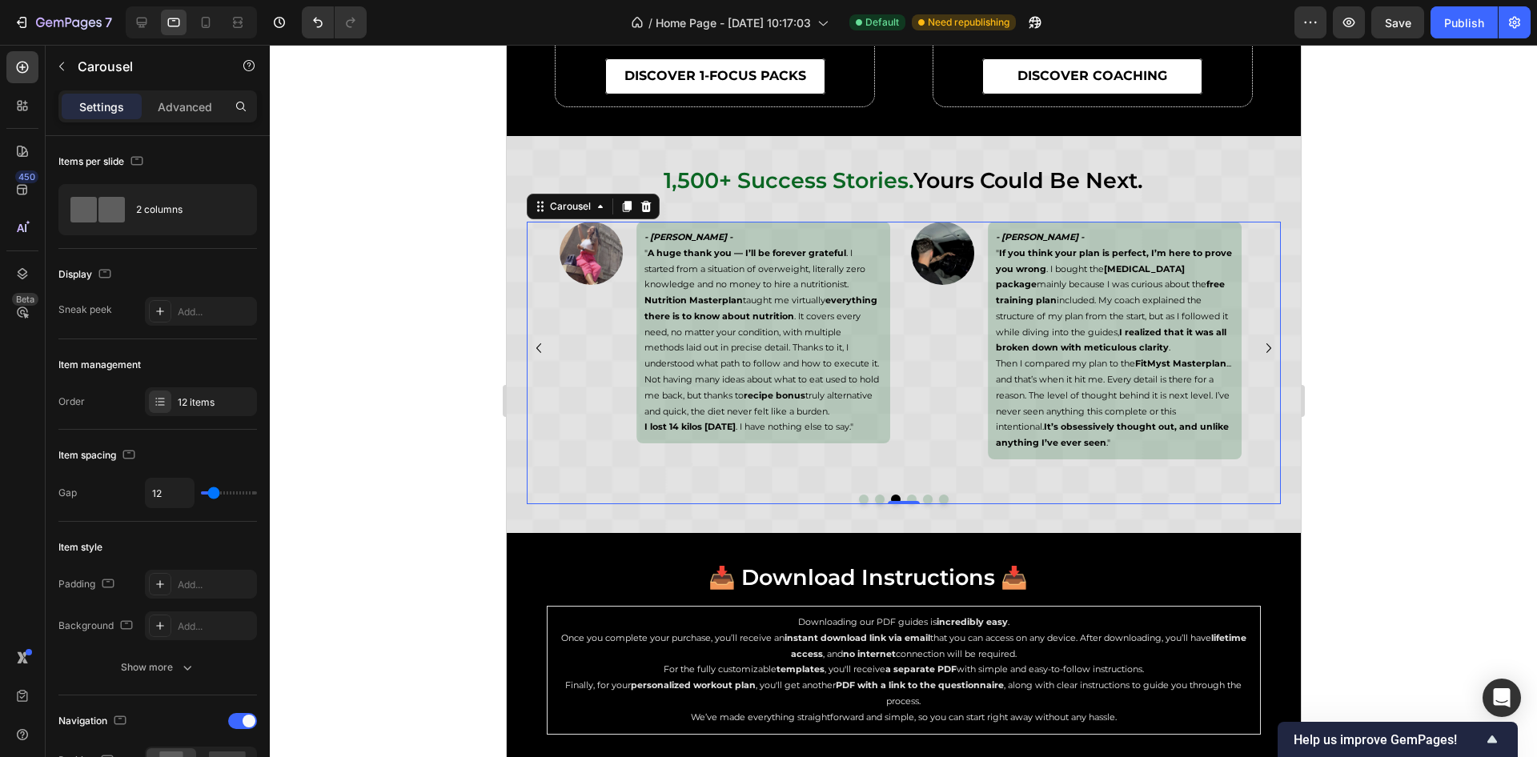
click at [1259, 349] on icon "Carousel Next Arrow" at bounding box center [1268, 348] width 19 height 19
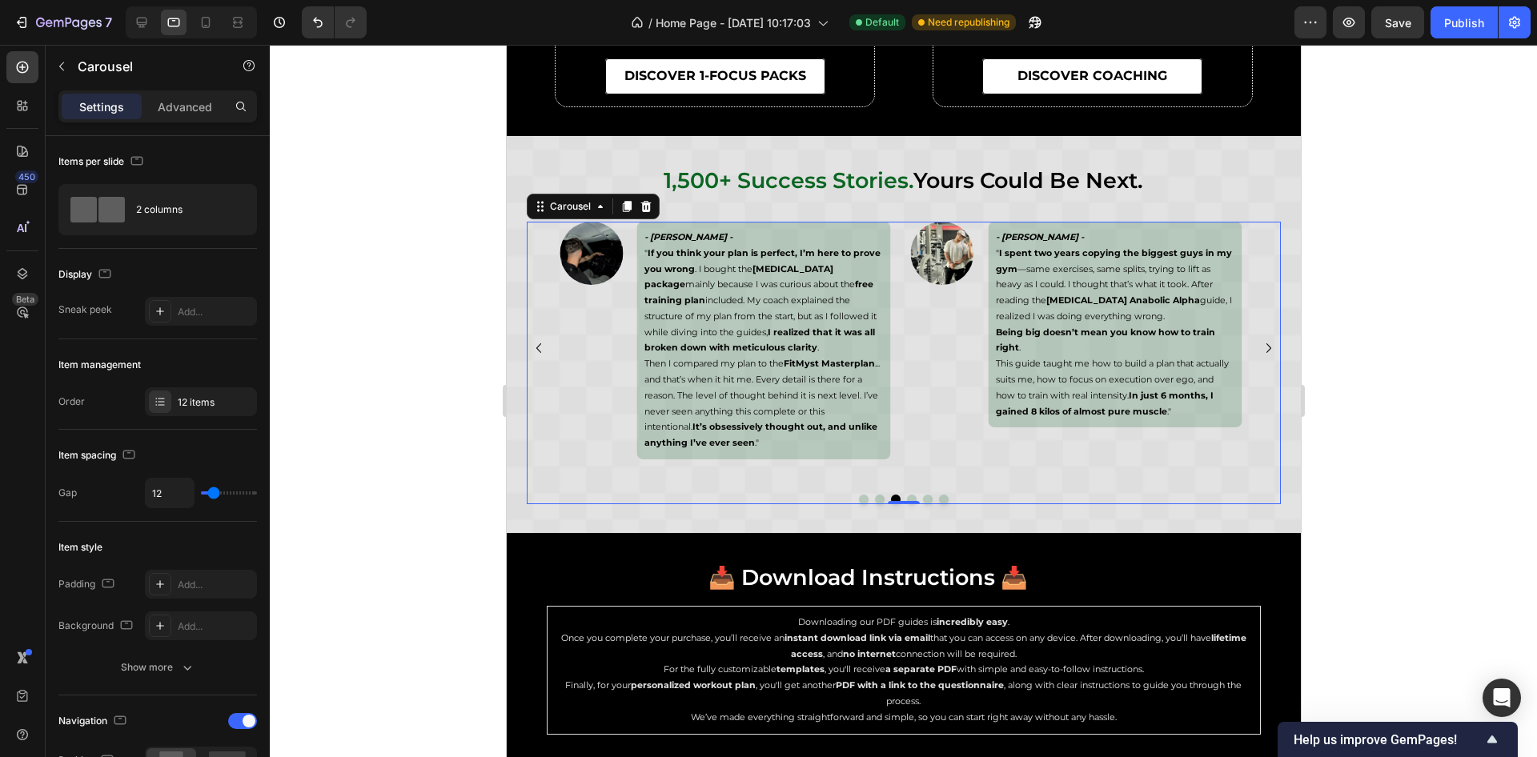
click at [1259, 349] on icon "Carousel Next Arrow" at bounding box center [1268, 348] width 19 height 19
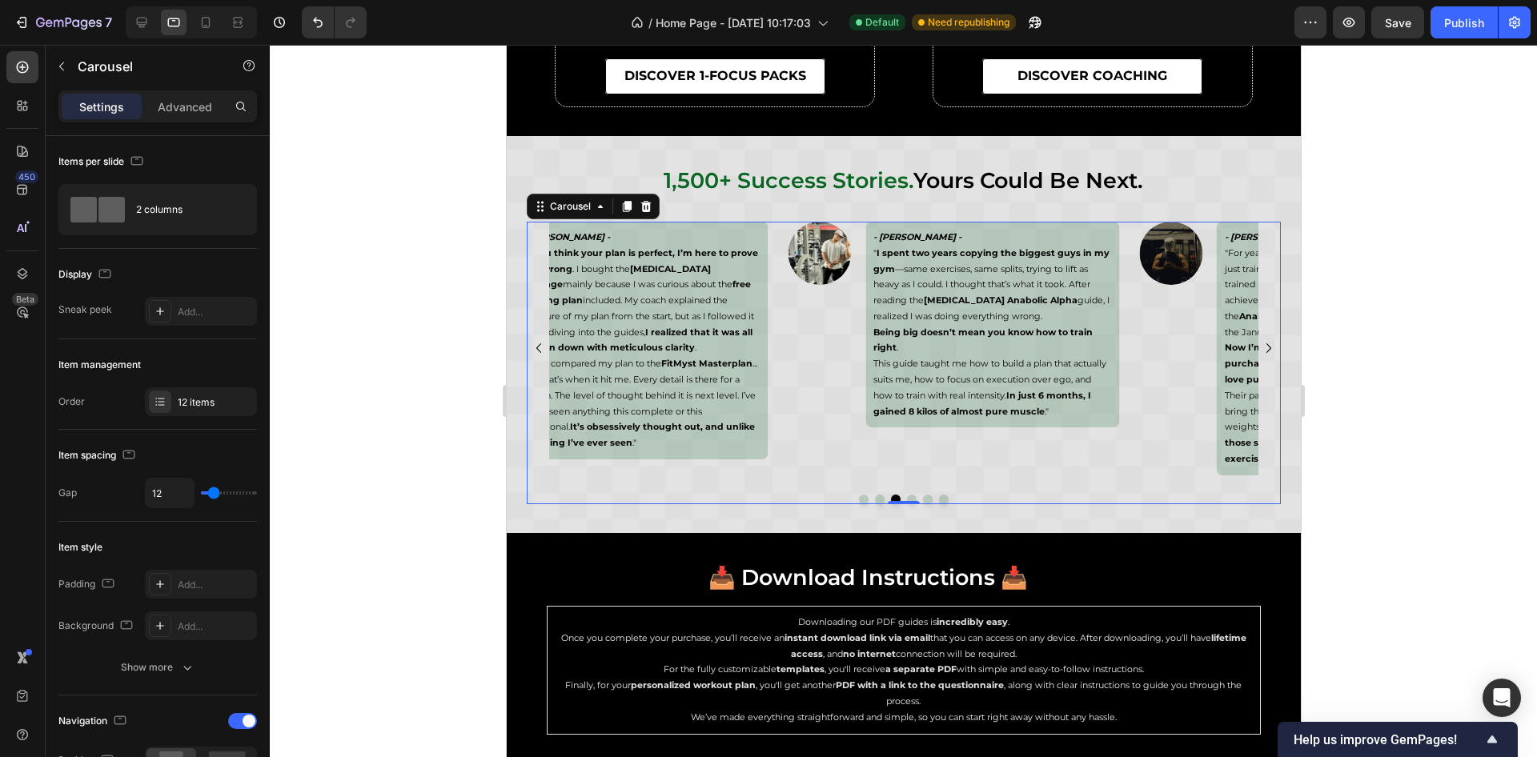
click at [1259, 349] on icon "Carousel Next Arrow" at bounding box center [1268, 348] width 19 height 19
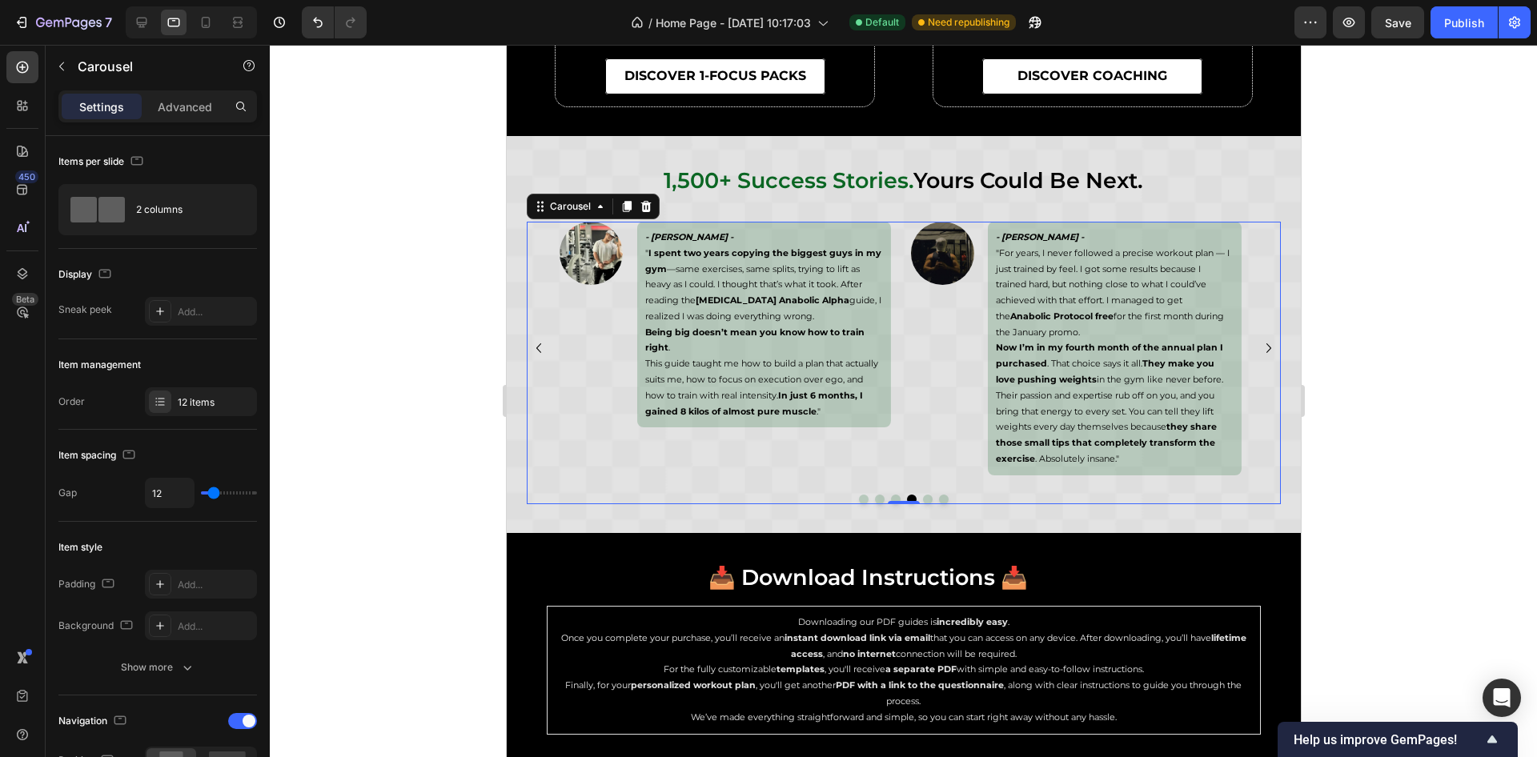
click at [1259, 349] on icon "Carousel Next Arrow" at bounding box center [1268, 348] width 19 height 19
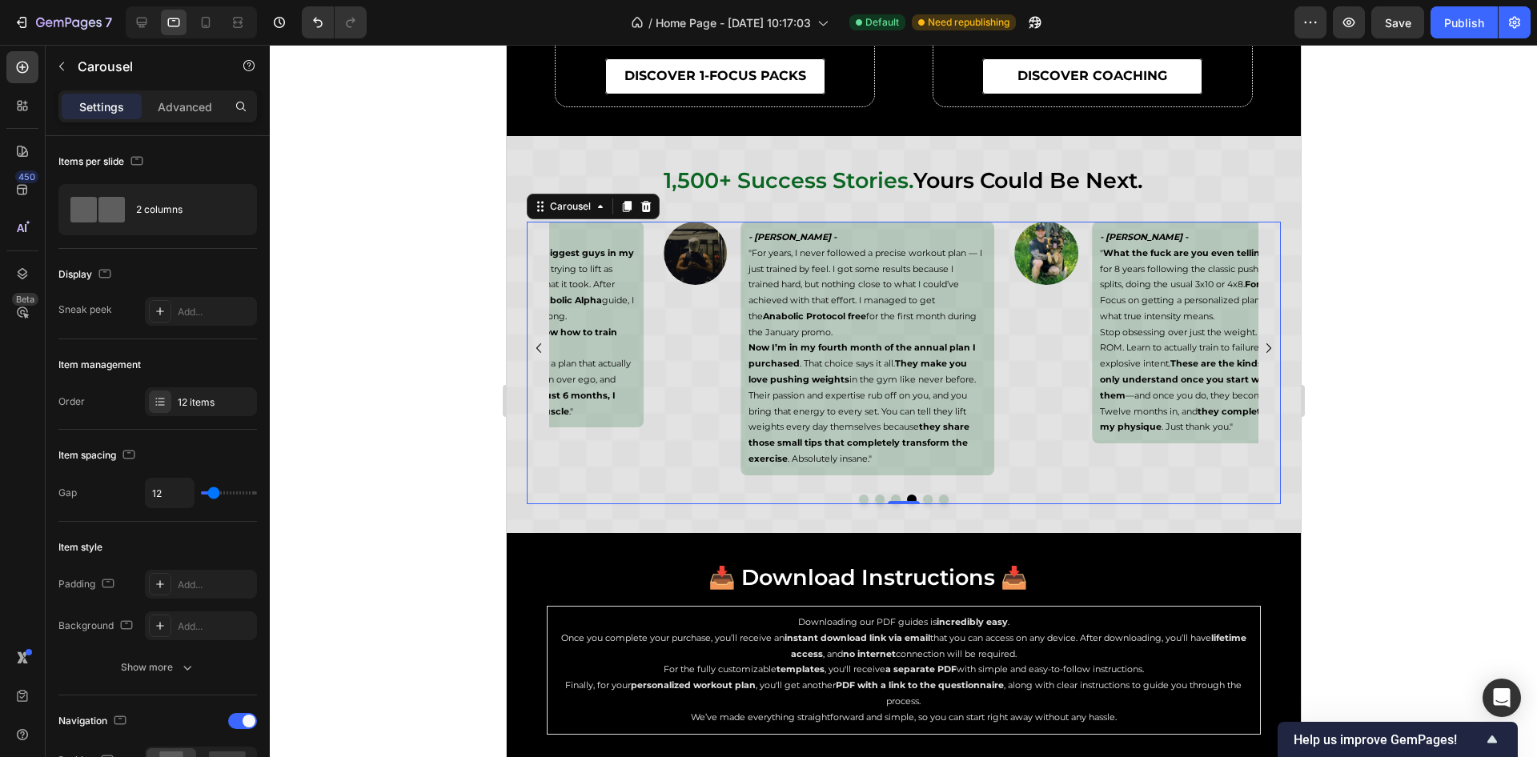
click at [1259, 349] on icon "Carousel Next Arrow" at bounding box center [1268, 348] width 19 height 19
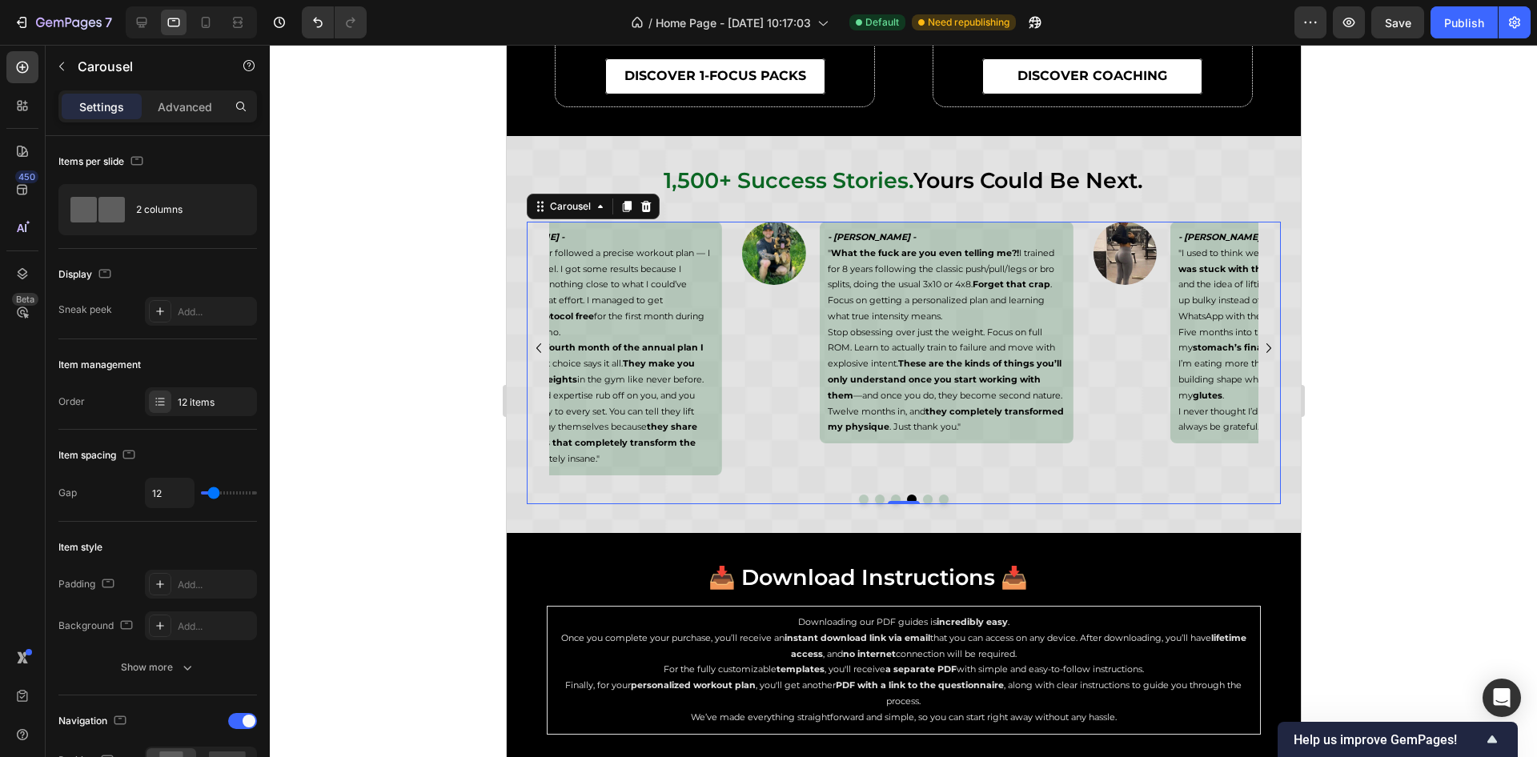
click at [1259, 349] on icon "Carousel Next Arrow" at bounding box center [1268, 348] width 19 height 19
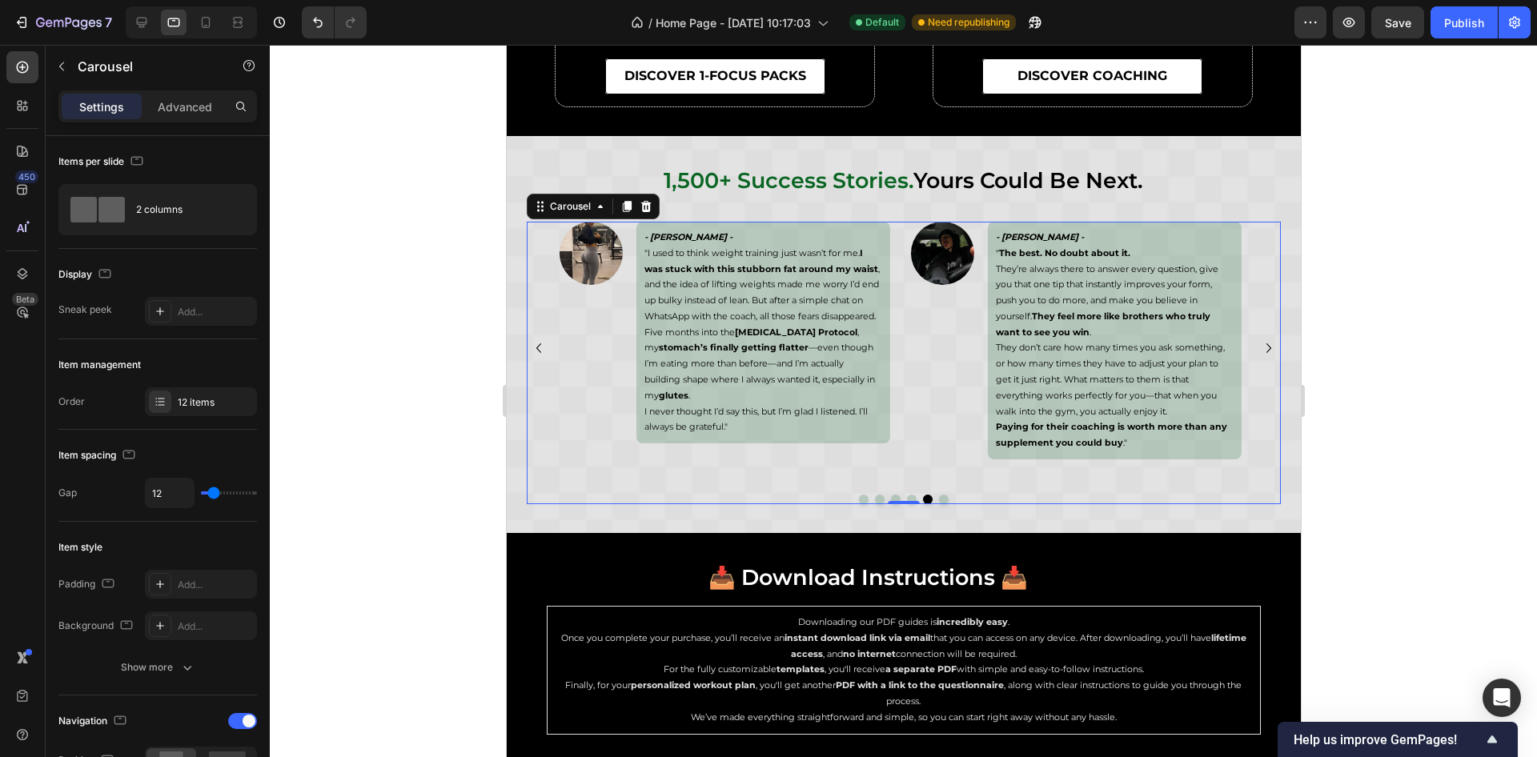
click at [1259, 349] on icon "Carousel Next Arrow" at bounding box center [1268, 348] width 19 height 19
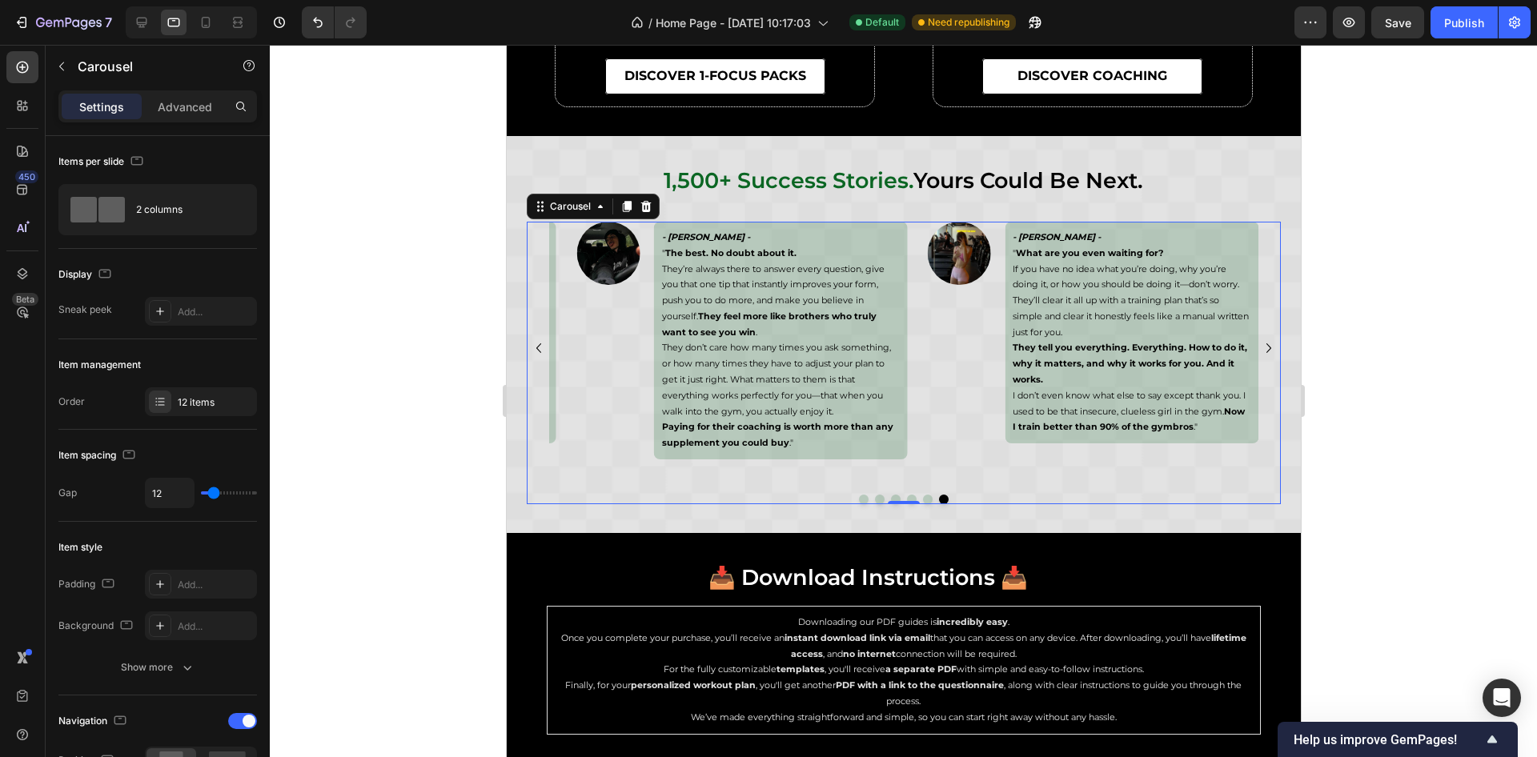
click at [1259, 349] on icon "Carousel Next Arrow" at bounding box center [1268, 348] width 19 height 19
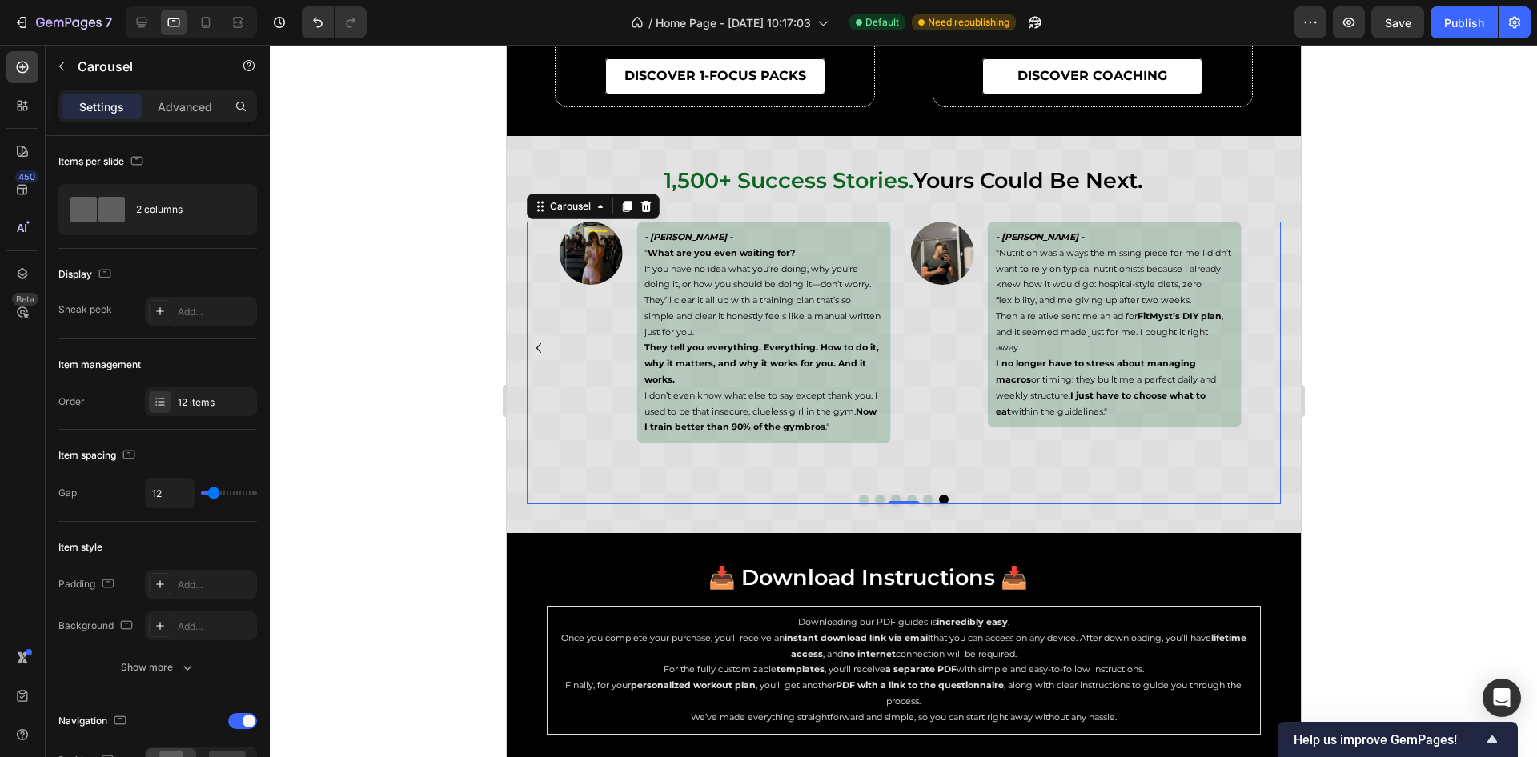
click at [1255, 349] on div "Image - Samara Valente - " Stop doing endless reps with light weights! I used t…" at bounding box center [903, 349] width 754 height 254
click at [544, 351] on icon "Carousel Back Arrow" at bounding box center [537, 348] width 19 height 19
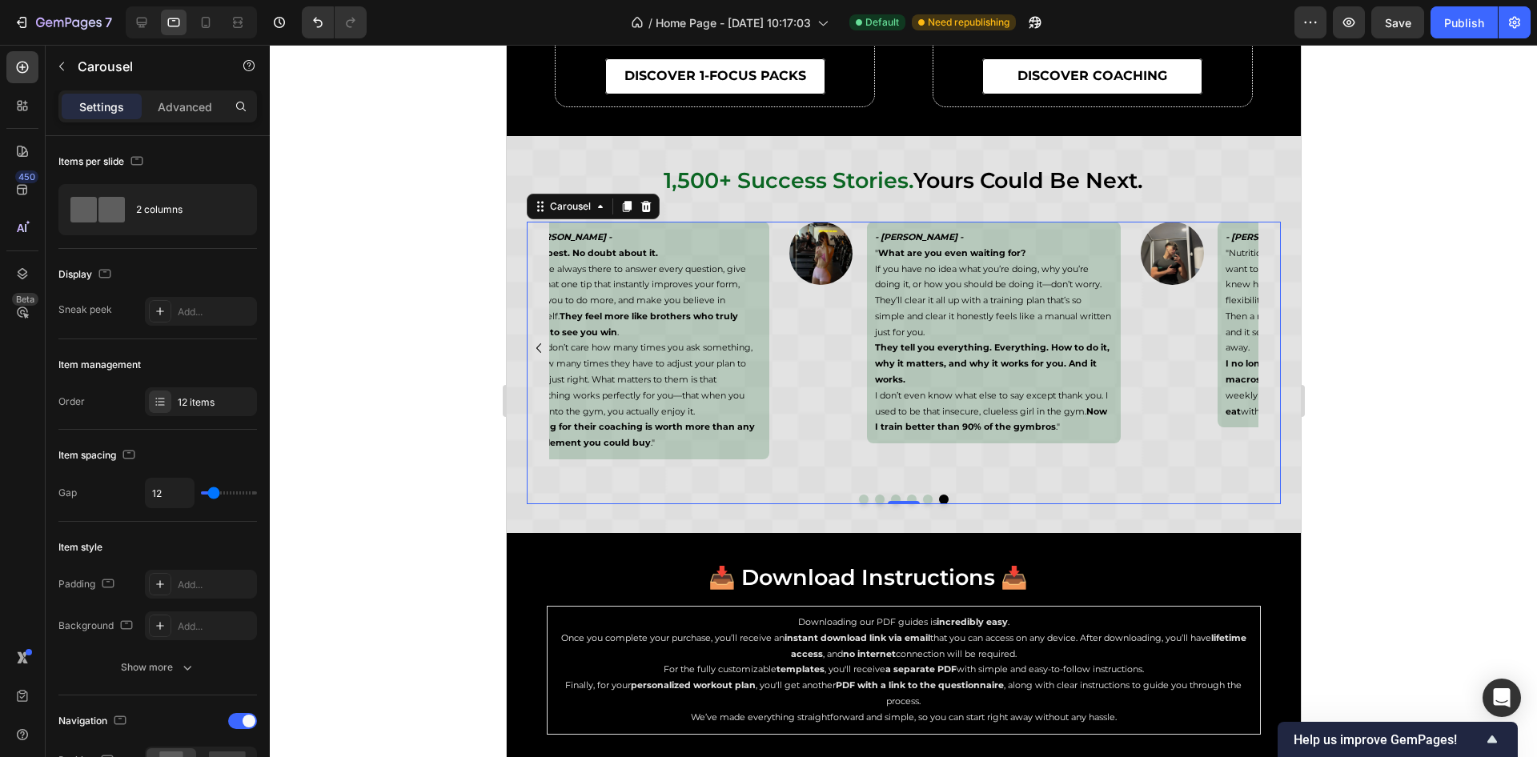
click at [536, 345] on icon "Carousel Back Arrow" at bounding box center [538, 349] width 5 height 10
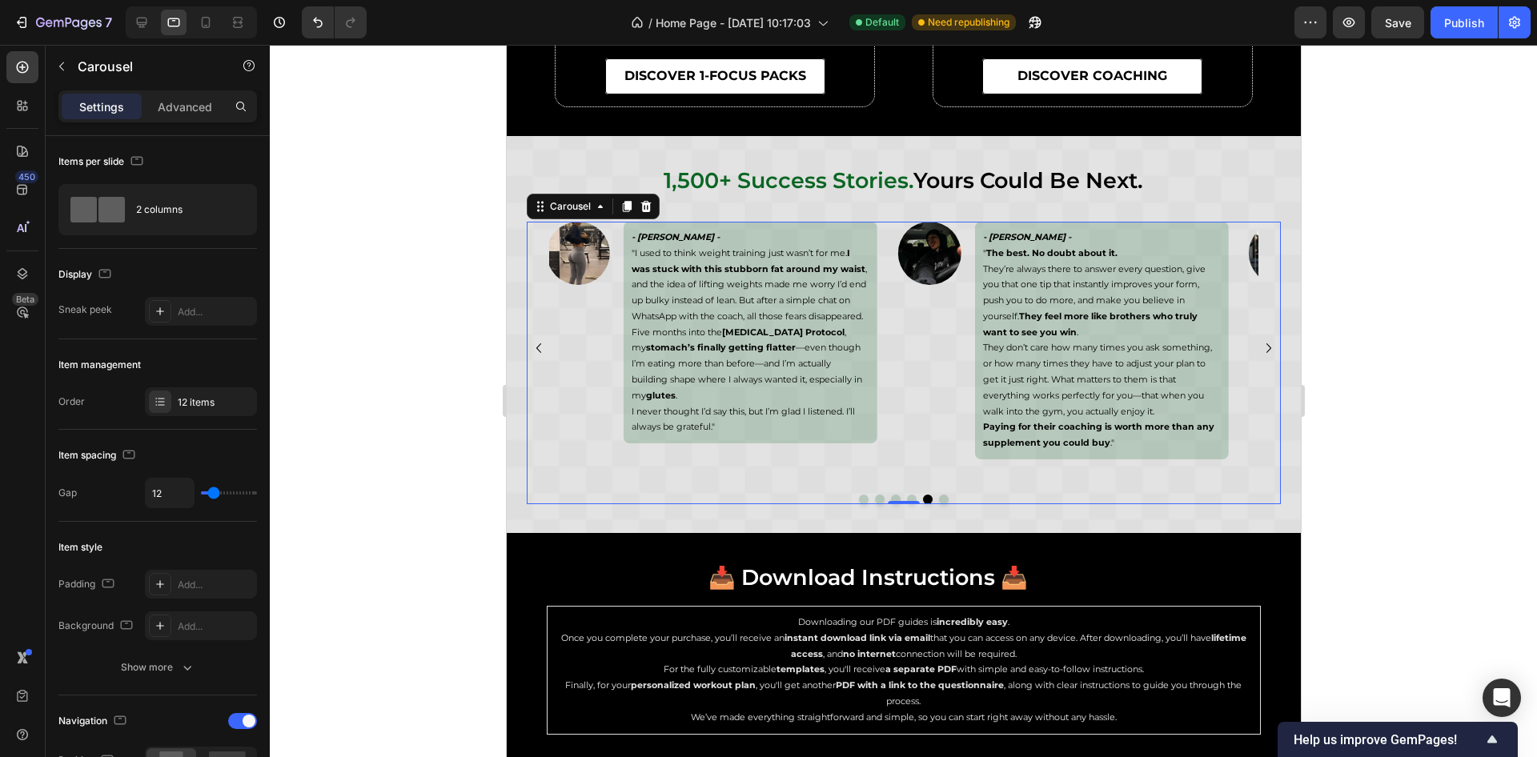
click at [536, 345] on icon "Carousel Back Arrow" at bounding box center [538, 349] width 5 height 10
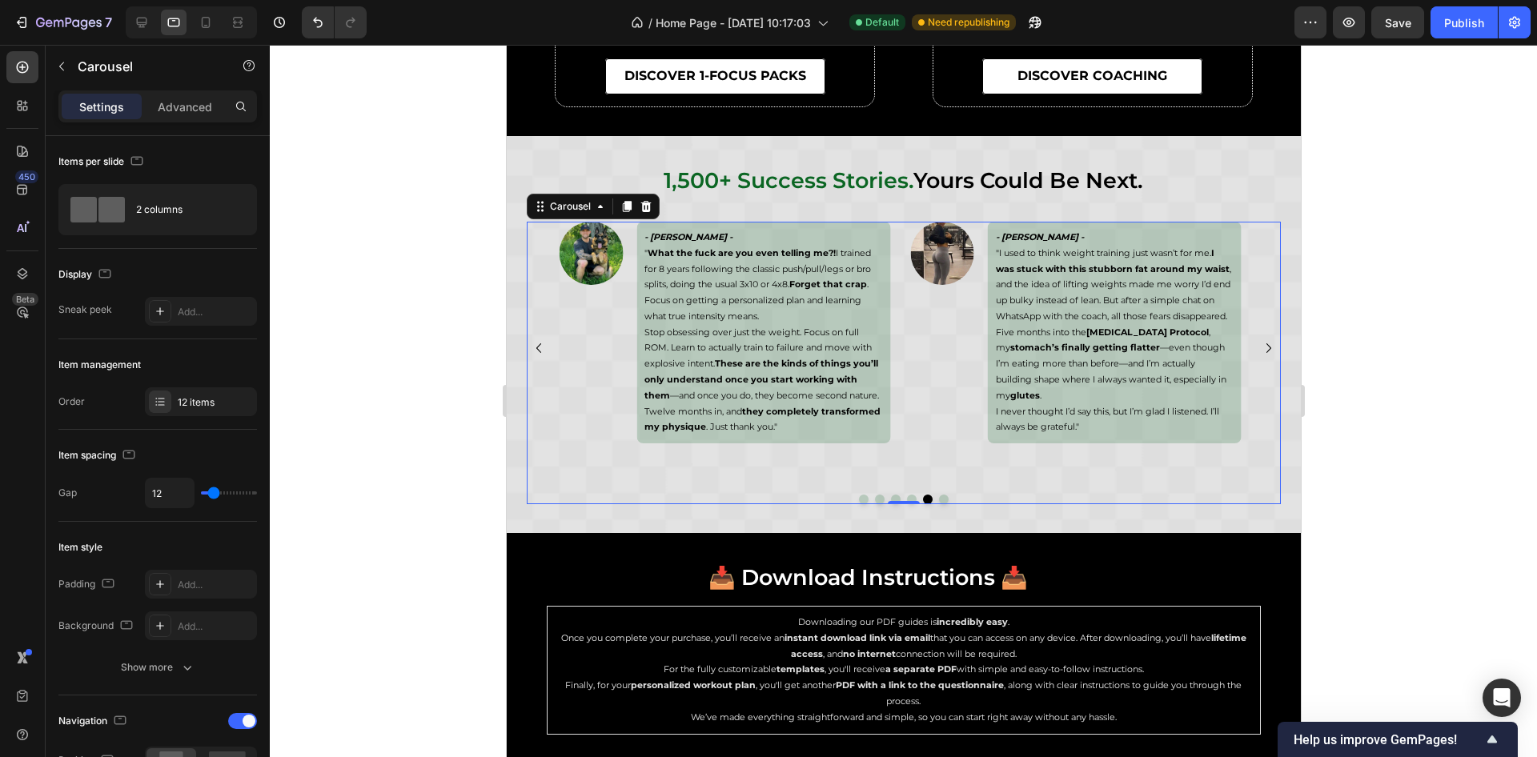
click at [536, 345] on icon "Carousel Back Arrow" at bounding box center [538, 349] width 5 height 10
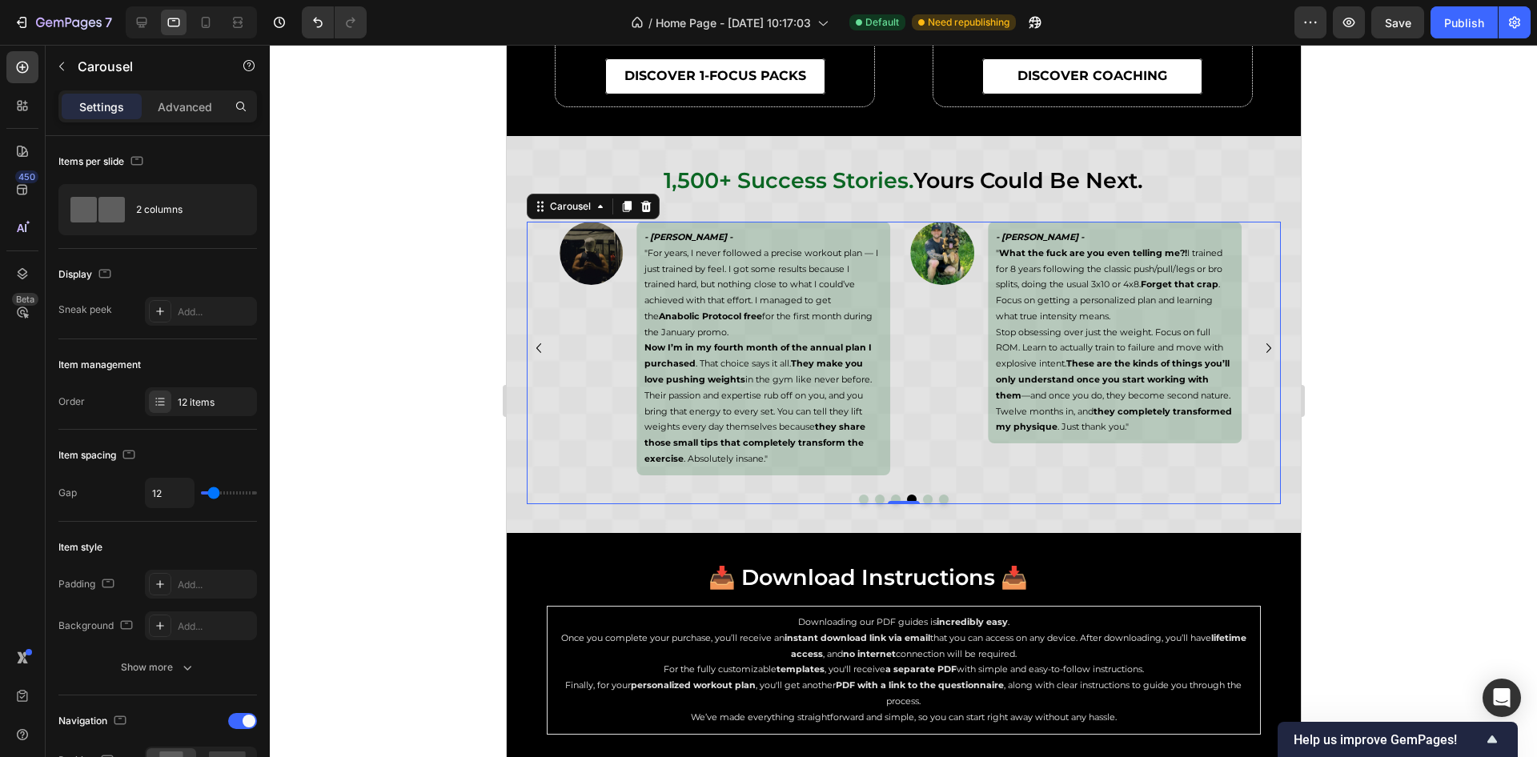
click at [536, 345] on icon "Carousel Back Arrow" at bounding box center [538, 349] width 5 height 10
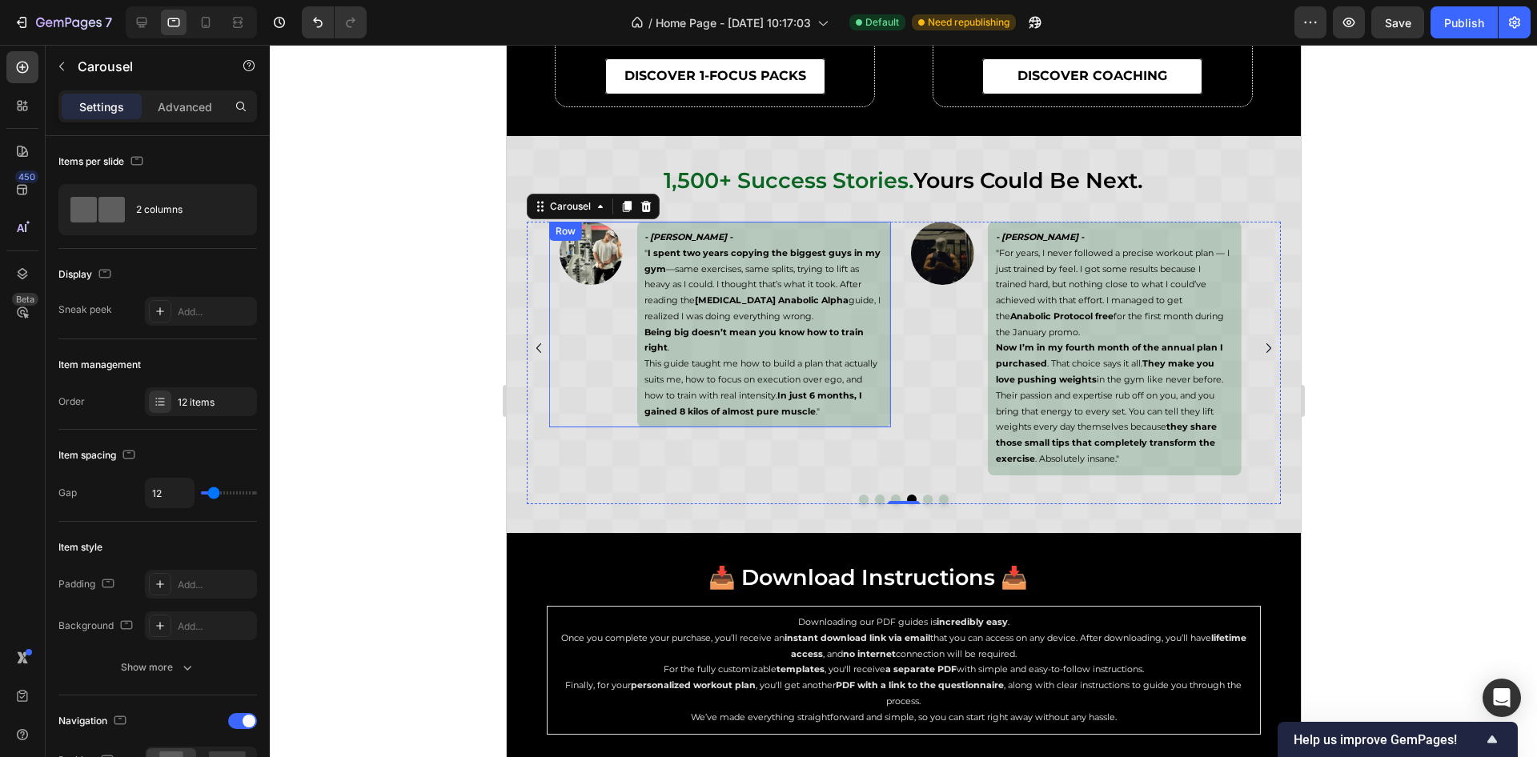
click at [630, 305] on div "Image" at bounding box center [590, 325] width 85 height 207
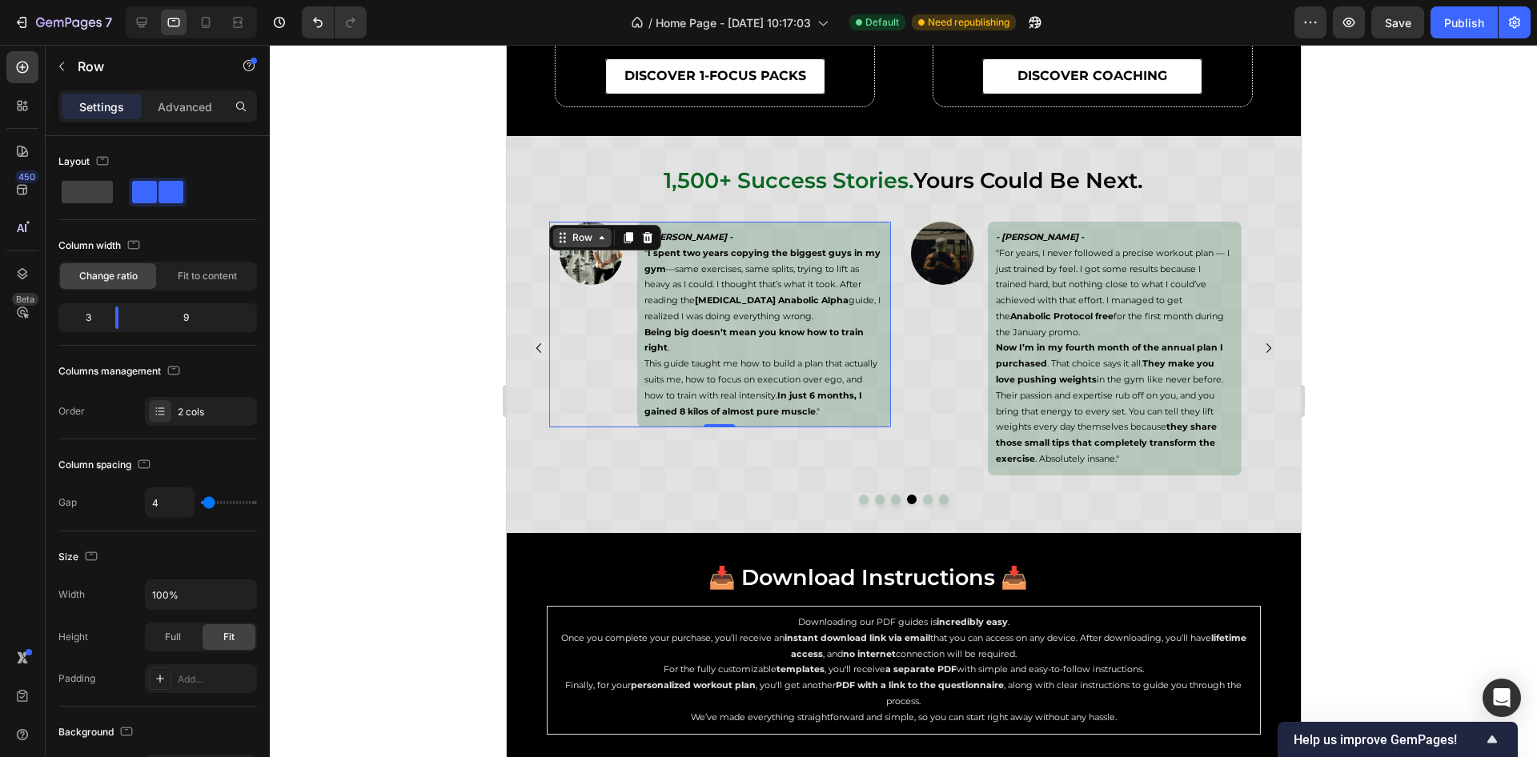
click at [587, 240] on div "Row" at bounding box center [582, 238] width 26 height 14
click at [600, 376] on div "Image" at bounding box center [590, 325] width 85 height 207
click at [213, 28] on icon at bounding box center [206, 22] width 16 height 16
type input "0"
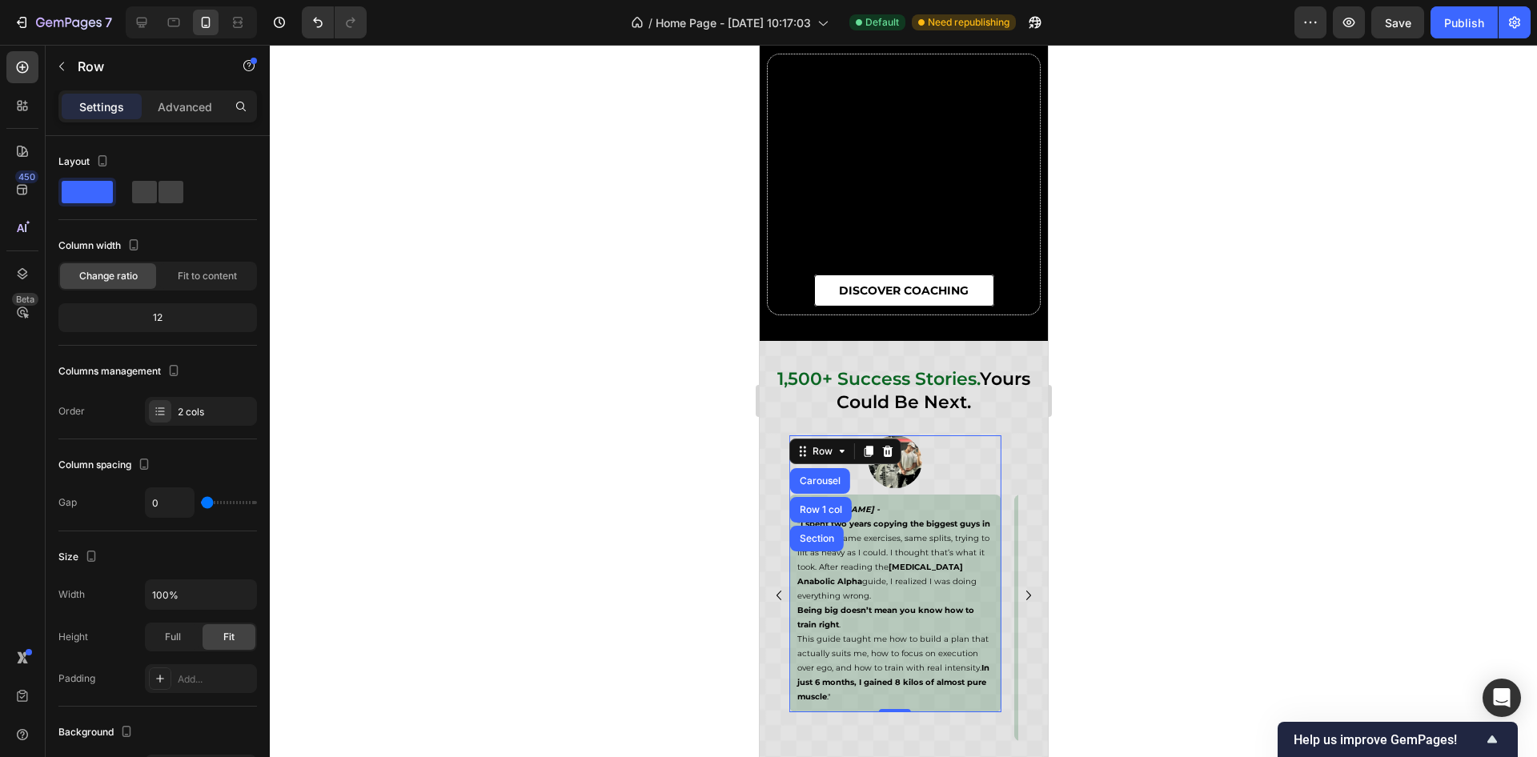
scroll to position [6471, 0]
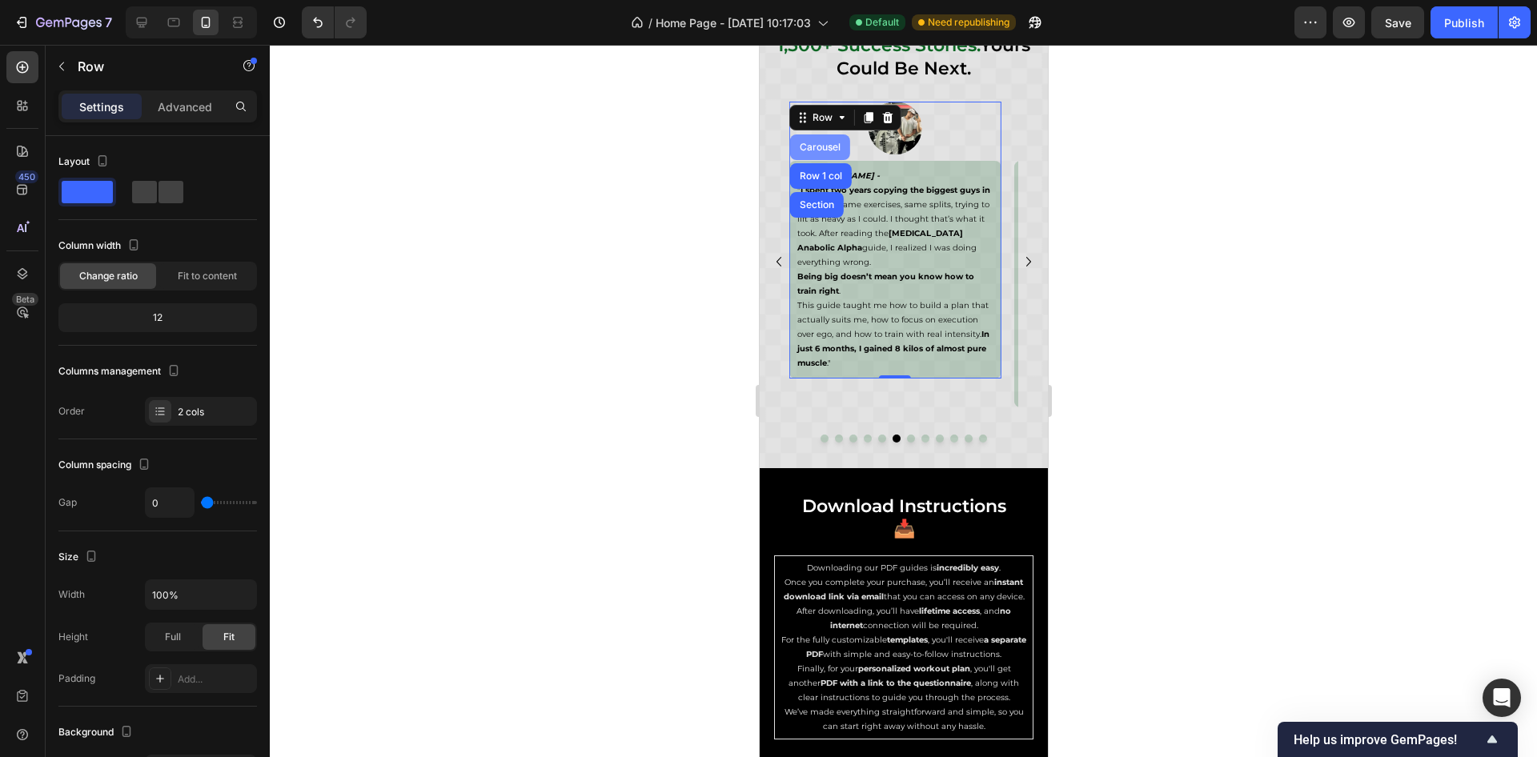
click at [818, 147] on div "Carousel" at bounding box center [819, 148] width 47 height 10
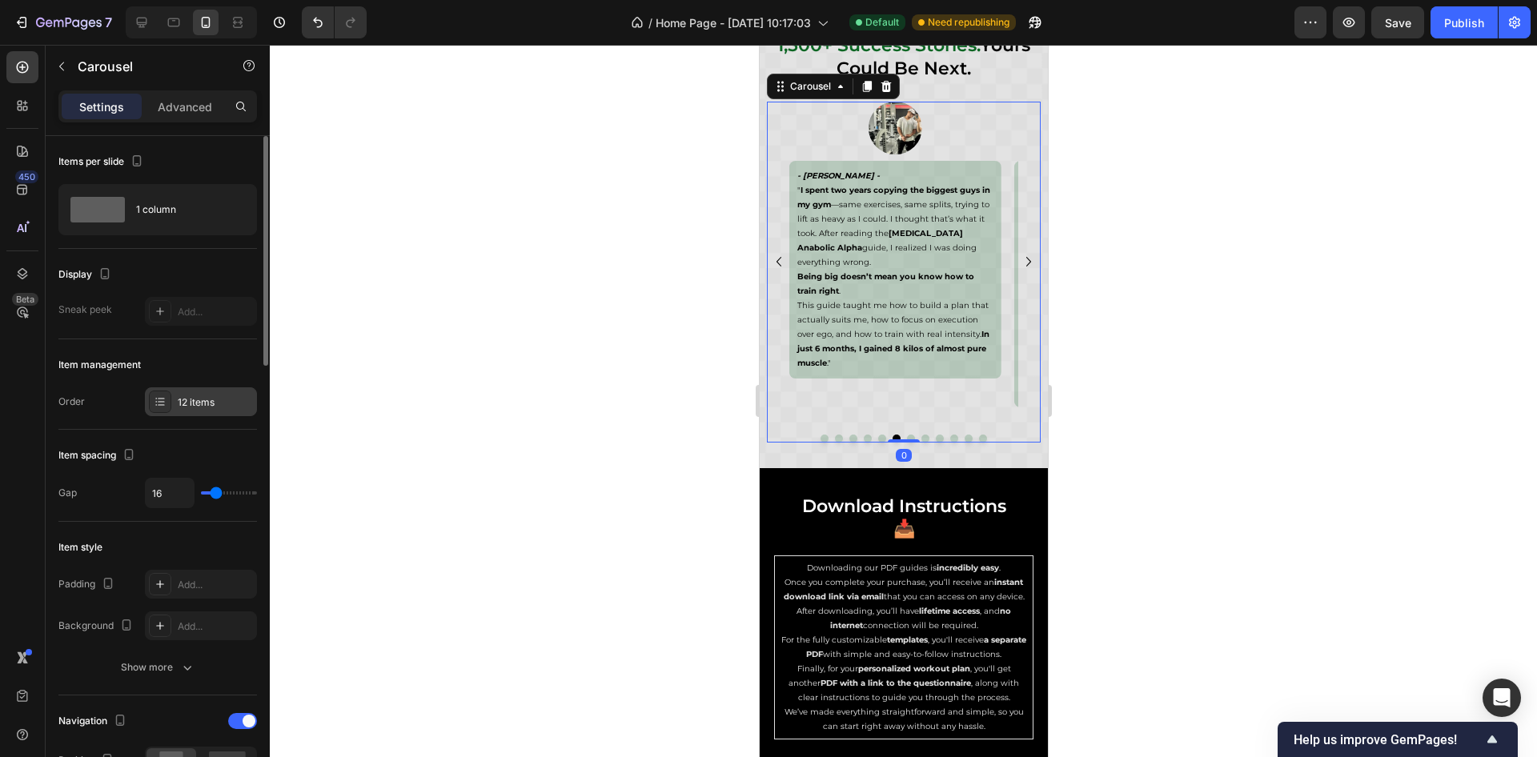
click at [197, 408] on div "12 items" at bounding box center [215, 403] width 75 height 14
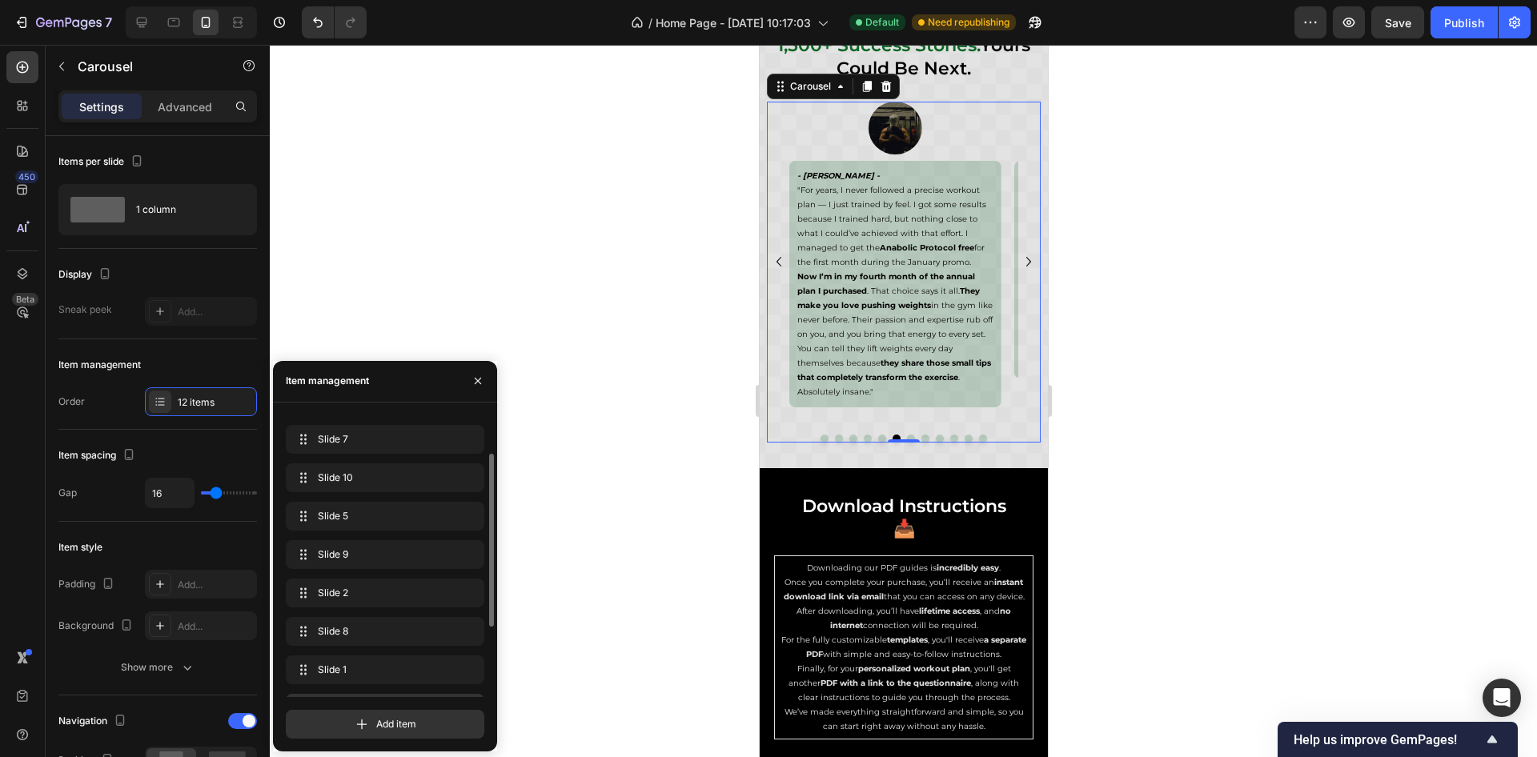
scroll to position [42, 0]
drag, startPoint x: 363, startPoint y: 617, endPoint x: 365, endPoint y: 681, distance: 64.1
drag, startPoint x: 301, startPoint y: 658, endPoint x: 311, endPoint y: 689, distance: 32.9
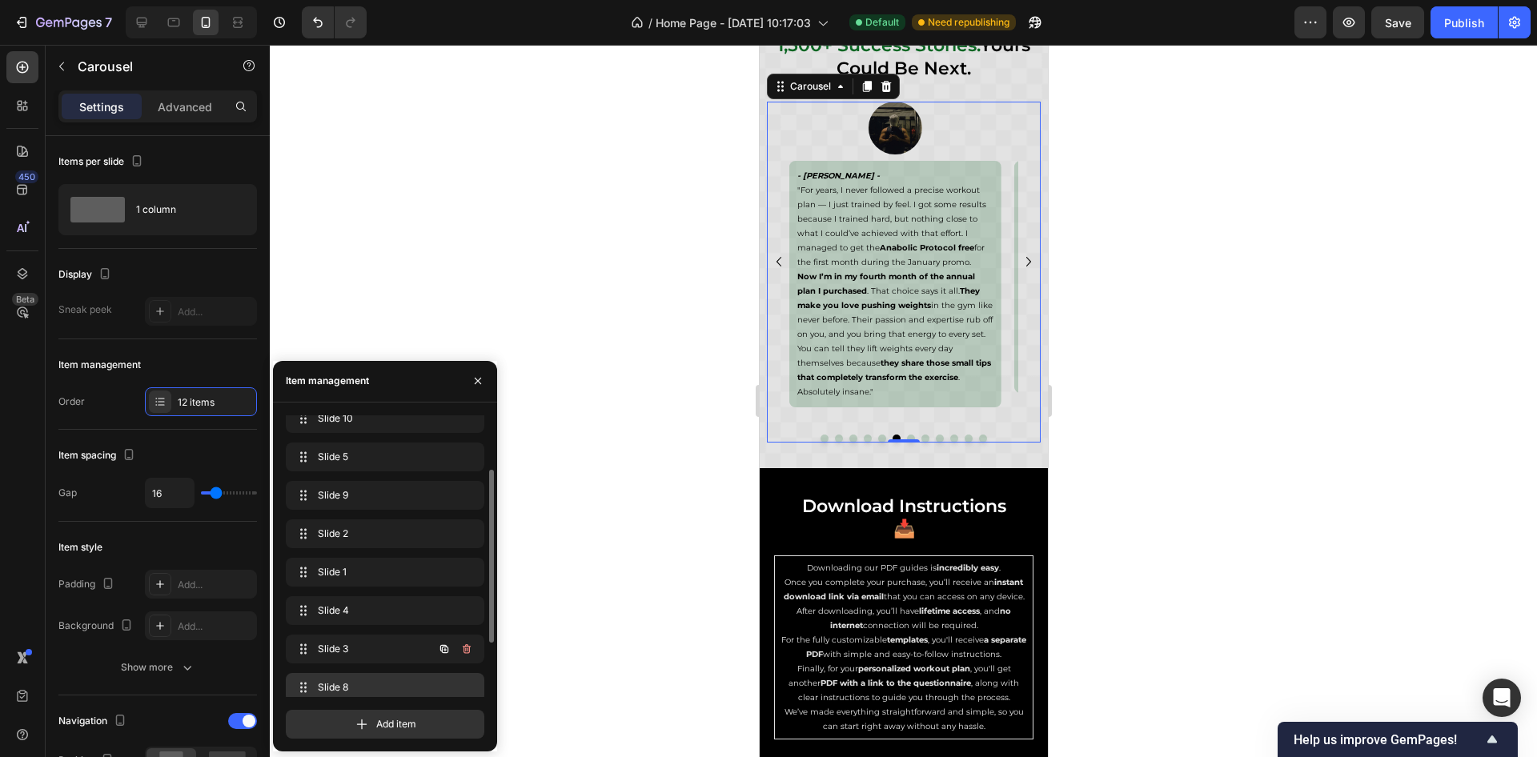
scroll to position [175, 0]
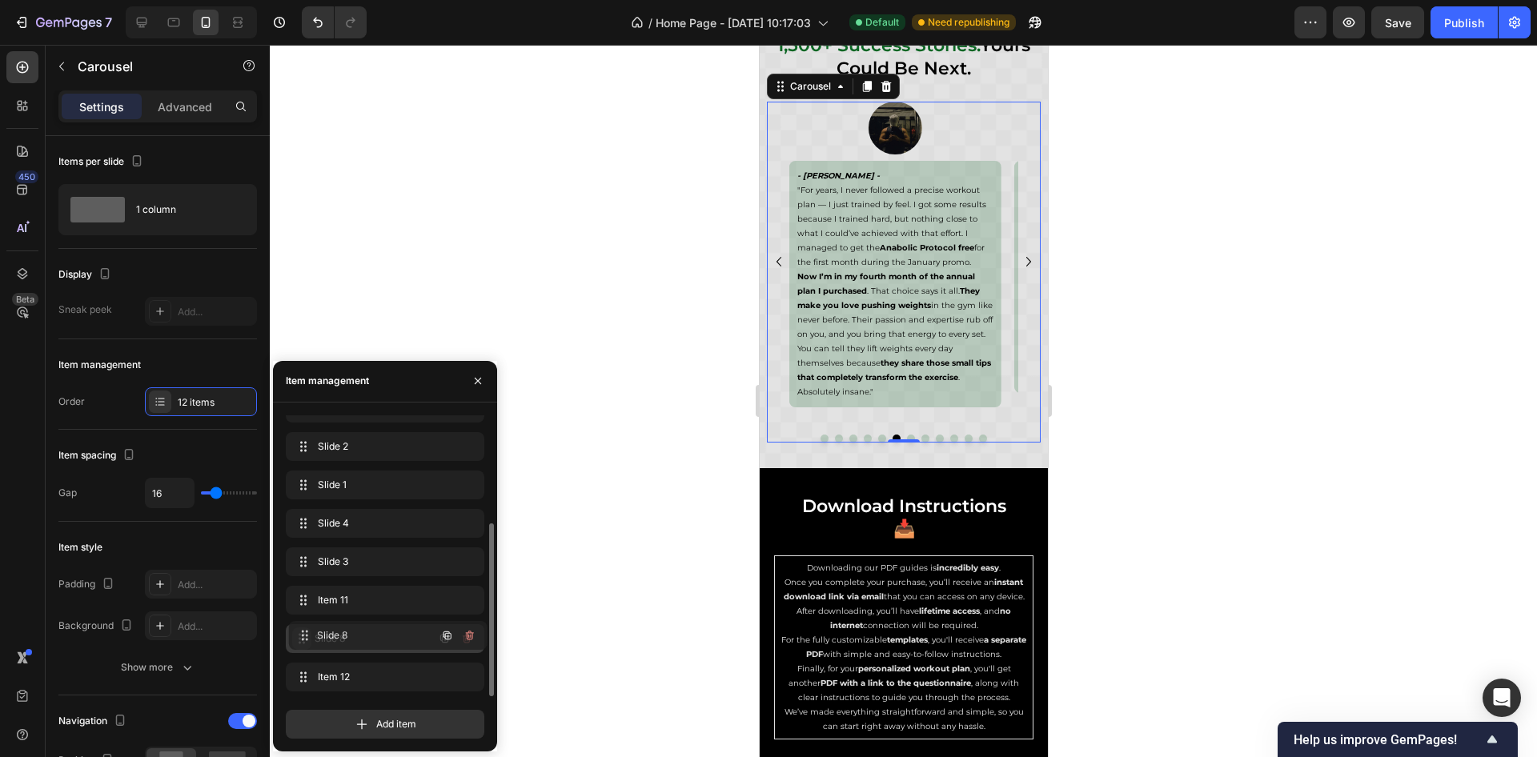
drag, startPoint x: 307, startPoint y: 602, endPoint x: 309, endPoint y: 645, distance: 42.5
click at [1019, 262] on icon "Carousel Next Arrow" at bounding box center [1028, 261] width 19 height 19
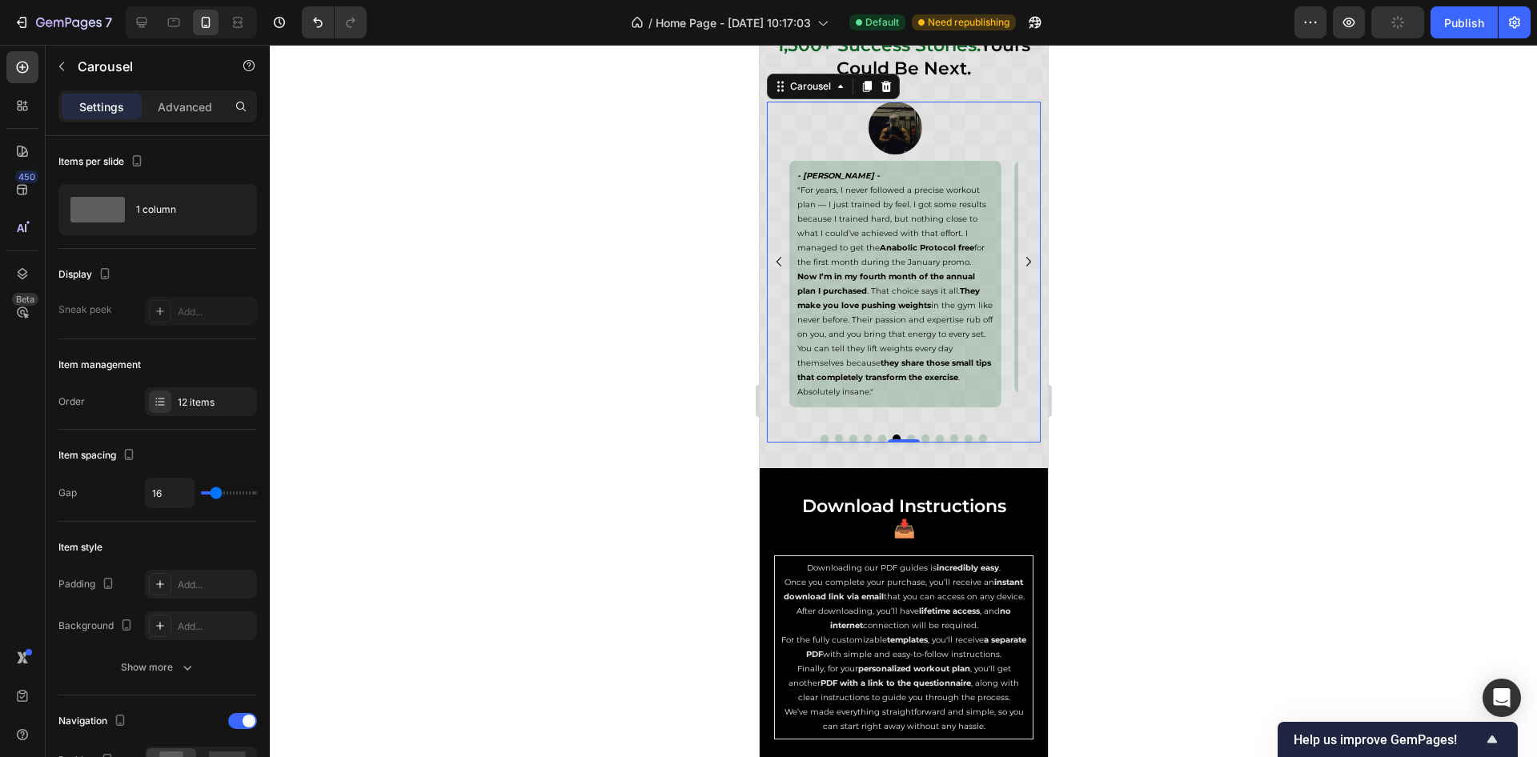
click at [1019, 262] on icon "Carousel Next Arrow" at bounding box center [1028, 261] width 19 height 19
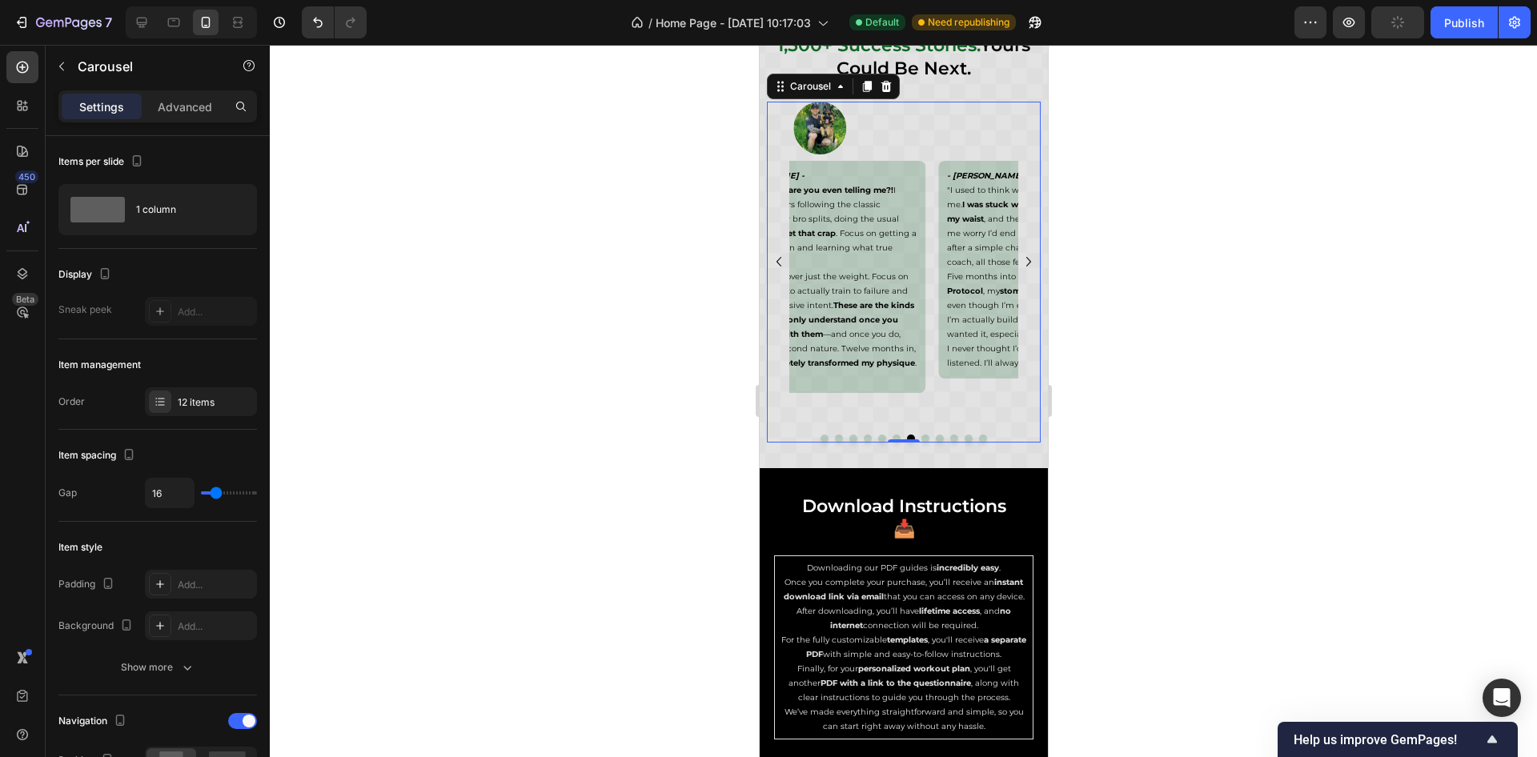
click at [1019, 262] on icon "Carousel Next Arrow" at bounding box center [1028, 261] width 19 height 19
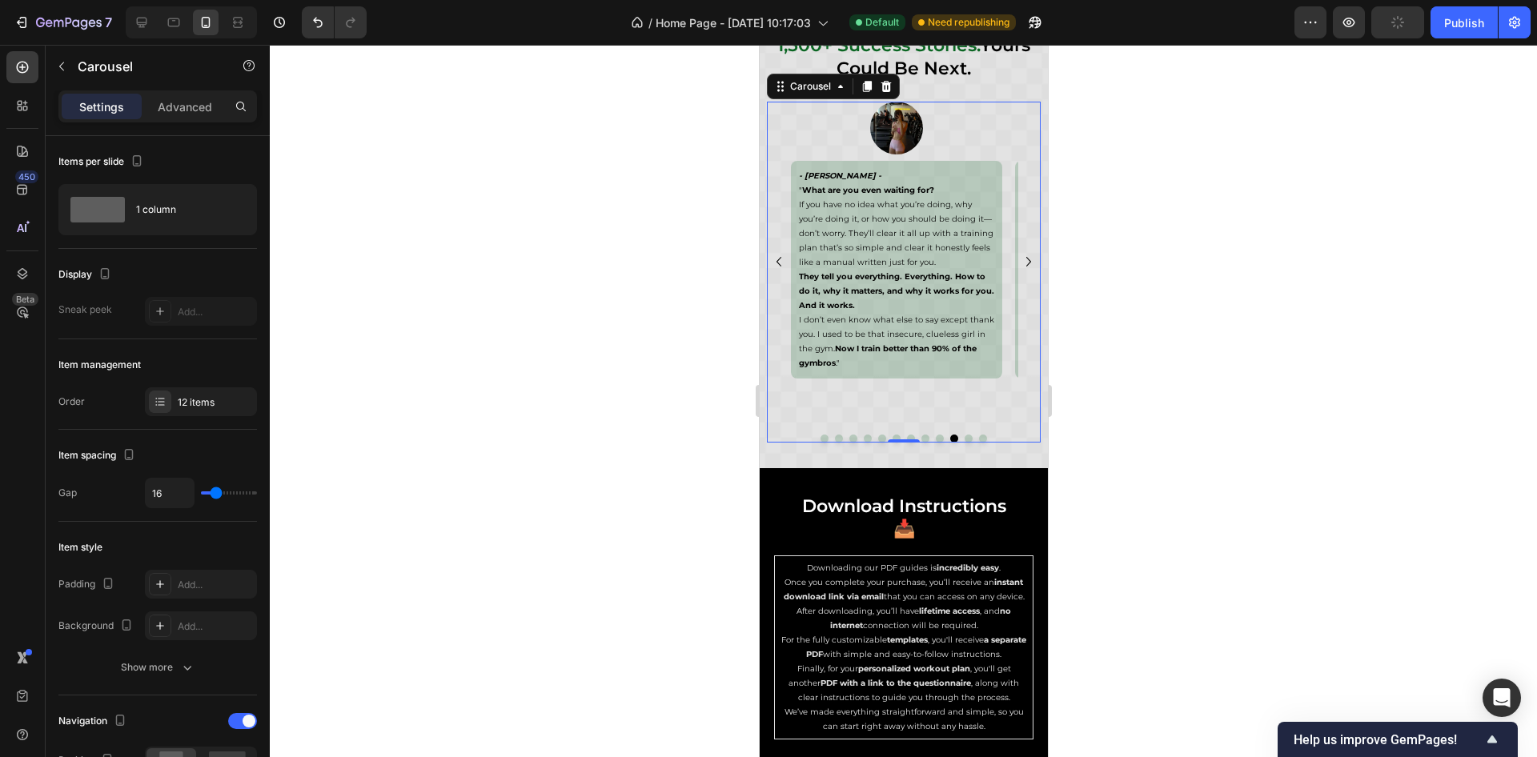
click at [1019, 262] on icon "Carousel Next Arrow" at bounding box center [1028, 261] width 19 height 19
click at [773, 259] on icon "Carousel Back Arrow" at bounding box center [778, 261] width 19 height 19
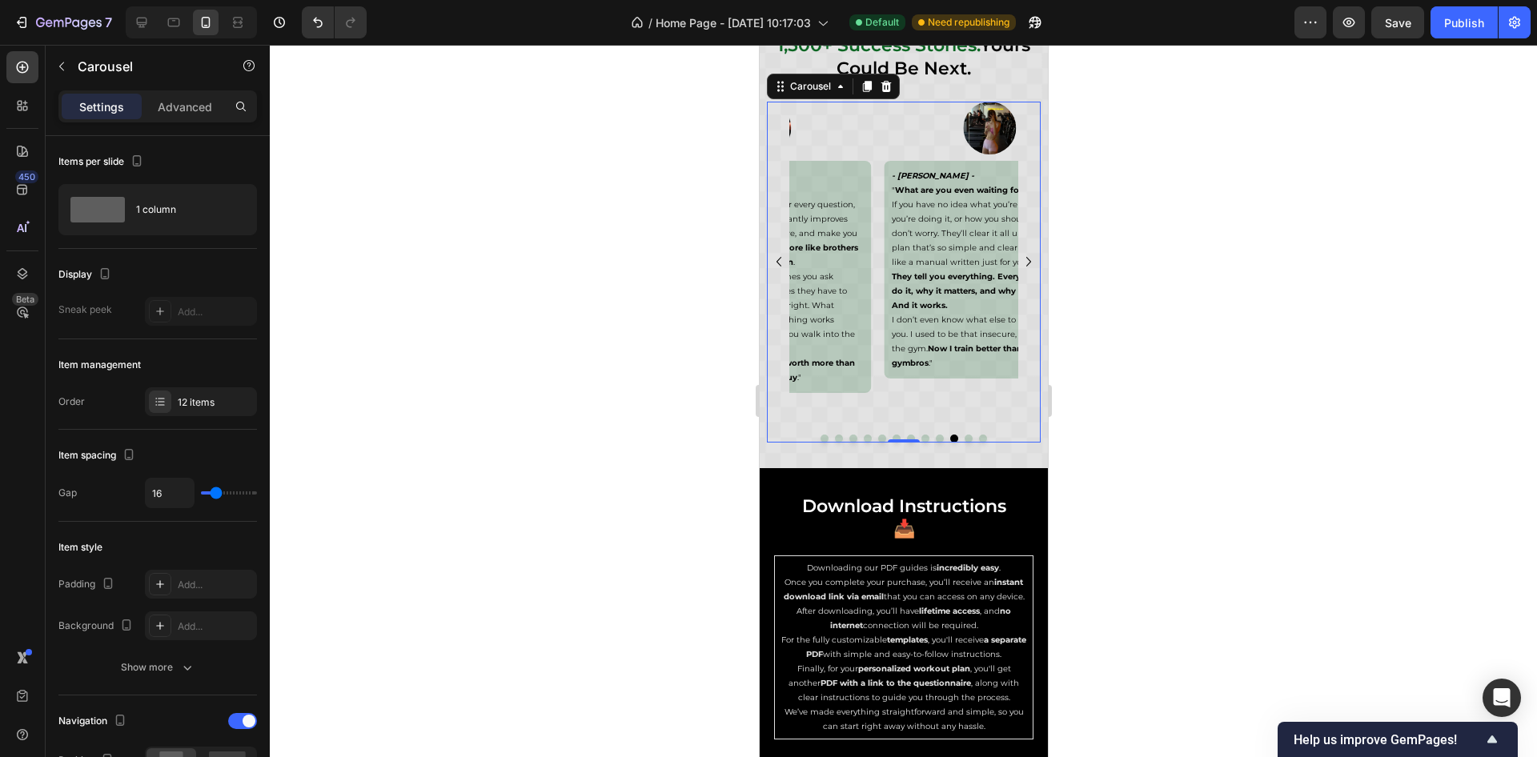
click at [773, 259] on icon "Carousel Back Arrow" at bounding box center [778, 261] width 19 height 19
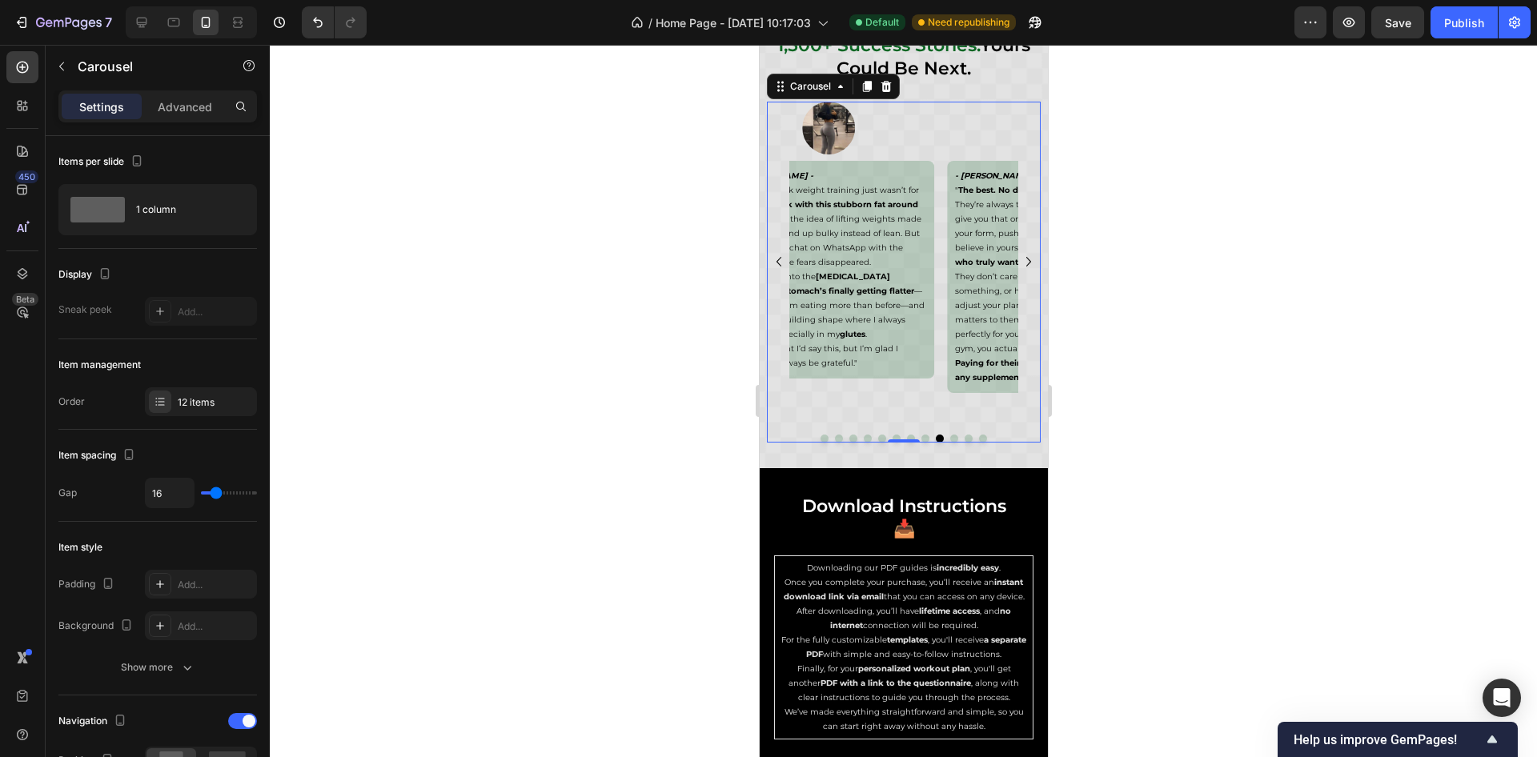
click at [773, 259] on icon "Carousel Back Arrow" at bounding box center [778, 261] width 19 height 19
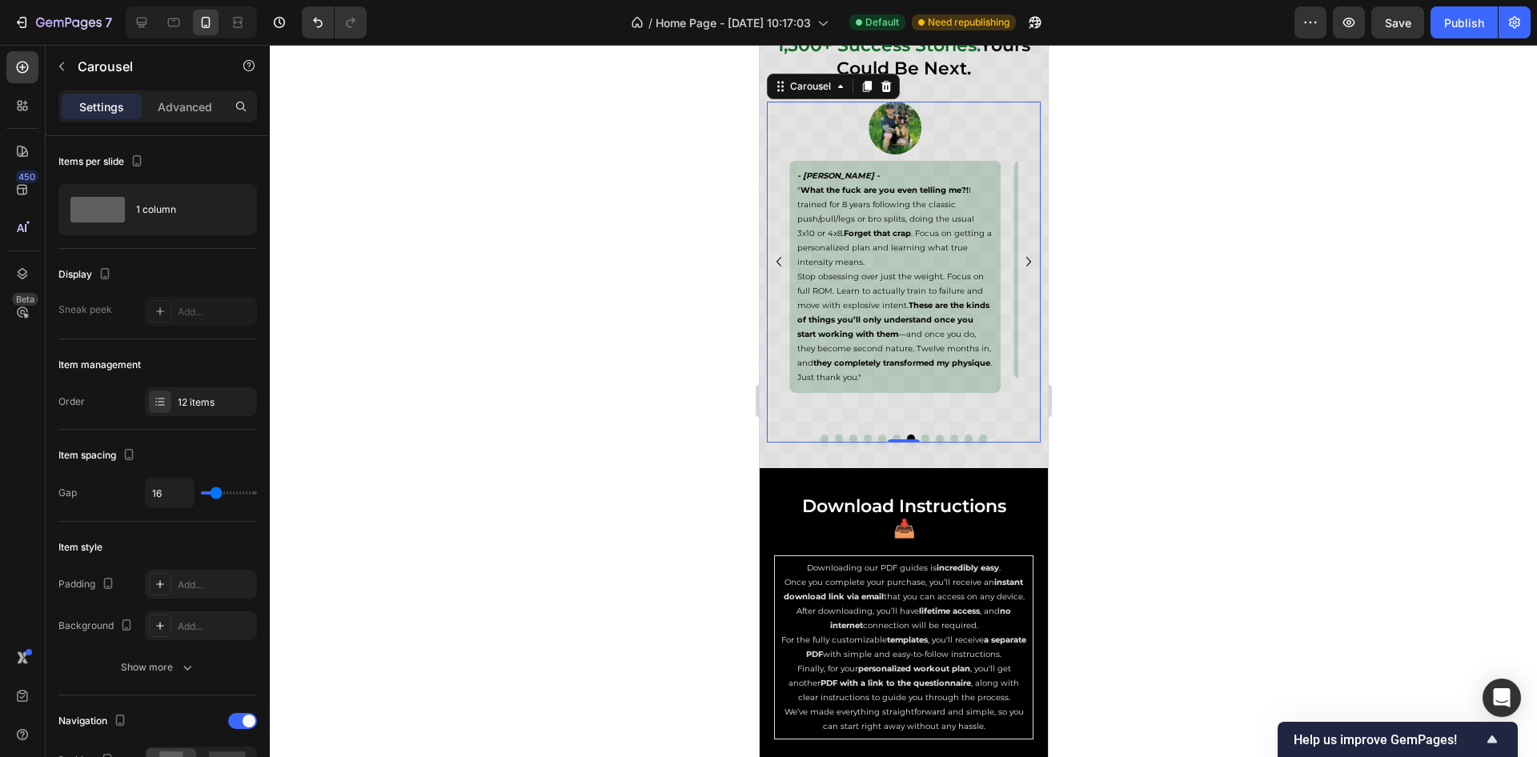
click at [773, 259] on icon "Carousel Back Arrow" at bounding box center [778, 261] width 19 height 19
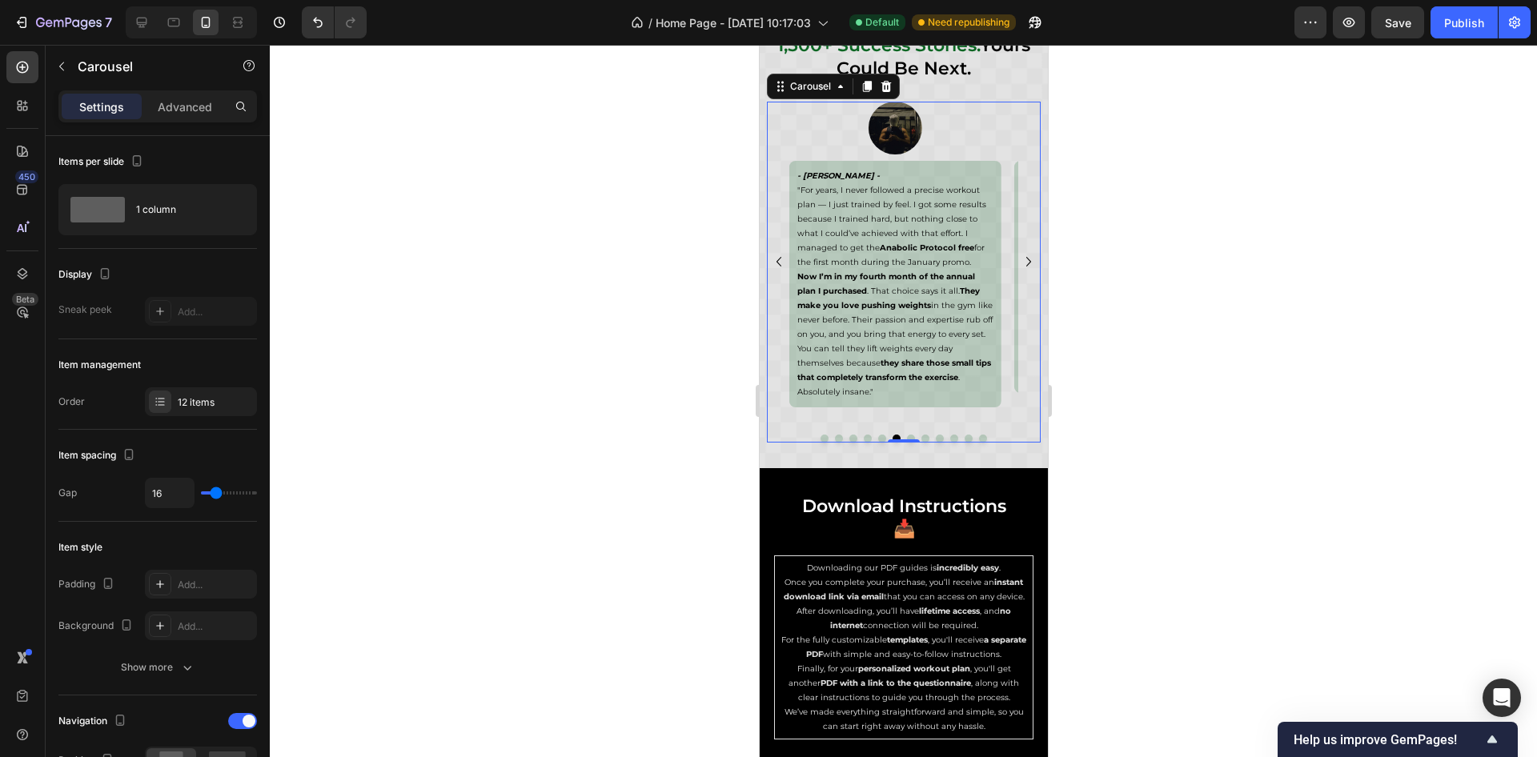
click at [773, 259] on icon "Carousel Back Arrow" at bounding box center [778, 261] width 19 height 19
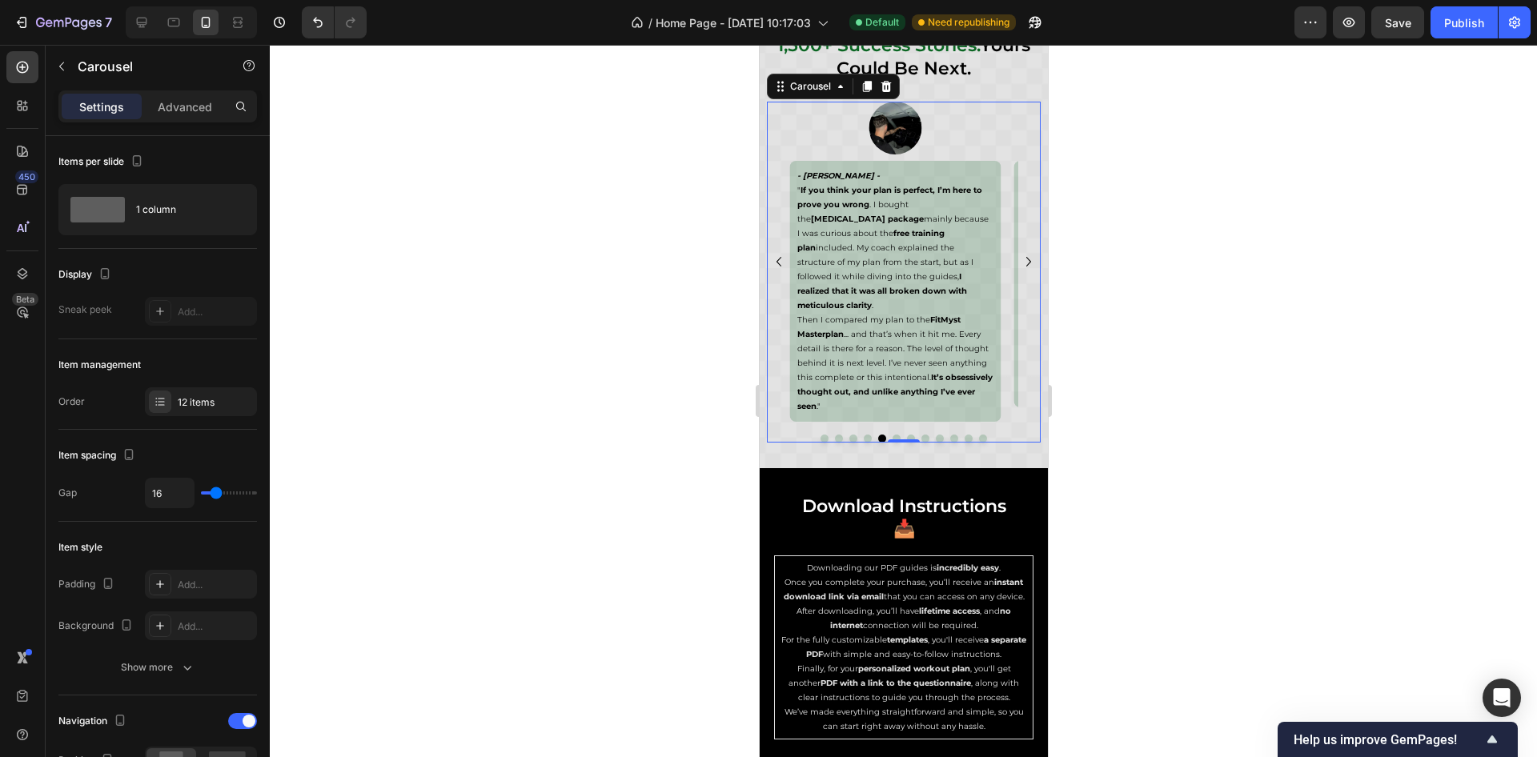
click at [773, 259] on icon "Carousel Back Arrow" at bounding box center [778, 261] width 19 height 19
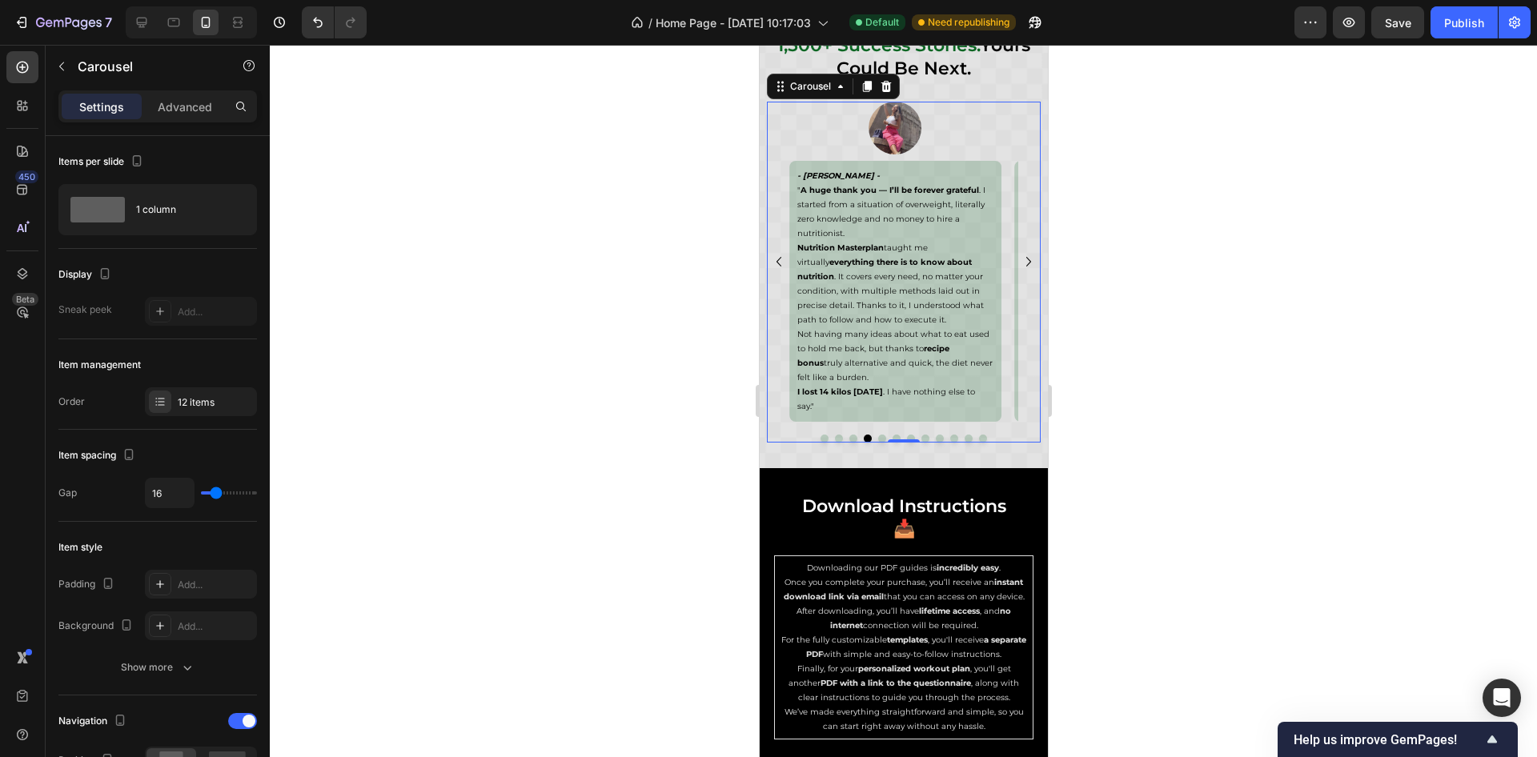
click at [773, 259] on icon "Carousel Back Arrow" at bounding box center [778, 261] width 19 height 19
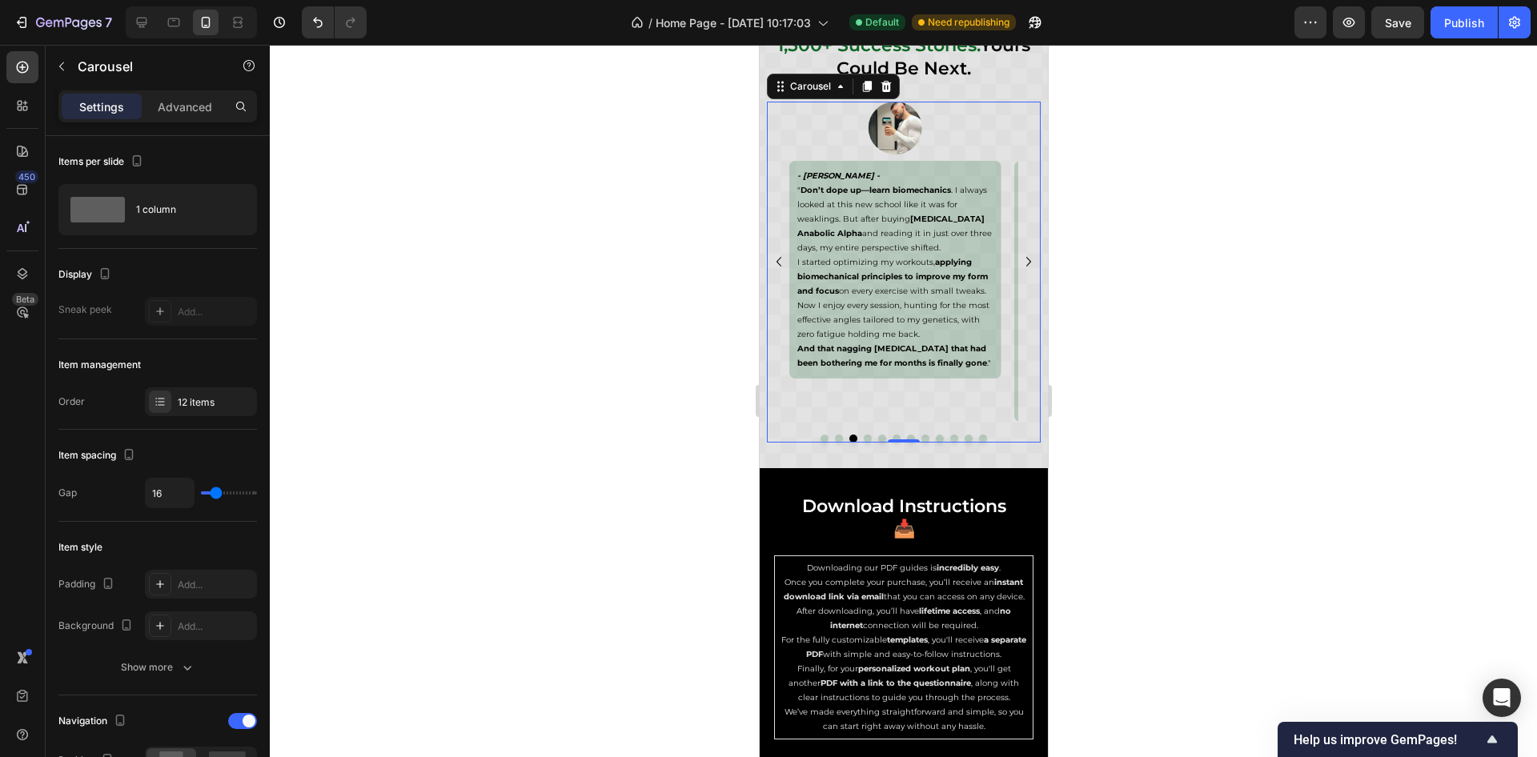
click at [1026, 262] on icon "Carousel Next Arrow" at bounding box center [1028, 262] width 5 height 10
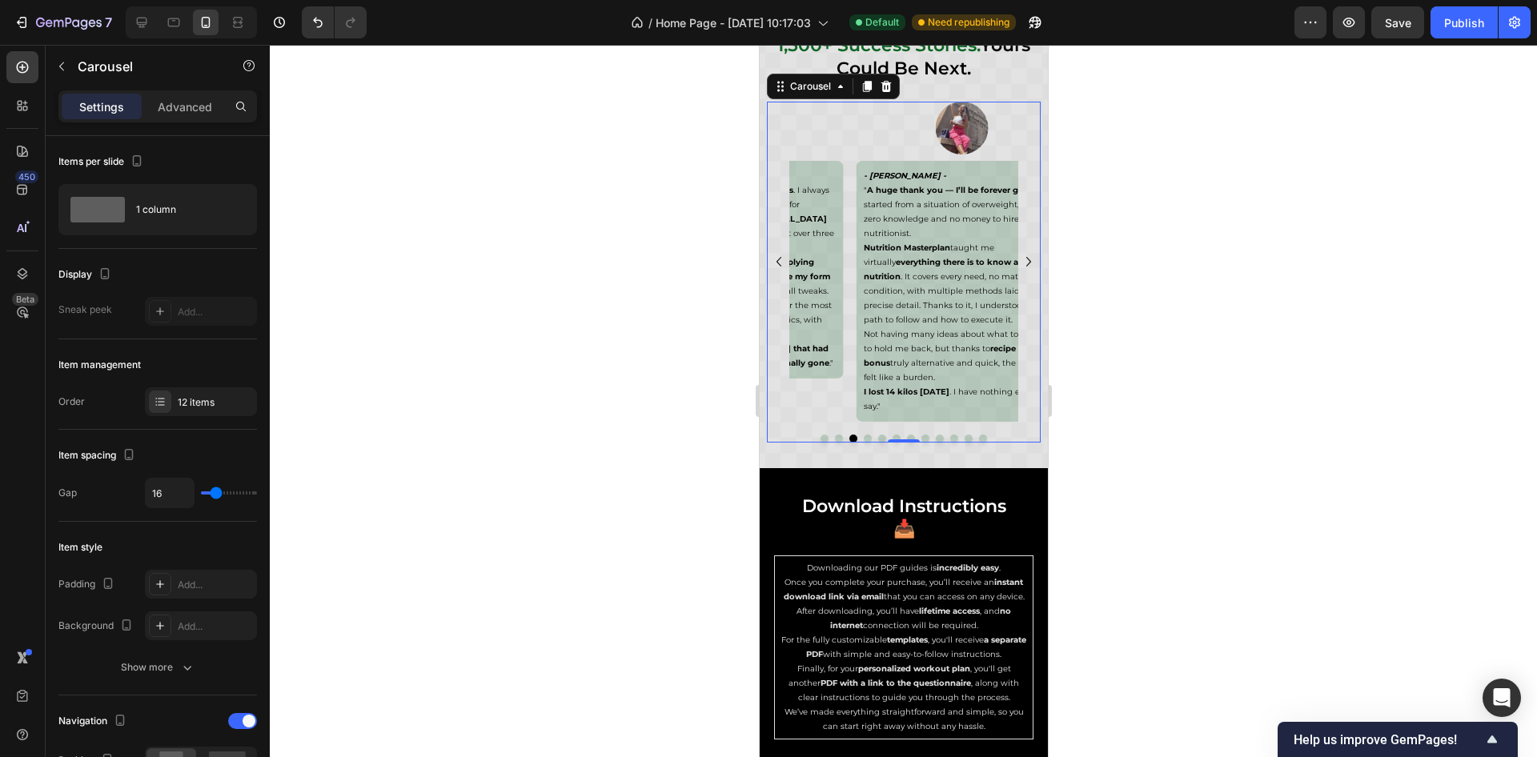
click at [1026, 262] on icon "Carousel Next Arrow" at bounding box center [1028, 262] width 5 height 10
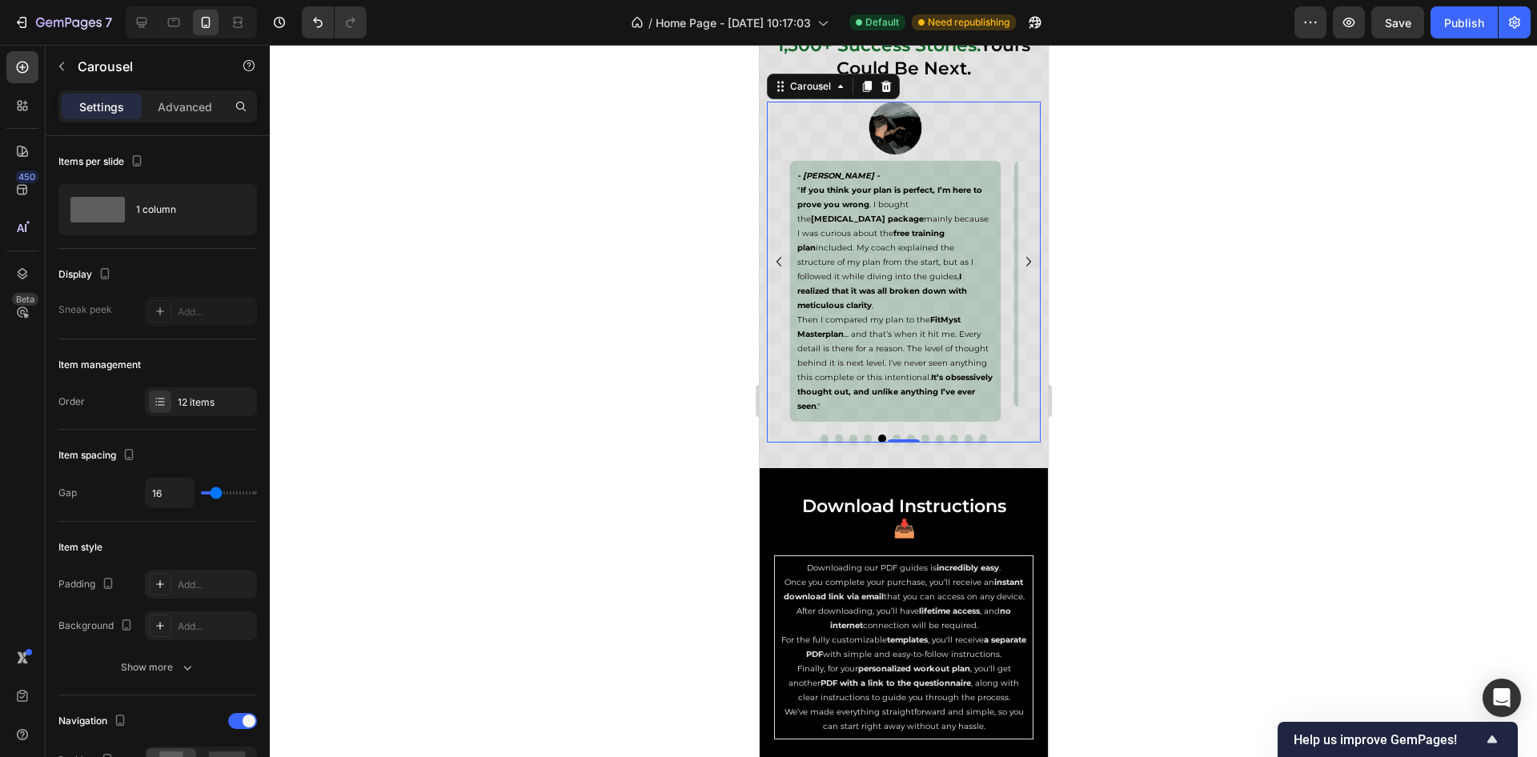
click at [1026, 262] on icon "Carousel Next Arrow" at bounding box center [1028, 262] width 5 height 10
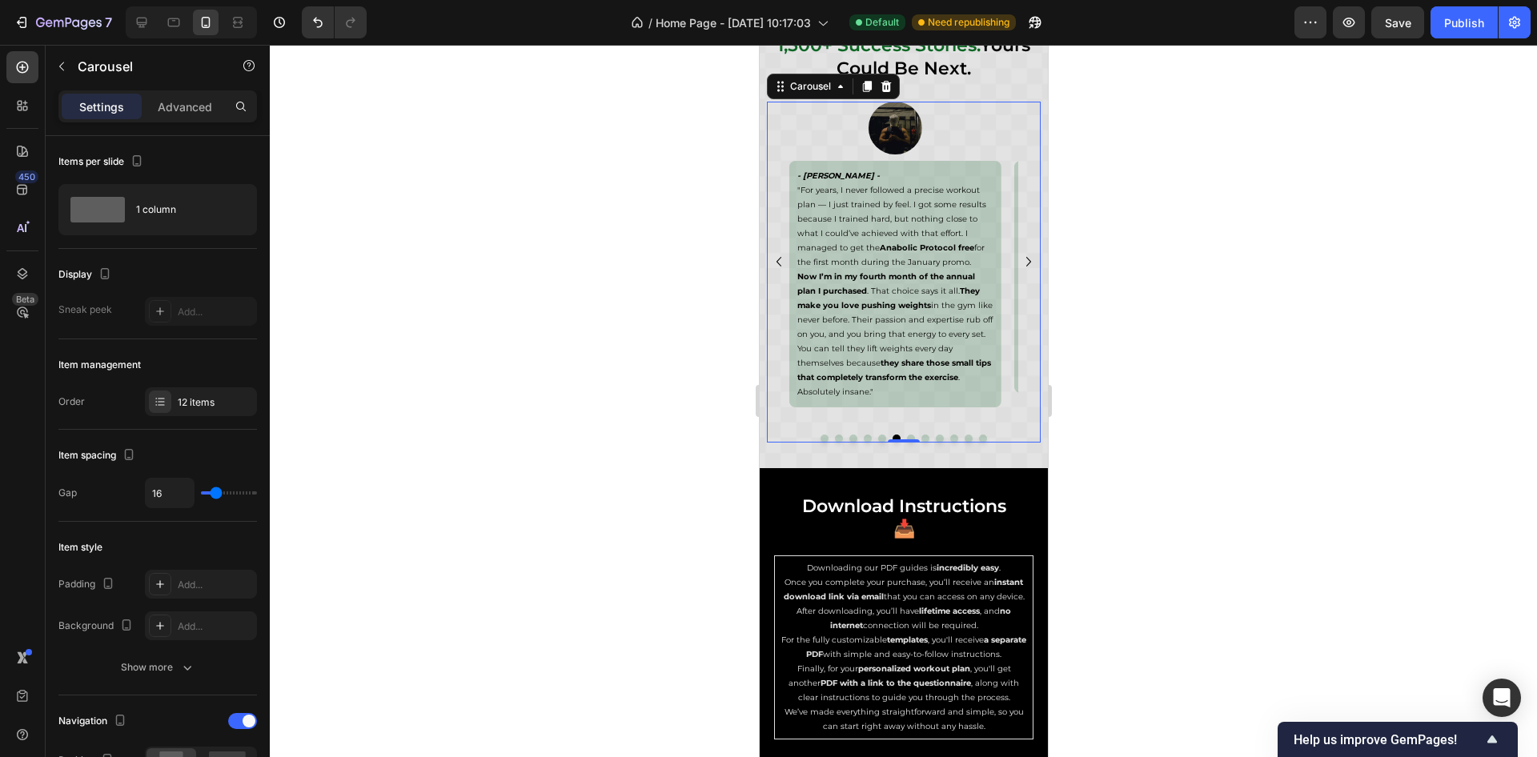
click at [1026, 262] on icon "Carousel Next Arrow" at bounding box center [1028, 262] width 5 height 10
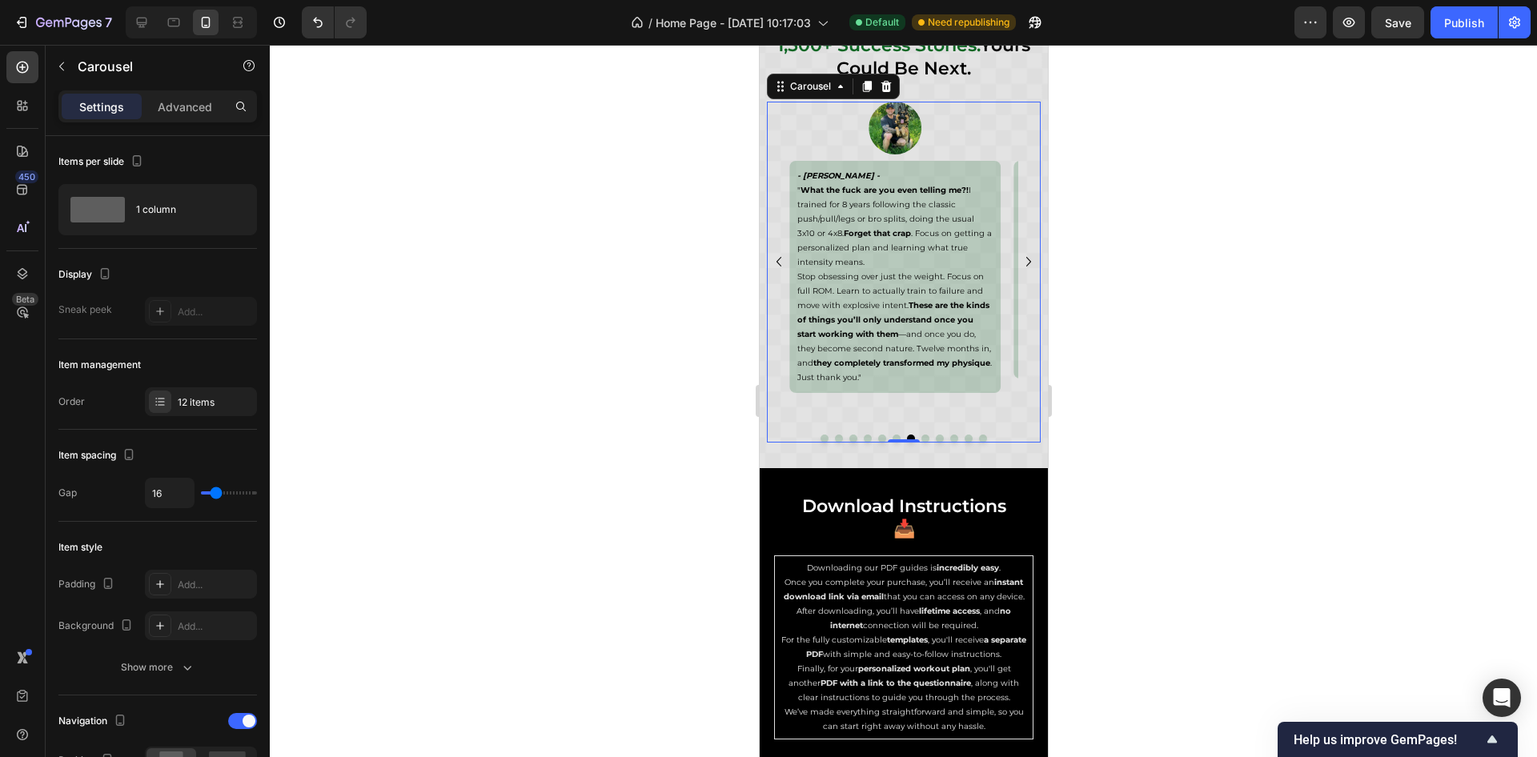
click at [1026, 262] on icon "Carousel Next Arrow" at bounding box center [1028, 262] width 5 height 10
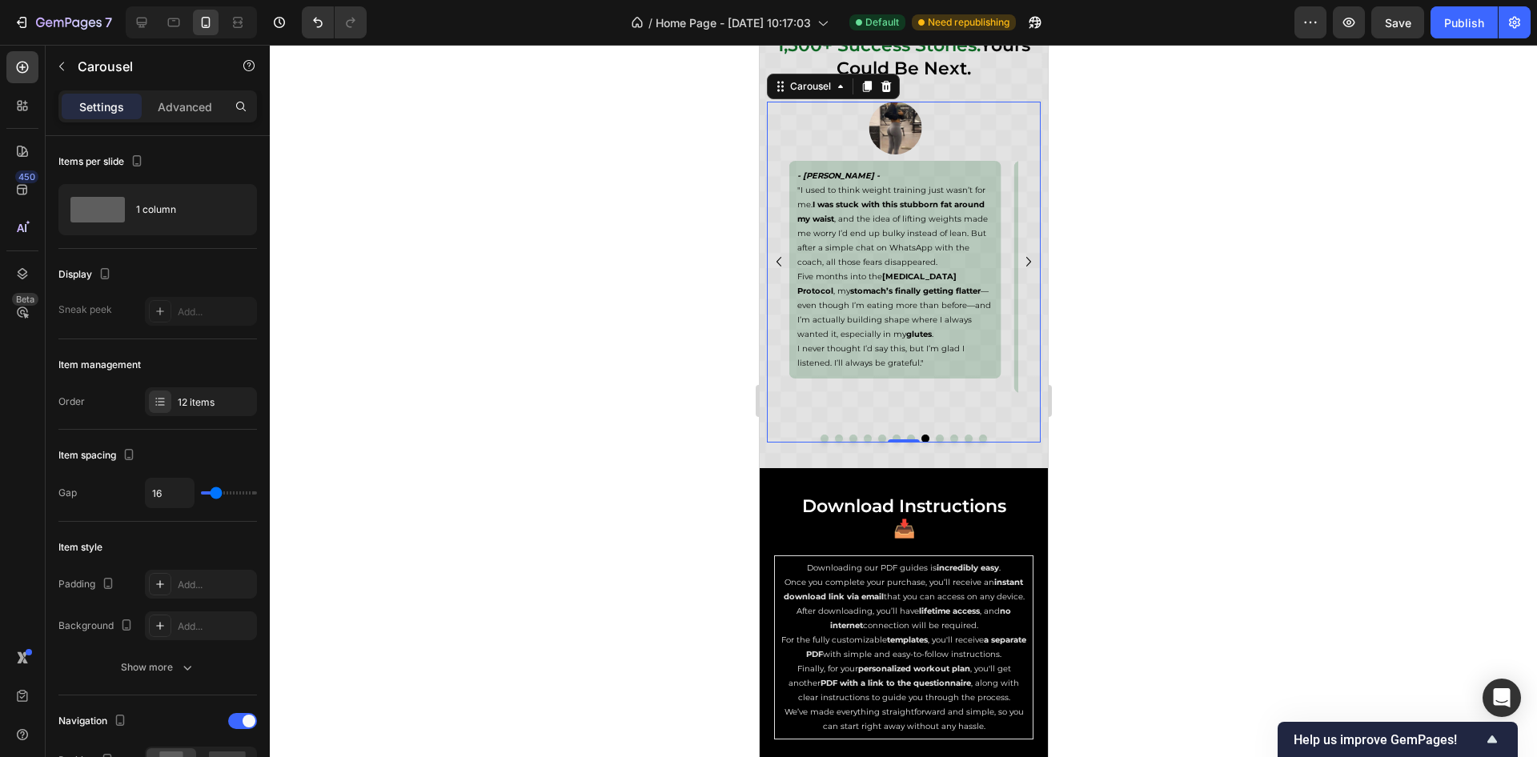
click at [1026, 262] on icon "Carousel Next Arrow" at bounding box center [1028, 262] width 5 height 10
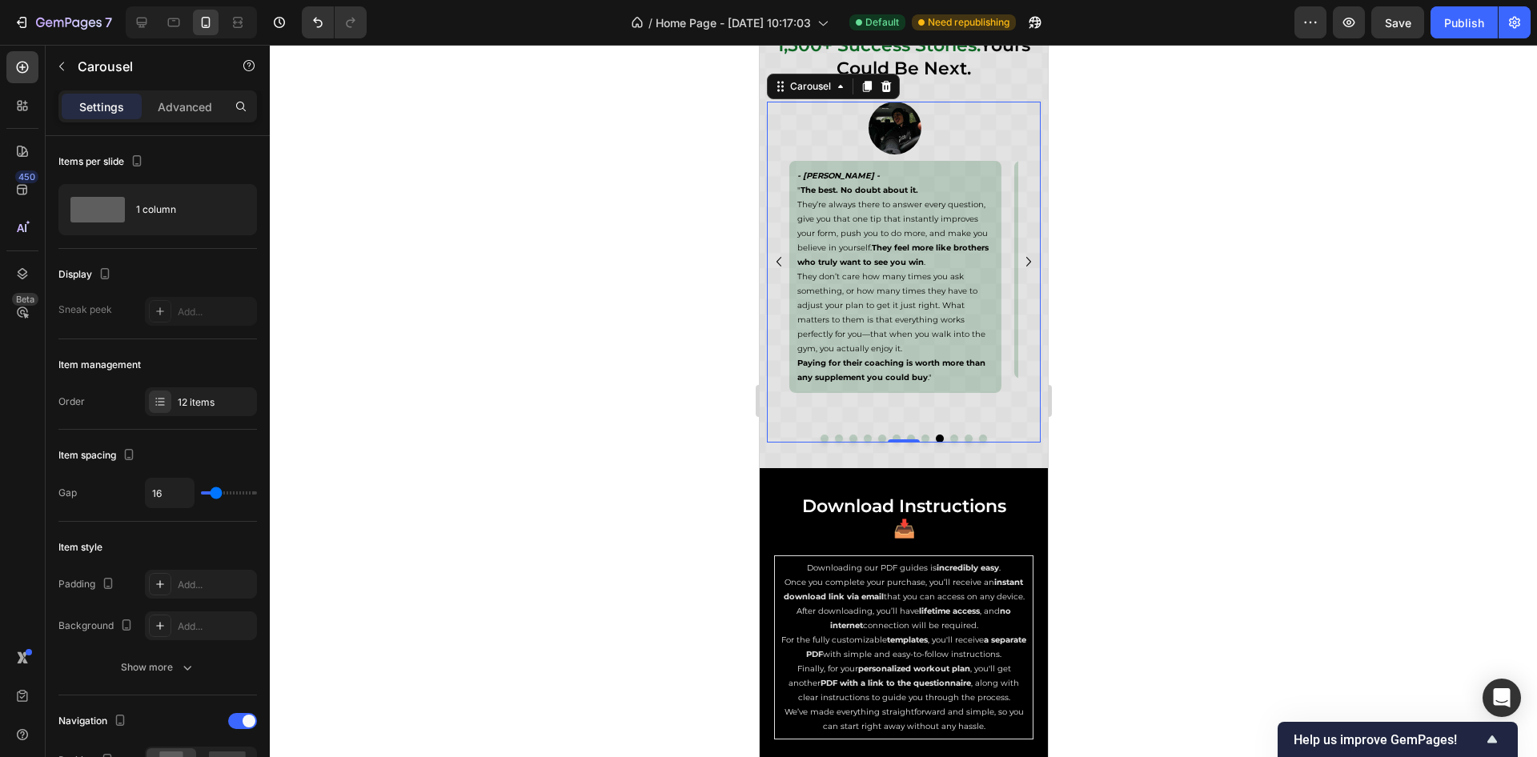
click at [1026, 262] on icon "Carousel Next Arrow" at bounding box center [1028, 262] width 5 height 10
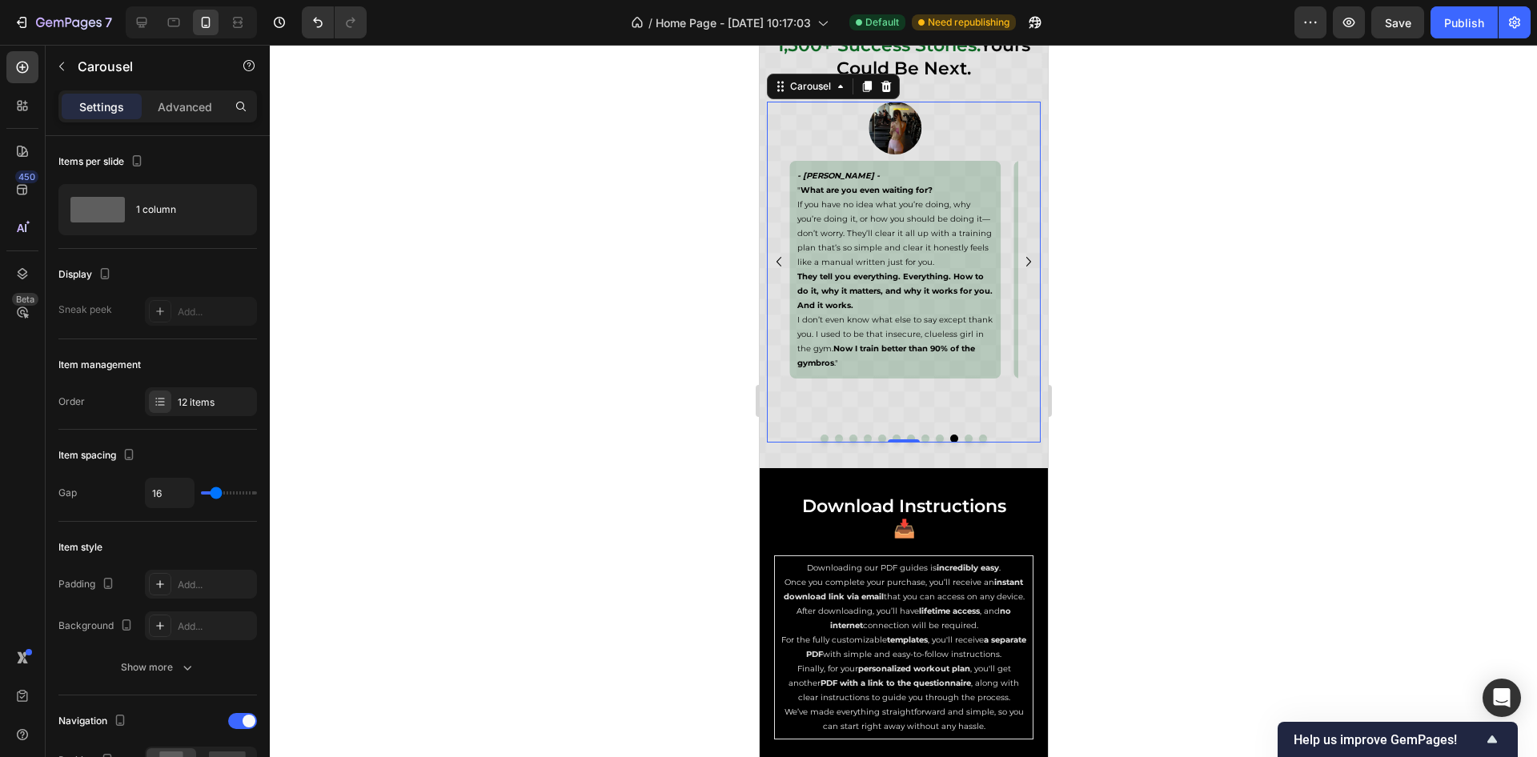
click at [1026, 262] on icon "Carousel Next Arrow" at bounding box center [1028, 262] width 5 height 10
click at [770, 261] on icon "Carousel Back Arrow" at bounding box center [778, 261] width 19 height 19
click at [1019, 255] on icon "Carousel Next Arrow" at bounding box center [1028, 261] width 19 height 19
click at [774, 258] on icon "Carousel Back Arrow" at bounding box center [778, 261] width 19 height 19
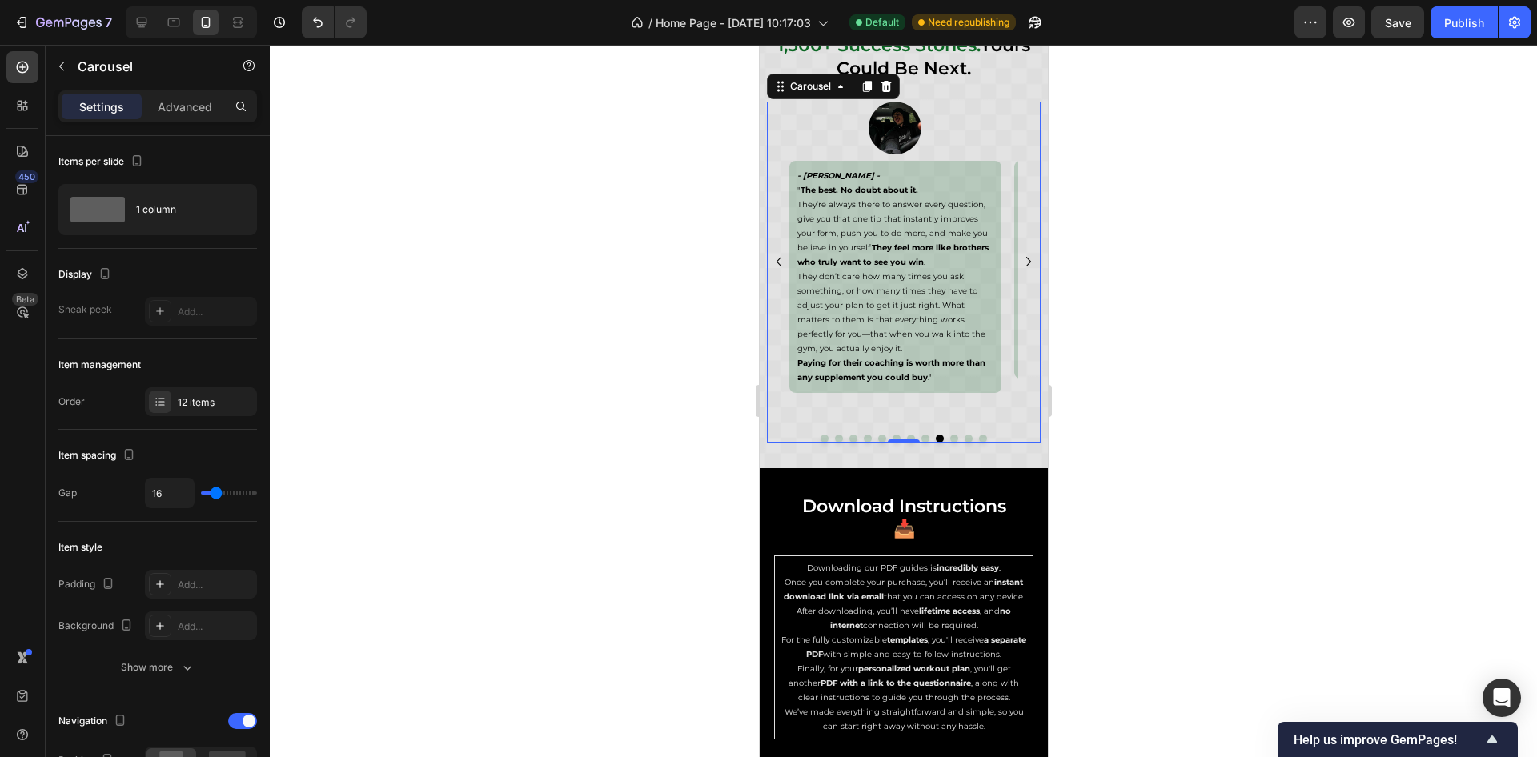
click at [774, 258] on icon "Carousel Back Arrow" at bounding box center [778, 261] width 19 height 19
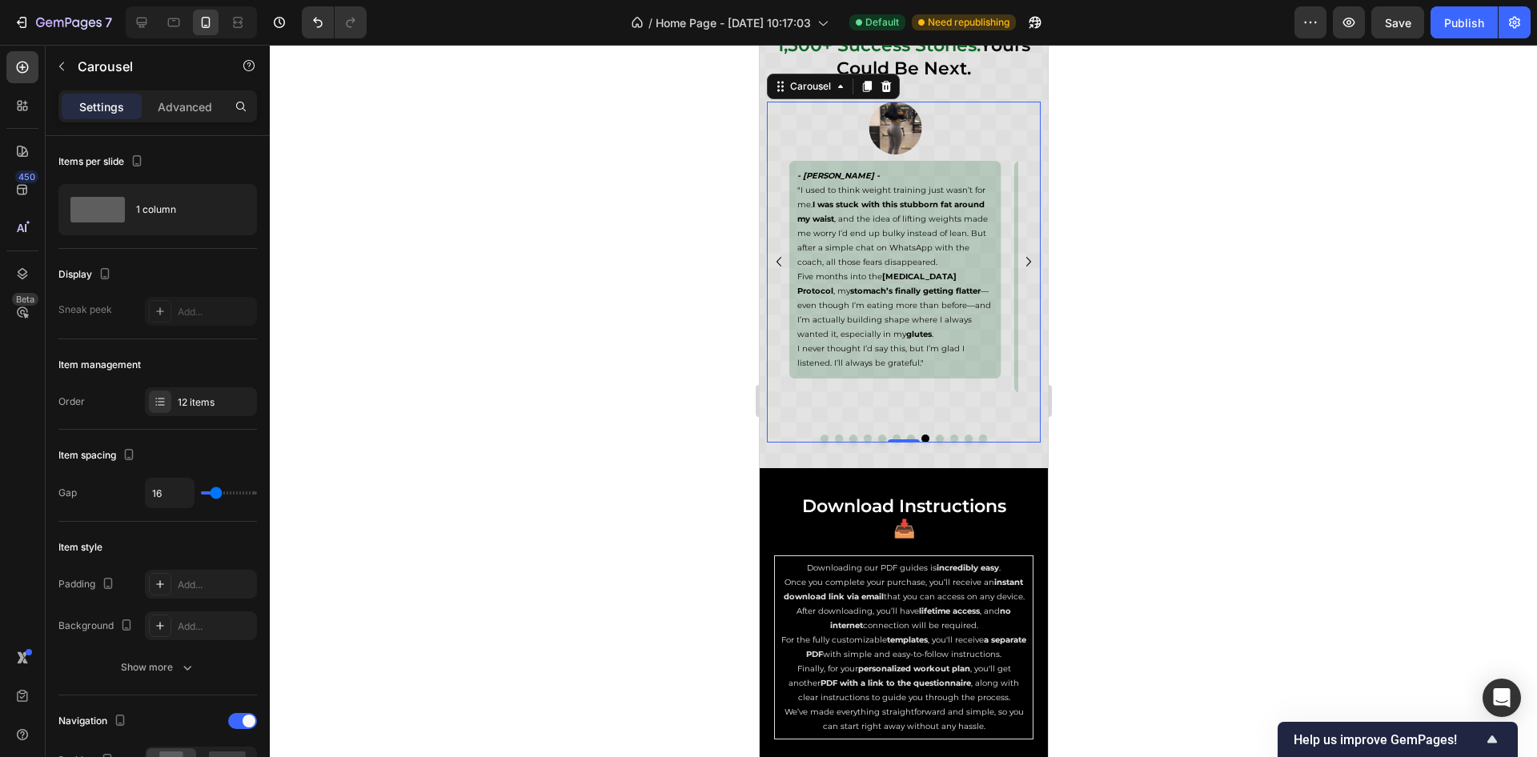
click at [774, 258] on icon "Carousel Back Arrow" at bounding box center [778, 261] width 19 height 19
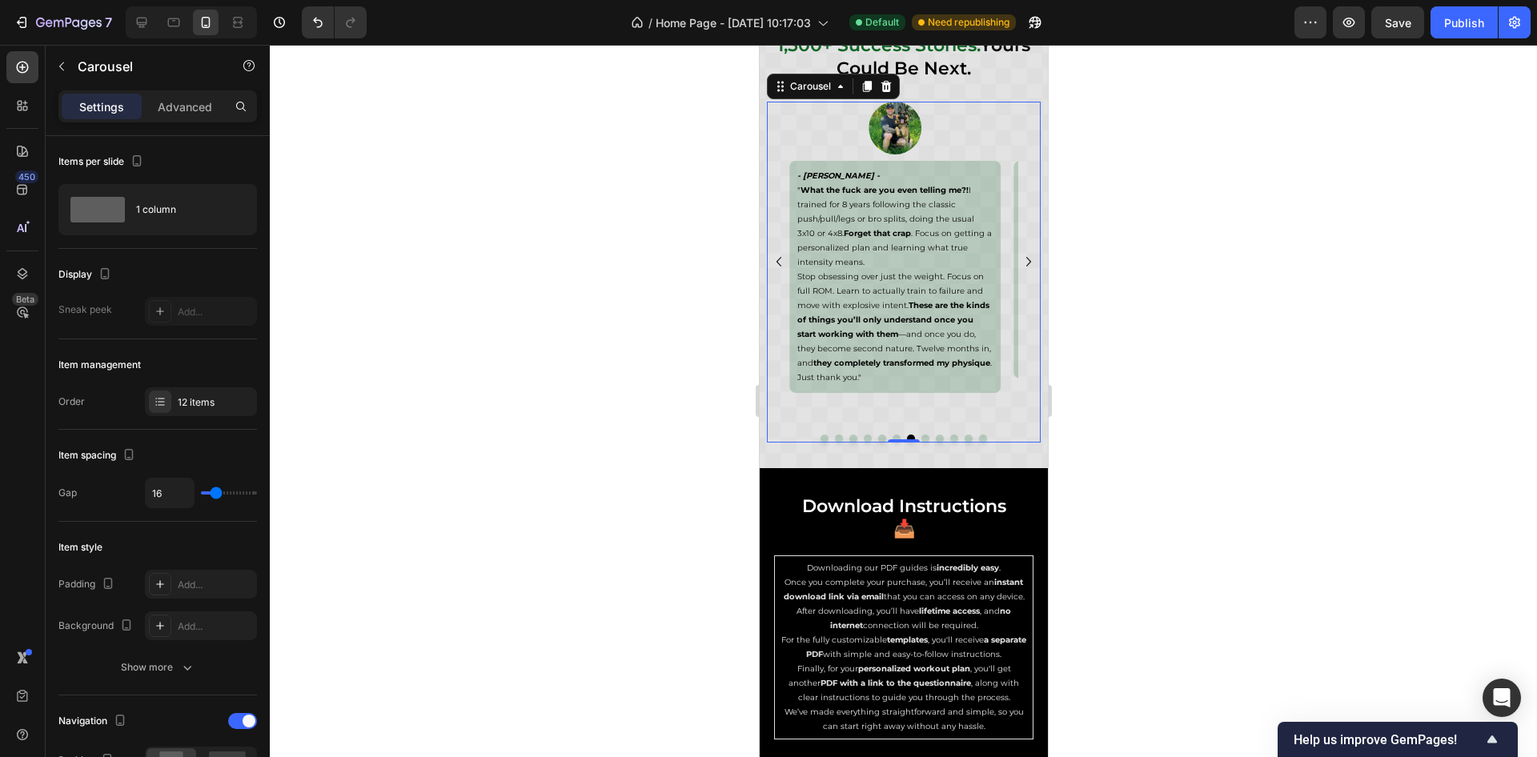
click at [778, 256] on icon "Carousel Back Arrow" at bounding box center [778, 261] width 19 height 19
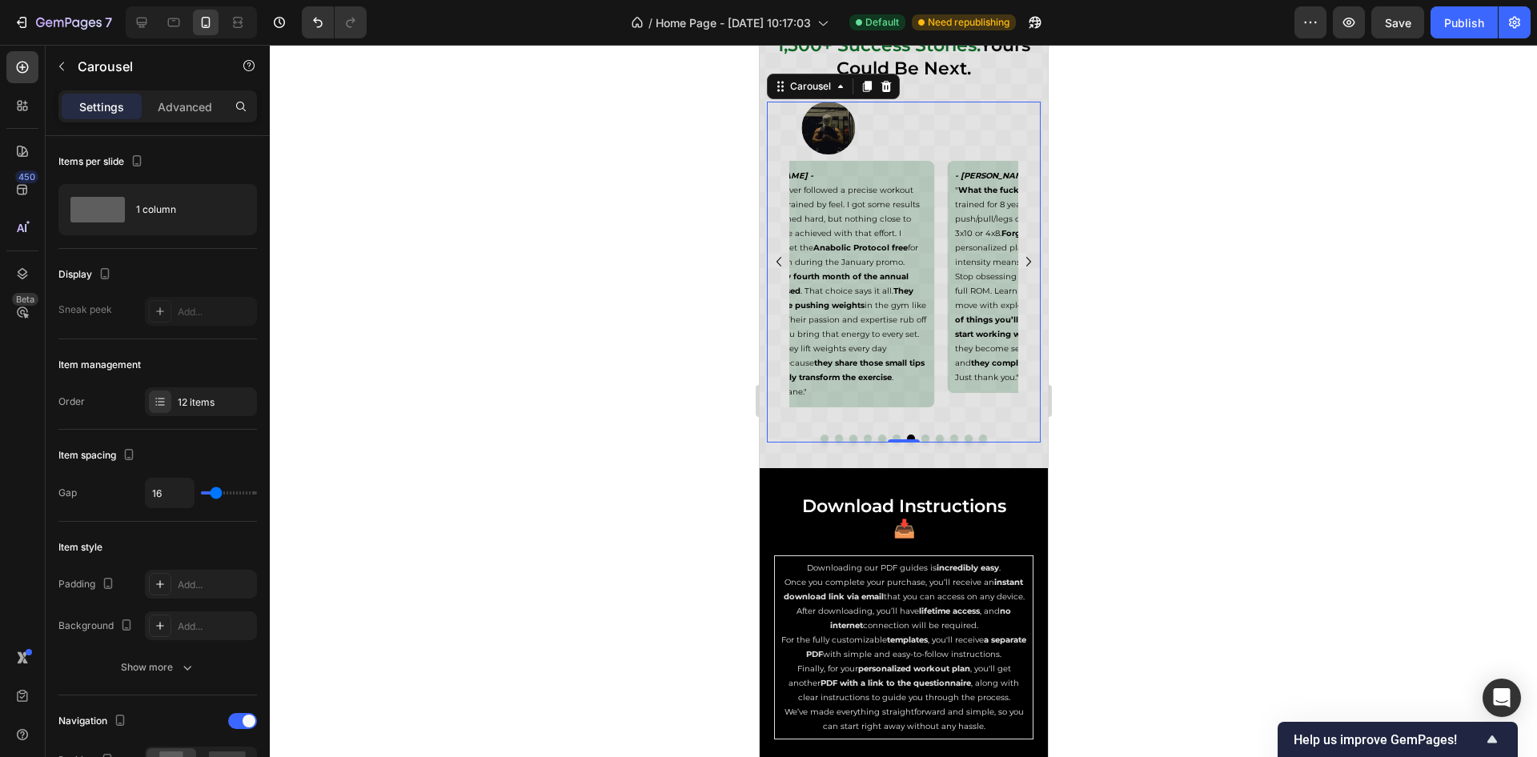
click at [778, 256] on icon "Carousel Back Arrow" at bounding box center [778, 261] width 19 height 19
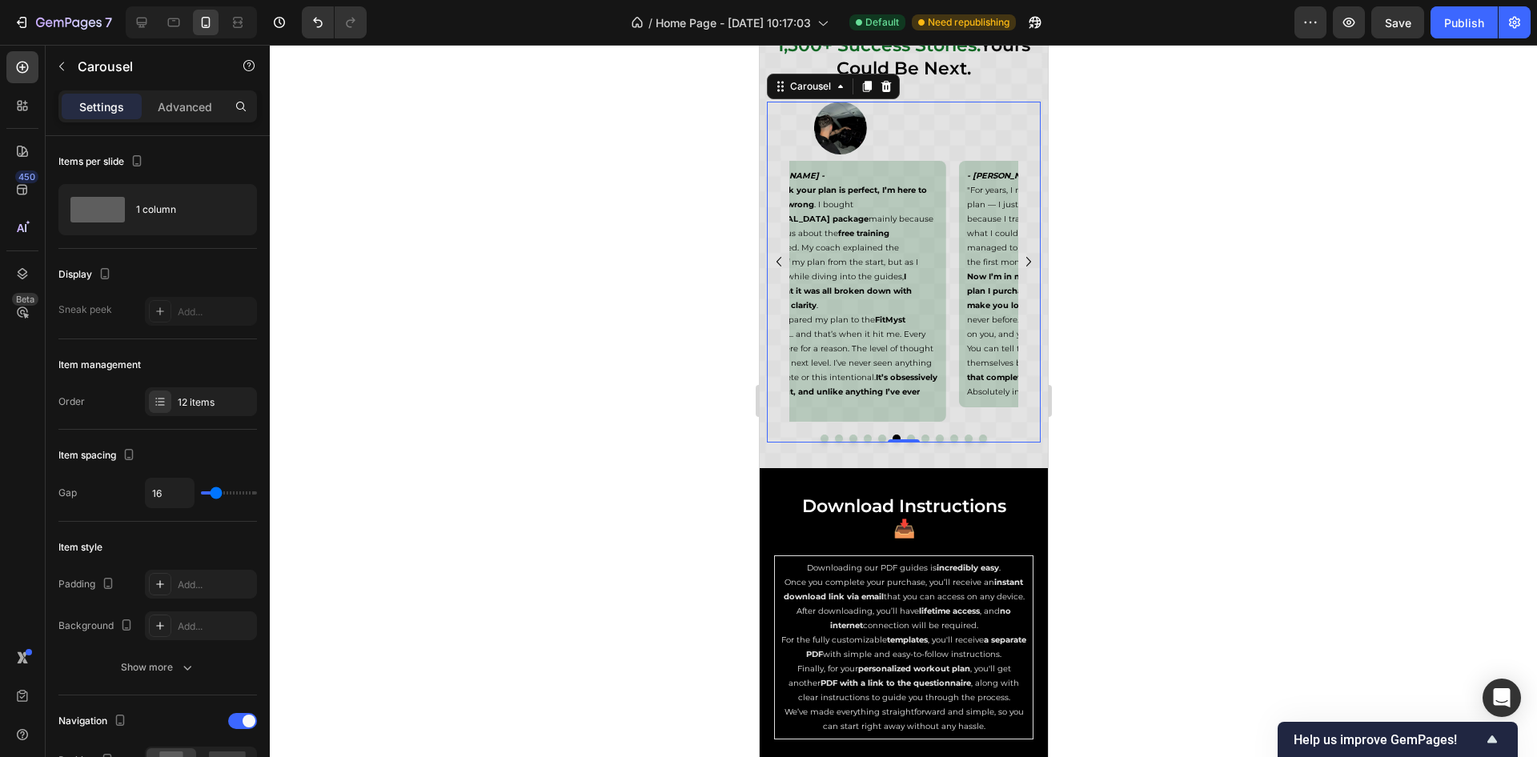
click at [778, 256] on icon "Carousel Back Arrow" at bounding box center [778, 261] width 19 height 19
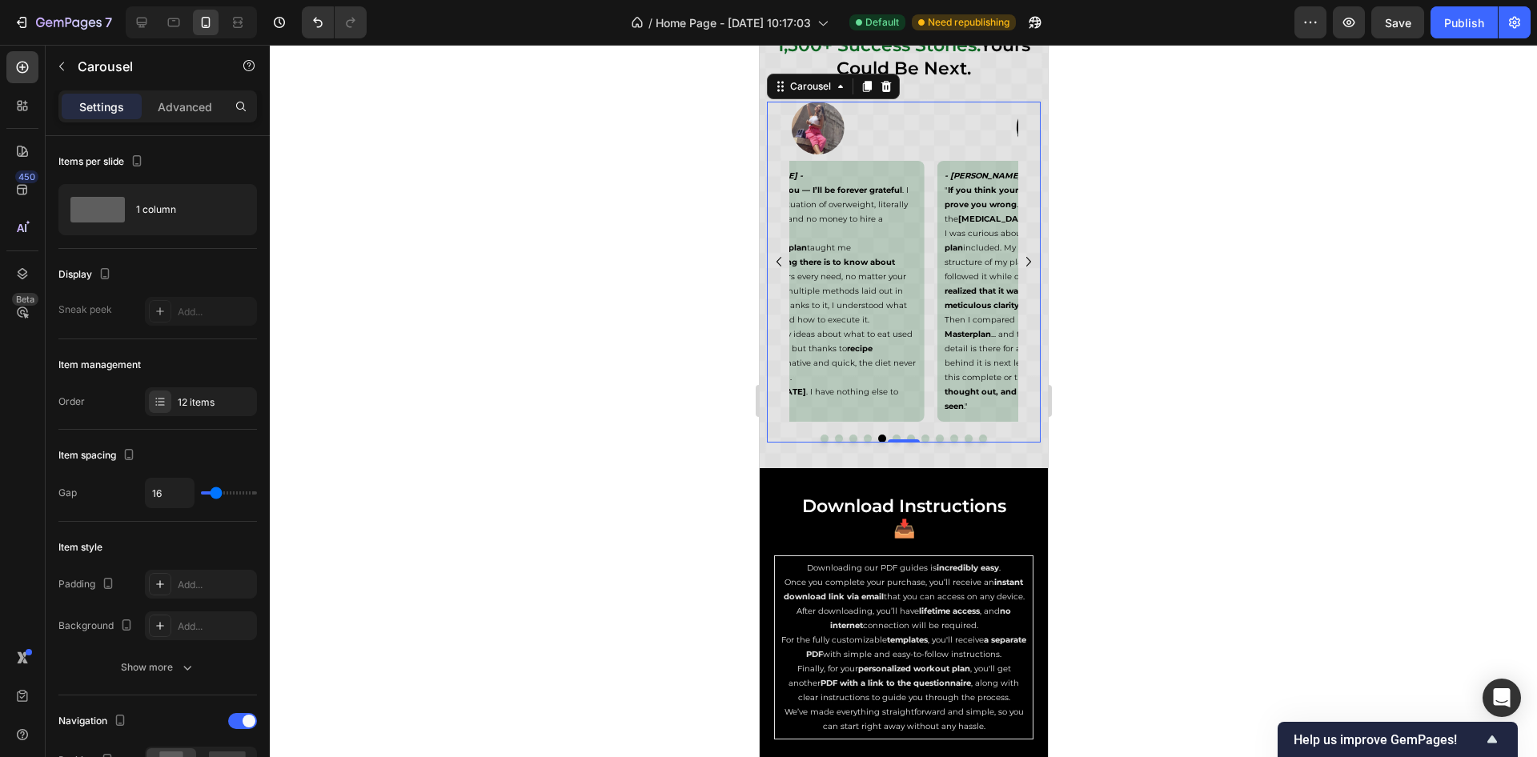
click at [778, 256] on icon "Carousel Back Arrow" at bounding box center [778, 261] width 19 height 19
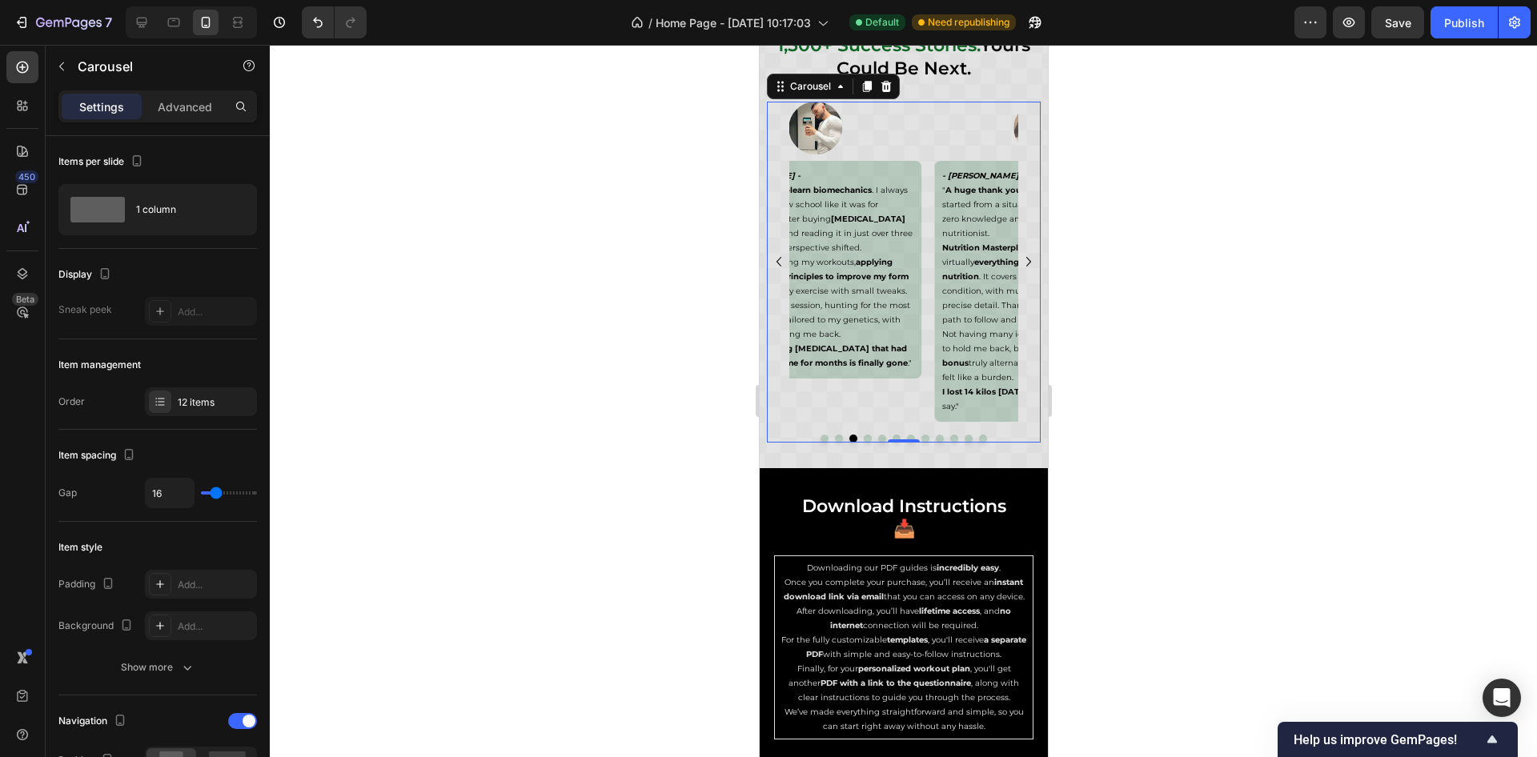
click at [778, 256] on icon "Carousel Back Arrow" at bounding box center [778, 261] width 19 height 19
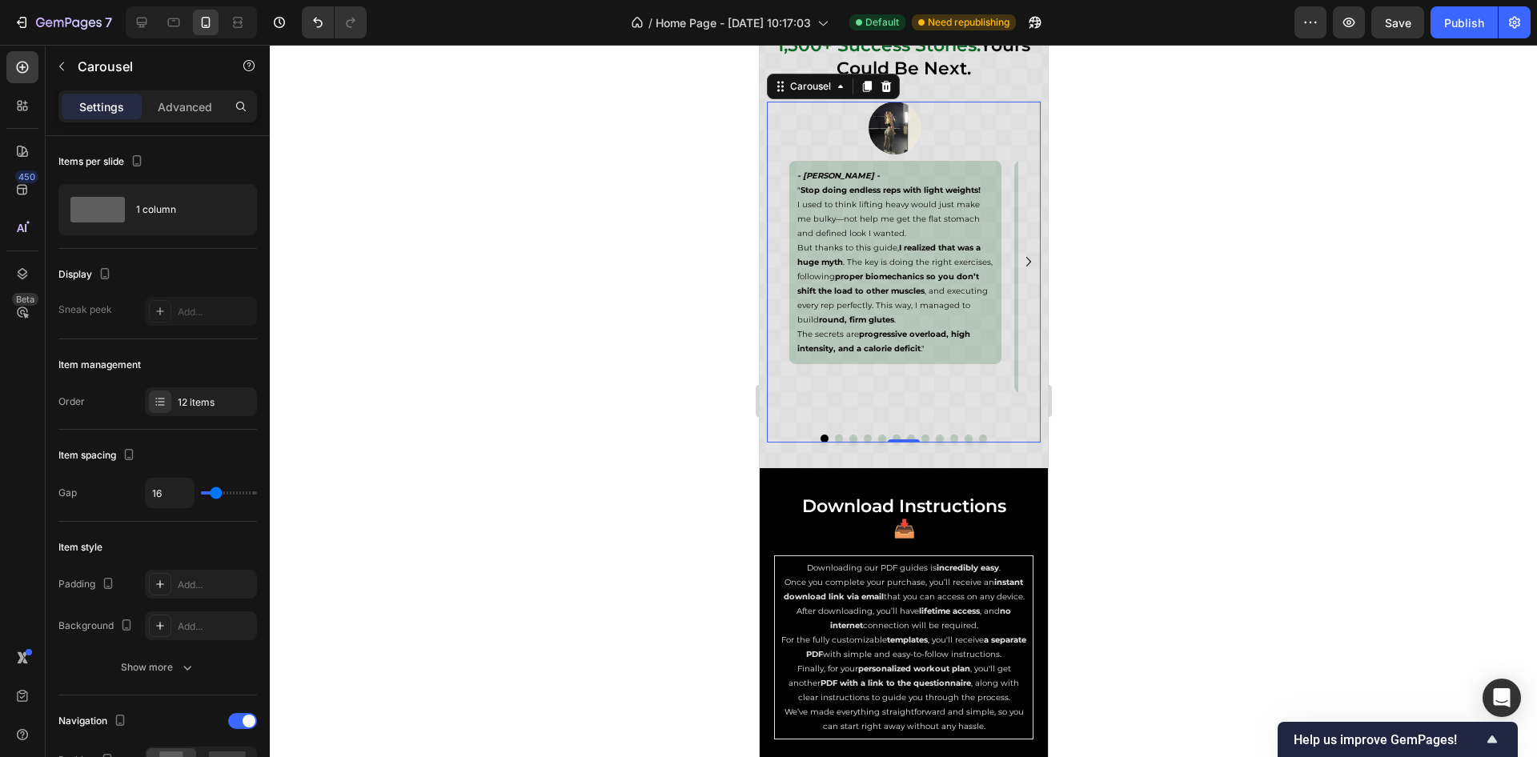
click at [1019, 258] on icon "Carousel Next Arrow" at bounding box center [1028, 261] width 19 height 19
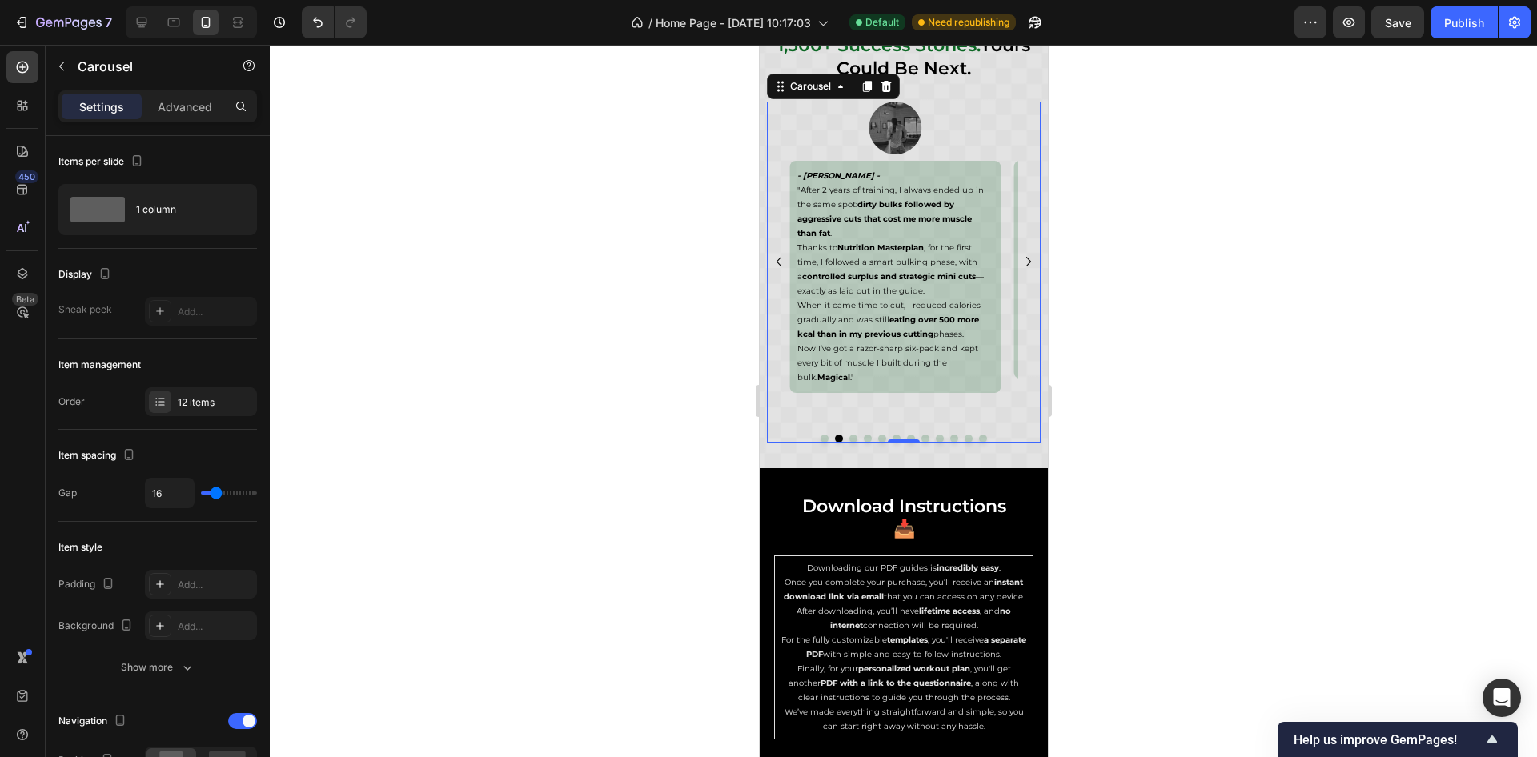
click at [1019, 258] on icon "Carousel Next Arrow" at bounding box center [1028, 261] width 19 height 19
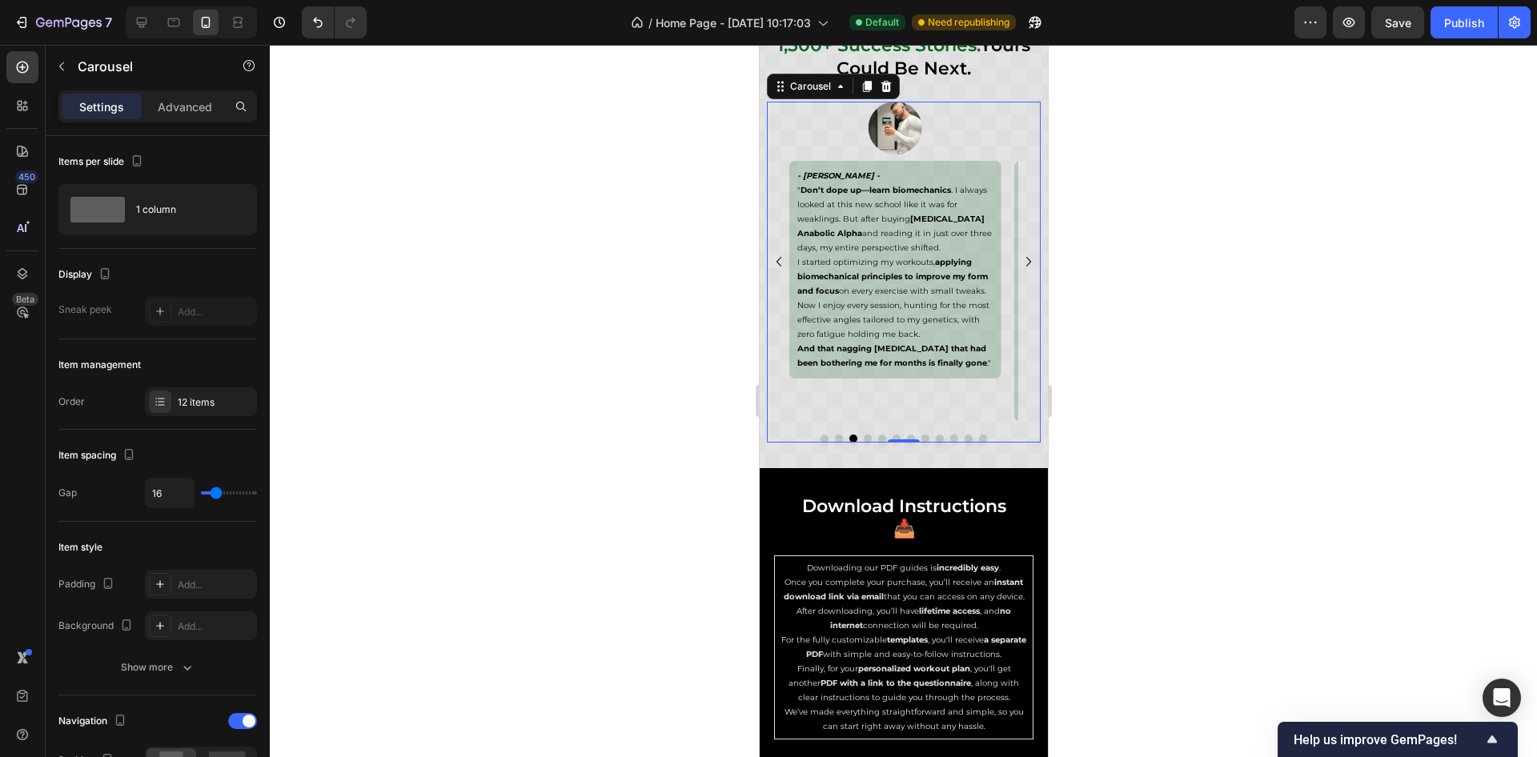
click at [1019, 258] on icon "Carousel Next Arrow" at bounding box center [1028, 261] width 19 height 19
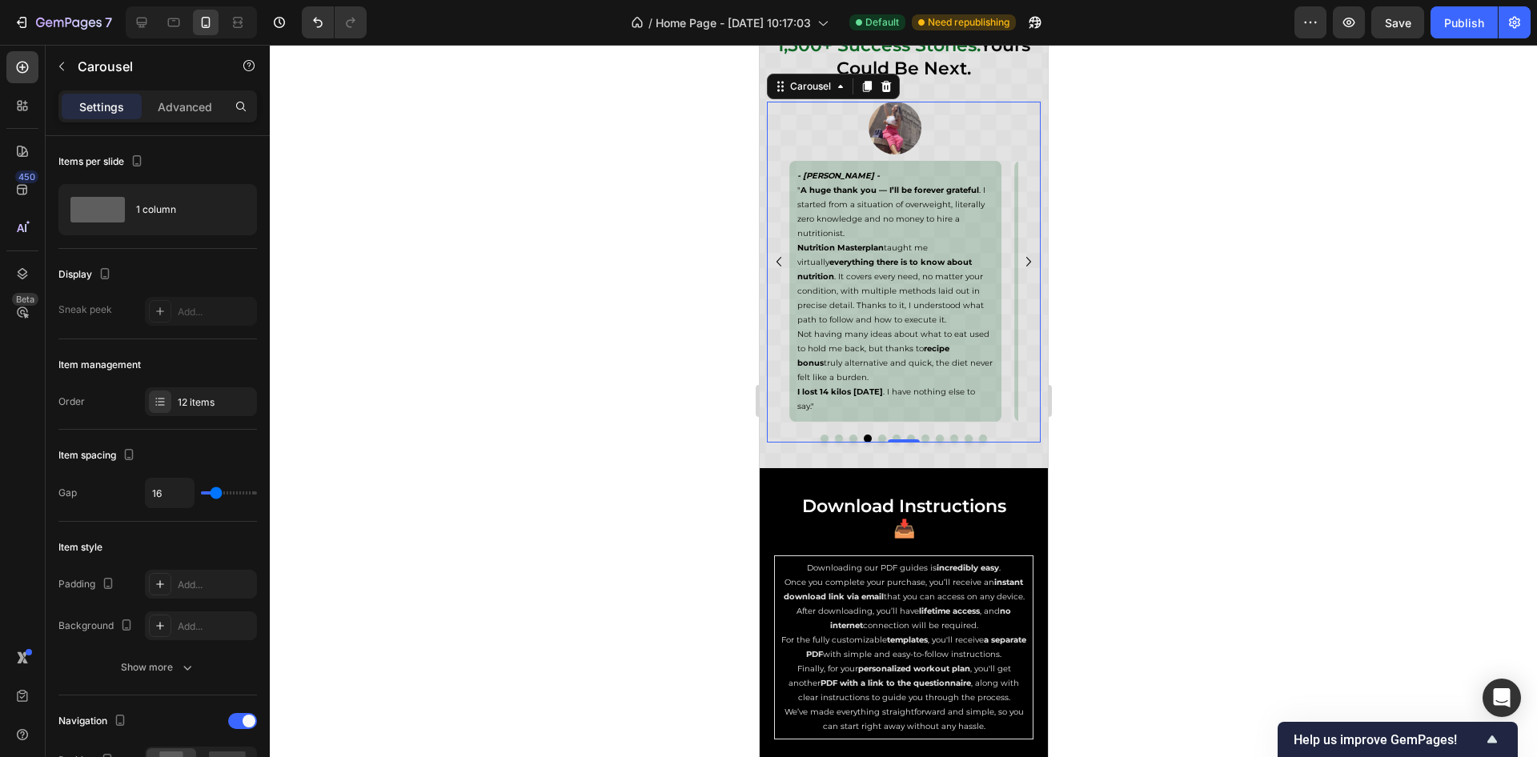
click at [1019, 258] on icon "Carousel Next Arrow" at bounding box center [1028, 261] width 19 height 19
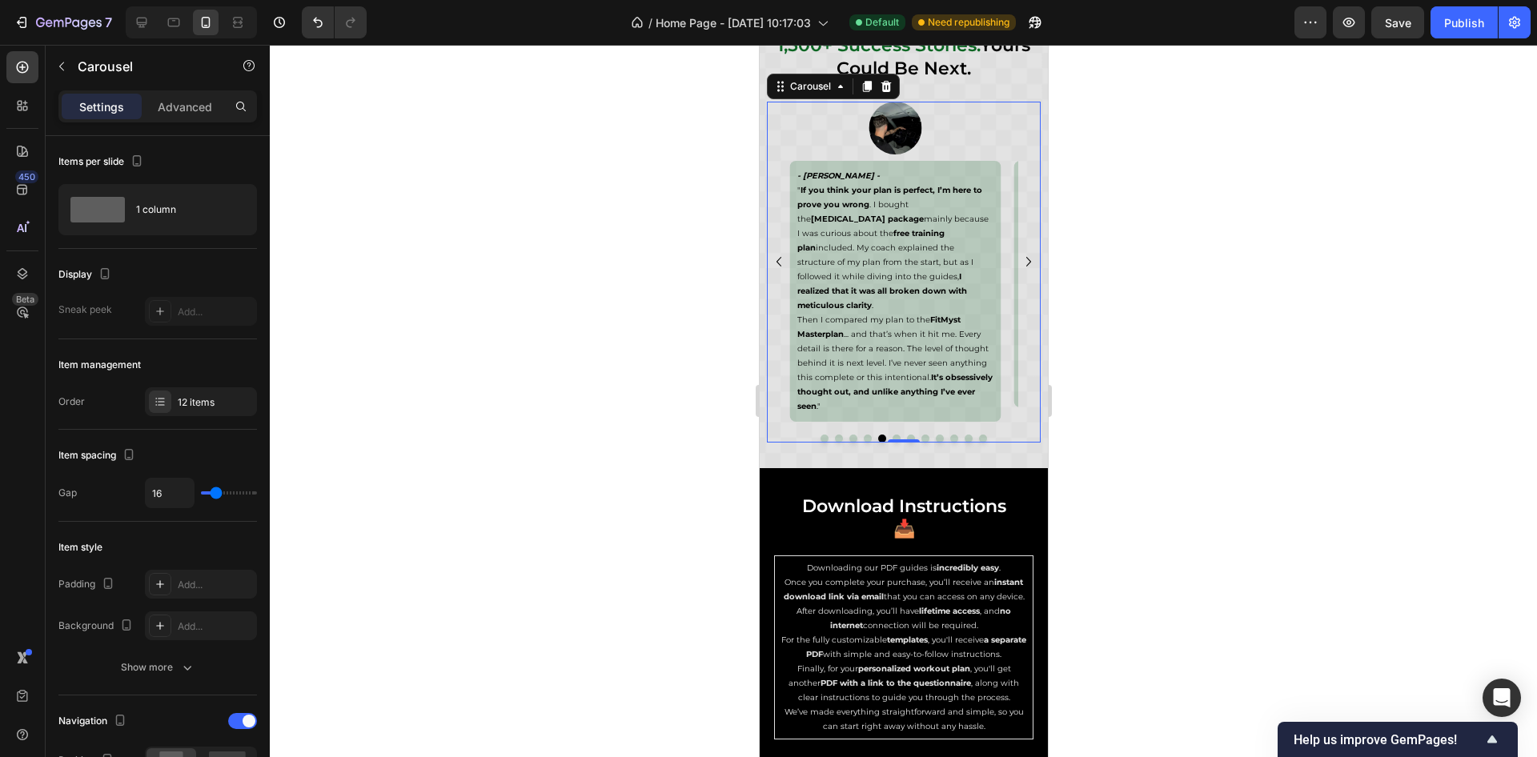
click at [1019, 258] on icon "Carousel Next Arrow" at bounding box center [1028, 261] width 19 height 19
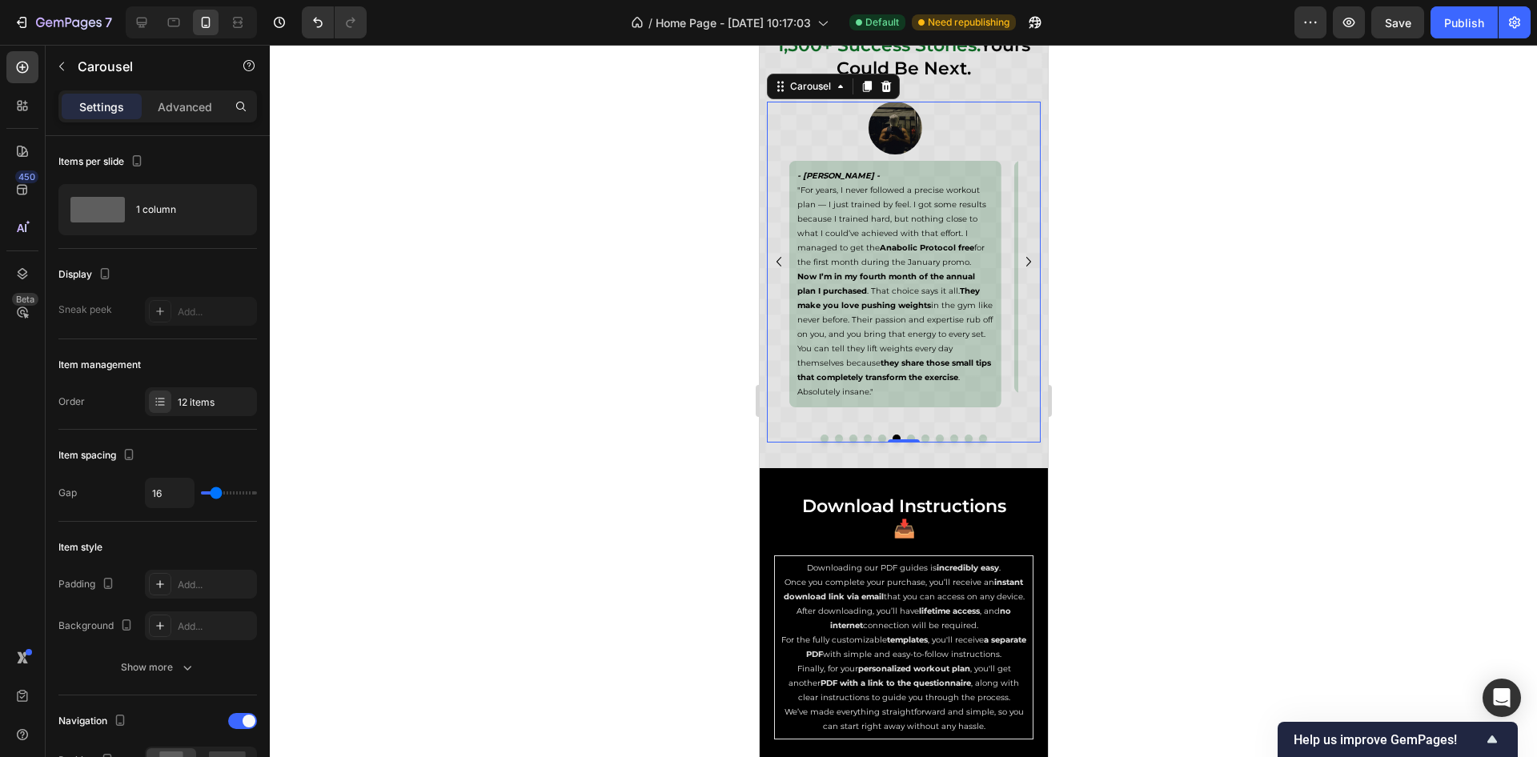
click at [1026, 259] on icon "Carousel Next Arrow" at bounding box center [1028, 262] width 5 height 10
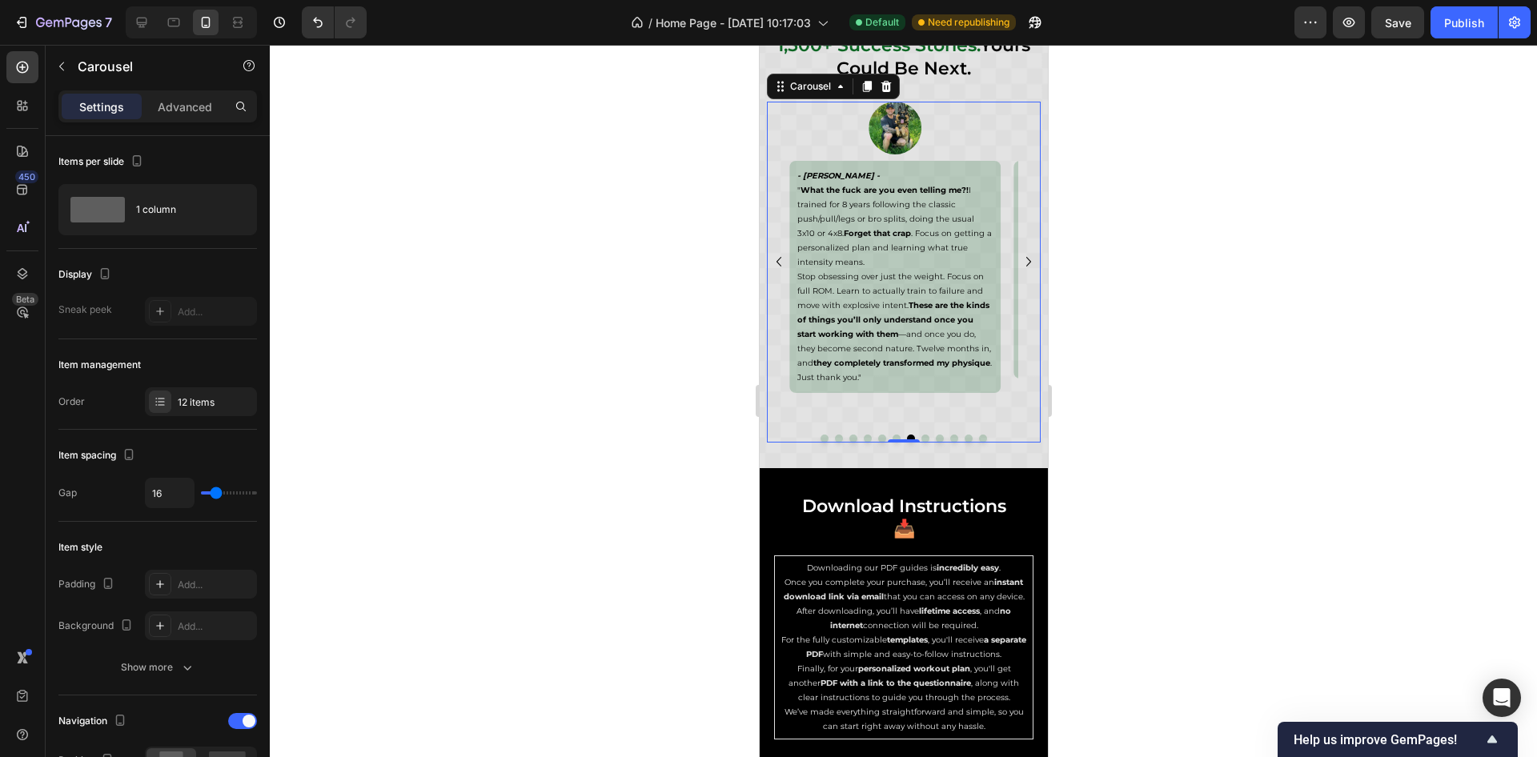
click at [1026, 259] on icon "Carousel Next Arrow" at bounding box center [1028, 262] width 5 height 10
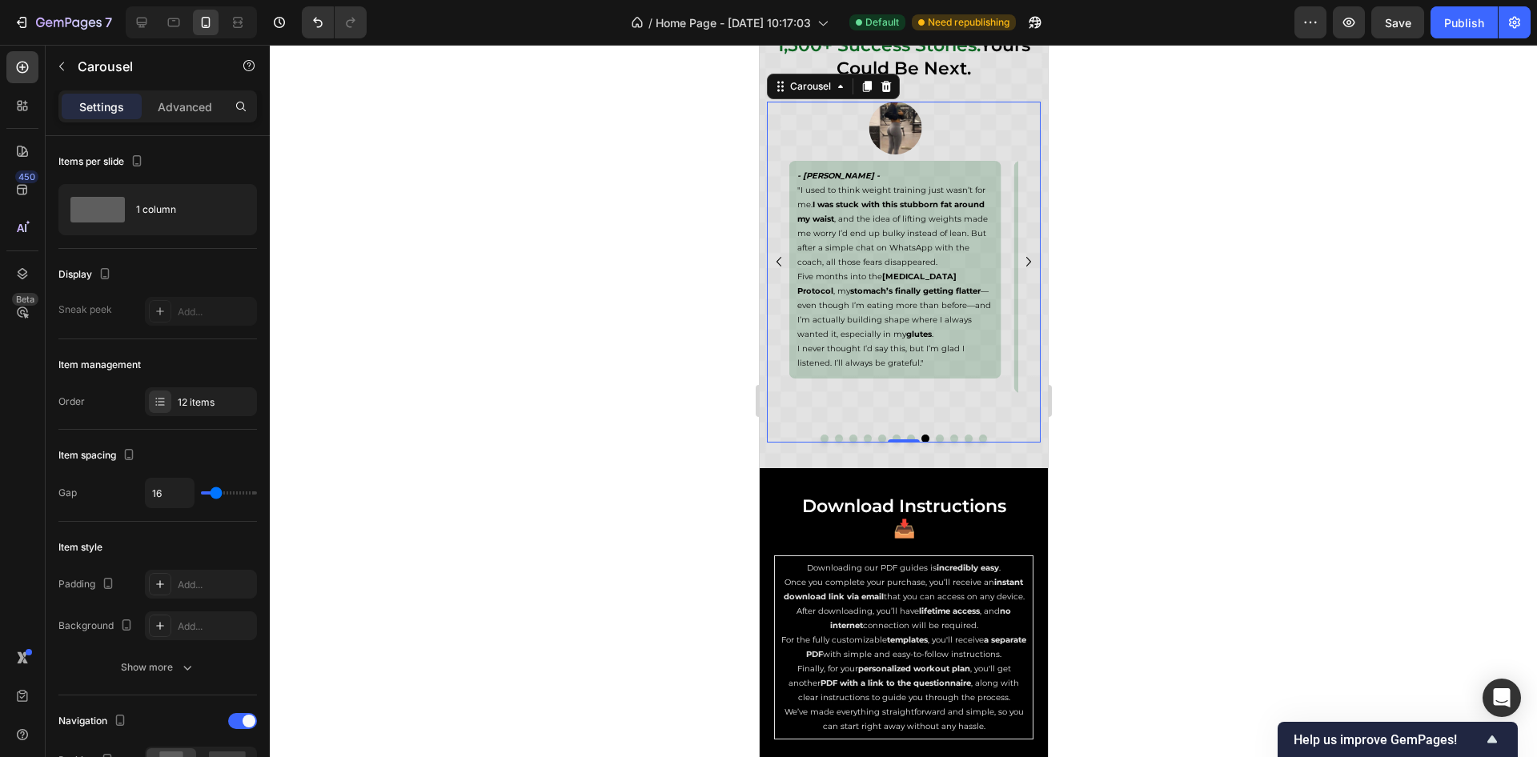
click at [1026, 259] on icon "Carousel Next Arrow" at bounding box center [1028, 262] width 5 height 10
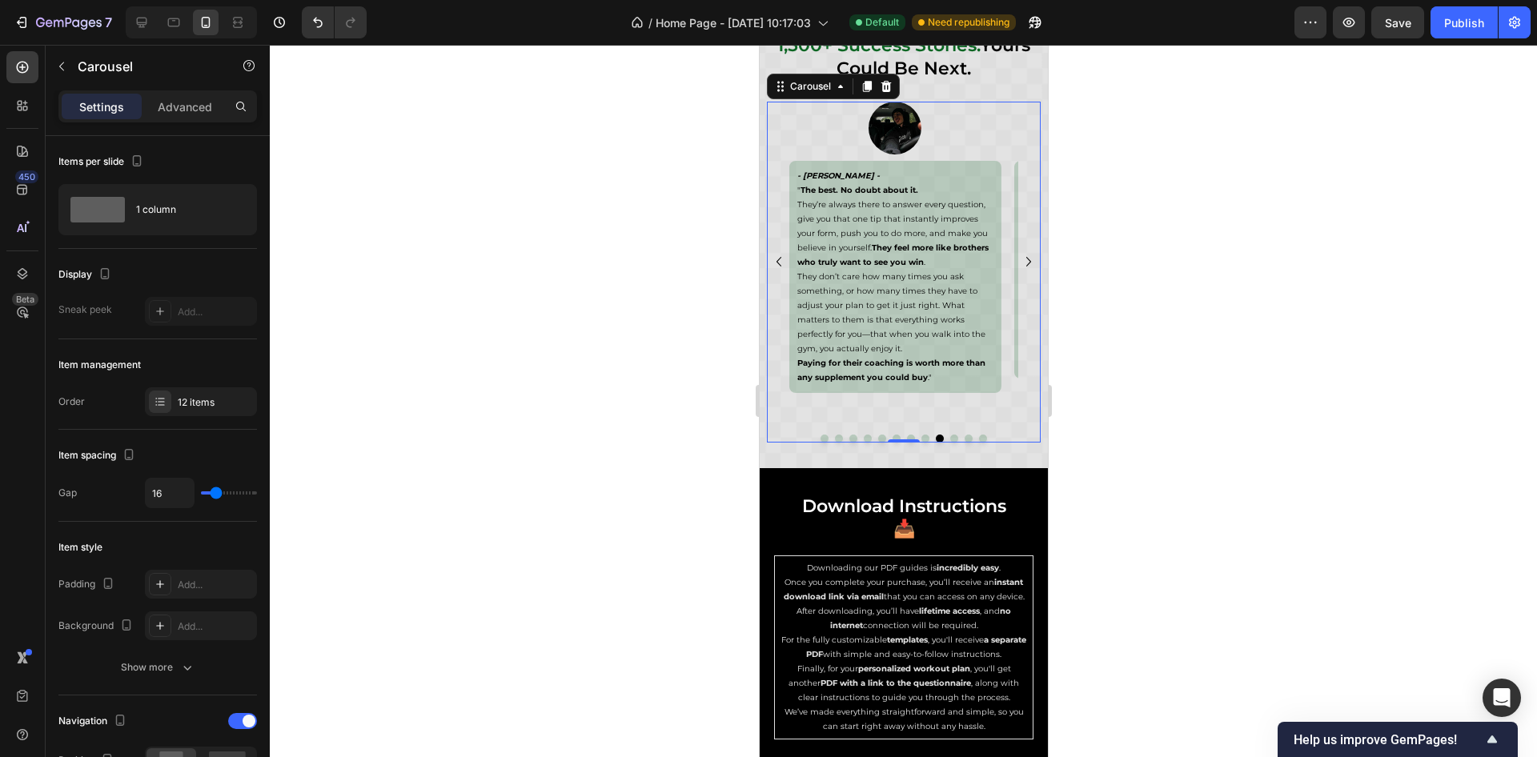
click at [779, 259] on icon "Carousel Back Arrow" at bounding box center [778, 261] width 19 height 19
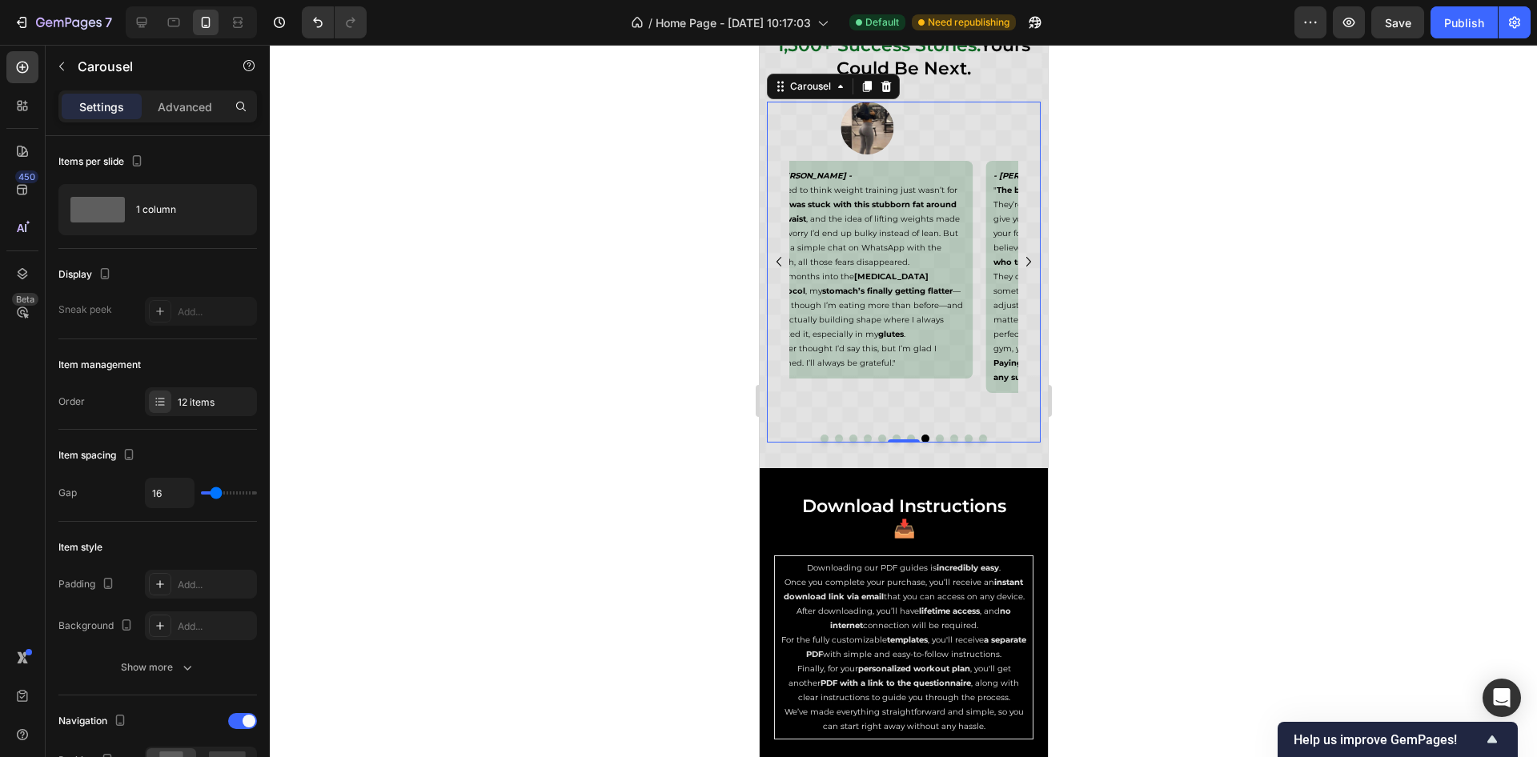
click at [779, 259] on icon "Carousel Back Arrow" at bounding box center [778, 261] width 19 height 19
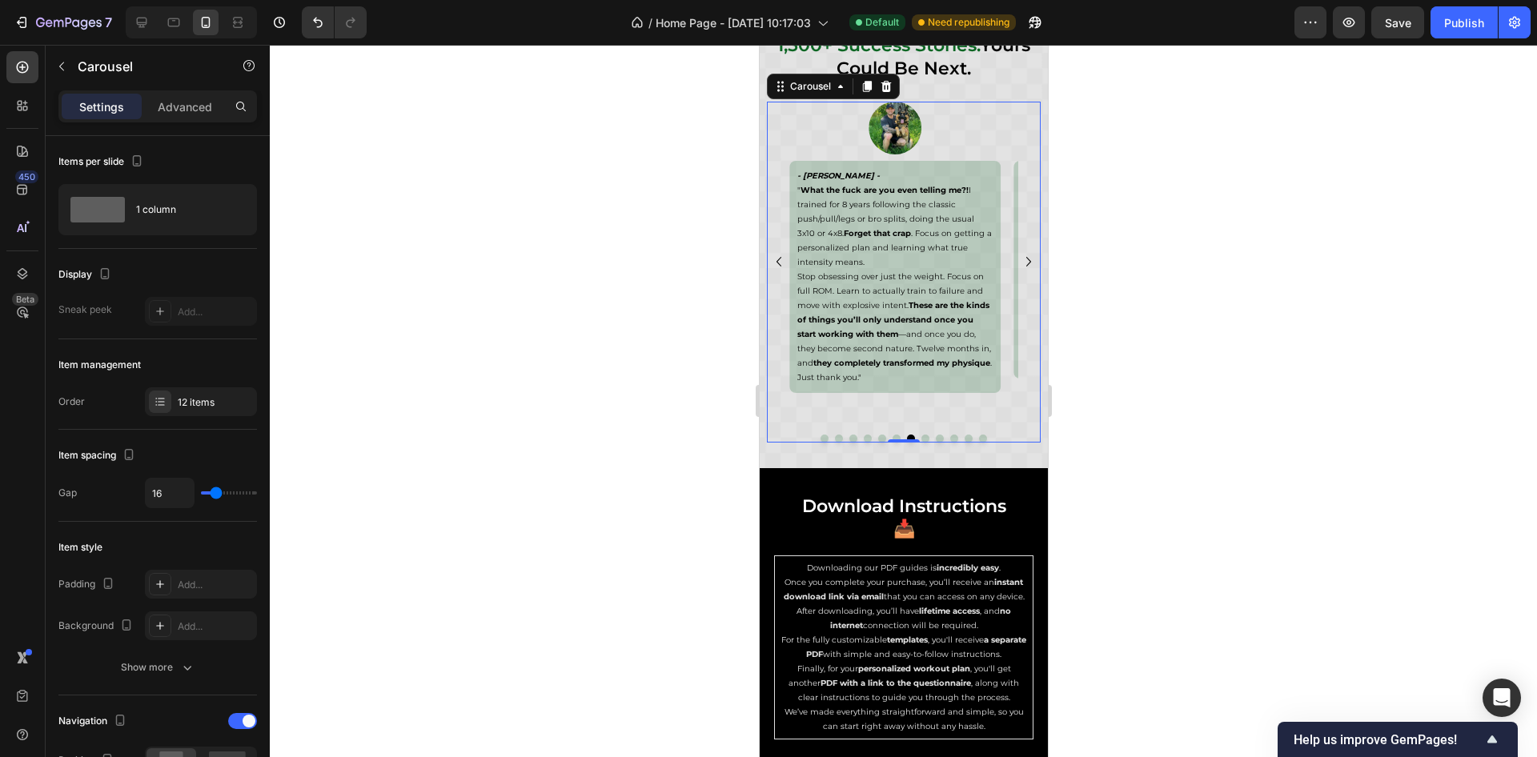
click at [1019, 267] on icon "Carousel Next Arrow" at bounding box center [1028, 261] width 19 height 19
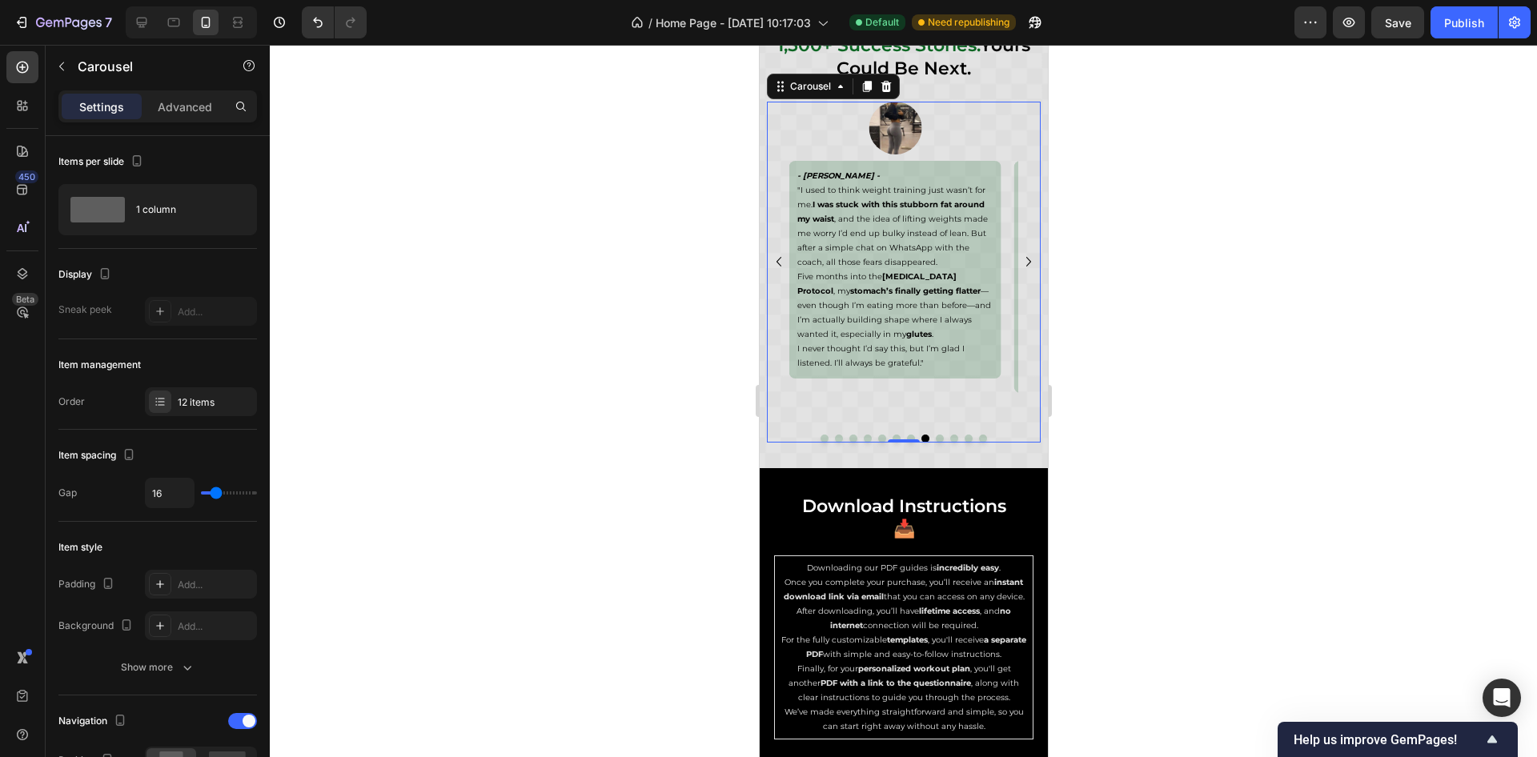
click at [1026, 264] on icon "Carousel Next Arrow" at bounding box center [1028, 262] width 5 height 10
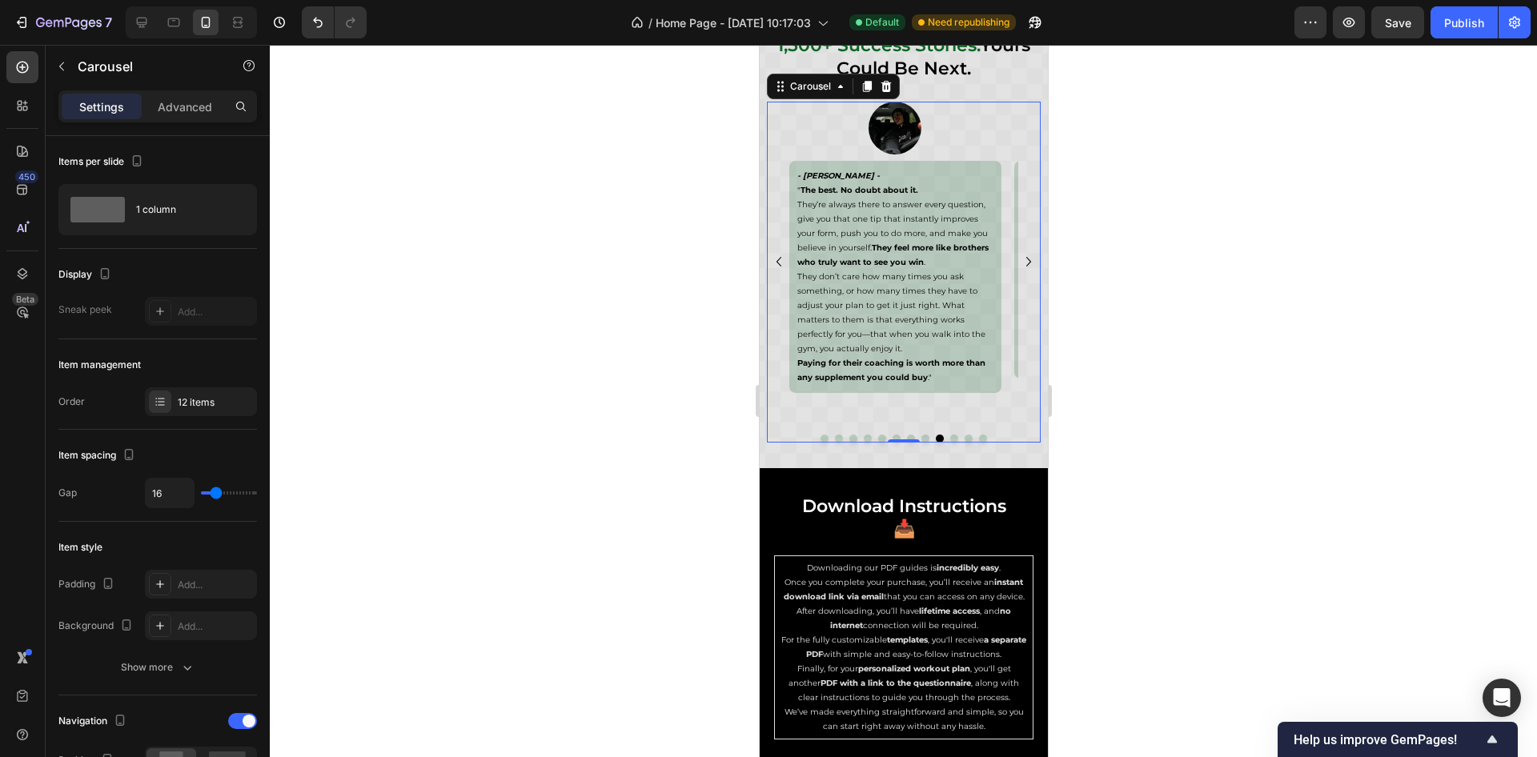
click at [777, 262] on icon "Carousel Back Arrow" at bounding box center [778, 262] width 5 height 10
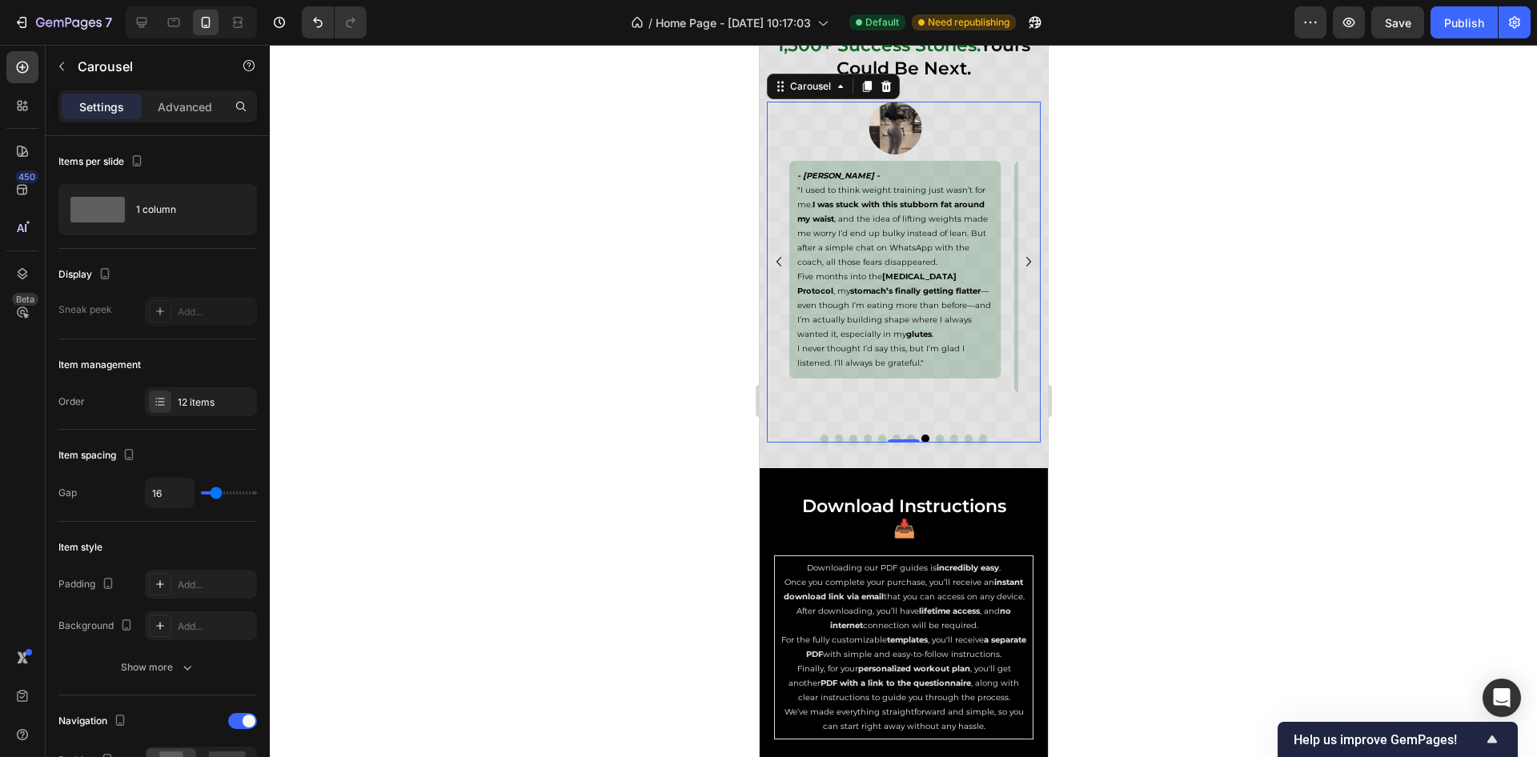
click at [777, 262] on icon "Carousel Back Arrow" at bounding box center [778, 262] width 5 height 10
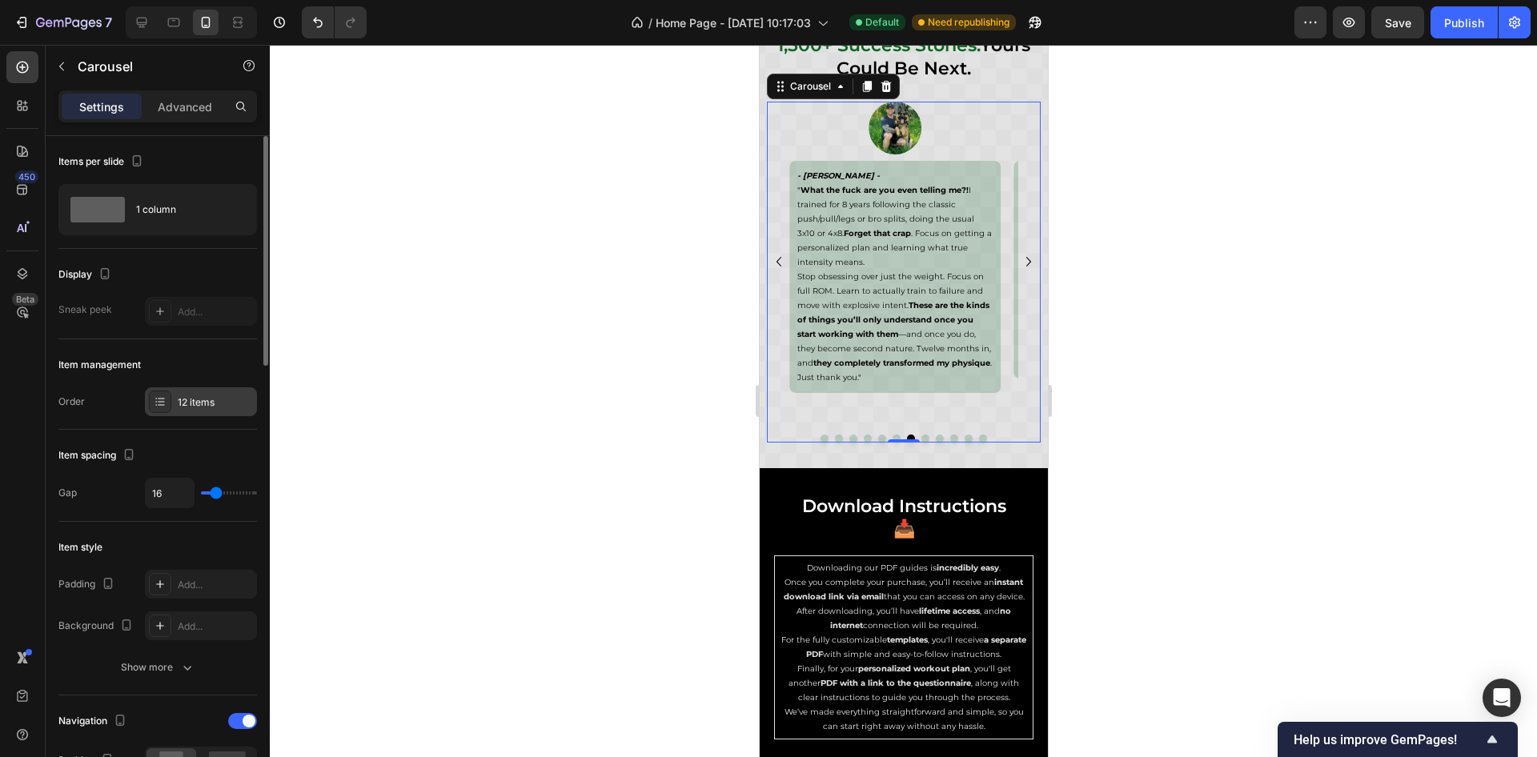
click at [194, 408] on div "12 items" at bounding box center [215, 403] width 75 height 14
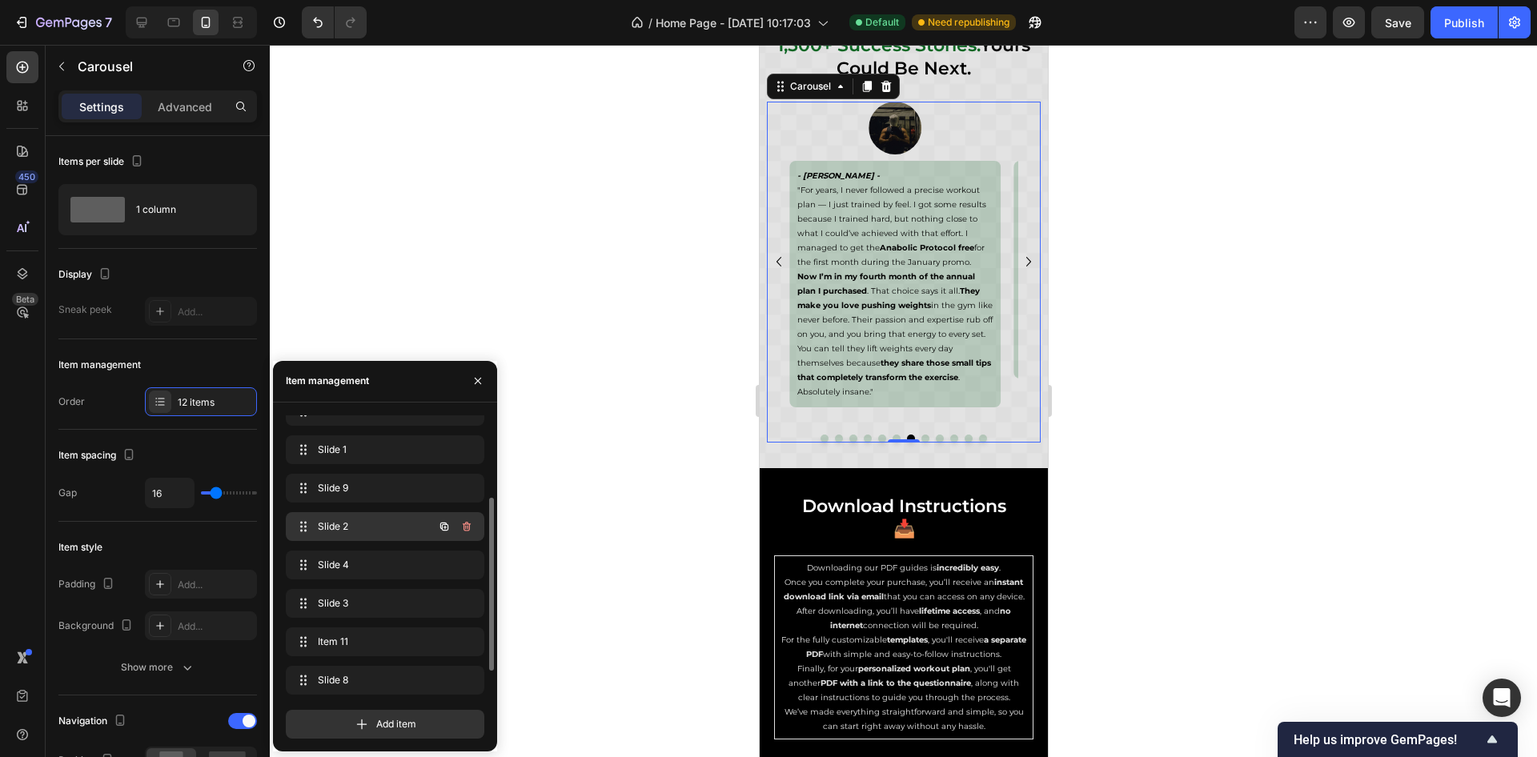
scroll to position [0, 0]
drag, startPoint x: 298, startPoint y: 583, endPoint x: 354, endPoint y: 554, distance: 63.0
drag, startPoint x: 305, startPoint y: 564, endPoint x: 342, endPoint y: 526, distance: 52.7
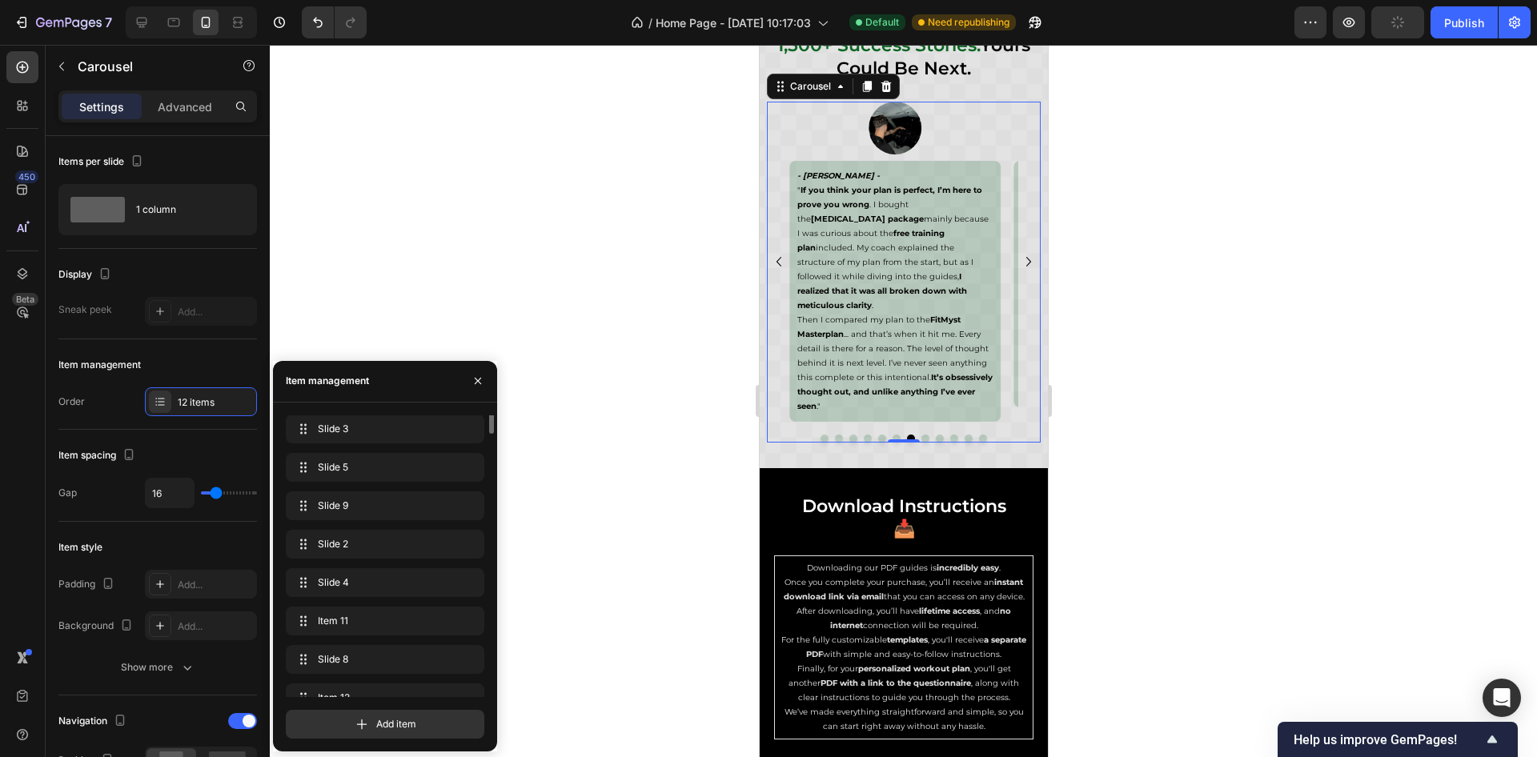
scroll to position [0, 0]
drag, startPoint x: 303, startPoint y: 589, endPoint x: 22, endPoint y: 217, distance: 465.4
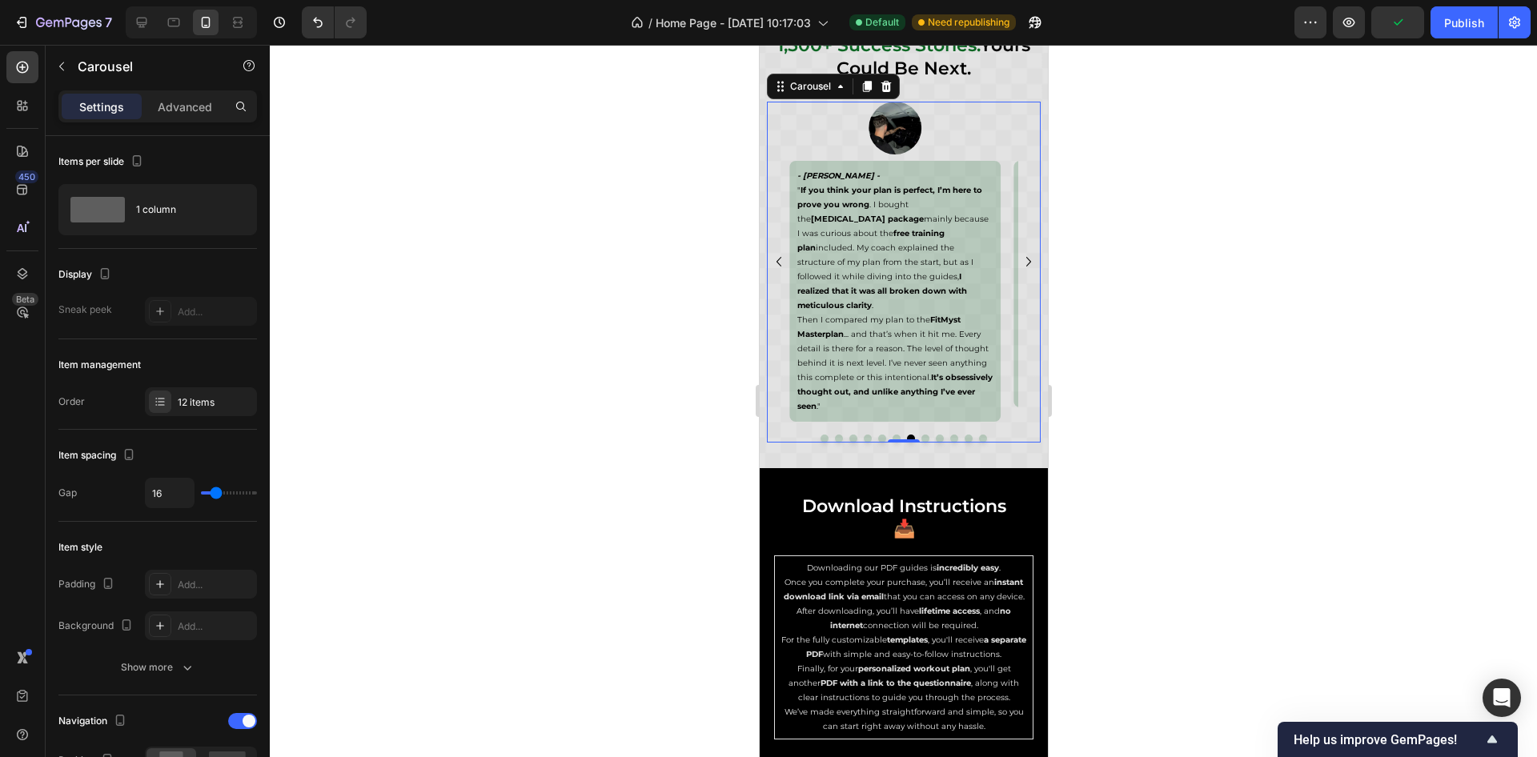
click at [782, 262] on icon "Carousel Back Arrow" at bounding box center [778, 261] width 19 height 19
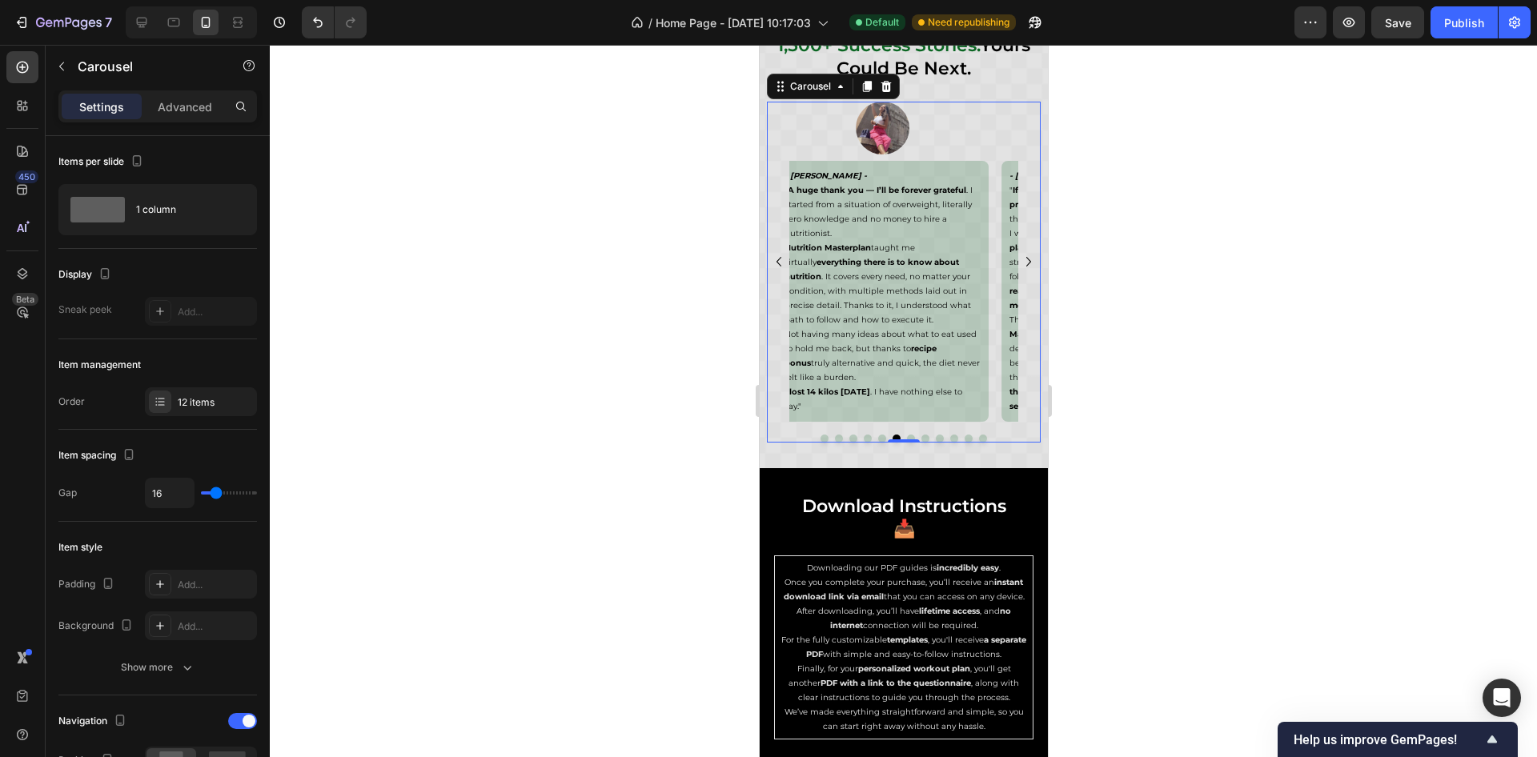
click at [782, 262] on icon "Carousel Back Arrow" at bounding box center [778, 261] width 19 height 19
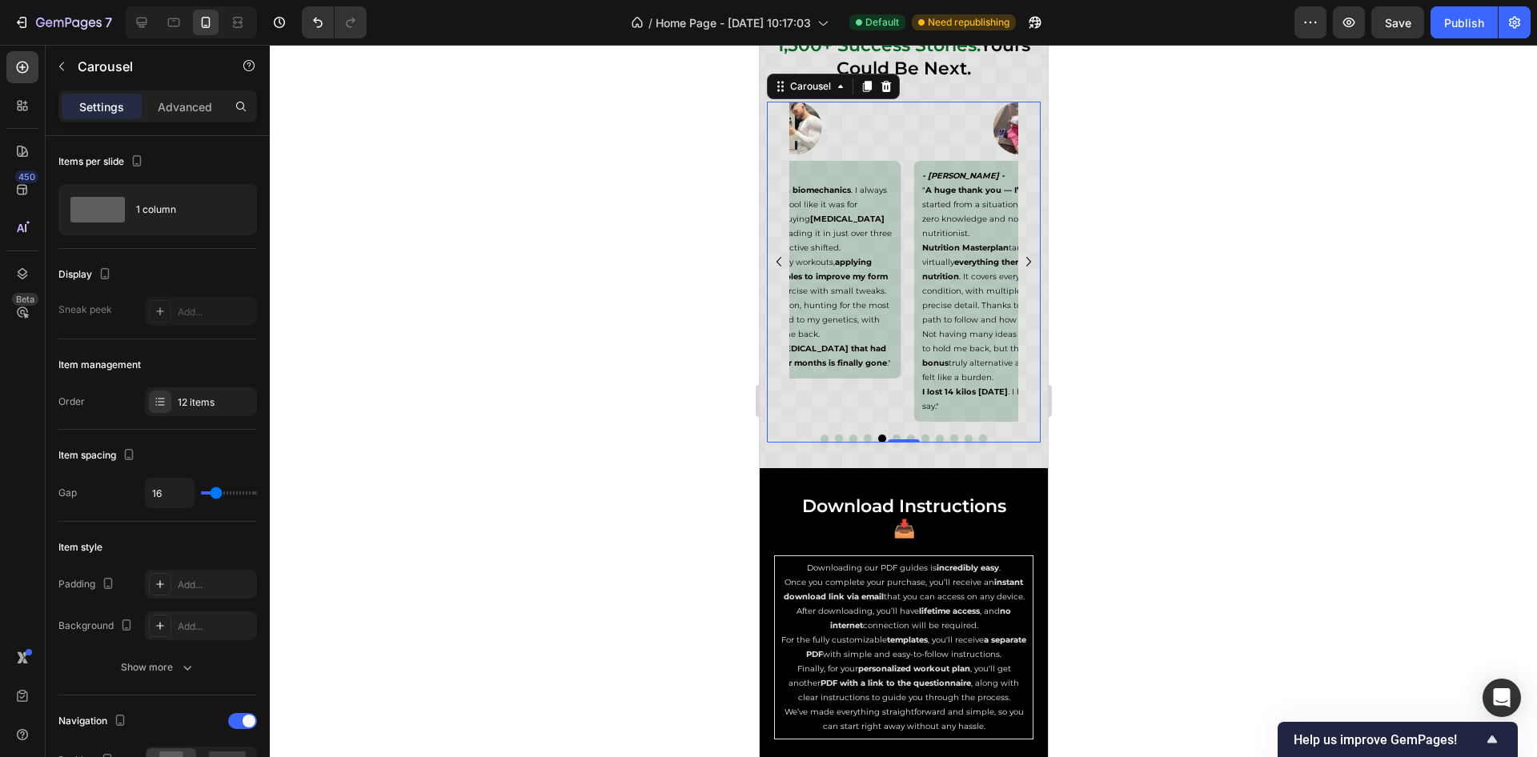
click at [780, 262] on icon "Carousel Back Arrow" at bounding box center [778, 261] width 19 height 19
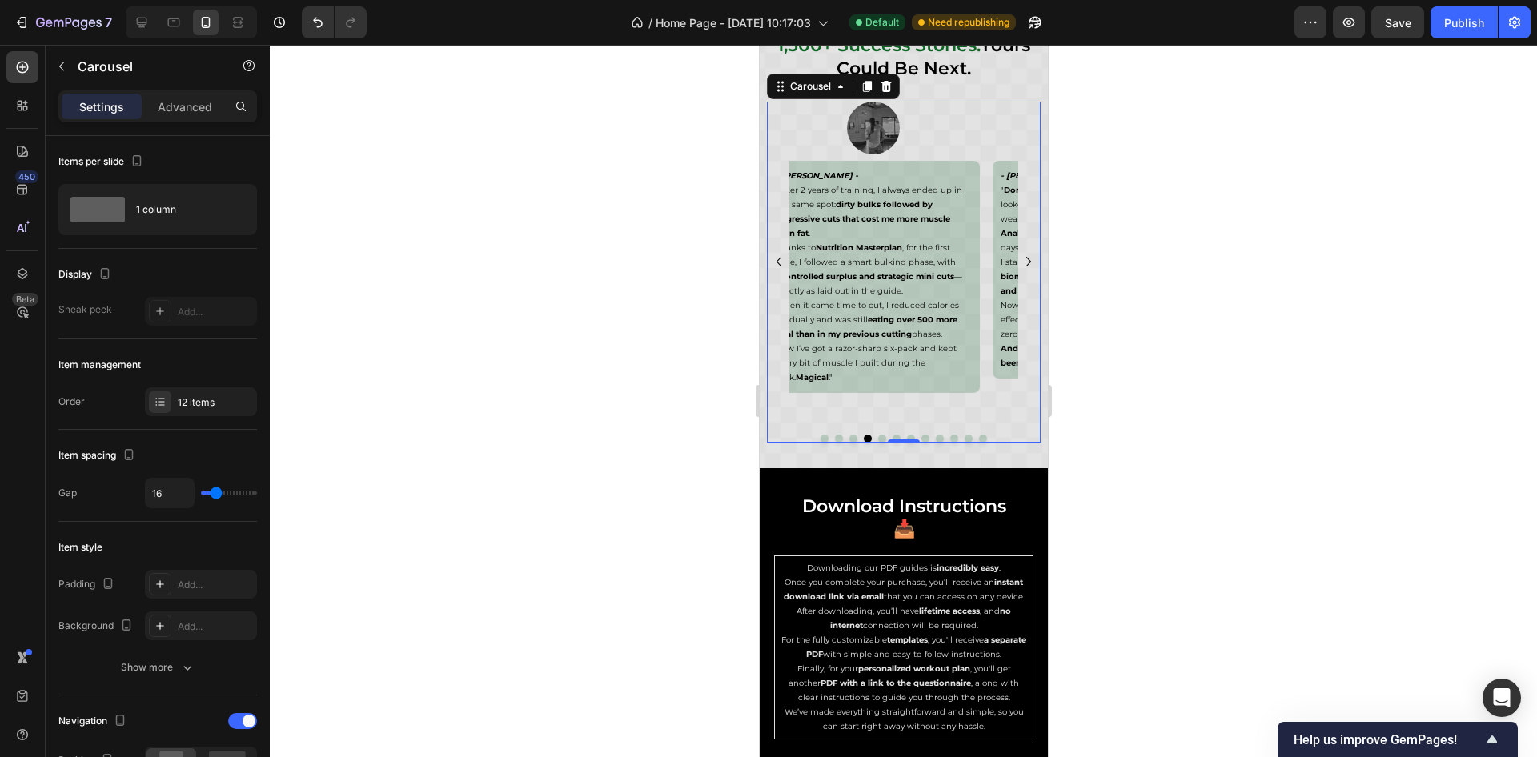
click at [780, 262] on icon "Carousel Back Arrow" at bounding box center [778, 261] width 19 height 19
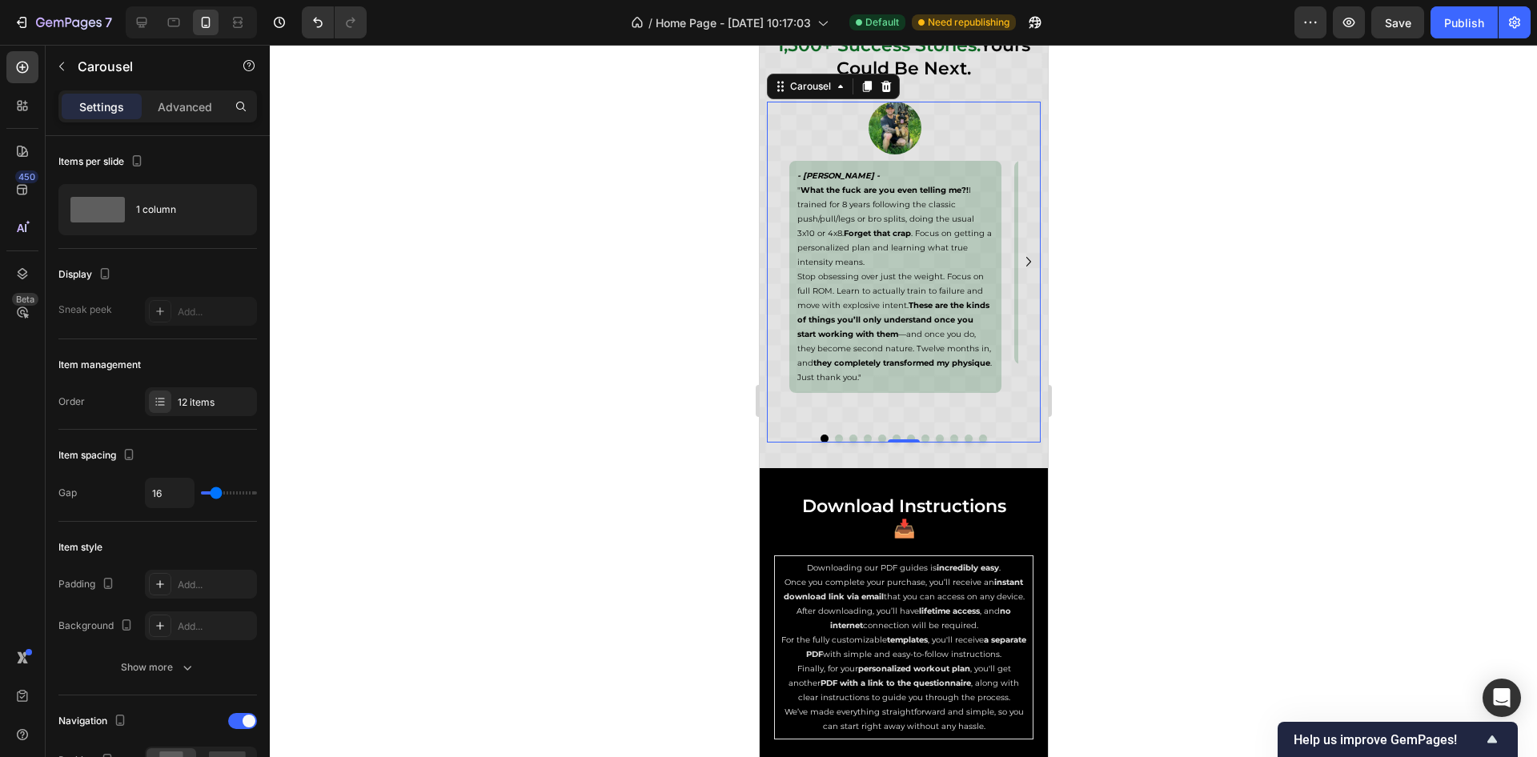
click at [1019, 263] on icon "Carousel Next Arrow" at bounding box center [1028, 261] width 19 height 19
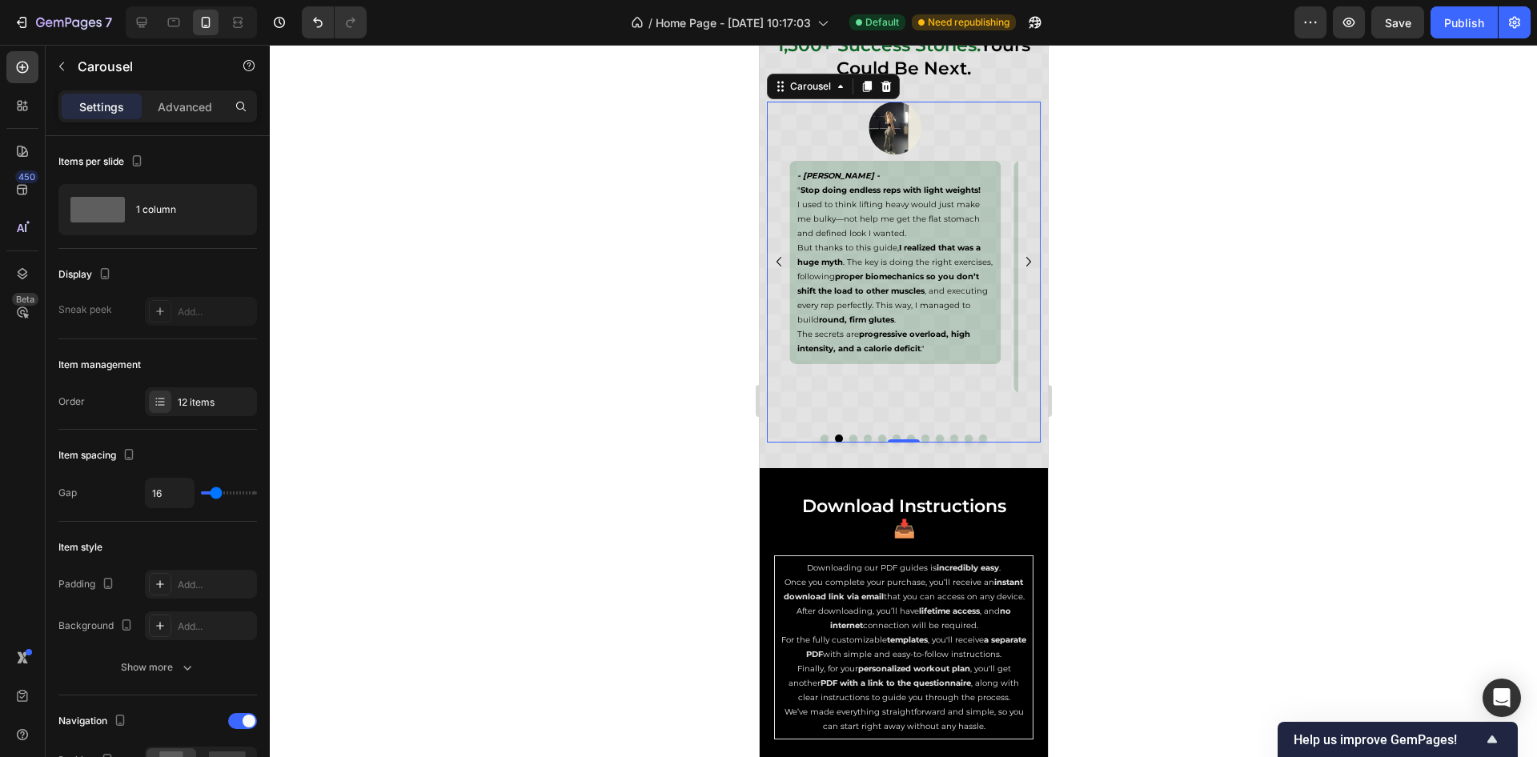
click at [1019, 263] on icon "Carousel Next Arrow" at bounding box center [1028, 261] width 19 height 19
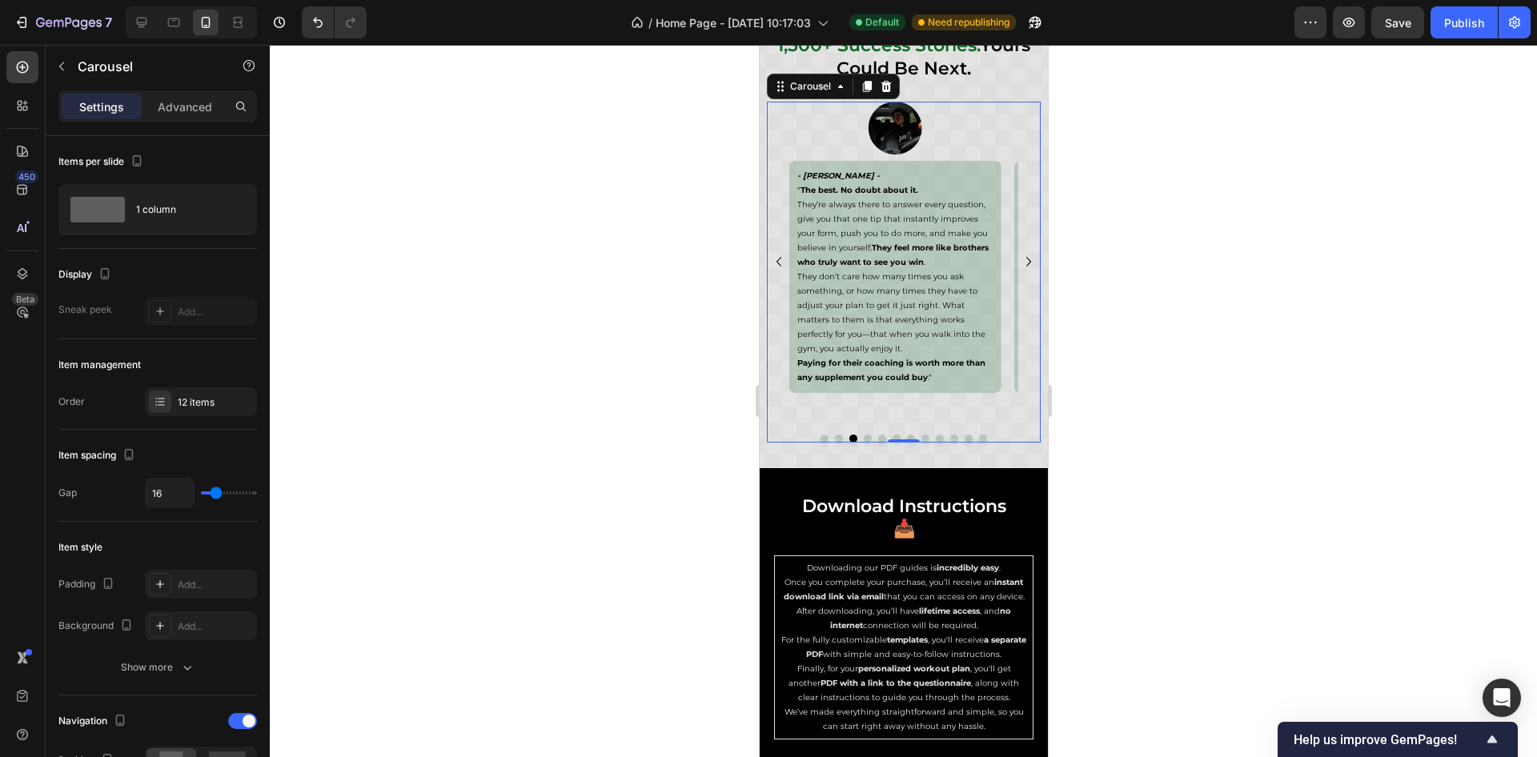
click at [1019, 261] on icon "Carousel Next Arrow" at bounding box center [1028, 261] width 19 height 19
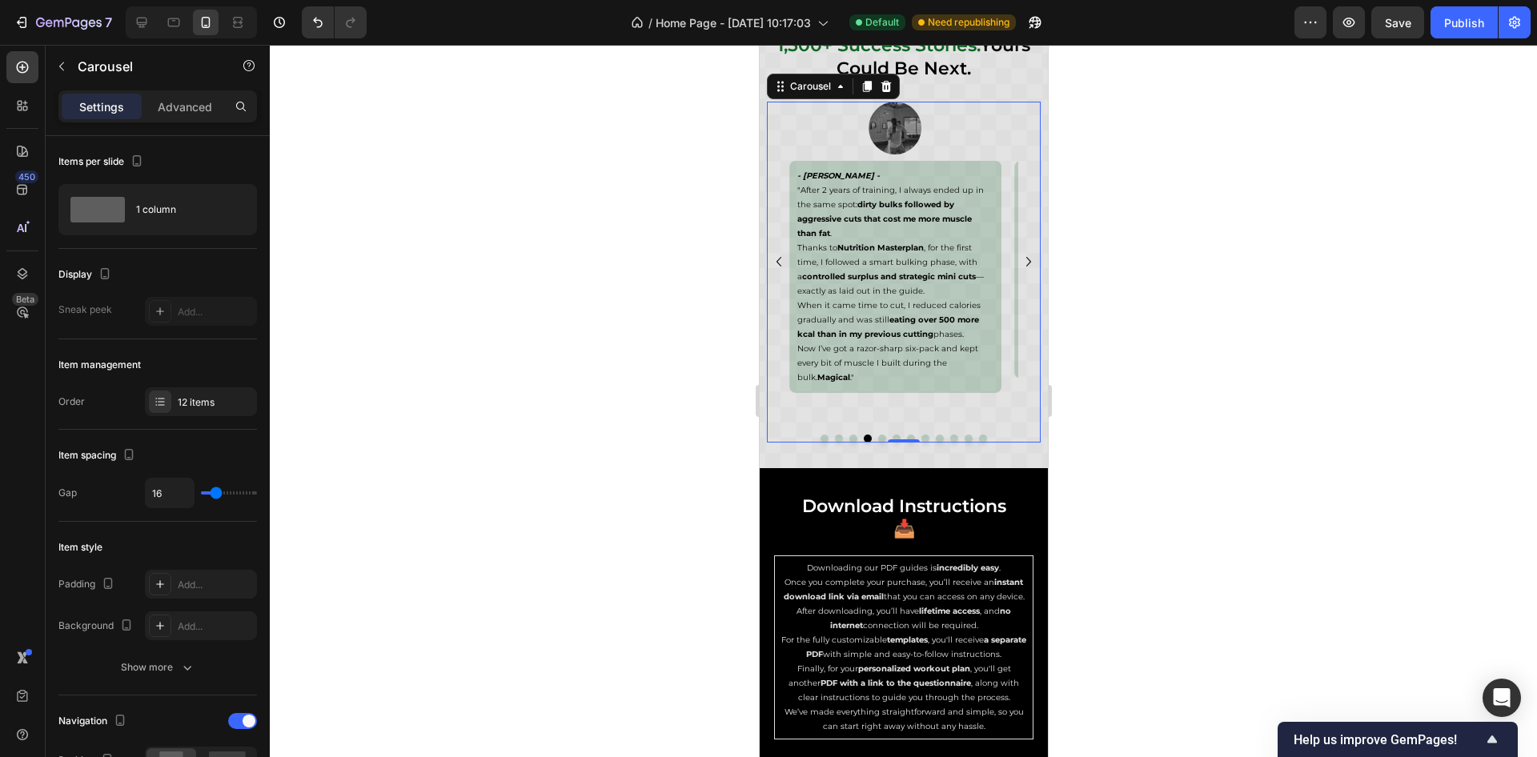
click at [1019, 259] on icon "Carousel Next Arrow" at bounding box center [1028, 261] width 19 height 19
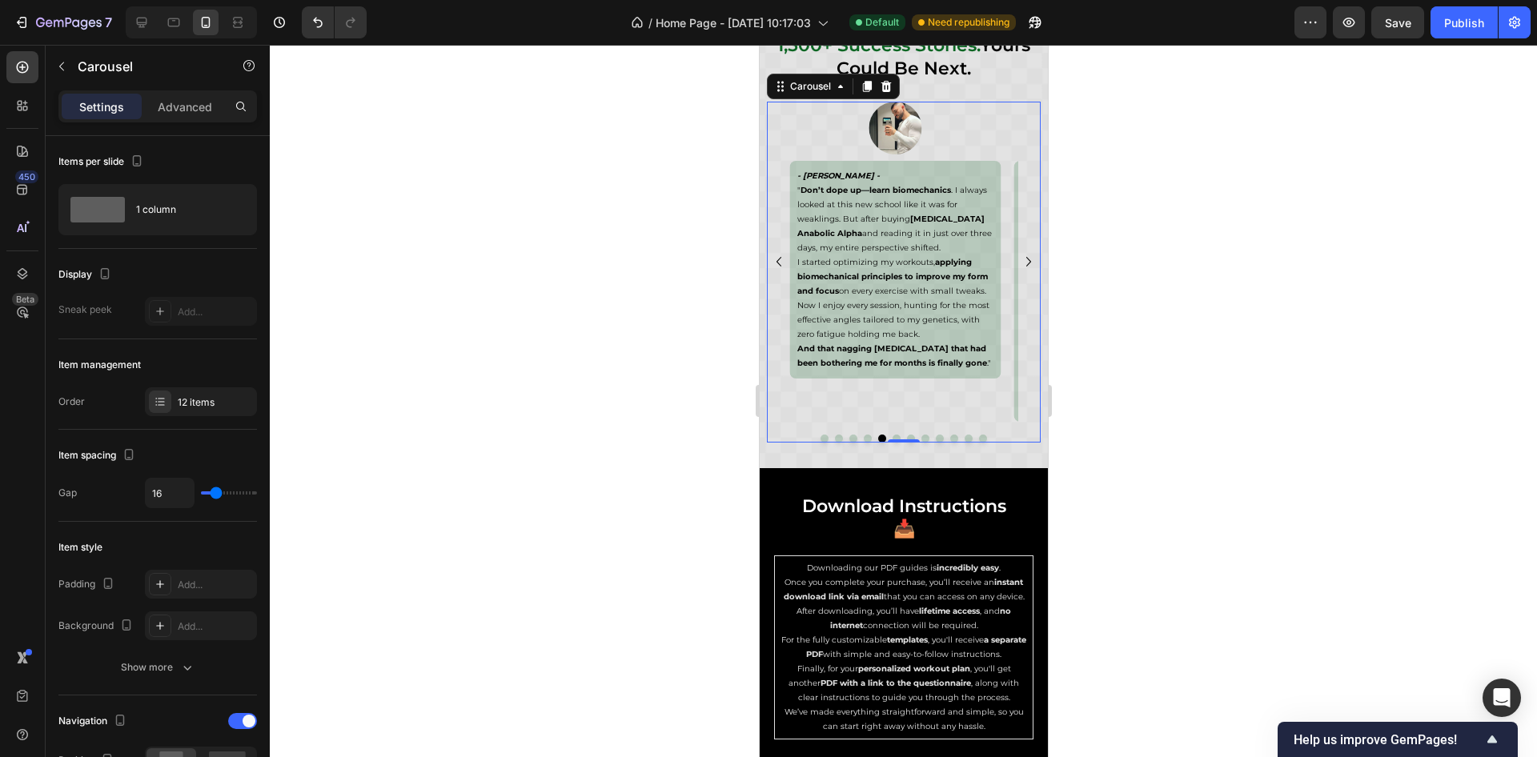
click at [1019, 259] on icon "Carousel Next Arrow" at bounding box center [1028, 261] width 19 height 19
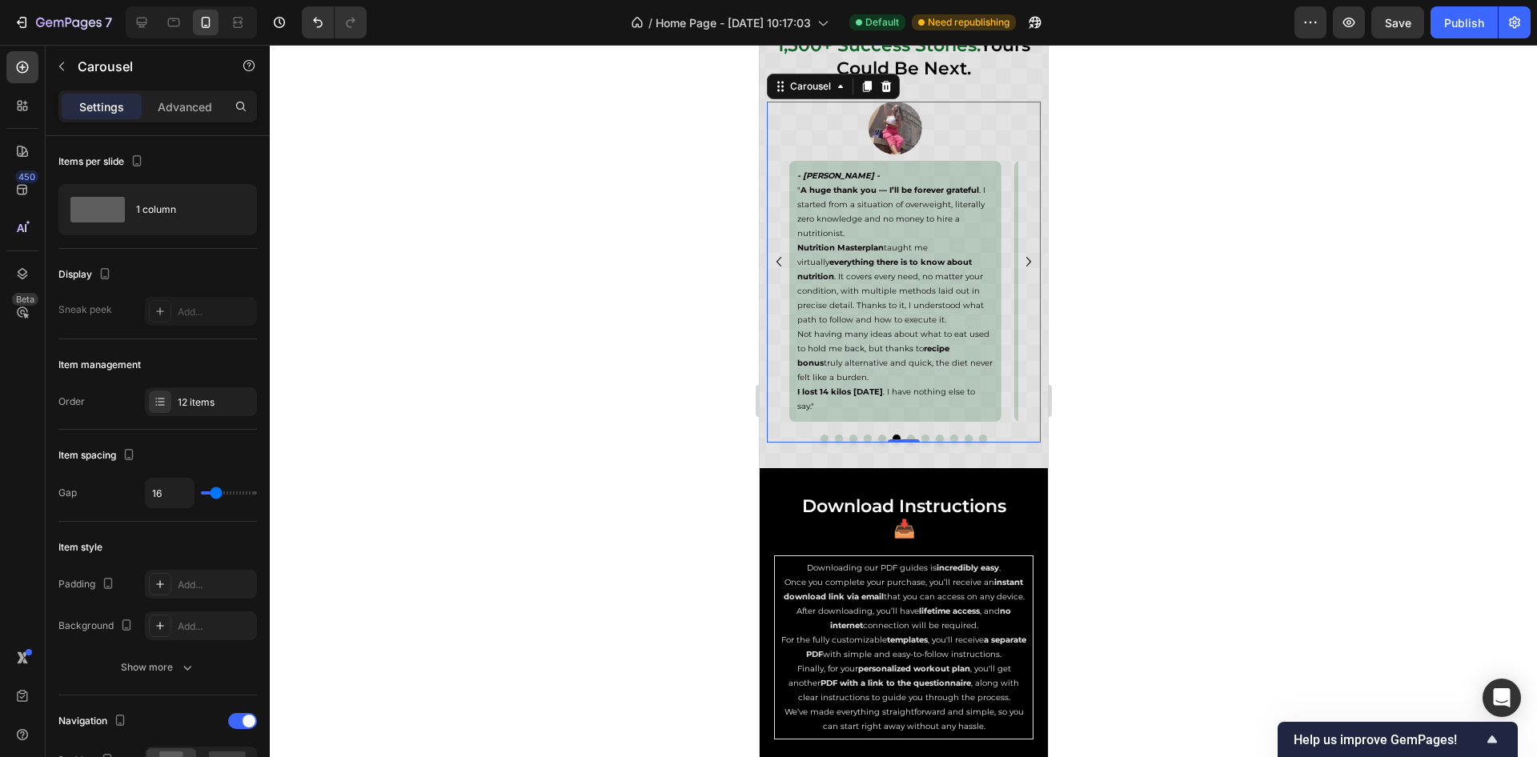
click at [1019, 259] on icon "Carousel Next Arrow" at bounding box center [1028, 261] width 19 height 19
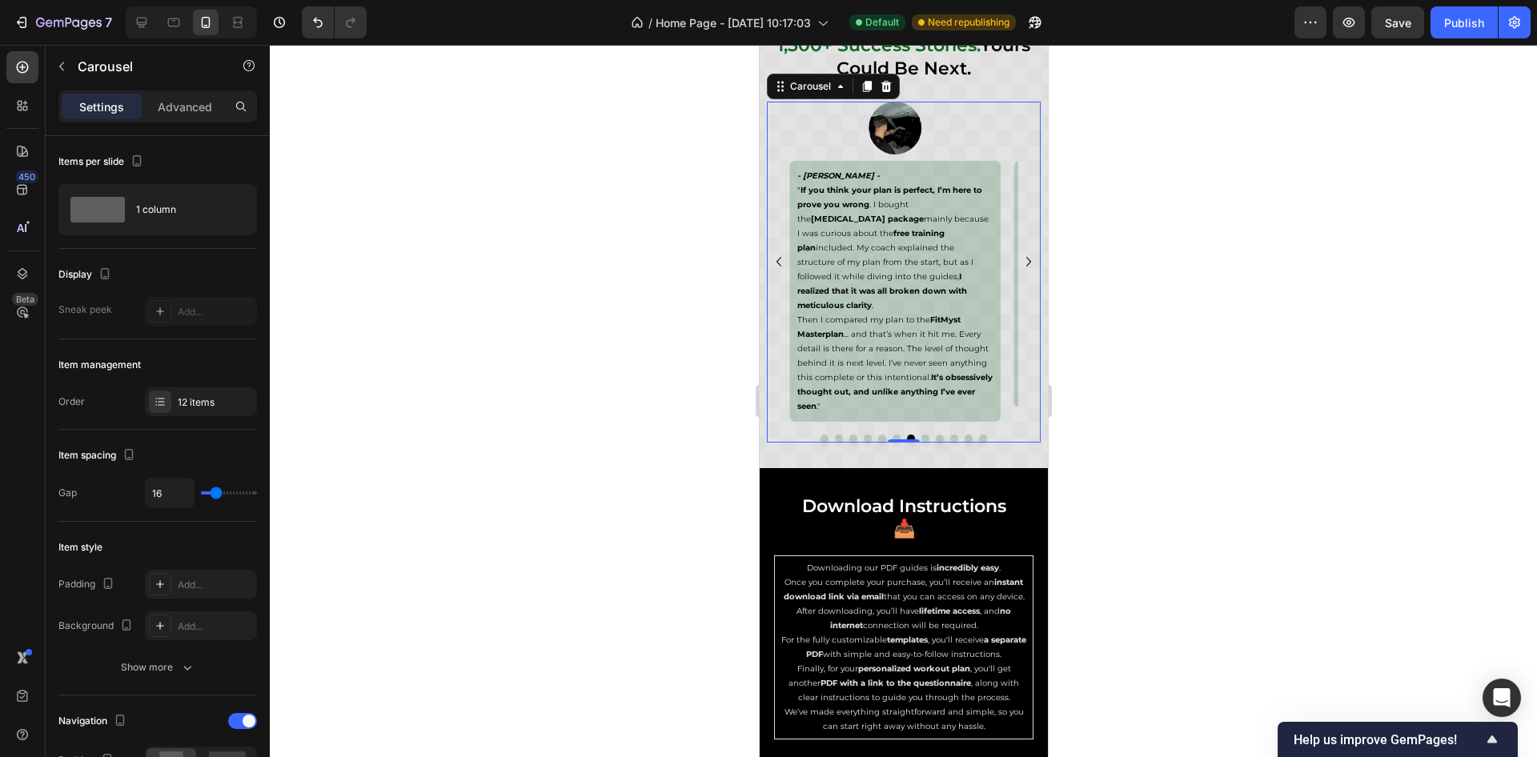
click at [1019, 259] on icon "Carousel Next Arrow" at bounding box center [1028, 261] width 19 height 19
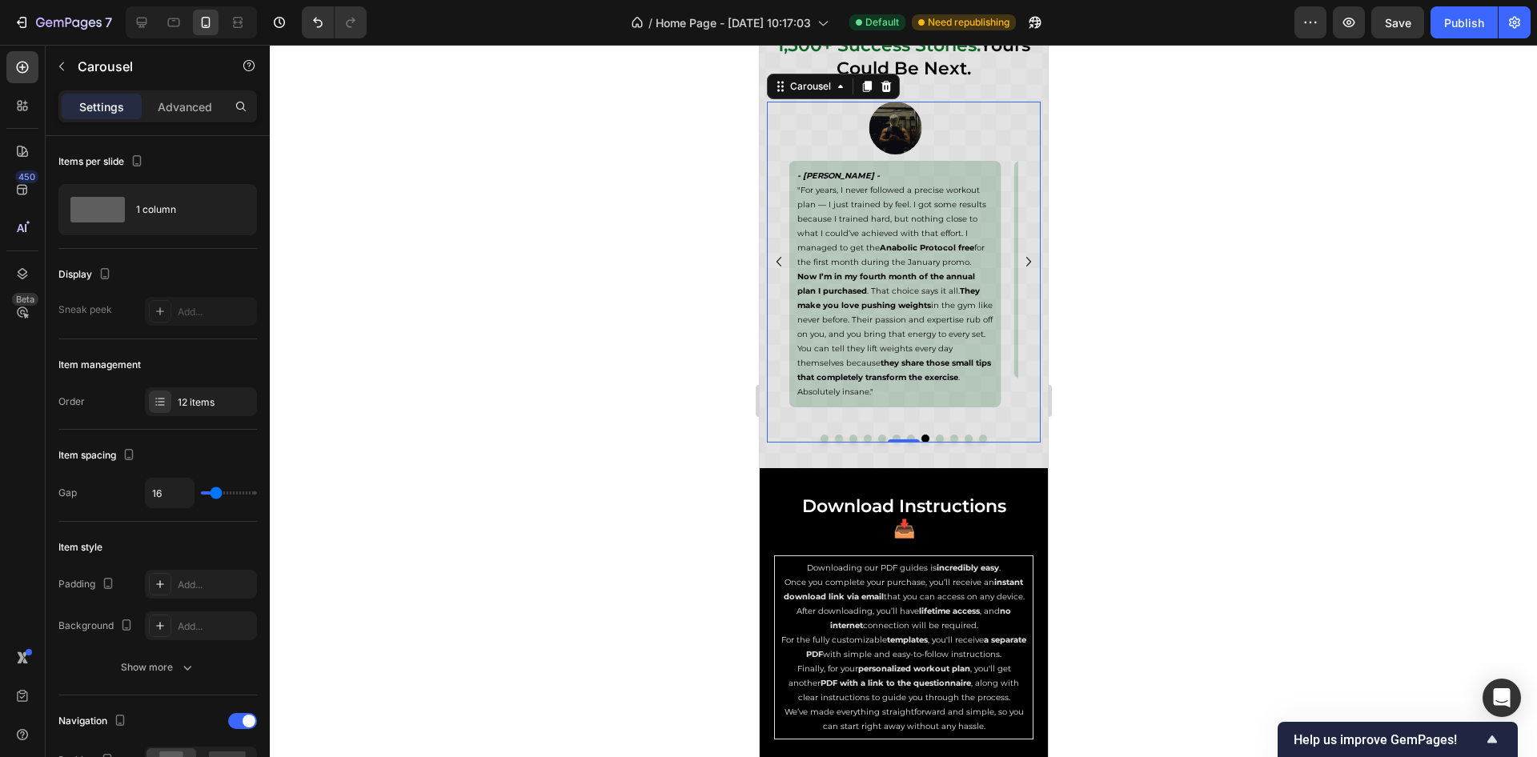
click at [1019, 259] on icon "Carousel Next Arrow" at bounding box center [1028, 261] width 19 height 19
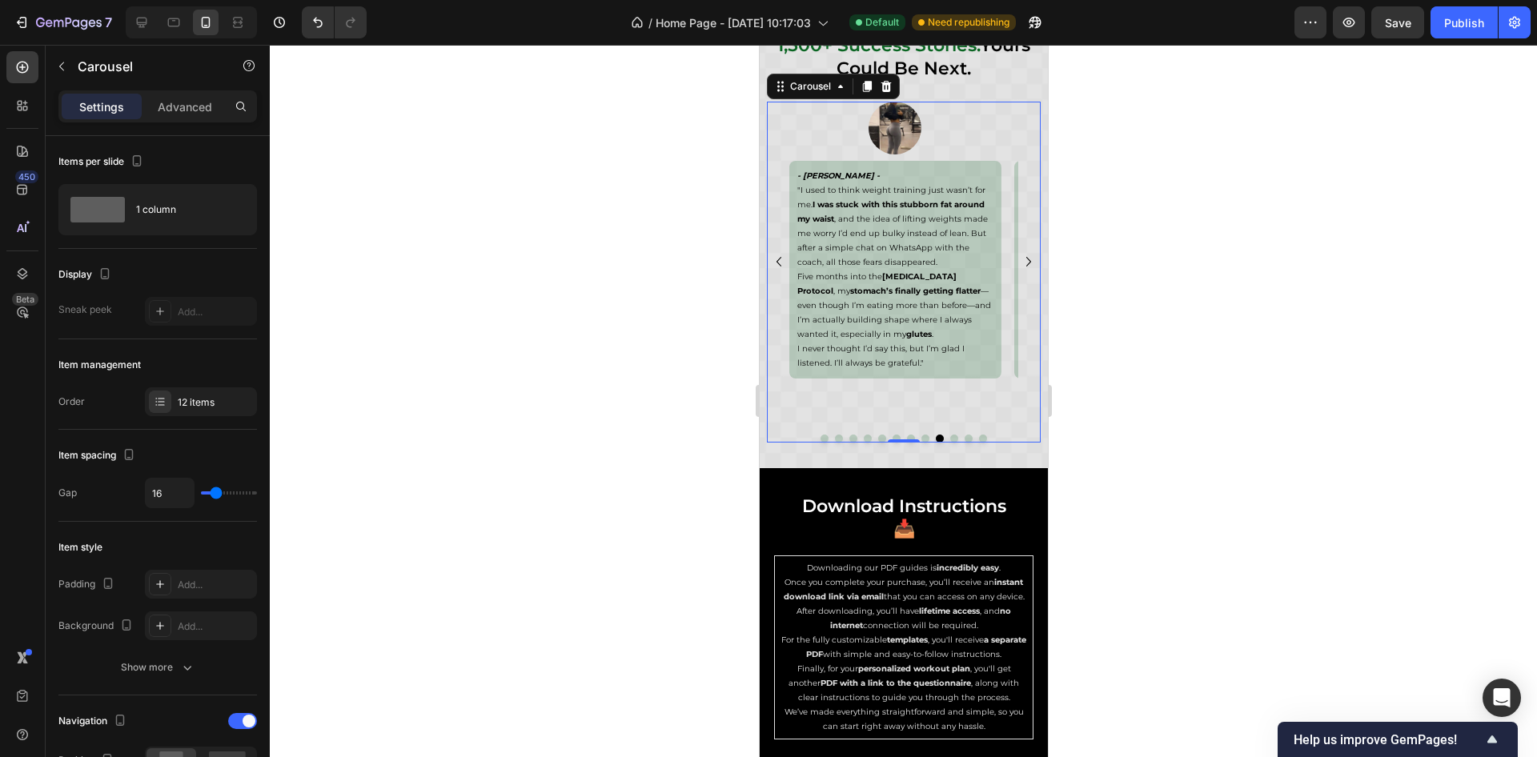
click at [1019, 259] on icon "Carousel Next Arrow" at bounding box center [1028, 261] width 19 height 19
click at [779, 262] on icon "Carousel Back Arrow" at bounding box center [778, 261] width 19 height 19
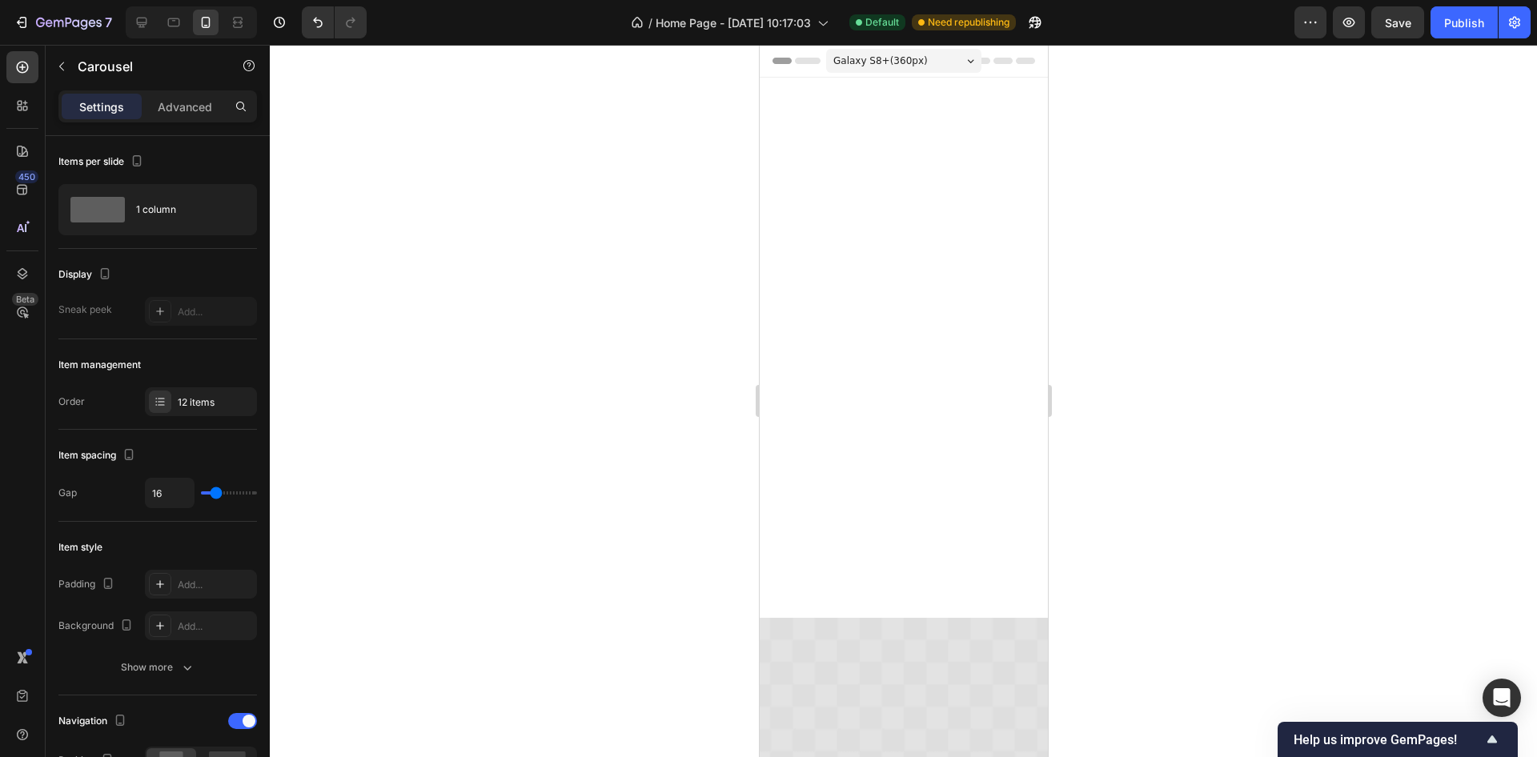
scroll to position [6471, 0]
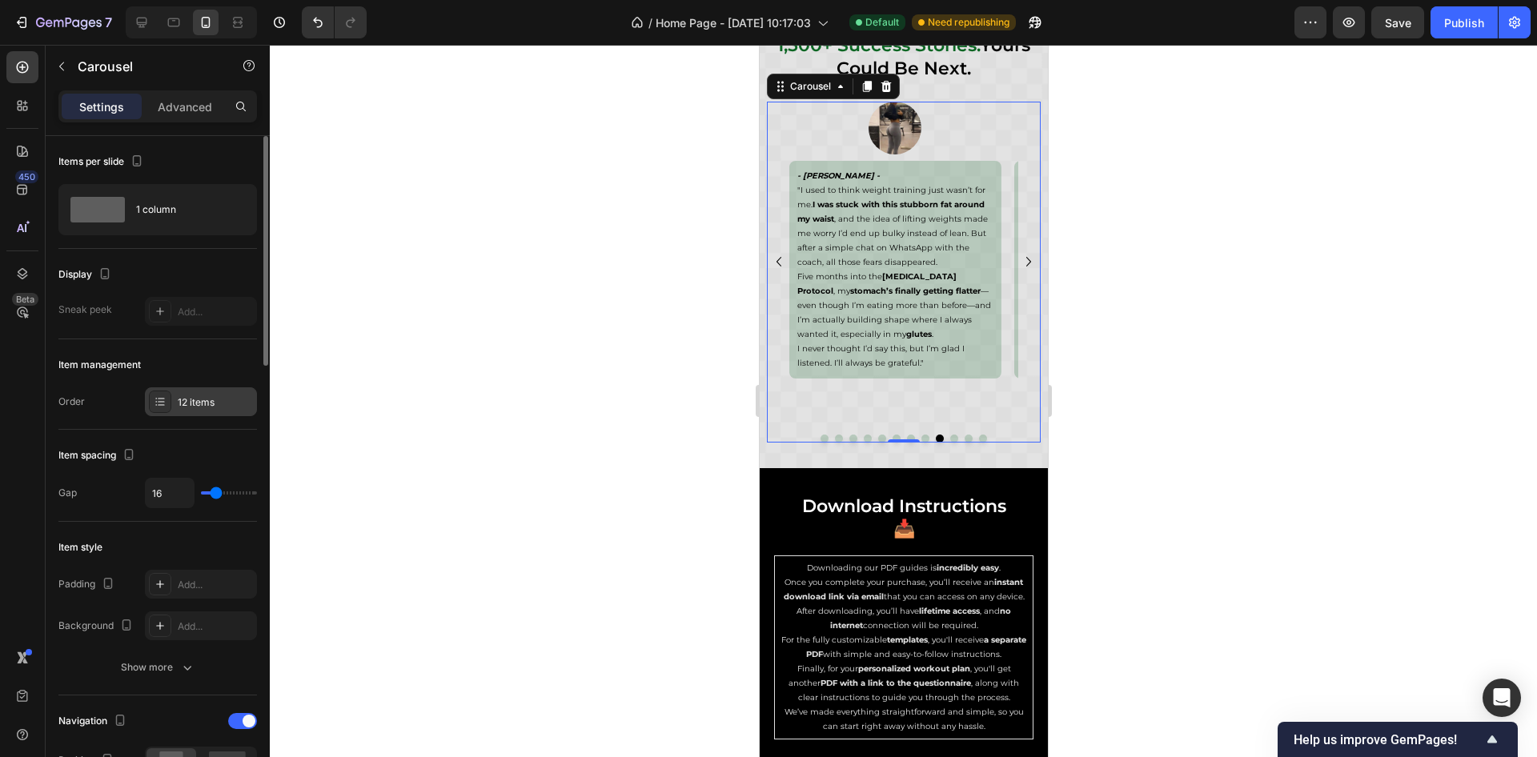
click at [214, 393] on div "12 items" at bounding box center [201, 402] width 112 height 29
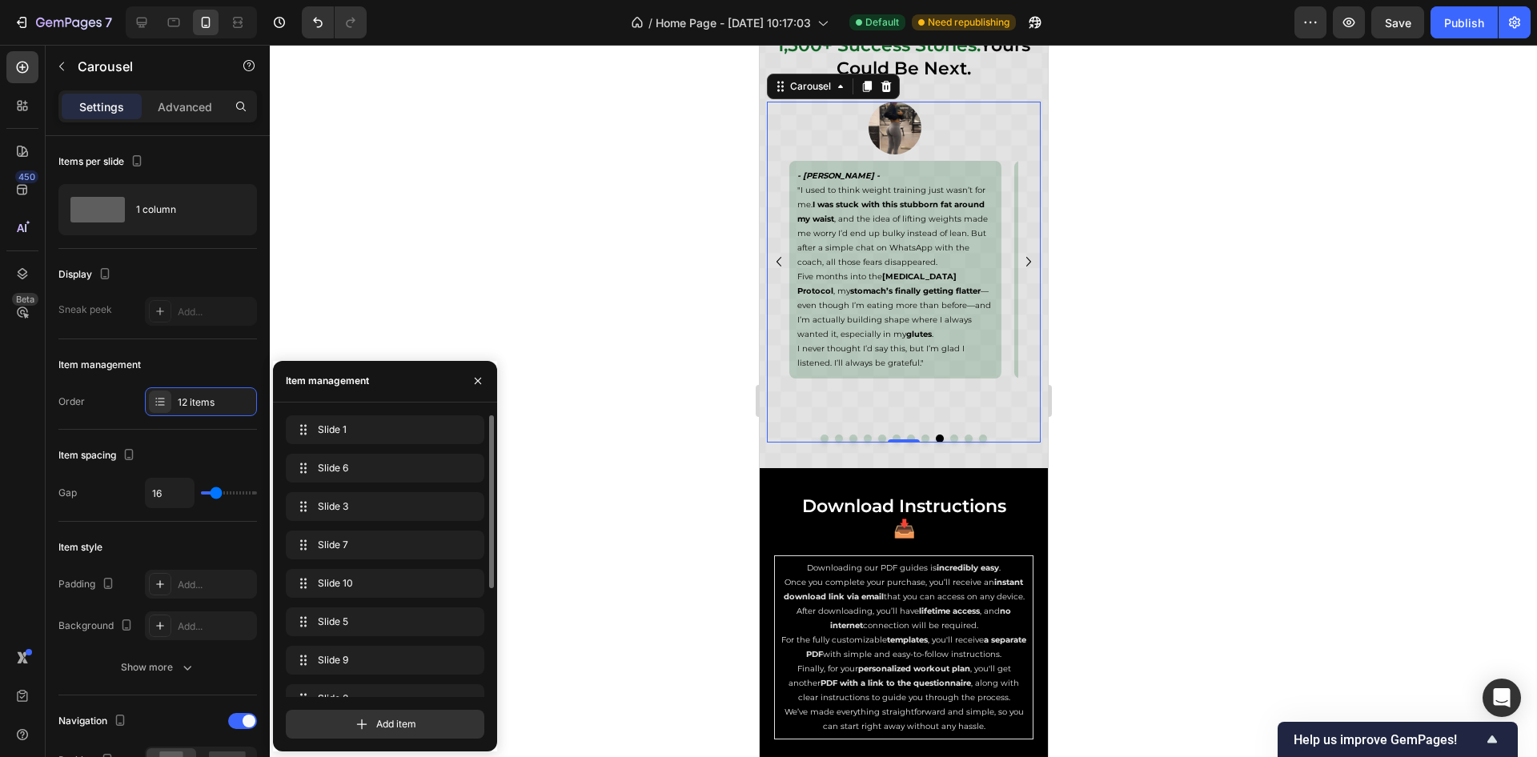
scroll to position [175, 0]
drag, startPoint x: 299, startPoint y: 566, endPoint x: 299, endPoint y: 378, distance: 188.2
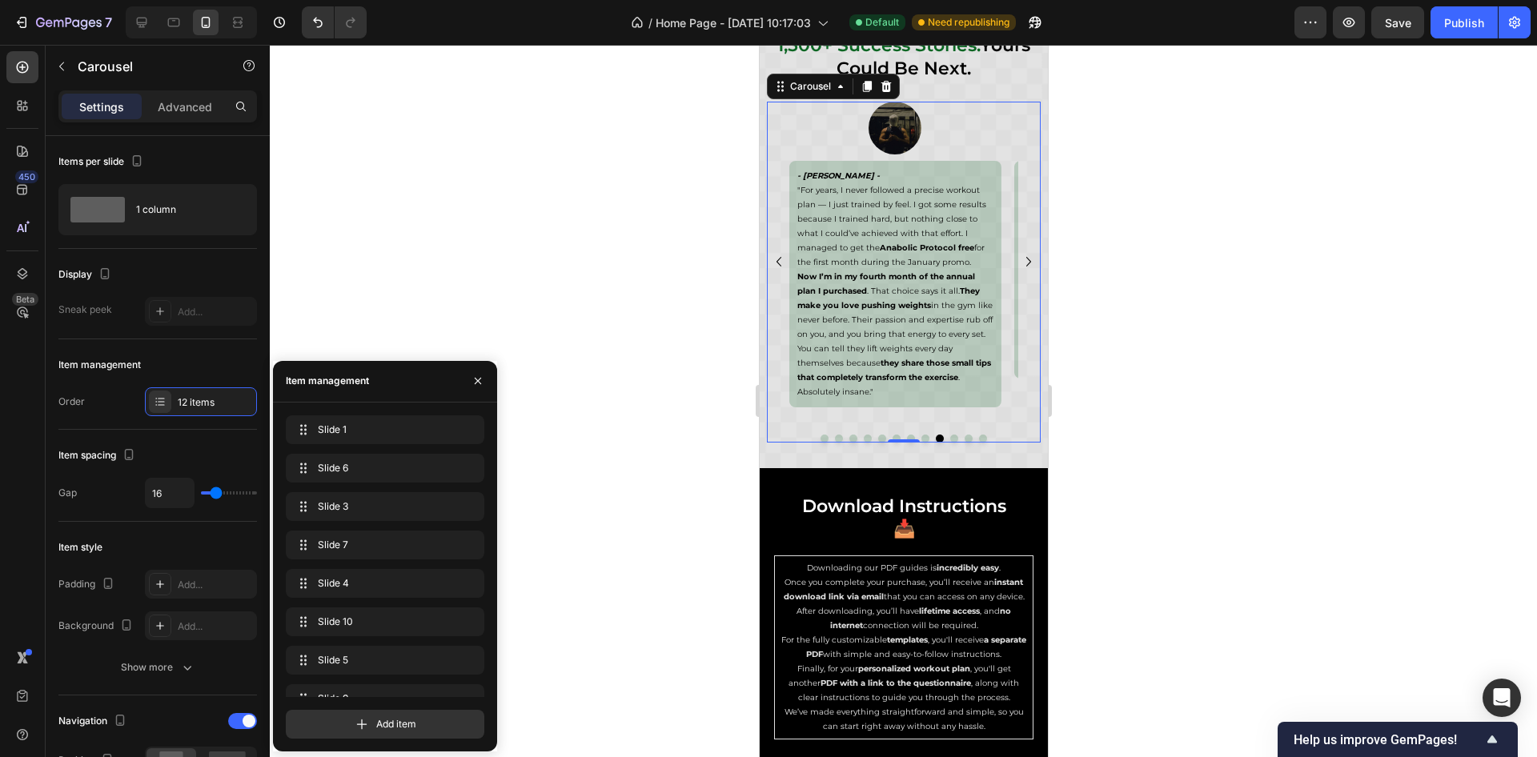
click at [772, 257] on icon "Carousel Back Arrow" at bounding box center [778, 261] width 19 height 19
click at [774, 257] on icon "Carousel Back Arrow" at bounding box center [778, 261] width 19 height 19
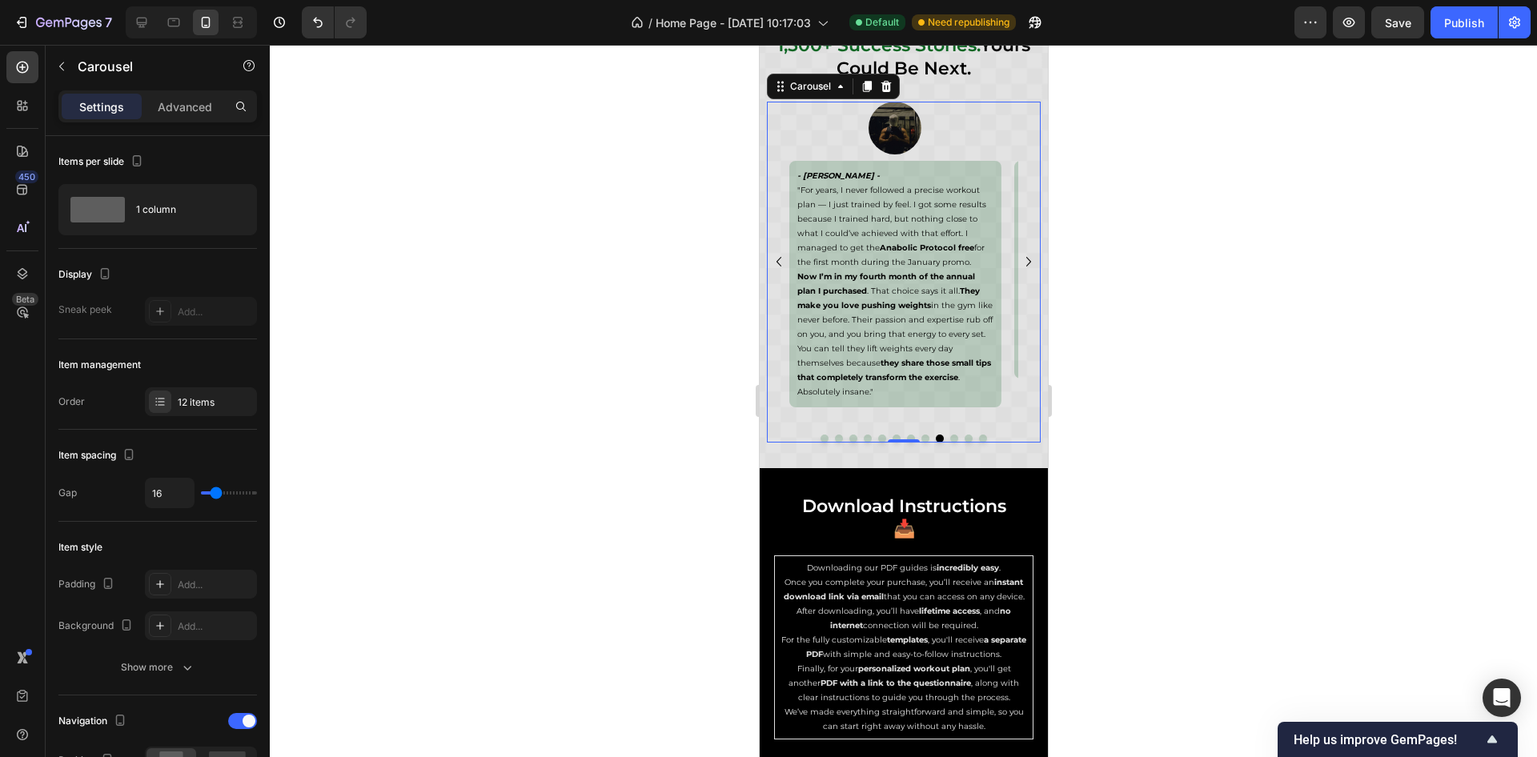
click at [775, 257] on icon "Carousel Back Arrow" at bounding box center [778, 261] width 19 height 19
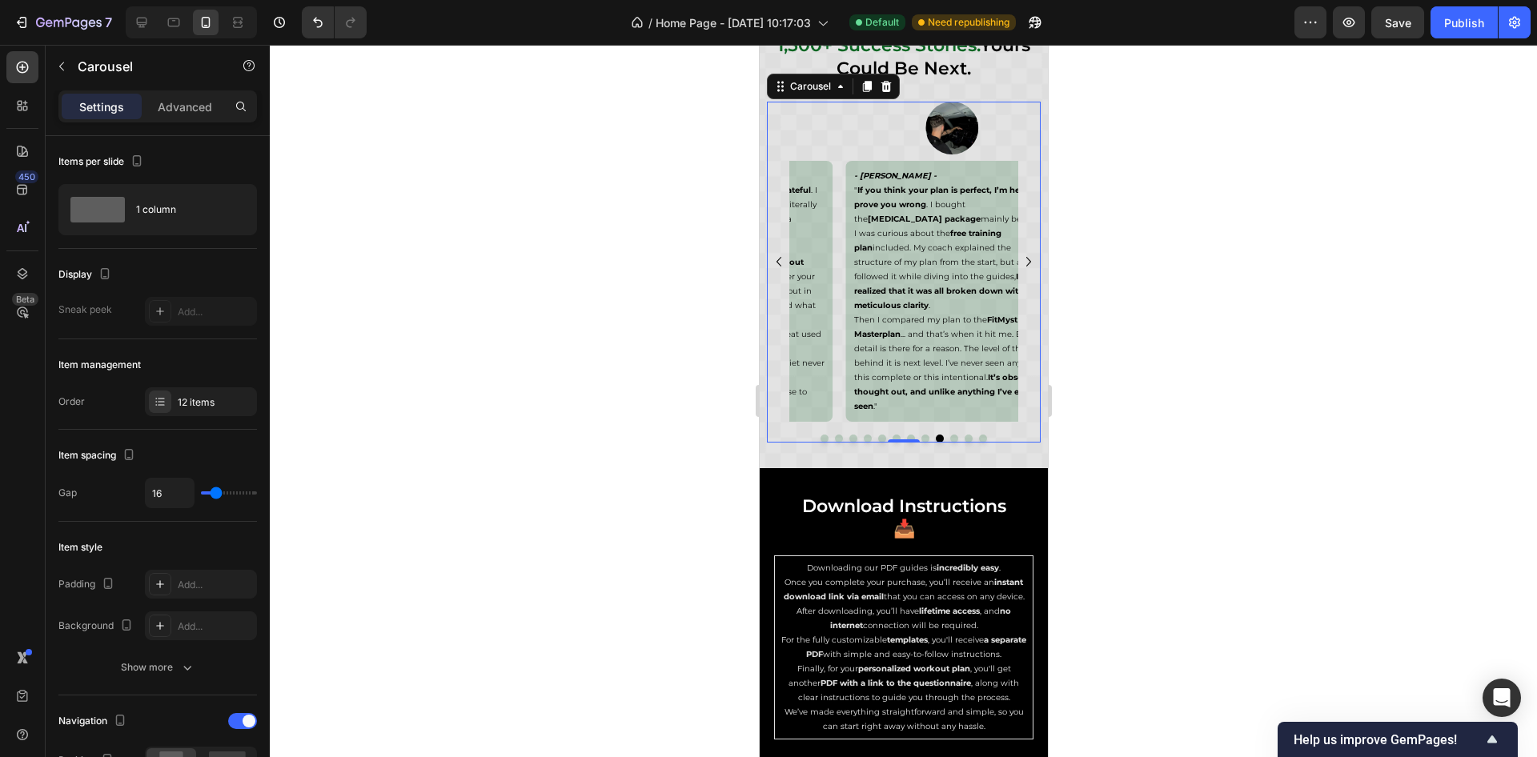
click at [775, 257] on icon "Carousel Back Arrow" at bounding box center [778, 261] width 19 height 19
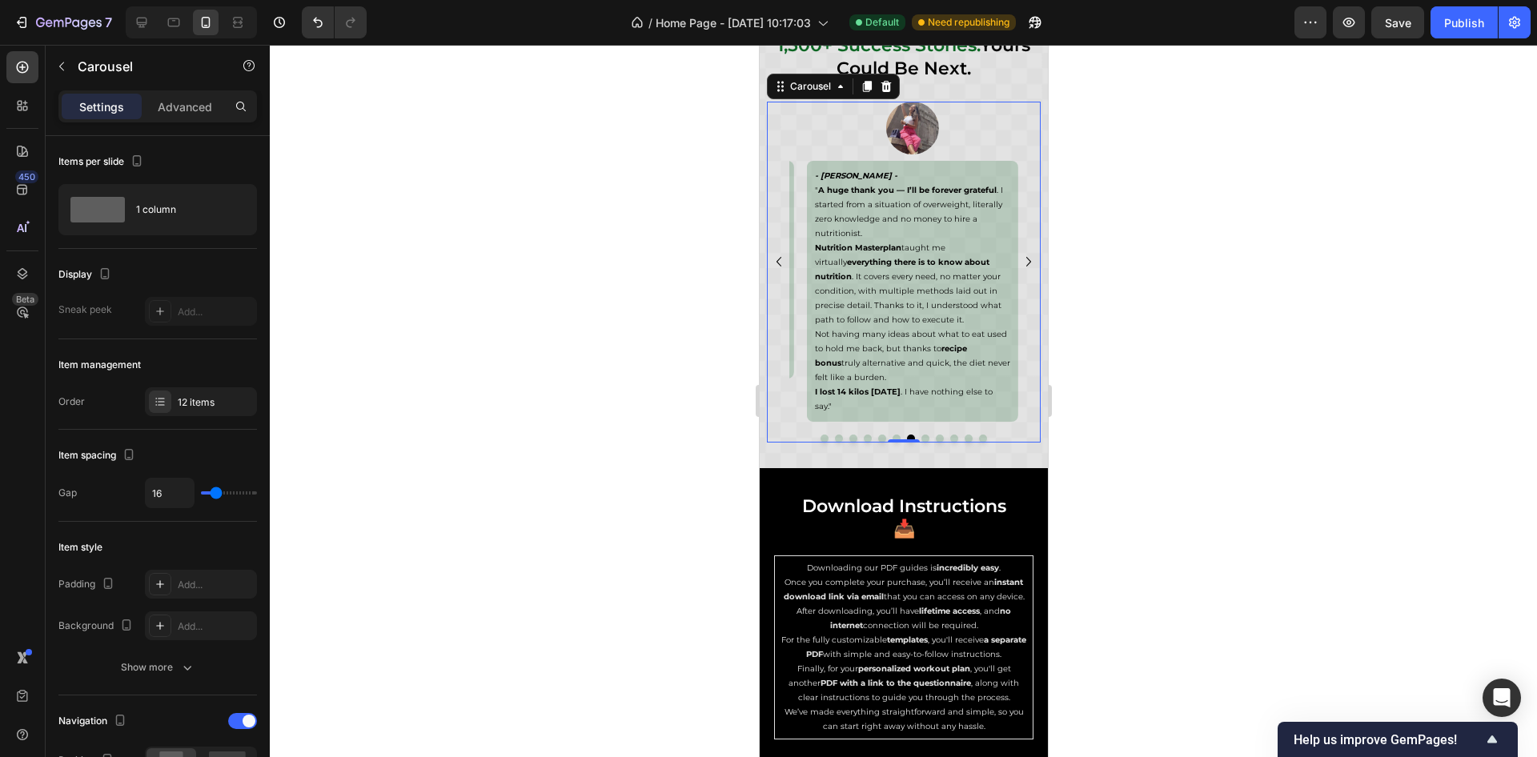
click at [775, 257] on icon "Carousel Back Arrow" at bounding box center [778, 261] width 19 height 19
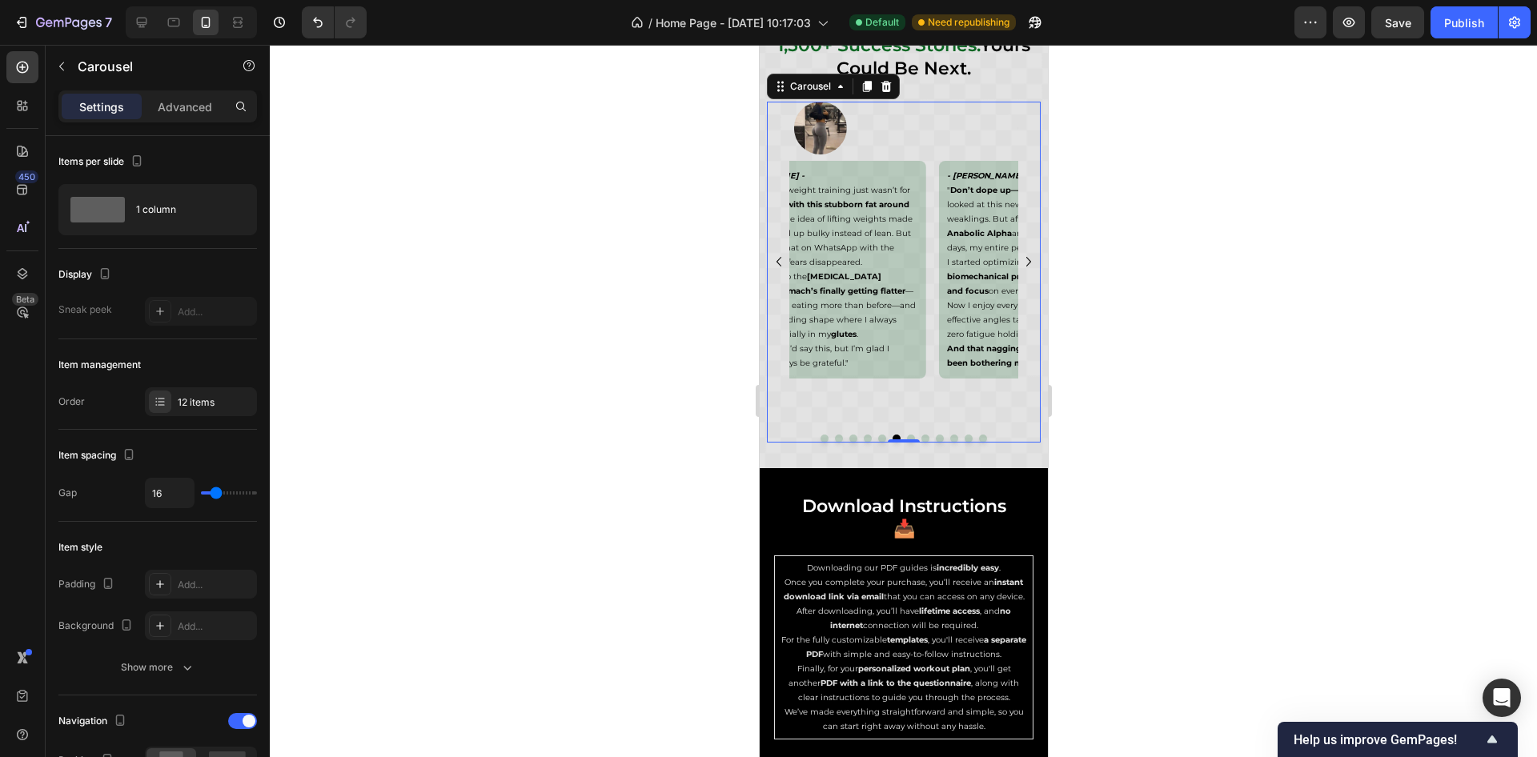
click at [775, 257] on icon "Carousel Back Arrow" at bounding box center [778, 261] width 19 height 19
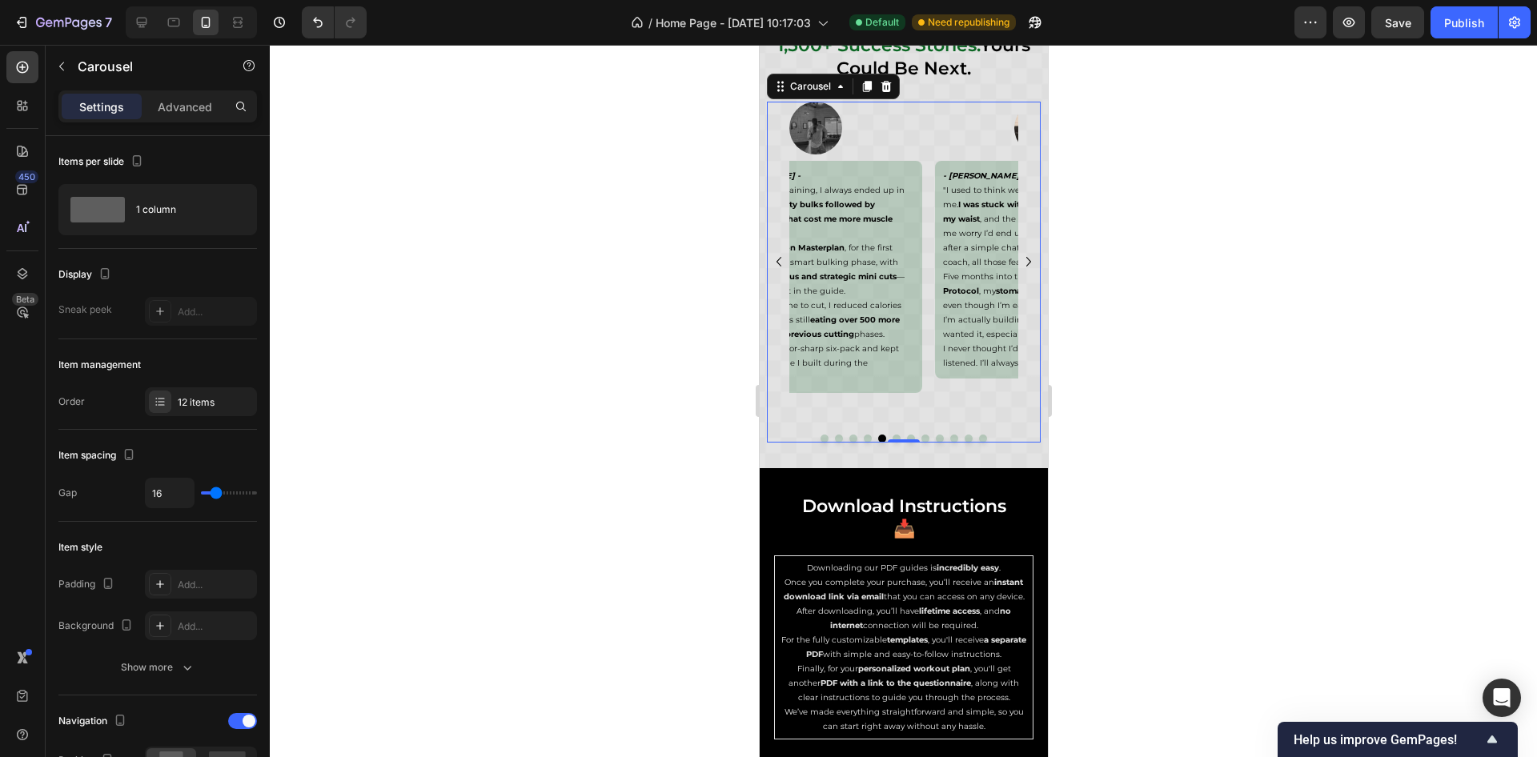
click at [775, 257] on icon "Carousel Back Arrow" at bounding box center [778, 261] width 19 height 19
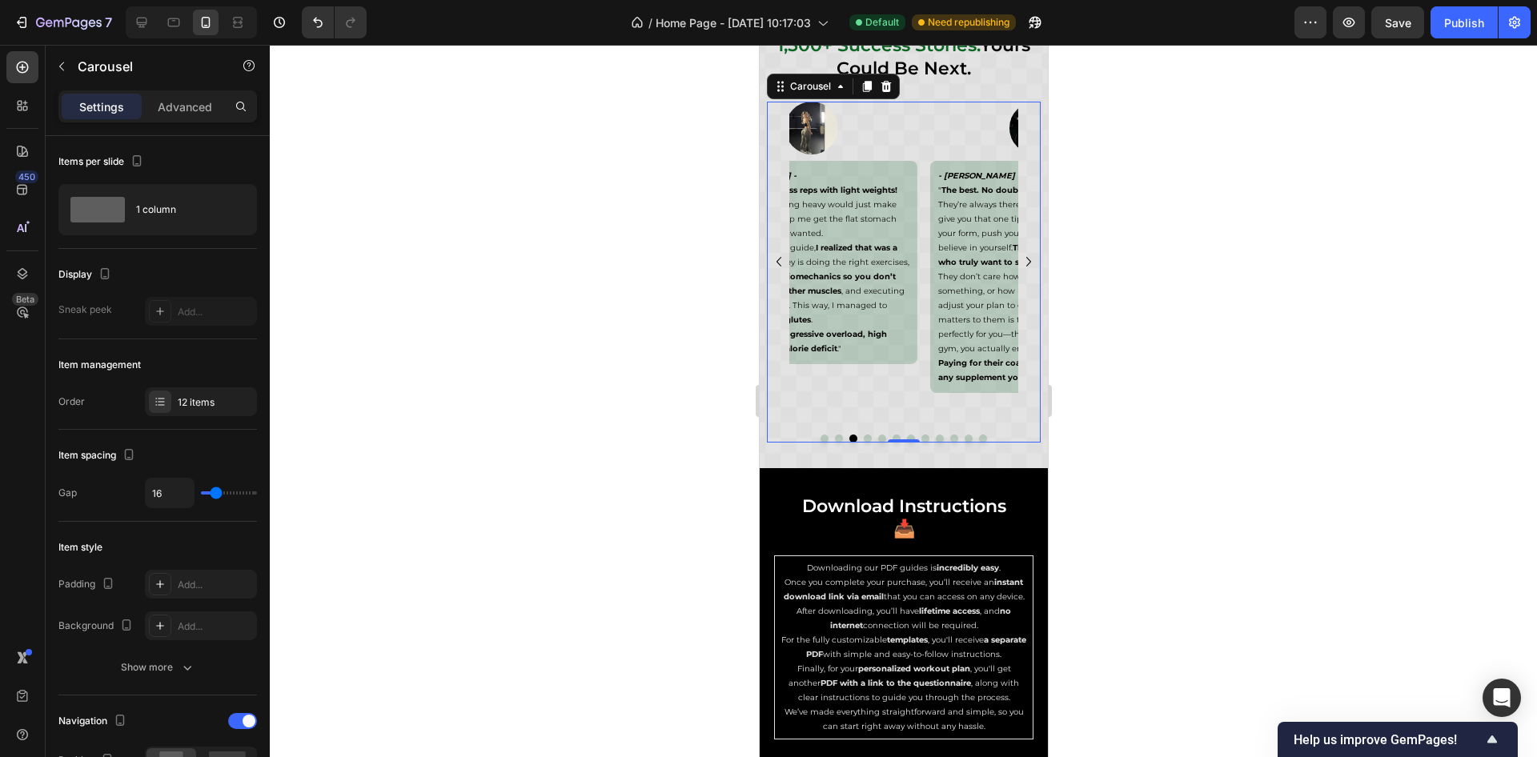
click at [775, 257] on icon "Carousel Back Arrow" at bounding box center [778, 261] width 19 height 19
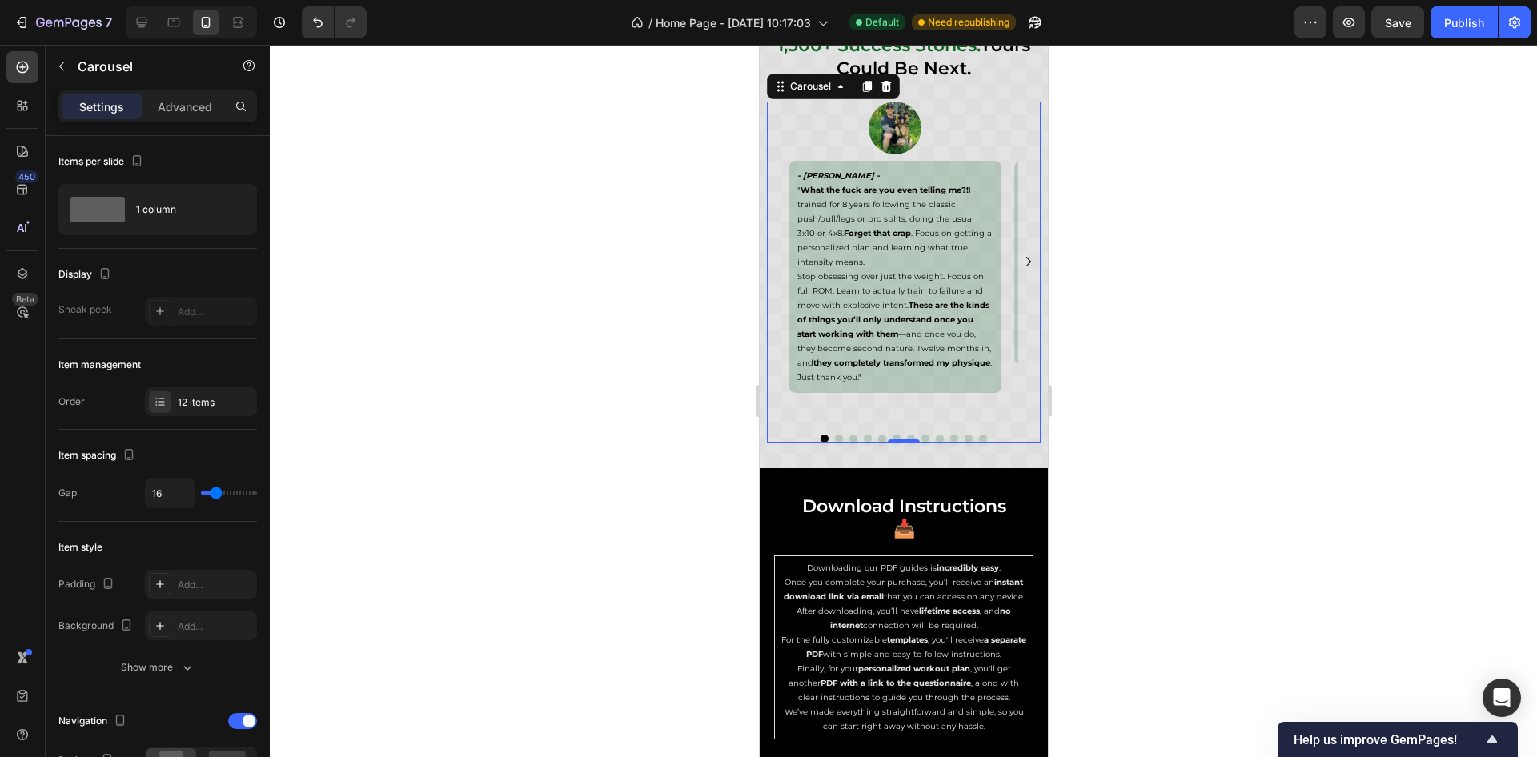
click at [1019, 257] on icon "Carousel Next Arrow" at bounding box center [1028, 261] width 19 height 19
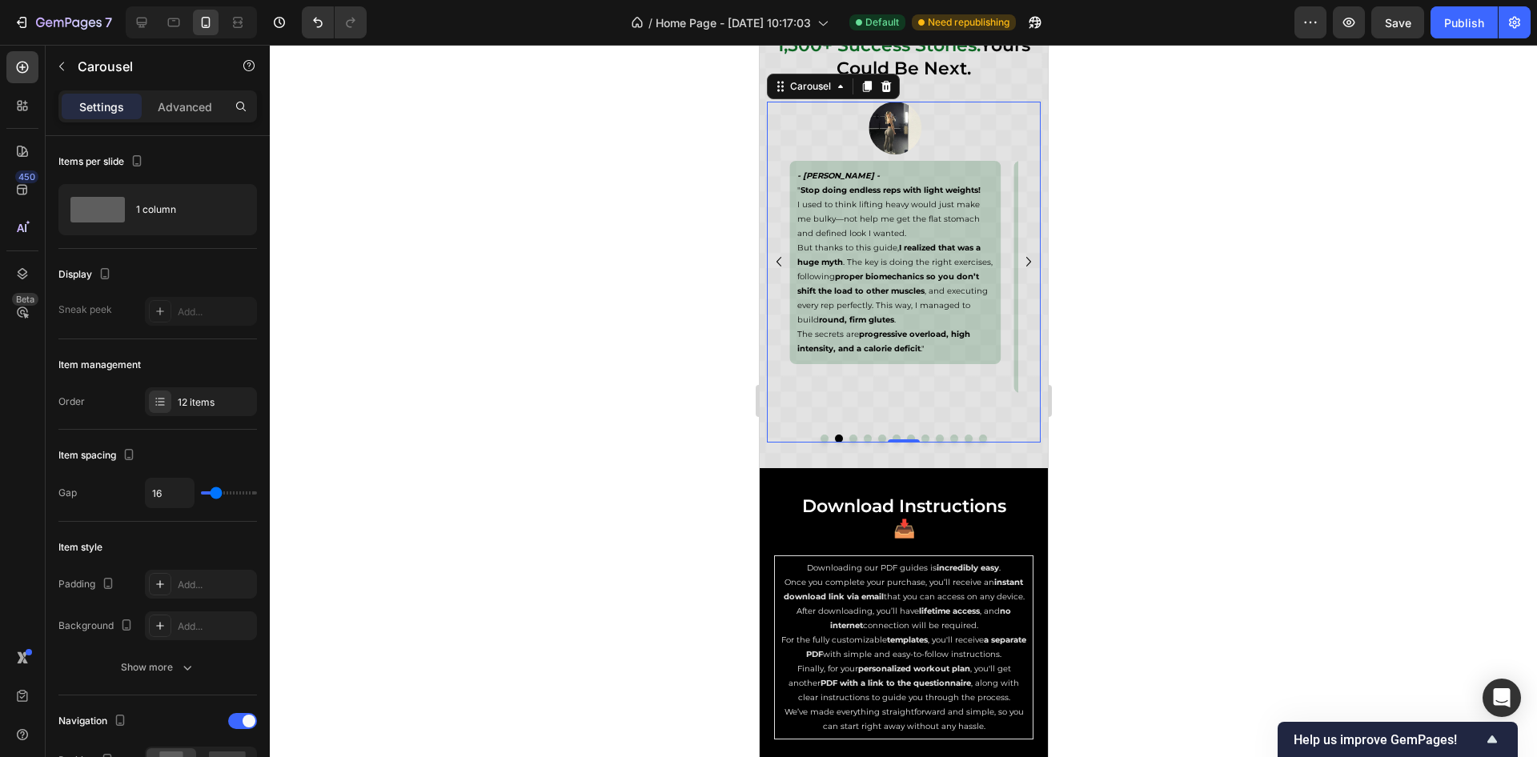
click at [1019, 255] on icon "Carousel Next Arrow" at bounding box center [1028, 261] width 19 height 19
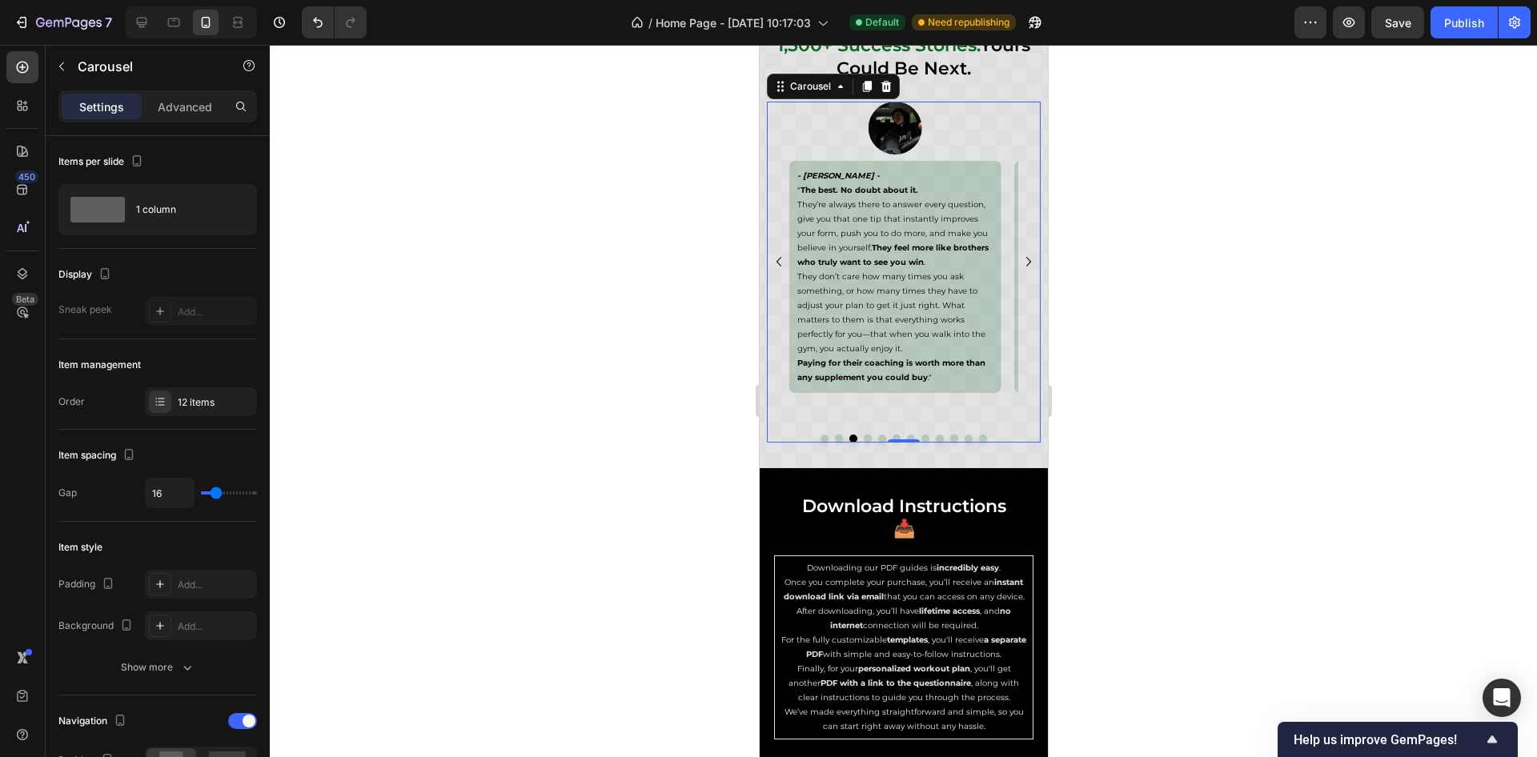
click at [1019, 255] on icon "Carousel Next Arrow" at bounding box center [1028, 261] width 19 height 19
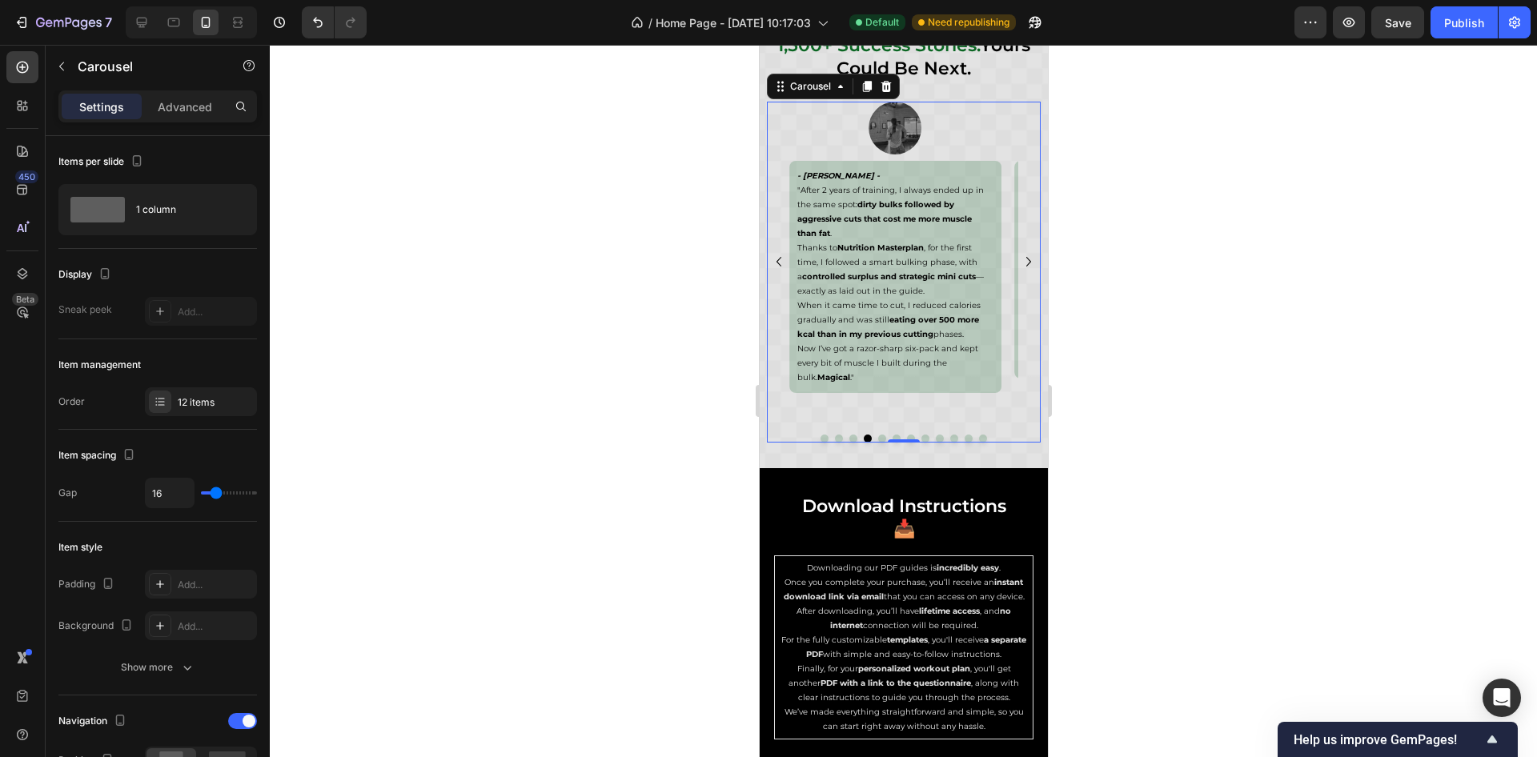
click at [1019, 255] on icon "Carousel Next Arrow" at bounding box center [1028, 261] width 19 height 19
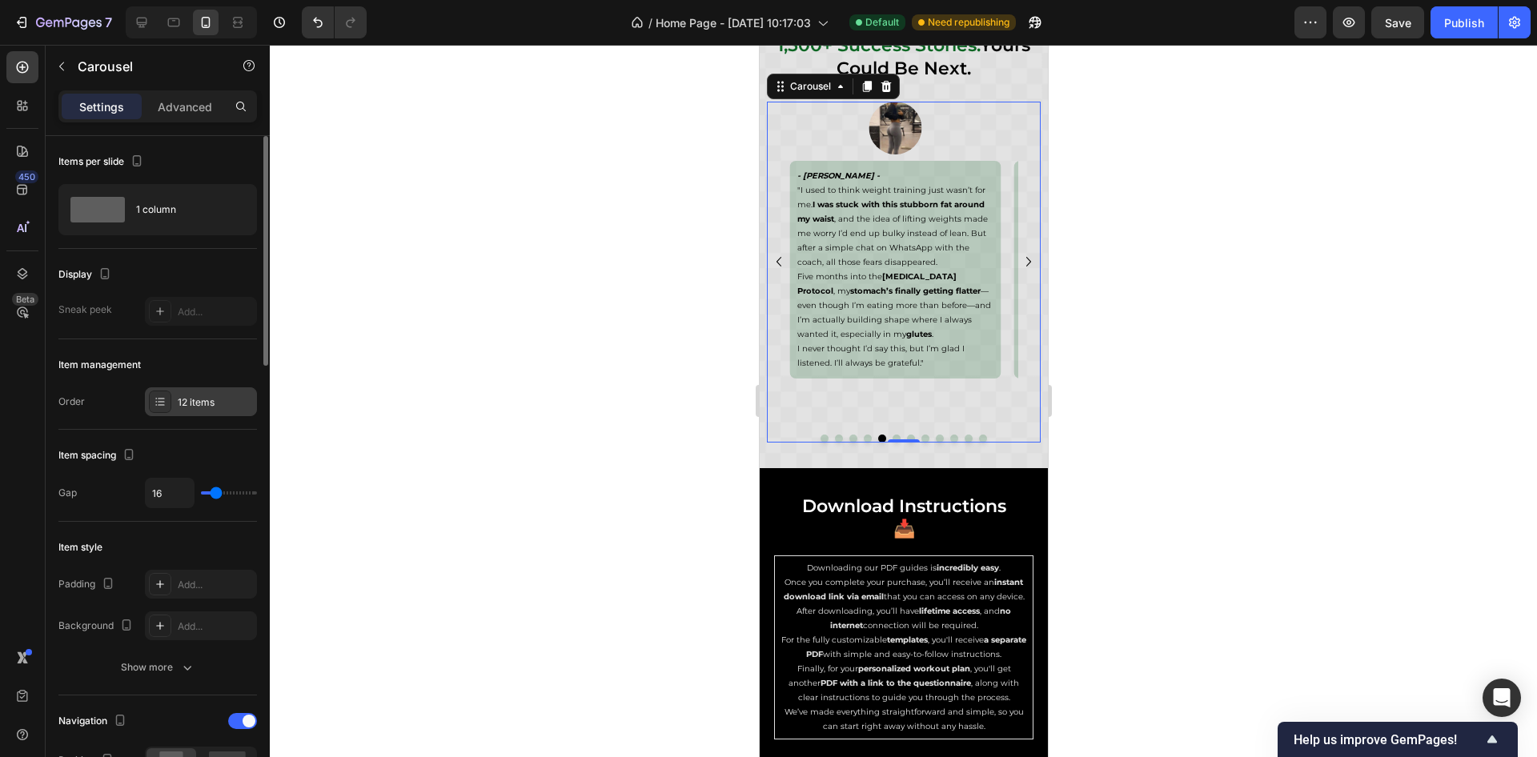
click at [163, 404] on icon at bounding box center [161, 404] width 6 height 1
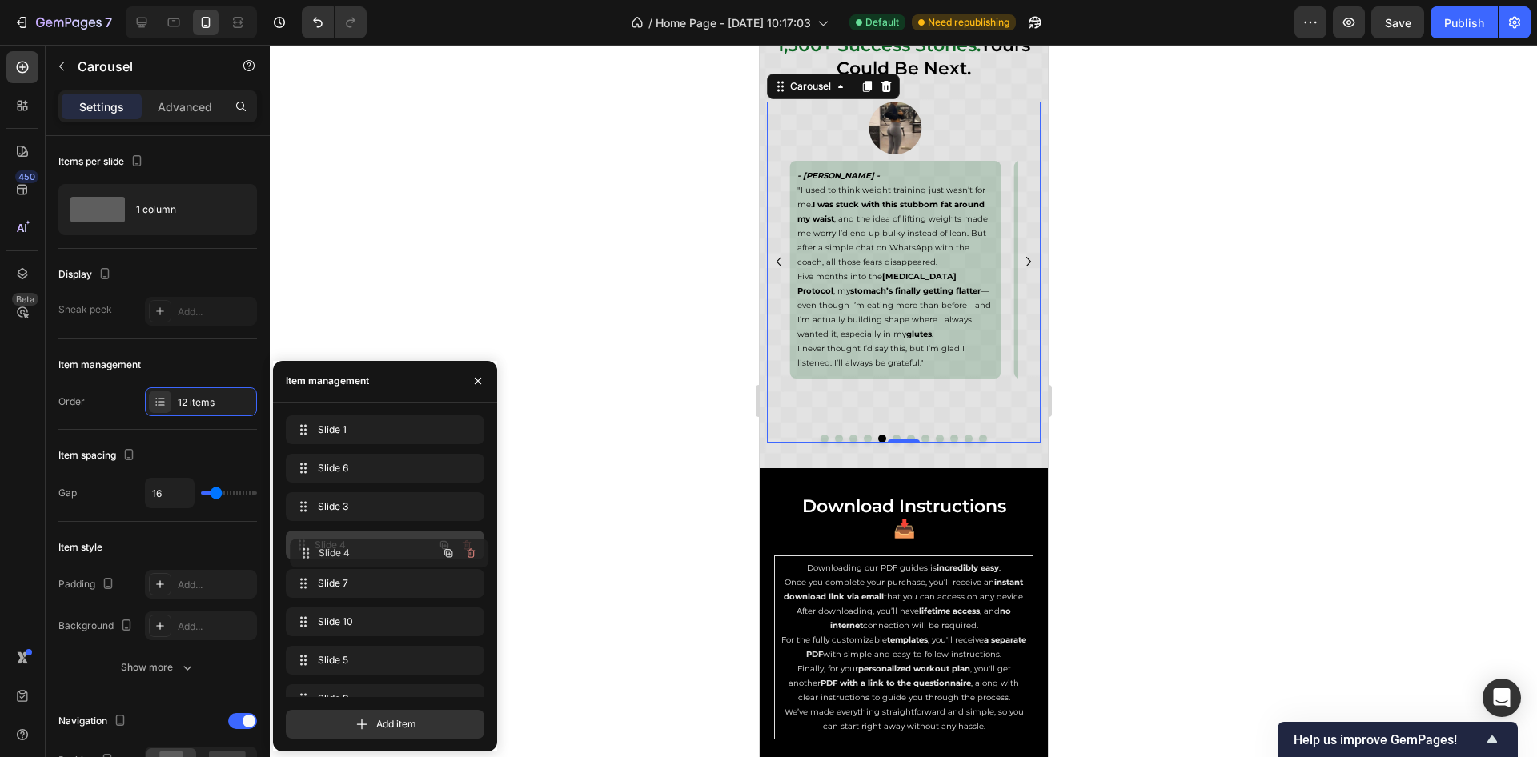
click at [779, 263] on icon "Carousel Back Arrow" at bounding box center [778, 261] width 19 height 19
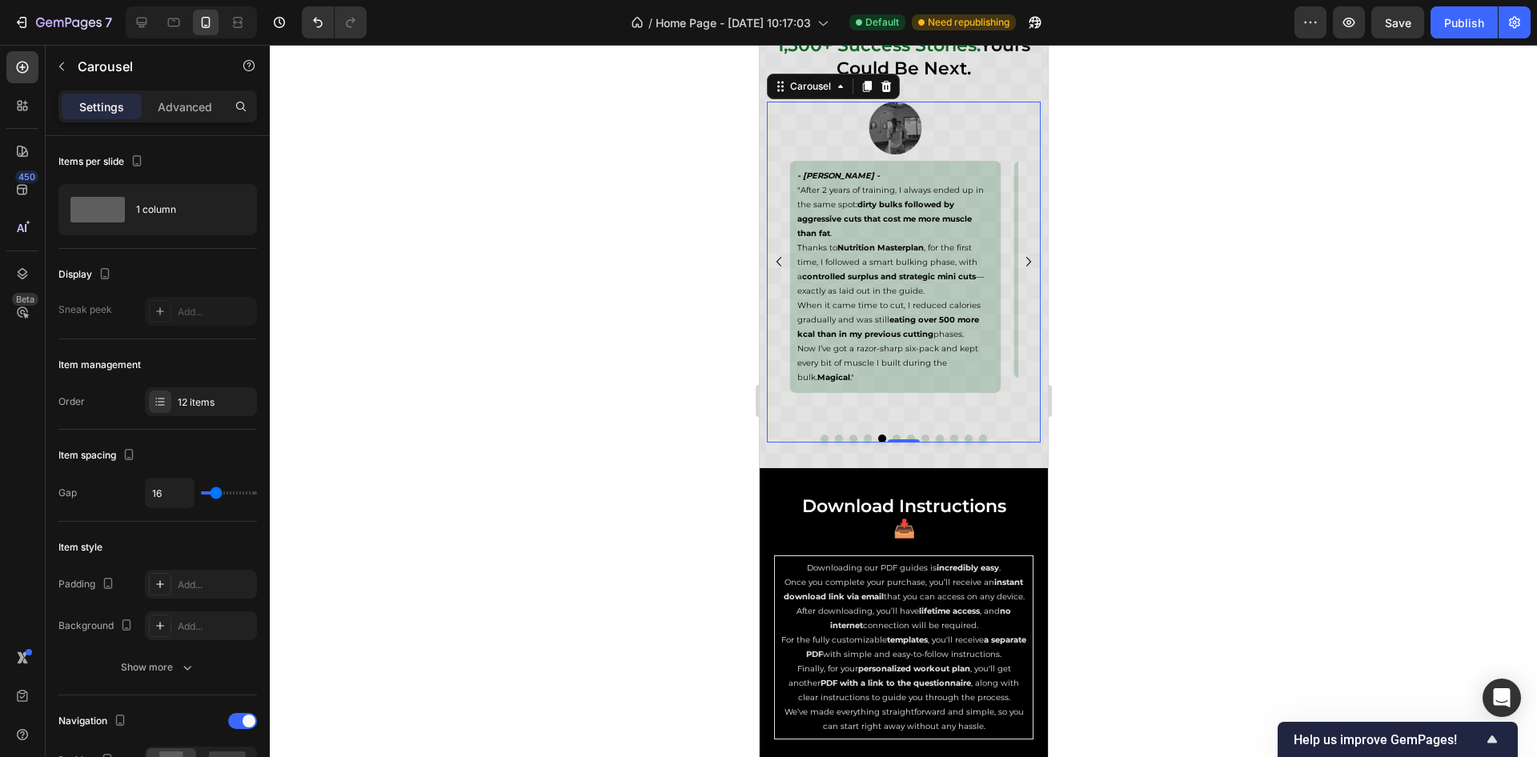
click at [779, 262] on icon "Carousel Back Arrow" at bounding box center [778, 261] width 19 height 19
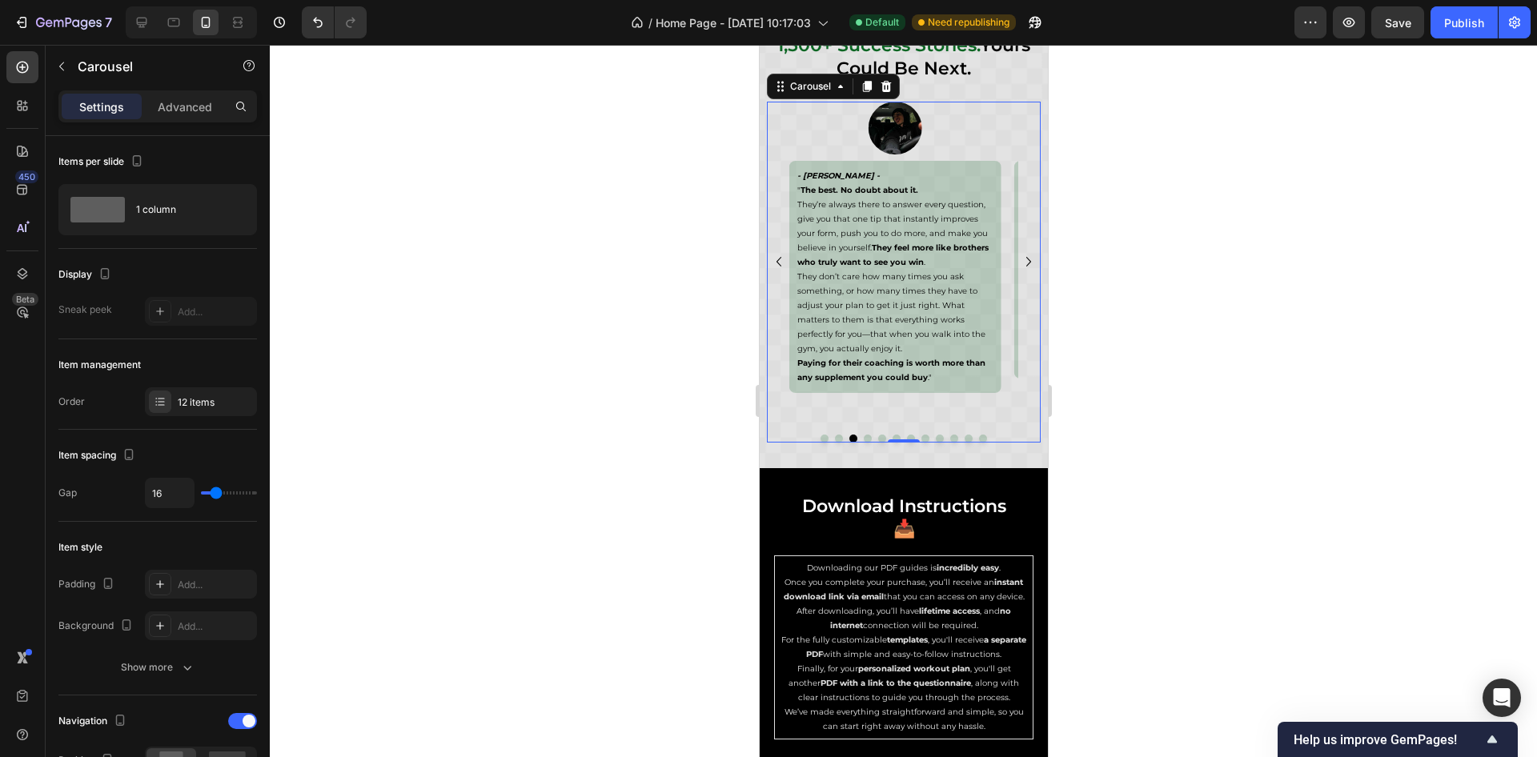
click at [779, 262] on icon "Carousel Back Arrow" at bounding box center [778, 261] width 19 height 19
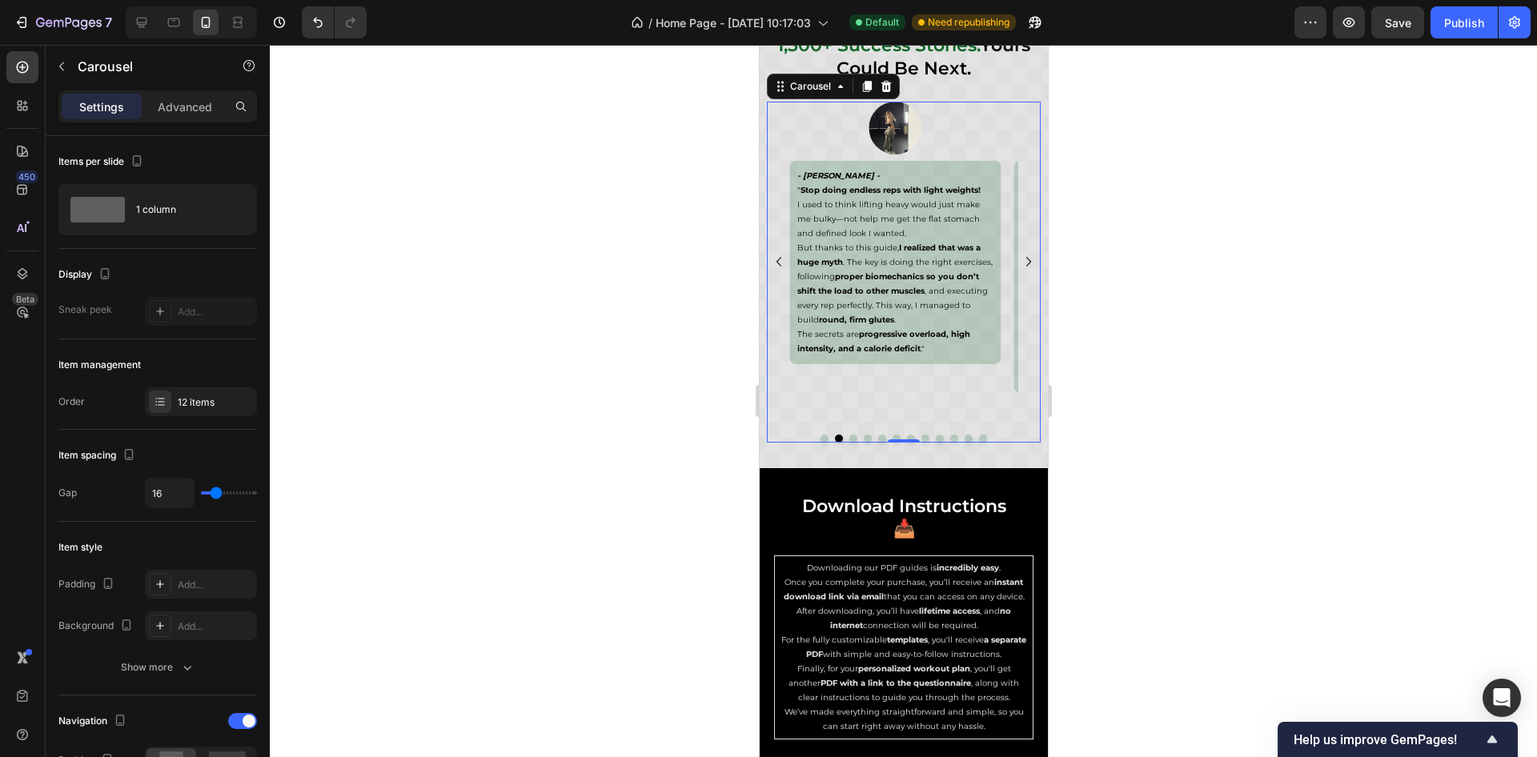
click at [779, 262] on icon "Carousel Back Arrow" at bounding box center [778, 261] width 19 height 19
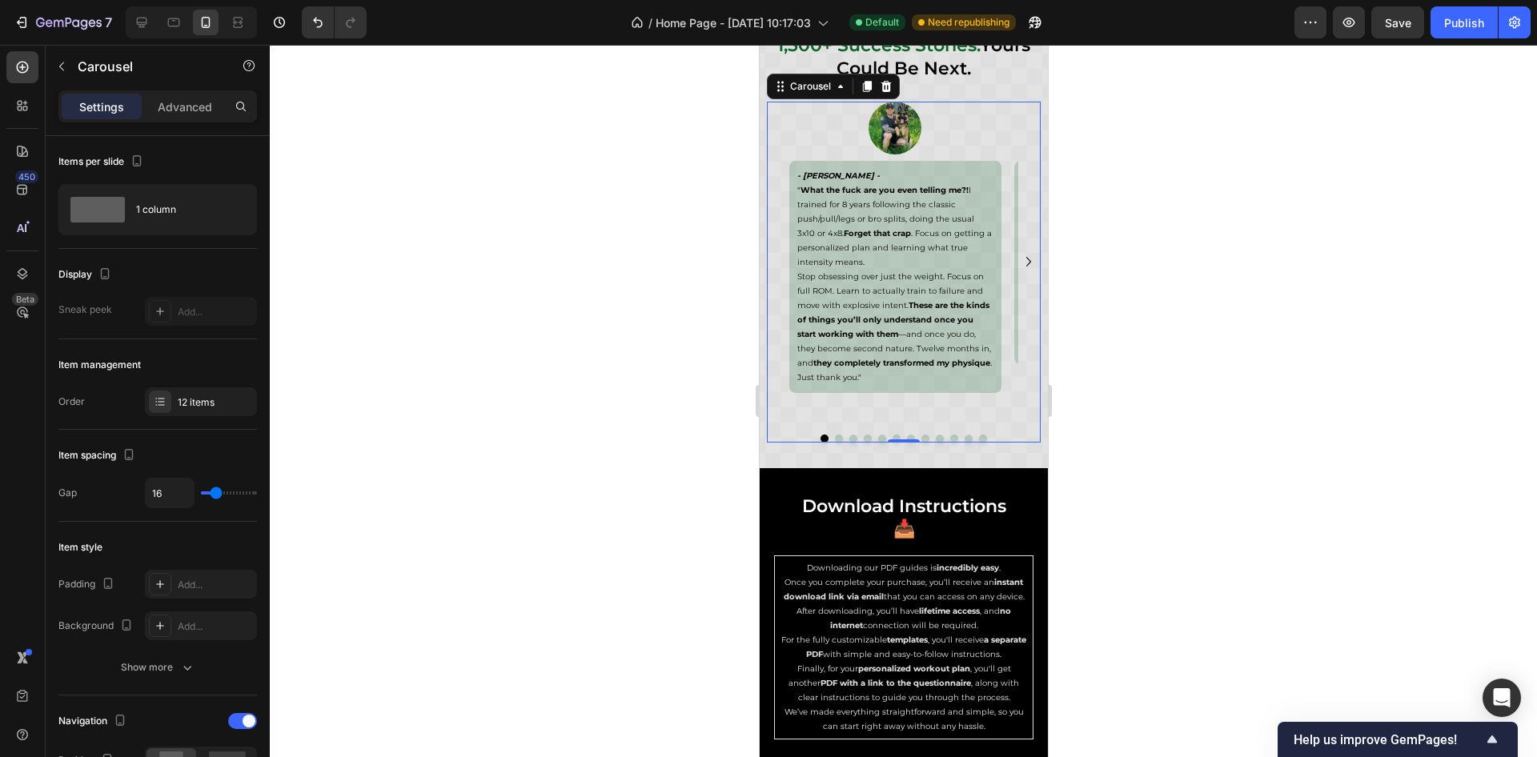
click at [1019, 258] on icon "Carousel Next Arrow" at bounding box center [1028, 261] width 19 height 19
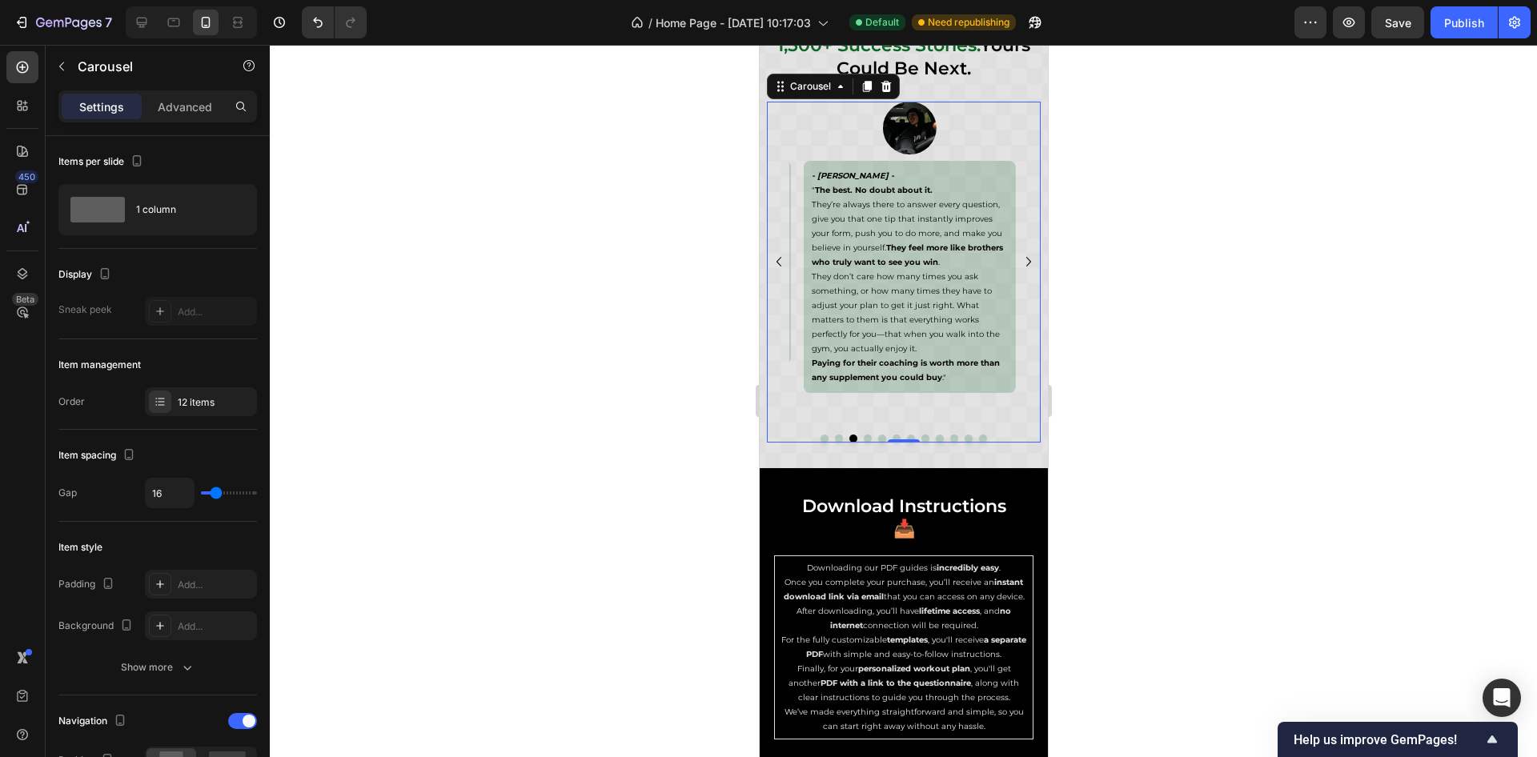
click at [1019, 258] on icon "Carousel Next Arrow" at bounding box center [1028, 261] width 19 height 19
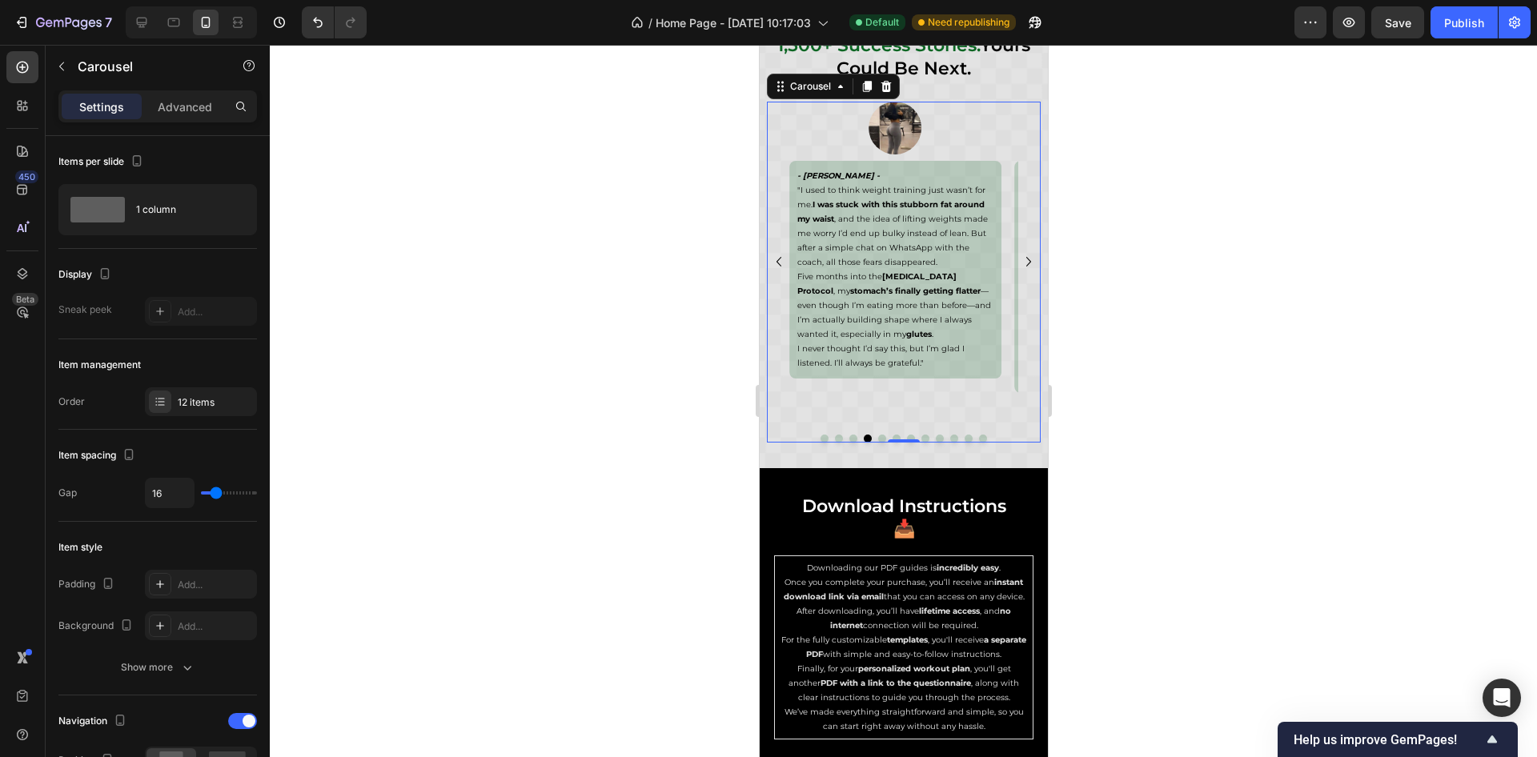
click at [1019, 258] on icon "Carousel Next Arrow" at bounding box center [1028, 261] width 19 height 19
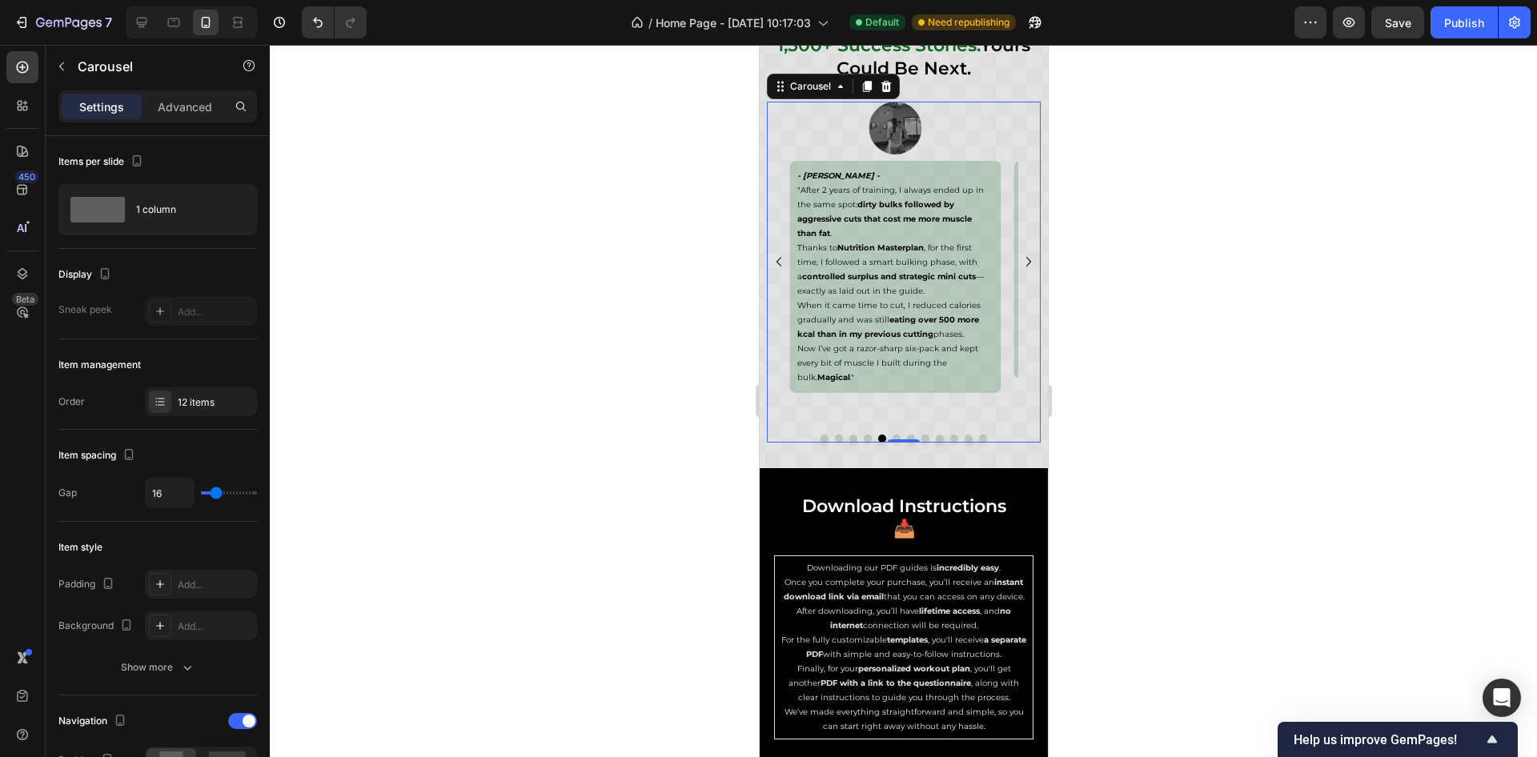
click at [1019, 258] on icon "Carousel Next Arrow" at bounding box center [1028, 261] width 19 height 19
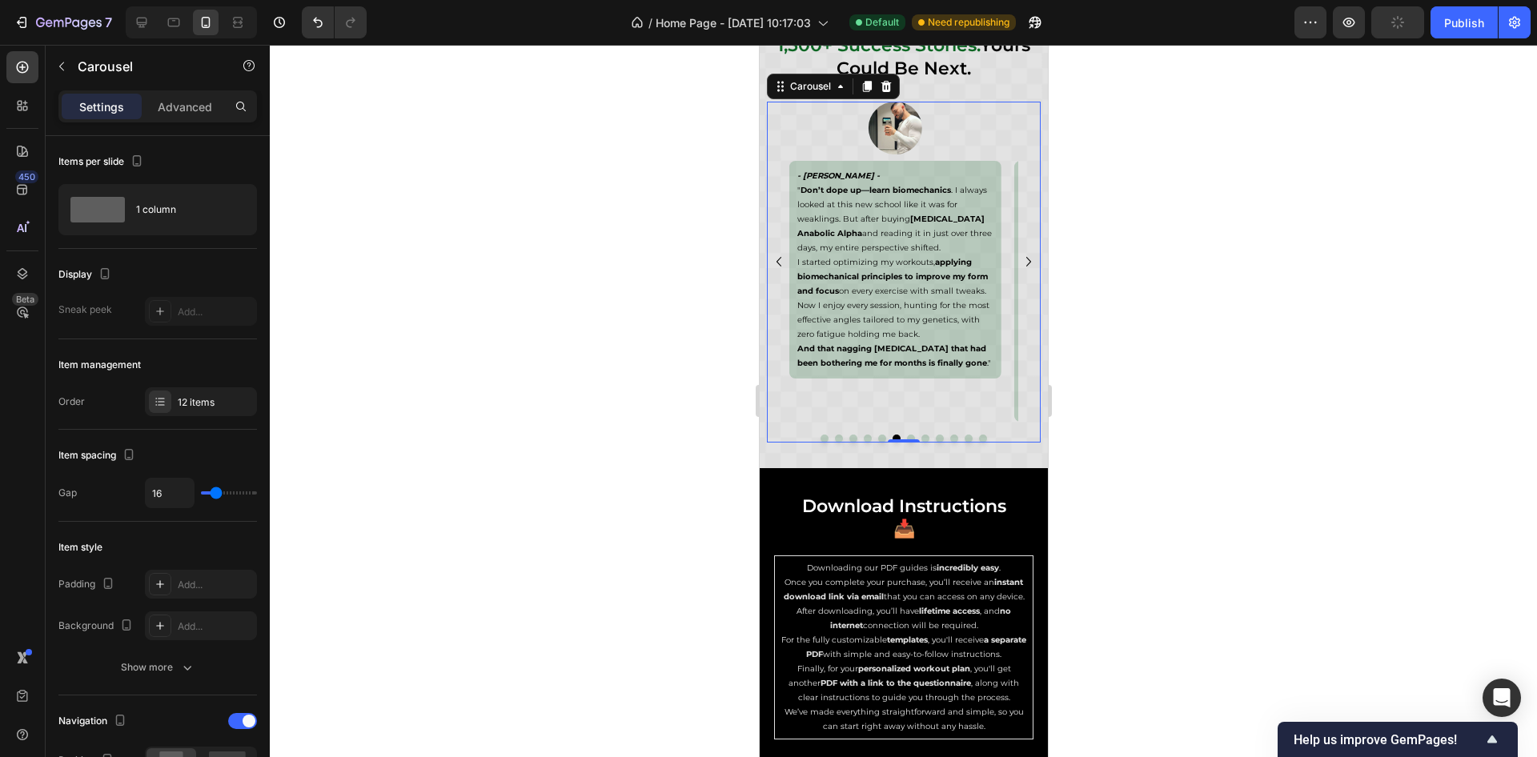
click at [1019, 258] on icon "Carousel Next Arrow" at bounding box center [1028, 261] width 19 height 19
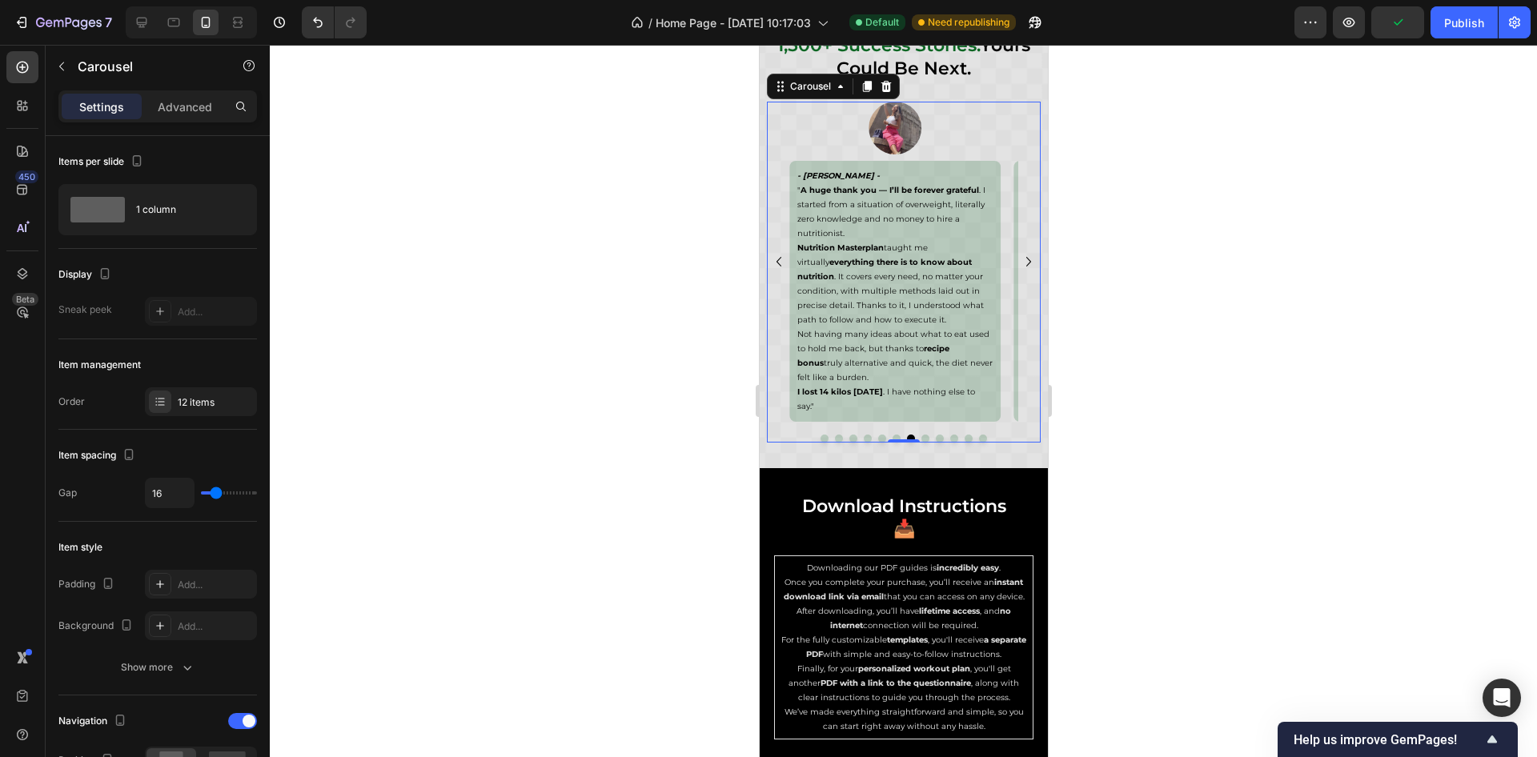
click at [1019, 258] on icon "Carousel Next Arrow" at bounding box center [1028, 261] width 19 height 19
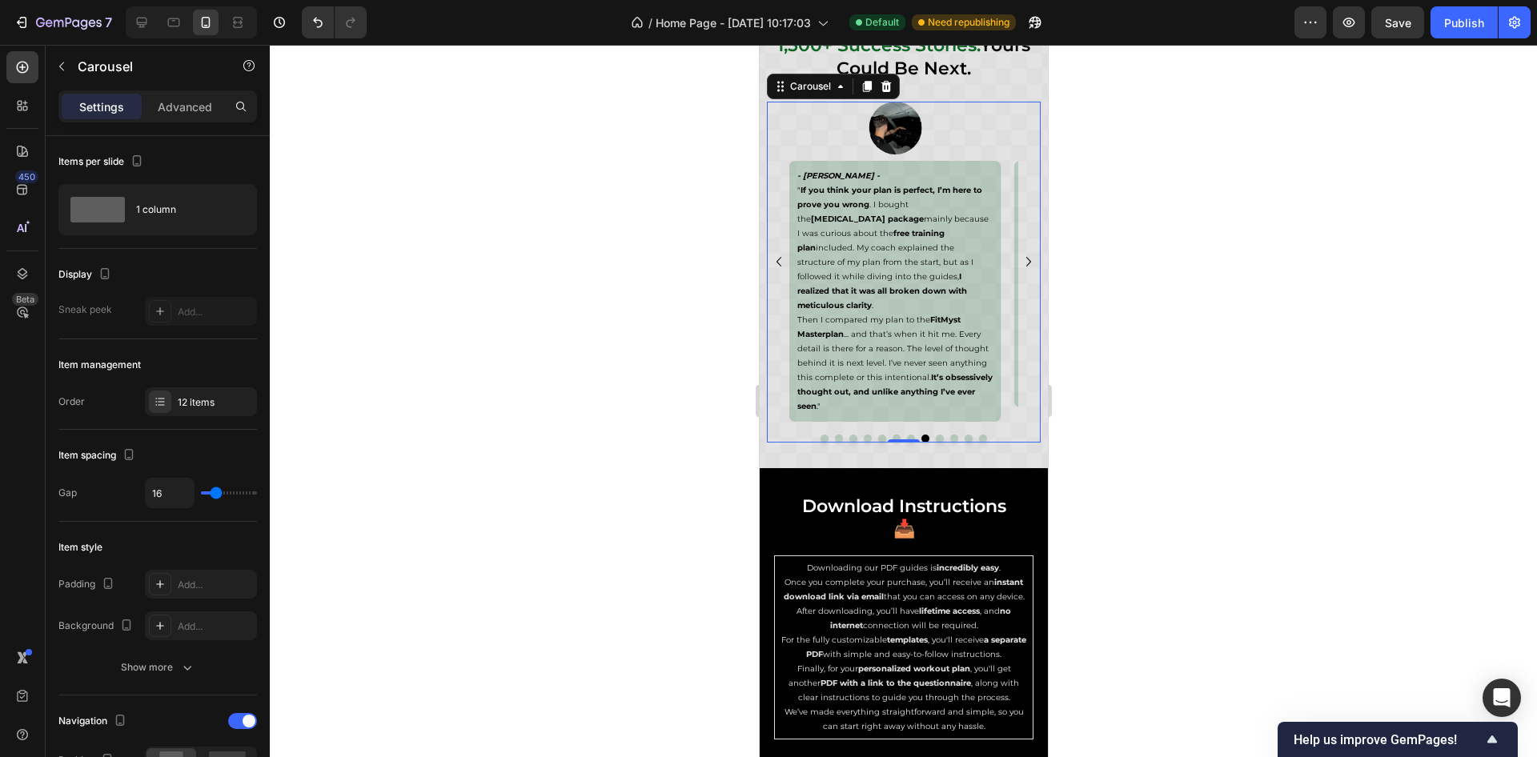
click at [1019, 258] on icon "Carousel Next Arrow" at bounding box center [1028, 261] width 19 height 19
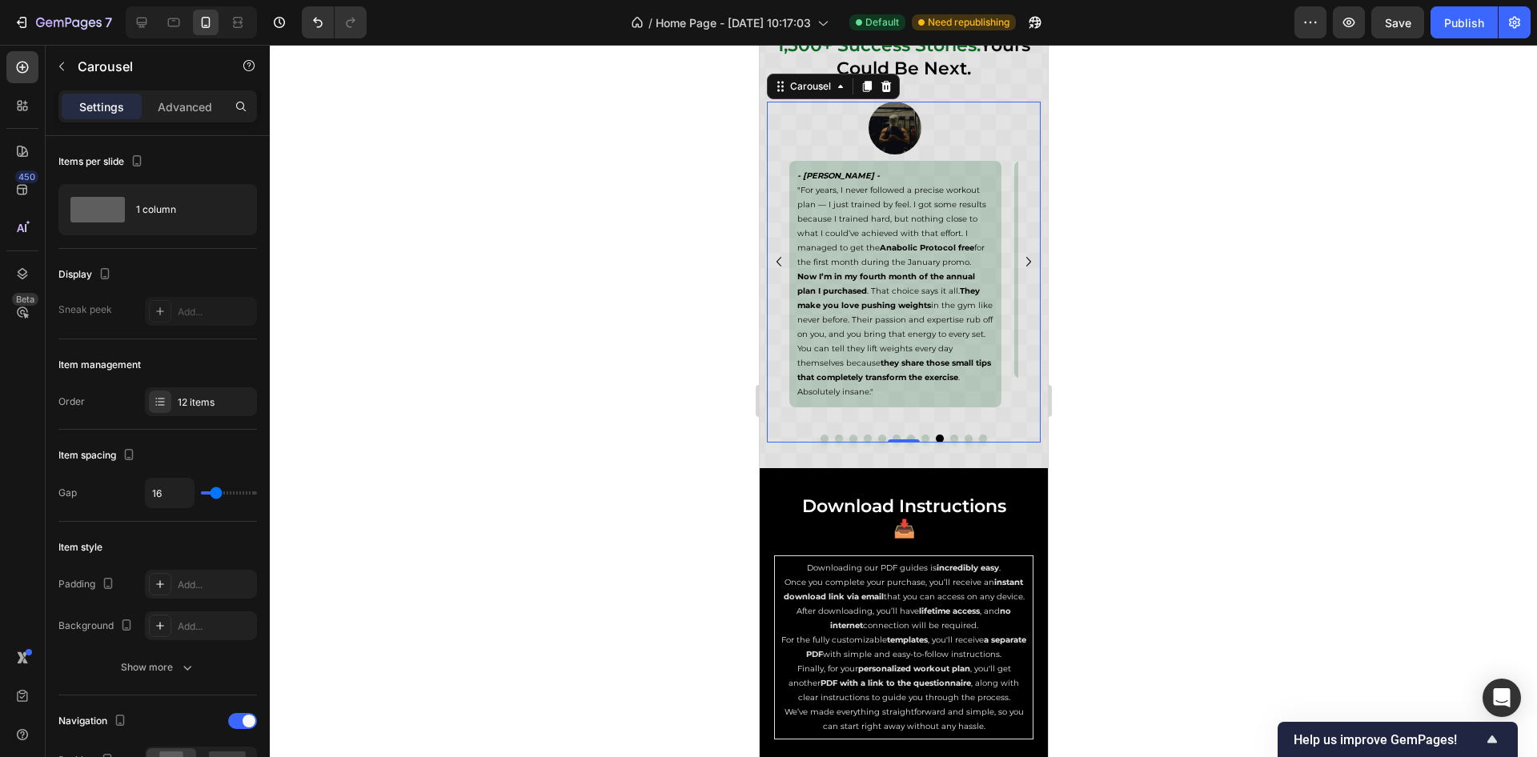
click at [1019, 258] on icon "Carousel Next Arrow" at bounding box center [1028, 261] width 19 height 19
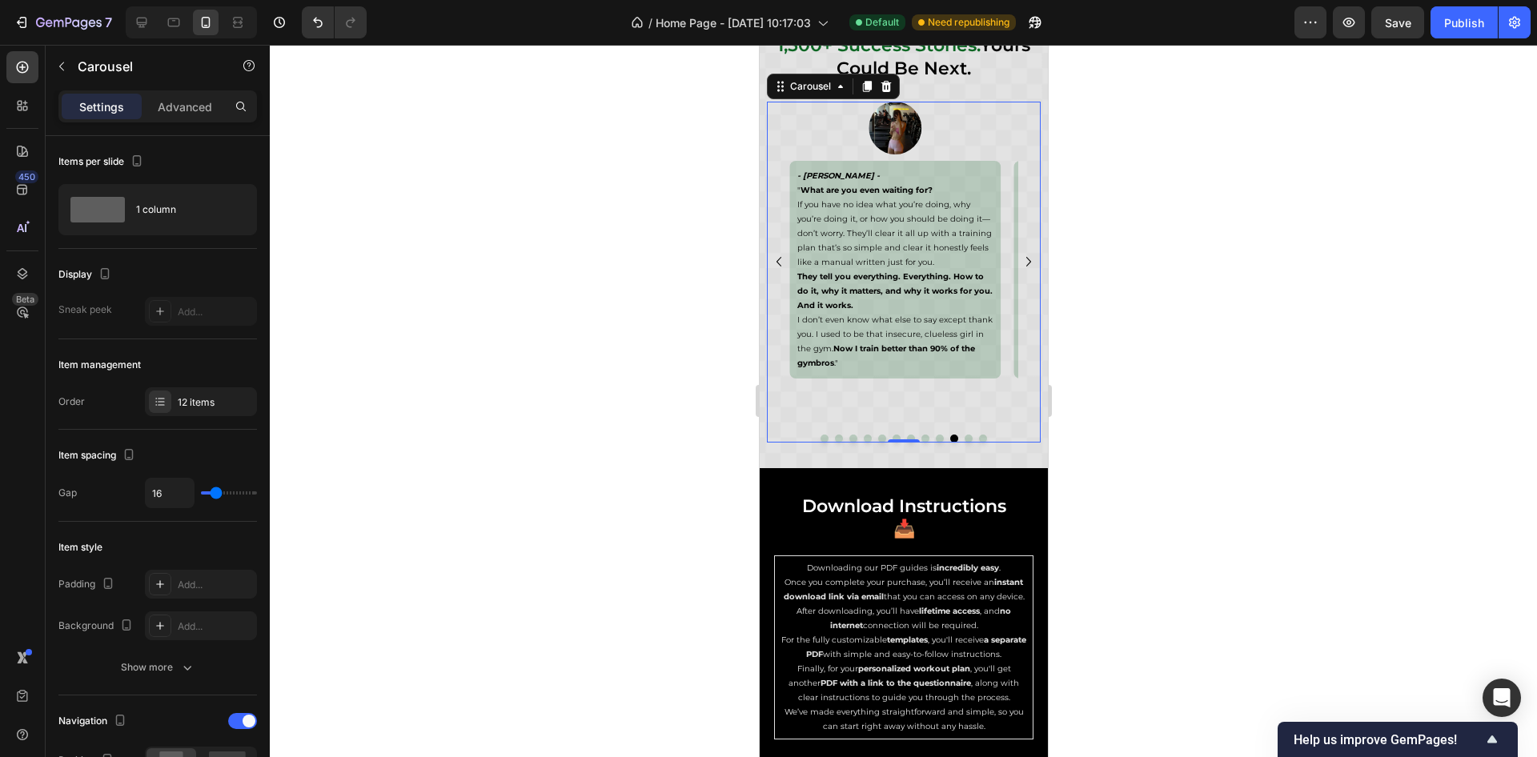
click at [775, 258] on icon "Carousel Back Arrow" at bounding box center [778, 261] width 19 height 19
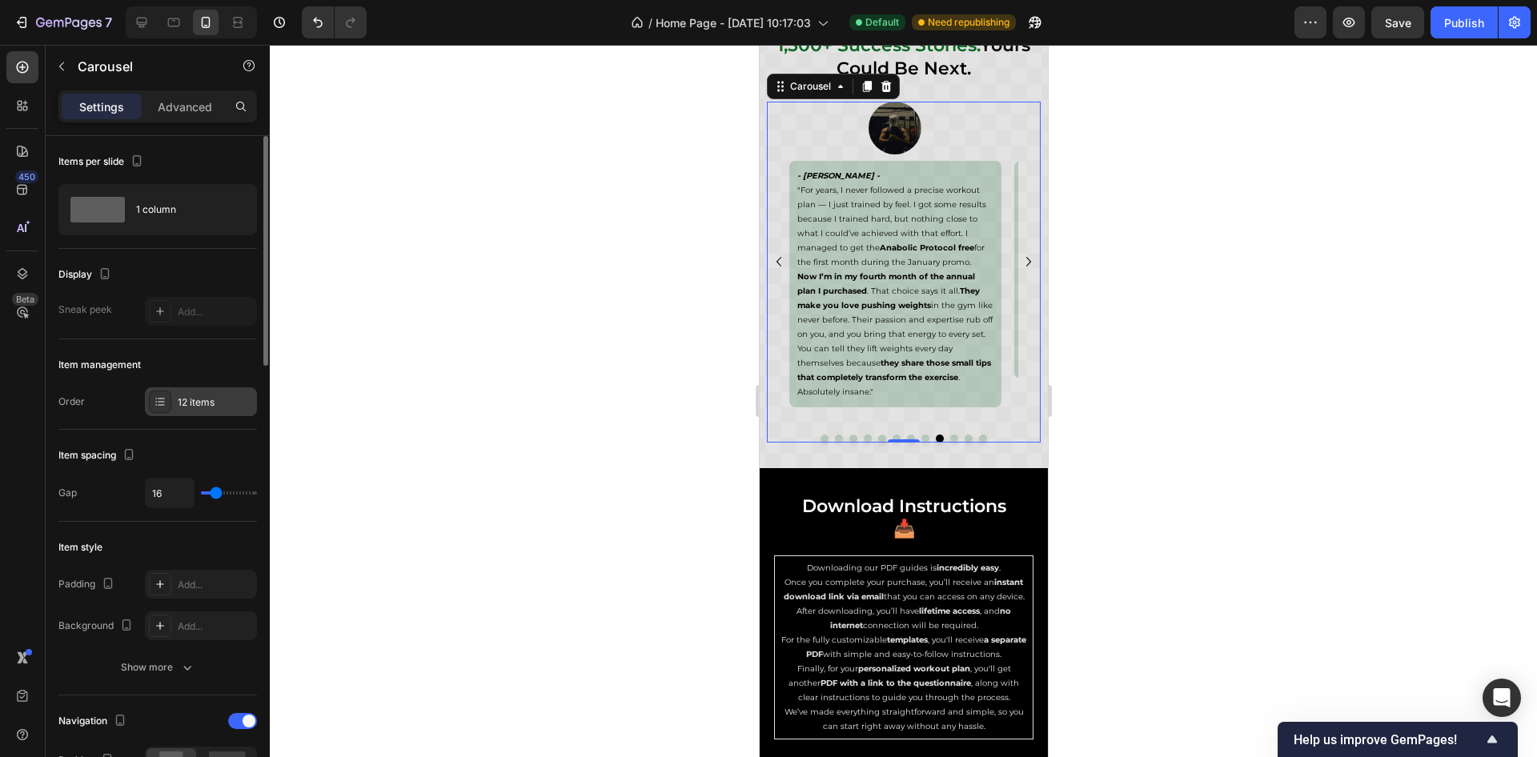
click at [155, 408] on div at bounding box center [160, 402] width 22 height 22
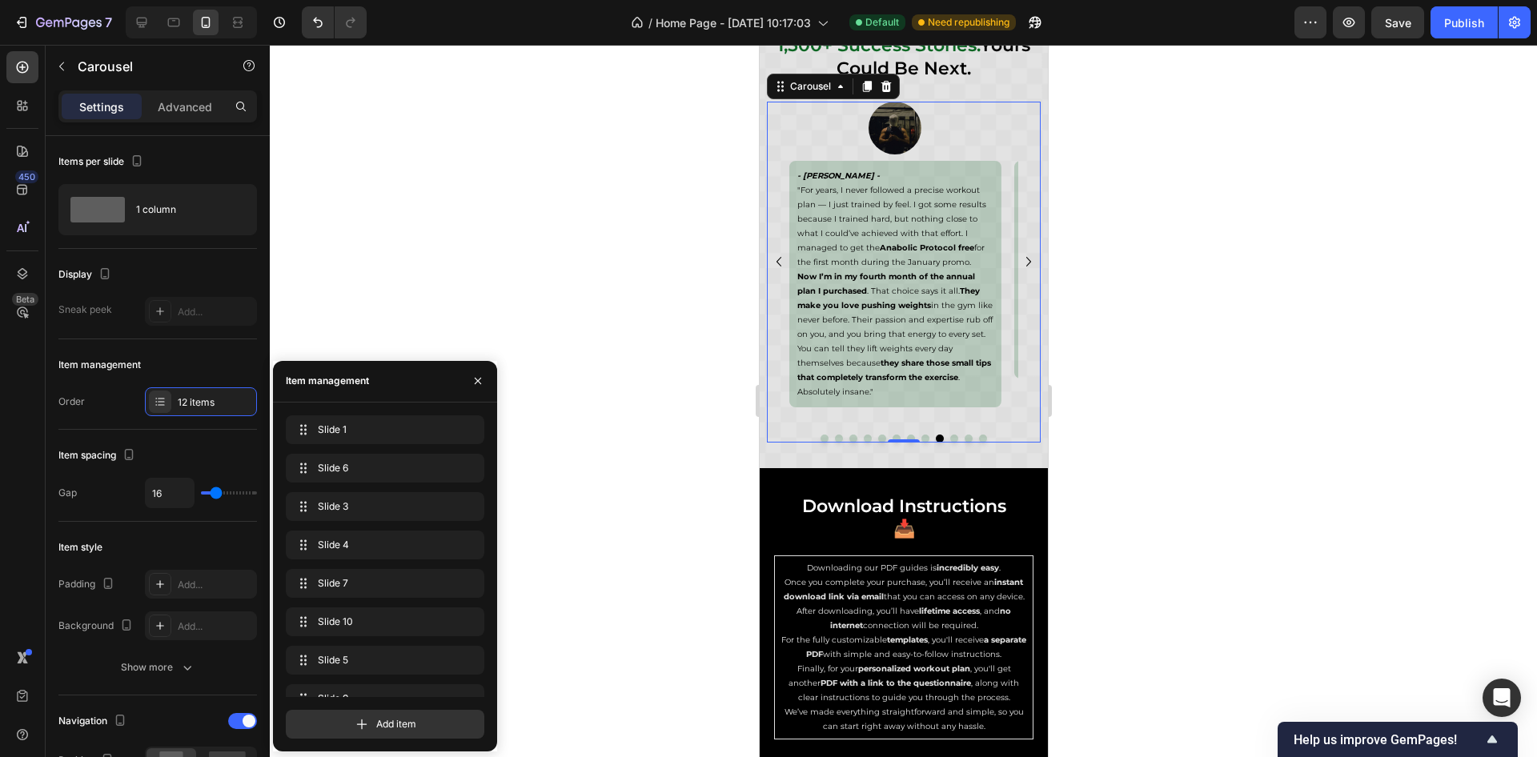
scroll to position [175, 0]
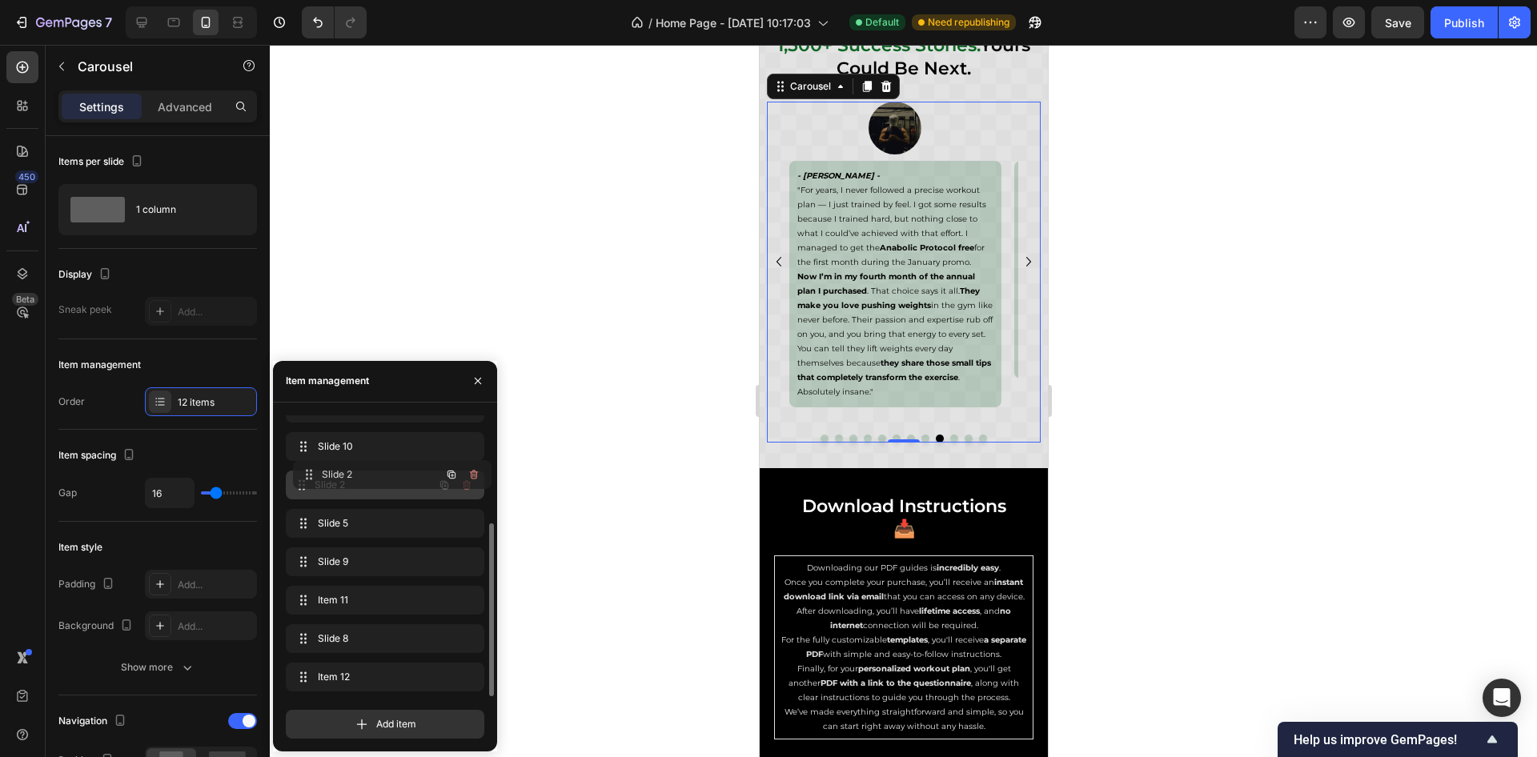
drag, startPoint x: 298, startPoint y: 559, endPoint x: 305, endPoint y: 472, distance: 87.6
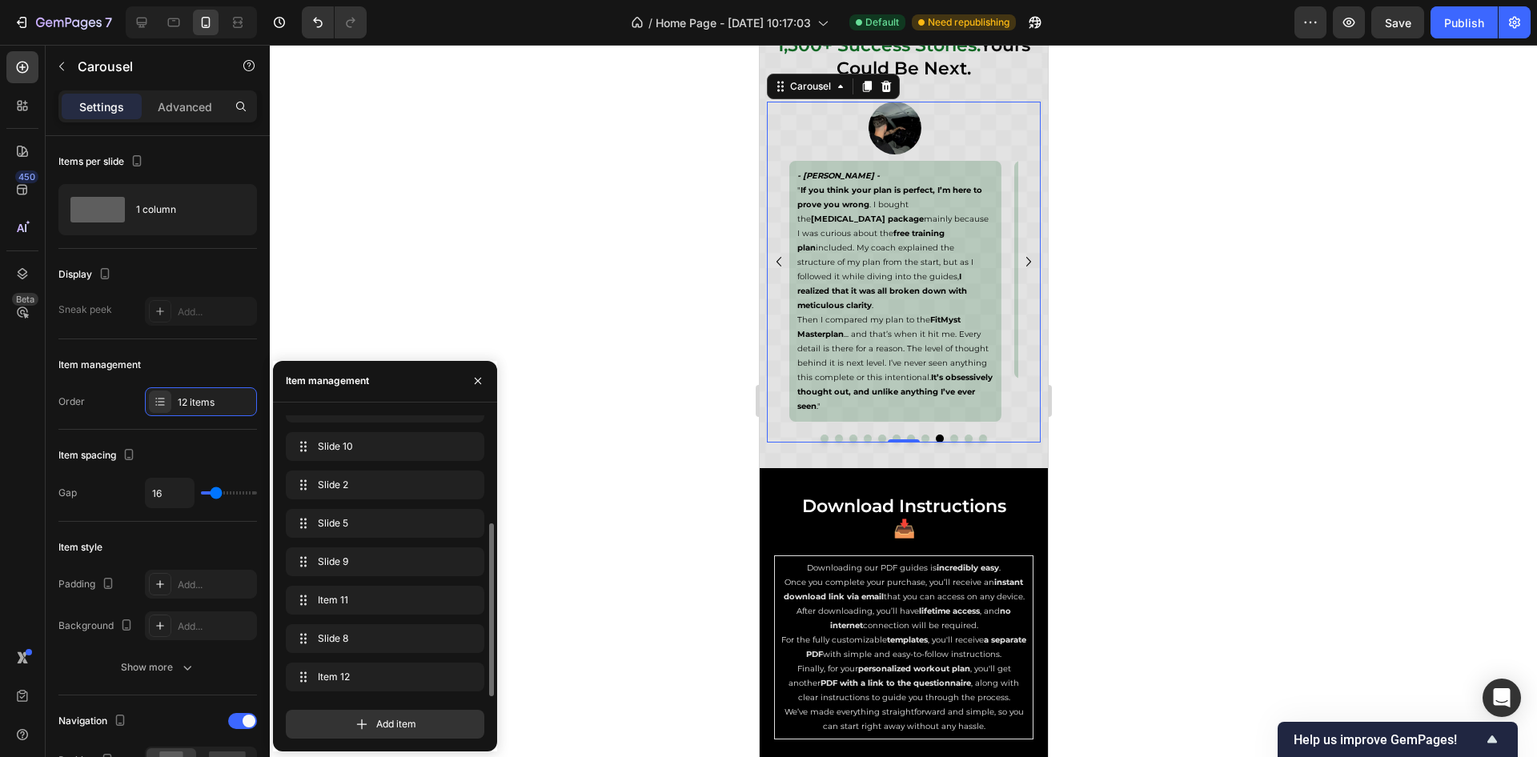
click at [778, 261] on icon "Carousel Back Arrow" at bounding box center [778, 261] width 19 height 19
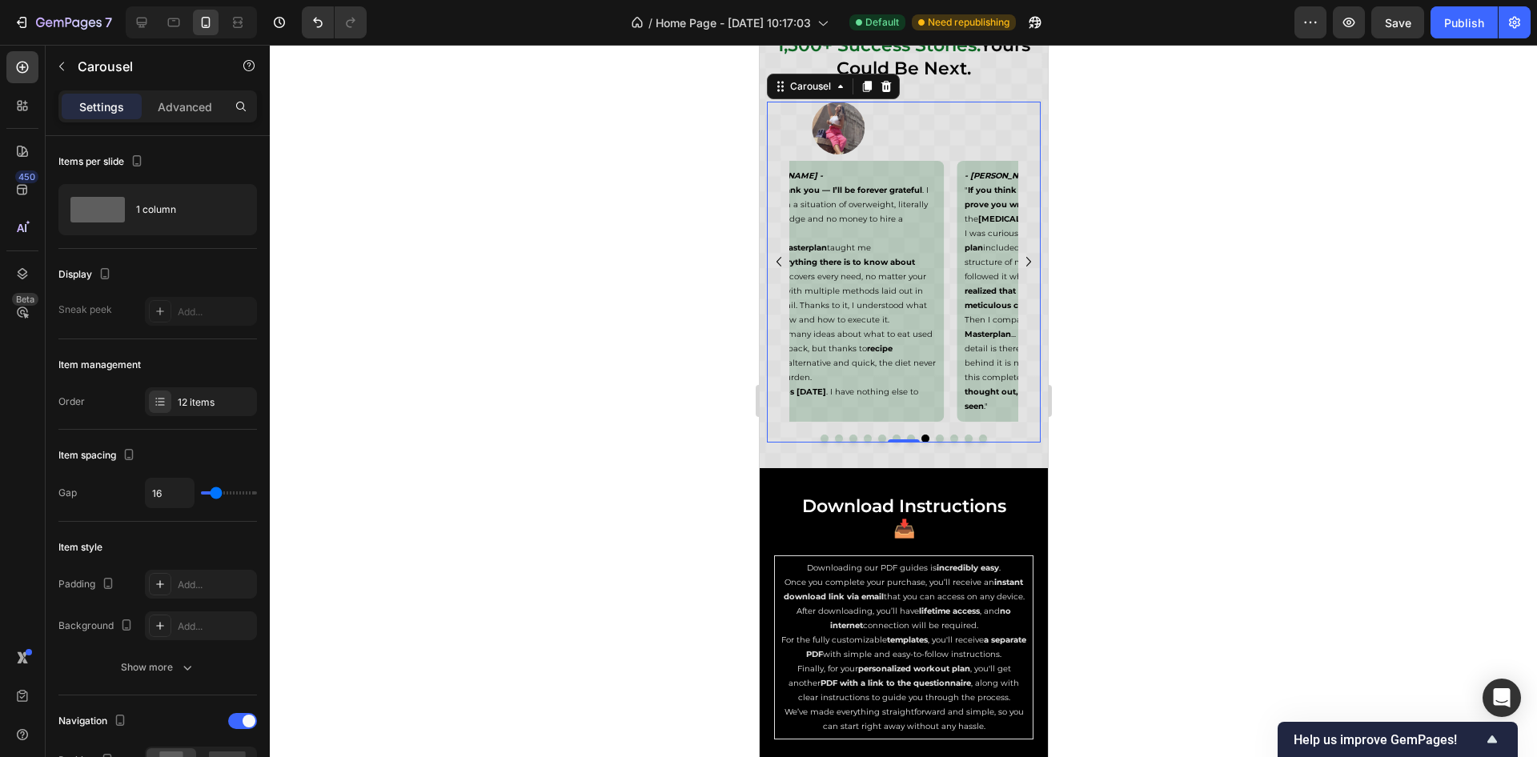
click at [778, 261] on icon "Carousel Back Arrow" at bounding box center [778, 261] width 19 height 19
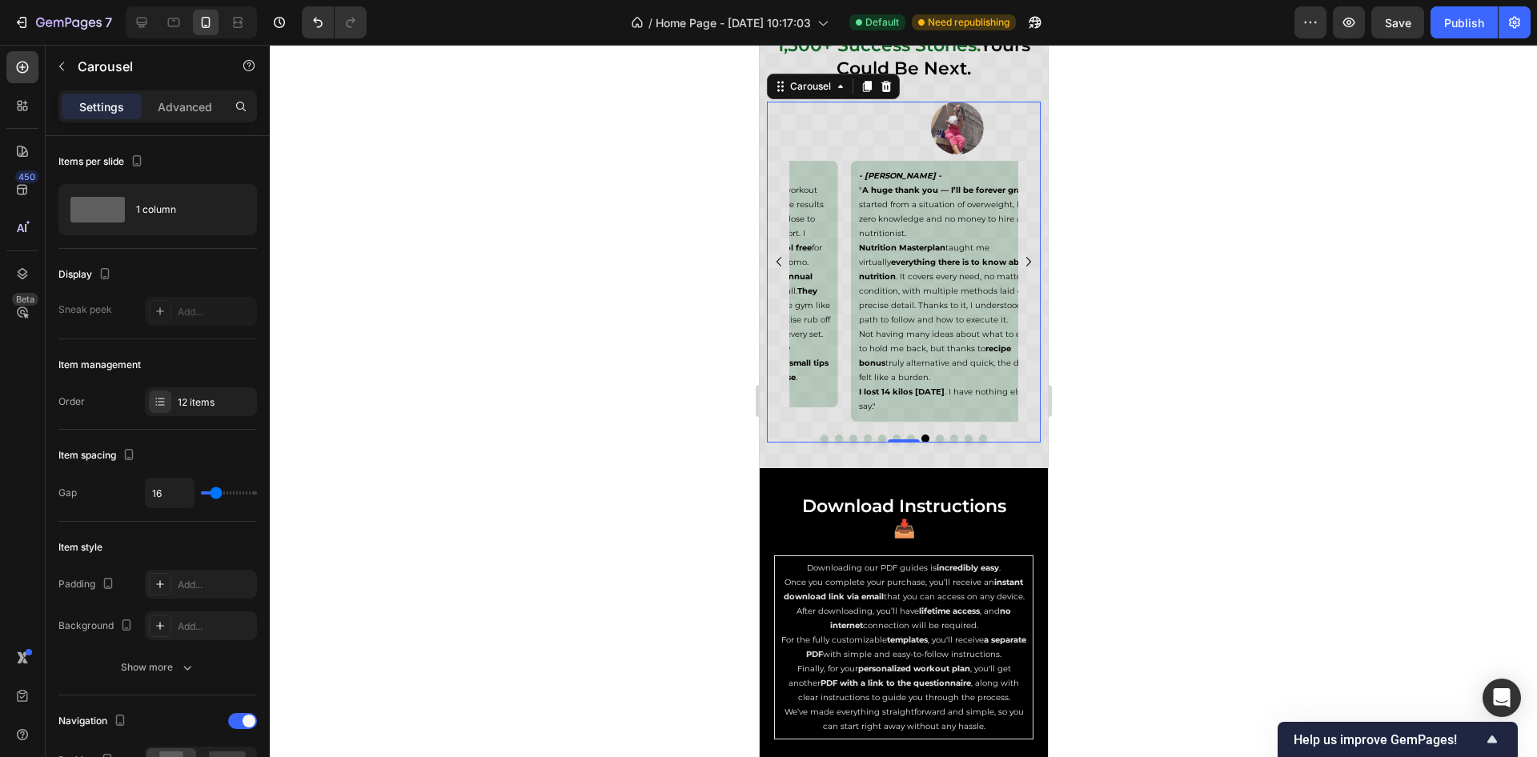
click at [778, 261] on icon "Carousel Back Arrow" at bounding box center [778, 261] width 19 height 19
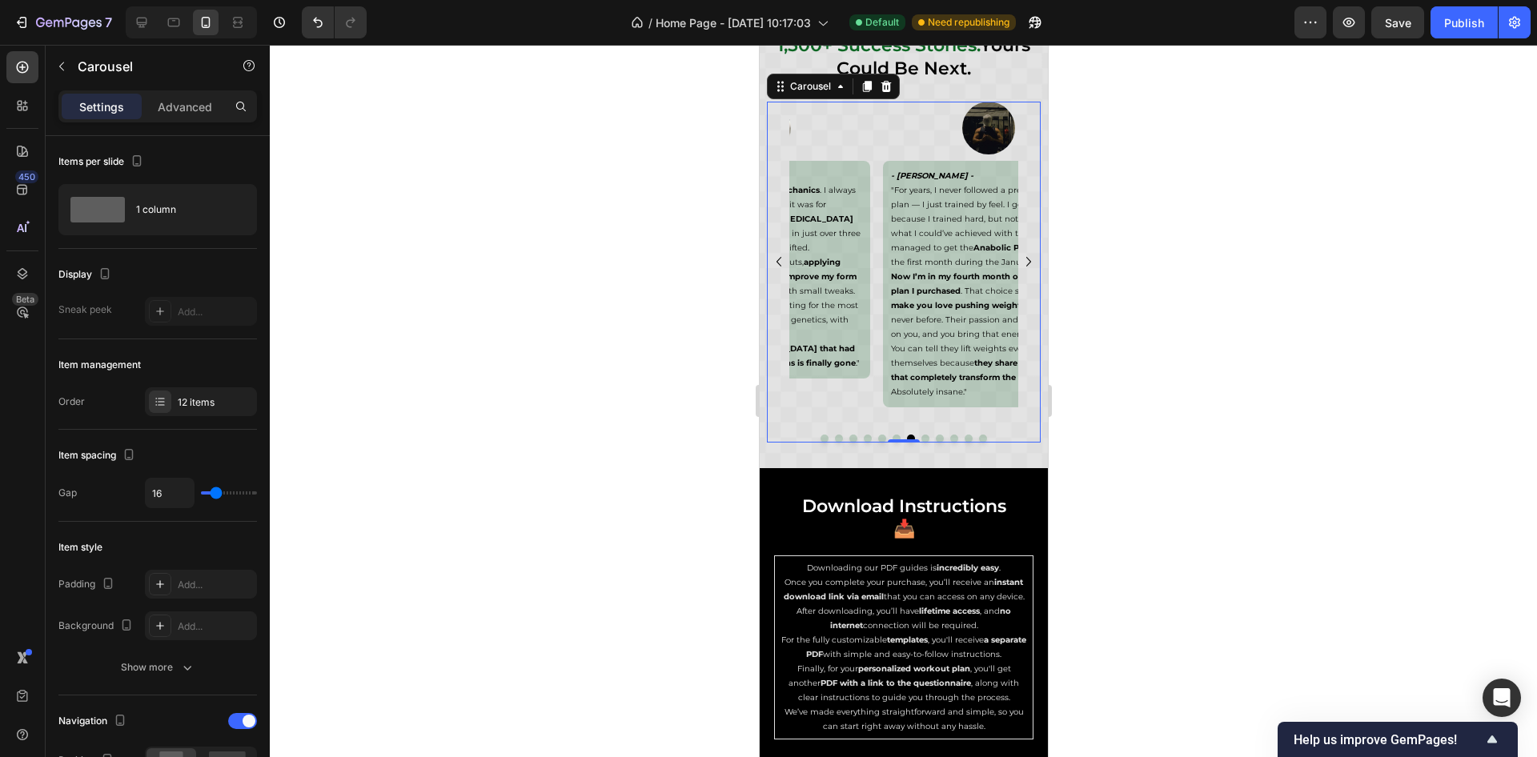
click at [779, 261] on icon "Carousel Back Arrow" at bounding box center [778, 261] width 19 height 19
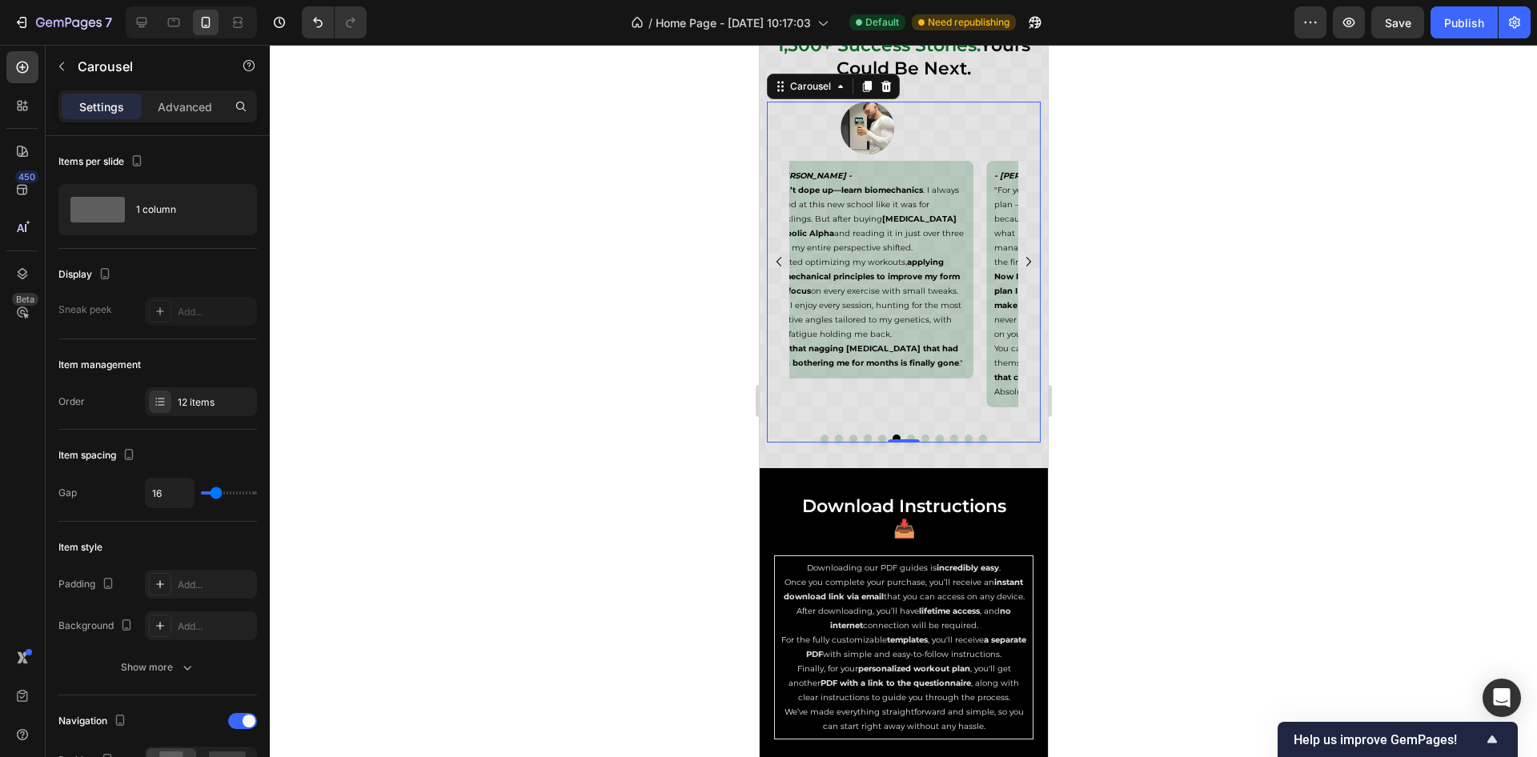
click at [779, 261] on icon "Carousel Back Arrow" at bounding box center [778, 261] width 19 height 19
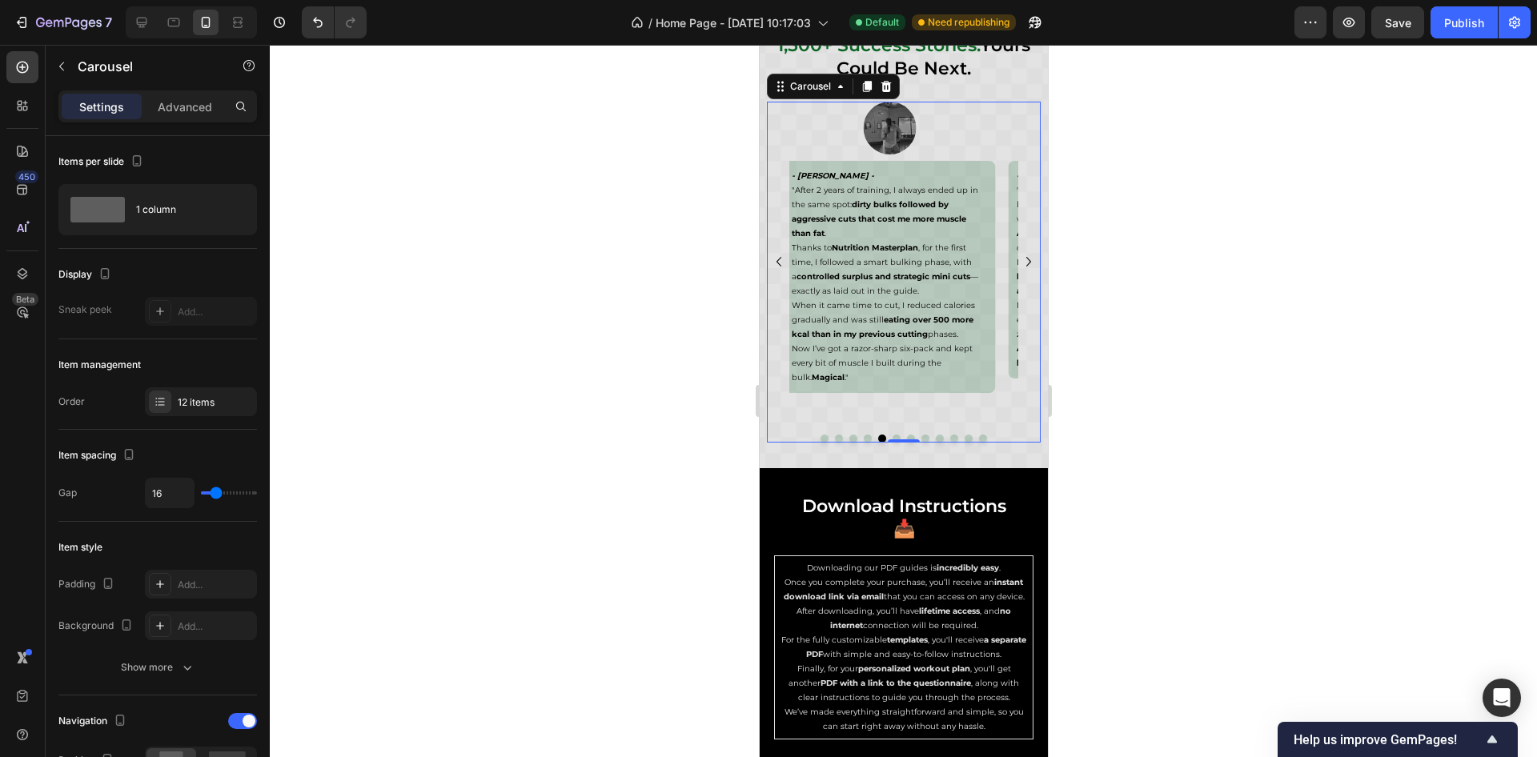
click at [781, 261] on icon "Carousel Back Arrow" at bounding box center [778, 261] width 19 height 19
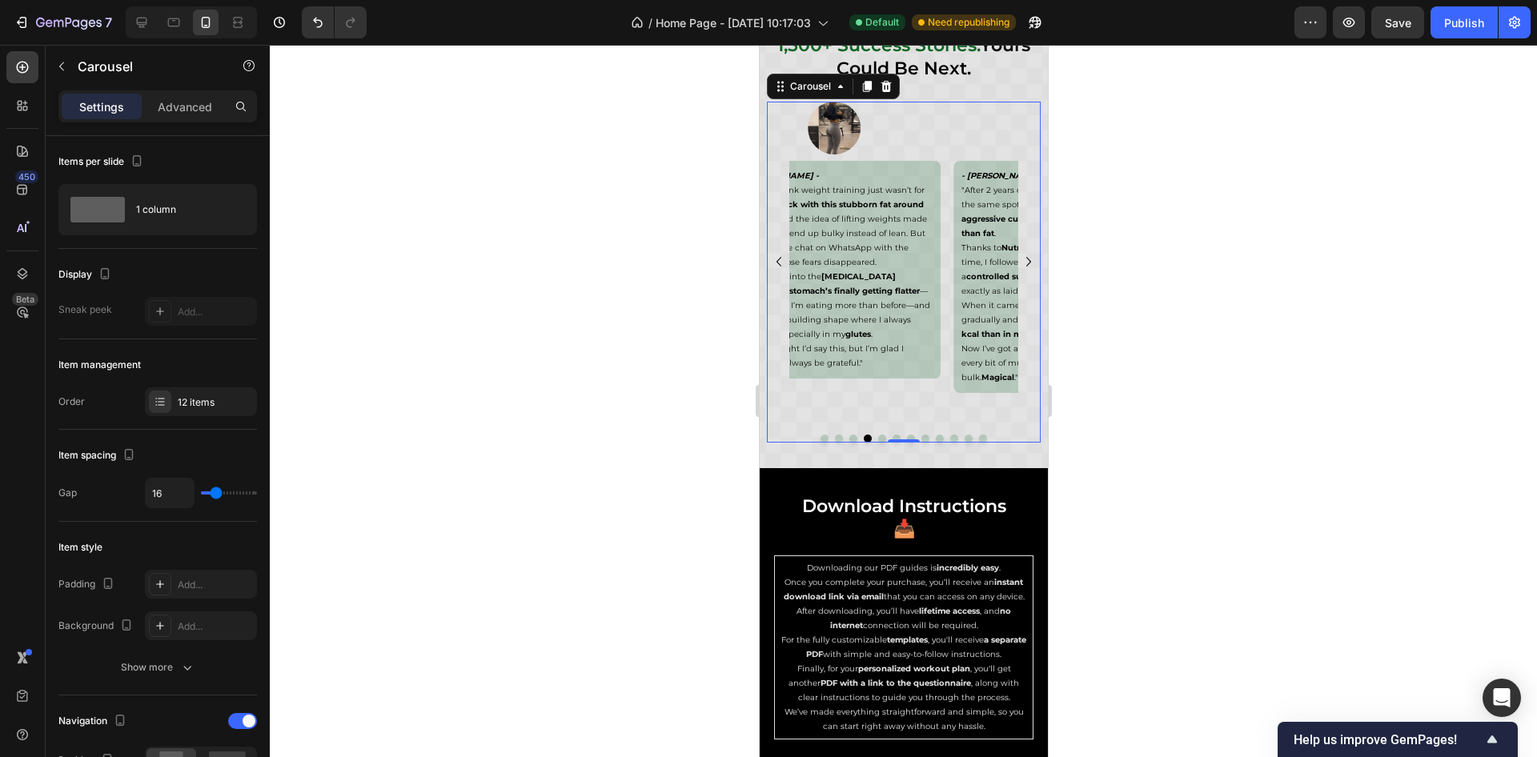
click at [781, 261] on icon "Carousel Back Arrow" at bounding box center [778, 261] width 19 height 19
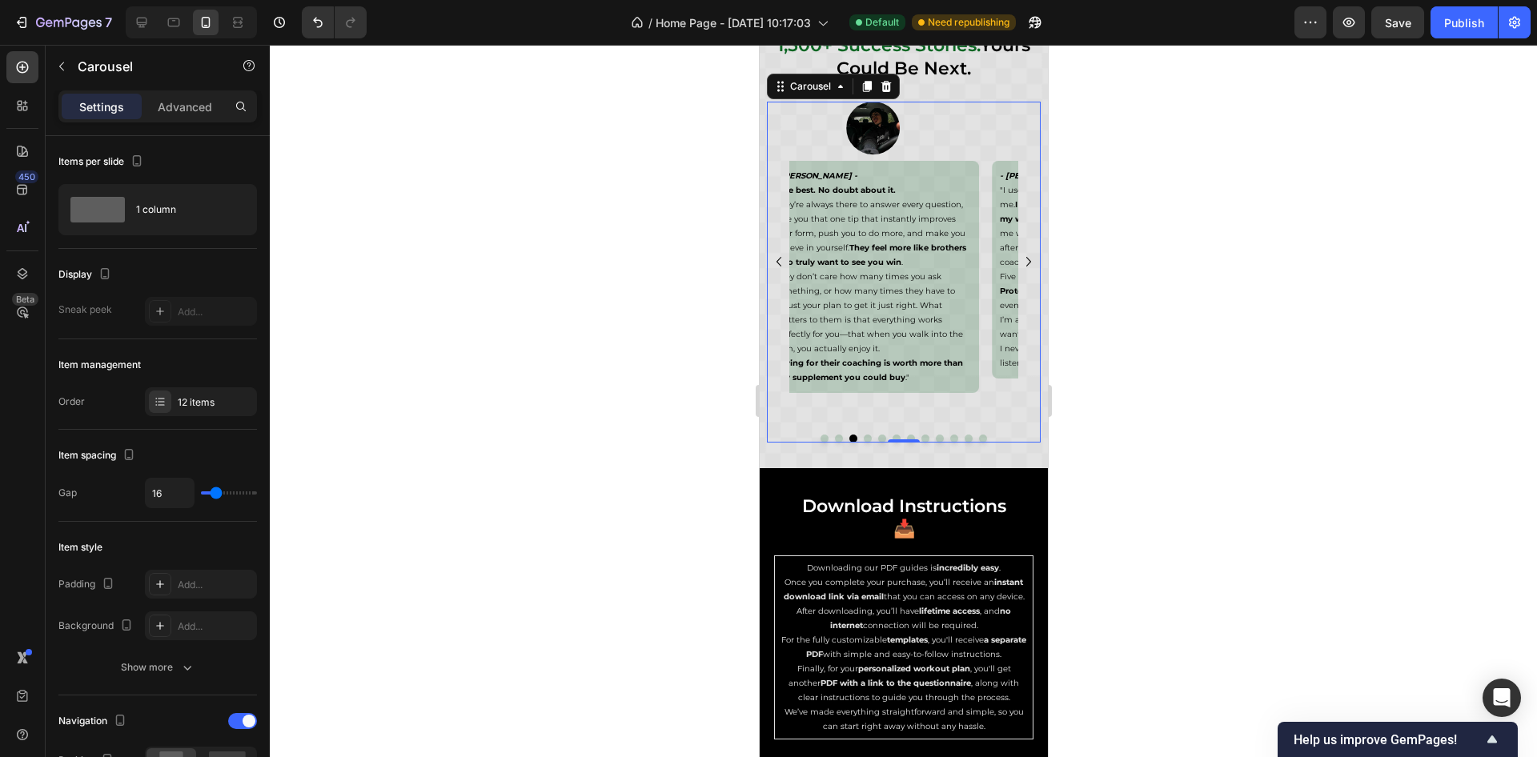
click at [783, 257] on icon "Carousel Back Arrow" at bounding box center [778, 261] width 19 height 19
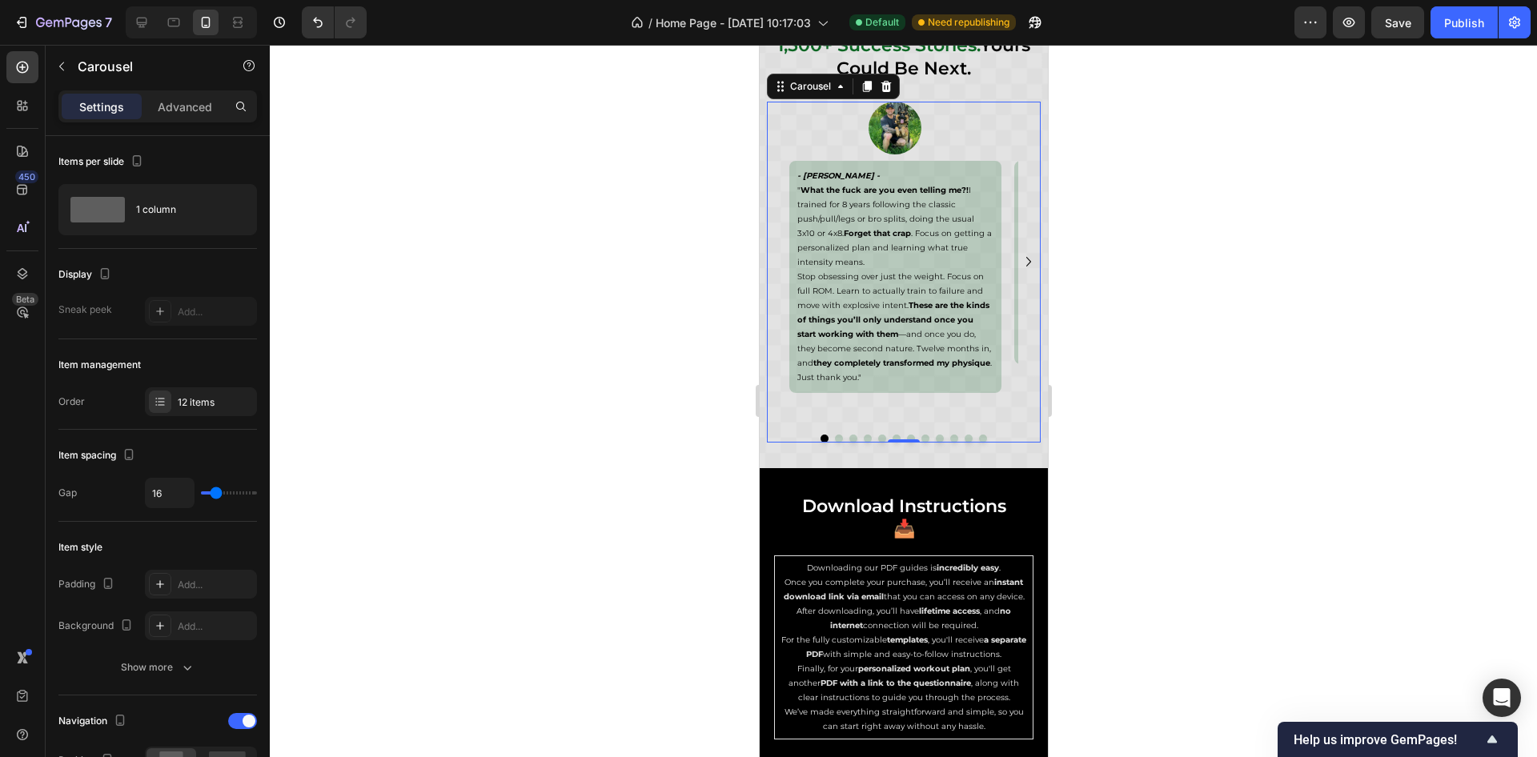
click at [1019, 264] on icon "Carousel Next Arrow" at bounding box center [1028, 261] width 19 height 19
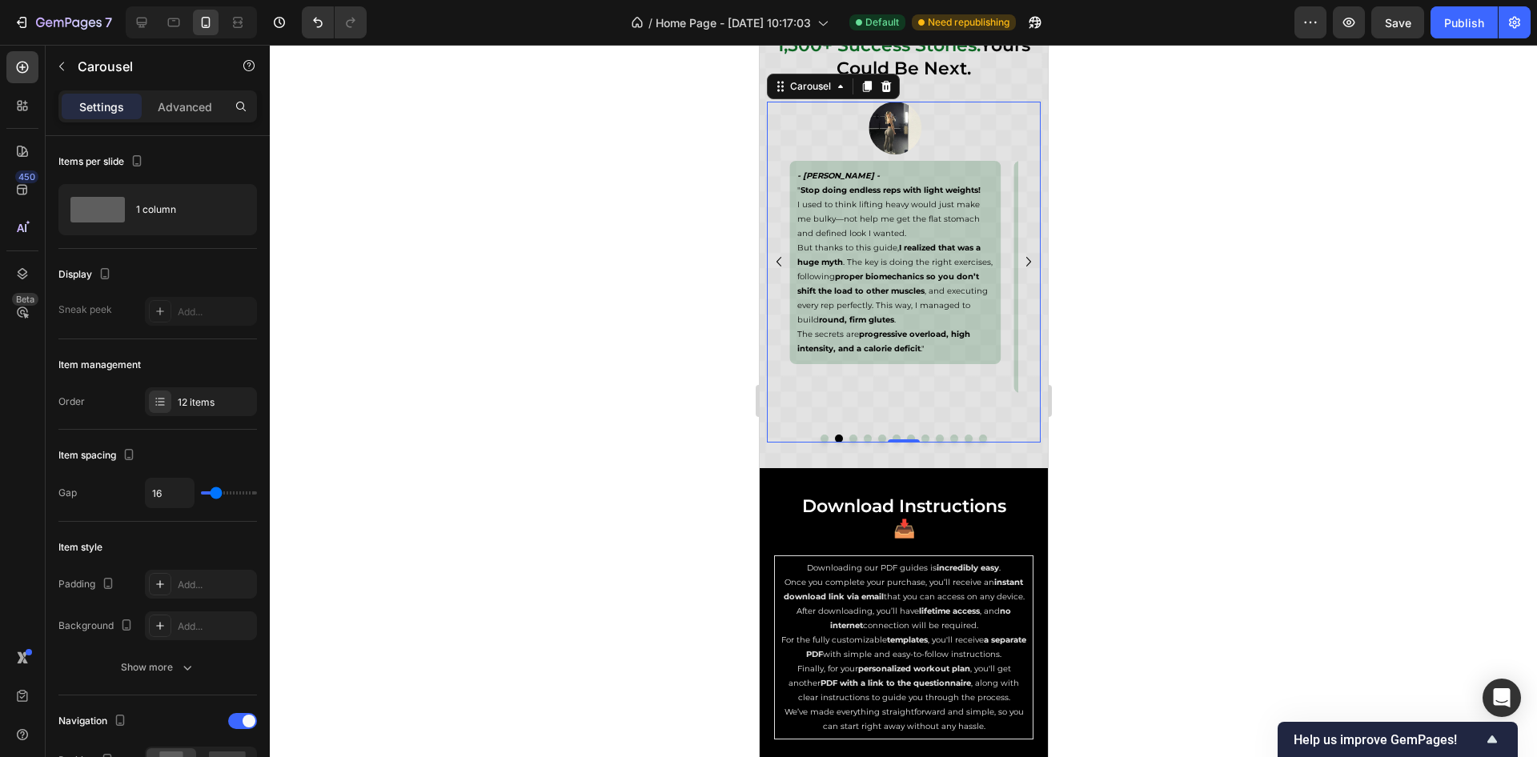
click at [1019, 264] on icon "Carousel Next Arrow" at bounding box center [1028, 261] width 19 height 19
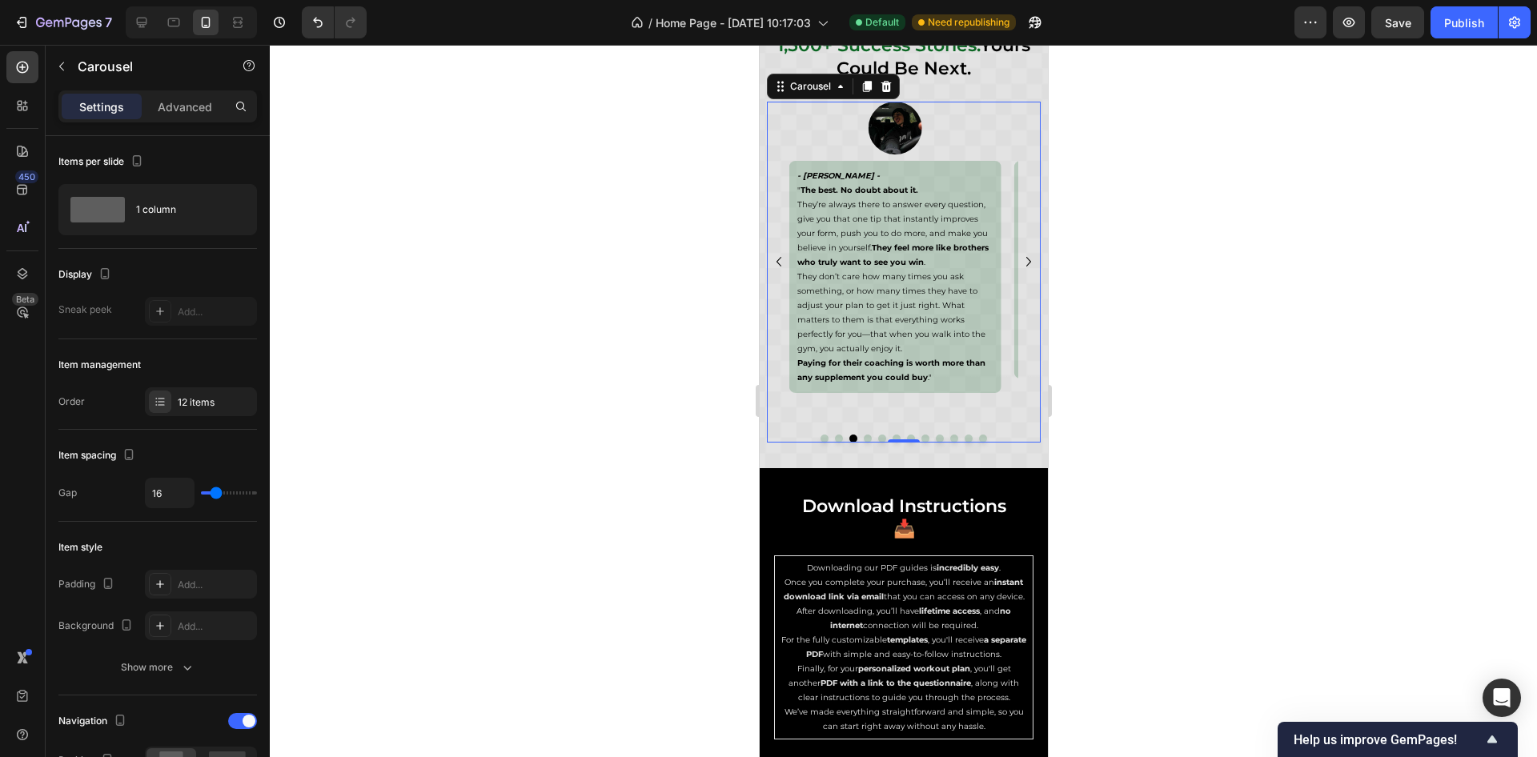
click at [1019, 255] on icon "Carousel Next Arrow" at bounding box center [1028, 261] width 19 height 19
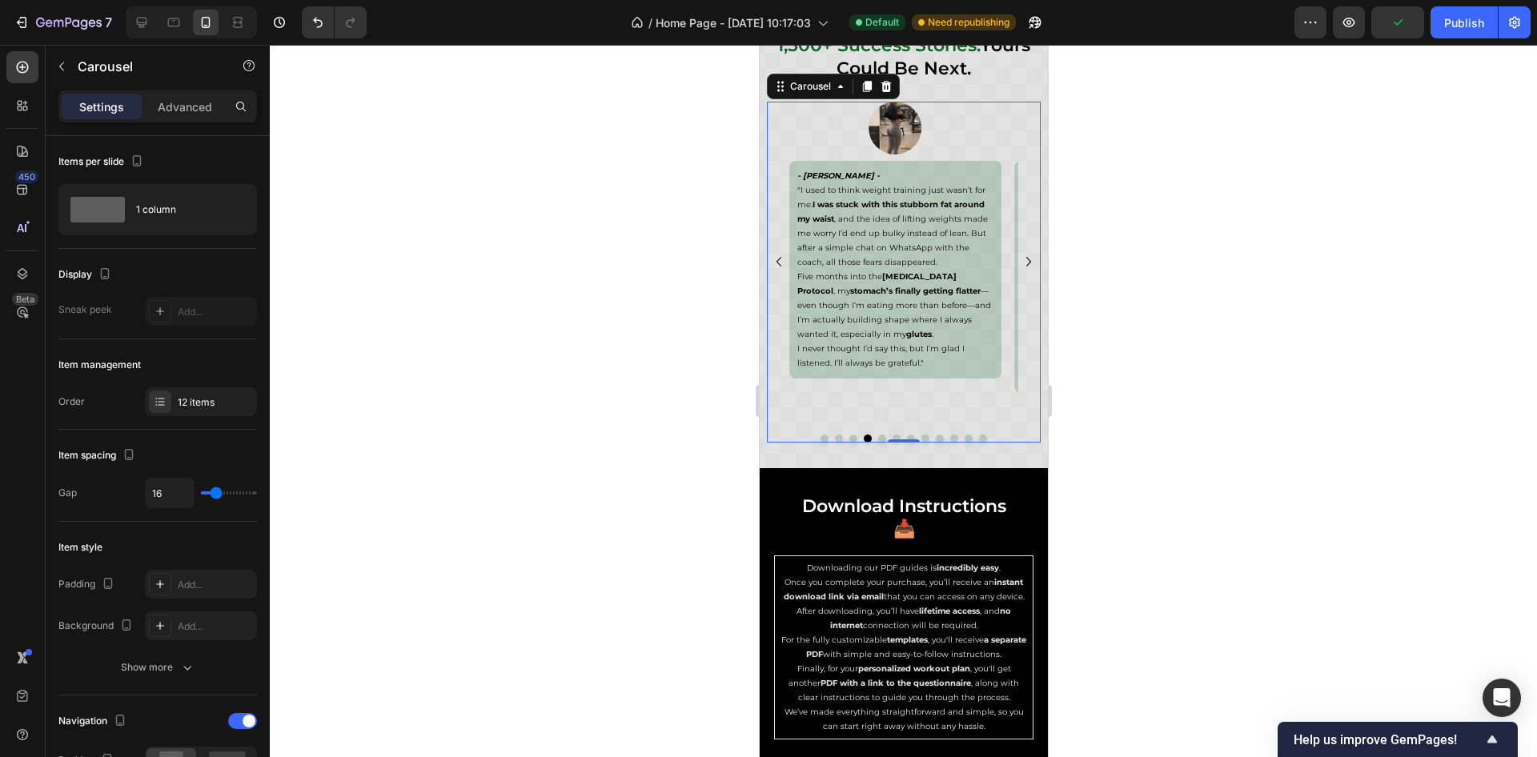
click at [1019, 255] on icon "Carousel Next Arrow" at bounding box center [1028, 261] width 19 height 19
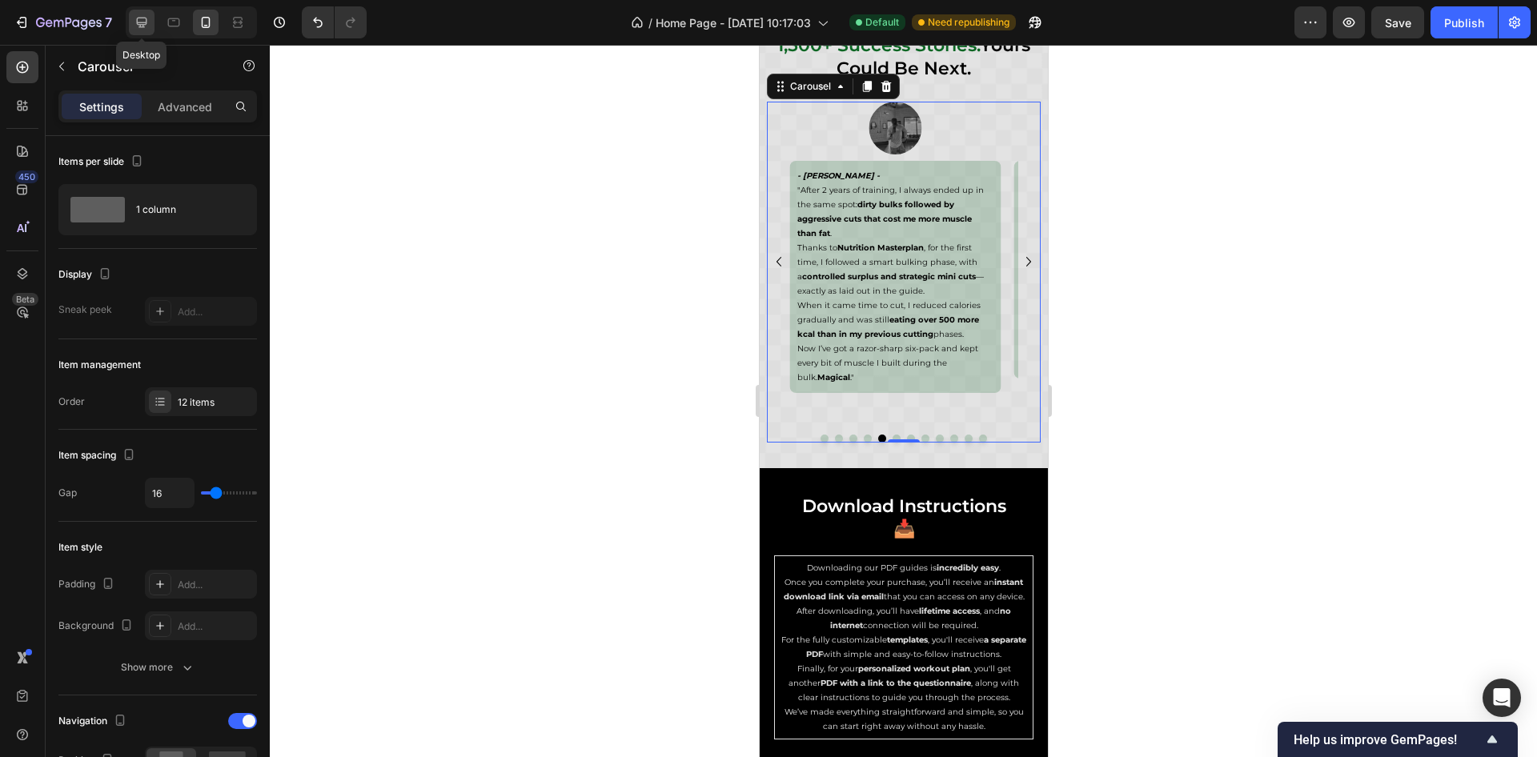
click at [139, 27] on icon at bounding box center [142, 23] width 10 height 10
type input "24"
type input "1200"
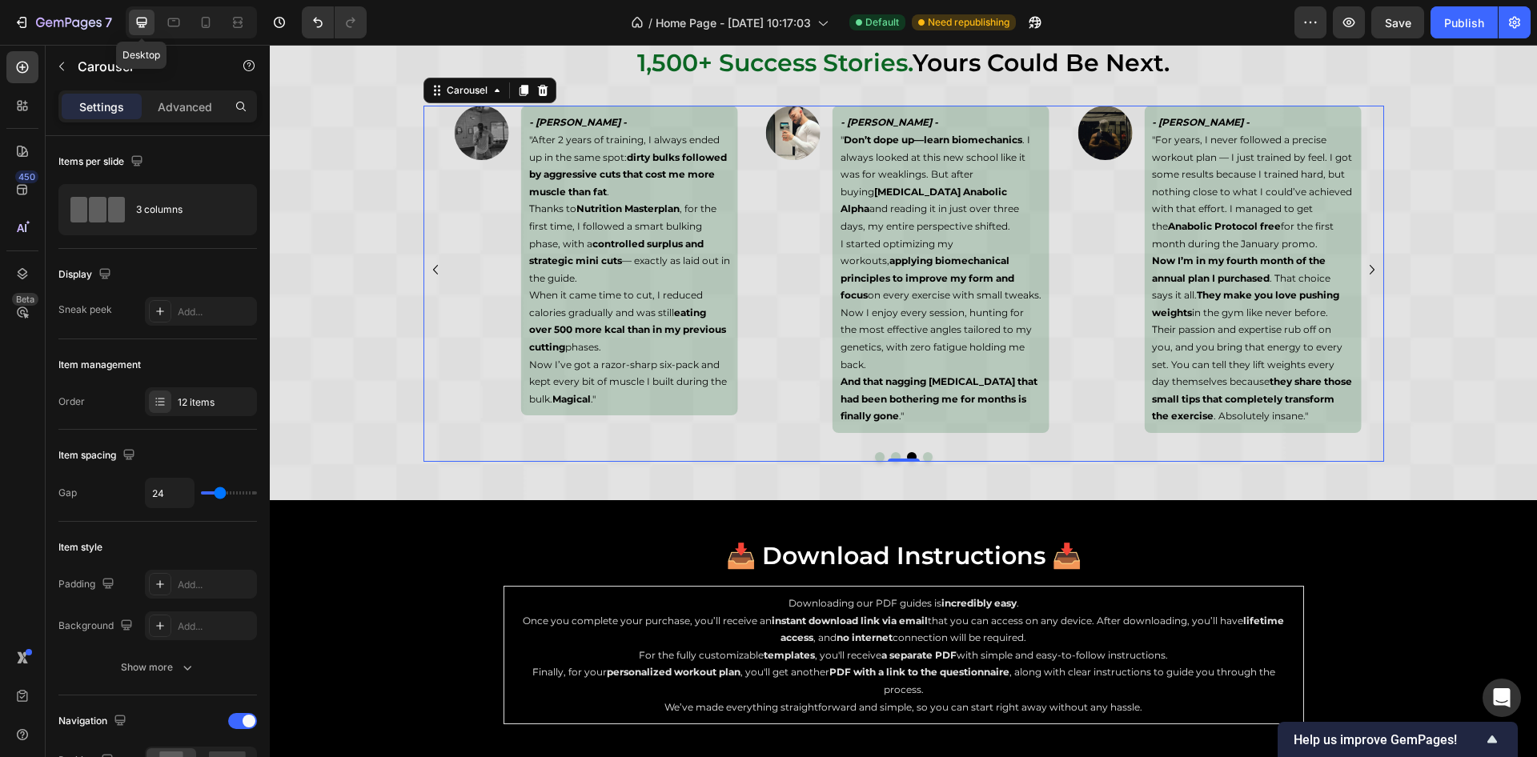
scroll to position [6475, 0]
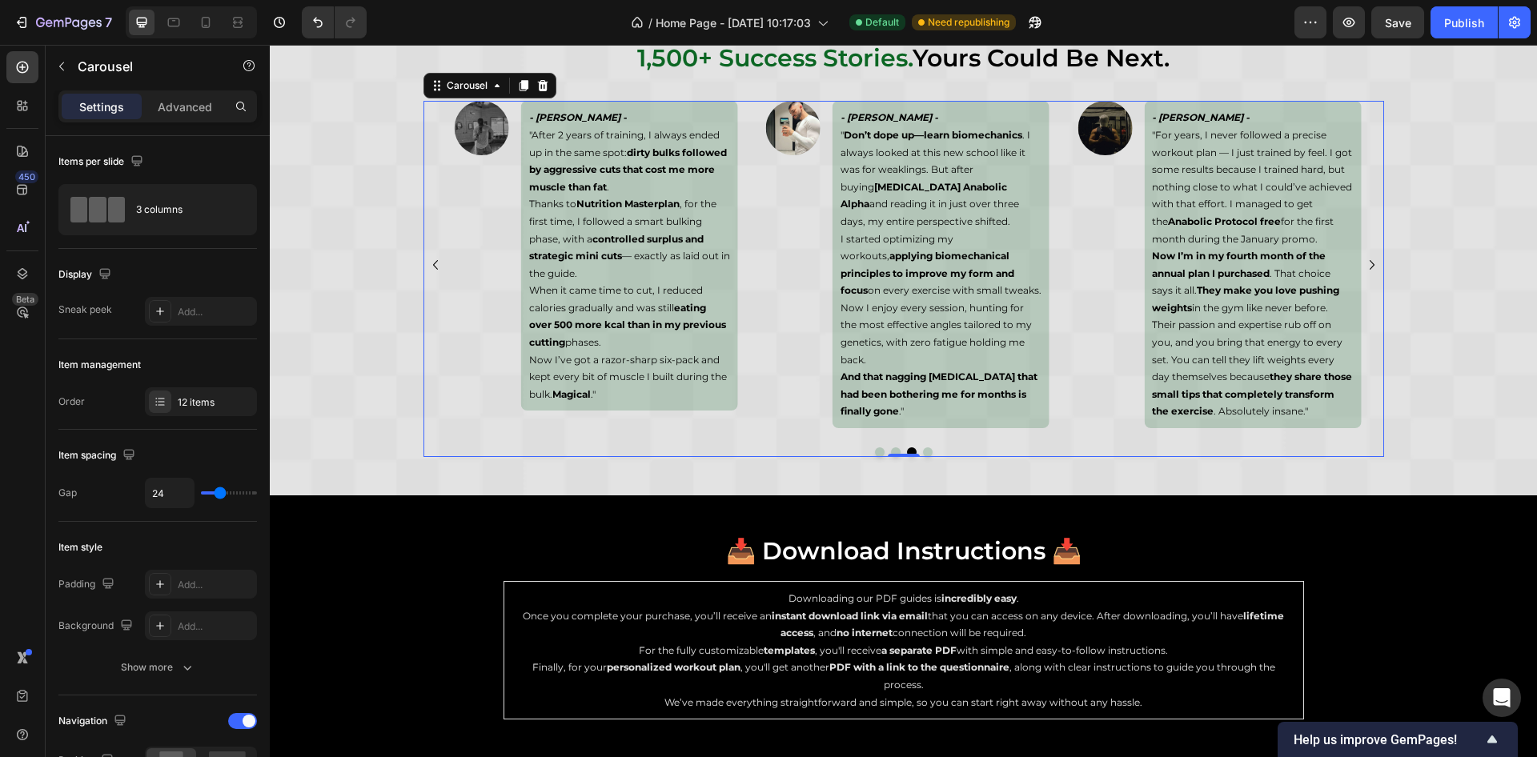
click at [427, 269] on icon "Carousel Back Arrow" at bounding box center [435, 264] width 19 height 19
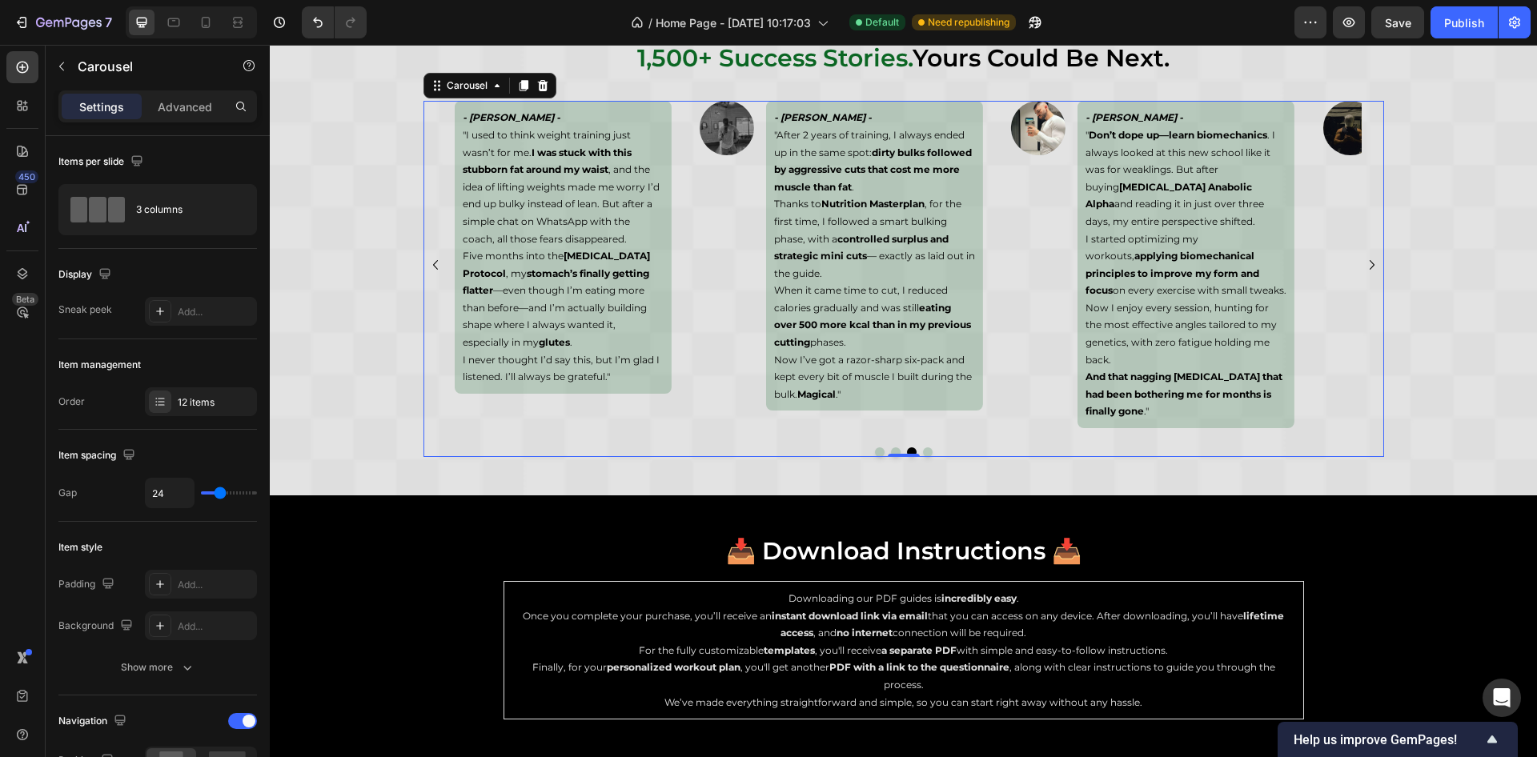
click at [427, 269] on icon "Carousel Back Arrow" at bounding box center [435, 264] width 19 height 19
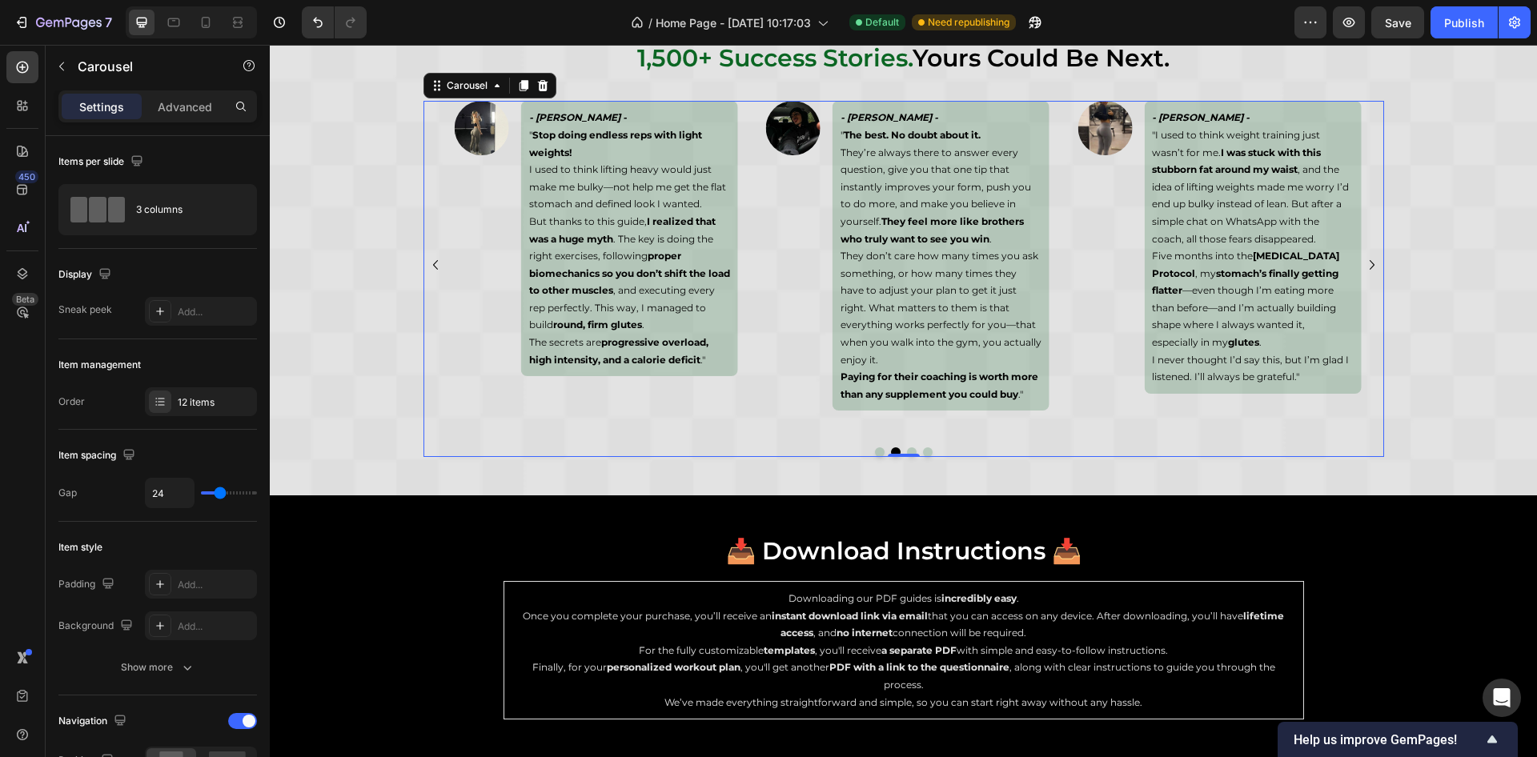
click at [427, 269] on icon "Carousel Back Arrow" at bounding box center [435, 264] width 19 height 19
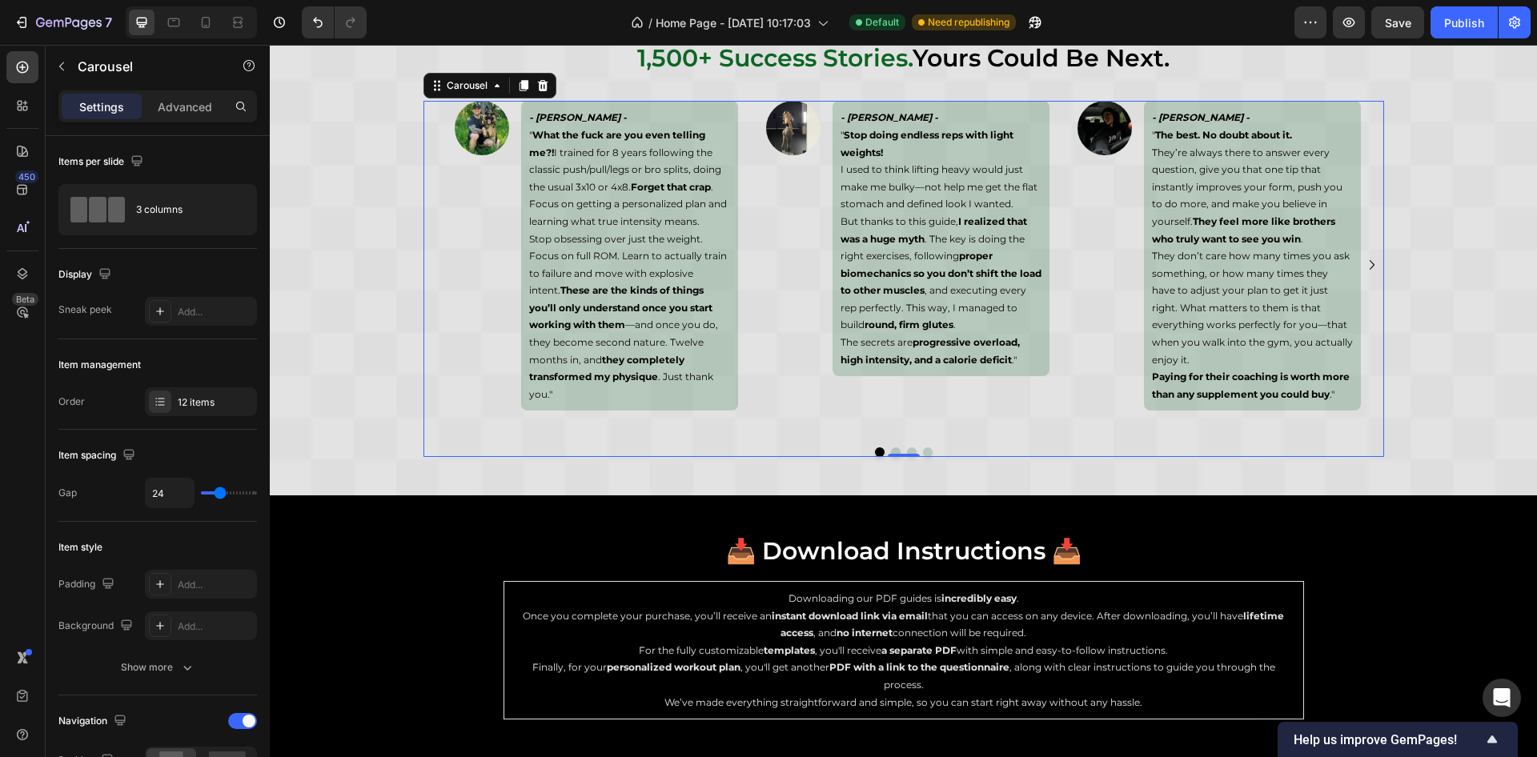
click at [1363, 273] on icon "Carousel Next Arrow" at bounding box center [1372, 264] width 19 height 19
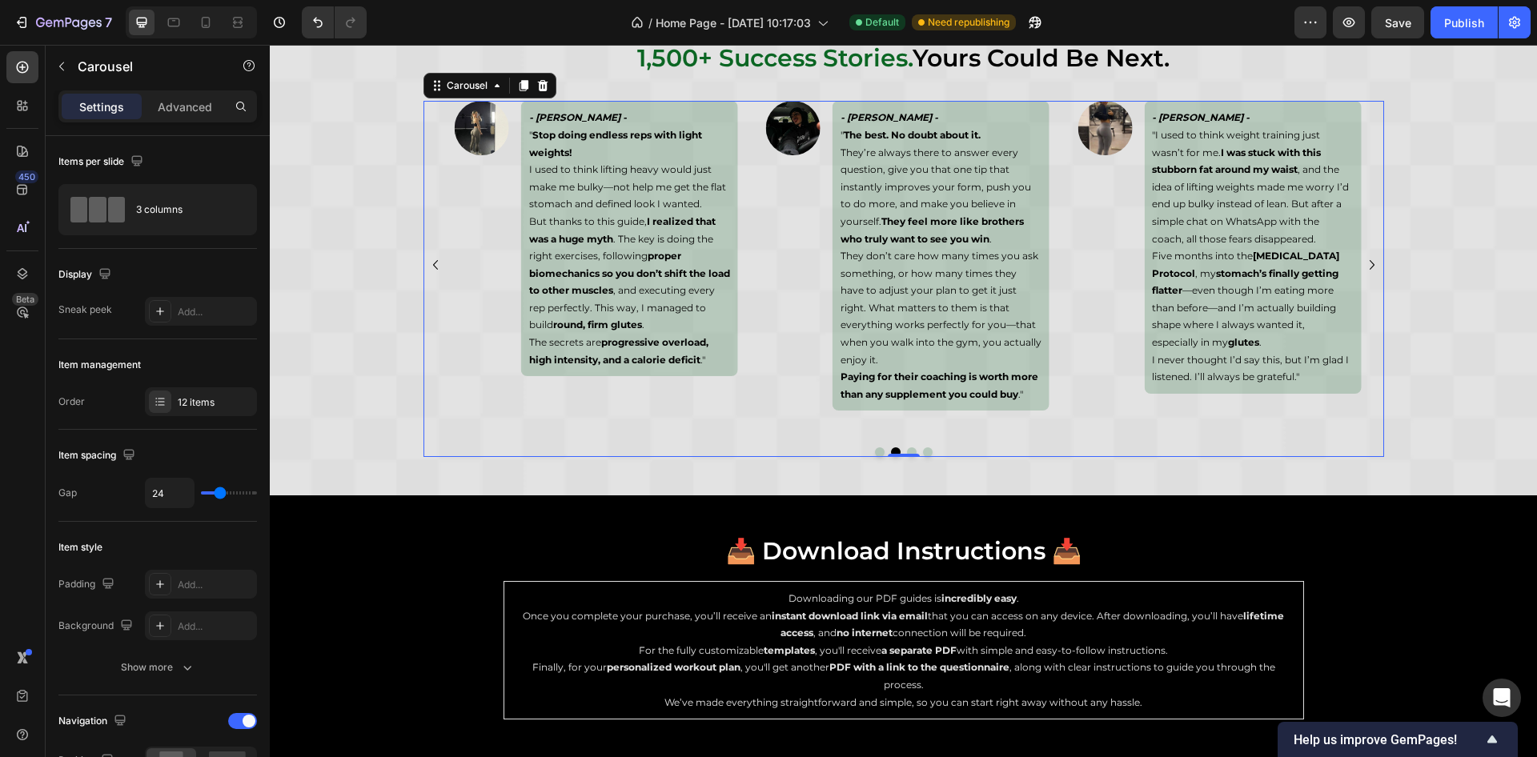
click at [1363, 273] on icon "Carousel Next Arrow" at bounding box center [1372, 264] width 19 height 19
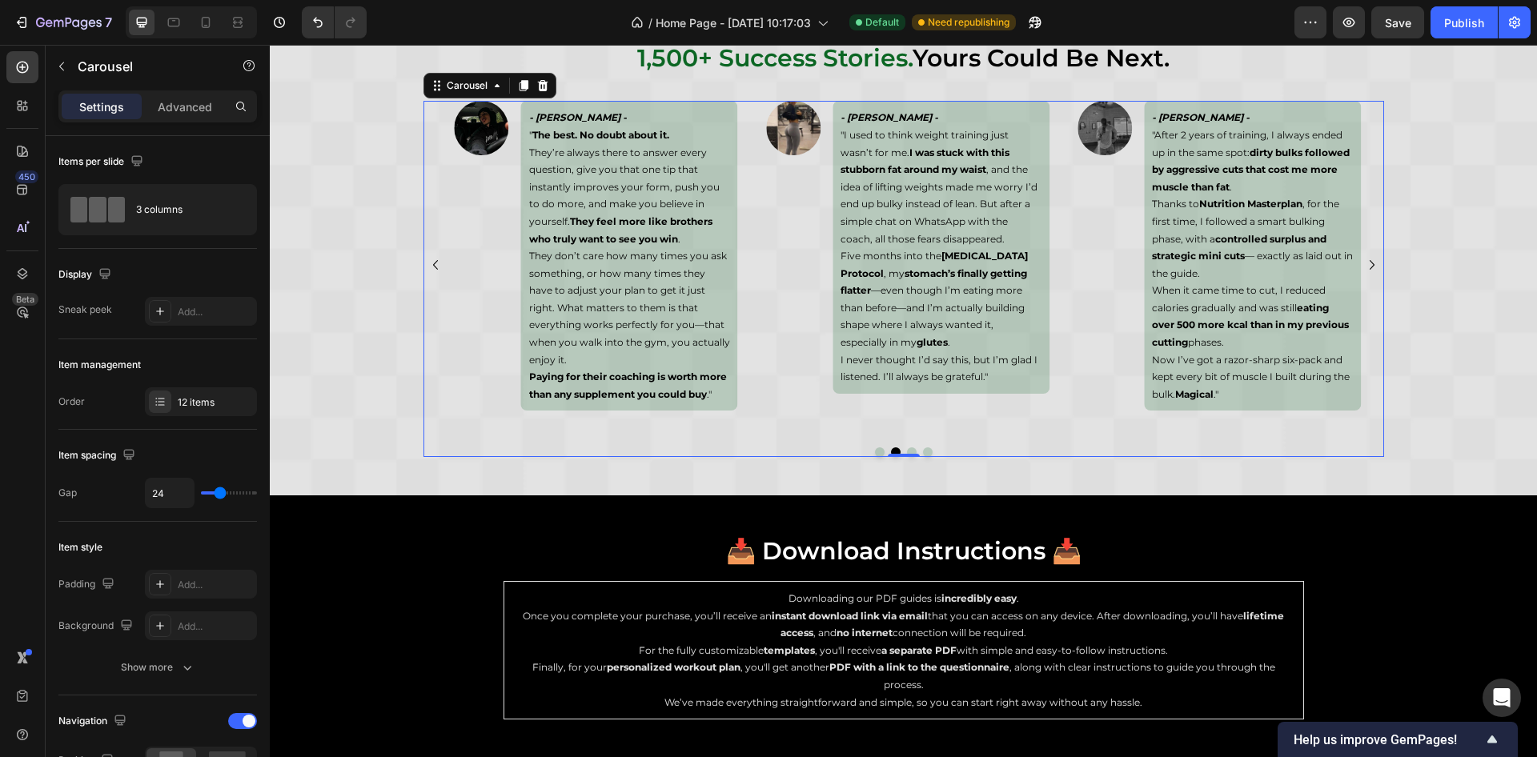
click at [1363, 273] on icon "Carousel Next Arrow" at bounding box center [1372, 264] width 19 height 19
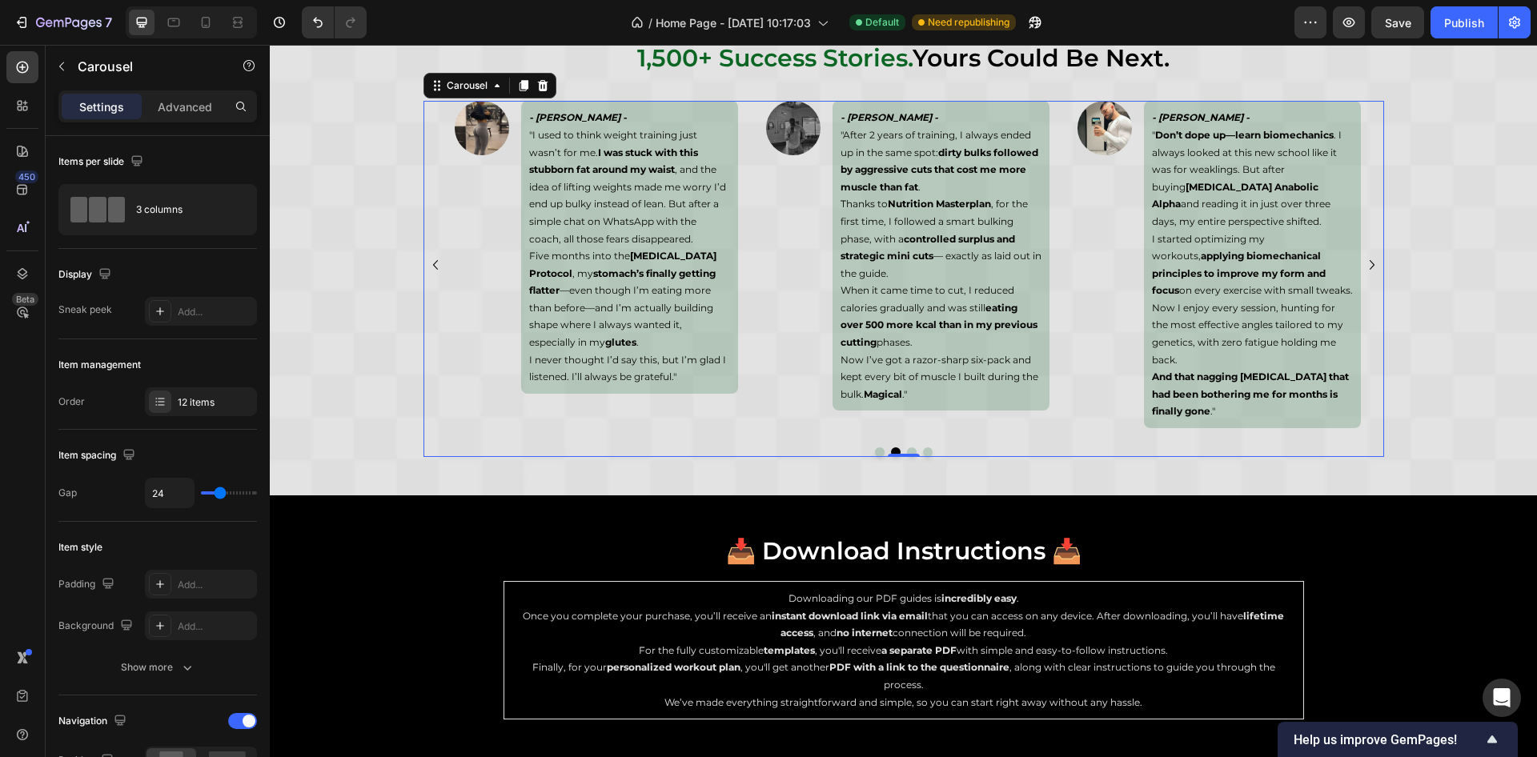
click at [1363, 273] on icon "Carousel Next Arrow" at bounding box center [1372, 264] width 19 height 19
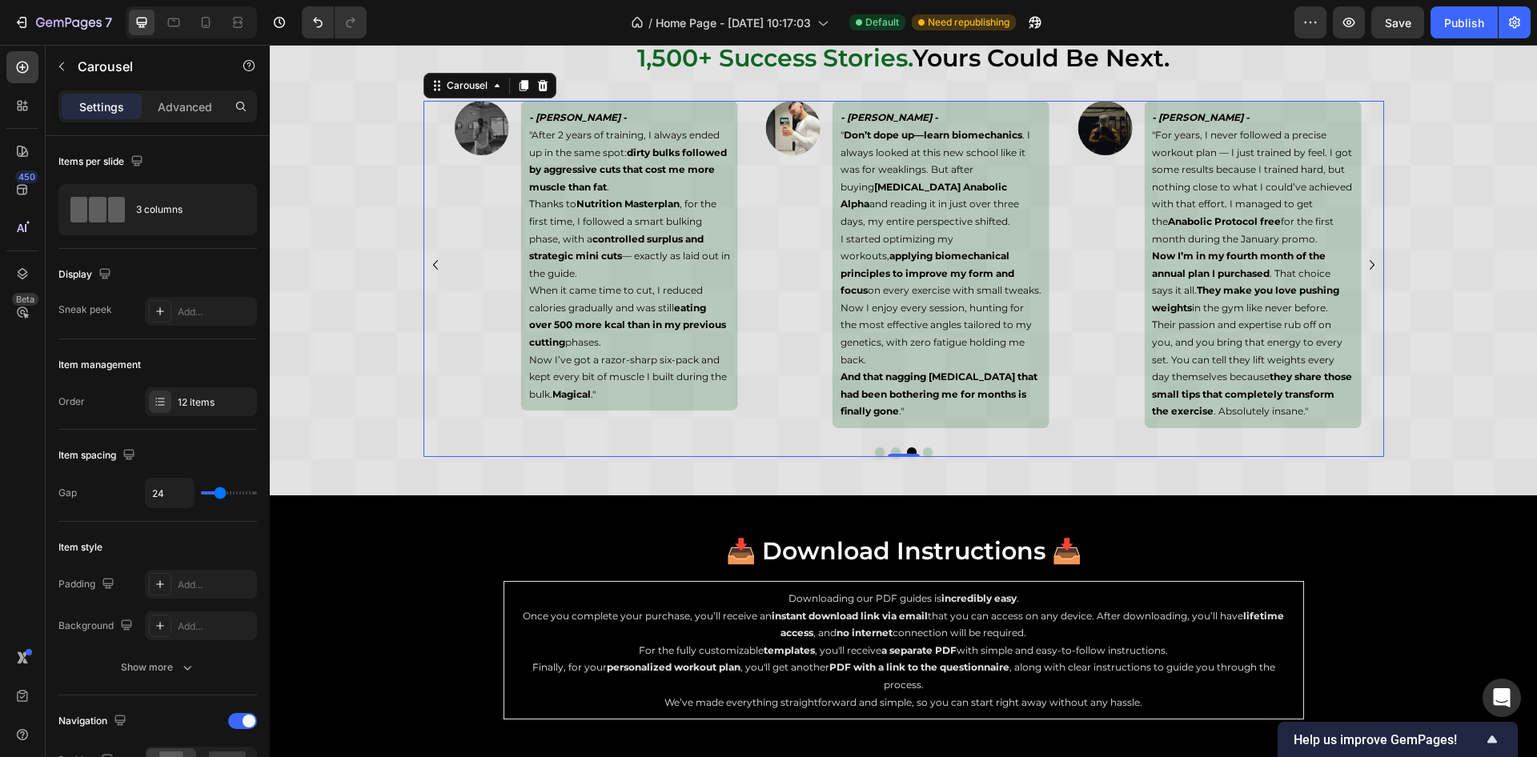
click at [1363, 273] on icon "Carousel Next Arrow" at bounding box center [1372, 264] width 19 height 19
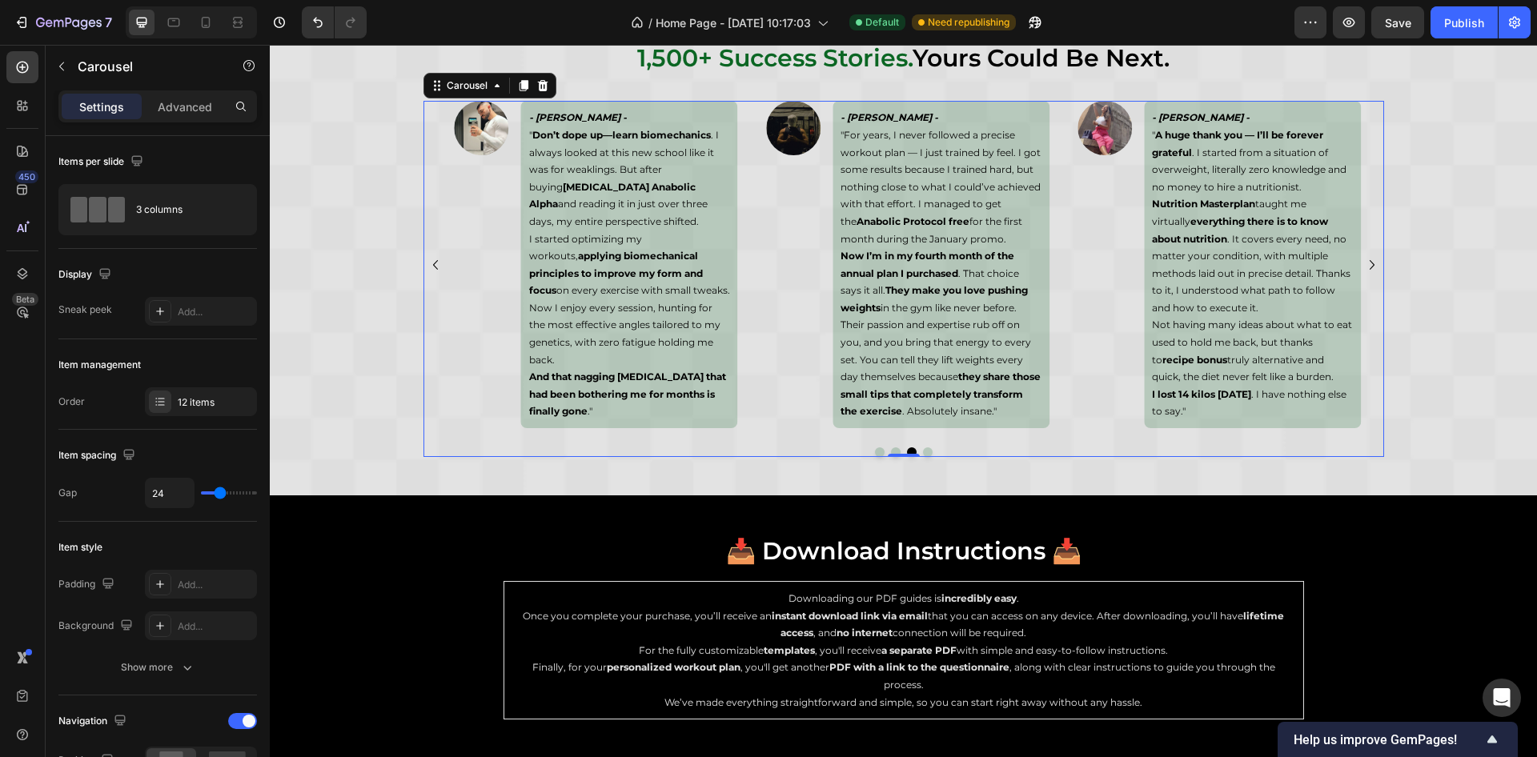
click at [1363, 273] on icon "Carousel Next Arrow" at bounding box center [1372, 264] width 19 height 19
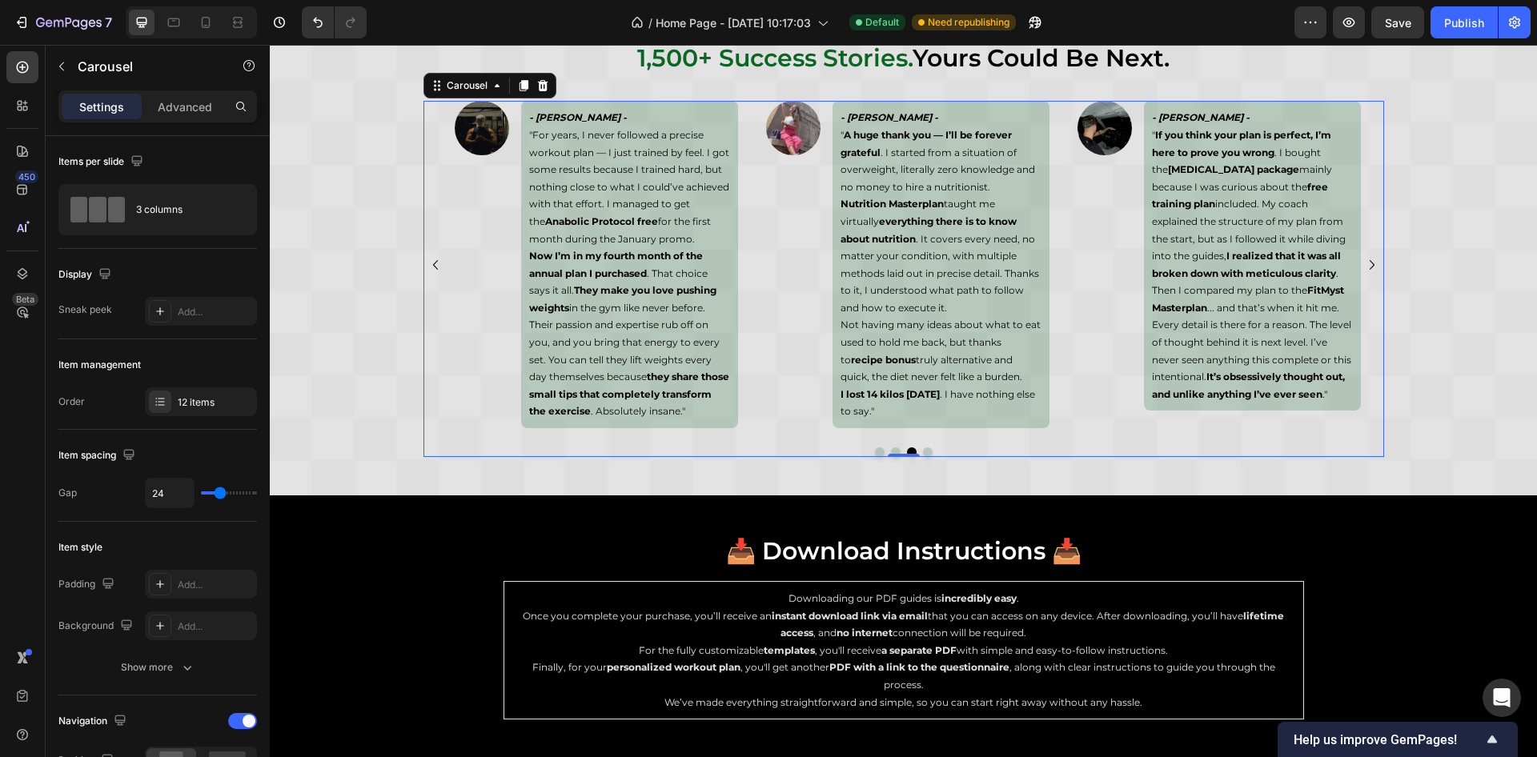
click at [1363, 273] on icon "Carousel Next Arrow" at bounding box center [1372, 264] width 19 height 19
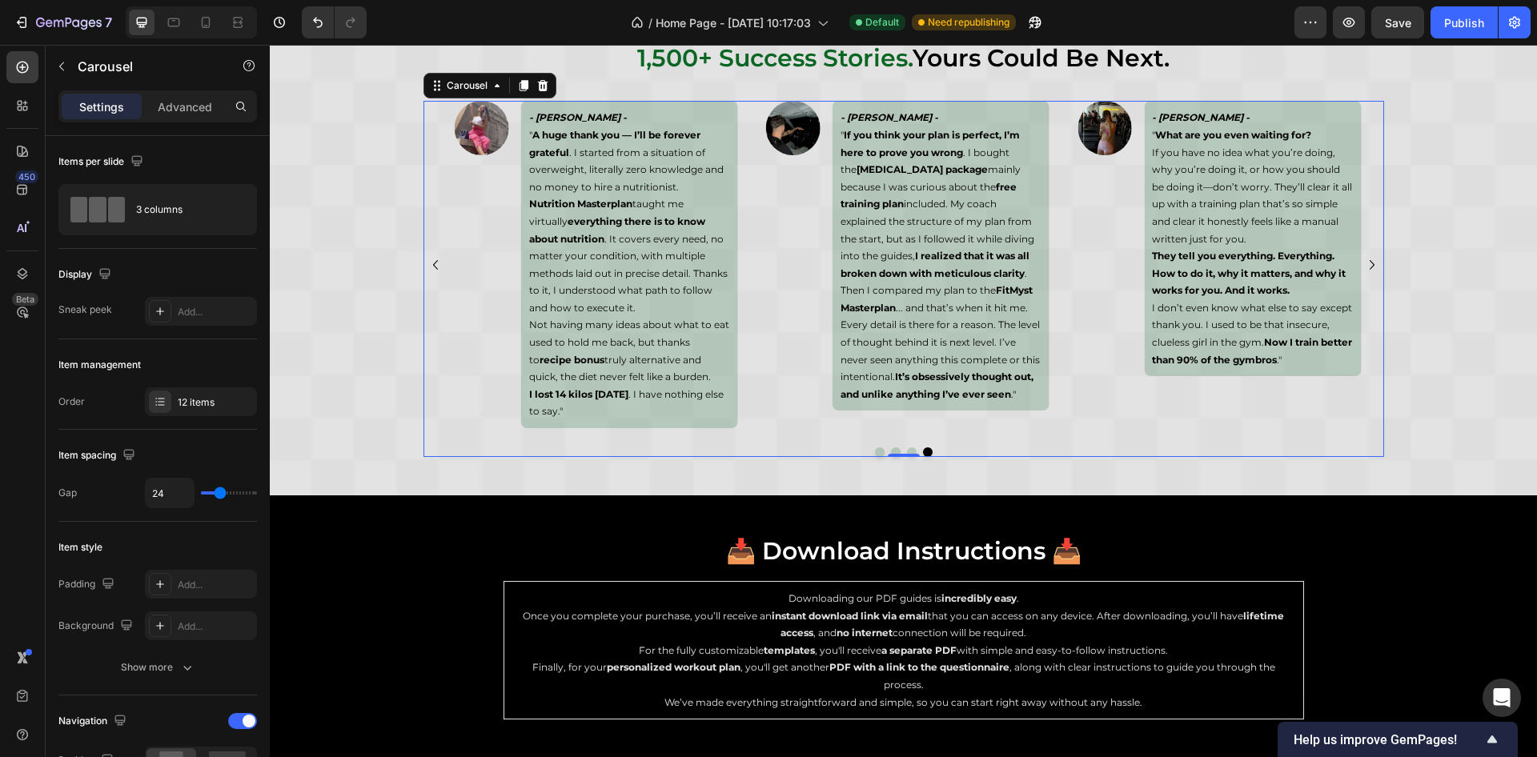
click at [1363, 273] on icon "Carousel Next Arrow" at bounding box center [1372, 264] width 19 height 19
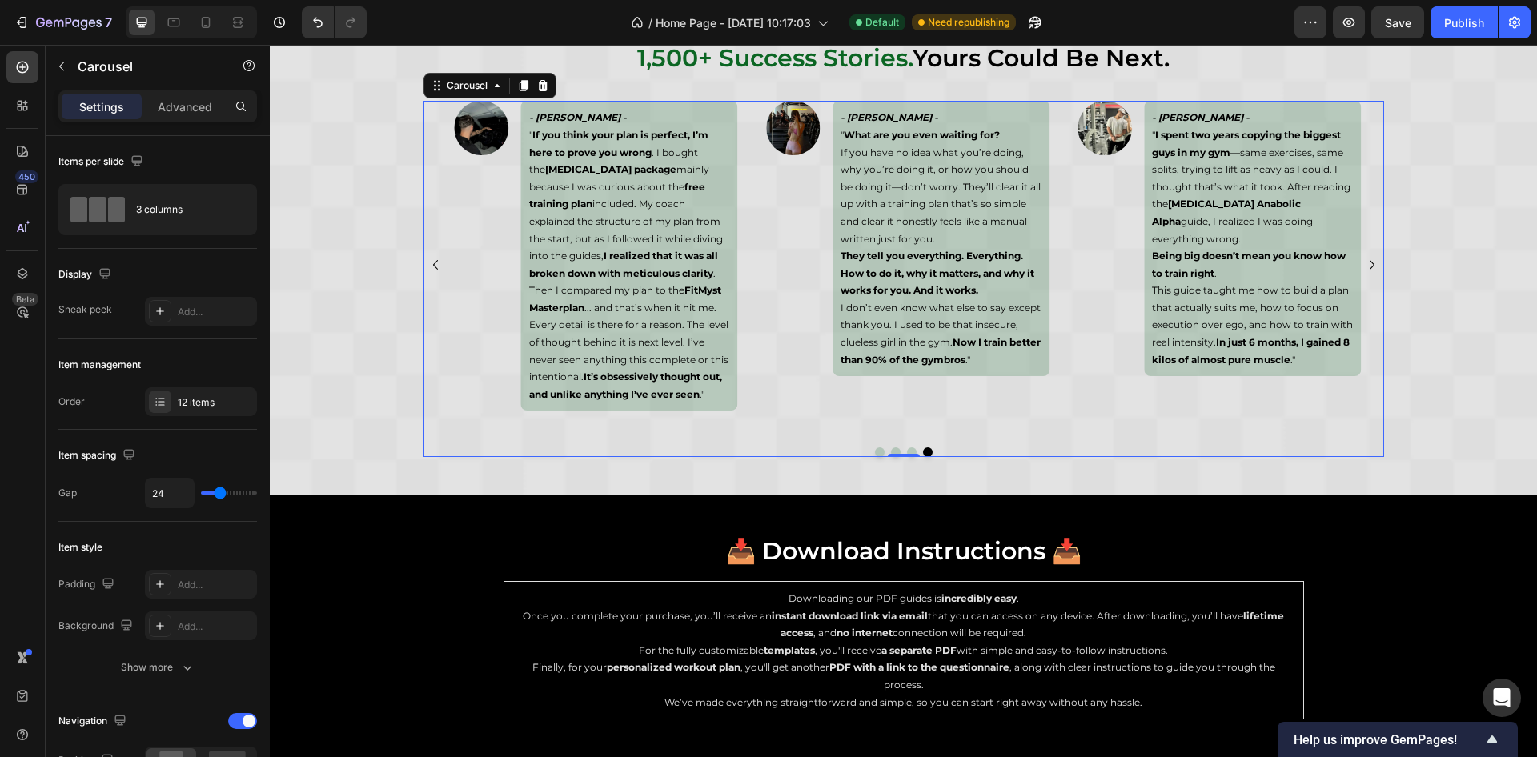
click at [1363, 273] on icon "Carousel Next Arrow" at bounding box center [1372, 264] width 19 height 19
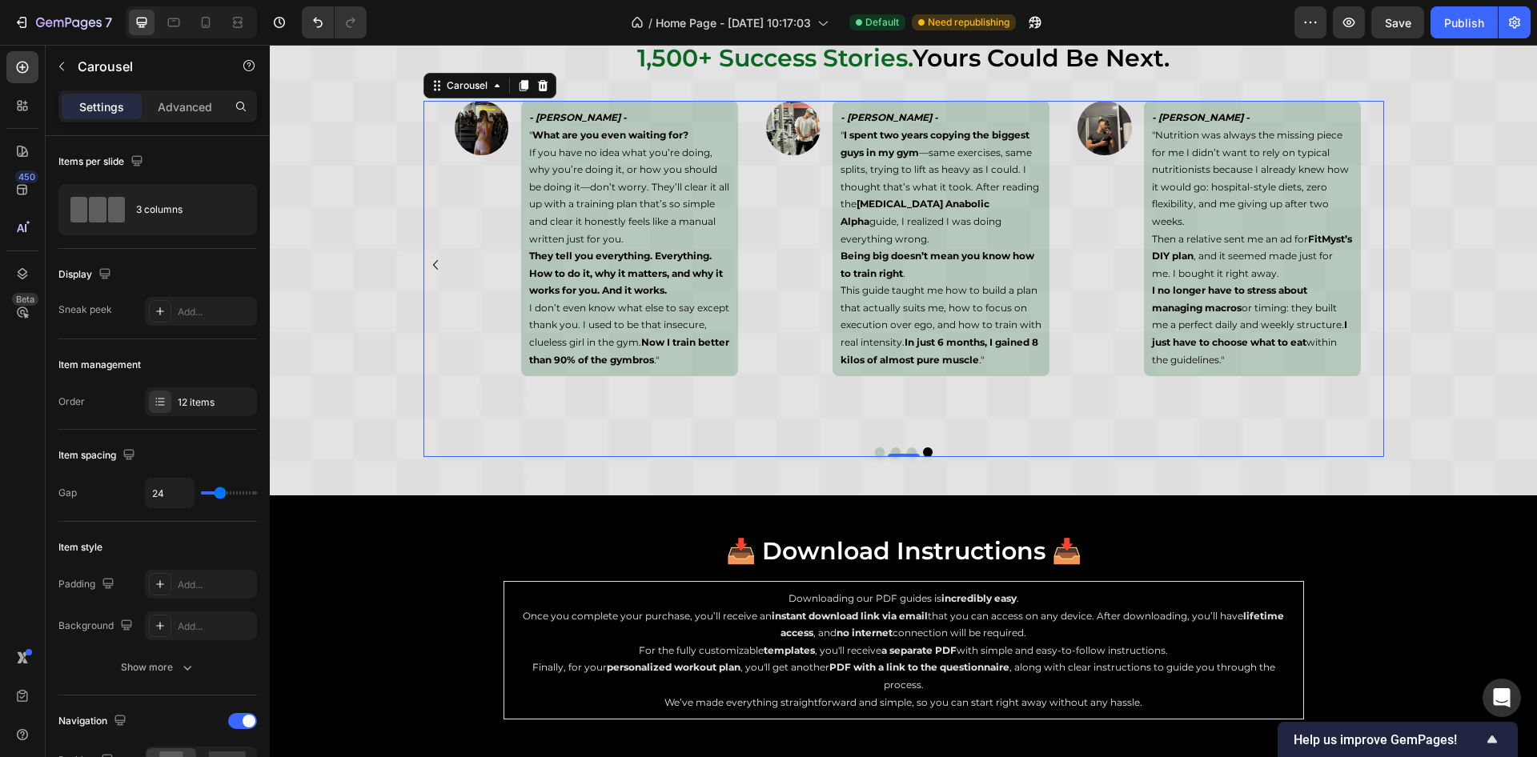
click at [1361, 273] on div "Image - [PERSON_NAME] - " What the fuck are you even telling me?! I trained for…" at bounding box center [904, 264] width 961 height 327
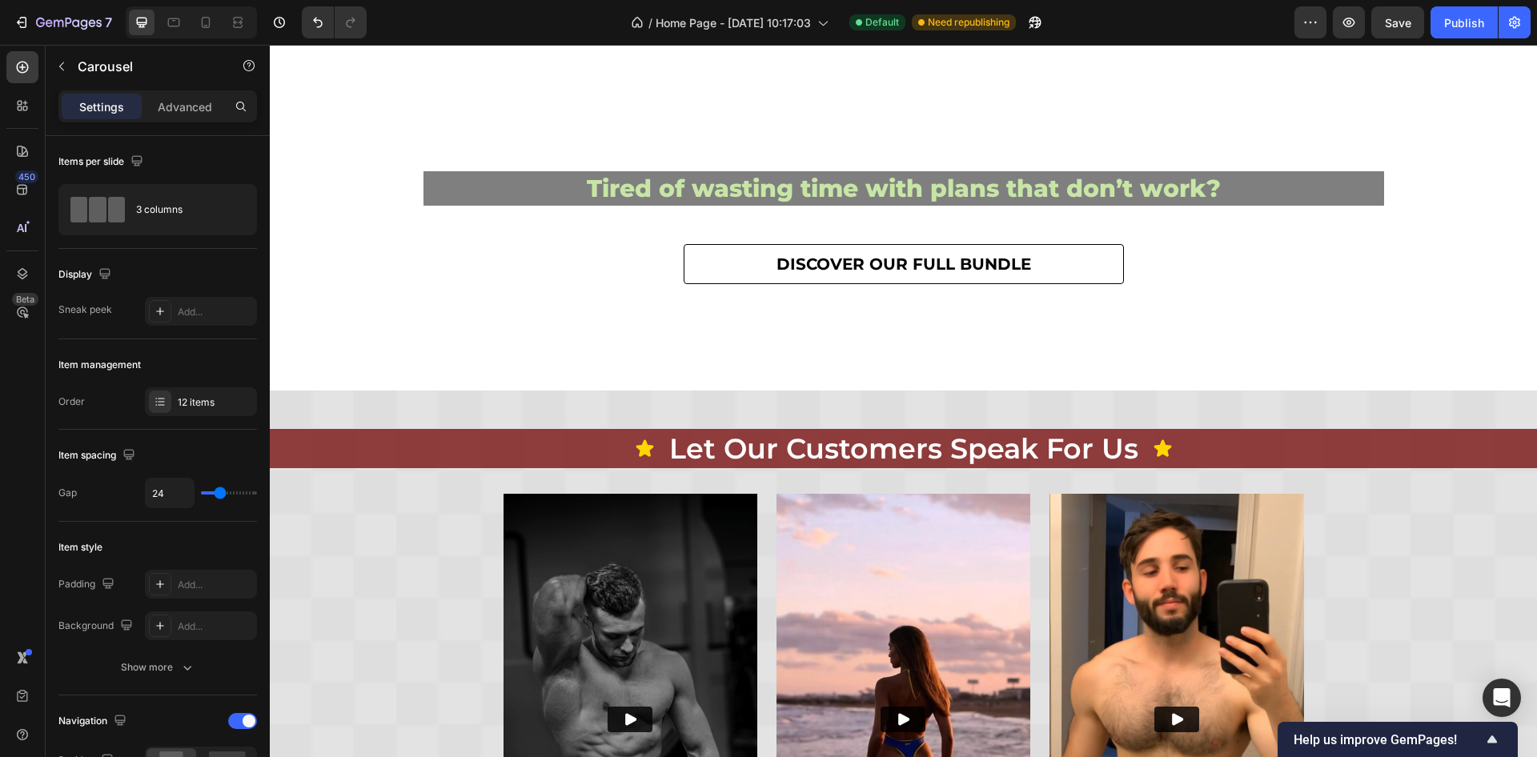
scroll to position [0, 0]
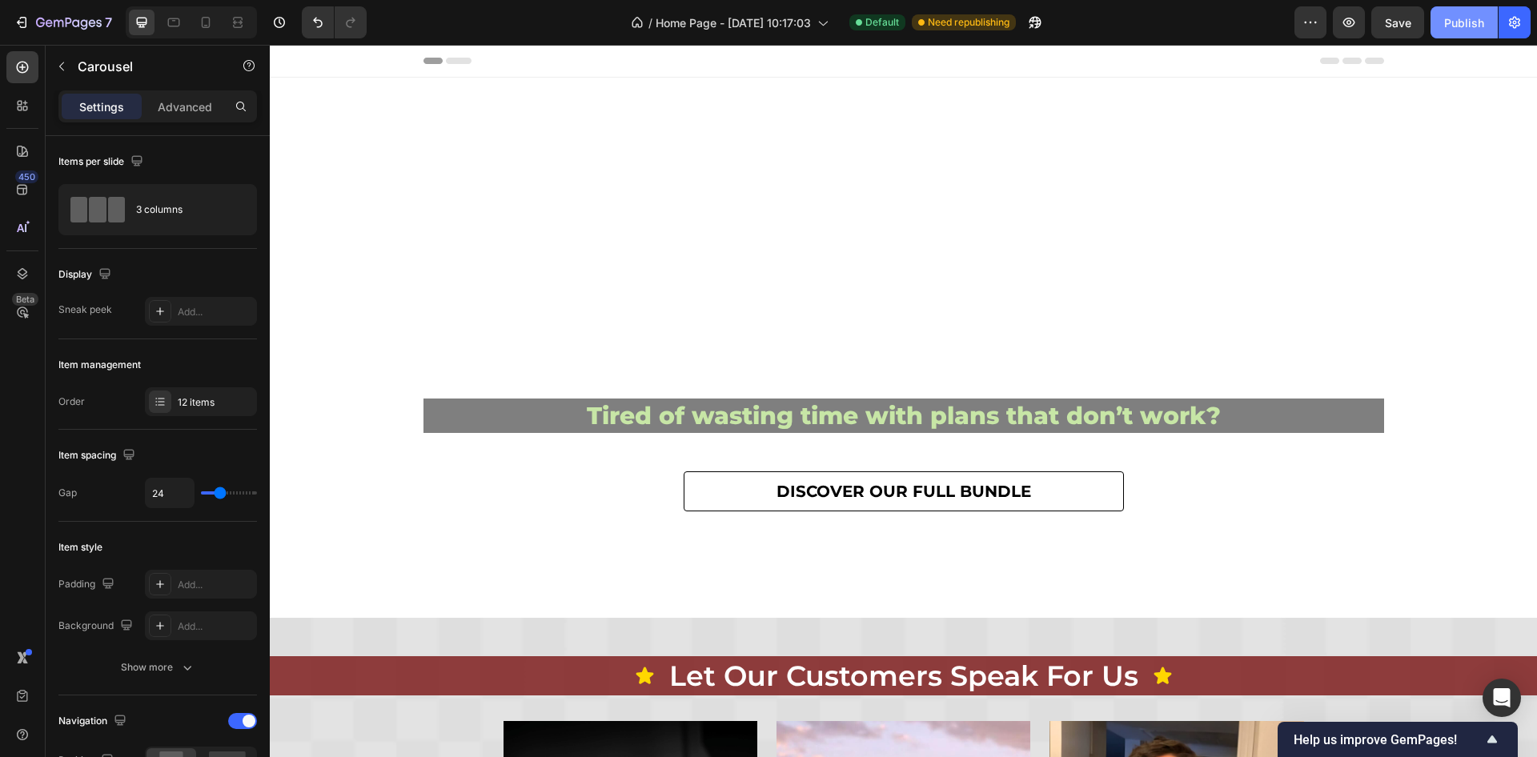
click at [1450, 32] on button "Publish" at bounding box center [1464, 22] width 67 height 32
